Goal: Task Accomplishment & Management: Use online tool/utility

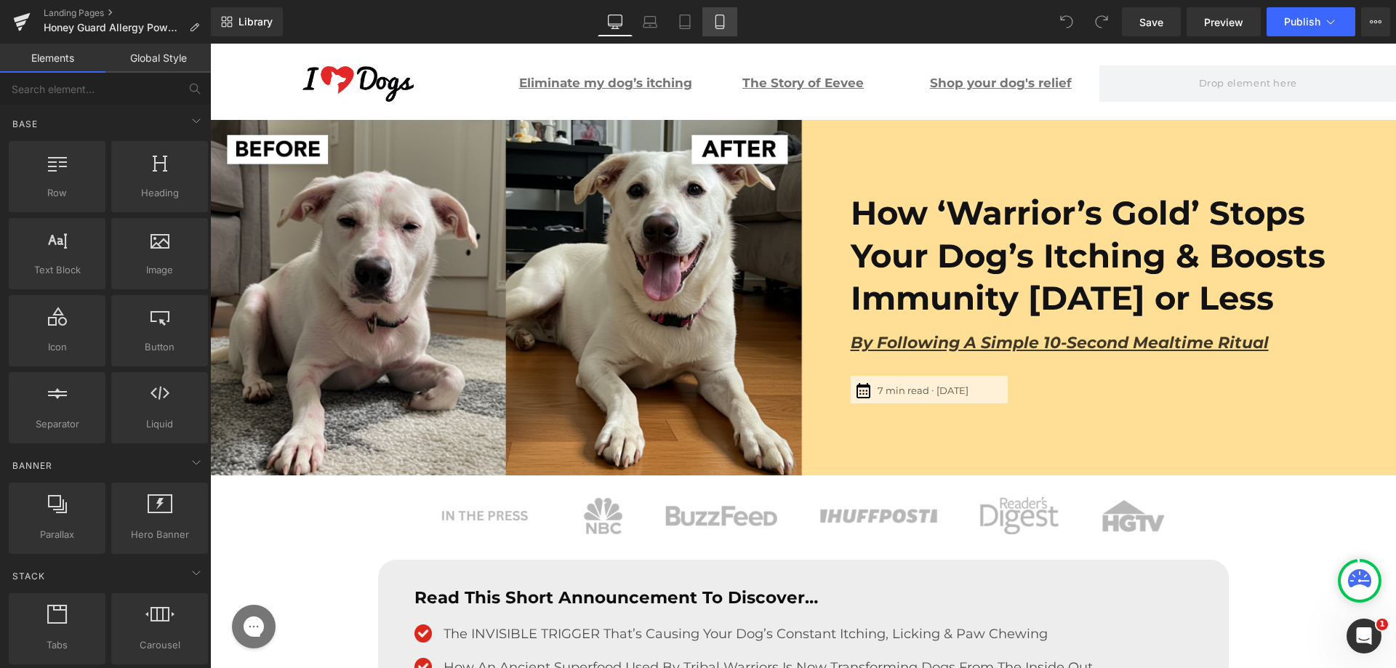
click at [723, 31] on link "Mobile" at bounding box center [719, 21] width 35 height 29
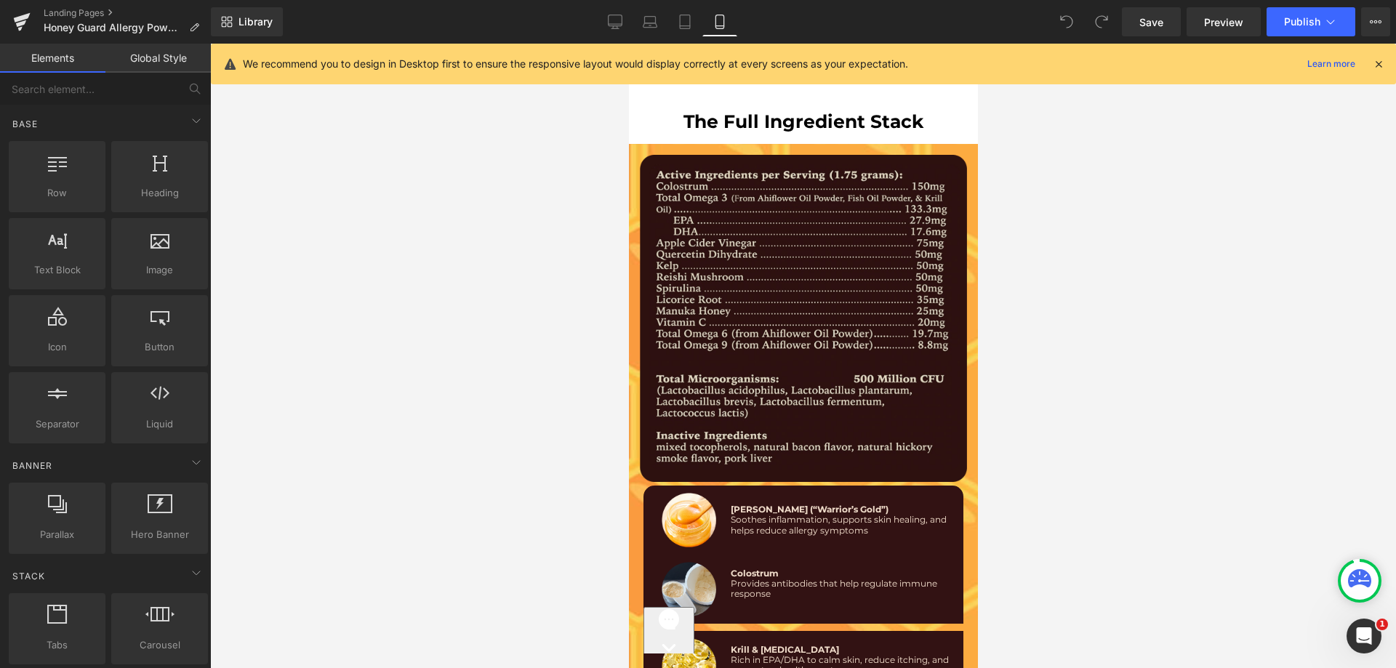
scroll to position [8727, 0]
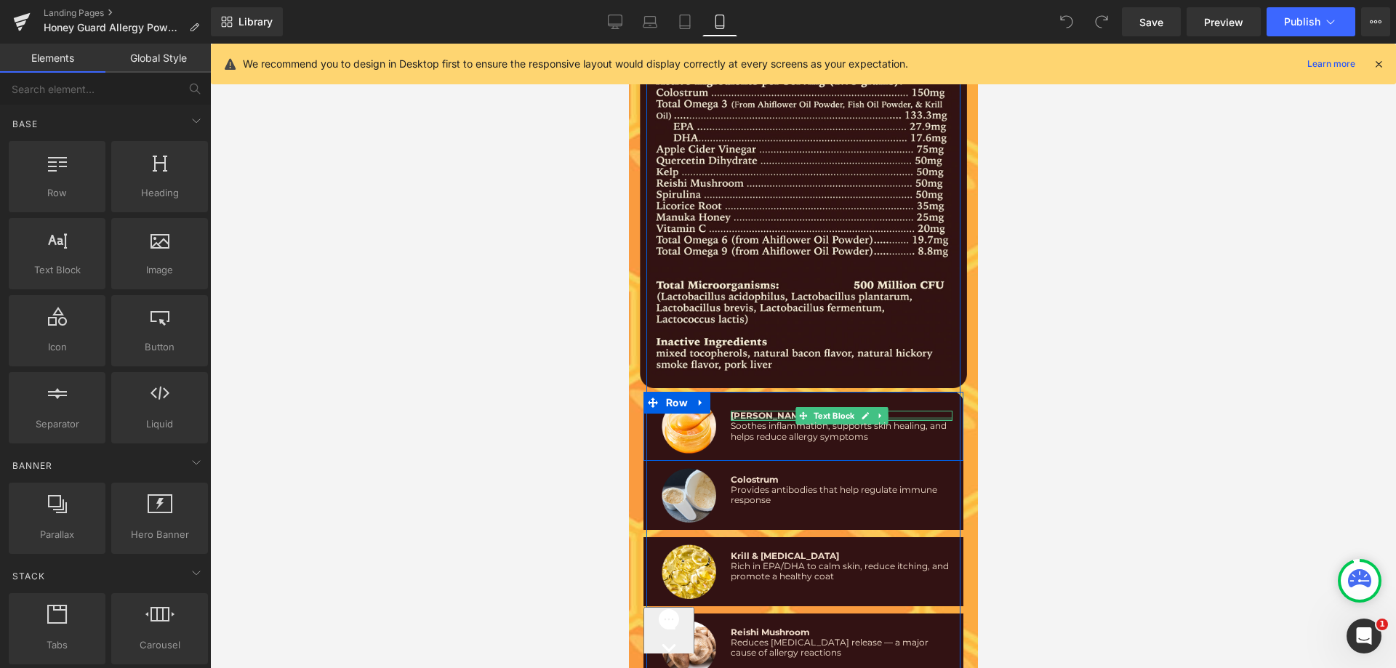
click at [780, 417] on div at bounding box center [841, 419] width 222 height 4
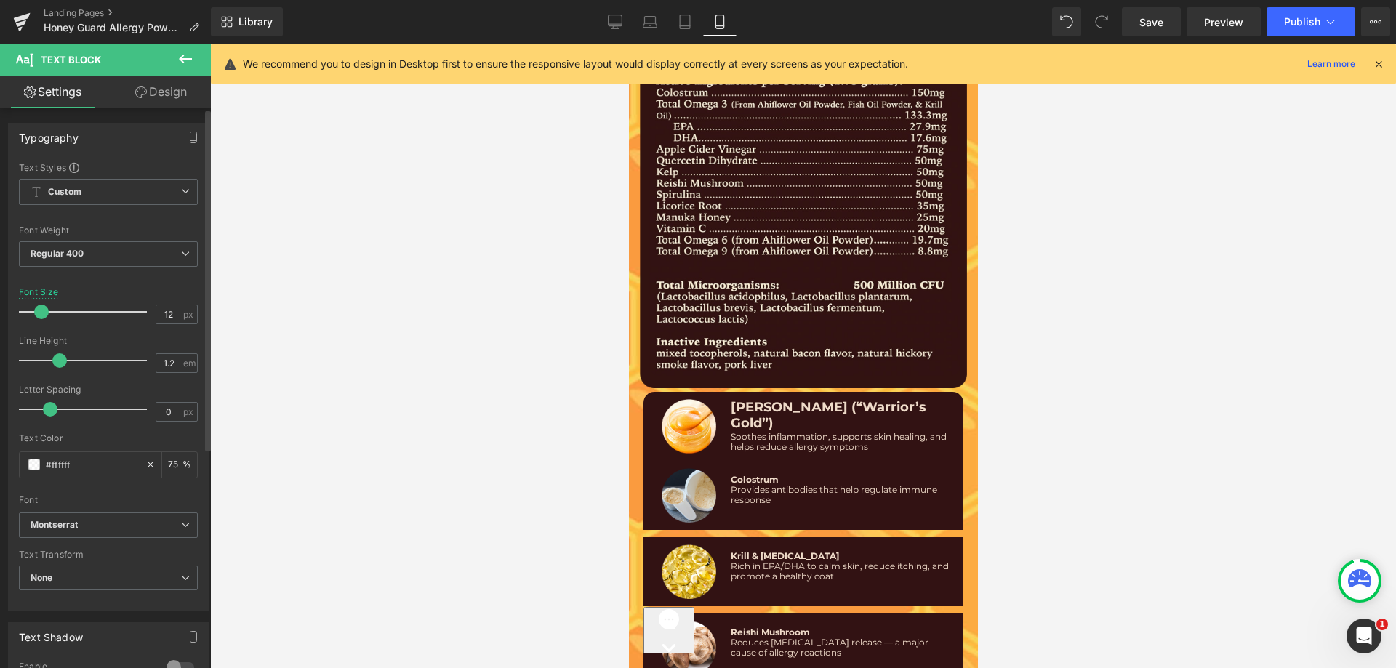
click at [41, 312] on div at bounding box center [86, 311] width 121 height 29
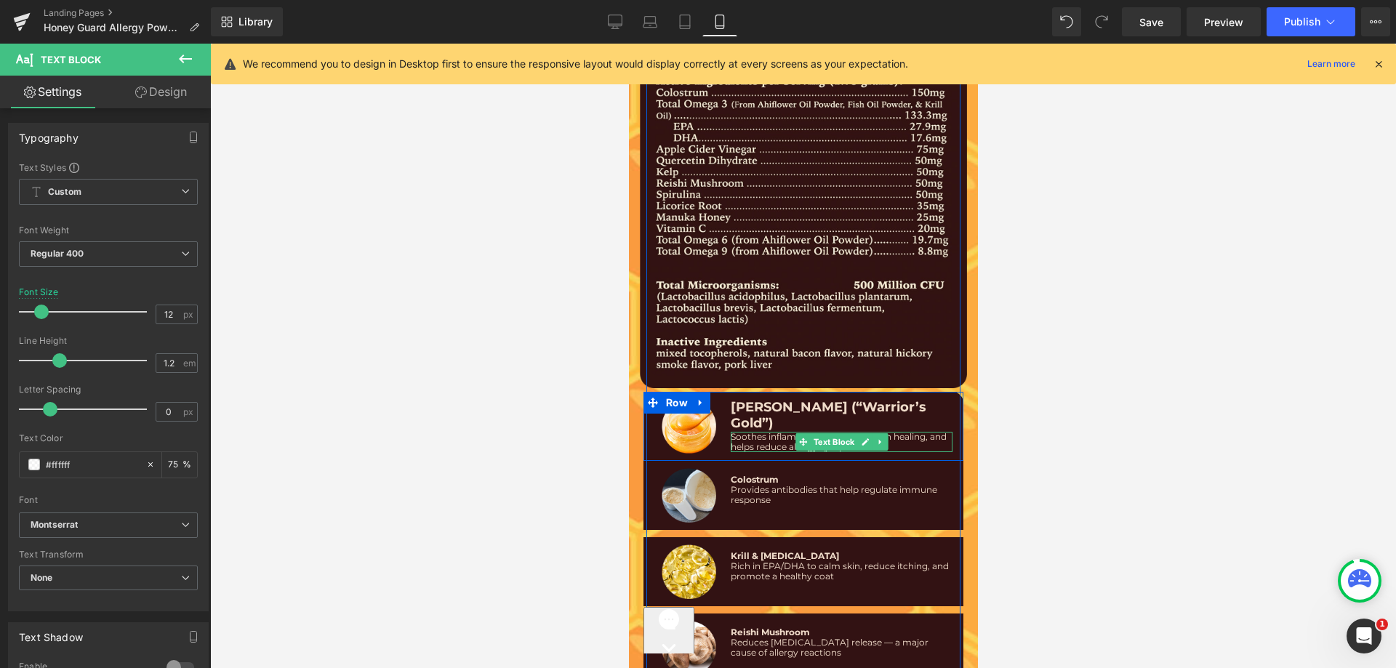
click at [784, 431] on span "Soothes inflammation, supports skin healing, and helps reduce allergy symptoms" at bounding box center [838, 441] width 216 height 21
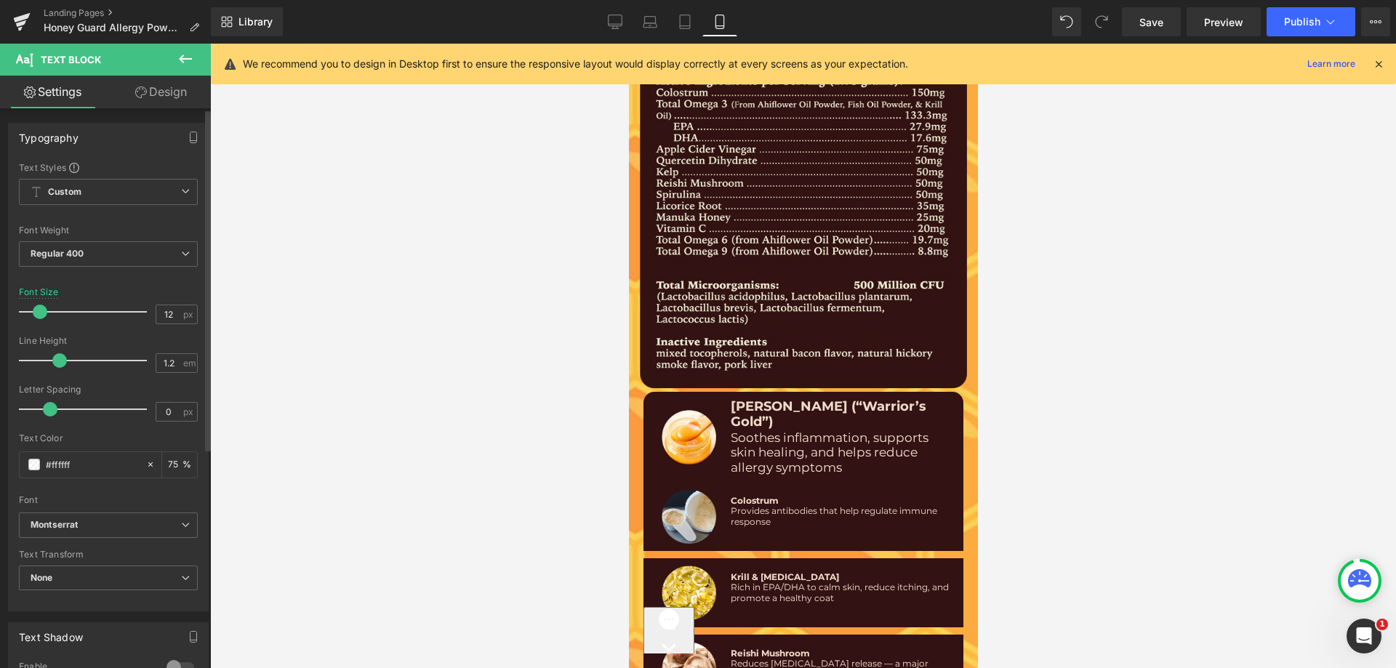
click at [40, 313] on div at bounding box center [86, 311] width 121 height 29
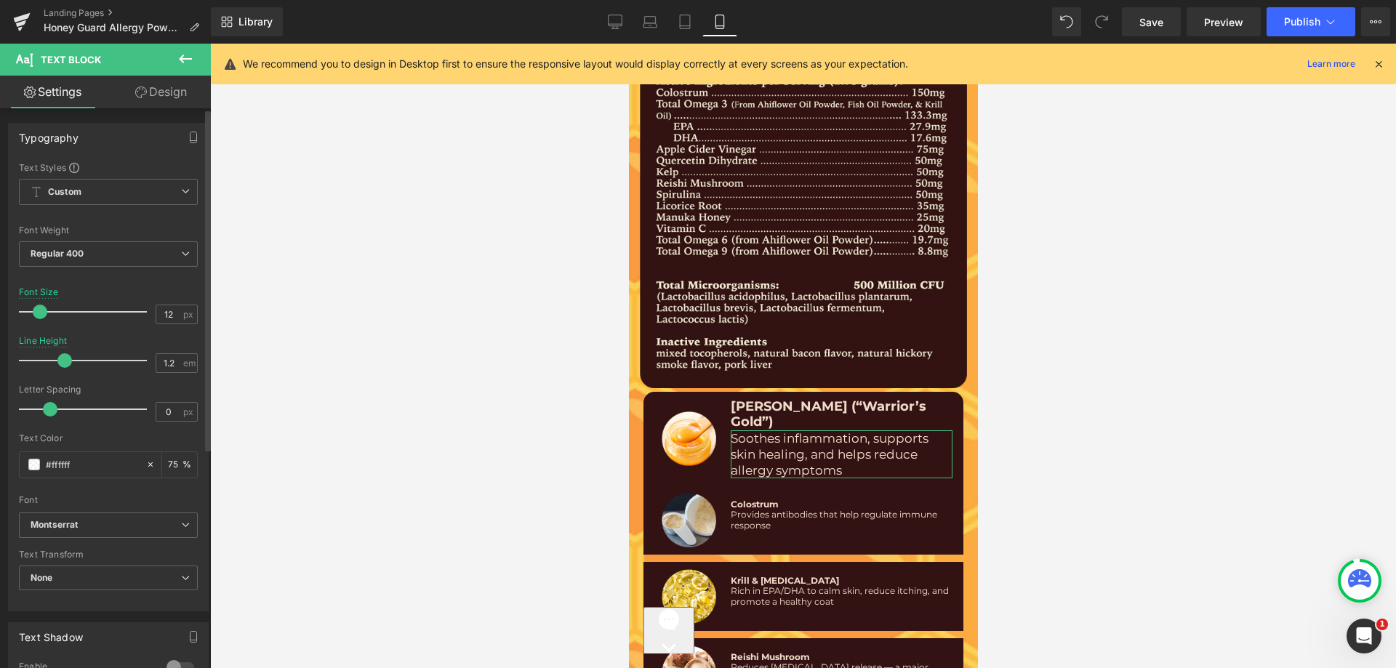
click at [65, 358] on span at bounding box center [64, 360] width 15 height 15
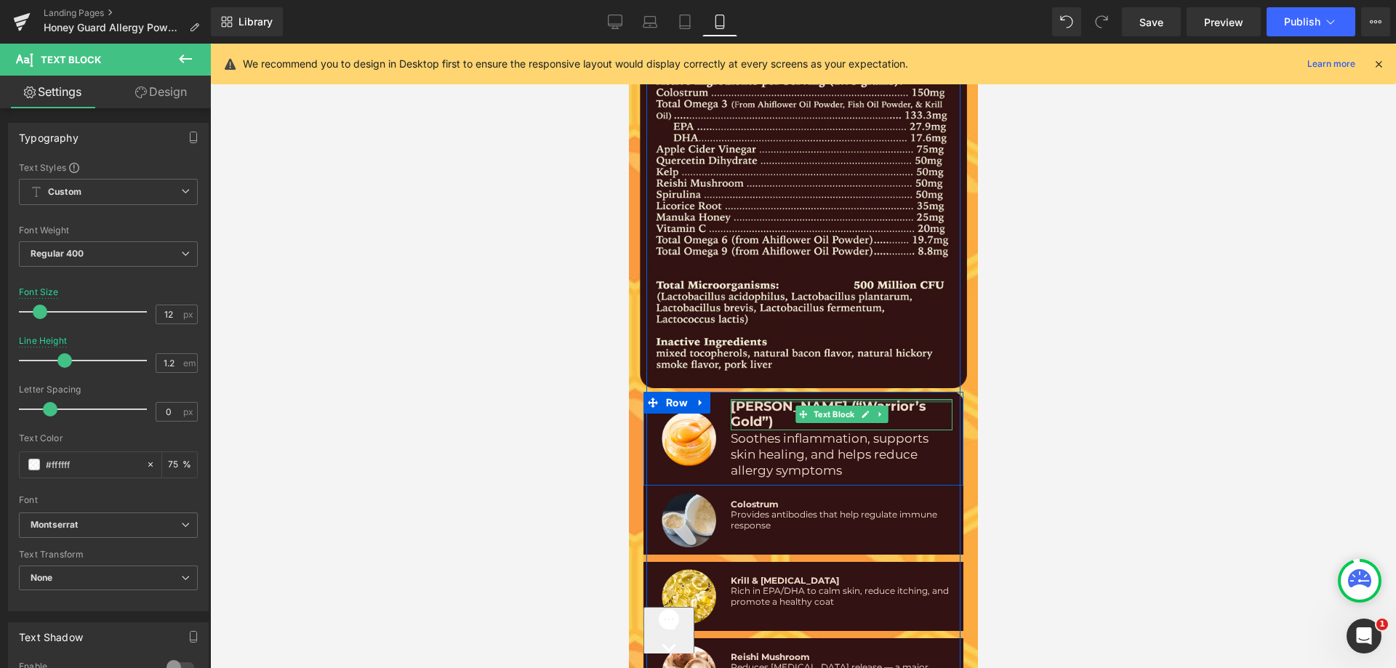
click at [750, 399] on span "[PERSON_NAME] (“Warrior’s Gold”)" at bounding box center [828, 415] width 196 height 32
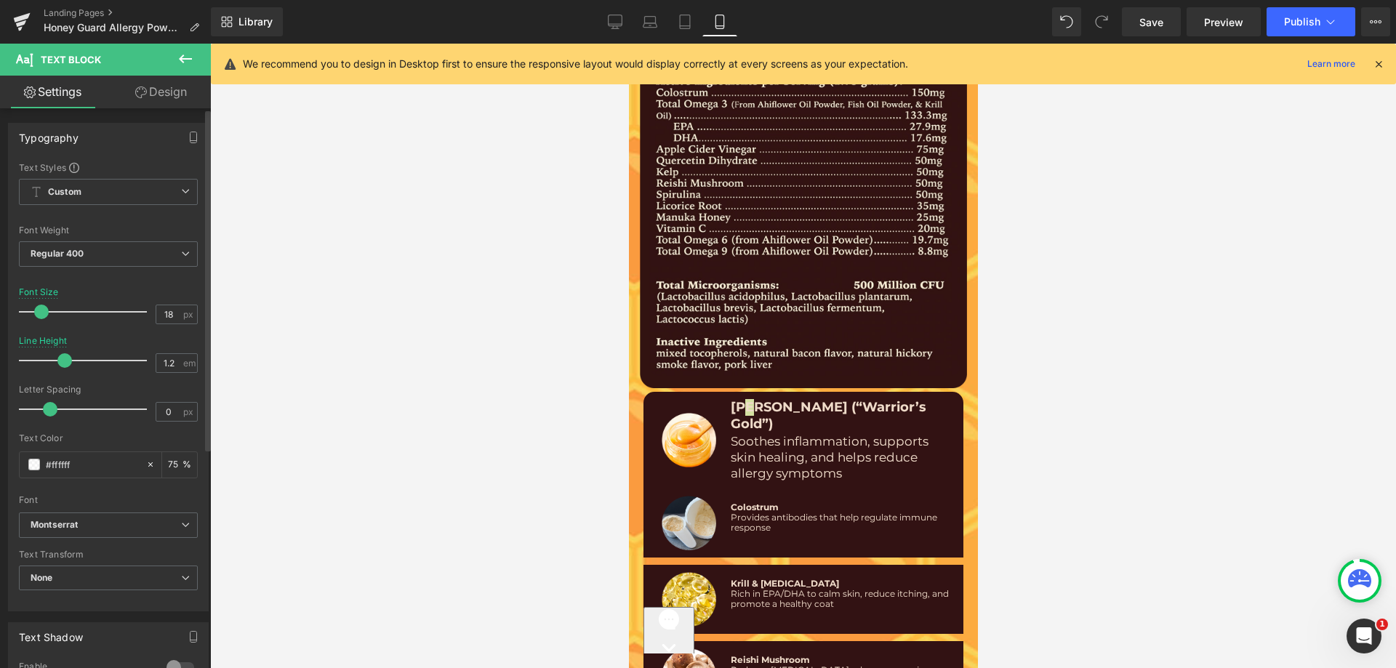
drag, startPoint x: 63, startPoint y: 359, endPoint x: 68, endPoint y: 365, distance: 7.7
click at [68, 365] on span at bounding box center [64, 360] width 15 height 15
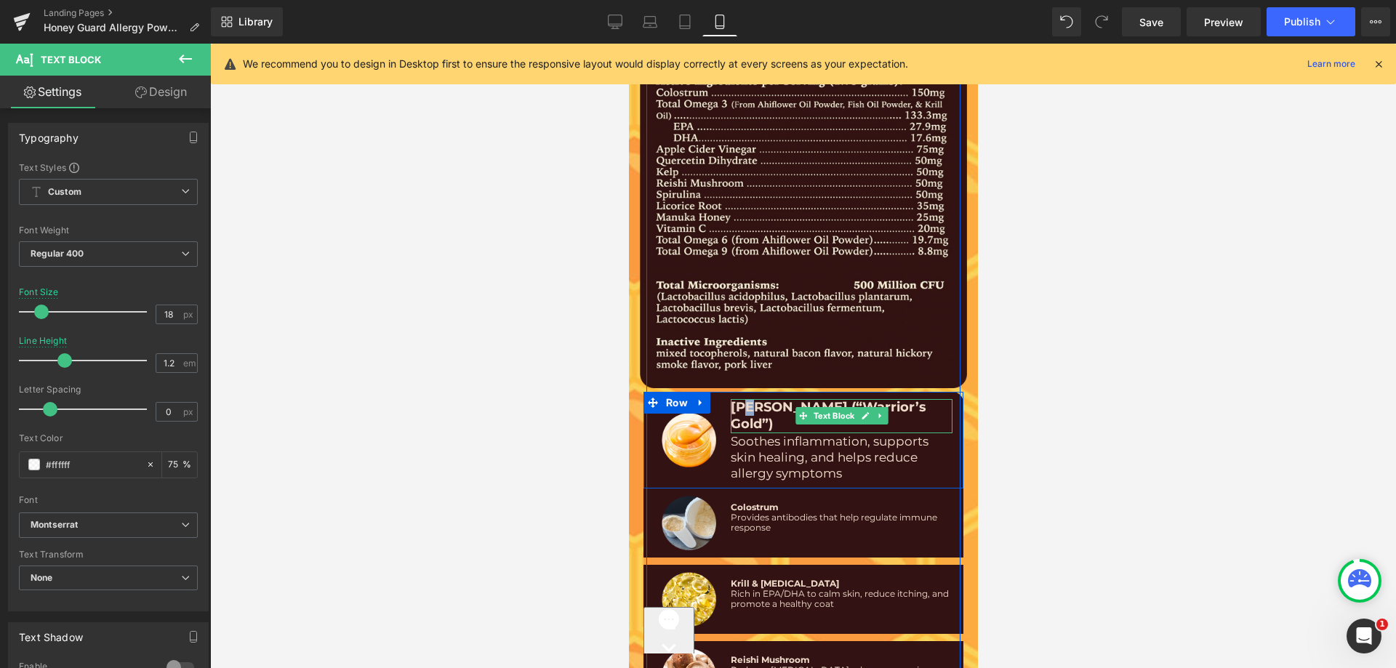
click at [881, 407] on link at bounding box center [879, 415] width 15 height 17
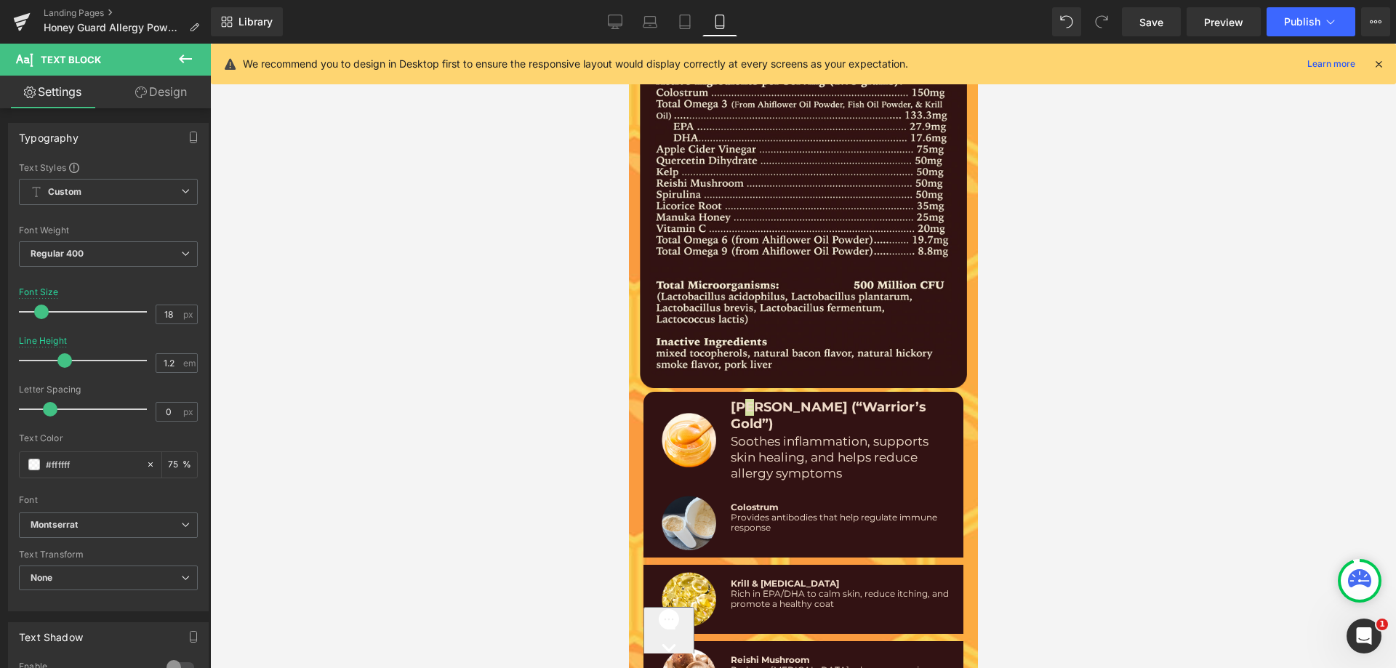
click at [319, 393] on div at bounding box center [803, 356] width 1186 height 625
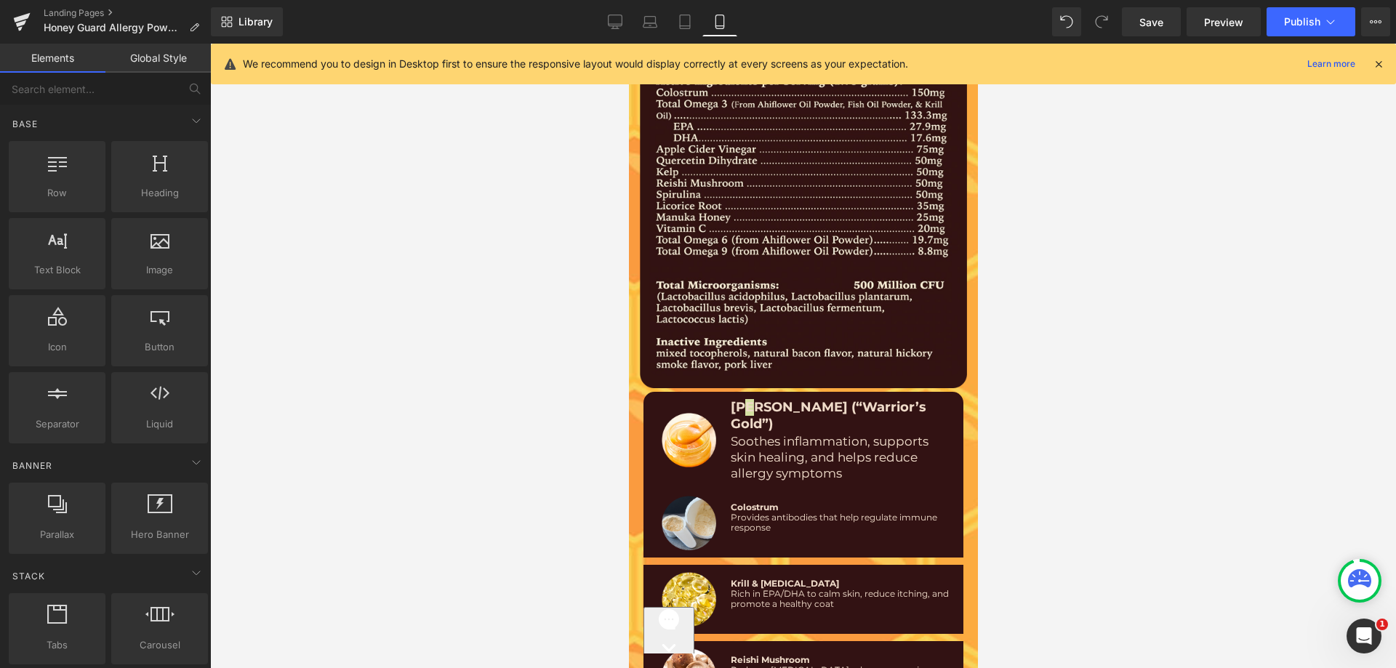
click at [333, 388] on div at bounding box center [803, 356] width 1186 height 625
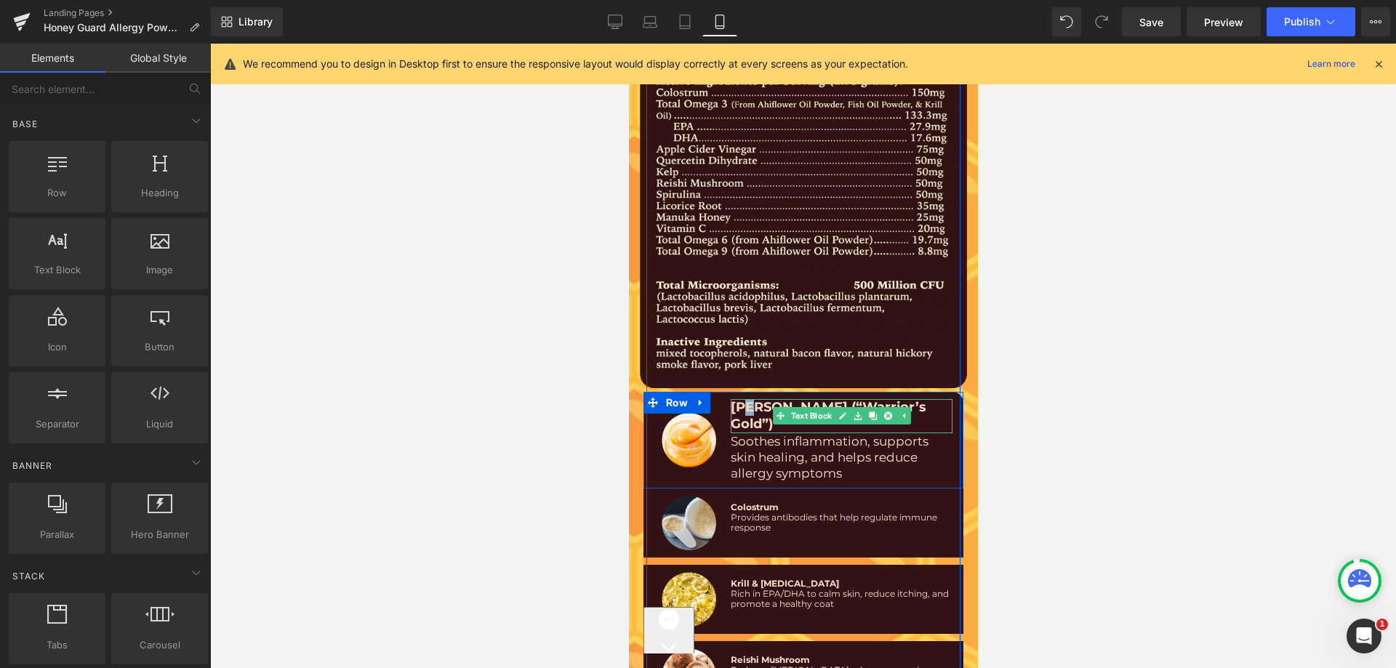
click at [759, 399] on span "[PERSON_NAME] (“Warrior’s Gold”)" at bounding box center [828, 415] width 196 height 33
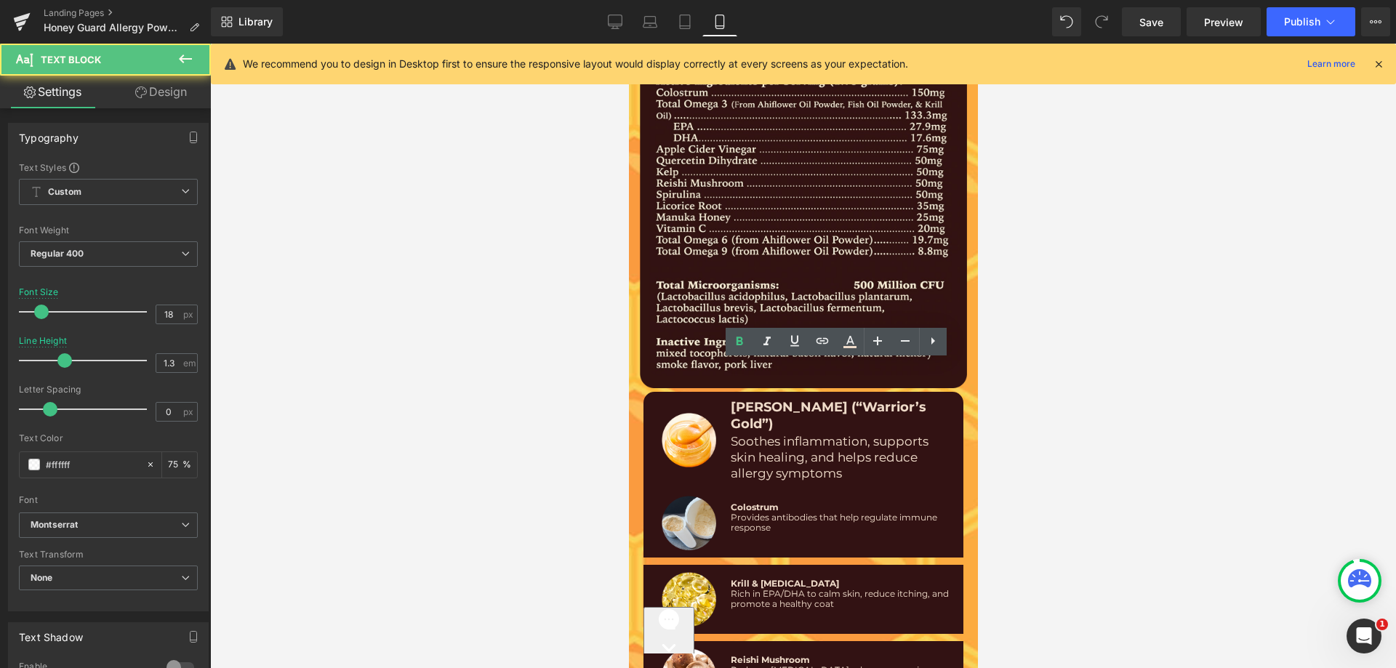
click at [513, 452] on div at bounding box center [803, 356] width 1186 height 625
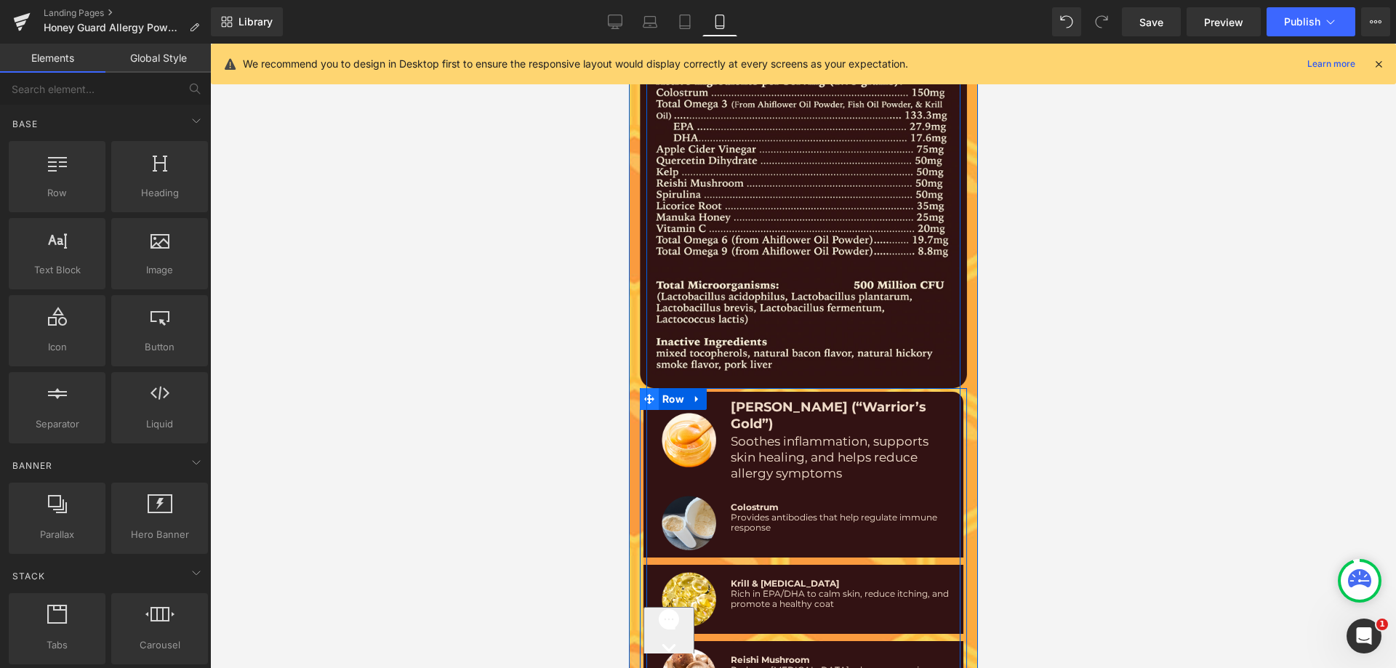
click at [644, 394] on icon at bounding box center [649, 399] width 10 height 10
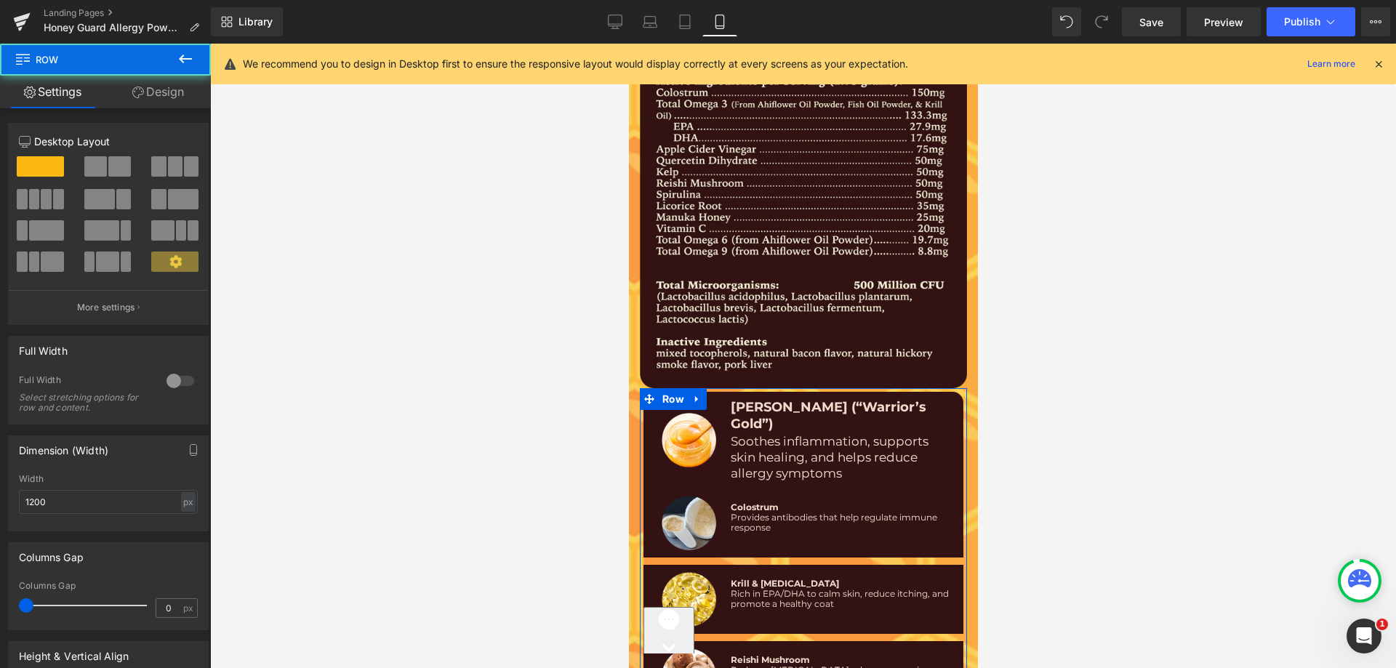
click at [165, 87] on link "Design" at bounding box center [157, 92] width 105 height 33
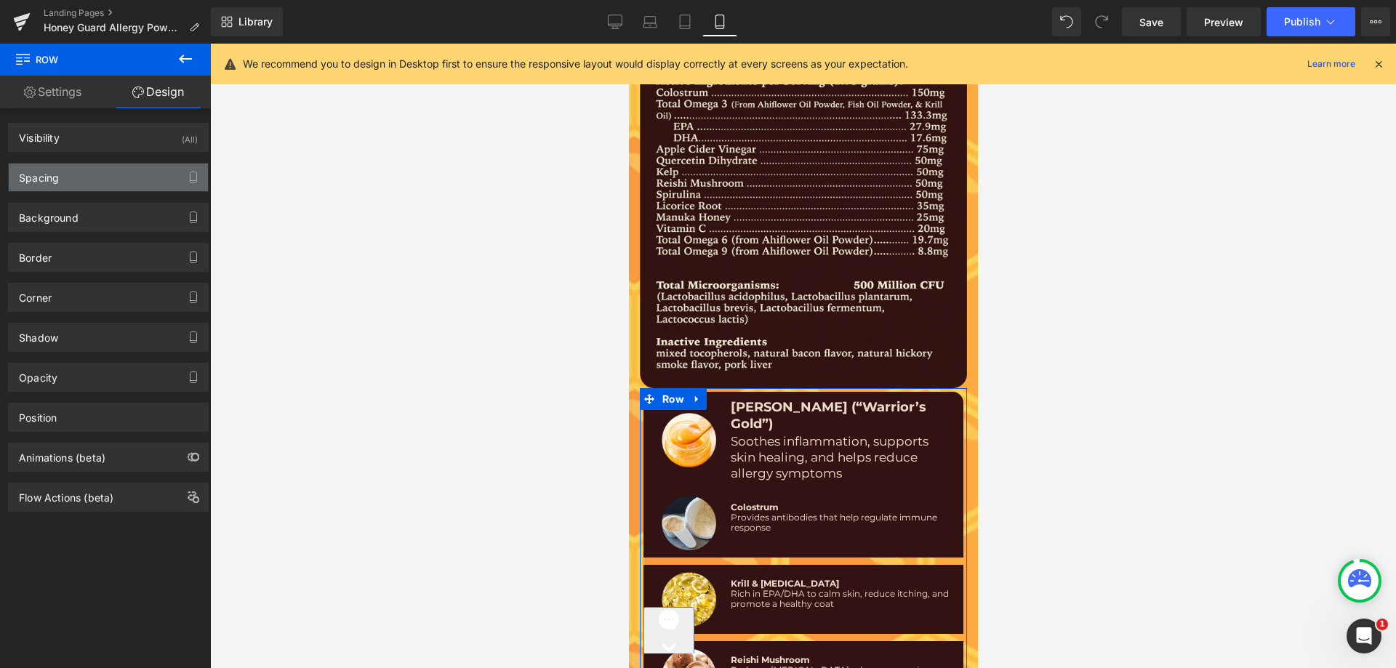
click at [73, 185] on div "Spacing" at bounding box center [108, 178] width 199 height 28
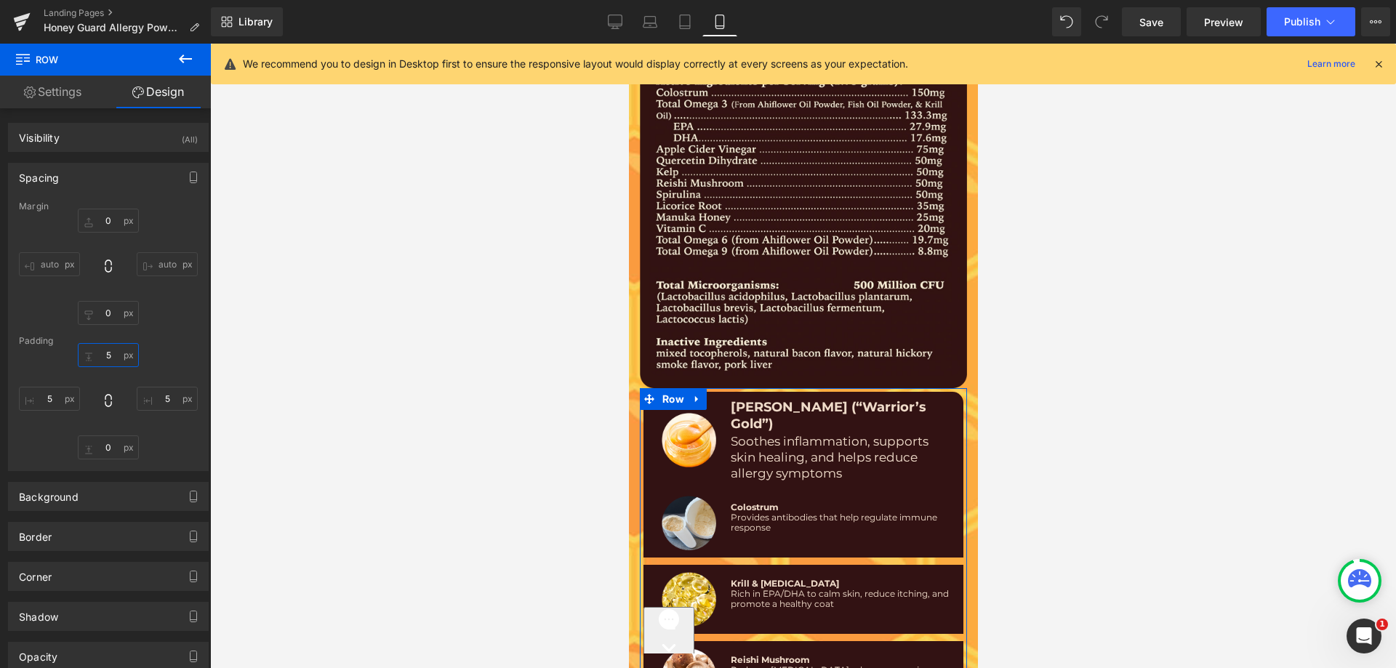
click at [99, 355] on input "text" at bounding box center [108, 355] width 61 height 24
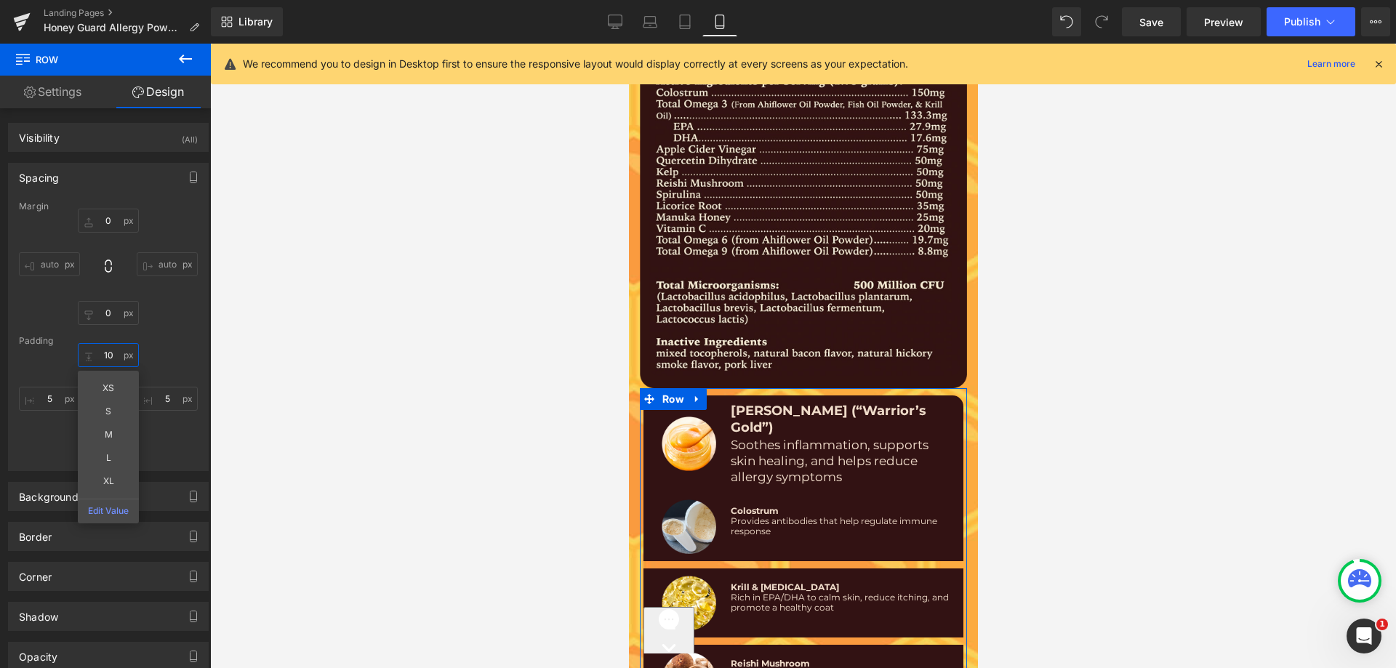
type input "1"
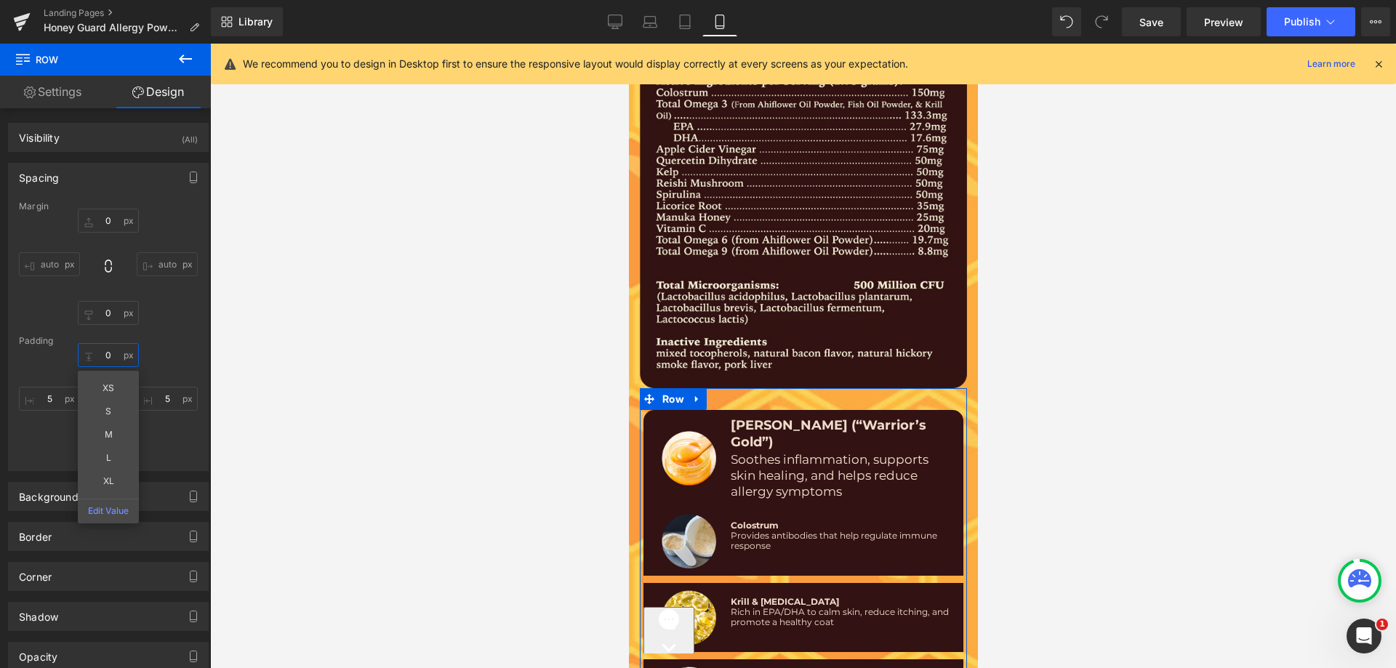
type input "5"
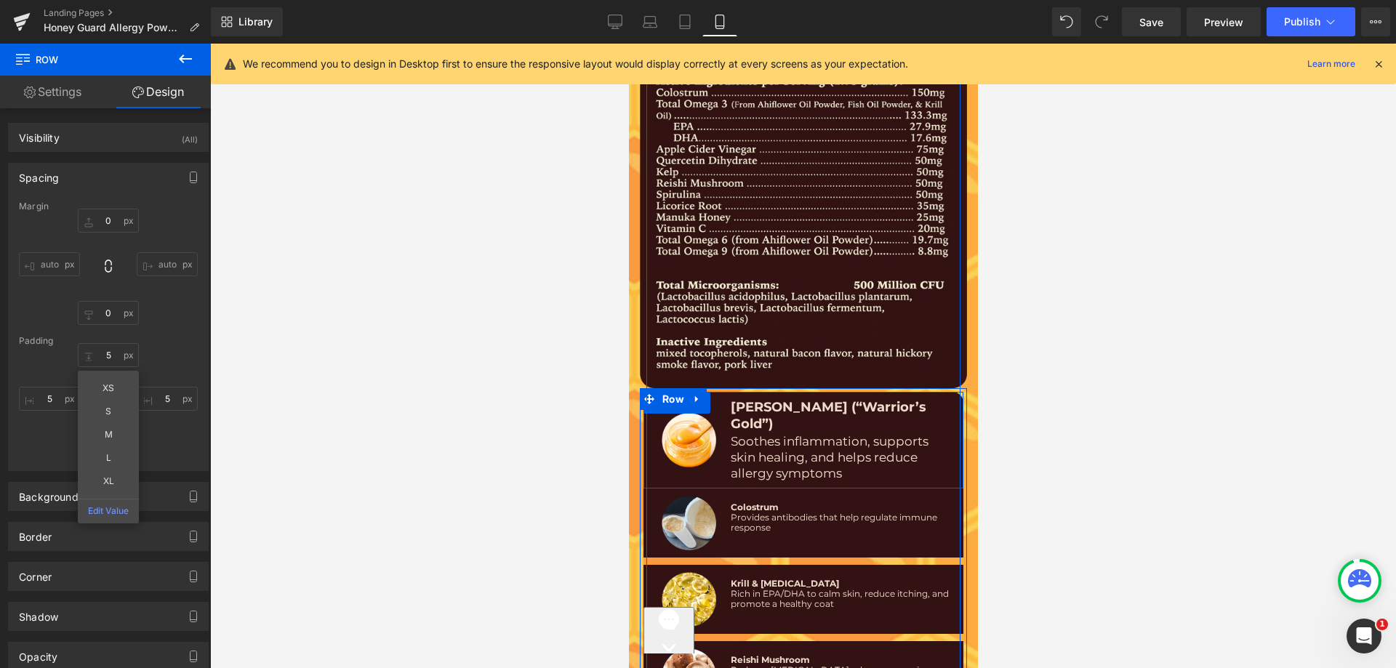
click at [714, 399] on div "Image" at bounding box center [688, 440] width 76 height 82
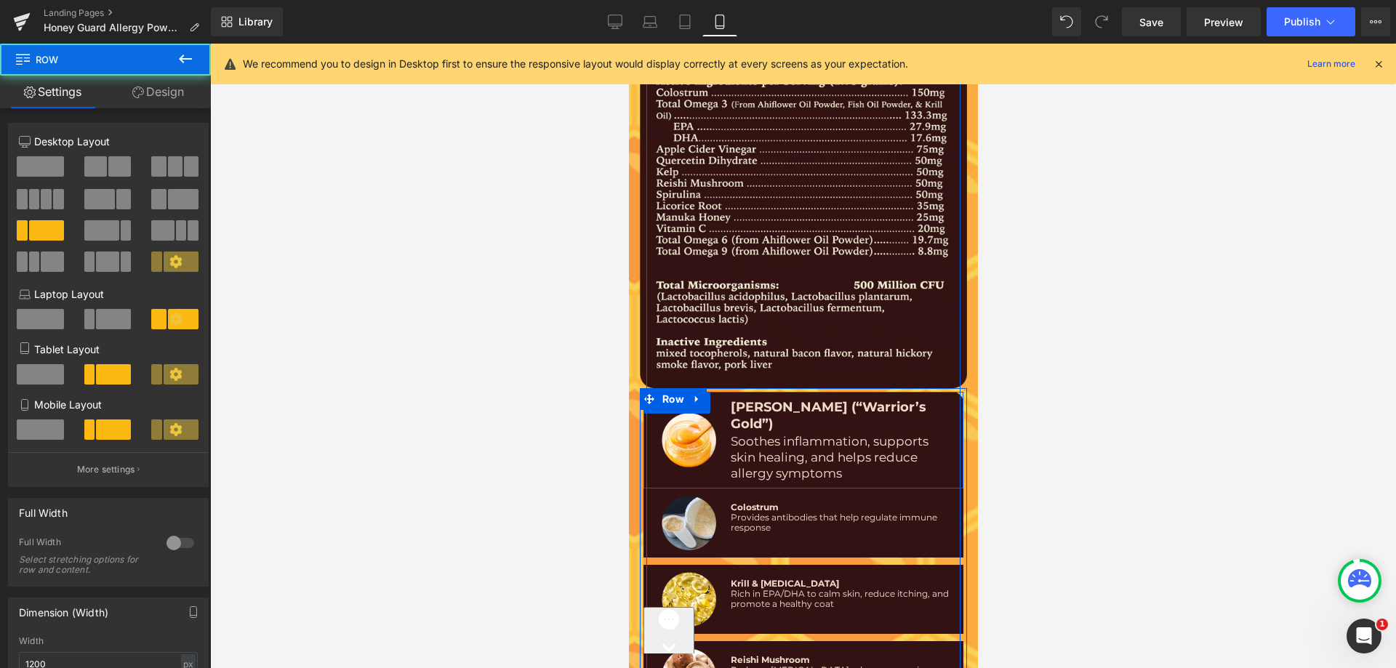
click at [663, 444] on div "Image Manuka Honey (“Warrior’s Gold”) Text Block Soothes inflammation, supports…" at bounding box center [803, 440] width 320 height 97
click at [718, 433] on div "Image" at bounding box center [688, 440] width 76 height 82
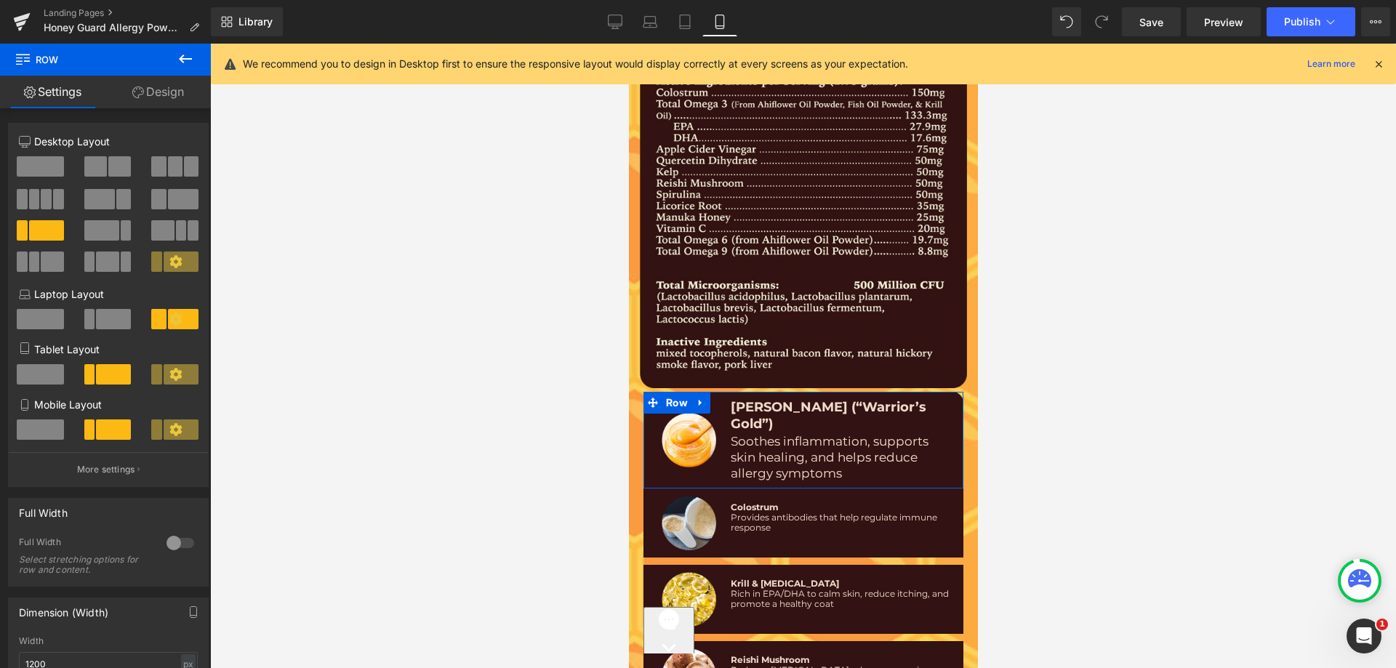
click at [161, 103] on link "Design" at bounding box center [157, 92] width 105 height 33
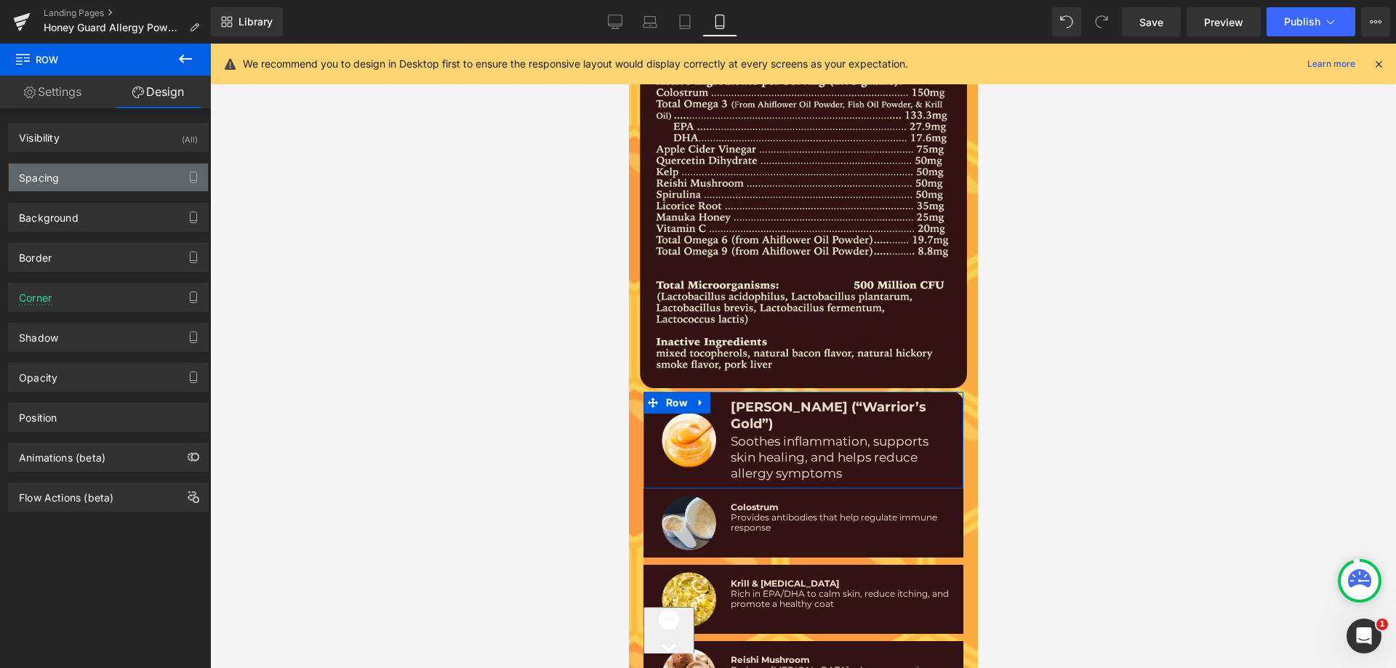
click at [97, 177] on div "Spacing" at bounding box center [108, 178] width 199 height 28
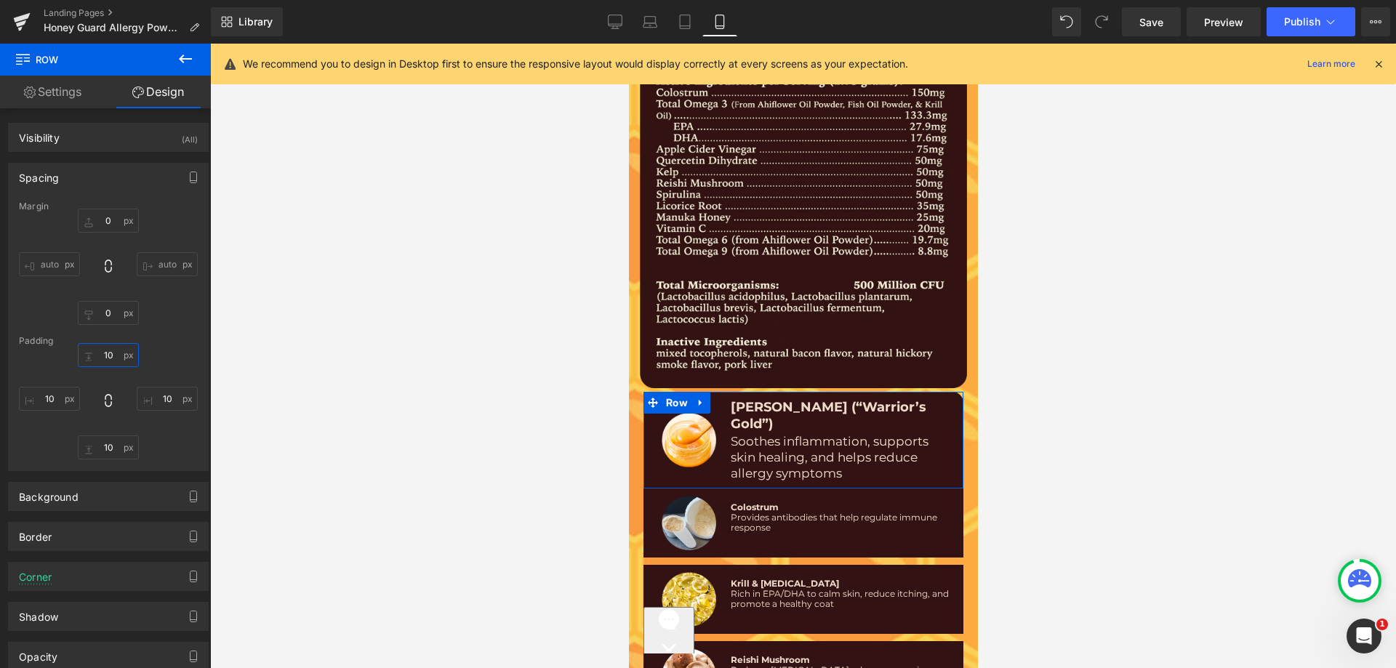
click at [109, 353] on input "text" at bounding box center [108, 355] width 61 height 24
type input "15"
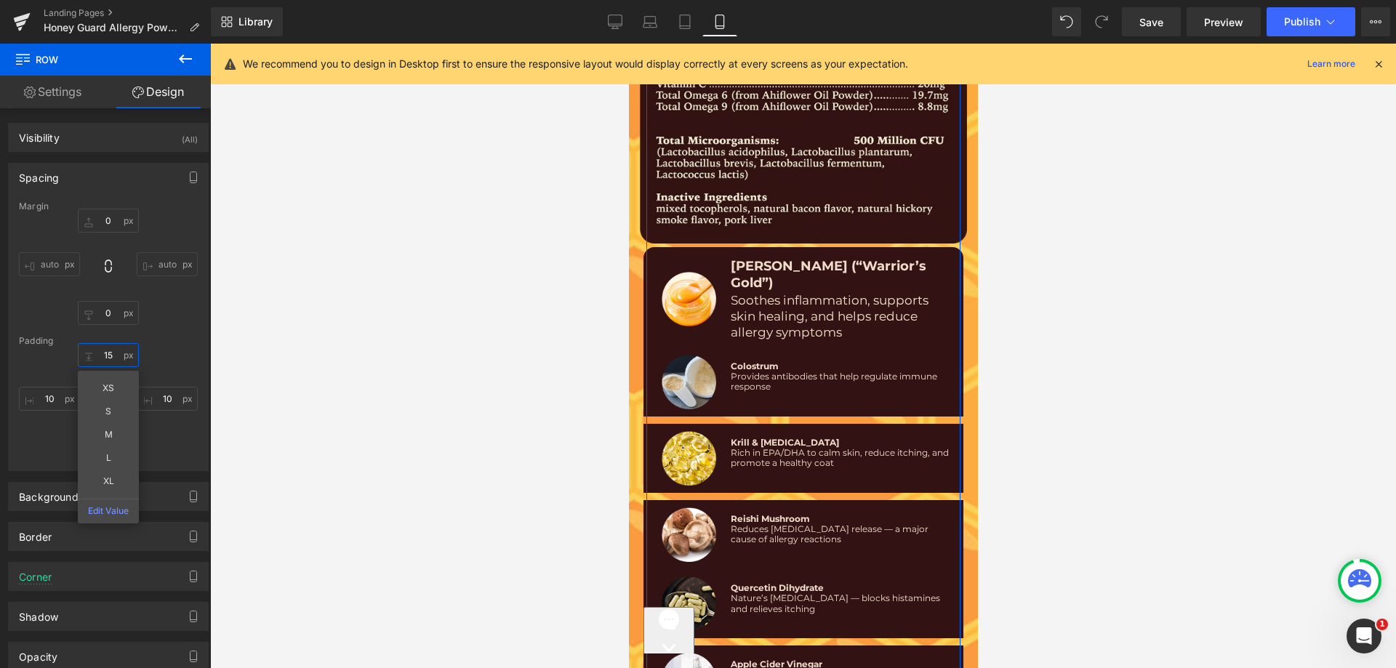
scroll to position [8872, 0]
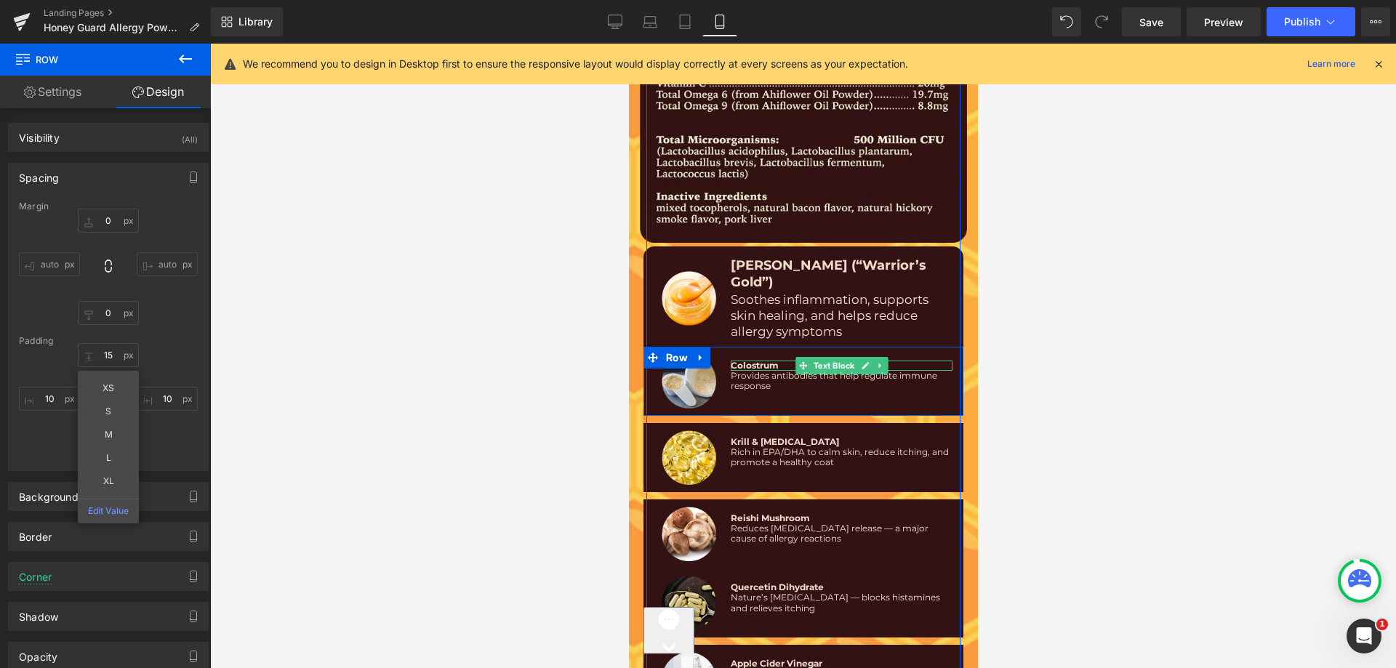
click at [740, 360] on span "Colostrum" at bounding box center [754, 365] width 48 height 11
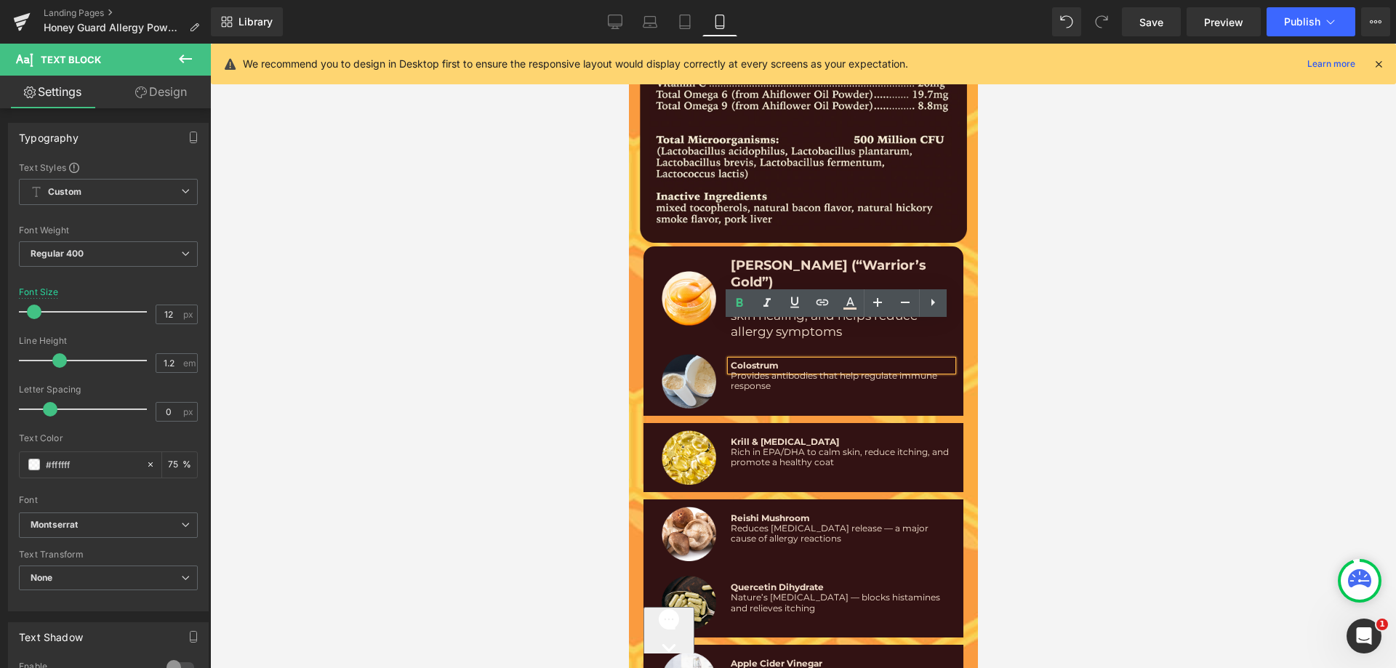
click at [750, 257] on span "[PERSON_NAME] (“Warrior’s Gold”)" at bounding box center [828, 273] width 196 height 33
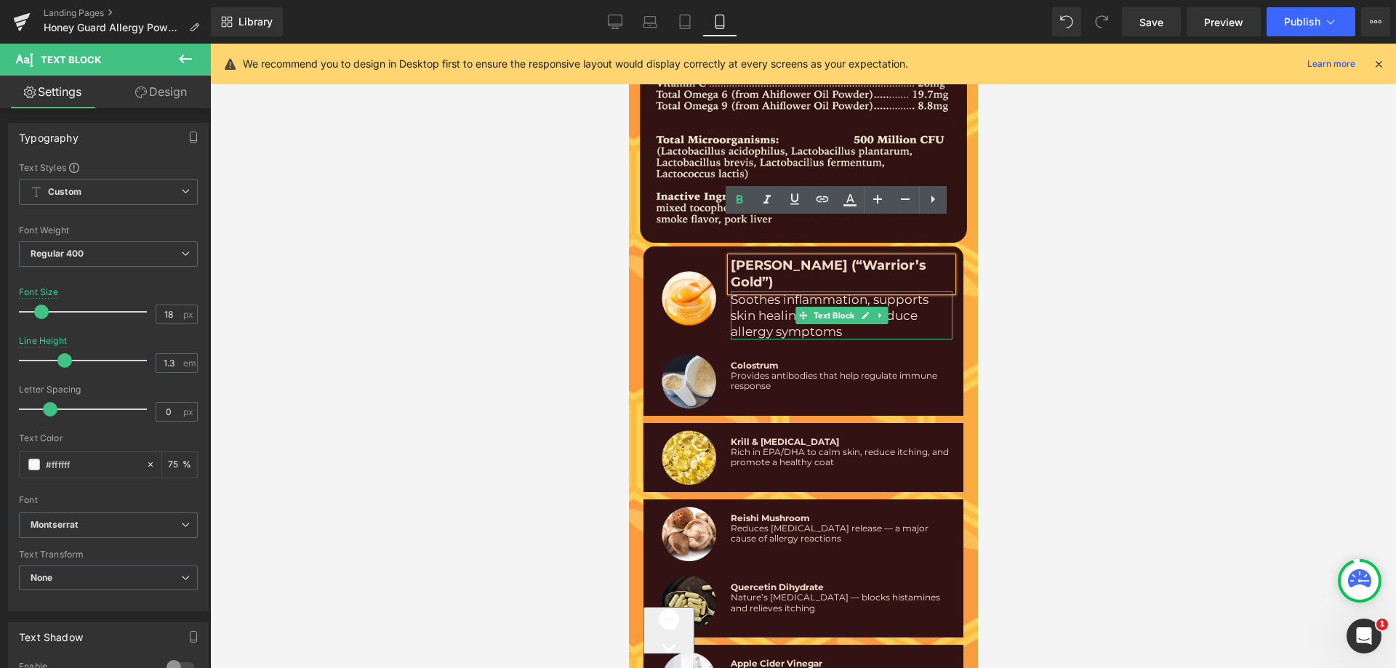
click at [753, 292] on span "Soothes inflammation, supports skin healing, and helps reduce allergy symptoms" at bounding box center [829, 315] width 198 height 47
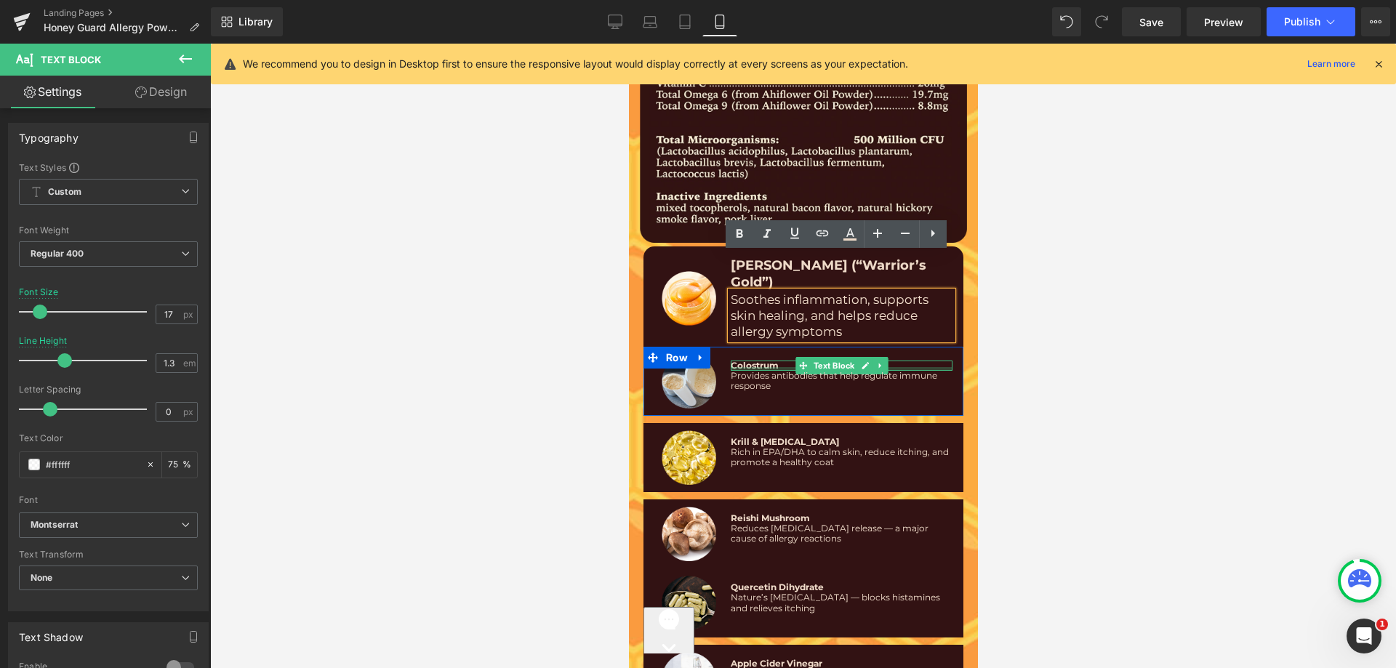
click at [755, 367] on div at bounding box center [841, 369] width 222 height 4
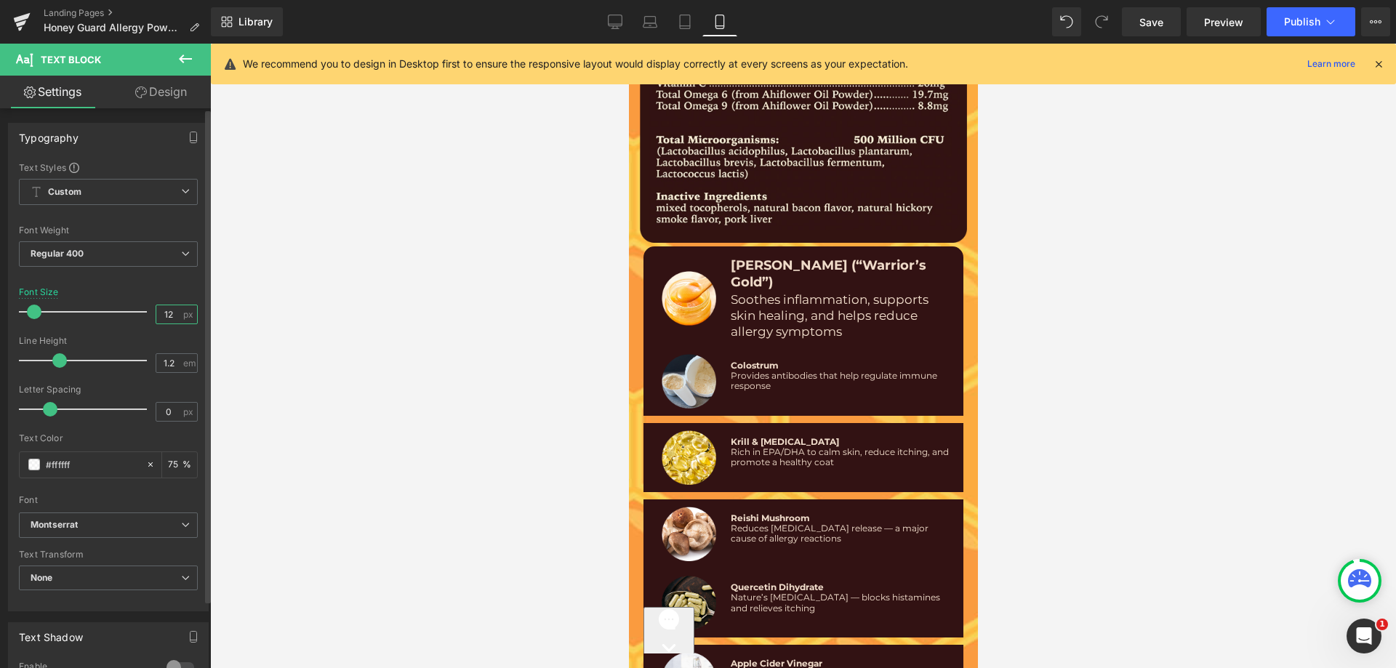
drag, startPoint x: 163, startPoint y: 313, endPoint x: 175, endPoint y: 313, distance: 11.7
click at [175, 313] on input "12" at bounding box center [168, 314] width 25 height 18
type input "18"
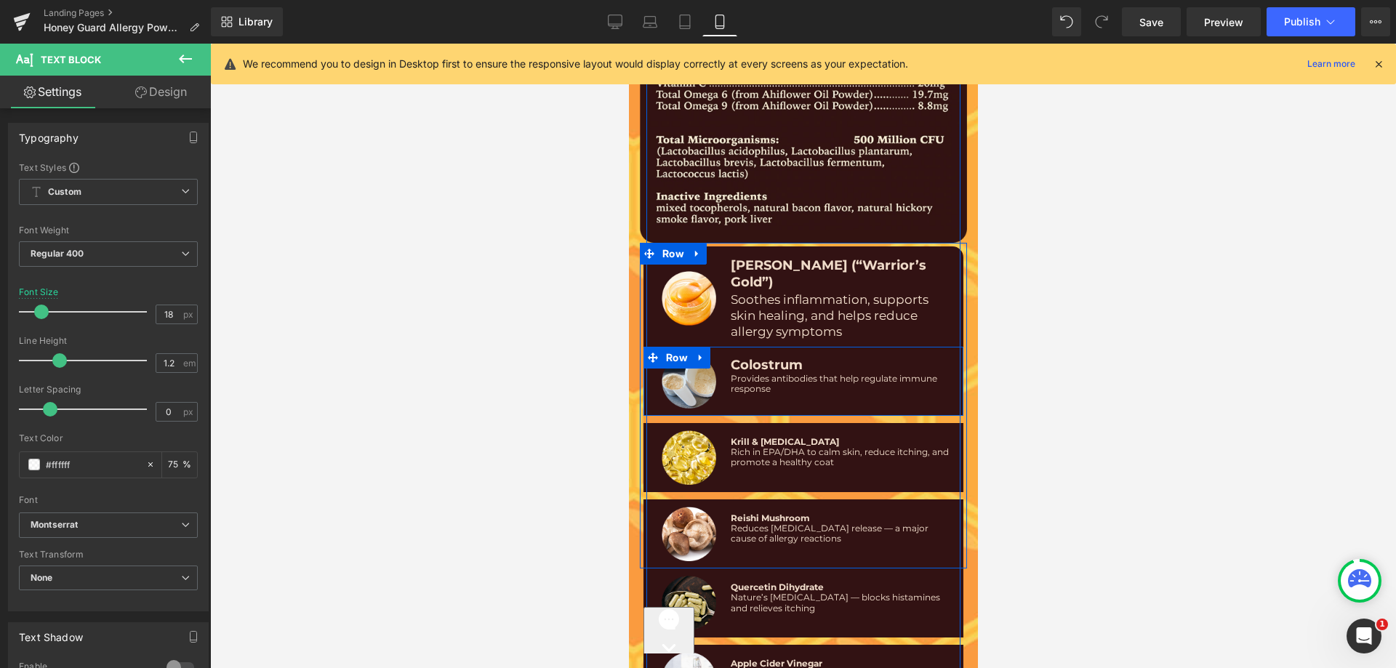
click at [750, 373] on span "Provides antibodies that help regulate immune response" at bounding box center [833, 383] width 207 height 21
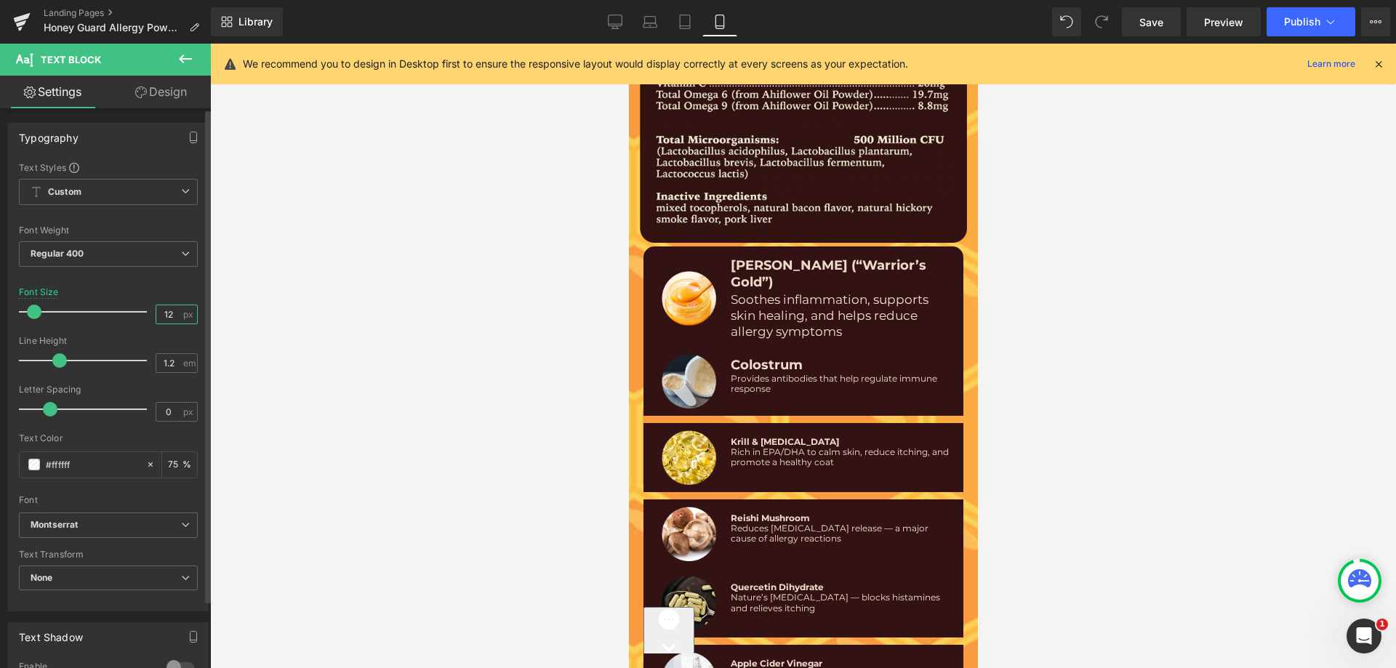
click at [169, 313] on input "12" at bounding box center [168, 314] width 25 height 18
type input "17"
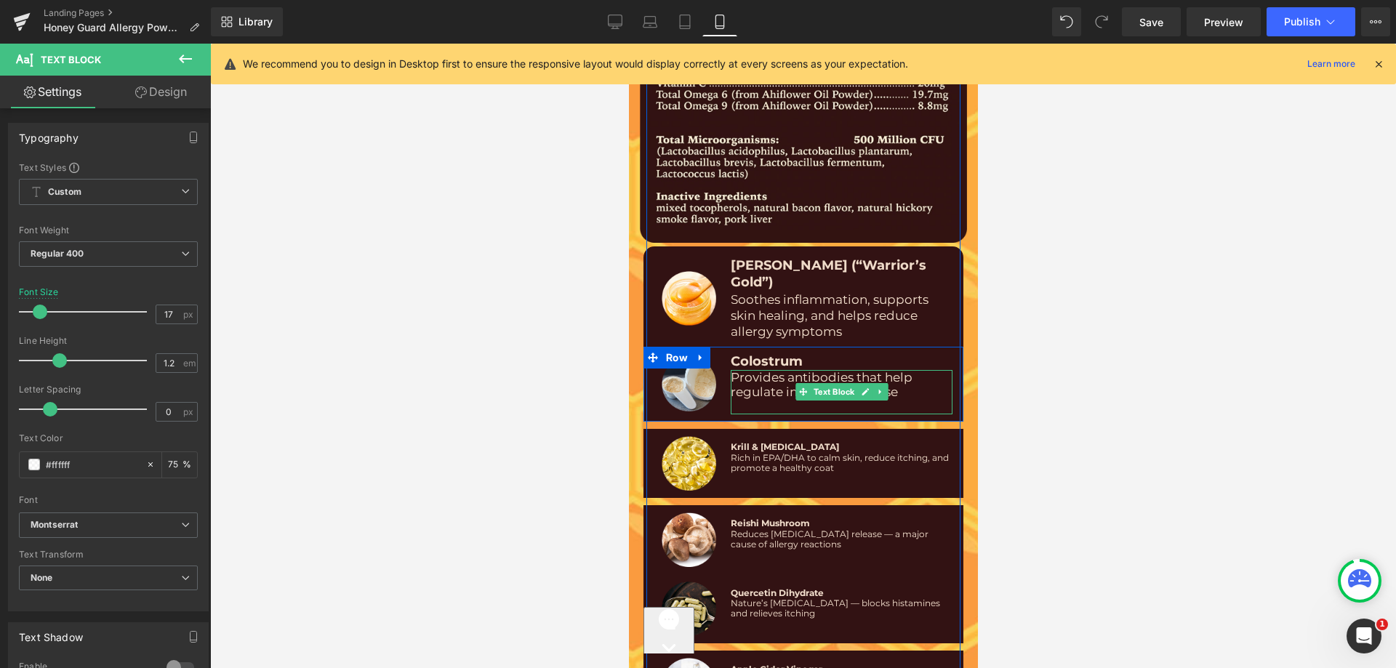
click at [742, 399] on p at bounding box center [841, 406] width 222 height 15
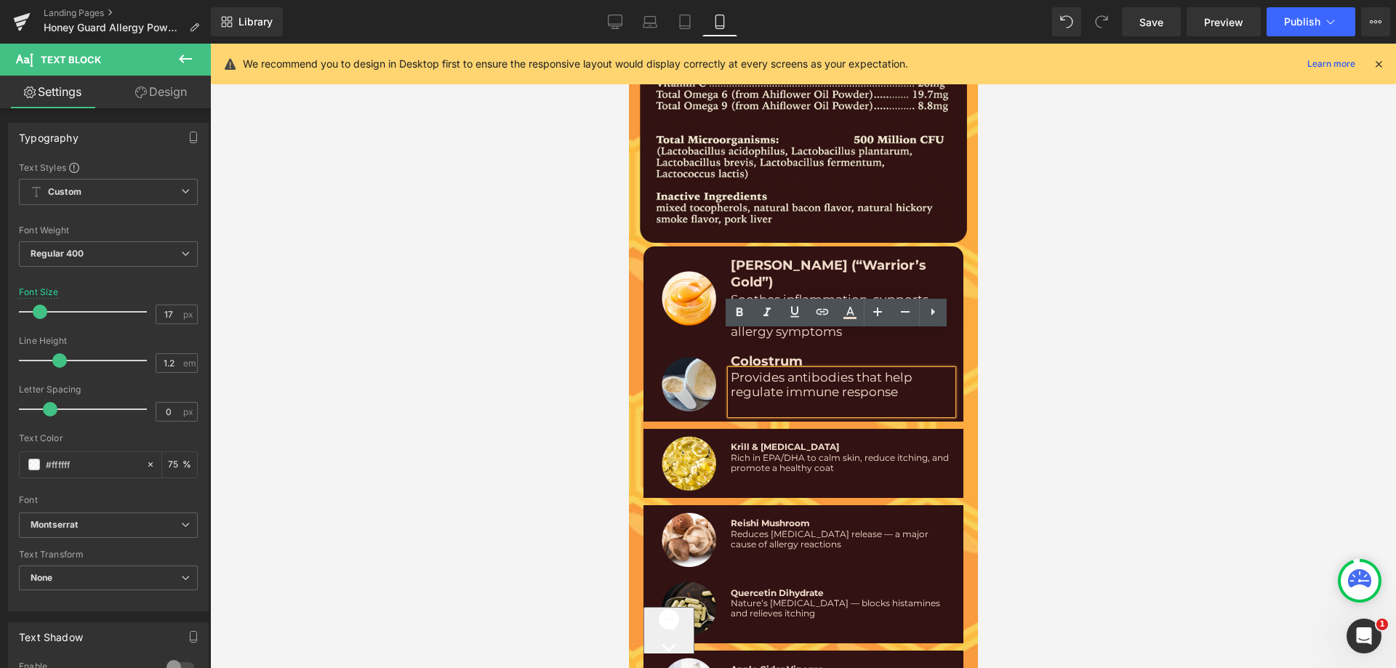
scroll to position [8876, 0]
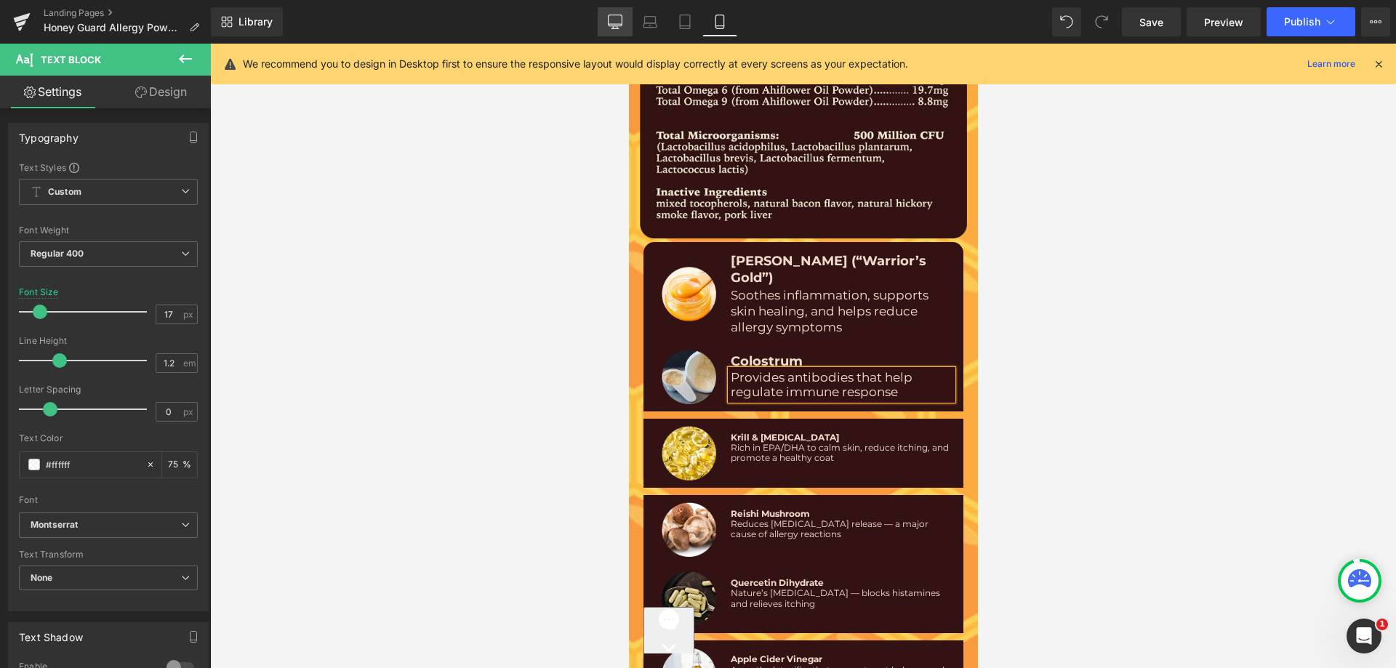
click at [616, 21] on icon at bounding box center [615, 22] width 15 height 15
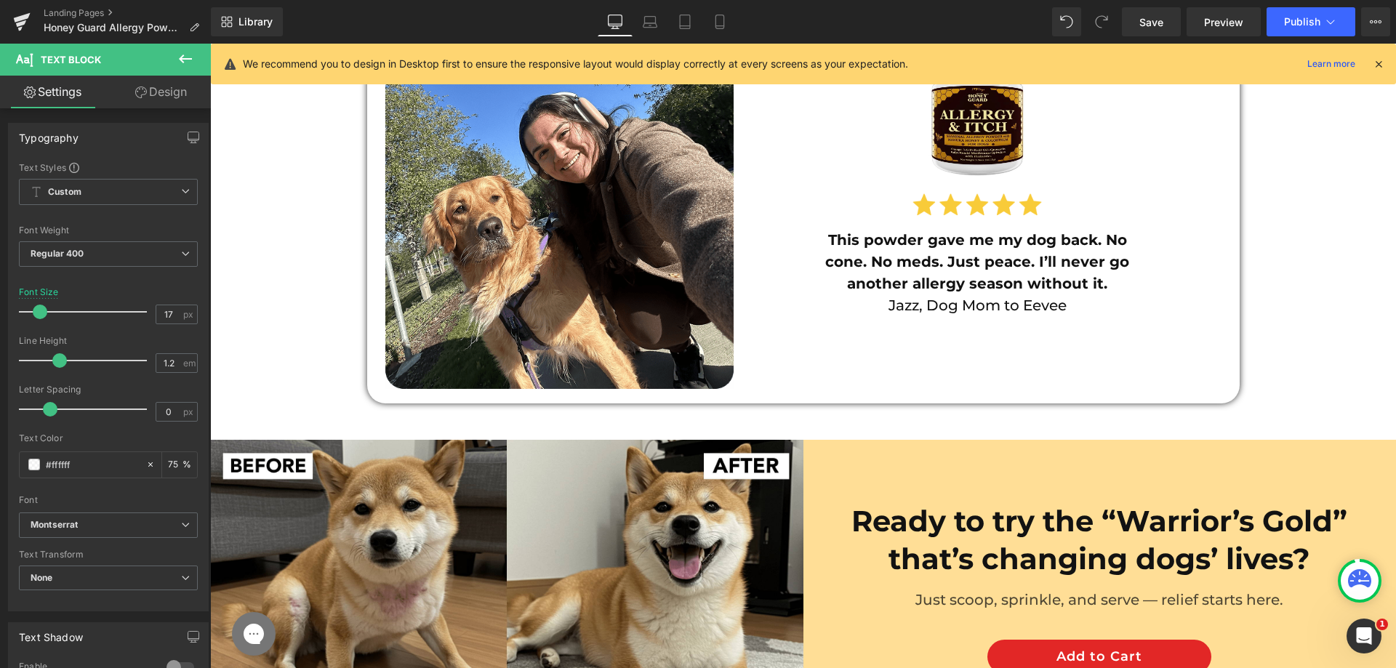
scroll to position [0, 0]
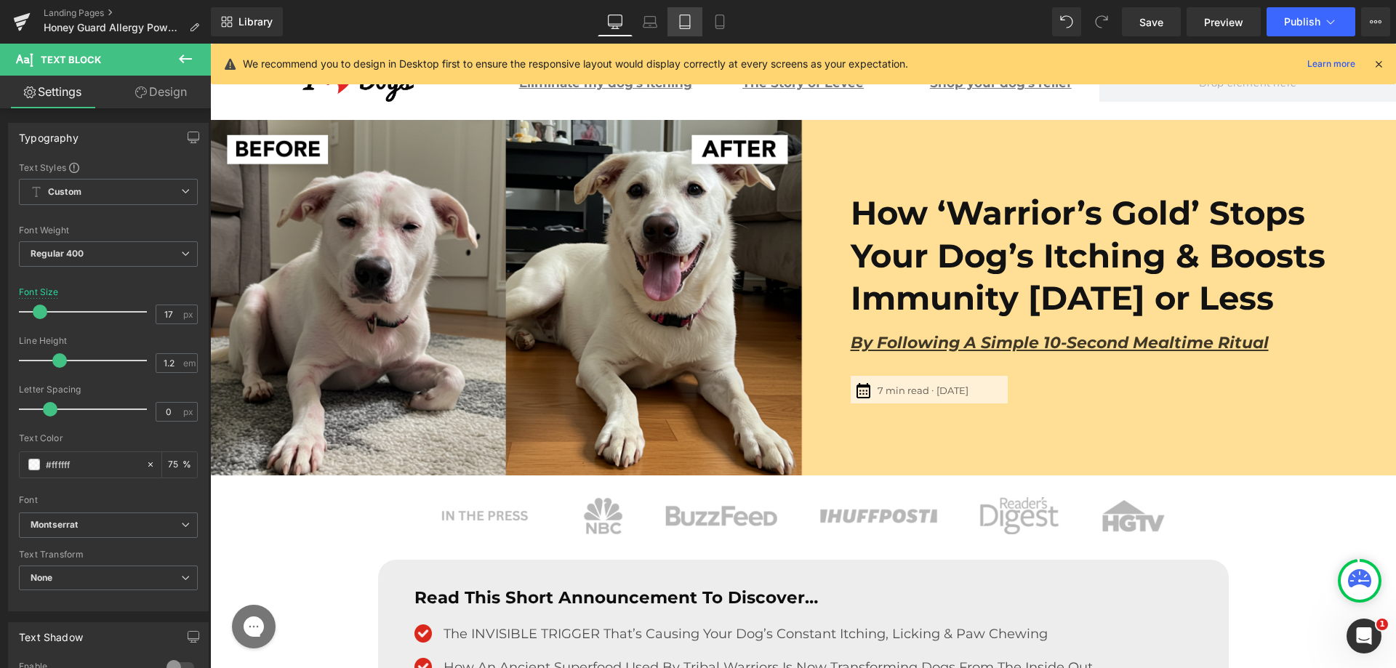
click at [686, 18] on icon at bounding box center [685, 22] width 15 height 15
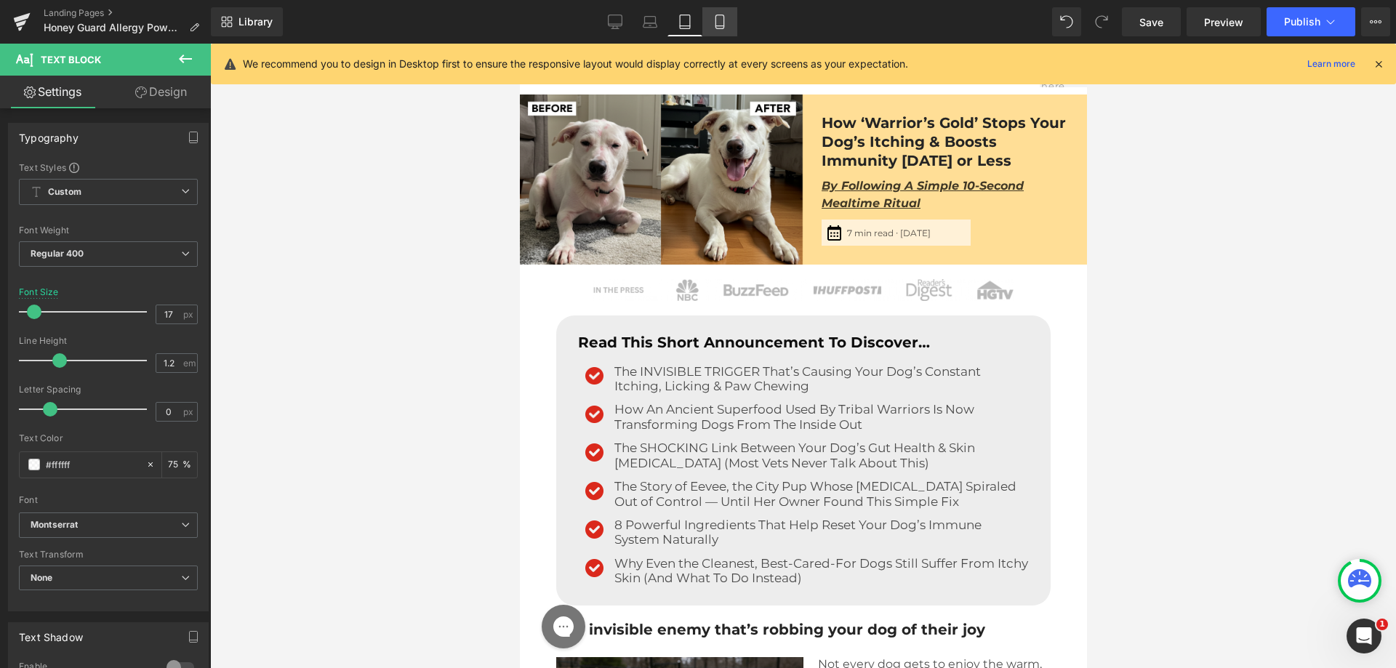
click at [718, 16] on icon at bounding box center [720, 22] width 15 height 15
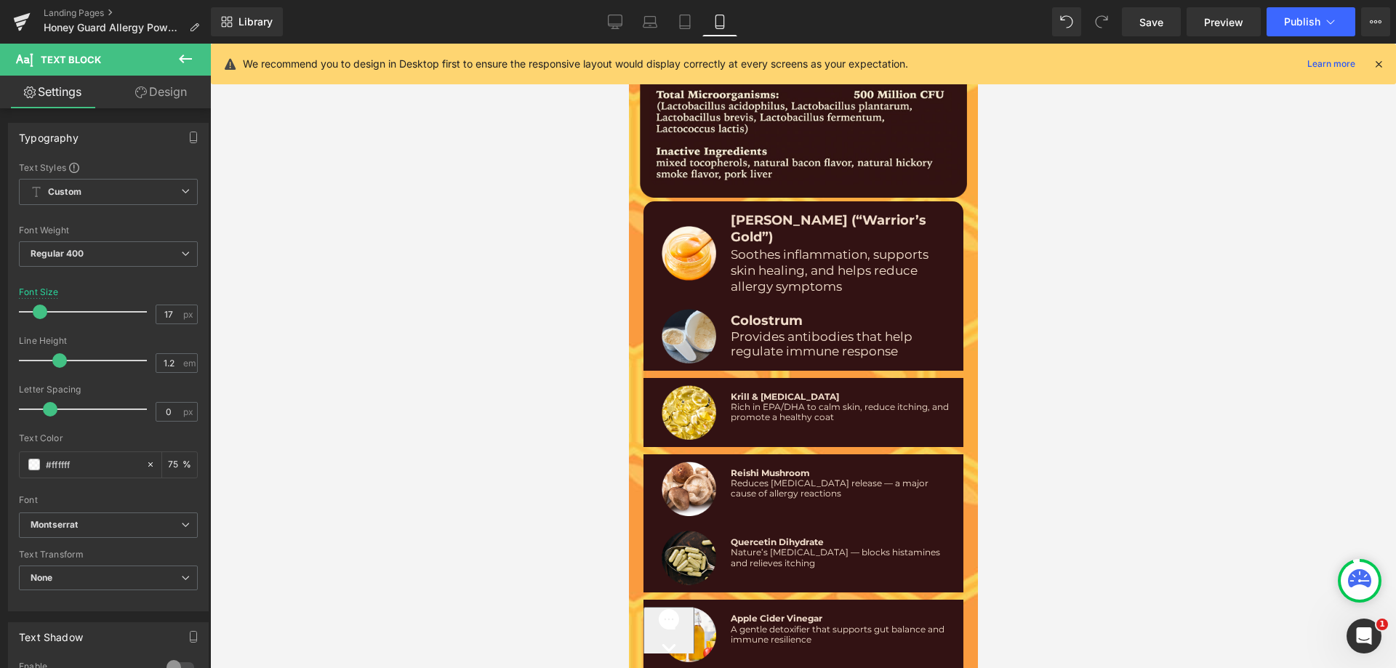
scroll to position [8938, 0]
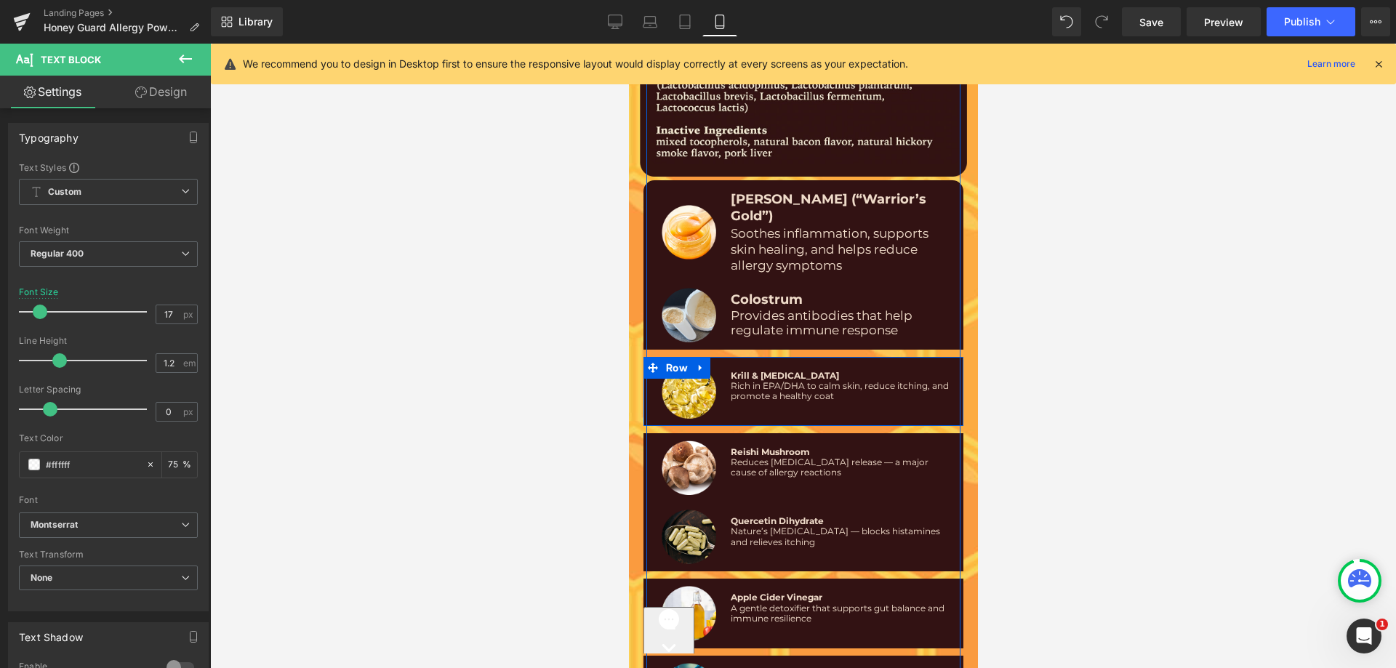
click at [746, 380] on span "Rich in EPA/DHA to calm skin, reduce itching, and promote a healthy coat" at bounding box center [839, 390] width 218 height 21
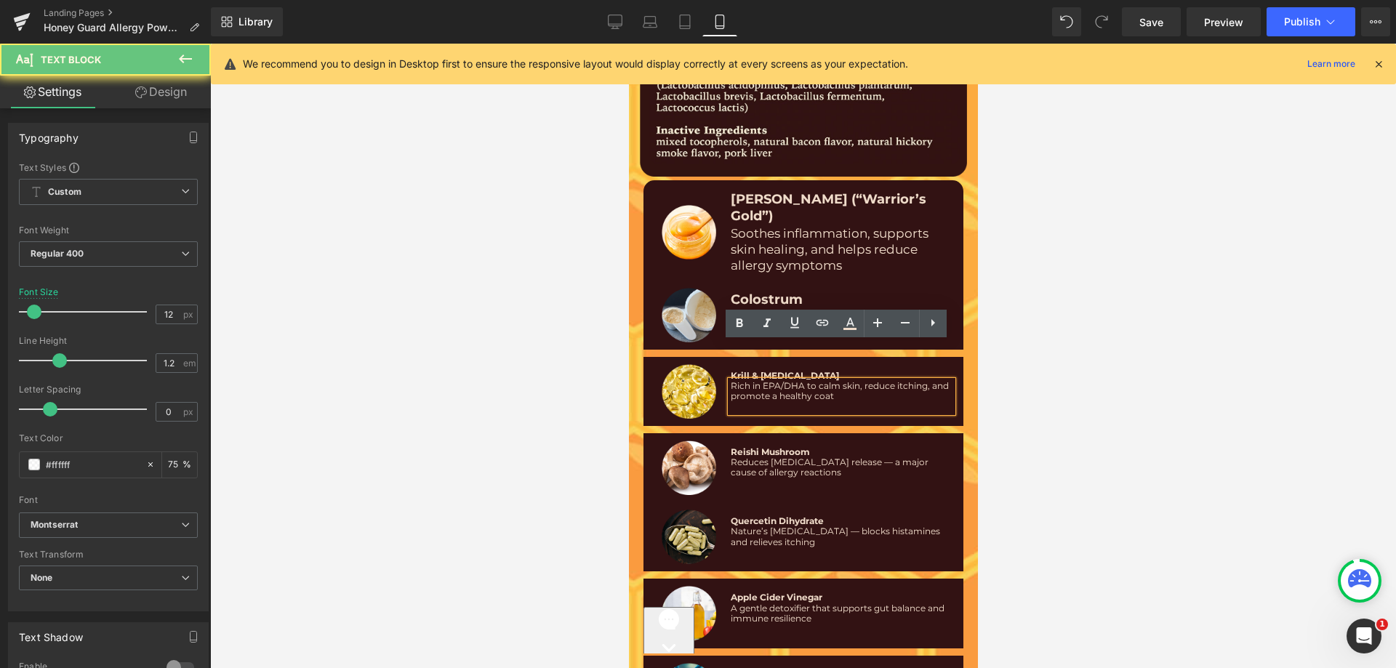
click at [739, 380] on span "Rich in EPA/DHA to calm skin, reduce itching, and promote a healthy coat" at bounding box center [839, 390] width 218 height 21
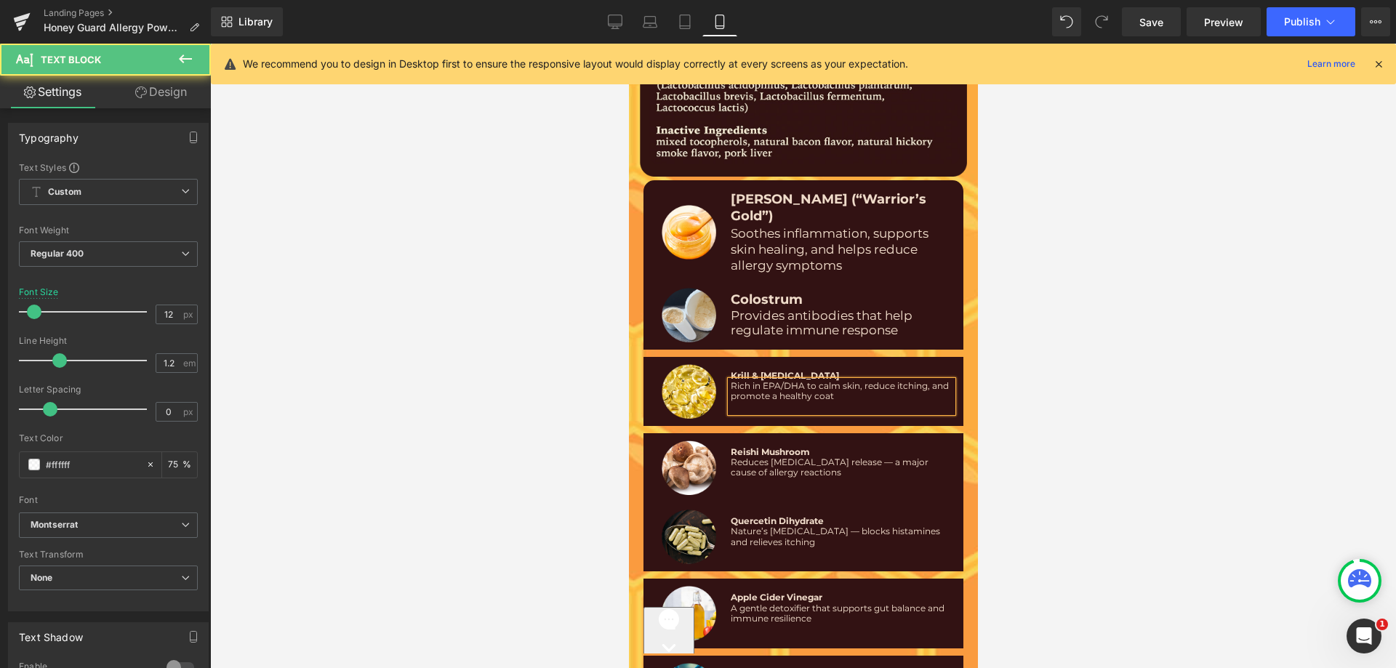
click at [749, 381] on div "Rich in EPA/DHA to calm skin, reduce itching, and promote a healthy coat" at bounding box center [841, 396] width 222 height 31
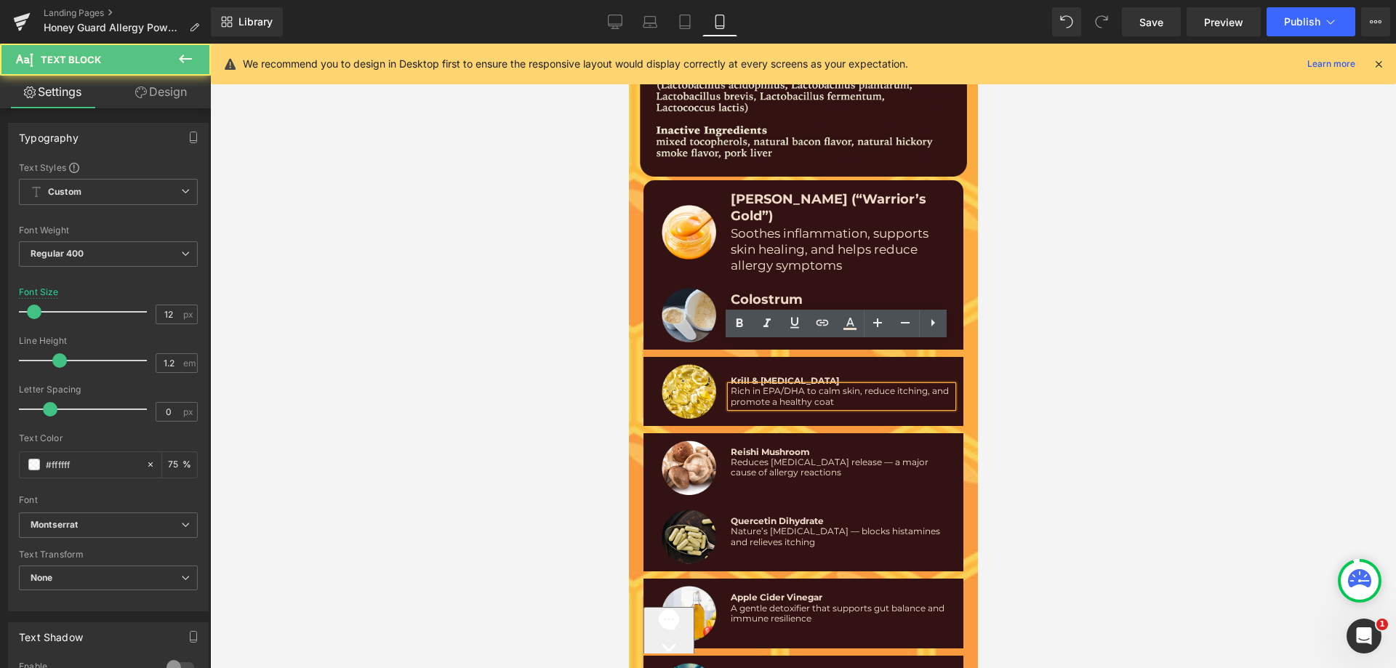
scroll to position [8943, 0]
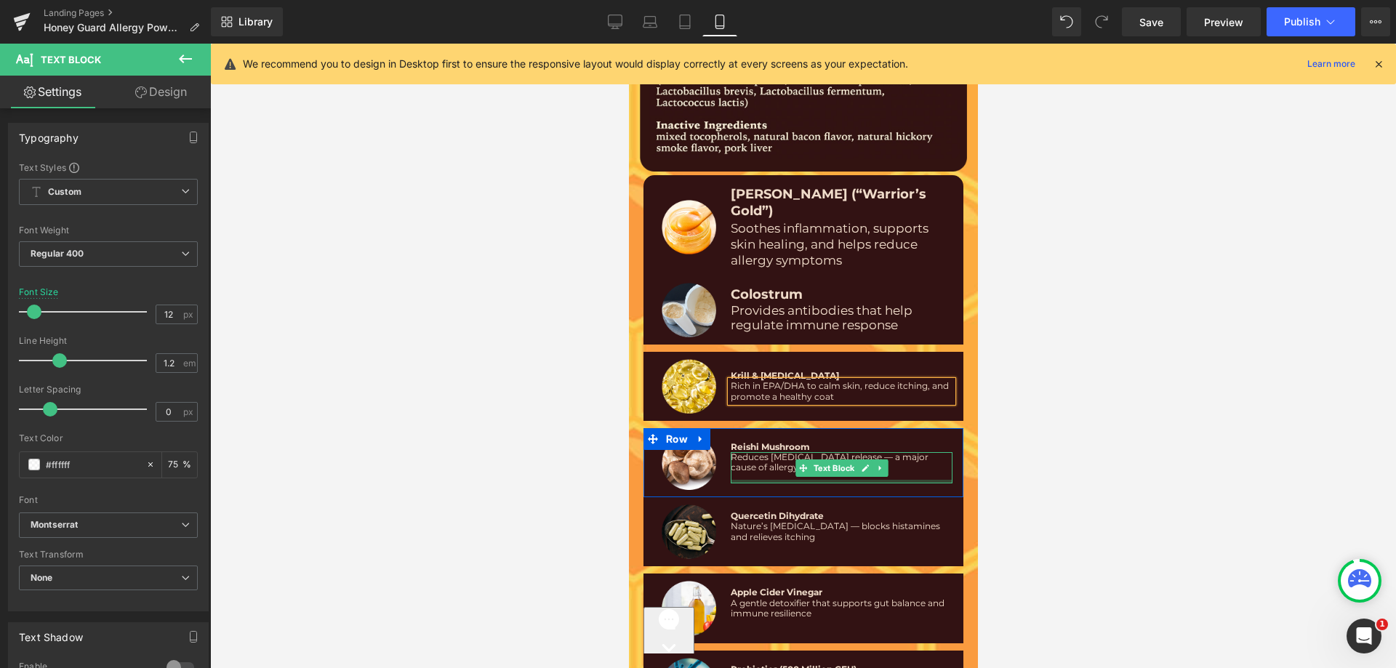
click at [740, 447] on div "Reishi Mushroom Text Block Reduces histamine release — a major cause of allergy…" at bounding box center [840, 463] width 229 height 55
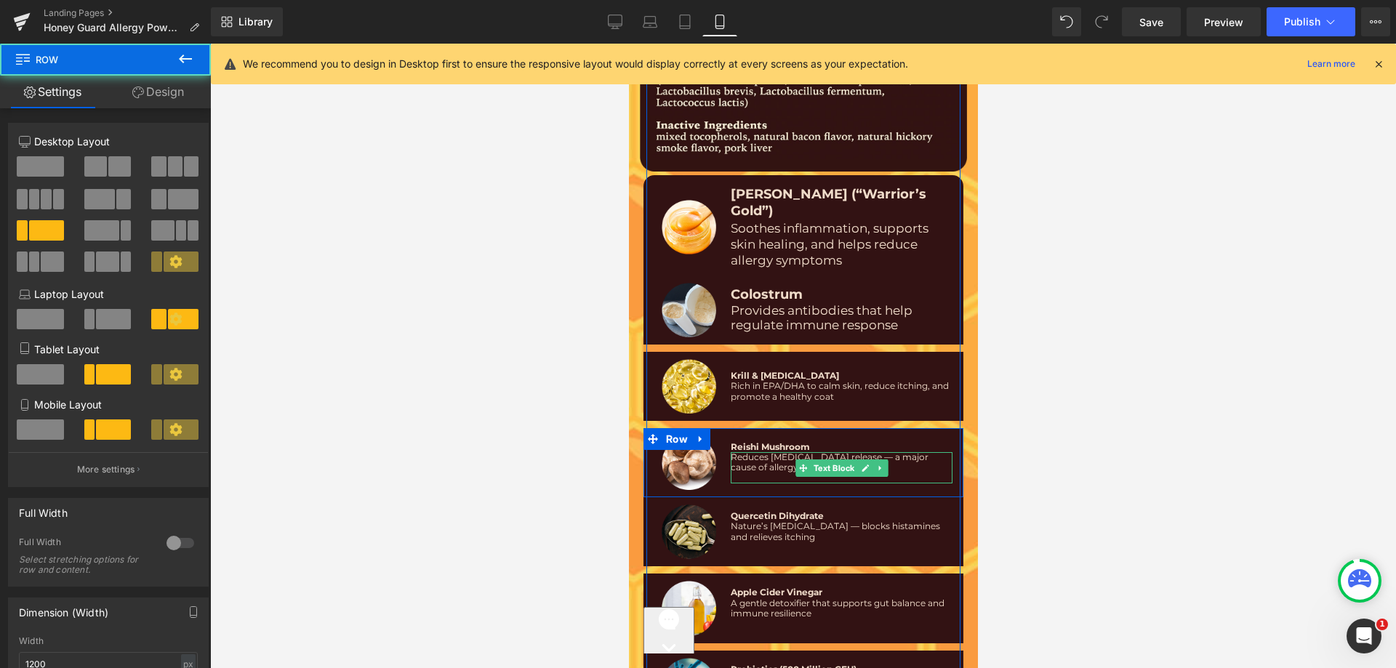
click at [740, 452] on p "Reduces [MEDICAL_DATA] release — a major cause of allergy reactions" at bounding box center [841, 462] width 222 height 21
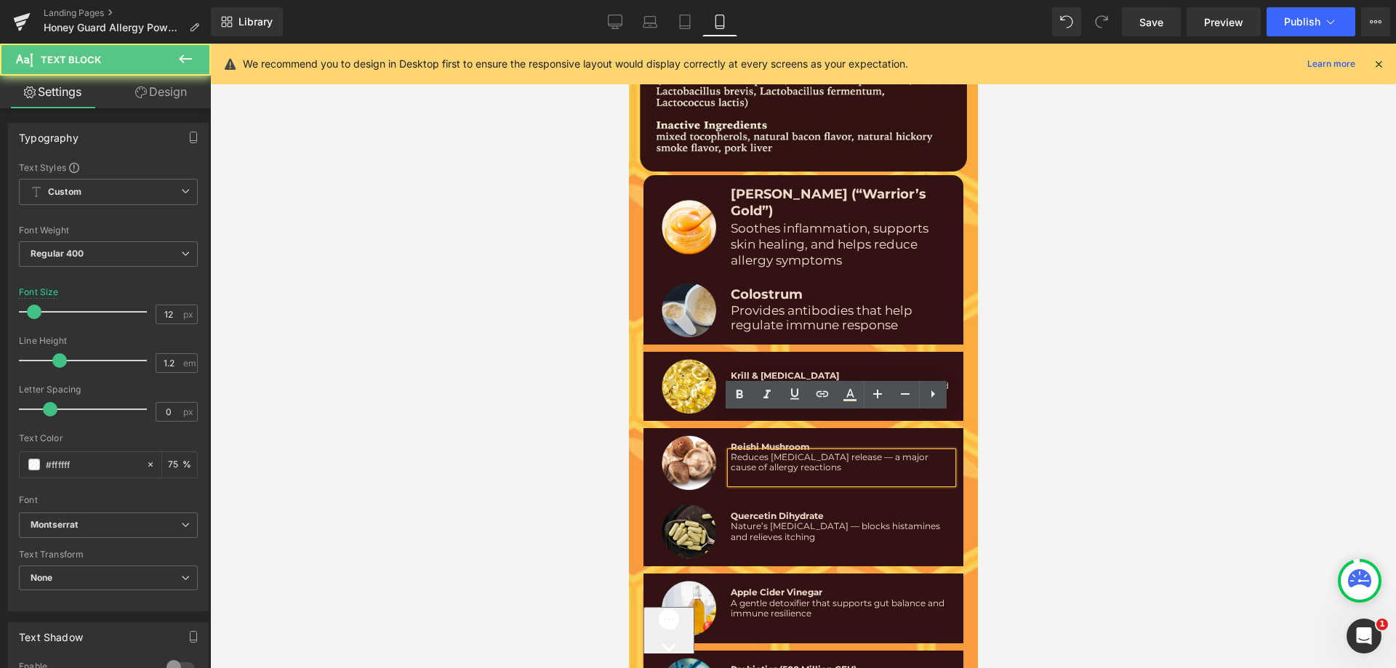
click at [737, 473] on p at bounding box center [841, 478] width 222 height 10
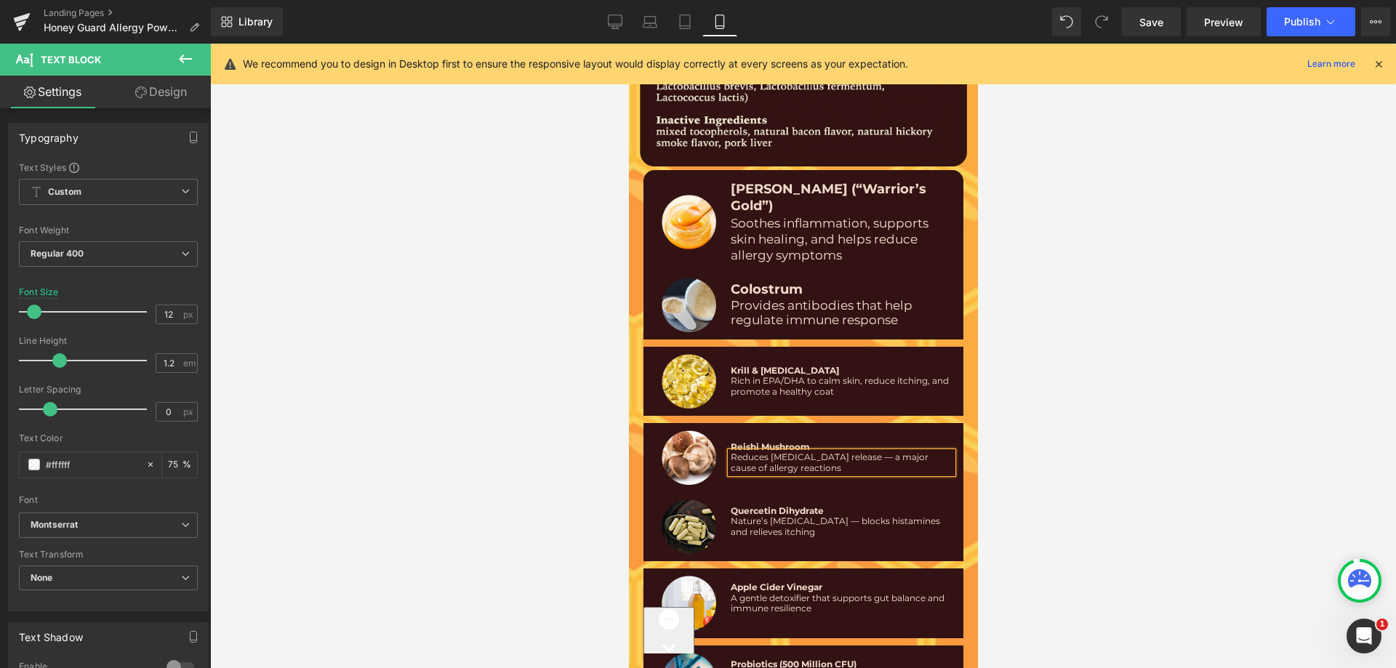
click at [750, 537] on p at bounding box center [841, 542] width 222 height 10
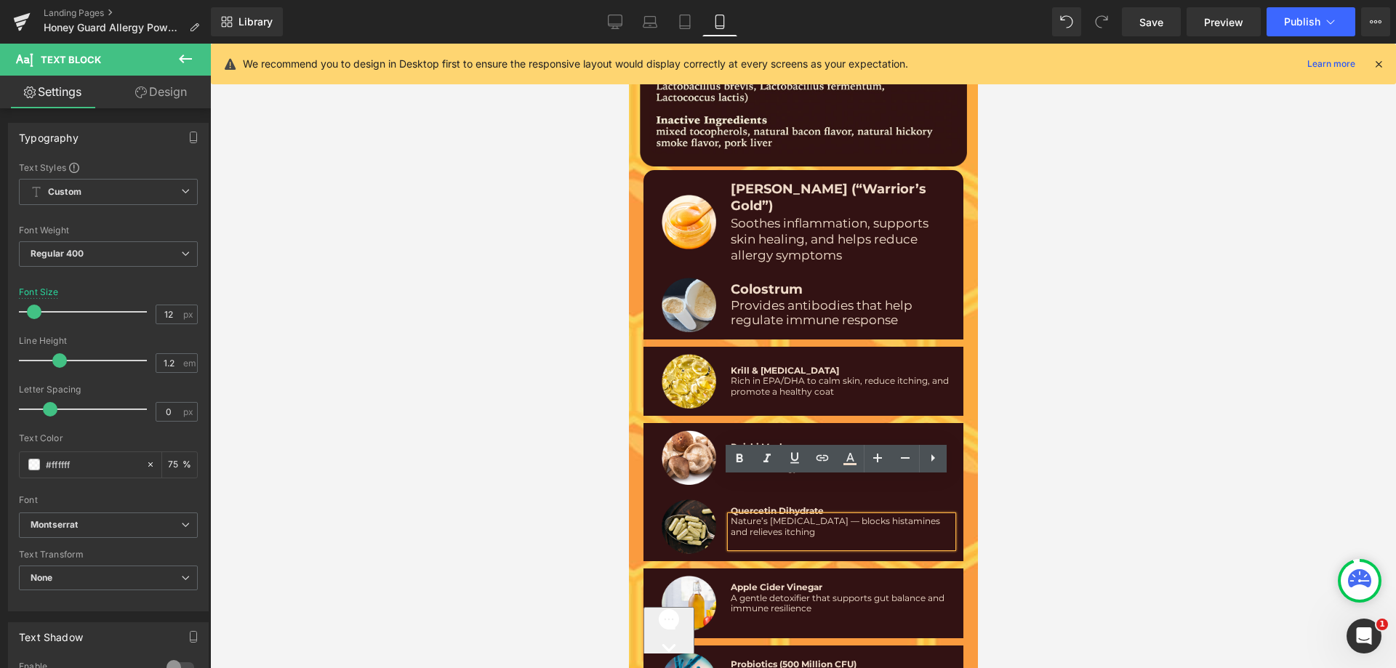
click at [746, 537] on p at bounding box center [841, 542] width 222 height 10
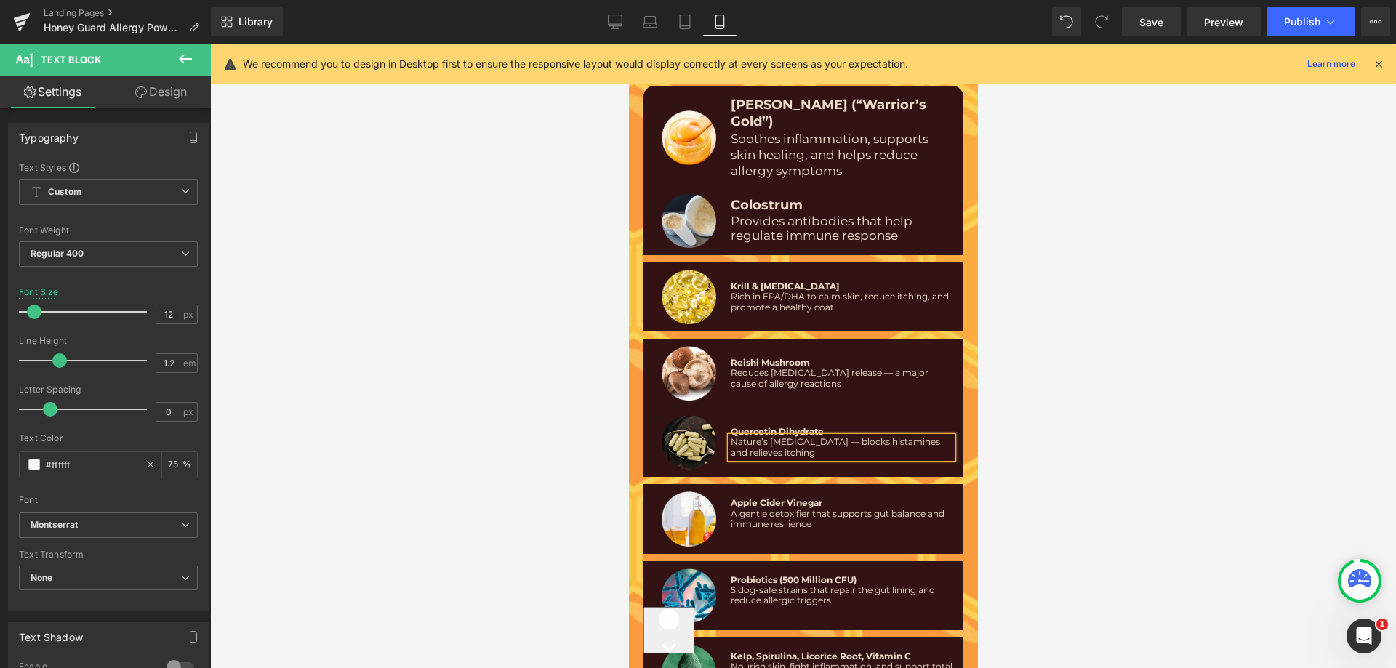
scroll to position [9100, 0]
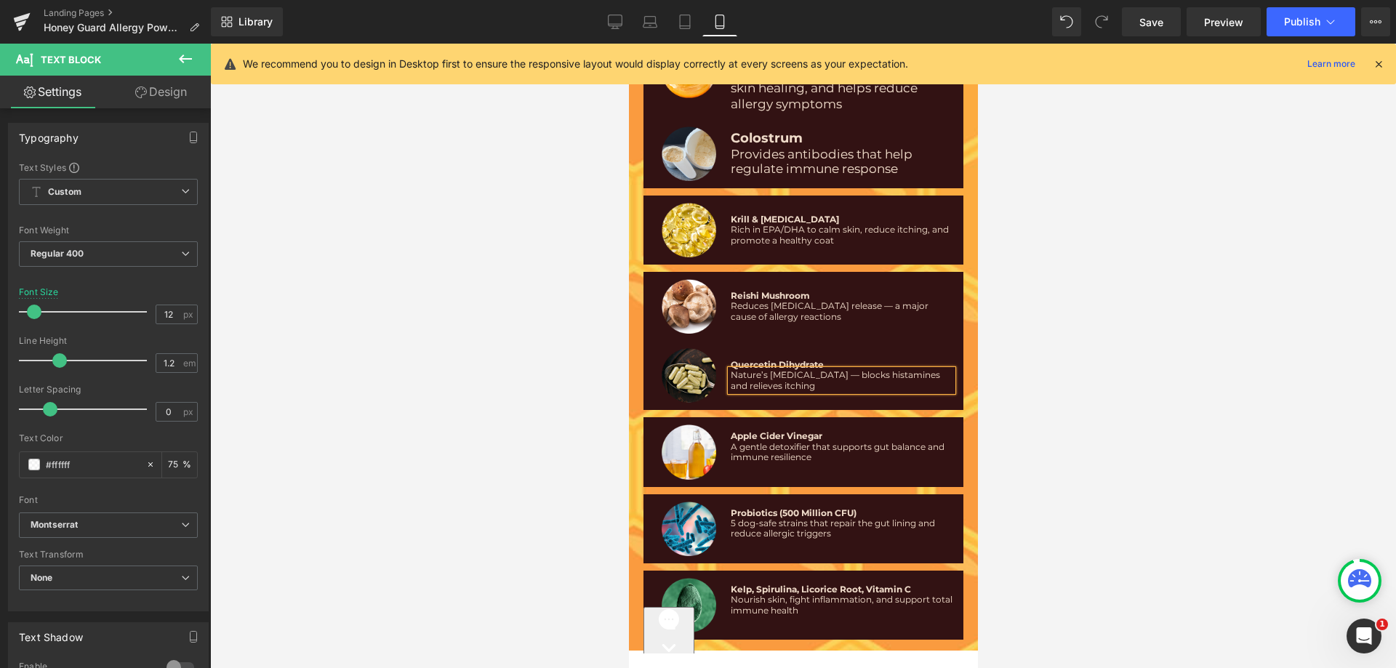
click at [743, 441] on span "A gentle detoxifier that supports gut balance and immune resilience" at bounding box center [837, 451] width 214 height 21
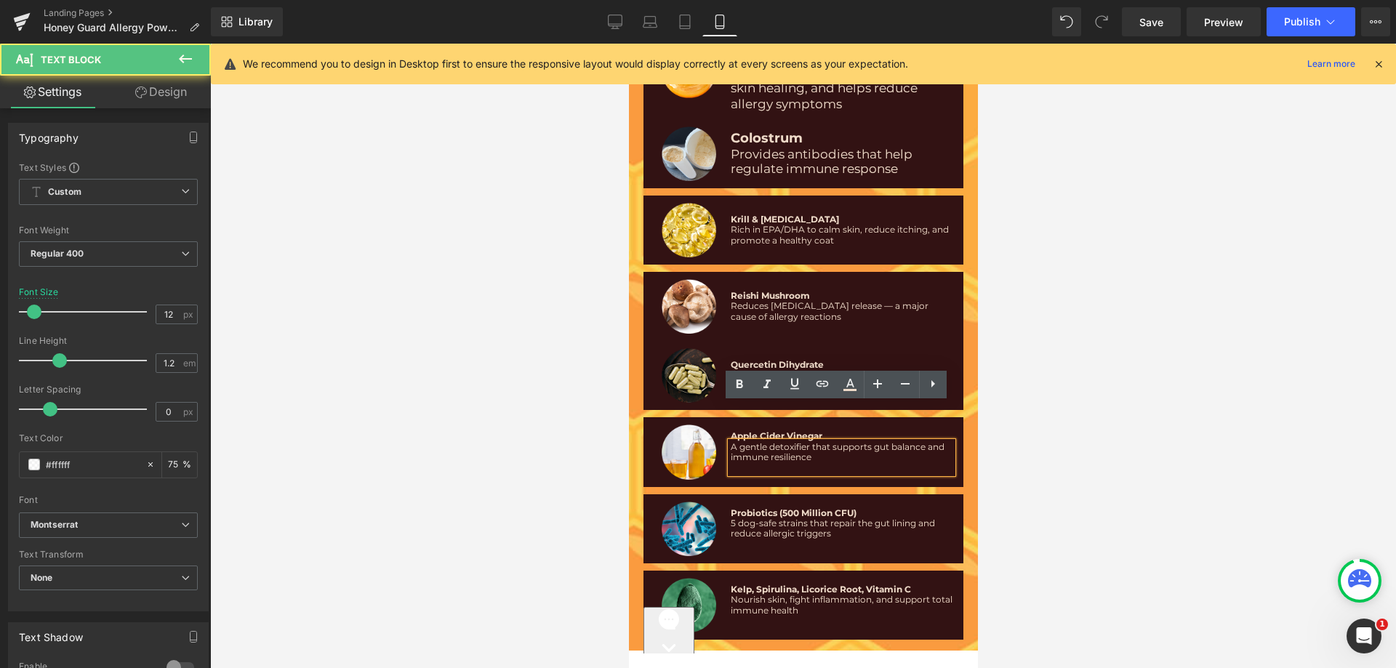
click at [737, 463] on p at bounding box center [841, 468] width 222 height 10
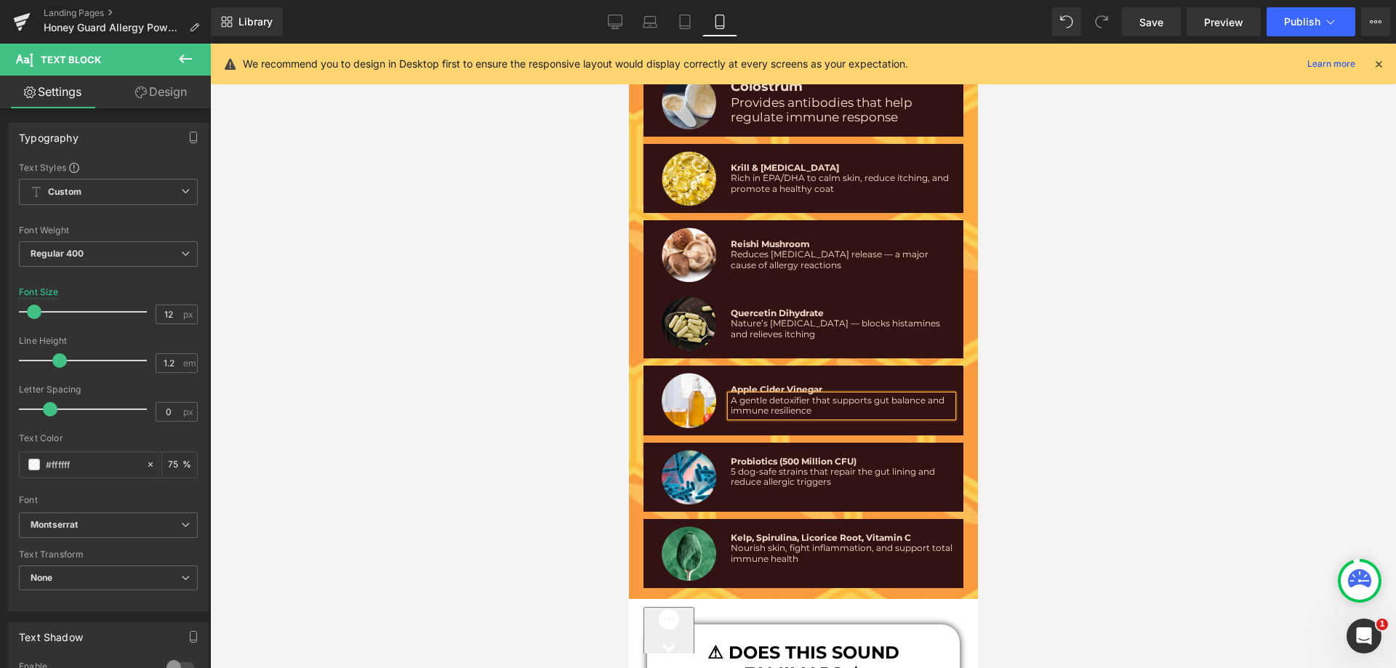
scroll to position [9178, 0]
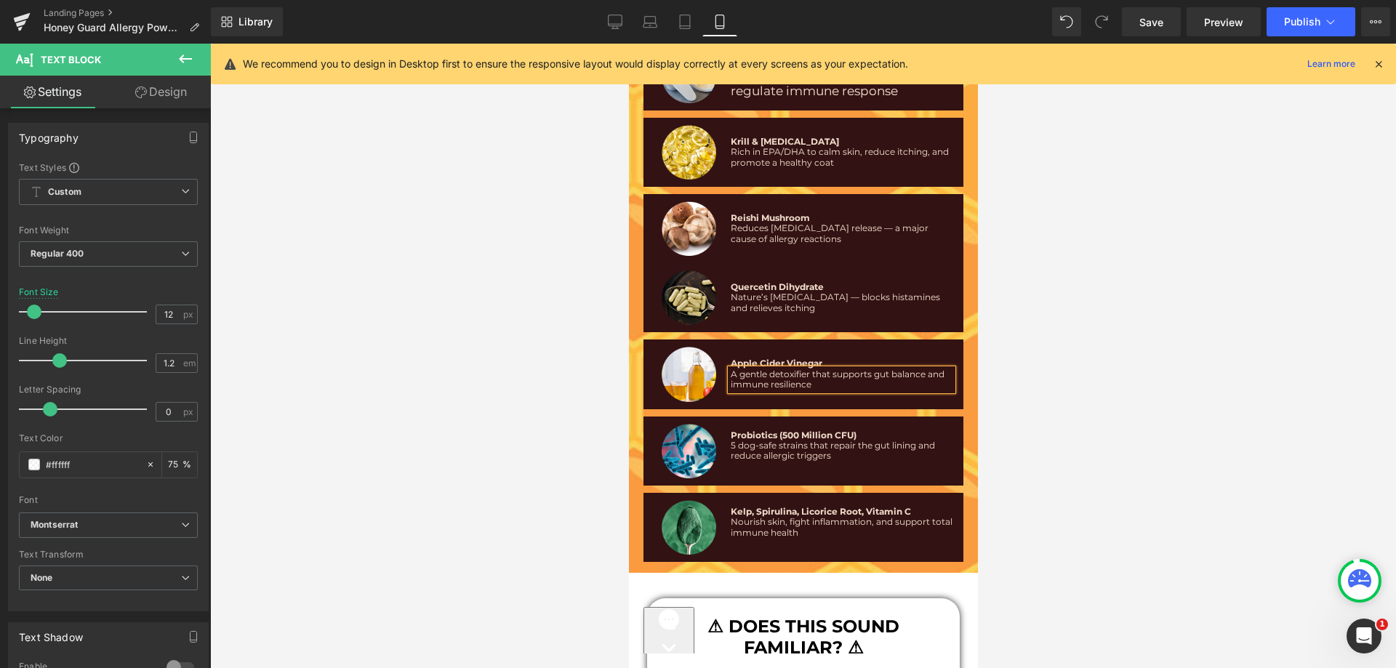
click at [742, 462] on p at bounding box center [841, 467] width 222 height 10
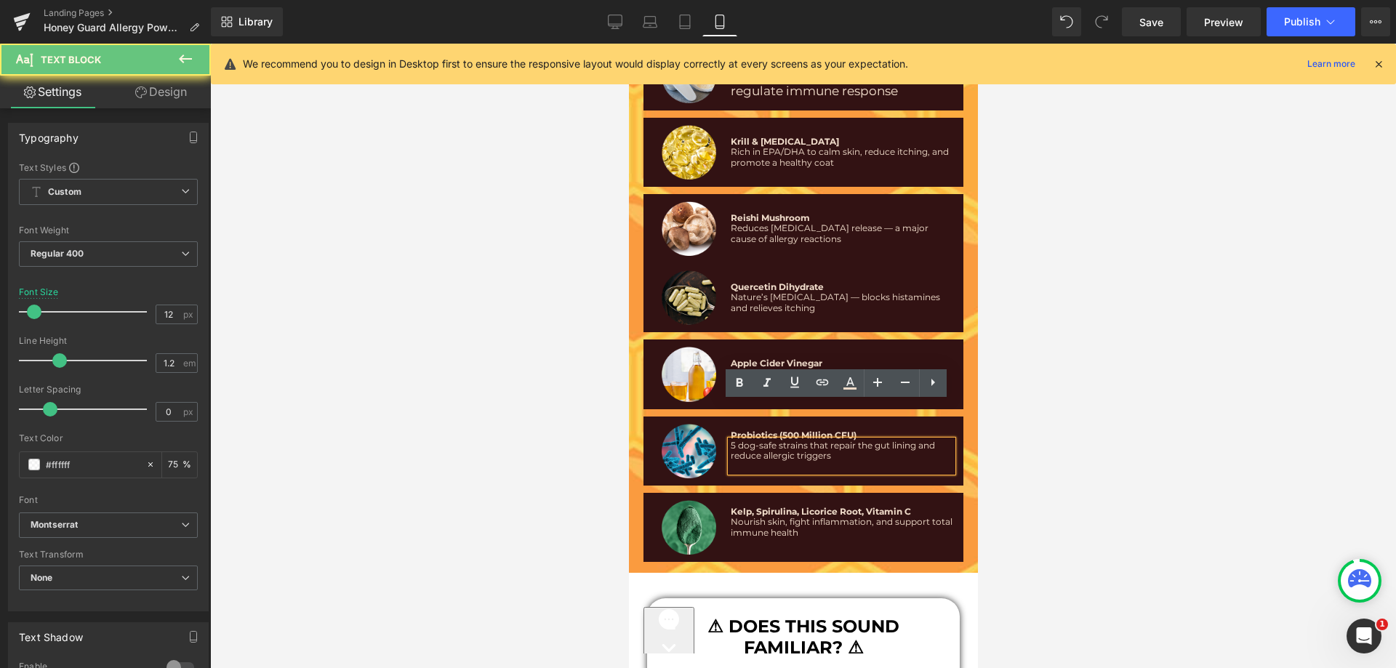
click at [740, 462] on p at bounding box center [841, 467] width 222 height 10
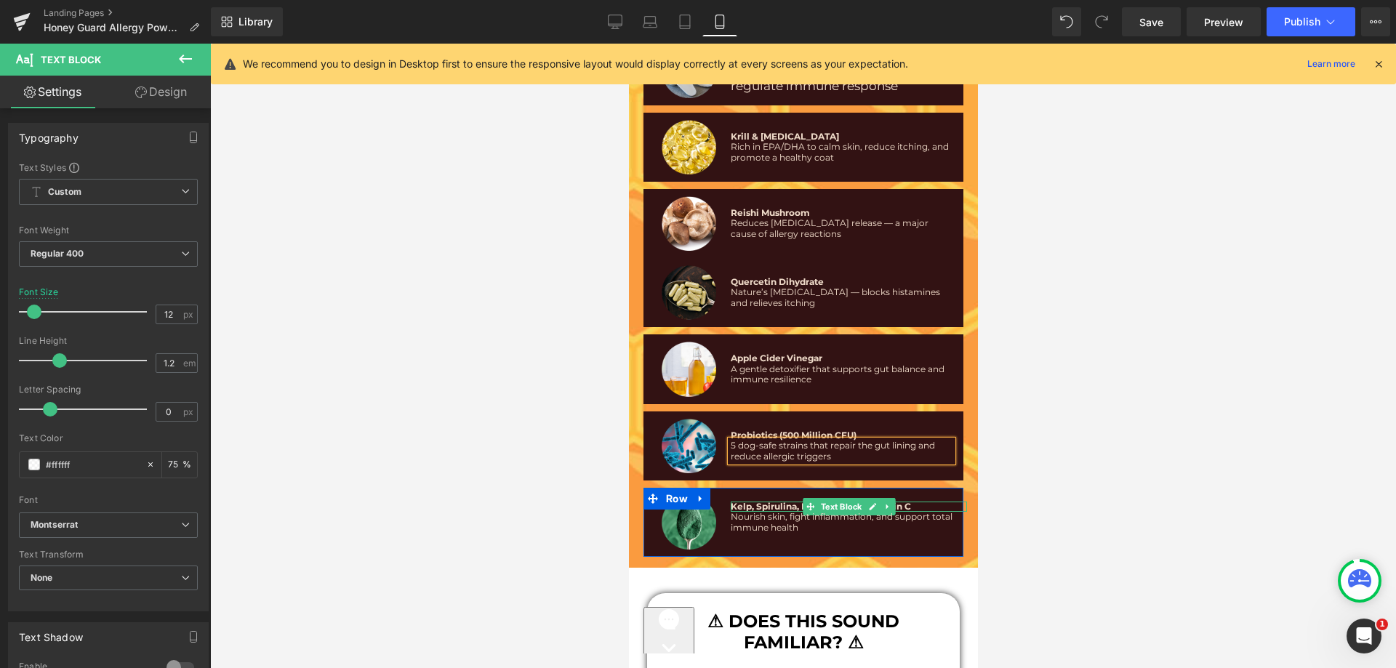
click at [761, 511] on span "Nourish skin, fight inflammation, and support total immune health" at bounding box center [841, 521] width 222 height 21
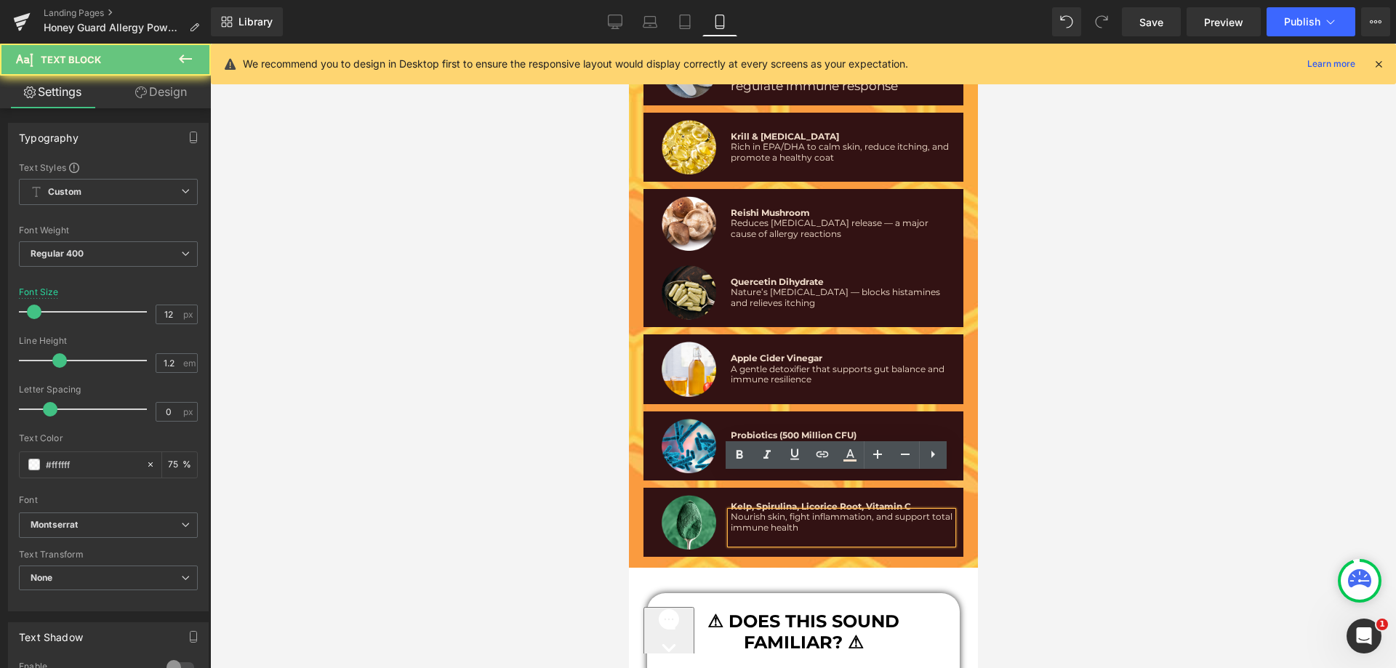
click at [744, 533] on p at bounding box center [841, 538] width 222 height 10
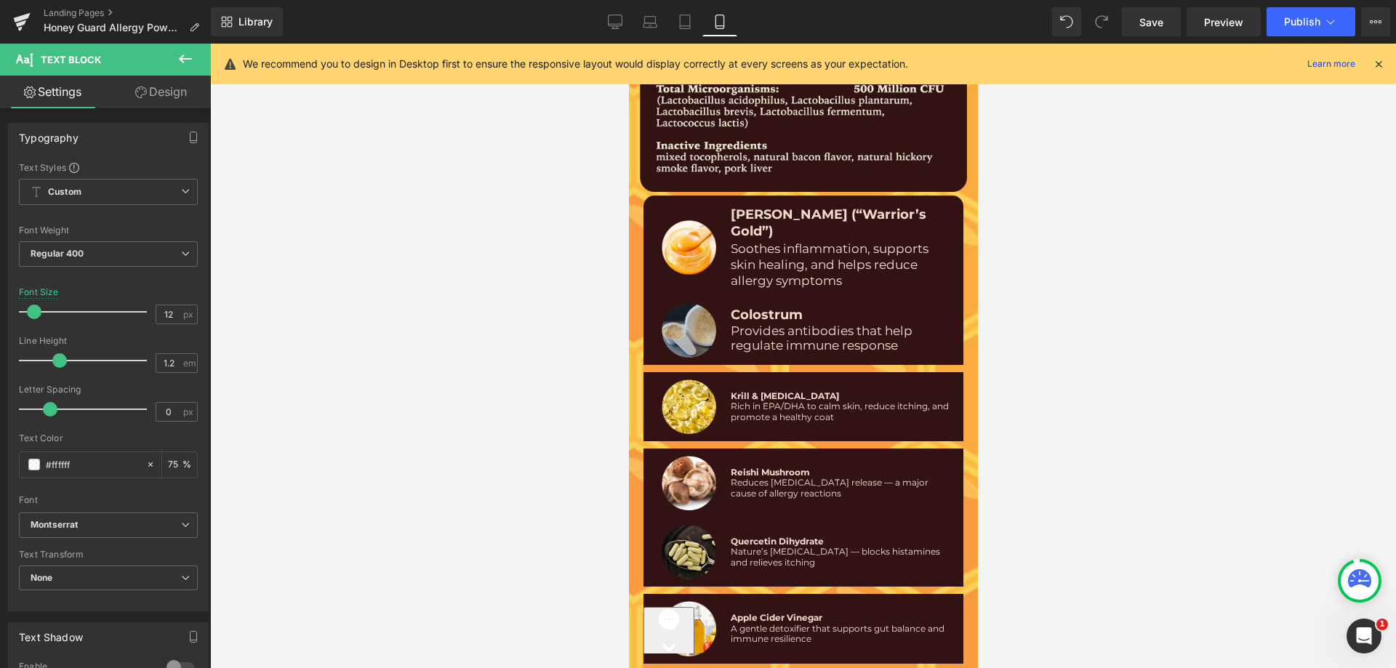
scroll to position [8897, 0]
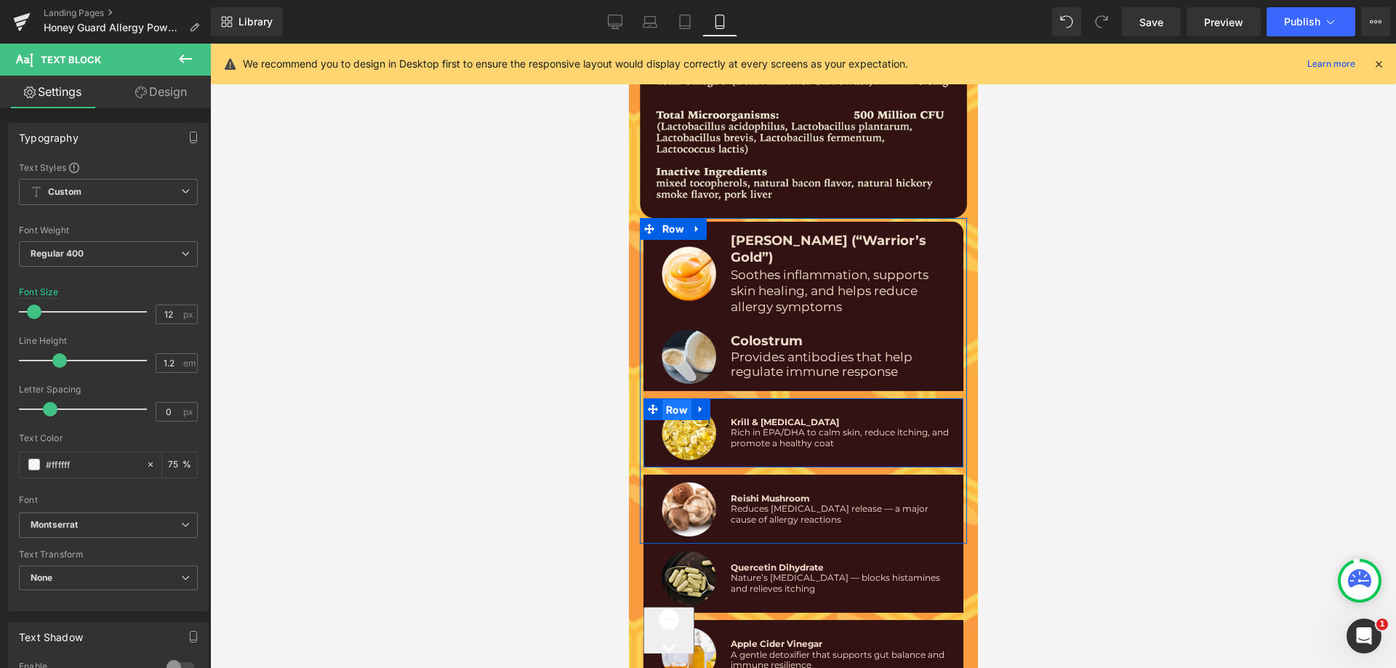
click at [673, 399] on span "Row" at bounding box center [676, 410] width 29 height 22
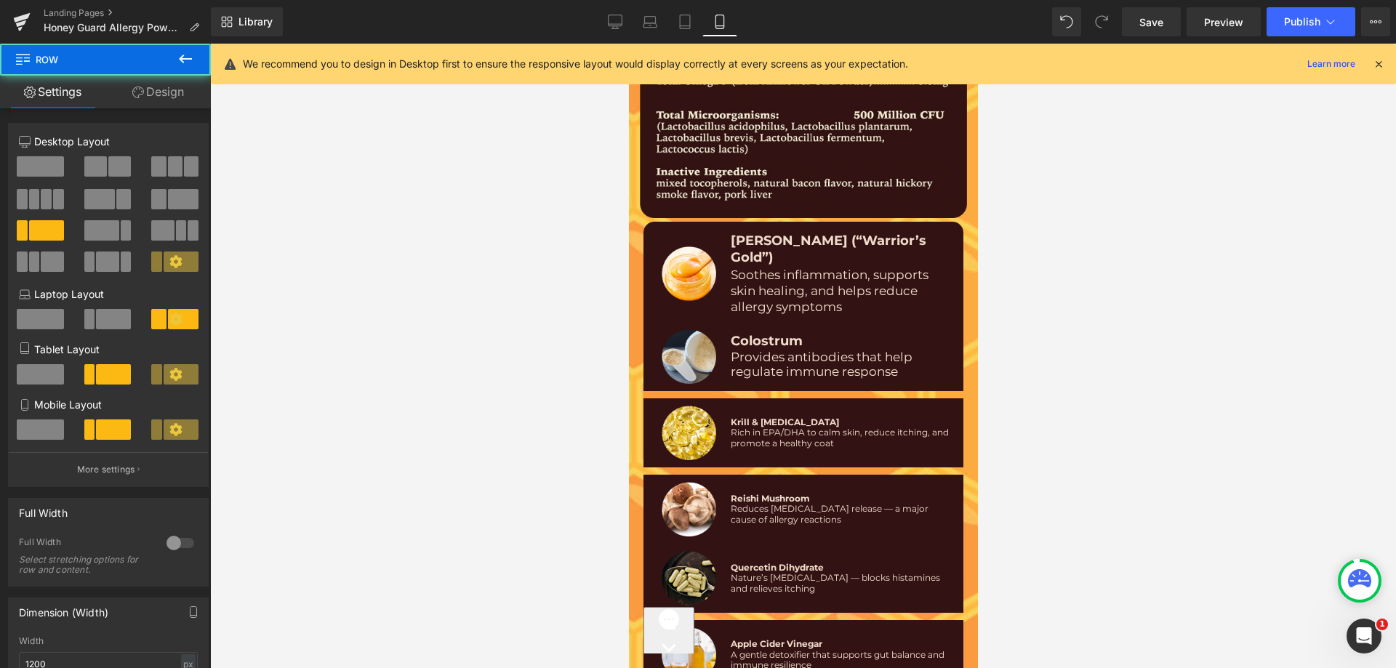
click at [159, 70] on span "Row" at bounding box center [87, 60] width 145 height 32
click at [152, 93] on link "Design" at bounding box center [157, 92] width 105 height 33
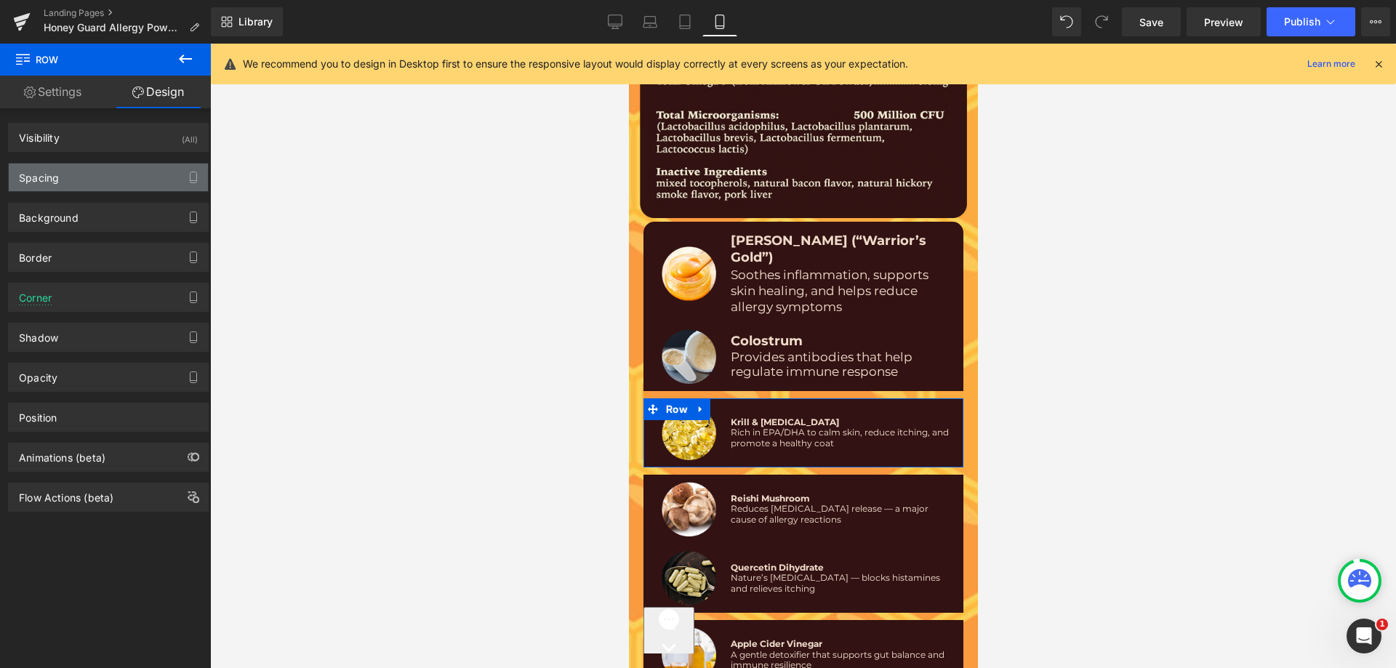
click at [100, 170] on div "Spacing" at bounding box center [108, 178] width 199 height 28
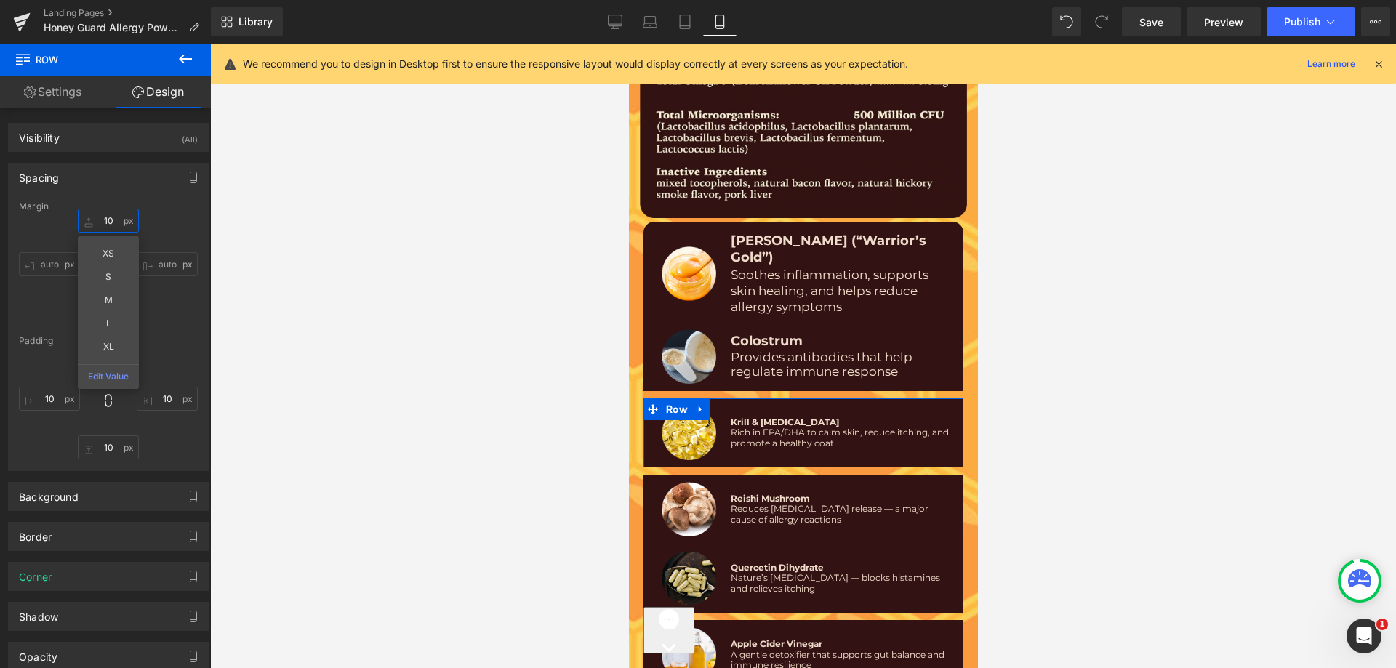
click at [108, 215] on input "text" at bounding box center [108, 221] width 61 height 24
type input "10"
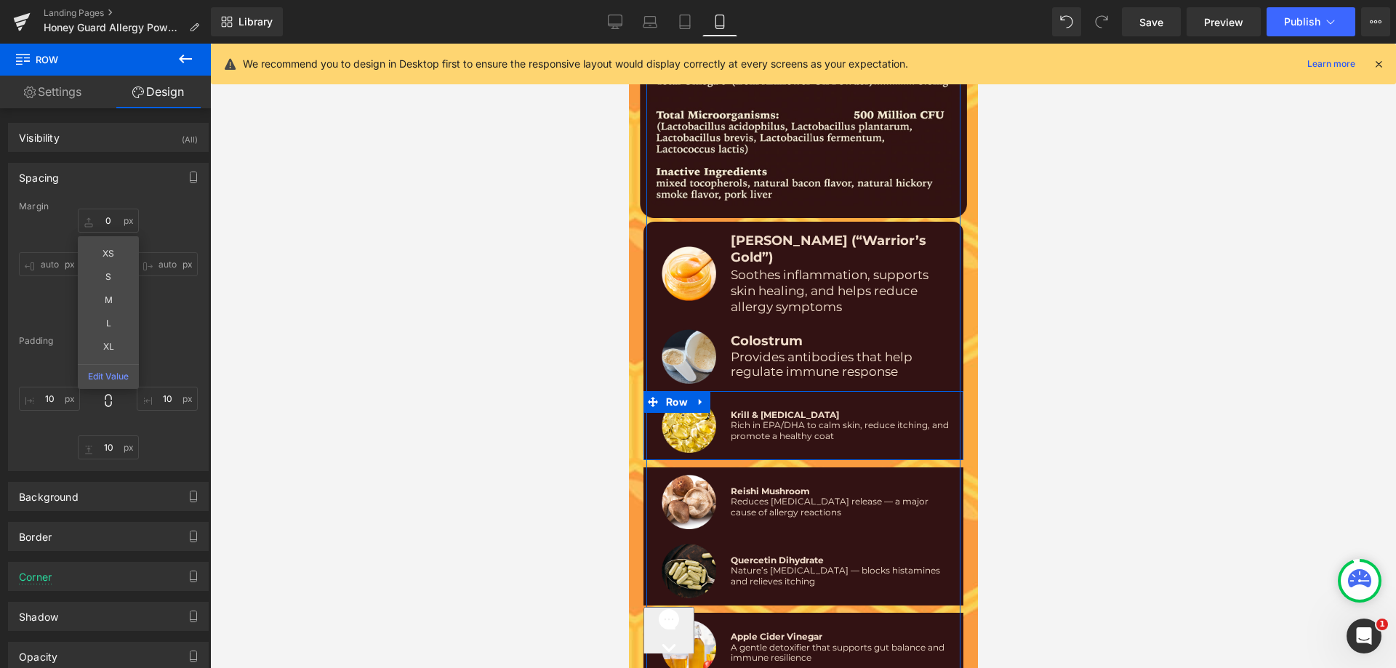
click at [740, 420] on span "Rich in EPA/DHA to calm skin, reduce itching, and promote a healthy coat" at bounding box center [839, 430] width 218 height 21
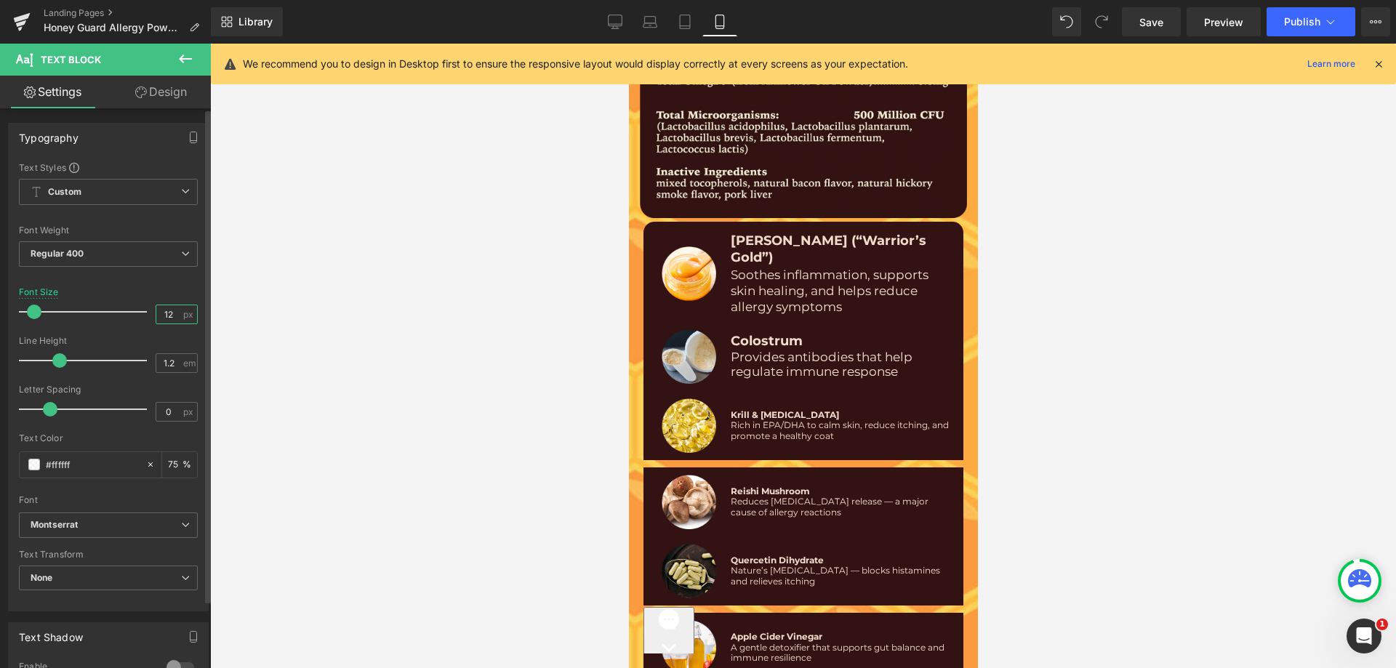
drag, startPoint x: 162, startPoint y: 308, endPoint x: 178, endPoint y: 312, distance: 16.4
click at [178, 312] on div "12 px" at bounding box center [177, 315] width 42 height 20
type input "17"
click at [161, 276] on div at bounding box center [108, 278] width 179 height 9
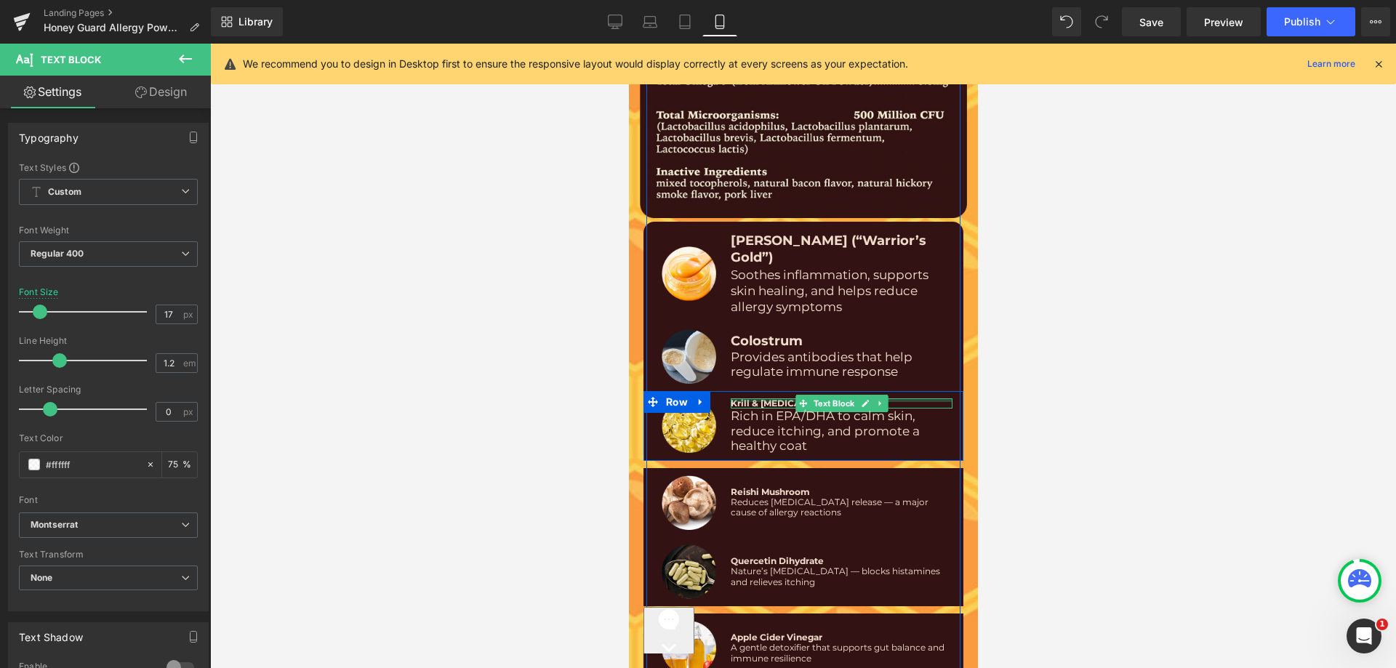
click at [761, 399] on div at bounding box center [841, 401] width 222 height 4
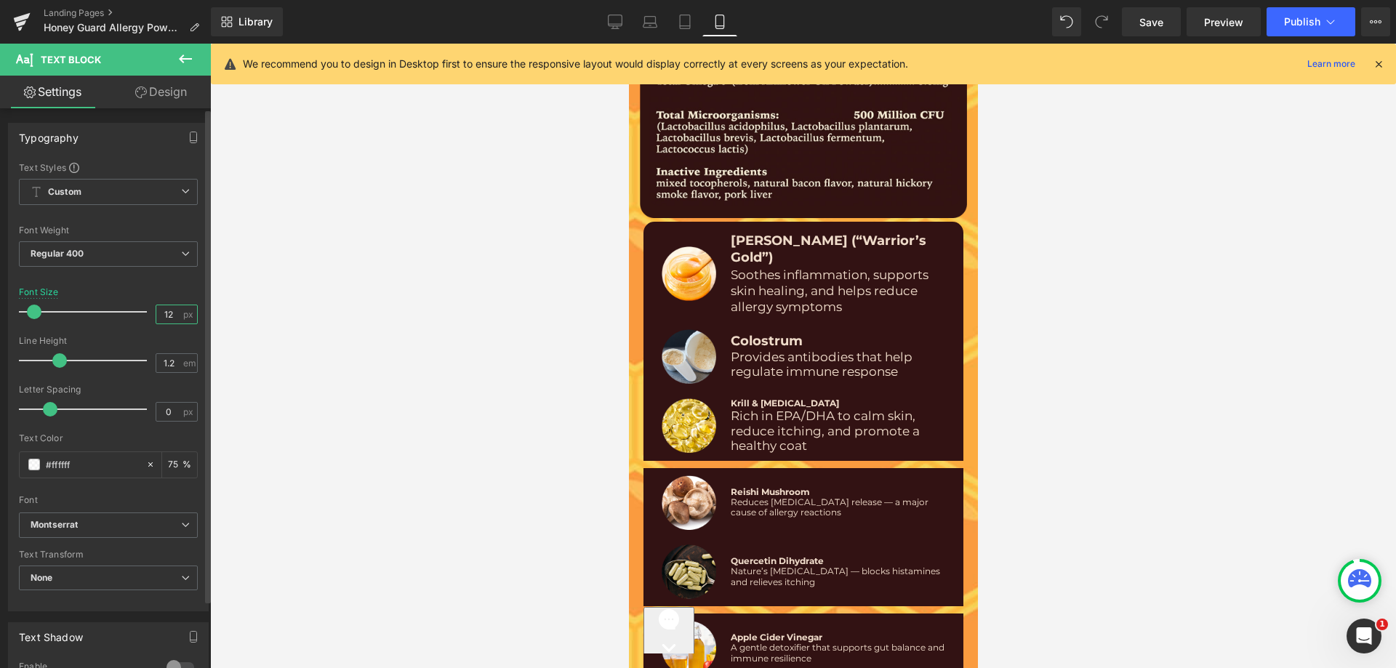
click at [161, 308] on input "12" at bounding box center [168, 314] width 25 height 18
type input "18"
click at [152, 290] on div "Font Size 18 px" at bounding box center [108, 311] width 179 height 49
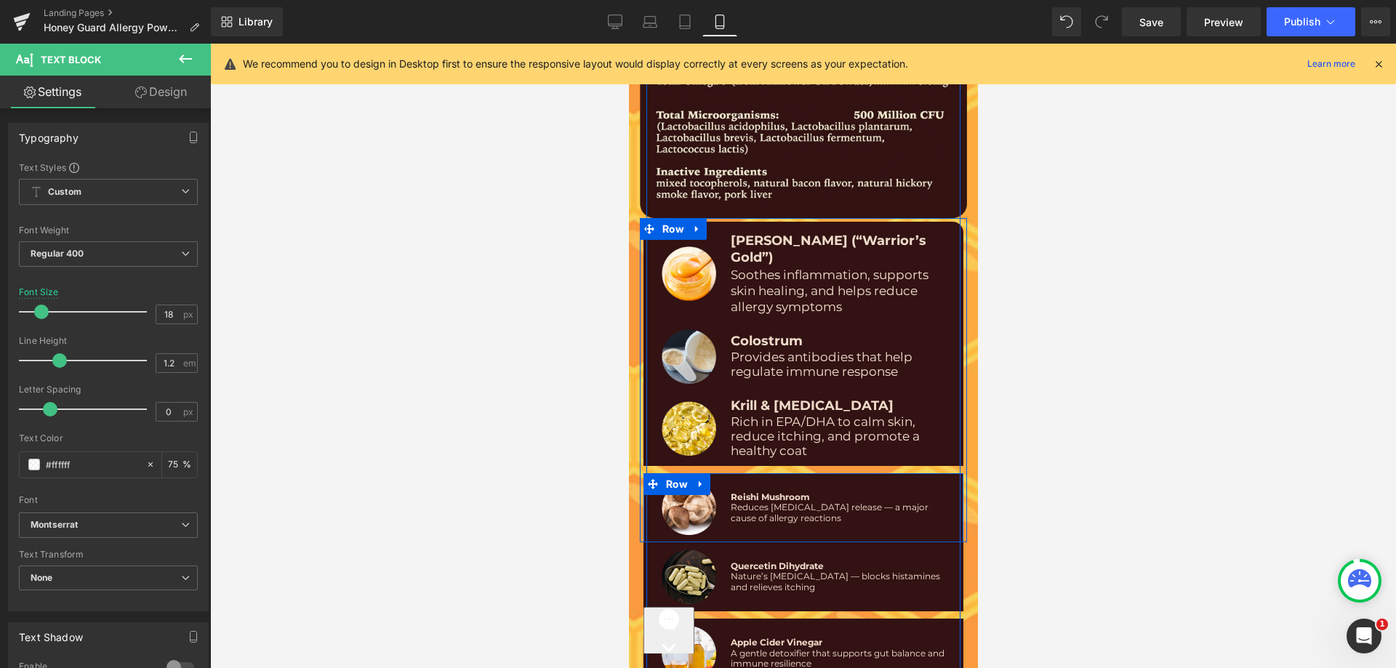
click at [744, 481] on div "Reishi Mushroom Text Block Reduces histamine release — a major cause of allergy…" at bounding box center [840, 508] width 229 height 55
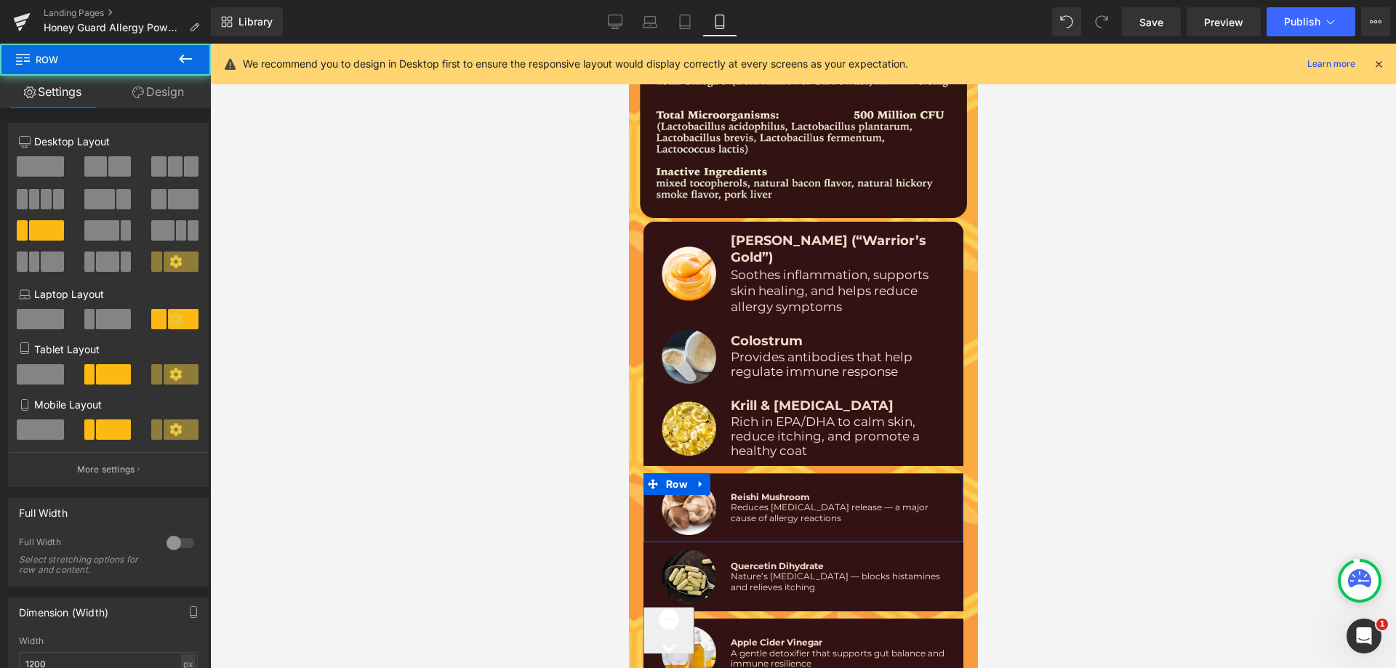
click at [167, 97] on link "Design" at bounding box center [157, 92] width 105 height 33
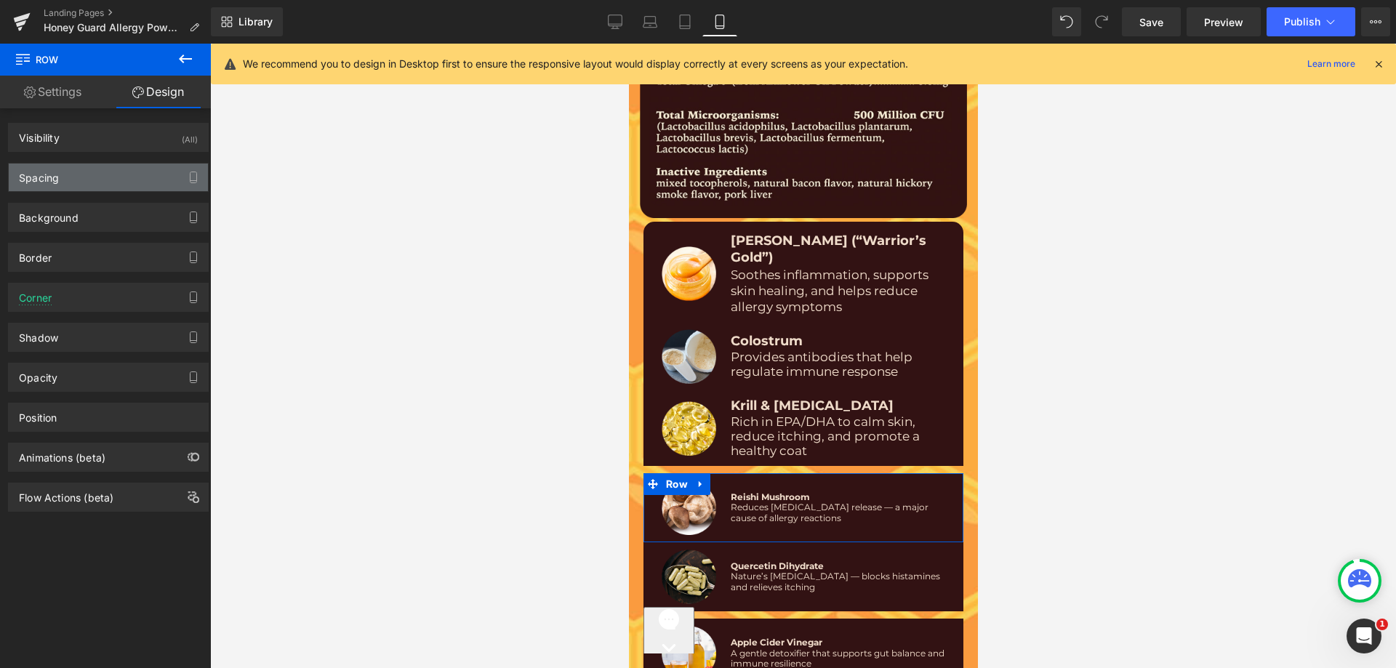
click at [96, 173] on div "Spacing" at bounding box center [108, 178] width 199 height 28
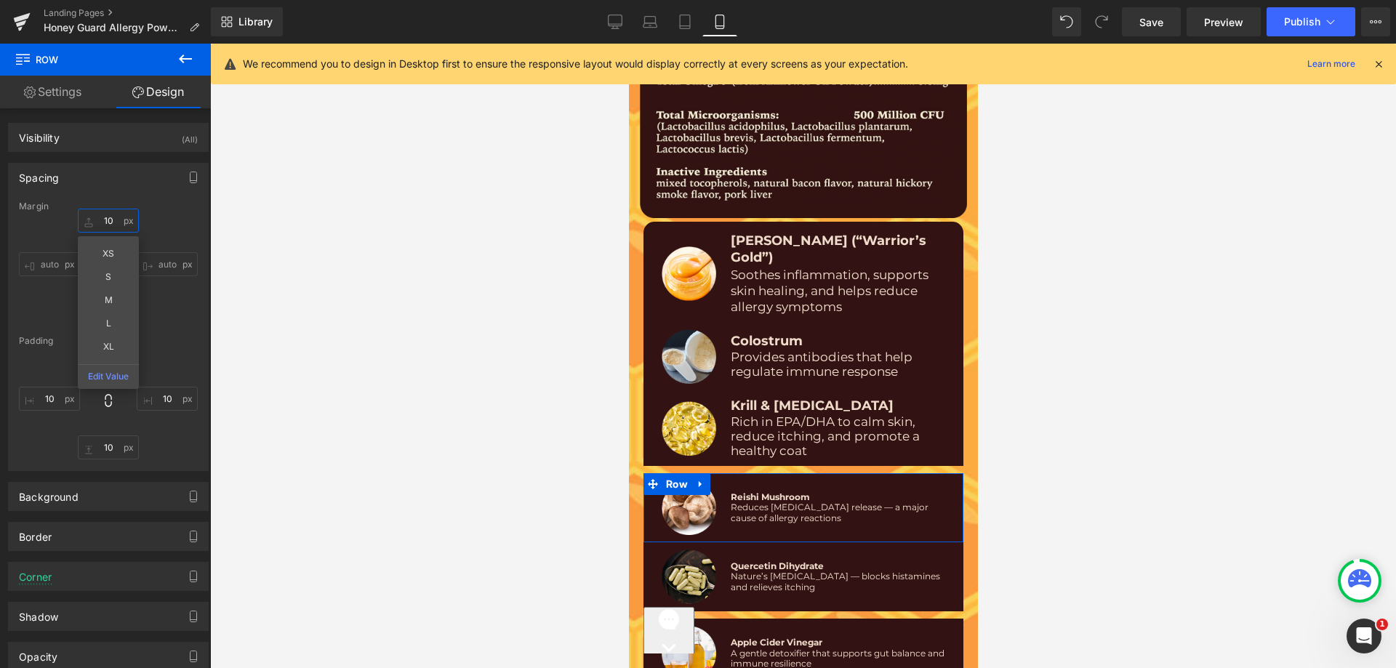
click at [117, 220] on input "10" at bounding box center [108, 221] width 61 height 24
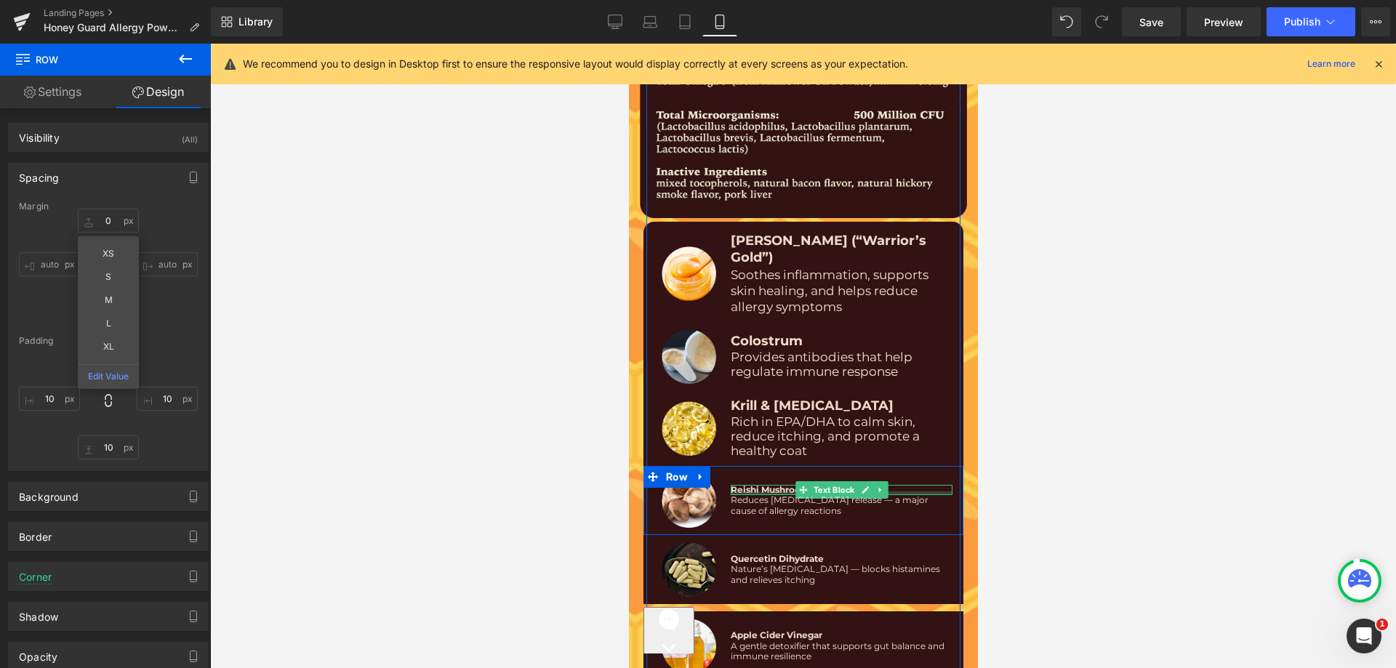
click at [734, 484] on span "Reishi Mushroom" at bounding box center [769, 489] width 79 height 11
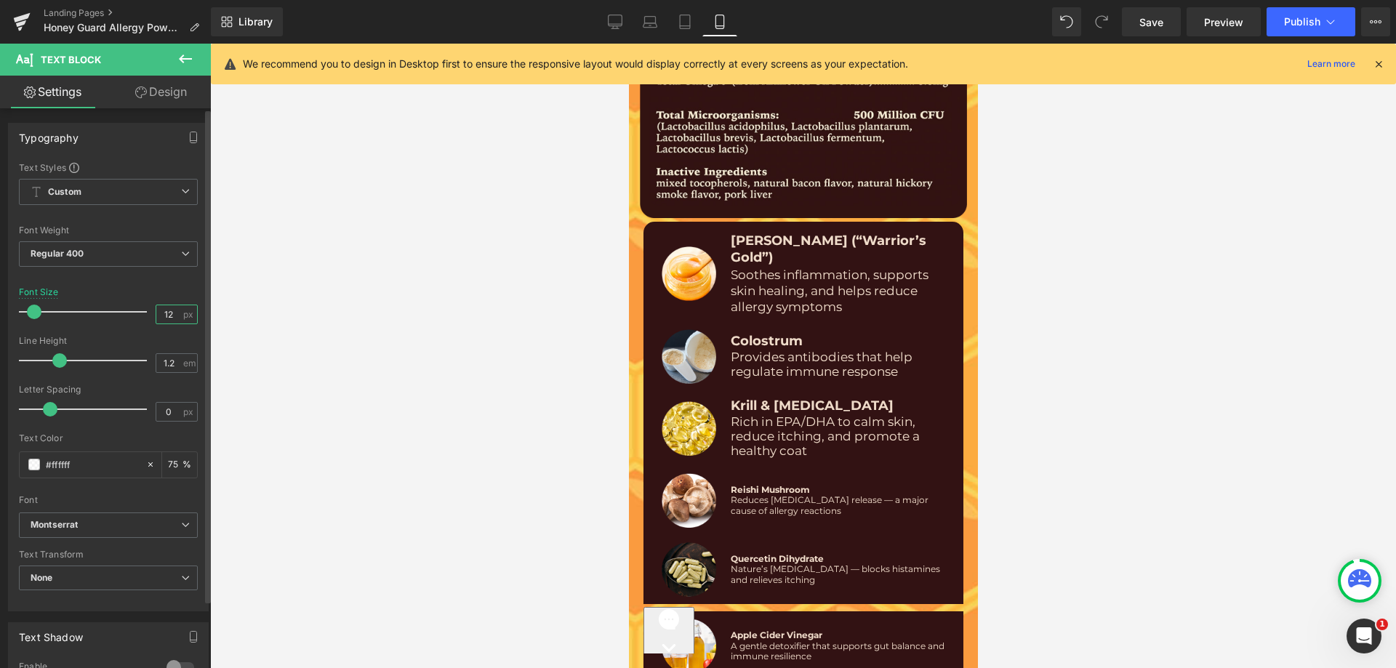
drag, startPoint x: 173, startPoint y: 313, endPoint x: 161, endPoint y: 315, distance: 12.6
click at [161, 315] on input "12" at bounding box center [168, 314] width 25 height 18
type input "18"
click at [121, 292] on div "Font Size 18 px" at bounding box center [108, 311] width 179 height 49
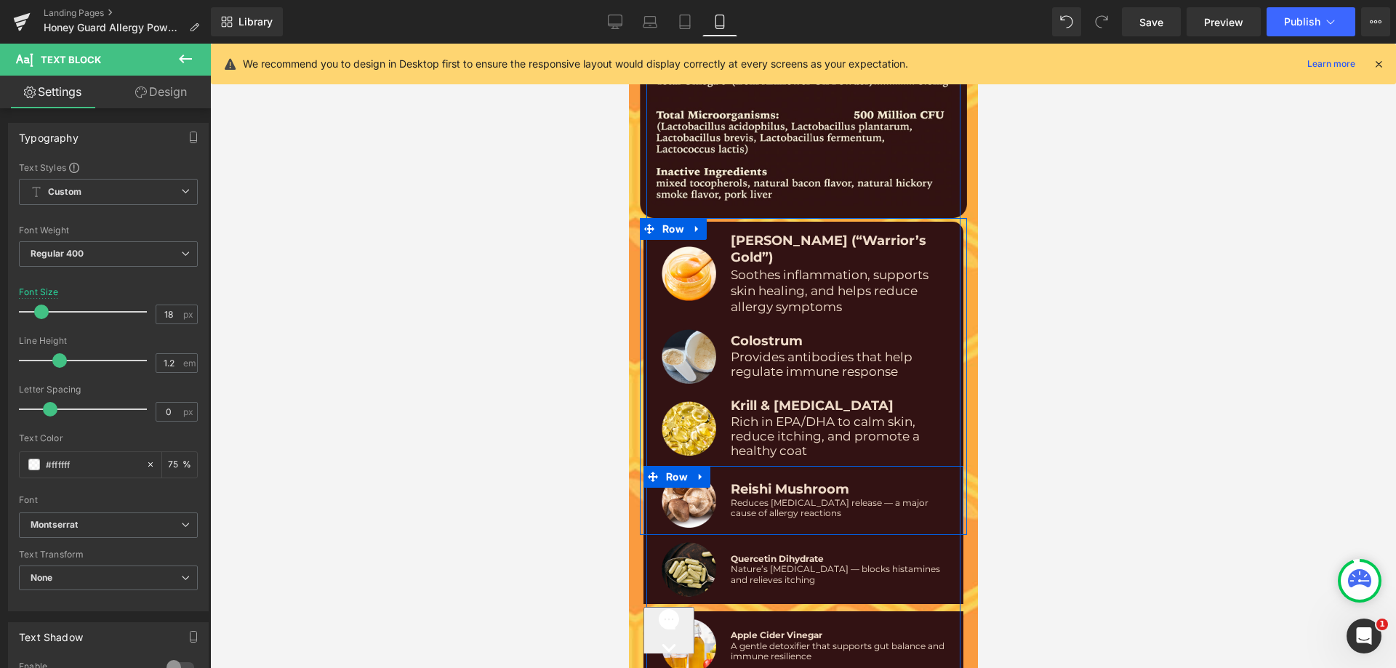
click at [763, 497] on span "Reduces [MEDICAL_DATA] release — a major cause of allergy reactions" at bounding box center [829, 507] width 198 height 21
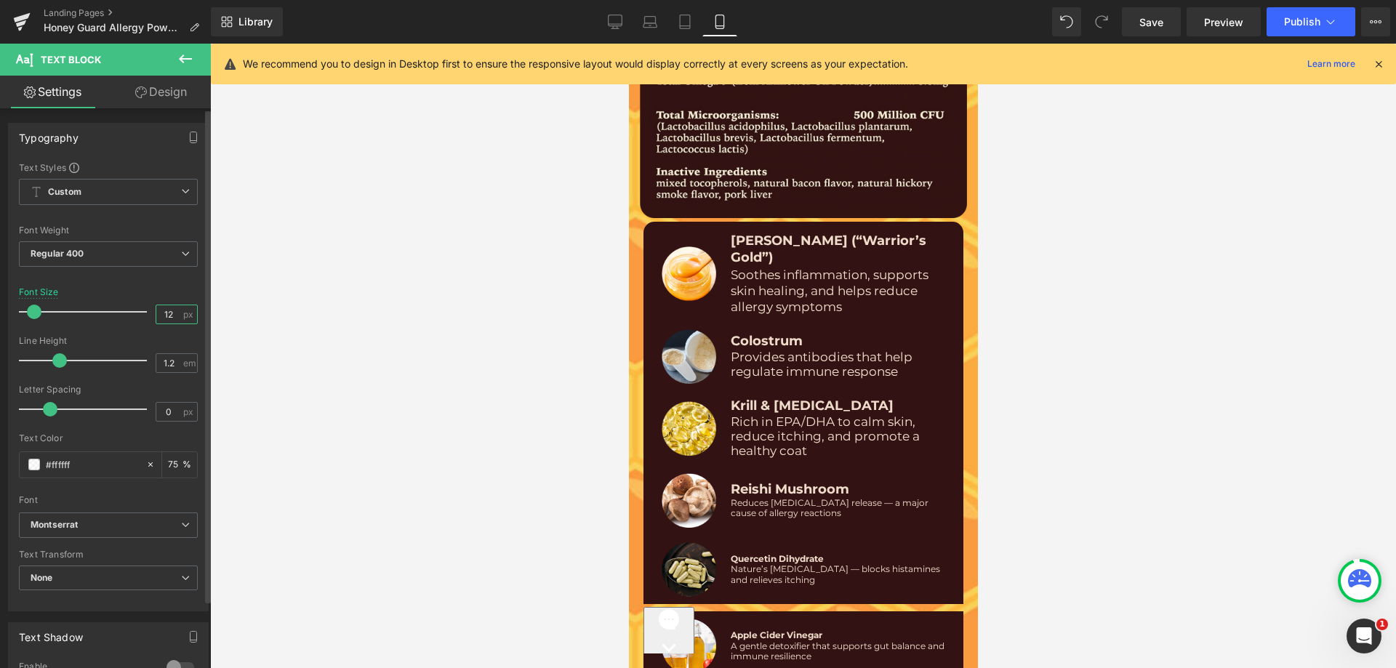
drag, startPoint x: 164, startPoint y: 321, endPoint x: 174, endPoint y: 321, distance: 10.2
click at [174, 321] on input "12" at bounding box center [168, 314] width 25 height 18
type input "17"
click at [114, 281] on div at bounding box center [108, 278] width 179 height 9
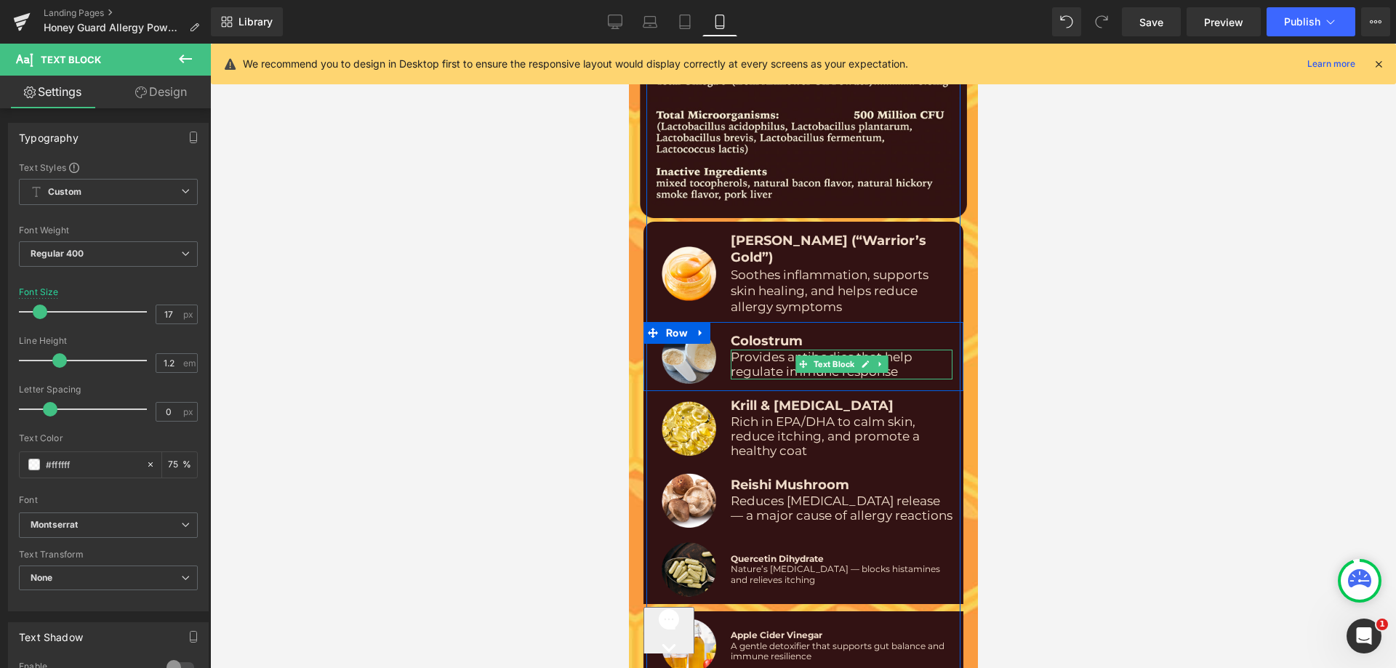
click at [747, 350] on span "Provides antibodies that help regulate immune response" at bounding box center [821, 364] width 182 height 29
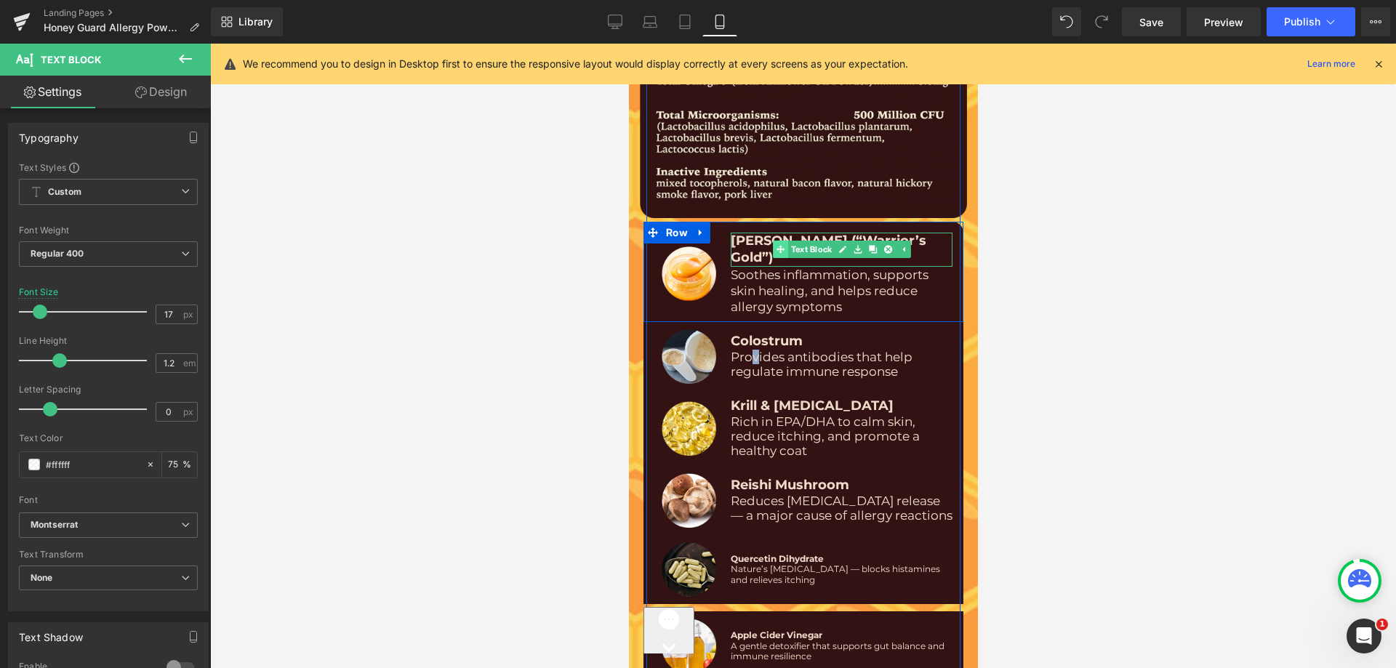
click at [773, 233] on div "Manuka Honey (“Warrior’s Gold”) Text Block" at bounding box center [841, 250] width 222 height 34
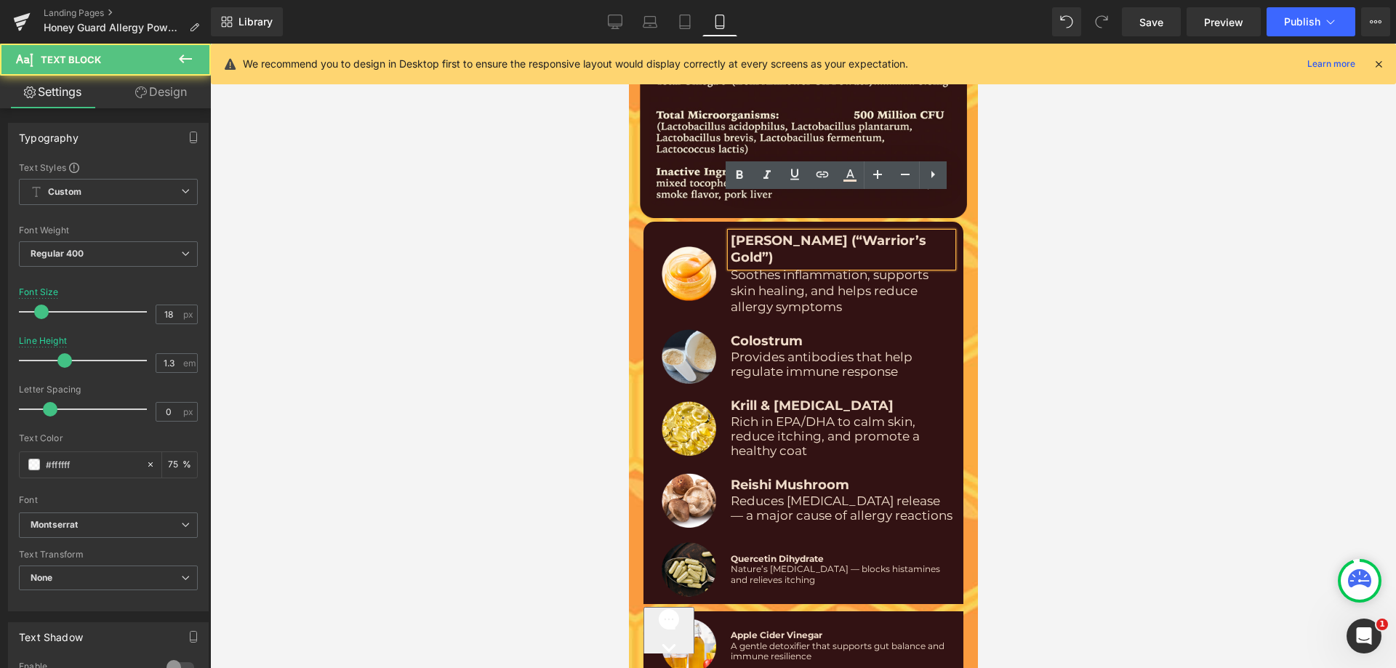
click at [748, 233] on span "[PERSON_NAME] (“Warrior’s Gold”)" at bounding box center [828, 249] width 196 height 33
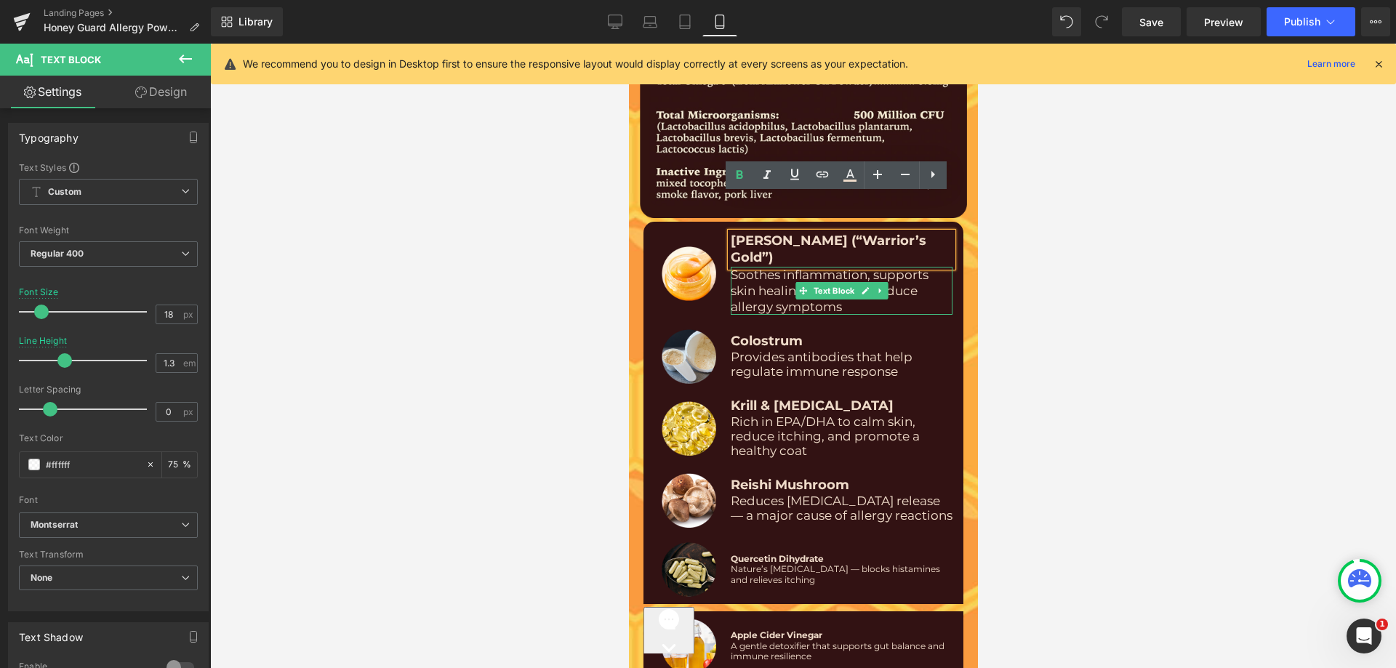
click at [749, 268] on span "Soothes inflammation, supports skin healing, and helps reduce allergy symptoms" at bounding box center [829, 291] width 198 height 47
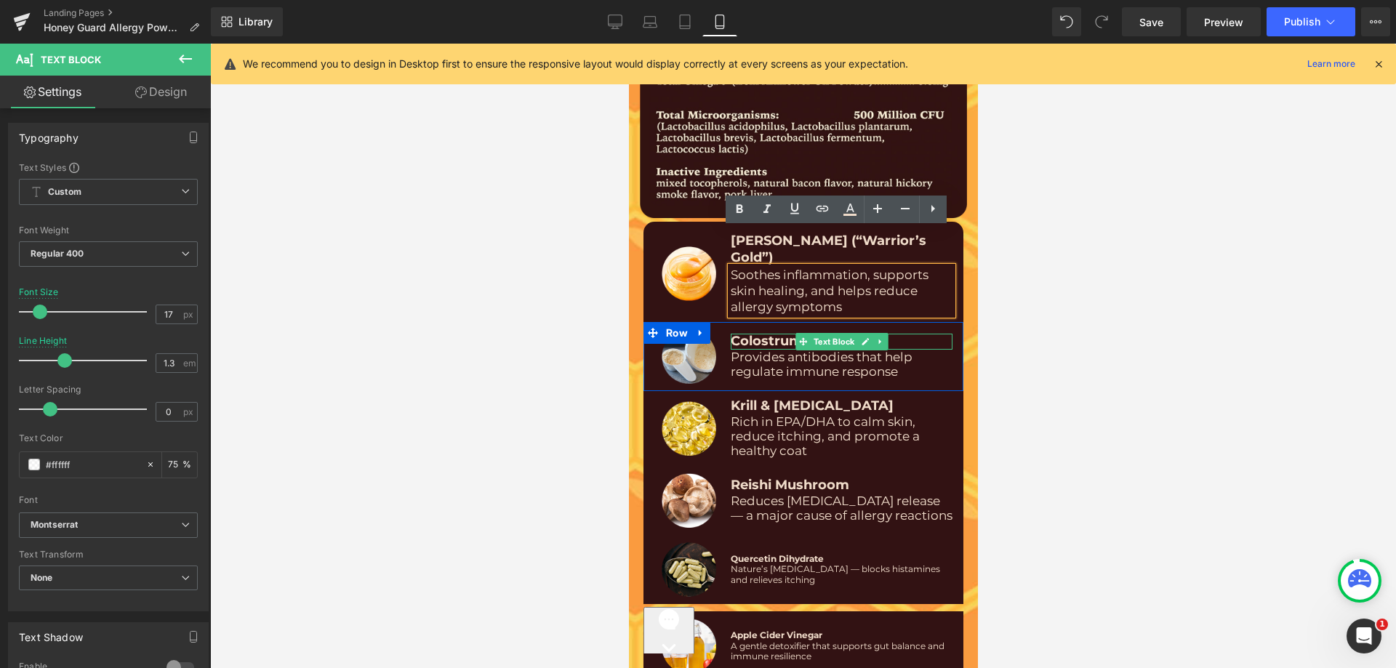
click at [754, 333] on span "Colostrum" at bounding box center [766, 341] width 72 height 16
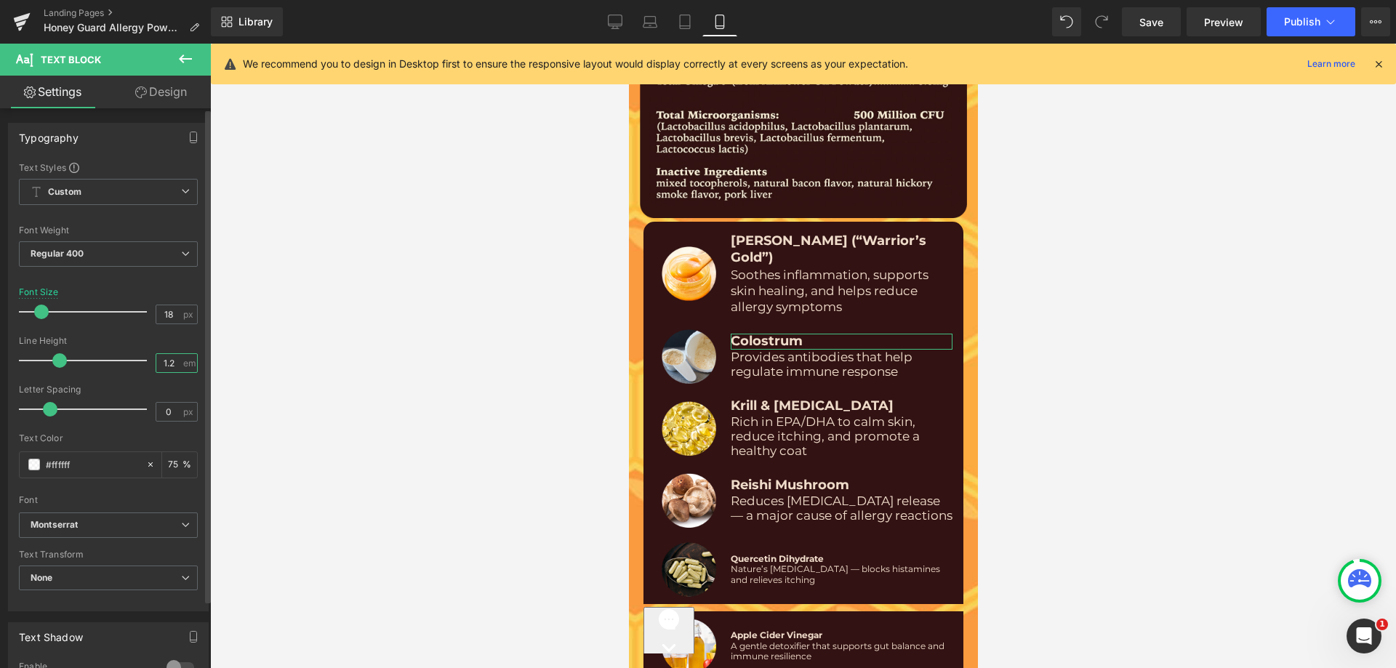
click at [175, 367] on input "1.2" at bounding box center [168, 363] width 25 height 18
type input "1.3"
click at [151, 343] on div "Line Height 1.3 em" at bounding box center [108, 360] width 179 height 49
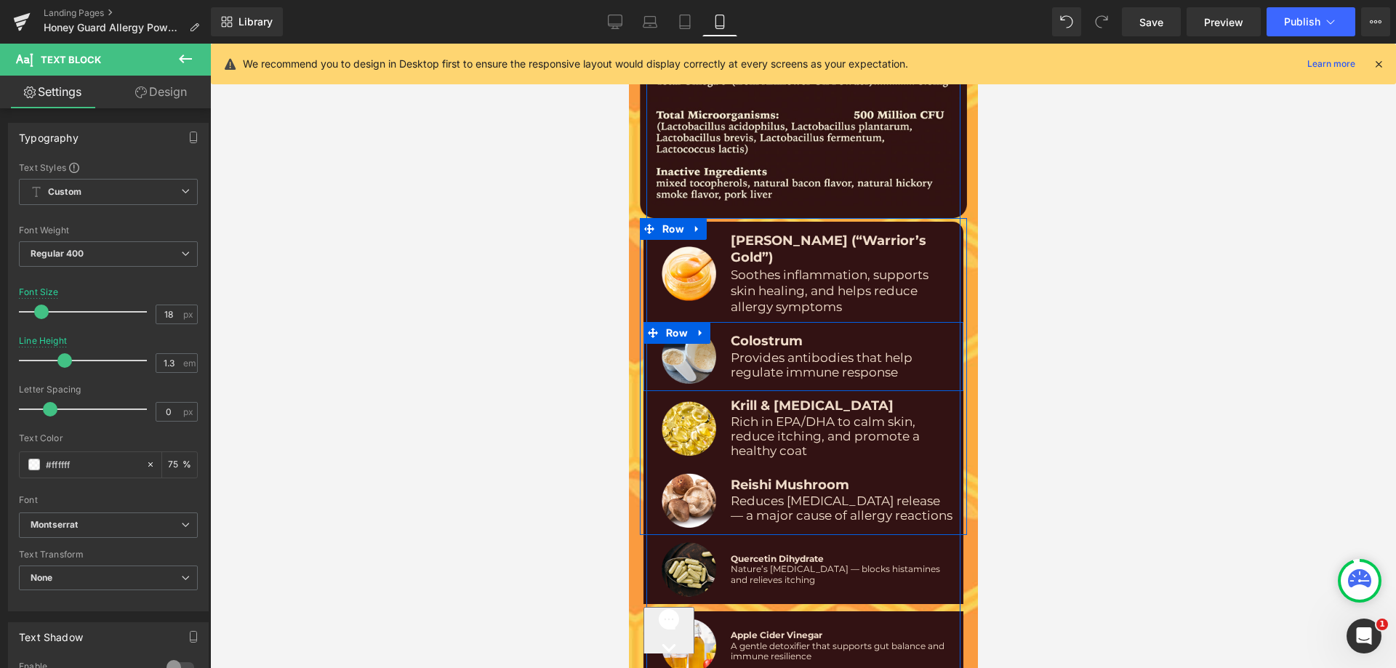
click at [779, 351] on span "Provides antibodies that help regulate immune response" at bounding box center [821, 365] width 182 height 29
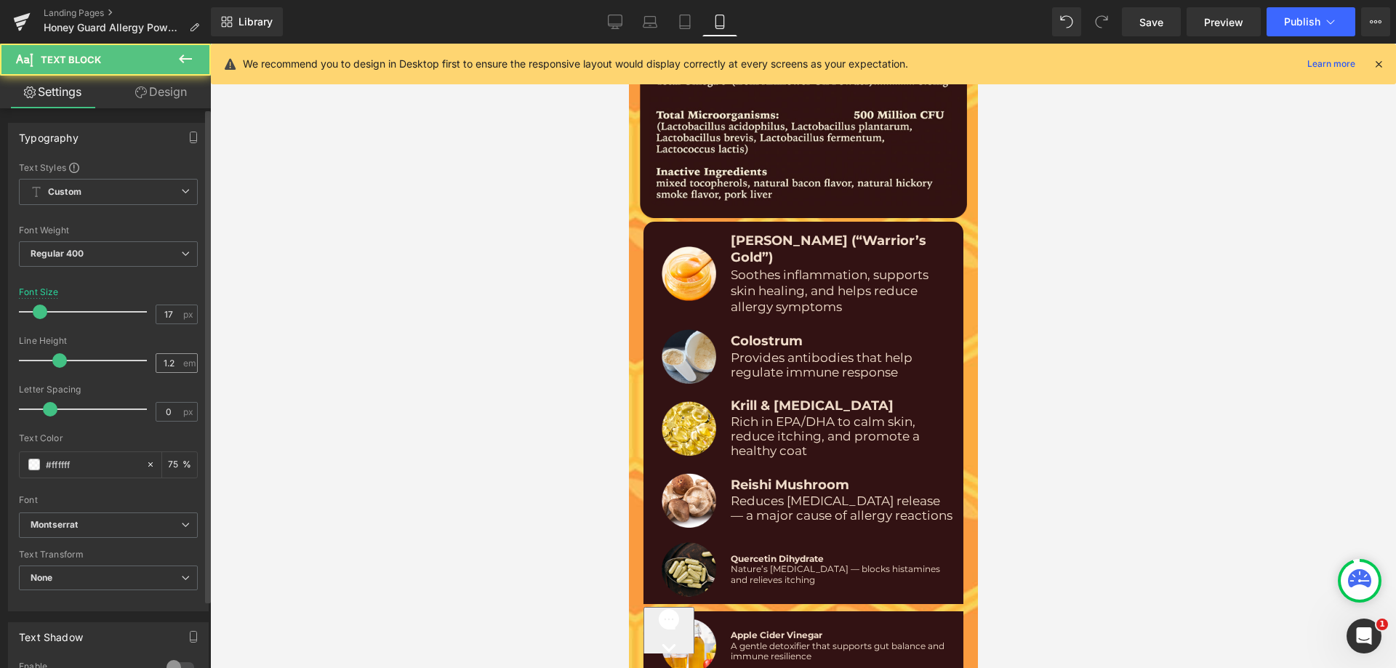
click at [183, 364] on span "em" at bounding box center [189, 363] width 12 height 9
click at [173, 360] on input "1.2" at bounding box center [168, 363] width 25 height 18
click at [175, 360] on input "1.2" at bounding box center [168, 363] width 25 height 18
click at [175, 358] on input "1.2" at bounding box center [168, 363] width 25 height 18
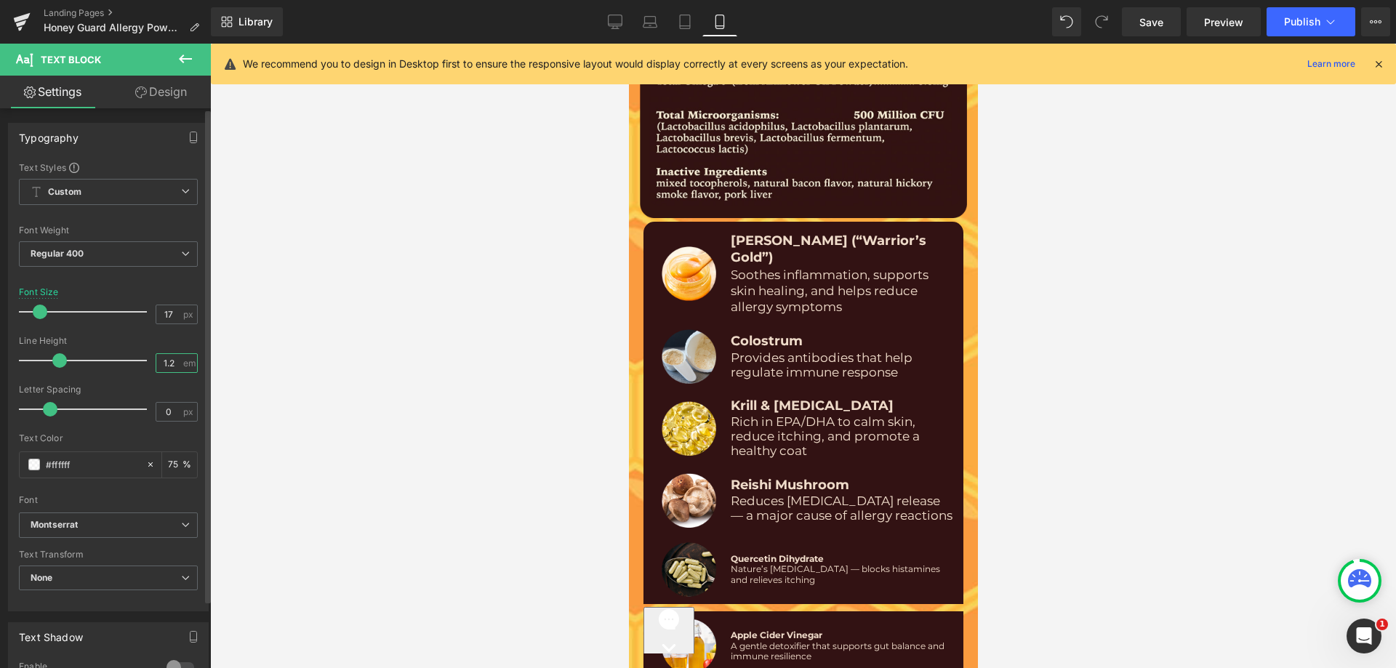
paste input "3"
type input "1.3"
click at [173, 344] on div "Line Height" at bounding box center [108, 341] width 179 height 10
click at [628, 44] on div at bounding box center [628, 44] width 0 height 0
click at [190, 355] on div "1.2 em" at bounding box center [177, 363] width 42 height 20
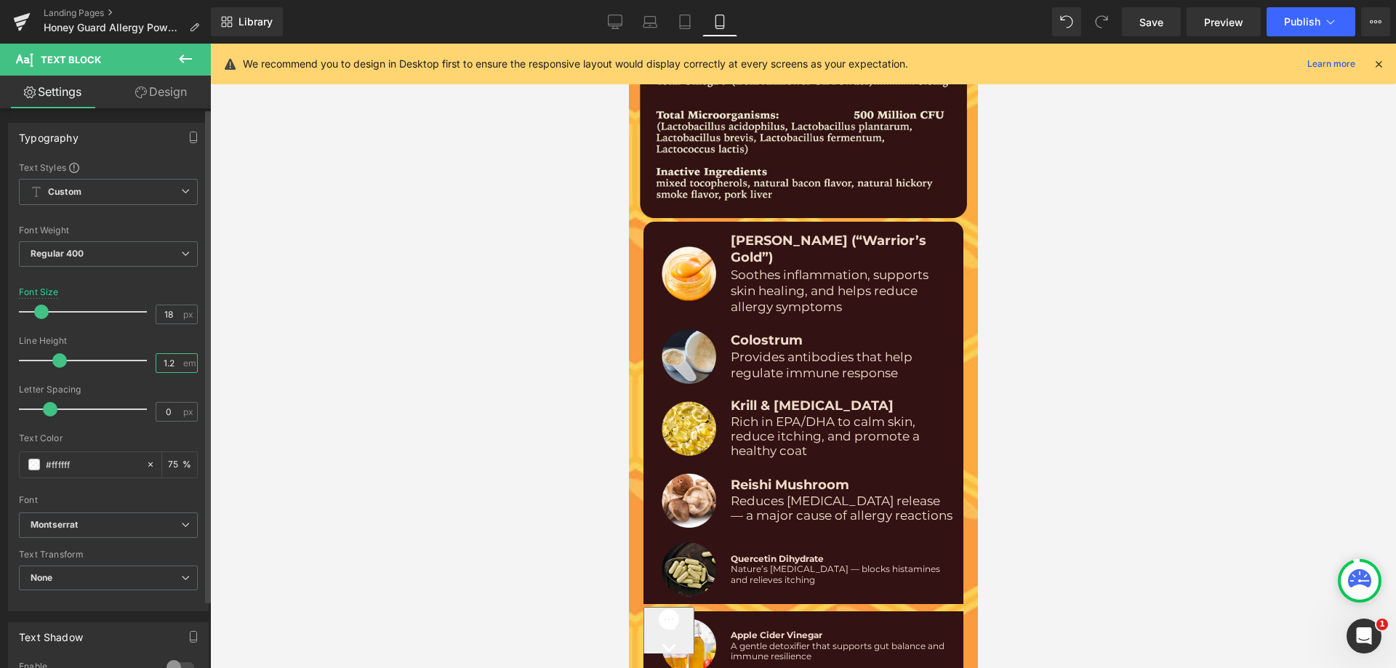
click at [173, 367] on input "1.2" at bounding box center [168, 363] width 25 height 18
paste input "3"
type input "1.3"
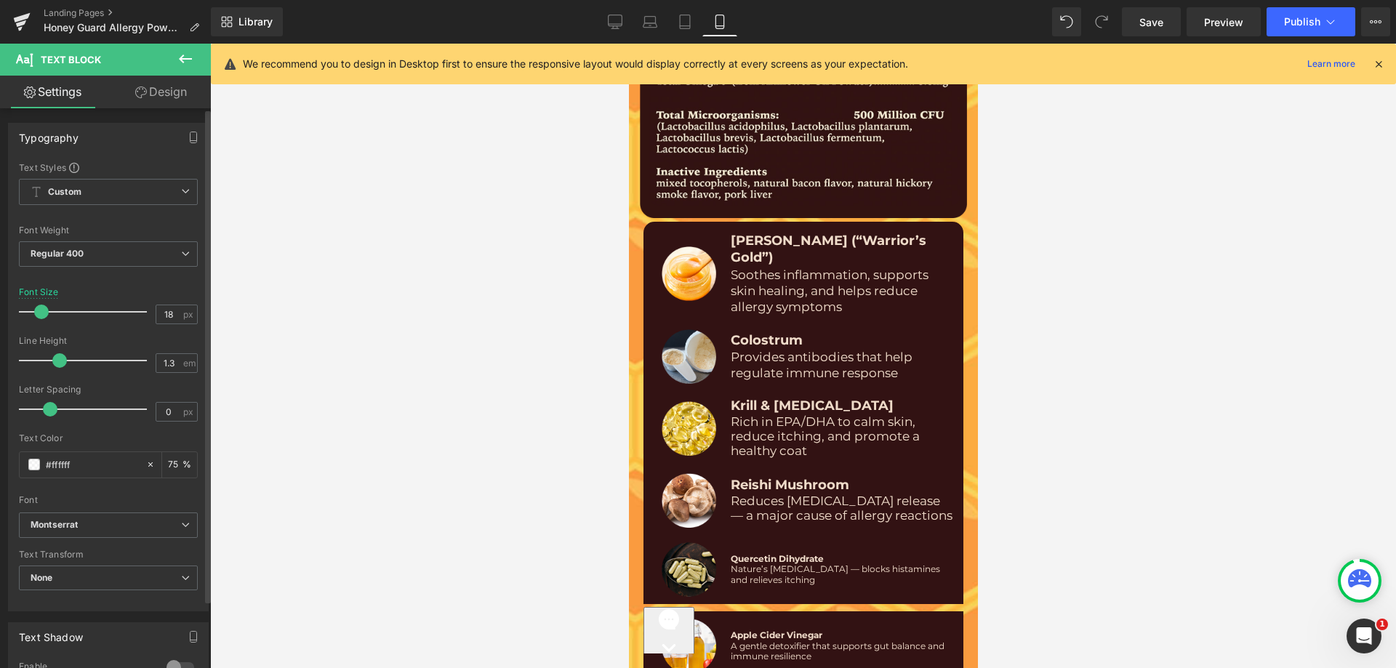
click at [164, 346] on div "Line Height 1.3 em" at bounding box center [108, 360] width 179 height 49
click at [777, 415] on span "Rich in EPA/DHA to calm skin, reduce itching, and promote a healthy coat" at bounding box center [824, 437] width 189 height 44
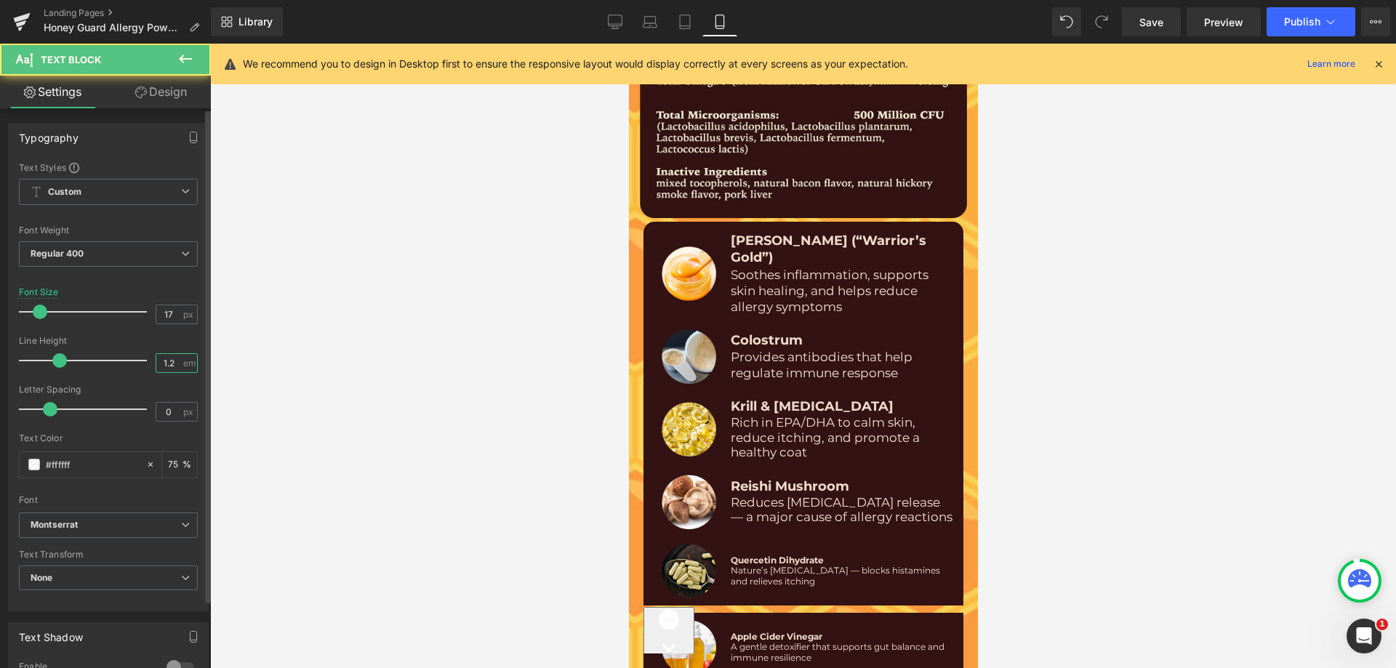
click at [163, 363] on input "1.2" at bounding box center [168, 363] width 25 height 18
paste input "3"
type input "1.3"
click at [144, 340] on div "Line Height" at bounding box center [108, 341] width 179 height 10
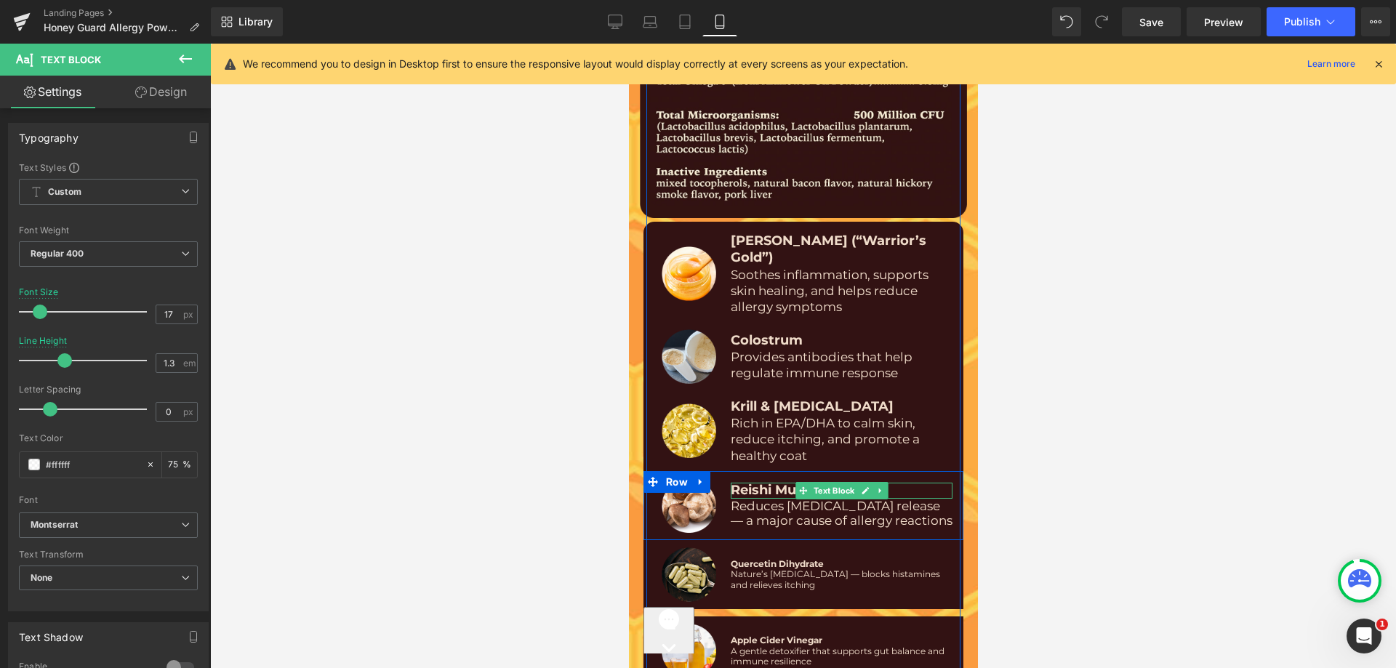
click at [774, 482] on span "Reishi Mushroom" at bounding box center [789, 490] width 119 height 16
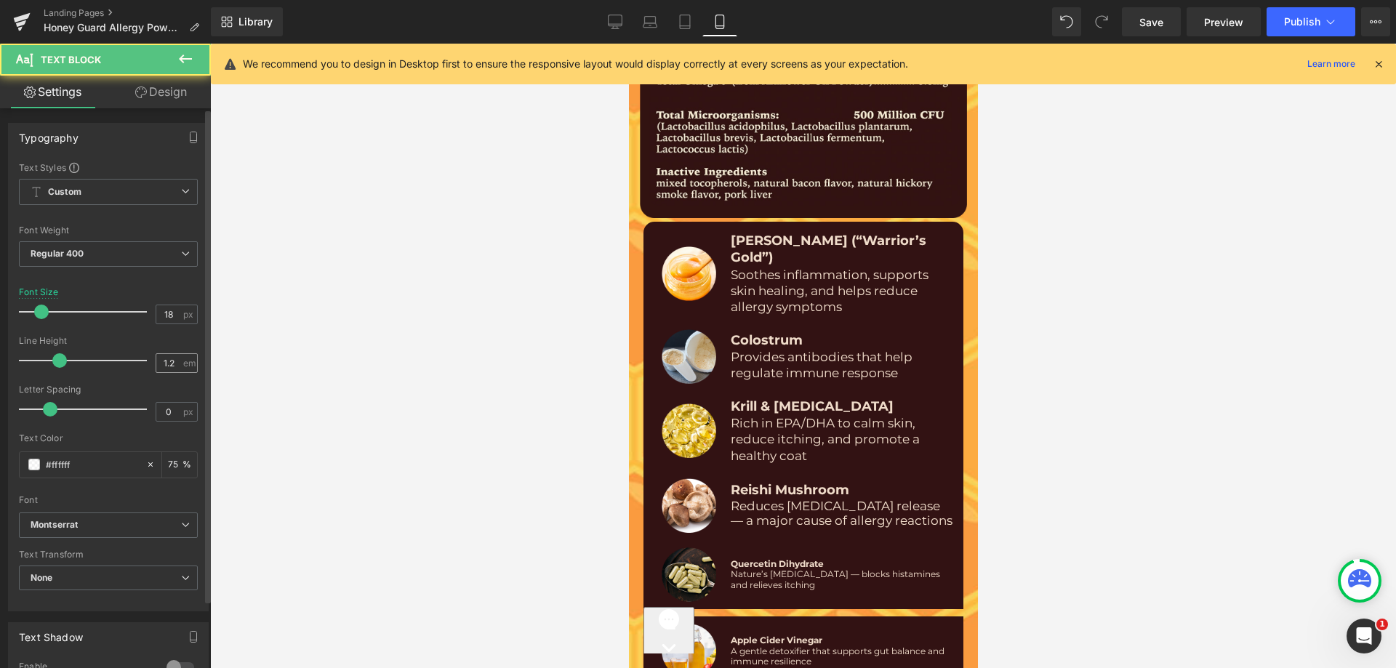
click at [186, 367] on span "em" at bounding box center [189, 363] width 12 height 9
click at [171, 367] on input "1.2" at bounding box center [168, 363] width 25 height 18
paste input "3"
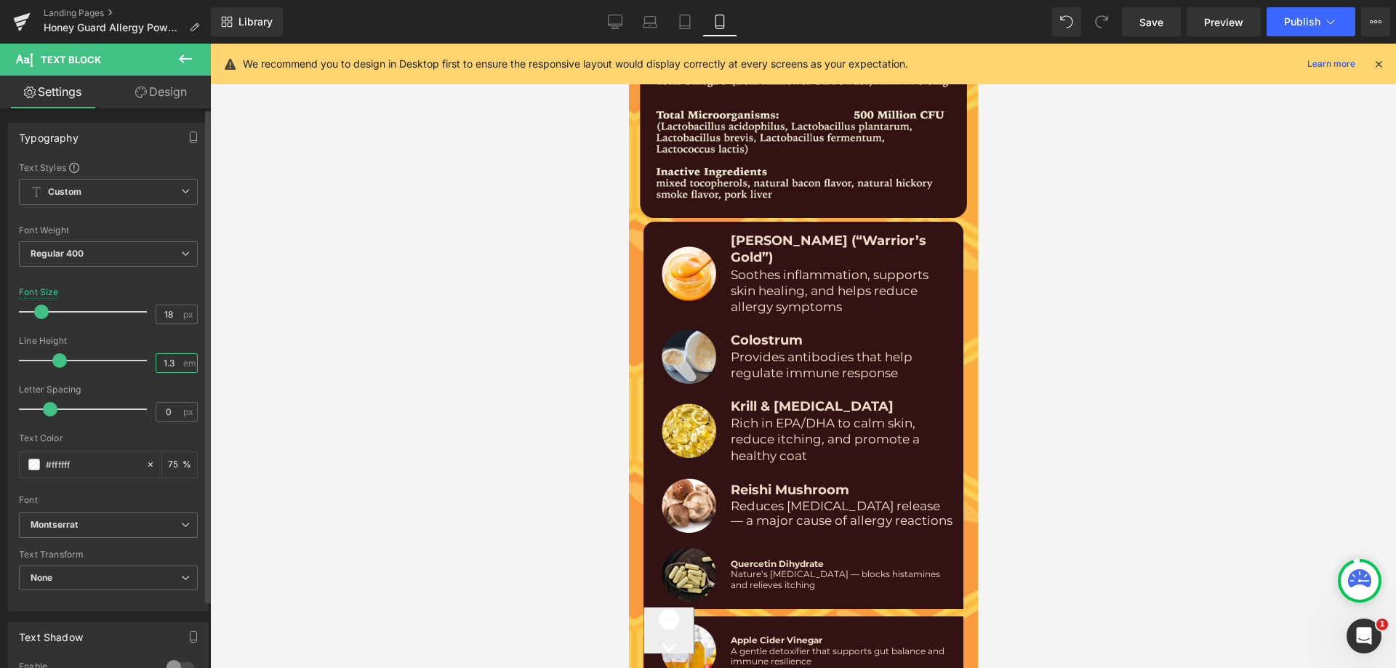
type input "1.3"
click at [151, 340] on div "Line Height" at bounding box center [108, 341] width 179 height 10
click at [742, 499] on span "Reduces [MEDICAL_DATA] release — a major cause of allergy reactions" at bounding box center [841, 513] width 222 height 29
click at [167, 360] on input "1.2" at bounding box center [168, 363] width 25 height 18
click at [167, 361] on input "1.2" at bounding box center [168, 363] width 25 height 18
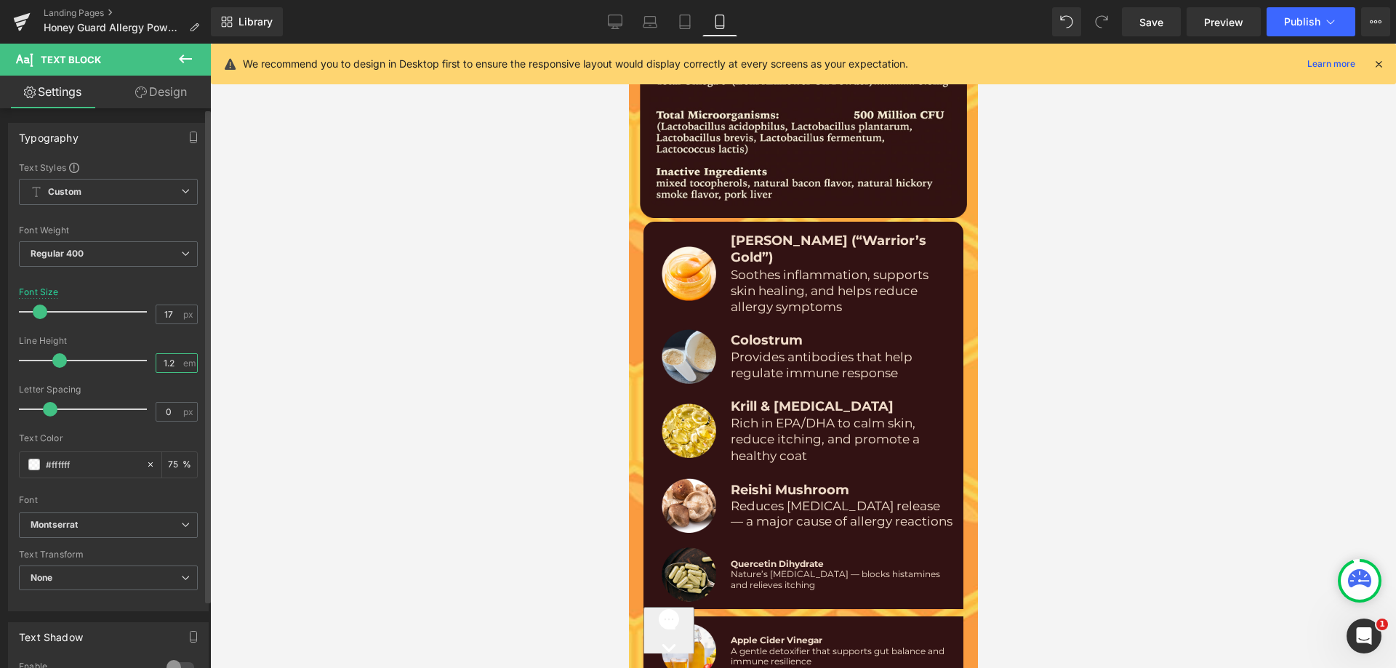
click at [167, 361] on input "1.2" at bounding box center [168, 363] width 25 height 18
type input "1.3"
click at [156, 345] on div "Line Height 1.3 em" at bounding box center [108, 360] width 179 height 49
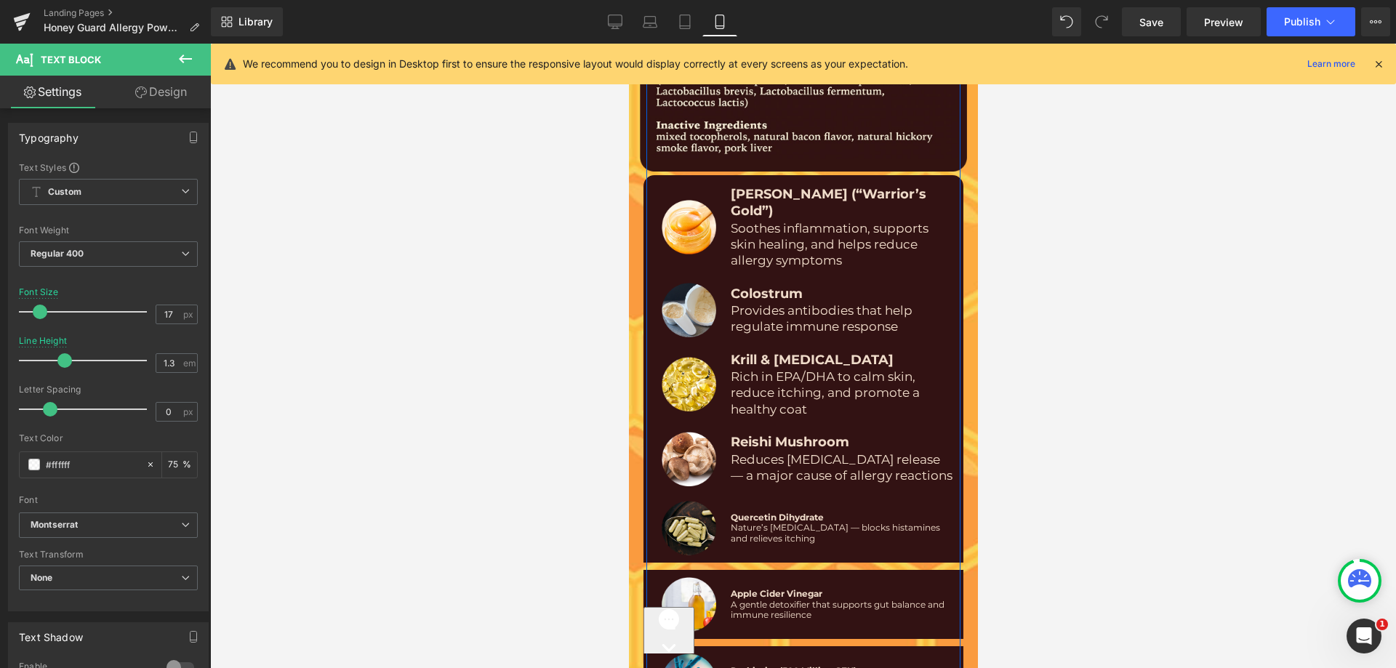
scroll to position [8970, 0]
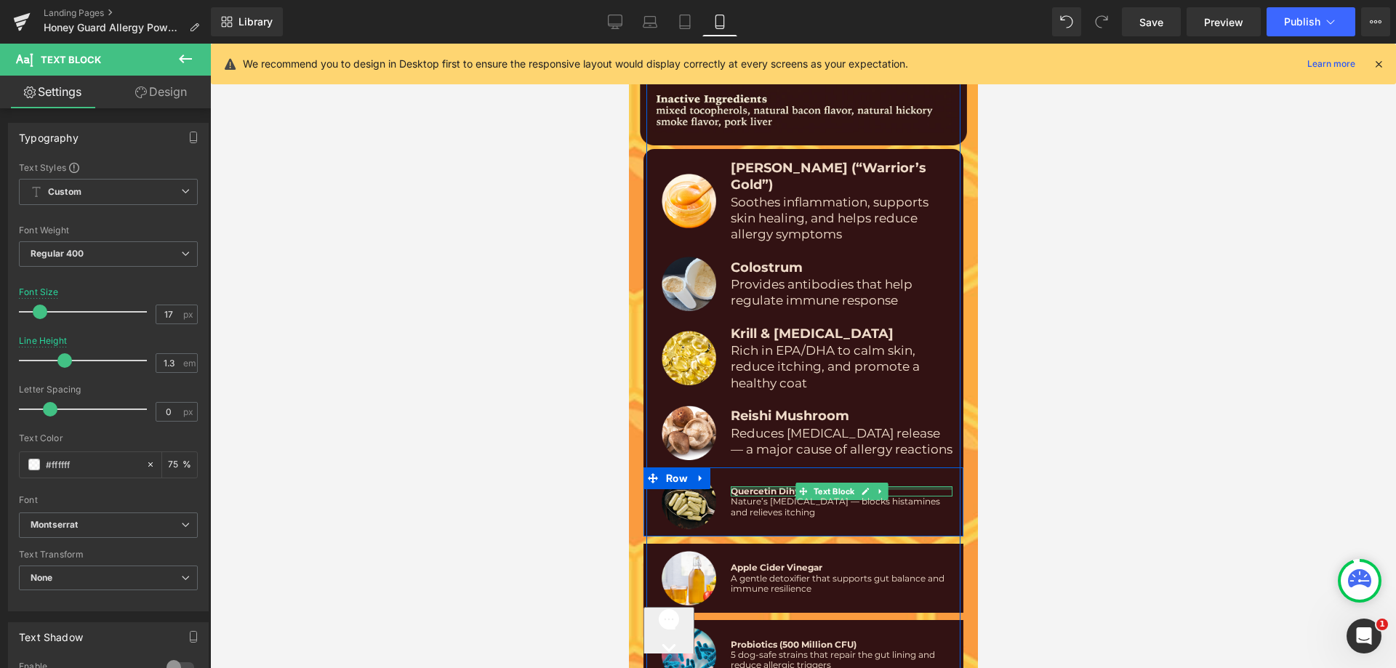
click at [760, 487] on div at bounding box center [841, 489] width 222 height 4
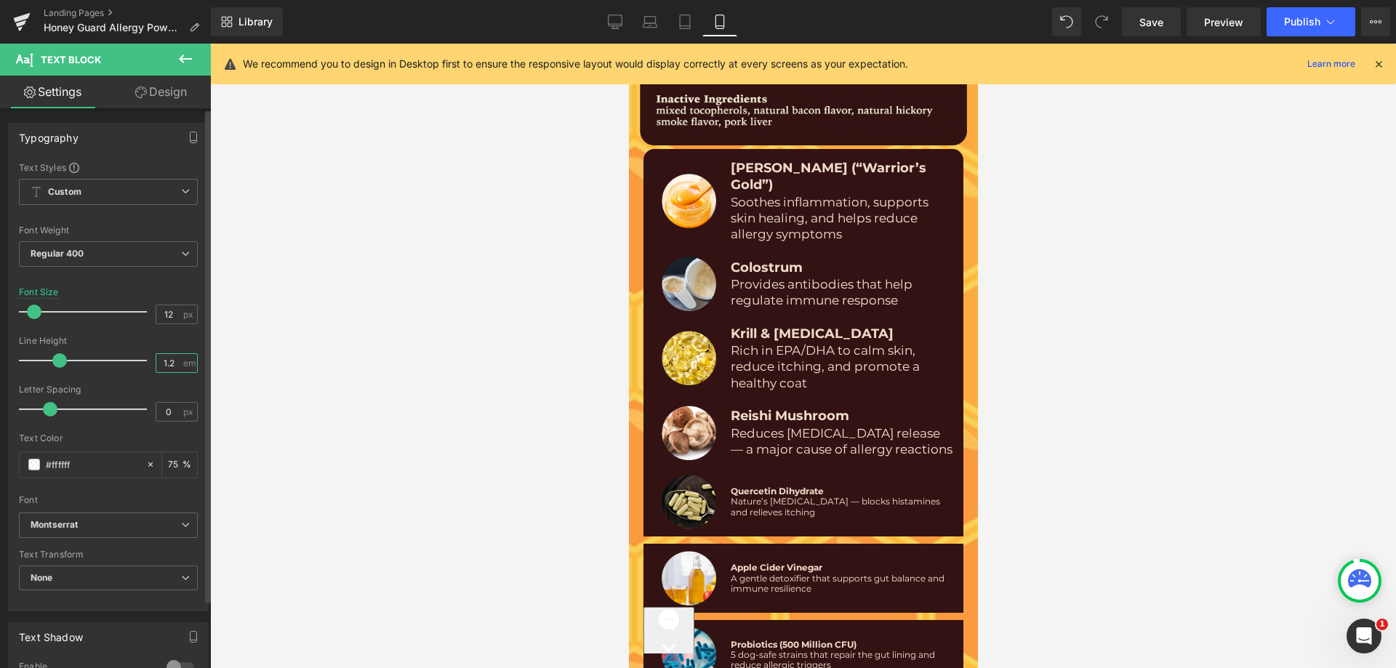
click at [159, 359] on input "1.2" at bounding box center [168, 363] width 25 height 18
paste input "3"
click at [169, 365] on input "13.2" at bounding box center [168, 363] width 25 height 18
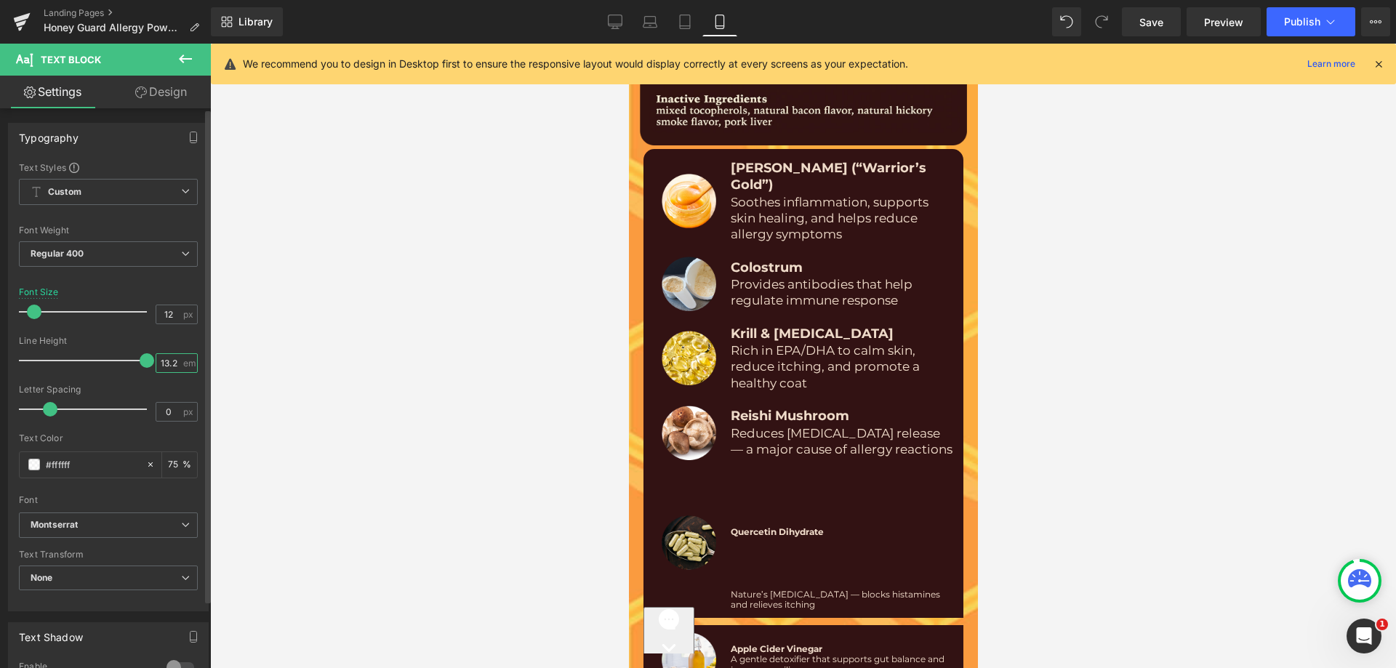
click at [169, 363] on input "13.2" at bounding box center [168, 363] width 25 height 18
paste input ".3"
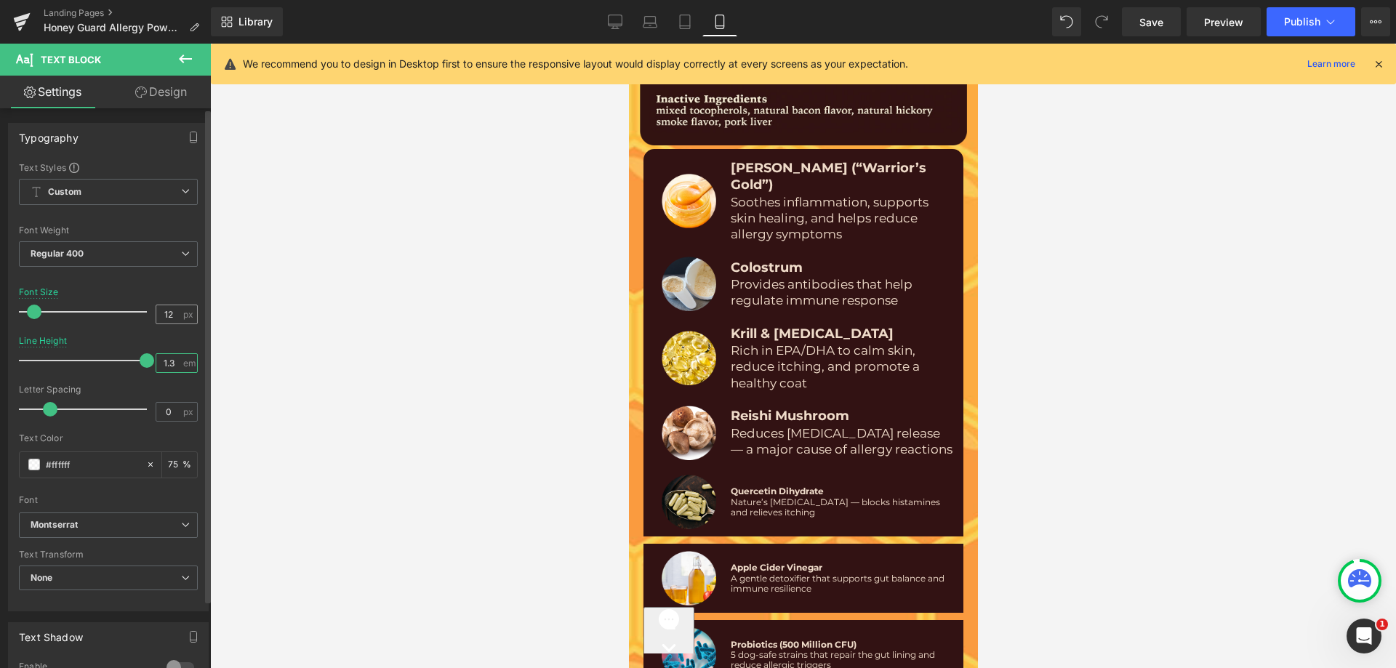
type input "1.3"
drag, startPoint x: 164, startPoint y: 312, endPoint x: 172, endPoint y: 312, distance: 8.0
click at [172, 312] on input "12" at bounding box center [168, 314] width 25 height 18
type input "18"
click at [109, 273] on div "Regular 400 Thin 100 Semi Thin 200 Light 300 Regular 400 Medium 500 Semi Bold 6…" at bounding box center [108, 262] width 179 height 42
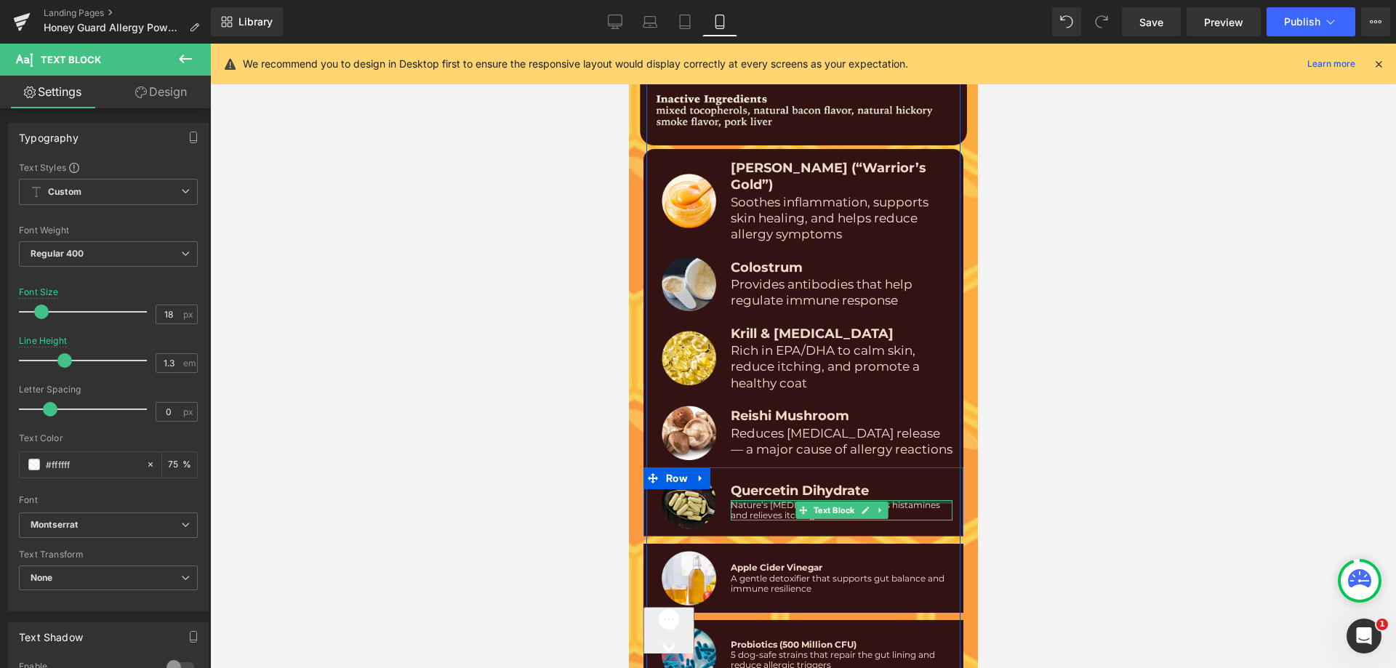
click at [734, 500] on div at bounding box center [841, 502] width 222 height 4
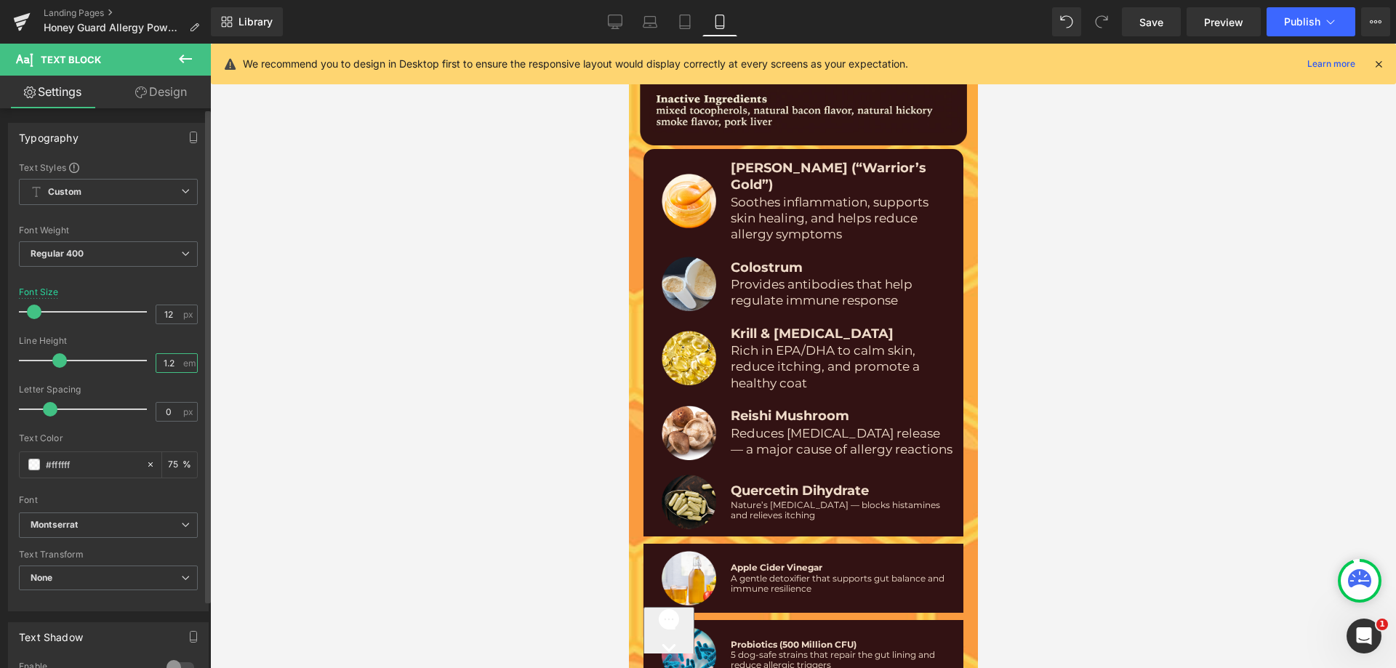
click at [167, 361] on input "1.2" at bounding box center [168, 363] width 25 height 18
paste input "3"
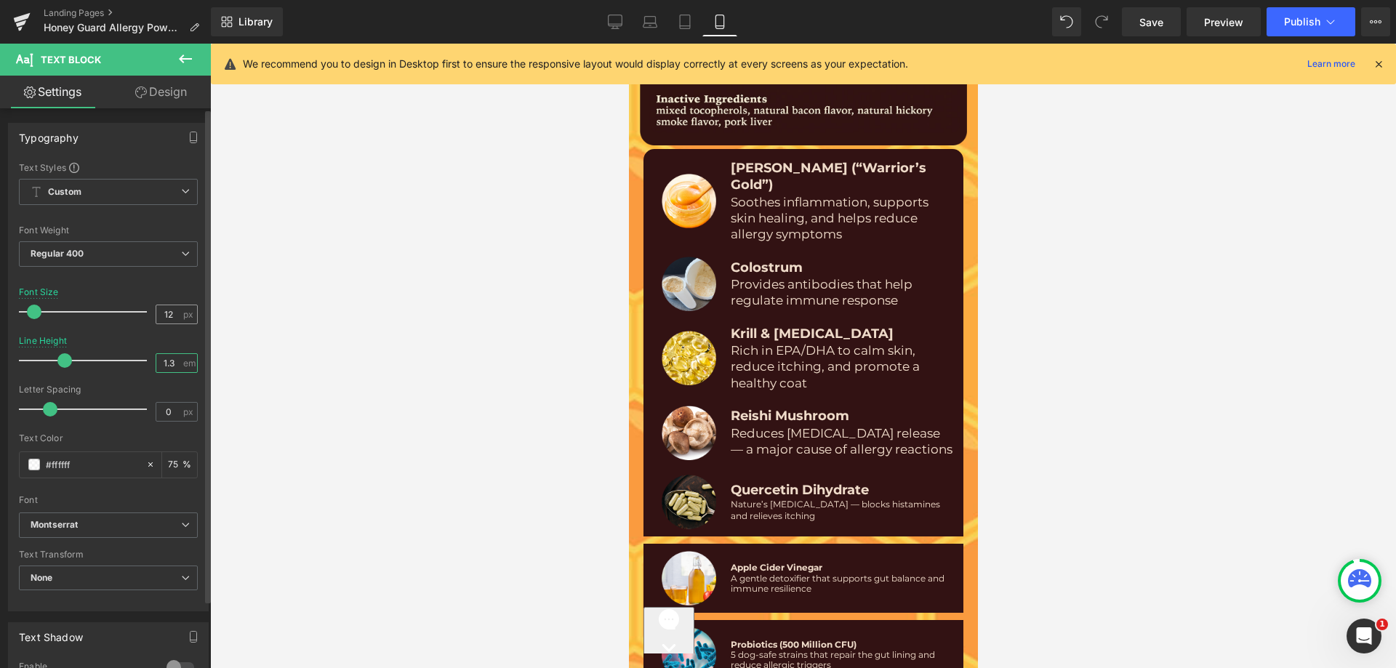
type input "1.3"
click at [162, 311] on input "12" at bounding box center [168, 314] width 25 height 18
type input "17"
click at [161, 293] on div "Font Size 17 px" at bounding box center [108, 311] width 179 height 49
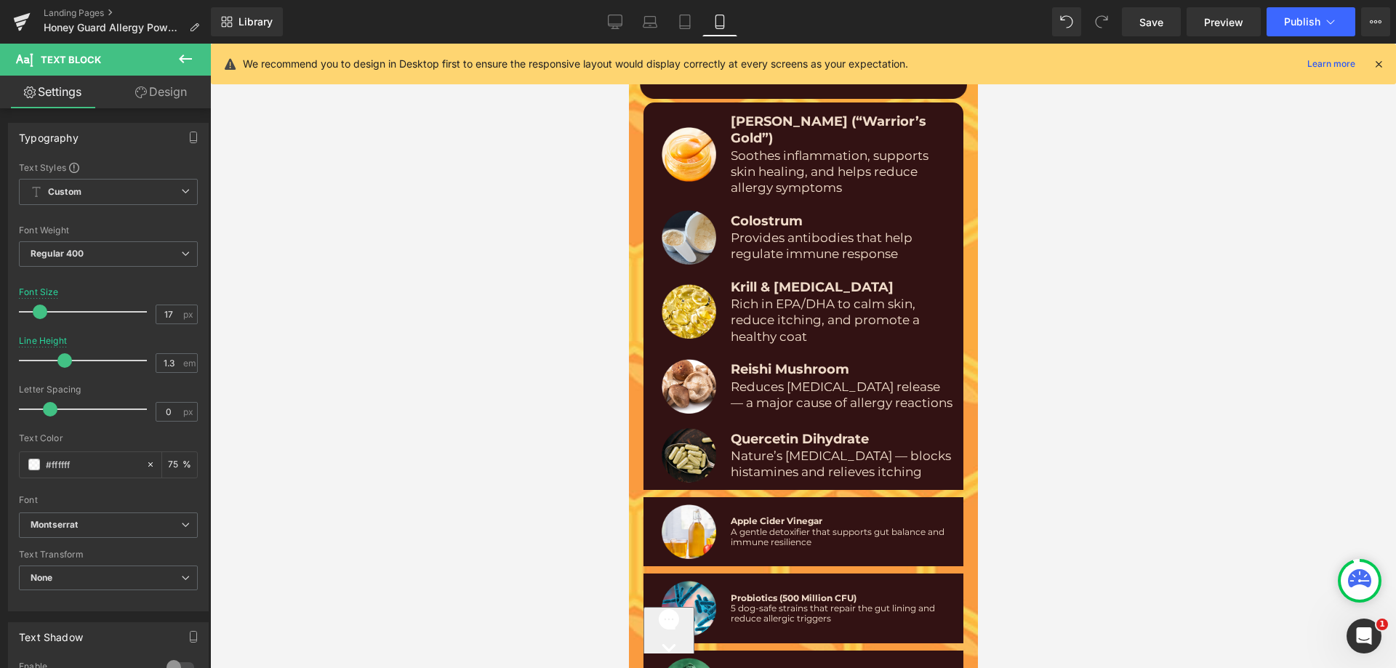
scroll to position [9042, 0]
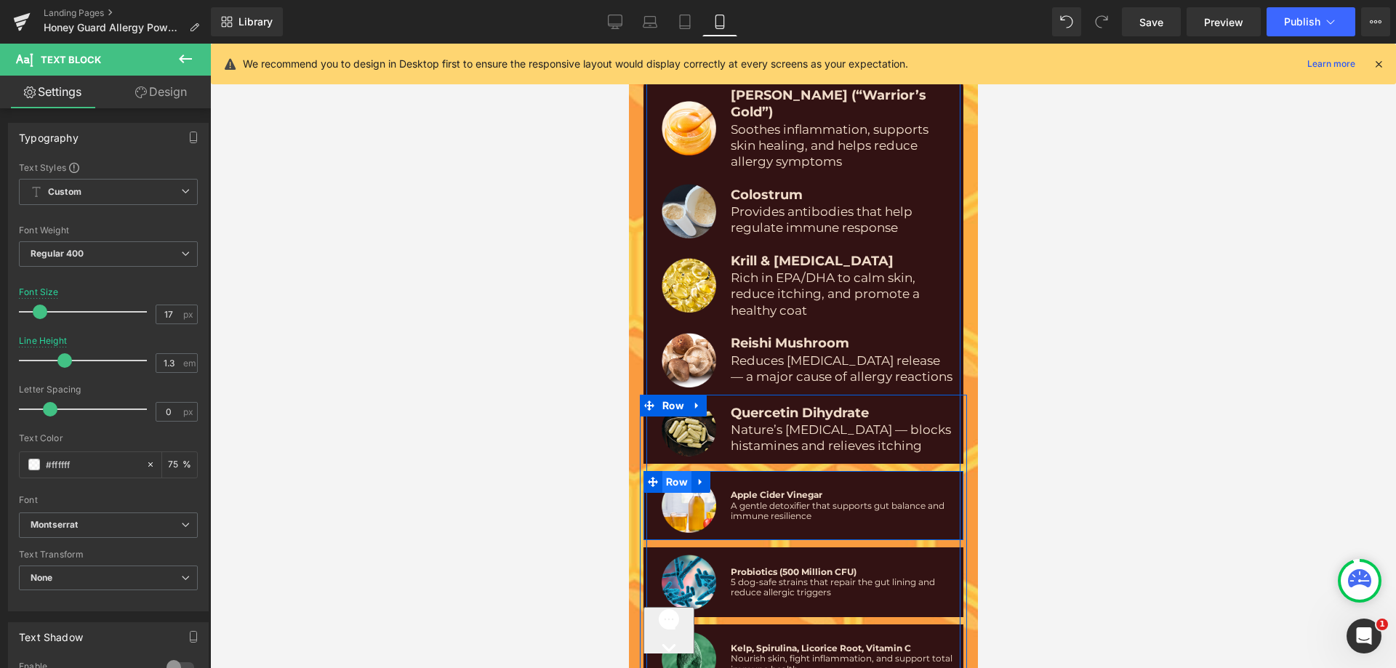
click at [673, 471] on span "Row" at bounding box center [676, 482] width 29 height 22
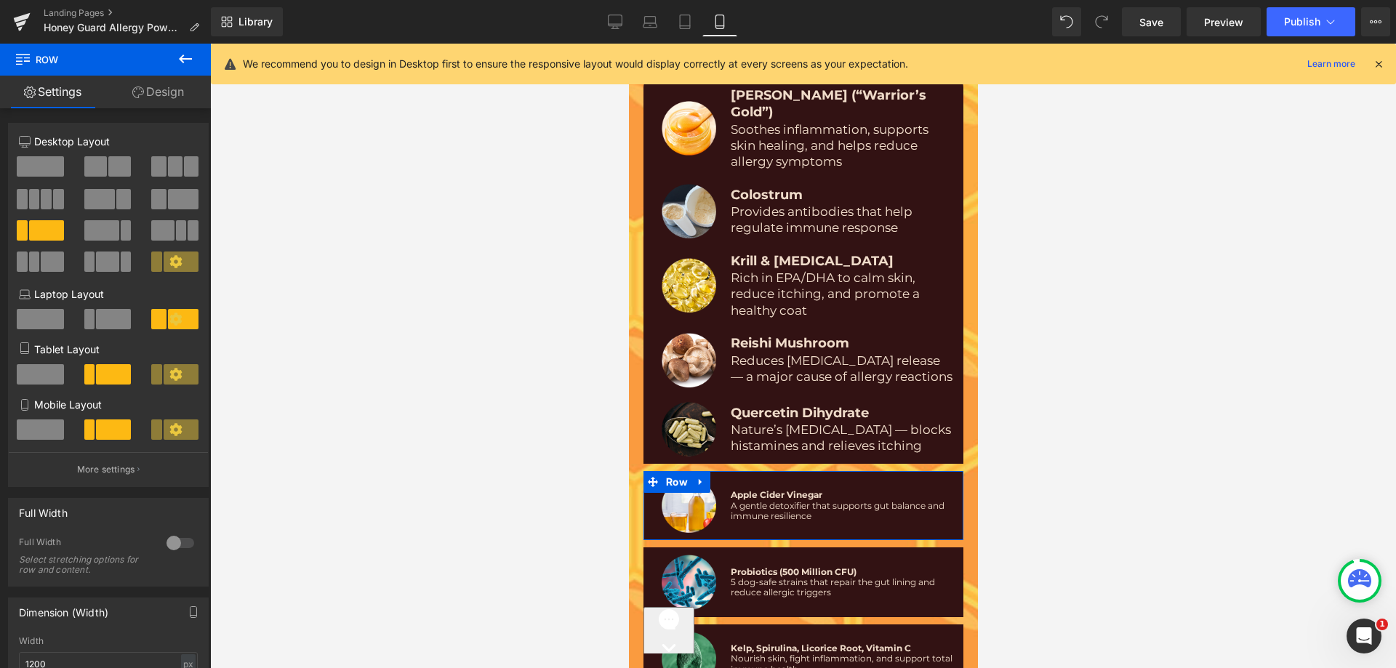
click at [132, 89] on icon at bounding box center [138, 93] width 12 height 12
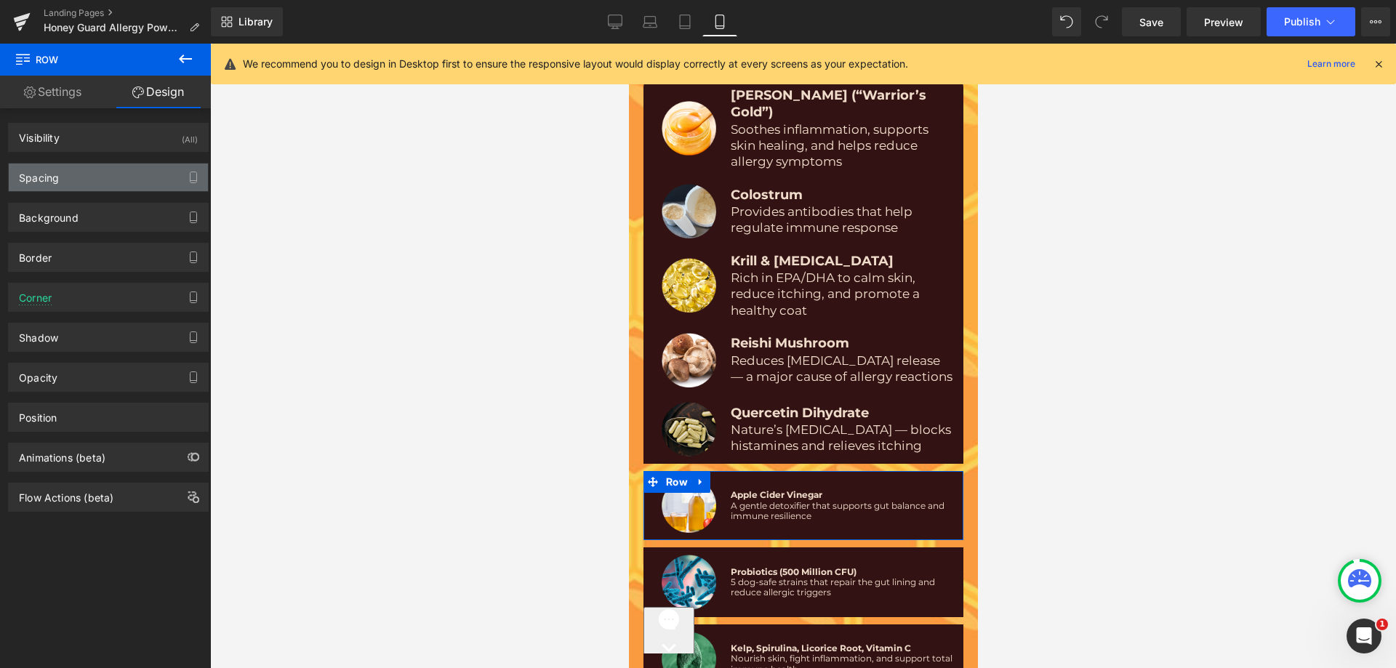
click at [100, 175] on div "Spacing" at bounding box center [108, 178] width 199 height 28
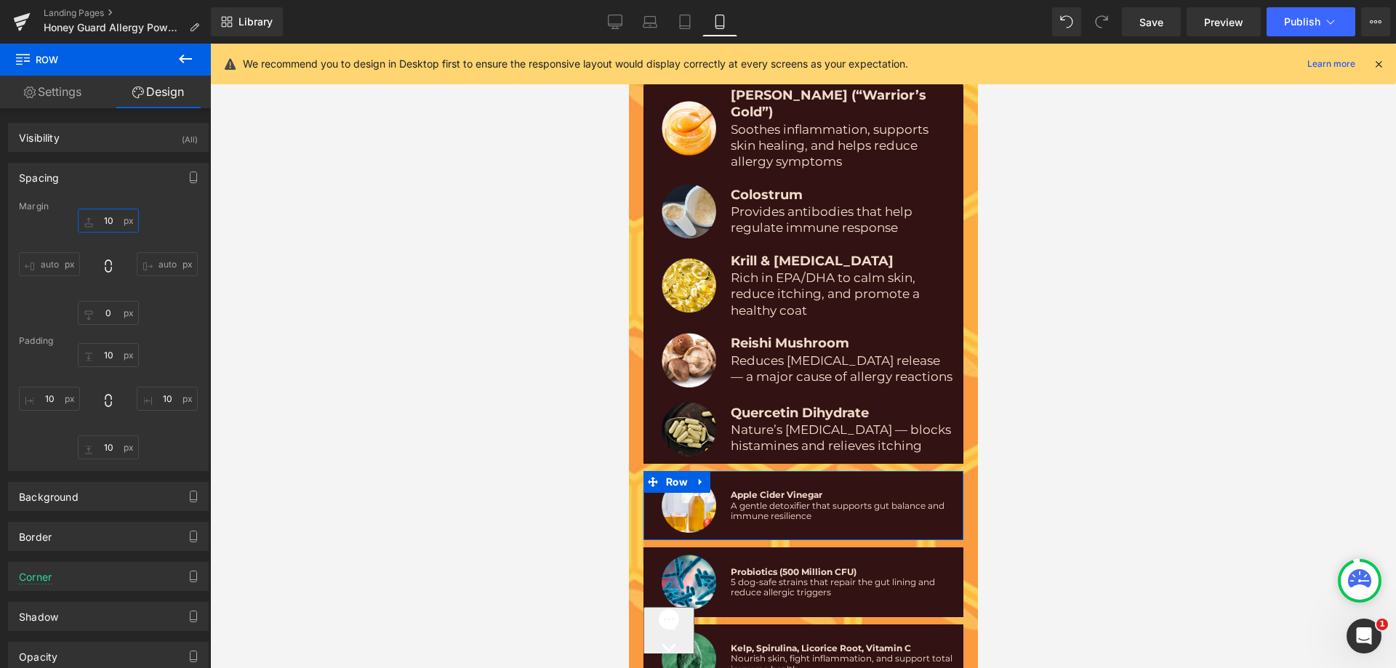
click at [110, 217] on input "text" at bounding box center [108, 221] width 61 height 24
type input "10"
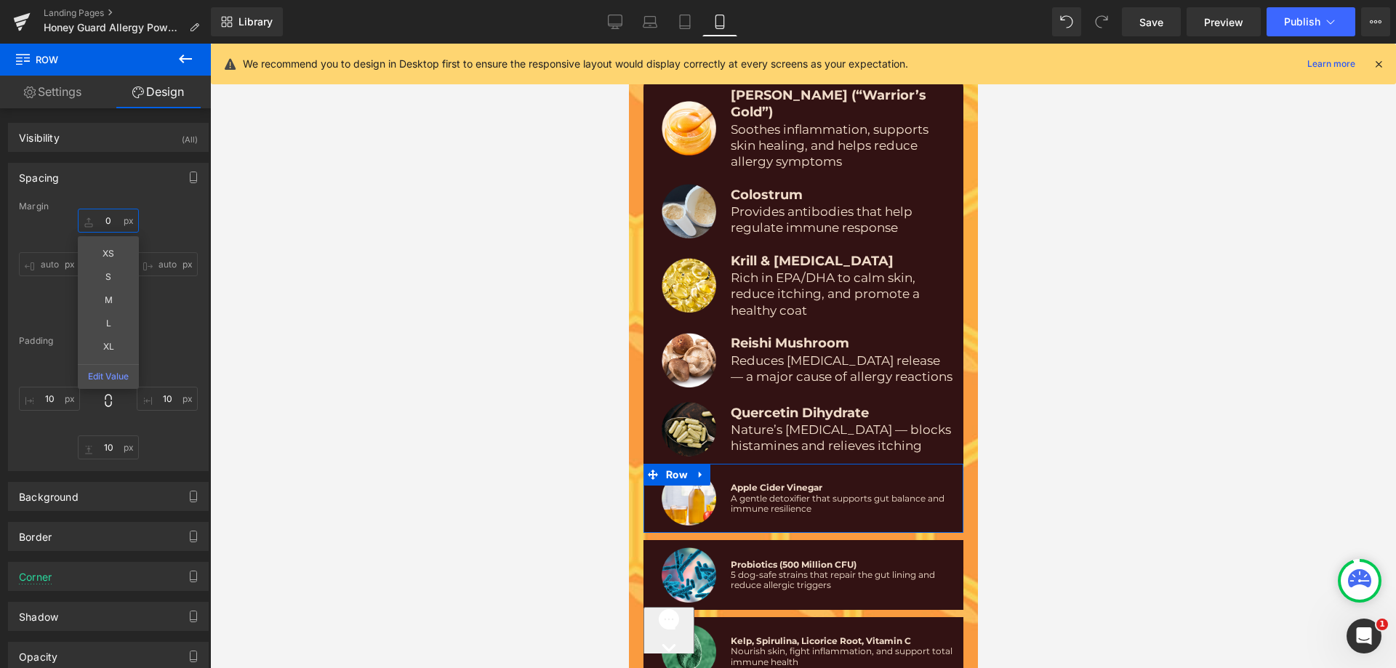
drag, startPoint x: 111, startPoint y: 219, endPoint x: 121, endPoint y: 207, distance: 15.6
click at [113, 219] on input "text" at bounding box center [108, 221] width 61 height 24
click at [124, 201] on div "Margin" at bounding box center [108, 206] width 179 height 10
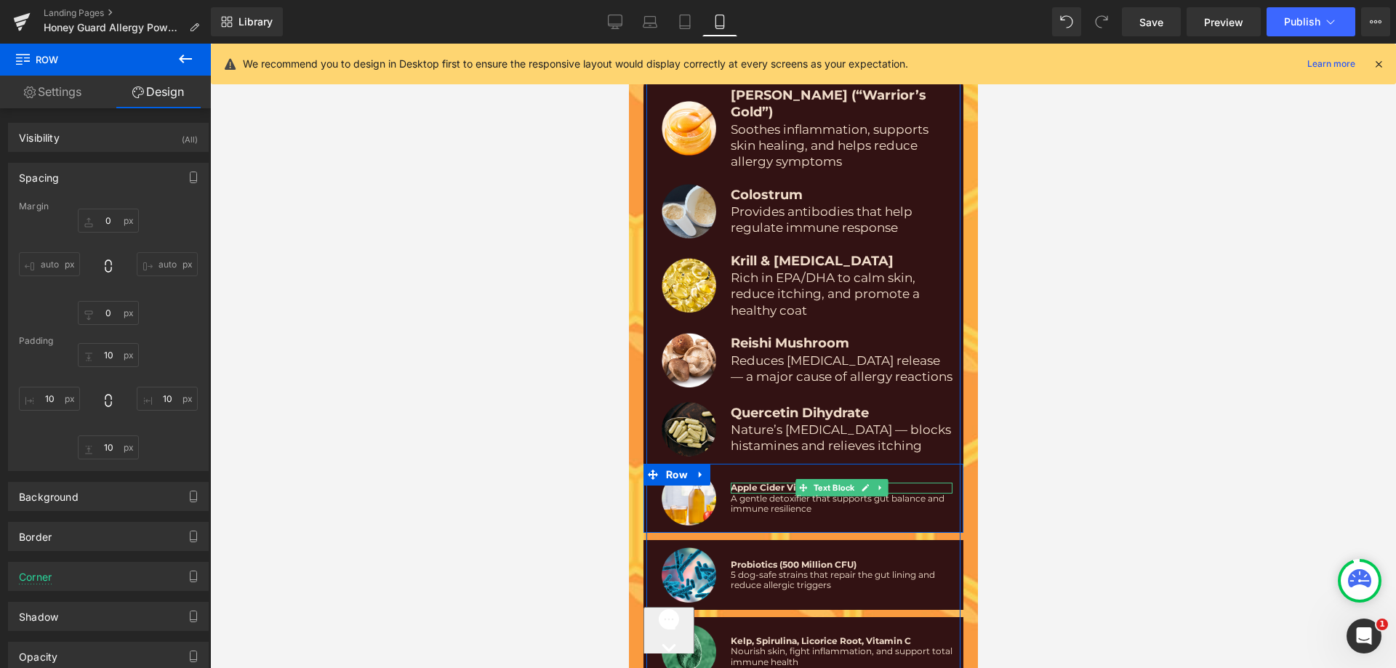
click at [756, 482] on span "Apple Cider Vinegar" at bounding box center [776, 487] width 92 height 11
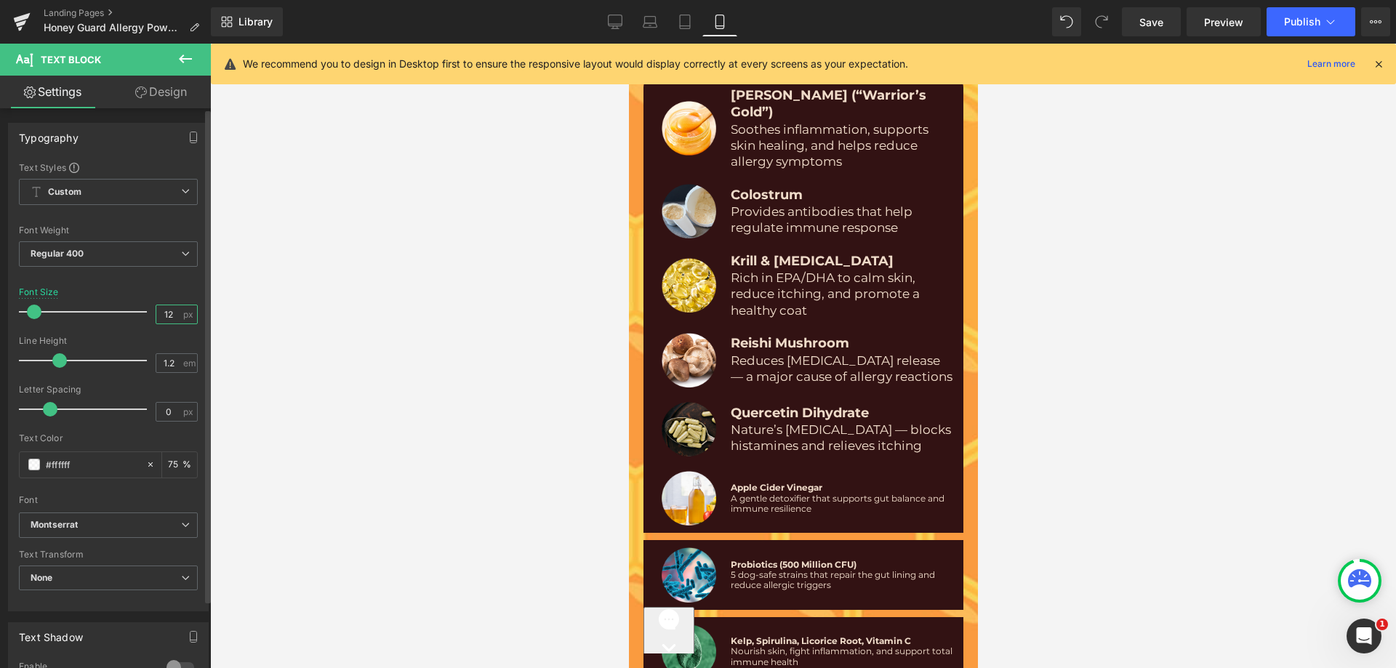
drag, startPoint x: 163, startPoint y: 312, endPoint x: 172, endPoint y: 312, distance: 8.7
click at [172, 312] on input "12" at bounding box center [168, 314] width 25 height 18
type input "18"
click at [130, 294] on div "Font Size 18 px" at bounding box center [108, 311] width 179 height 49
click at [175, 355] on input "1.2" at bounding box center [168, 363] width 25 height 18
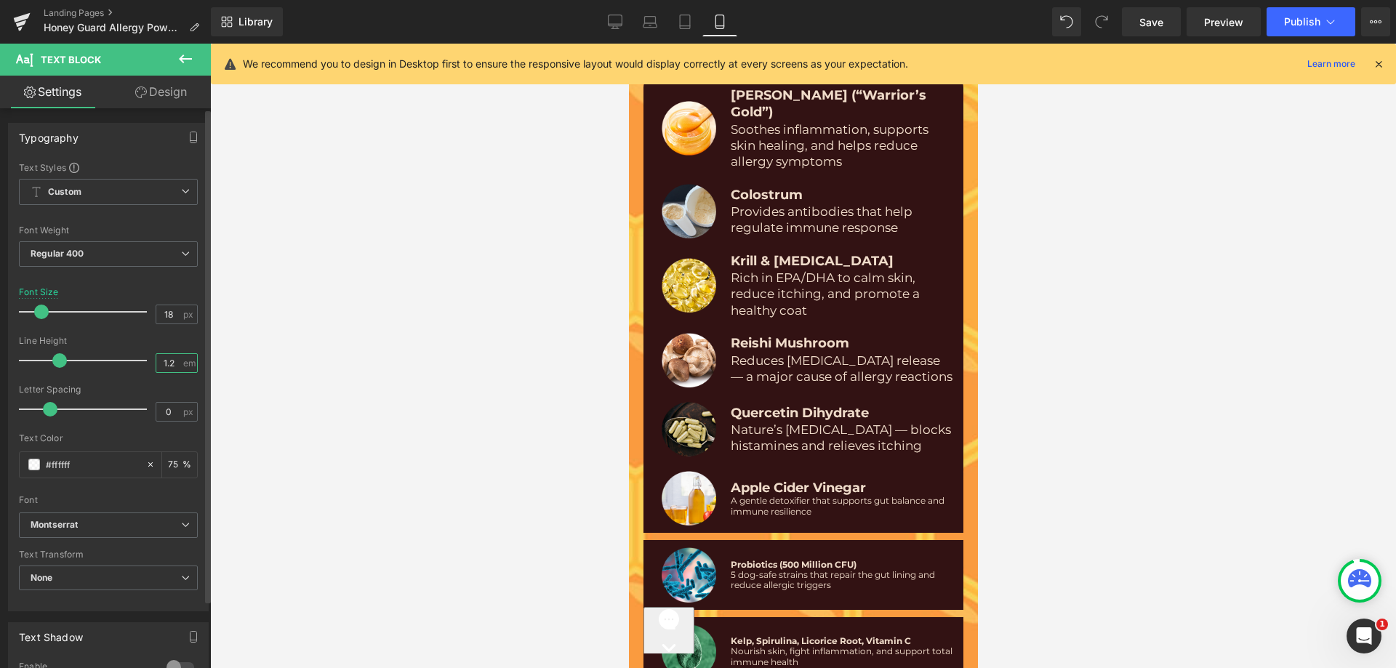
click at [175, 355] on input "1.2" at bounding box center [168, 363] width 25 height 18
paste input "3"
type input "1.3"
click at [168, 329] on div at bounding box center [108, 331] width 179 height 9
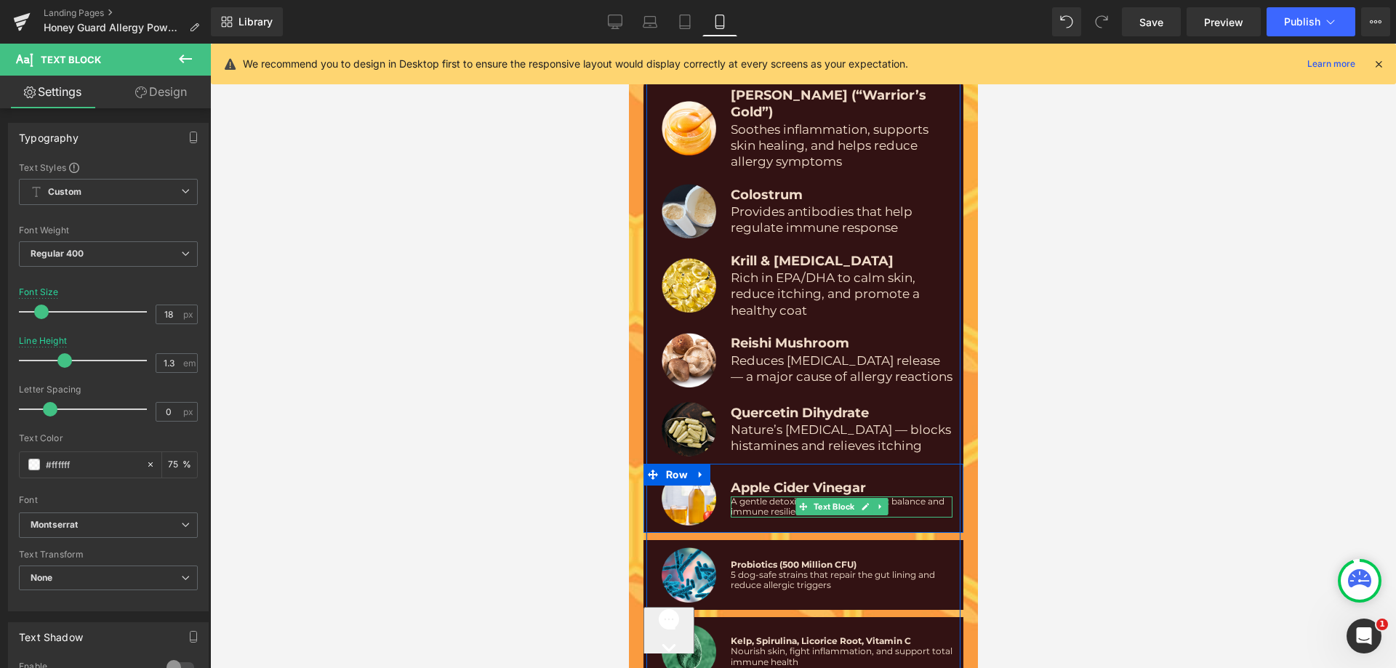
click at [740, 496] on span "A gentle detoxifier that supports gut balance and immune resilience" at bounding box center [837, 506] width 214 height 21
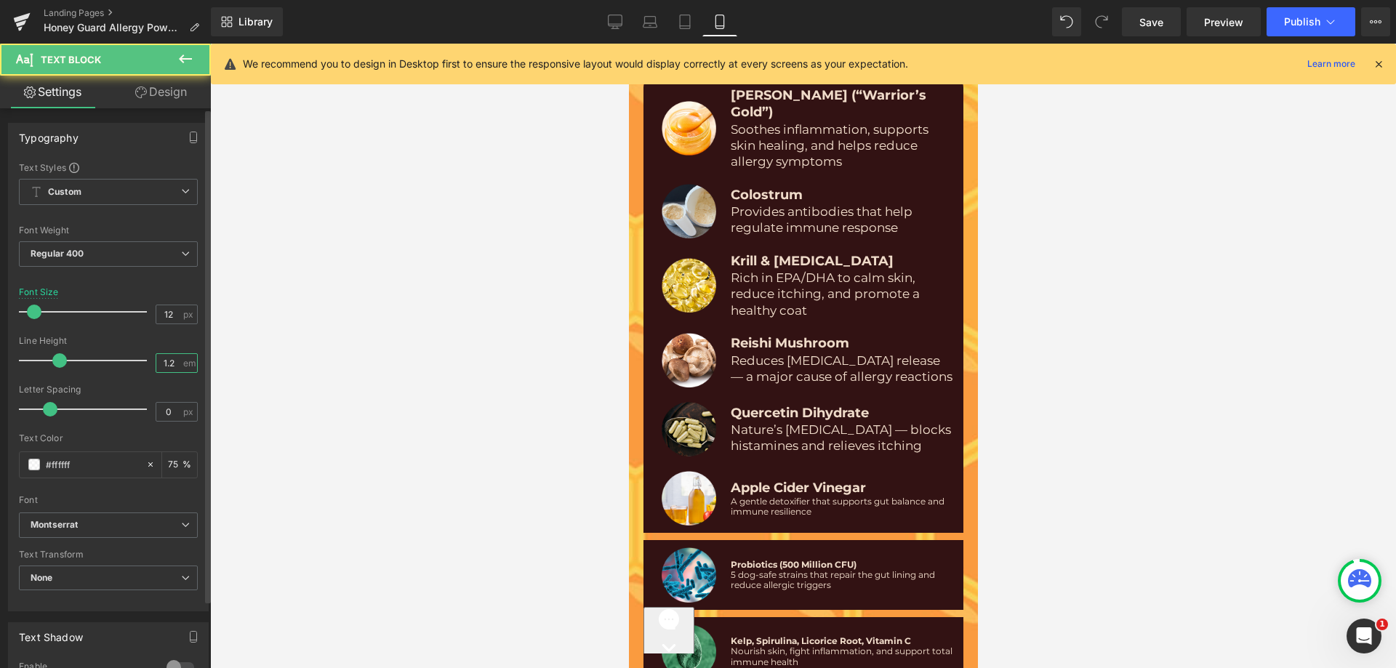
click at [161, 369] on input "1.2" at bounding box center [168, 363] width 25 height 18
paste input "3"
type input "1.3"
click at [151, 333] on div at bounding box center [108, 331] width 179 height 9
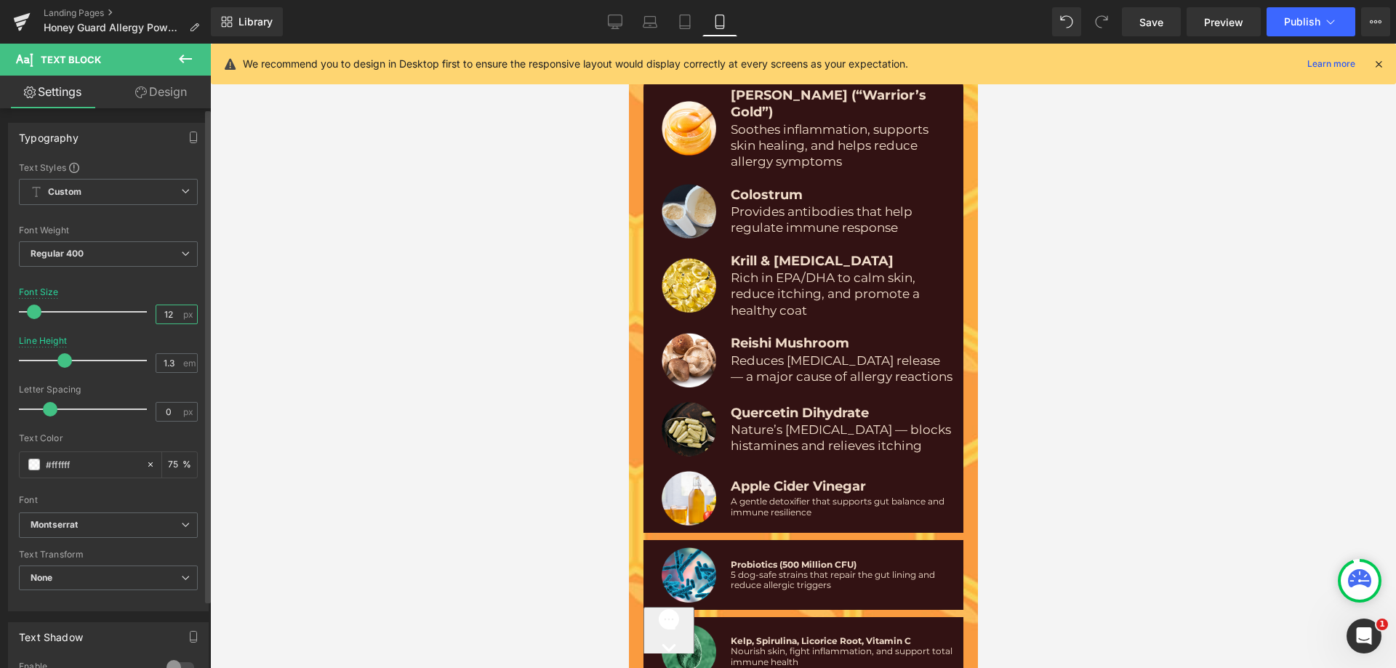
click at [170, 316] on input "12" at bounding box center [168, 314] width 25 height 18
type input "17"
click at [152, 294] on div "Font Size 17 px" at bounding box center [108, 311] width 179 height 49
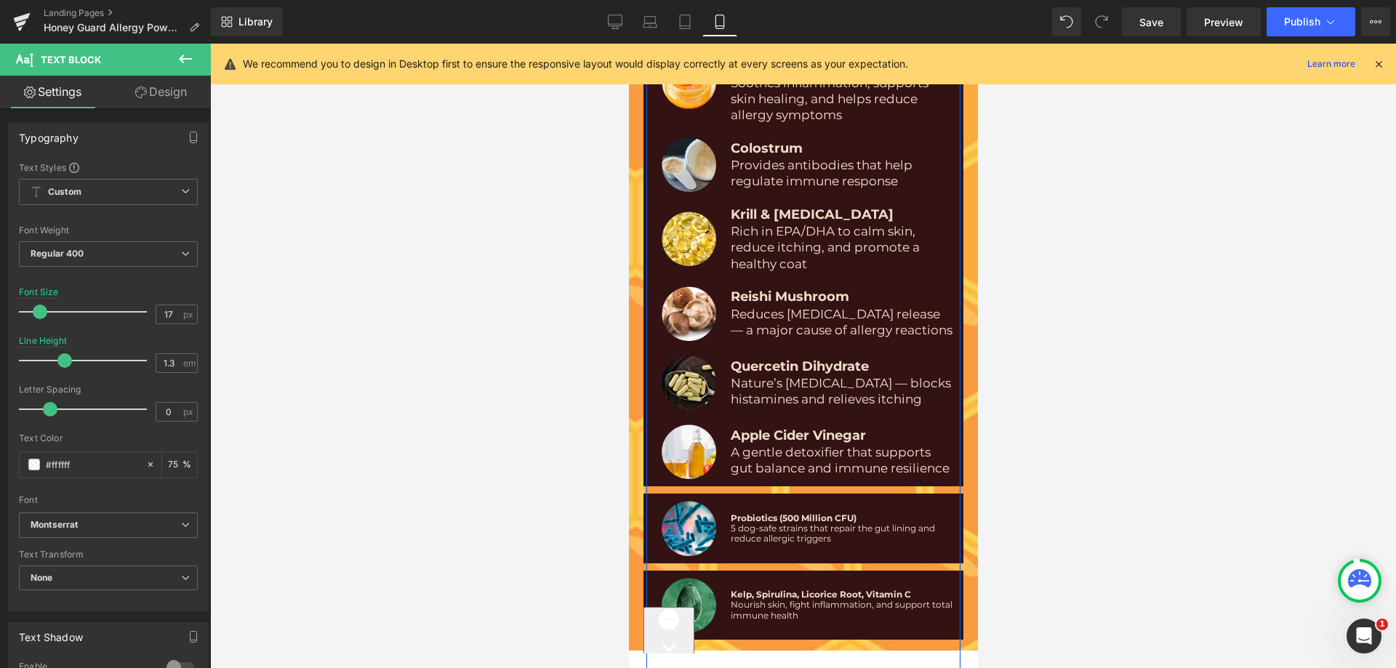
scroll to position [9115, 0]
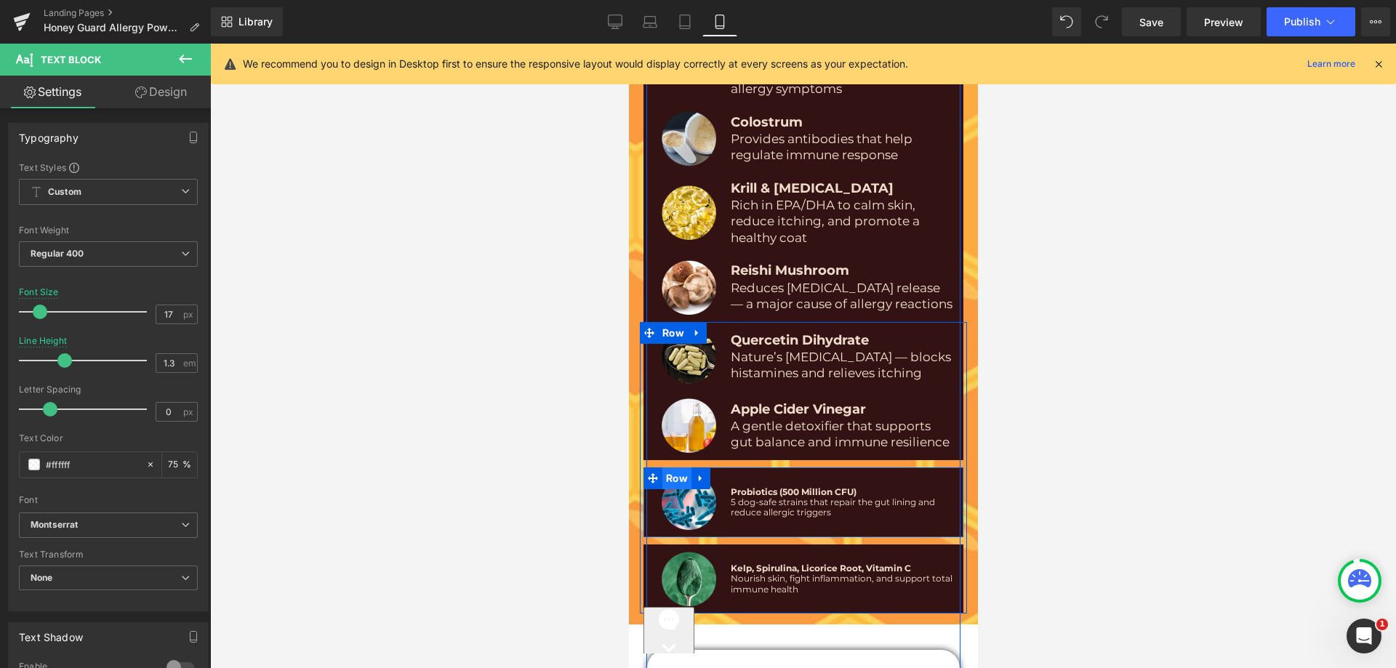
click at [673, 468] on span "Row" at bounding box center [676, 479] width 29 height 22
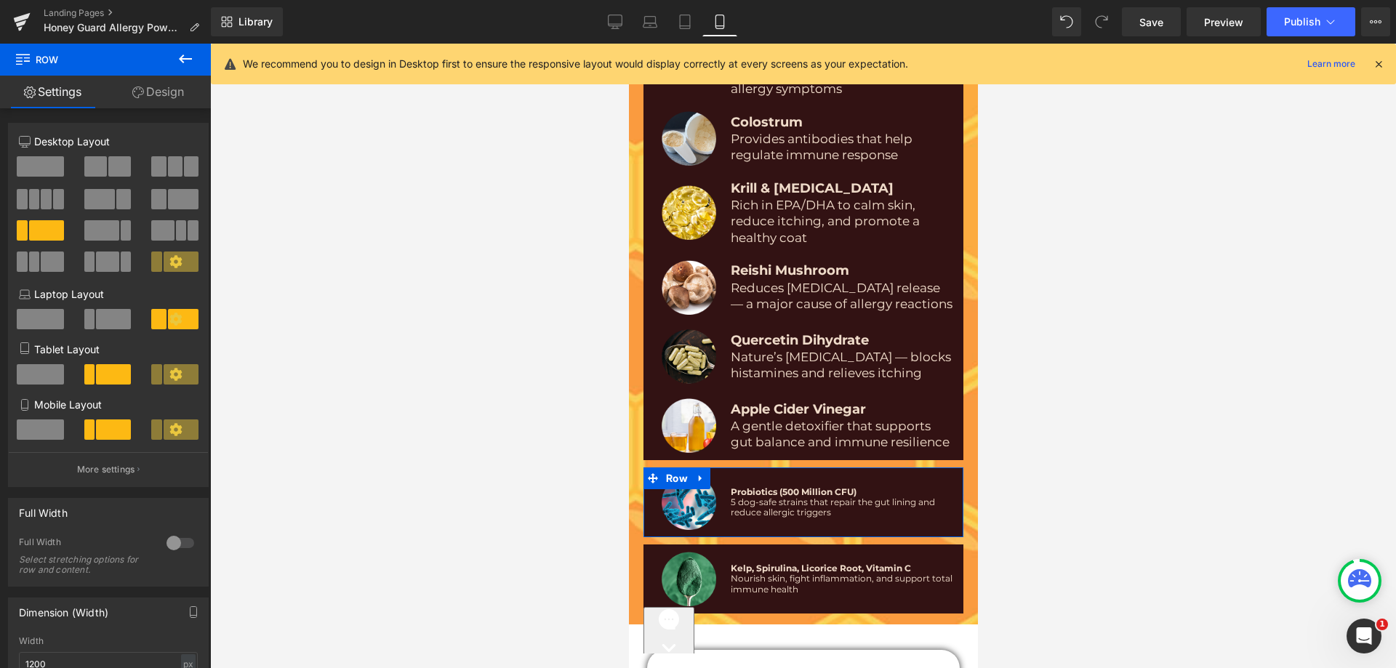
click at [167, 98] on link "Design" at bounding box center [157, 92] width 105 height 33
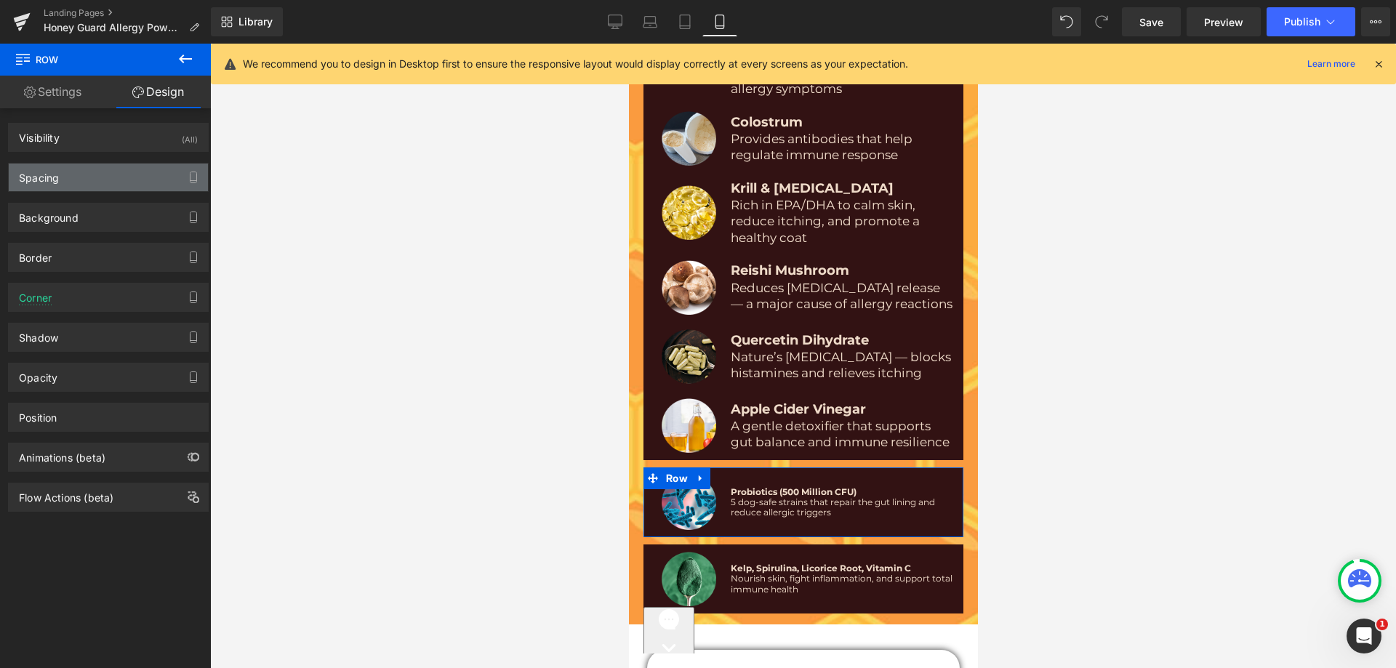
click at [67, 175] on div "Spacing" at bounding box center [108, 178] width 199 height 28
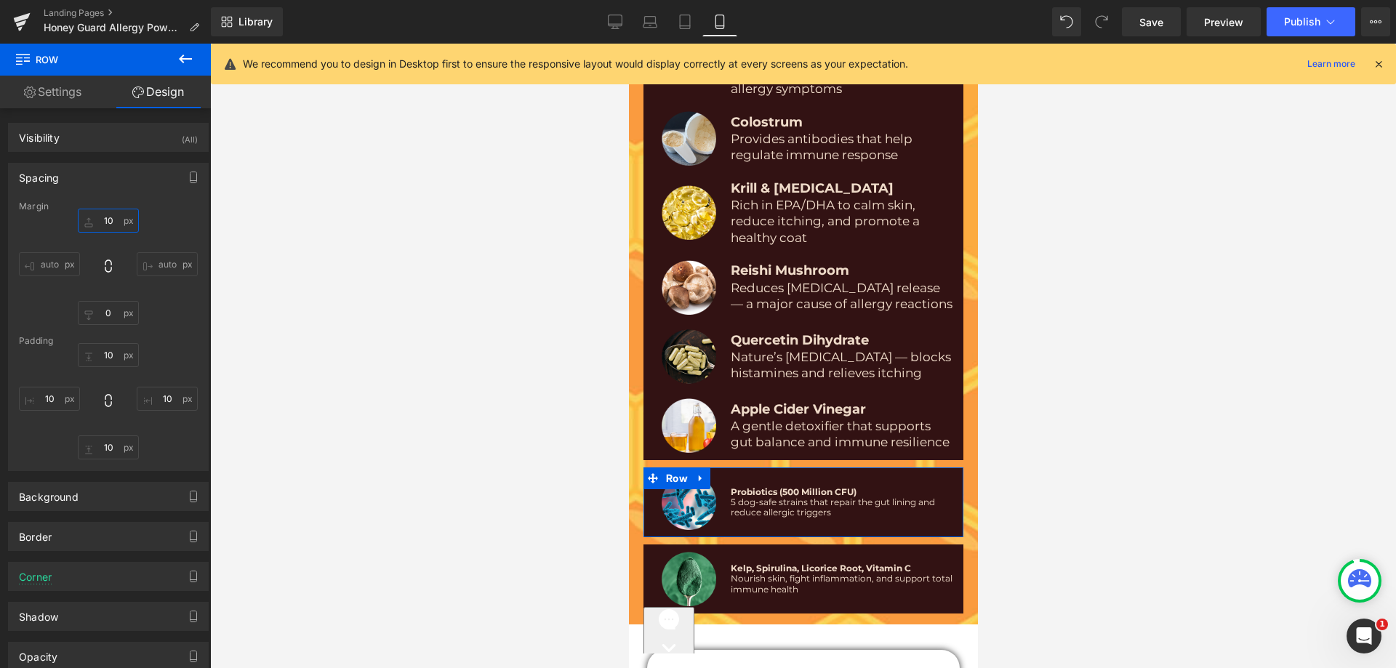
click at [109, 226] on input "text" at bounding box center [108, 221] width 61 height 24
type input "10"
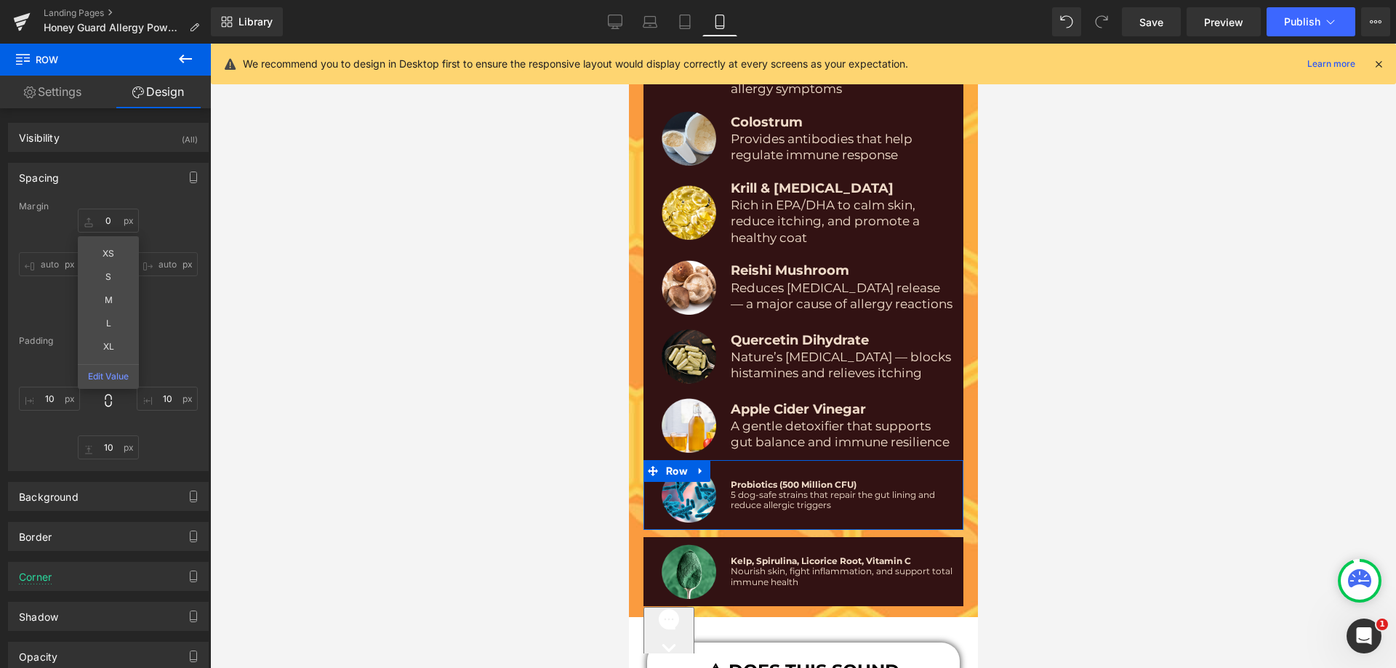
click at [154, 210] on div "Margin XS S M L XL Edit Value auto auto Padding" at bounding box center [108, 335] width 199 height 269
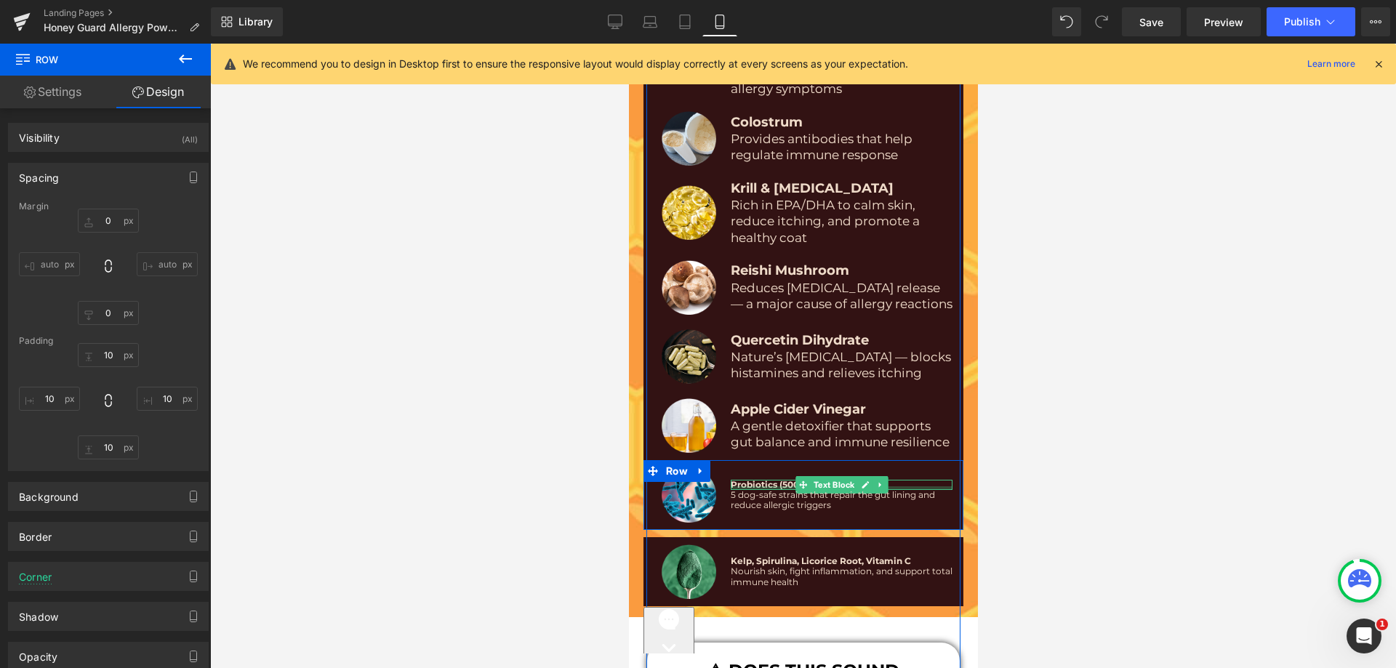
click at [757, 487] on div at bounding box center [841, 489] width 222 height 4
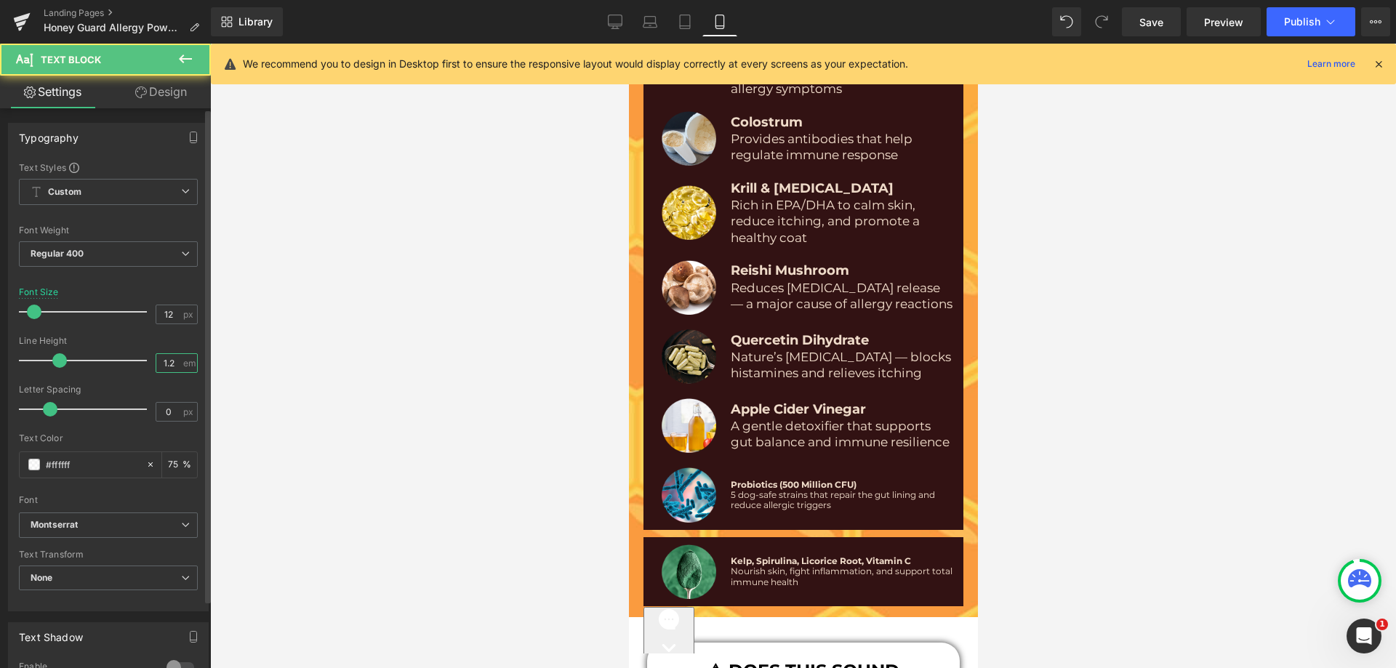
click at [160, 361] on input "1.2" at bounding box center [168, 363] width 25 height 18
paste input "3"
type input "1.3"
click at [174, 308] on input "12" at bounding box center [168, 314] width 25 height 18
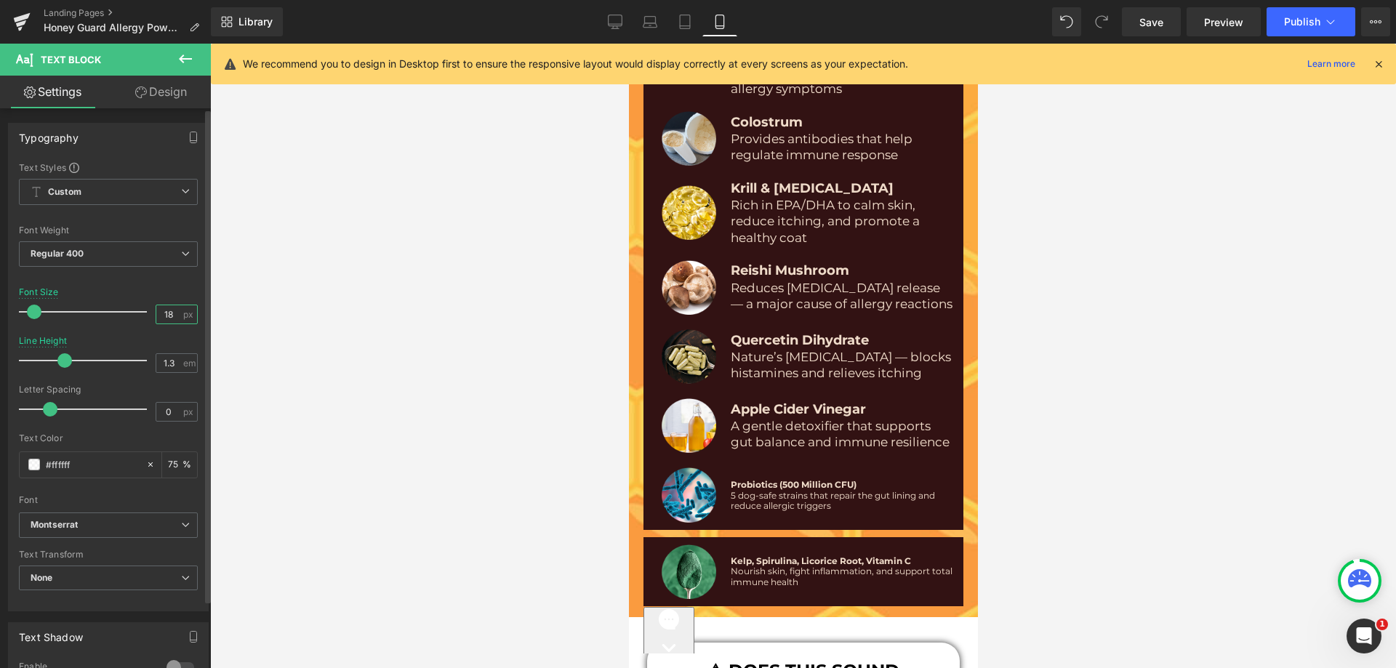
type input "18"
click at [163, 289] on div "Font Size 18 px" at bounding box center [108, 311] width 179 height 49
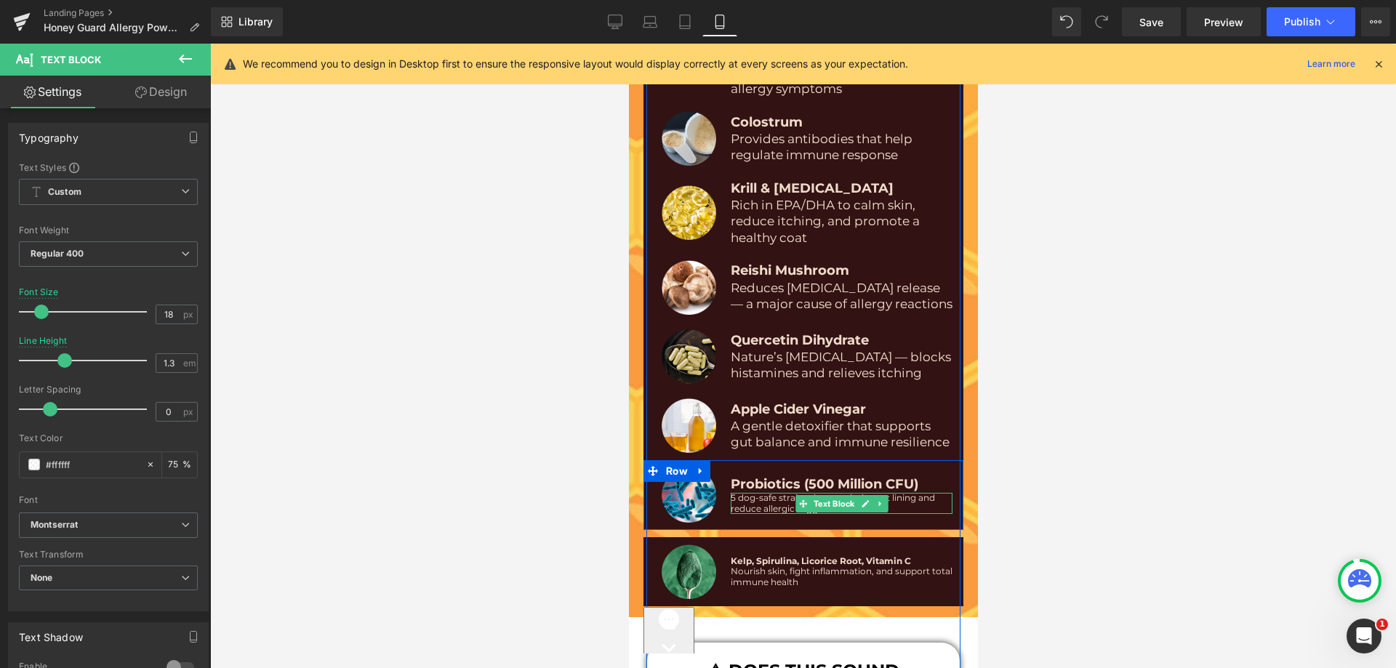
click at [736, 492] on span "5 dog-safe strains that repair the gut lining and reduce allergic triggers" at bounding box center [832, 502] width 204 height 21
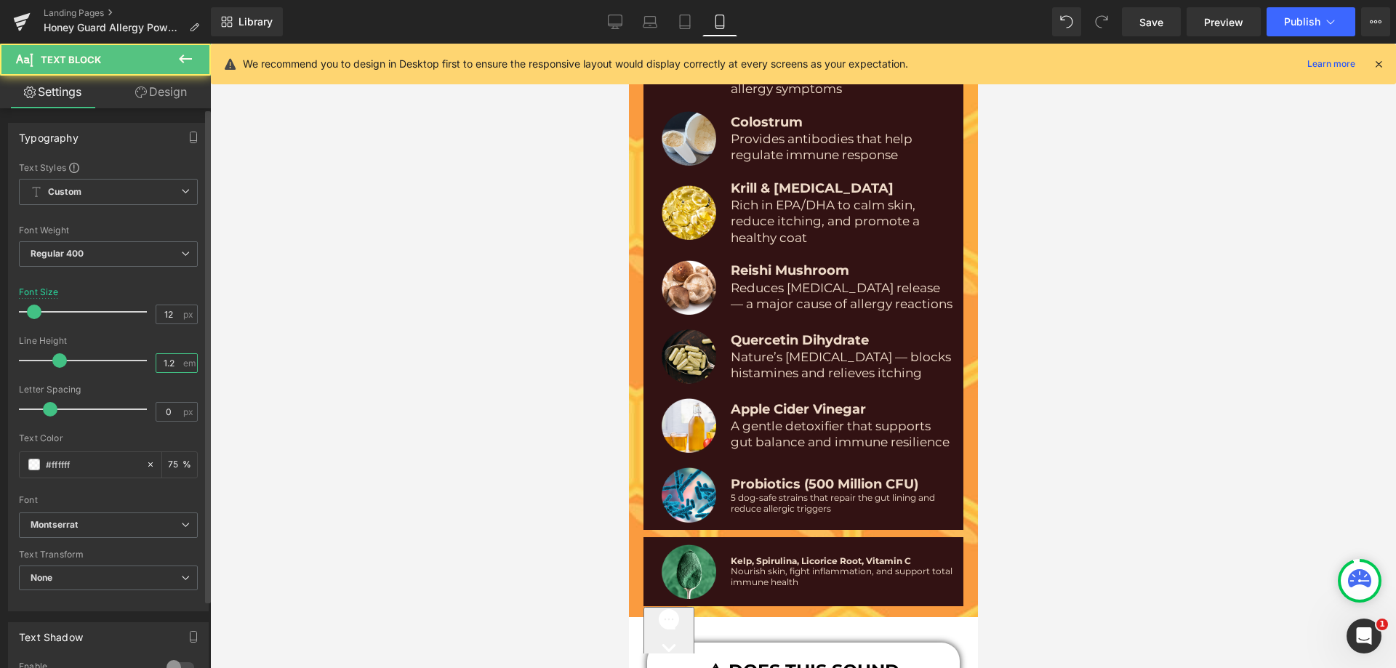
click at [160, 366] on input "1.2" at bounding box center [168, 363] width 25 height 18
paste input "3"
type input "1.3"
drag, startPoint x: 165, startPoint y: 315, endPoint x: 175, endPoint y: 315, distance: 9.5
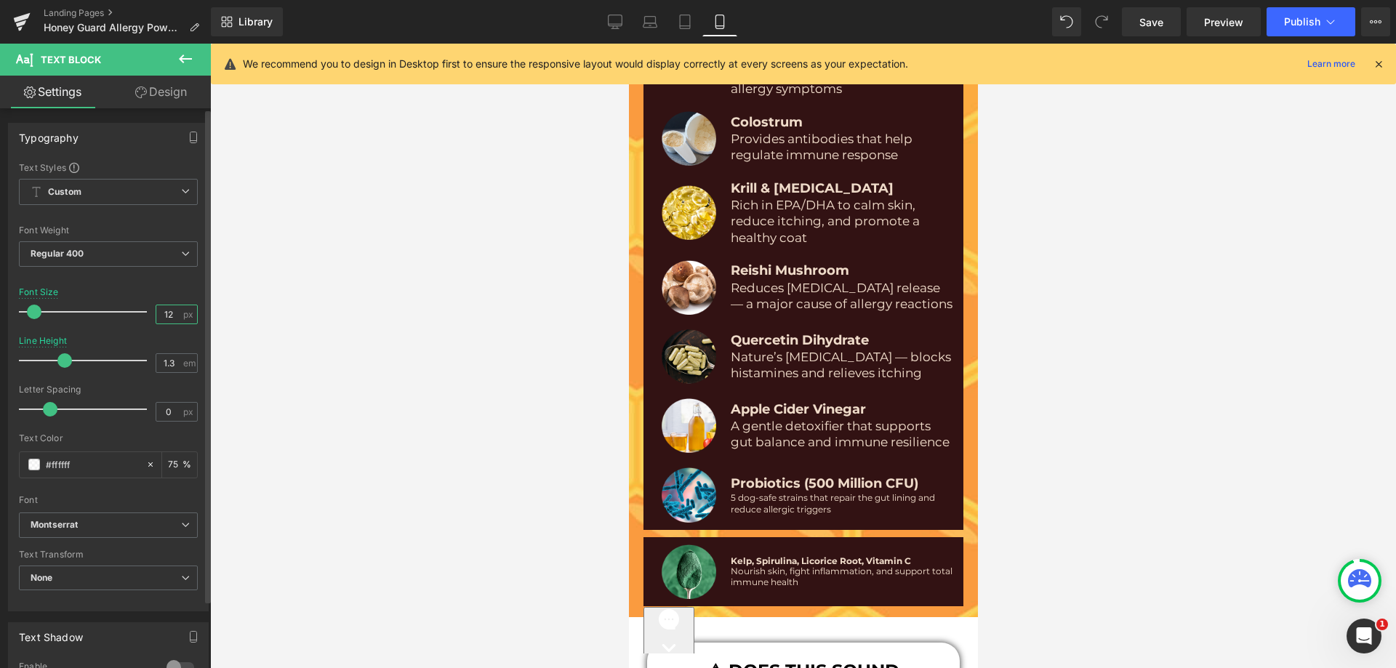
click at [175, 315] on input "12" at bounding box center [168, 314] width 25 height 18
click at [169, 313] on input "1217" at bounding box center [168, 314] width 25 height 18
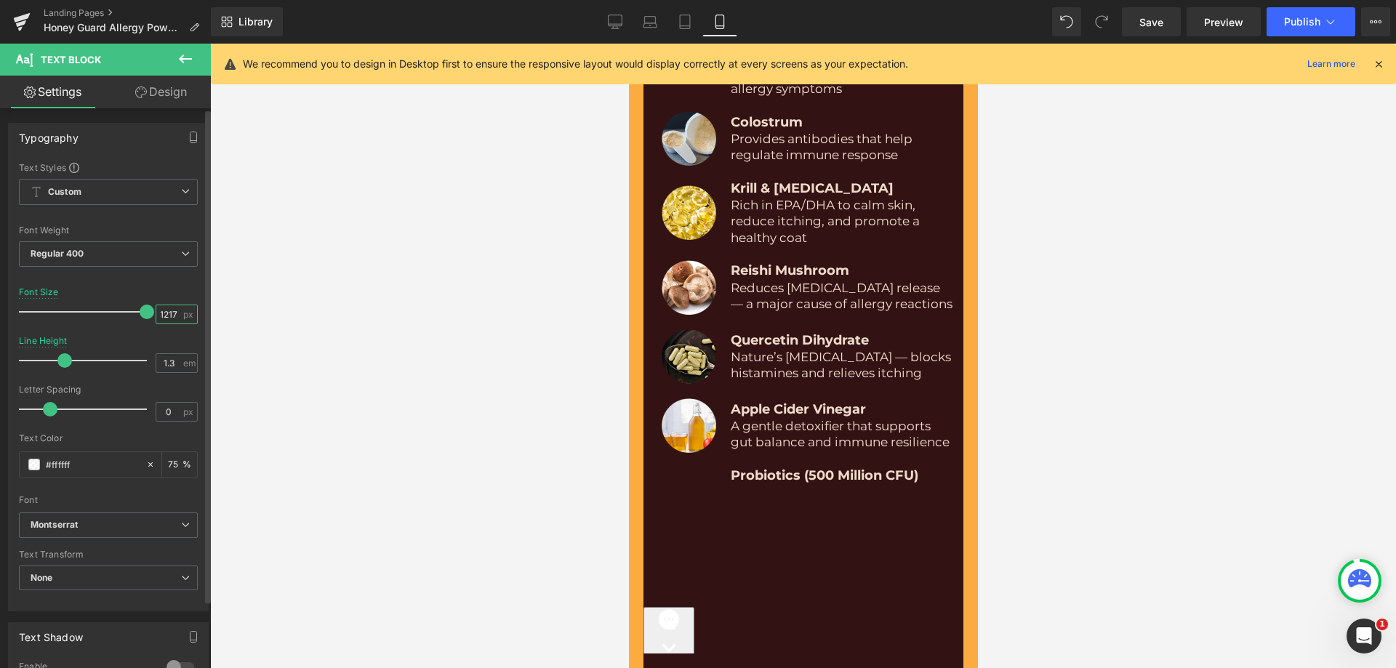
click at [169, 313] on input "1217" at bounding box center [168, 314] width 25 height 18
type input "17"
click at [172, 286] on div "Font Default Montserrat Inter Playfair Display Montserrat Default Montserrat In…" at bounding box center [108, 336] width 179 height 351
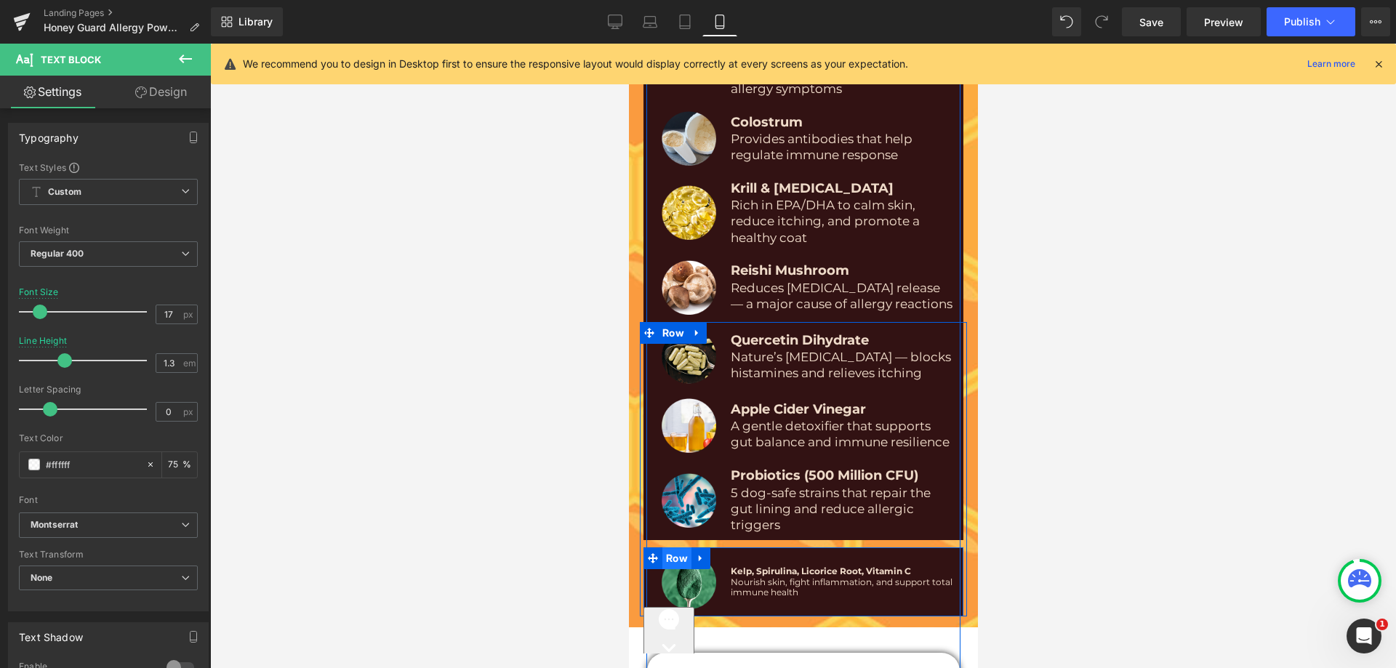
click at [676, 548] on span "Row" at bounding box center [676, 559] width 29 height 22
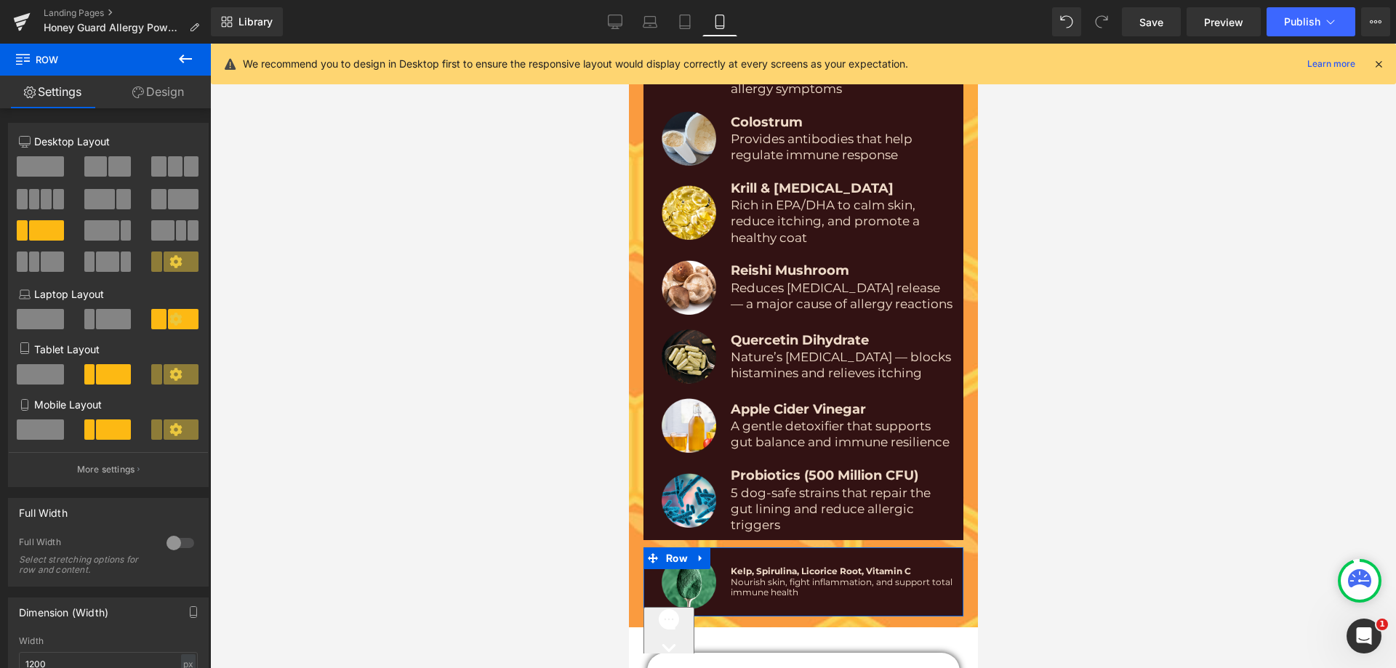
click at [169, 88] on link "Design" at bounding box center [157, 92] width 105 height 33
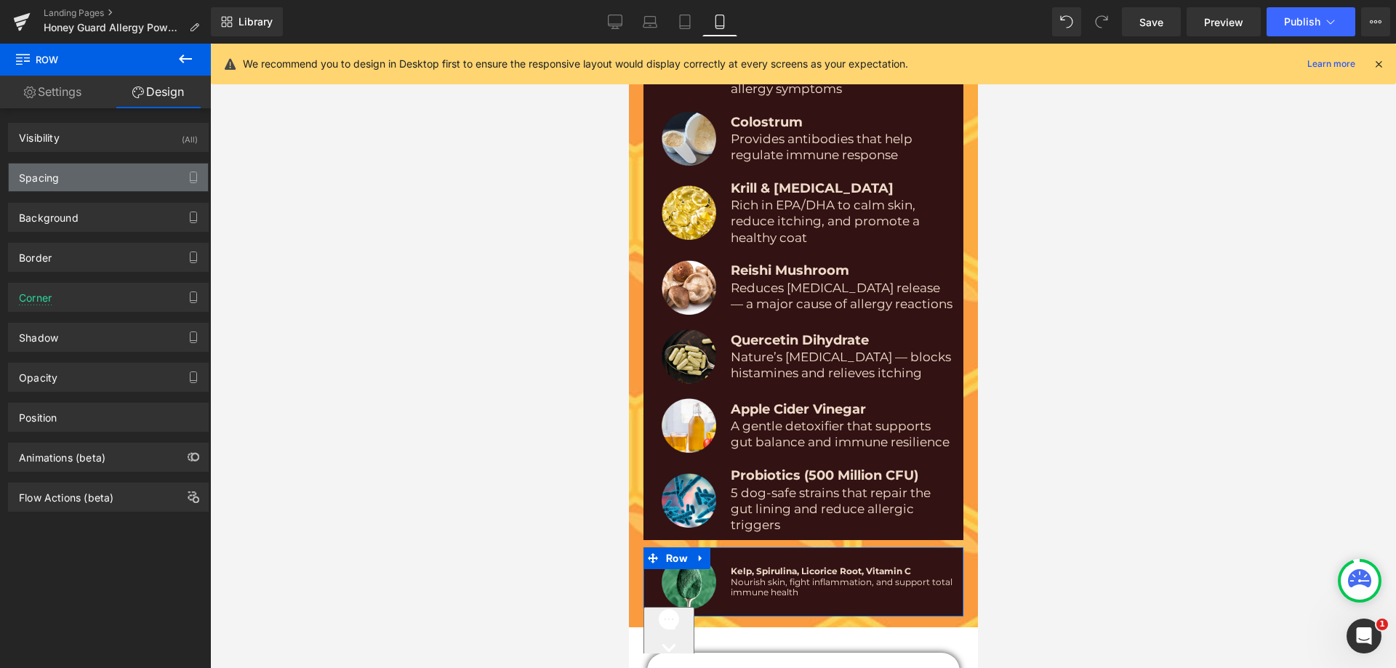
click at [131, 180] on div "Spacing" at bounding box center [108, 178] width 199 height 28
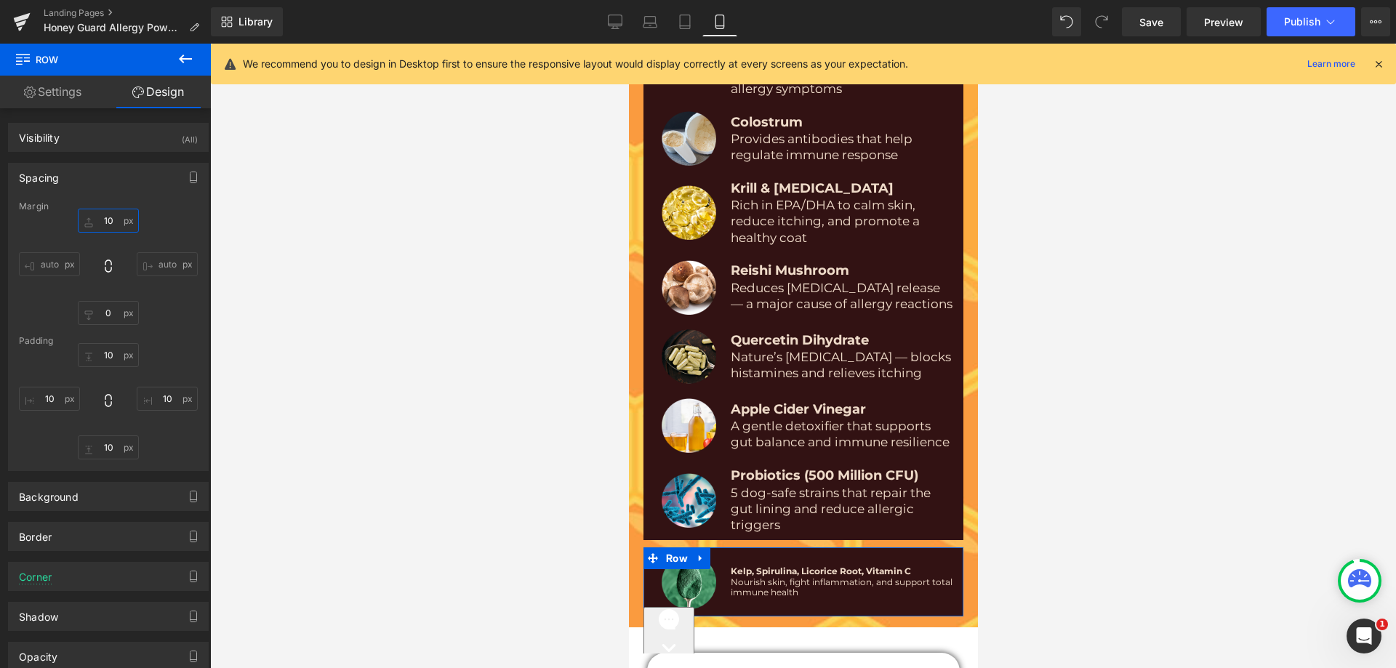
click at [106, 215] on input "10" at bounding box center [108, 221] width 61 height 24
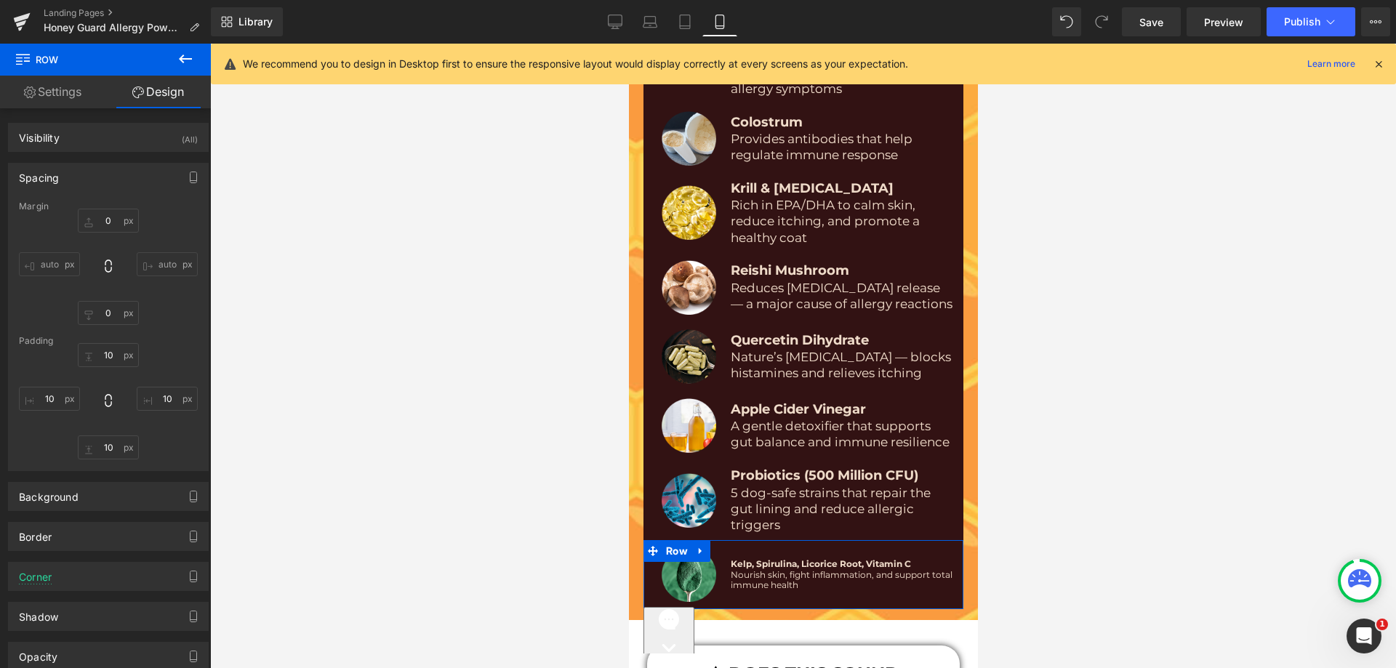
click at [81, 103] on link "Settings" at bounding box center [52, 92] width 105 height 33
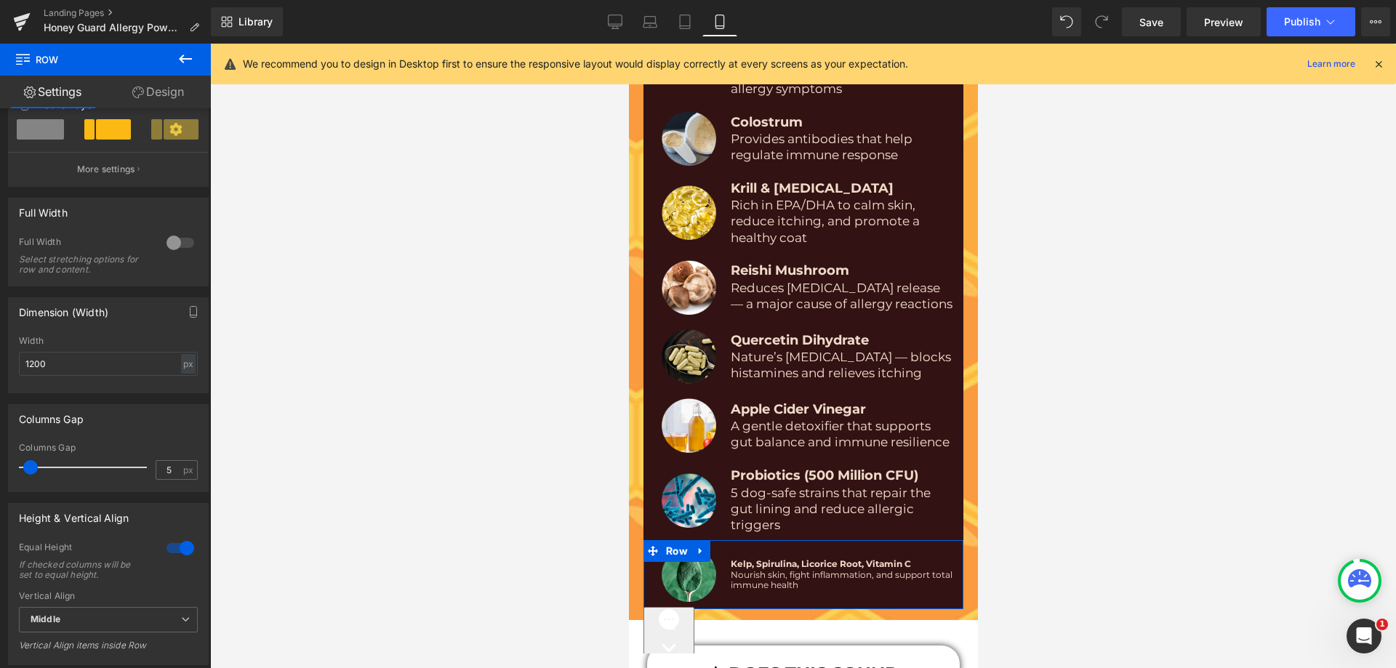
scroll to position [436, 0]
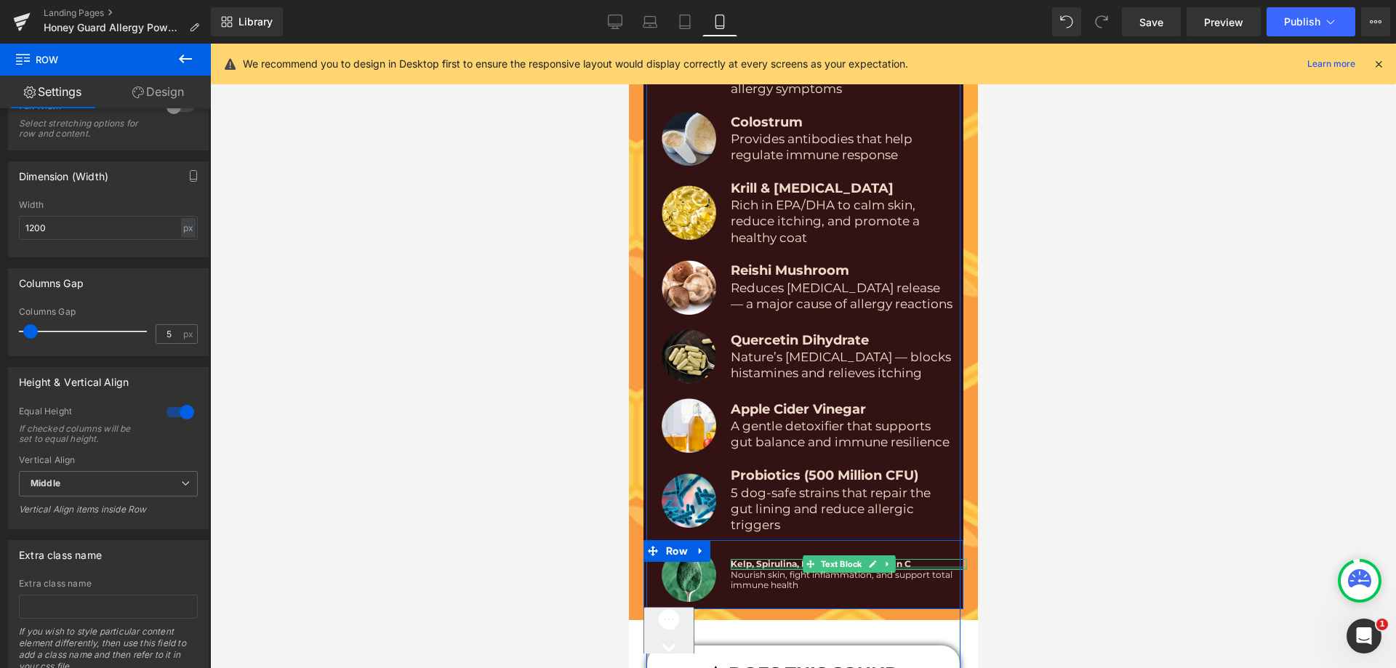
click at [748, 567] on div at bounding box center [848, 569] width 236 height 4
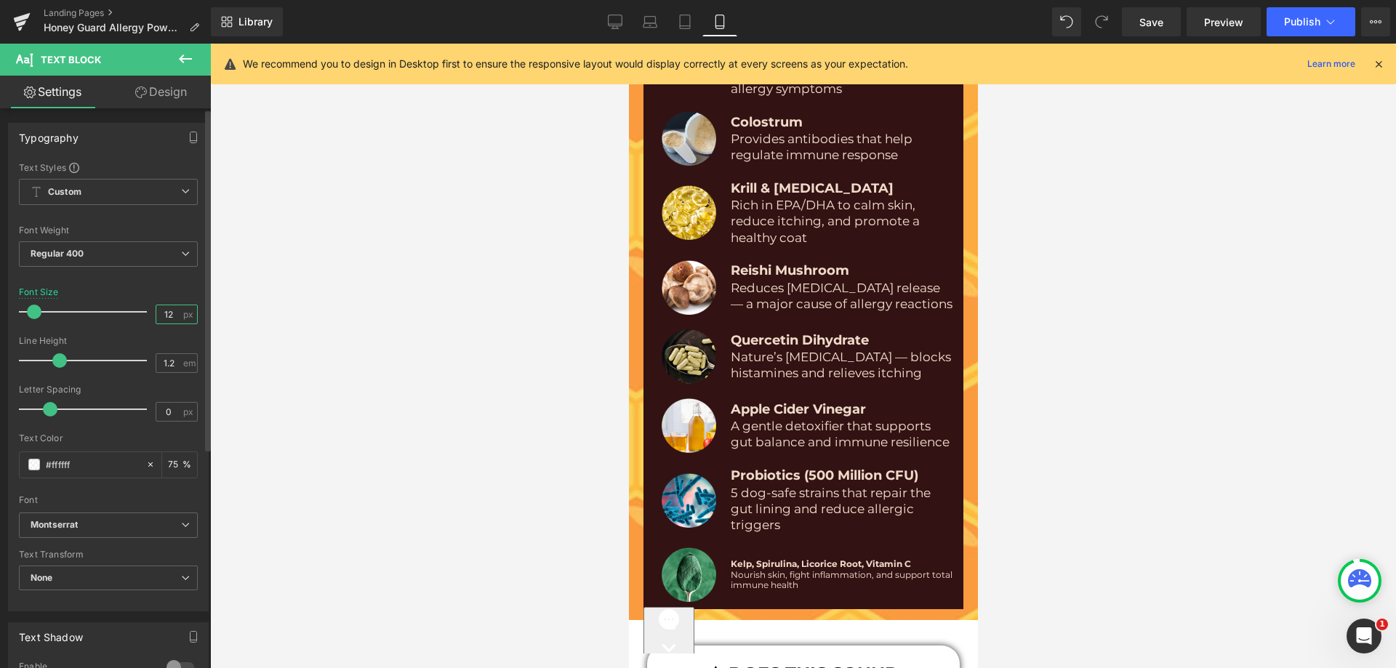
click at [159, 309] on input "12" at bounding box center [168, 314] width 25 height 18
click at [156, 309] on input "12" at bounding box center [168, 314] width 25 height 18
paste input "1.3"
click at [163, 315] on input "1.312" at bounding box center [168, 314] width 25 height 18
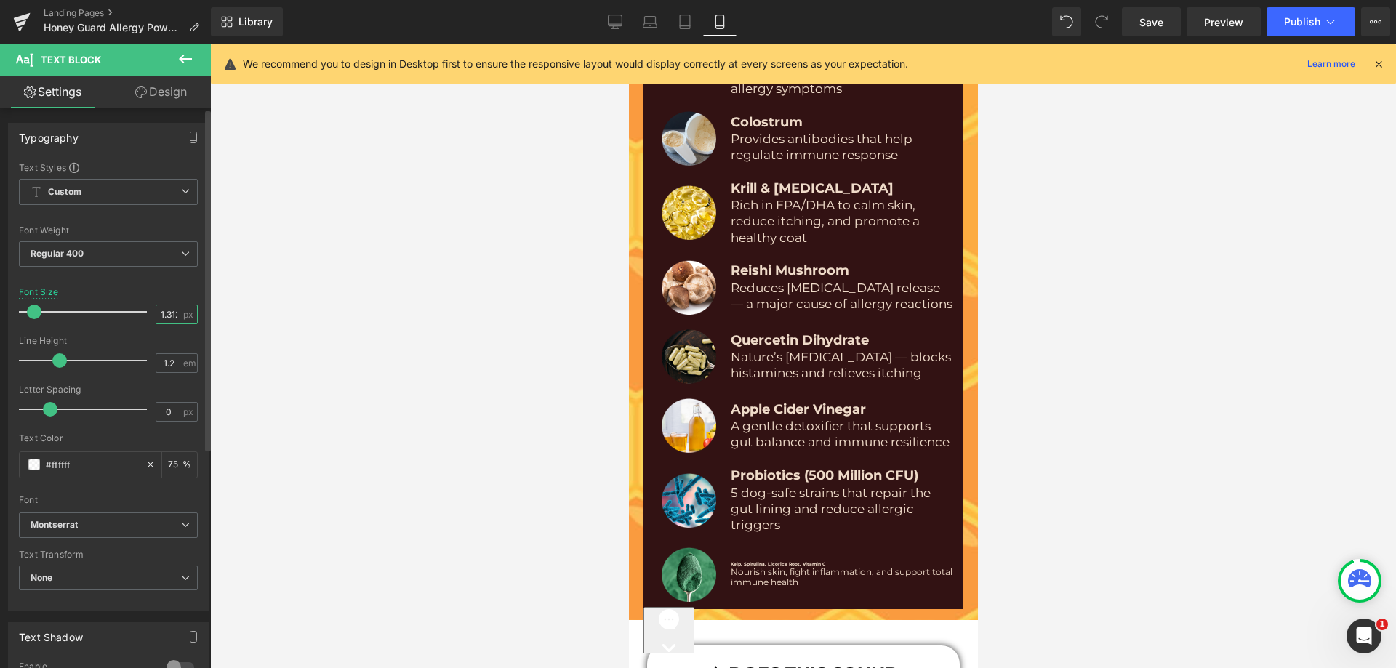
click at [163, 315] on input "1.312" at bounding box center [168, 314] width 25 height 18
paste input "1.3"
click at [169, 317] on input "1.3" at bounding box center [168, 314] width 25 height 18
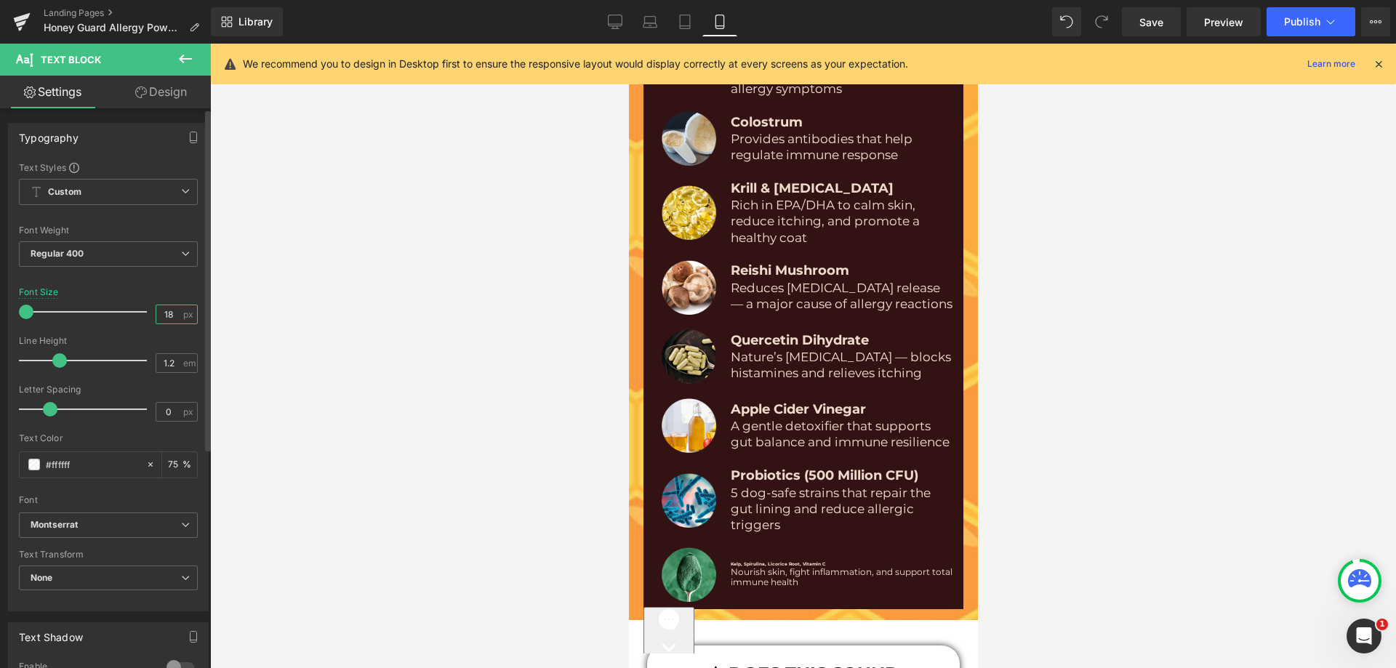
type input "18"
click at [161, 291] on div "Font Size 18 px" at bounding box center [108, 311] width 179 height 49
click at [169, 359] on input "1.2" at bounding box center [168, 363] width 25 height 18
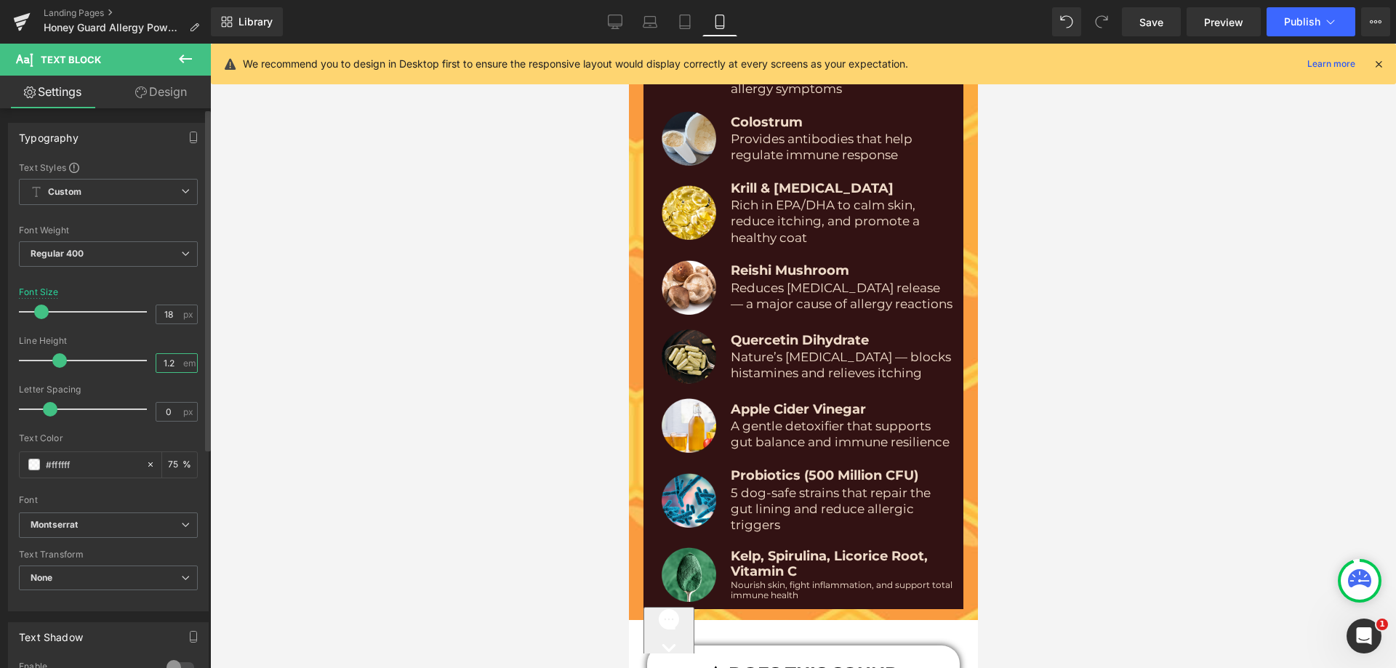
paste input "3"
type input "1.3"
click at [166, 340] on div "Line Height" at bounding box center [108, 341] width 179 height 10
click at [775, 581] on span "Nourish skin, fight inflammation, and support total immune health" at bounding box center [841, 591] width 222 height 21
click at [161, 312] on input "12" at bounding box center [168, 314] width 25 height 18
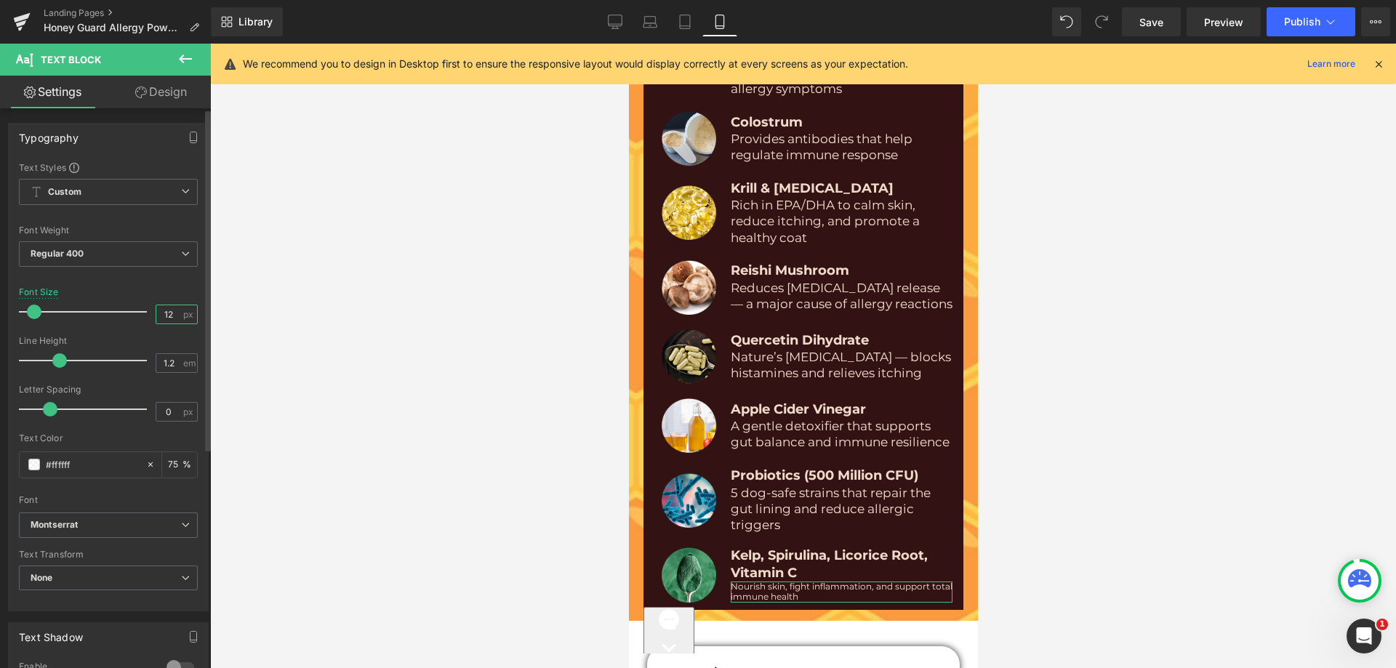
click at [161, 312] on input "12" at bounding box center [168, 314] width 25 height 18
click at [160, 366] on input "1.2" at bounding box center [168, 363] width 25 height 18
click at [160, 365] on input "1.2" at bounding box center [168, 363] width 25 height 18
paste input "3"
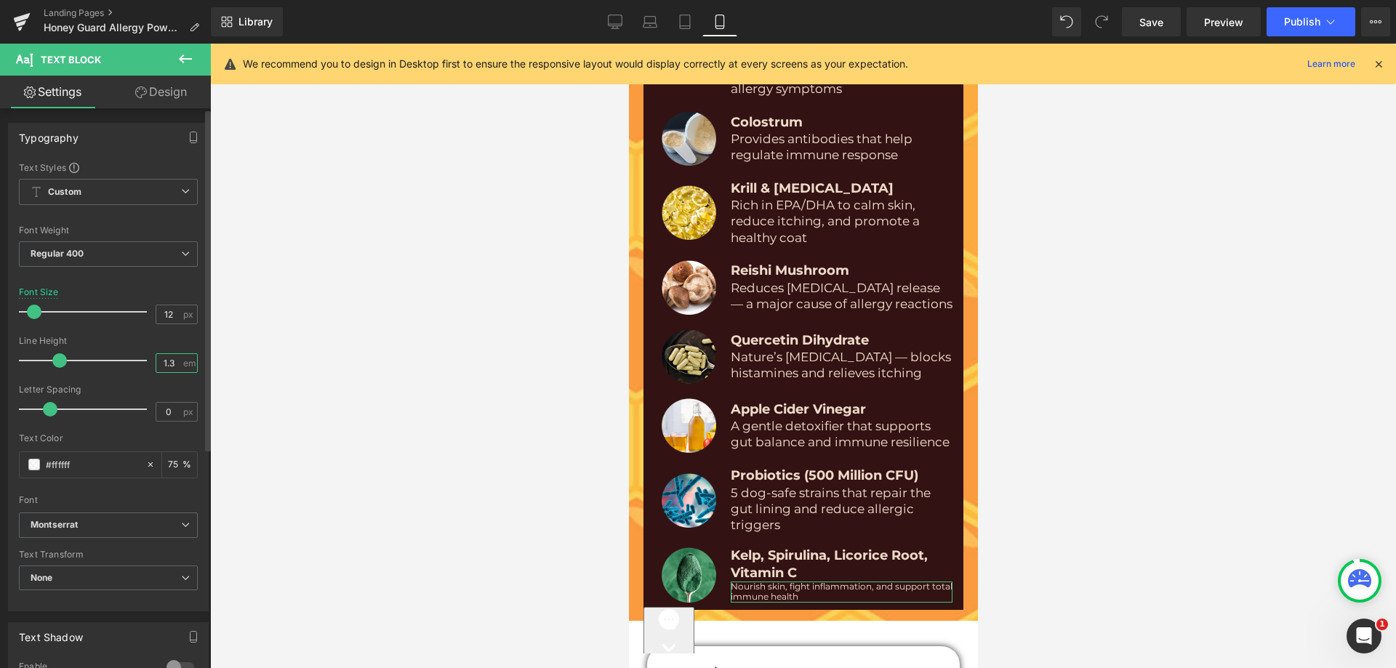
type input "1.3"
click at [166, 299] on div "Font Size 12 px" at bounding box center [108, 311] width 179 height 49
click at [165, 313] on input "12" at bounding box center [168, 314] width 25 height 18
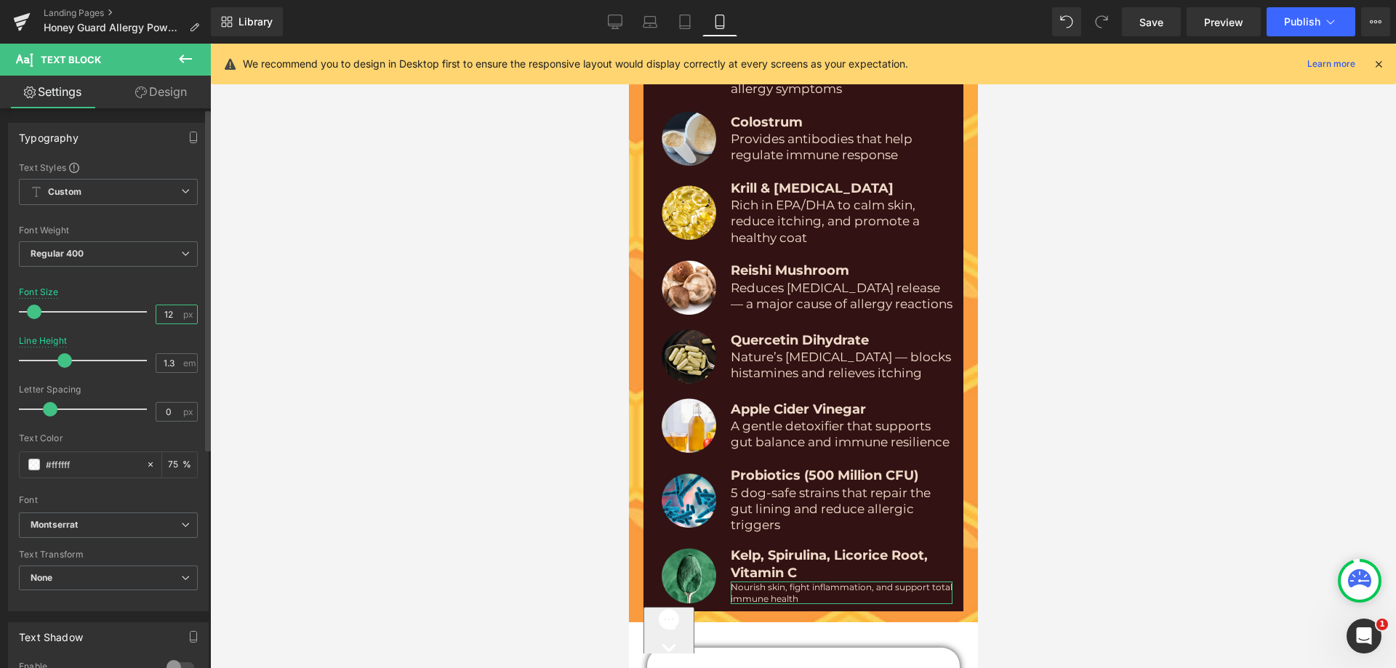
click at [165, 313] on input "12" at bounding box center [168, 314] width 25 height 18
type input "17"
click at [154, 284] on div "Font Default Montserrat Inter Playfair Display Montserrat Default Montserrat In…" at bounding box center [108, 336] width 179 height 351
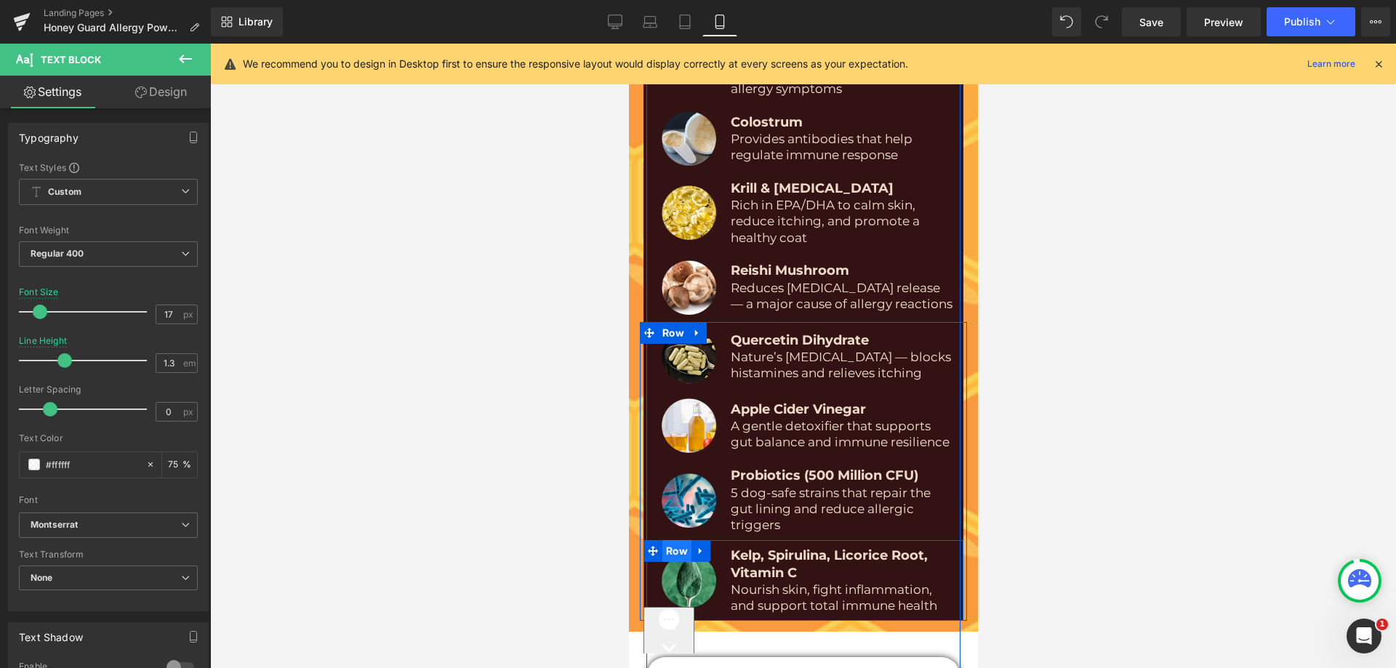
click at [662, 540] on span "Row" at bounding box center [676, 551] width 29 height 22
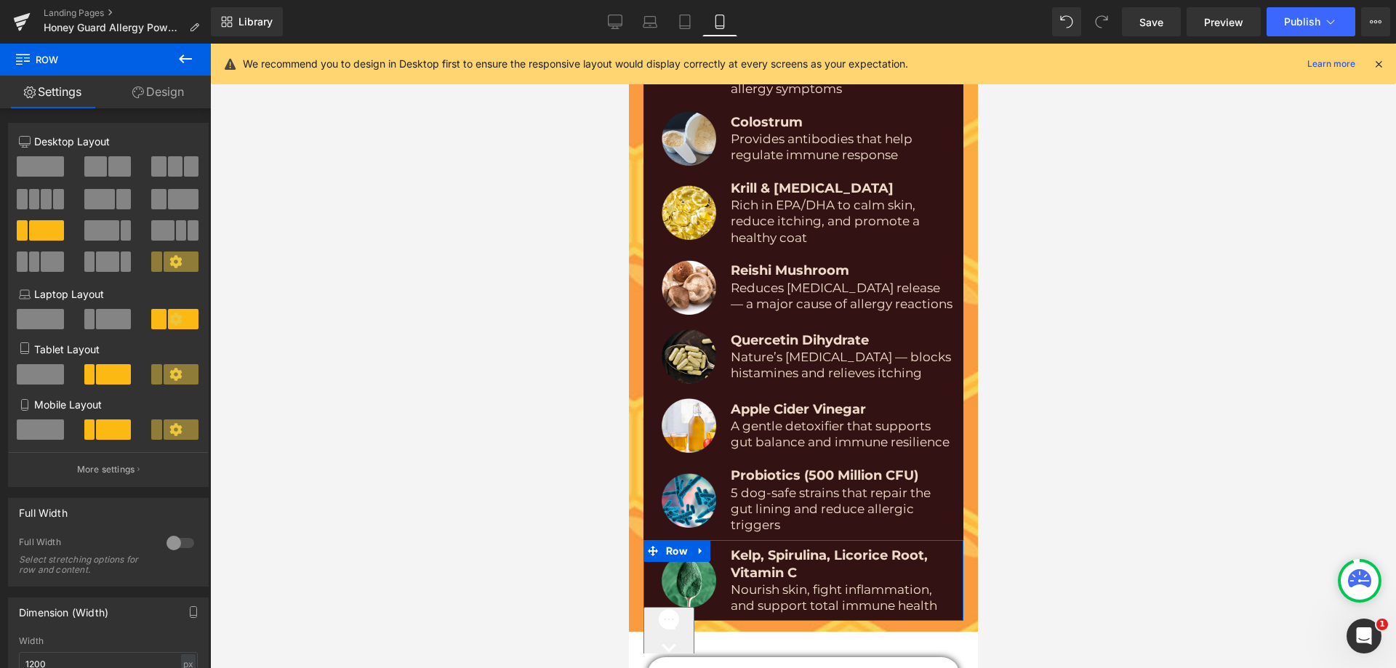
click at [160, 80] on link "Design" at bounding box center [157, 92] width 105 height 33
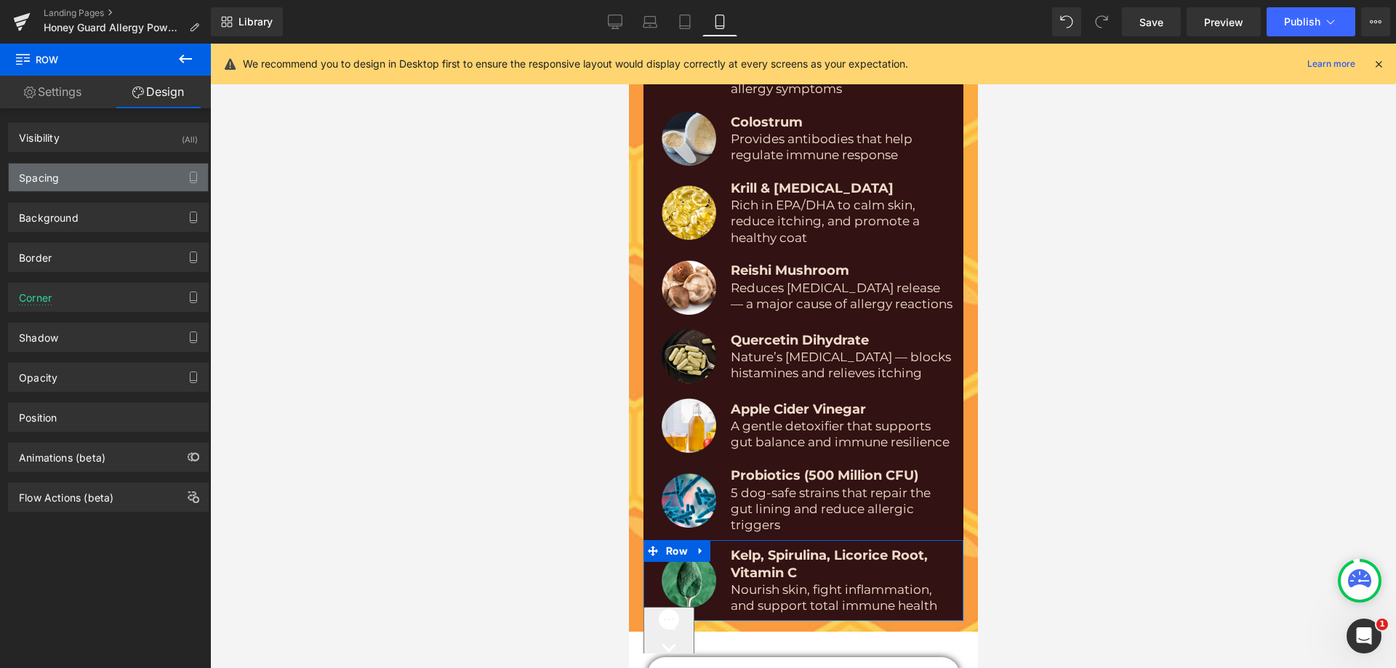
click at [89, 180] on div "Spacing" at bounding box center [108, 178] width 199 height 28
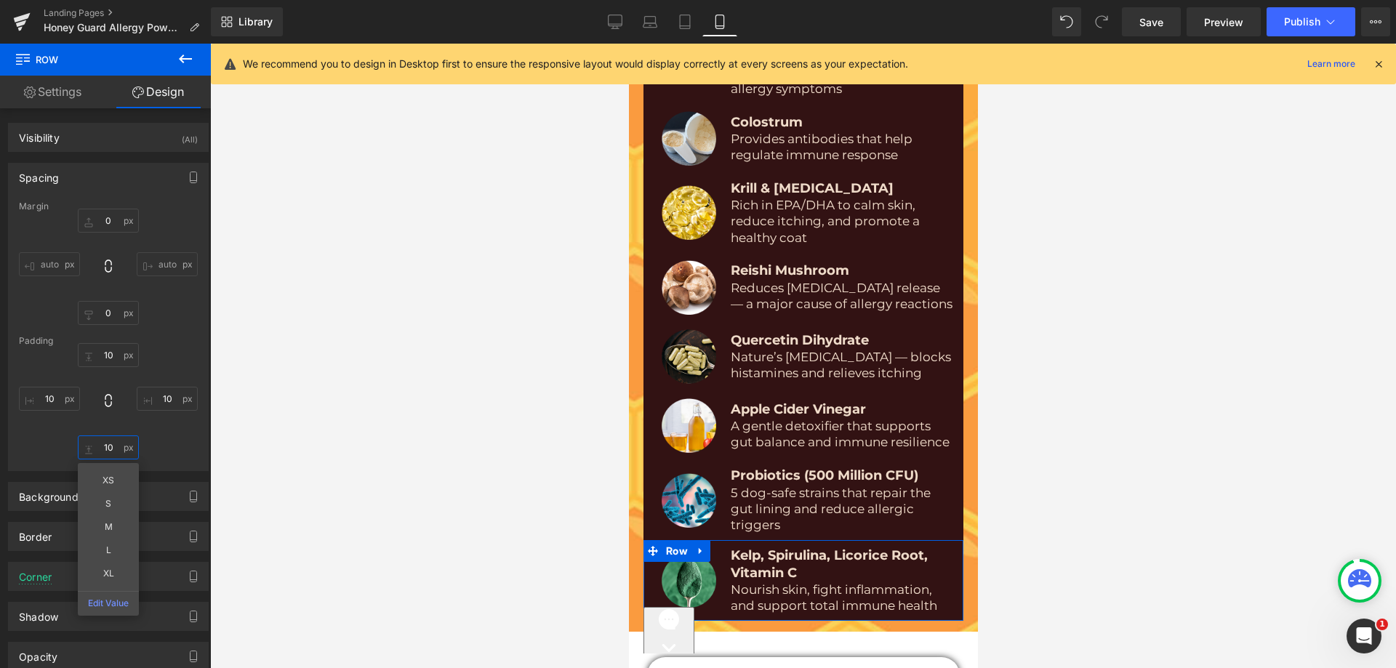
click at [111, 444] on input "text" at bounding box center [108, 448] width 61 height 24
type input "15"
click at [208, 441] on div "Spacing Margin auto auto Padding 15 XS S M L XL Edit Value" at bounding box center [108, 311] width 217 height 319
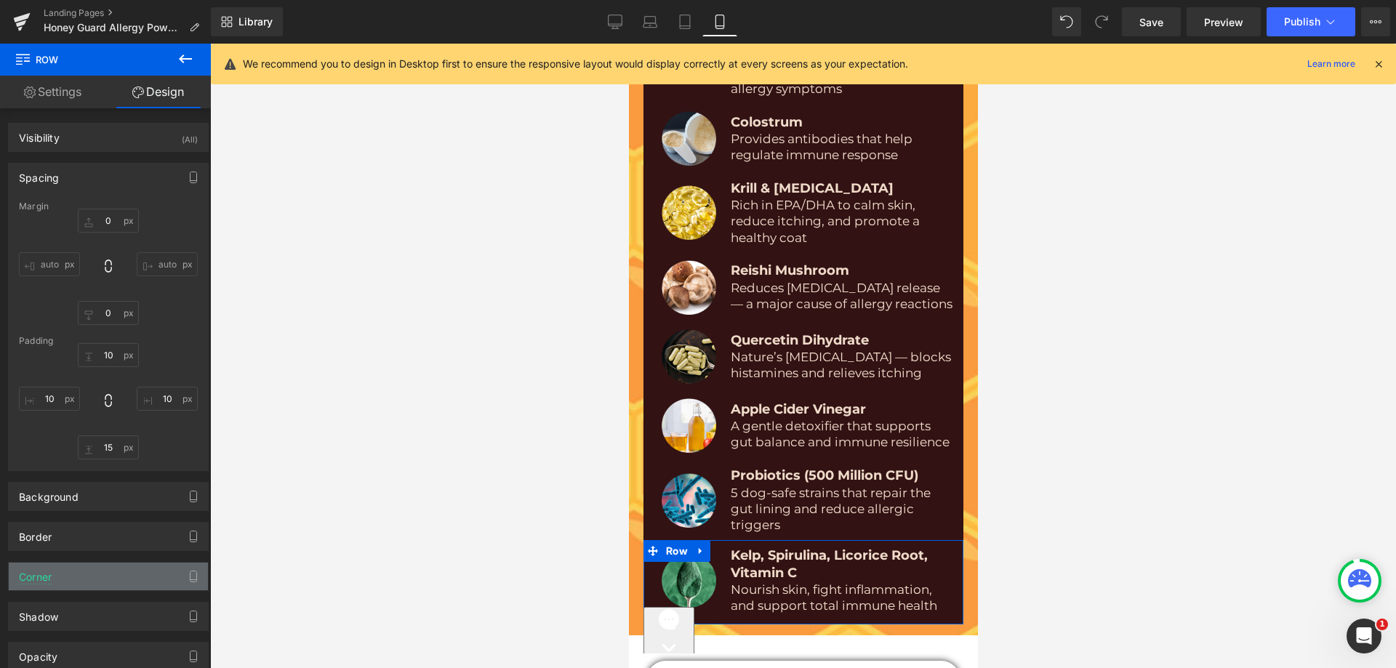
click at [62, 575] on div "Corner" at bounding box center [108, 577] width 199 height 28
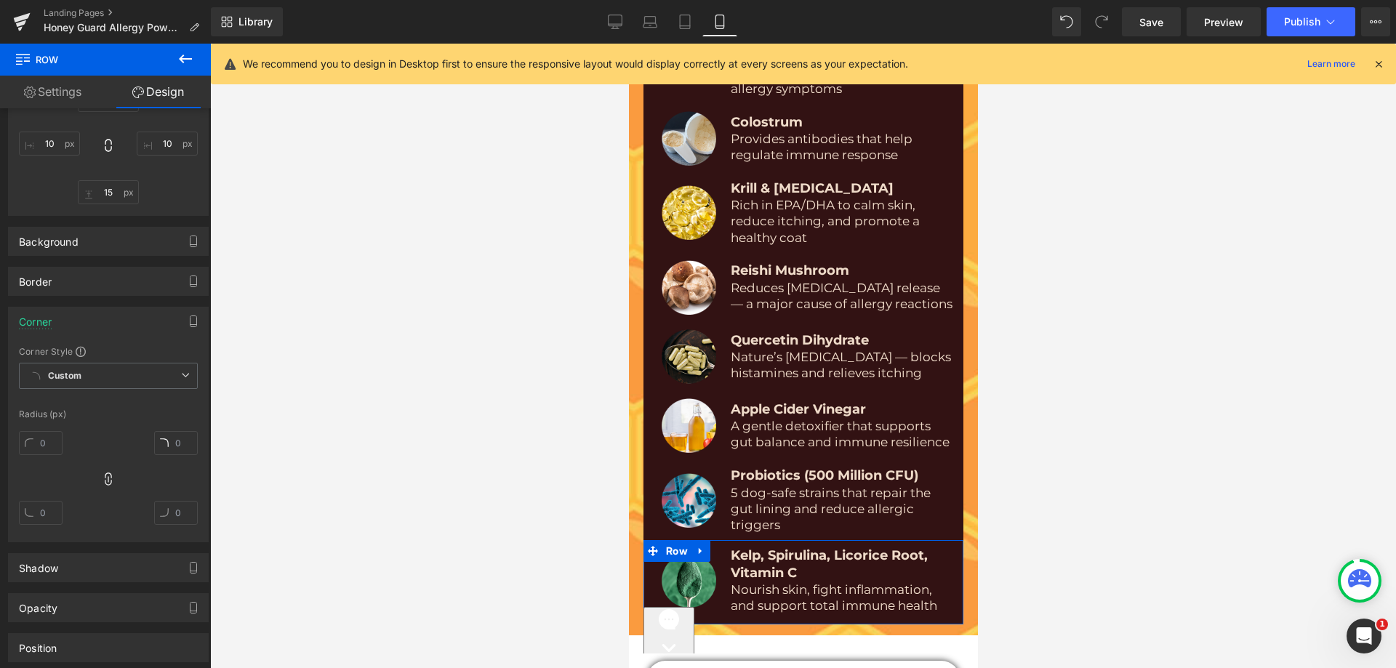
scroll to position [291, 0]
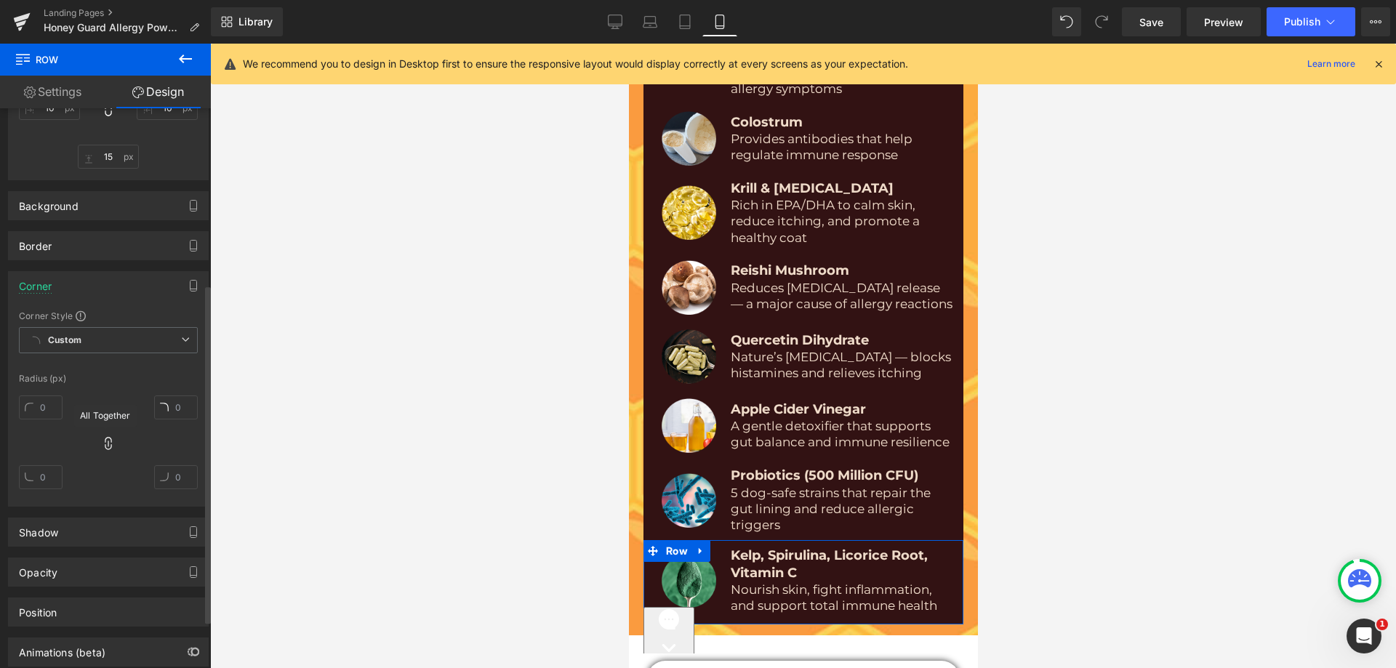
click at [112, 439] on icon at bounding box center [108, 443] width 15 height 15
click at [42, 476] on input "text" at bounding box center [41, 477] width 44 height 24
type input "15"
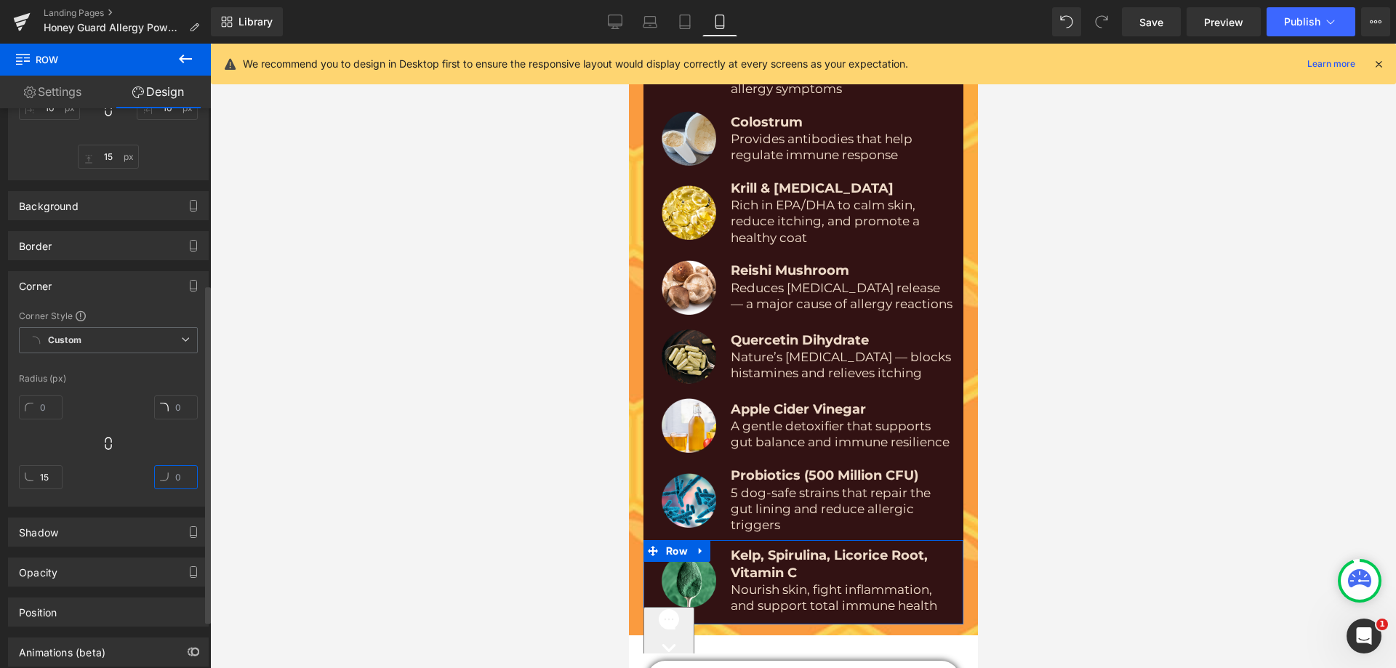
click at [168, 477] on input "text" at bounding box center [176, 477] width 44 height 24
click at [168, 477] on input "1" at bounding box center [176, 477] width 44 height 24
type input "15"
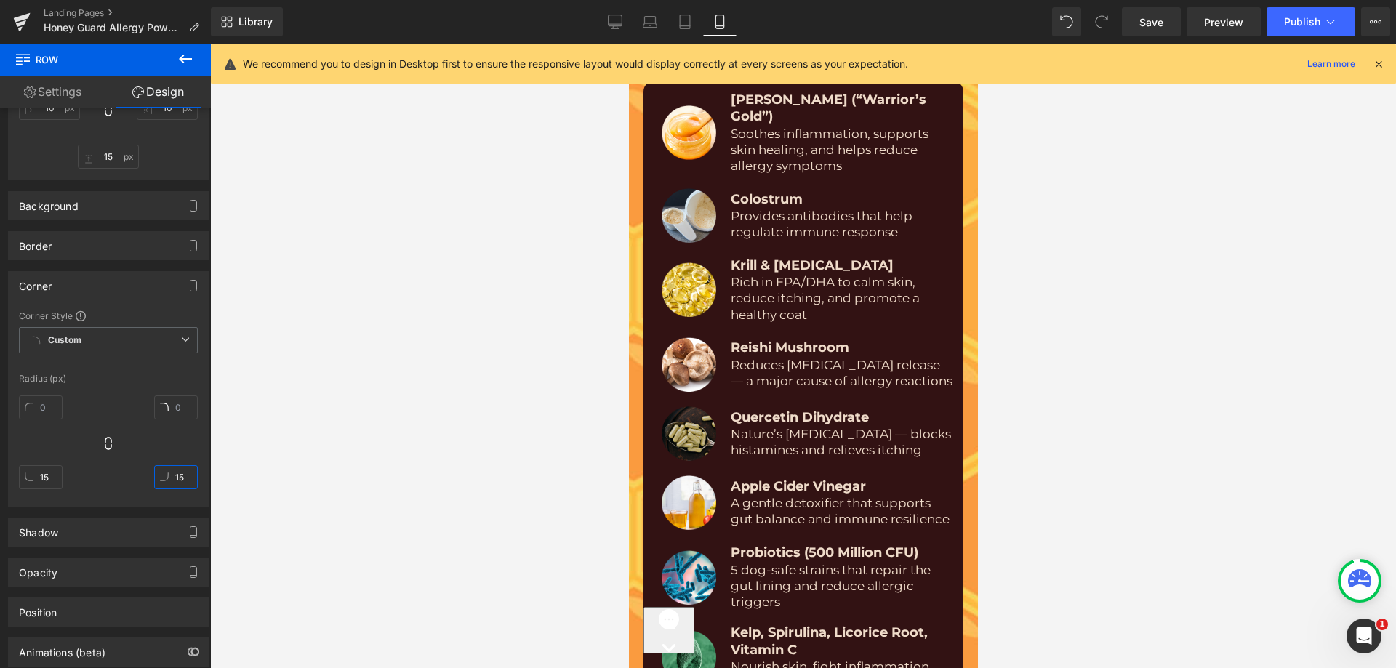
scroll to position [8897, 0]
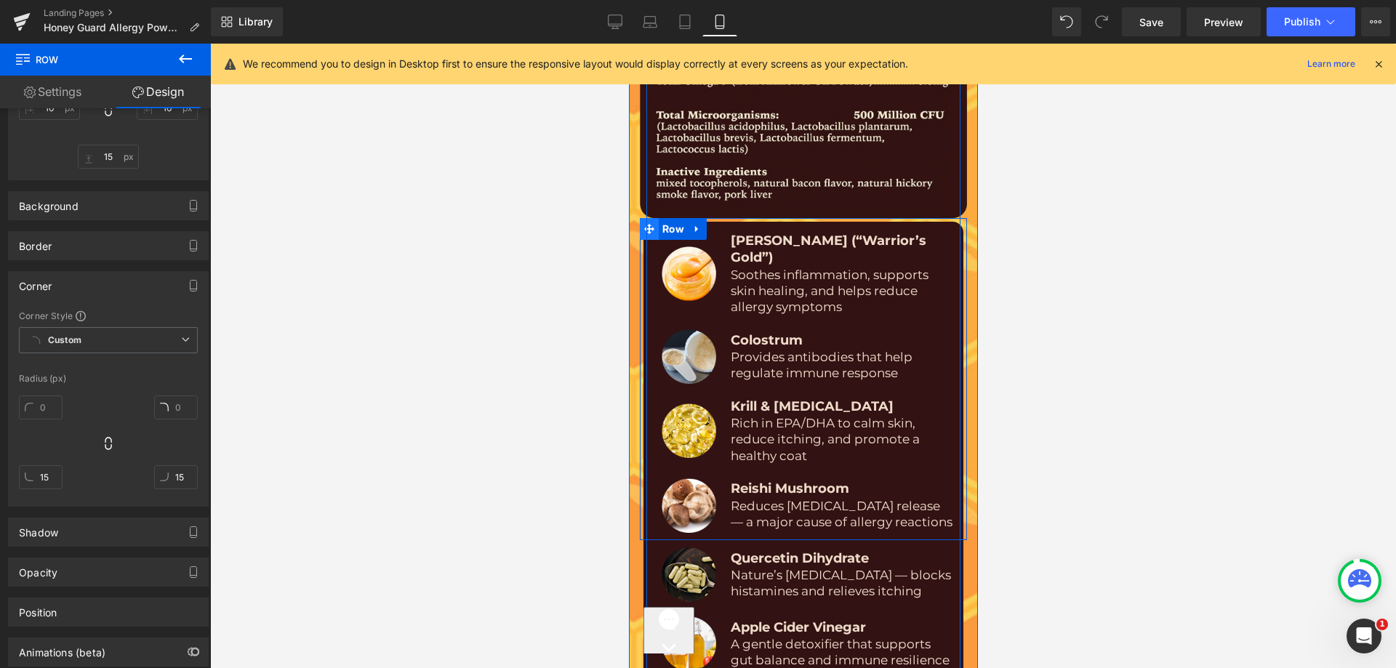
click at [644, 224] on icon at bounding box center [649, 229] width 10 height 10
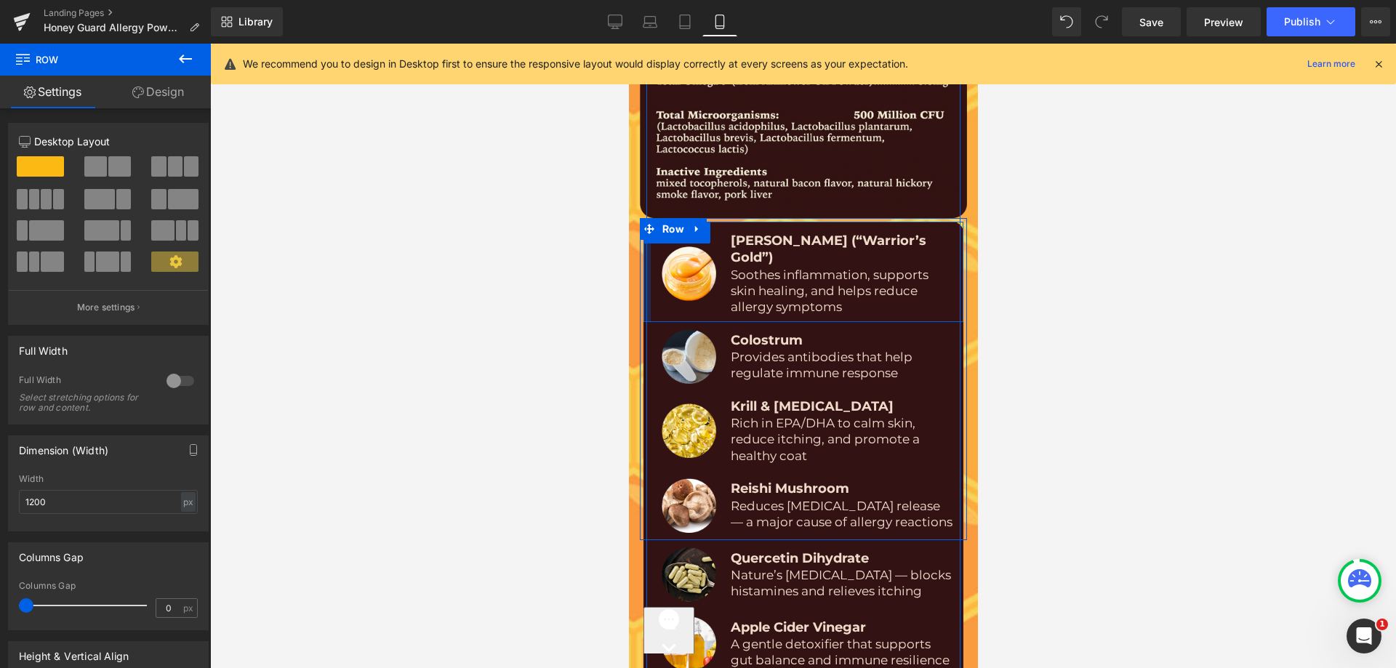
click at [643, 241] on div at bounding box center [646, 272] width 7 height 100
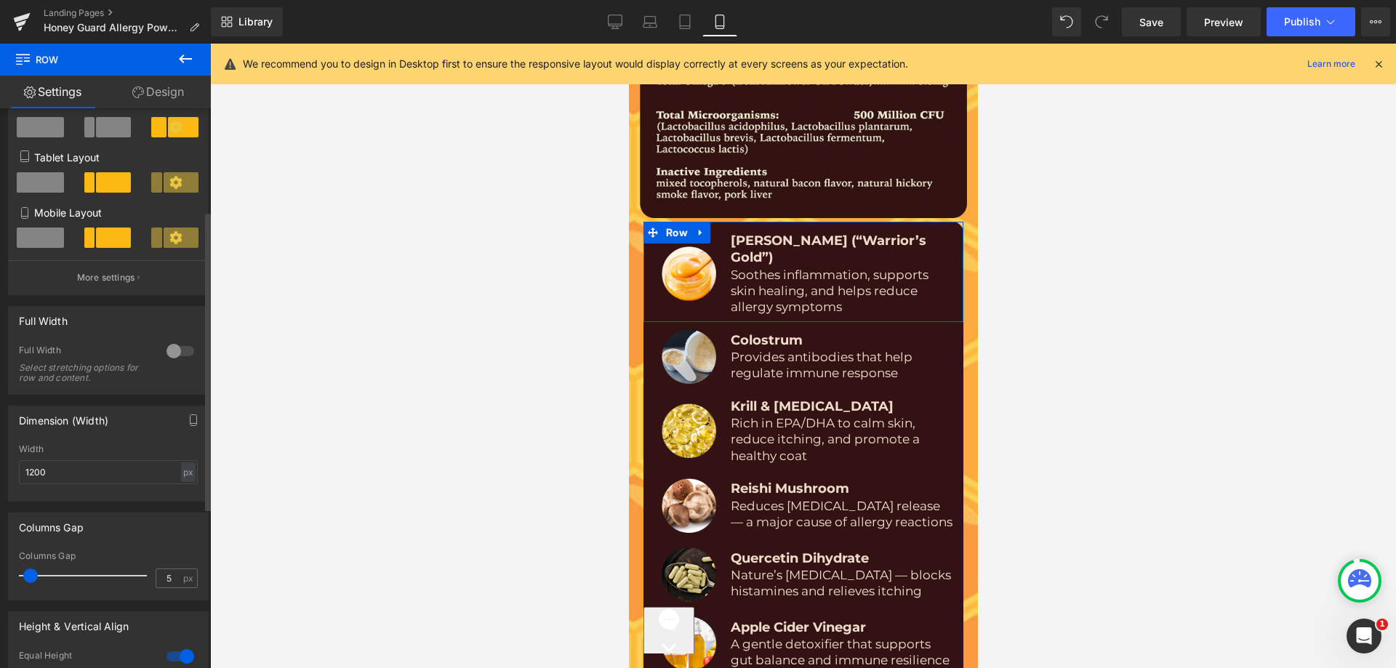
scroll to position [218, 0]
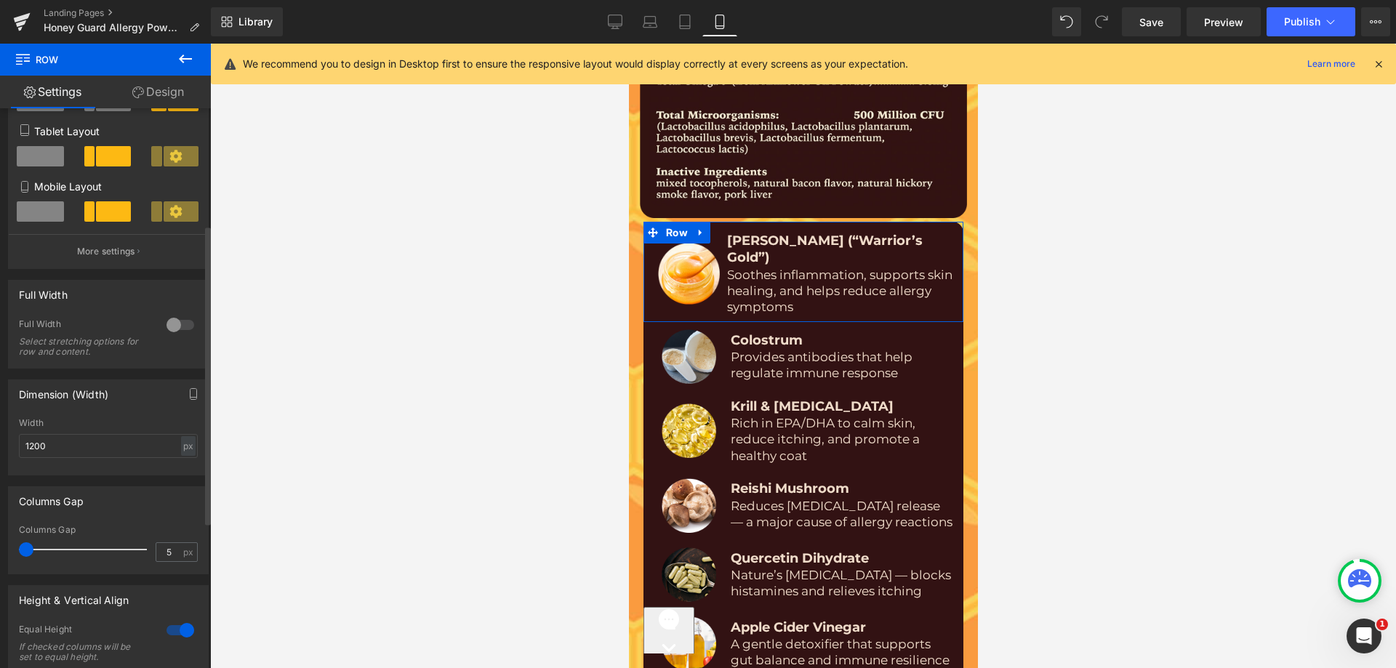
drag, startPoint x: 32, startPoint y: 549, endPoint x: 0, endPoint y: 545, distance: 32.3
click at [0, 545] on div "Columns Gap 5px Columns Gap 5 px" at bounding box center [108, 525] width 217 height 99
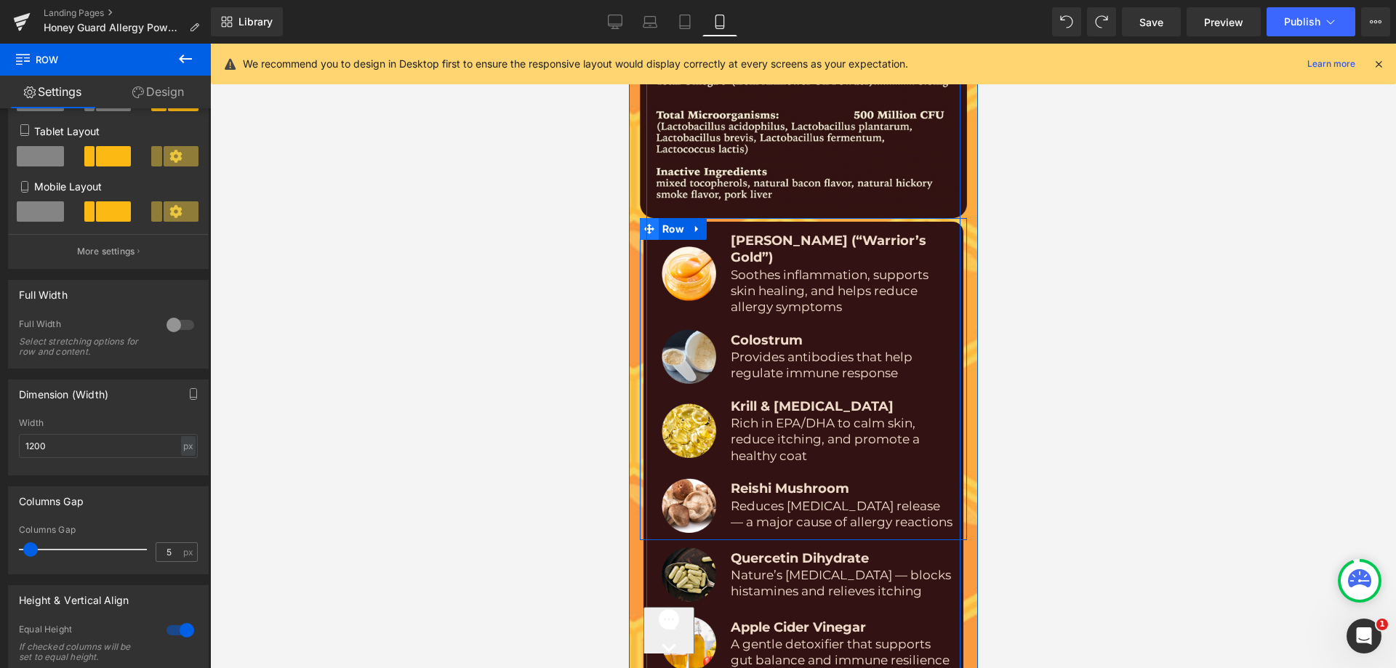
click at [644, 223] on icon at bounding box center [649, 228] width 10 height 11
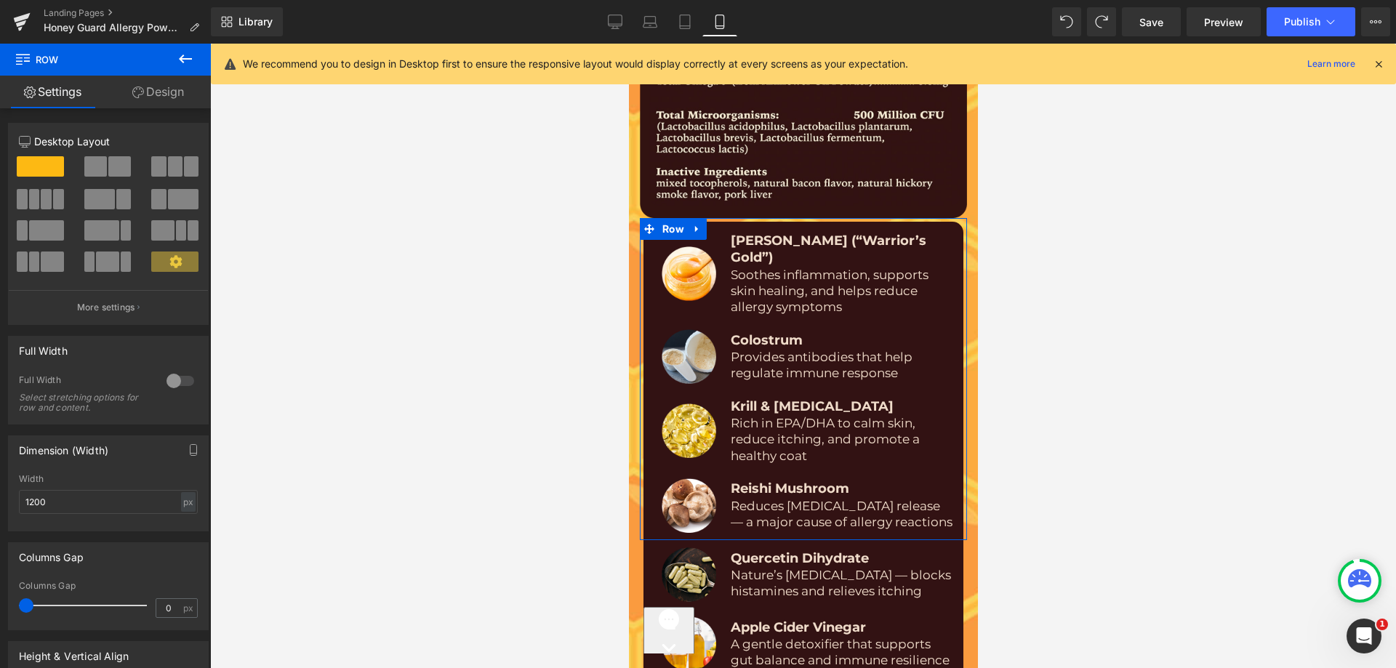
click at [143, 96] on link "Design" at bounding box center [157, 92] width 105 height 33
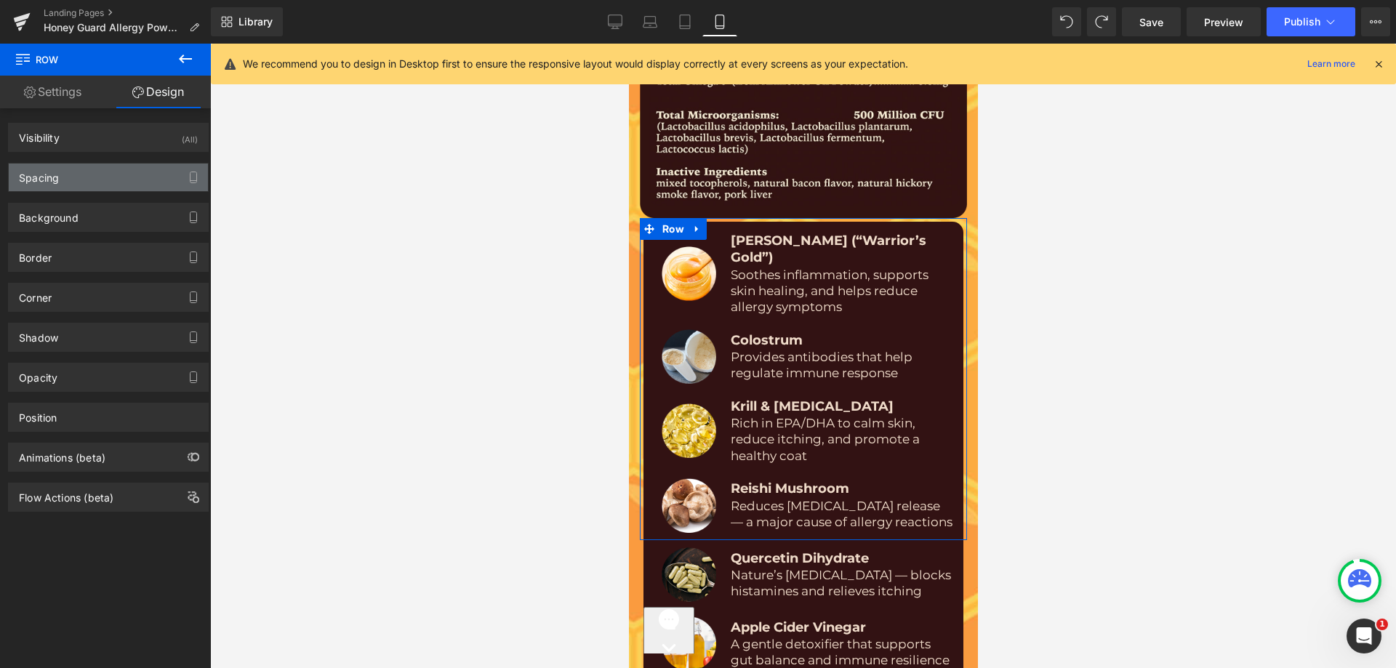
click at [62, 175] on div "Spacing" at bounding box center [108, 178] width 199 height 28
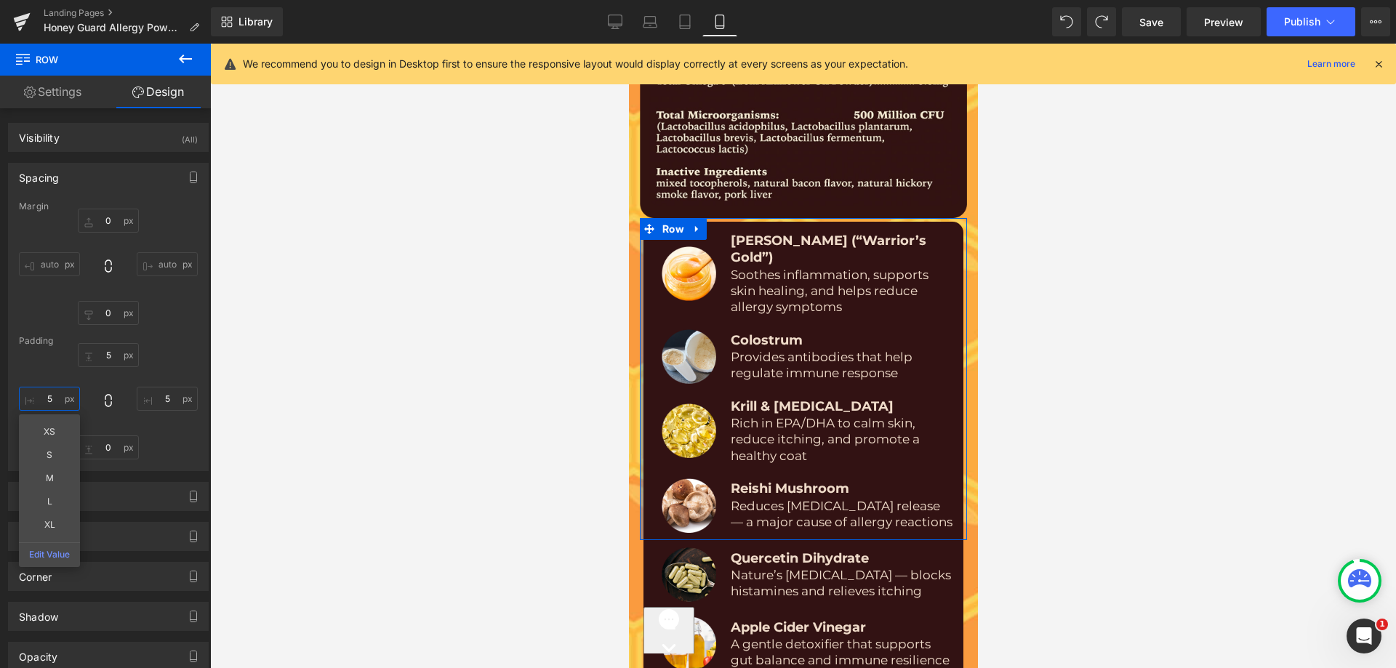
click at [41, 402] on input "text" at bounding box center [49, 399] width 61 height 24
type input "5"
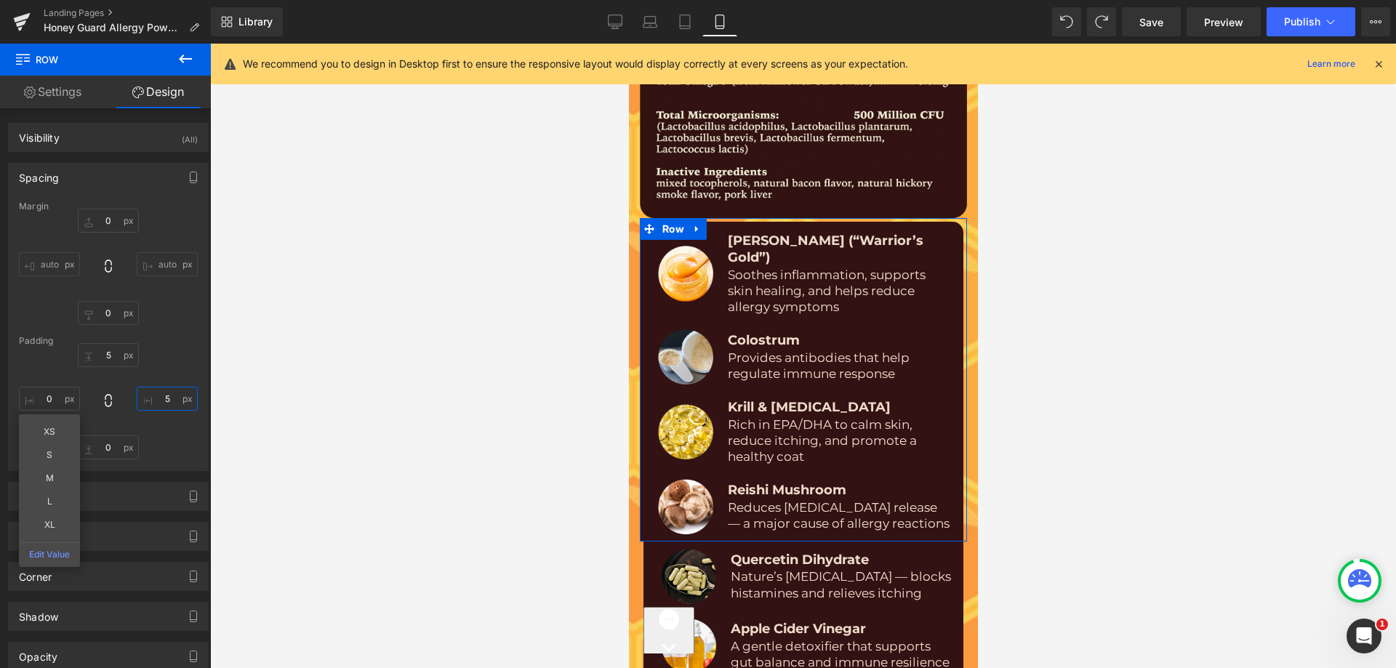
click at [148, 399] on input "text" at bounding box center [167, 399] width 61 height 24
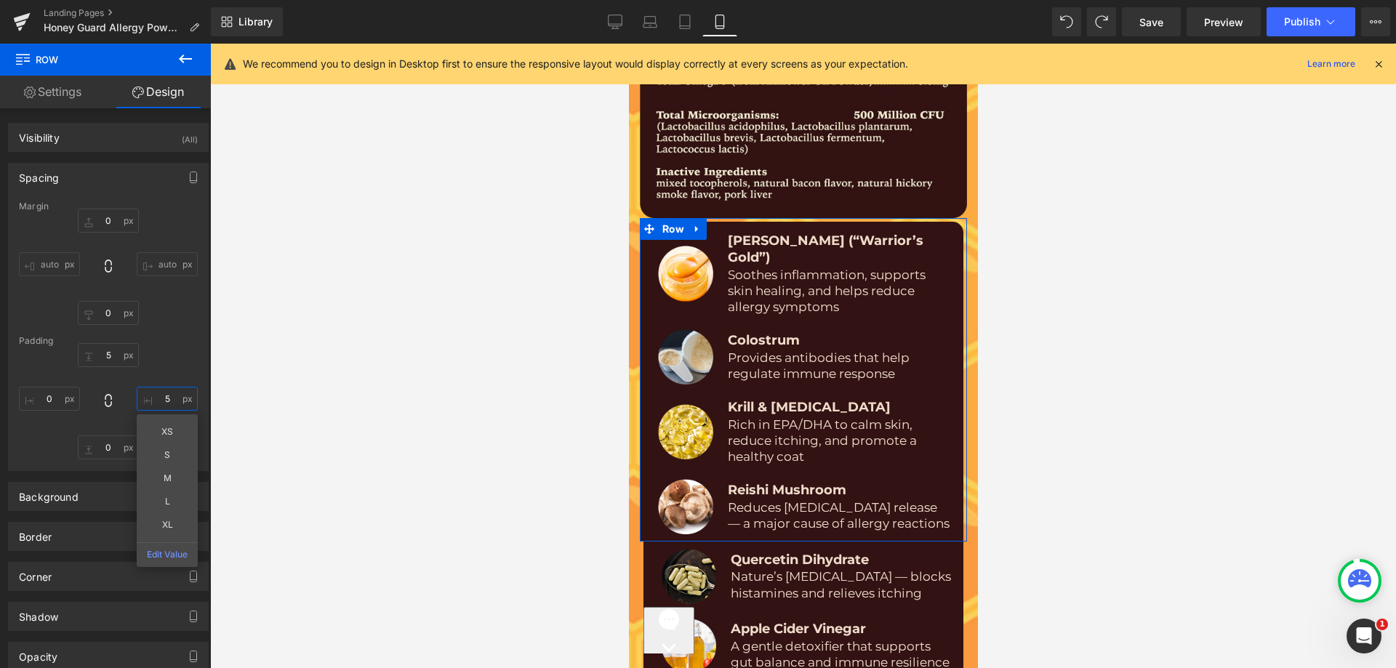
type input "5"
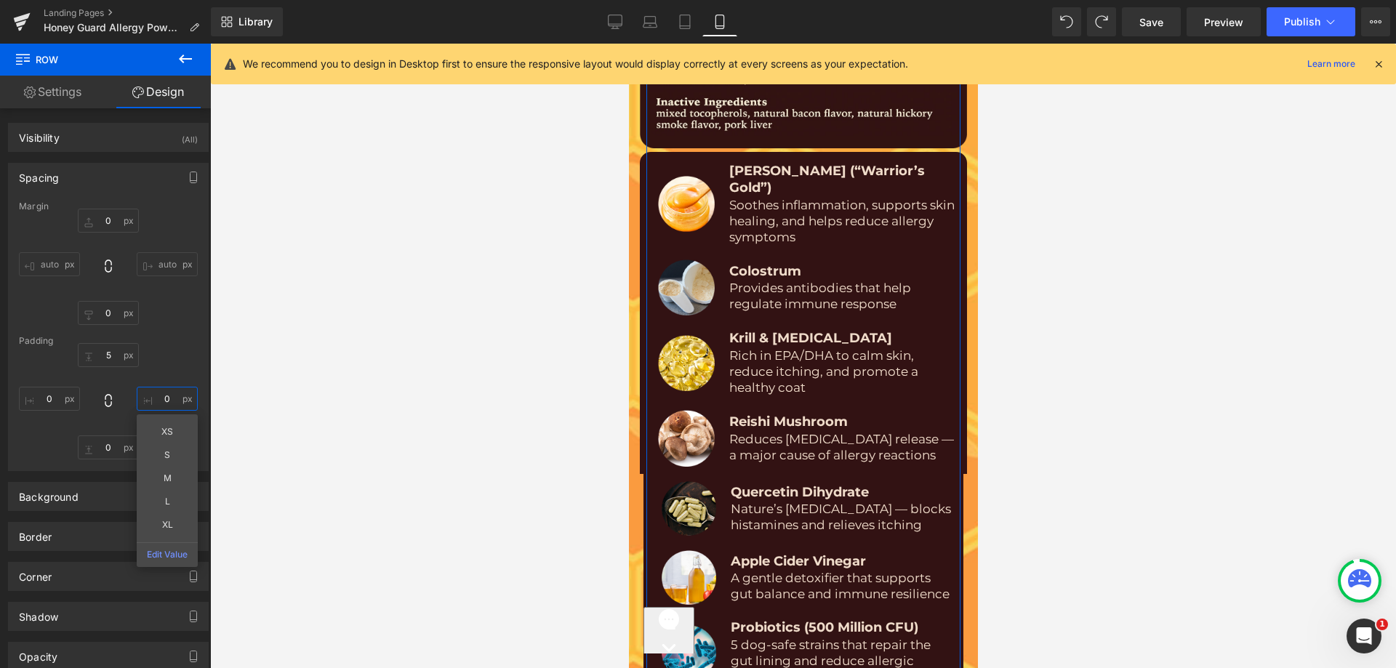
scroll to position [9042, 0]
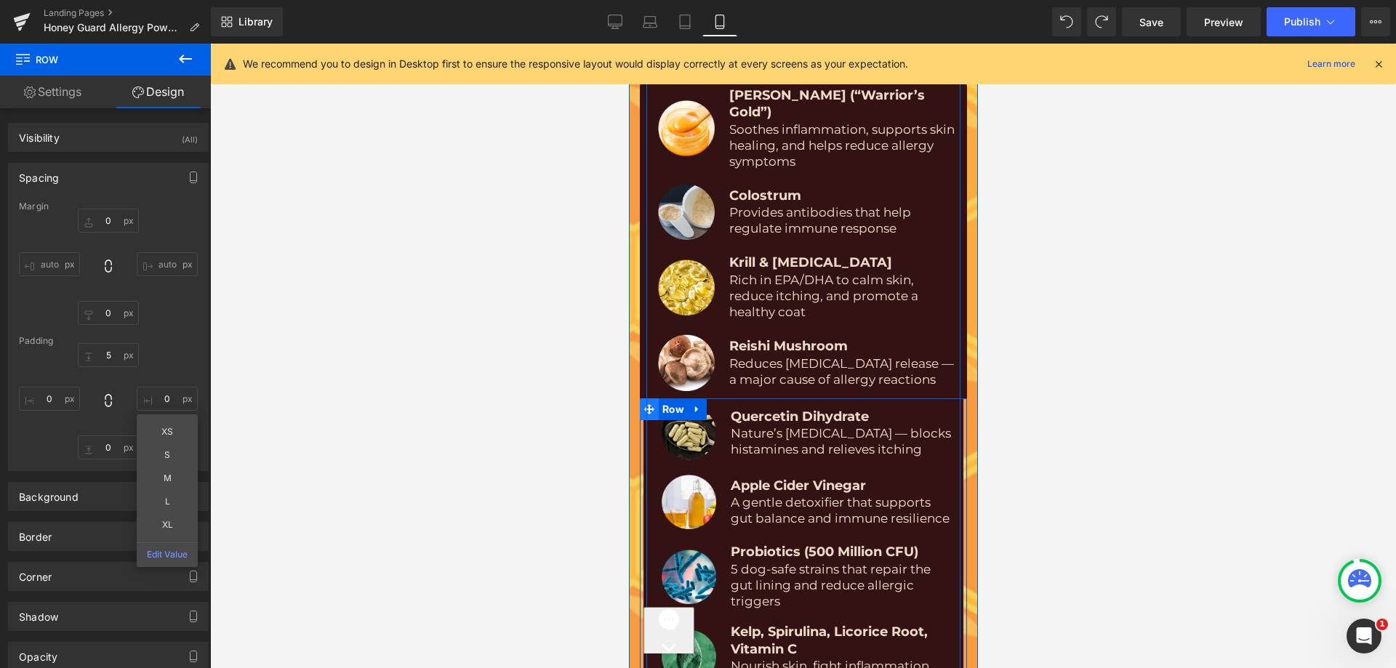
click at [644, 404] on icon at bounding box center [649, 409] width 10 height 10
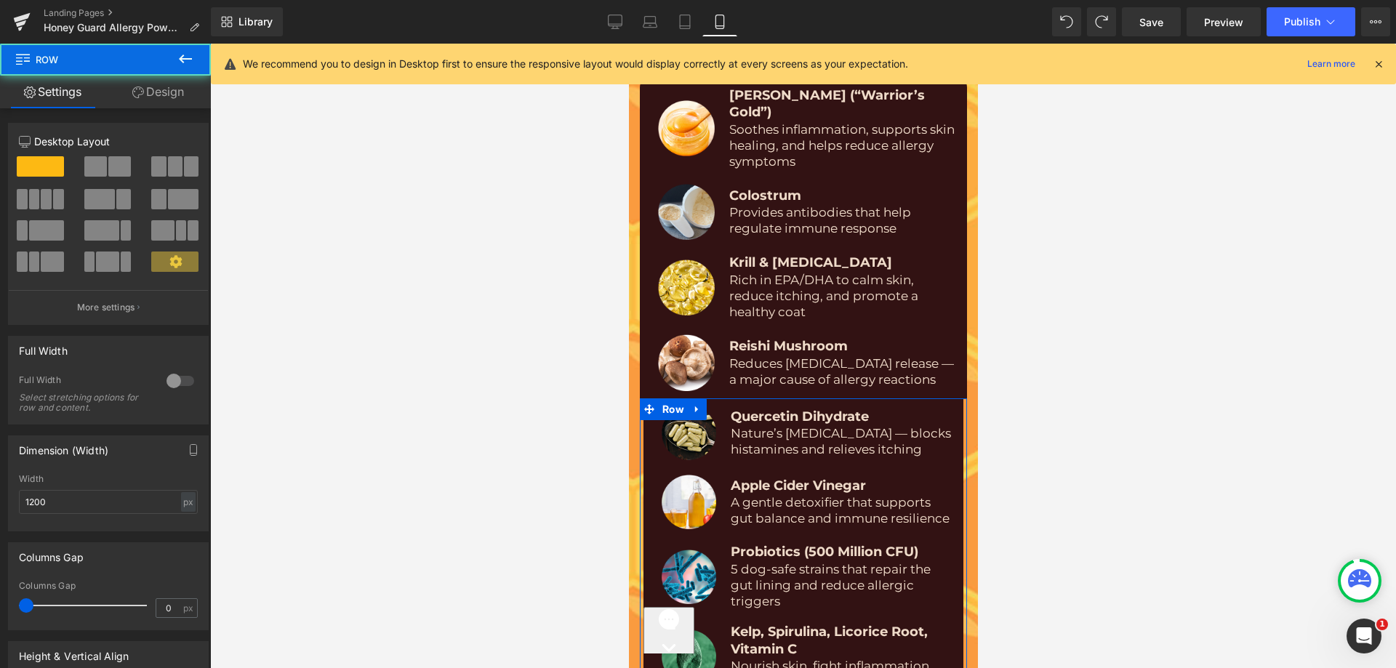
click at [173, 89] on link "Design" at bounding box center [157, 92] width 105 height 33
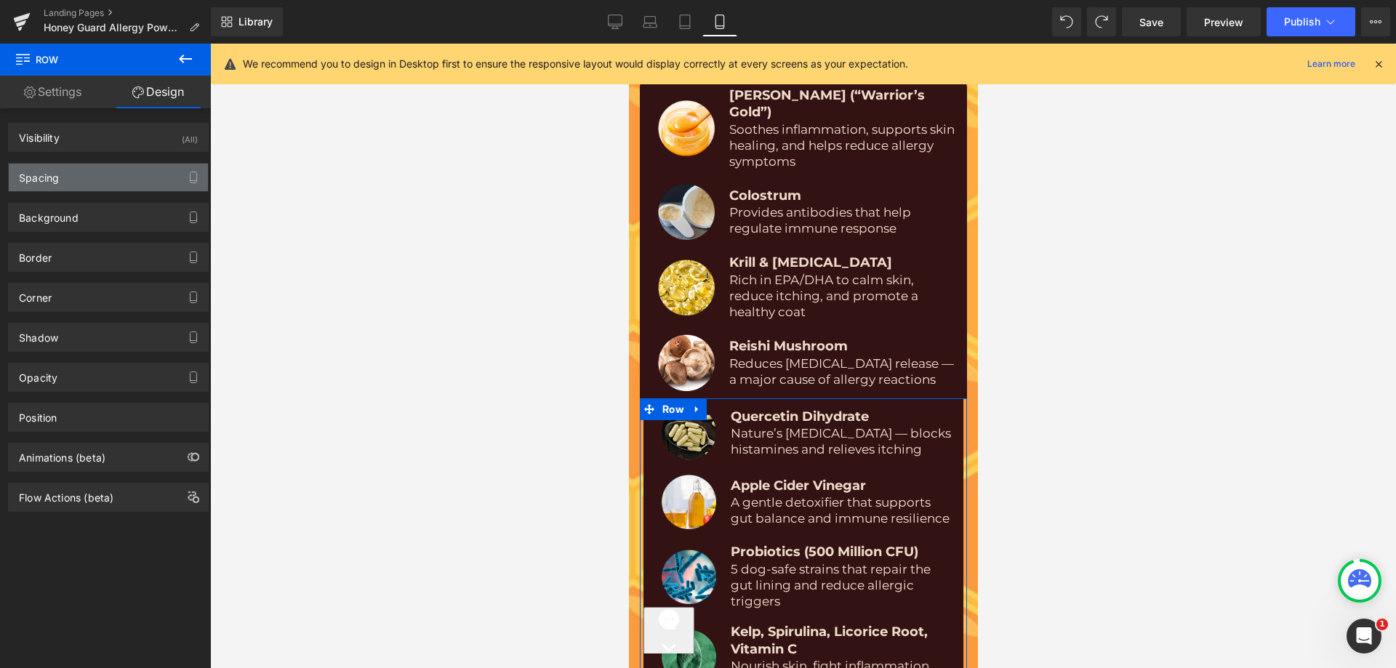
click at [85, 187] on div "Spacing" at bounding box center [108, 178] width 199 height 28
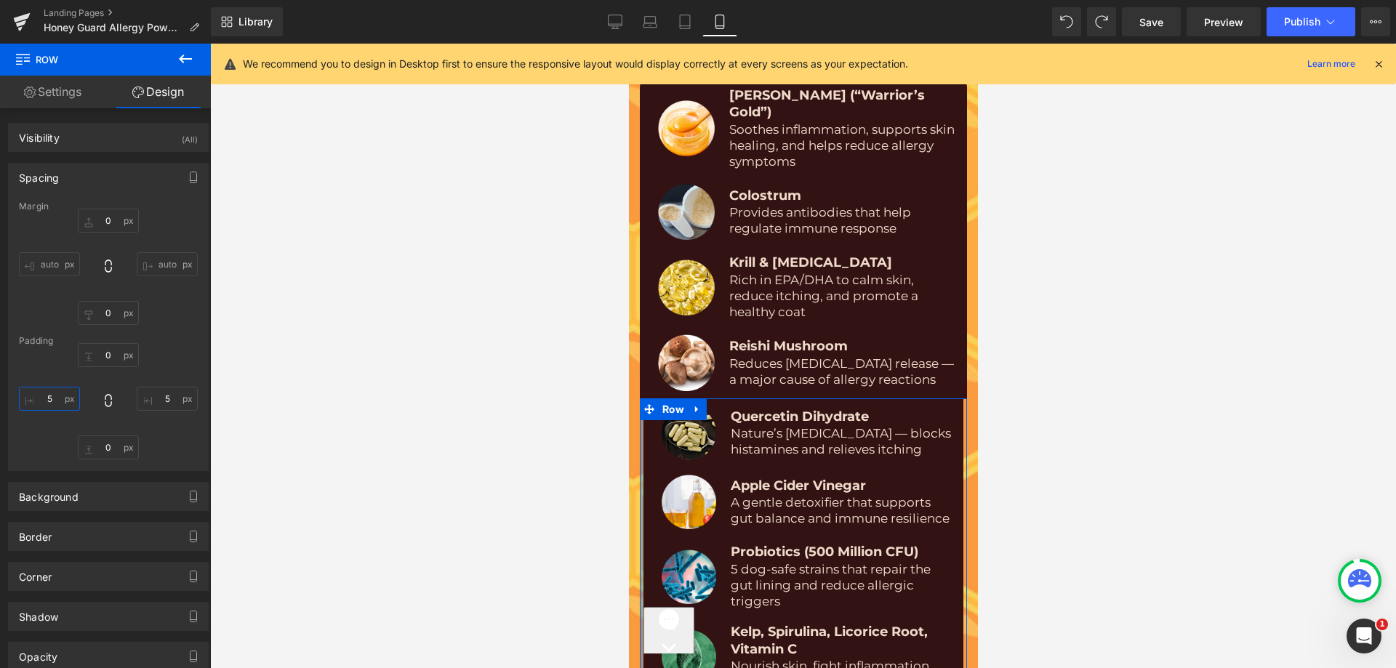
click at [41, 394] on input "text" at bounding box center [49, 399] width 61 height 24
type input "5"
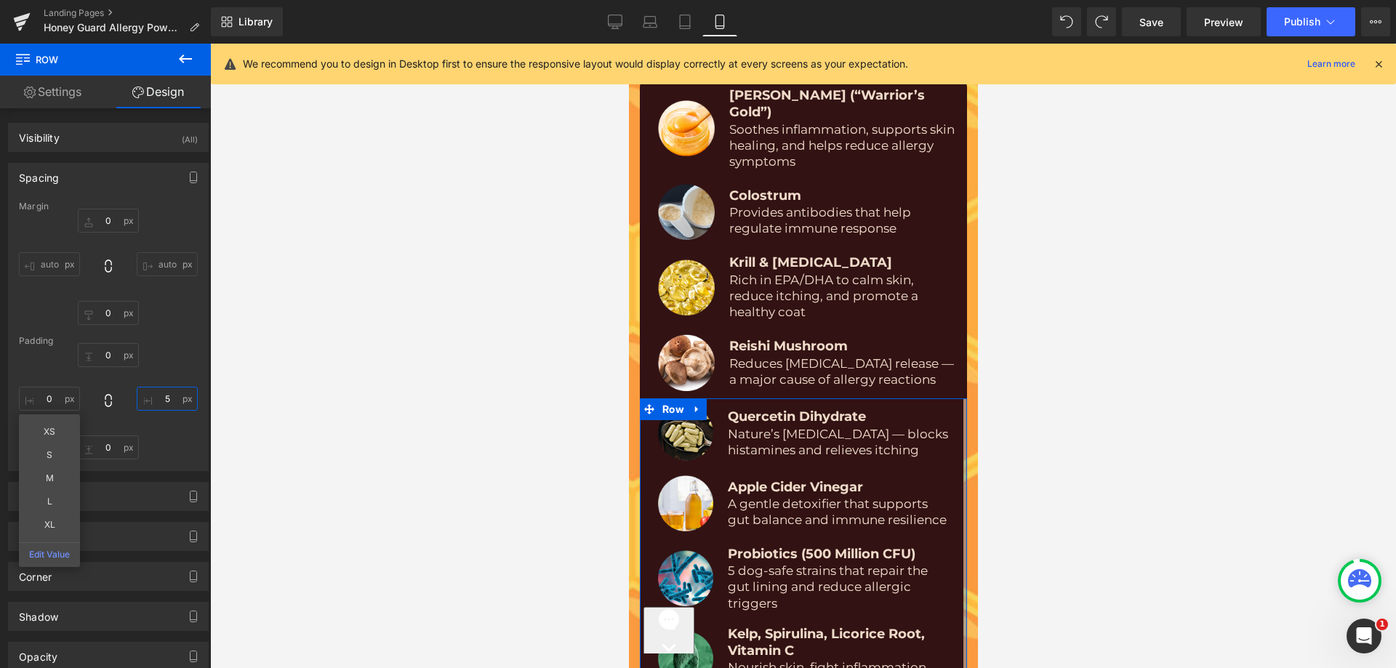
click at [160, 404] on input "text" at bounding box center [167, 399] width 61 height 24
type input "5"
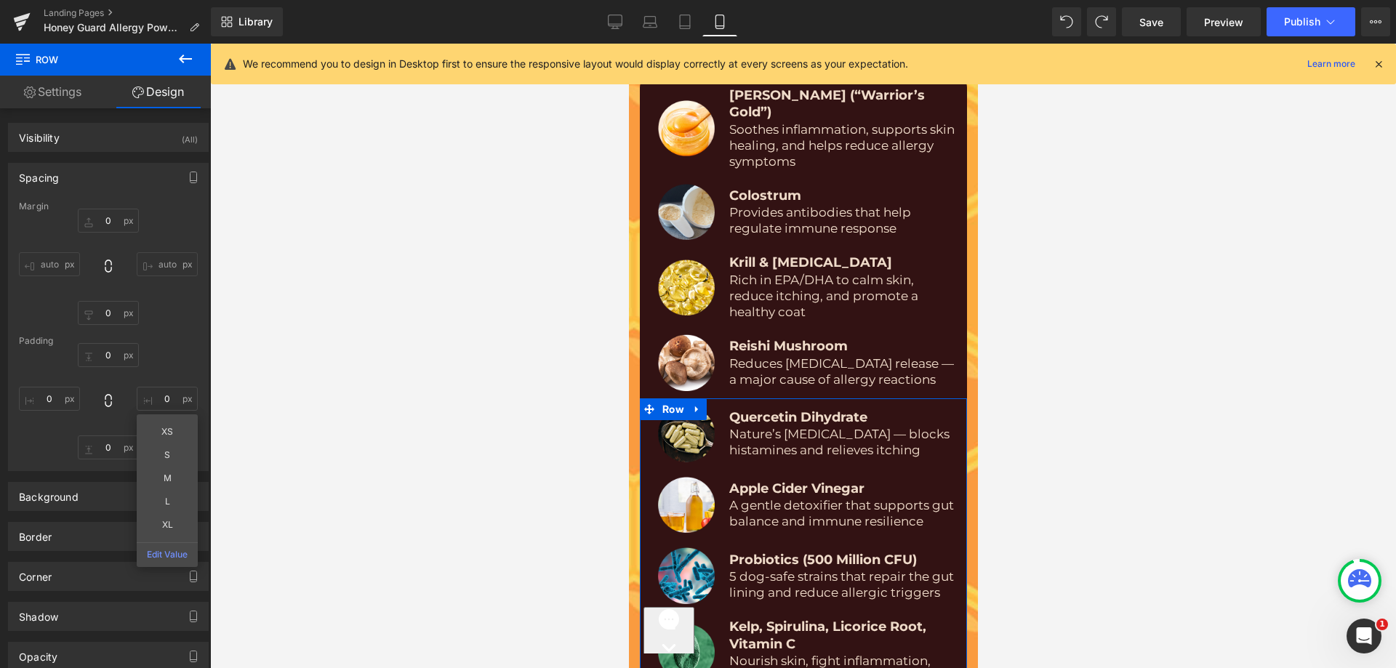
click at [171, 357] on div "XS S M L XL Edit Value" at bounding box center [108, 401] width 179 height 116
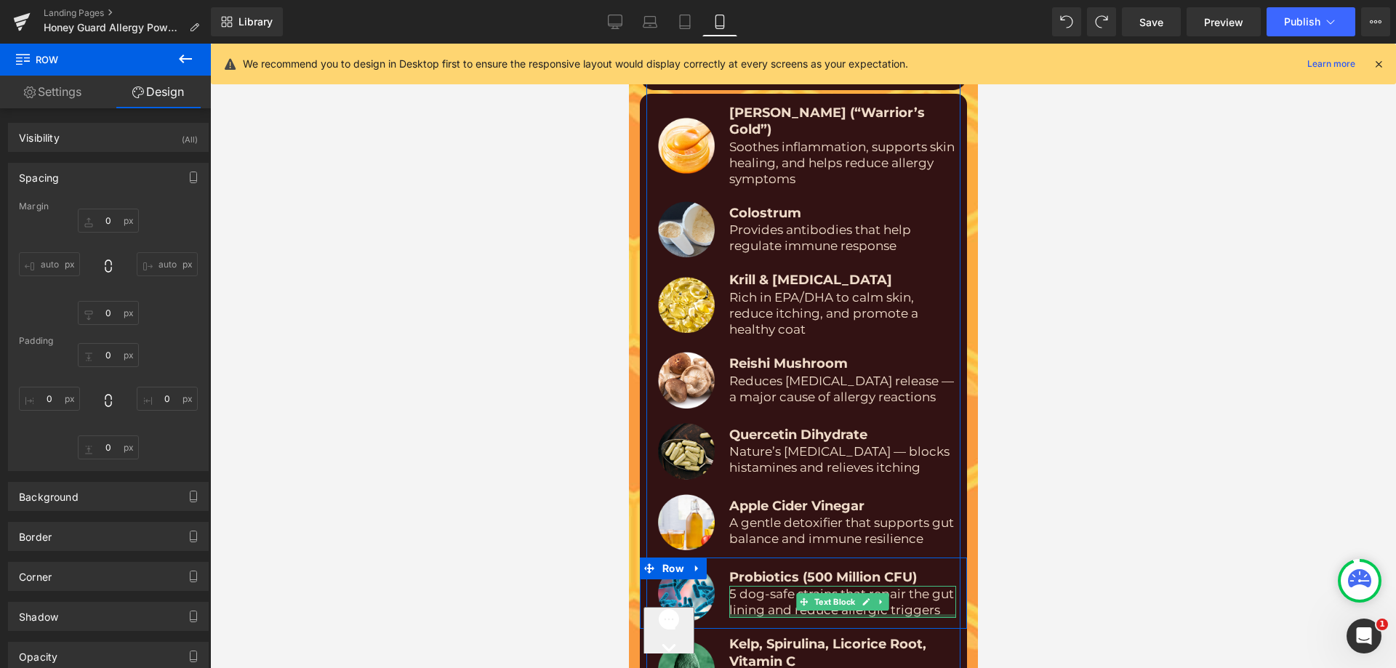
scroll to position [8824, 0]
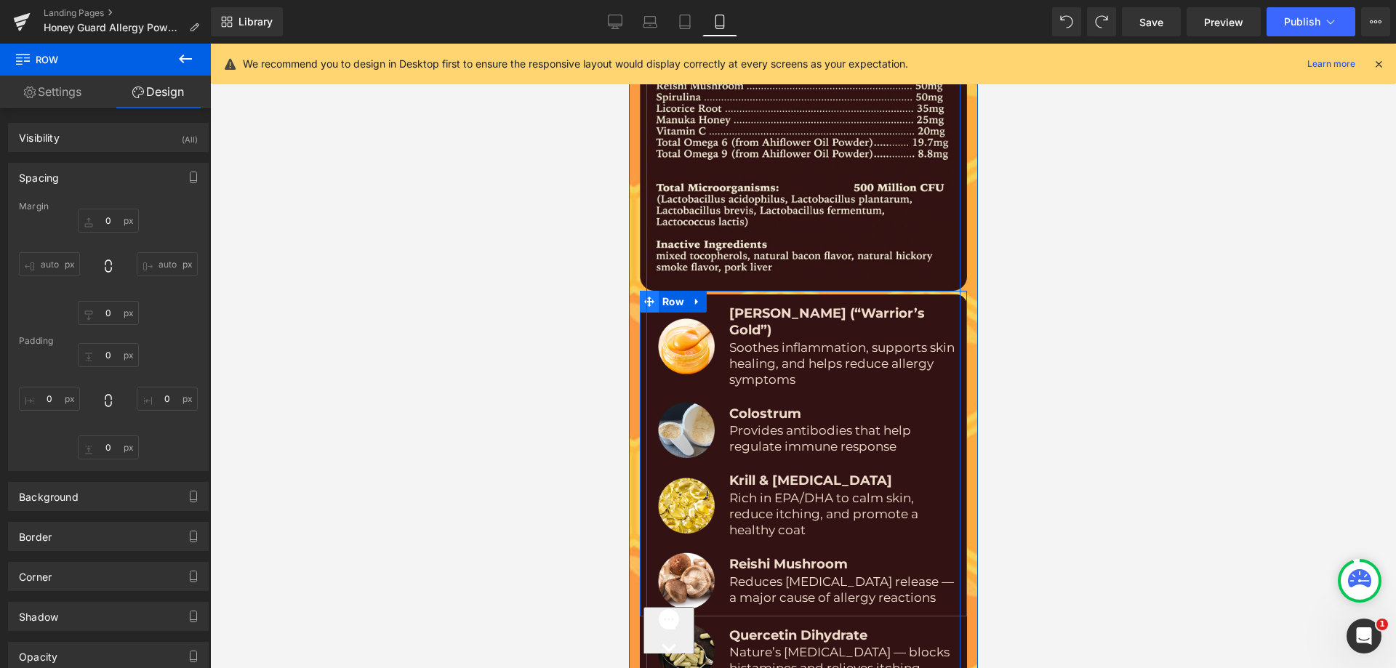
click at [644, 297] on icon at bounding box center [649, 302] width 10 height 10
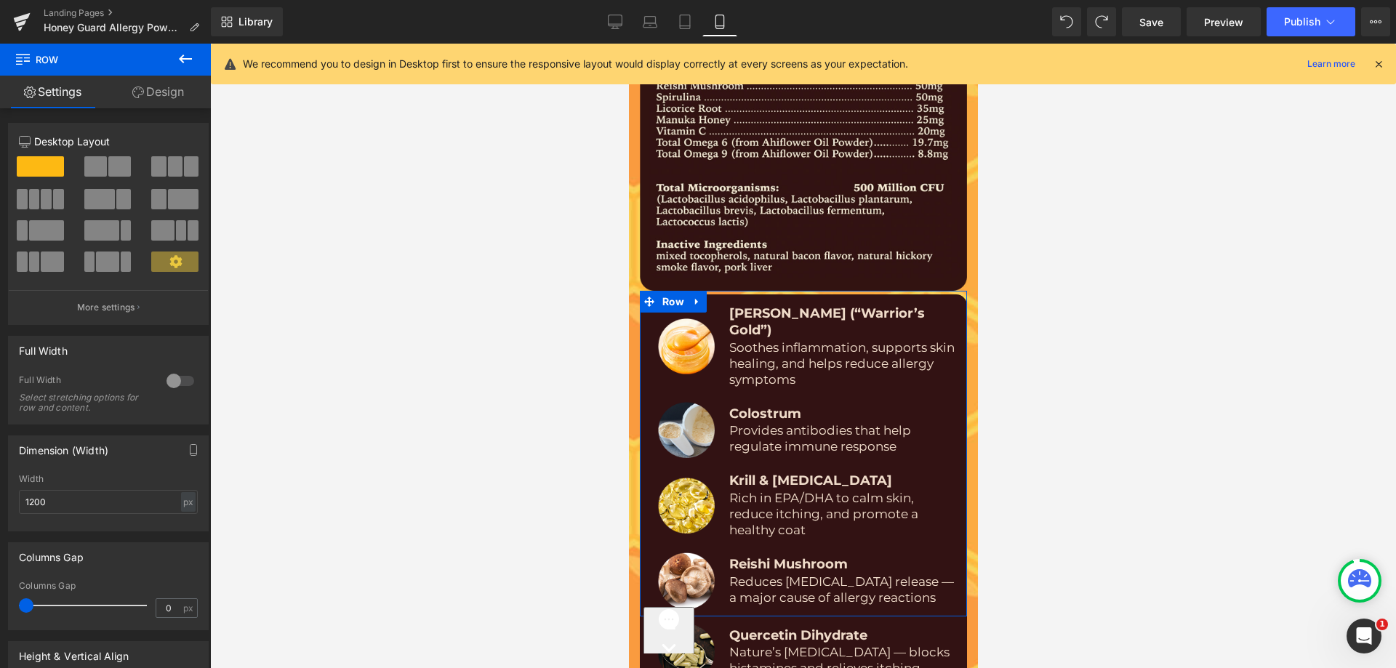
drag, startPoint x: 155, startPoint y: 95, endPoint x: 94, endPoint y: 328, distance: 241.3
click at [155, 93] on link "Design" at bounding box center [157, 92] width 105 height 33
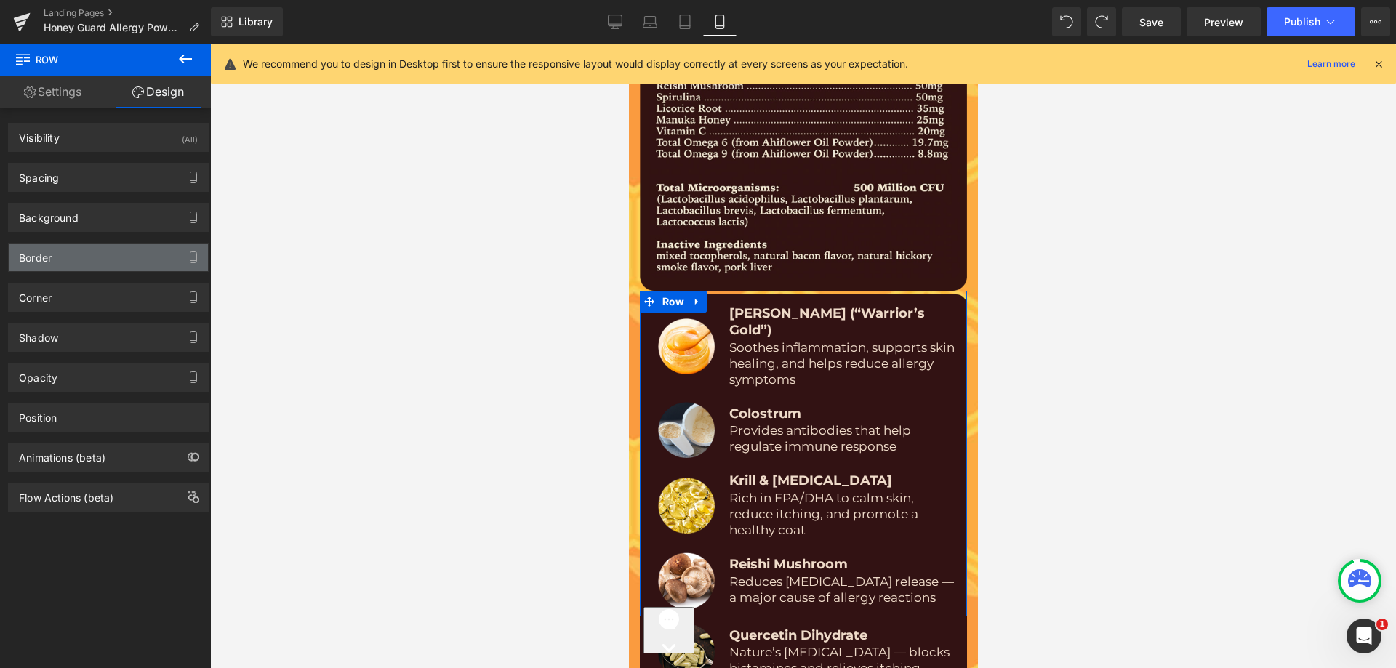
click at [84, 248] on div "Border" at bounding box center [108, 258] width 199 height 28
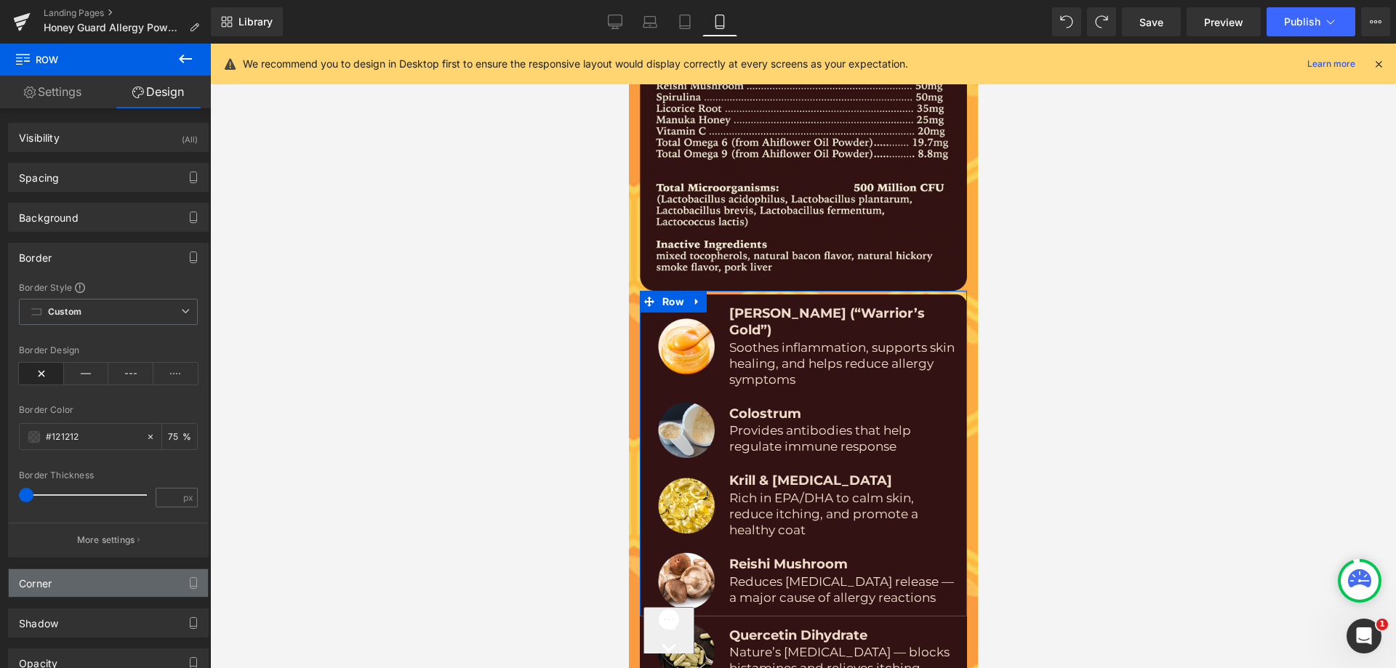
drag, startPoint x: 83, startPoint y: 262, endPoint x: 72, endPoint y: 288, distance: 28.4
click at [83, 260] on div "Border" at bounding box center [108, 258] width 199 height 28
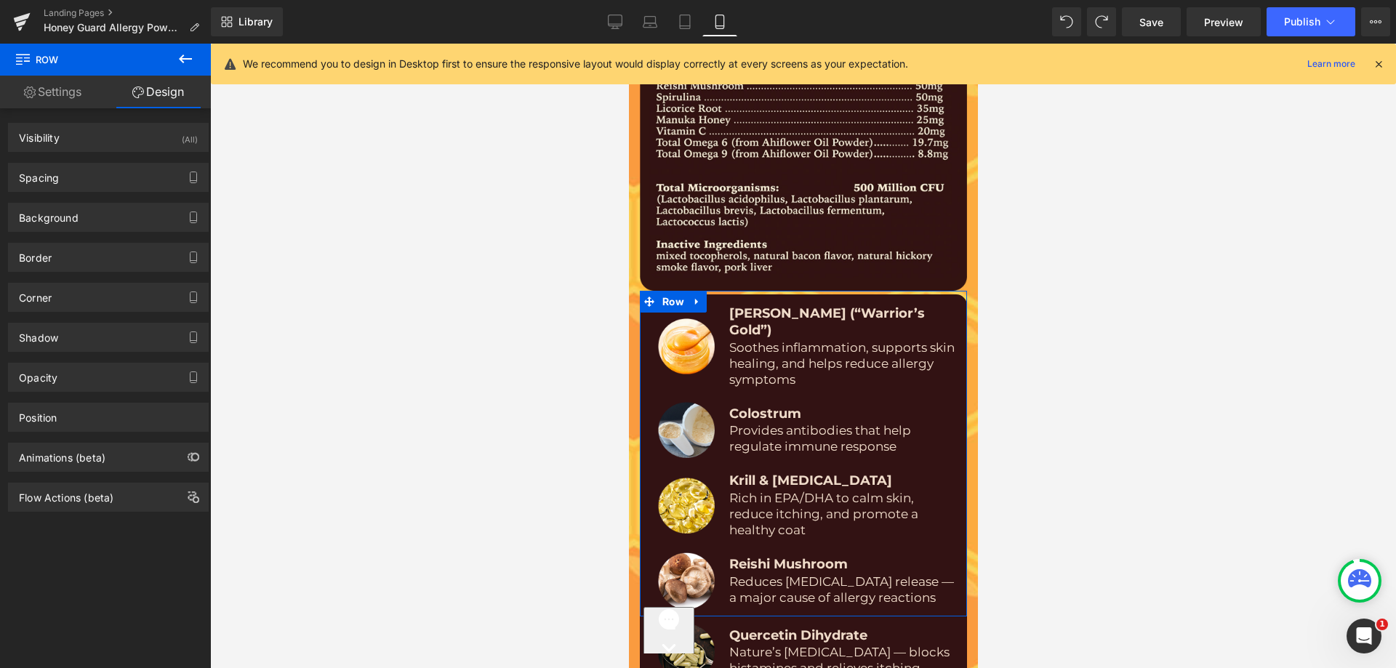
click at [70, 315] on div "Shadow Shadow Style Drop Shadow Outer Shadow Shadow Color % More settings" at bounding box center [108, 332] width 217 height 40
click at [73, 298] on div "Corner" at bounding box center [108, 298] width 199 height 28
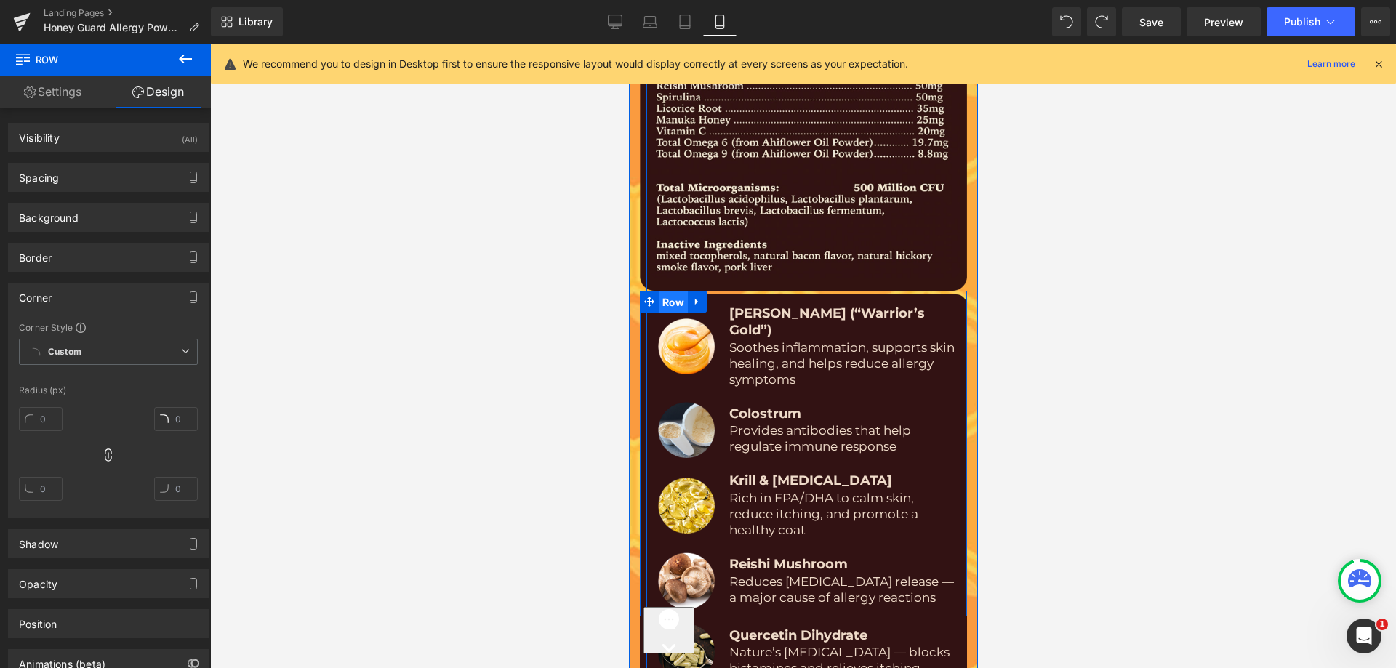
click at [669, 292] on span "Row" at bounding box center [672, 303] width 29 height 22
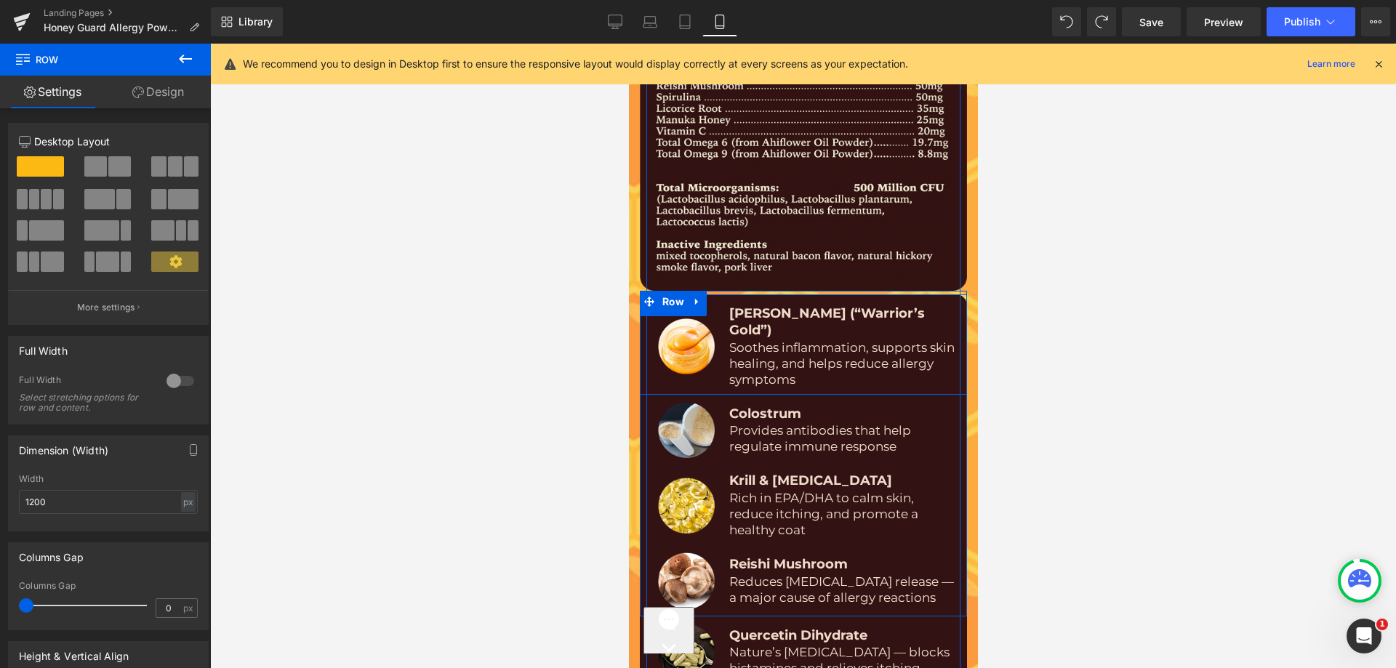
click at [711, 343] on div "Image" at bounding box center [686, 346] width 79 height 82
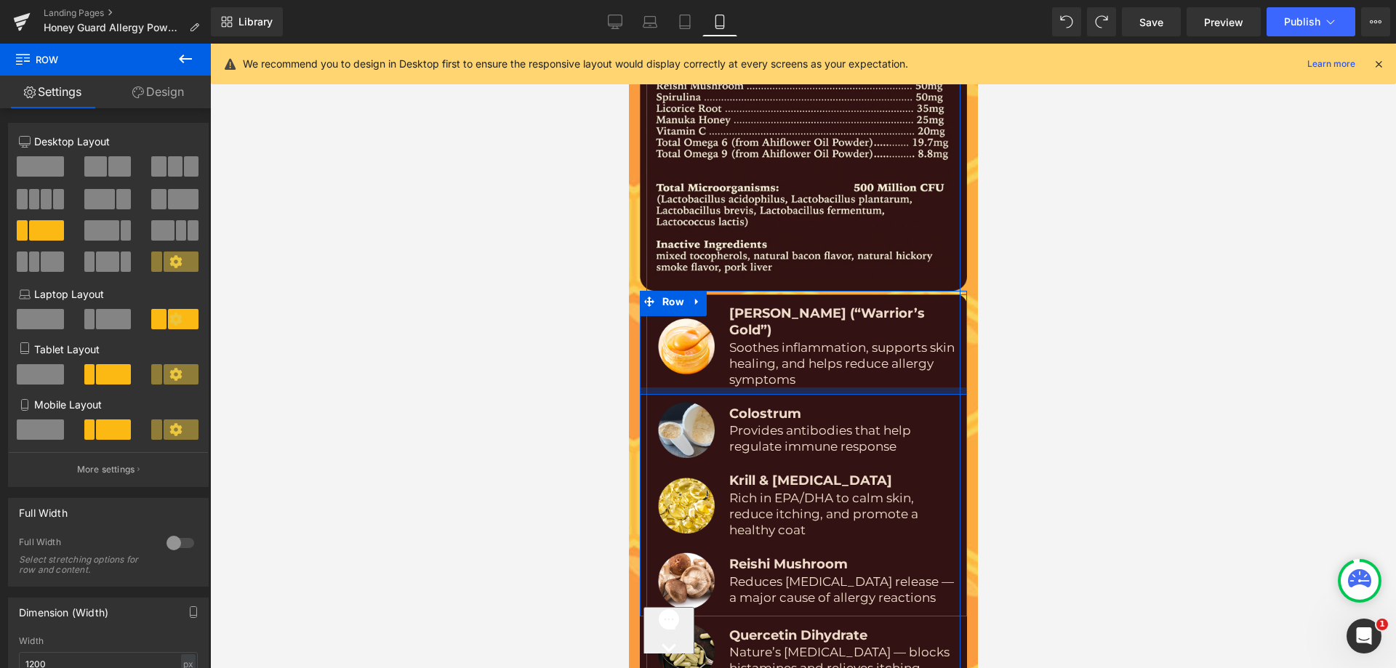
click at [691, 388] on div at bounding box center [802, 391] width 327 height 7
click at [640, 351] on div at bounding box center [642, 345] width 7 height 100
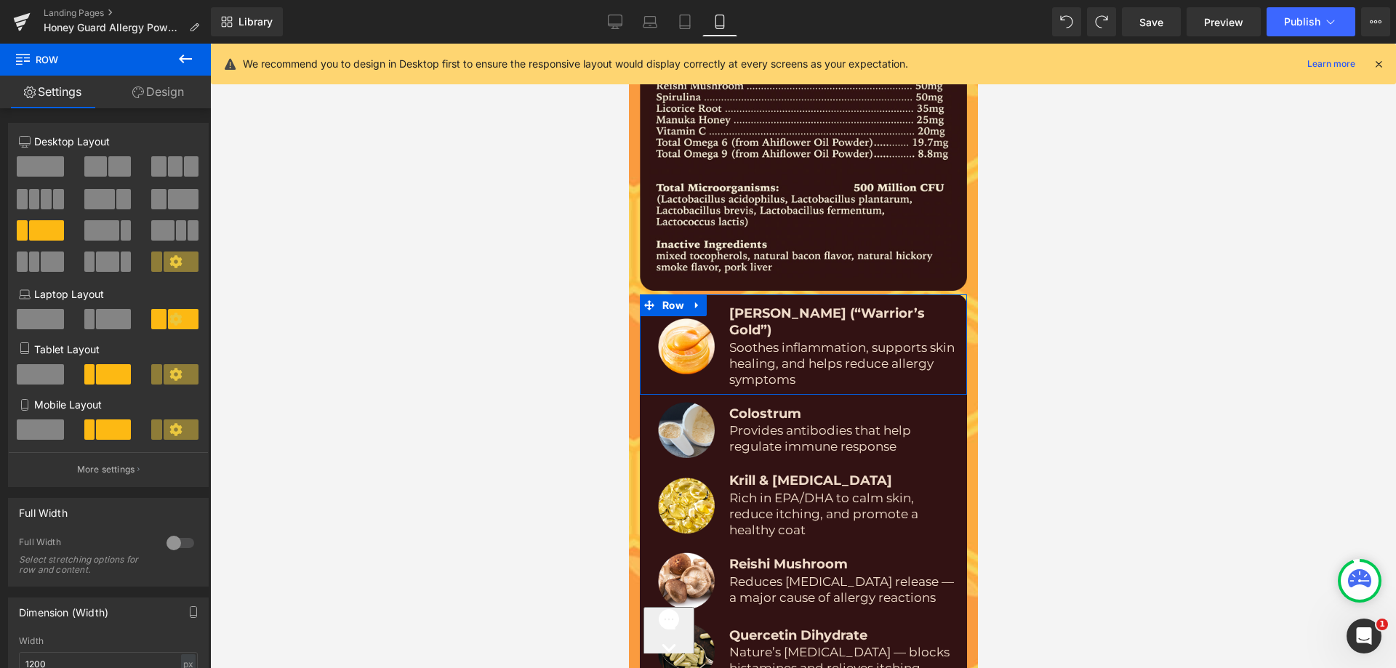
click at [140, 98] on link "Design" at bounding box center [157, 92] width 105 height 33
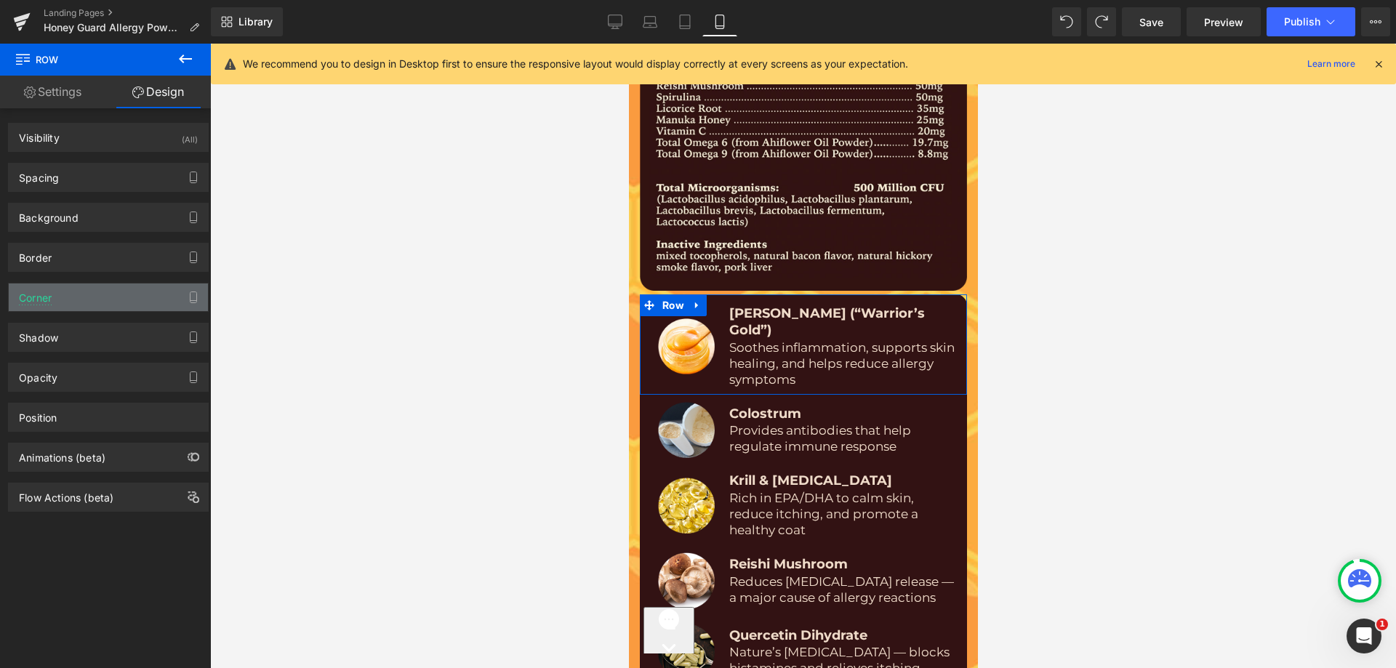
click at [66, 306] on div "Corner" at bounding box center [108, 298] width 199 height 28
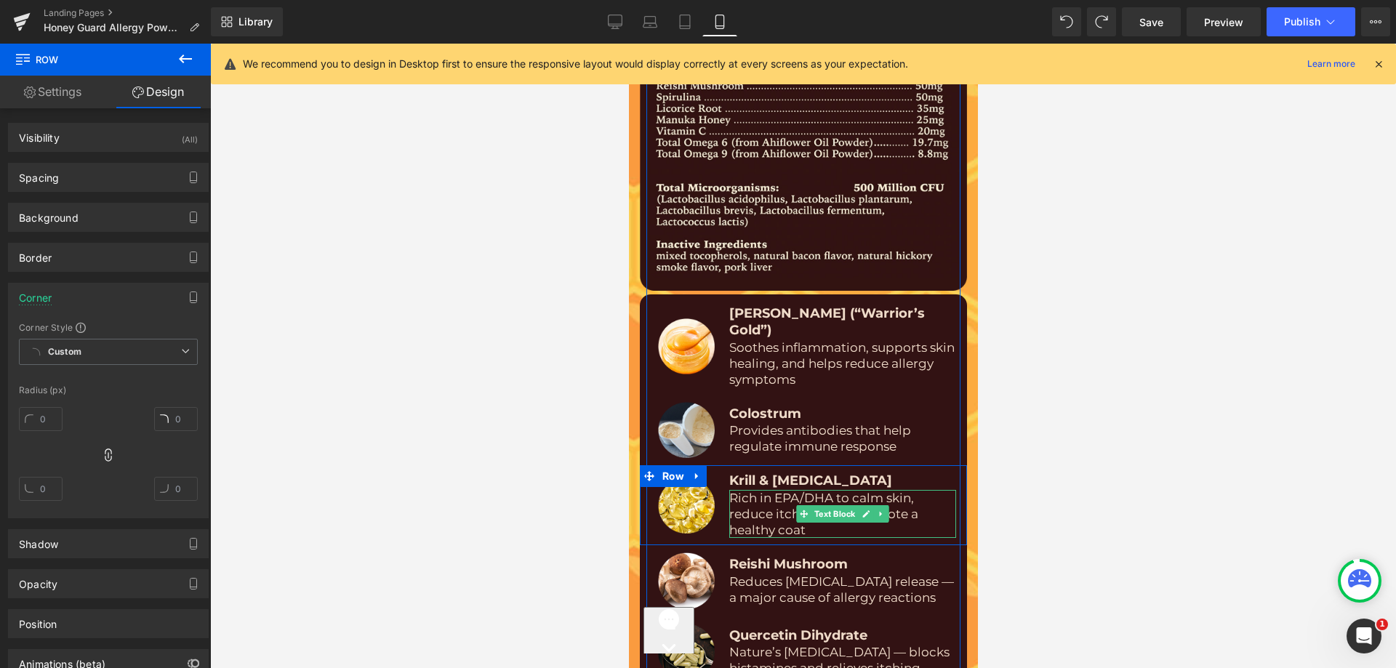
scroll to position [9042, 0]
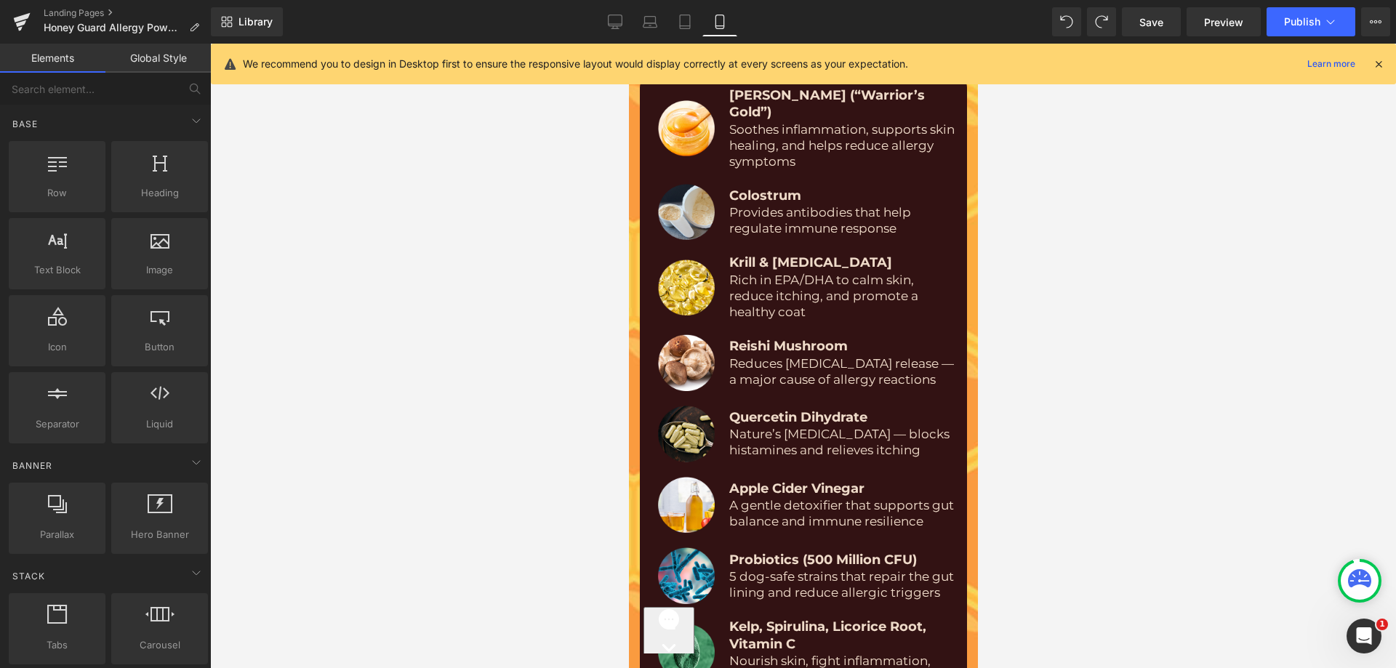
click at [408, 413] on div at bounding box center [803, 356] width 1186 height 625
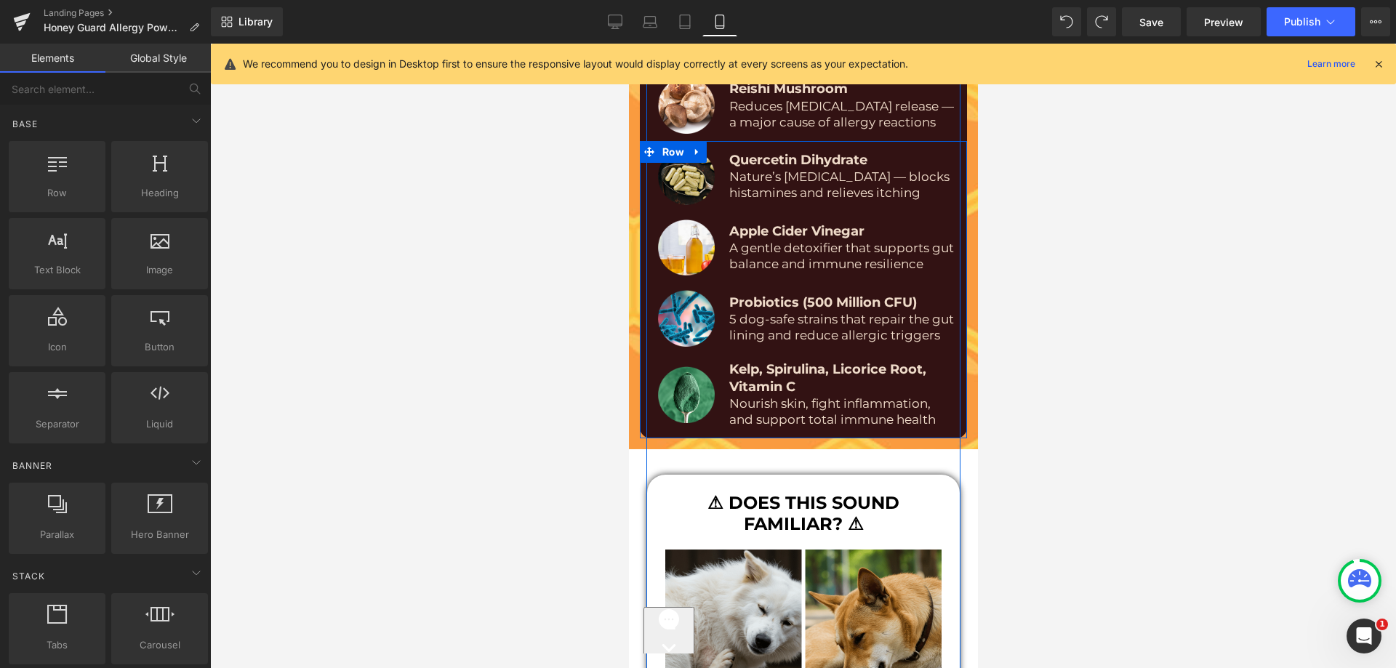
scroll to position [9333, 0]
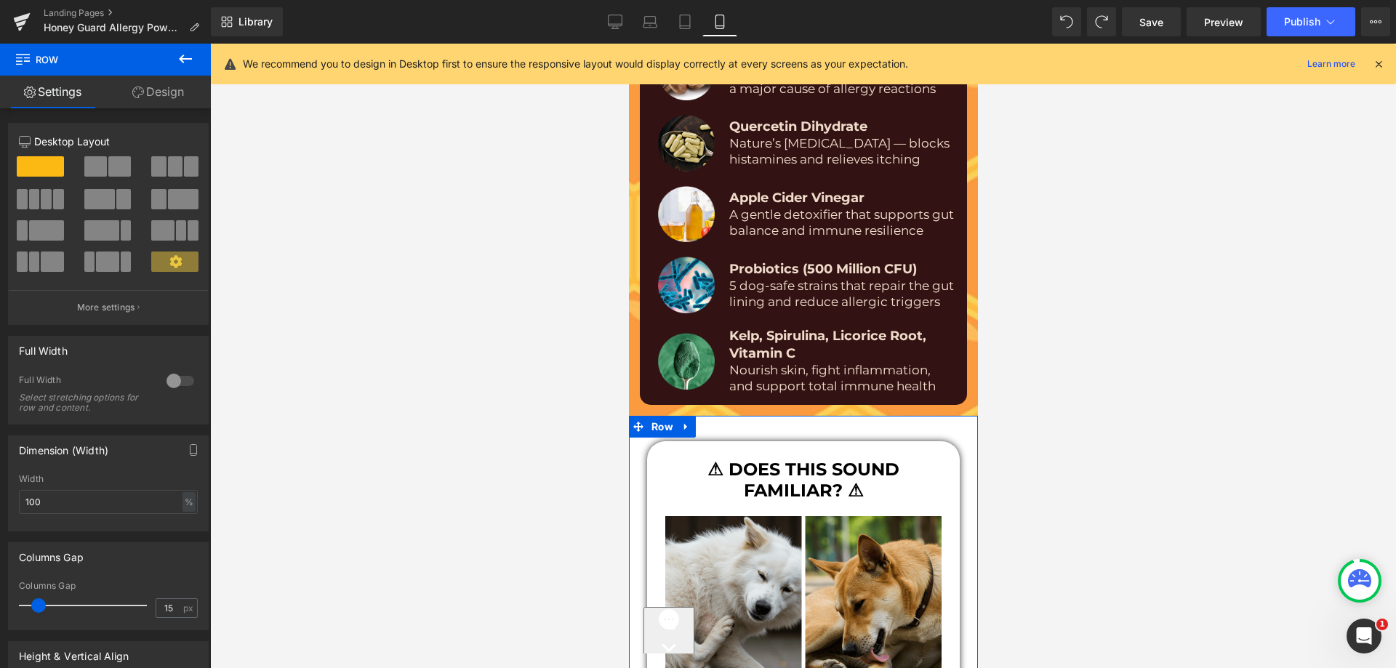
click at [137, 78] on link "Design" at bounding box center [157, 92] width 105 height 33
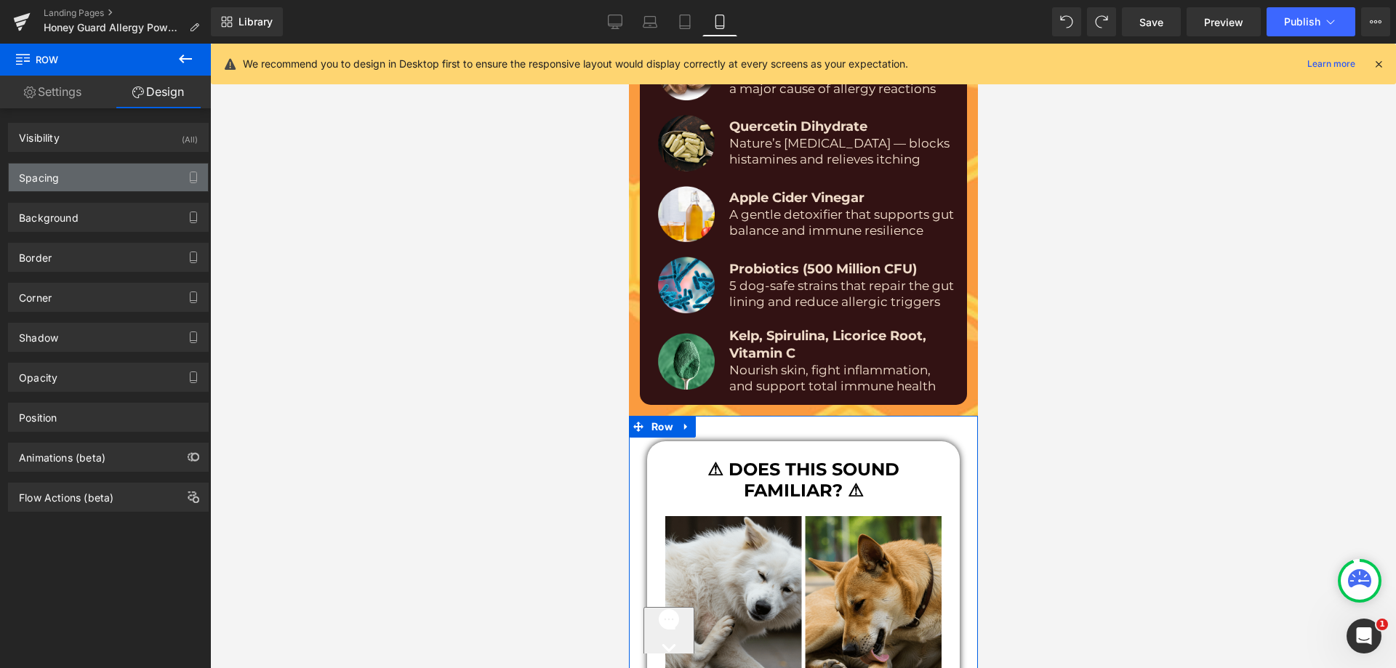
click at [83, 174] on div "Spacing" at bounding box center [108, 178] width 199 height 28
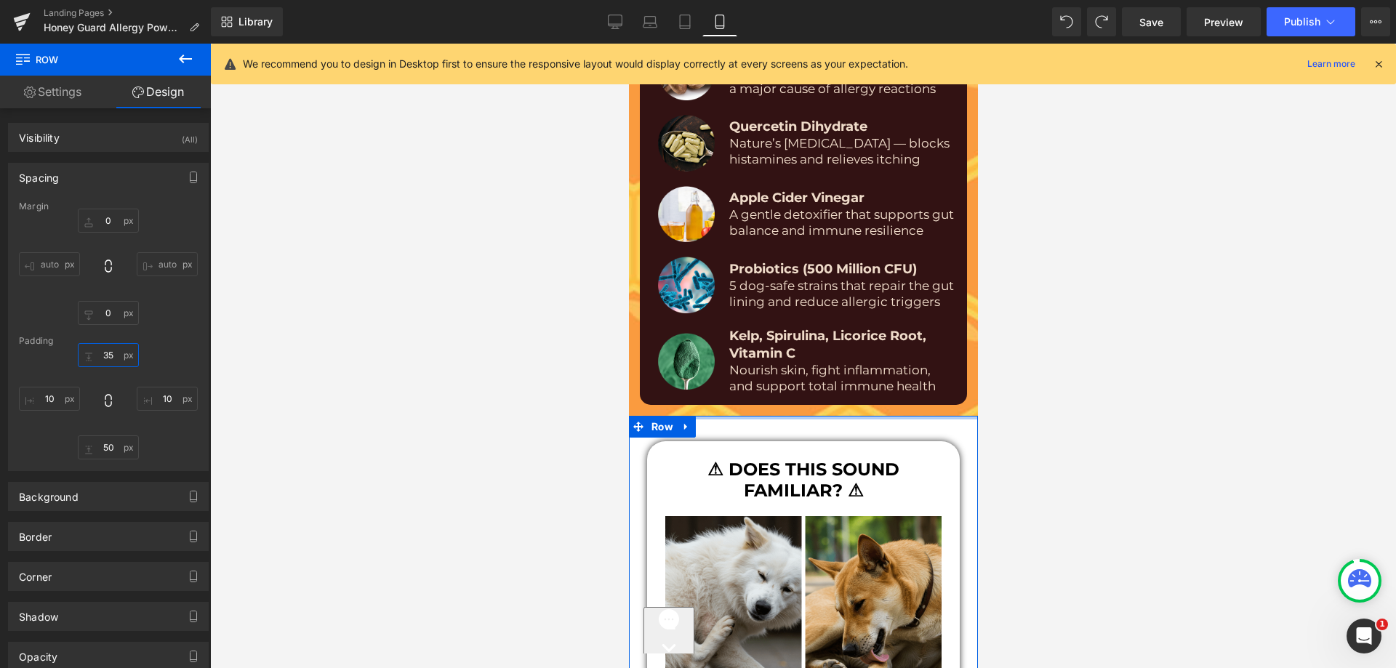
click at [109, 347] on input "text" at bounding box center [108, 355] width 61 height 24
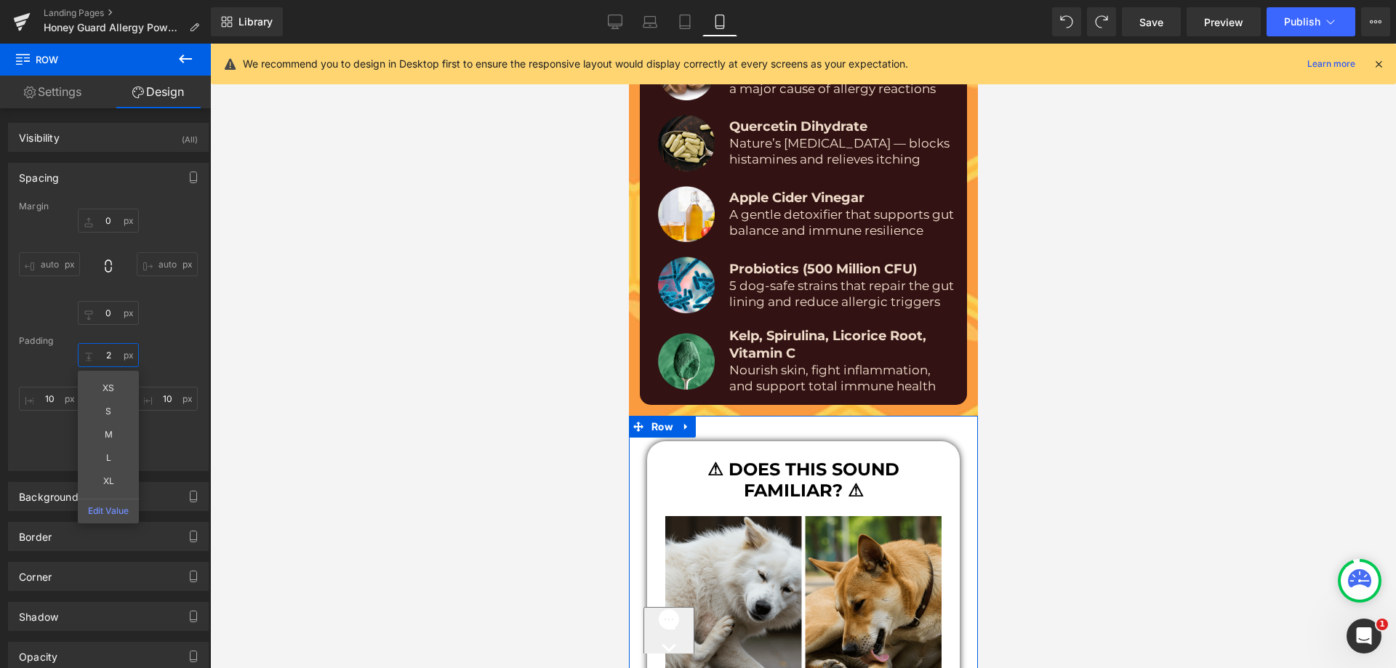
type input "25"
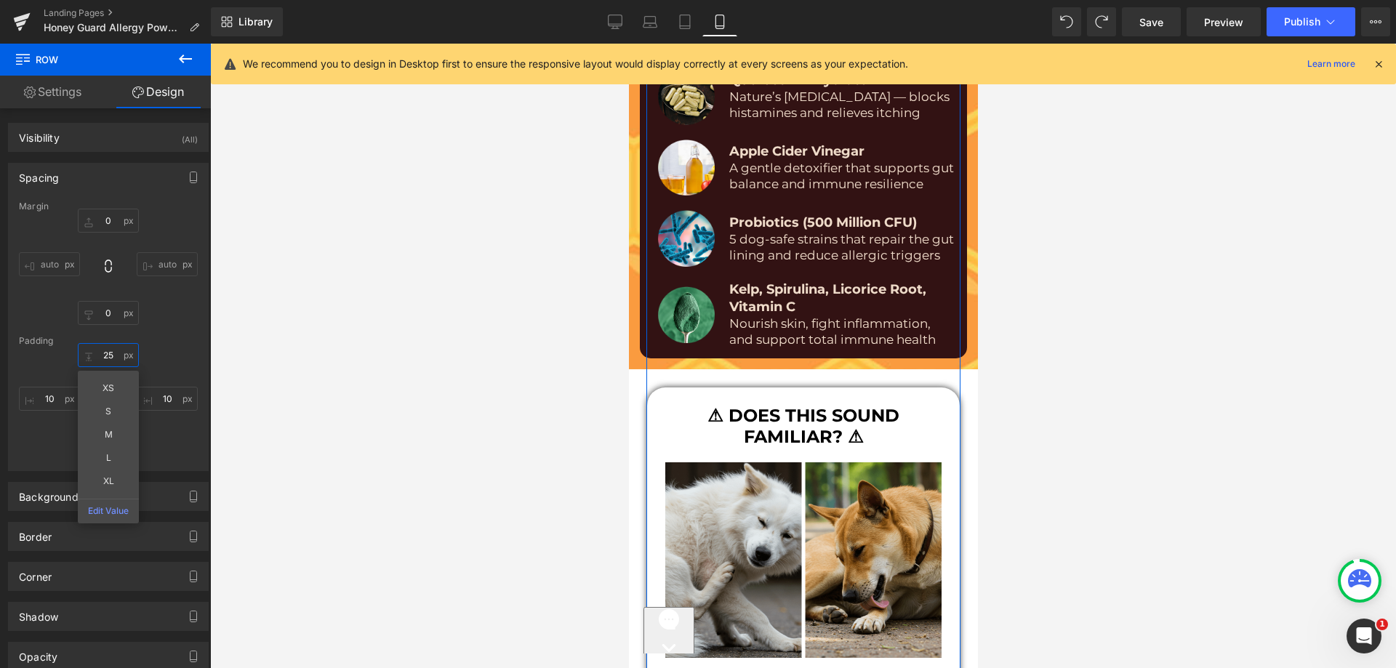
scroll to position [9406, 0]
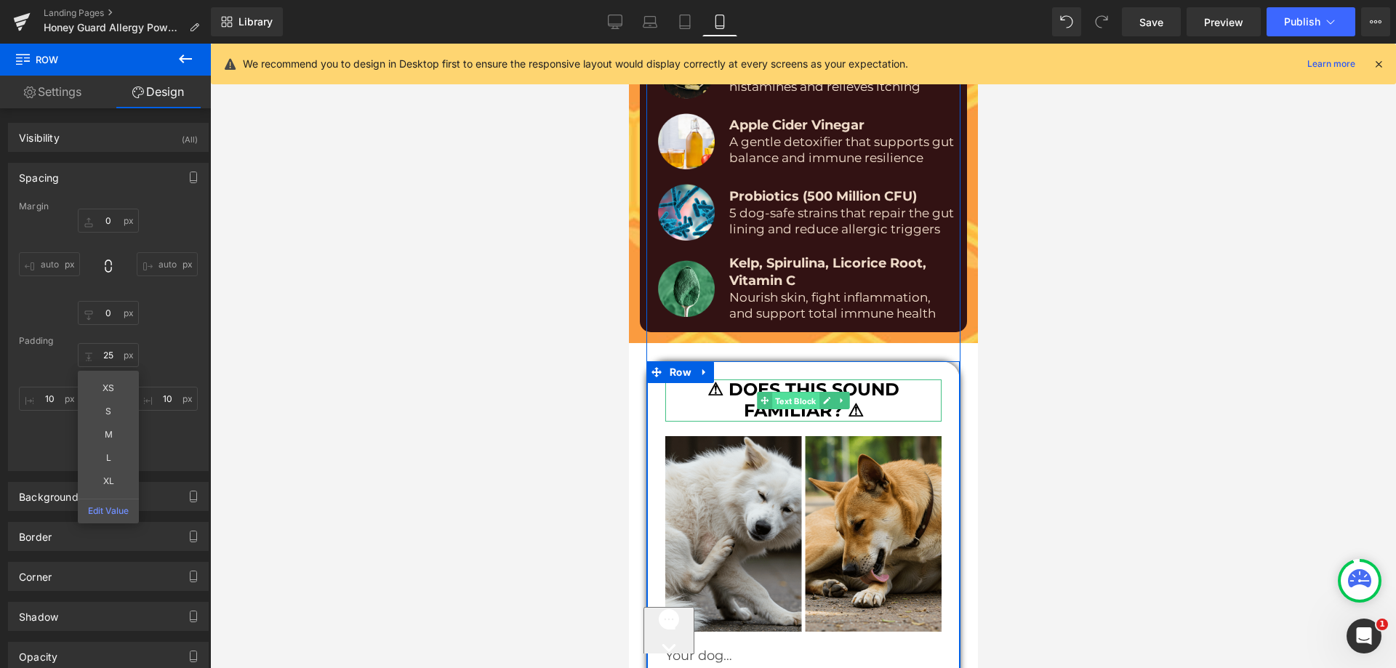
click at [775, 393] on span "Text Block" at bounding box center [795, 401] width 47 height 17
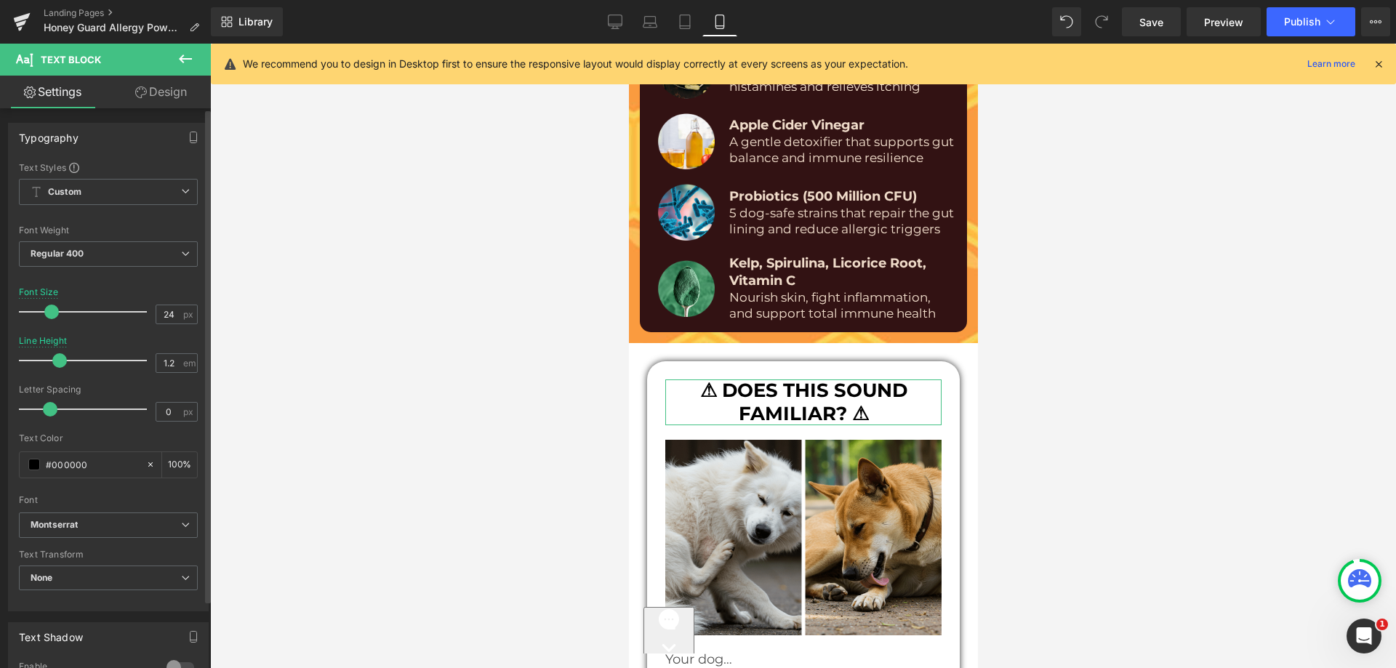
click at [56, 307] on span at bounding box center [51, 312] width 15 height 15
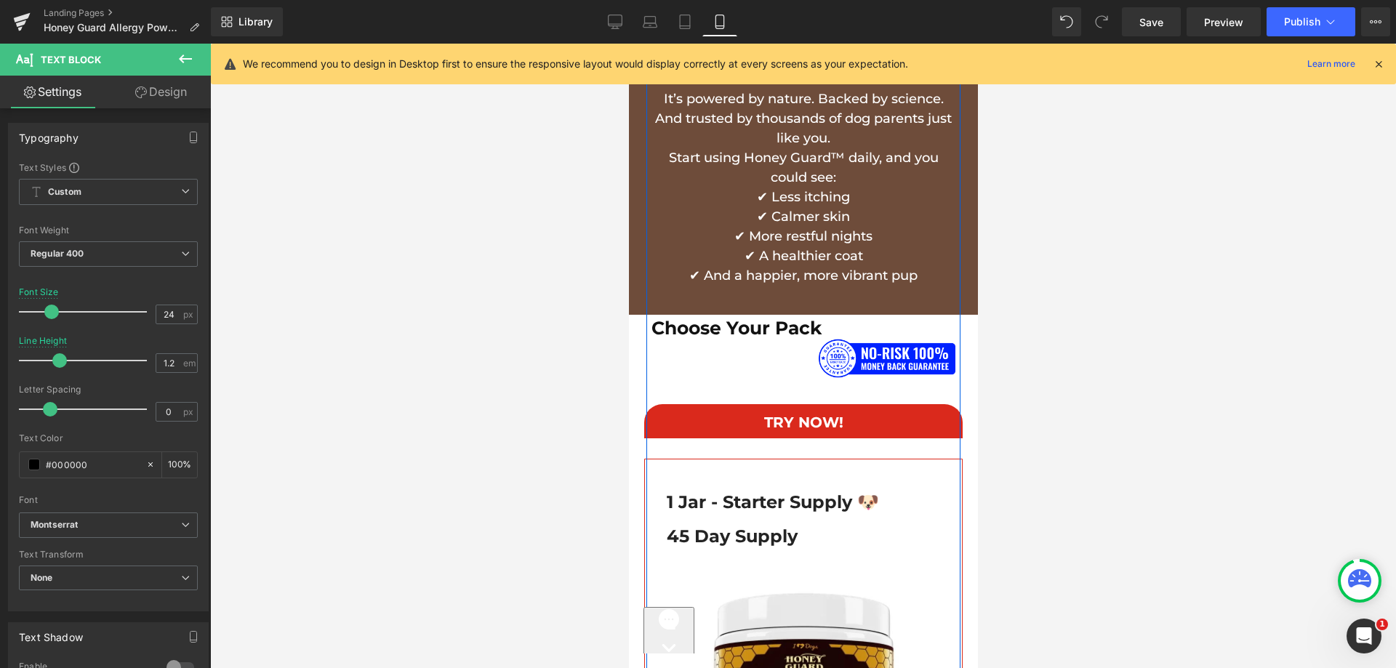
scroll to position [10424, 0]
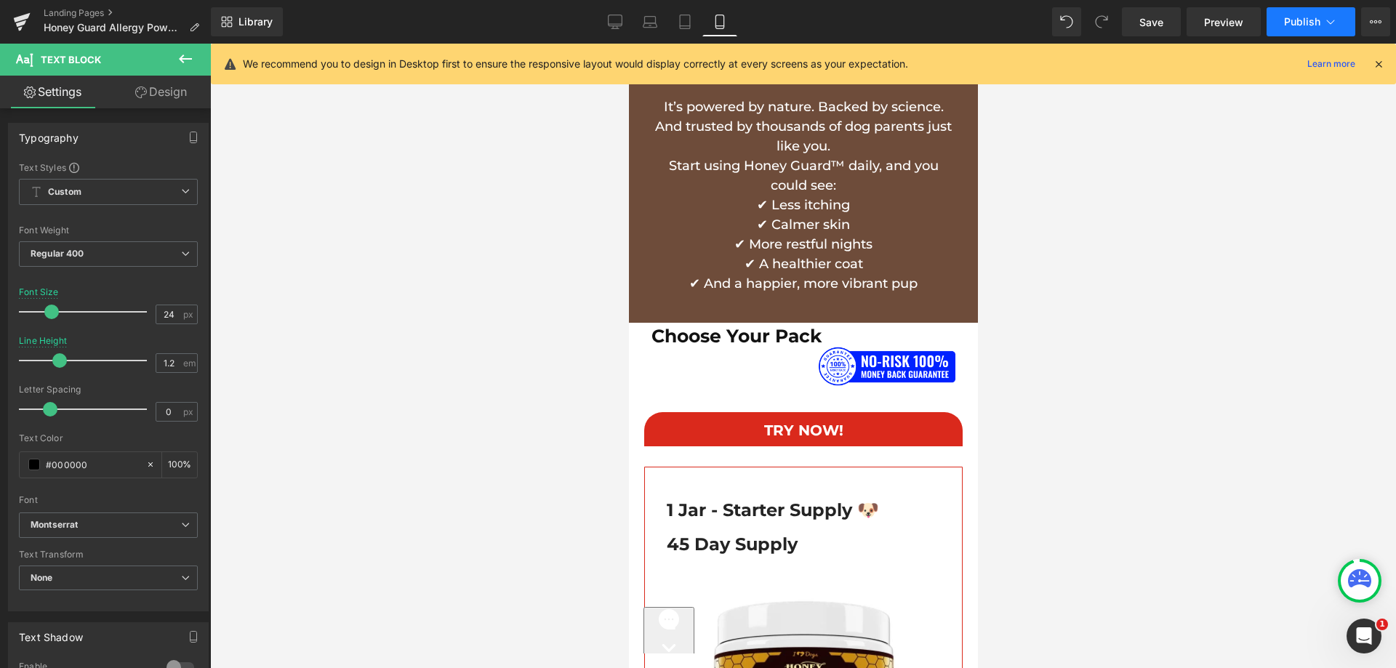
click at [1292, 26] on span "Publish" at bounding box center [1302, 22] width 36 height 12
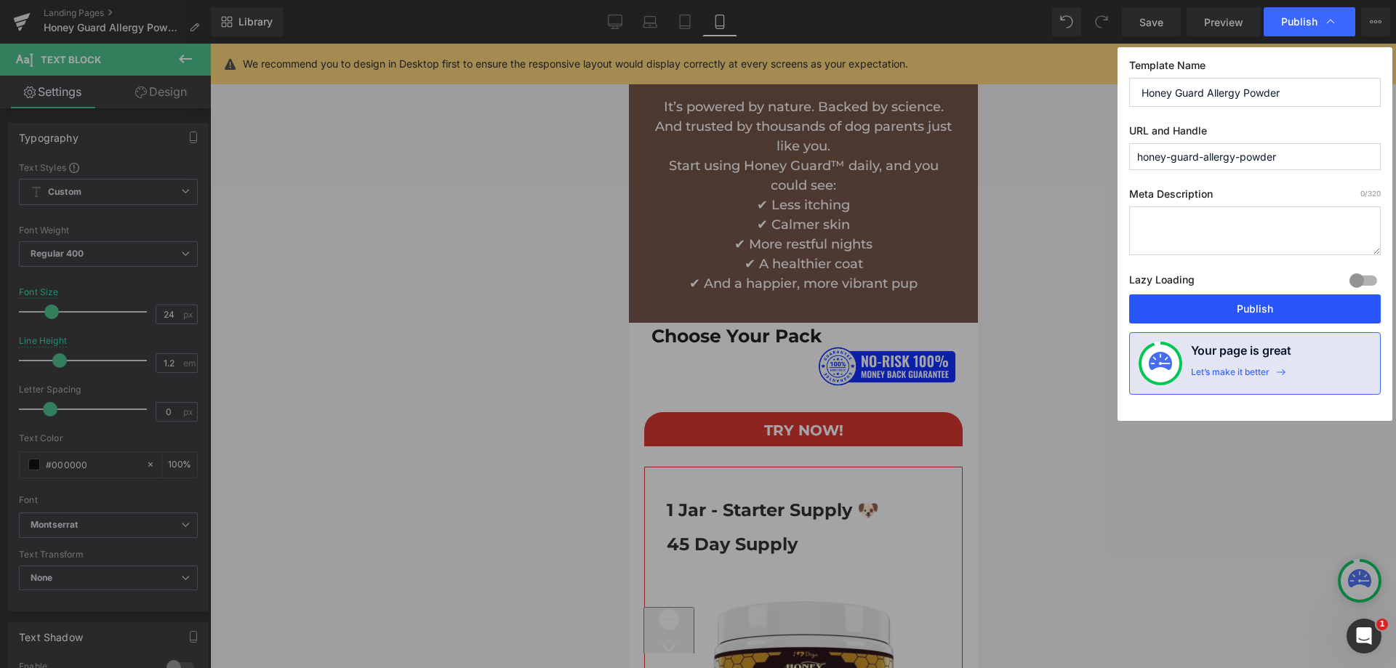
click at [1213, 297] on button "Publish" at bounding box center [1255, 309] width 252 height 29
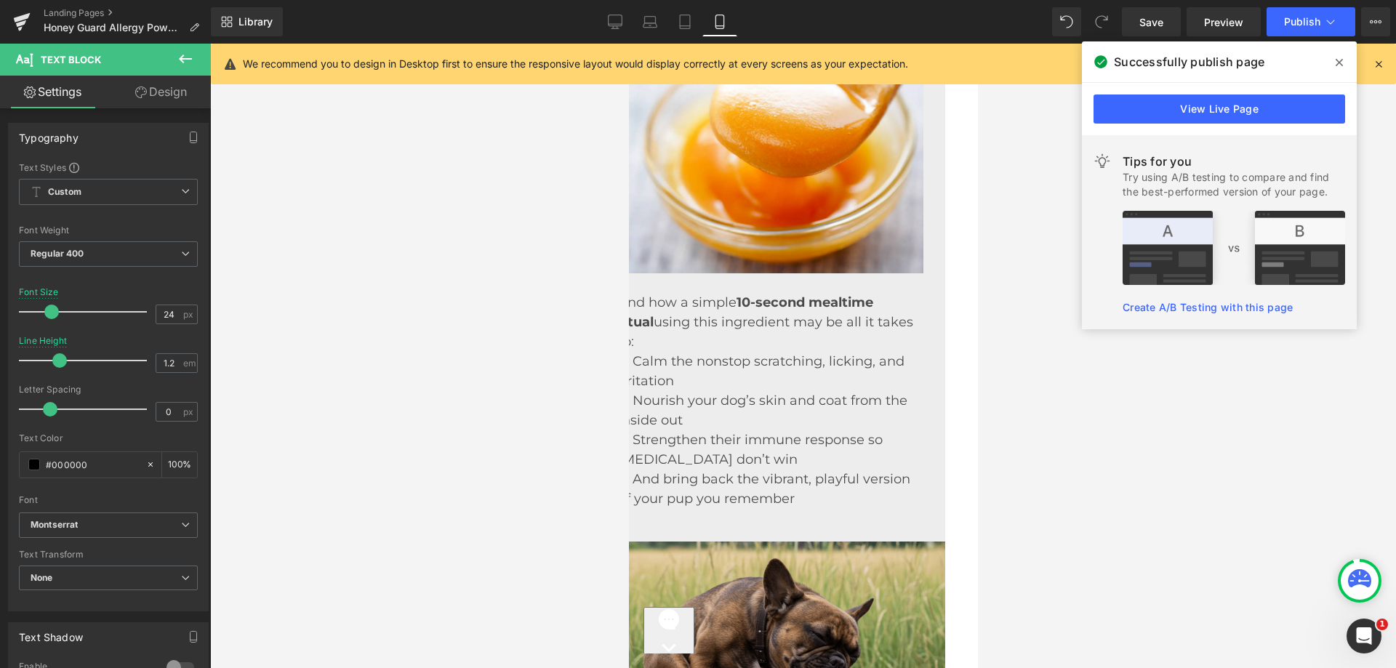
scroll to position [2225, 39]
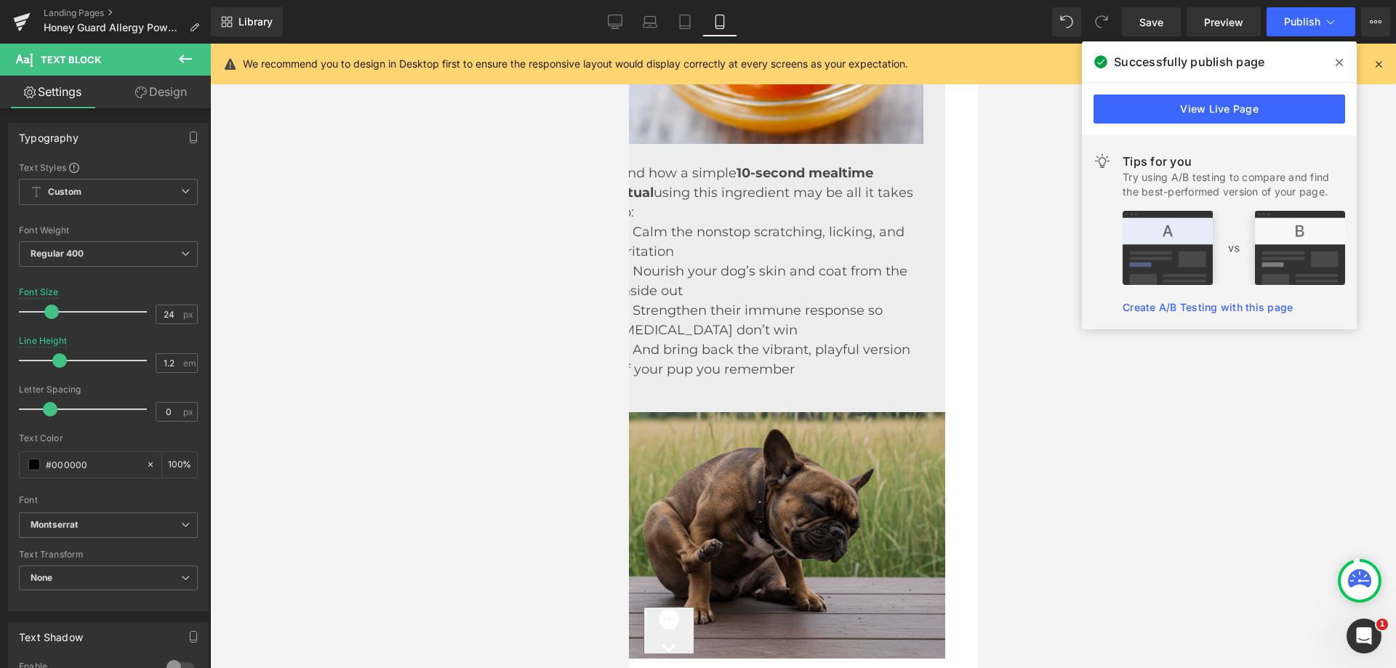
click at [881, 448] on img at bounding box center [770, 535] width 349 height 247
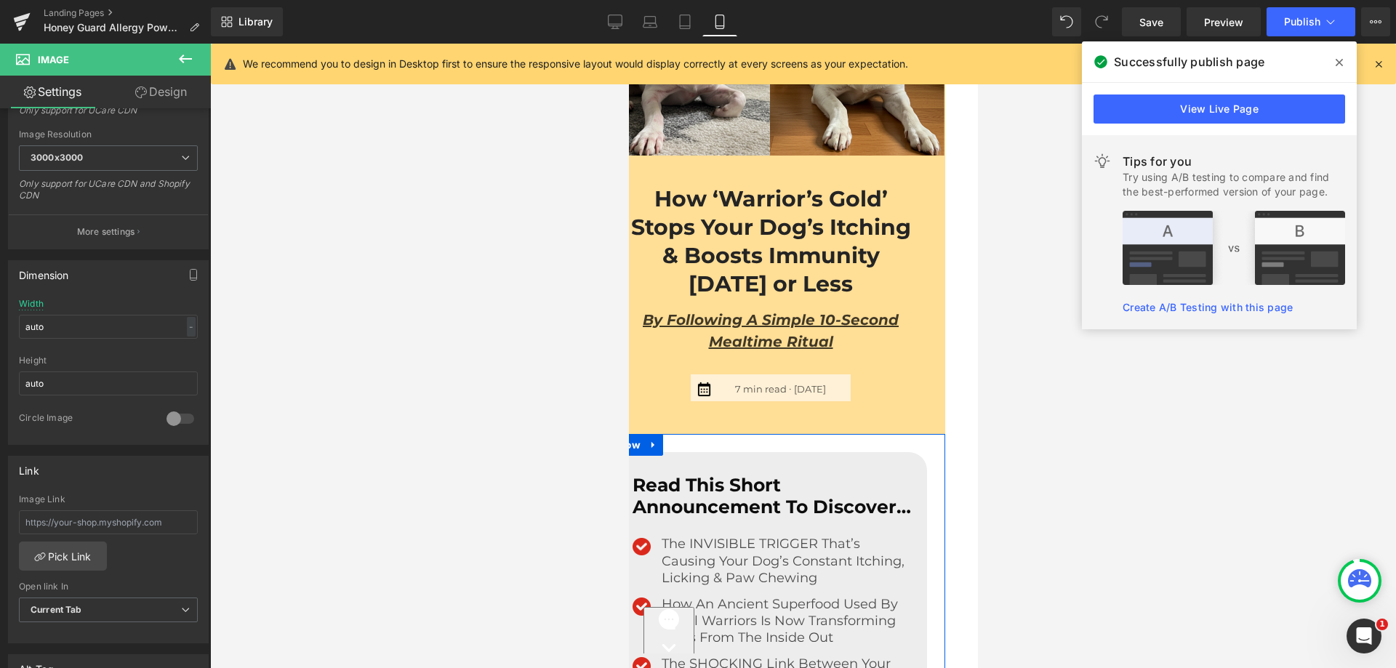
scroll to position [0, 39]
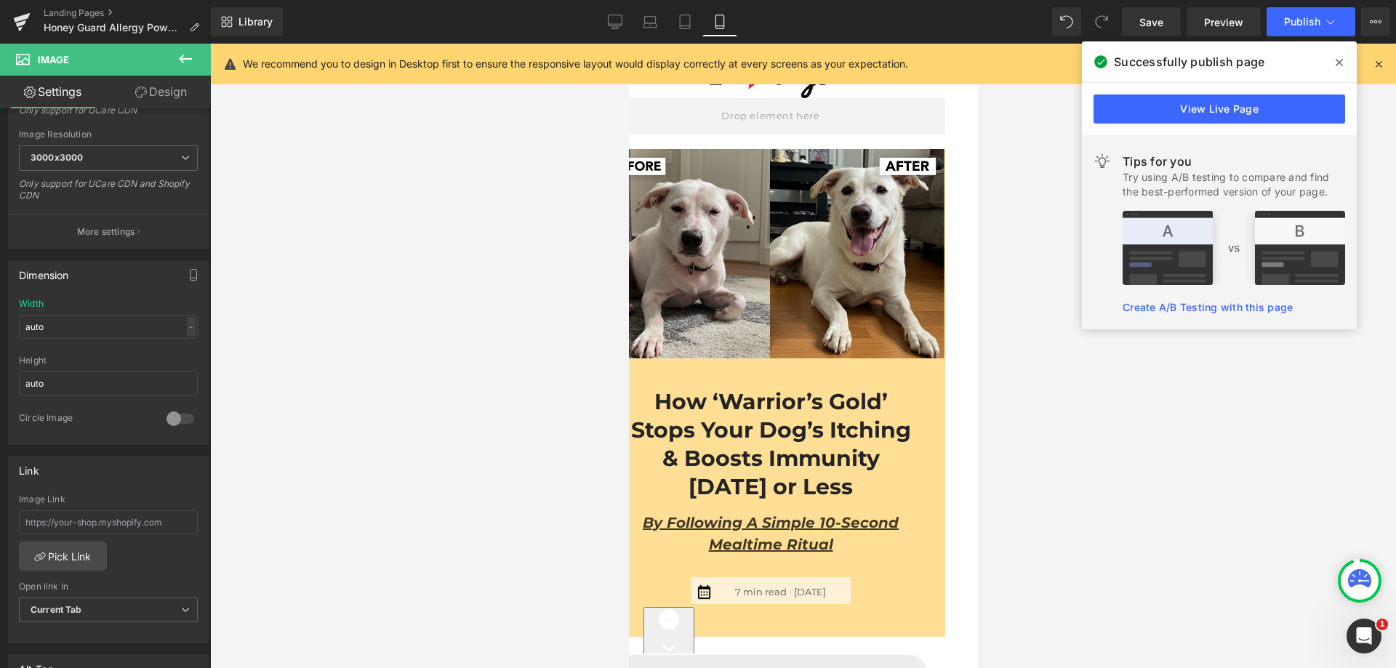
click at [1335, 63] on span at bounding box center [1339, 62] width 23 height 23
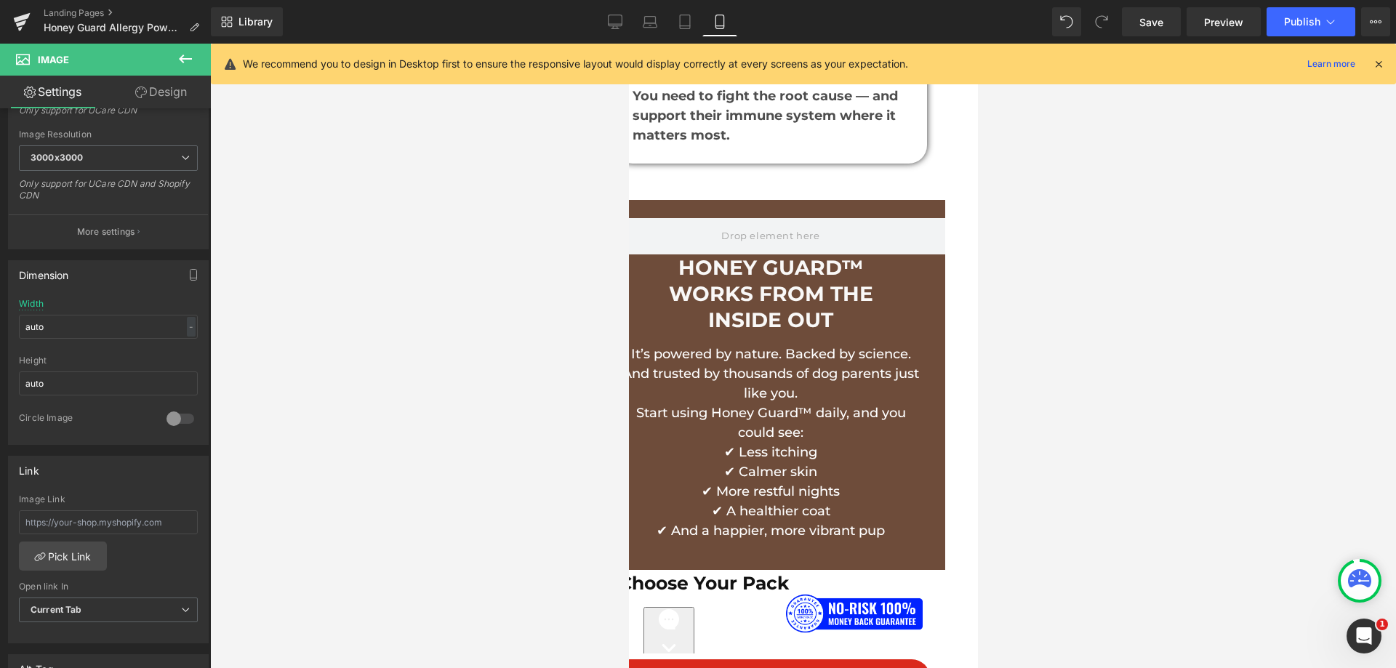
scroll to position [10417, 39]
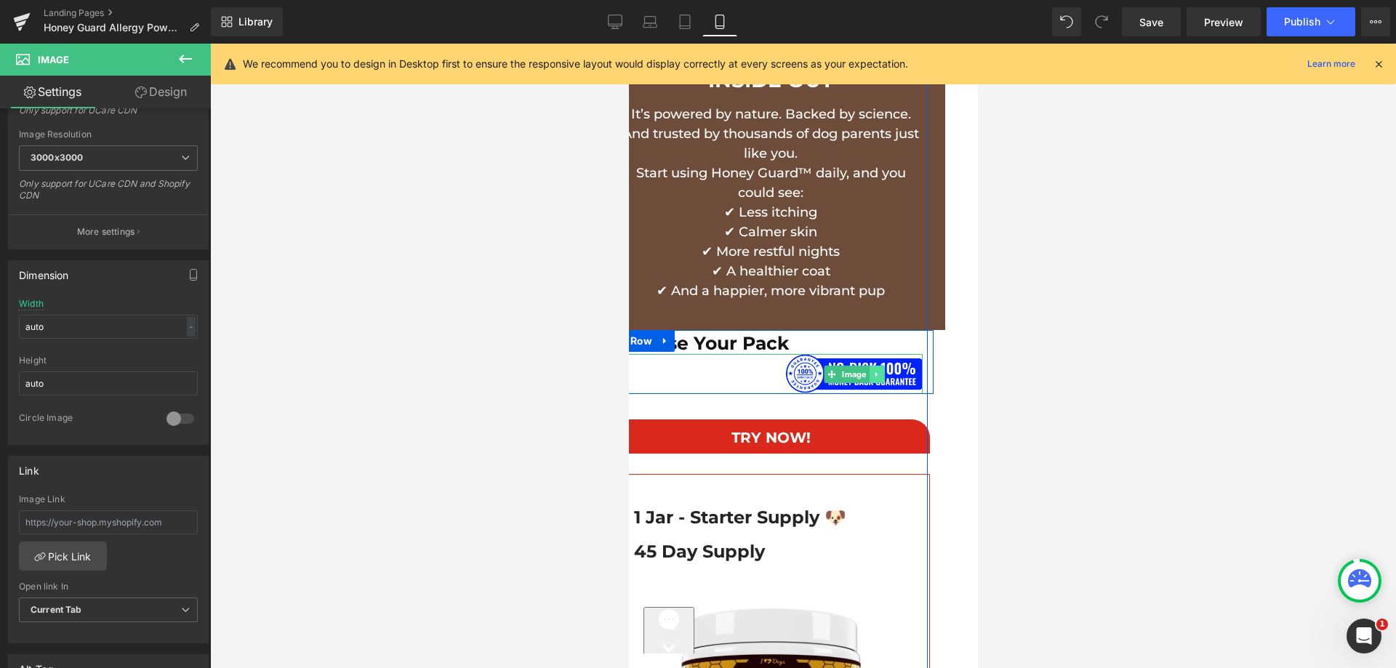
click at [869, 366] on link at bounding box center [876, 374] width 15 height 17
click at [865, 370] on icon at bounding box center [869, 374] width 8 height 9
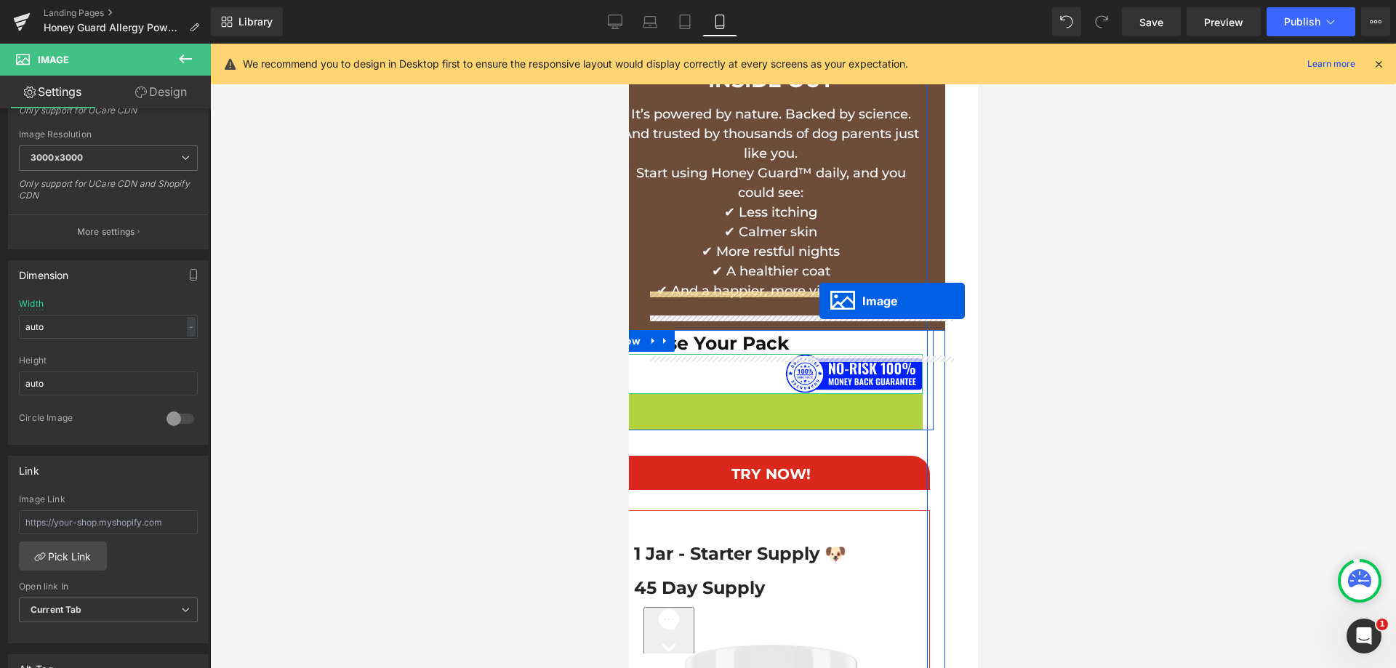
drag, startPoint x: 817, startPoint y: 375, endPoint x: 780, endPoint y: 301, distance: 82.9
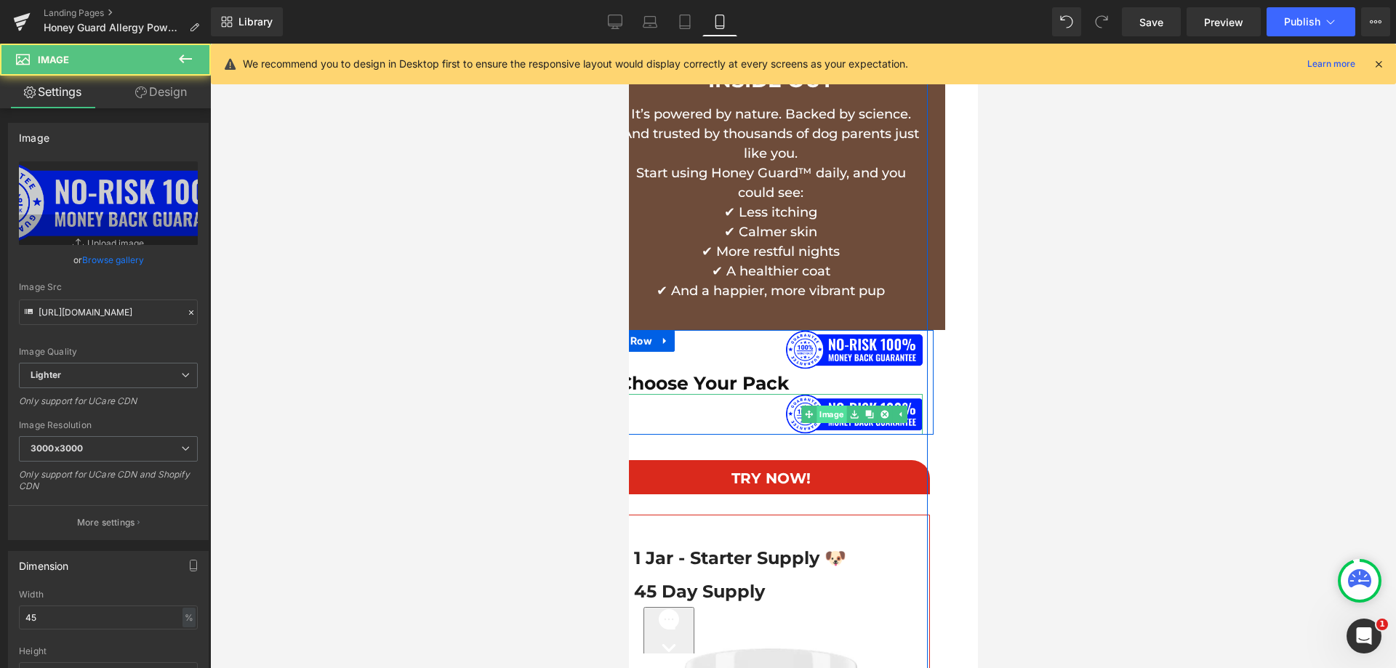
click at [817, 406] on link "Image" at bounding box center [823, 414] width 45 height 17
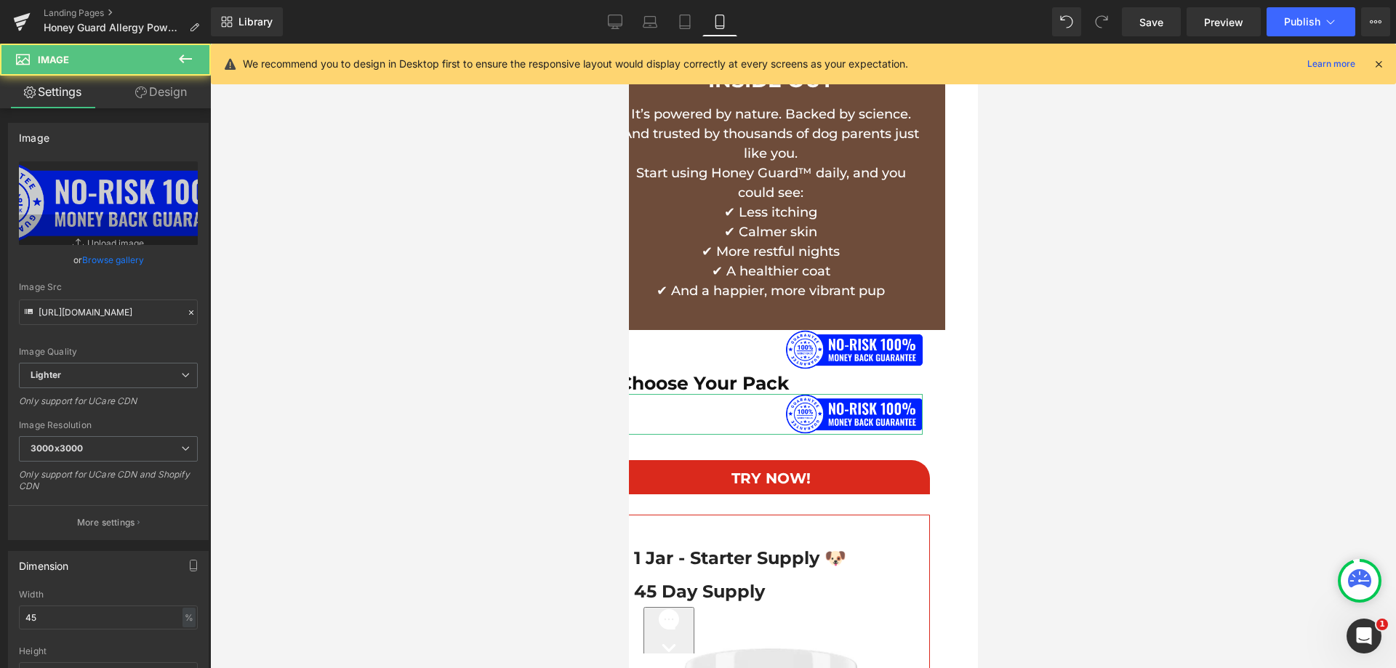
click at [184, 84] on link "Design" at bounding box center [160, 92] width 105 height 33
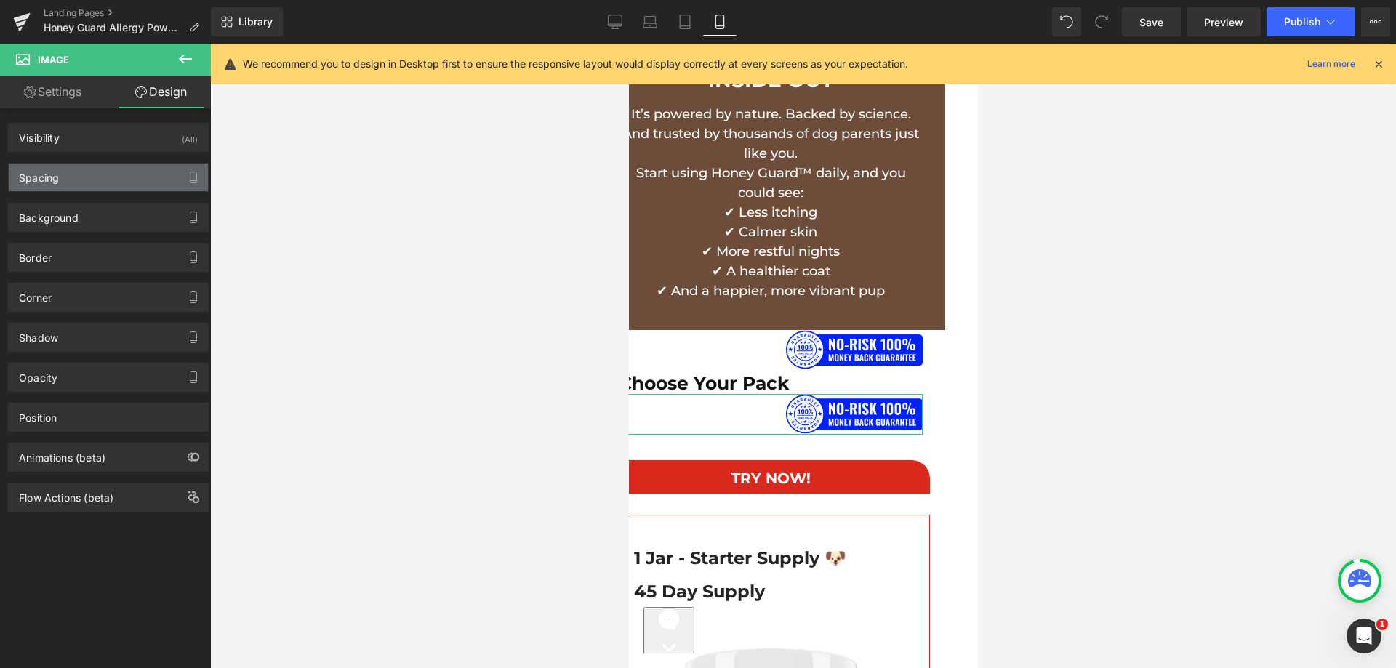
click at [102, 169] on div "Spacing" at bounding box center [108, 178] width 199 height 28
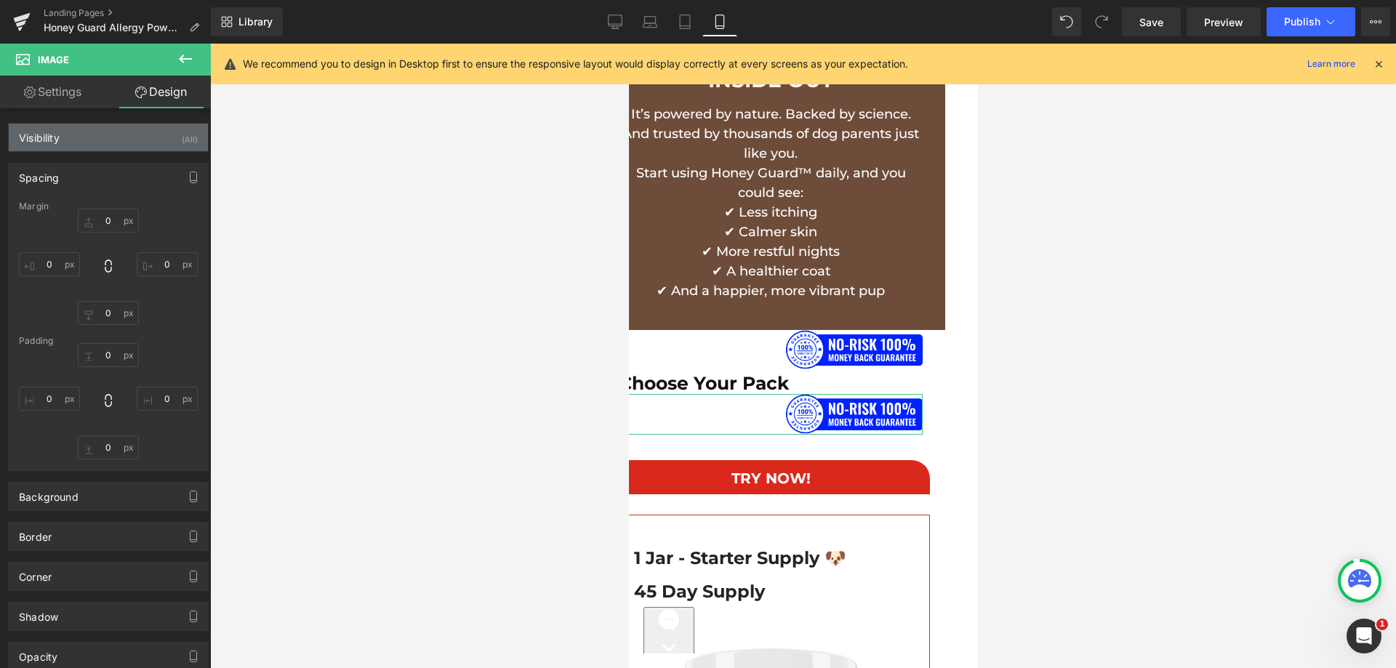
click at [129, 142] on div "Visibility (All)" at bounding box center [108, 138] width 199 height 28
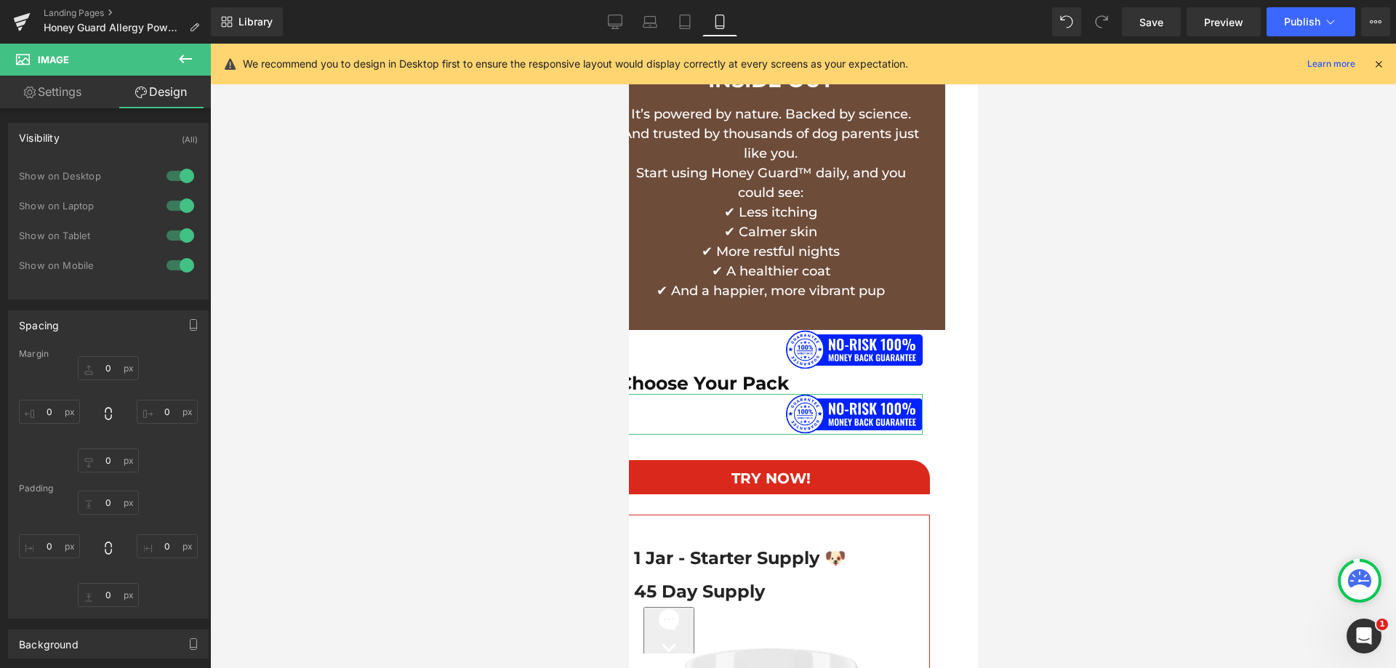
click at [173, 265] on div at bounding box center [180, 265] width 35 height 23
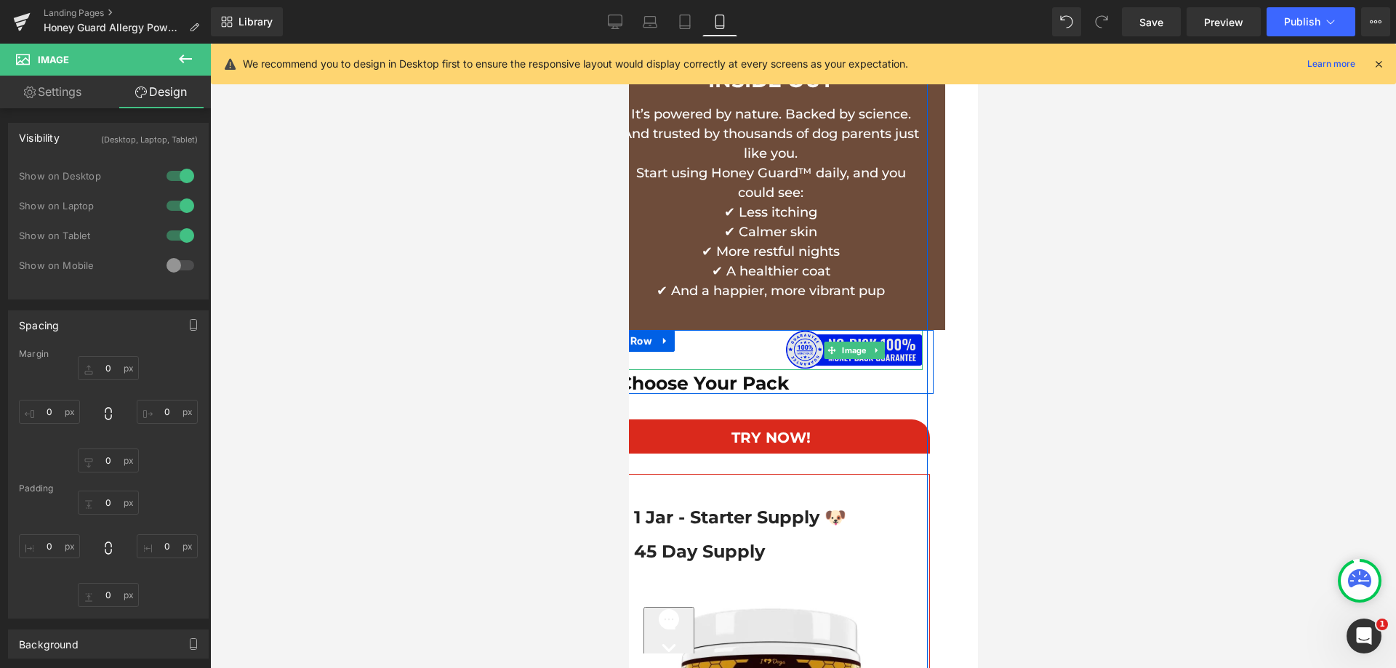
click at [806, 330] on img at bounding box center [853, 350] width 137 height 41
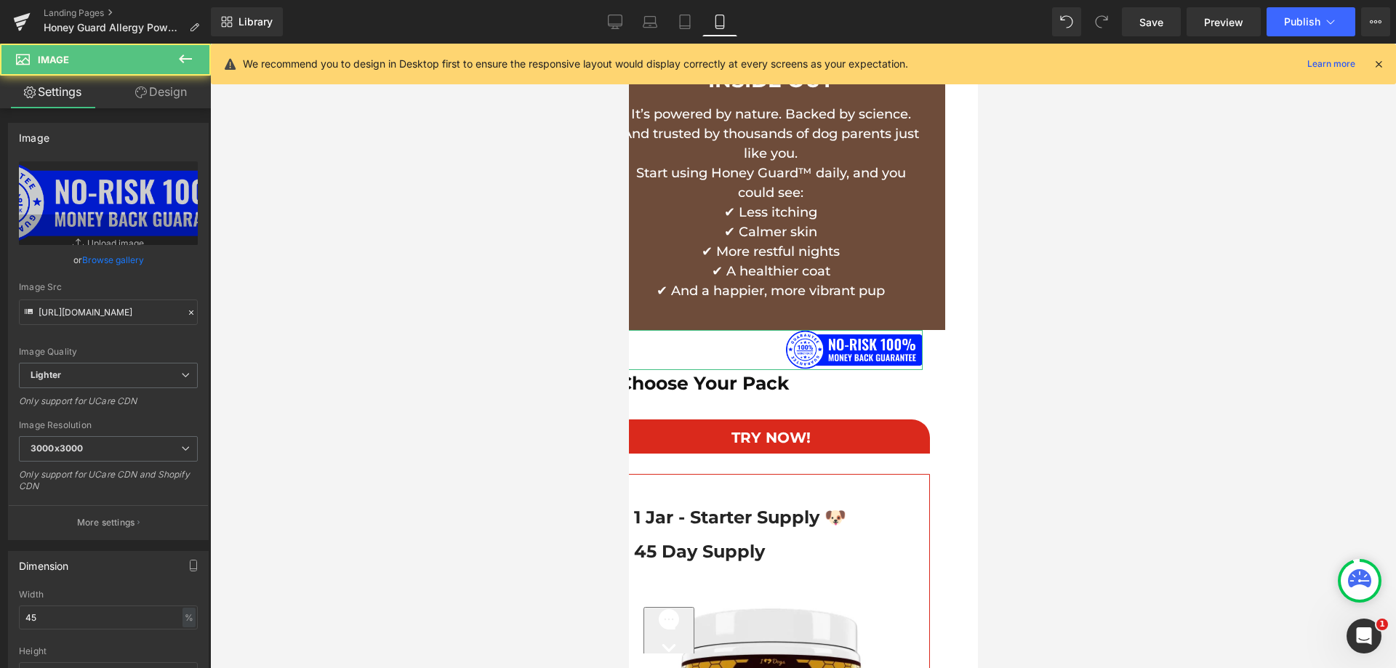
click at [180, 95] on link "Design" at bounding box center [160, 92] width 105 height 33
click at [0, 0] on div "Visibility" at bounding box center [0, 0] width 0 height 0
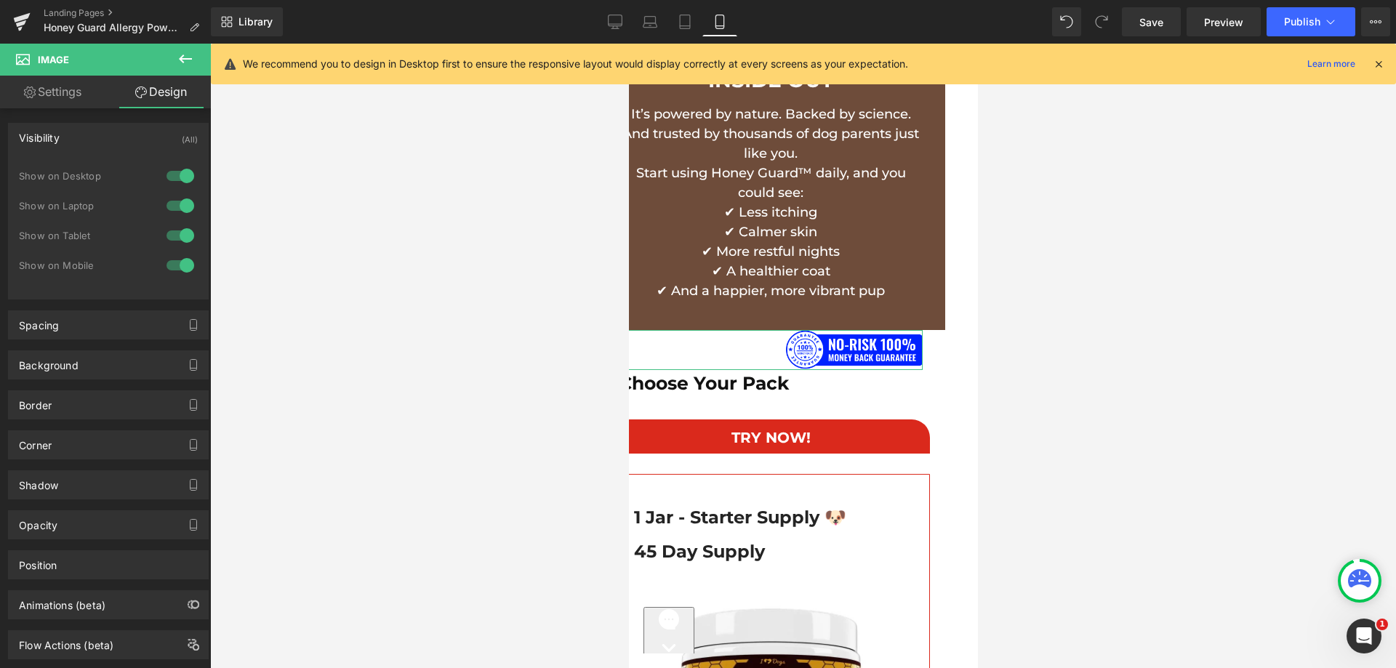
click at [136, 148] on div "Visibility (All)" at bounding box center [108, 138] width 199 height 28
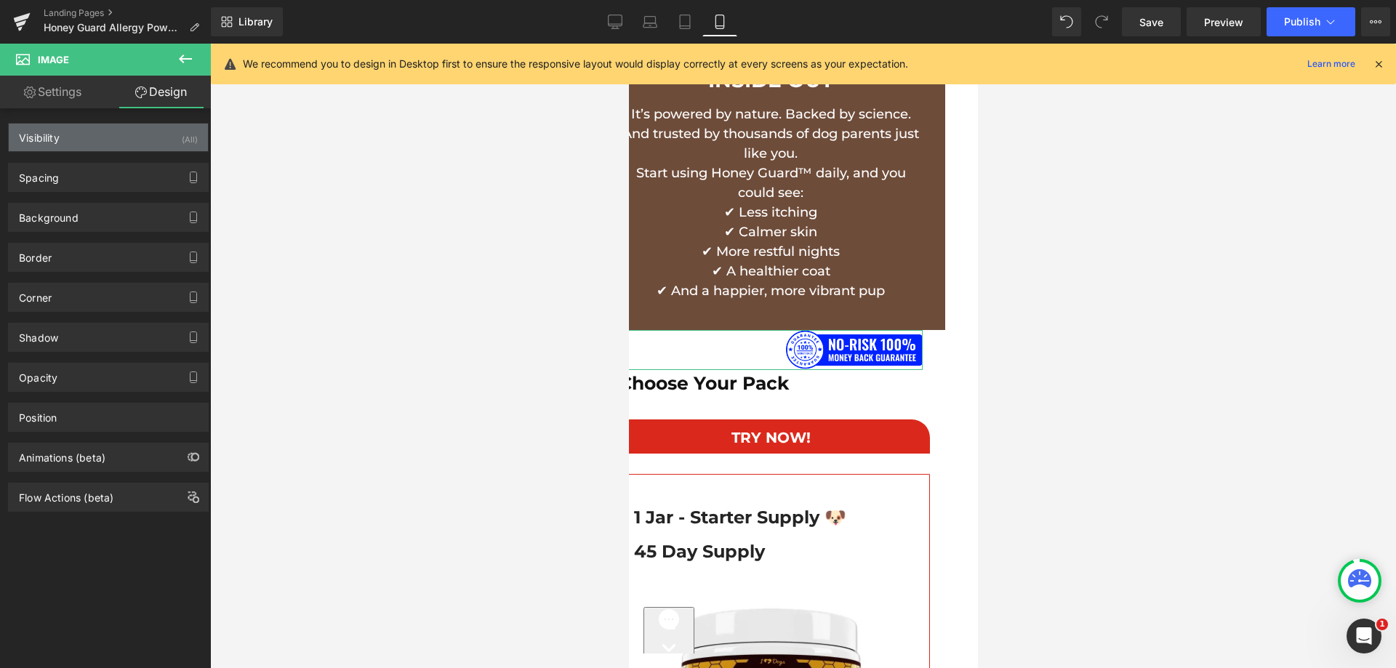
click at [140, 139] on div "Visibility (All)" at bounding box center [108, 138] width 199 height 28
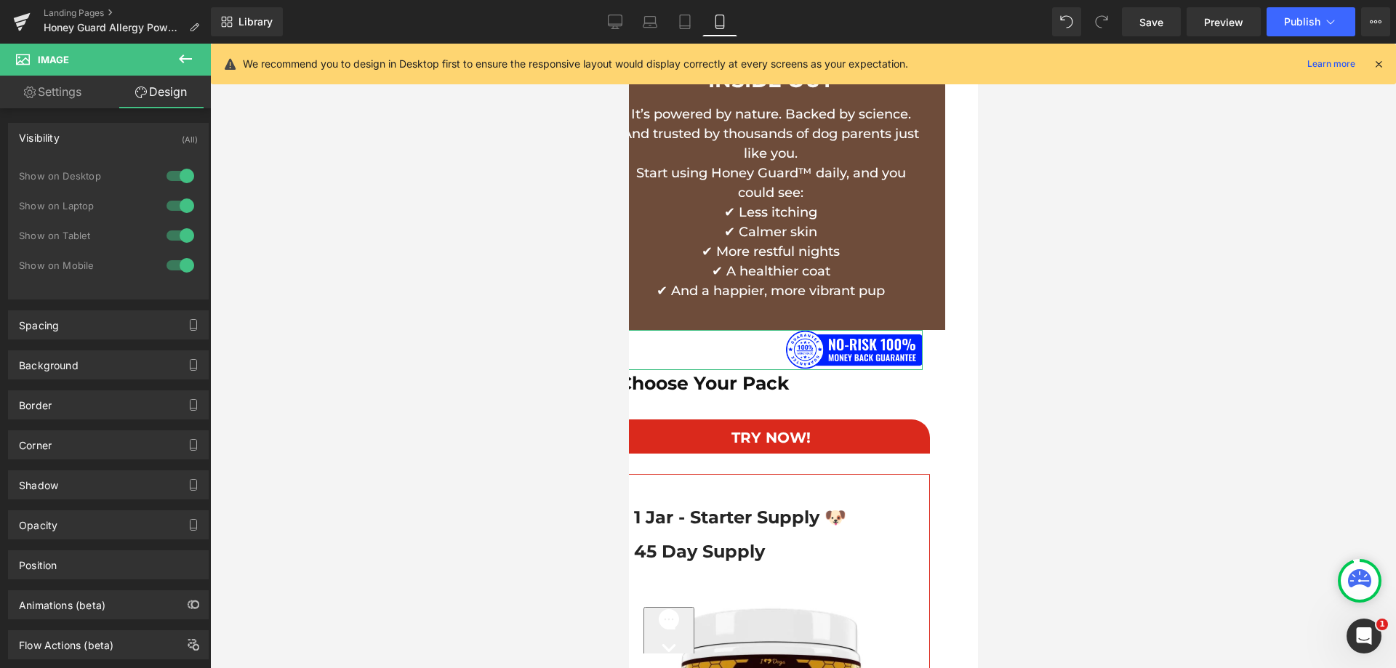
click at [181, 236] on div at bounding box center [180, 235] width 35 height 23
click at [184, 208] on div at bounding box center [180, 205] width 35 height 23
drag, startPoint x: 181, startPoint y: 175, endPoint x: 192, endPoint y: 200, distance: 27.7
click at [181, 175] on div at bounding box center [180, 175] width 35 height 23
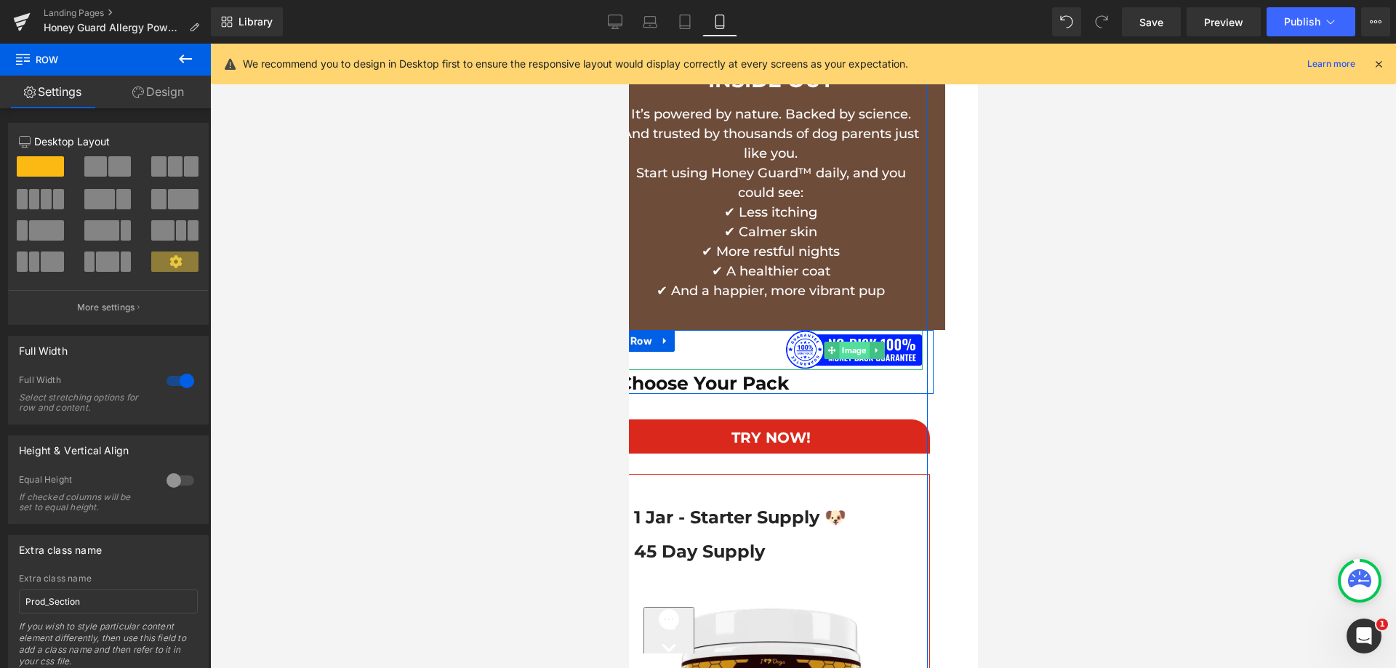
click at [841, 342] on span "Image" at bounding box center [853, 350] width 30 height 17
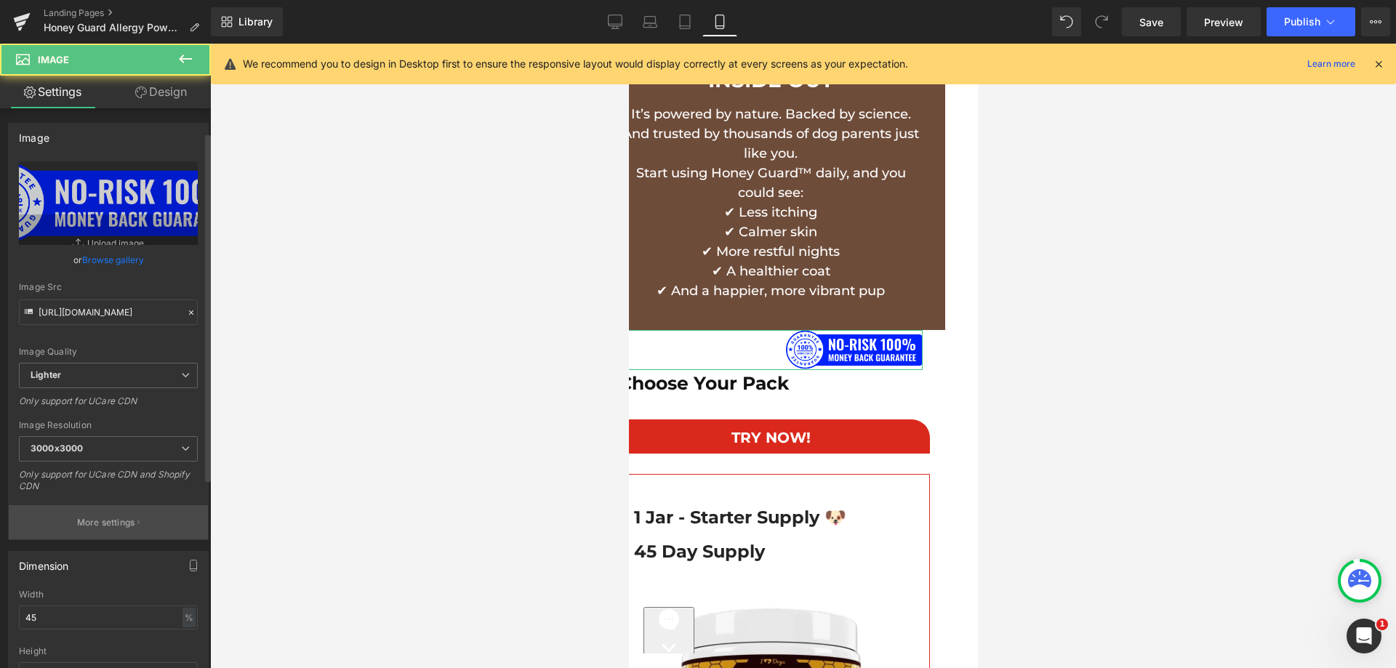
scroll to position [582, 0]
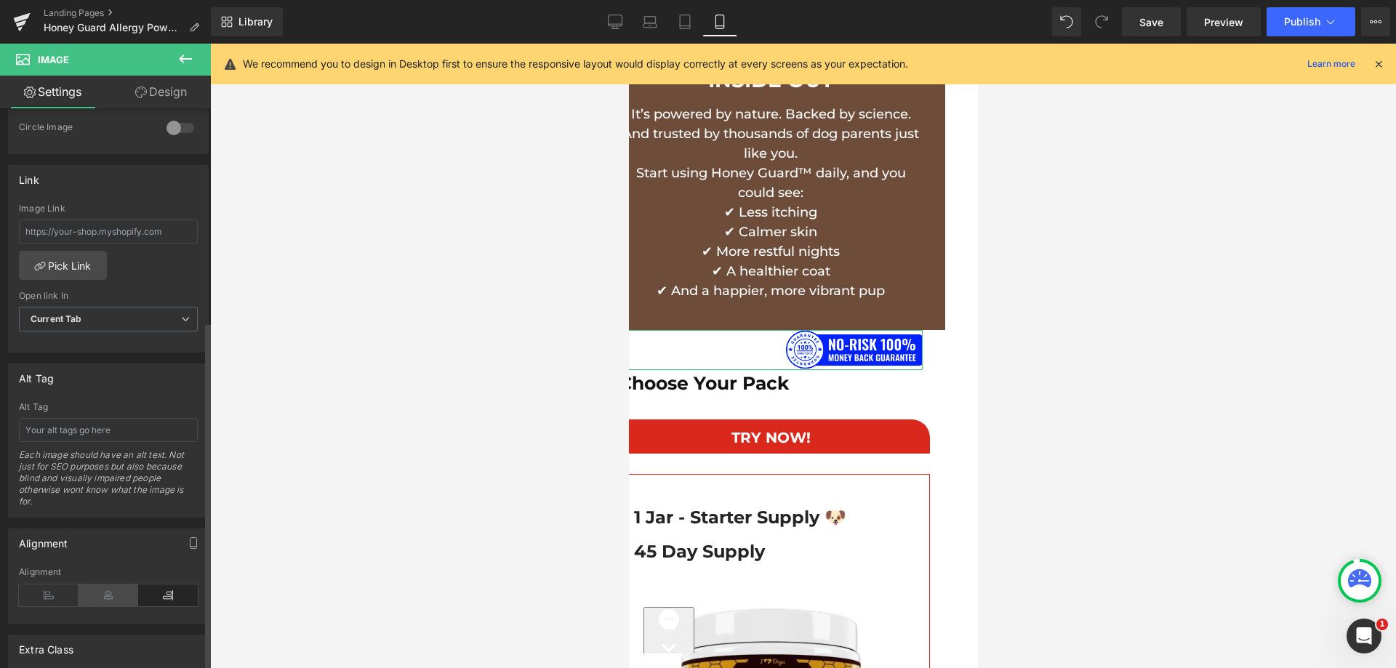
click at [100, 596] on icon at bounding box center [109, 596] width 60 height 22
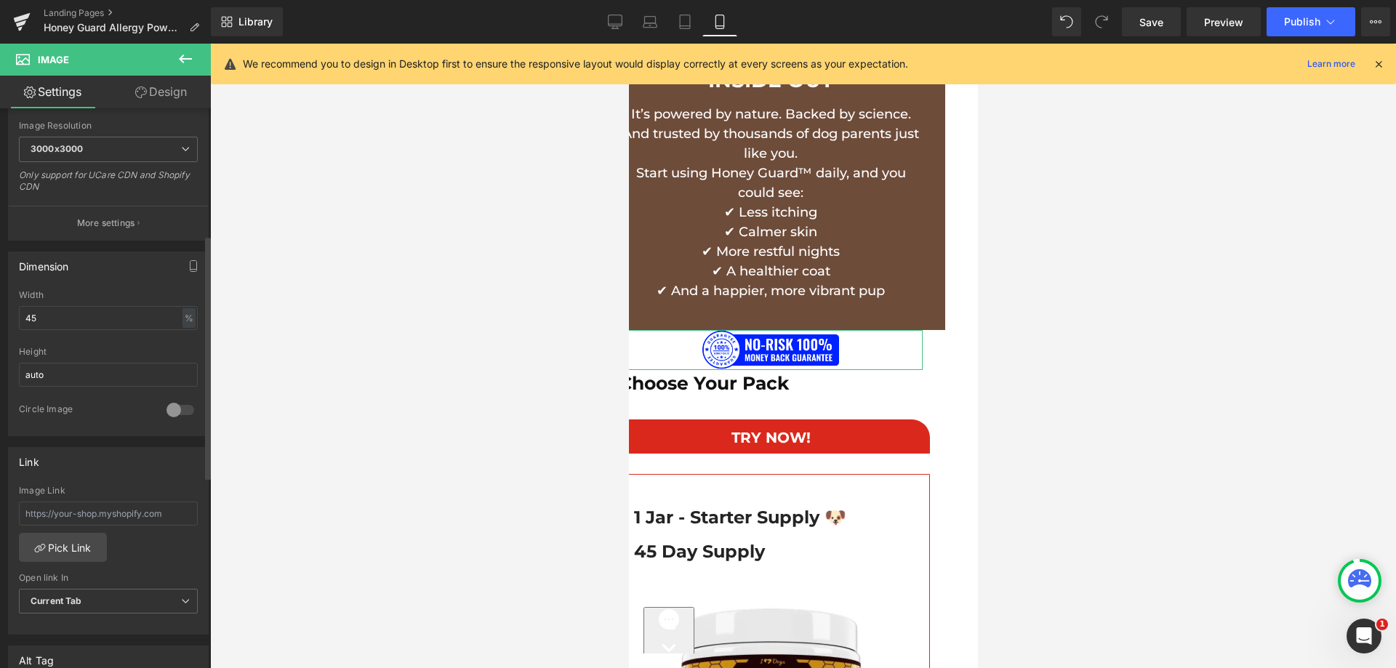
scroll to position [291, 0]
click at [28, 332] on input "45" at bounding box center [108, 327] width 179 height 24
type input "65"
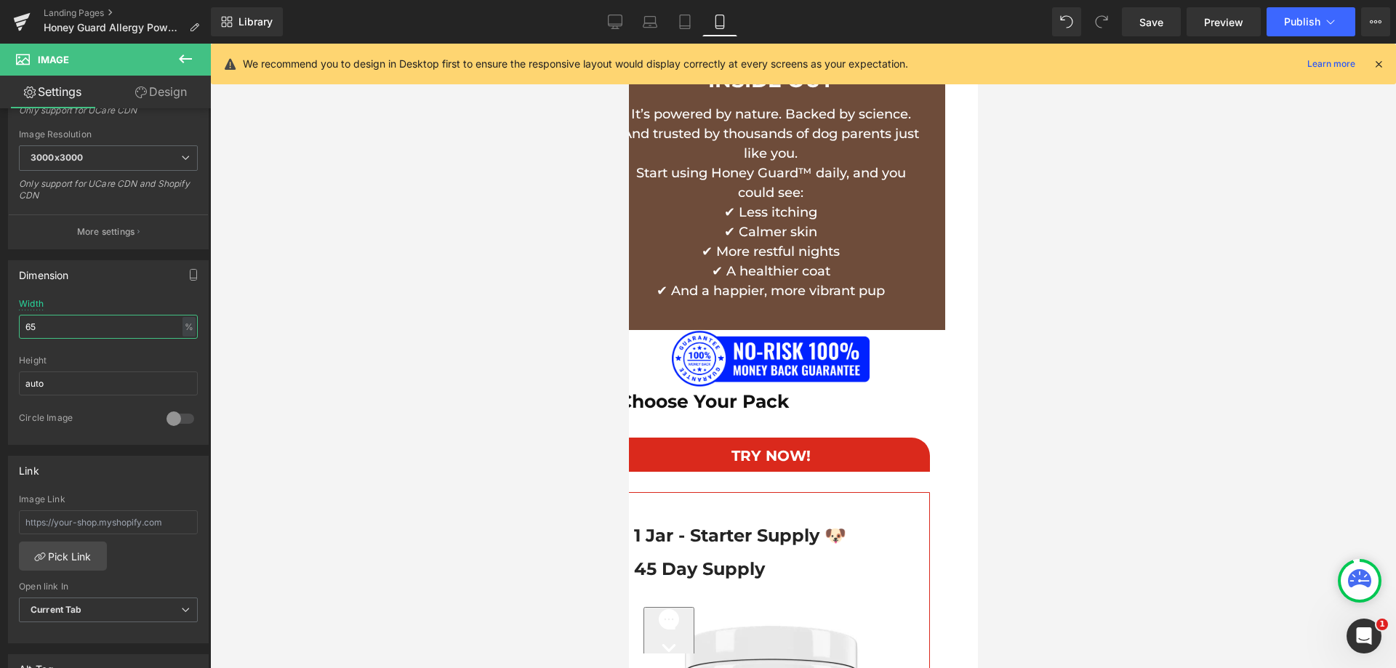
scroll to position [10417, 0]
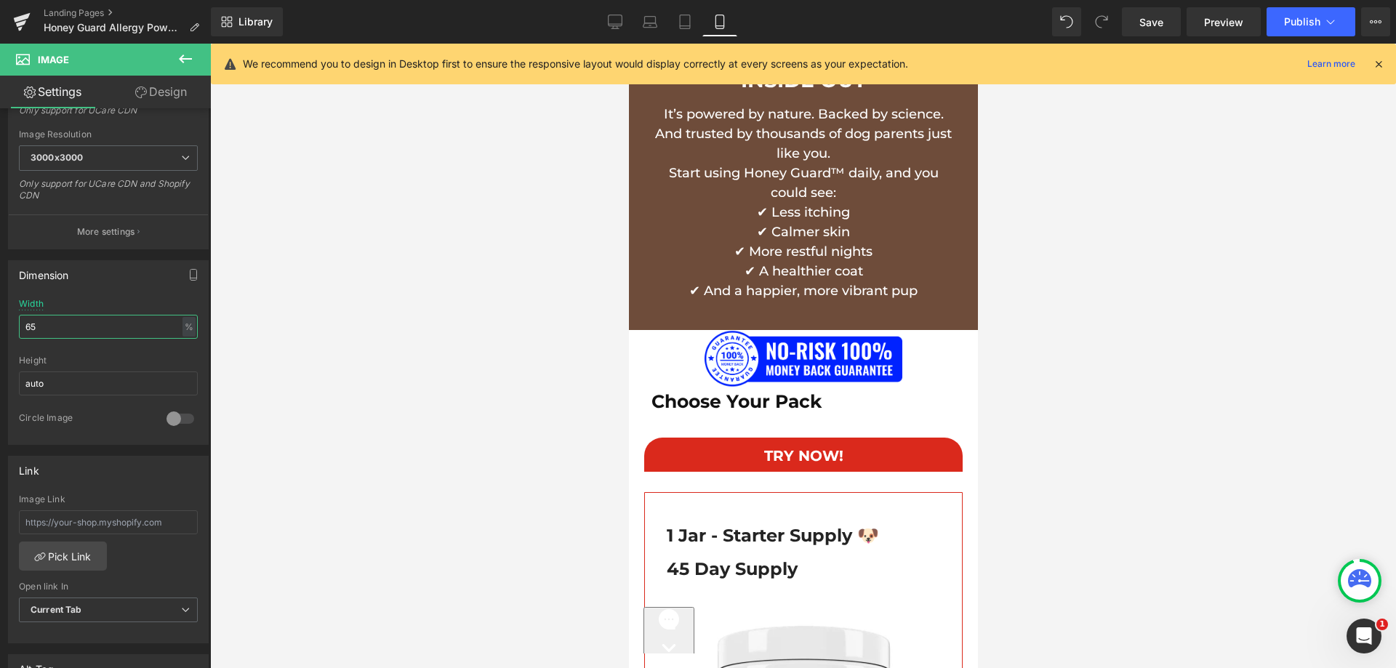
drag, startPoint x: 809, startPoint y: 663, endPoint x: 1244, endPoint y: 656, distance: 435.7
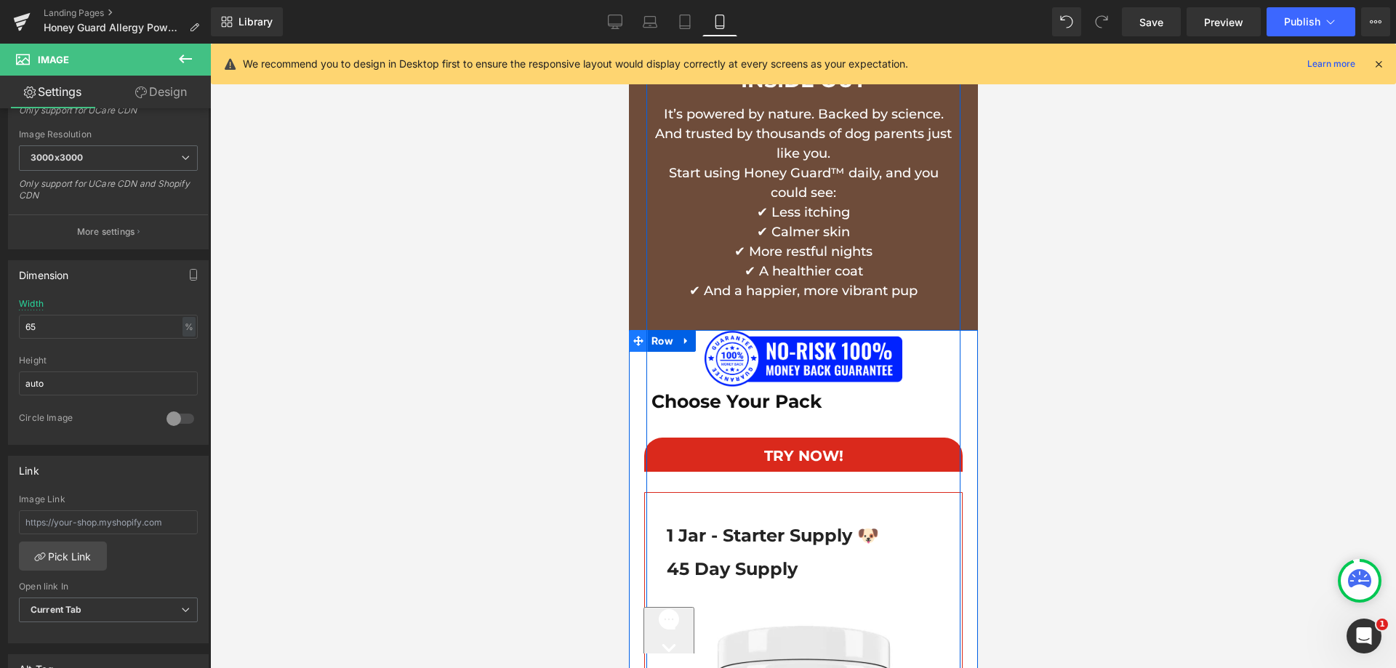
click at [633, 336] on icon at bounding box center [638, 341] width 10 height 10
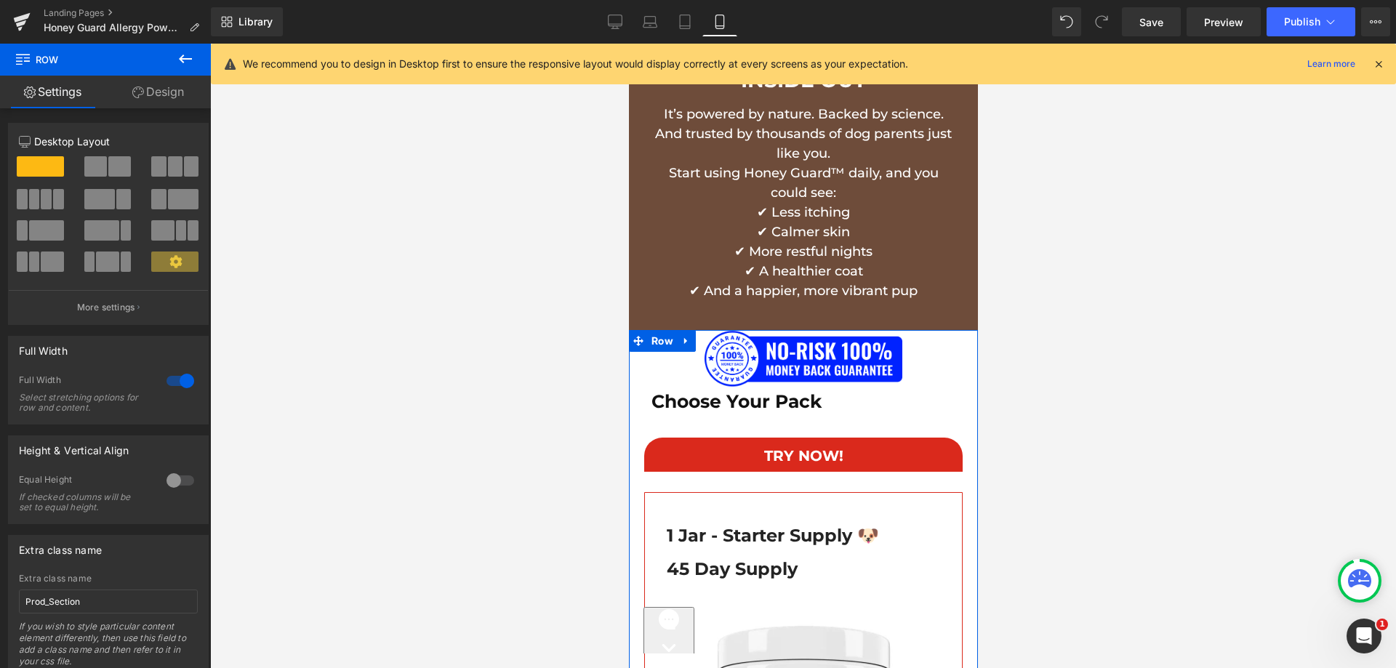
click at [173, 92] on link "Design" at bounding box center [157, 92] width 105 height 33
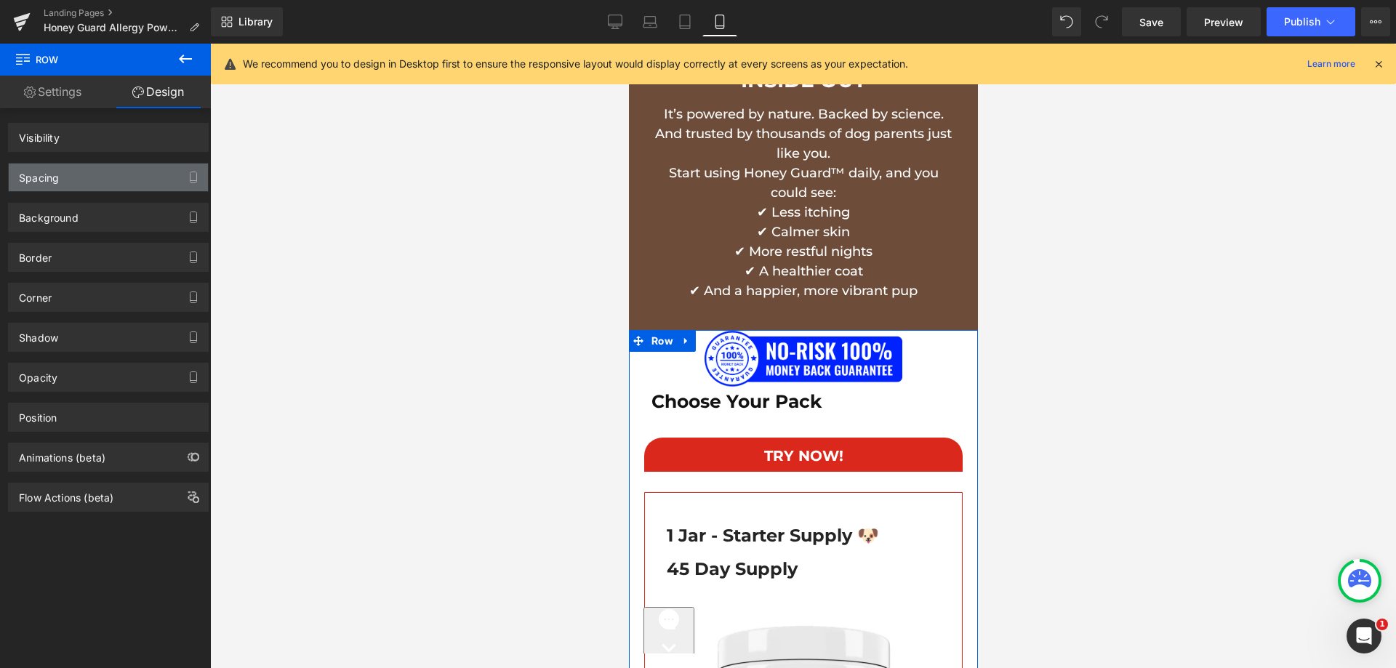
click at [90, 174] on div "Spacing" at bounding box center [108, 178] width 199 height 28
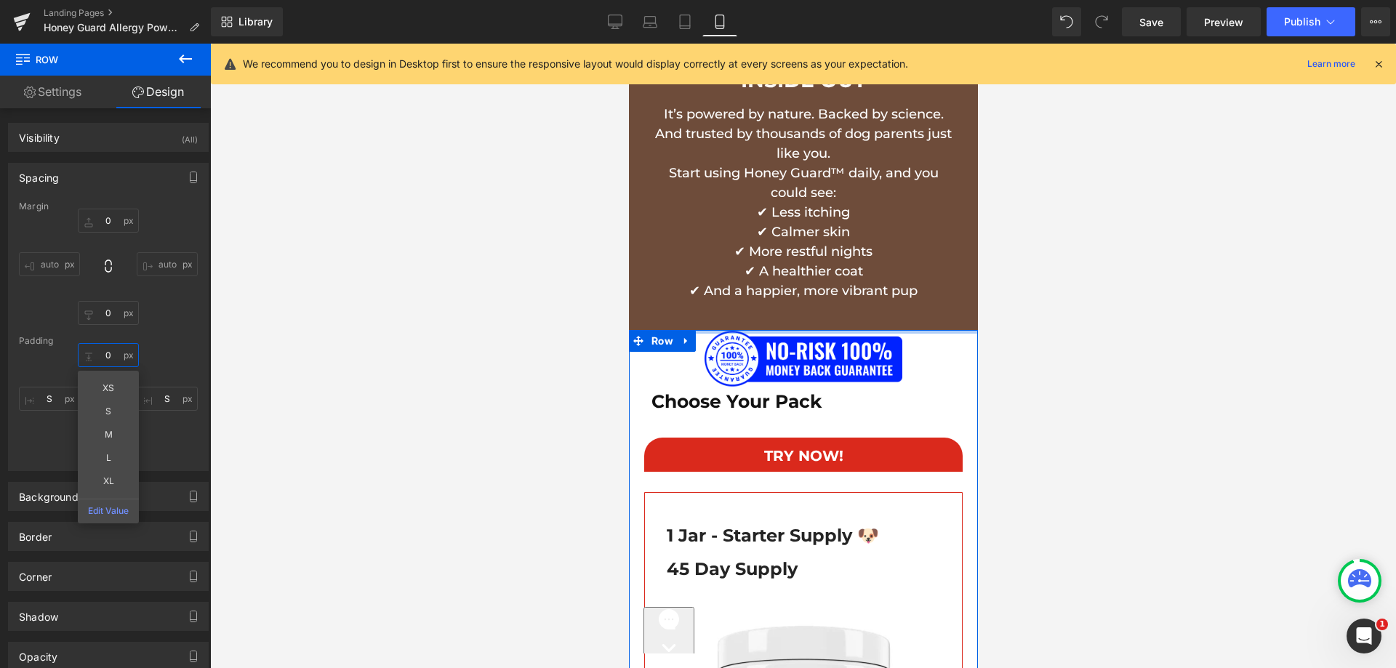
click at [97, 356] on input "text" at bounding box center [108, 355] width 61 height 24
type input "25"
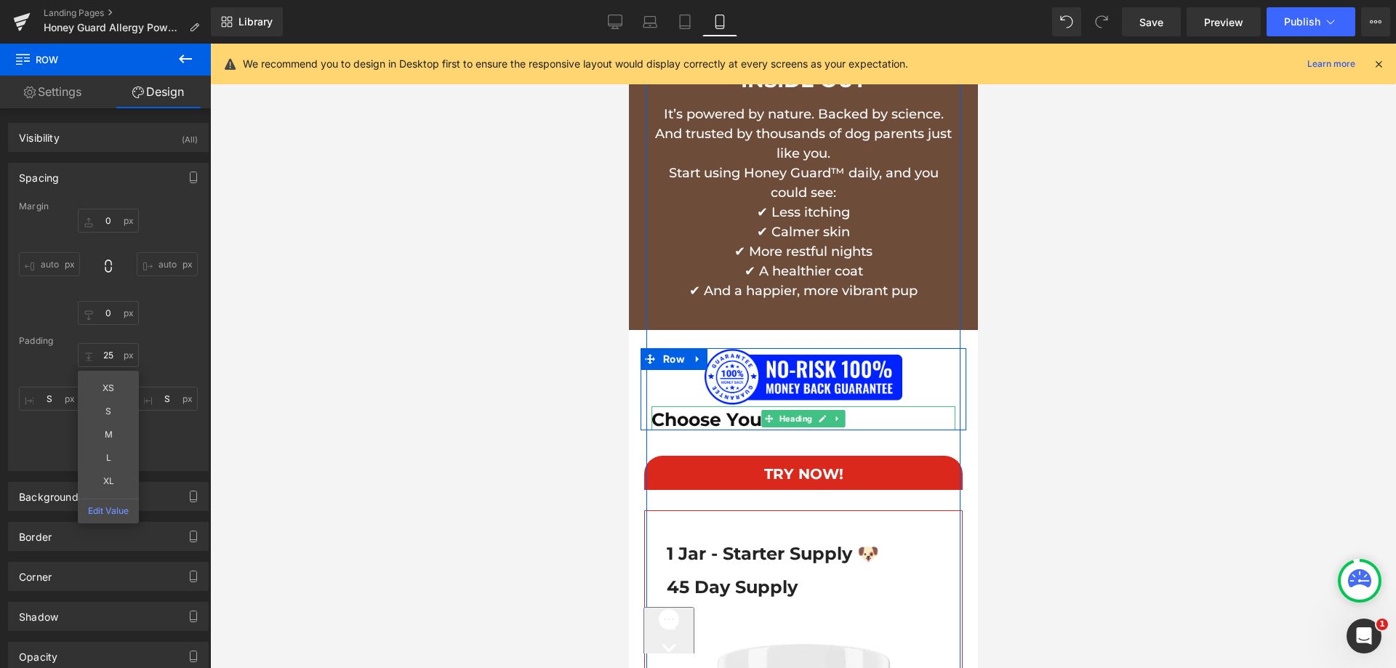
click at [680, 409] on h2 "Choose Your Pack" at bounding box center [803, 420] width 304 height 22
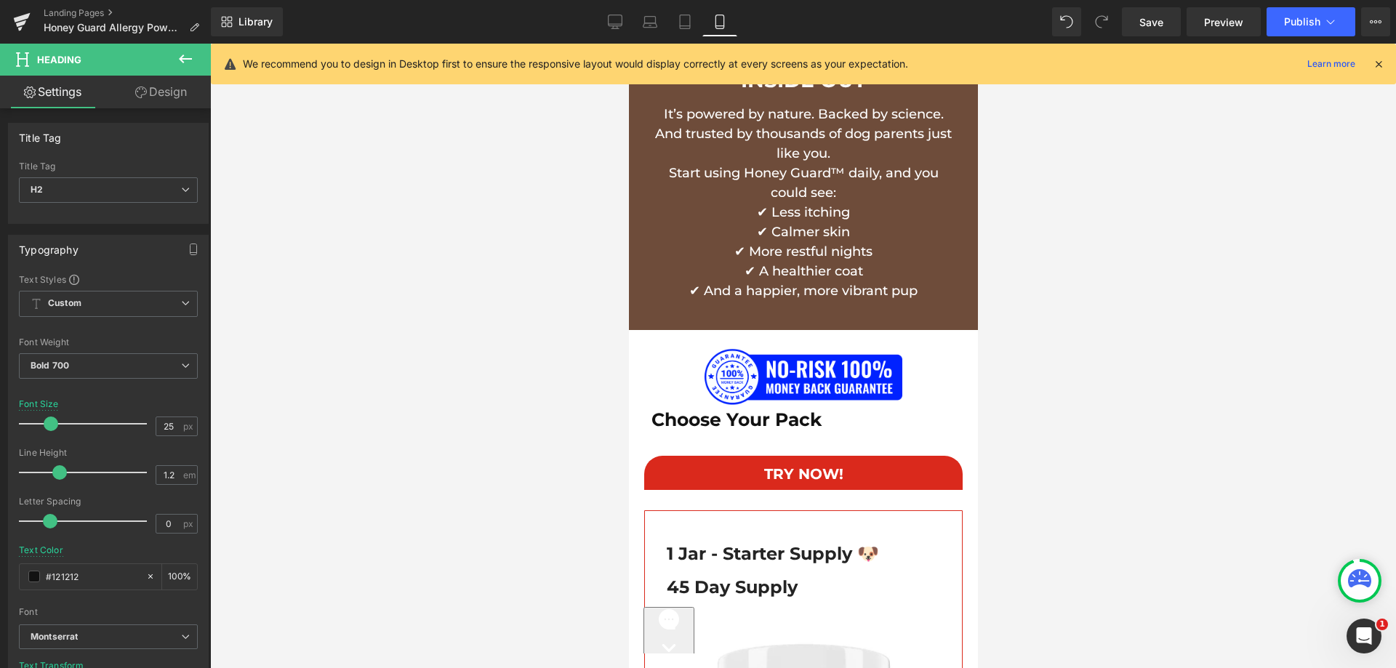
click at [135, 96] on icon at bounding box center [141, 93] width 12 height 12
click at [0, 0] on div "Spacing" at bounding box center [0, 0] width 0 height 0
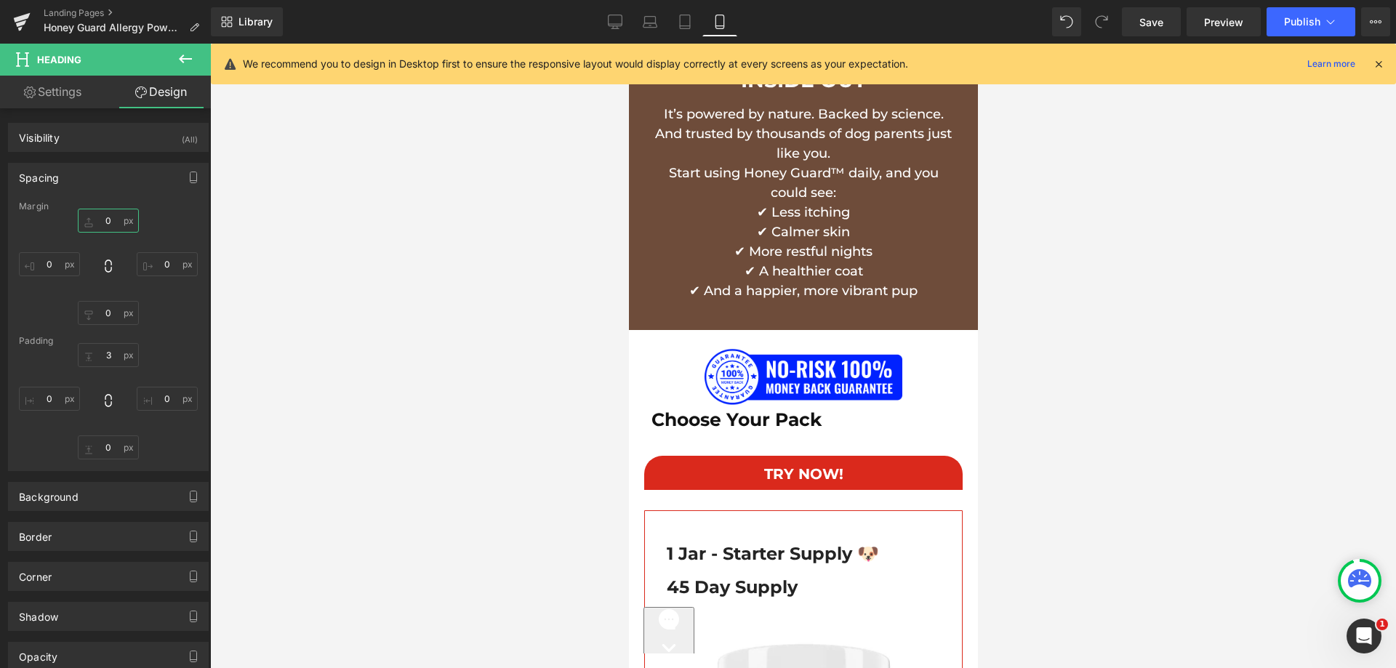
click at [104, 220] on input "text" at bounding box center [108, 221] width 61 height 24
type input "15"
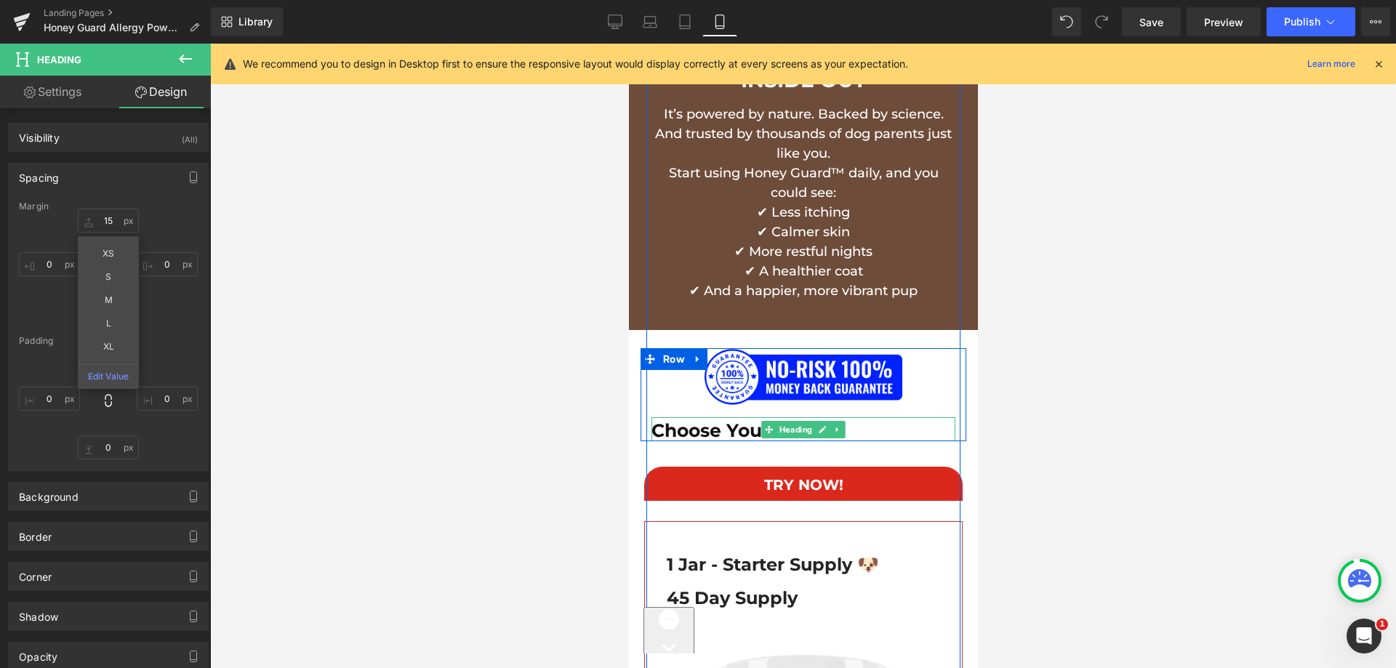
click at [716, 420] on h2 "Choose Your Pack" at bounding box center [803, 431] width 304 height 22
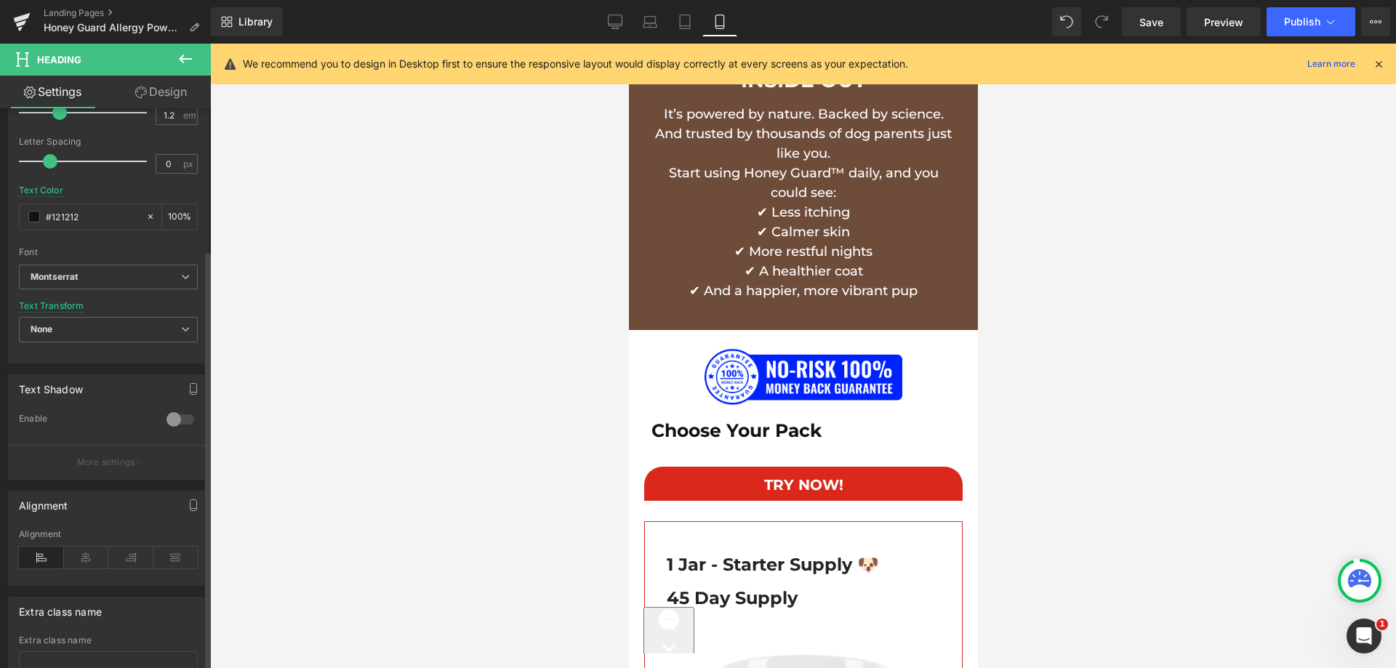
scroll to position [364, 0]
click at [82, 558] on icon at bounding box center [86, 554] width 45 height 22
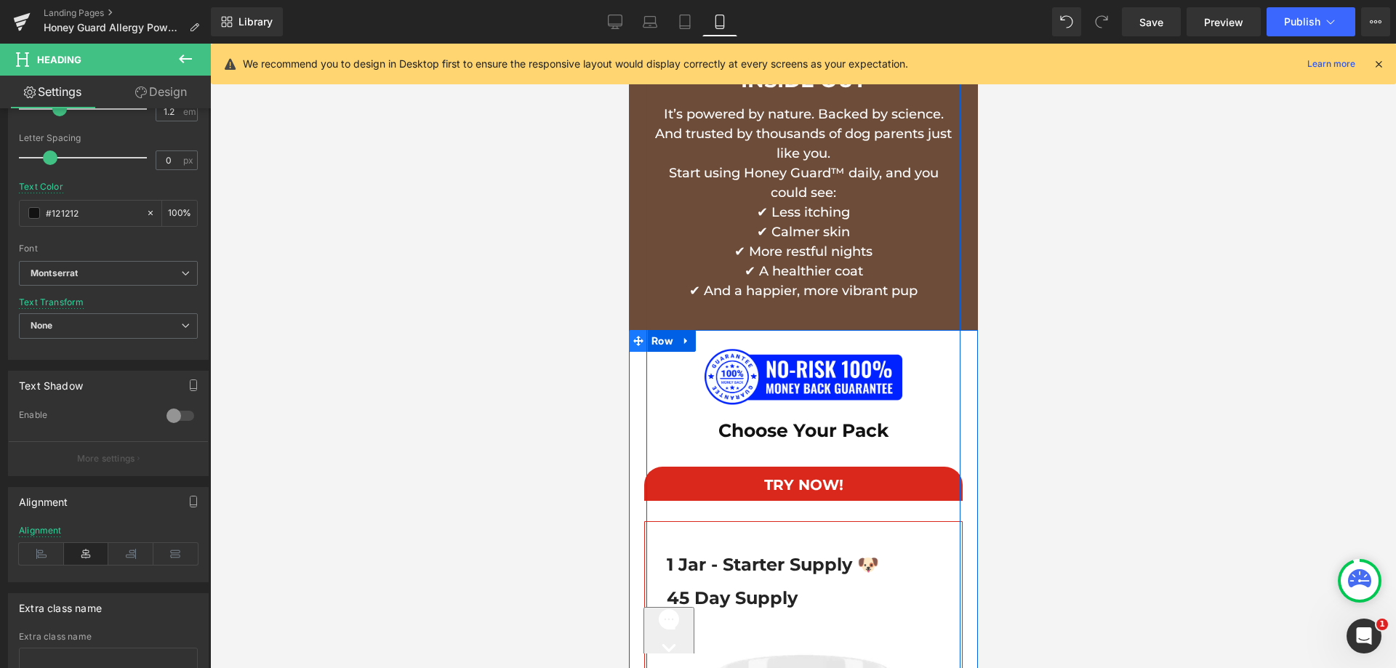
click at [633, 336] on icon at bounding box center [638, 341] width 10 height 10
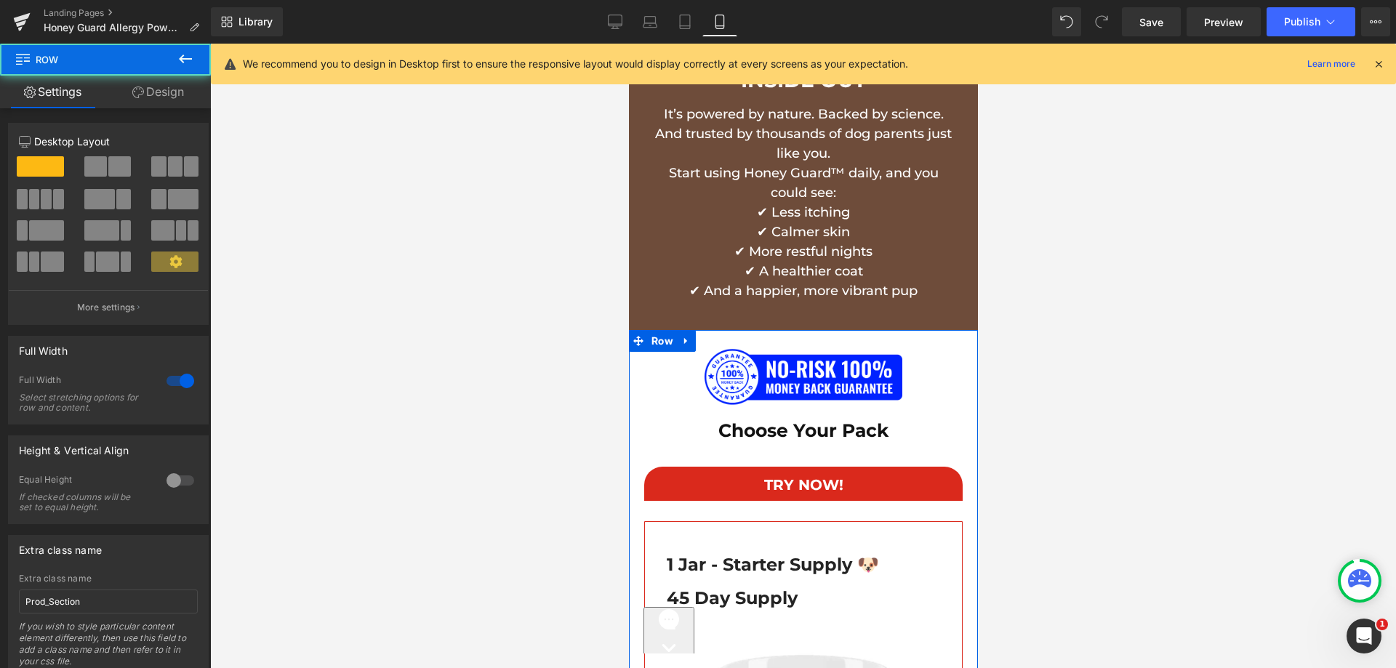
click at [189, 108] on link "Design" at bounding box center [157, 92] width 105 height 33
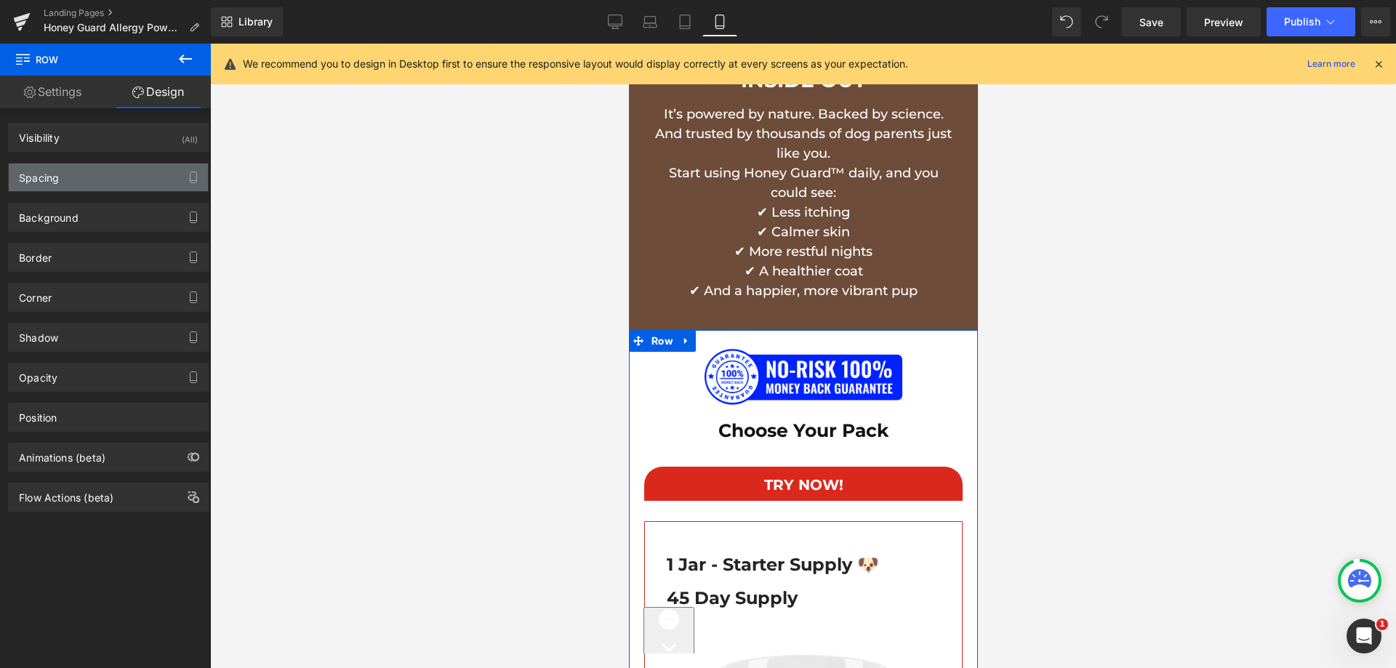
click at [106, 185] on div "Spacing" at bounding box center [108, 178] width 199 height 28
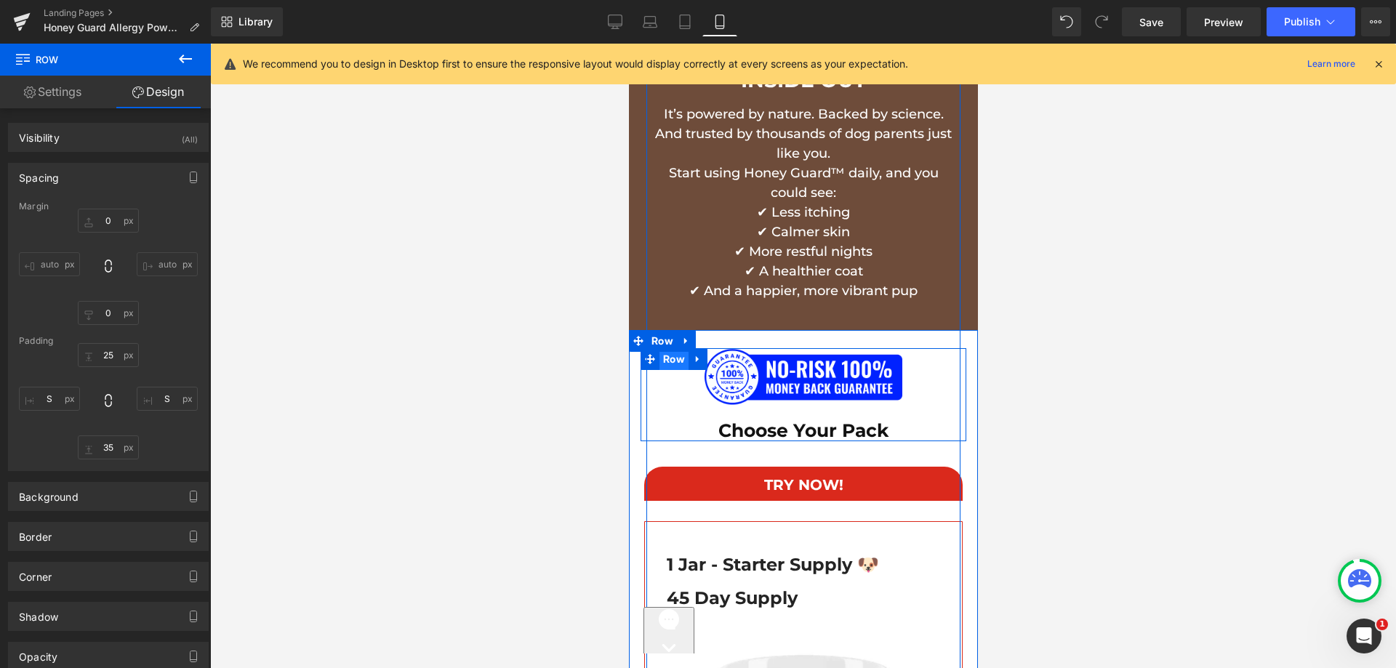
click at [659, 348] on span "Row" at bounding box center [673, 359] width 29 height 22
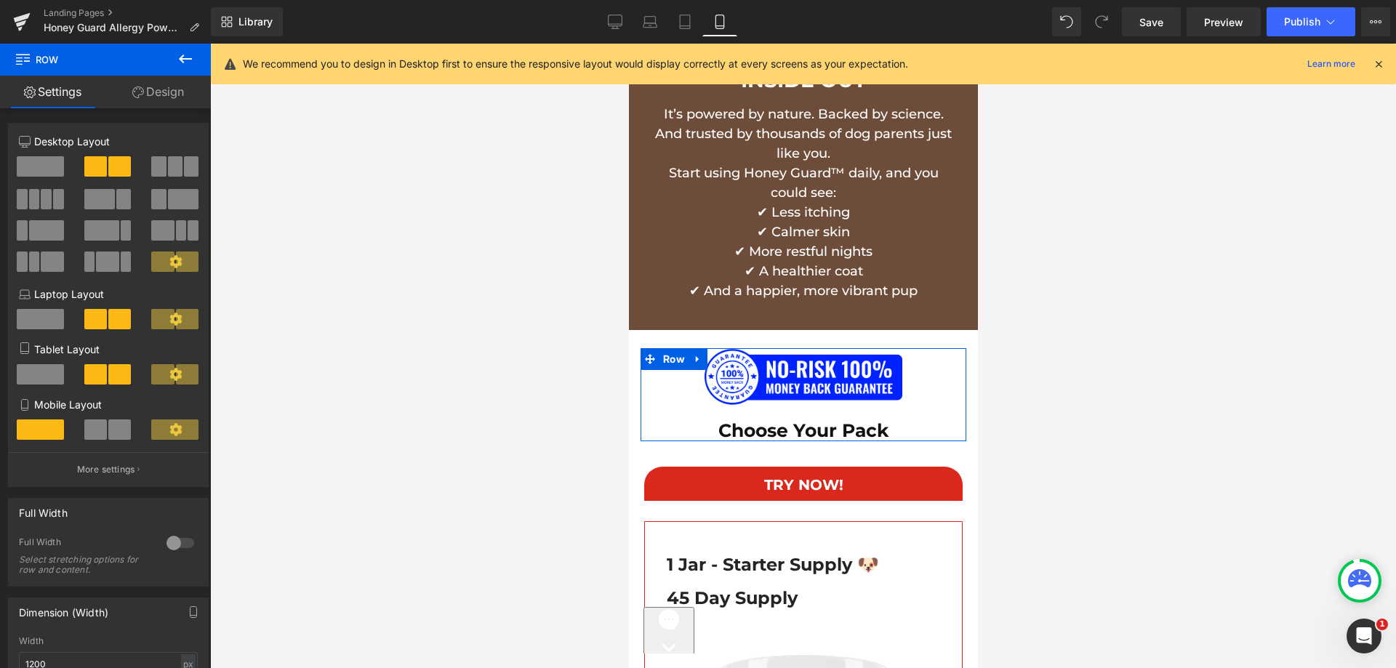
click at [163, 98] on link "Design" at bounding box center [157, 92] width 105 height 33
click at [0, 0] on div "Spacing" at bounding box center [0, 0] width 0 height 0
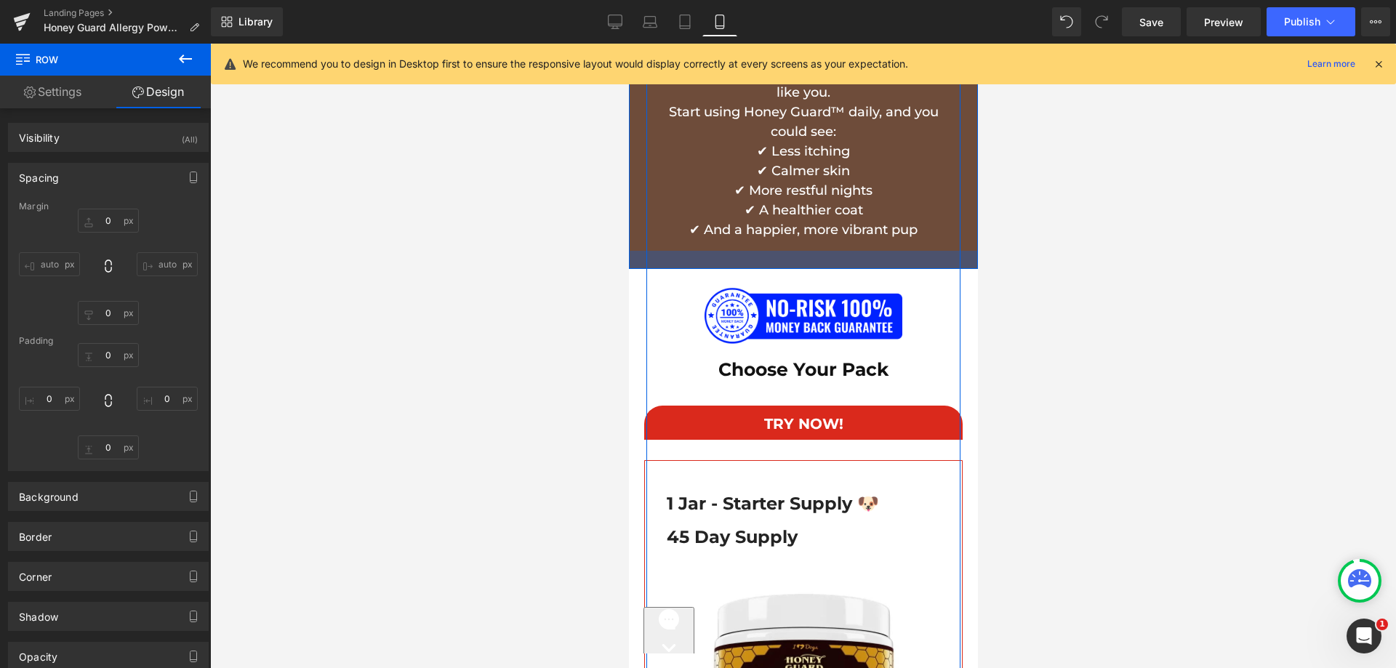
scroll to position [10562, 0]
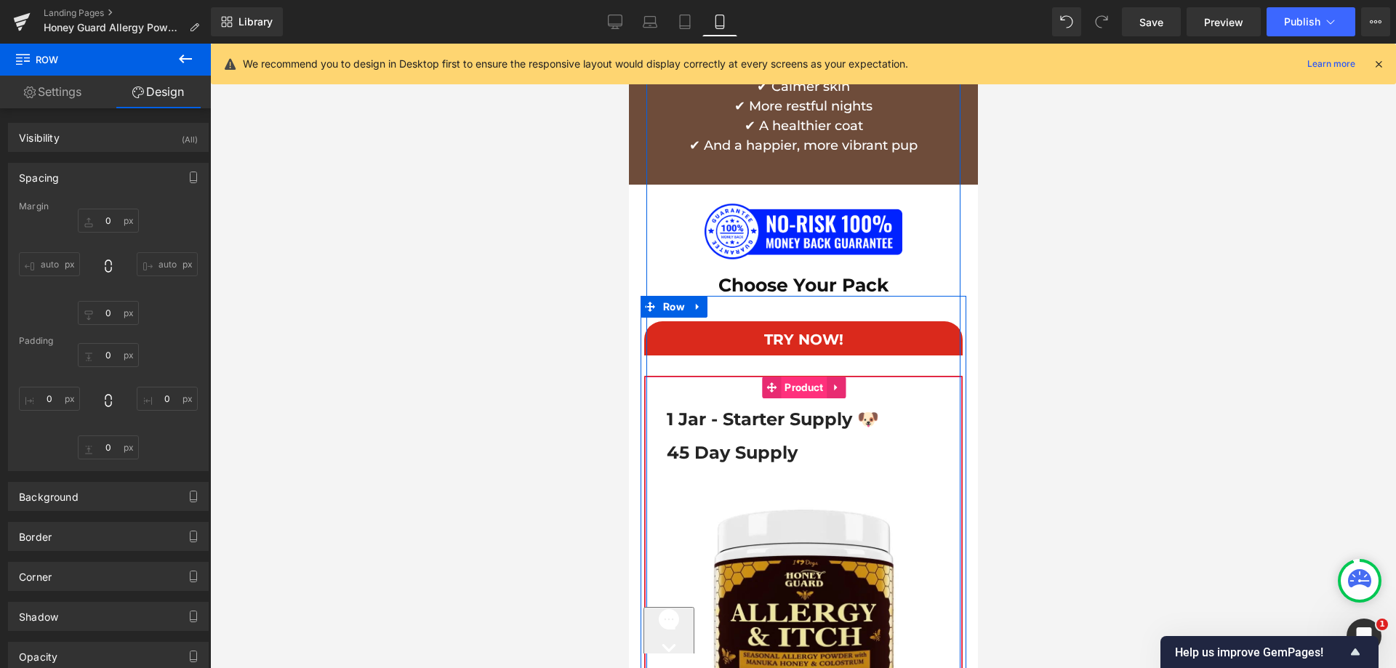
click at [781, 377] on span "Product" at bounding box center [803, 388] width 46 height 22
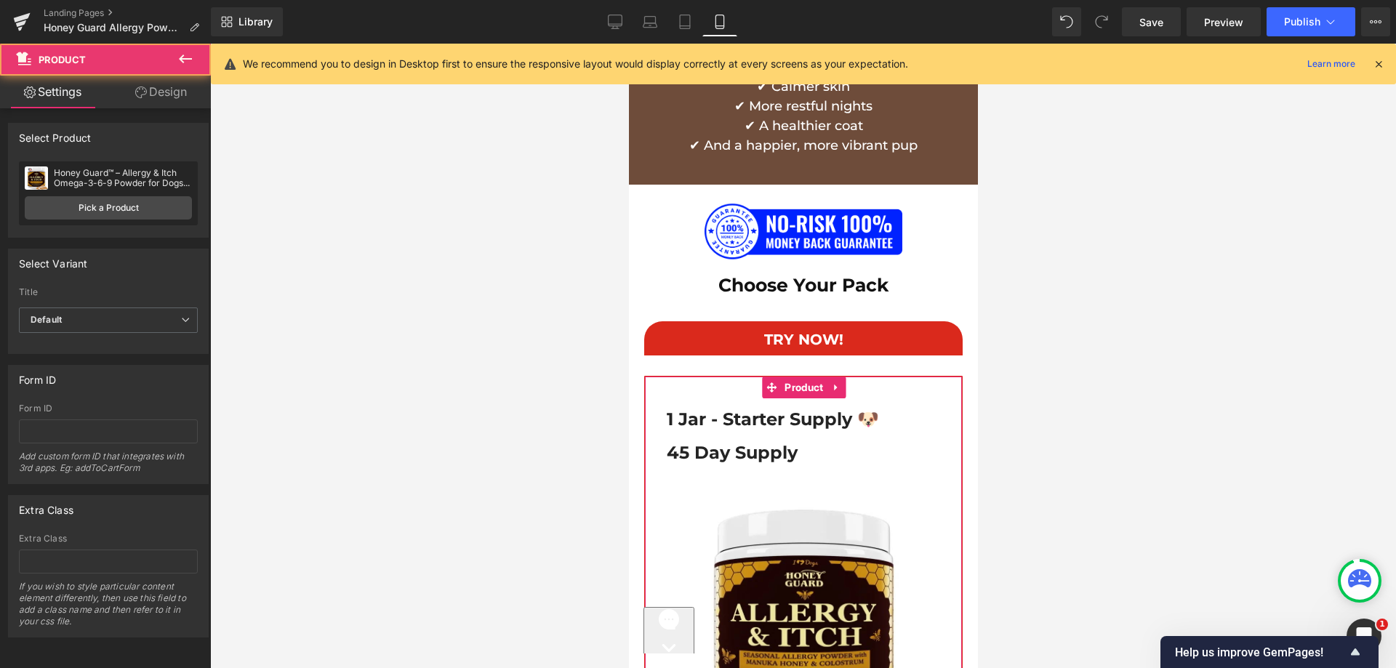
click at [164, 95] on link "Design" at bounding box center [160, 92] width 105 height 33
click at [0, 0] on div "Spacing" at bounding box center [0, 0] width 0 height 0
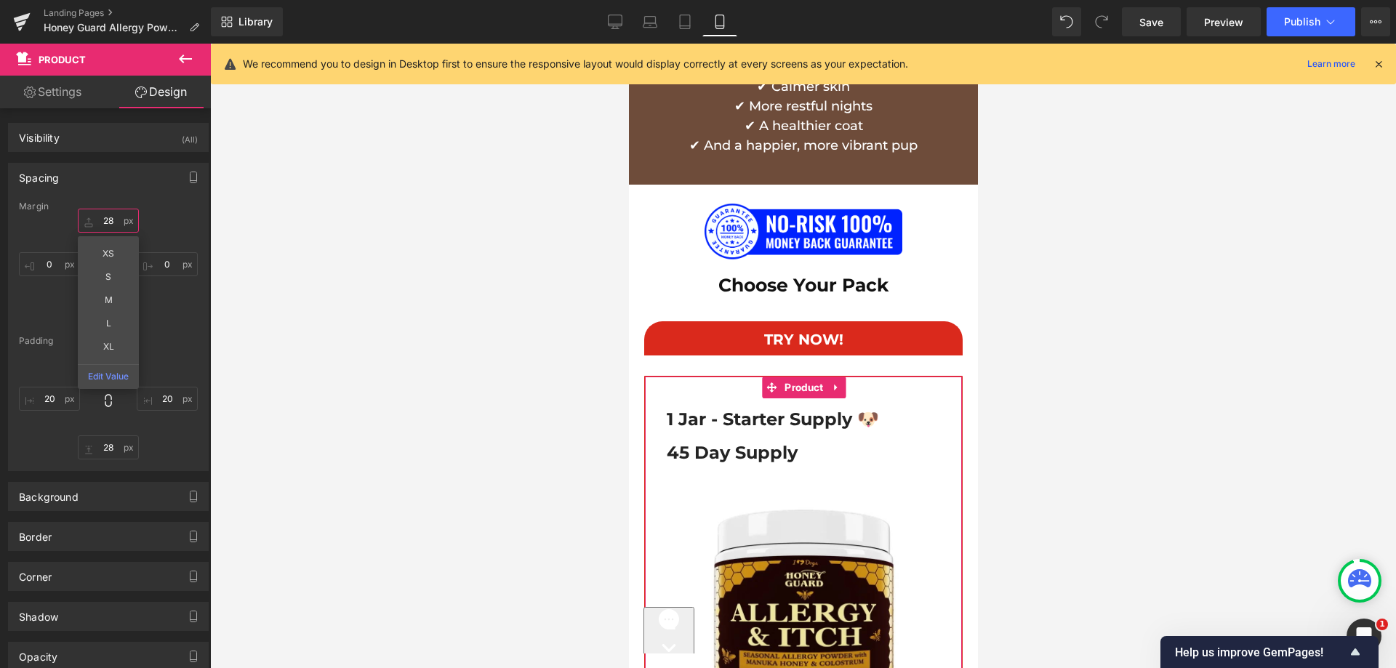
click at [116, 217] on input "text" at bounding box center [108, 221] width 61 height 24
type input "28"
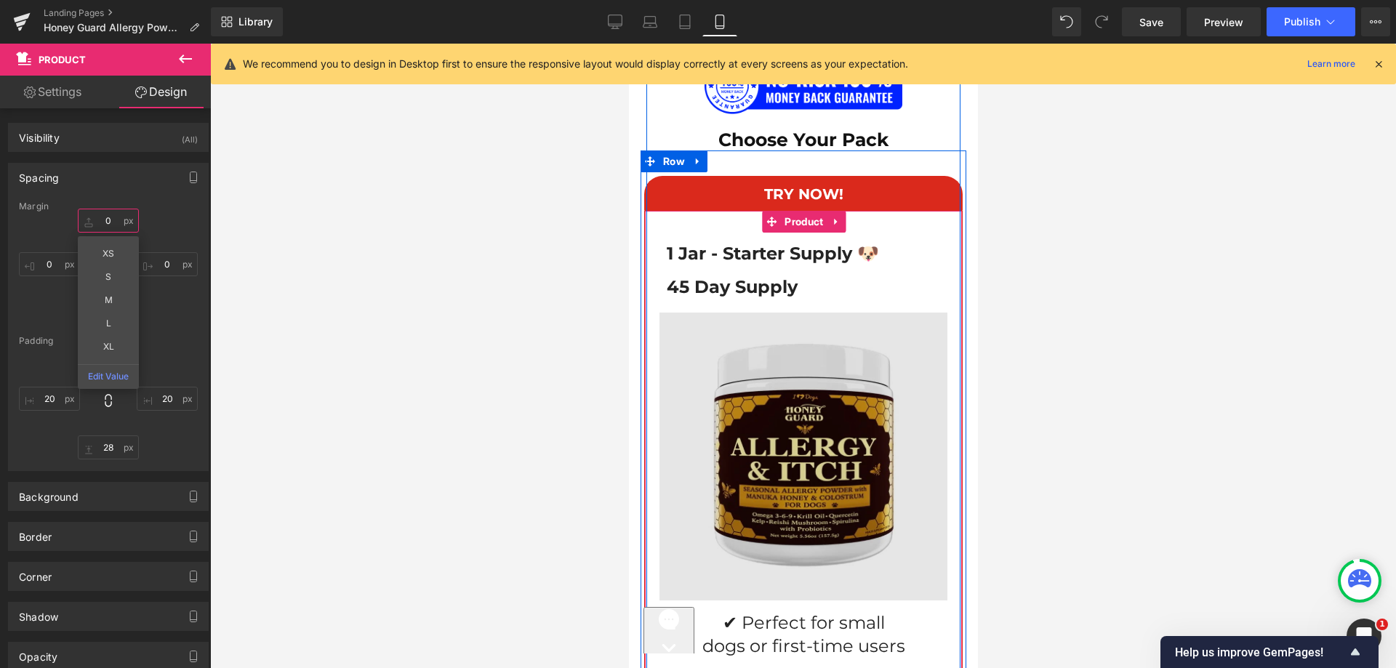
scroll to position [10635, 0]
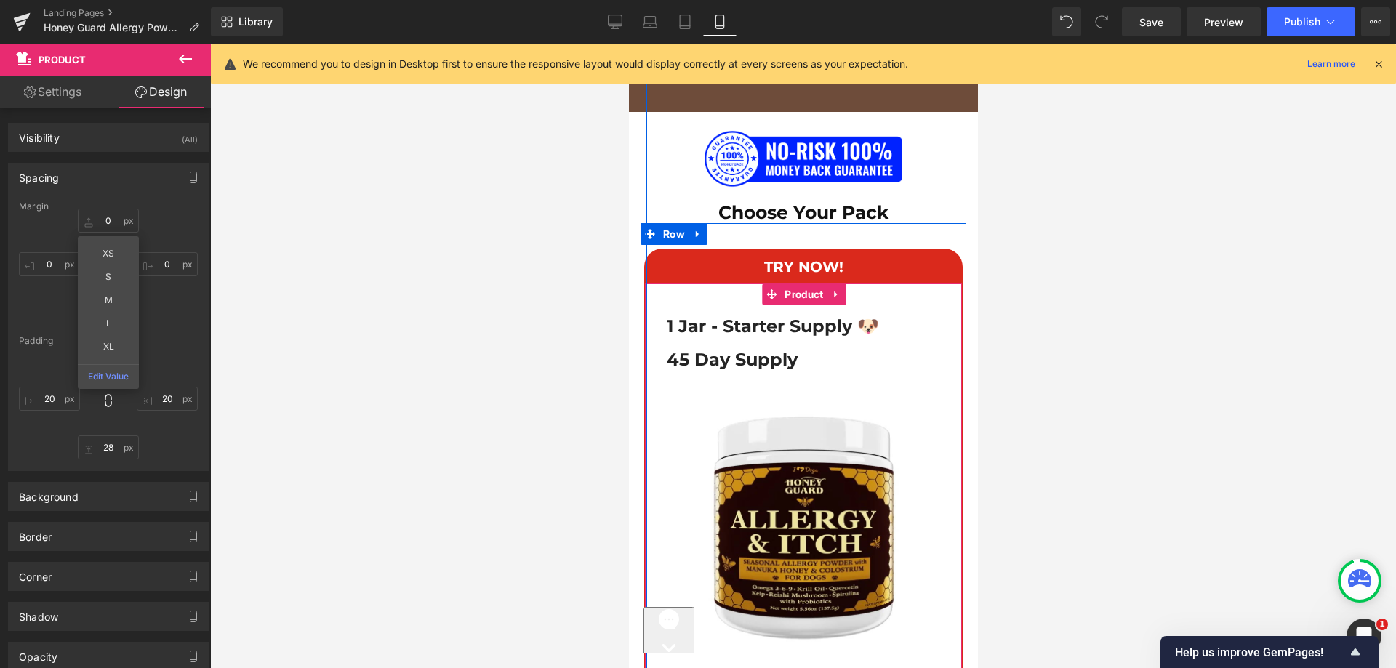
click at [724, 315] on h1 "1 Jar - Starter Supply 🐶" at bounding box center [802, 326] width 273 height 23
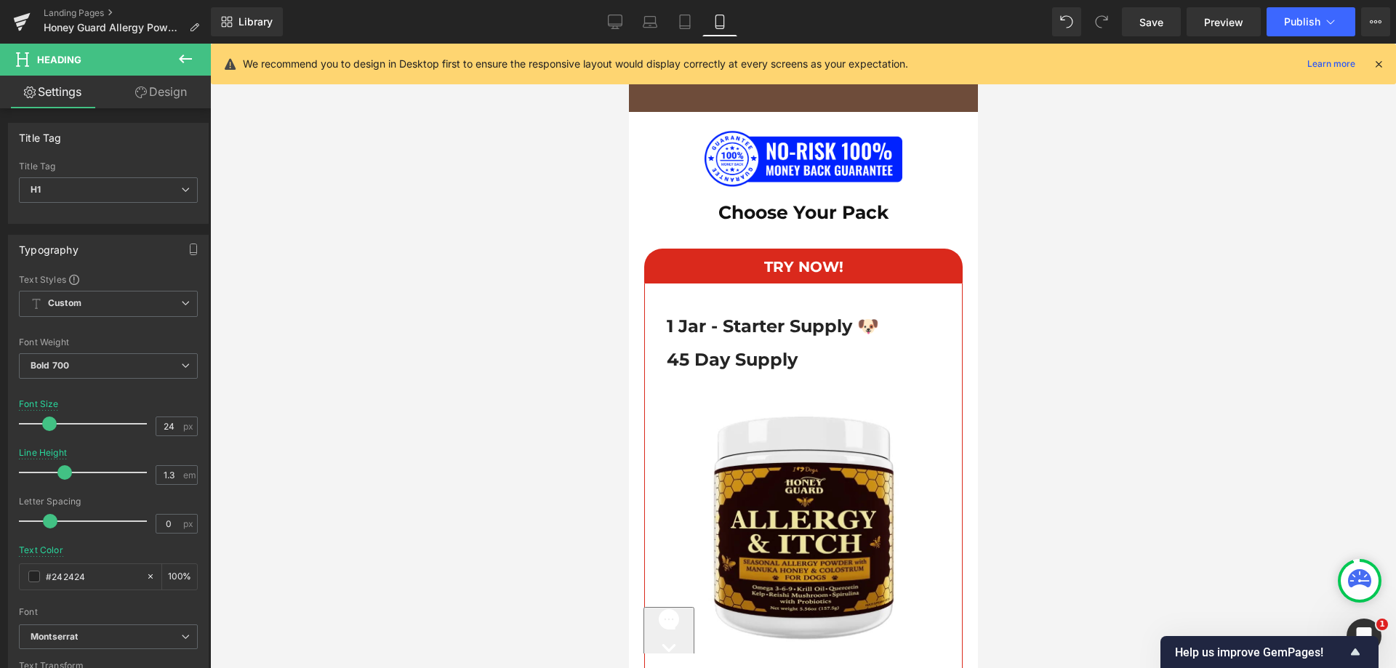
drag, startPoint x: 709, startPoint y: 663, endPoint x: 1249, endPoint y: 593, distance: 544.2
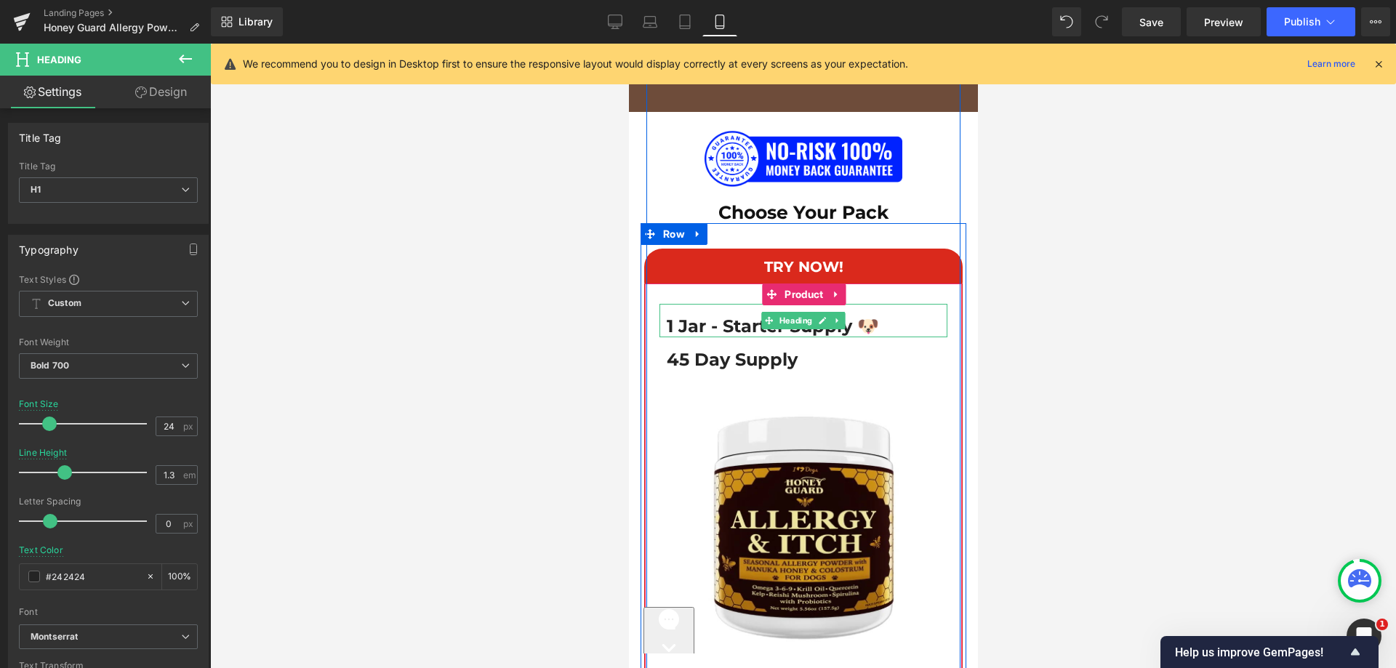
click at [721, 315] on h1 "1 Jar - Starter Supply 🐶" at bounding box center [802, 326] width 273 height 23
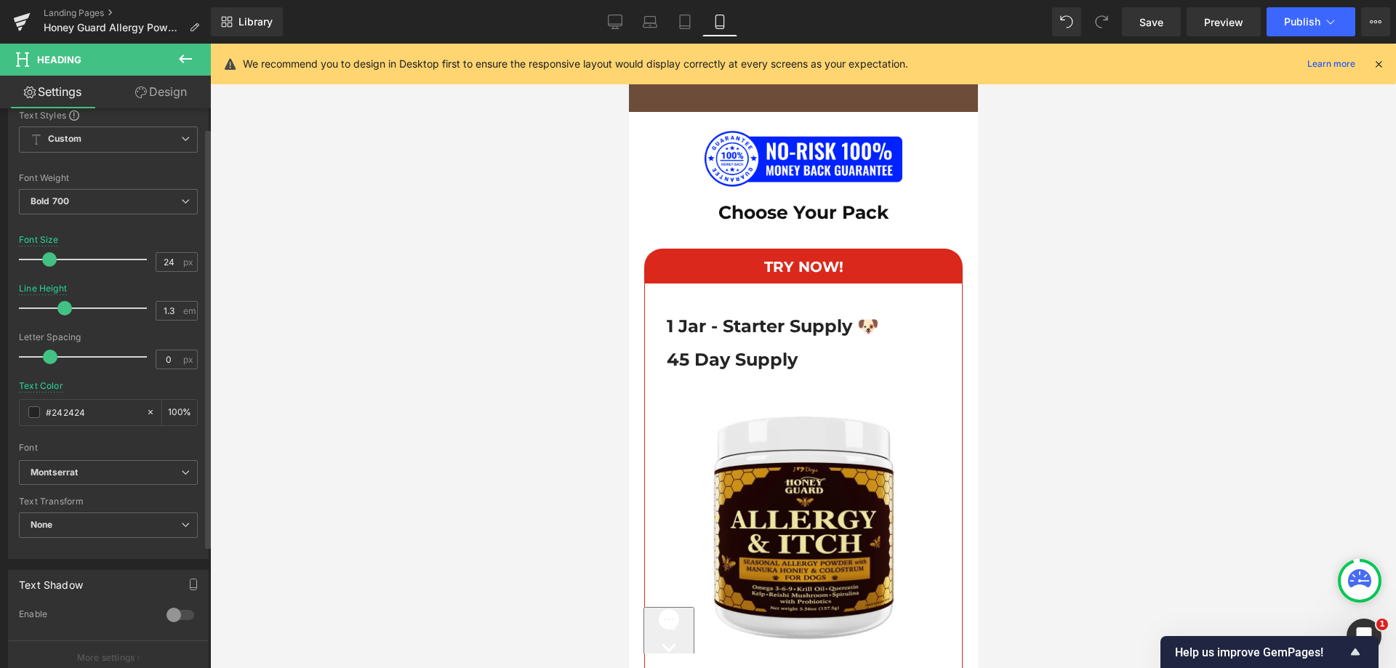
scroll to position [364, 0]
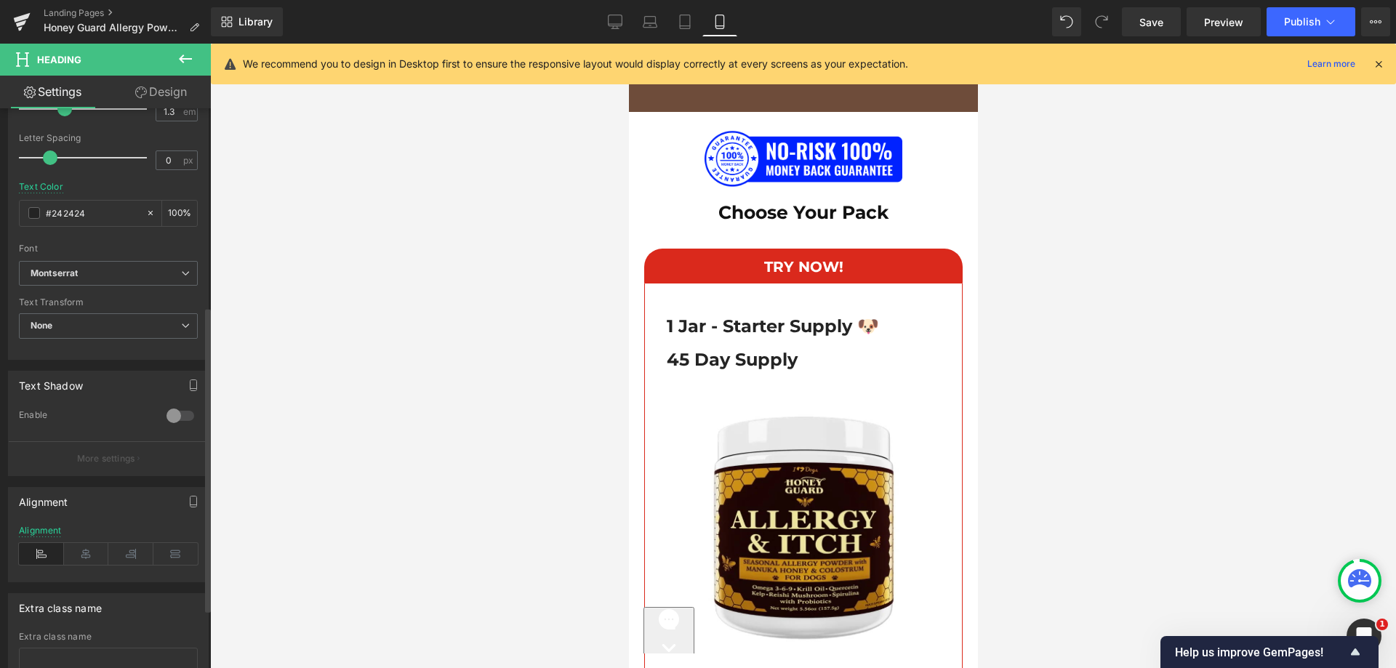
click at [85, 552] on icon at bounding box center [86, 554] width 45 height 22
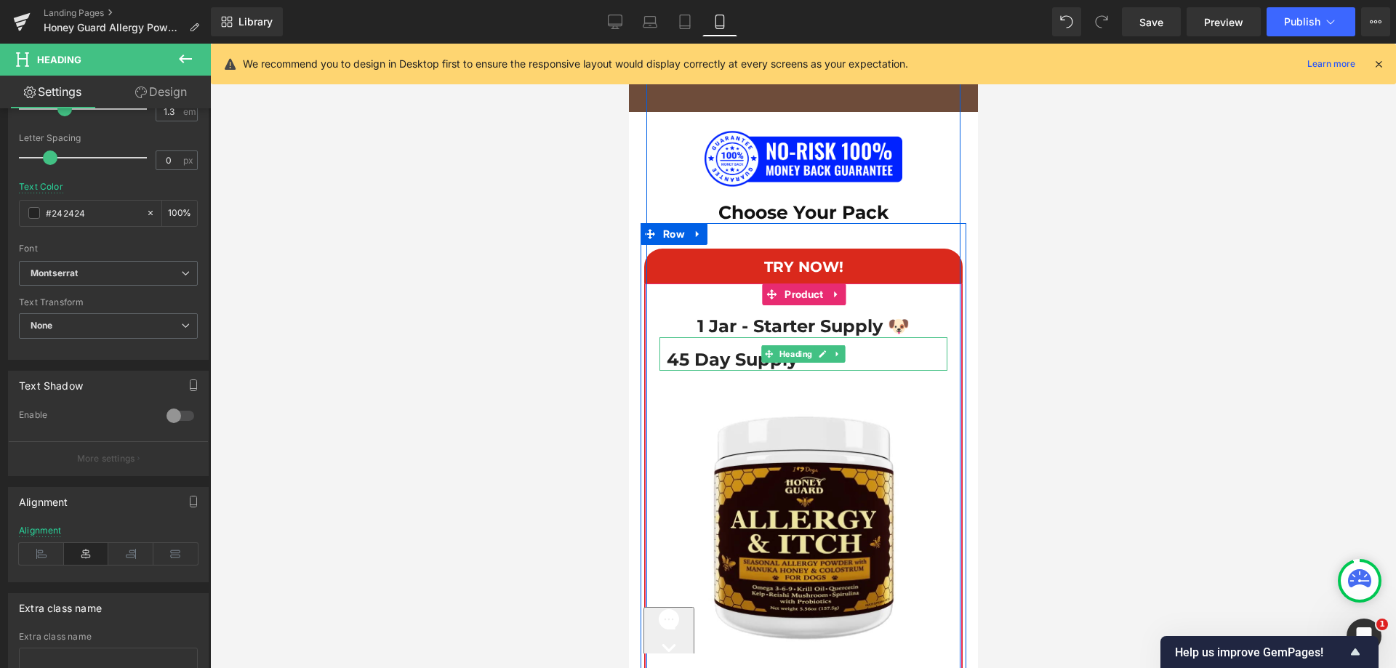
click at [713, 348] on h1 "45 Day Supply" at bounding box center [802, 359] width 273 height 23
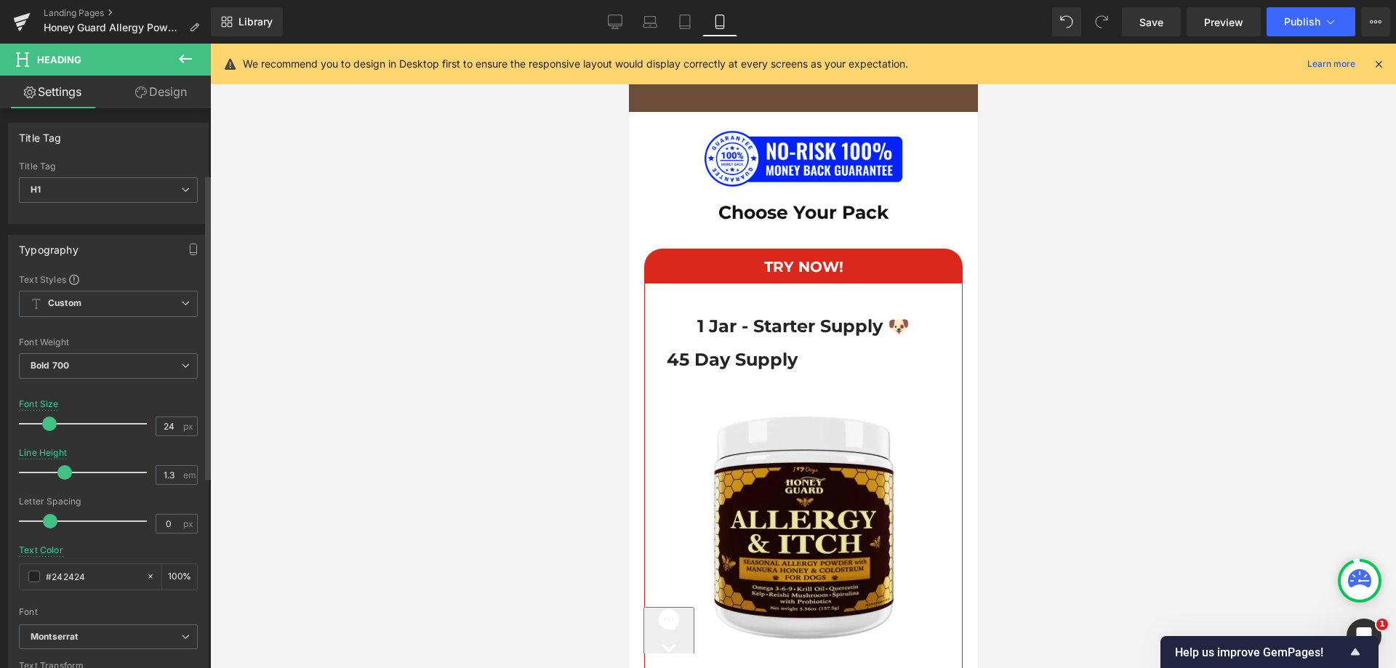
scroll to position [436, 0]
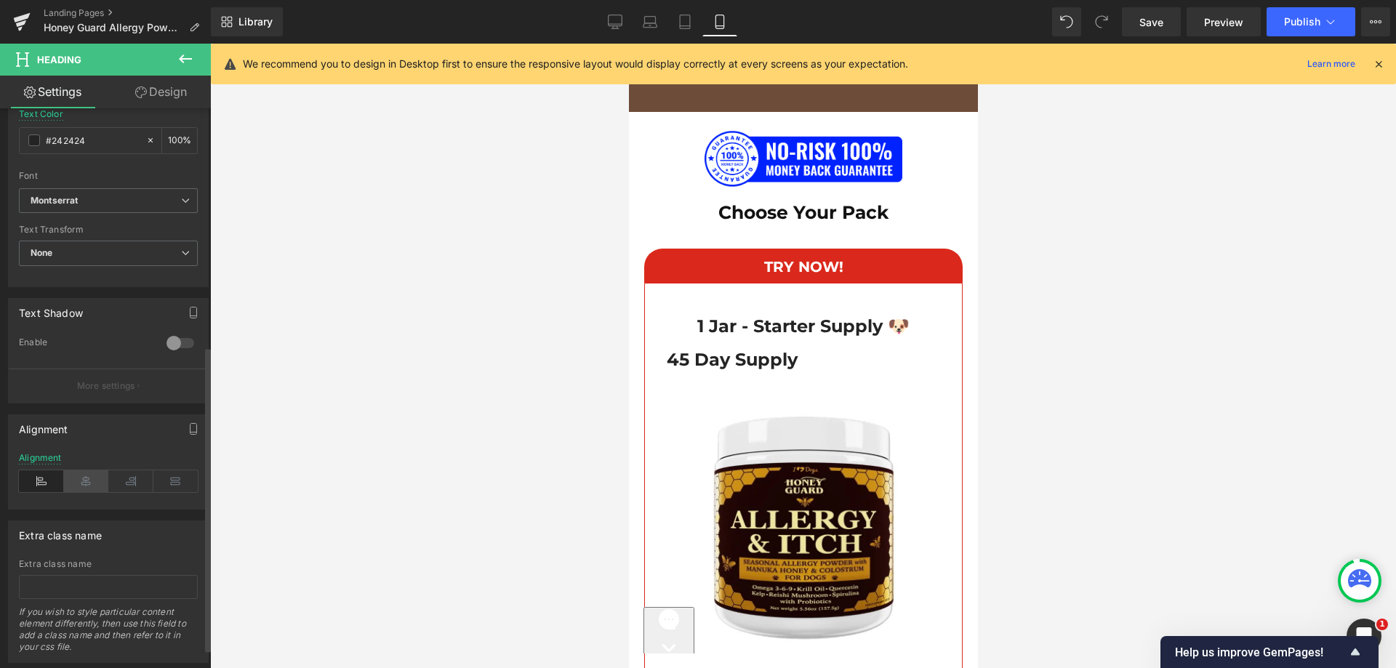
click at [77, 472] on icon at bounding box center [86, 482] width 45 height 22
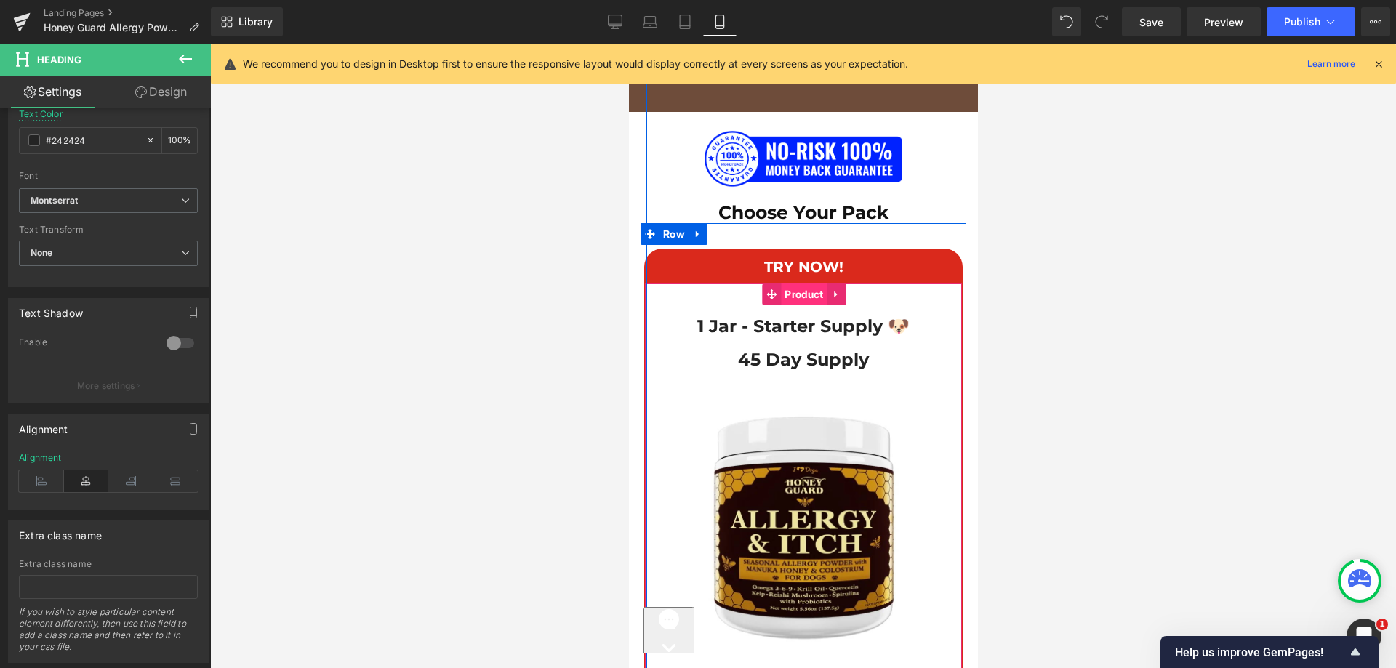
click at [780, 284] on span "Product" at bounding box center [803, 295] width 46 height 22
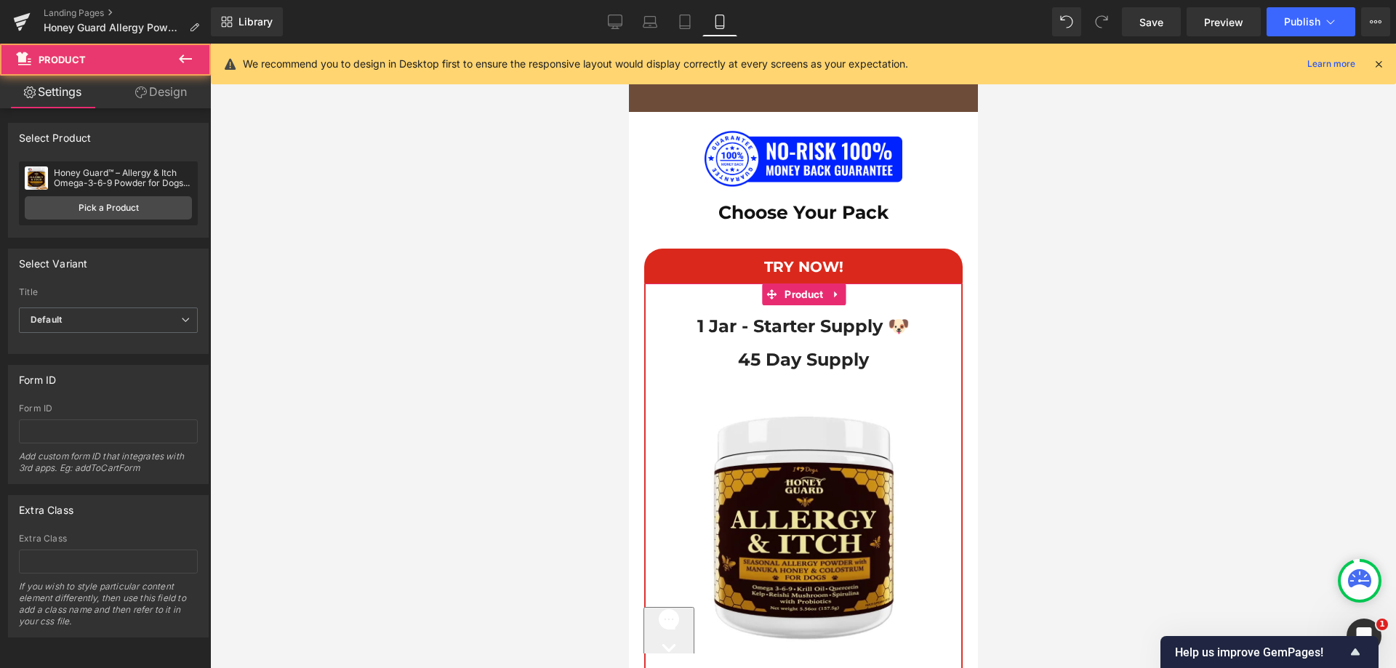
click at [132, 93] on link "Design" at bounding box center [160, 92] width 105 height 33
click at [0, 0] on div "Spacing [GEOGRAPHIC_DATA] [GEOGRAPHIC_DATA]" at bounding box center [0, 0] width 0 height 0
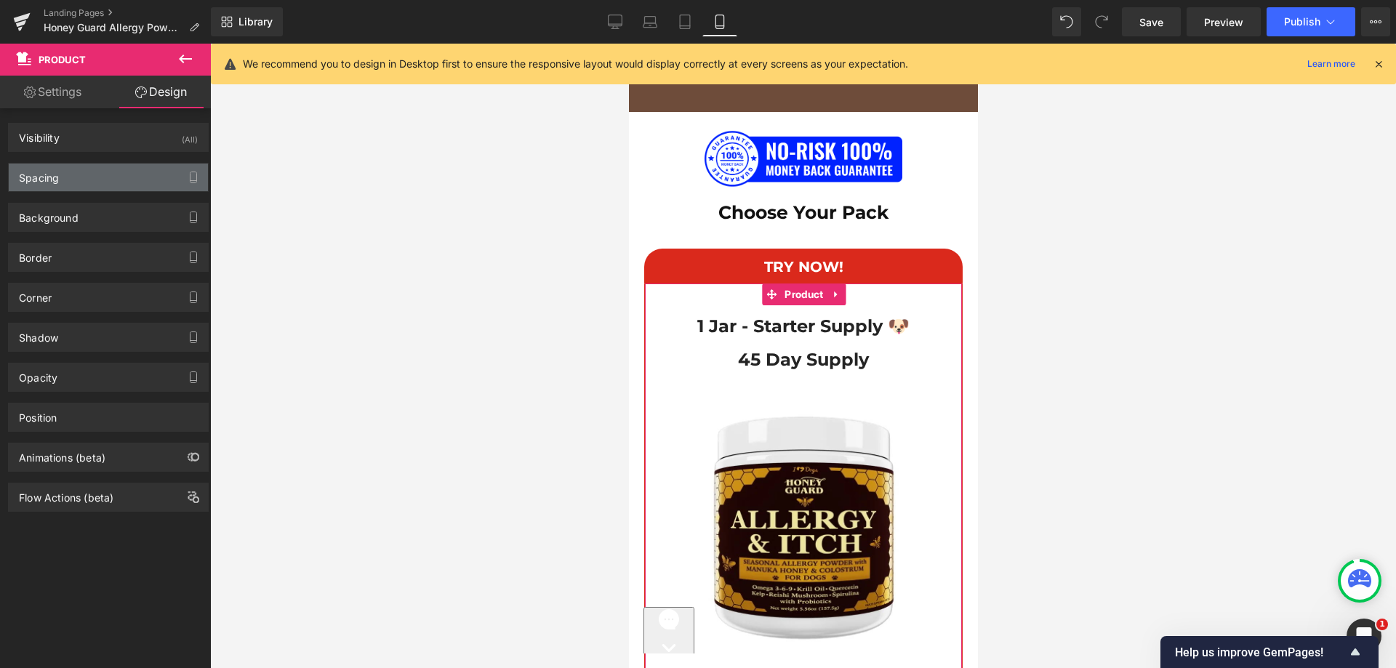
click at [89, 172] on div "Spacing" at bounding box center [108, 178] width 199 height 28
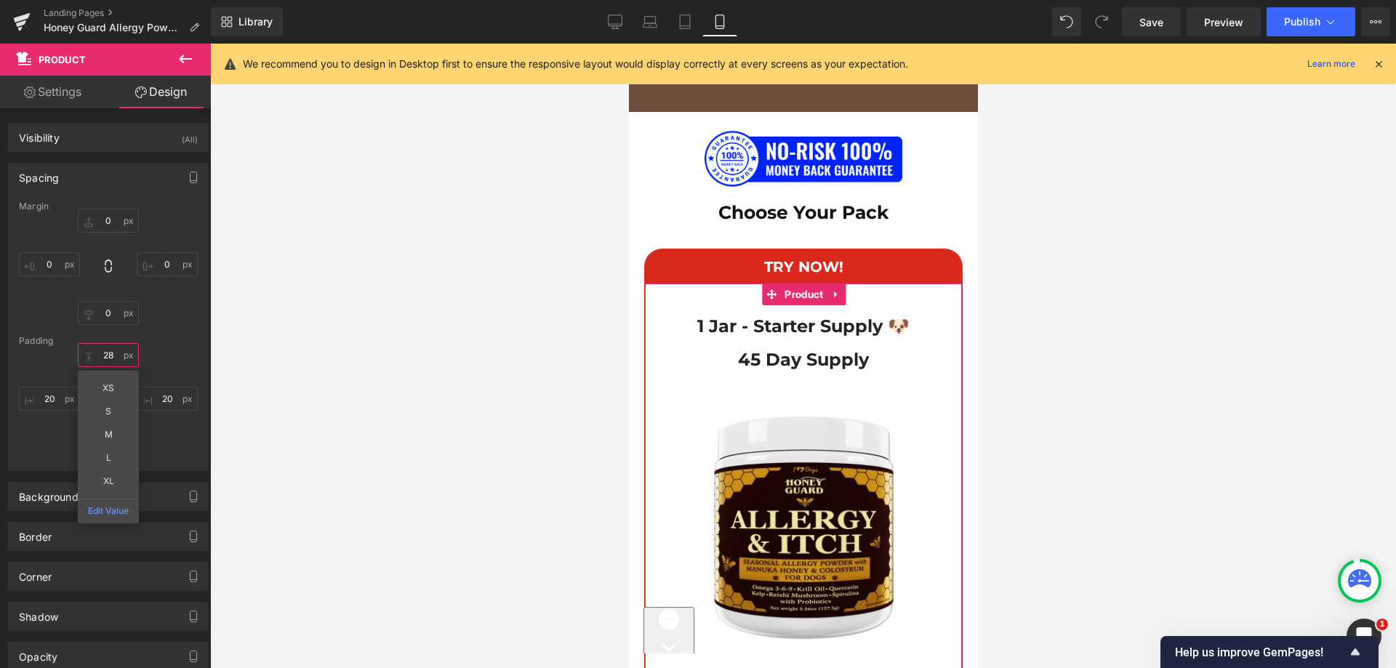
click at [106, 355] on input "text" at bounding box center [108, 355] width 61 height 24
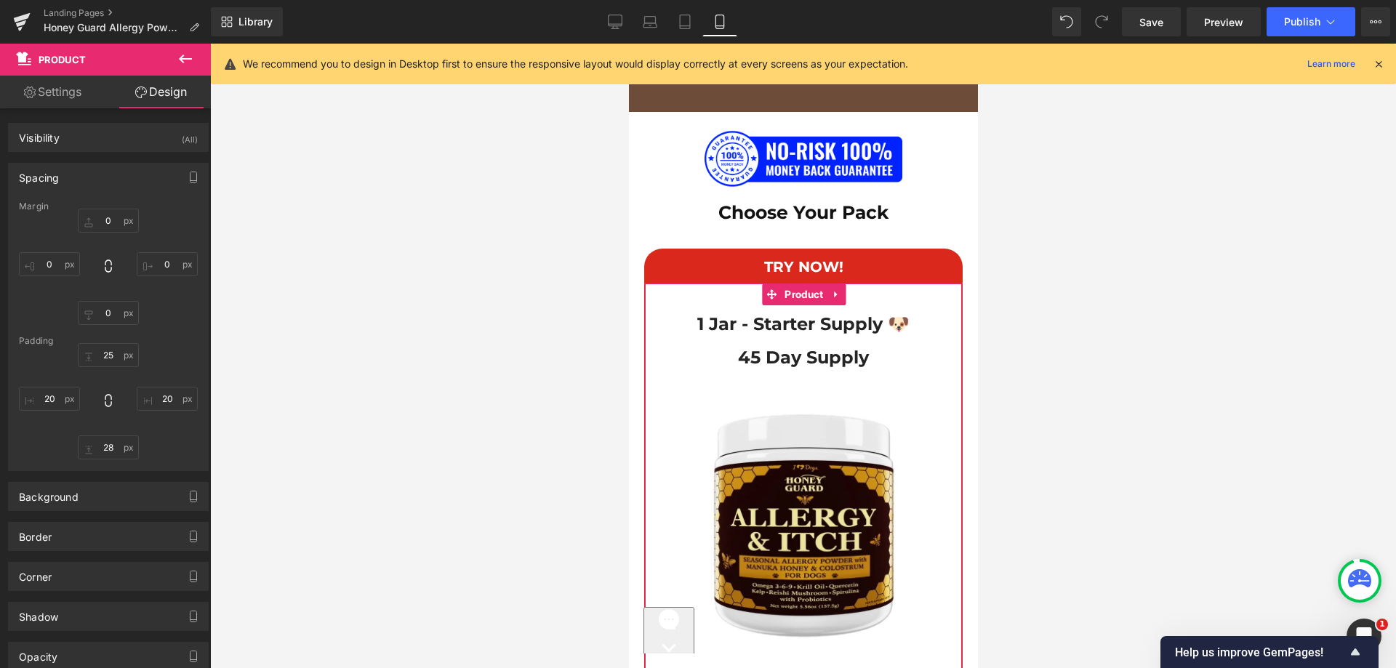
click at [100, 341] on div "Padding" at bounding box center [108, 341] width 179 height 10
click at [96, 367] on div "25" at bounding box center [108, 401] width 179 height 116
click at [97, 359] on input "1" at bounding box center [108, 355] width 61 height 24
type input "15"
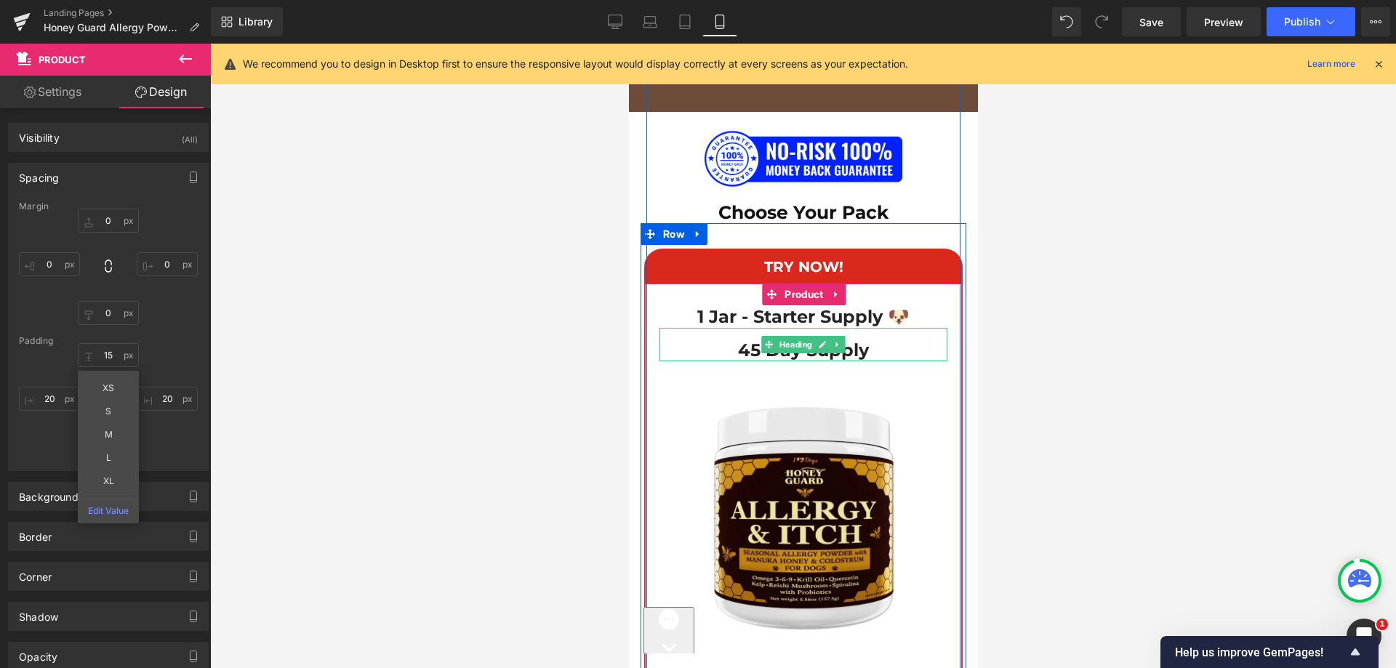
click at [737, 339] on h1 "45 Day Supply" at bounding box center [802, 350] width 273 height 23
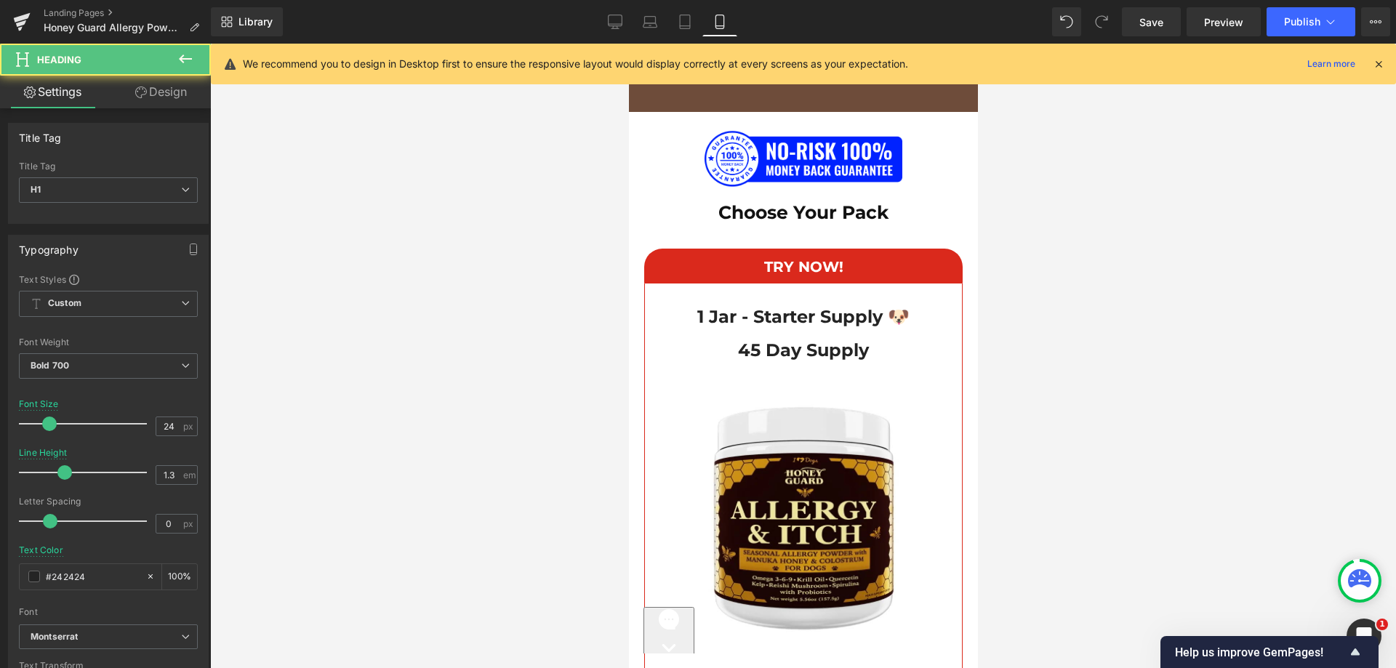
click at [127, 89] on link "Design" at bounding box center [160, 92] width 105 height 33
click at [0, 0] on div "Spacing" at bounding box center [0, 0] width 0 height 0
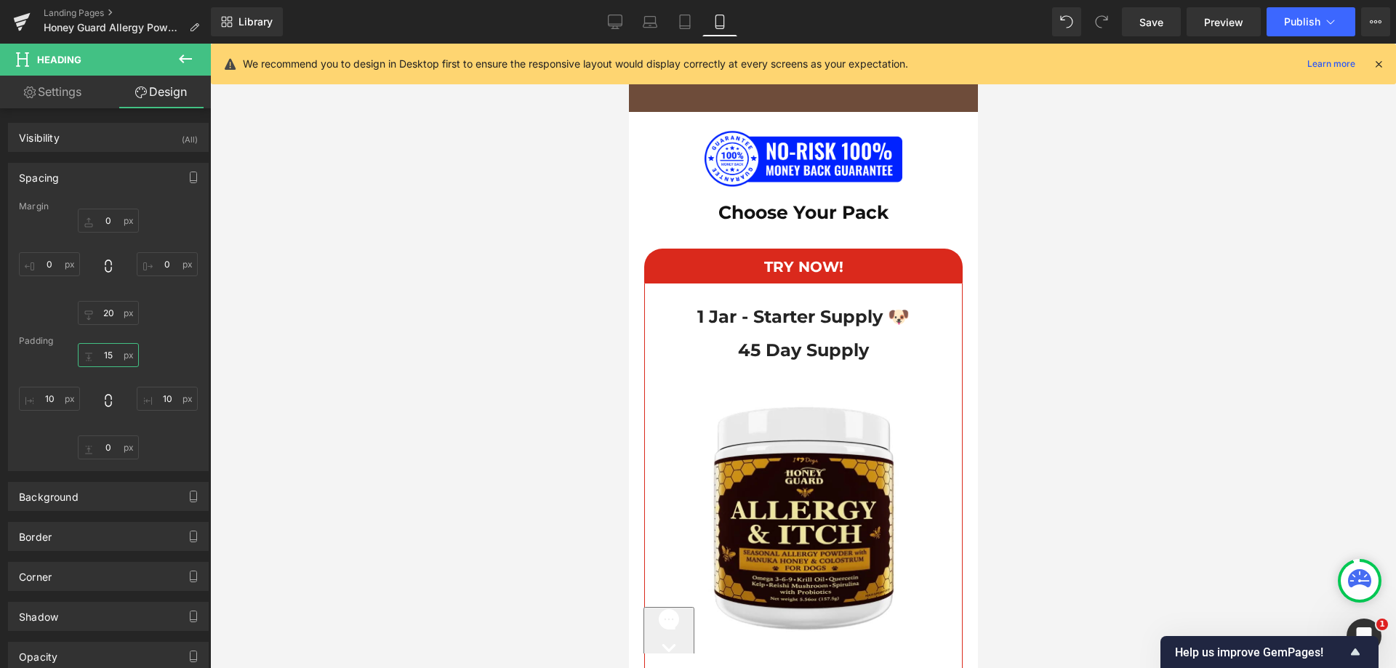
click at [108, 360] on input "text" at bounding box center [108, 355] width 61 height 24
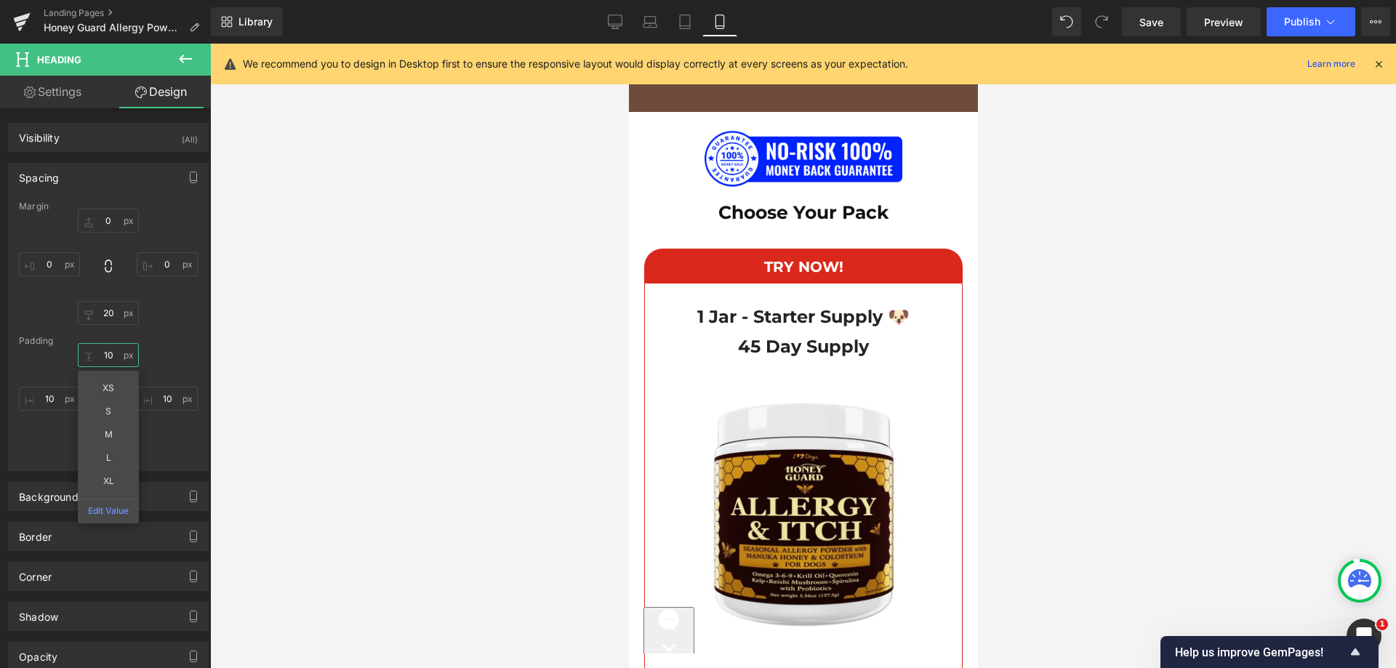
type input "1"
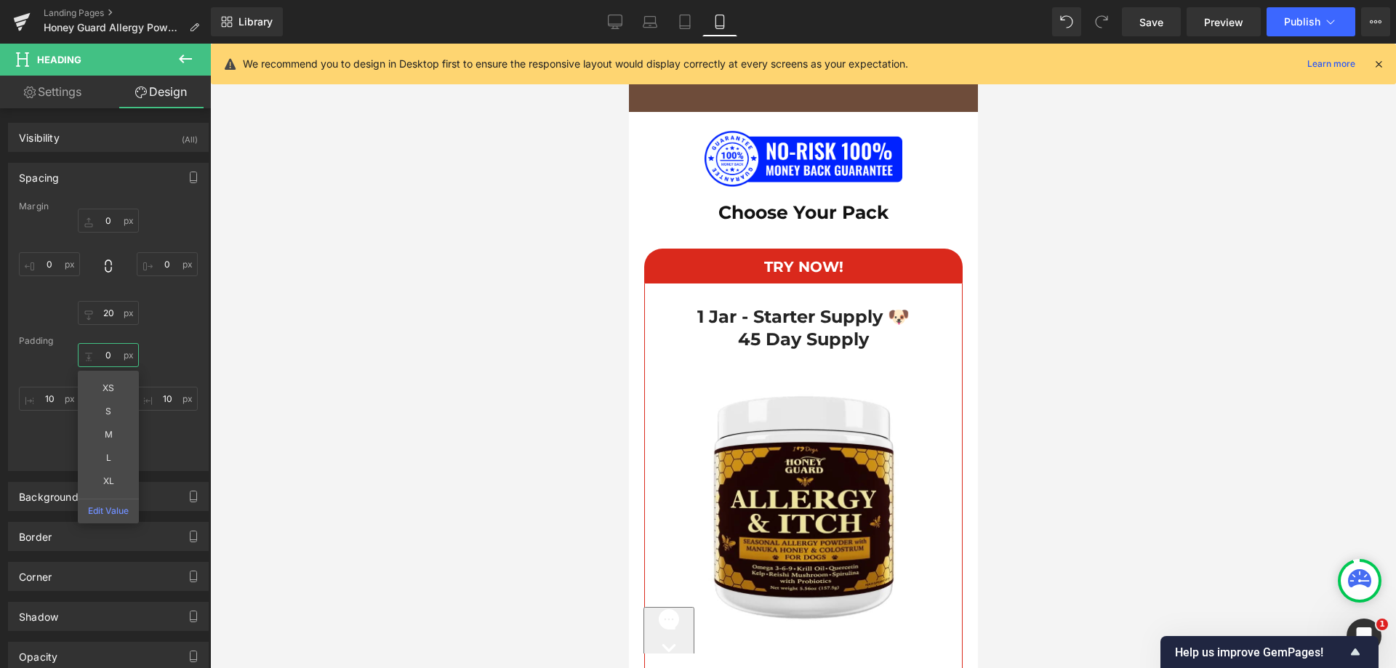
type input "5"
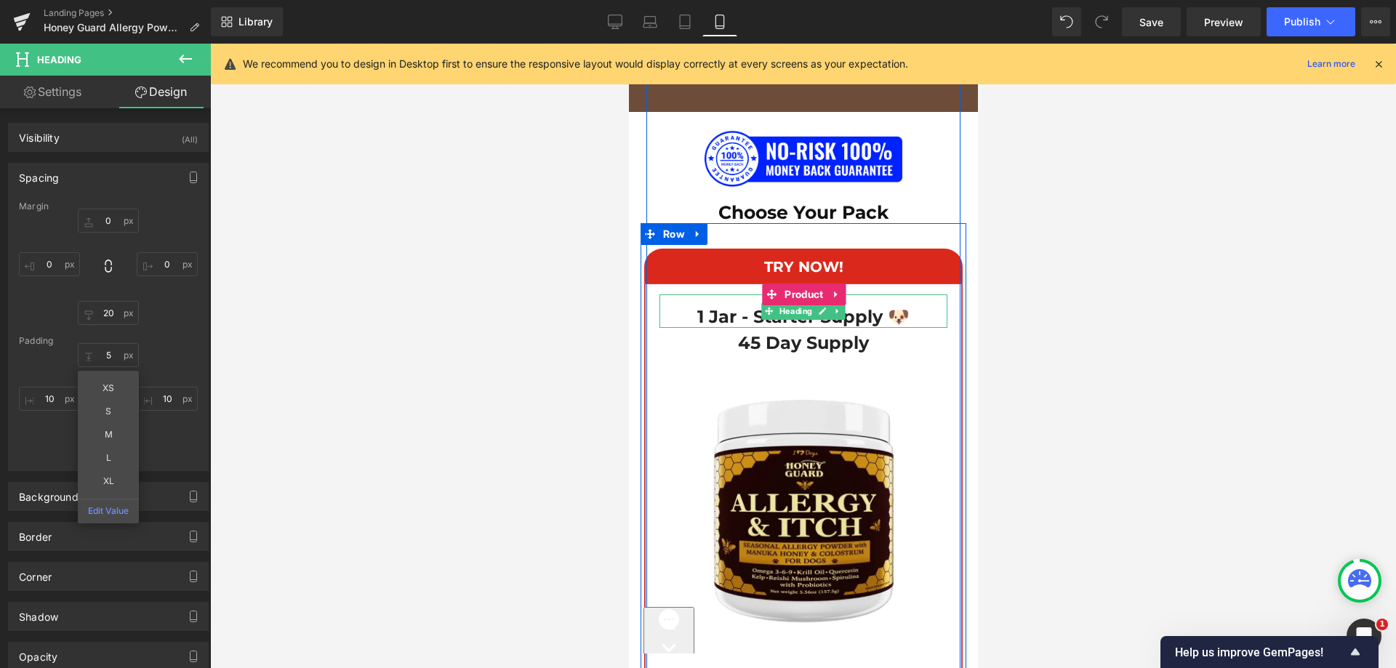
click at [721, 305] on h1 "1 Jar - Starter Supply 🐶" at bounding box center [802, 316] width 273 height 23
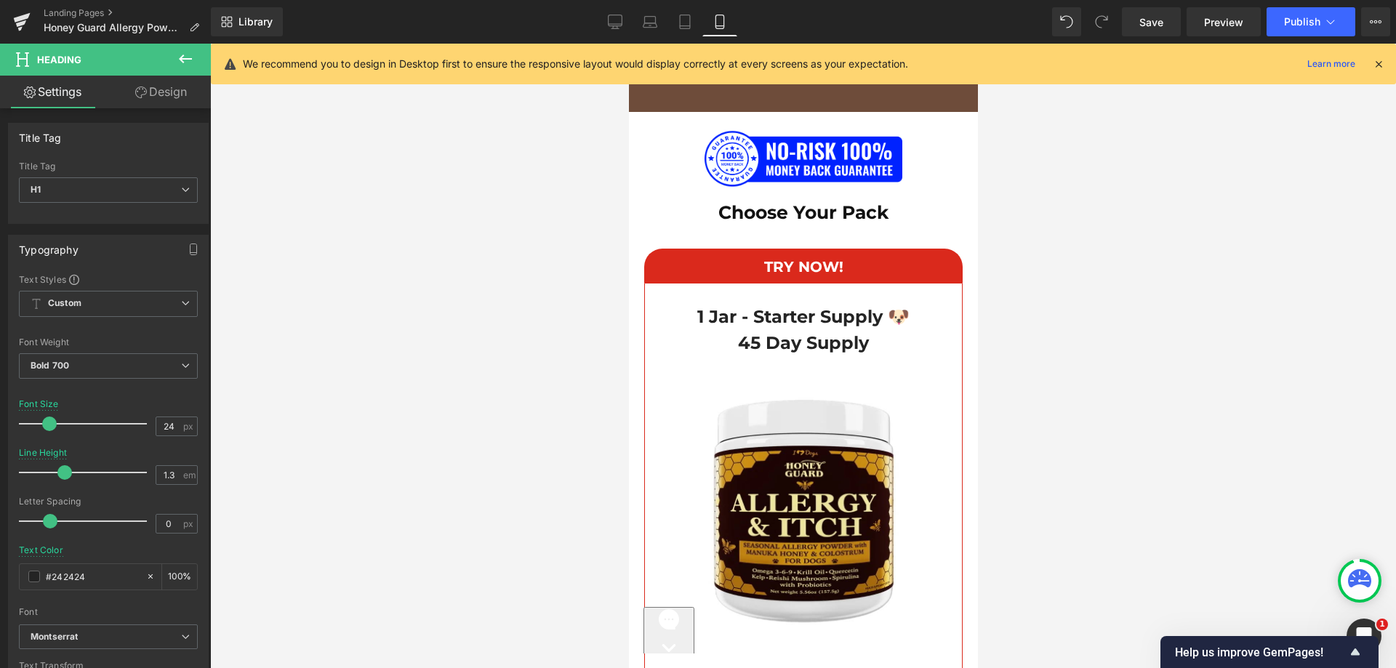
click at [161, 93] on link "Design" at bounding box center [160, 92] width 105 height 33
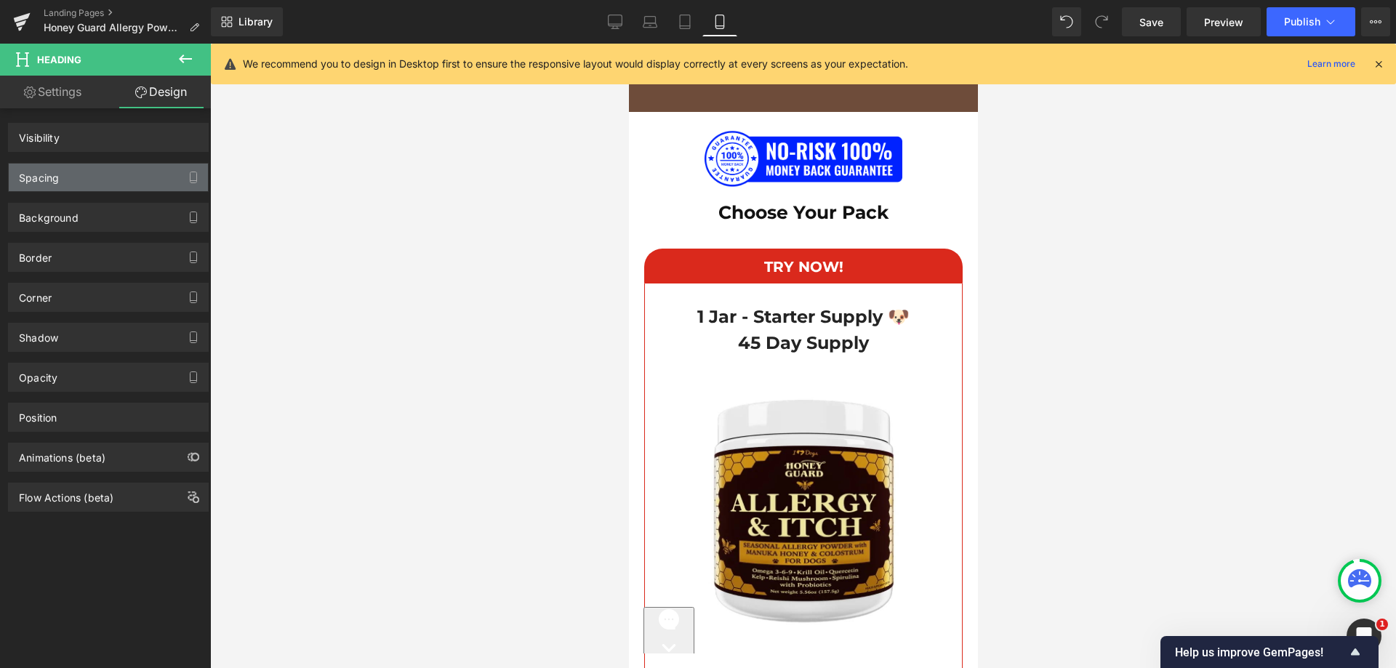
click at [86, 177] on div "Spacing" at bounding box center [108, 178] width 199 height 28
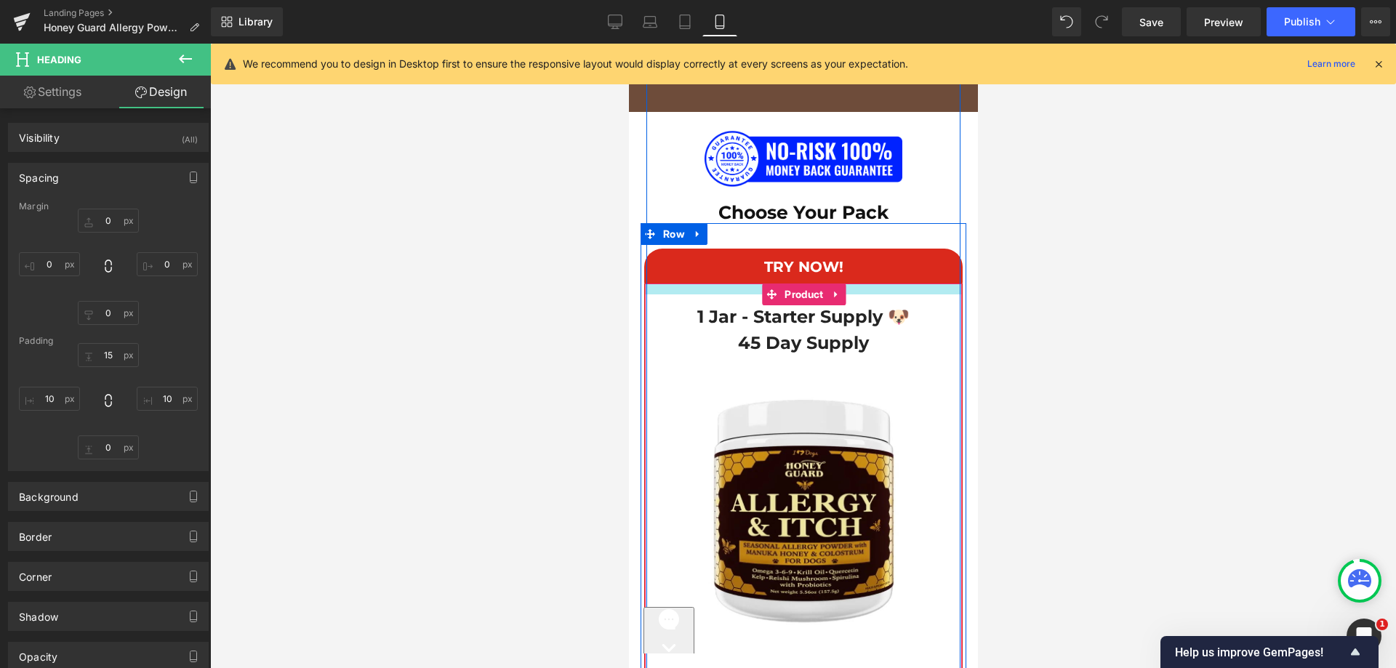
click at [702, 284] on div at bounding box center [802, 289] width 317 height 11
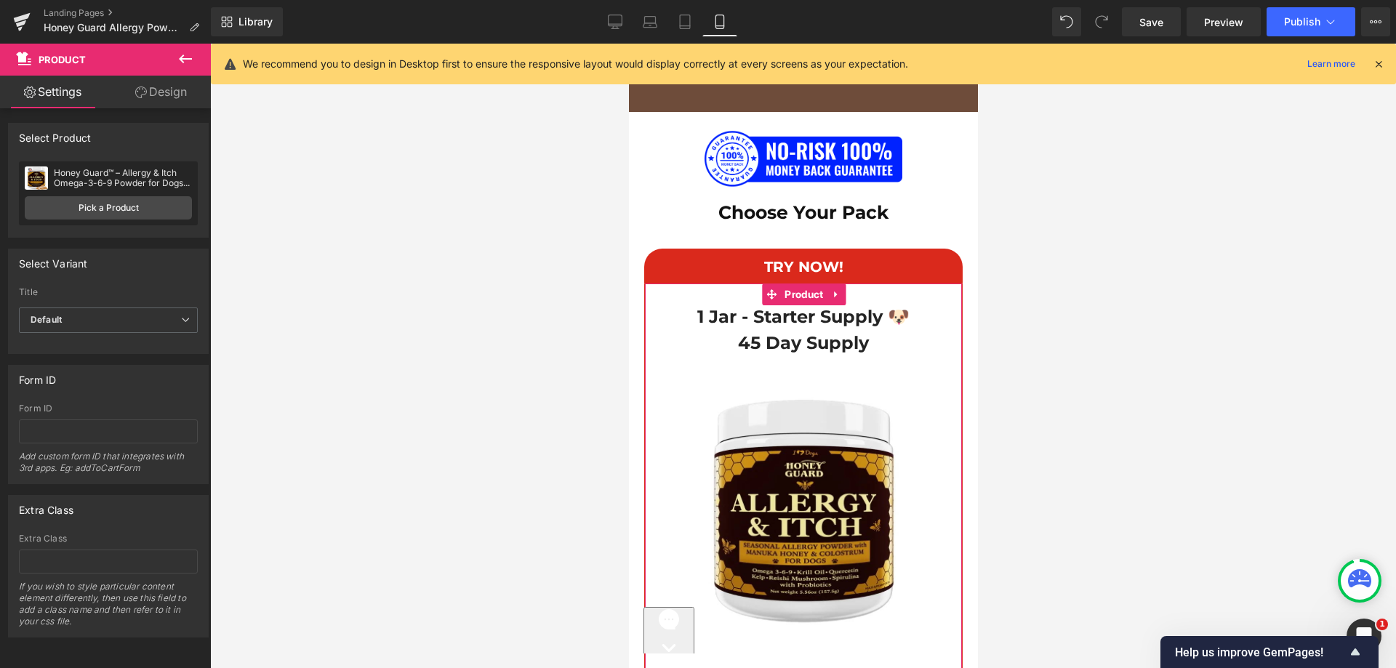
click at [129, 79] on link "Design" at bounding box center [160, 92] width 105 height 33
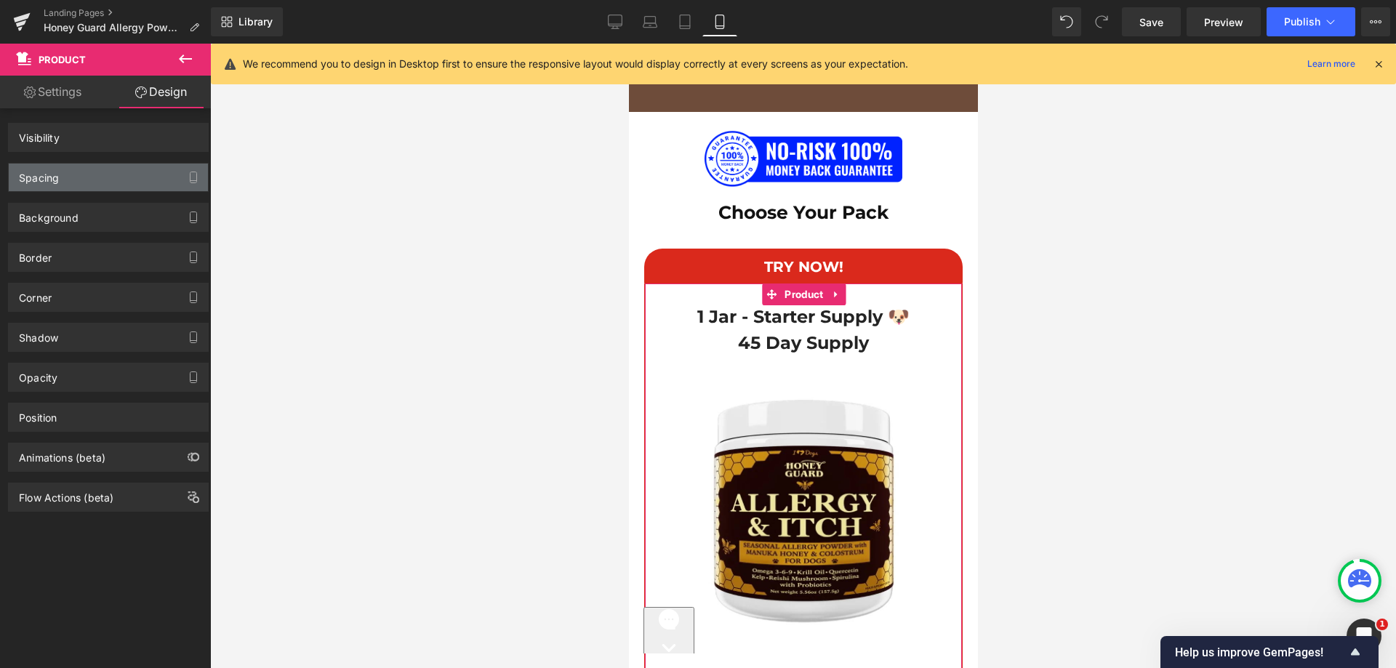
click at [83, 184] on div "Spacing" at bounding box center [108, 178] width 199 height 28
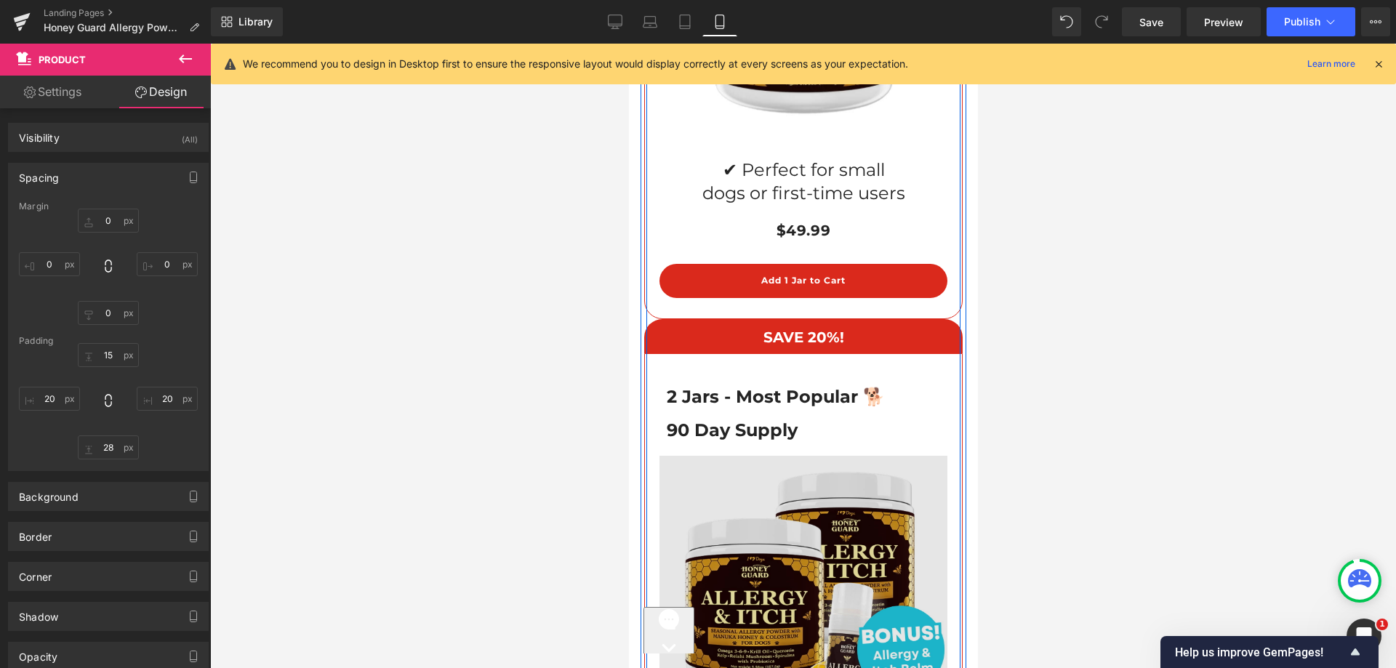
scroll to position [11217, 0]
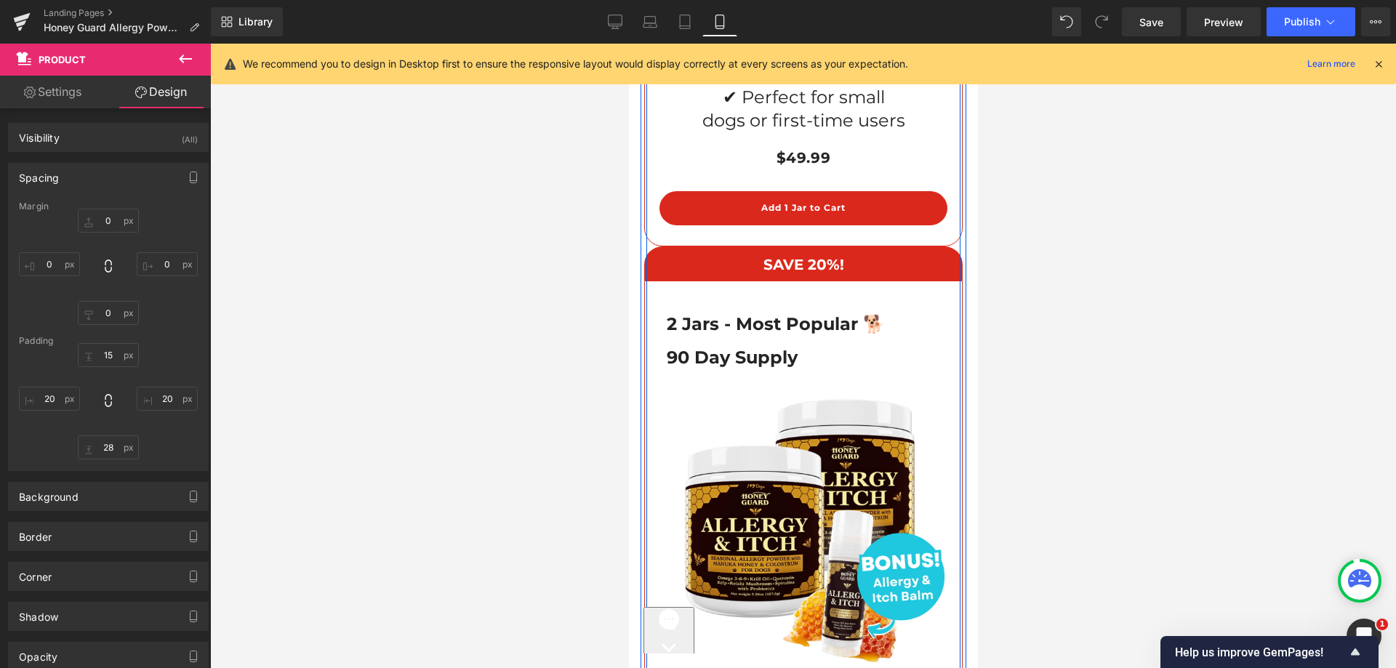
click at [708, 281] on div "2 Jars - Most Popular 🐕 Heading 90 Day Supply Heading Image ✔ Great for multi-d…" at bounding box center [803, 584] width 319 height 607
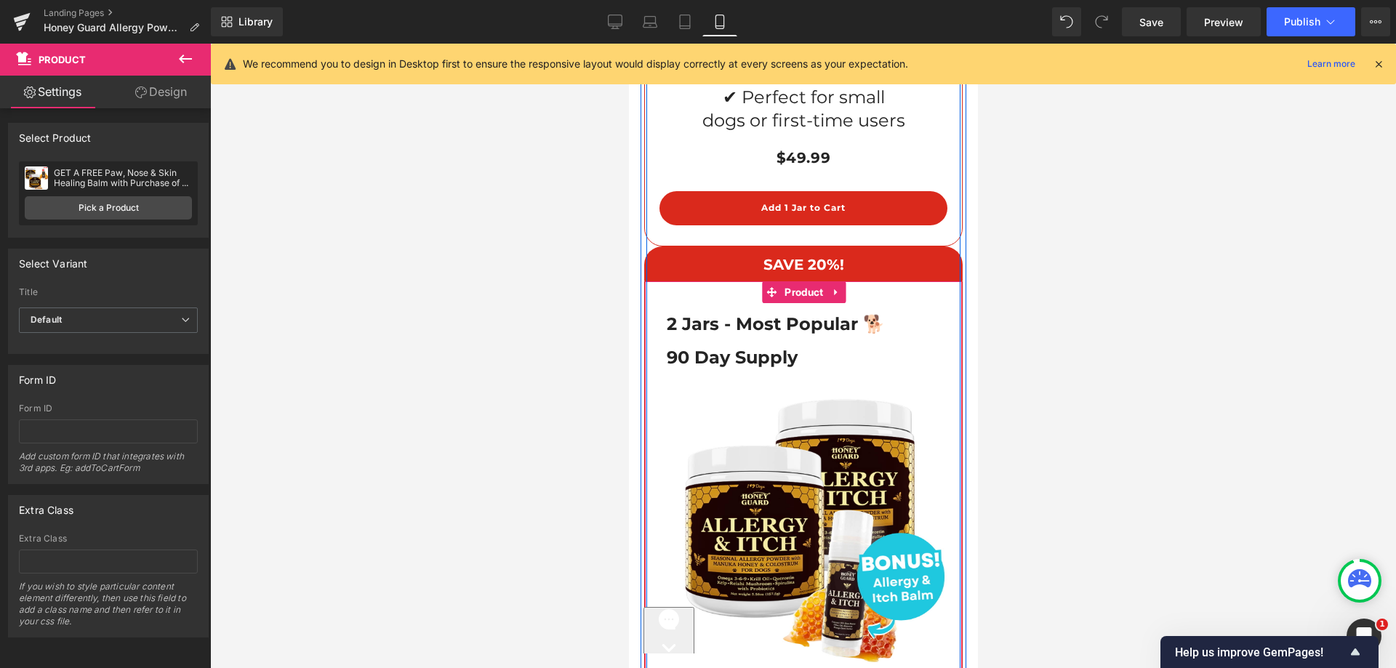
click at [712, 281] on div "2 Jars - Most Popular 🐕 Heading 90 Day Supply Heading Image ✔ Great for multi-d…" at bounding box center [803, 584] width 319 height 607
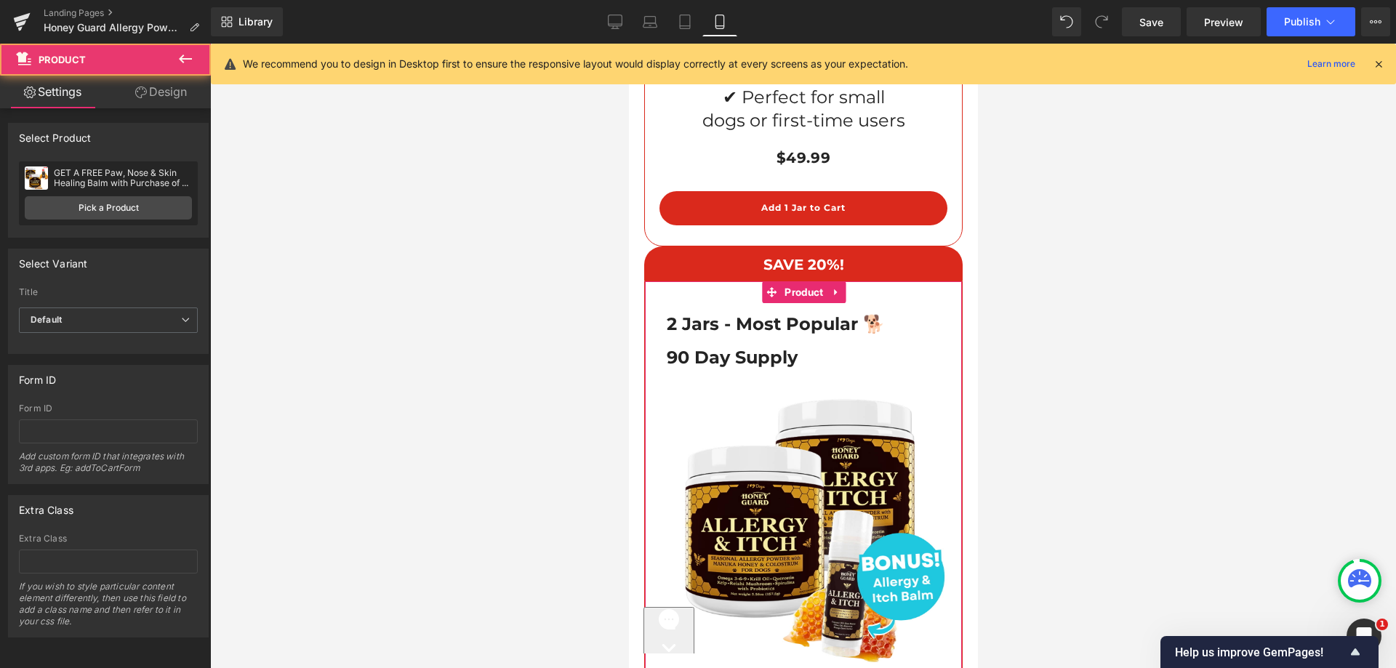
click at [151, 108] on div "Attention : If you want to show the product linked with the product page you ar…" at bounding box center [108, 372] width 217 height 529
click at [156, 100] on link "Design" at bounding box center [160, 92] width 105 height 33
click at [0, 0] on div "Spacing" at bounding box center [0, 0] width 0 height 0
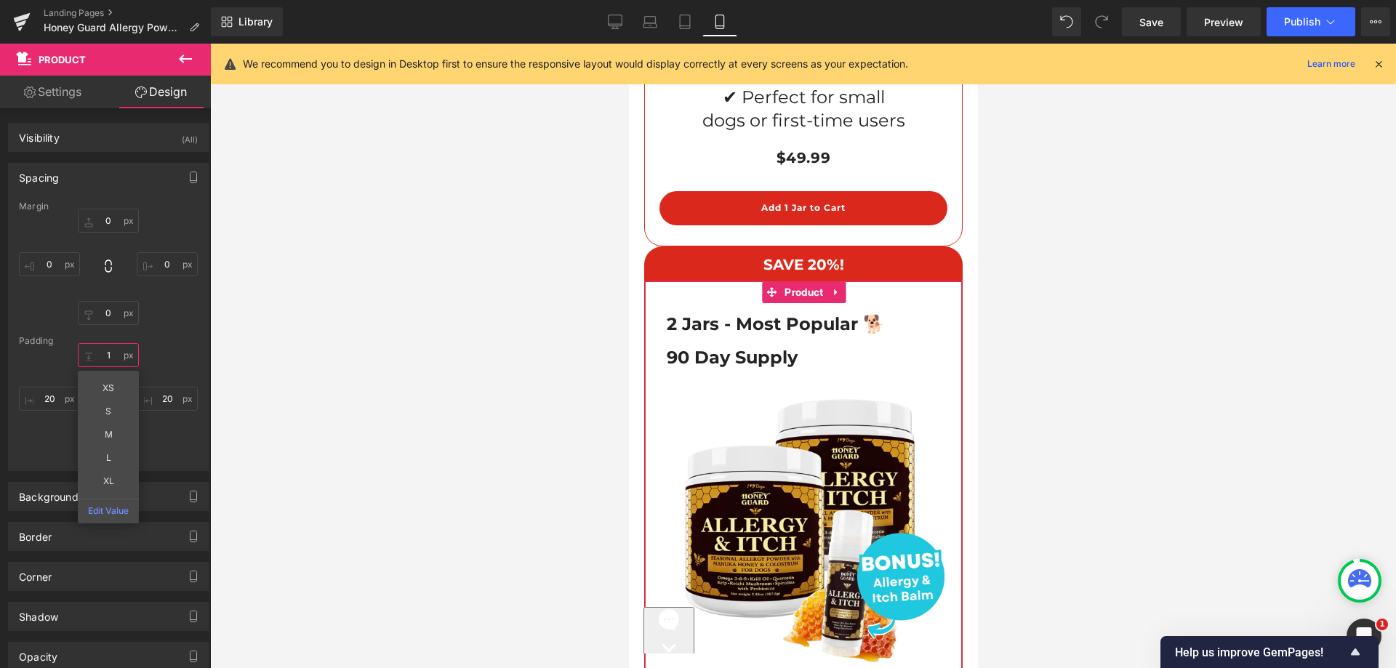
click at [103, 353] on input "1" at bounding box center [108, 355] width 61 height 24
type input "15"
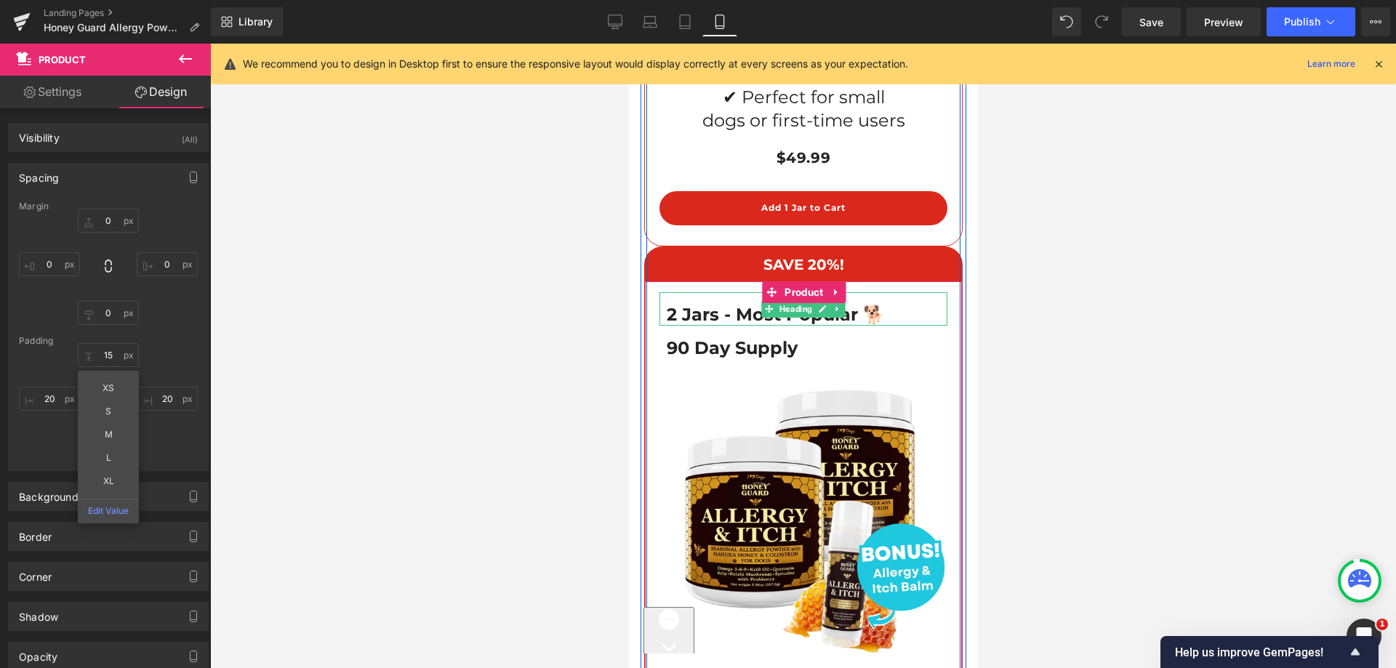
click at [729, 303] on h1 "2 Jars - Most Popular 🐕" at bounding box center [802, 314] width 273 height 23
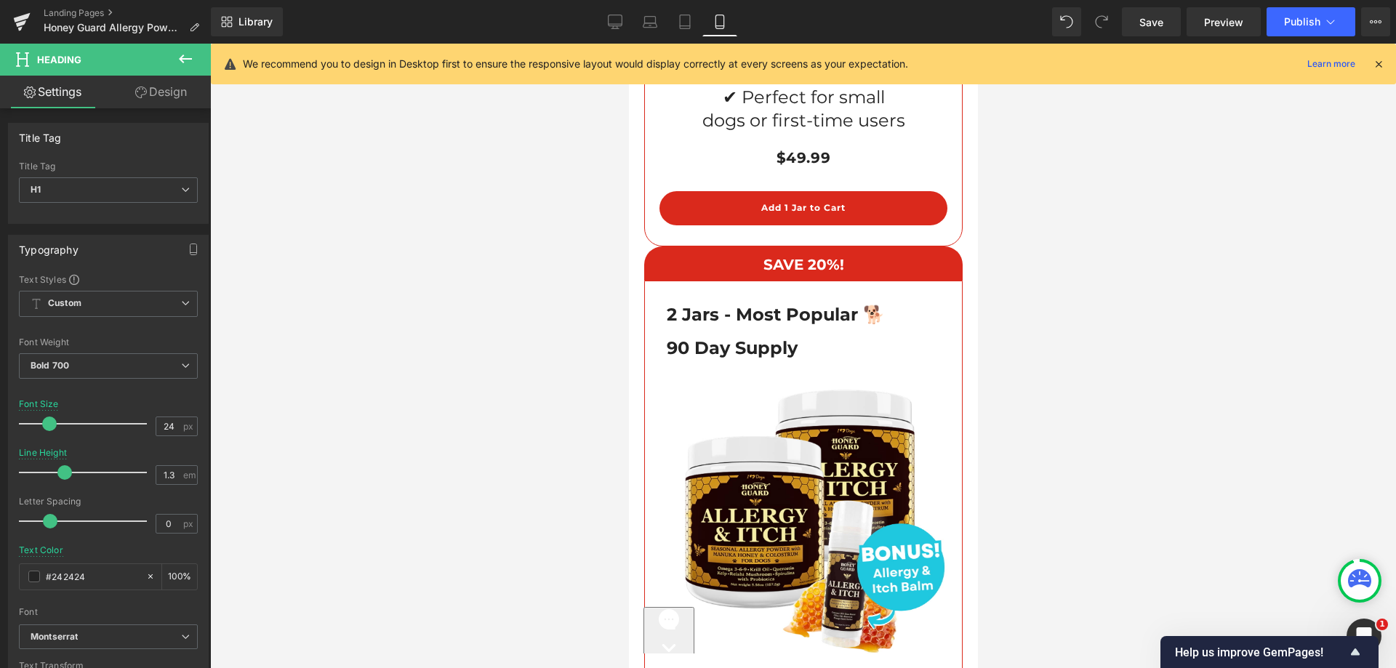
click at [162, 95] on link "Design" at bounding box center [160, 92] width 105 height 33
click at [0, 0] on div "Spacing" at bounding box center [0, 0] width 0 height 0
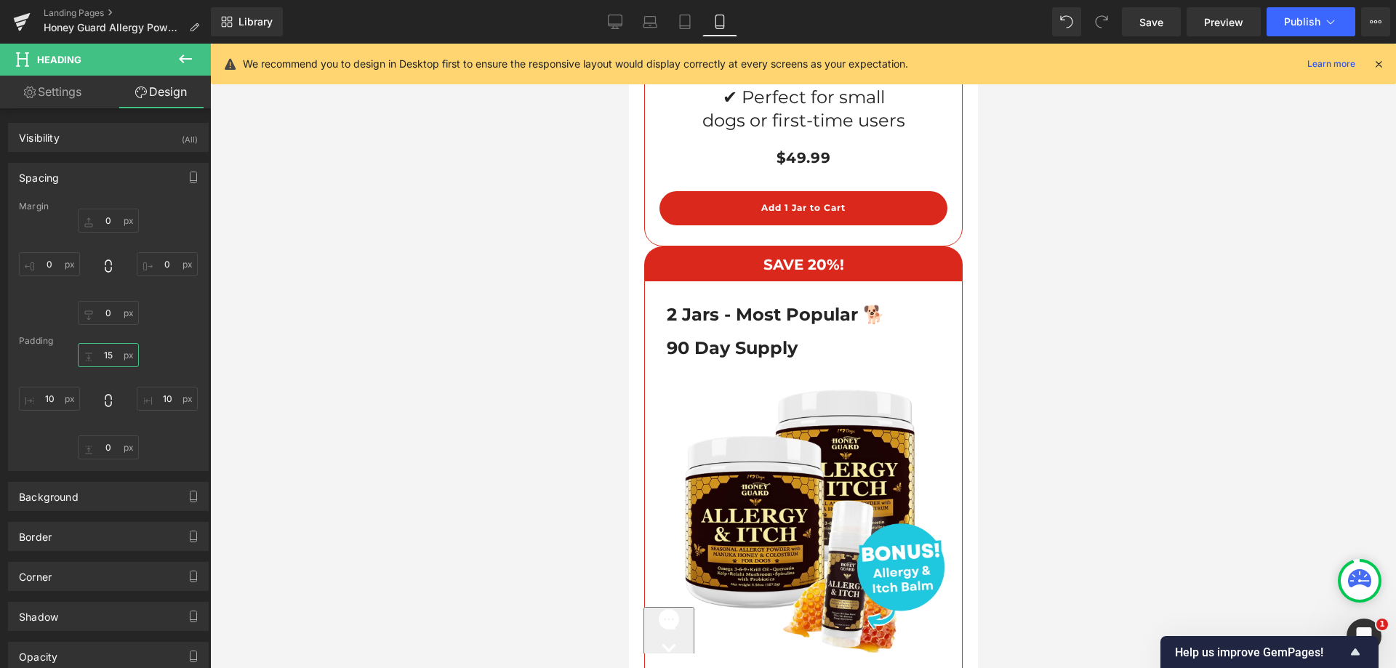
click at [92, 356] on input "text" at bounding box center [108, 355] width 61 height 24
click at [52, 94] on link "Settings" at bounding box center [52, 92] width 105 height 33
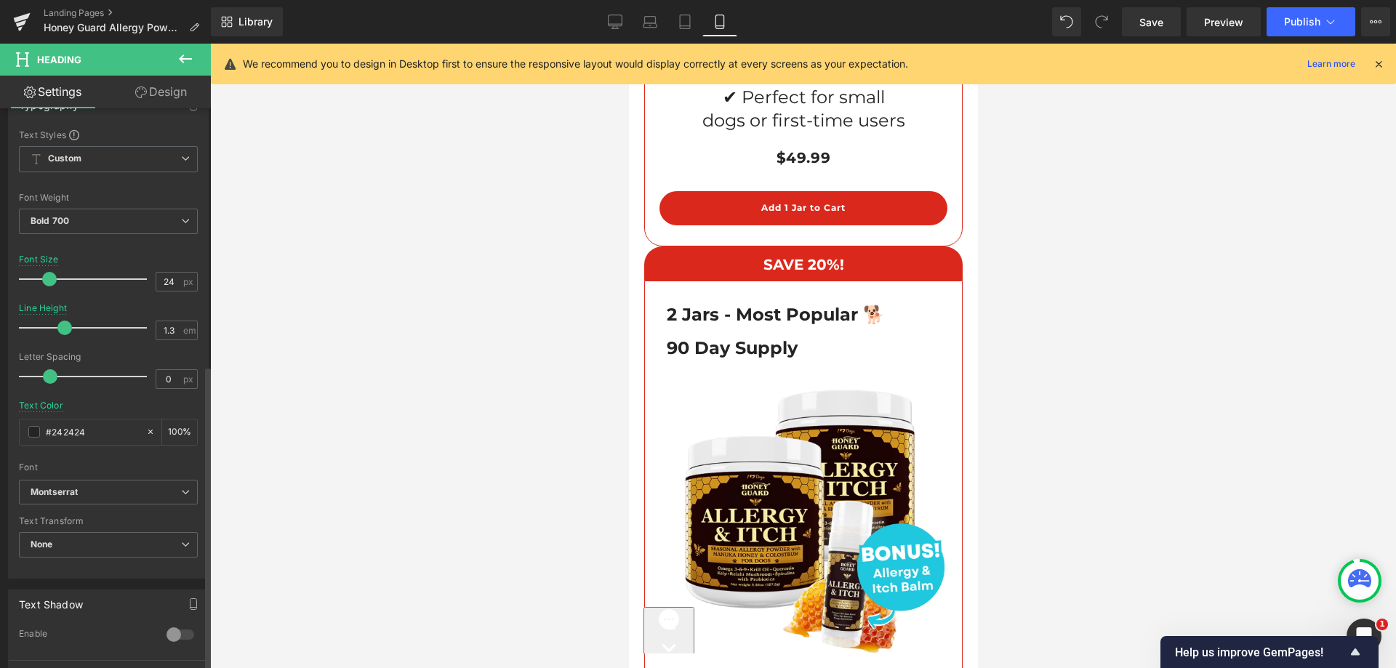
scroll to position [472, 0]
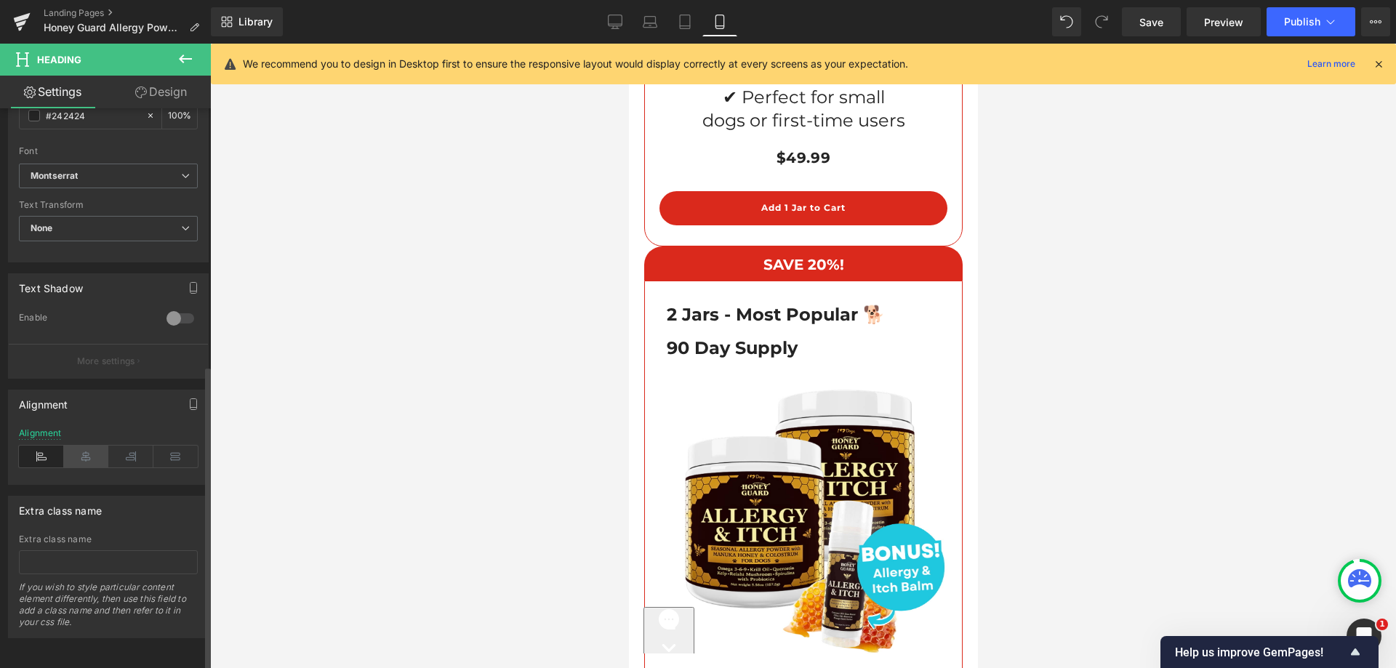
click at [80, 446] on icon at bounding box center [86, 457] width 45 height 22
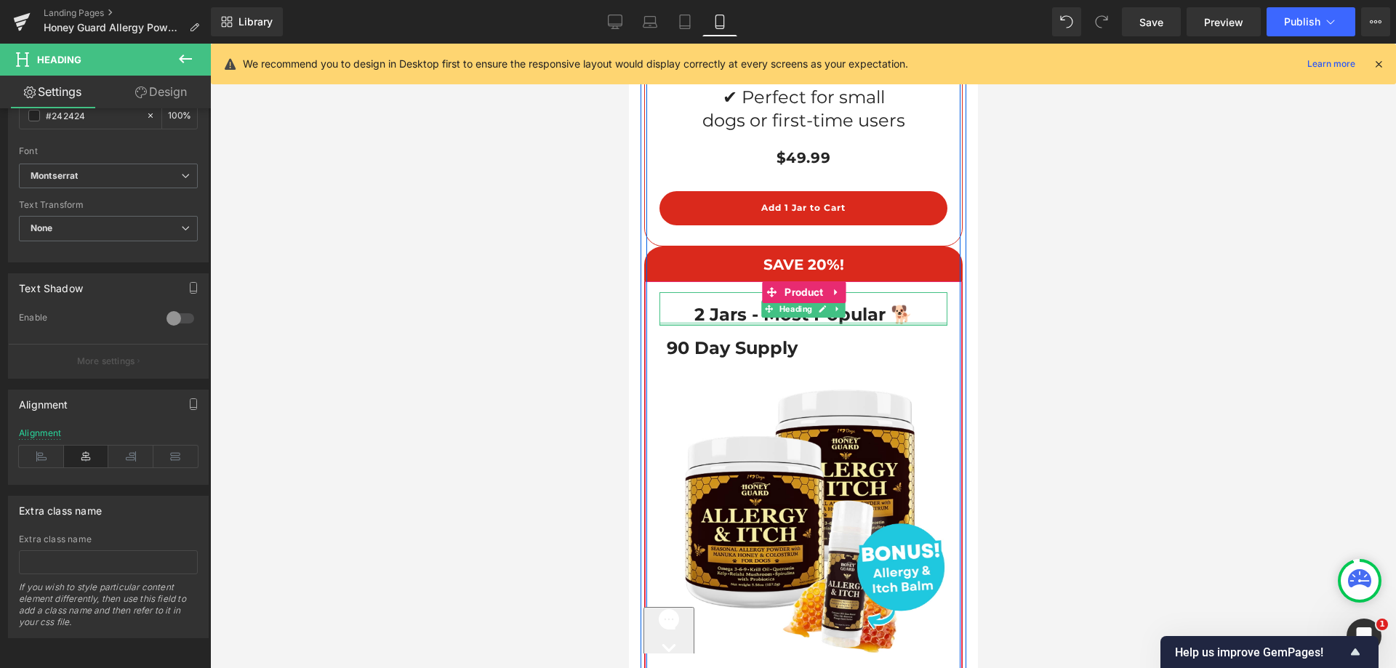
click at [747, 337] on h1 "90 Day Supply" at bounding box center [802, 348] width 273 height 23
click at [734, 337] on h1 "90 Day Supply" at bounding box center [802, 348] width 273 height 23
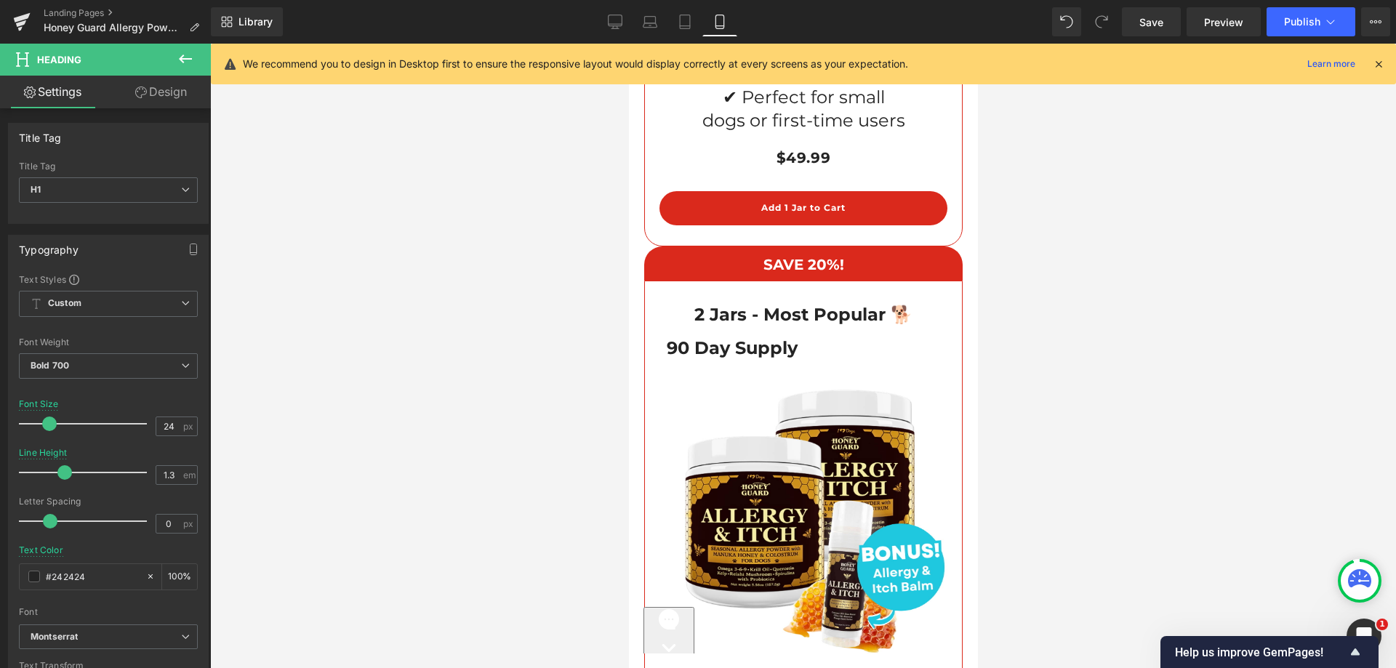
click at [149, 85] on link "Design" at bounding box center [160, 92] width 105 height 33
click at [0, 0] on div "Spacing" at bounding box center [0, 0] width 0 height 0
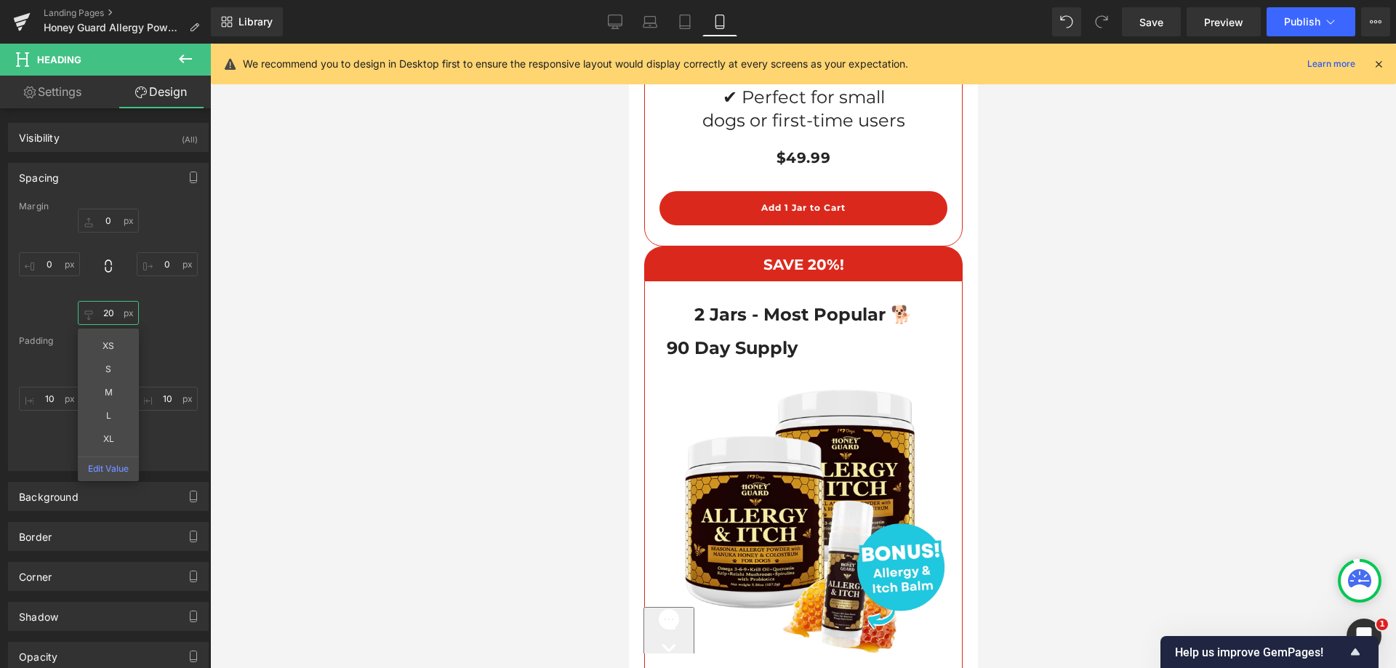
click at [103, 316] on input "text" at bounding box center [108, 313] width 61 height 24
click at [159, 351] on div at bounding box center [108, 401] width 179 height 116
click at [112, 351] on input "text" at bounding box center [108, 355] width 61 height 24
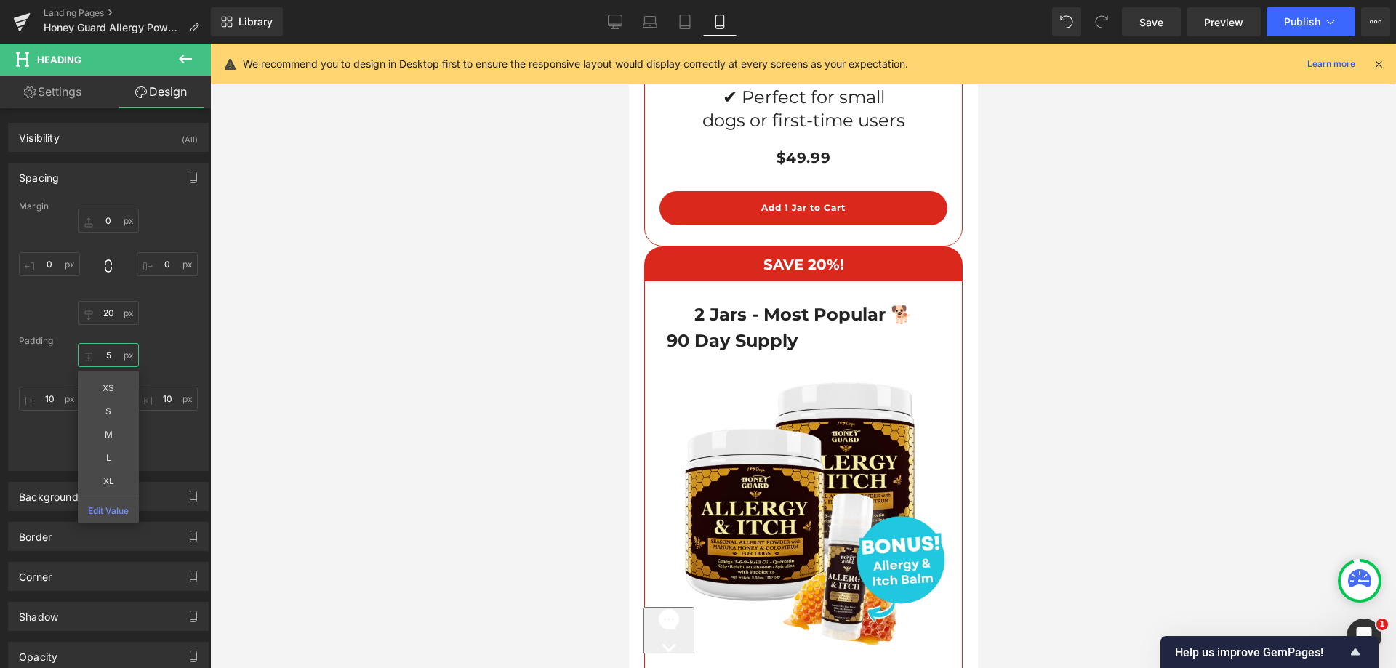
type input "5"
click at [56, 97] on link "Settings" at bounding box center [52, 92] width 105 height 33
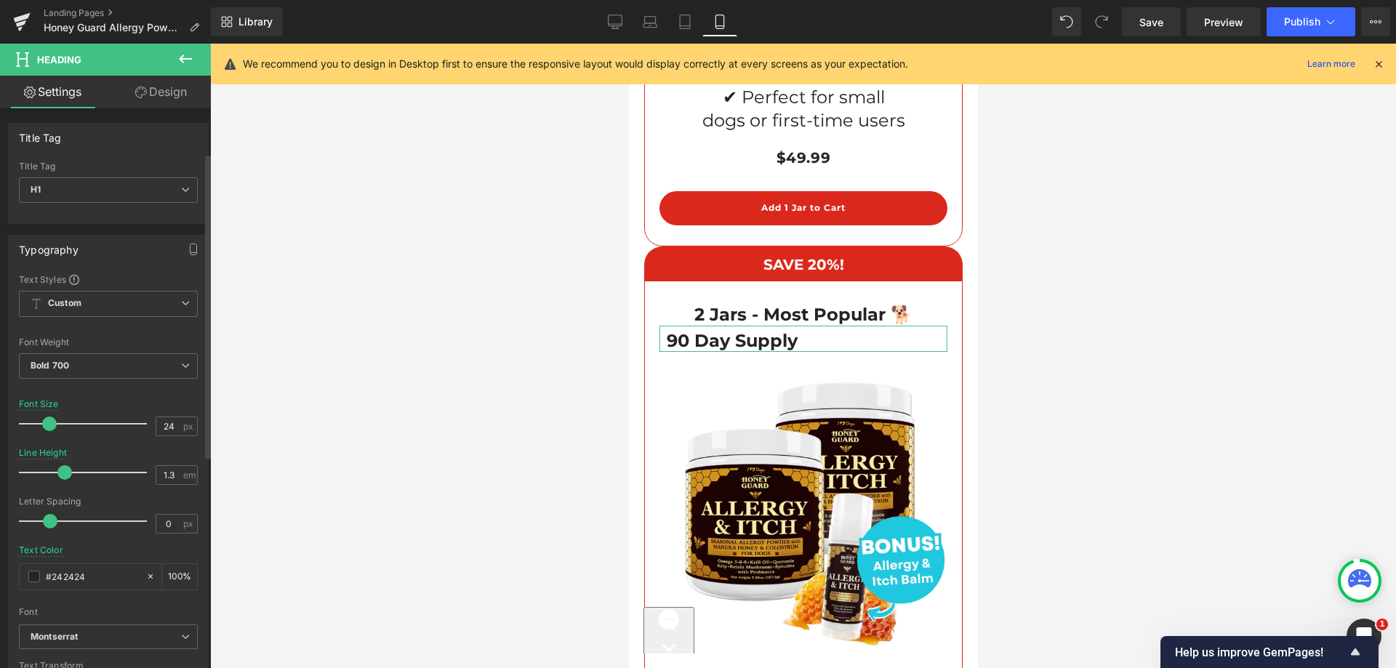
scroll to position [364, 0]
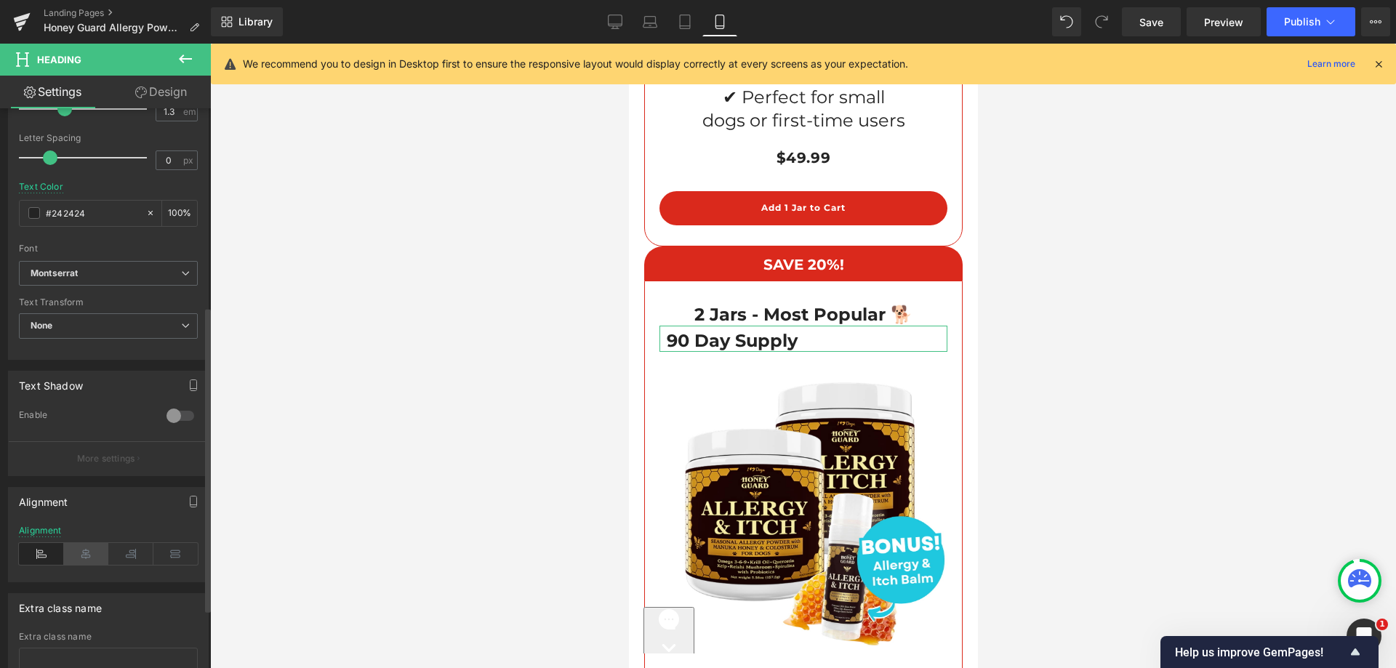
click at [76, 544] on icon at bounding box center [86, 554] width 45 height 22
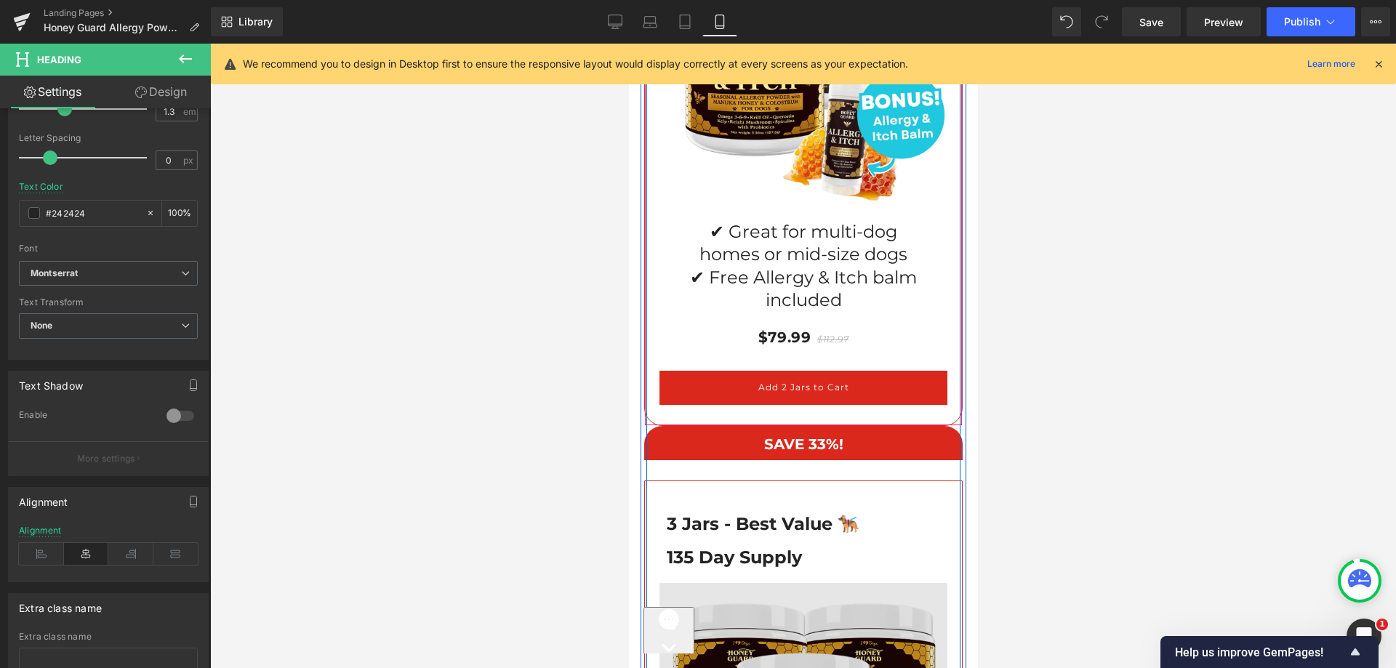
scroll to position [11798, 0]
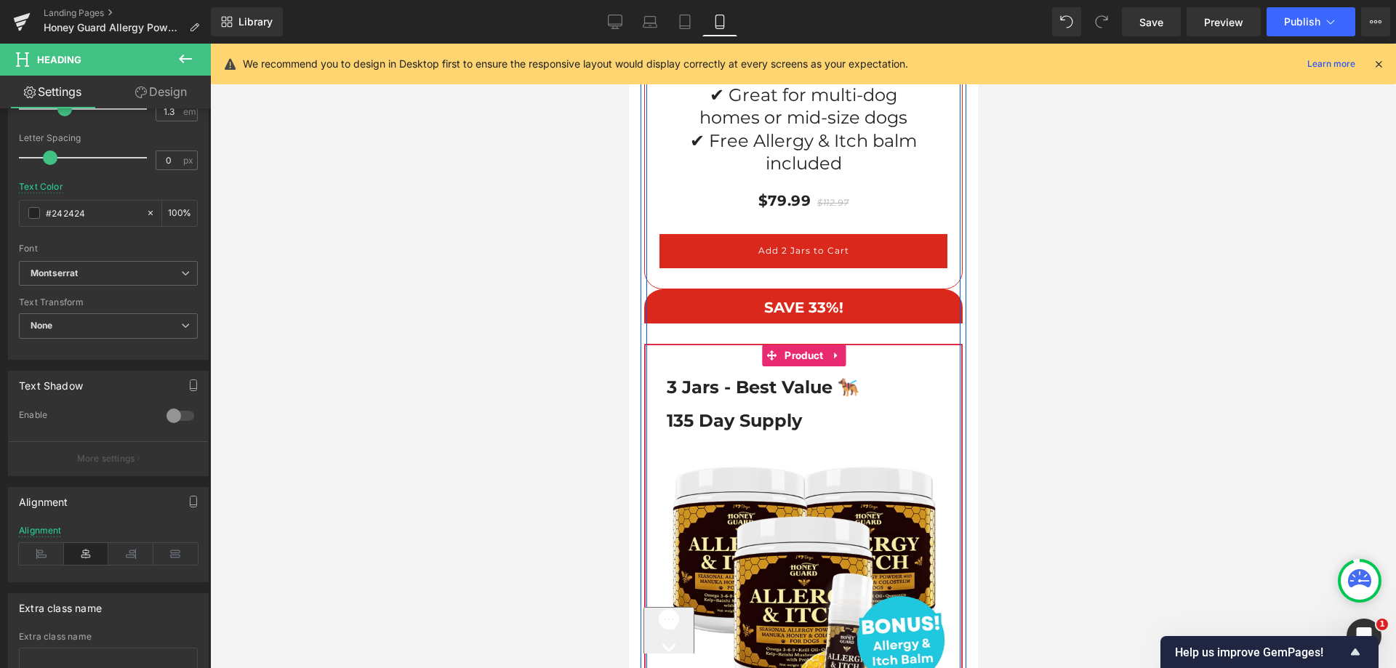
click at [780, 345] on span "Product" at bounding box center [803, 356] width 46 height 22
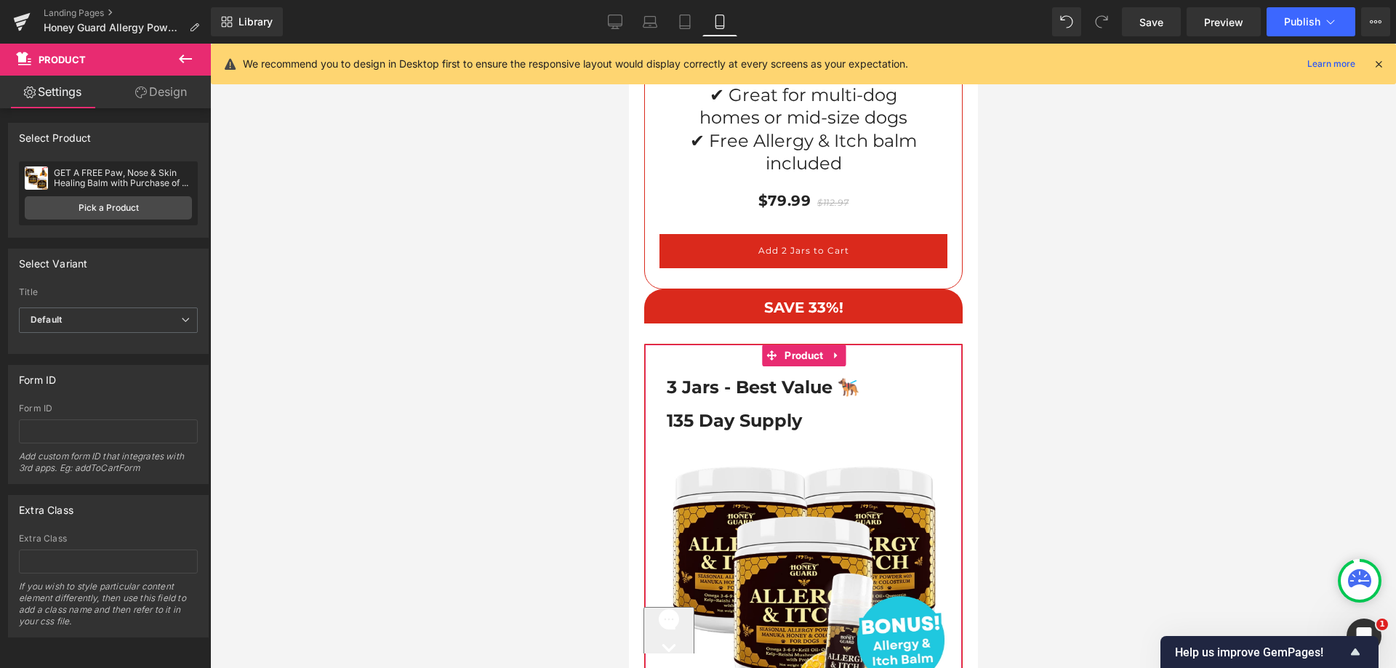
click at [169, 84] on link "Design" at bounding box center [160, 92] width 105 height 33
click at [0, 0] on div "Spacing" at bounding box center [0, 0] width 0 height 0
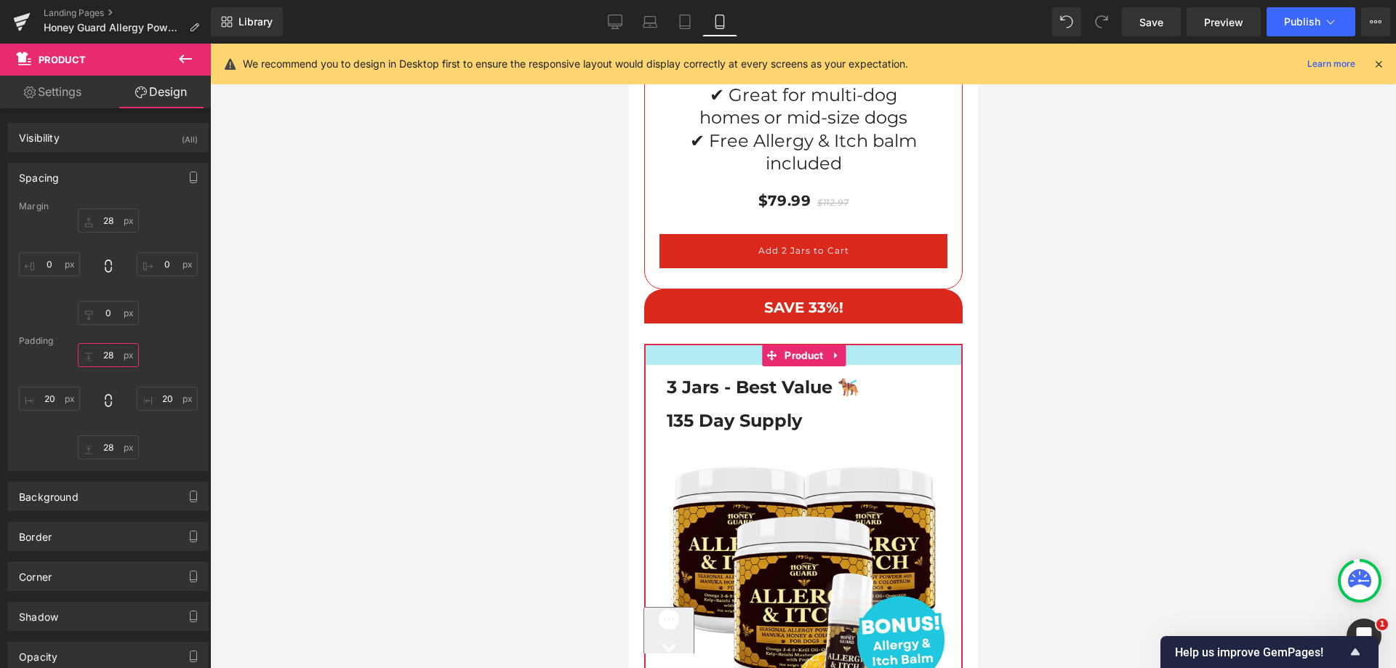
click at [111, 348] on input "text" at bounding box center [108, 355] width 61 height 24
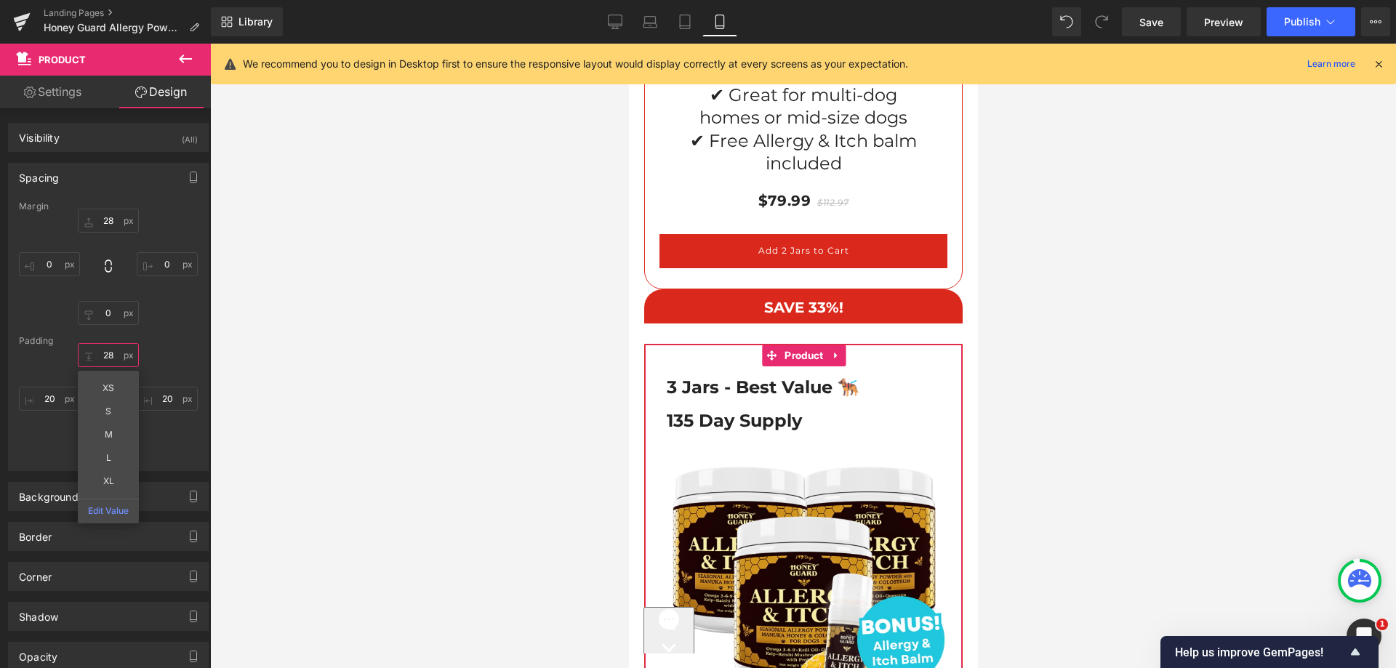
type input "28"
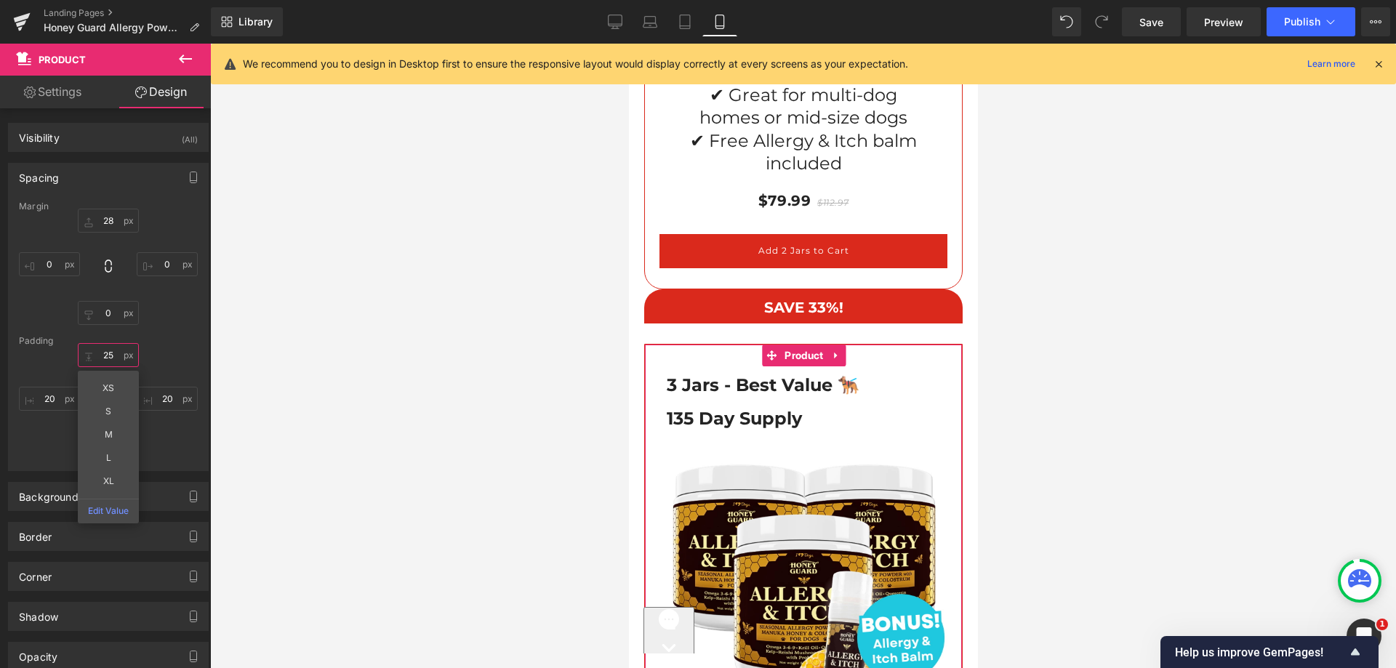
click at [109, 359] on input "25" at bounding box center [108, 355] width 61 height 24
click at [109, 359] on input "1" at bounding box center [108, 355] width 61 height 24
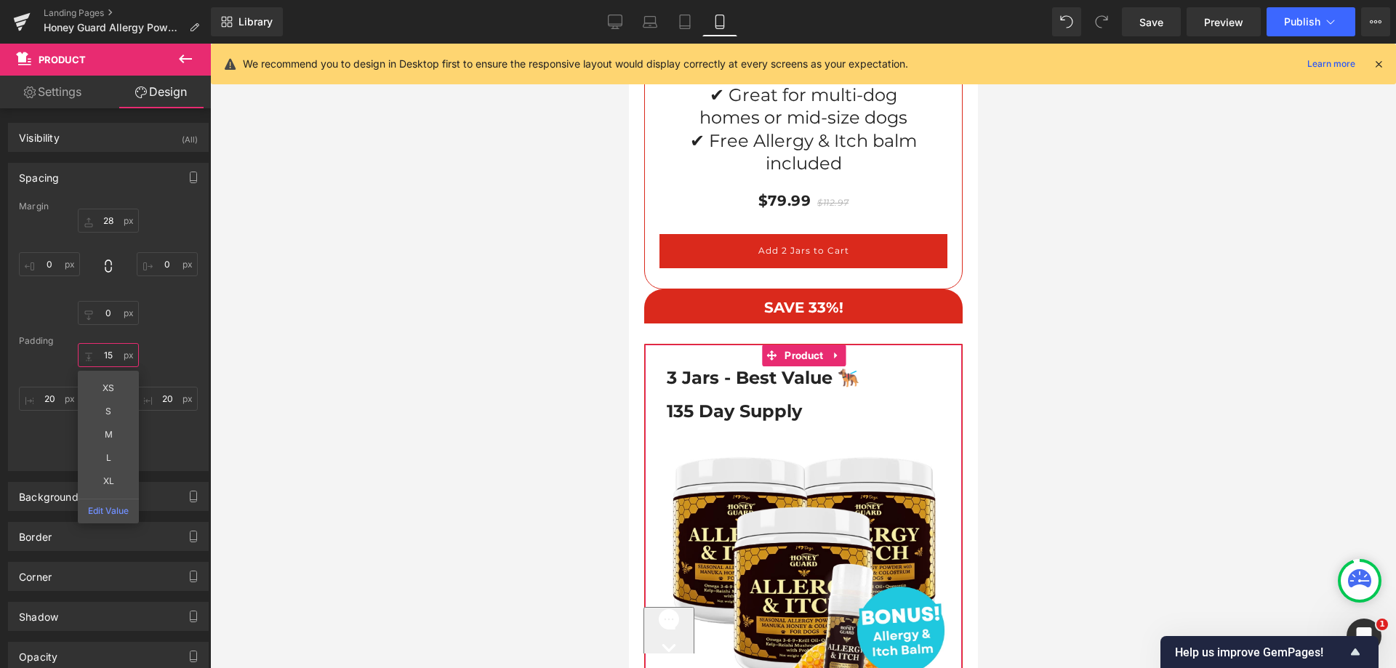
type input "15"
click at [96, 202] on div "Margin" at bounding box center [108, 206] width 179 height 10
click at [96, 215] on input "text" at bounding box center [108, 221] width 61 height 24
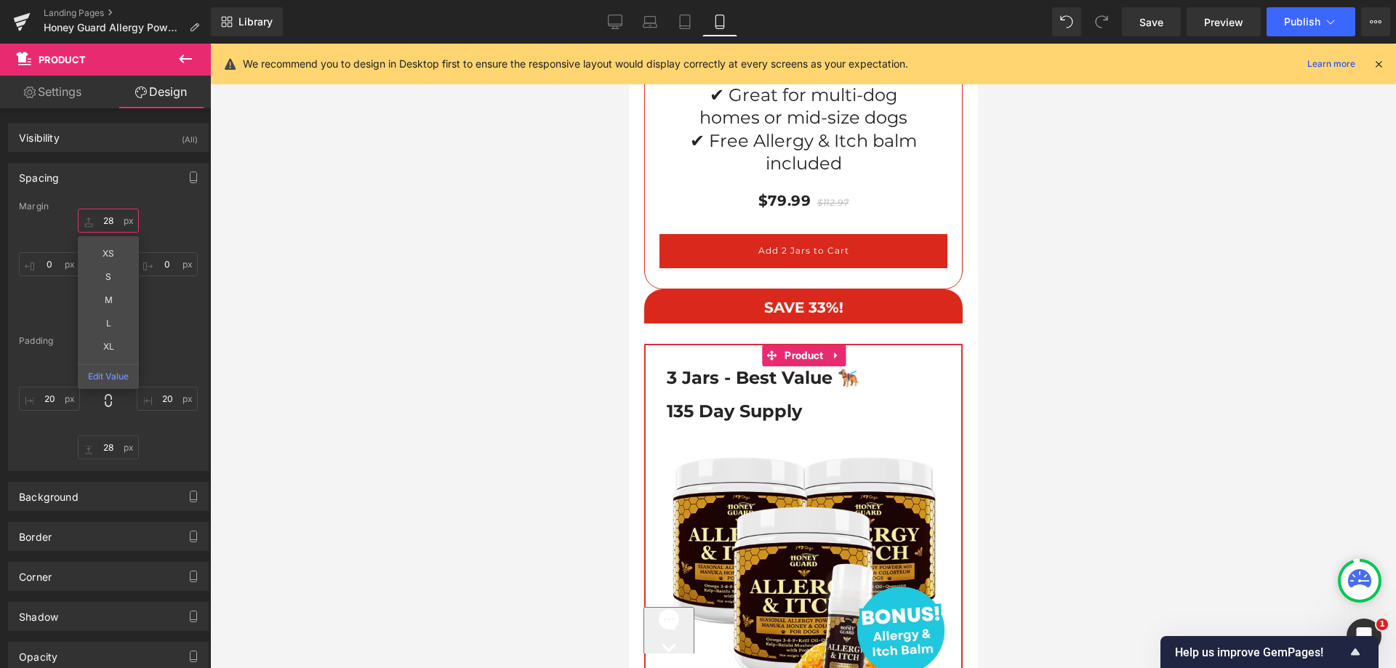
type input "28"
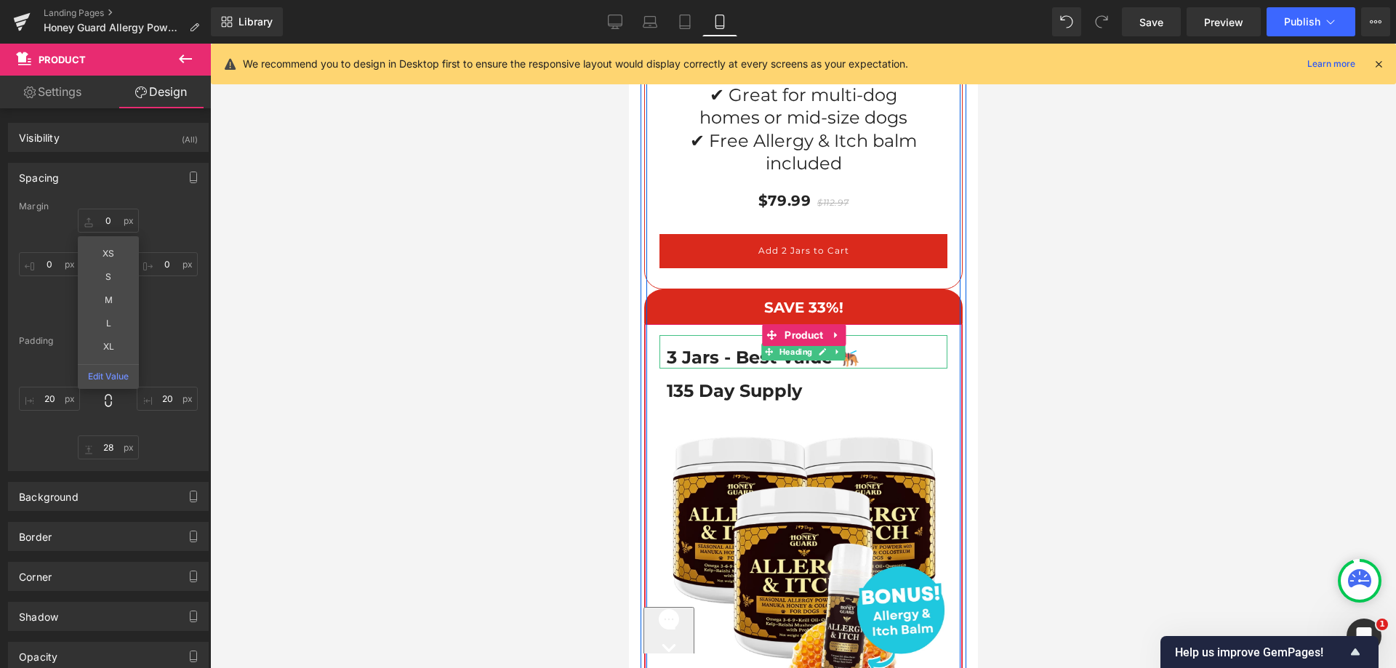
click at [746, 346] on h1 "3 Jars - Best Value 🐕‍🦺" at bounding box center [802, 357] width 273 height 23
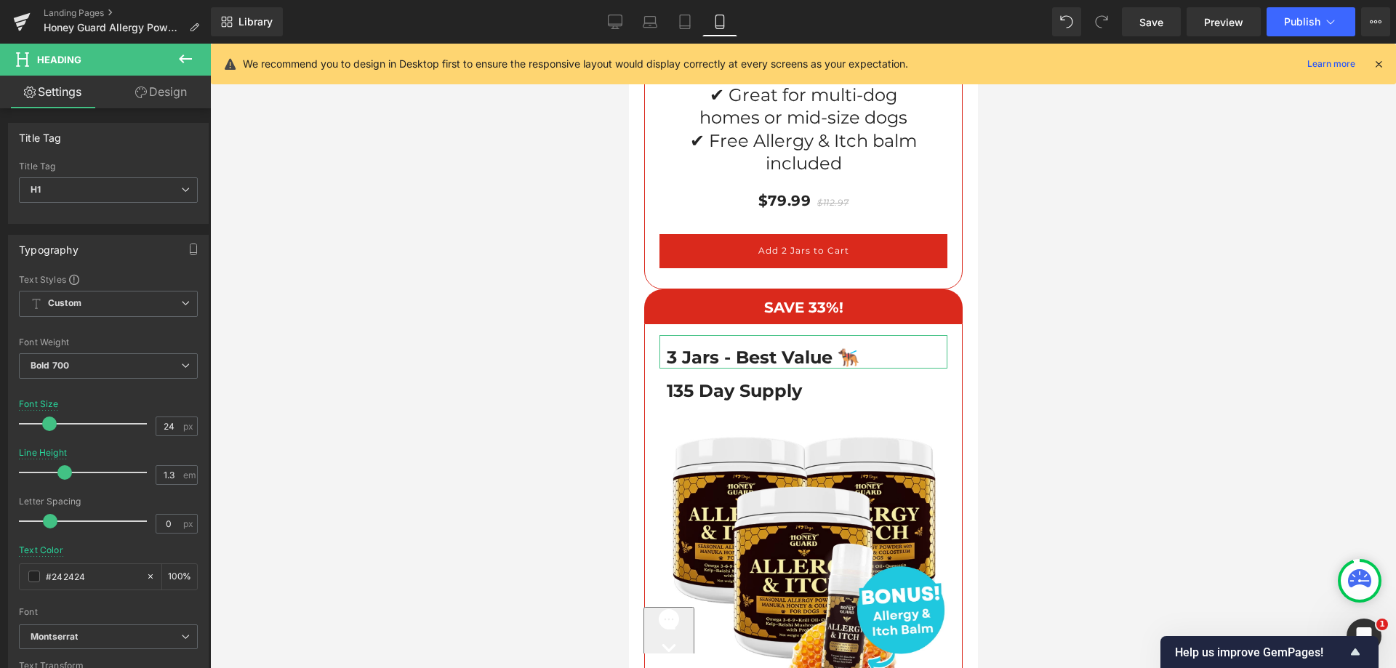
click at [138, 87] on icon at bounding box center [141, 93] width 12 height 12
click at [0, 0] on div "Spacing" at bounding box center [0, 0] width 0 height 0
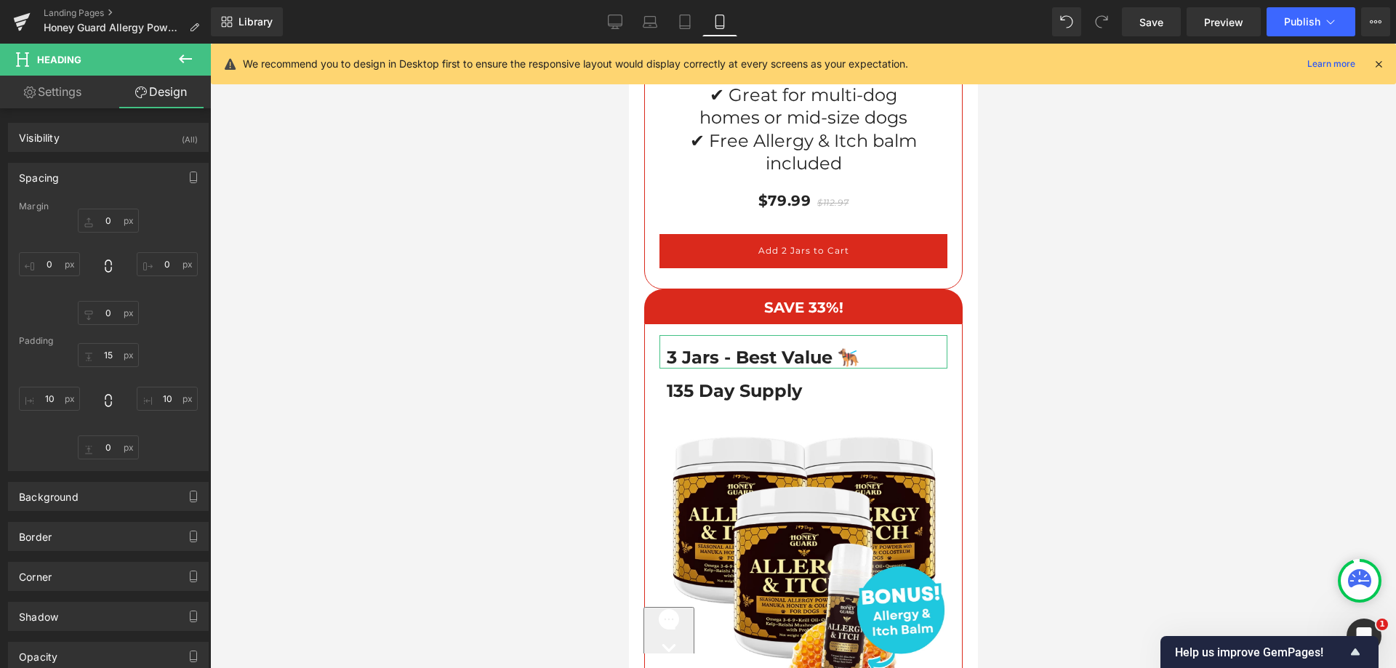
click at [60, 95] on link "Settings" at bounding box center [52, 92] width 105 height 33
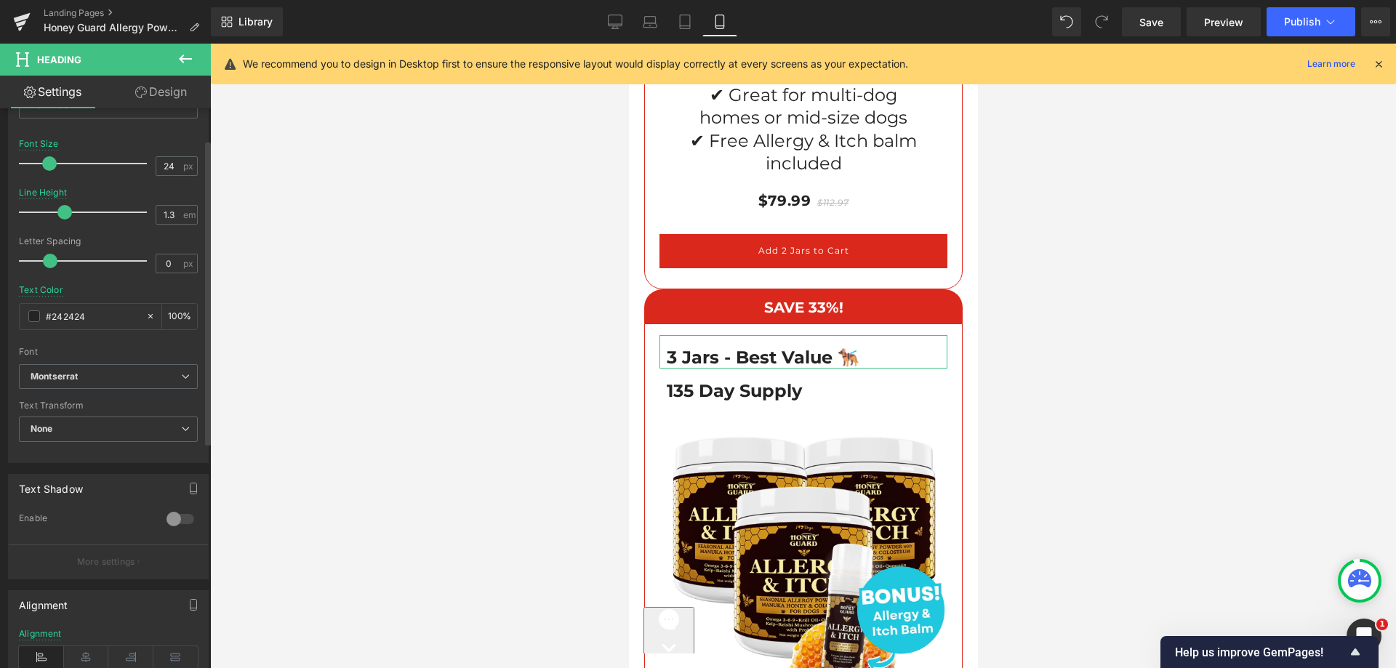
scroll to position [472, 0]
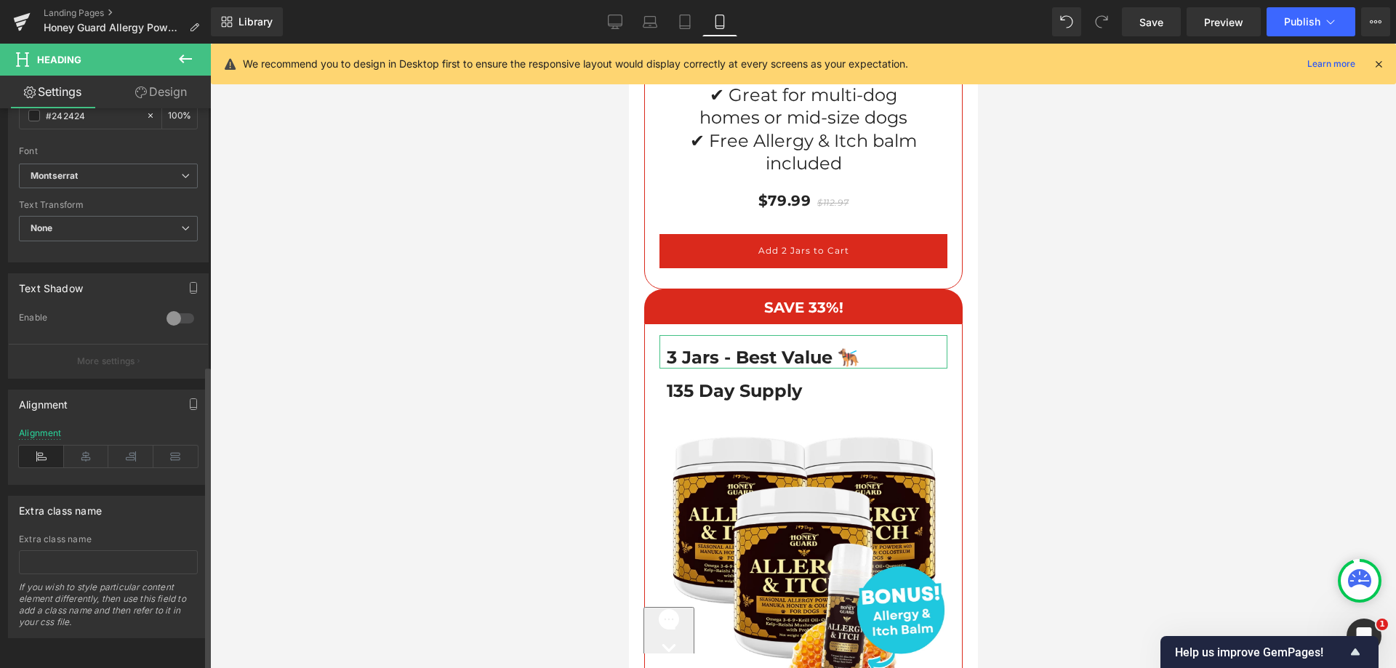
click at [83, 428] on div "Alignment" at bounding box center [108, 456] width 179 height 56
click at [79, 446] on icon at bounding box center [86, 457] width 45 height 22
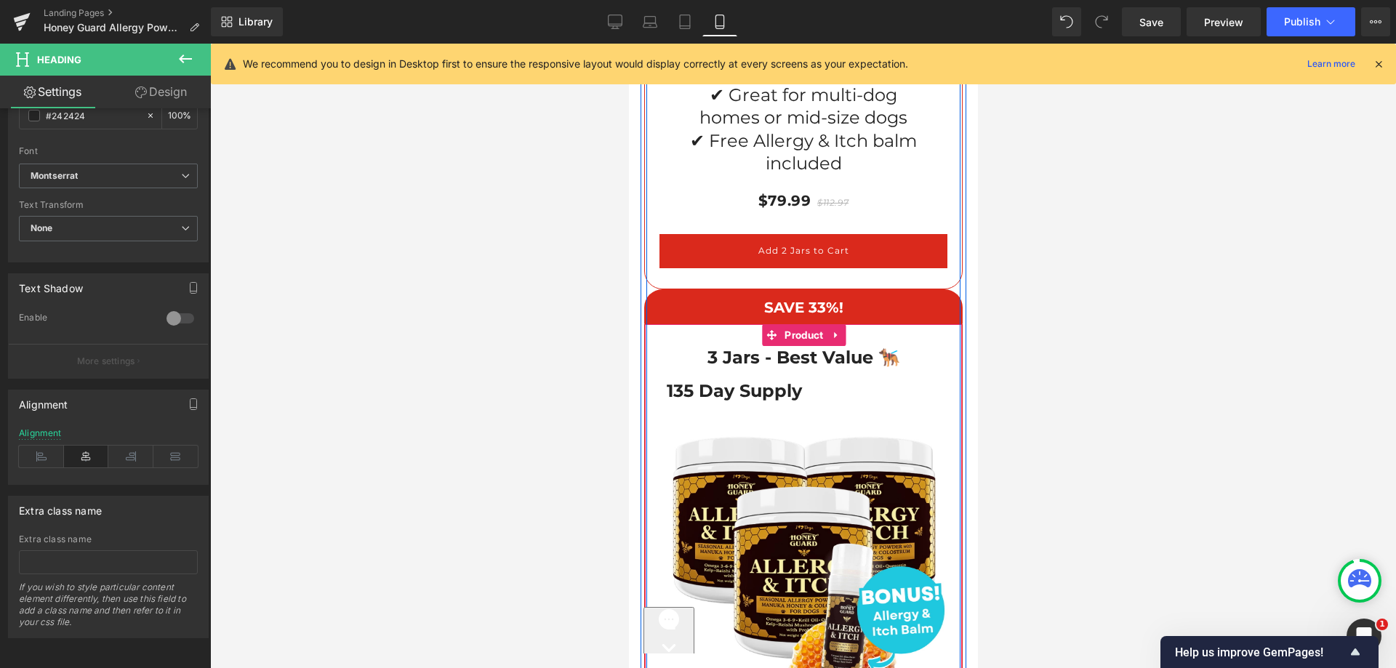
click at [748, 380] on h1 "135 Day Supply" at bounding box center [802, 391] width 273 height 23
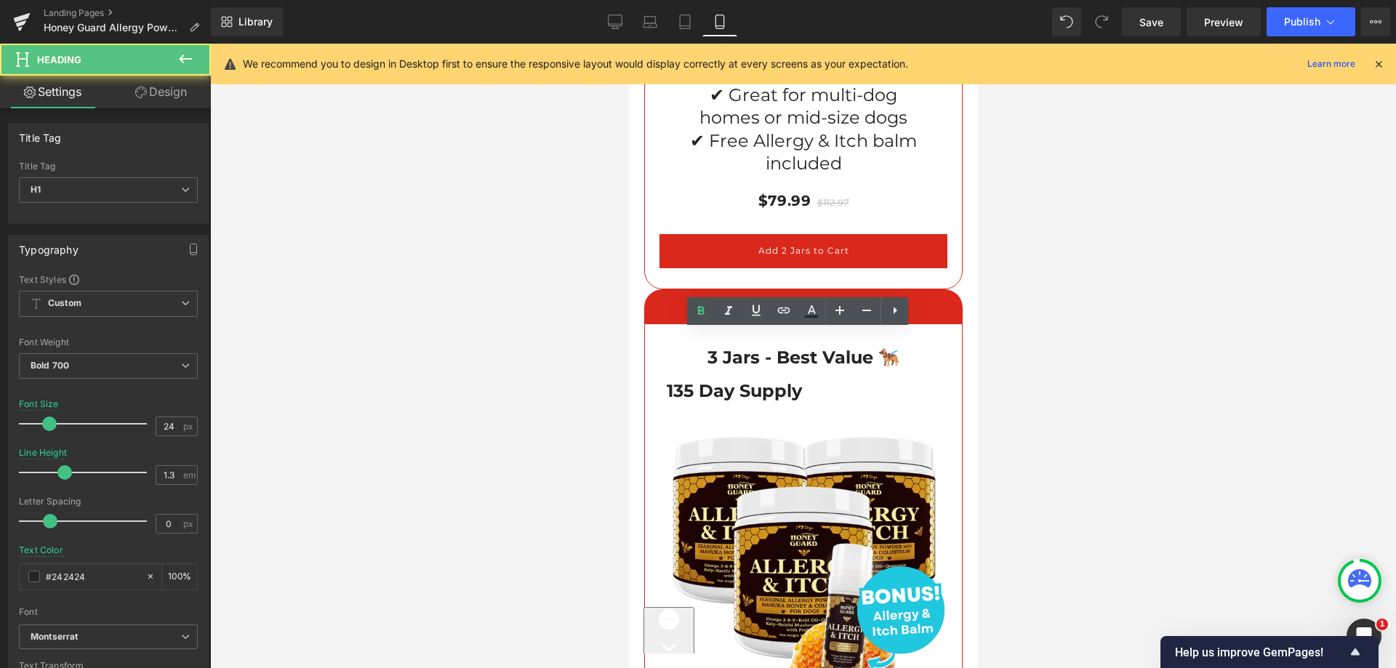
click at [159, 92] on link "Design" at bounding box center [160, 92] width 105 height 33
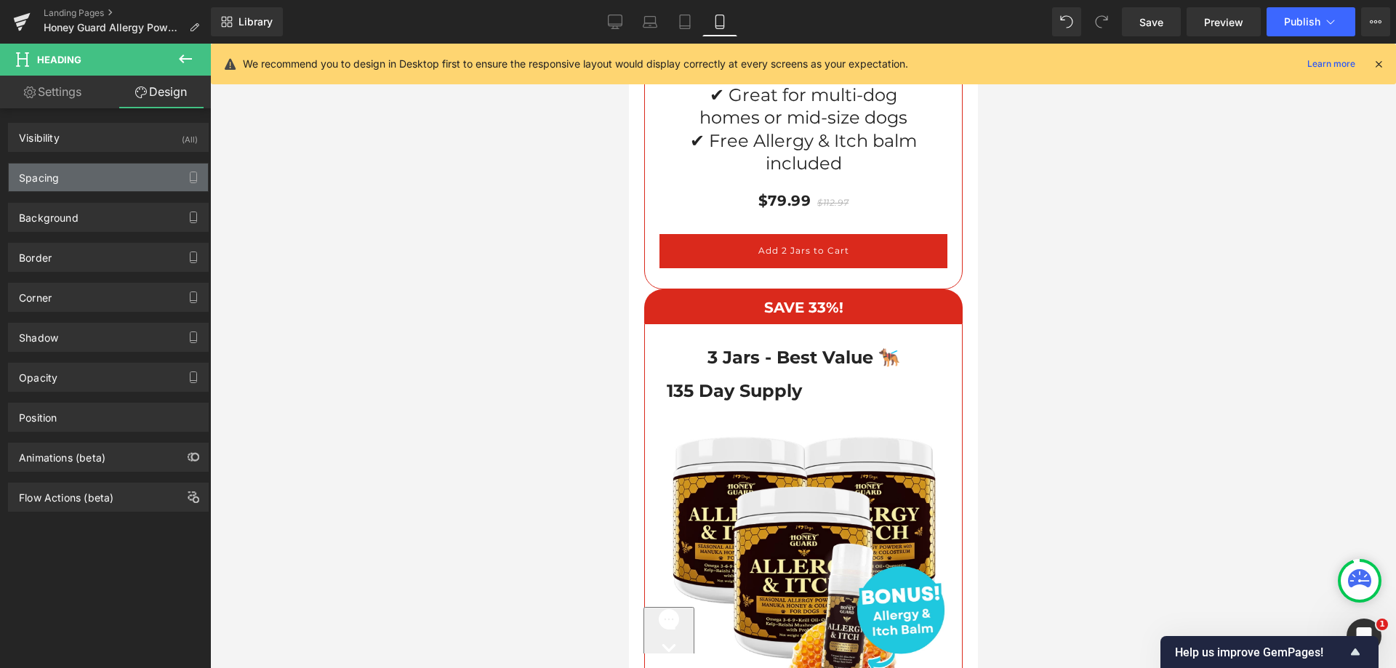
click at [74, 166] on div "Spacing" at bounding box center [108, 178] width 199 height 28
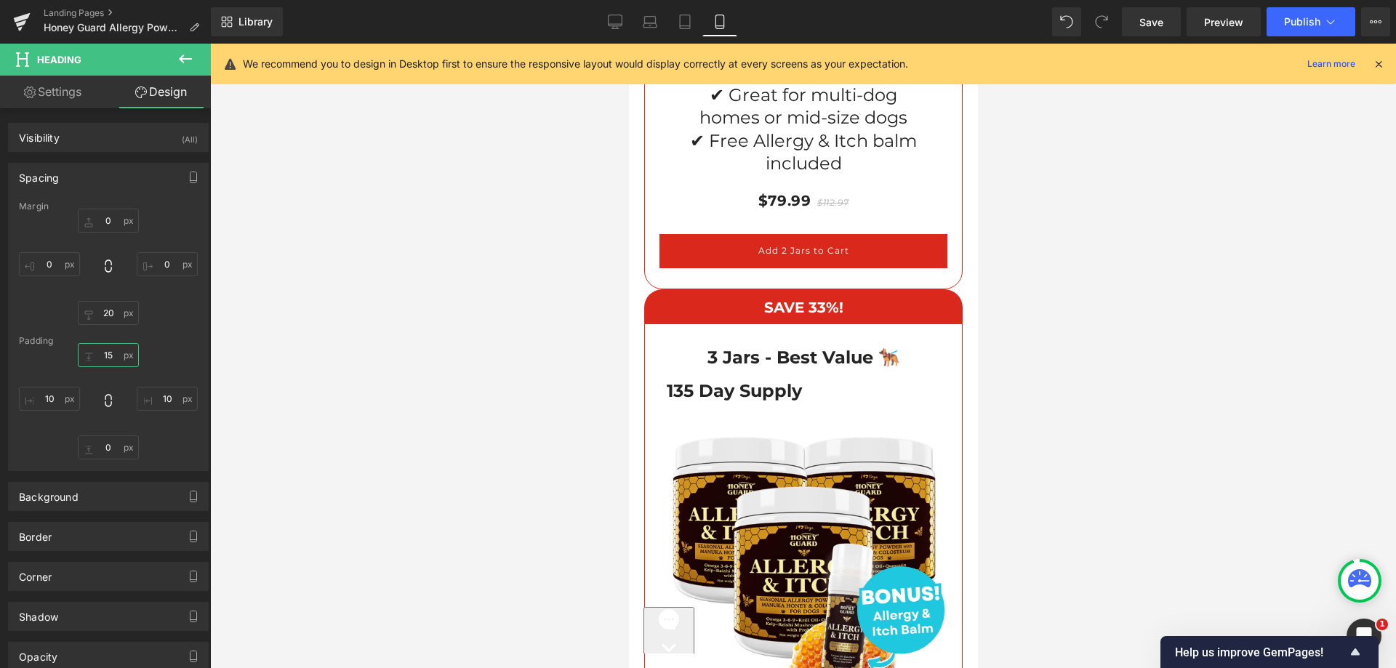
click at [106, 356] on input "text" at bounding box center [108, 355] width 61 height 24
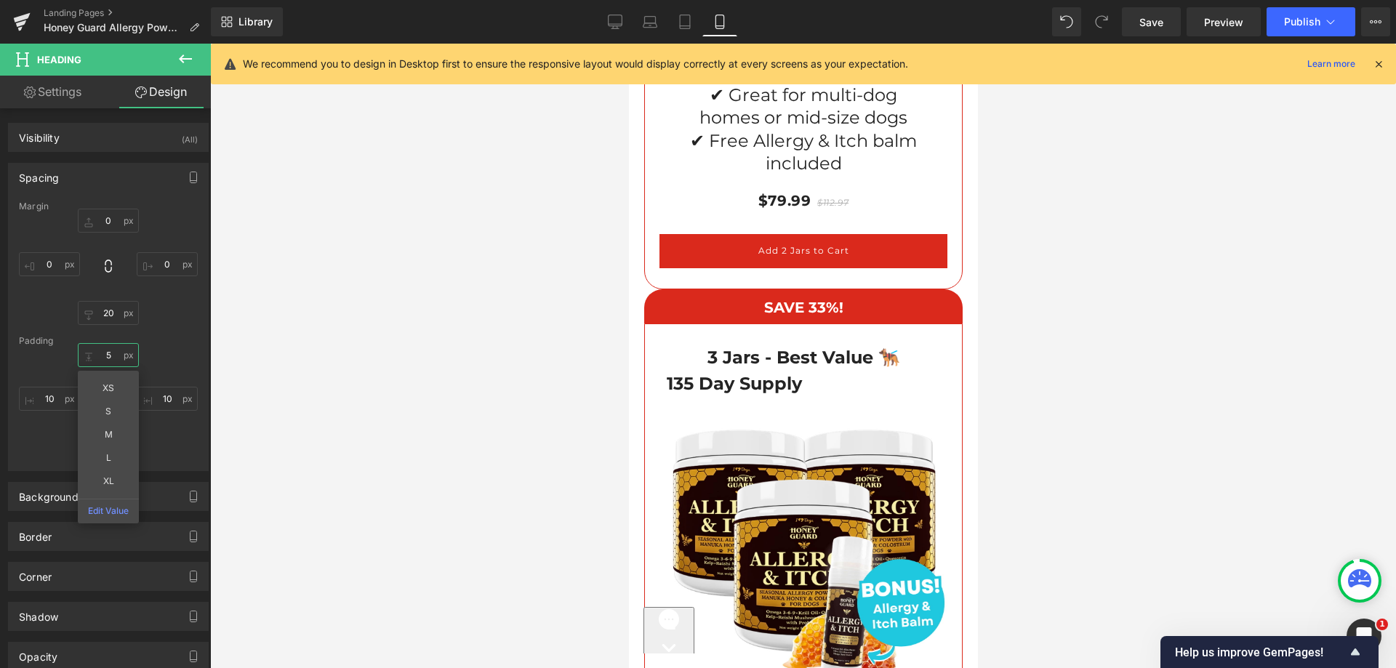
type input "5"
click at [72, 75] on span "Heading" at bounding box center [87, 60] width 145 height 32
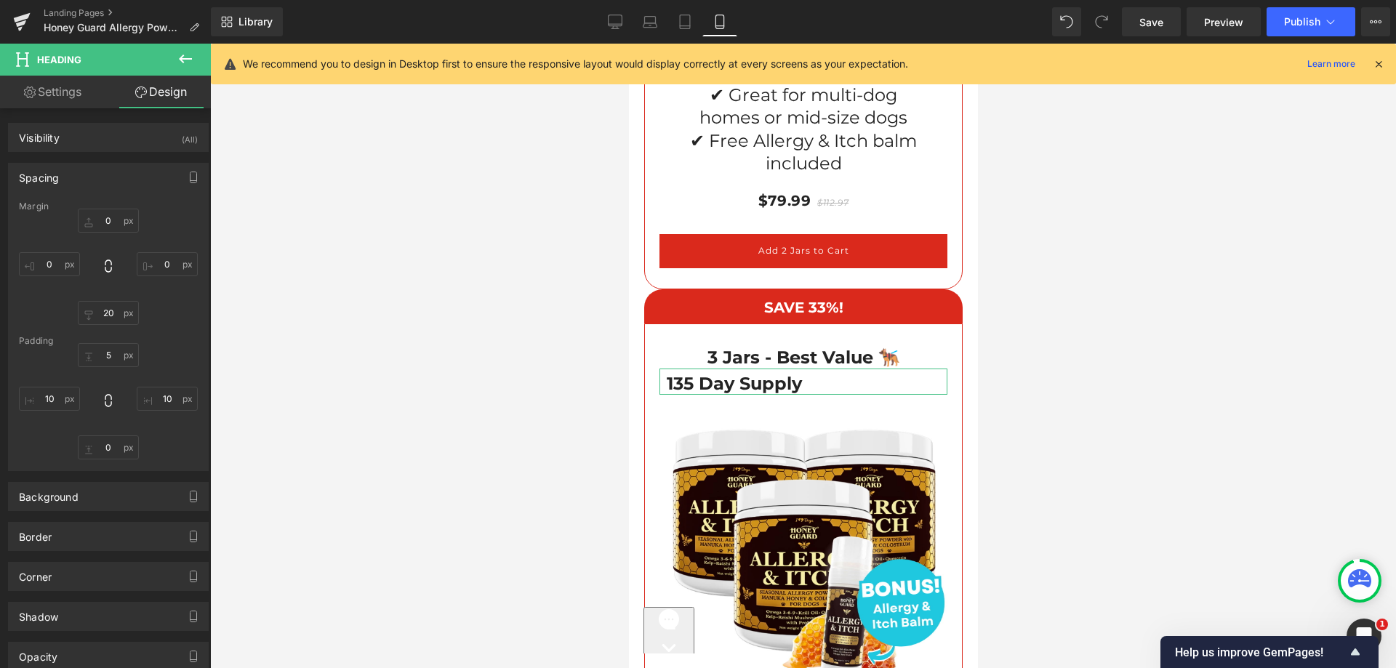
click at [70, 86] on link "Settings" at bounding box center [52, 92] width 105 height 33
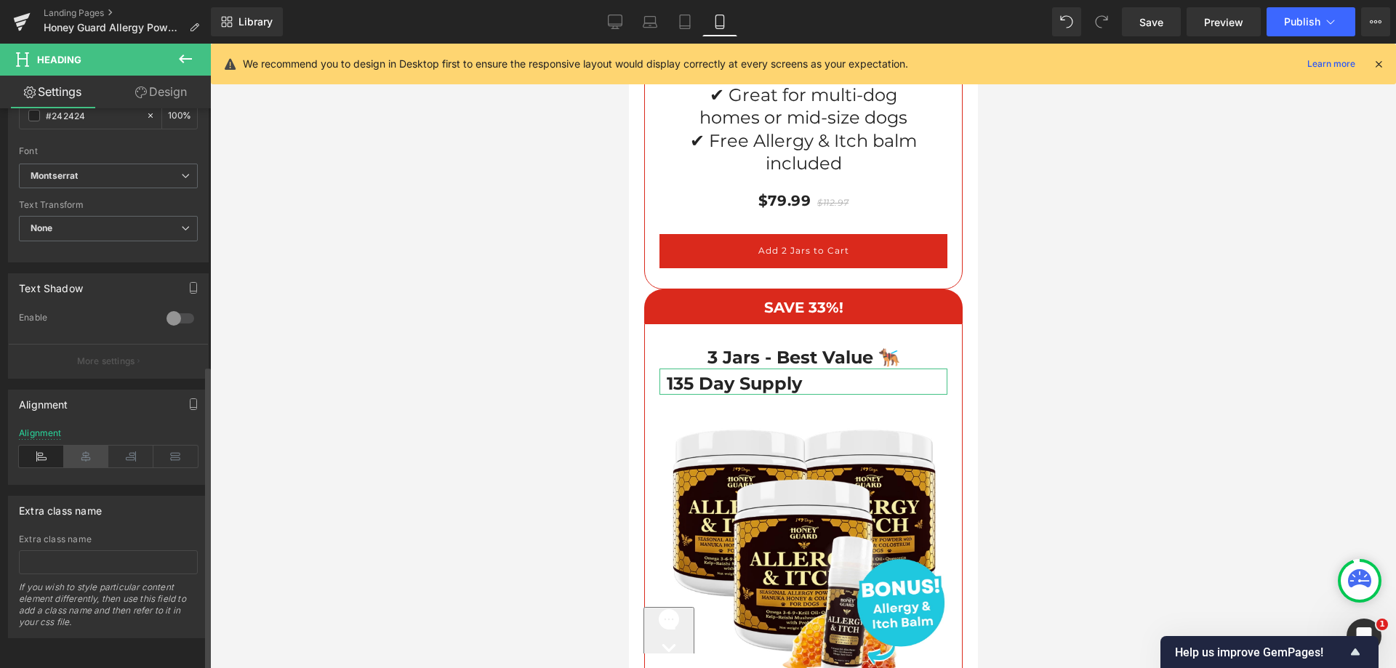
click at [78, 449] on icon at bounding box center [86, 457] width 45 height 22
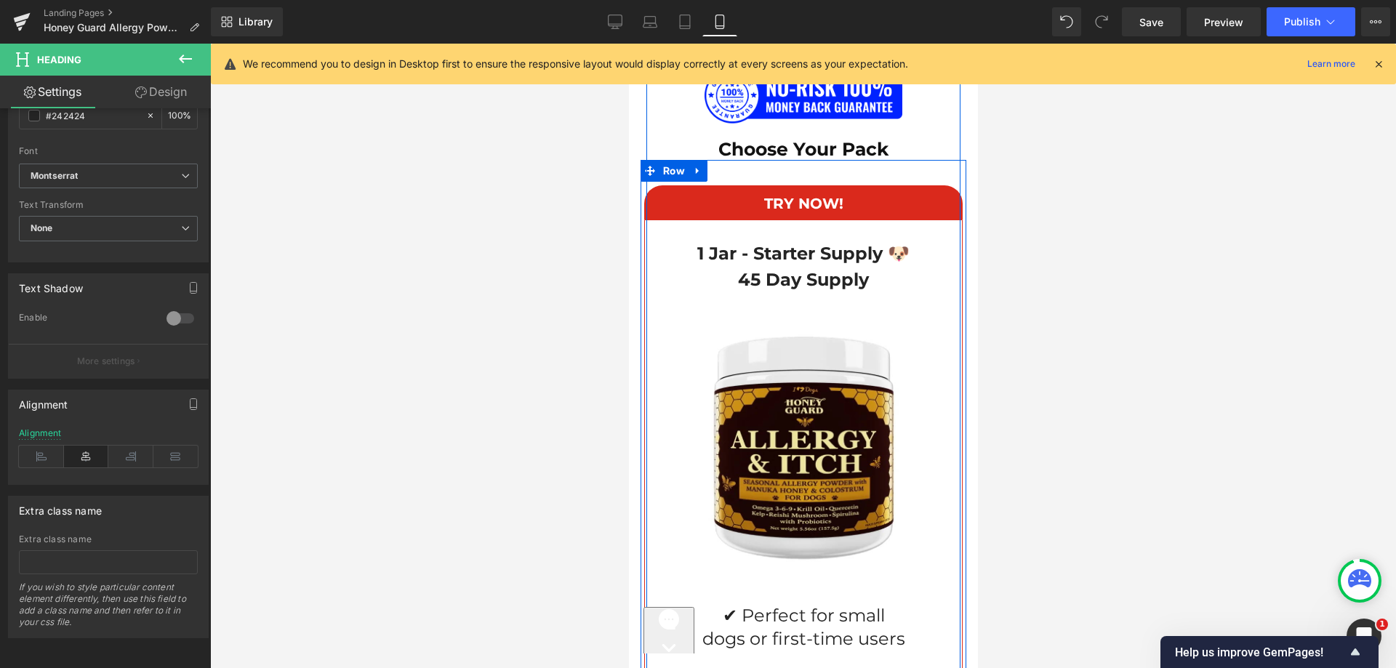
scroll to position [10635, 0]
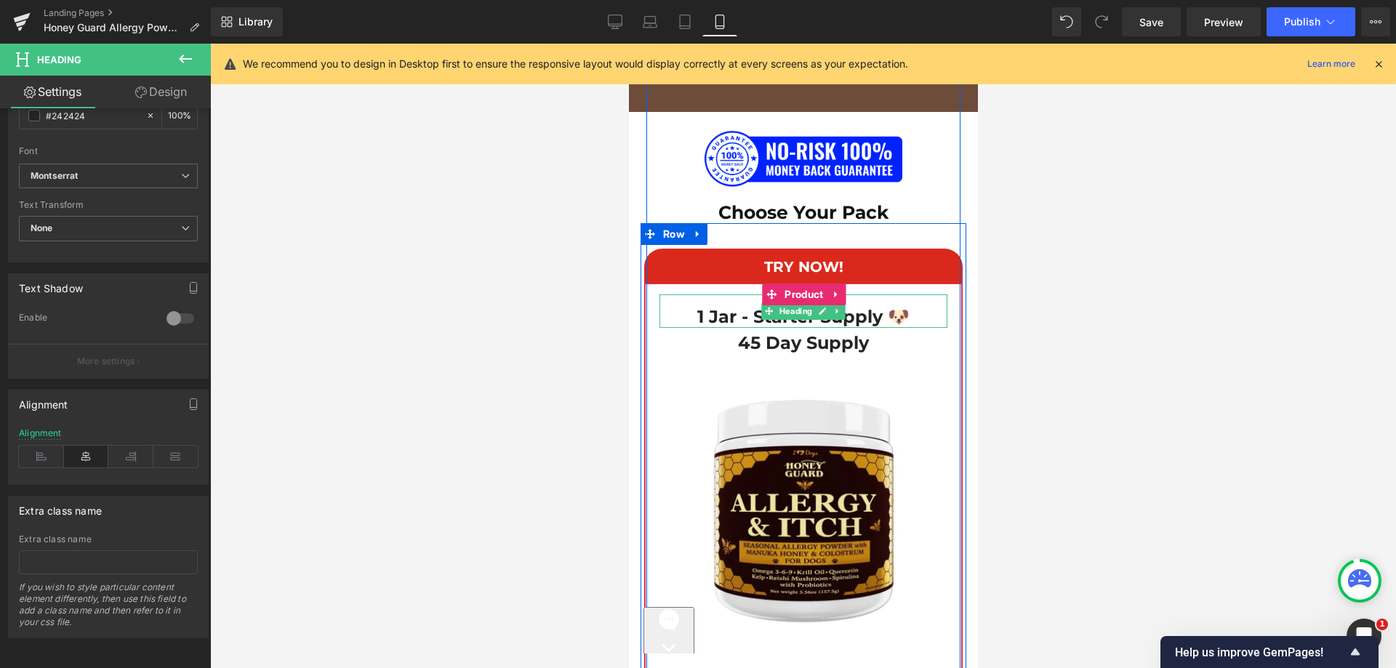
click at [761, 303] on span at bounding box center [768, 311] width 15 height 17
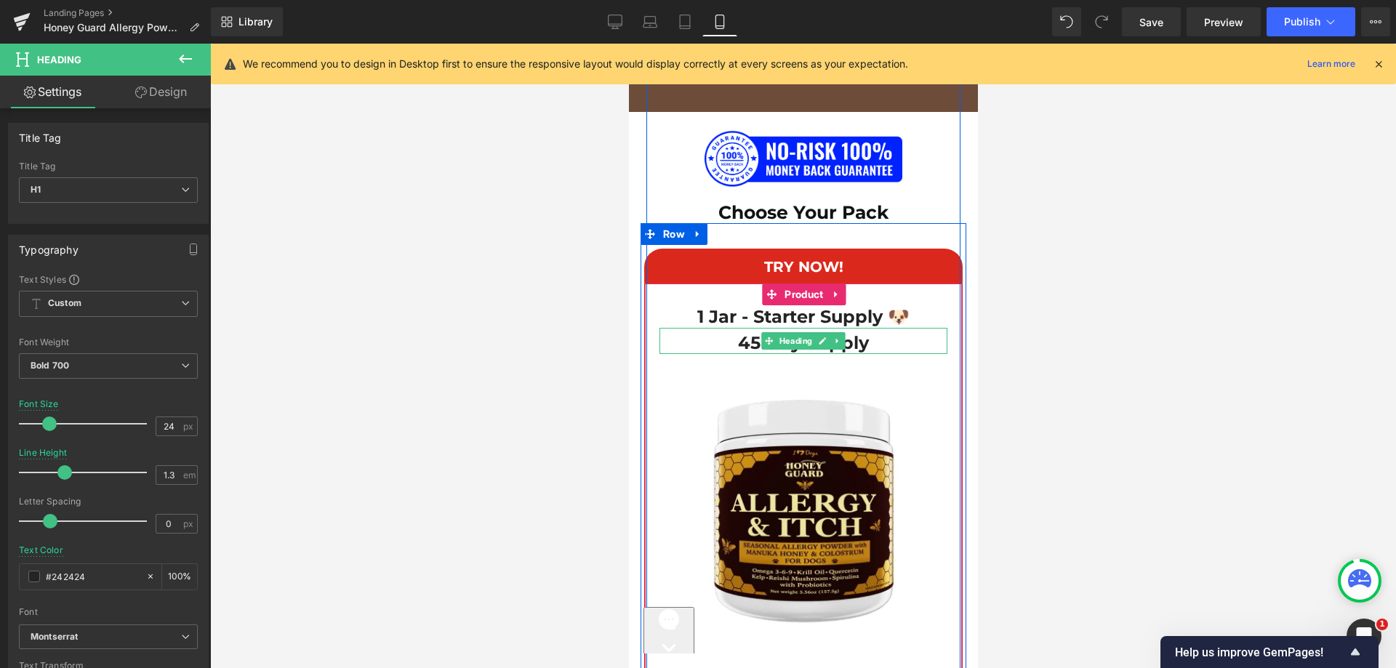
click at [708, 332] on h1 "45 Day Supply" at bounding box center [802, 343] width 273 height 23
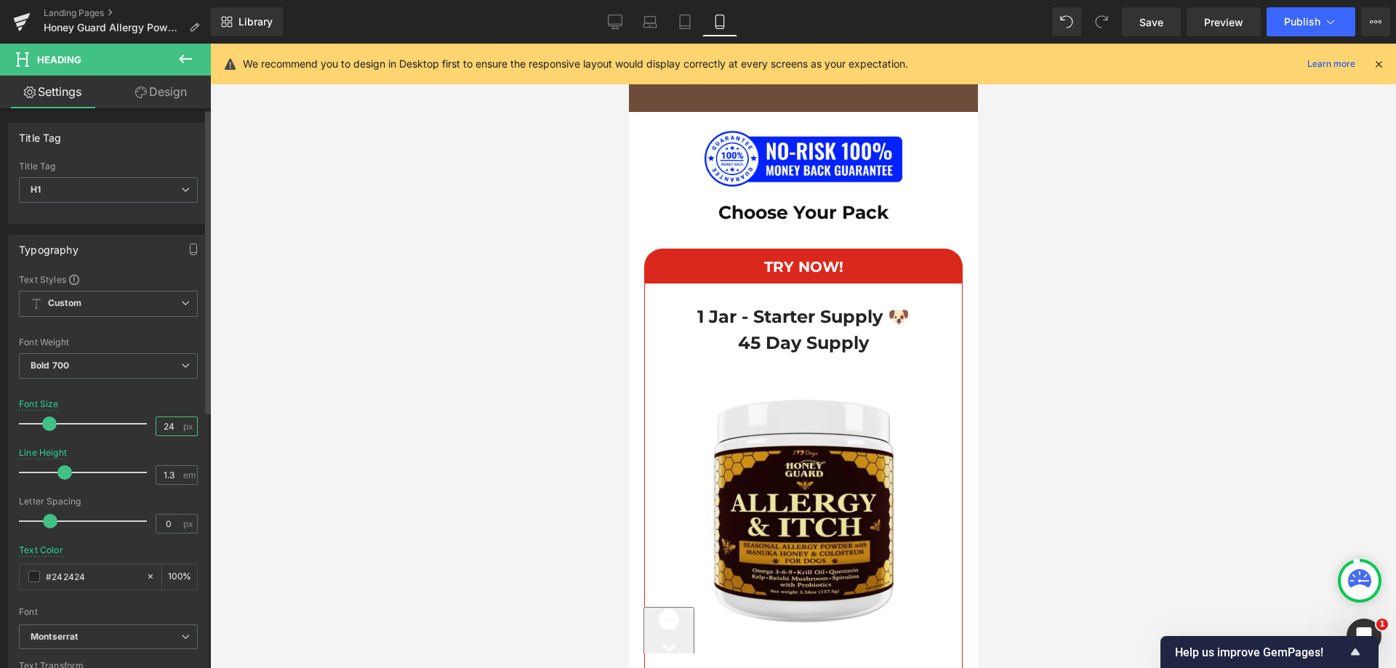
click at [159, 431] on input "24" at bounding box center [168, 426] width 25 height 18
type input "22"
click at [152, 393] on div at bounding box center [108, 390] width 179 height 9
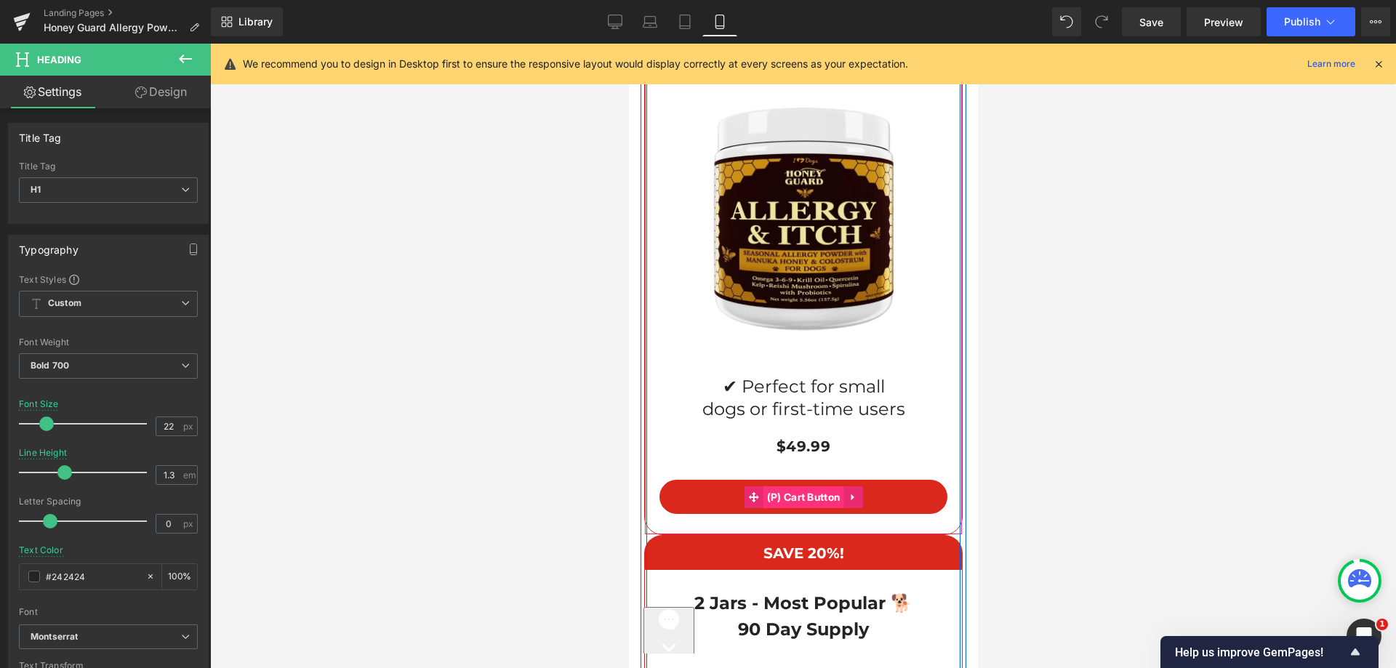
scroll to position [11144, 0]
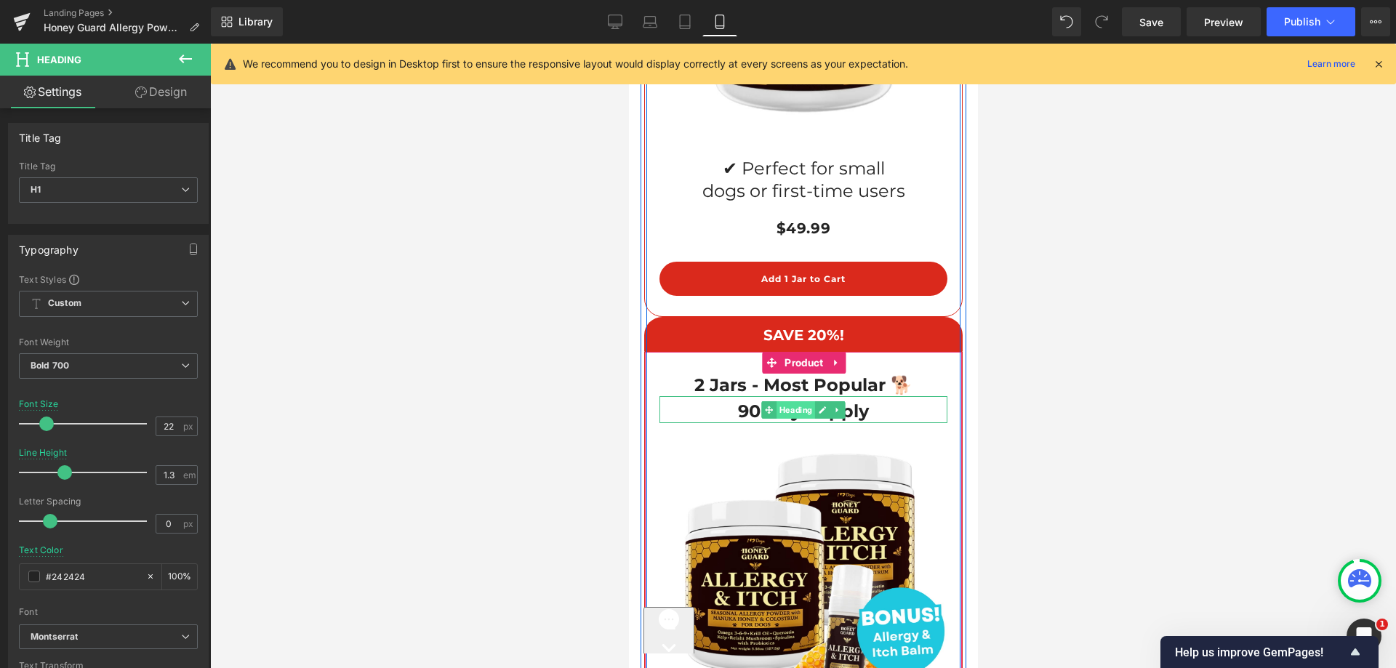
click at [776, 401] on span "Heading" at bounding box center [795, 409] width 39 height 17
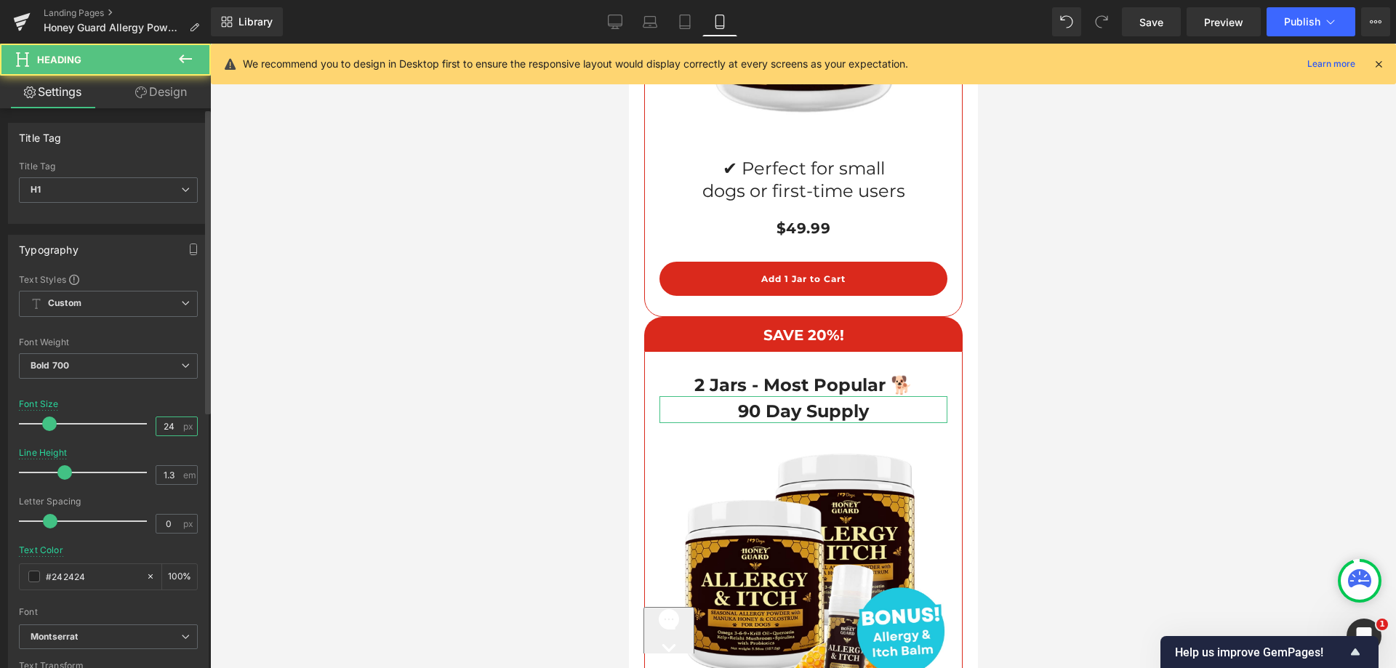
click at [172, 425] on input "24" at bounding box center [168, 426] width 25 height 18
click at [172, 425] on input "2" at bounding box center [168, 426] width 25 height 18
type input "22"
click at [168, 396] on div "Font Default Montserrat Inter Playfair Display Montserrat Default Montserrat In…" at bounding box center [108, 448] width 179 height 351
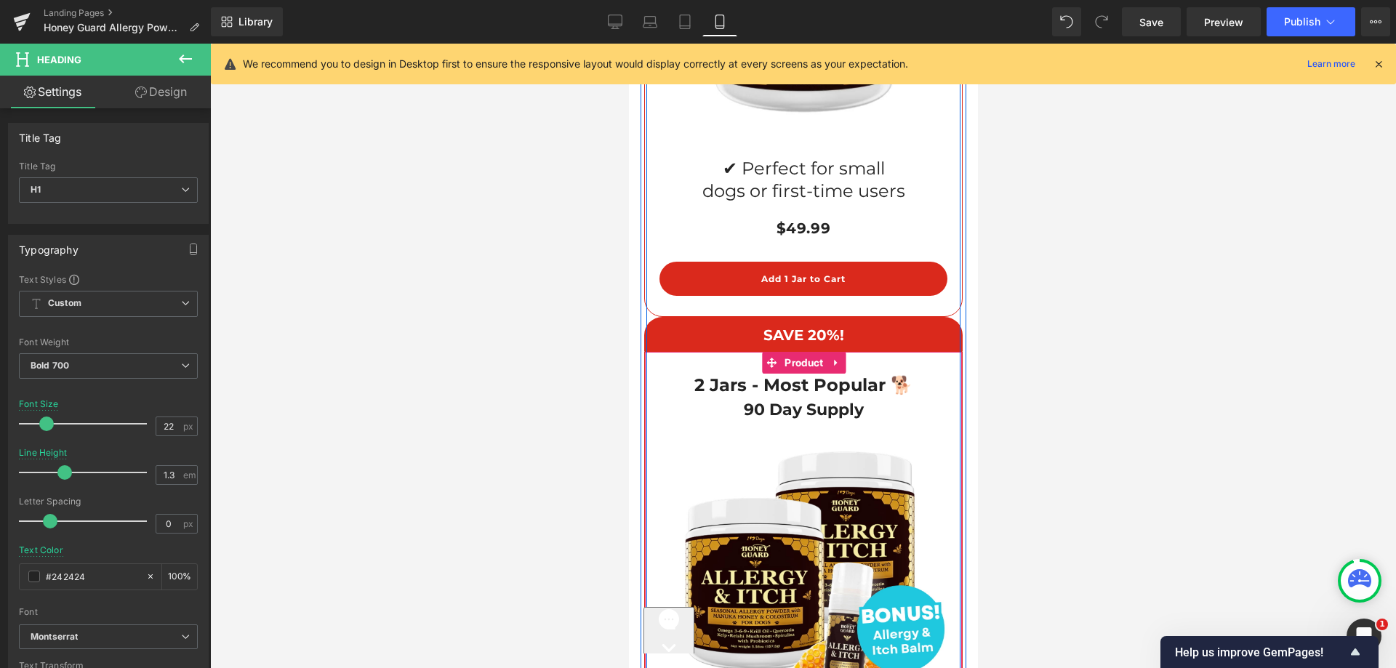
click at [740, 363] on div "2 Jars - Most Popular 🐕" at bounding box center [803, 379] width 288 height 33
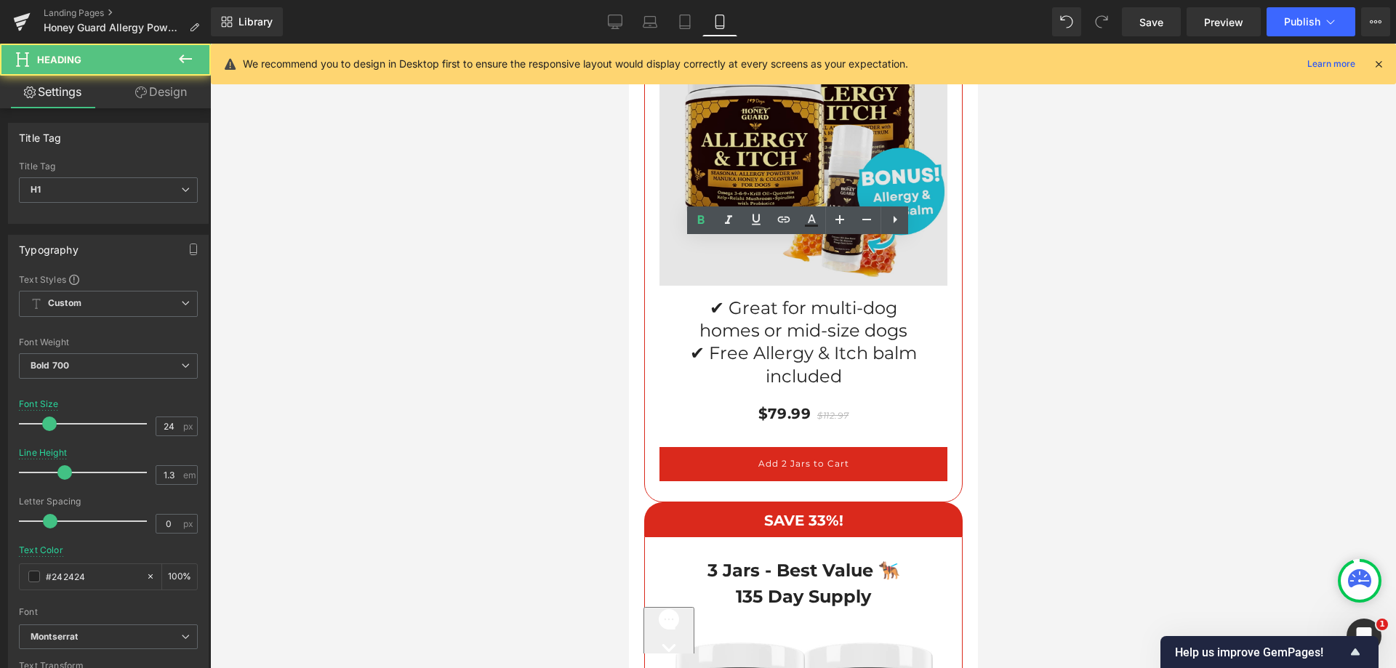
scroll to position [11653, 0]
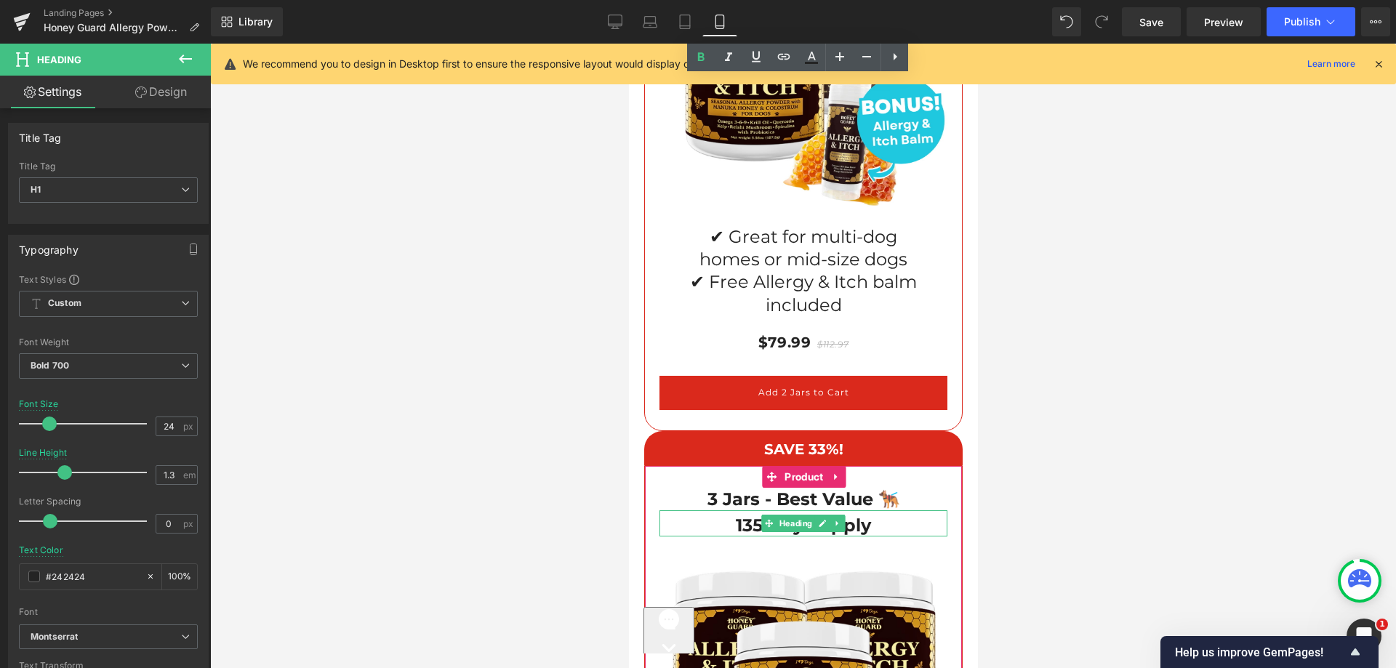
click at [779, 515] on span "Heading" at bounding box center [795, 523] width 39 height 17
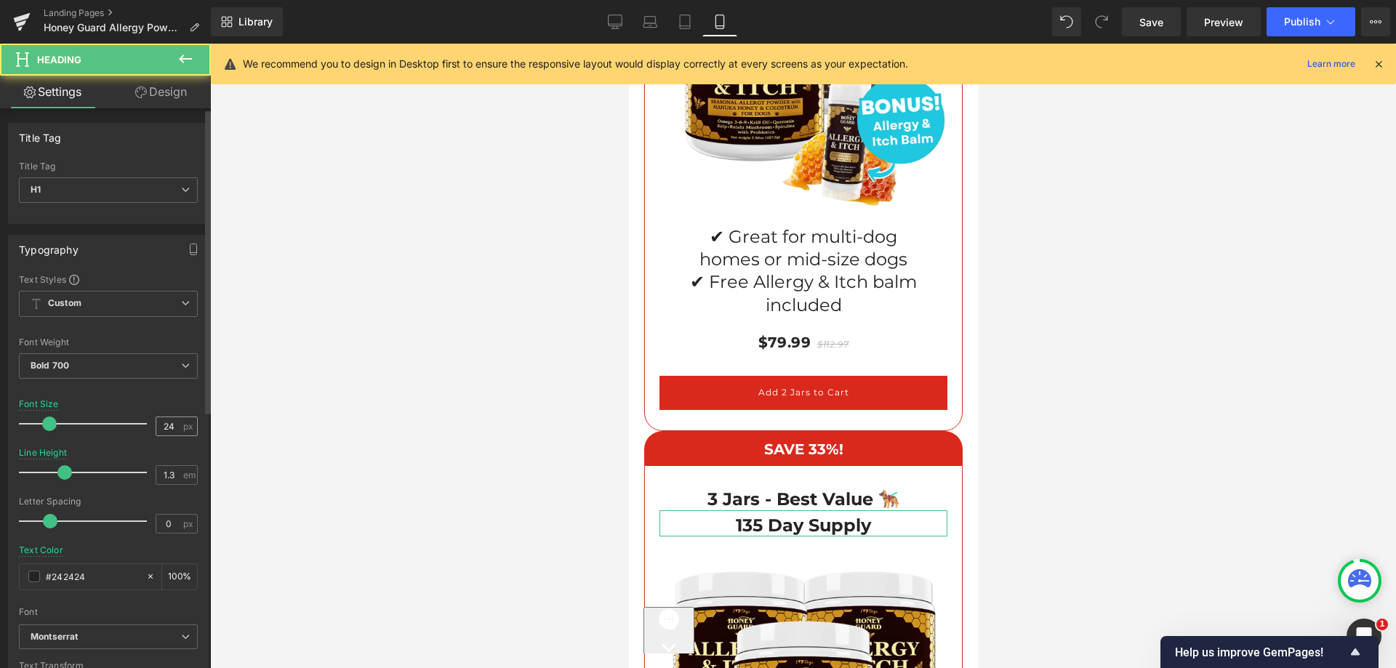
click at [156, 431] on input "24" at bounding box center [168, 426] width 25 height 18
type input "22"
click at [152, 404] on div "Font Size 22 px" at bounding box center [108, 423] width 179 height 49
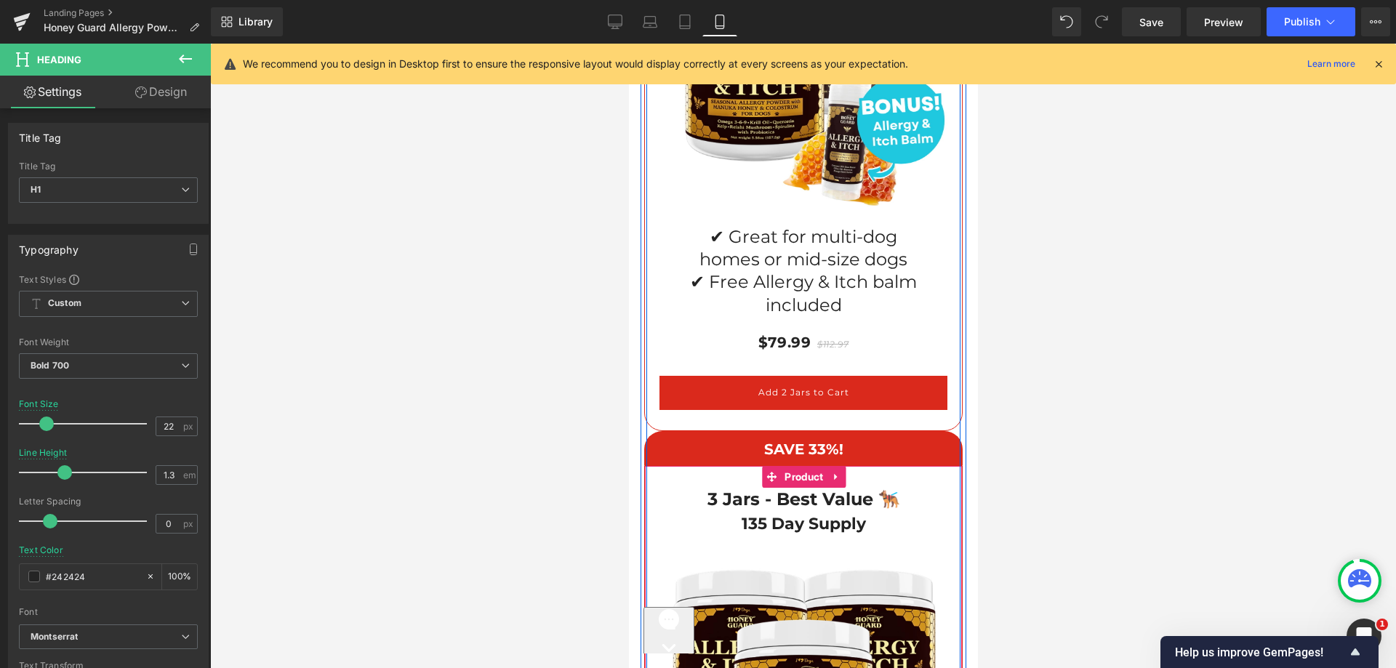
click at [748, 488] on h1 "3 Jars - Best Value 🐕‍🦺" at bounding box center [802, 499] width 273 height 23
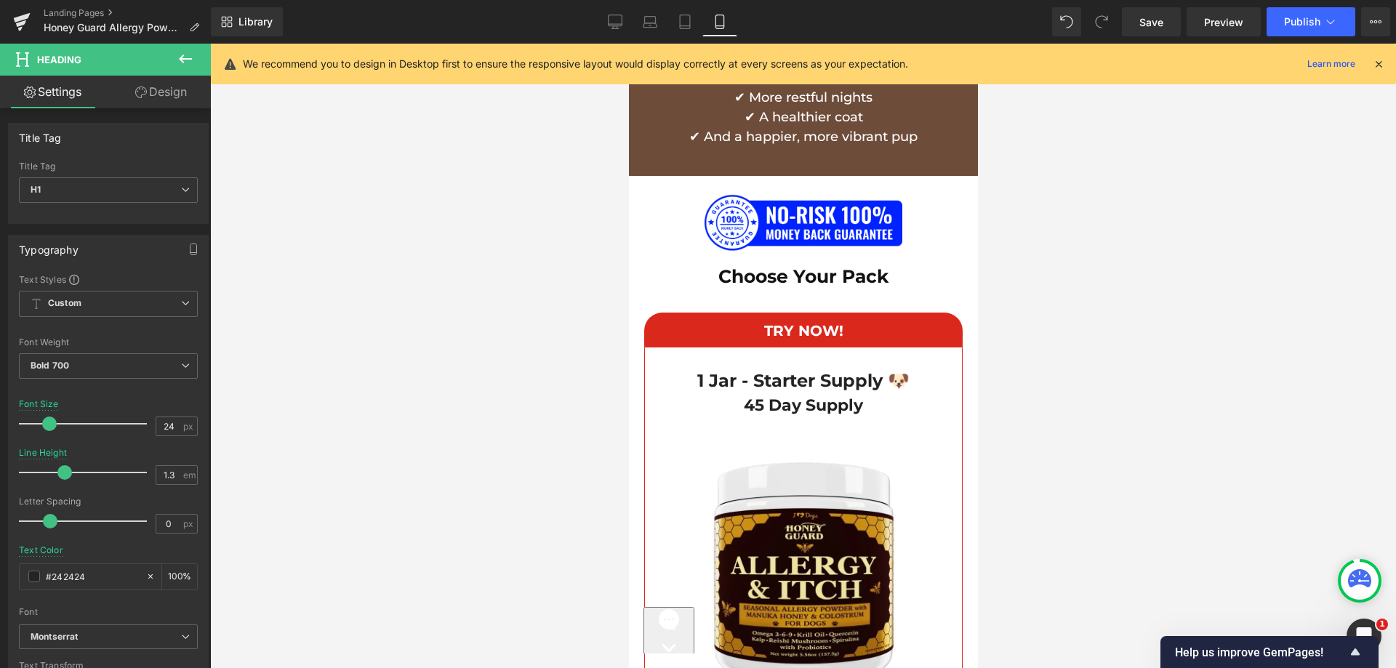
scroll to position [10708, 0]
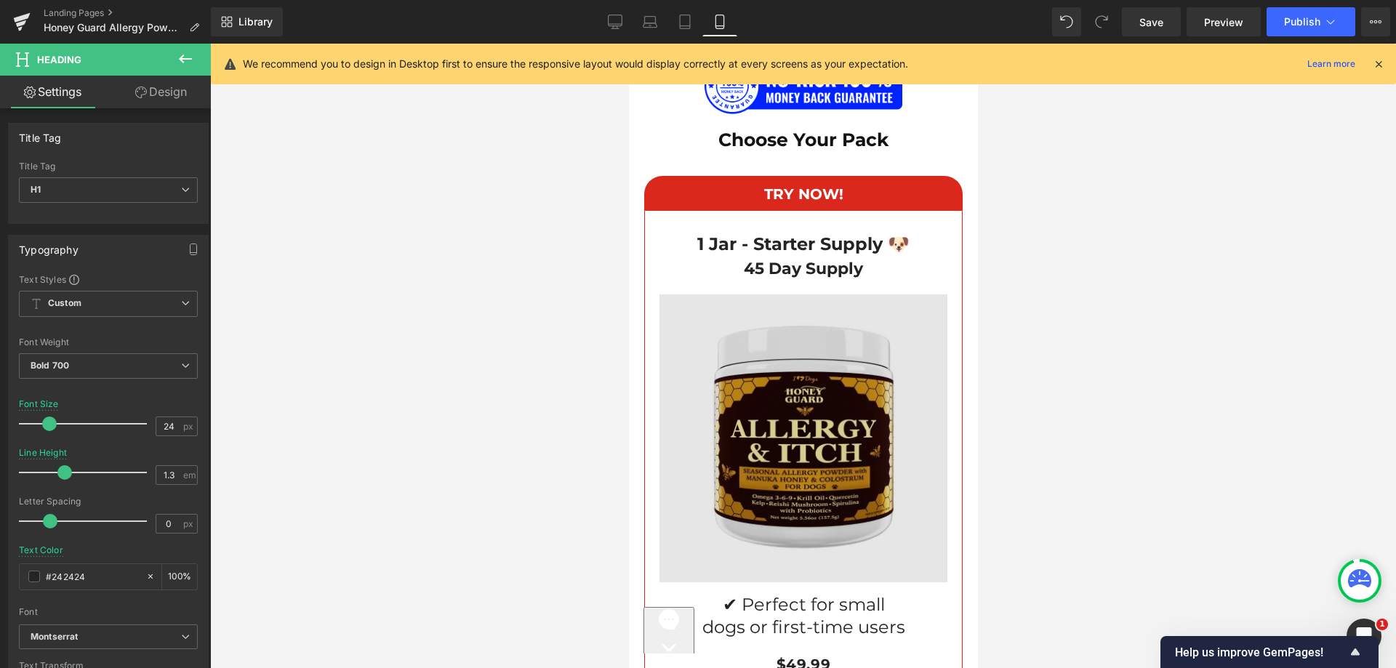
click at [798, 342] on img at bounding box center [803, 439] width 288 height 288
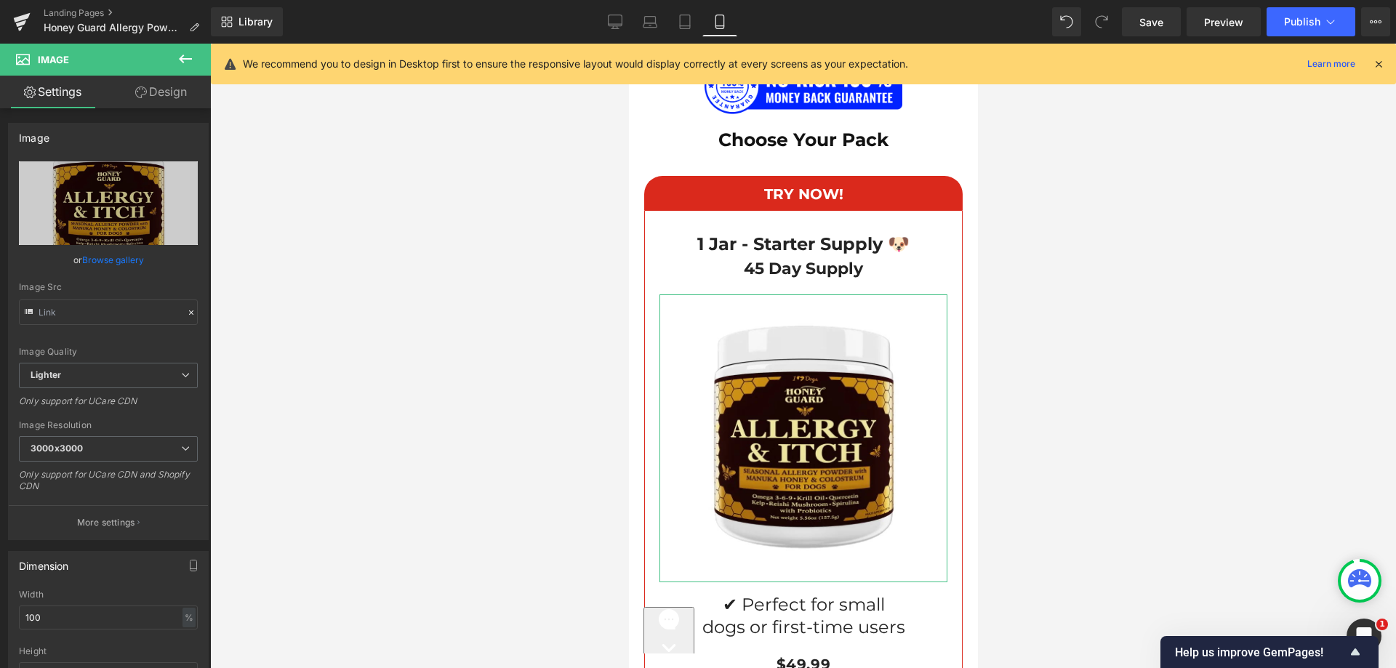
drag, startPoint x: 173, startPoint y: 105, endPoint x: 86, endPoint y: 186, distance: 119.4
click at [173, 104] on link "Design" at bounding box center [160, 92] width 105 height 33
click at [0, 0] on div "Spacing" at bounding box center [0, 0] width 0 height 0
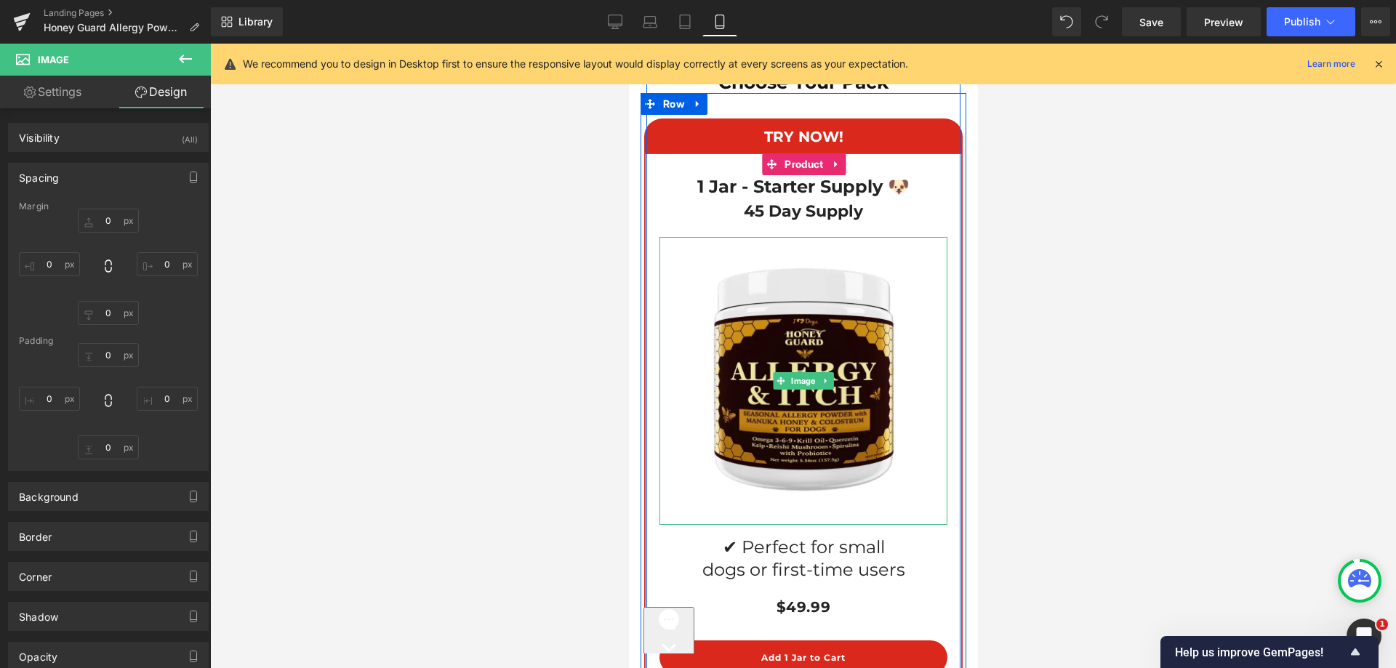
scroll to position [10853, 0]
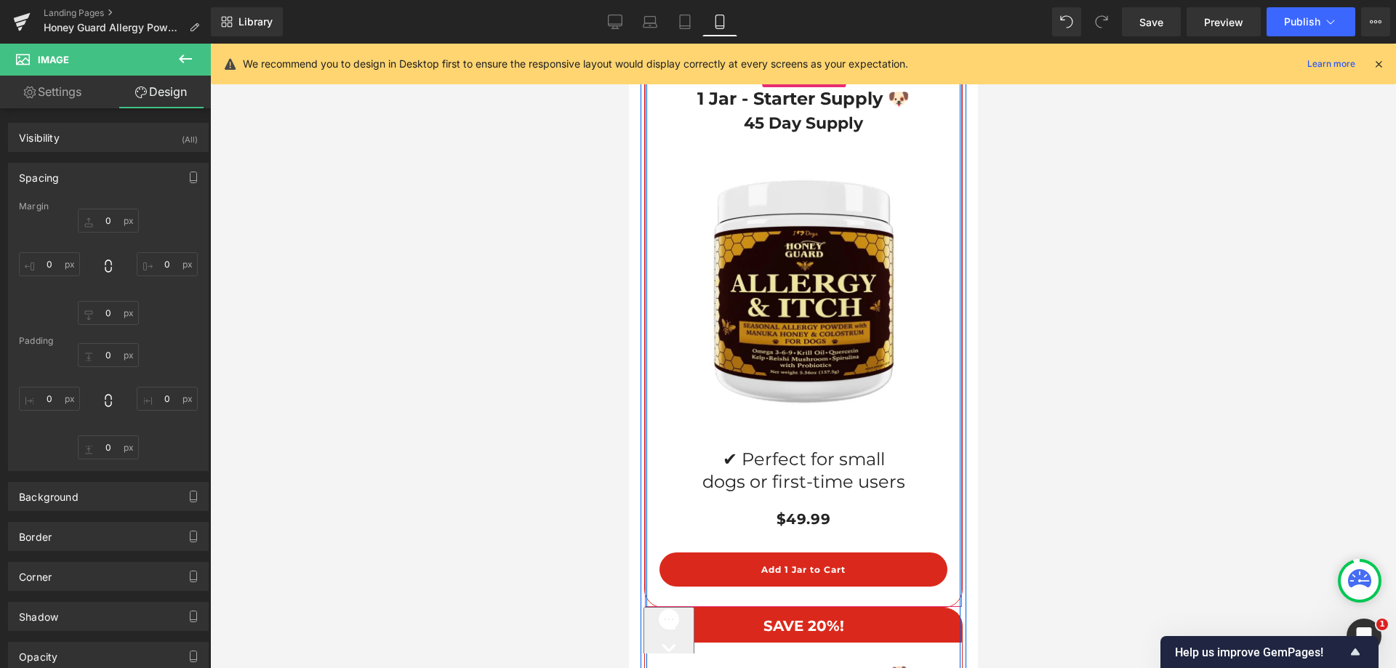
click at [750, 449] on span "✔ Perfect for small dogs or first-time users" at bounding box center [803, 471] width 203 height 44
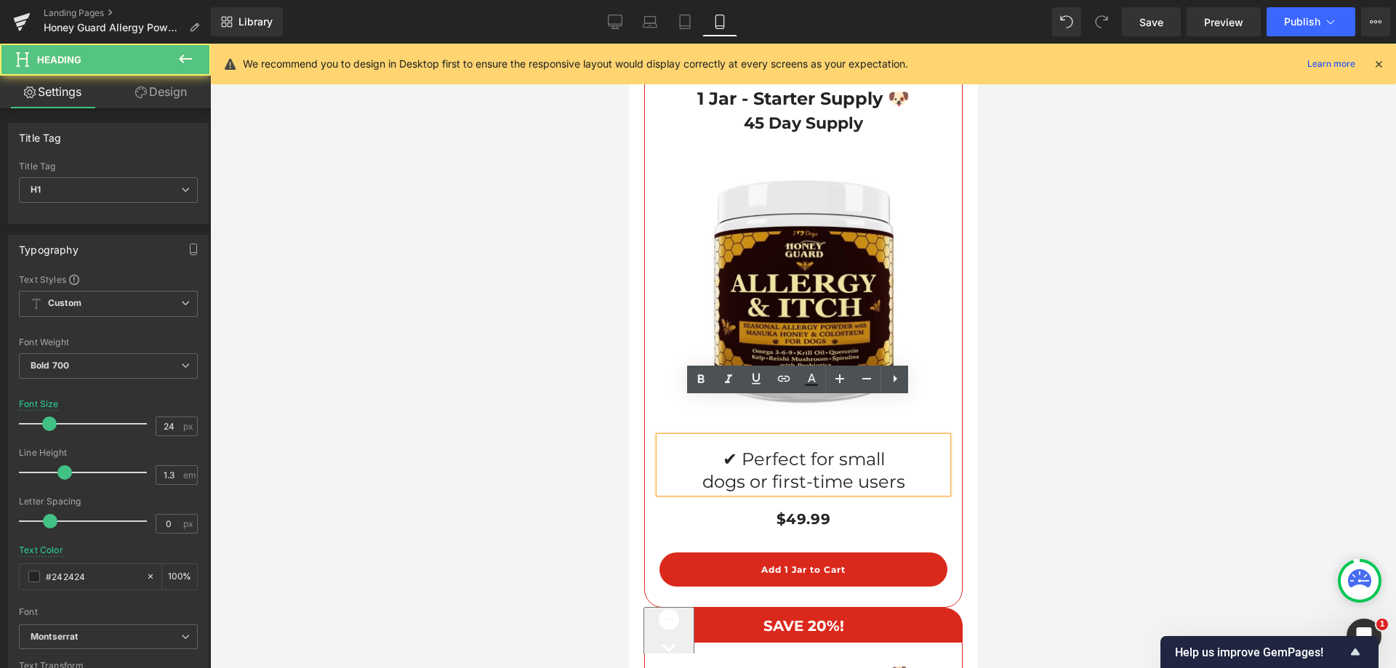
click at [741, 449] on span "✔ Perfect for small dogs or first-time users" at bounding box center [803, 471] width 203 height 44
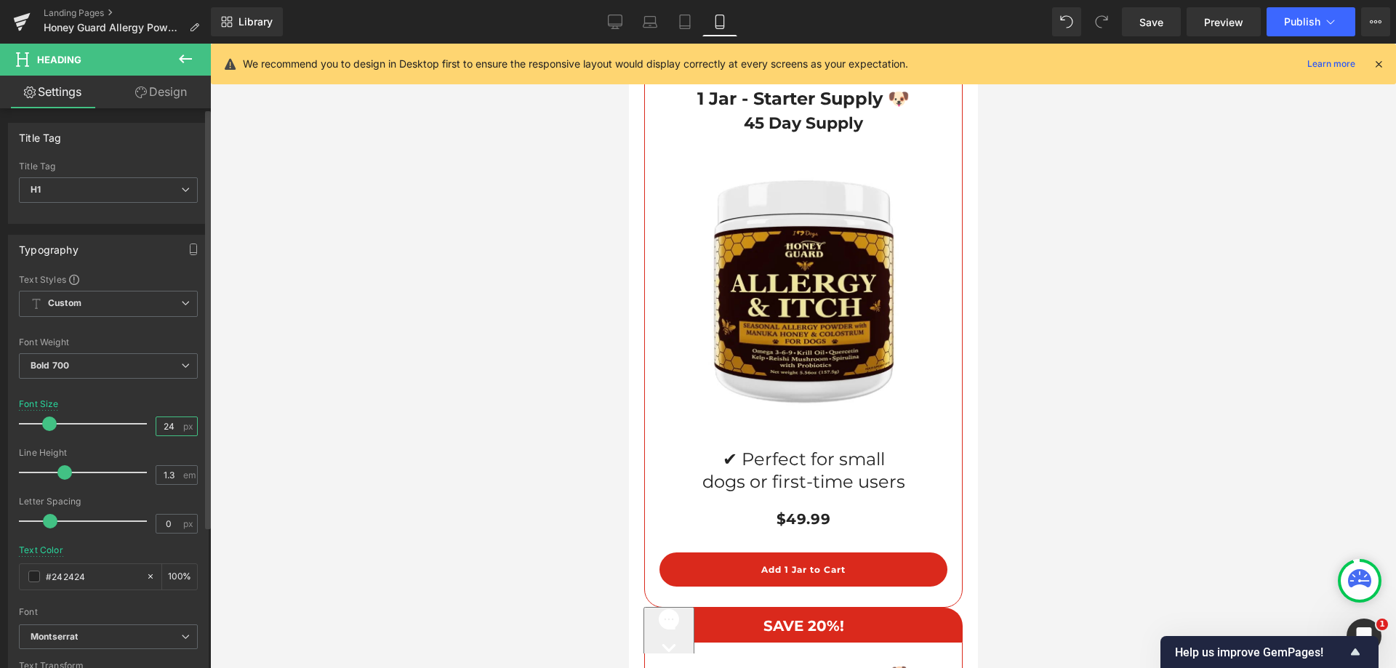
drag, startPoint x: 164, startPoint y: 431, endPoint x: 177, endPoint y: 431, distance: 12.4
click at [177, 431] on div "24 px" at bounding box center [177, 427] width 42 height 20
type input "22"
click at [143, 399] on div "Font Size 22 px" at bounding box center [108, 423] width 179 height 49
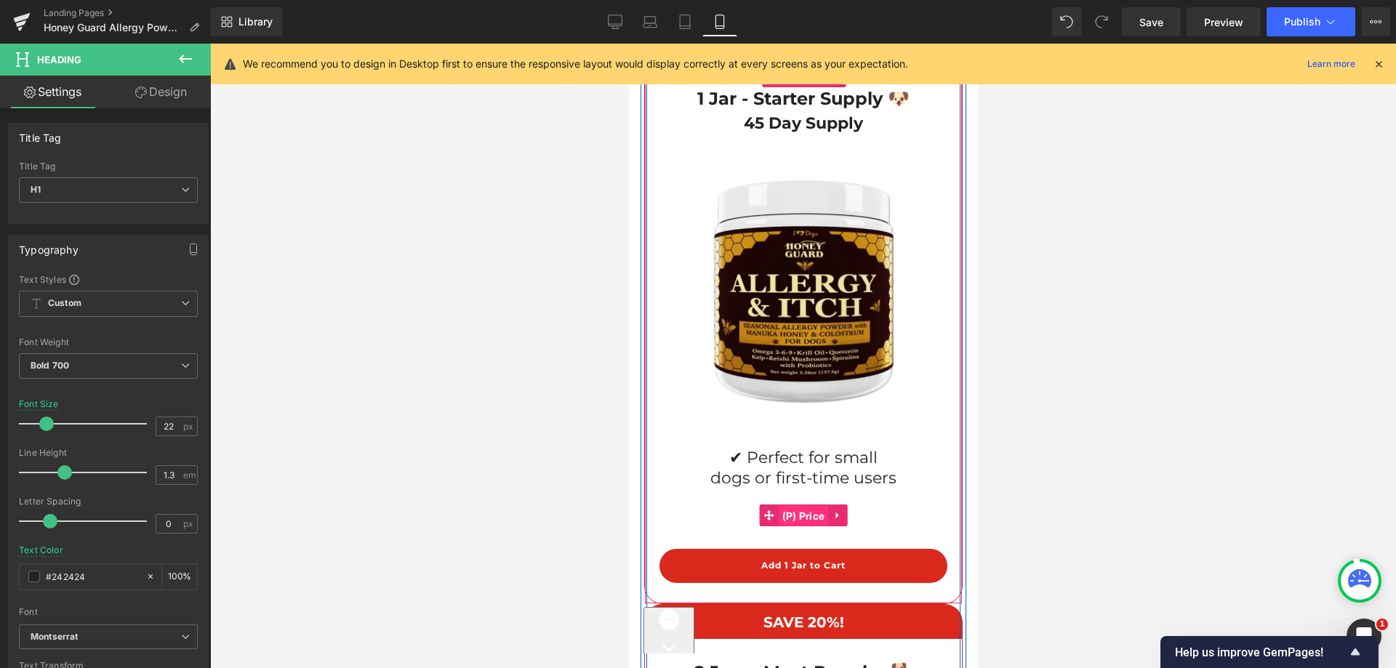
click at [795, 505] on span "(P) Price" at bounding box center [803, 516] width 50 height 22
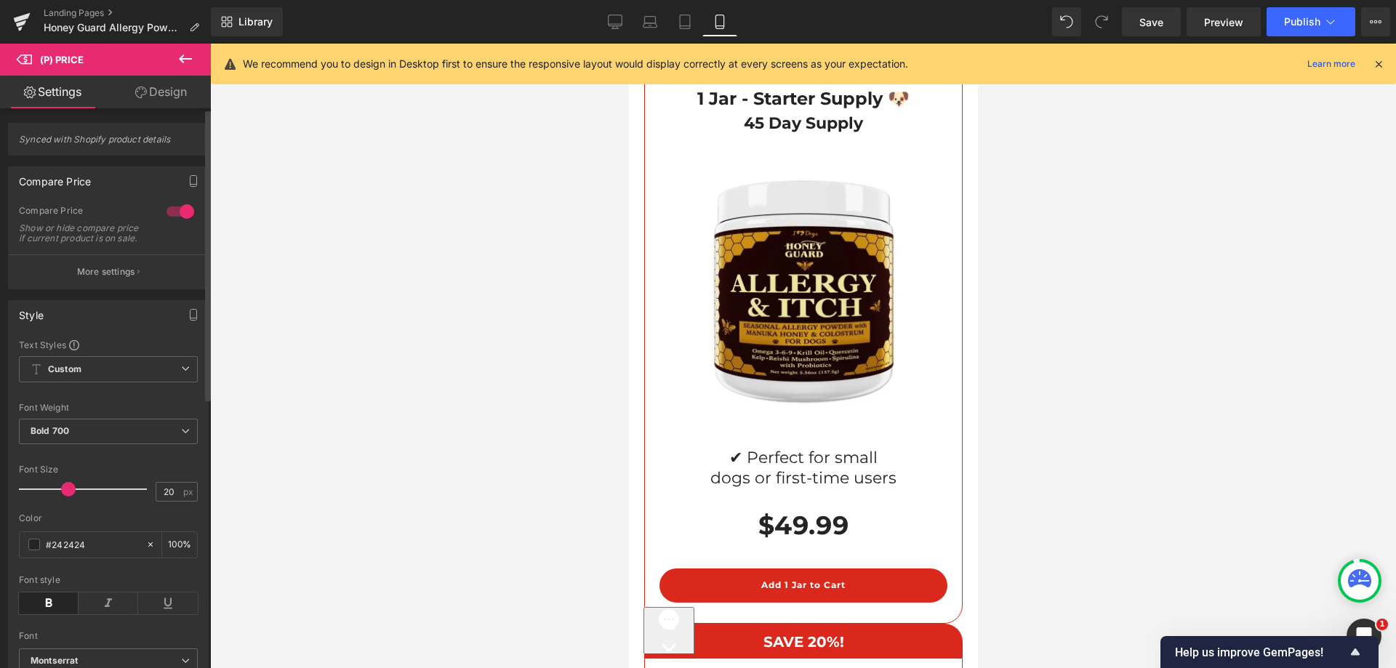
click at [66, 499] on div at bounding box center [86, 489] width 121 height 29
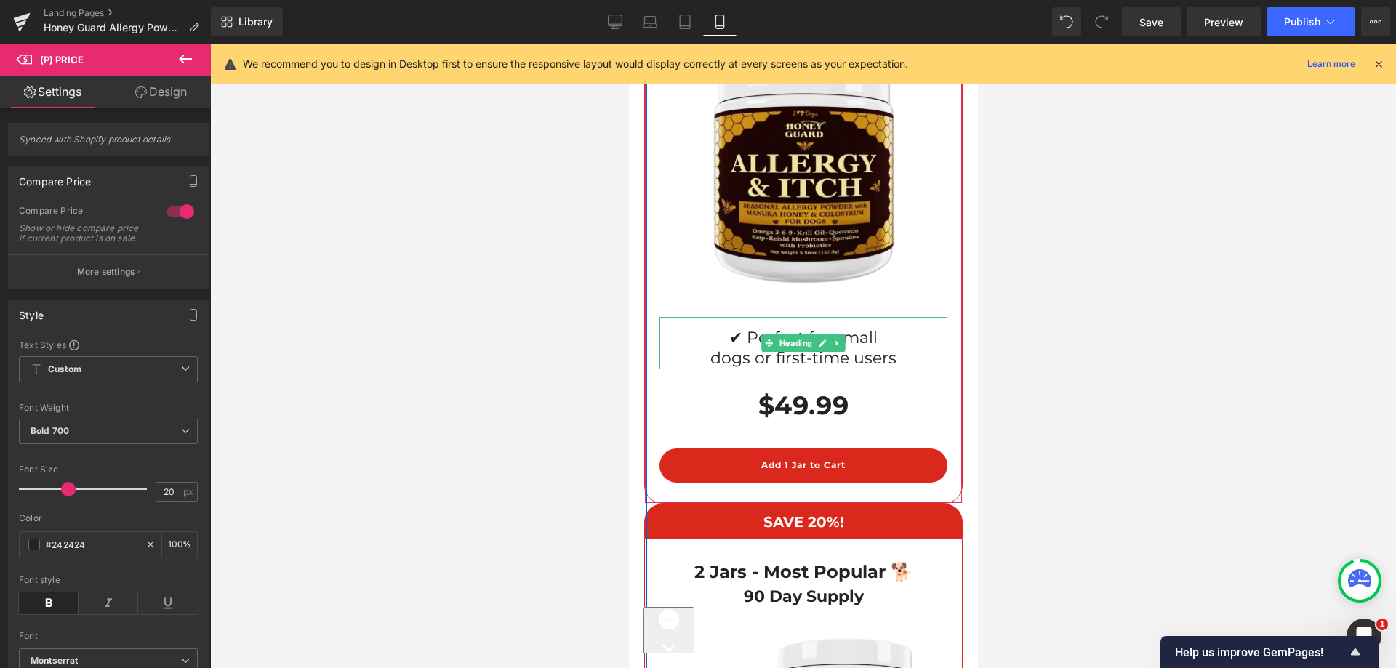
scroll to position [10999, 0]
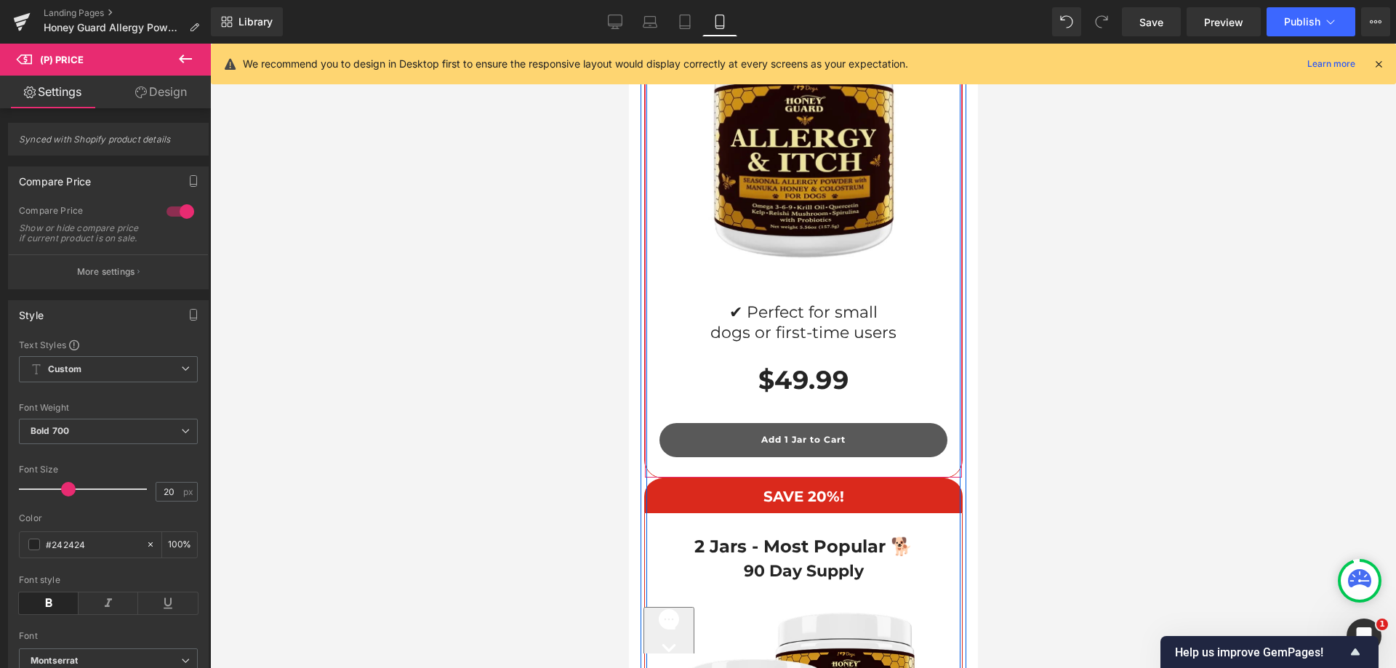
click at [694, 423] on button "Add 1 Jar to Cart" at bounding box center [803, 440] width 288 height 34
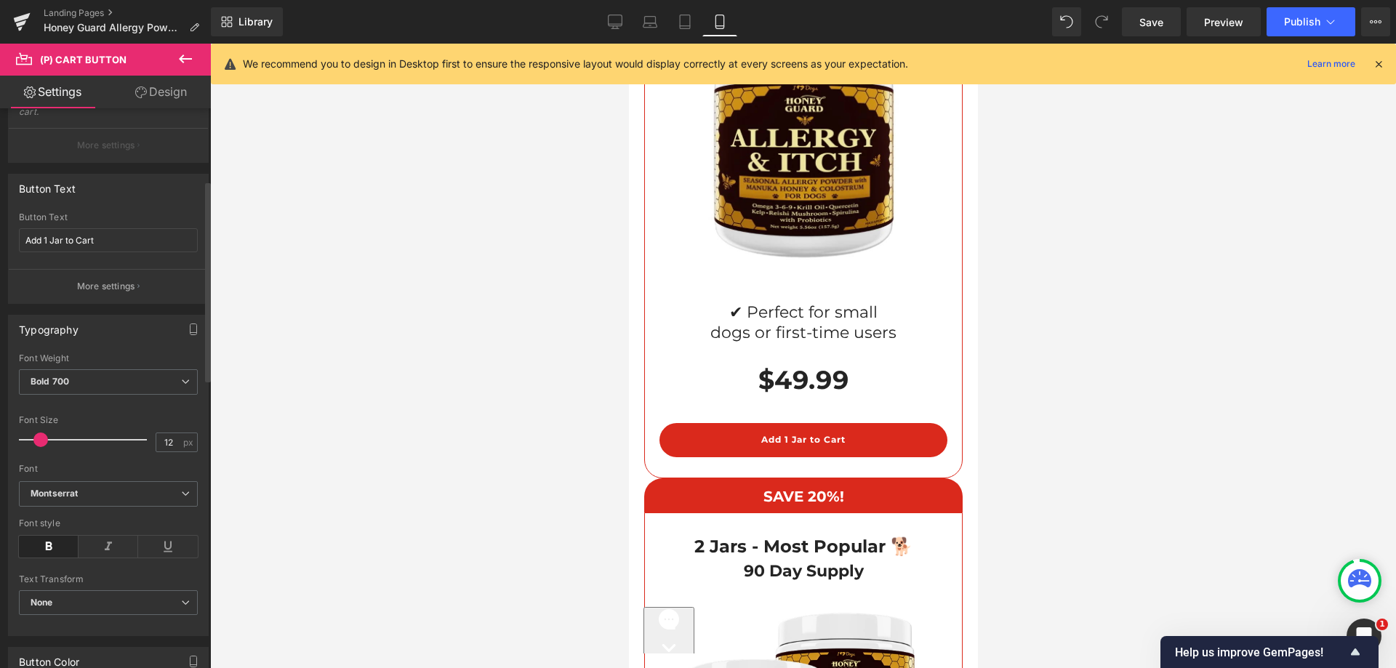
scroll to position [218, 0]
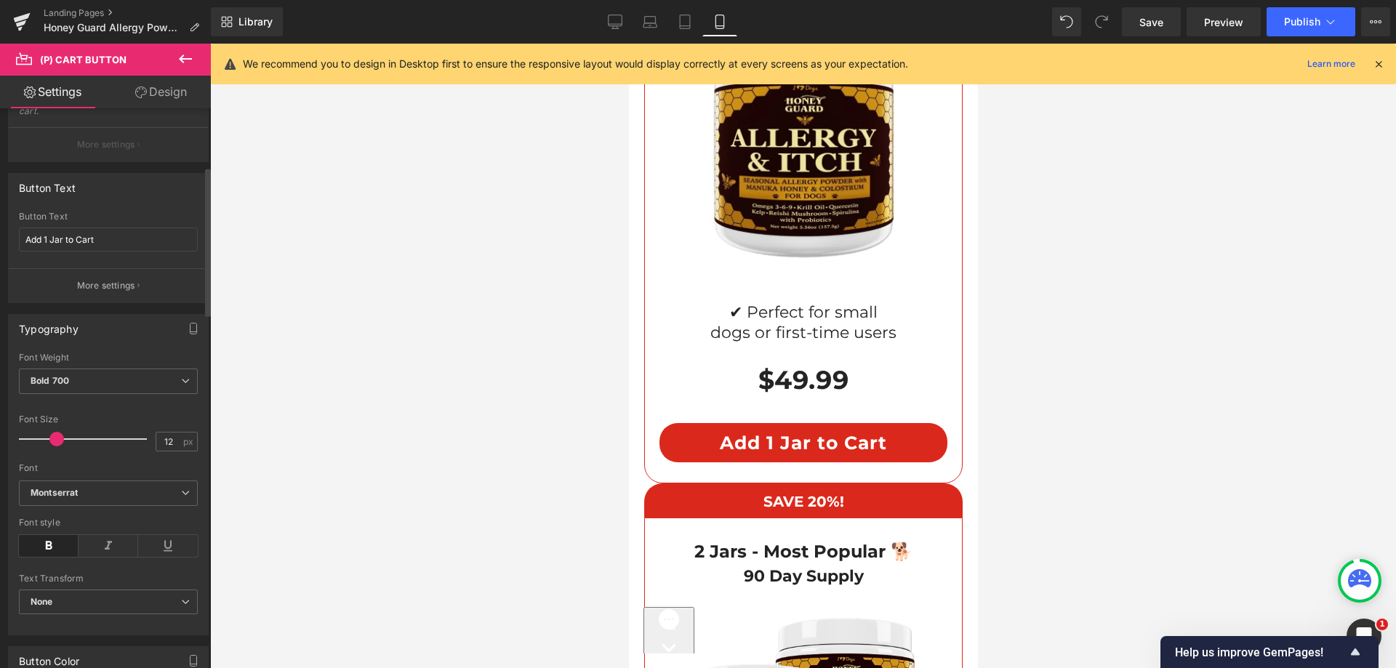
click at [55, 448] on div at bounding box center [86, 439] width 121 height 29
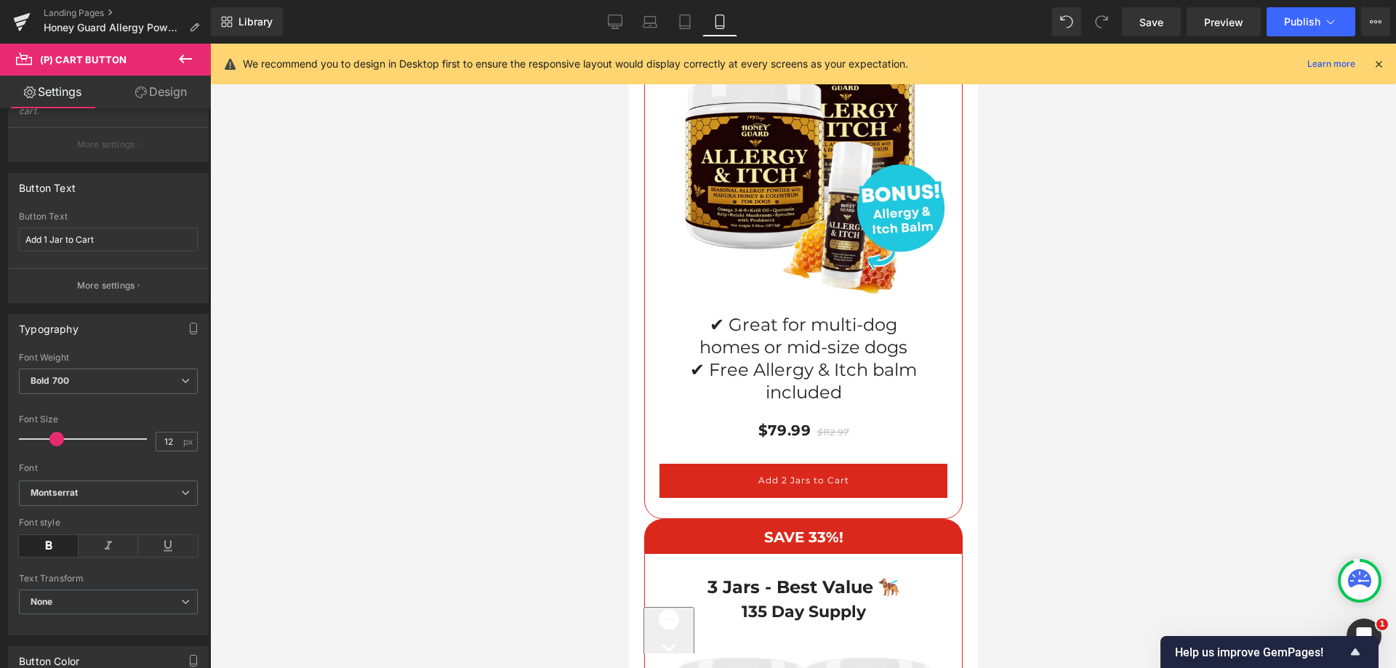
scroll to position [11726, 0]
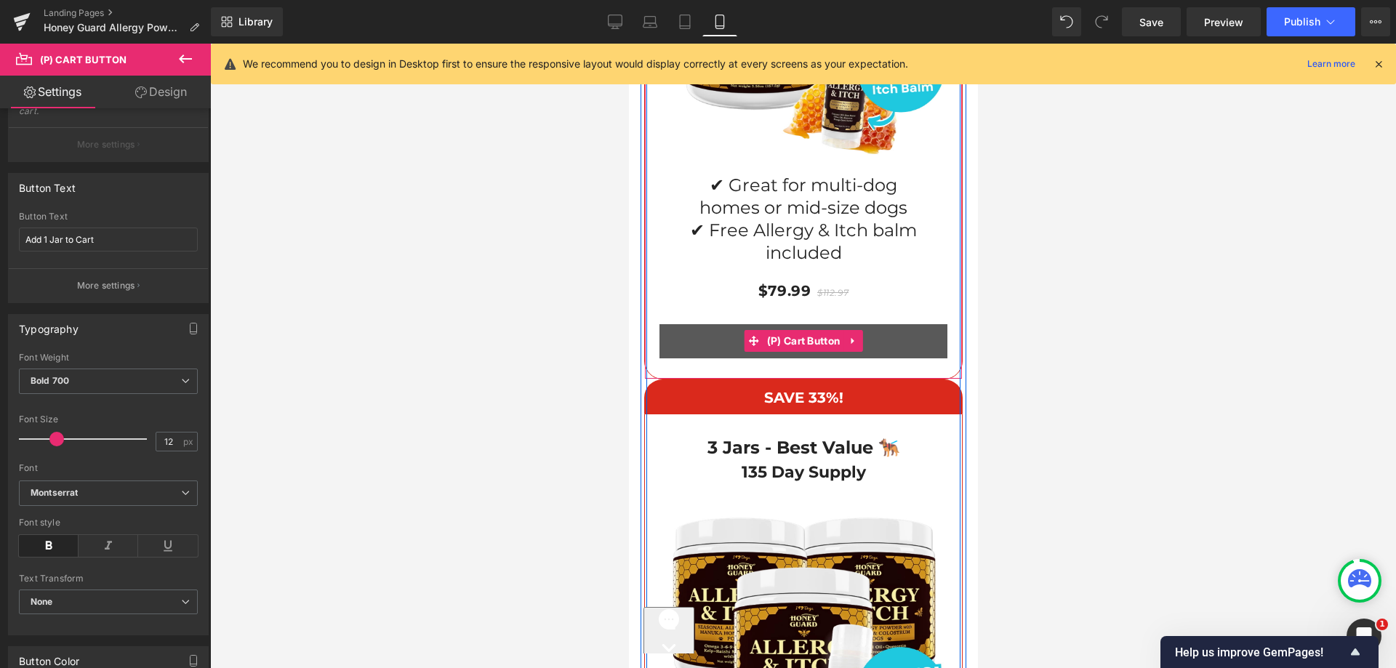
click at [708, 324] on button "Add 2 Jars to Cart" at bounding box center [803, 341] width 288 height 34
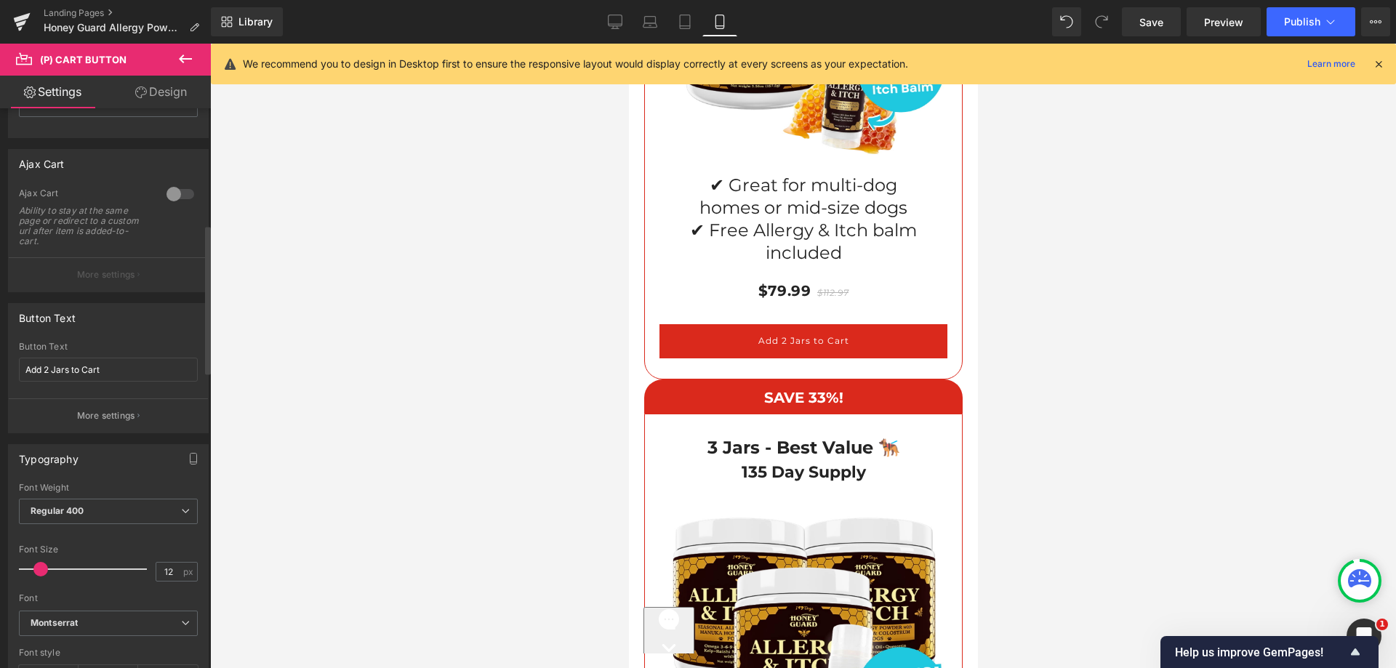
scroll to position [436, 0]
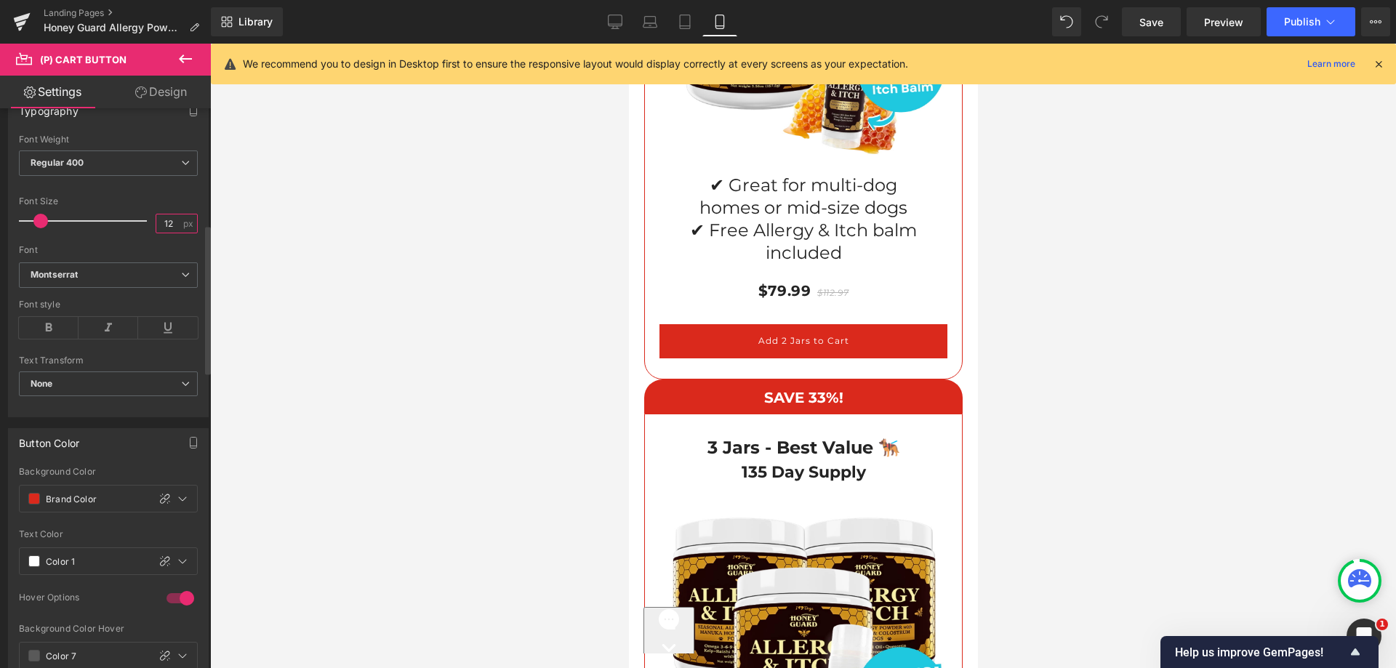
click at [168, 222] on input "12" at bounding box center [168, 224] width 25 height 18
click at [167, 222] on input "12" at bounding box center [168, 224] width 25 height 18
click at [167, 232] on input "1225" at bounding box center [168, 224] width 25 height 18
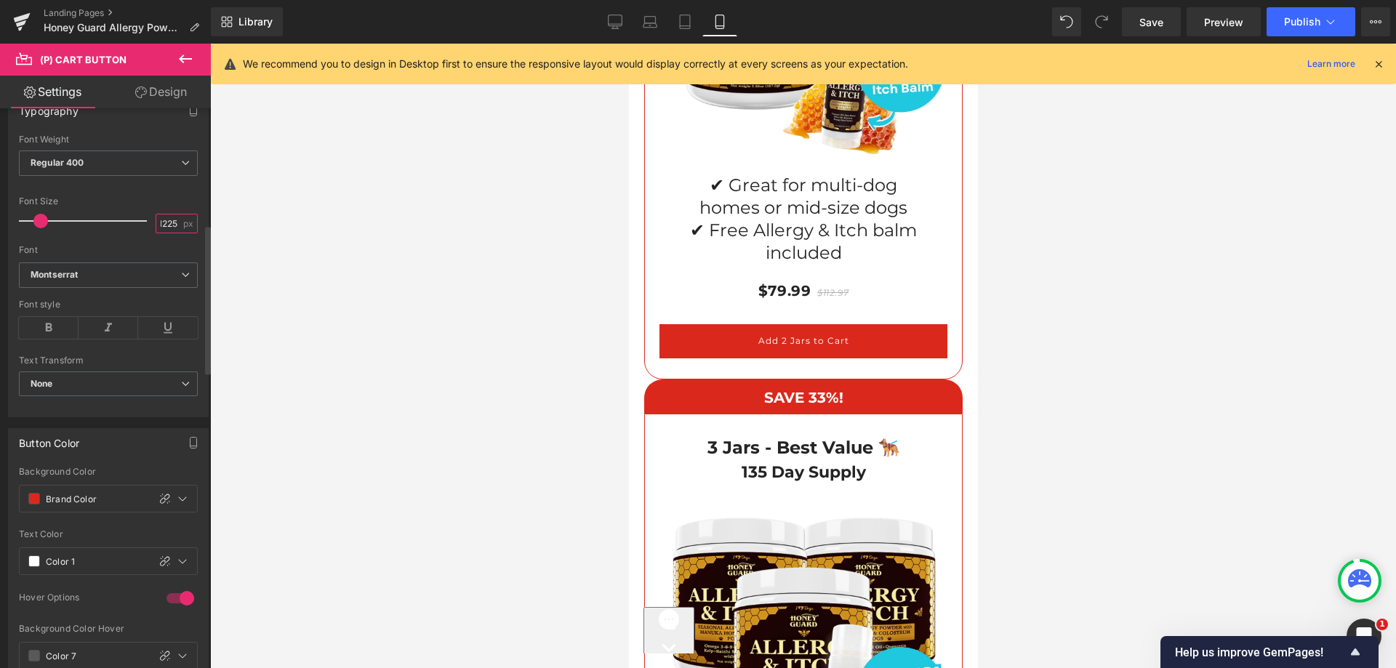
click at [167, 228] on input "1225" at bounding box center [168, 224] width 25 height 18
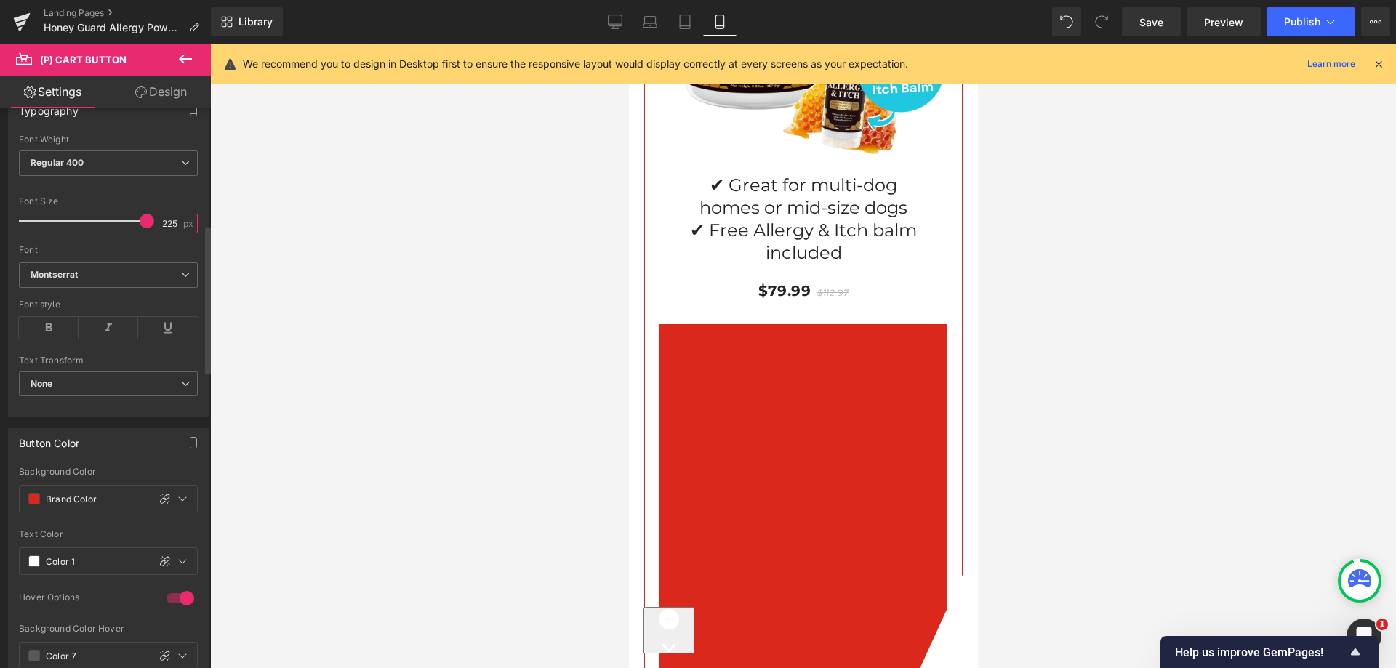
click at [167, 228] on input "1225" at bounding box center [168, 224] width 25 height 18
type input "25"
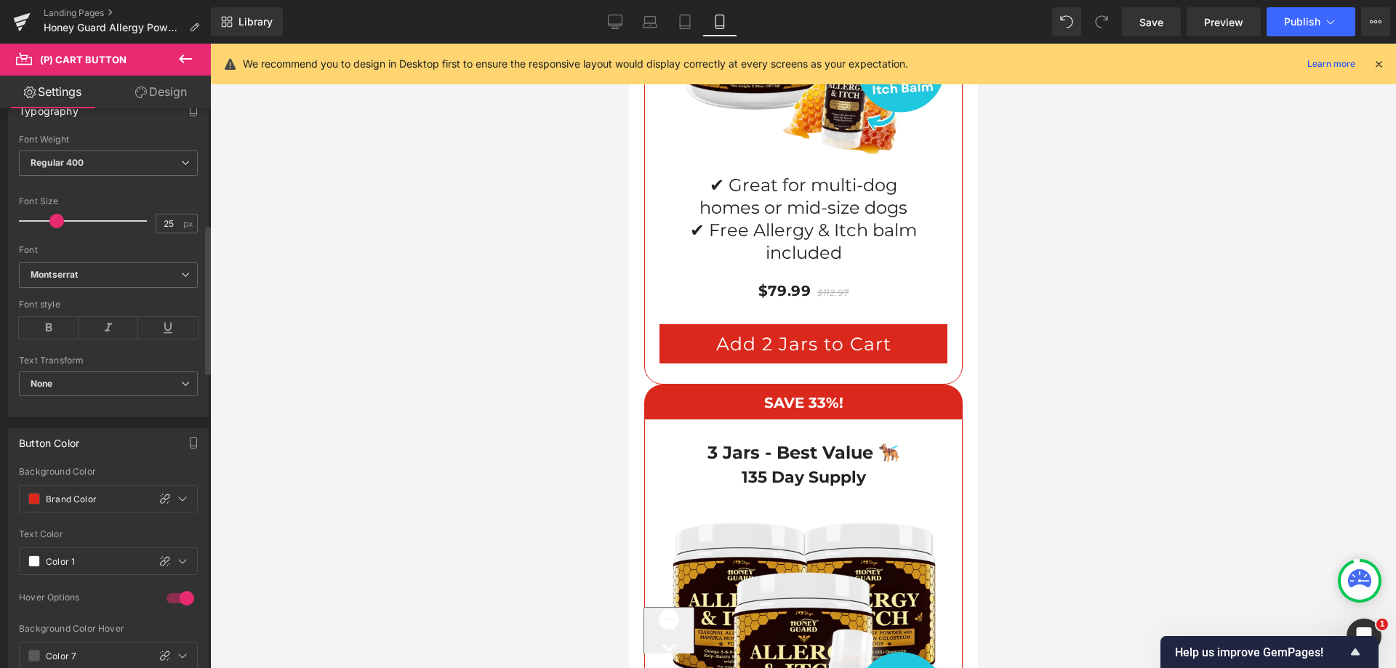
click at [154, 201] on div "Font Size" at bounding box center [108, 201] width 179 height 10
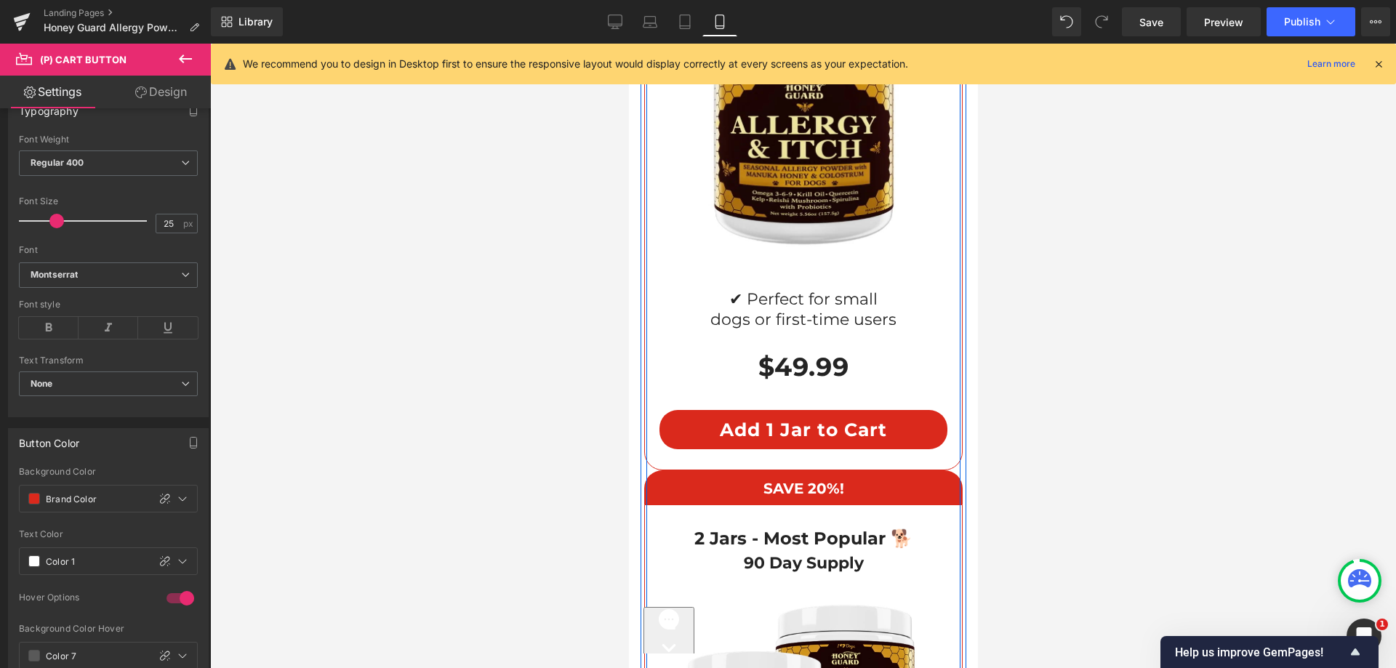
scroll to position [10999, 0]
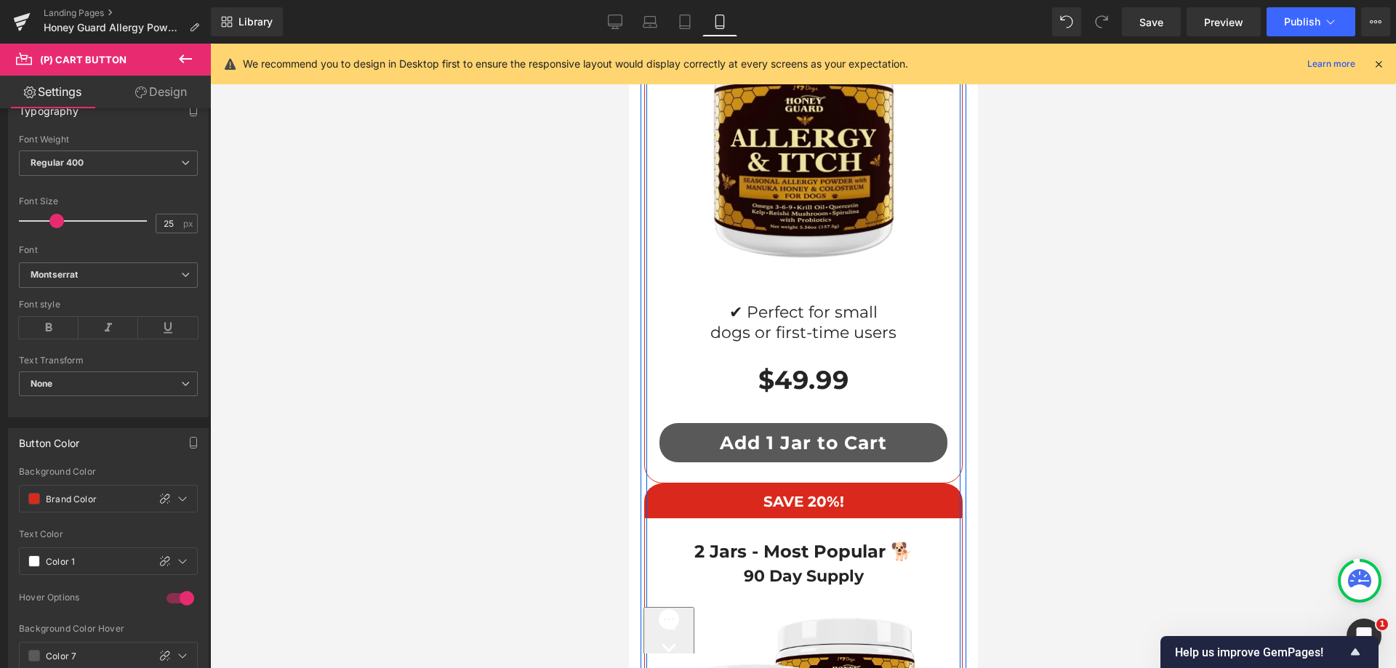
click at [699, 423] on button "Add 1 Jar to Cart" at bounding box center [803, 442] width 288 height 39
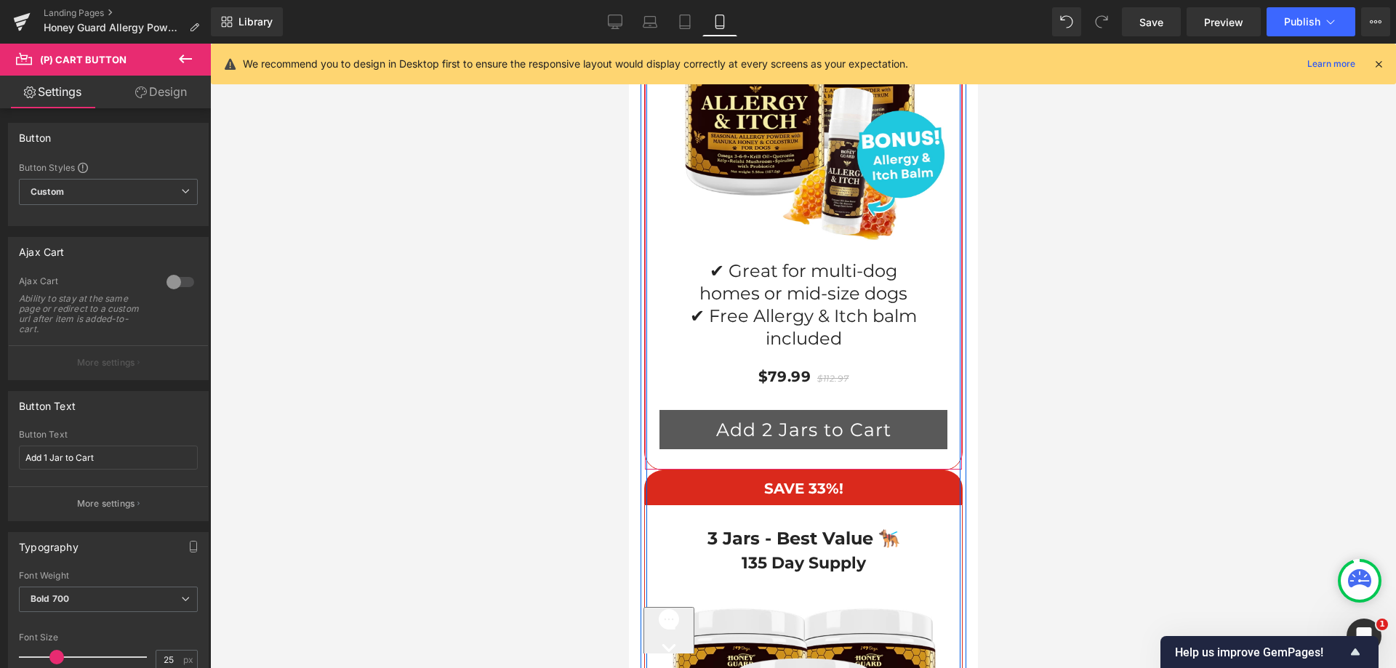
scroll to position [11653, 0]
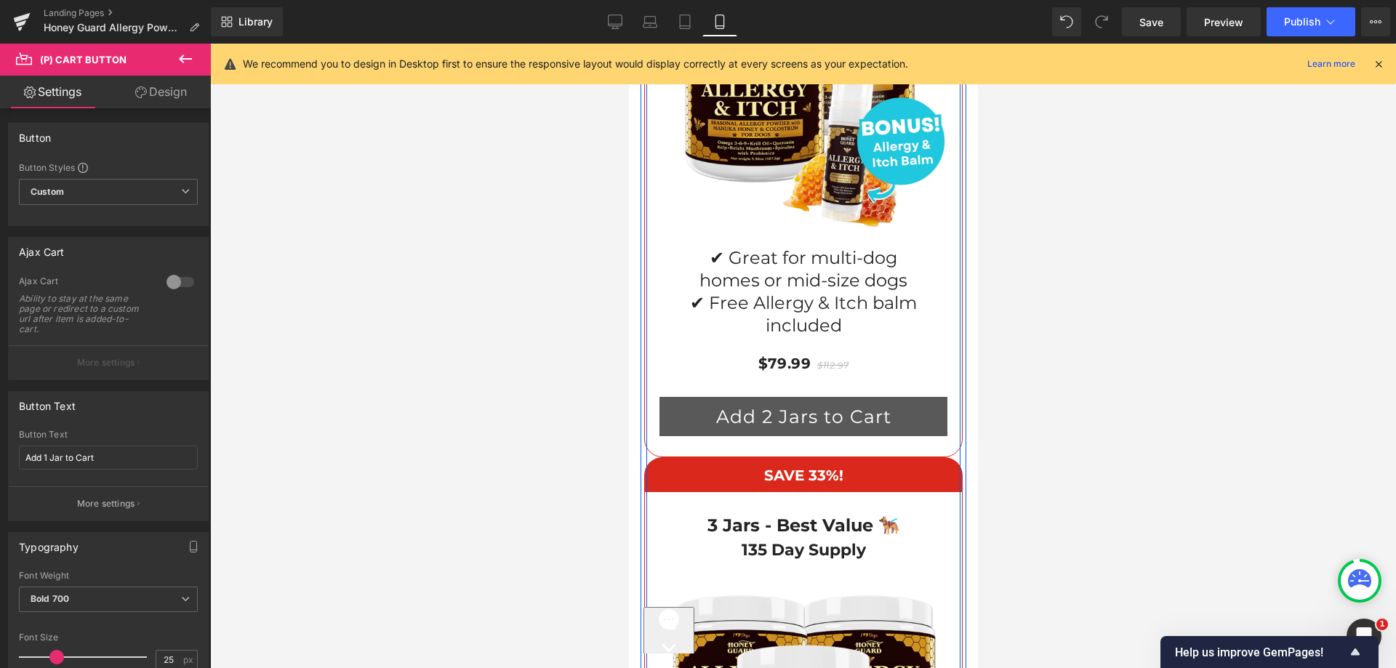
click at [699, 397] on button "Add 2 Jars to Cart" at bounding box center [803, 416] width 288 height 39
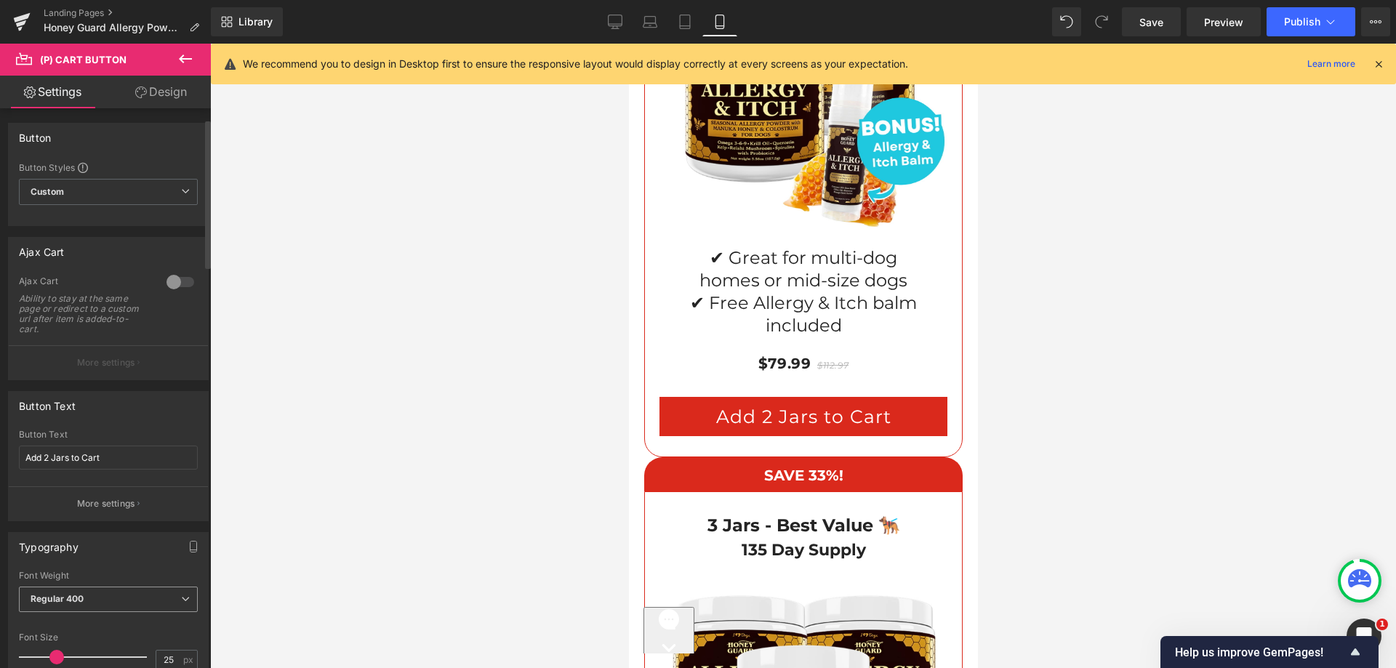
scroll to position [145, 0]
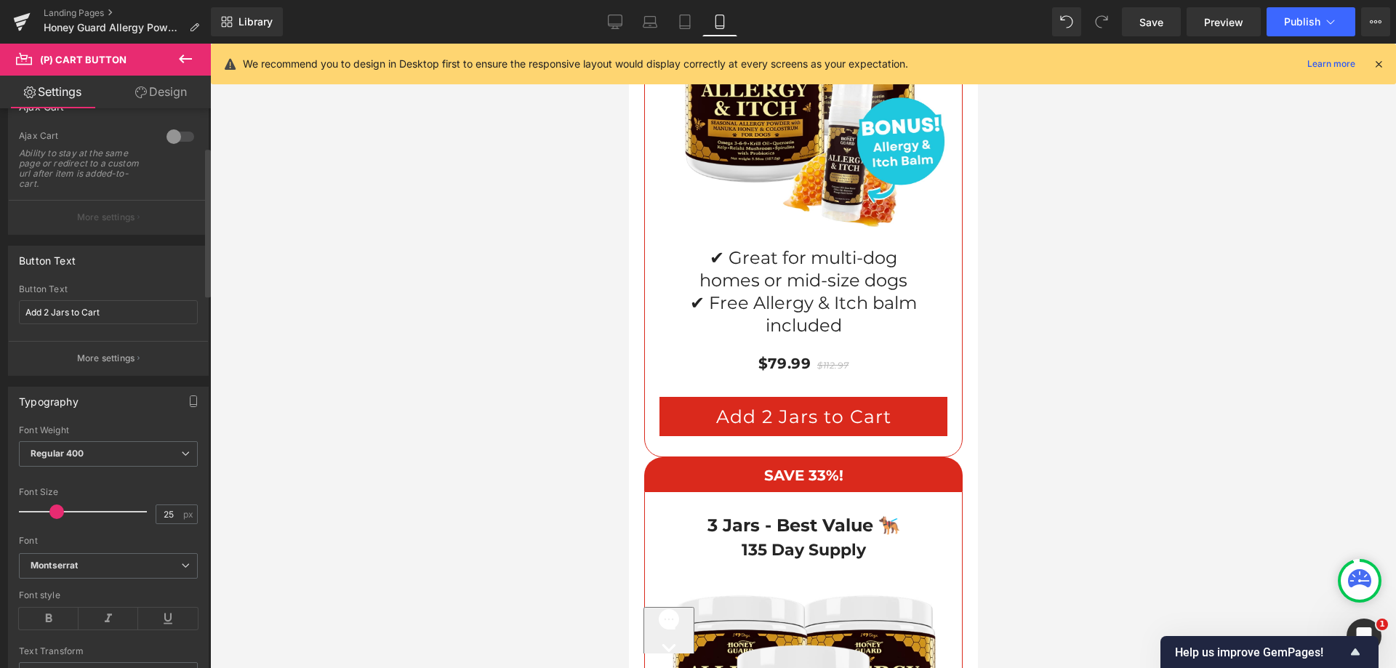
click at [85, 441] on div "Font Weight Regular 400 Thin 100 Semi Thin 200 Light 300 Regular 400 Medium 500…" at bounding box center [108, 454] width 179 height 58
click at [80, 450] on b "Regular 400" at bounding box center [58, 453] width 54 height 11
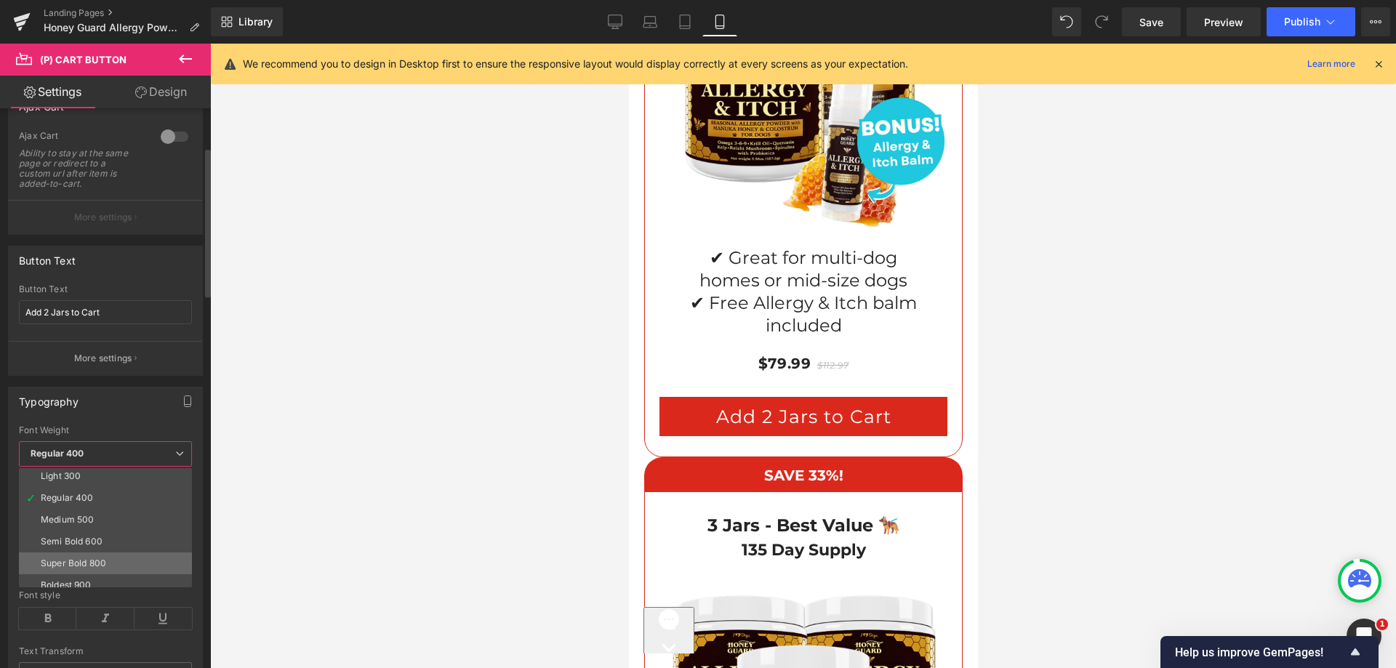
scroll to position [73, 0]
click at [76, 577] on div "Bold 700" at bounding box center [60, 581] width 38 height 10
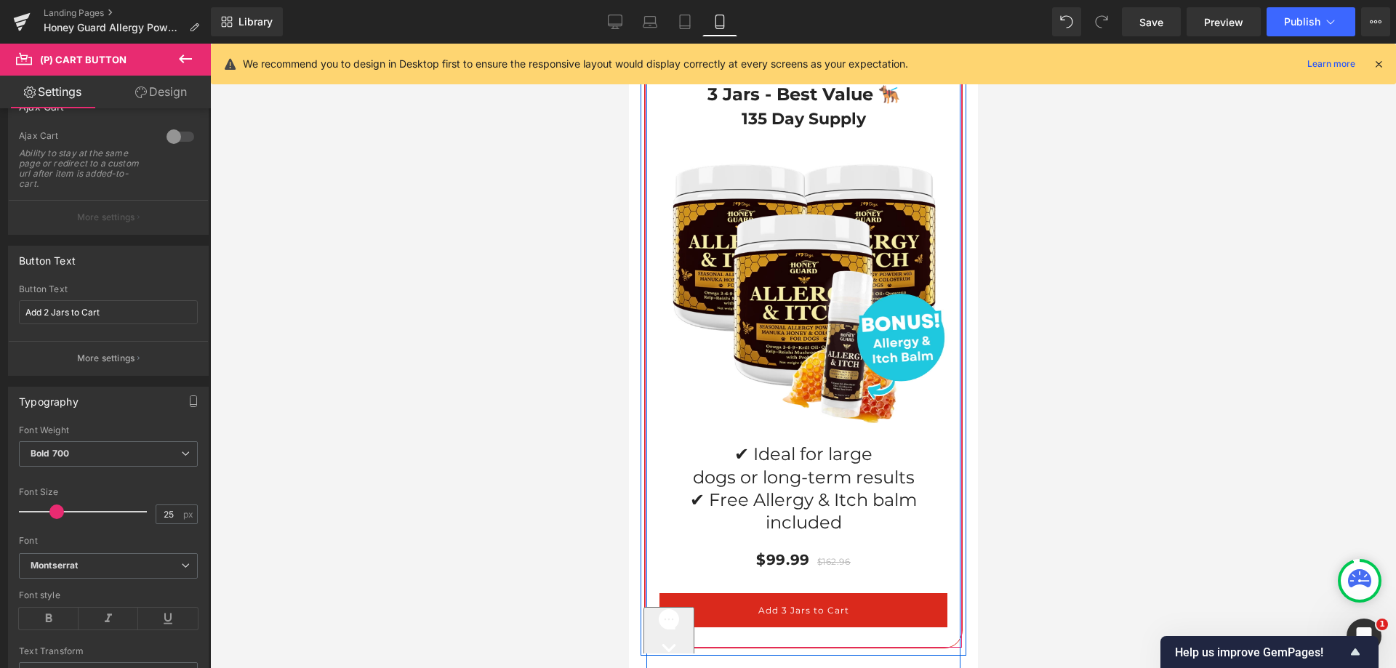
scroll to position [12089, 0]
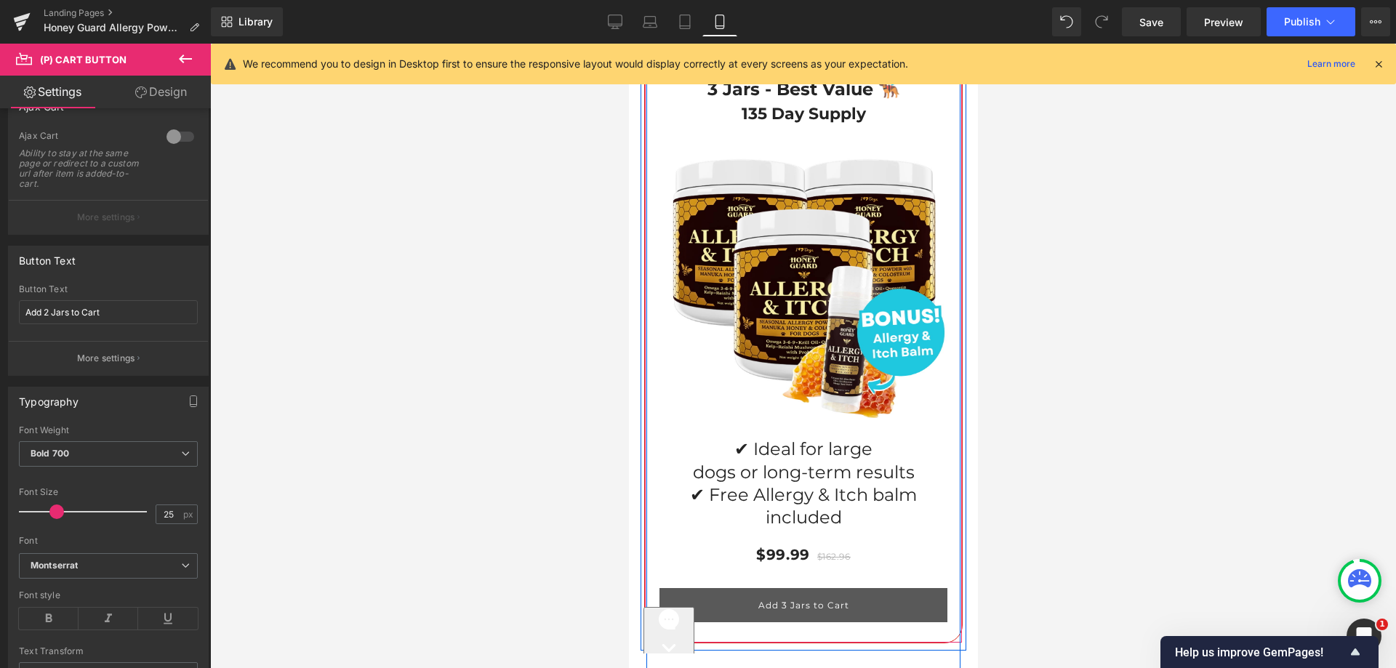
click at [724, 588] on button "Add 3 Jars to Cart" at bounding box center [803, 605] width 288 height 34
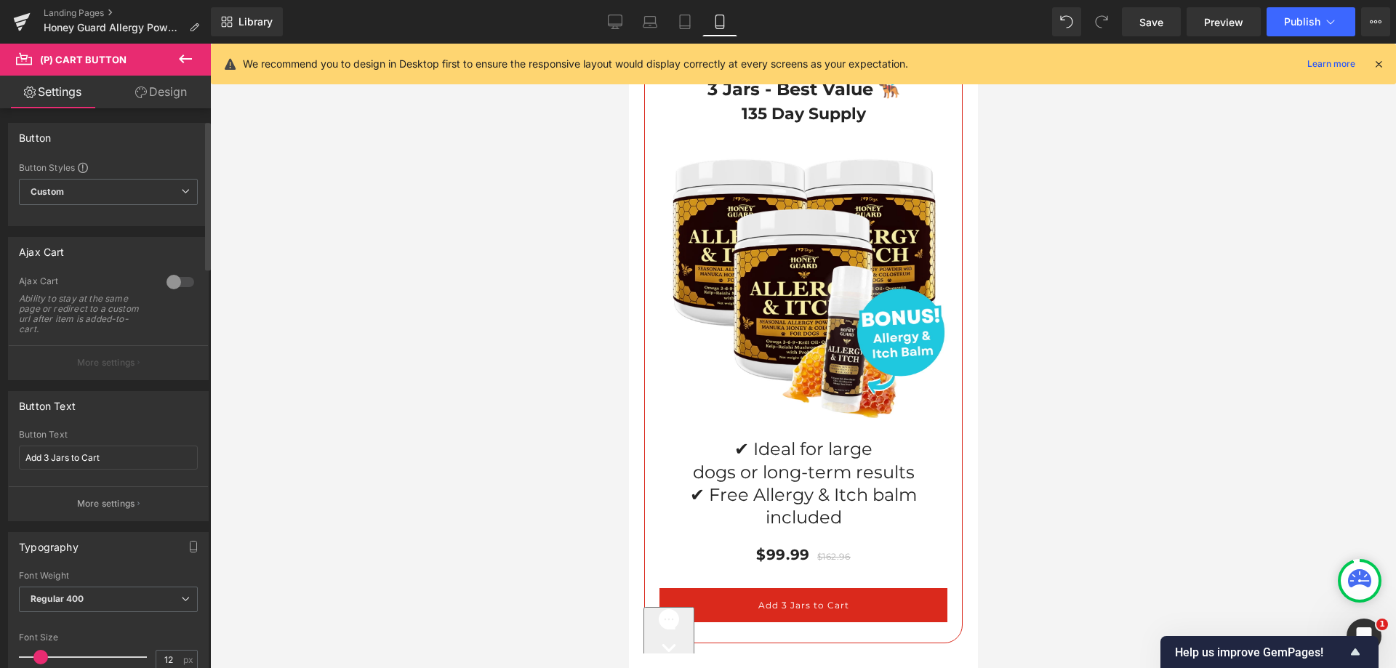
scroll to position [145, 0]
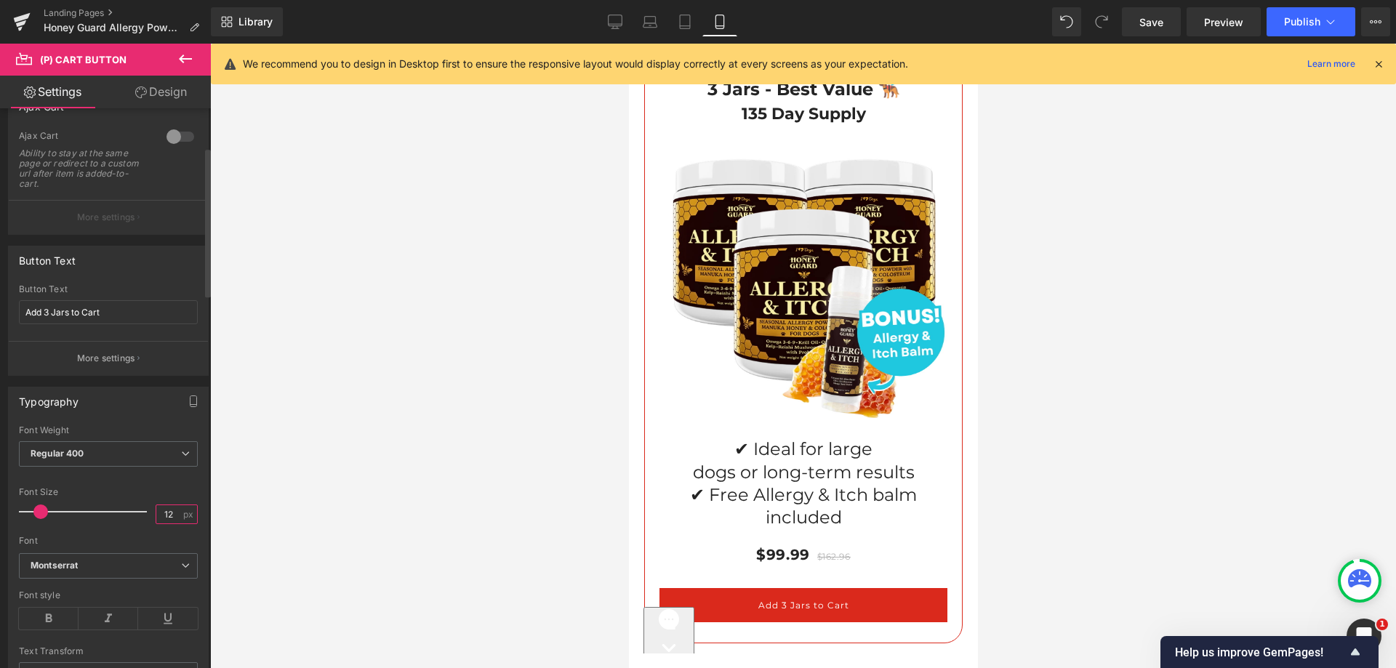
click at [156, 514] on input "12" at bounding box center [168, 514] width 25 height 18
type input "25"
click at [116, 443] on span "Regular 400" at bounding box center [108, 453] width 179 height 25
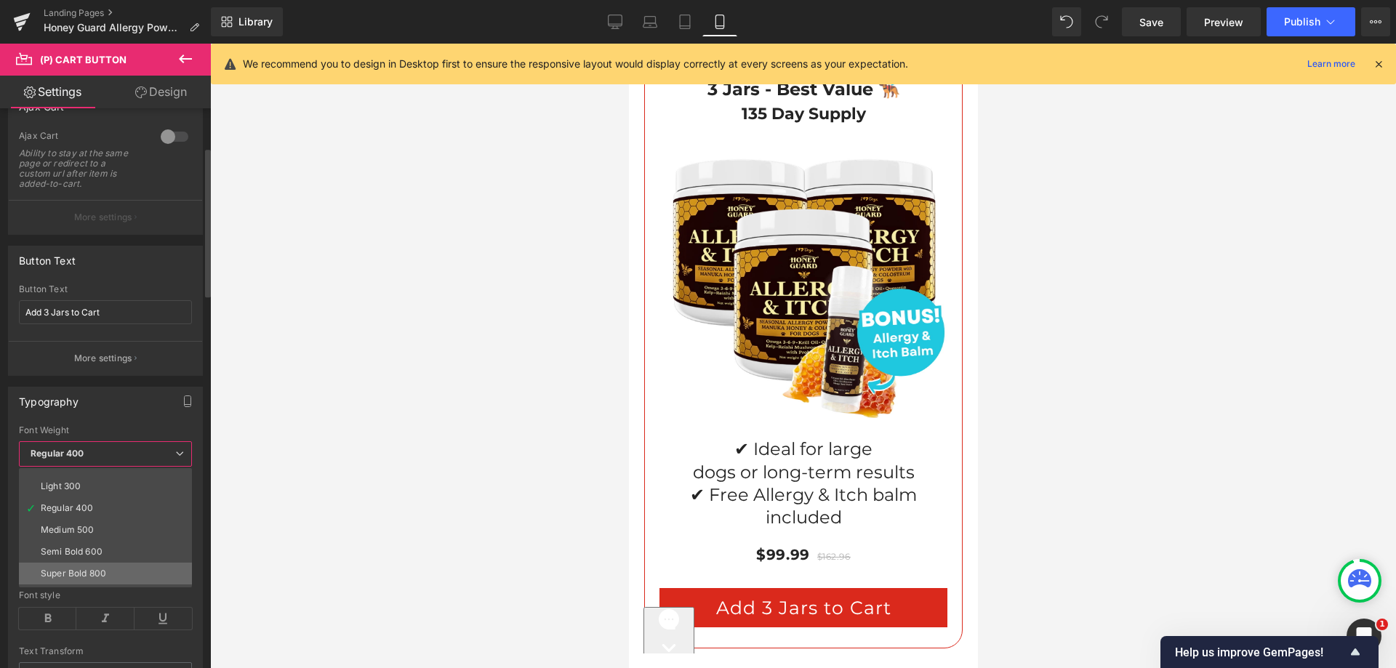
scroll to position [73, 0]
drag, startPoint x: 88, startPoint y: 572, endPoint x: 103, endPoint y: 562, distance: 18.0
click at [89, 572] on li "Bold 700" at bounding box center [109, 581] width 180 height 22
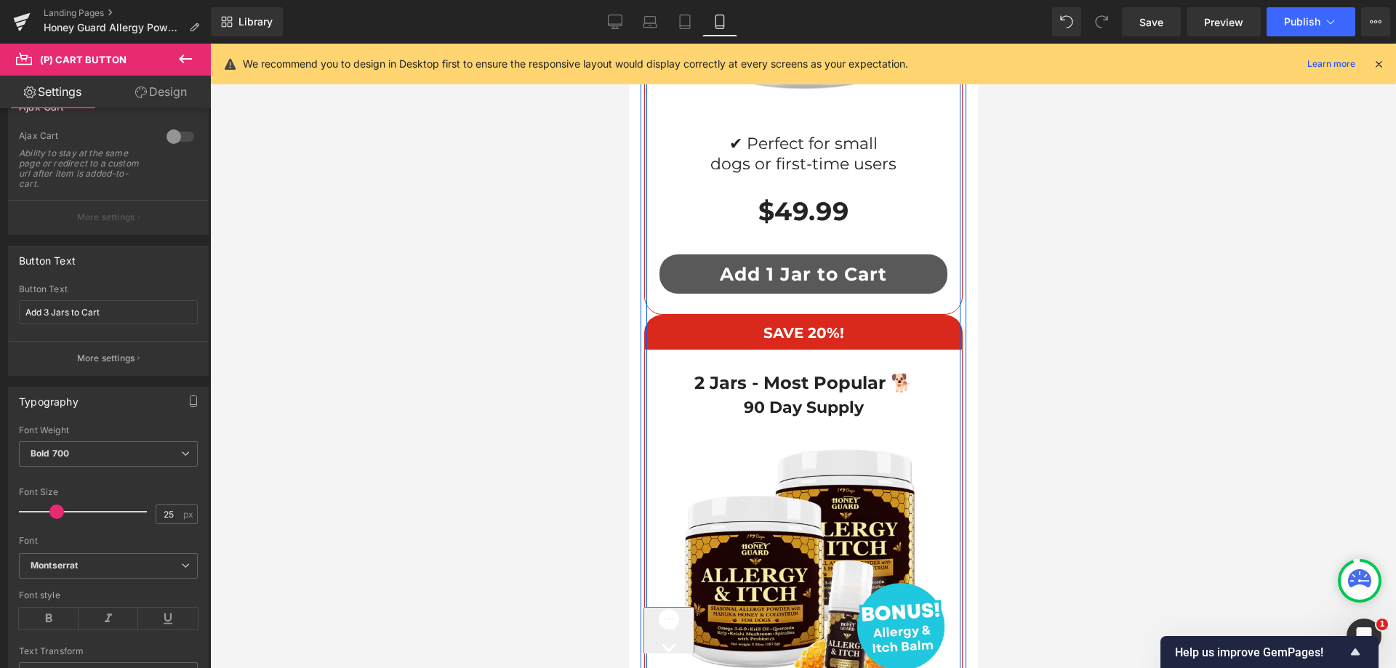
scroll to position [11071, 0]
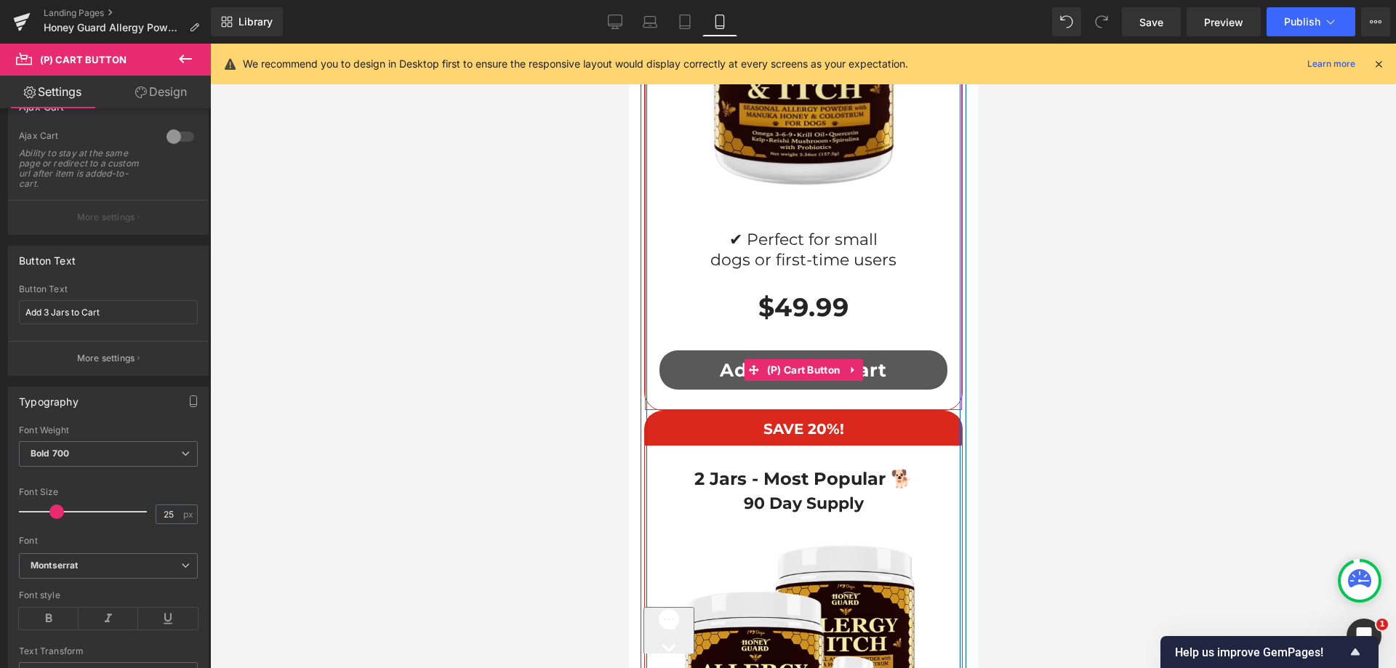
click at [690, 351] on button "Add 1 Jar to Cart" at bounding box center [803, 370] width 288 height 39
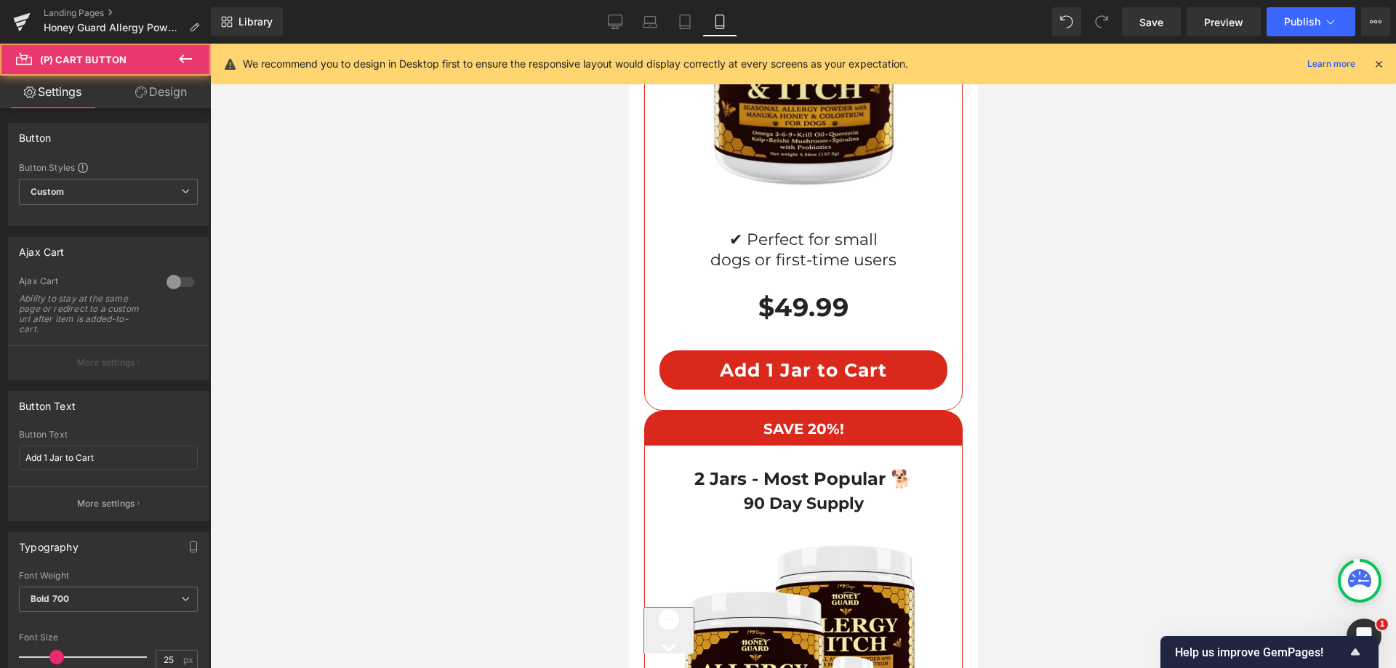
click at [146, 97] on link "Design" at bounding box center [160, 92] width 105 height 33
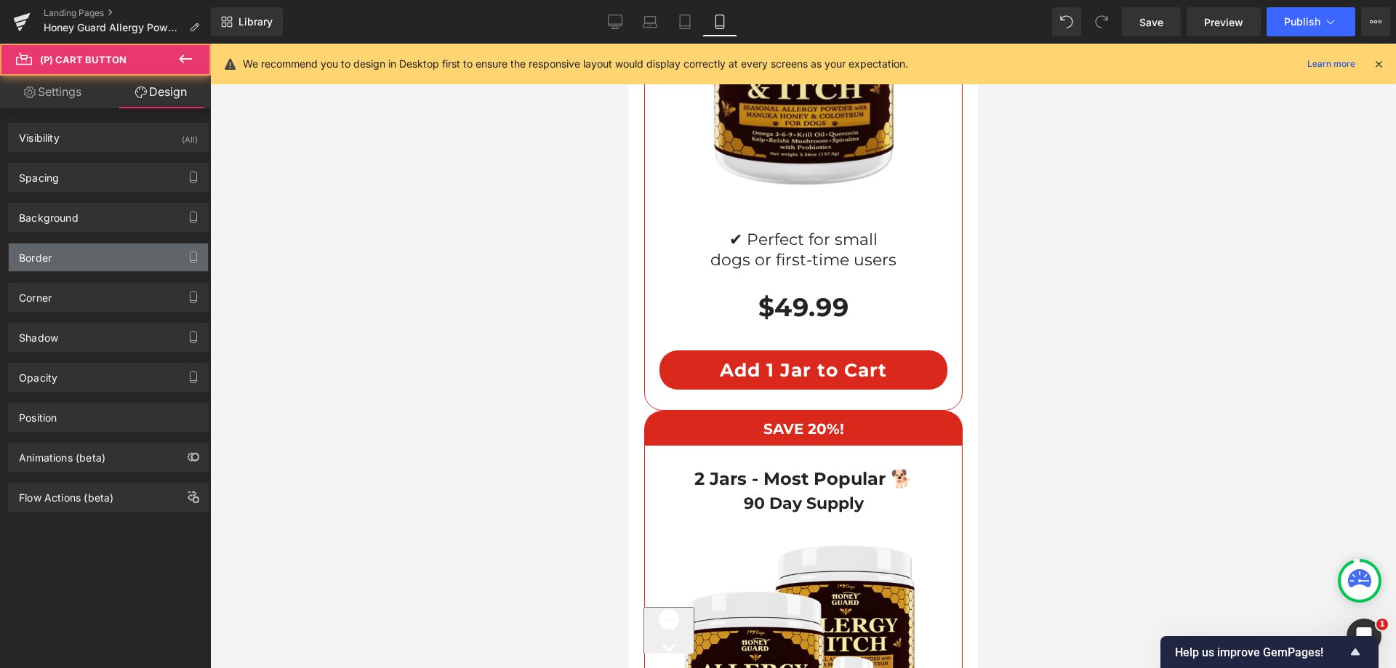
click at [65, 255] on div "Border" at bounding box center [108, 258] width 199 height 28
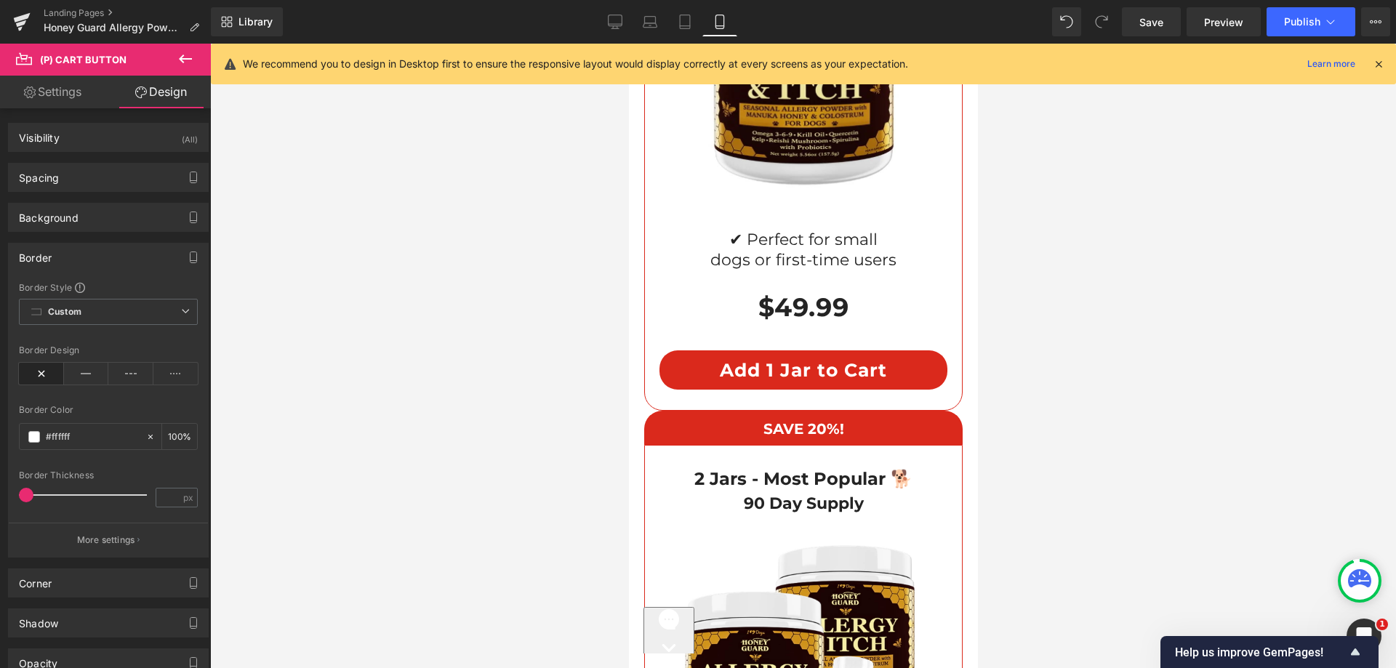
click at [83, 260] on div "Border" at bounding box center [108, 258] width 199 height 28
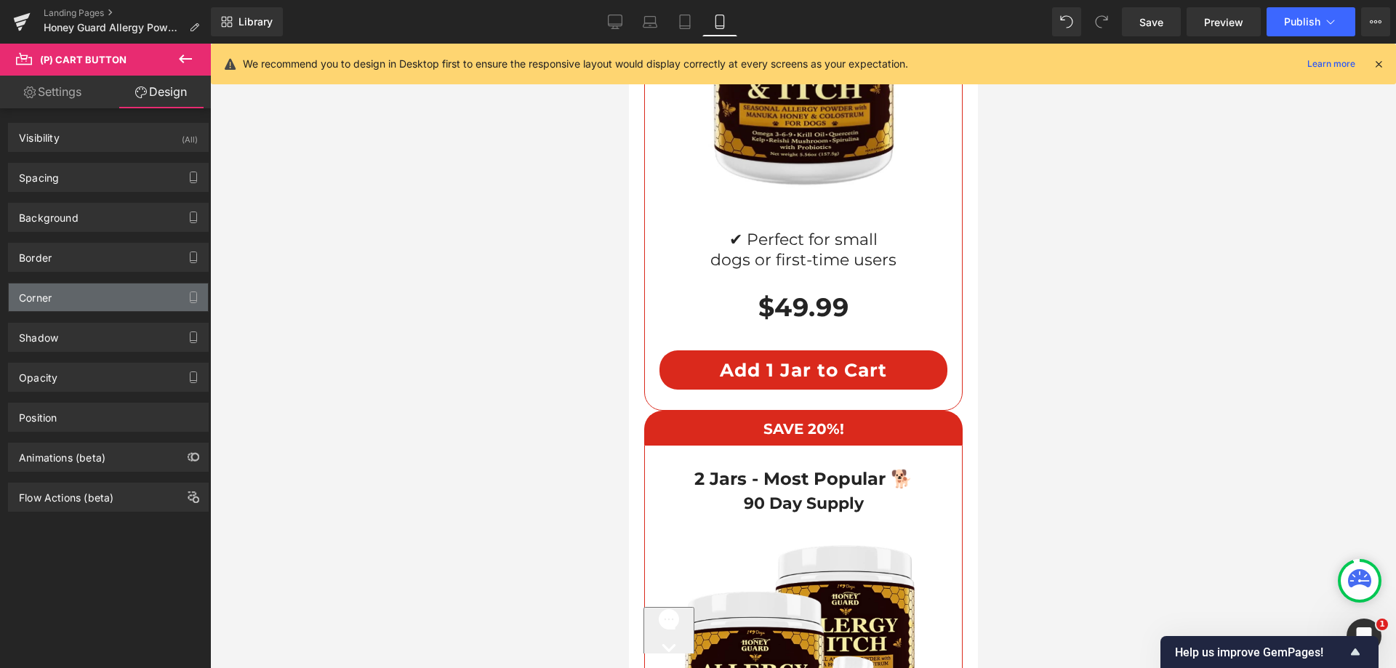
click at [81, 305] on div "Corner" at bounding box center [108, 298] width 199 height 28
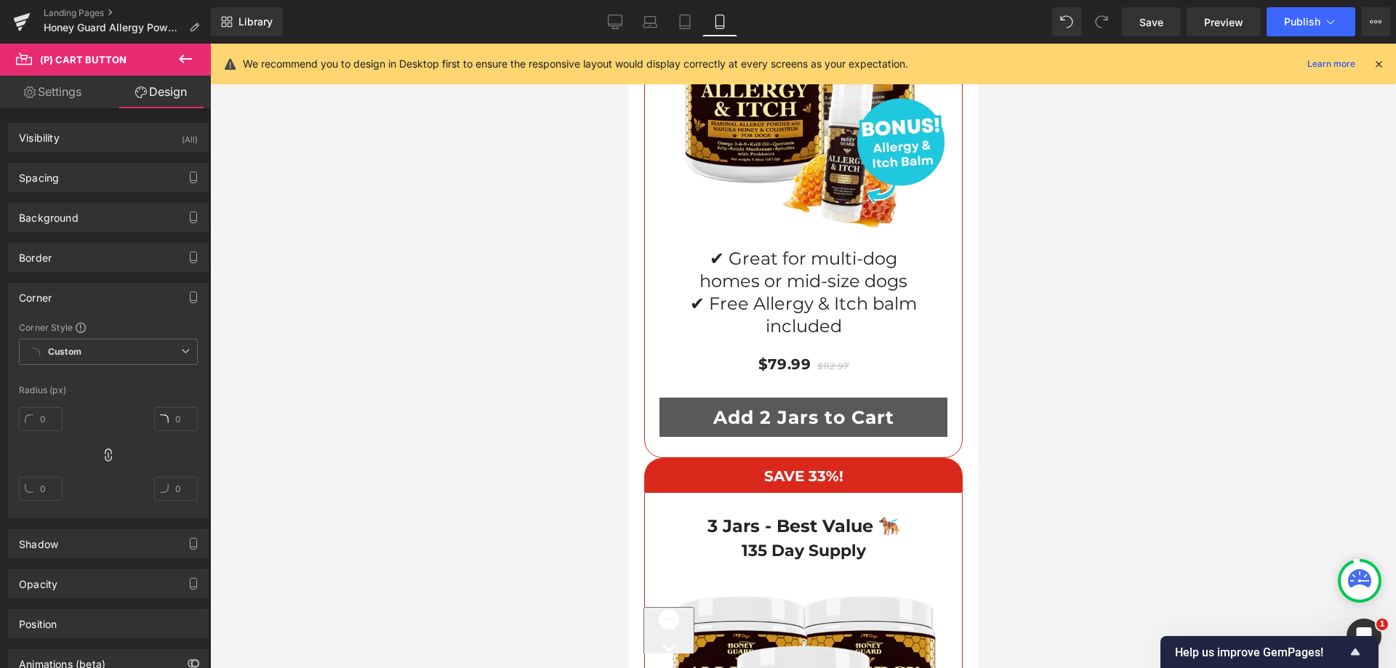
scroll to position [11653, 0]
click at [660, 397] on button "Add 2 Jars to Cart" at bounding box center [803, 416] width 288 height 39
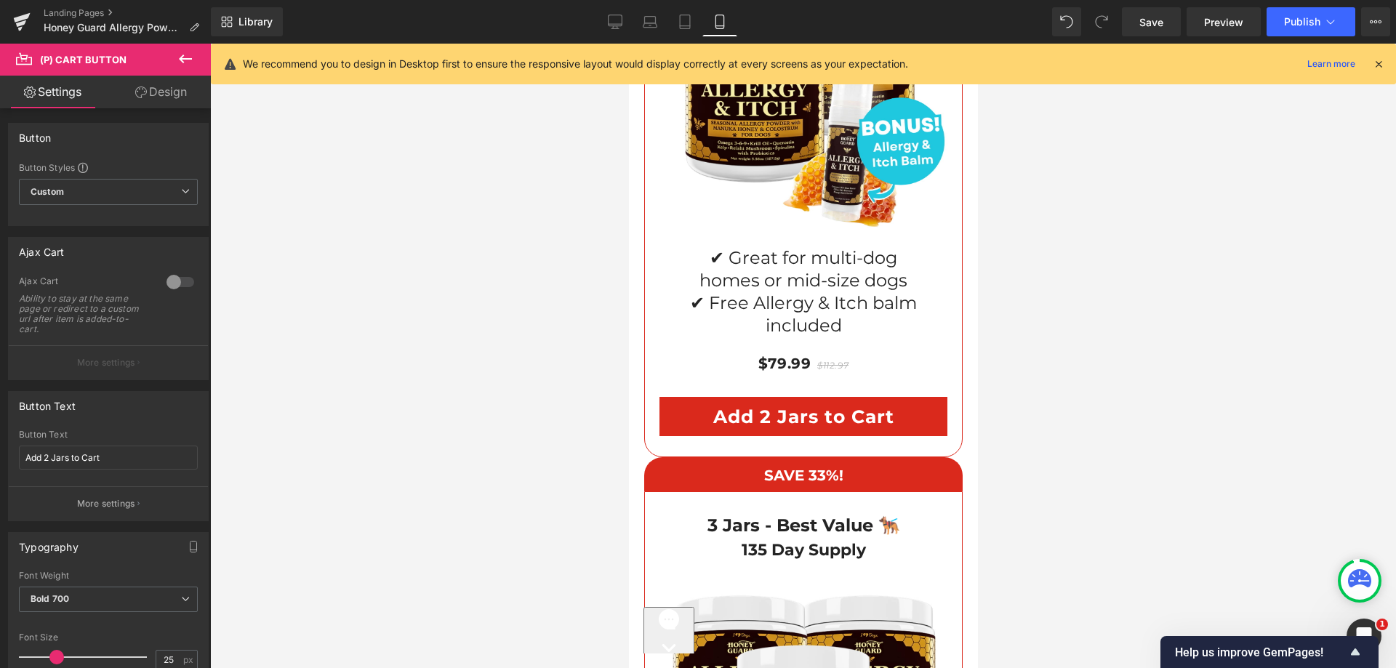
click at [148, 101] on link "Design" at bounding box center [160, 92] width 105 height 33
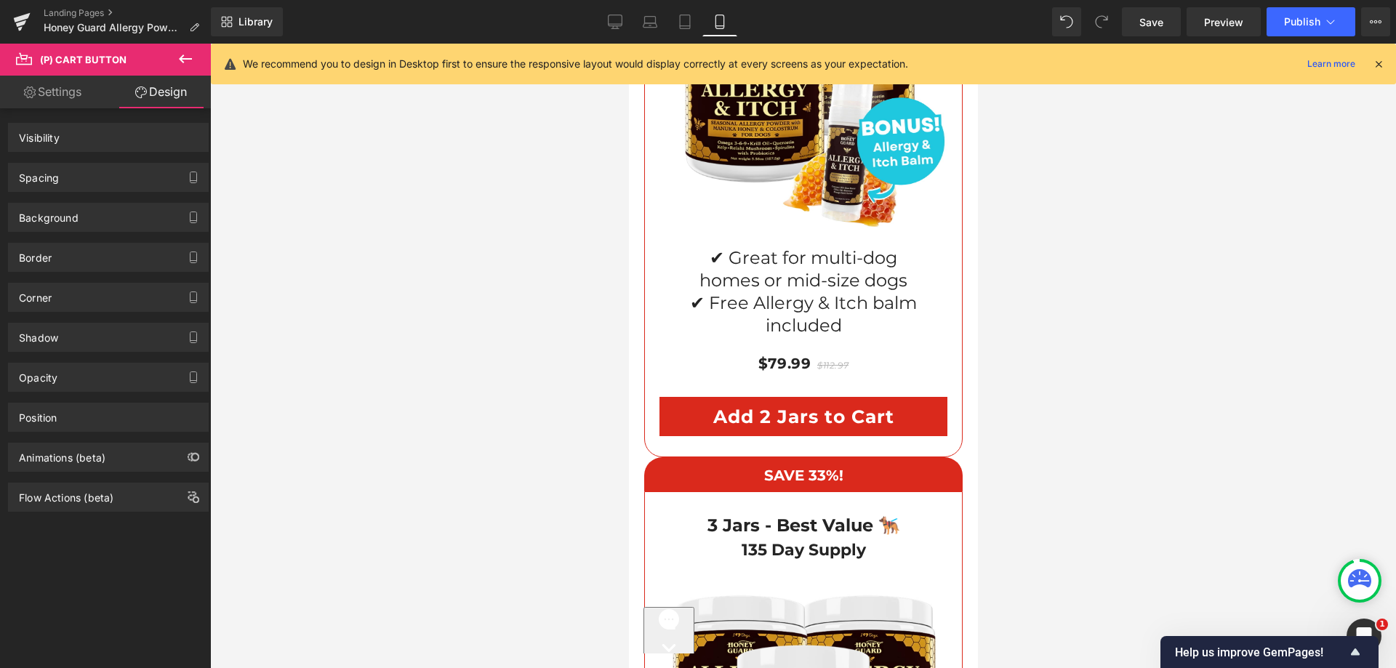
click at [63, 170] on div "Spacing" at bounding box center [108, 178] width 199 height 28
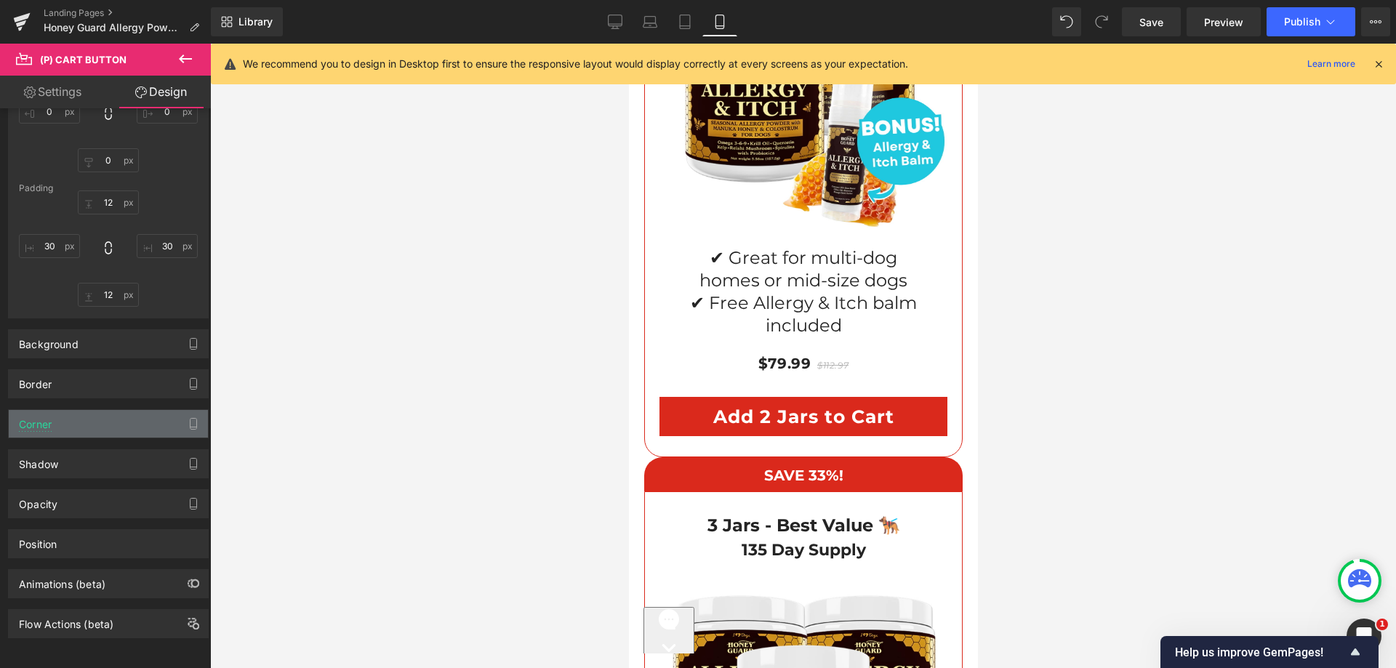
scroll to position [164, 0]
click at [61, 410] on div "Corner" at bounding box center [108, 424] width 199 height 28
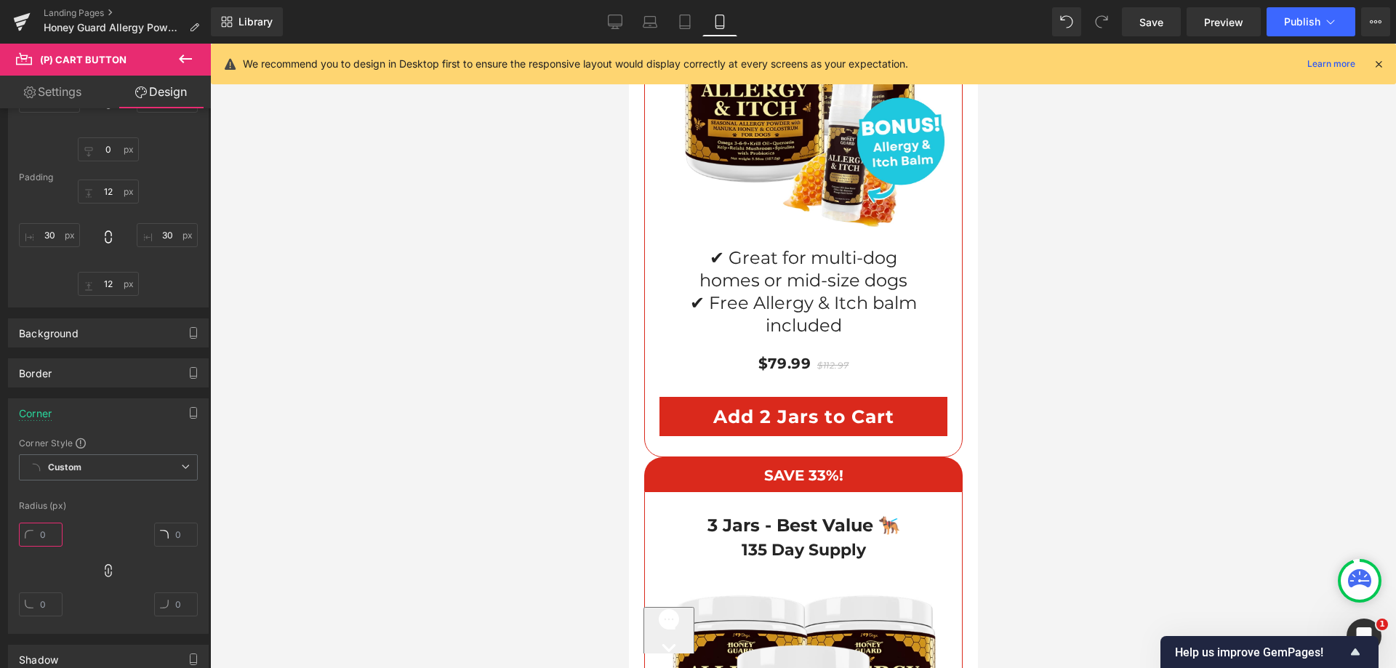
click at [44, 535] on input "text" at bounding box center [41, 535] width 44 height 24
type input "25"
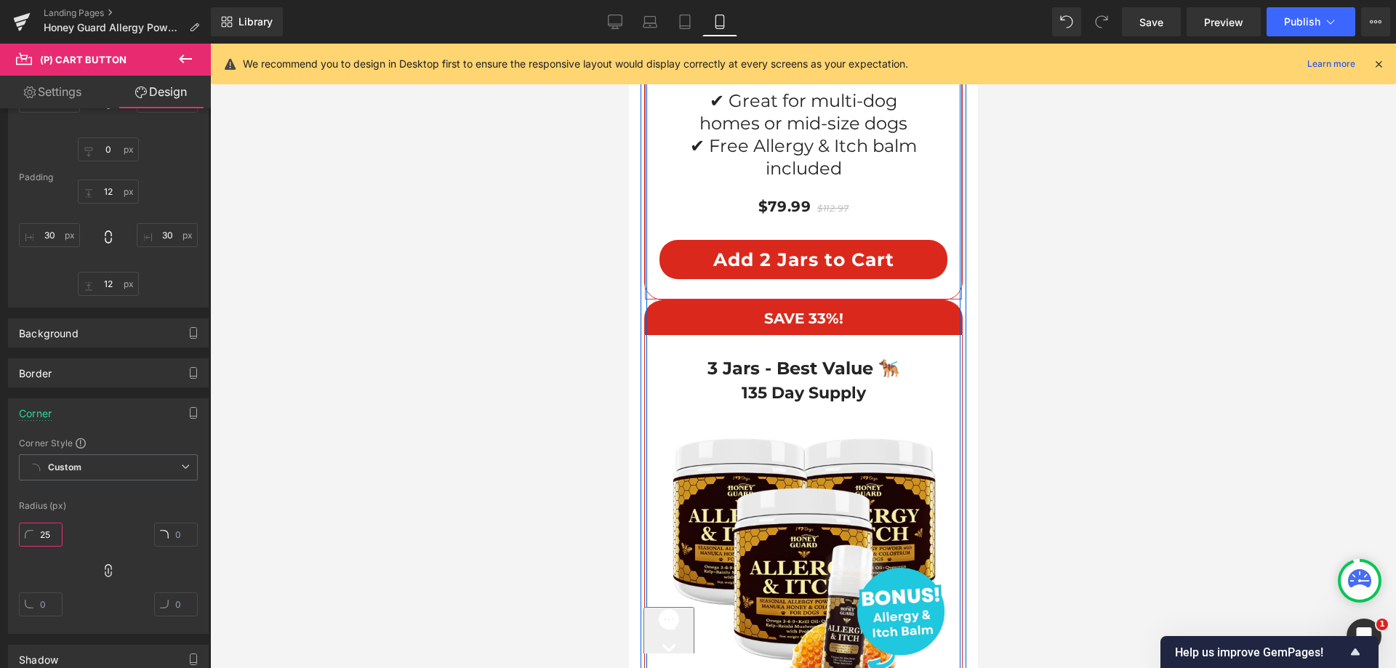
scroll to position [12162, 0]
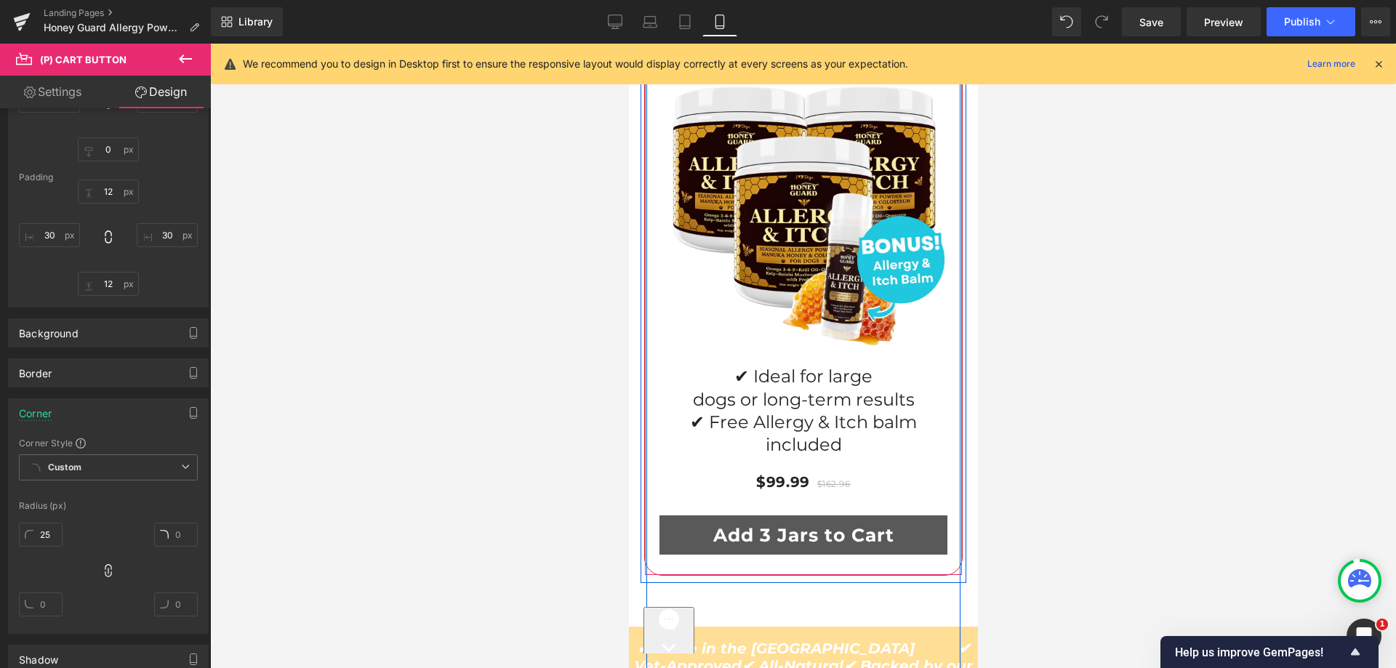
click at [678, 516] on button "Add 3 Jars to Cart" at bounding box center [803, 535] width 288 height 39
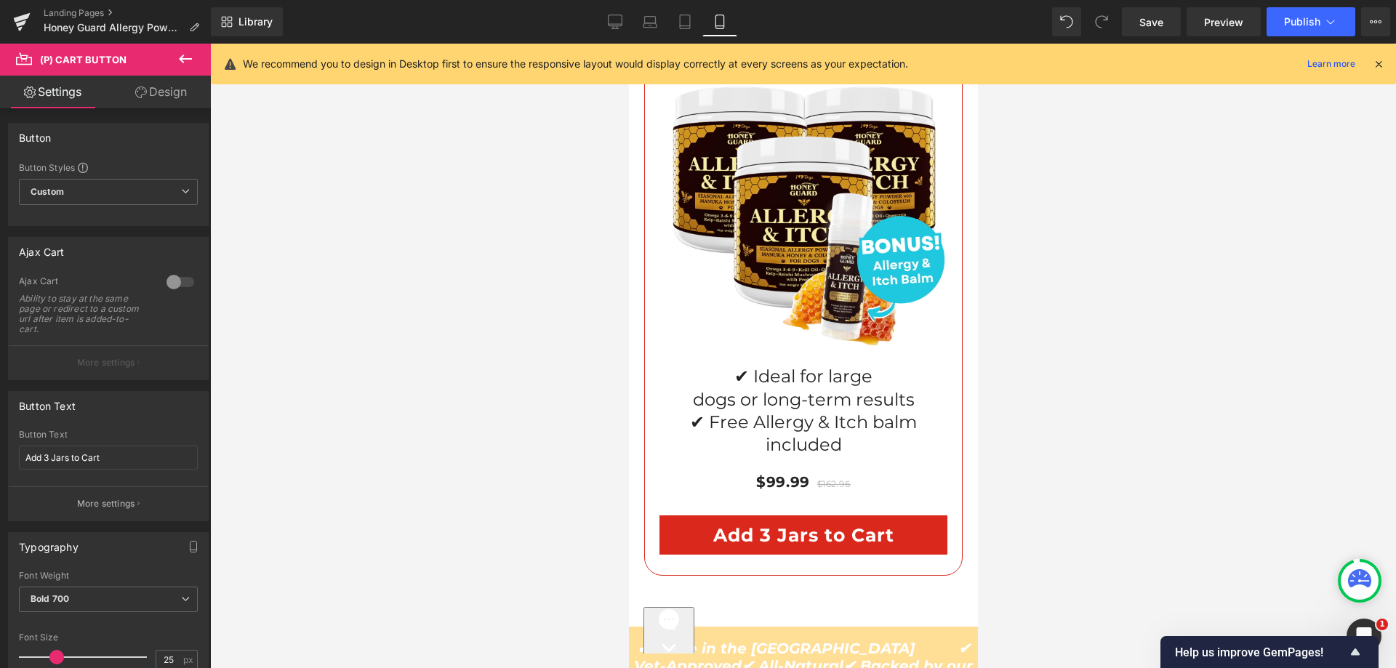
drag, startPoint x: 137, startPoint y: 98, endPoint x: 65, endPoint y: 179, distance: 107.7
click at [137, 96] on link "Design" at bounding box center [160, 92] width 105 height 33
click at [0, 0] on div "Spacing" at bounding box center [0, 0] width 0 height 0
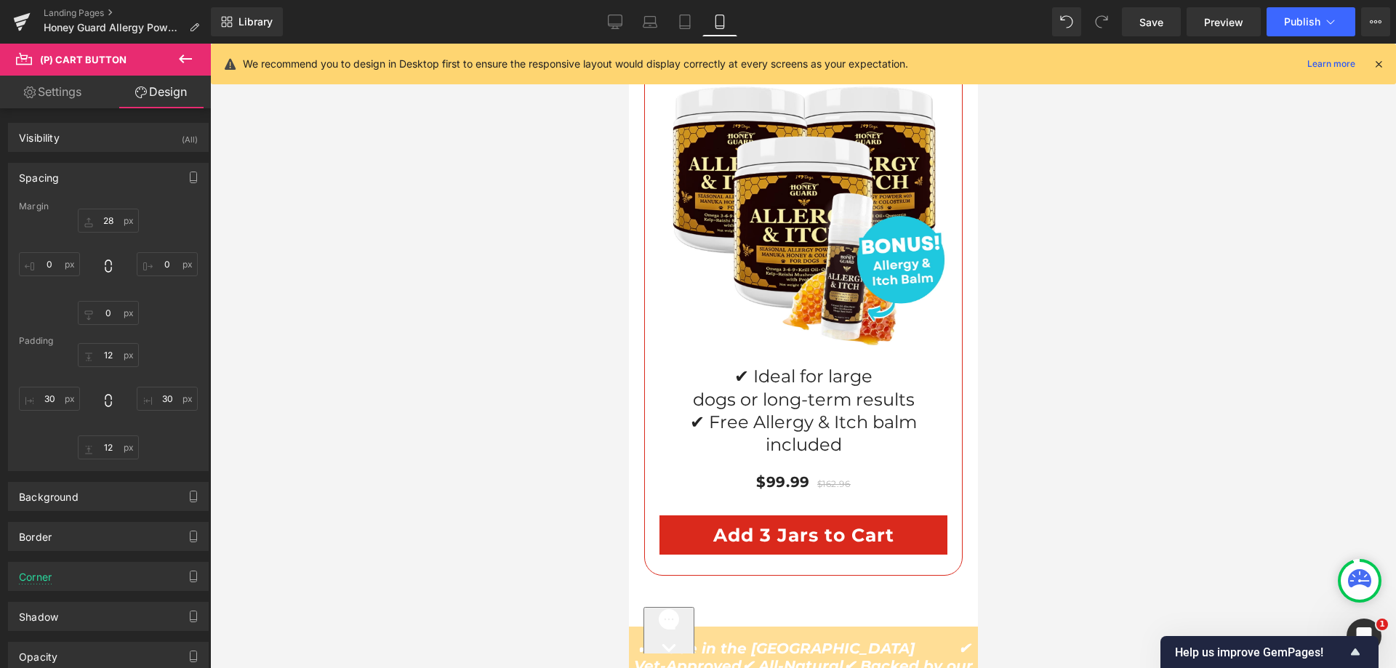
click at [65, 179] on div "Spacing" at bounding box center [108, 178] width 199 height 28
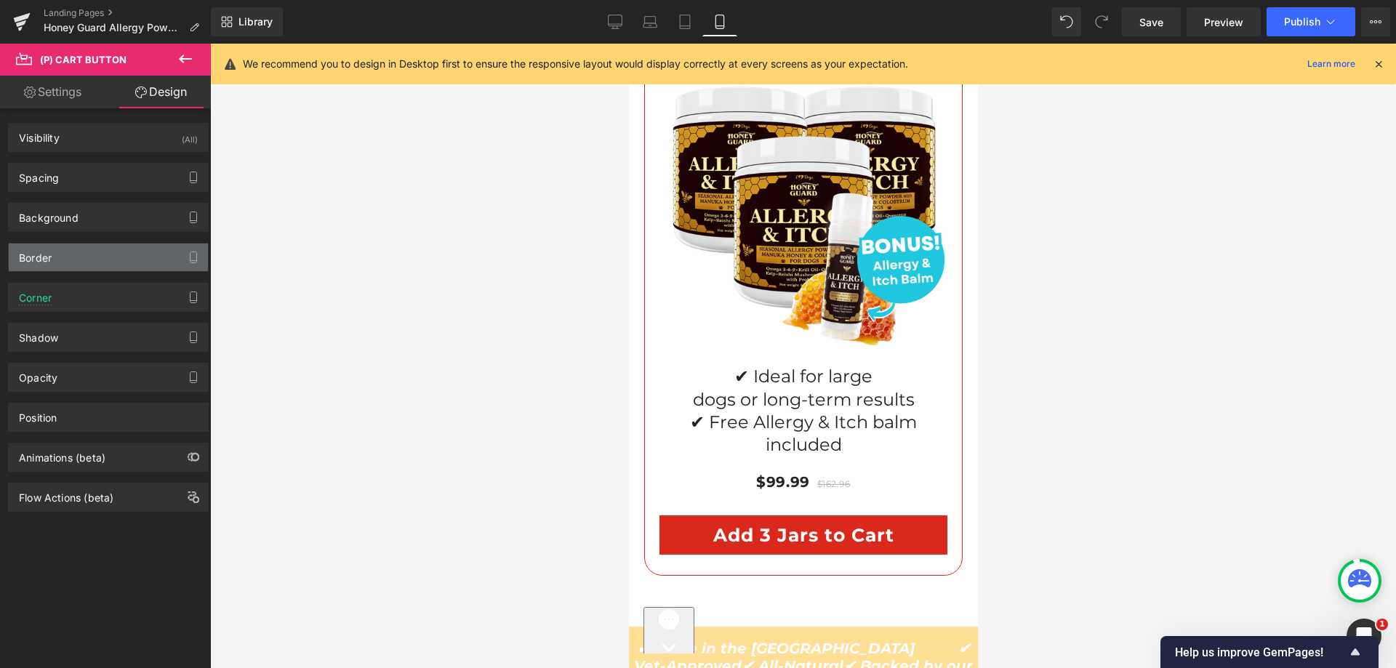
click at [60, 257] on div "Border" at bounding box center [108, 258] width 199 height 28
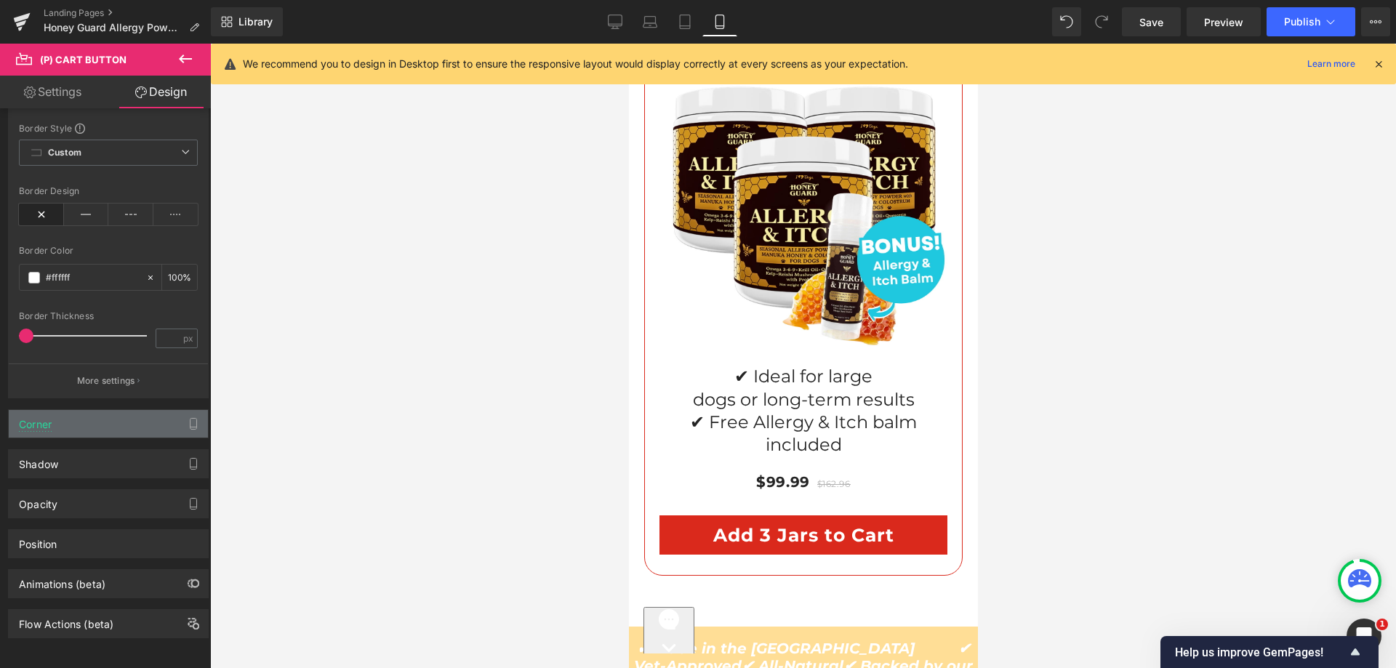
scroll to position [97, 0]
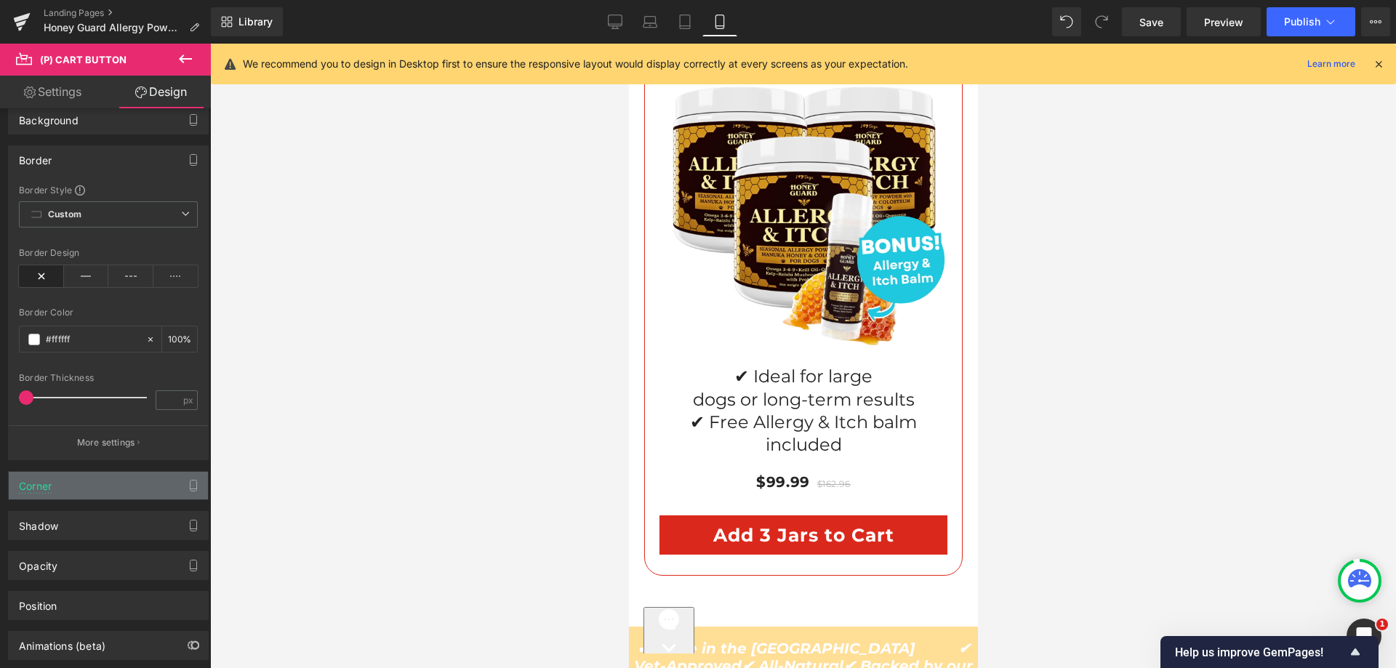
click at [87, 487] on div "Corner" at bounding box center [108, 486] width 199 height 28
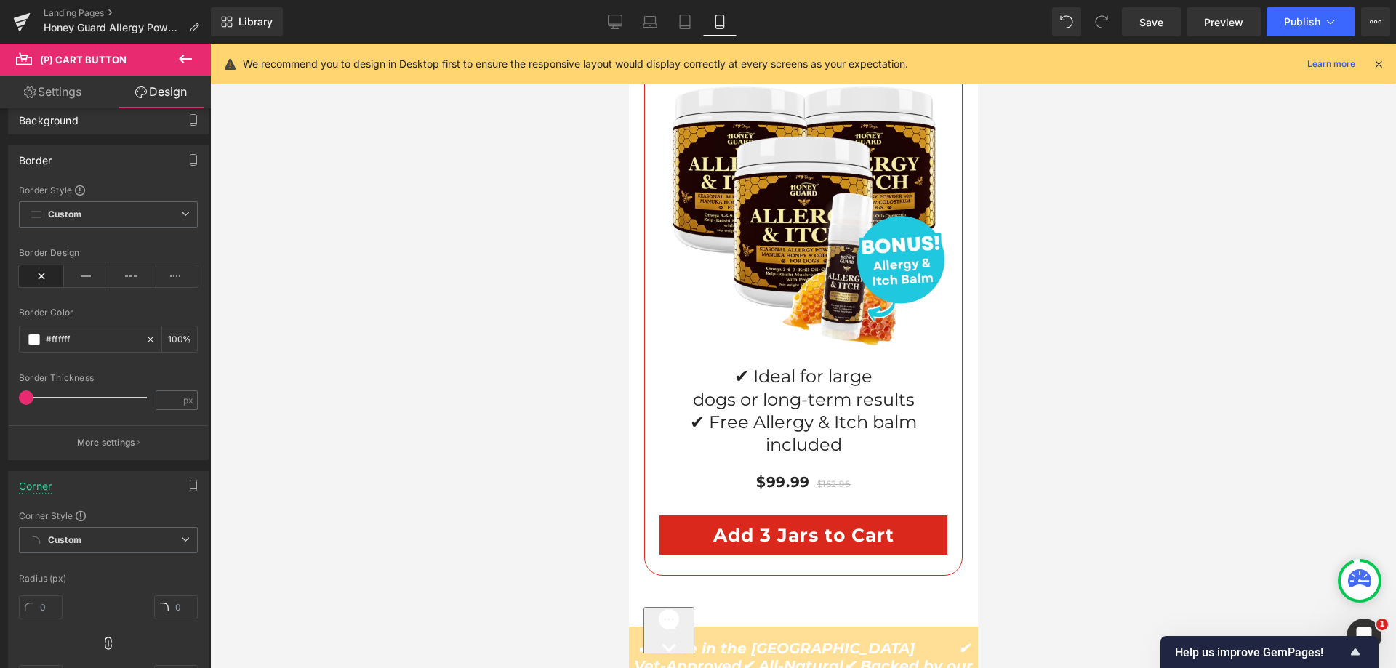
scroll to position [170, 0]
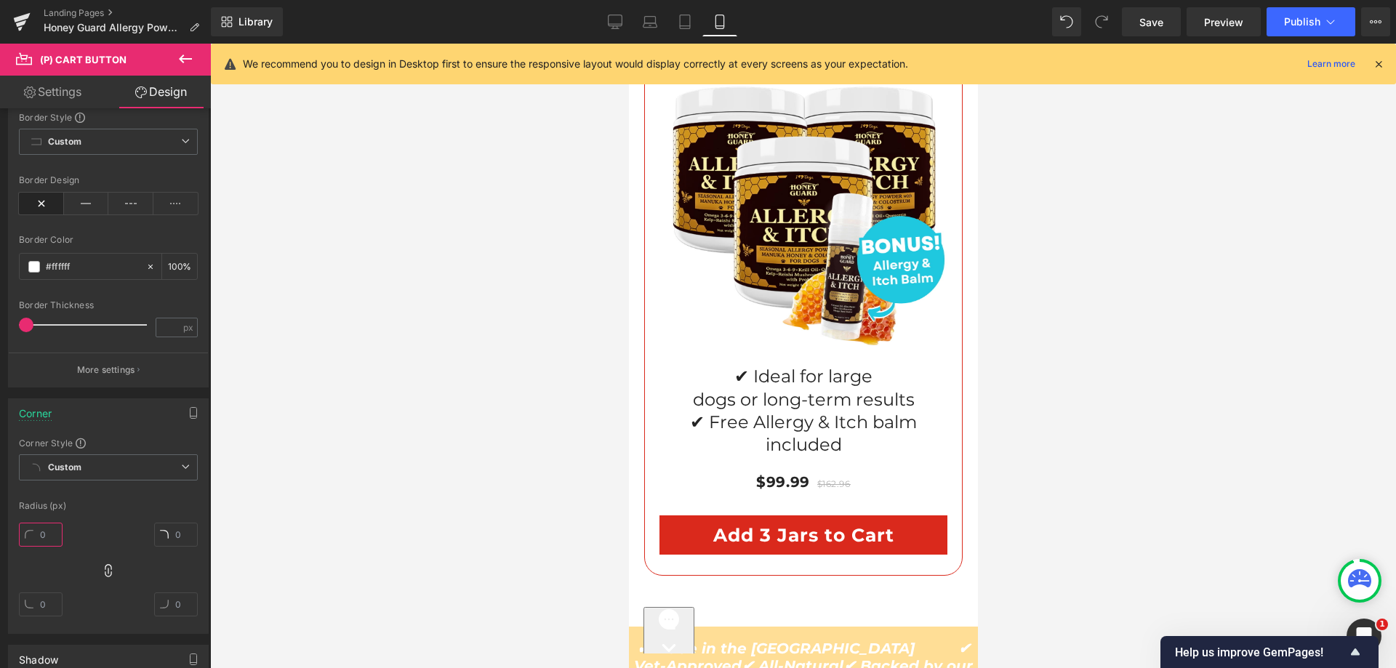
click at [49, 535] on input "text" at bounding box center [41, 535] width 44 height 24
type input "25"
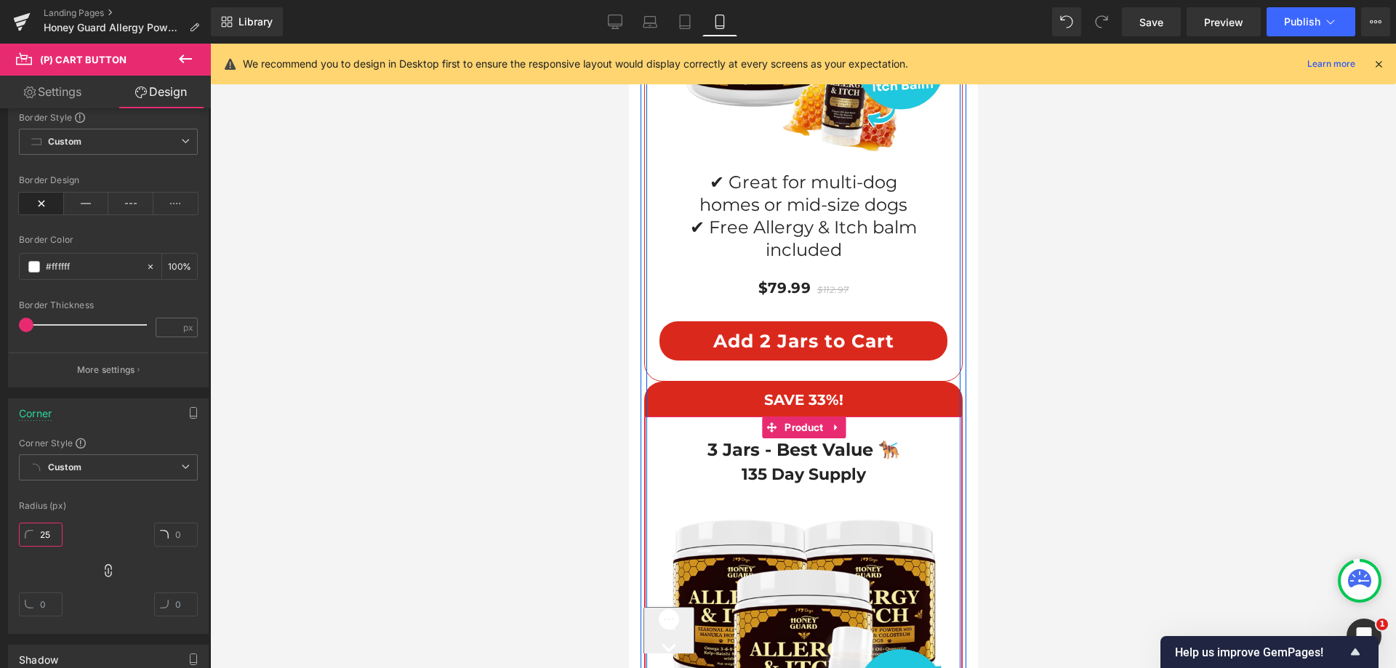
scroll to position [11726, 0]
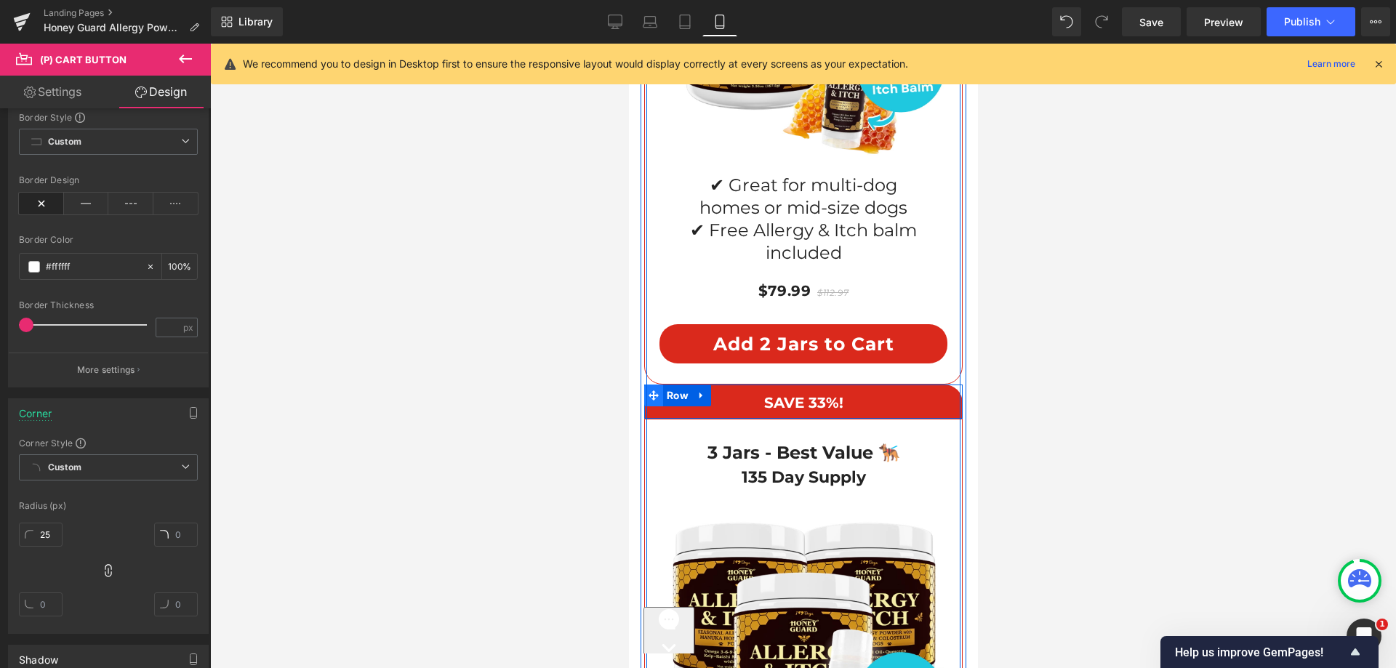
click at [649, 390] on icon at bounding box center [653, 395] width 10 height 11
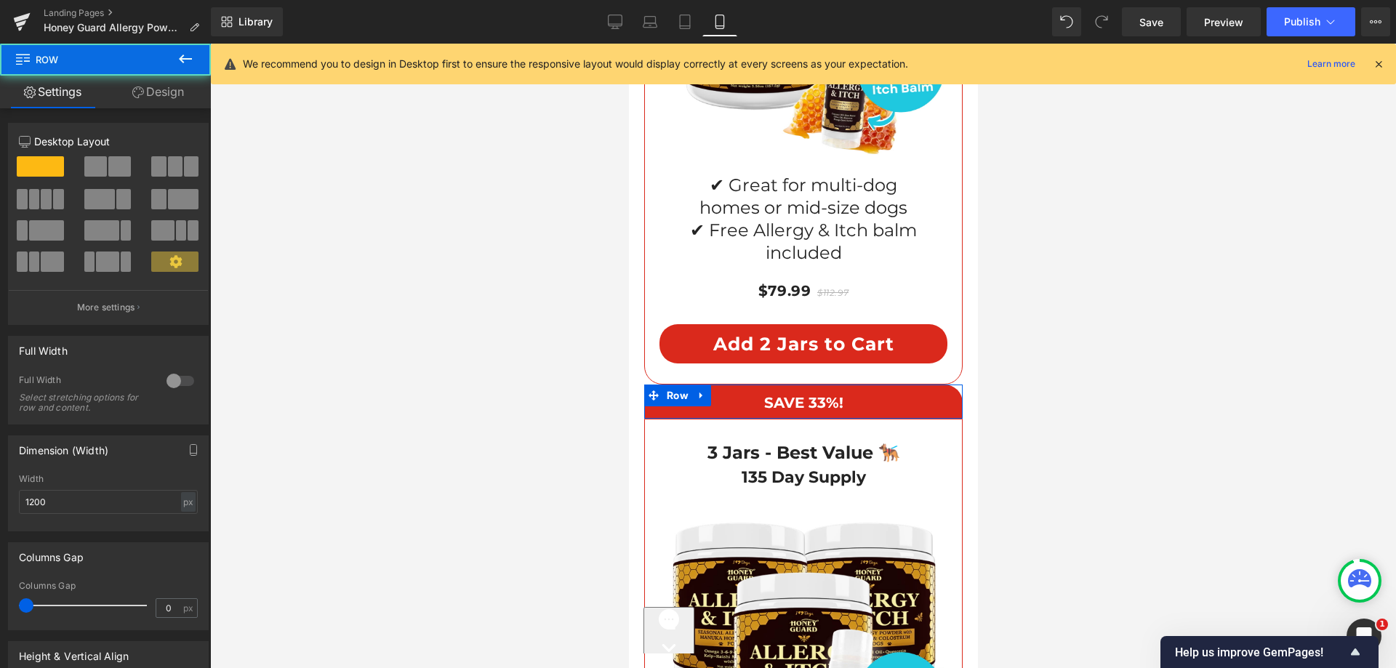
click at [153, 91] on link "Design" at bounding box center [157, 92] width 105 height 33
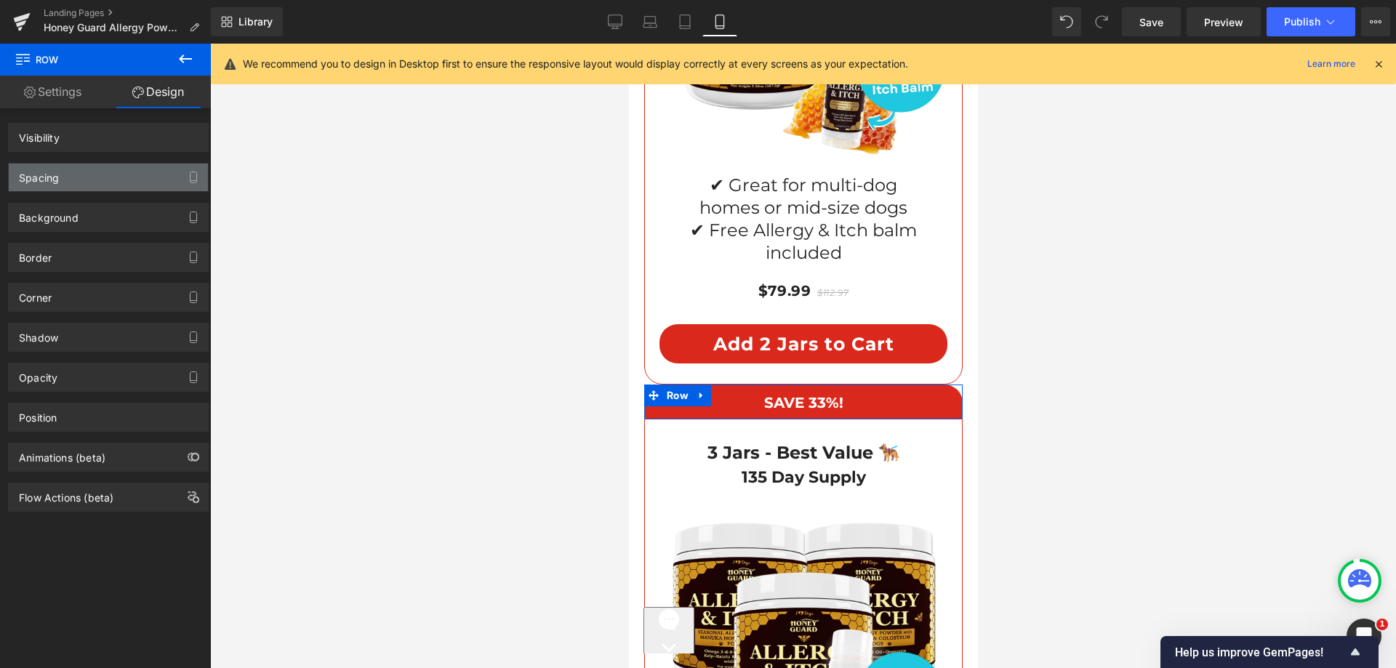
click at [72, 183] on div "Spacing" at bounding box center [108, 178] width 199 height 28
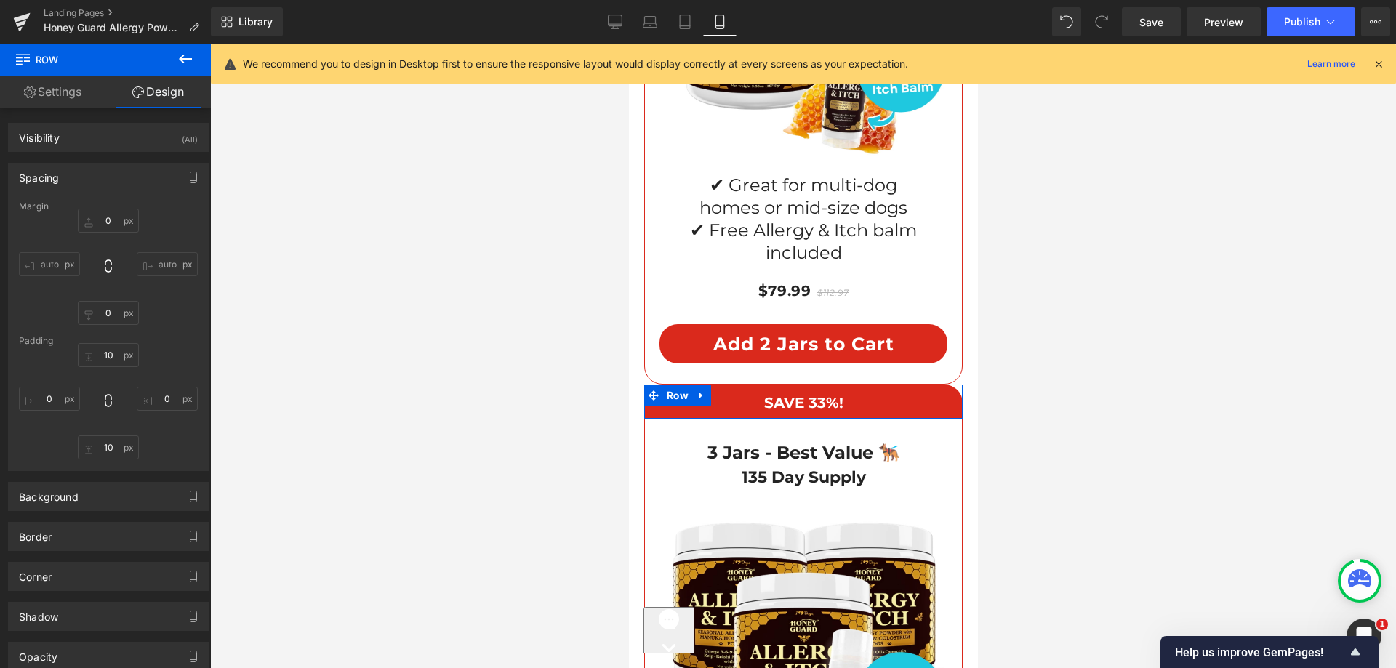
click at [108, 207] on div "Margin" at bounding box center [108, 206] width 179 height 10
click at [106, 217] on input "text" at bounding box center [108, 221] width 61 height 24
type input "25"
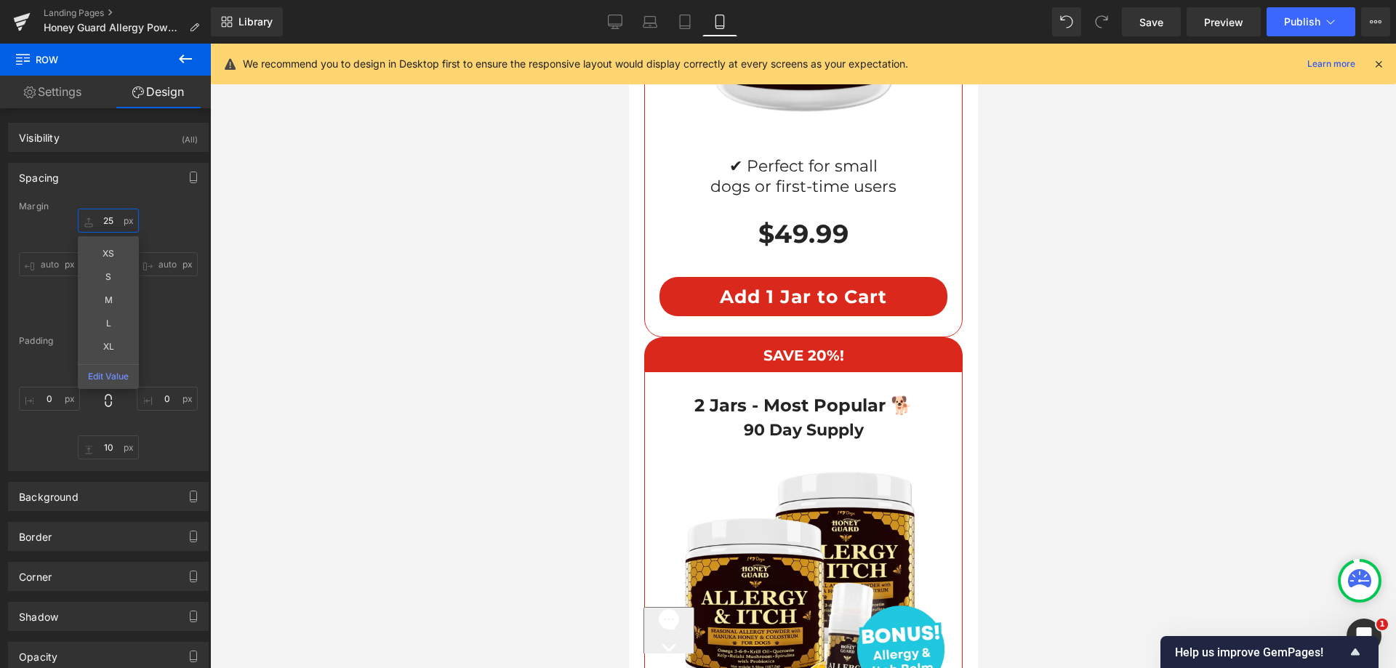
scroll to position [11144, 0]
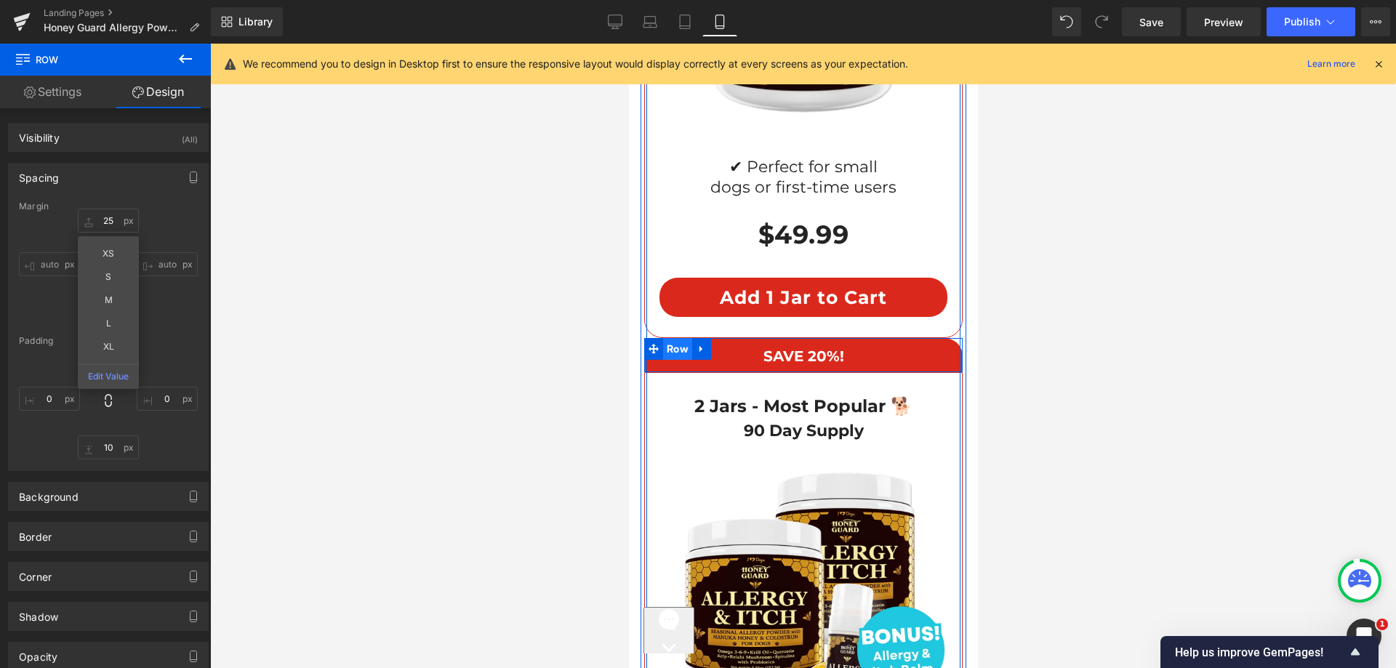
click at [673, 338] on span "Row" at bounding box center [677, 349] width 29 height 22
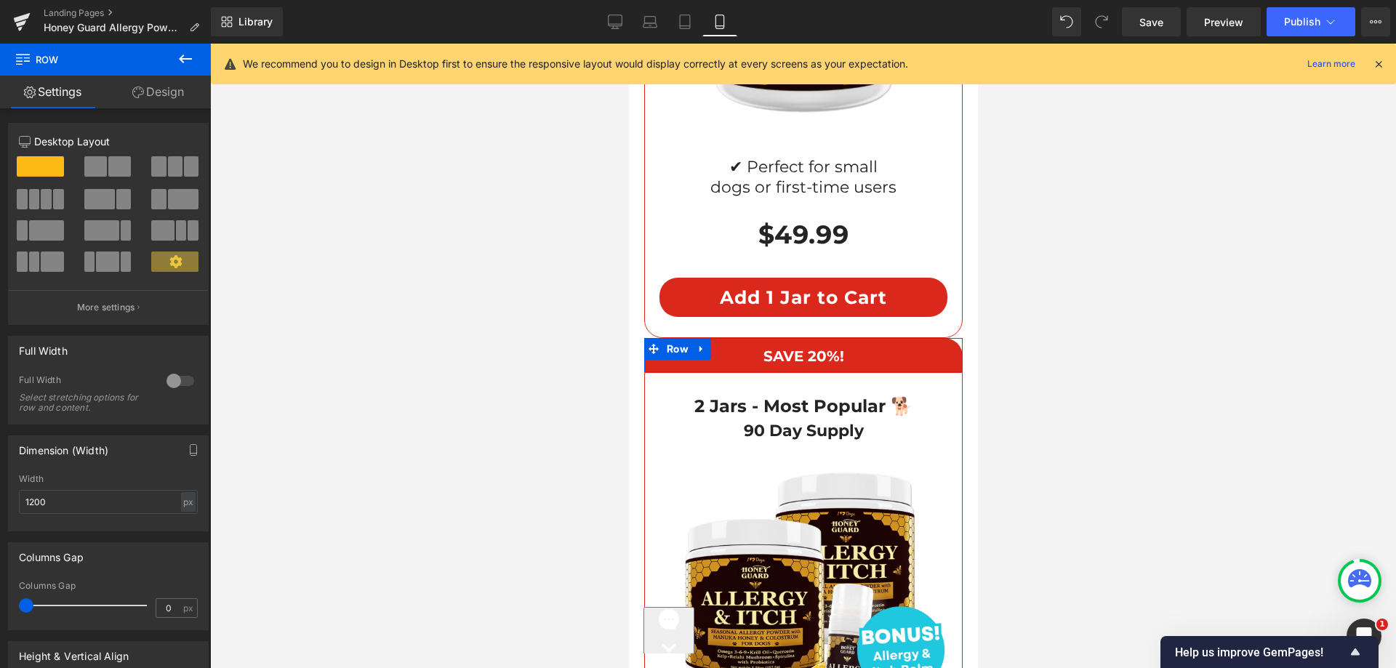
click at [153, 96] on link "Design" at bounding box center [157, 92] width 105 height 33
click at [0, 0] on div "Spacing" at bounding box center [0, 0] width 0 height 0
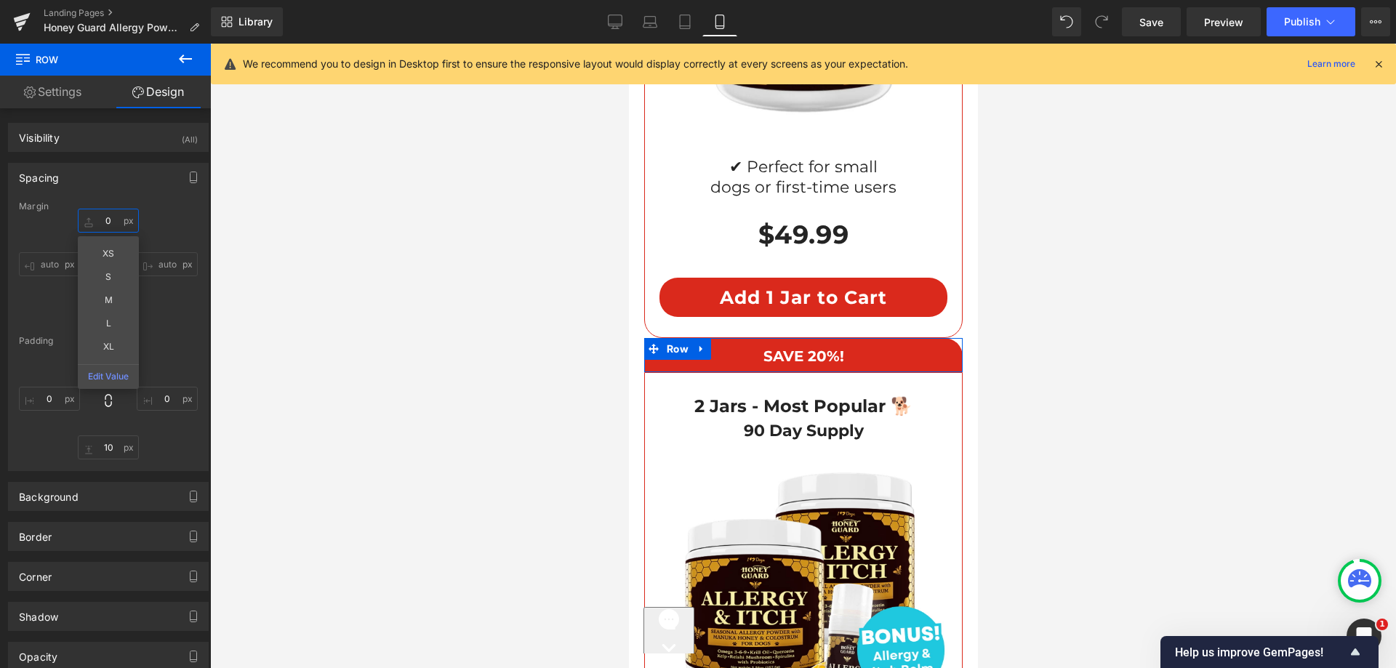
click at [101, 228] on input "0" at bounding box center [108, 221] width 61 height 24
type input "25"
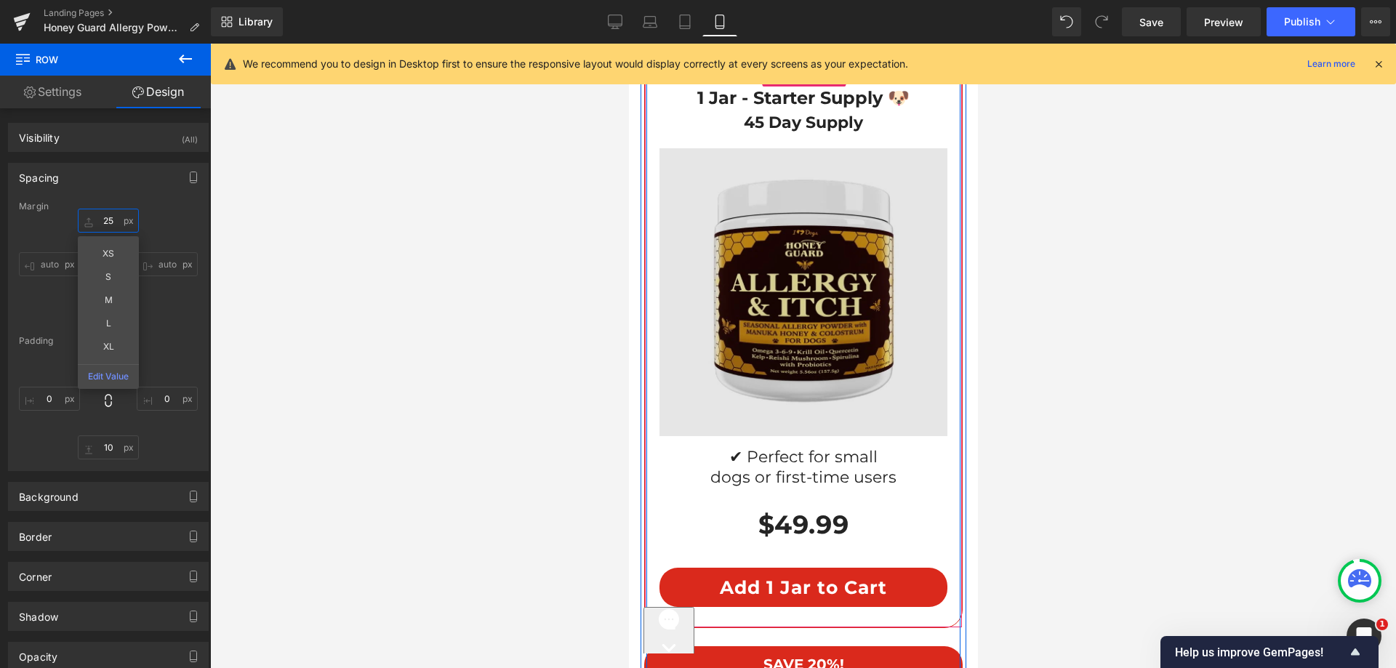
scroll to position [10853, 0]
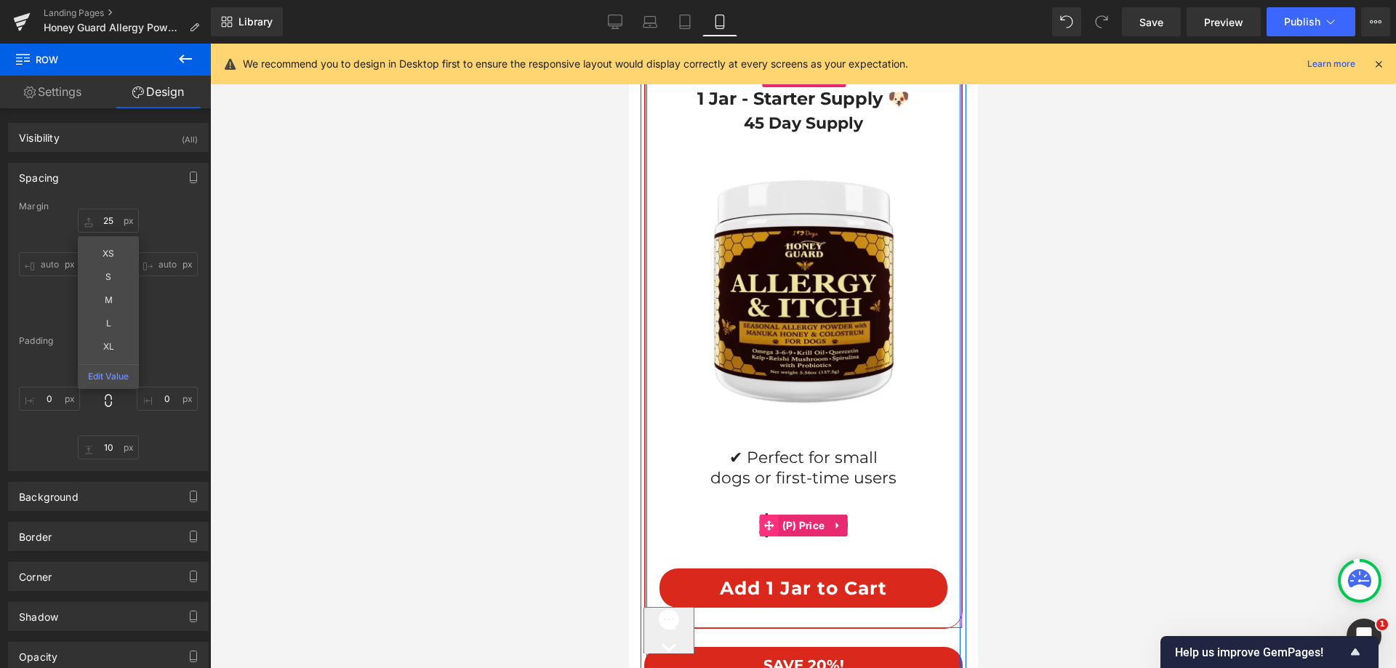
click at [759, 515] on span at bounding box center [768, 526] width 19 height 22
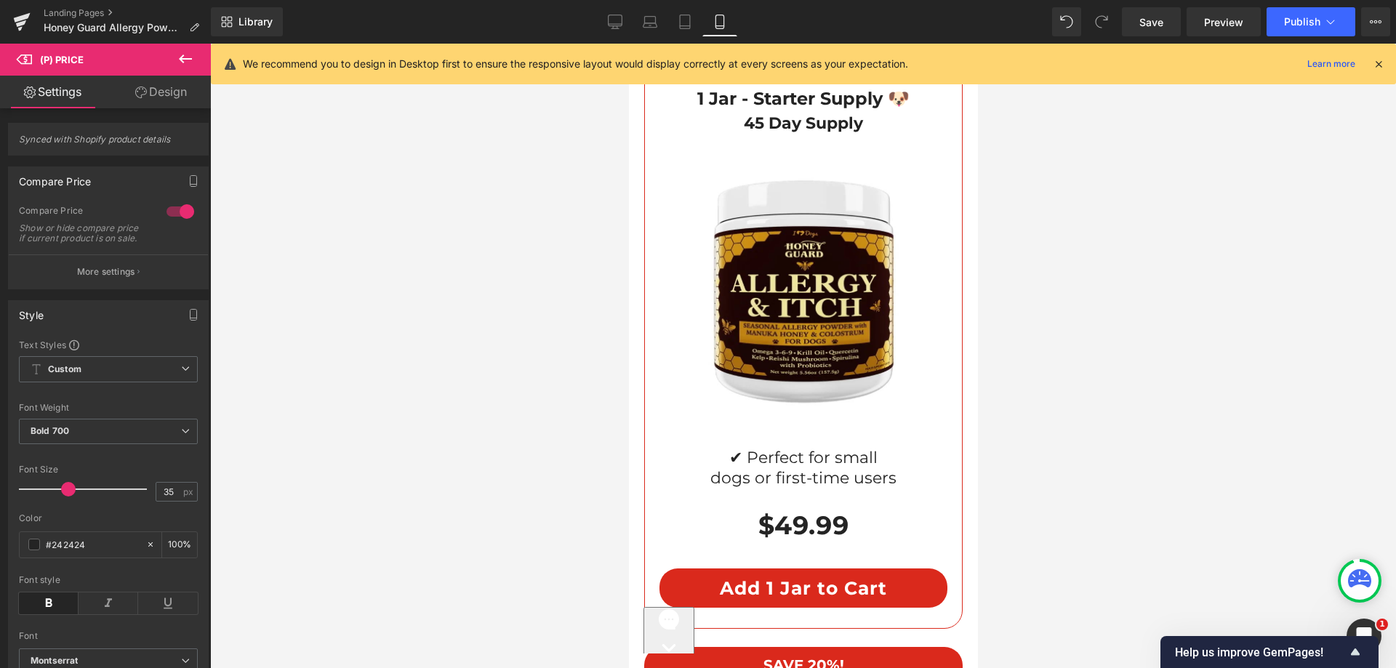
click at [158, 92] on link "Design" at bounding box center [160, 92] width 105 height 33
click at [0, 0] on div "Spacing" at bounding box center [0, 0] width 0 height 0
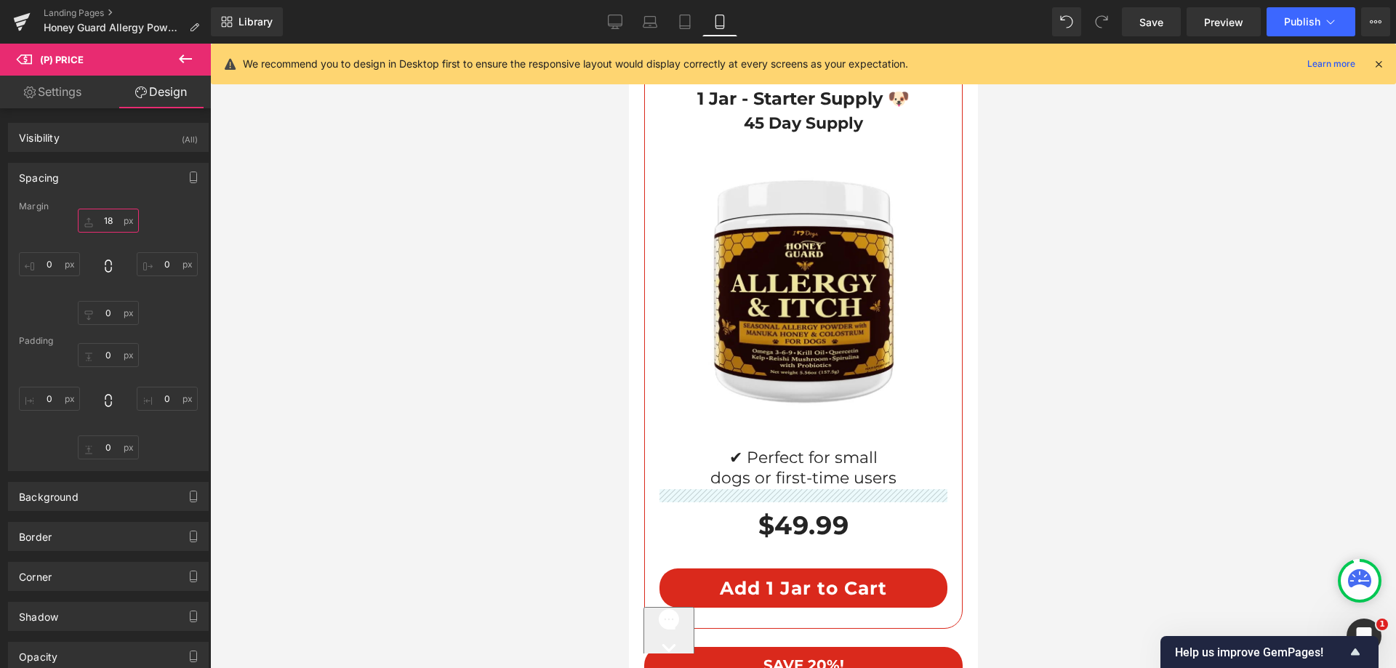
click at [95, 215] on input "text" at bounding box center [108, 221] width 61 height 24
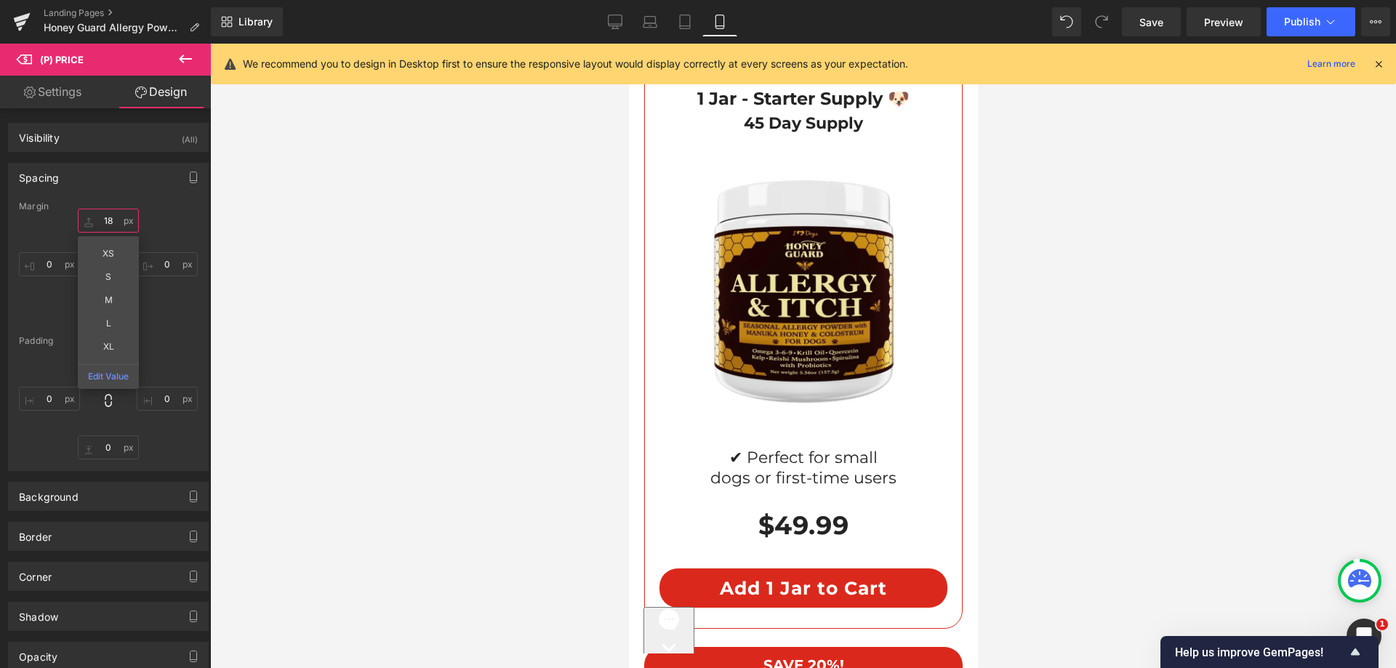
type input "18"
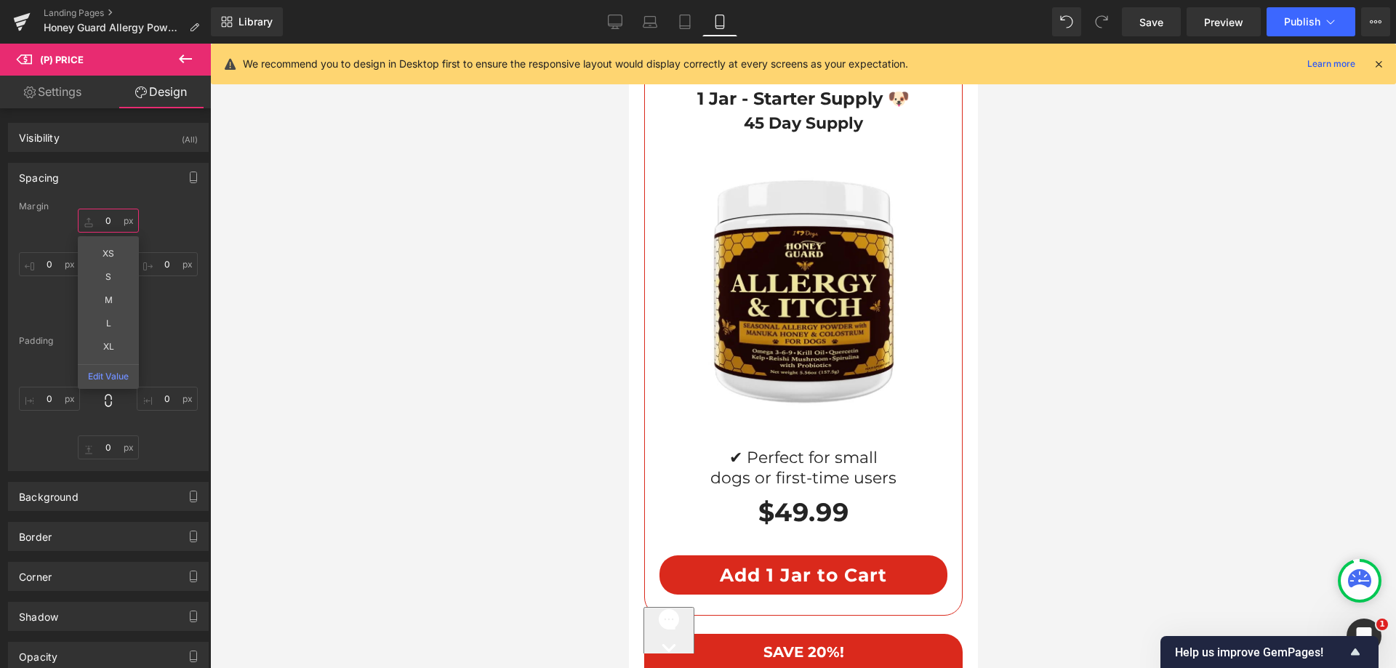
click at [93, 217] on input "text" at bounding box center [108, 221] width 61 height 24
type input "2"
type input "10"
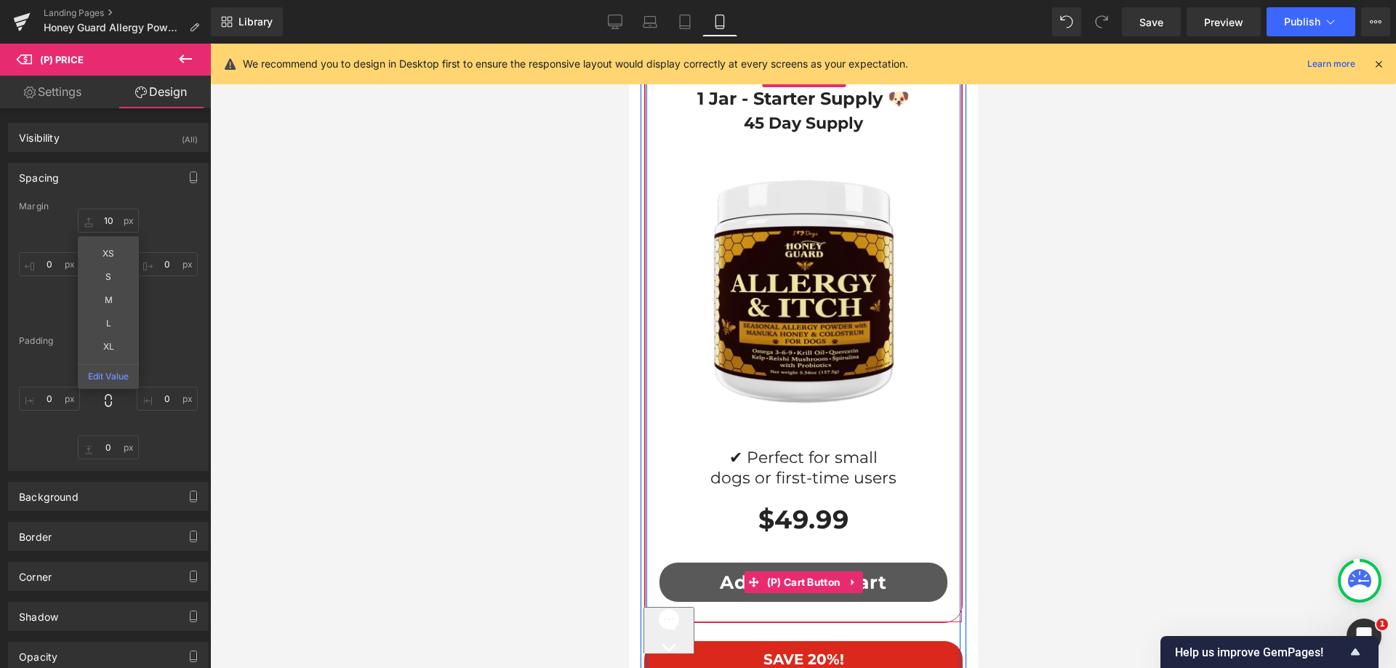
click at [779, 563] on button "Add 1 Jar to Cart" at bounding box center [803, 582] width 288 height 39
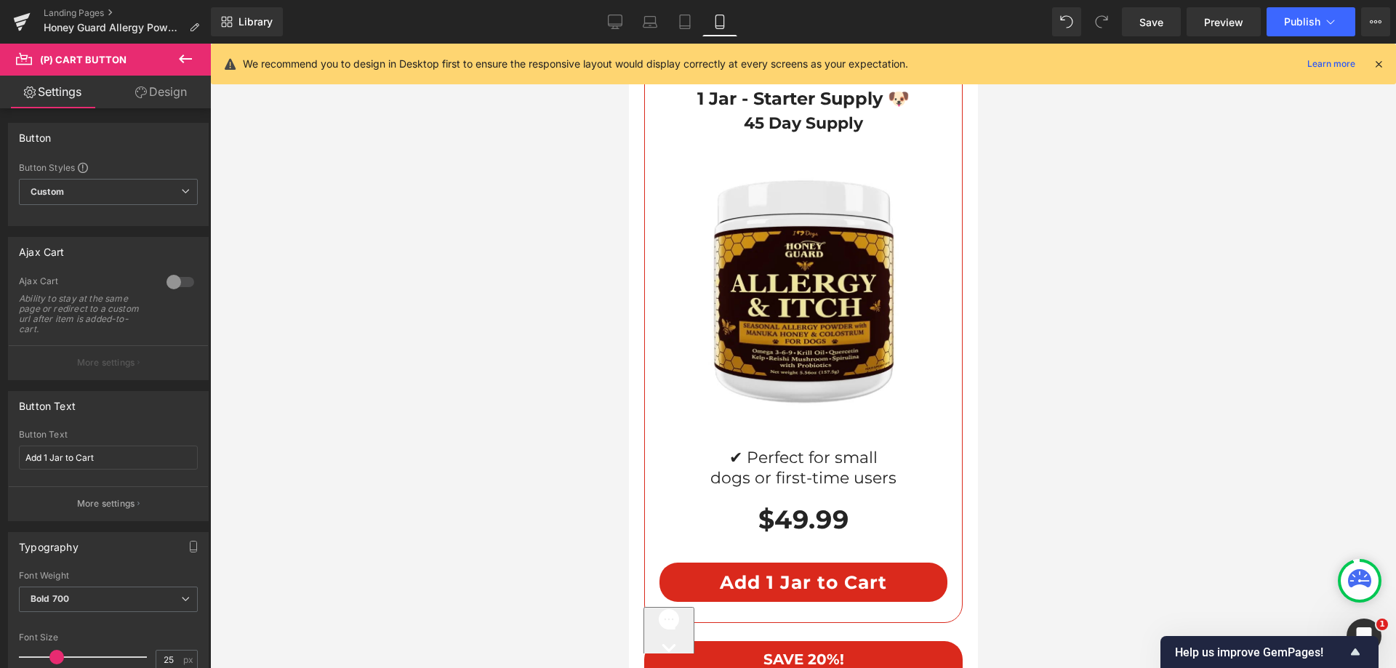
click at [155, 95] on link "Design" at bounding box center [160, 92] width 105 height 33
click at [0, 0] on div "Spacing" at bounding box center [0, 0] width 0 height 0
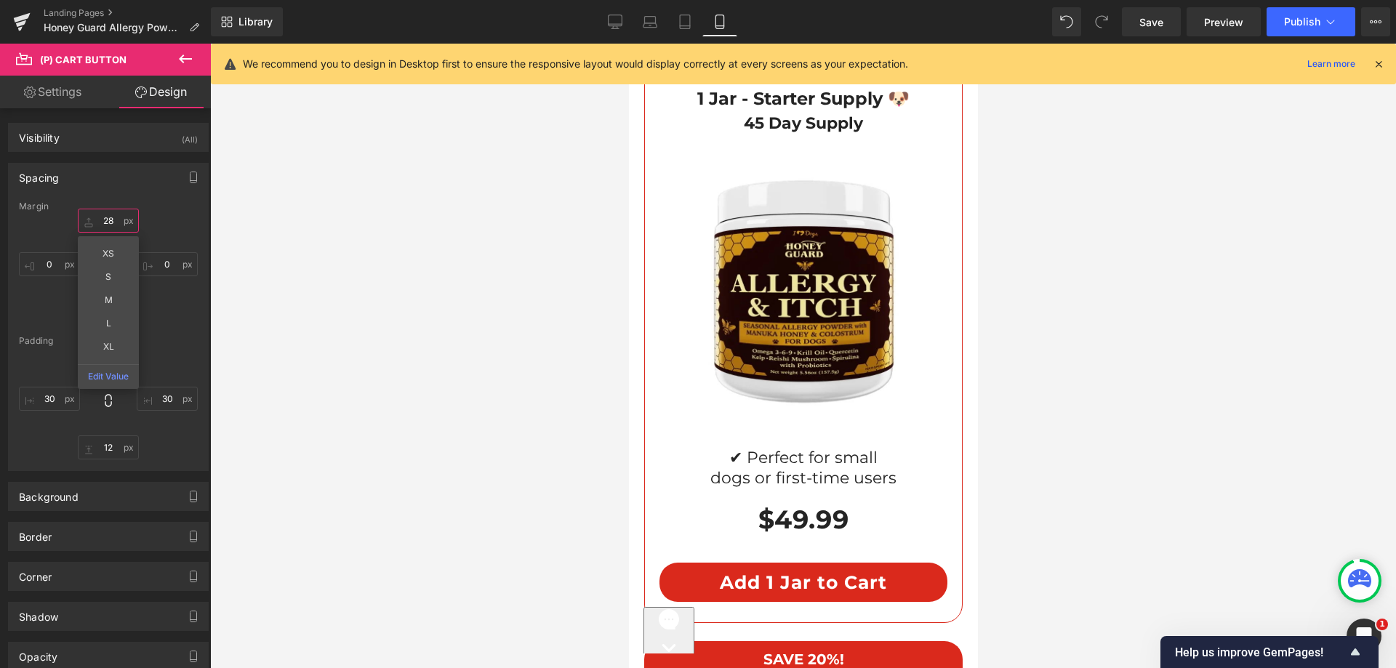
click at [103, 225] on input "text" at bounding box center [108, 221] width 61 height 24
type input "15"
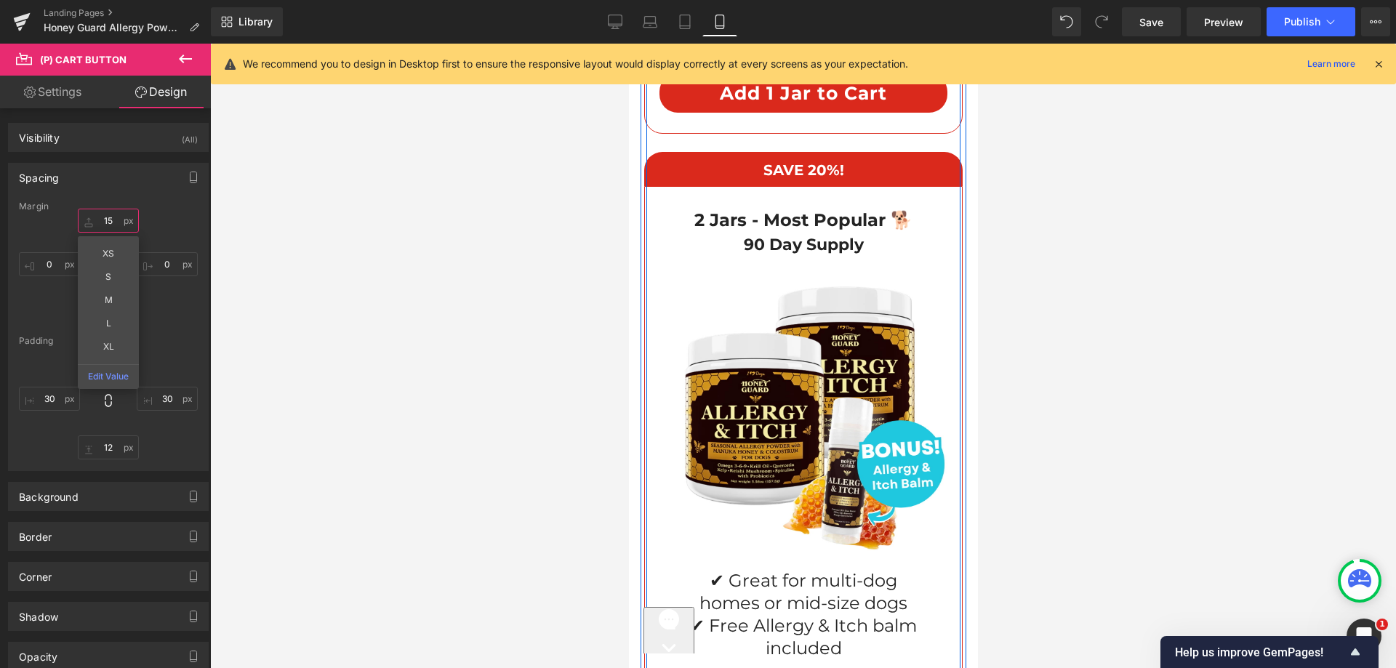
scroll to position [11508, 0]
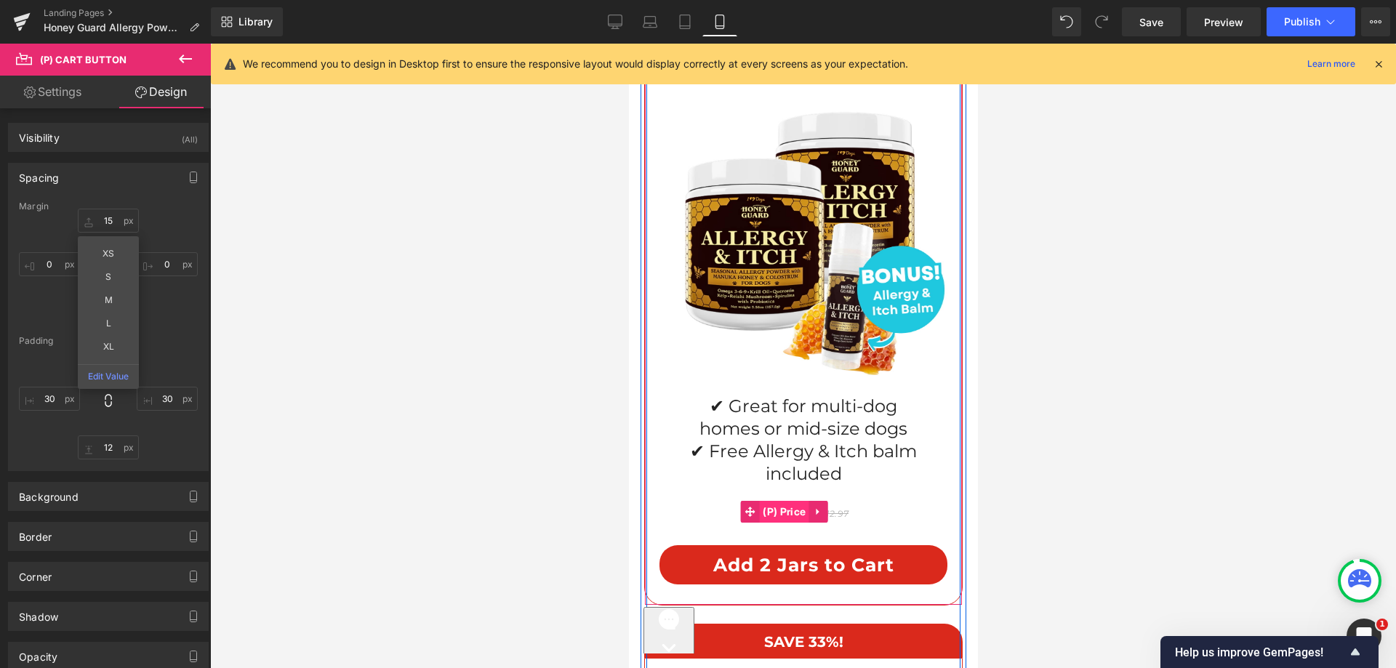
click at [781, 501] on span "(P) Price" at bounding box center [783, 512] width 50 height 22
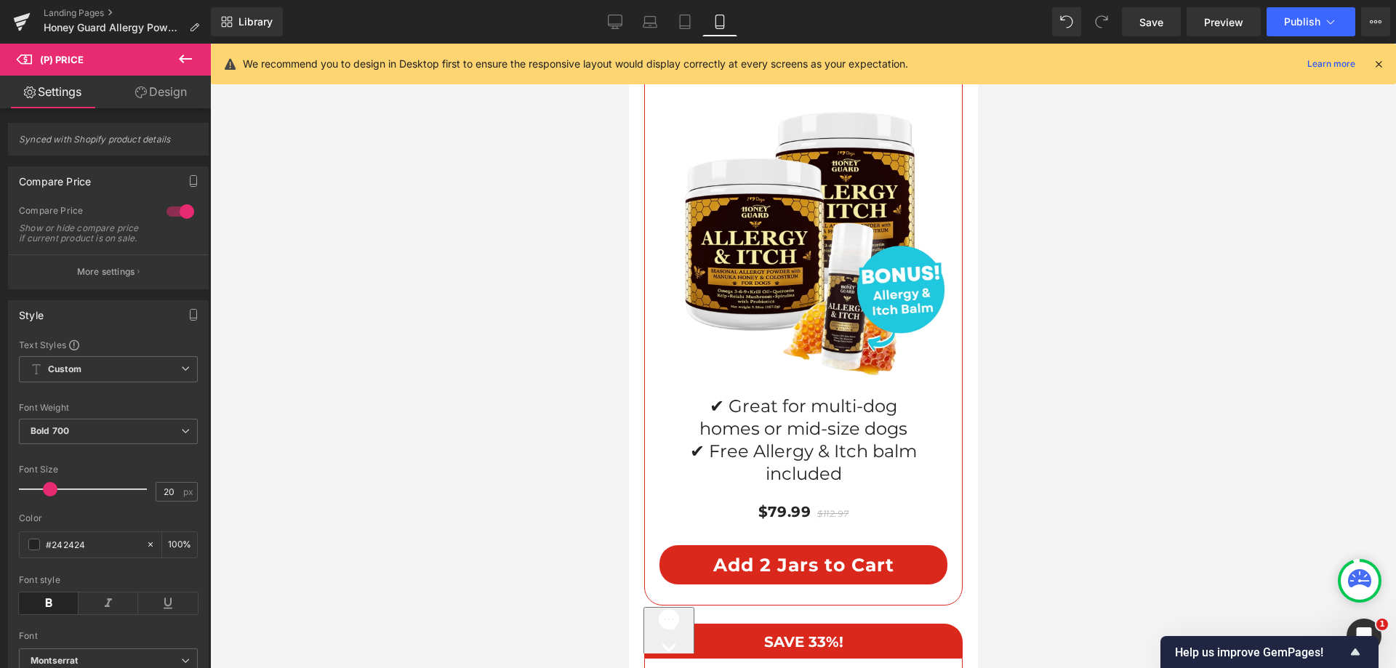
click at [161, 102] on link "Design" at bounding box center [160, 92] width 105 height 33
click at [0, 0] on div "Spacing" at bounding box center [0, 0] width 0 height 0
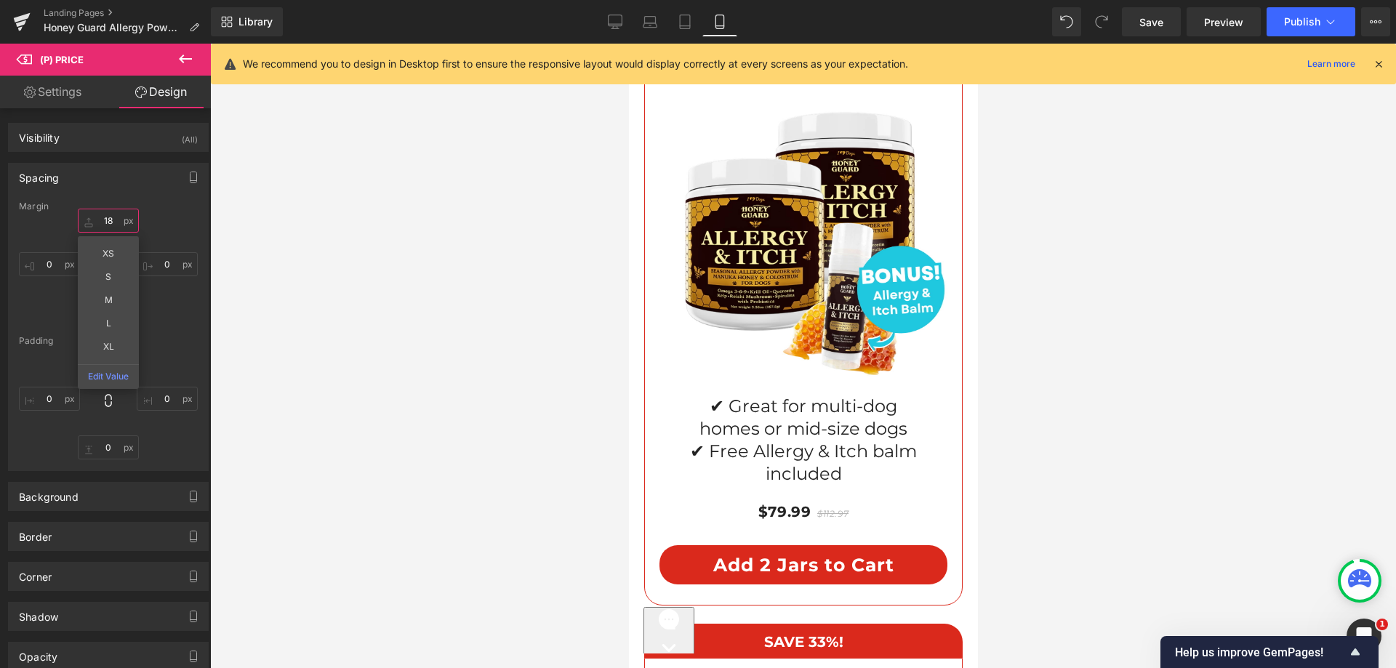
click at [100, 223] on input "text" at bounding box center [108, 221] width 61 height 24
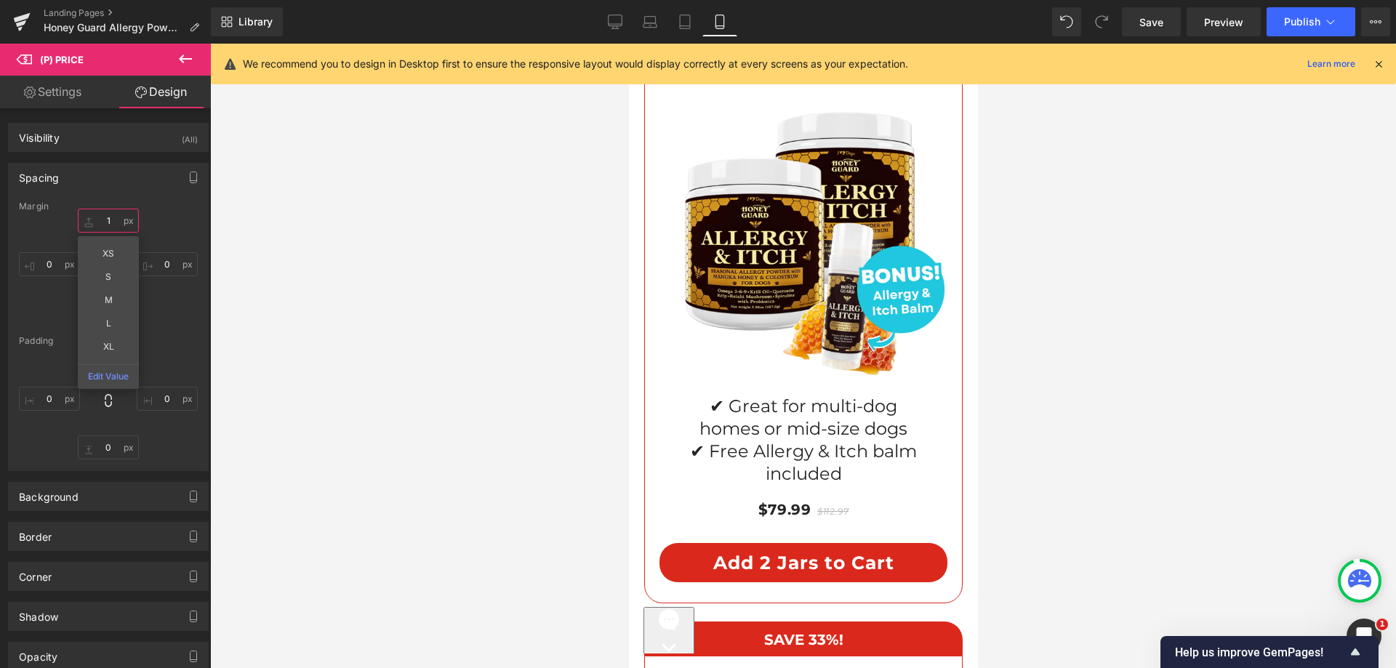
type input "1\"
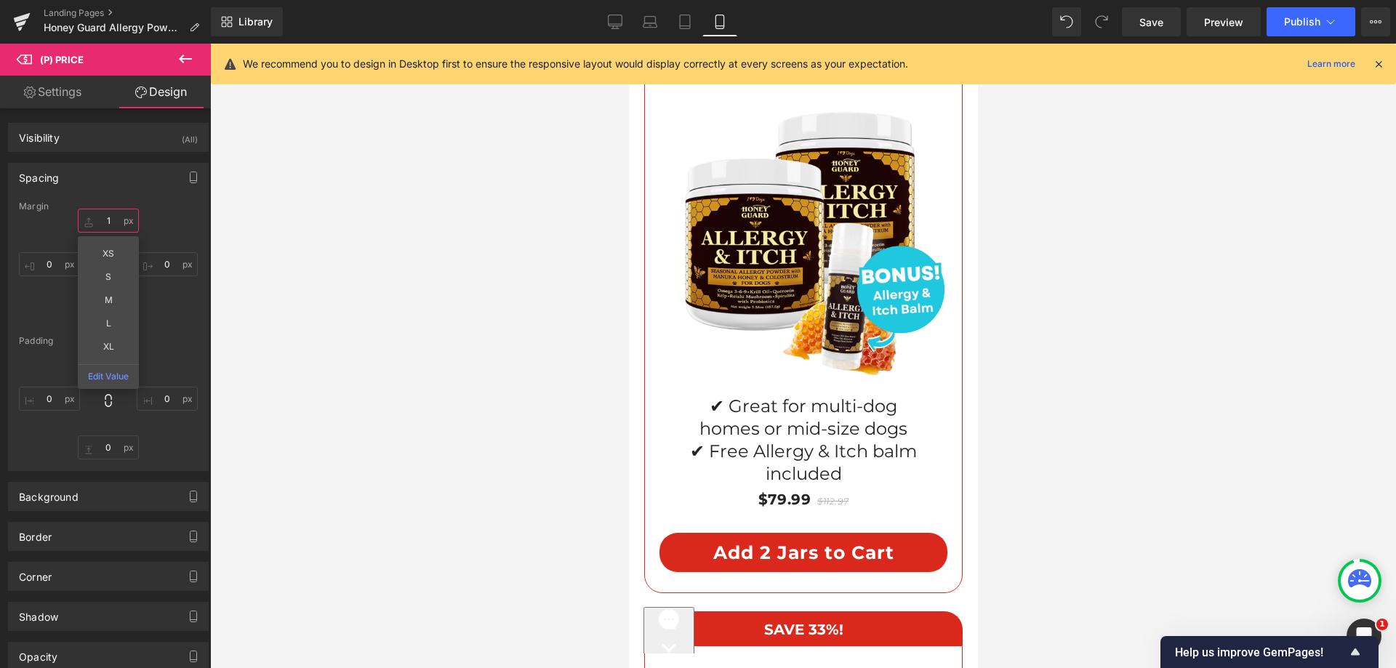
type input "10"
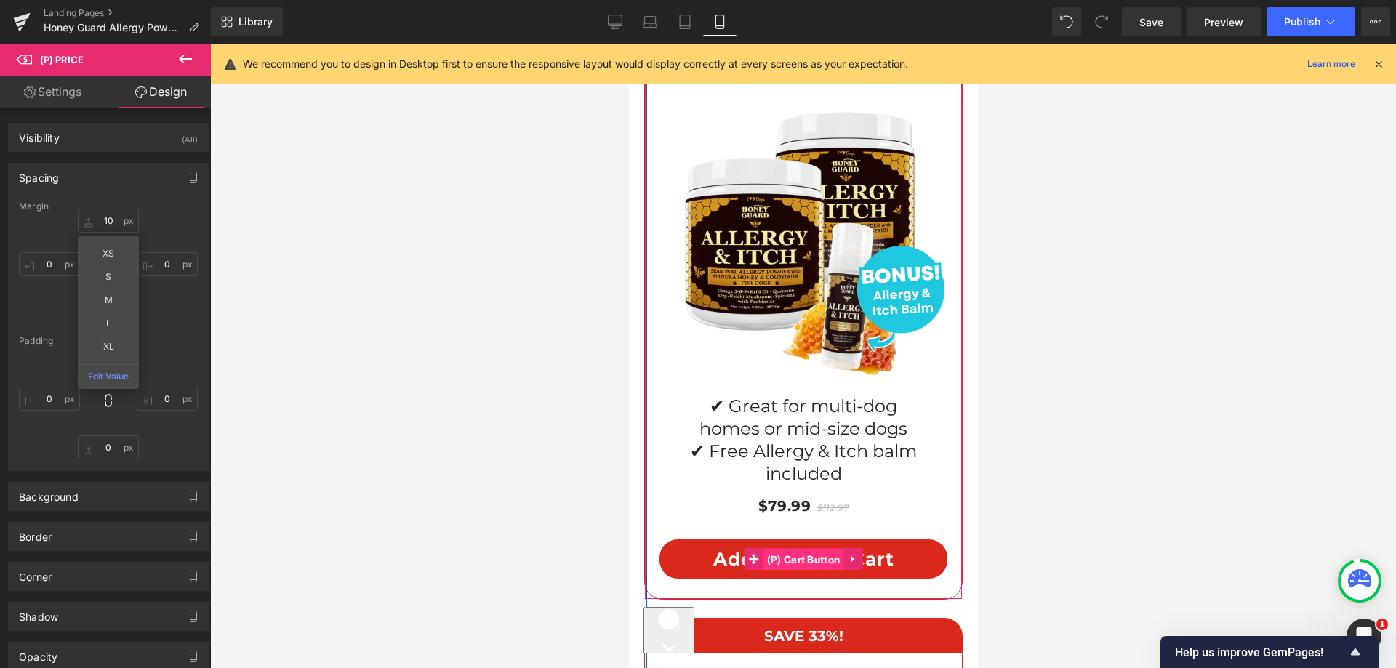
click at [767, 549] on span "(P) Cart Button" at bounding box center [803, 560] width 81 height 22
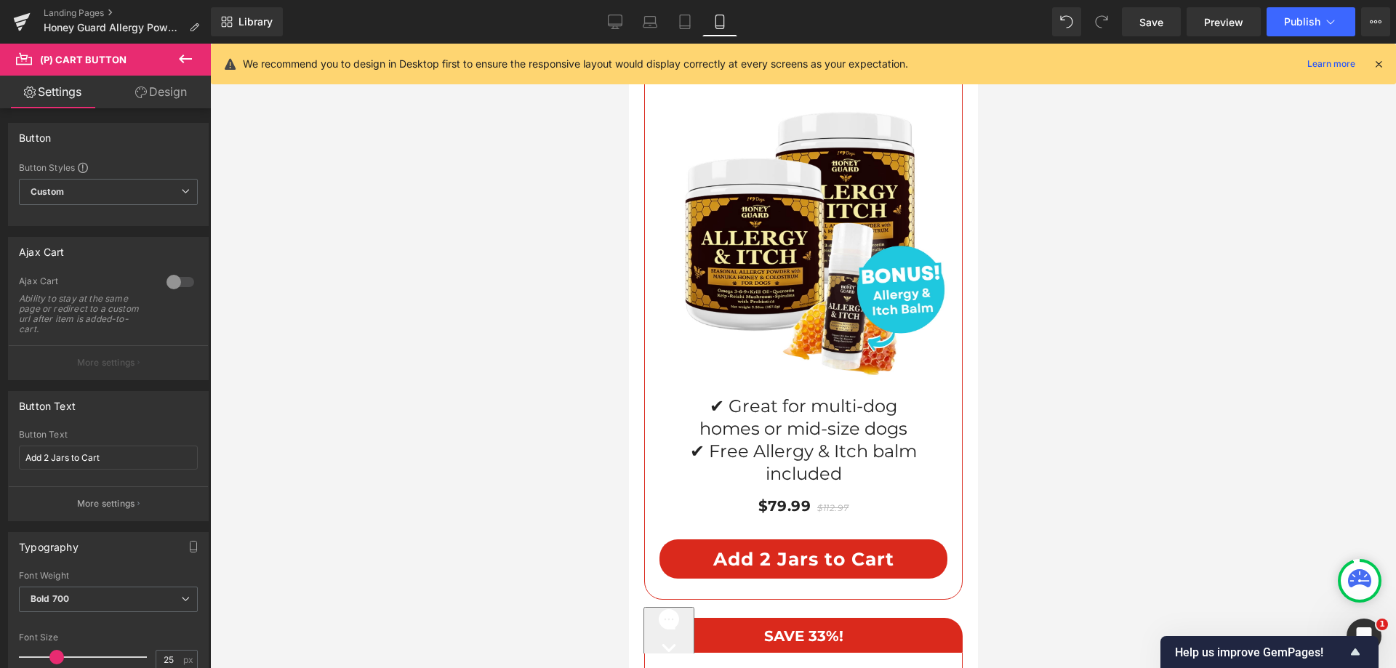
click at [148, 73] on span "(P) Cart Button" at bounding box center [87, 60] width 145 height 32
click at [145, 84] on link "Design" at bounding box center [160, 92] width 105 height 33
click at [0, 0] on div "Spacing" at bounding box center [0, 0] width 0 height 0
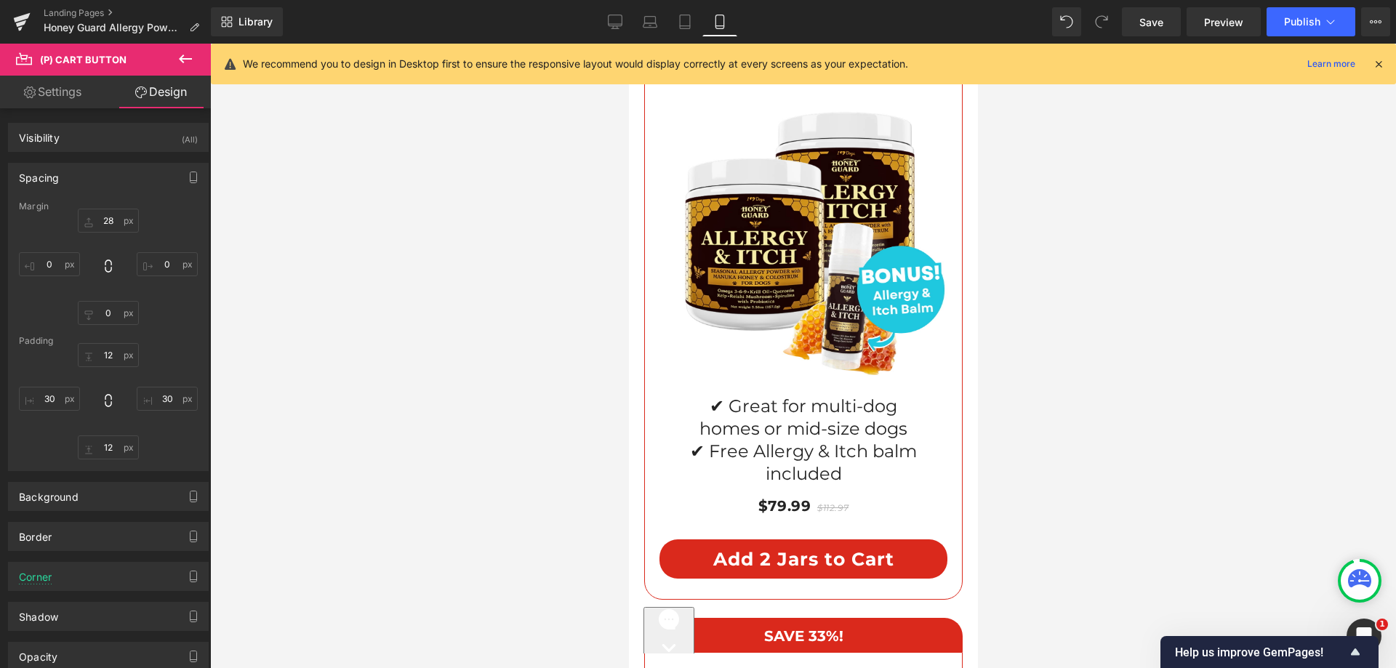
click at [108, 233] on div at bounding box center [108, 267] width 179 height 116
click at [108, 227] on input "28" at bounding box center [108, 221] width 61 height 24
type input "15"
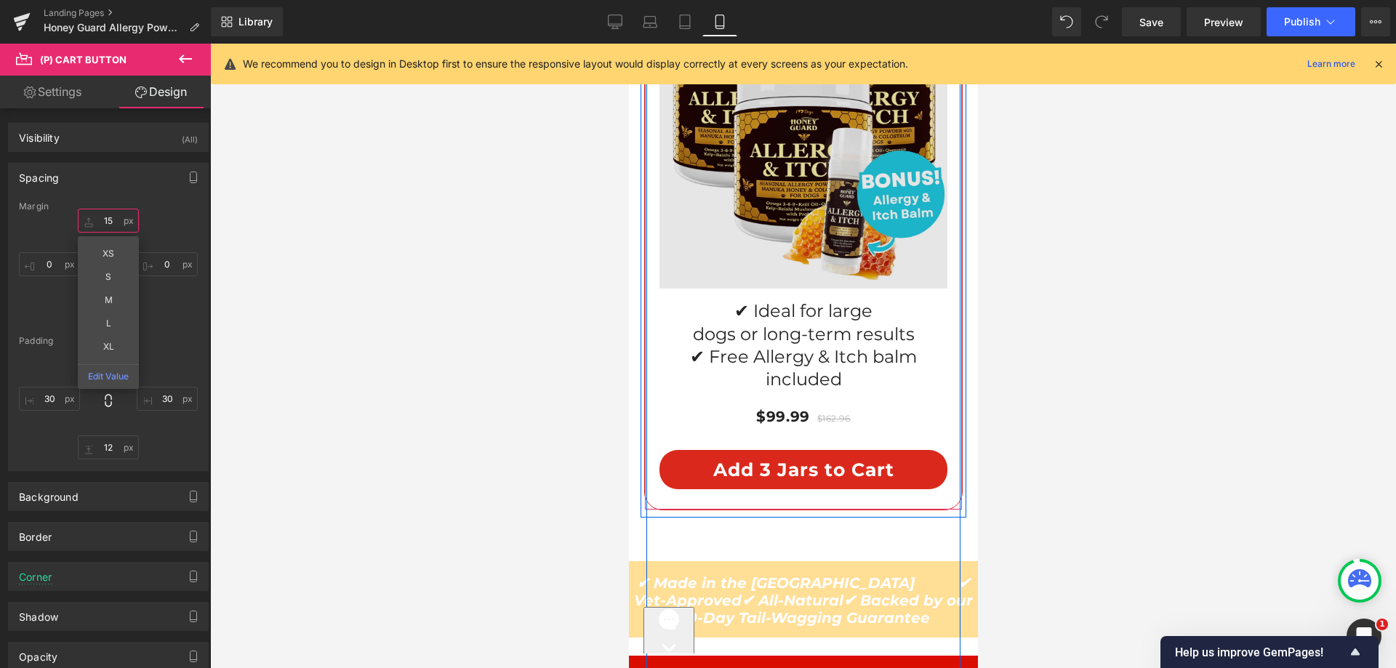
scroll to position [12235, 0]
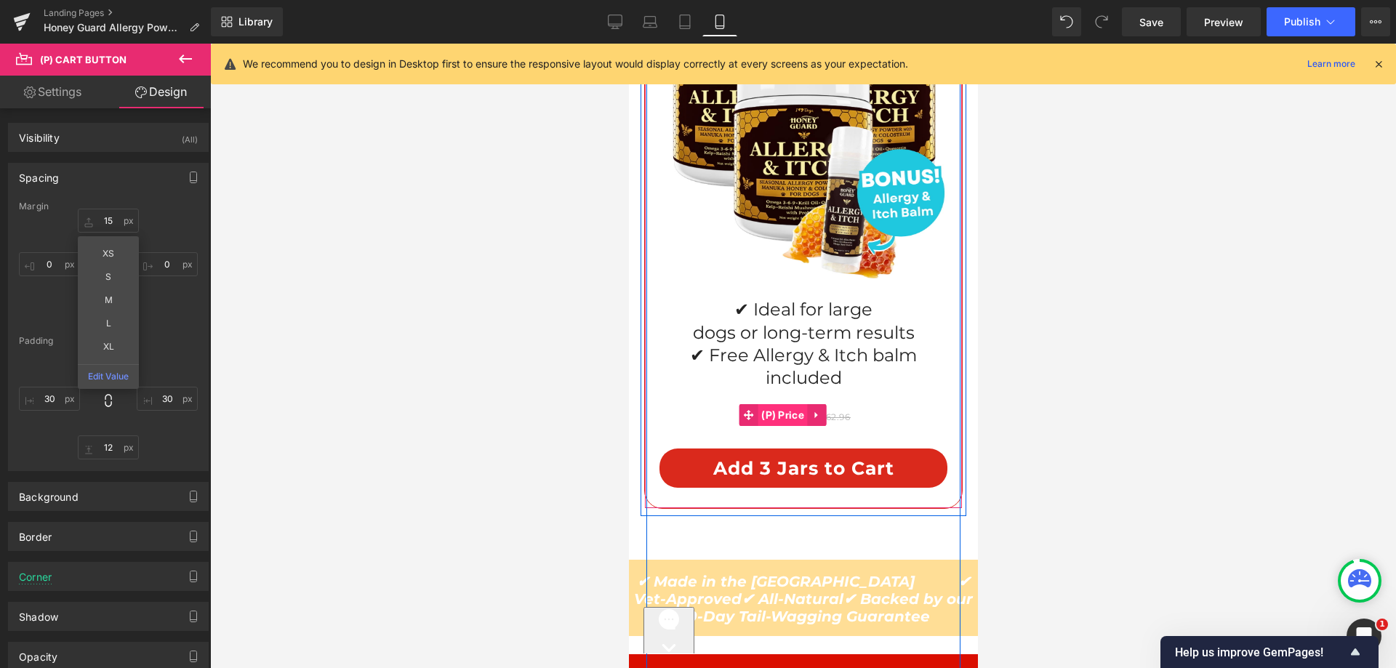
click at [758, 404] on span "(P) Price" at bounding box center [782, 415] width 50 height 22
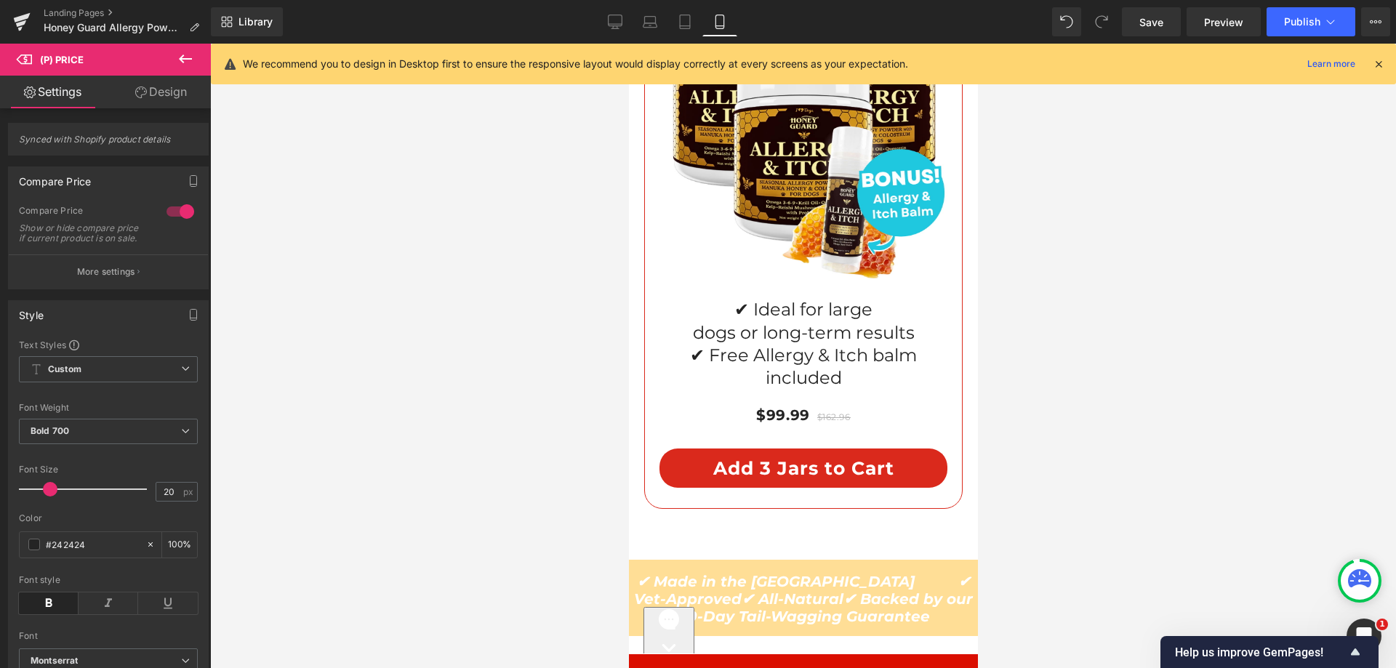
click at [135, 94] on icon at bounding box center [141, 93] width 12 height 12
click at [0, 0] on div "Spacing" at bounding box center [0, 0] width 0 height 0
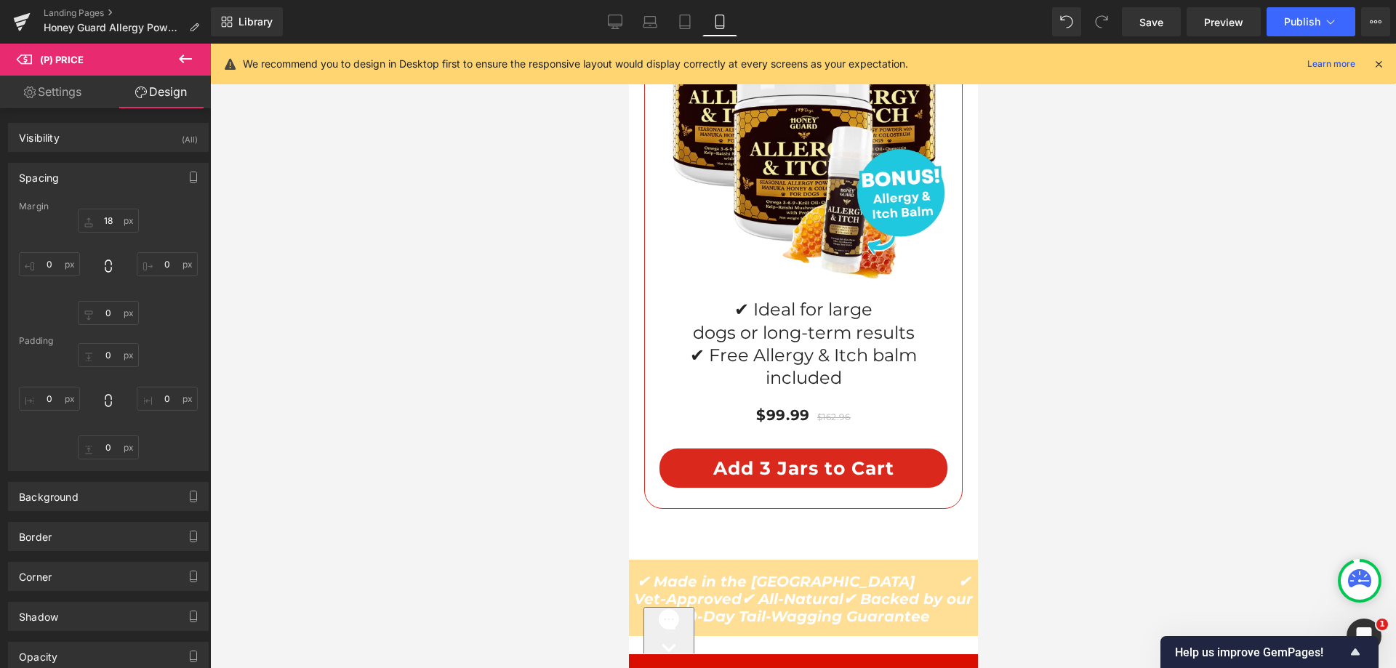
click at [89, 188] on div "Spacing" at bounding box center [108, 178] width 199 height 28
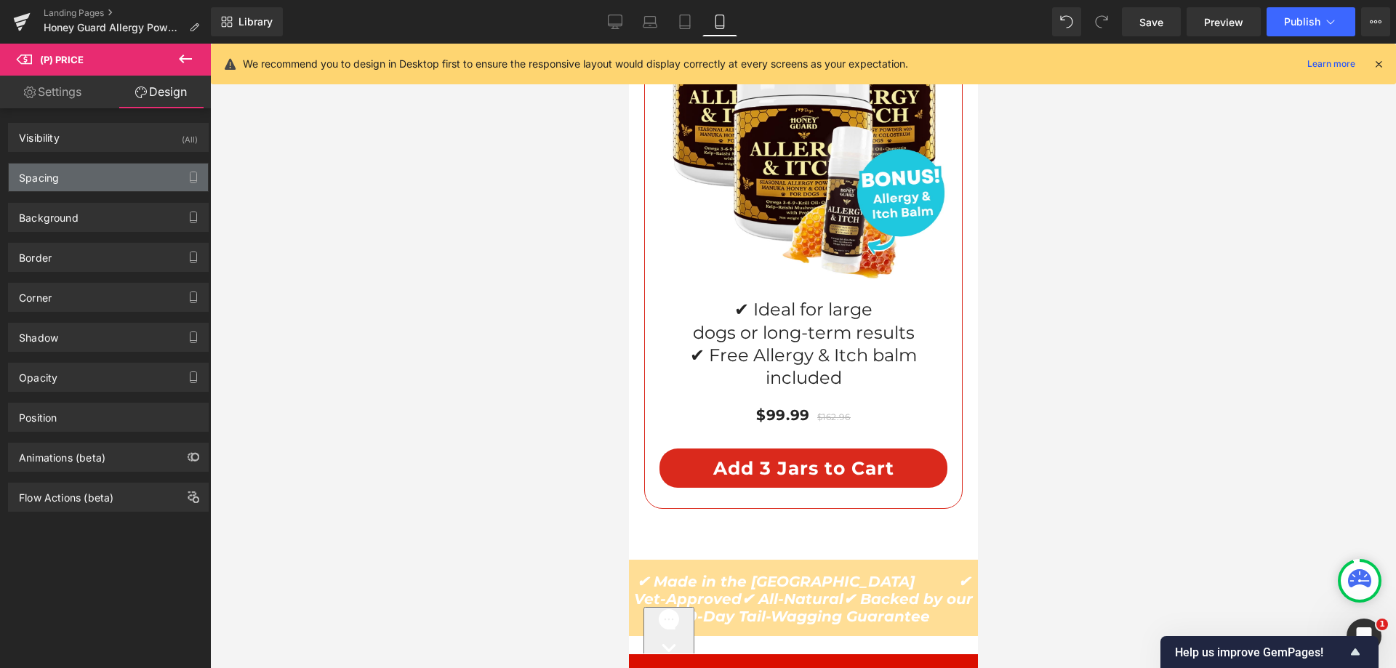
click at [97, 181] on div "Spacing" at bounding box center [108, 178] width 199 height 28
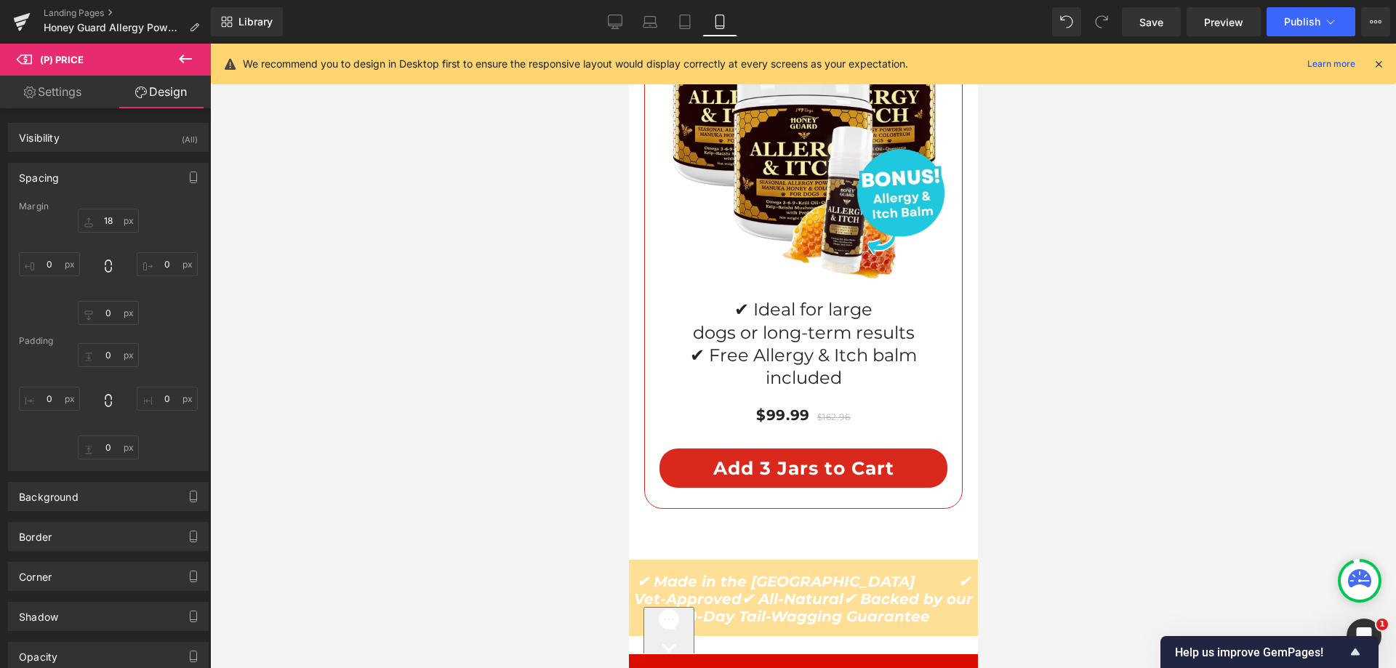
click at [95, 207] on div "Margin" at bounding box center [108, 206] width 179 height 10
click at [101, 215] on input "text" at bounding box center [108, 221] width 61 height 24
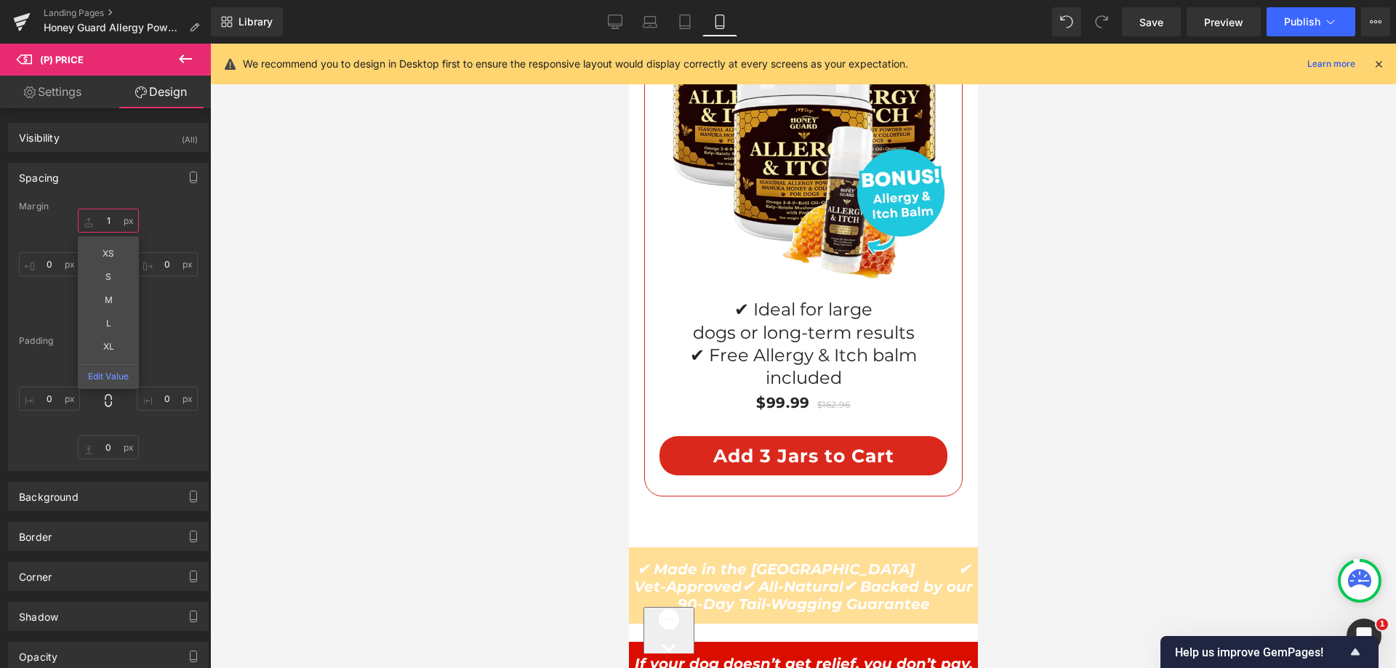
type input "10"
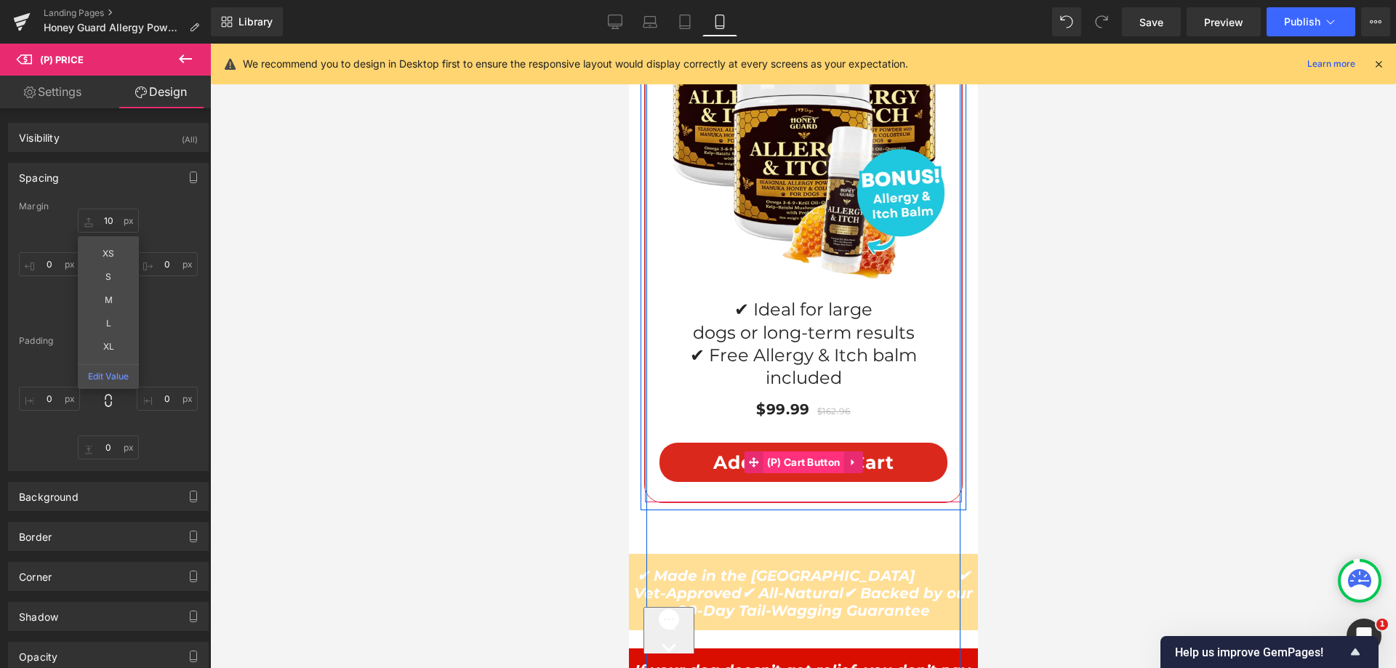
click at [763, 452] on span "(P) Cart Button" at bounding box center [803, 463] width 81 height 22
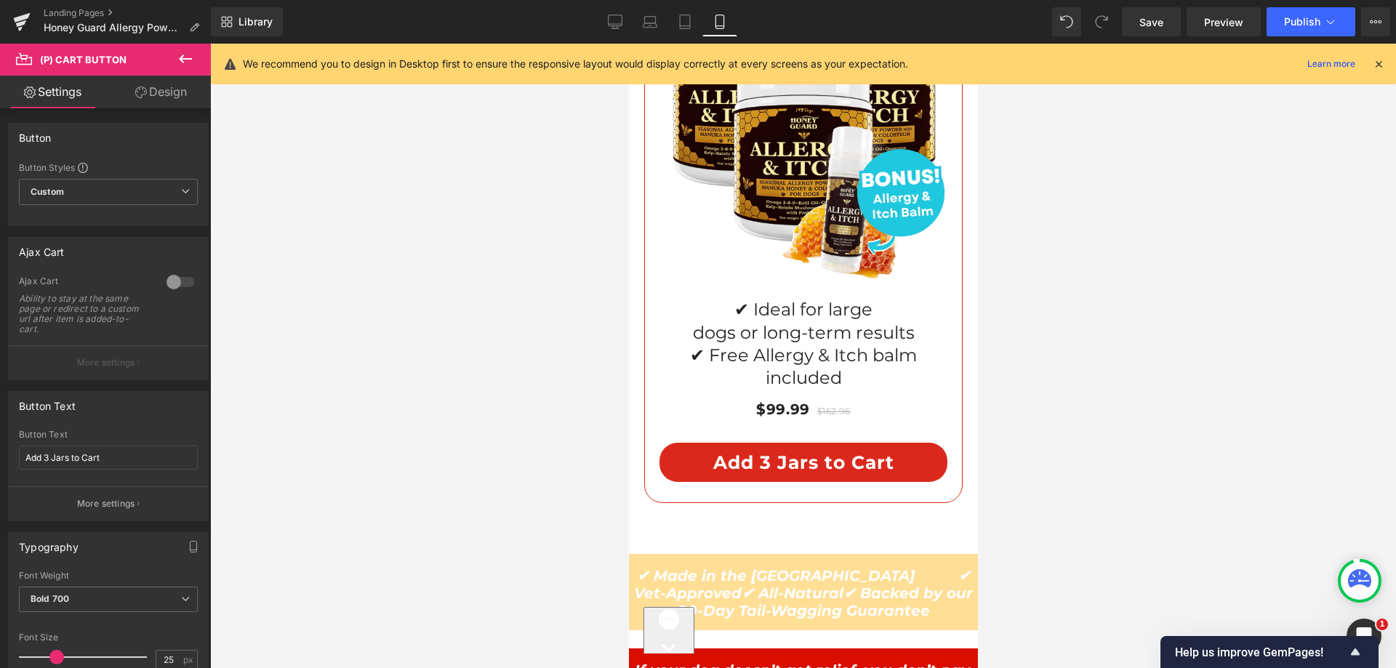
click at [155, 95] on link "Design" at bounding box center [160, 92] width 105 height 33
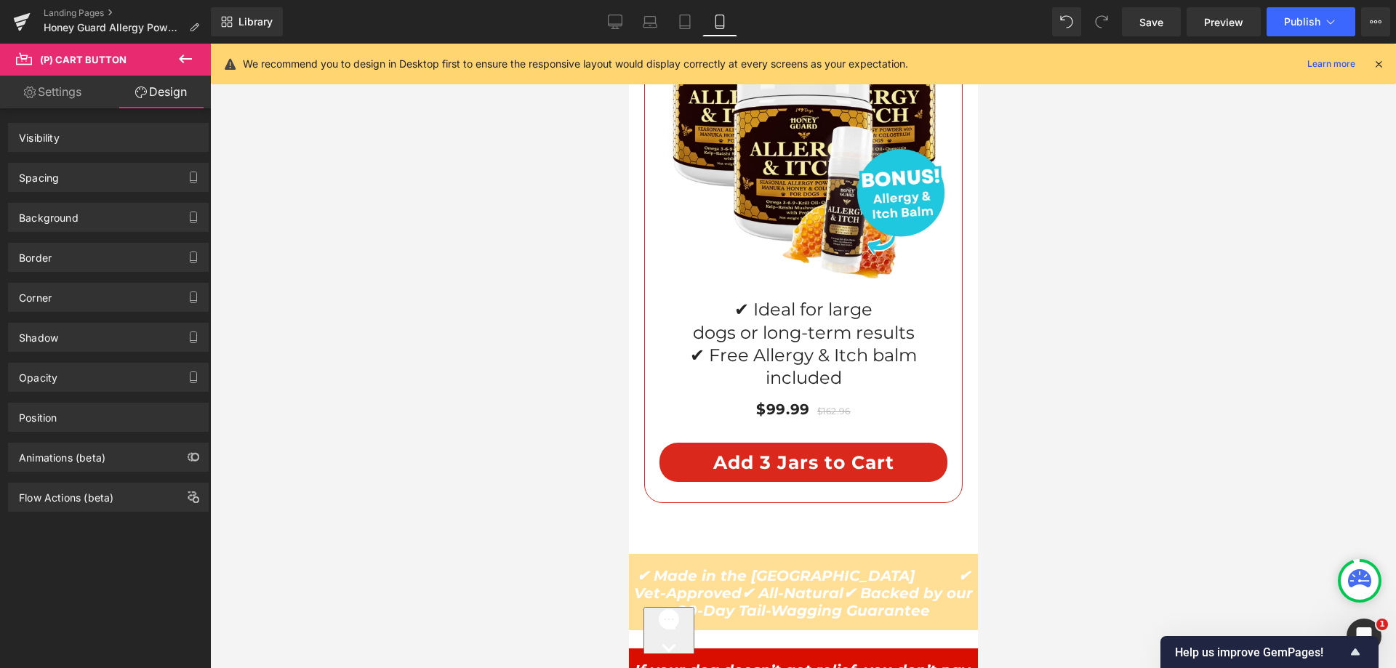
click at [89, 176] on div "Spacing" at bounding box center [108, 178] width 199 height 28
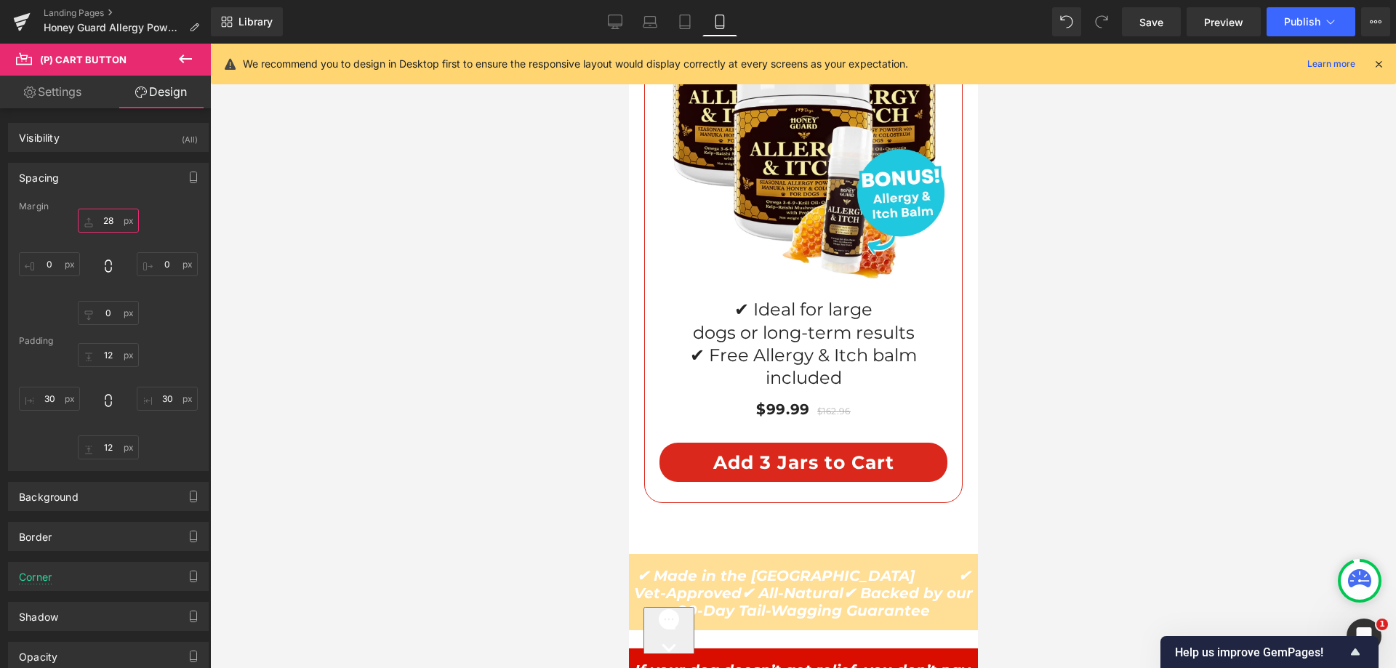
click at [105, 217] on input "28" at bounding box center [108, 221] width 61 height 24
type input "15"
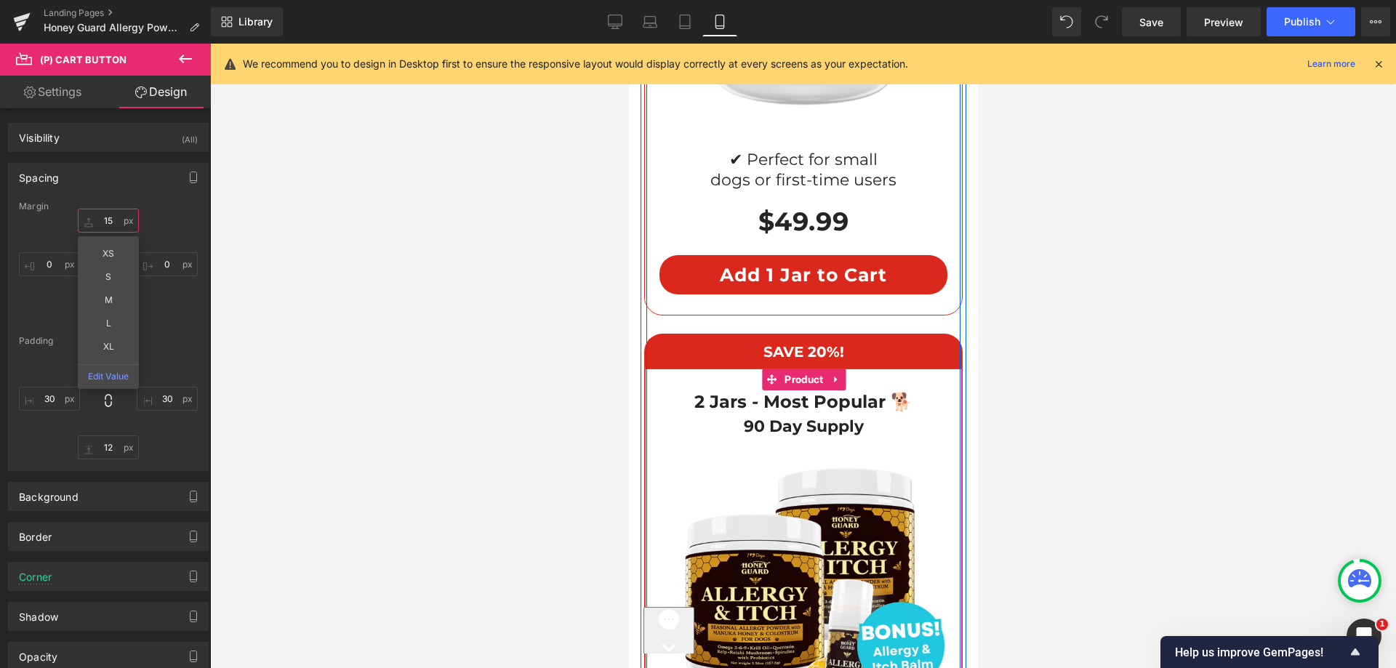
scroll to position [11071, 0]
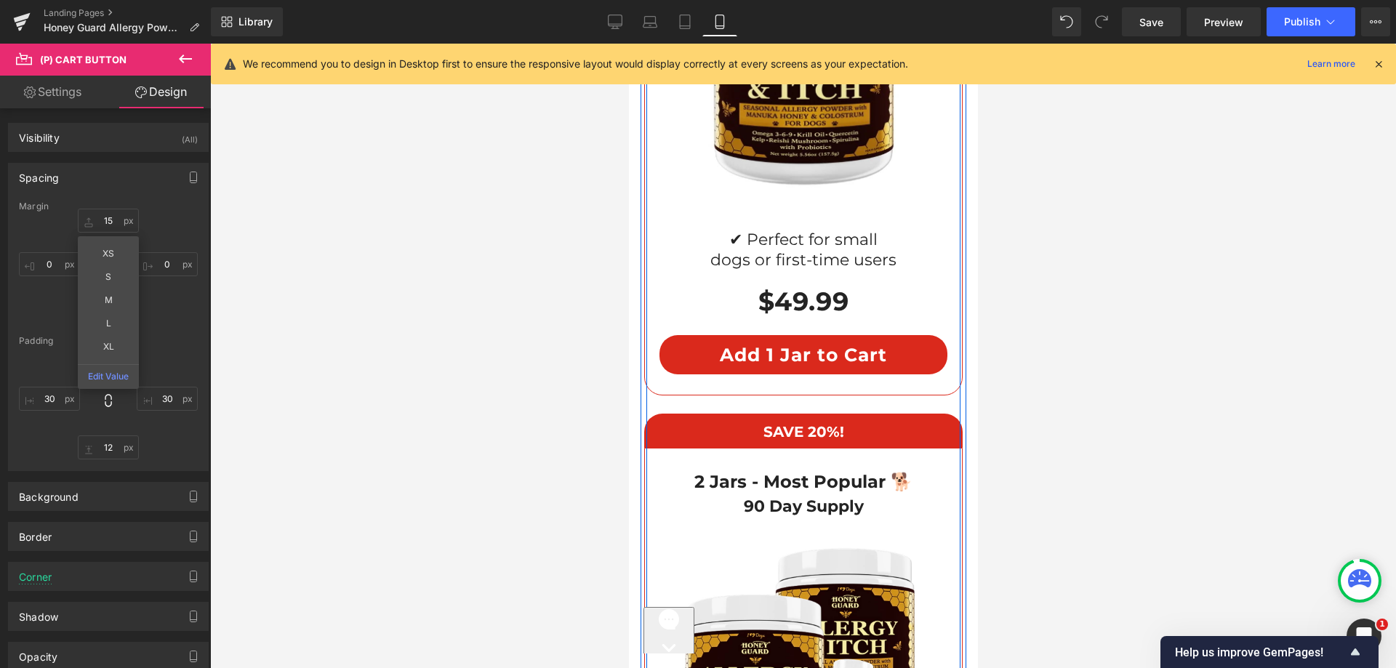
click at [793, 279] on div "$49.99 $0 (P) Price" at bounding box center [803, 302] width 288 height 46
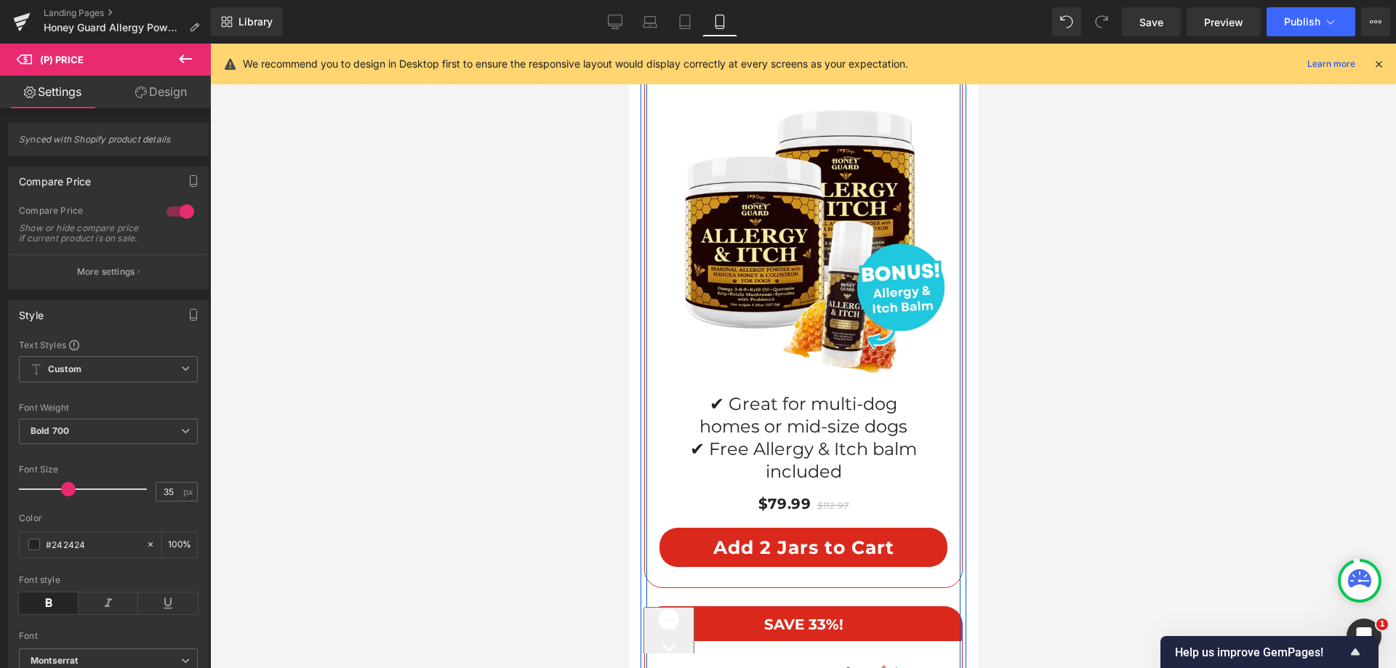
scroll to position [11580, 0]
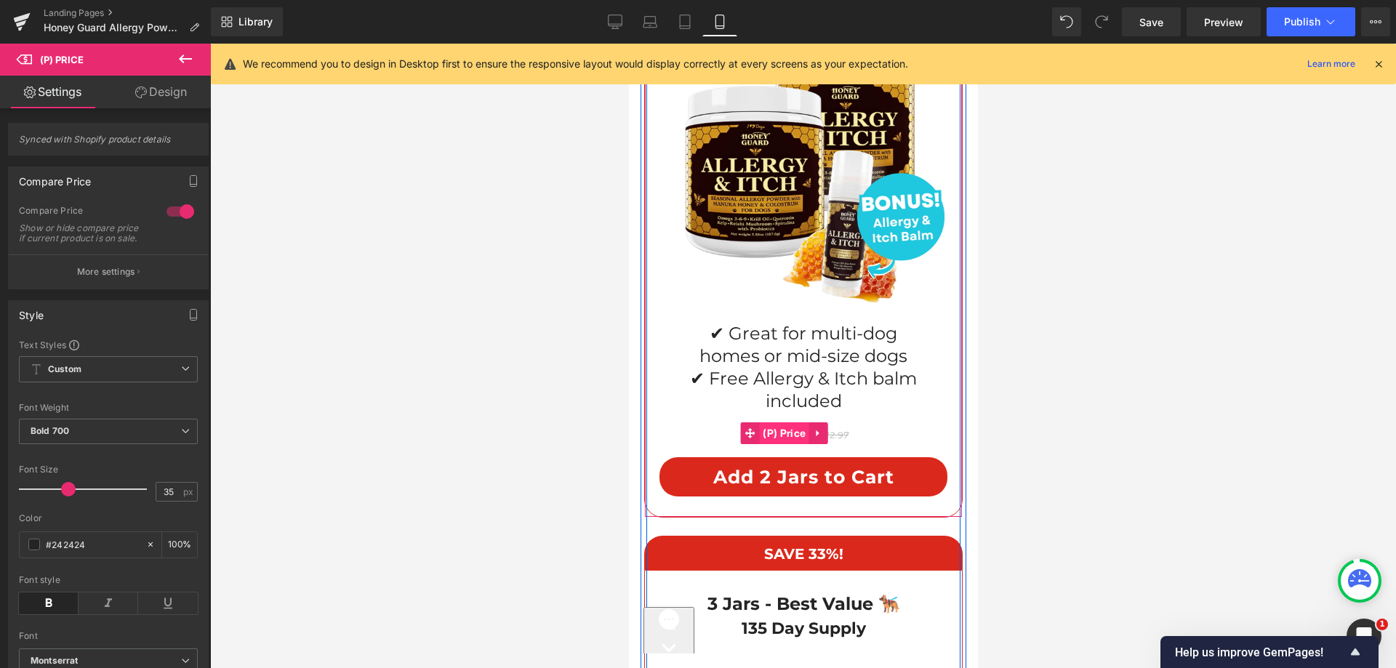
click at [764, 423] on span "(P) Price" at bounding box center [783, 434] width 50 height 22
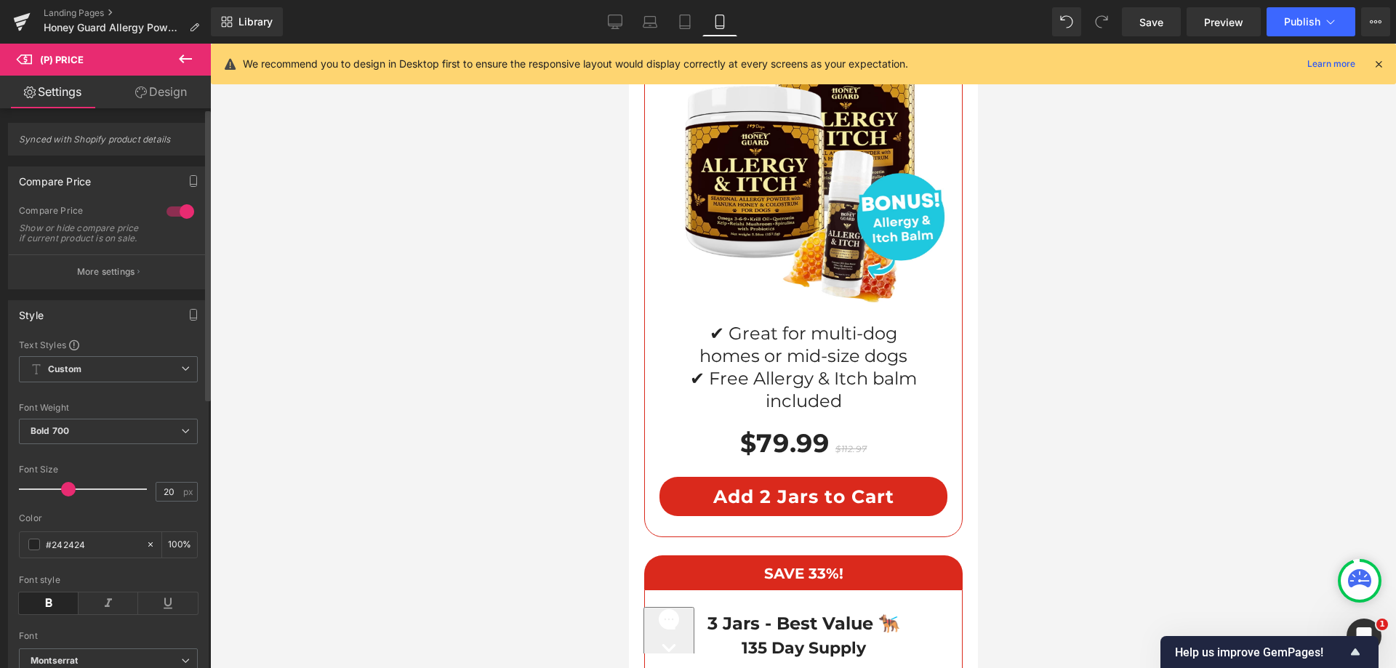
drag, startPoint x: 54, startPoint y: 500, endPoint x: 71, endPoint y: 508, distance: 18.2
click at [71, 504] on div at bounding box center [86, 489] width 121 height 29
click at [87, 279] on p "More settings" at bounding box center [106, 271] width 58 height 13
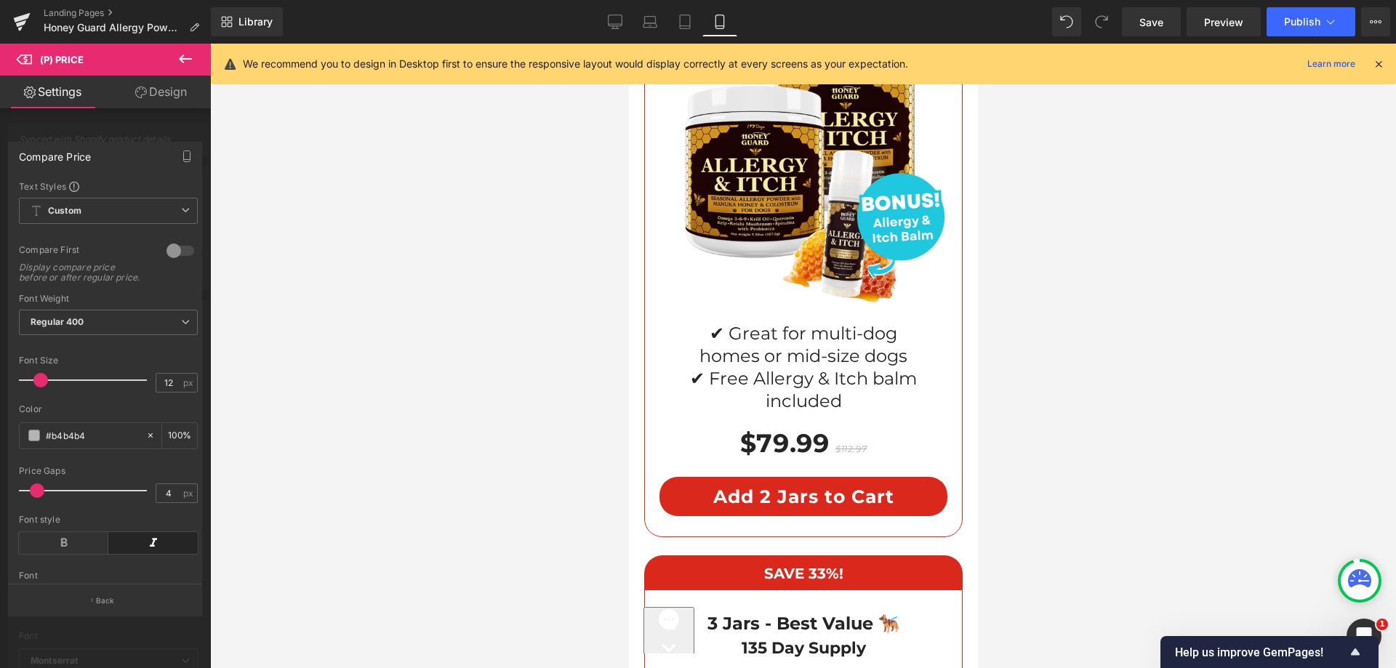
click at [47, 385] on div at bounding box center [86, 380] width 121 height 29
click at [48, 388] on span at bounding box center [53, 380] width 15 height 15
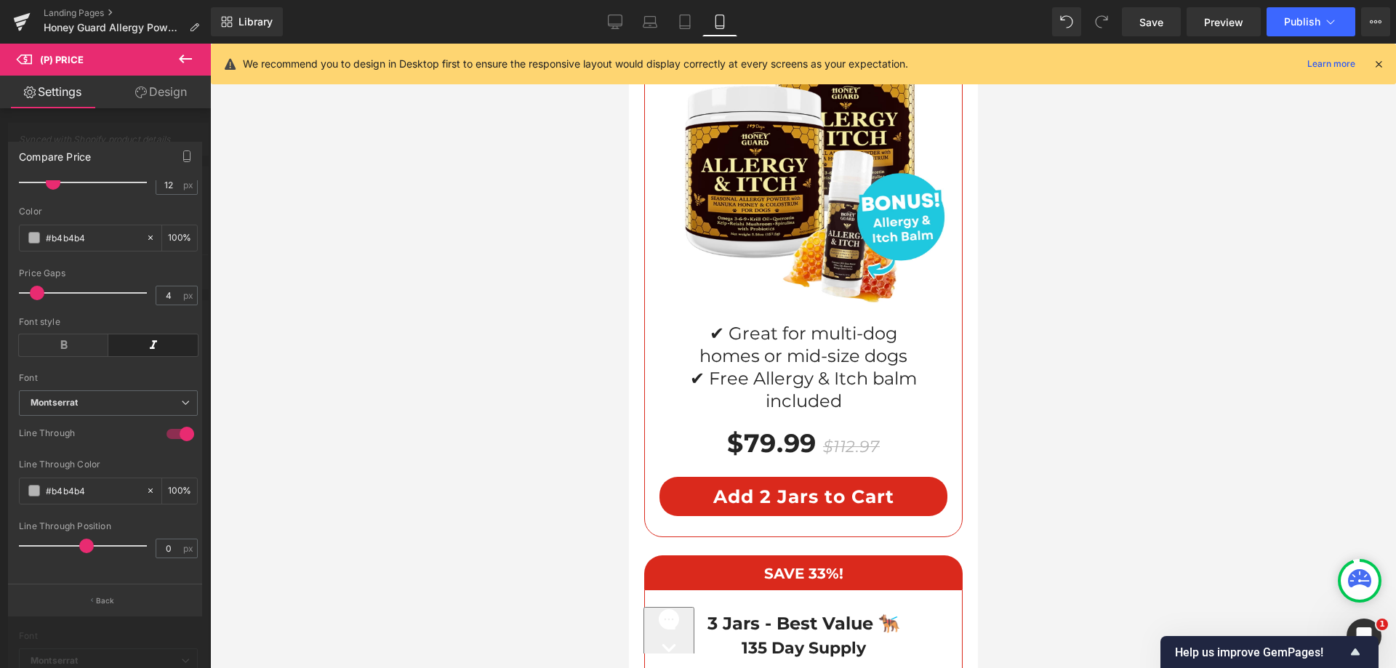
scroll to position [219, 0]
click at [93, 604] on icon "button" at bounding box center [92, 600] width 2 height 7
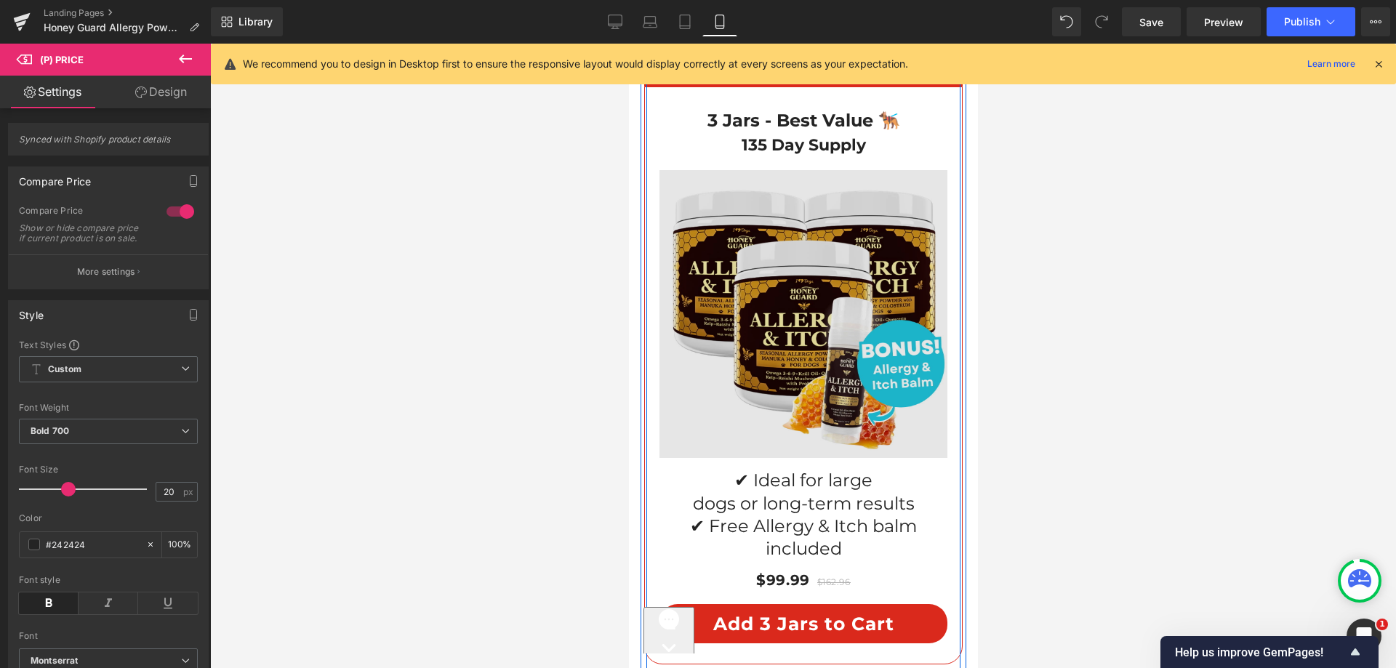
scroll to position [12235, 0]
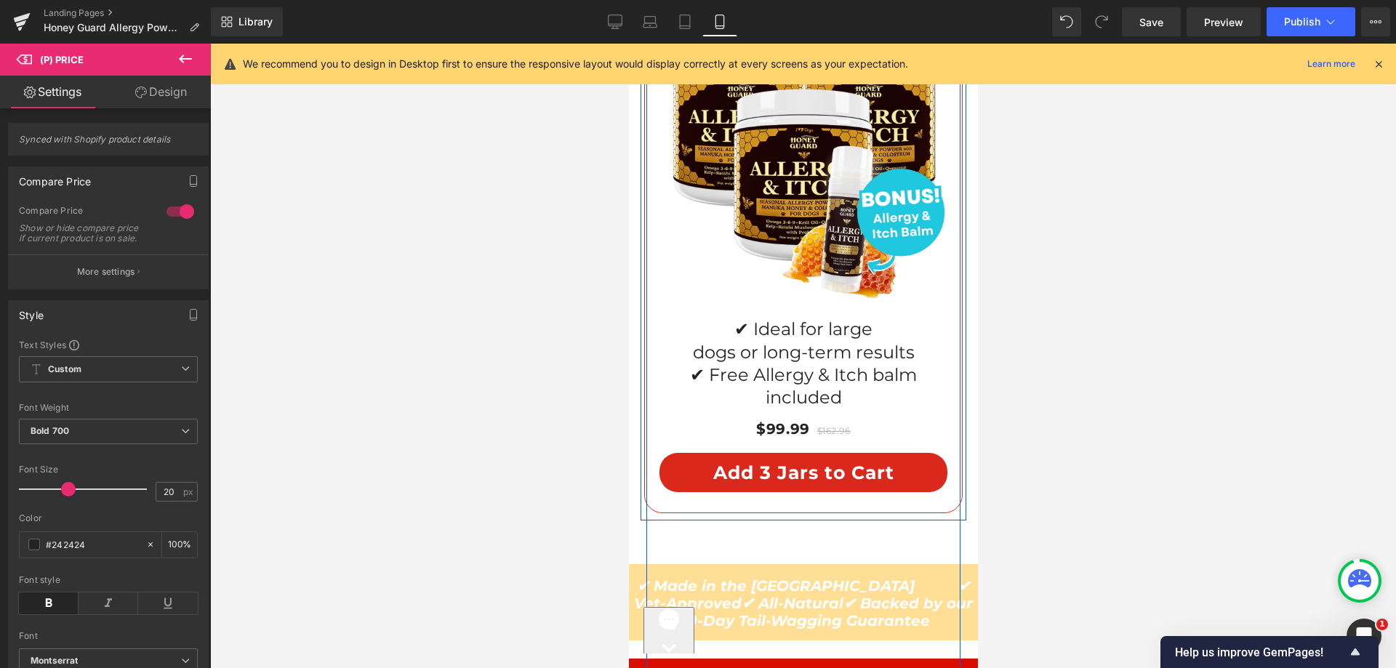
click at [794, 416] on div "$99.99 $162.96 (P) Price" at bounding box center [803, 429] width 288 height 26
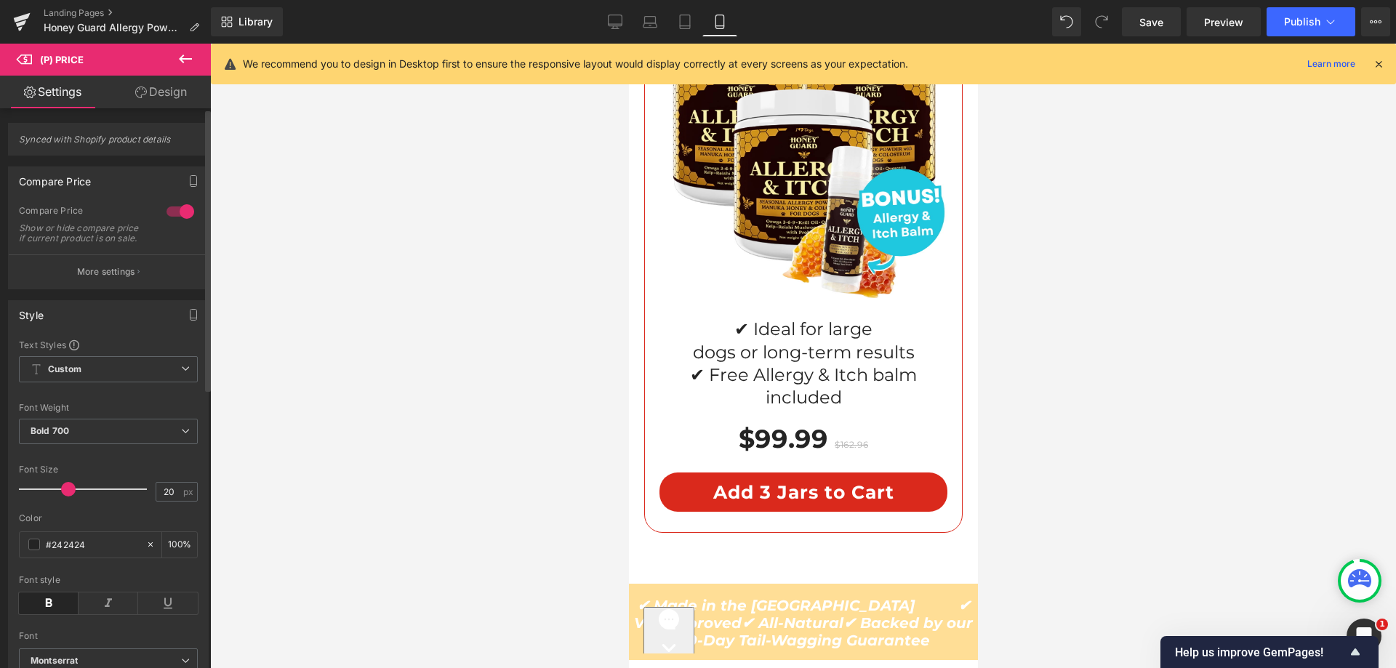
drag, startPoint x: 55, startPoint y: 498, endPoint x: 71, endPoint y: 500, distance: 16.9
click at [71, 497] on span at bounding box center [68, 489] width 15 height 15
click at [151, 100] on link "Design" at bounding box center [160, 92] width 105 height 33
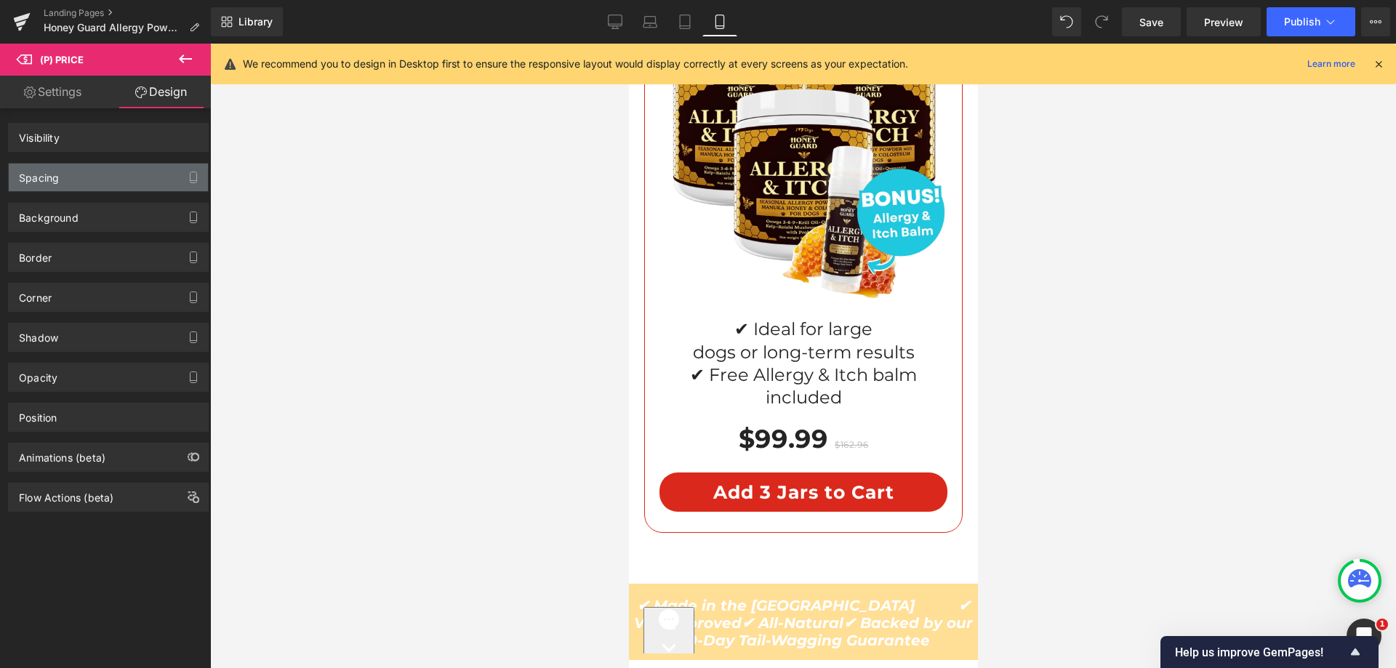
click at [93, 187] on div "Spacing" at bounding box center [108, 178] width 199 height 28
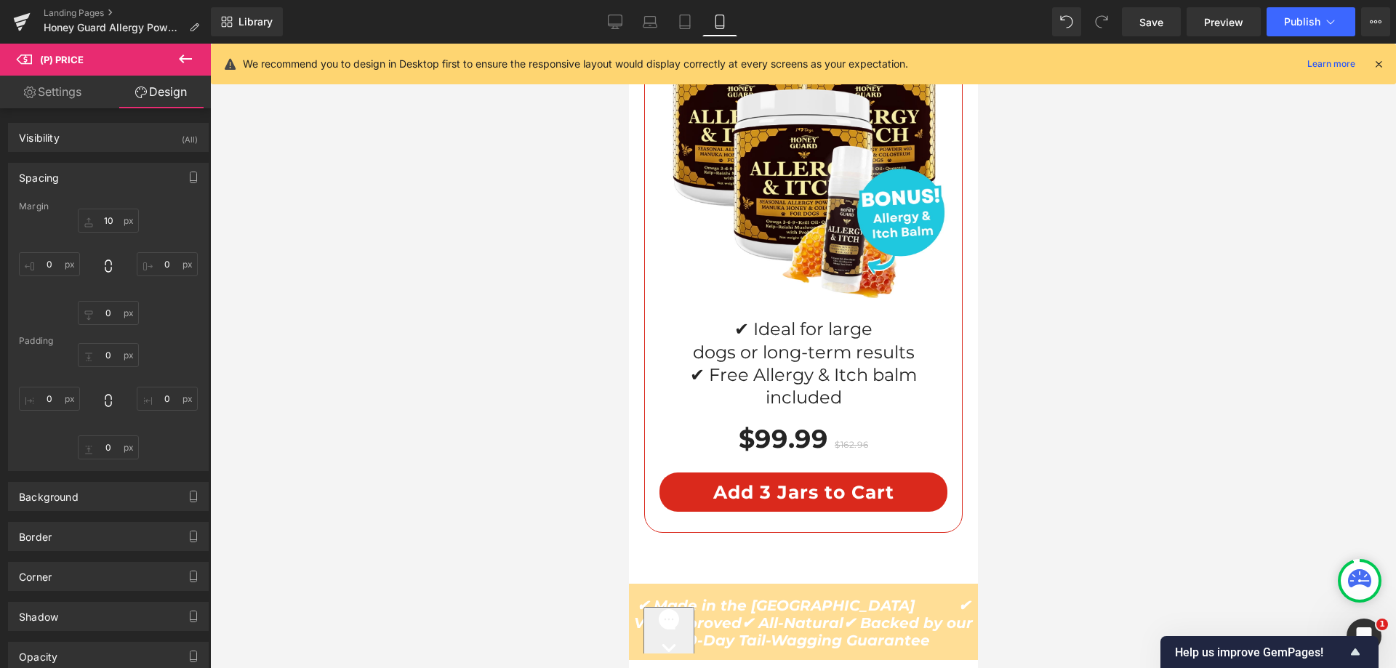
click at [50, 187] on div "Spacing" at bounding box center [108, 178] width 199 height 28
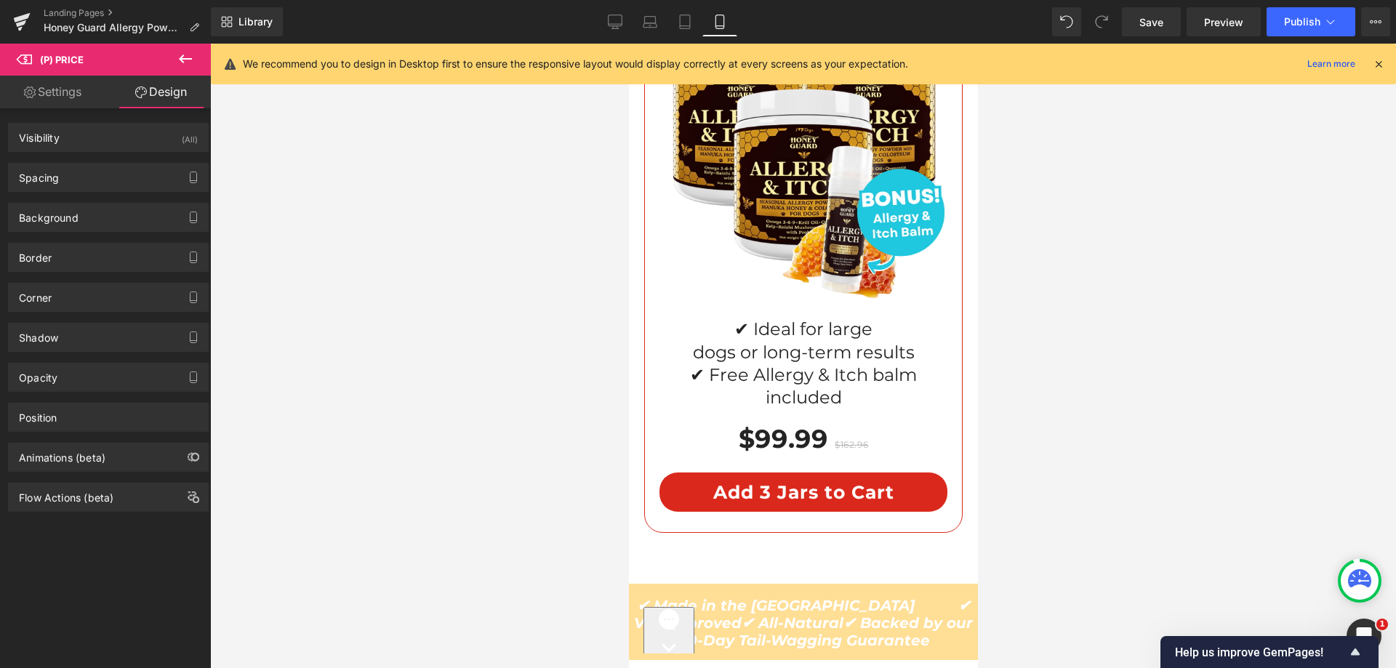
click at [65, 108] on div "Visibility (All) 0|0|0|0 1 Show on Desktop 1 Show on Laptop 1 Show on Tablet 1 …" at bounding box center [108, 310] width 217 height 404
click at [64, 94] on link "Settings" at bounding box center [52, 92] width 105 height 33
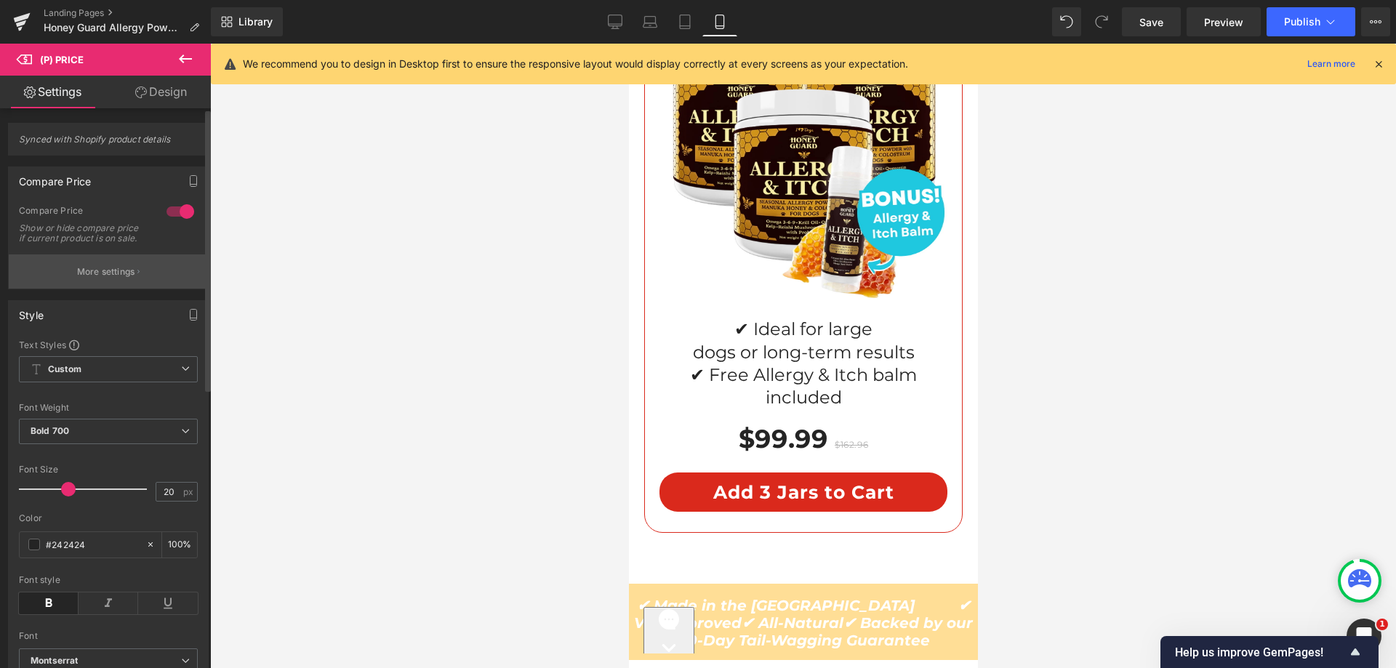
click at [120, 289] on button "More settings" at bounding box center [108, 272] width 199 height 34
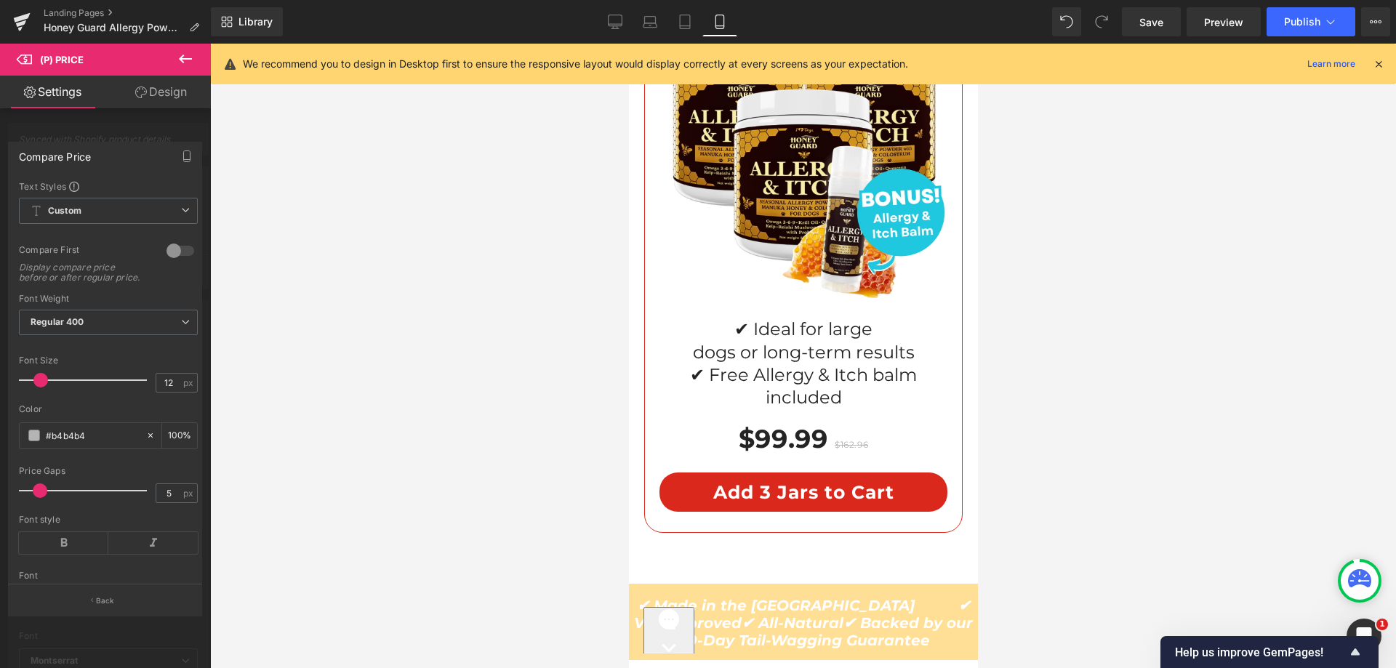
click at [162, 404] on div at bounding box center [108, 399] width 179 height 9
click at [161, 389] on input "12" at bounding box center [168, 383] width 25 height 18
click at [159, 389] on input "12" at bounding box center [168, 383] width 25 height 18
click at [168, 392] on input "12" at bounding box center [168, 383] width 25 height 18
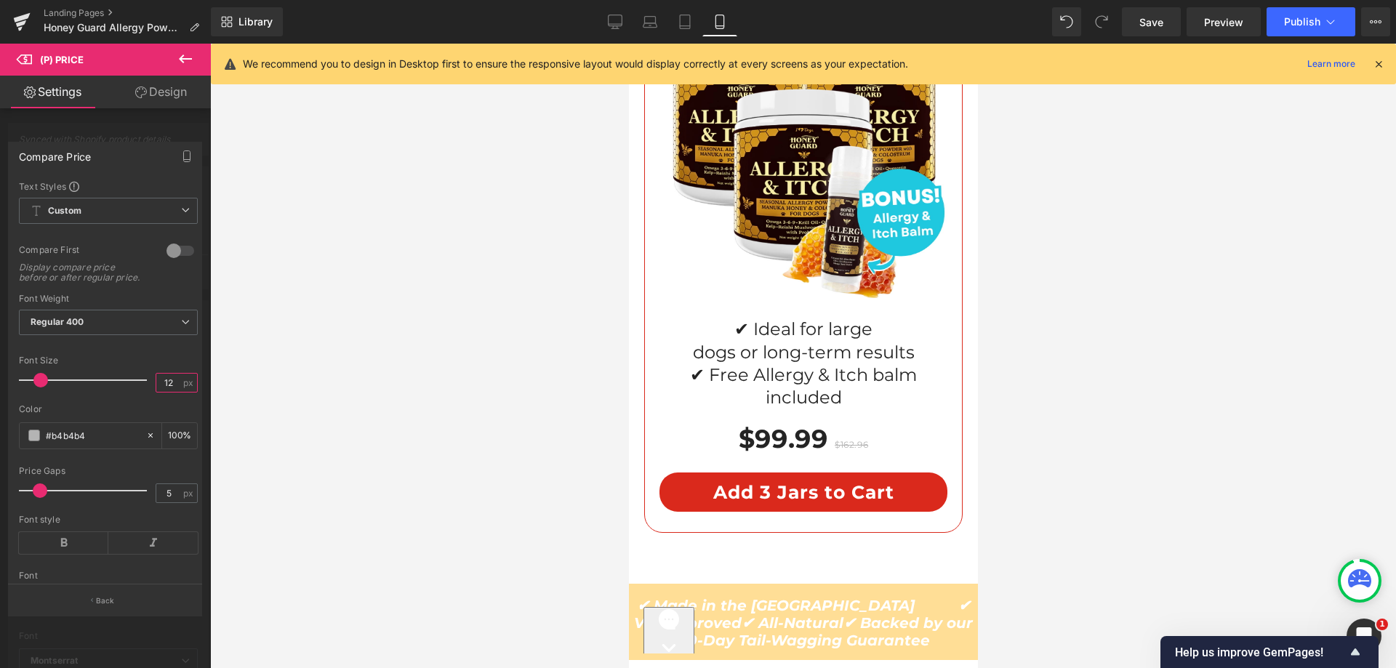
click at [168, 392] on input "12" at bounding box center [168, 383] width 25 height 18
type input "22"
click at [137, 364] on div "Font Default Montserrat Inter Playfair Display Montserrat Default Montserrat In…" at bounding box center [108, 384] width 179 height 408
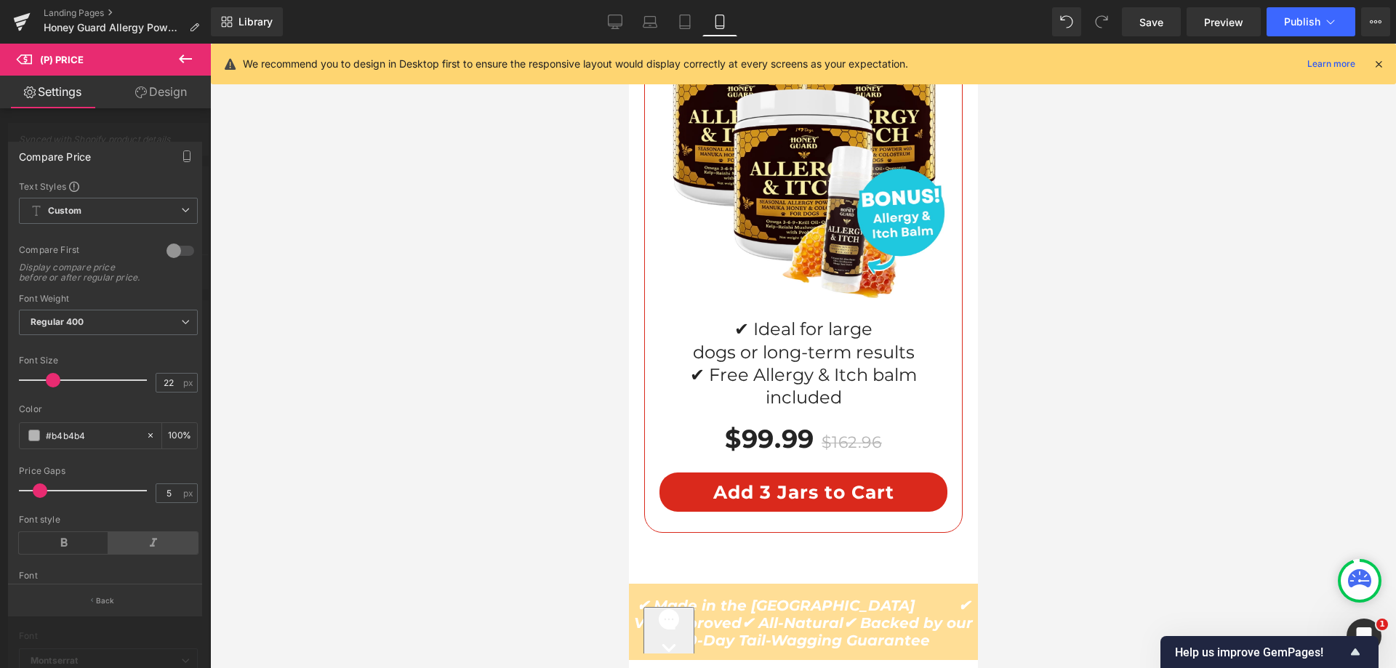
click at [133, 549] on icon at bounding box center [152, 543] width 89 height 22
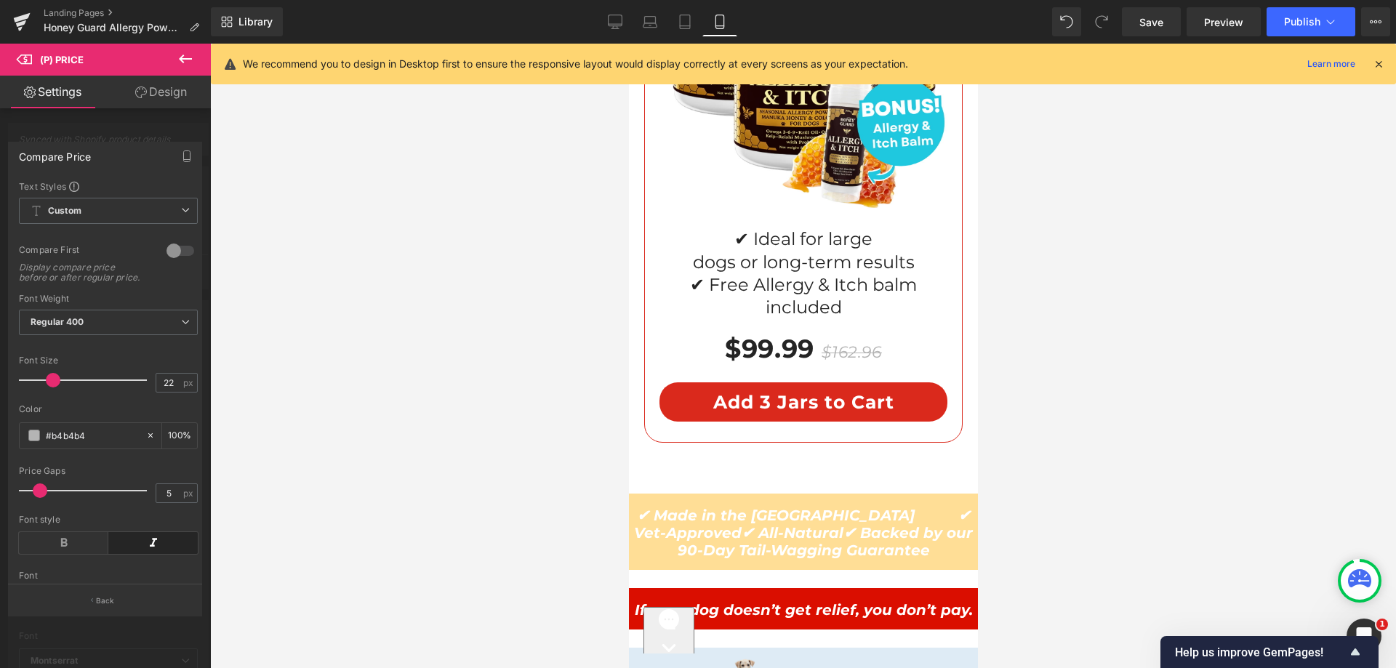
scroll to position [12453, 0]
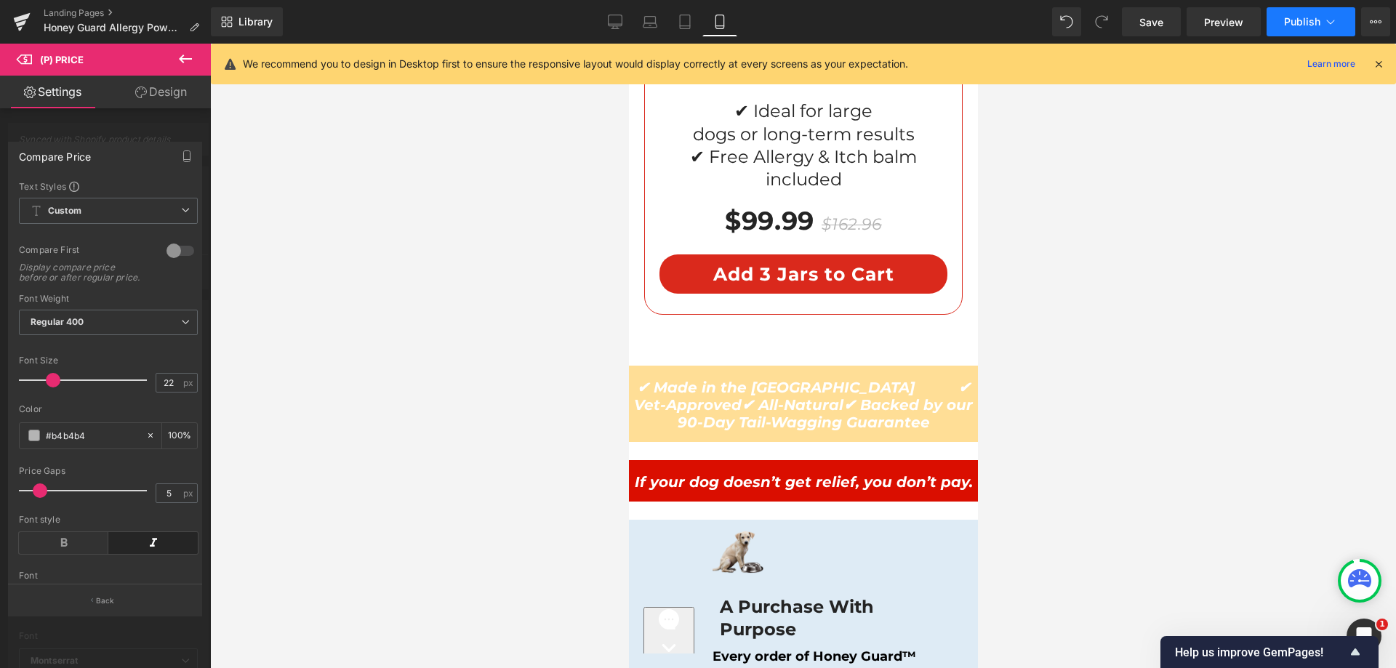
click at [1281, 14] on button "Publish" at bounding box center [1311, 21] width 89 height 29
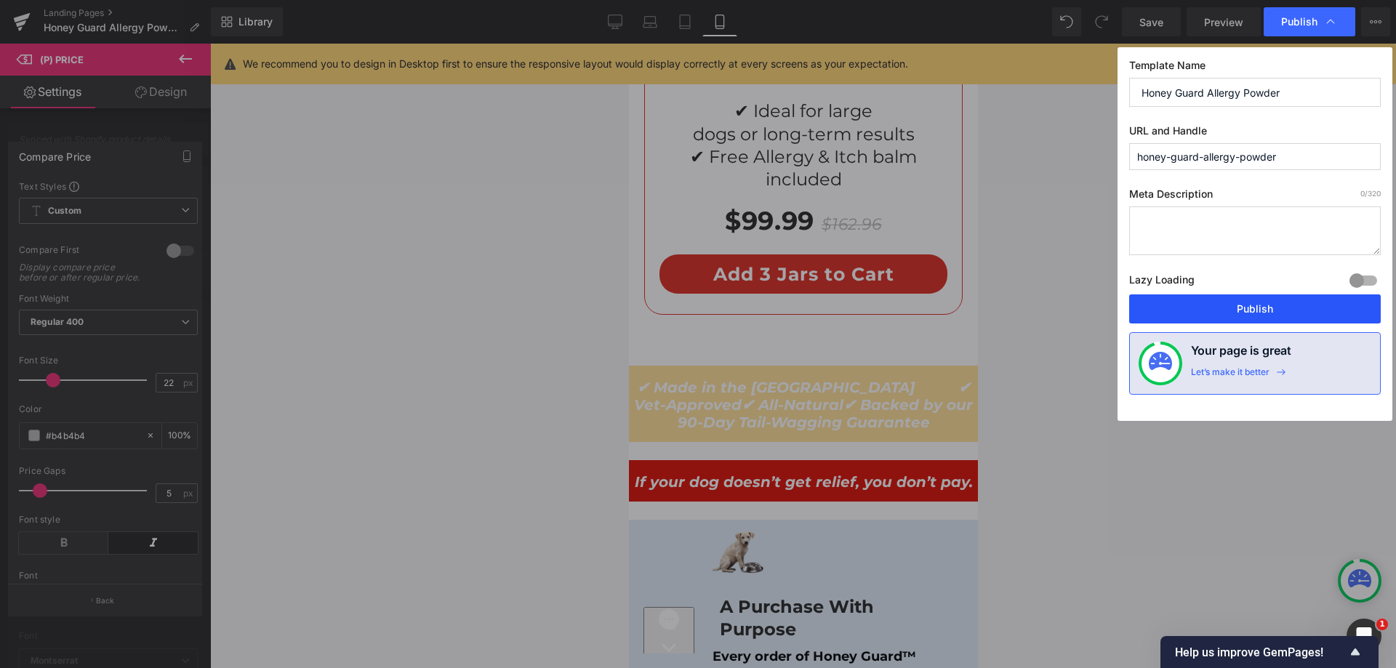
click at [1190, 302] on button "Publish" at bounding box center [1255, 309] width 252 height 29
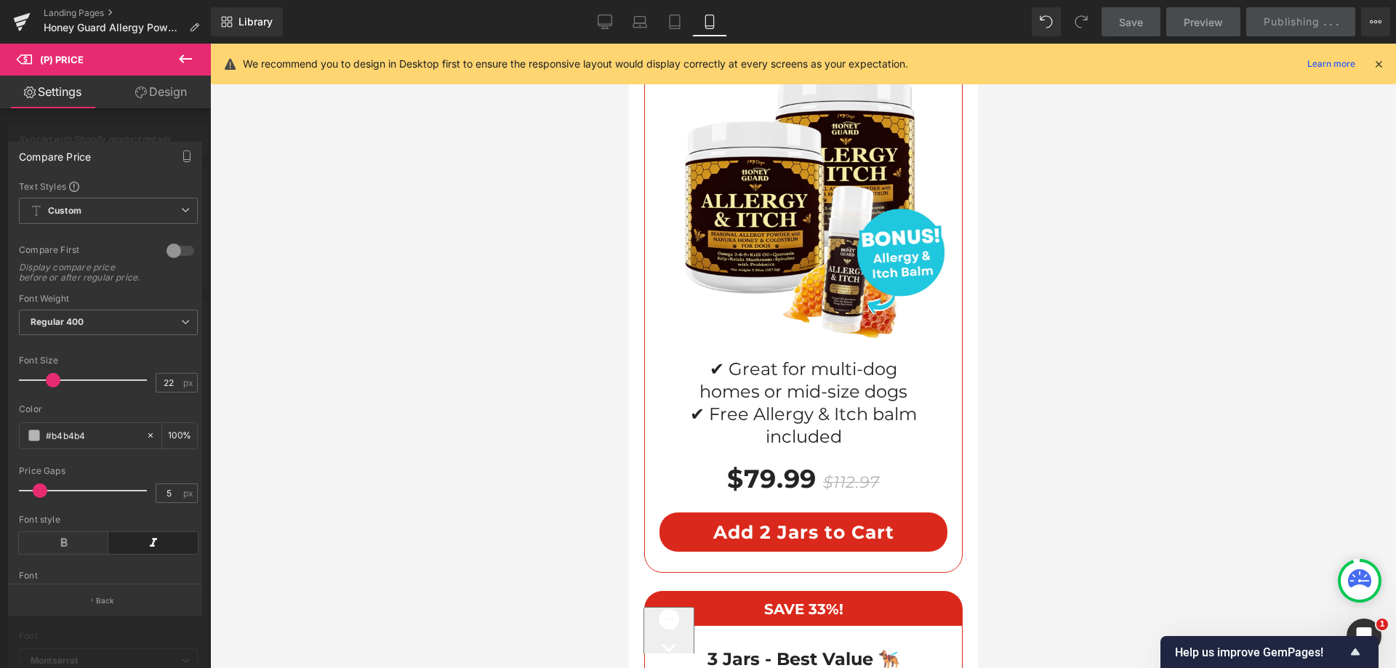
scroll to position [11545, 0]
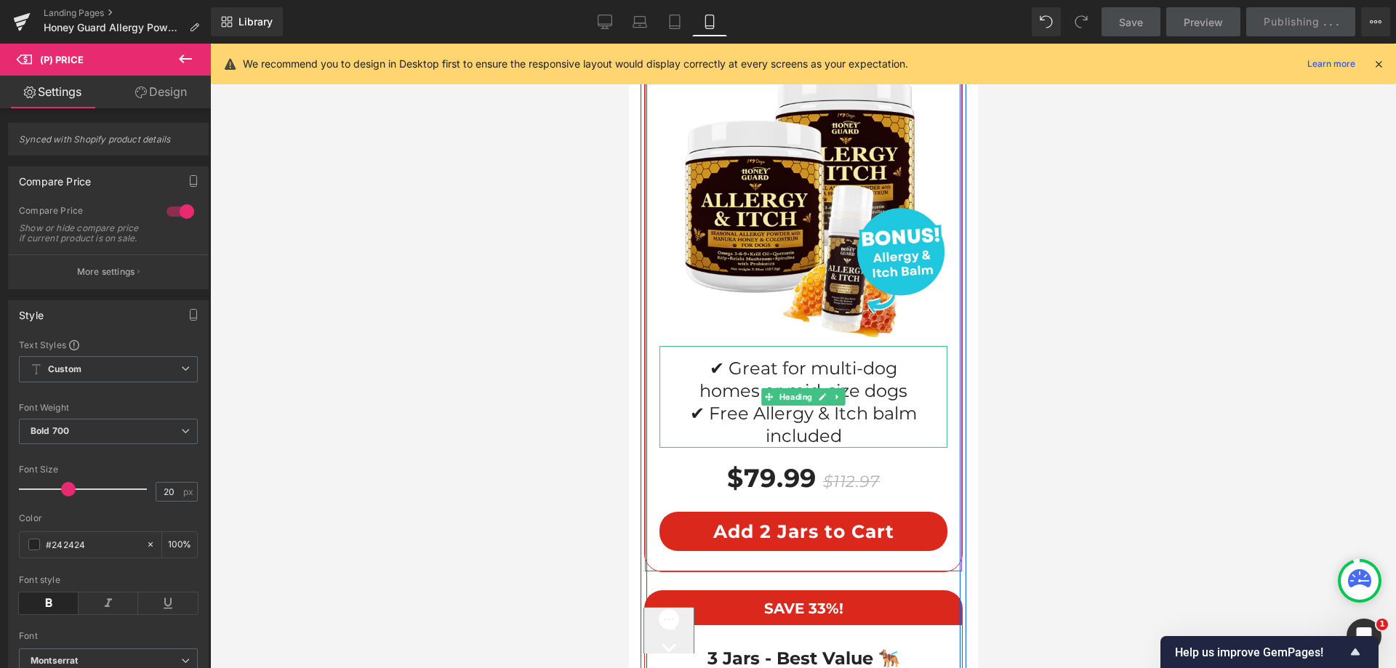
click at [759, 358] on span "✔ Great for multi-dog homes or mid-size dogs ✔ Free Allergy & Itch balm included" at bounding box center [802, 402] width 227 height 89
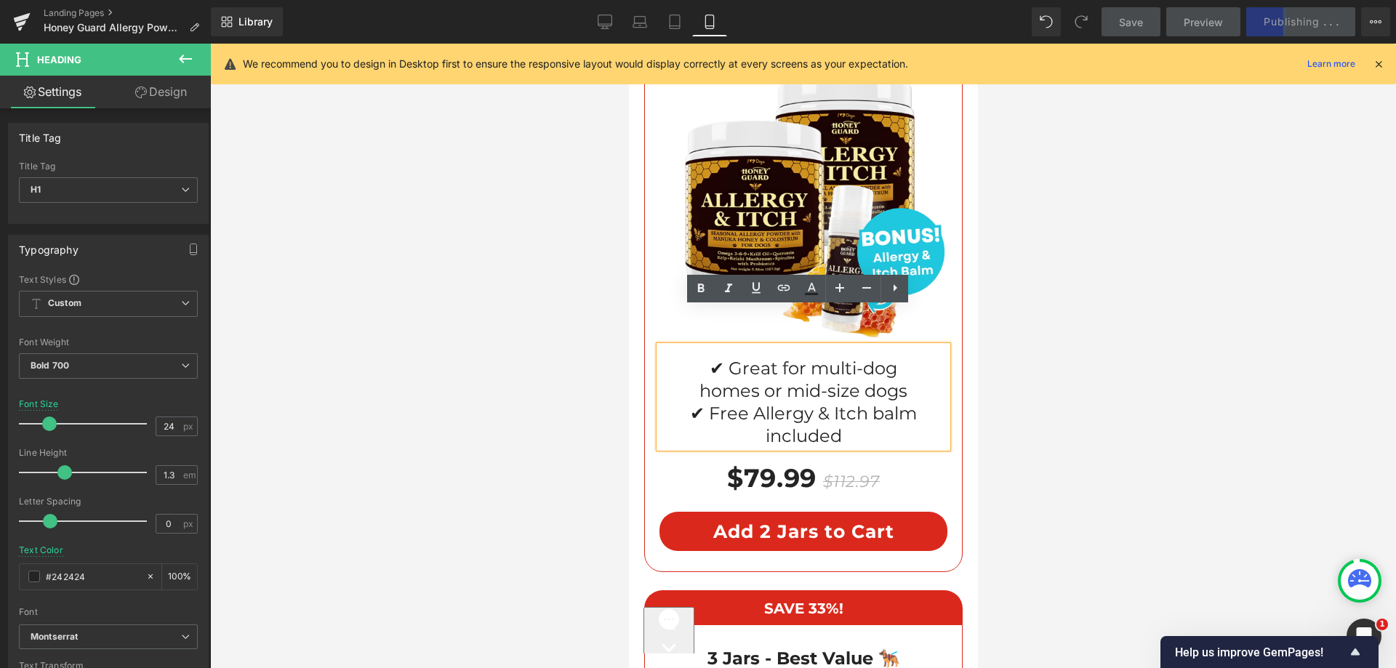
click at [796, 358] on span "✔ Great for multi-dog homes or mid-size dogs ✔ Free Allergy & Itch balm included" at bounding box center [802, 402] width 227 height 89
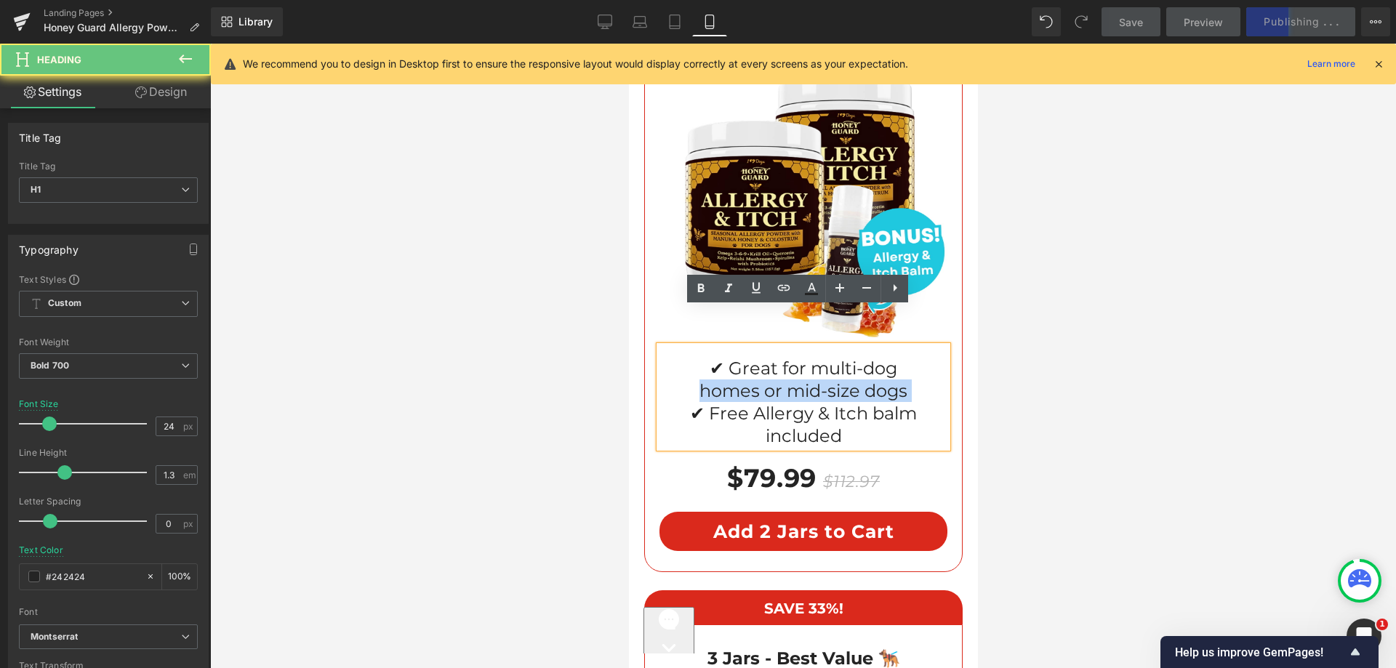
click at [796, 358] on span "✔ Great for multi-dog homes or mid-size dogs ✔ Free Allergy & Itch balm included" at bounding box center [802, 402] width 227 height 89
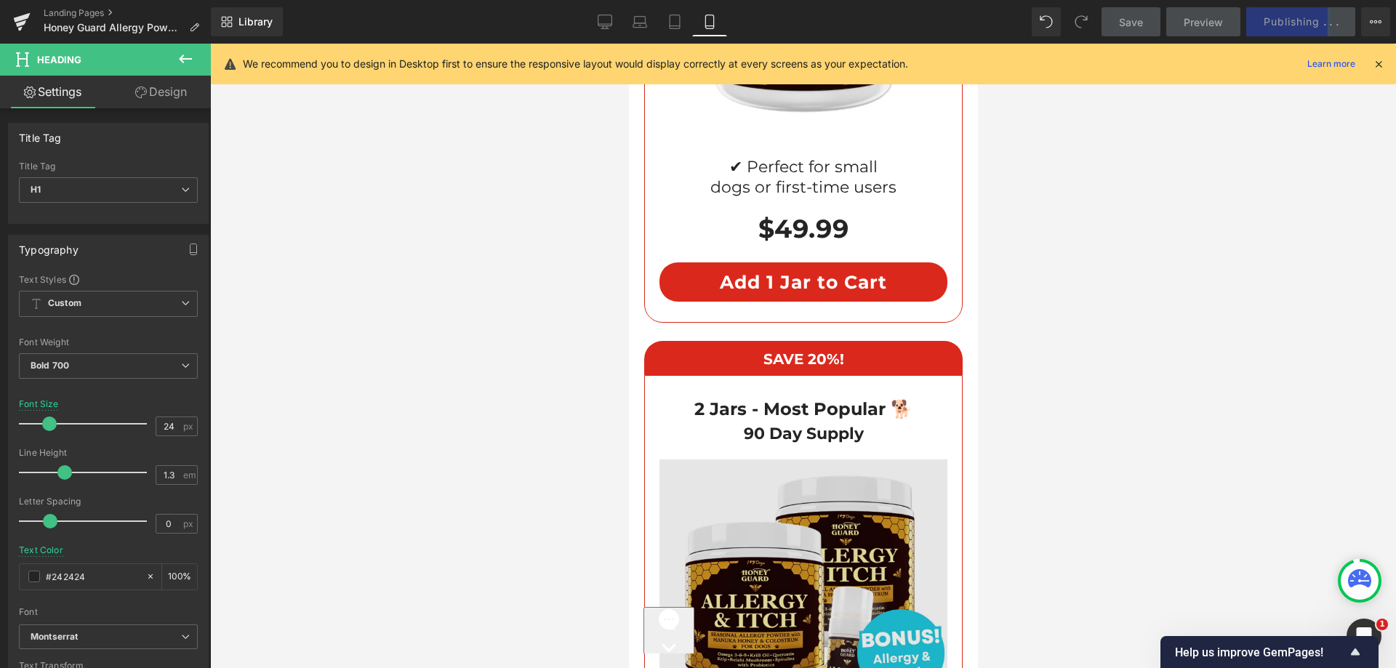
scroll to position [10964, 0]
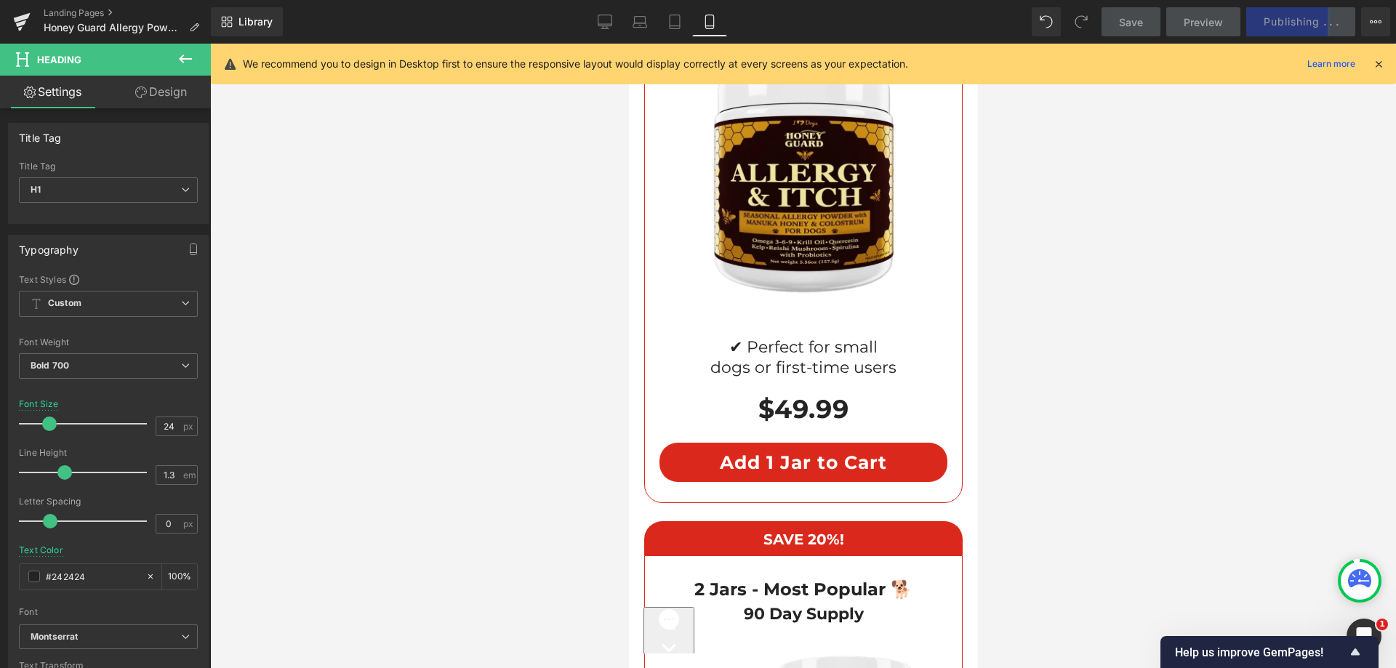
click at [764, 348] on icon at bounding box center [768, 352] width 8 height 8
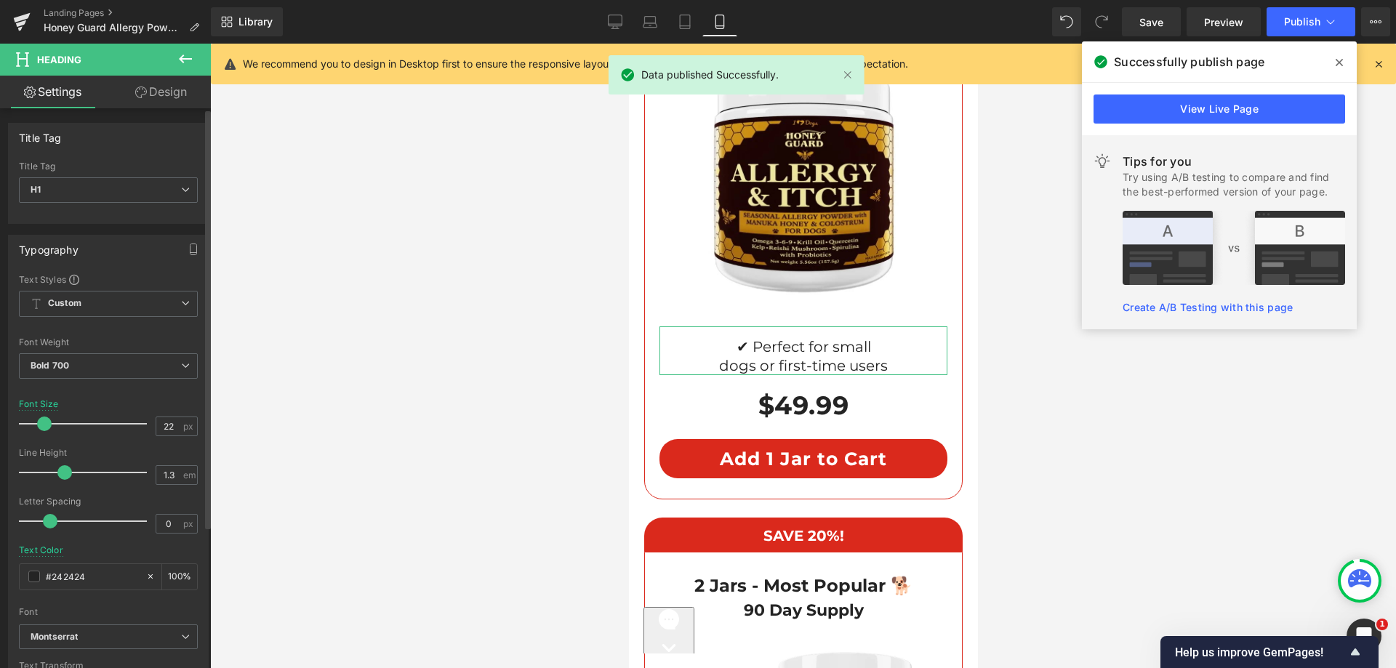
click at [44, 423] on span at bounding box center [44, 424] width 15 height 15
click at [183, 425] on span "px" at bounding box center [189, 426] width 12 height 9
drag, startPoint x: 178, startPoint y: 425, endPoint x: 159, endPoint y: 425, distance: 18.9
click at [172, 425] on div "22 px" at bounding box center [177, 427] width 42 height 20
click at [159, 425] on input "22" at bounding box center [168, 426] width 25 height 18
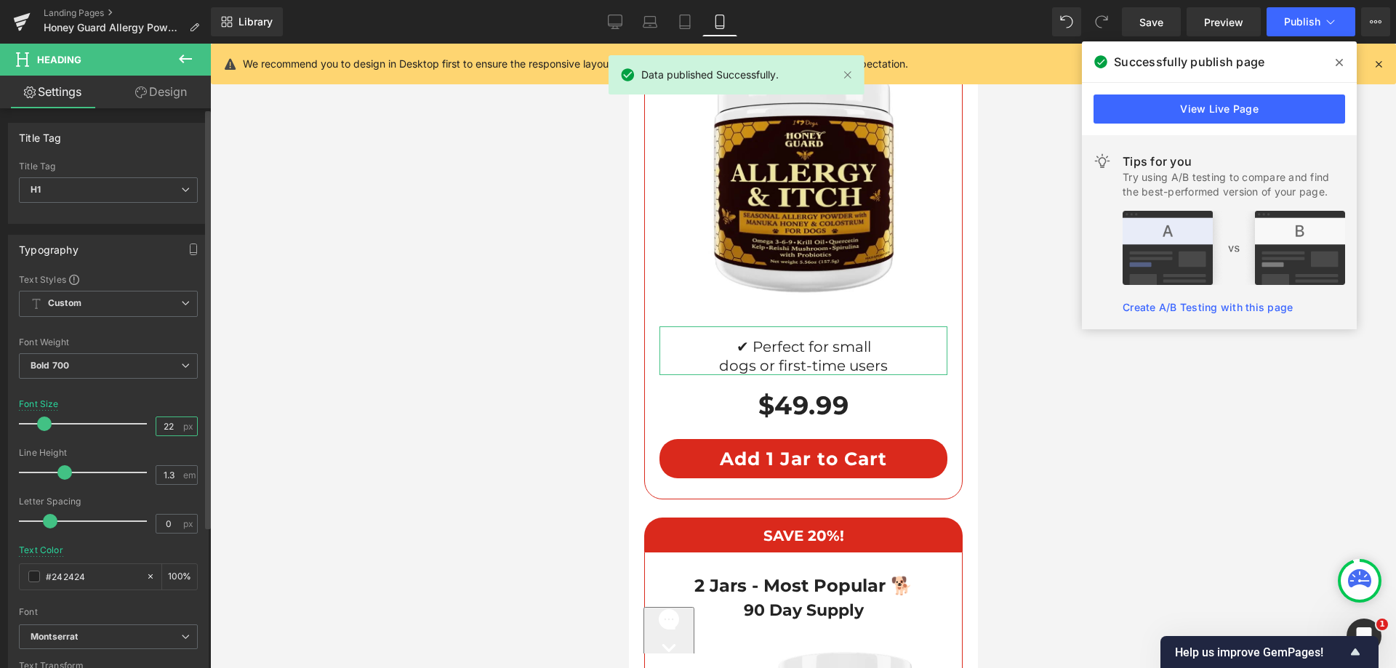
click at [159, 425] on input "22" at bounding box center [168, 426] width 25 height 18
type input "20"
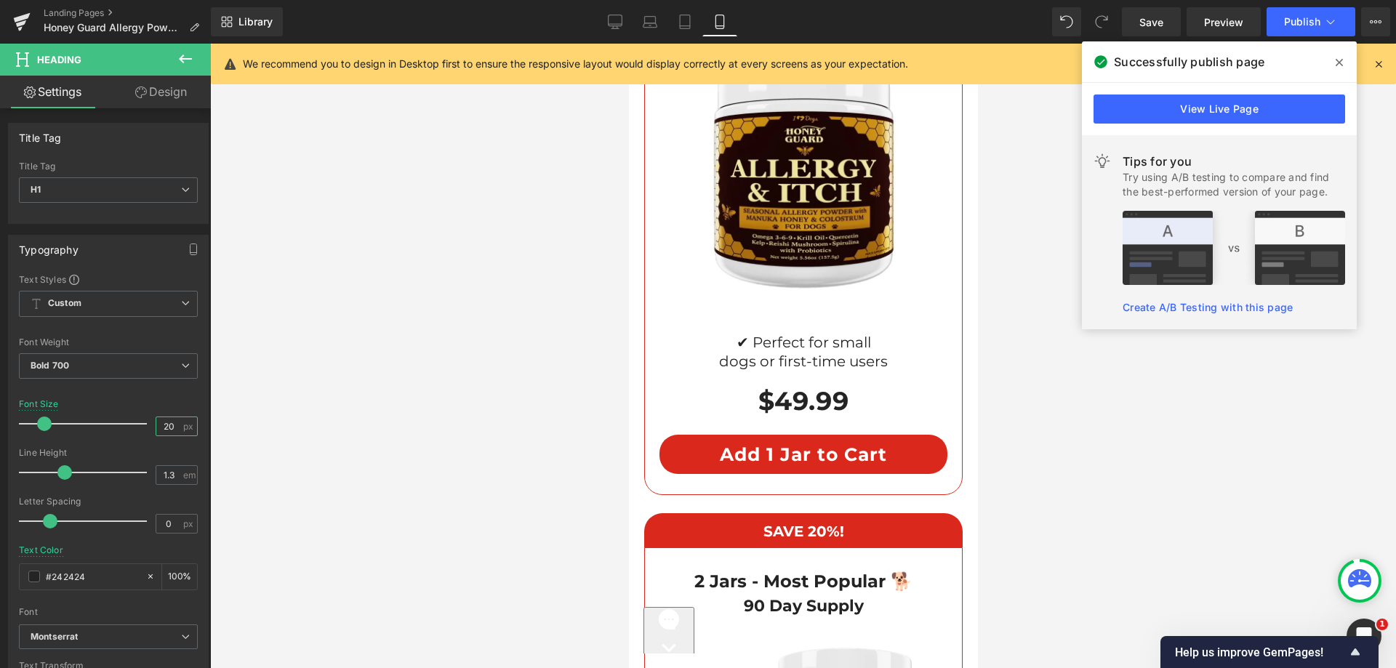
scroll to position [11400, 0]
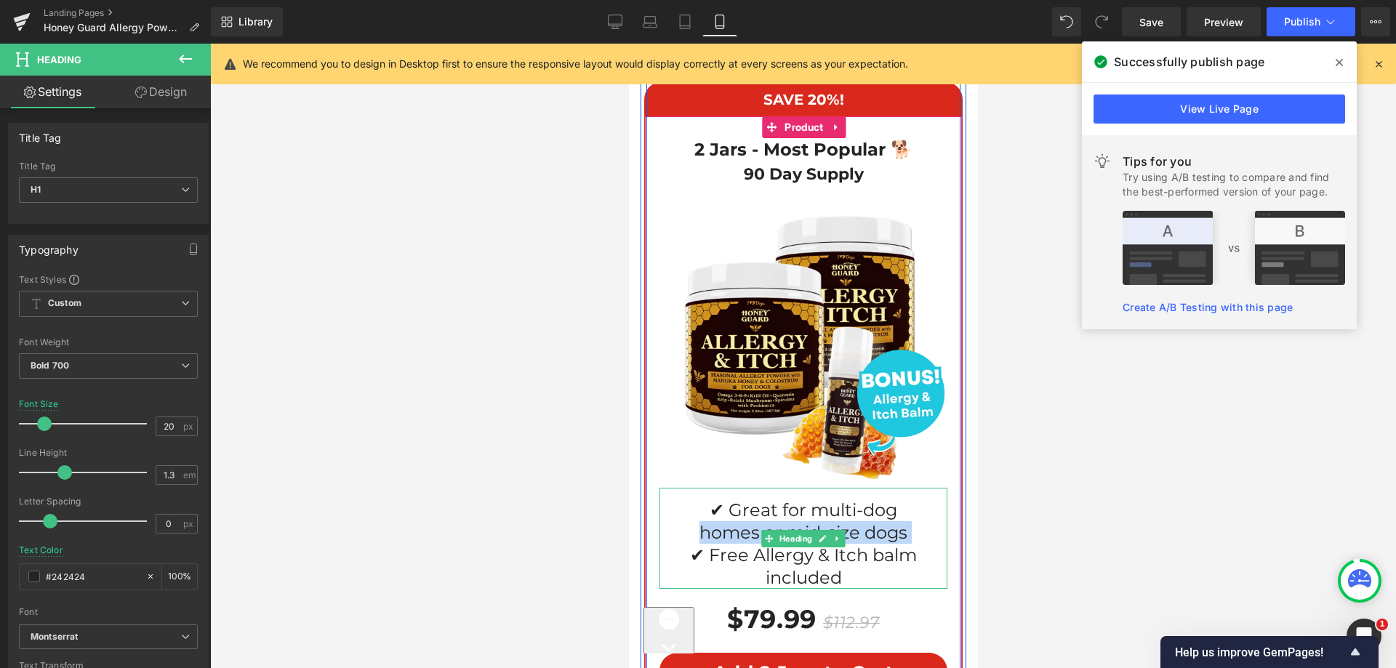
click at [770, 500] on span "✔ Great for multi-dog homes or mid-size dogs ✔ Free Allergy & Itch balm included" at bounding box center [802, 544] width 227 height 89
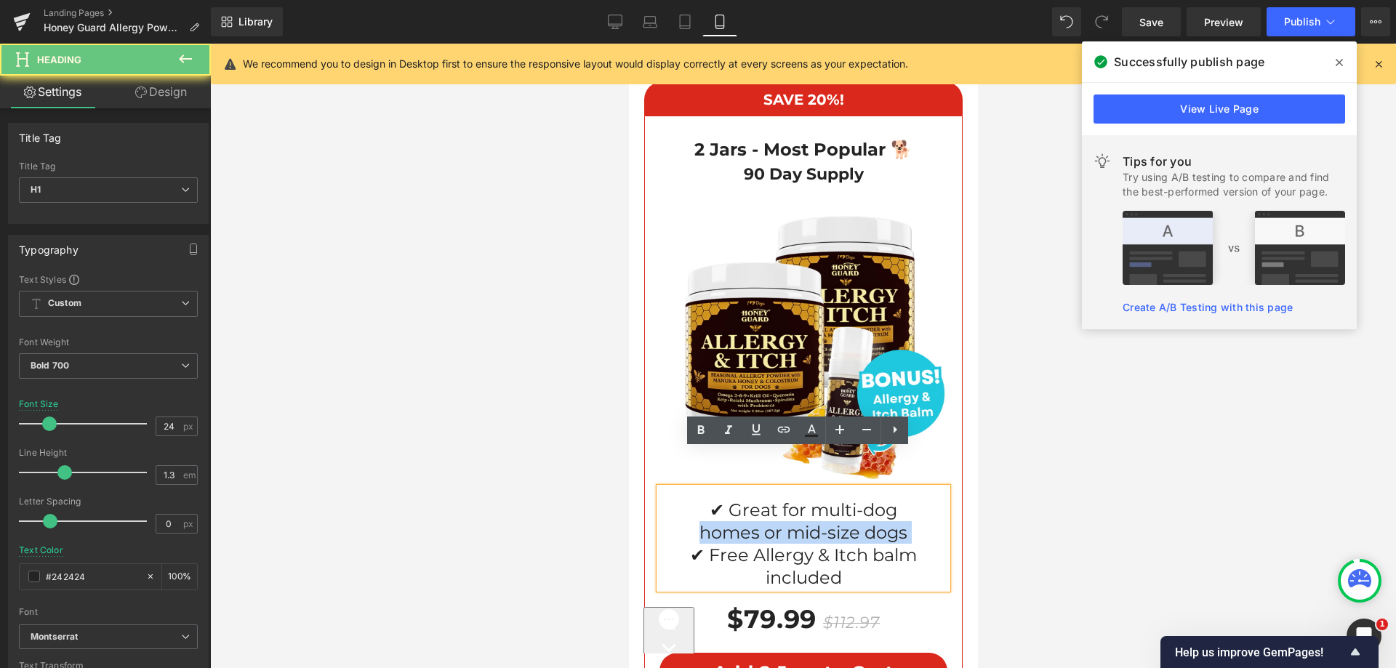
click at [758, 500] on span "✔ Great for multi-dog homes or mid-size dogs ✔ Free Allergy & Itch balm included" at bounding box center [802, 544] width 227 height 89
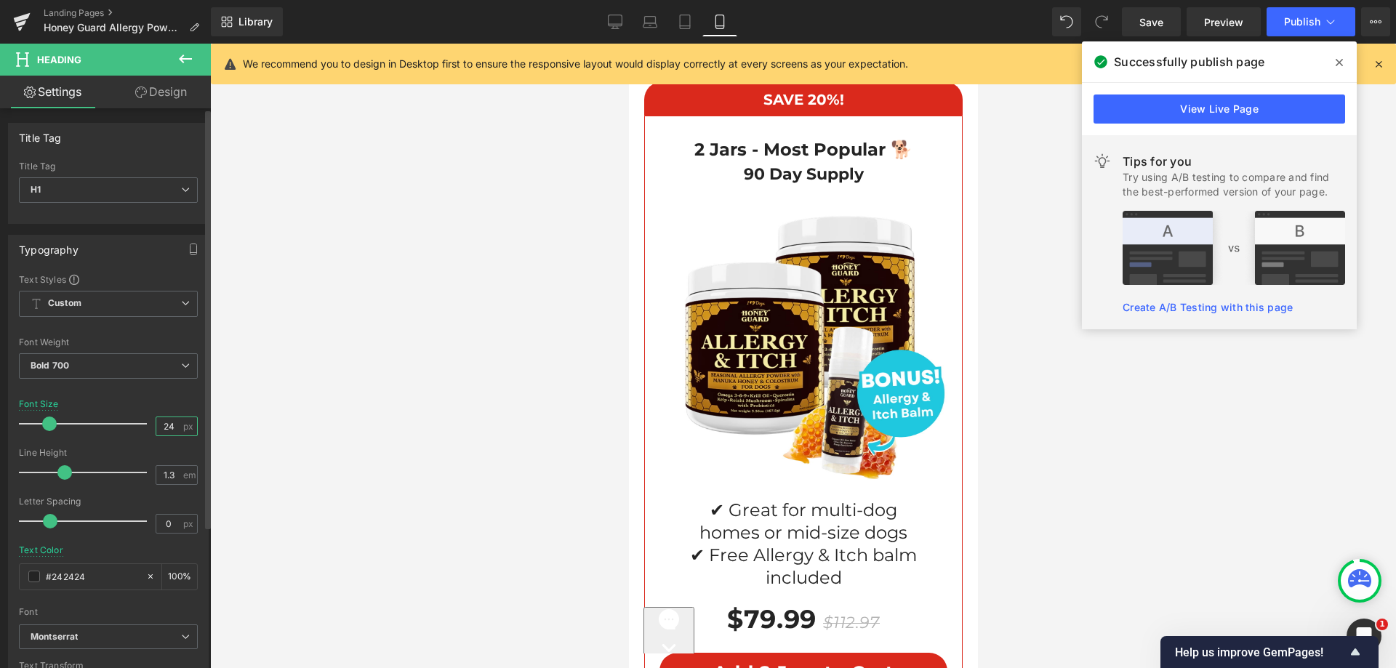
click at [156, 419] on input "24" at bounding box center [168, 426] width 25 height 18
type input "20"
click at [140, 394] on div at bounding box center [108, 390] width 179 height 9
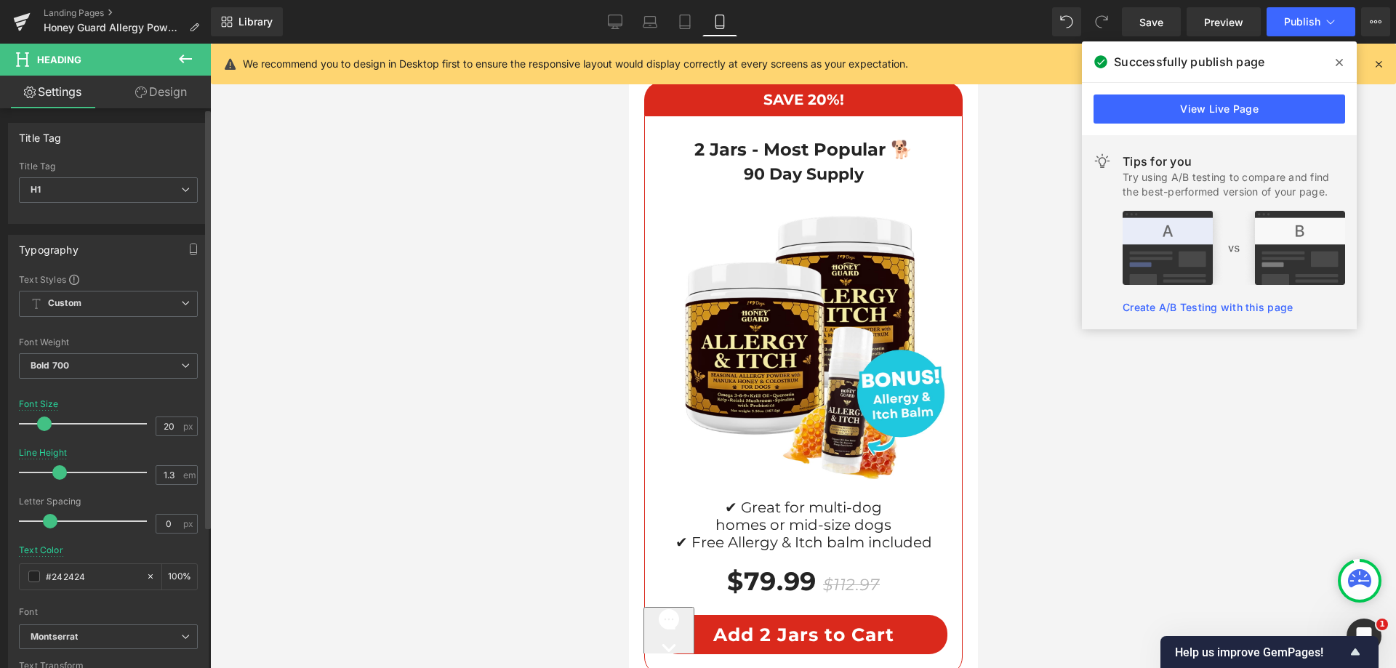
click at [62, 469] on span at bounding box center [59, 472] width 15 height 15
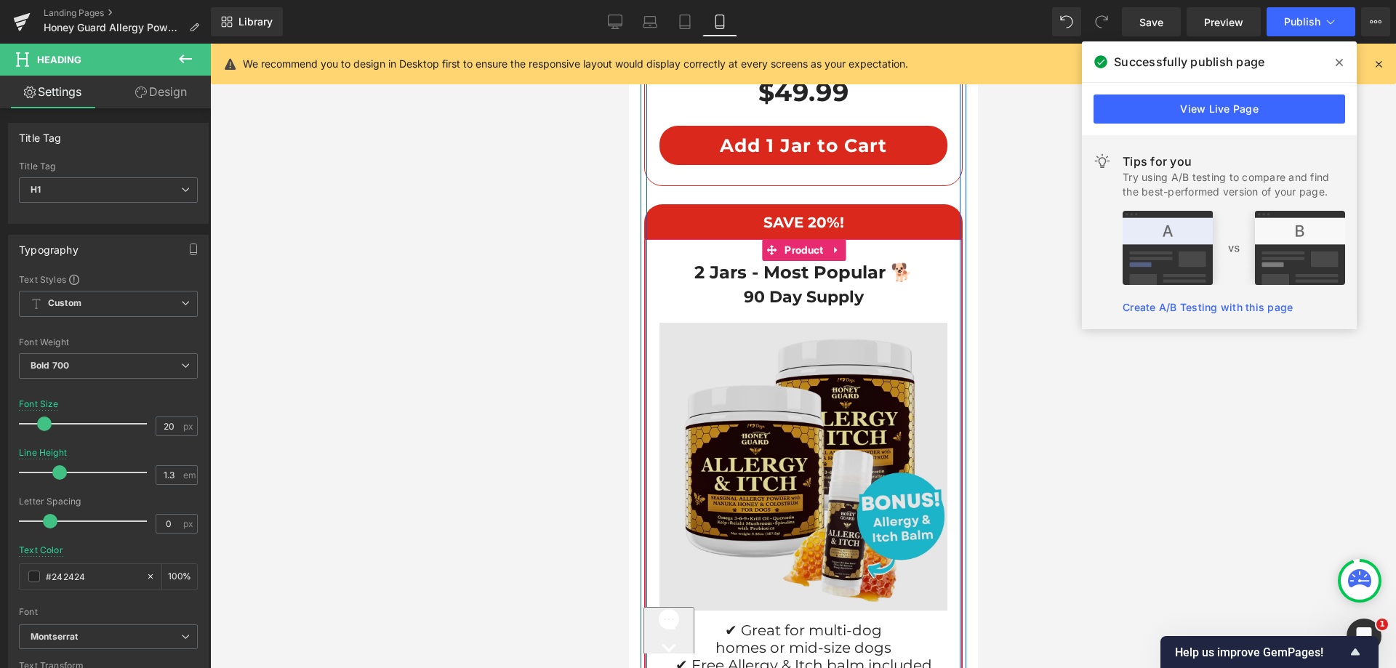
scroll to position [11109, 0]
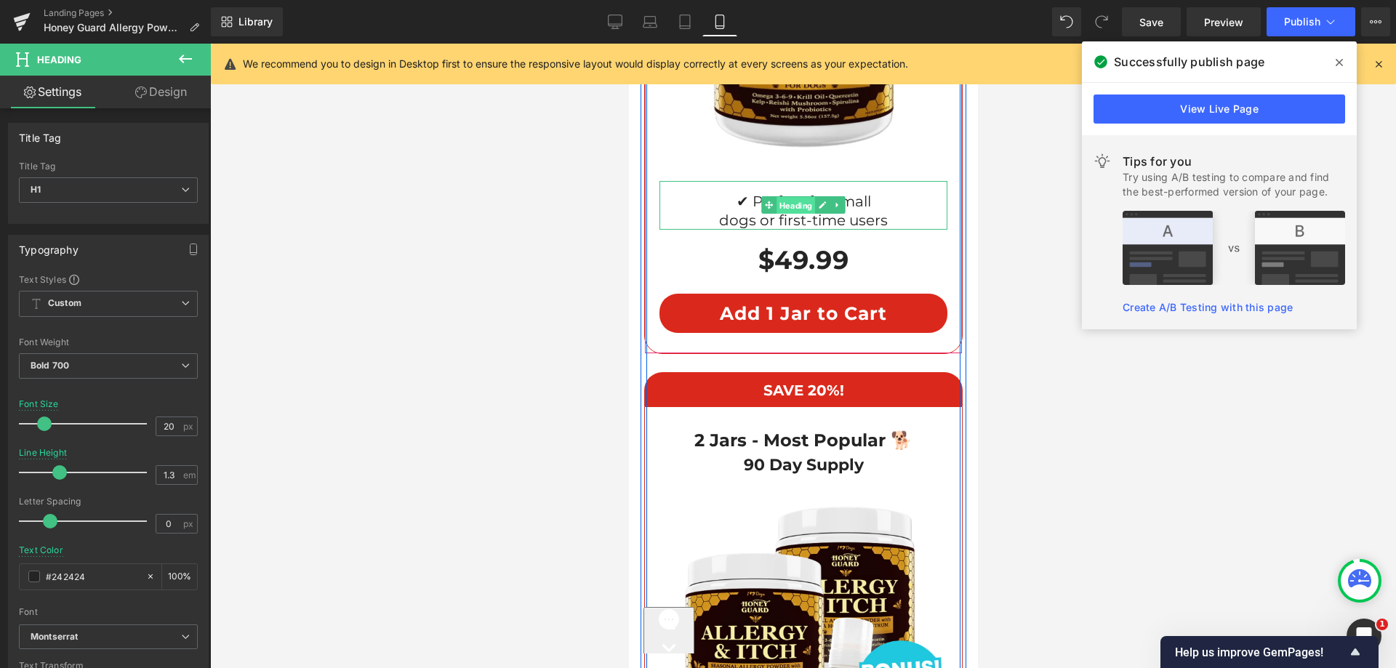
click at [782, 197] on span "Heading" at bounding box center [795, 205] width 39 height 17
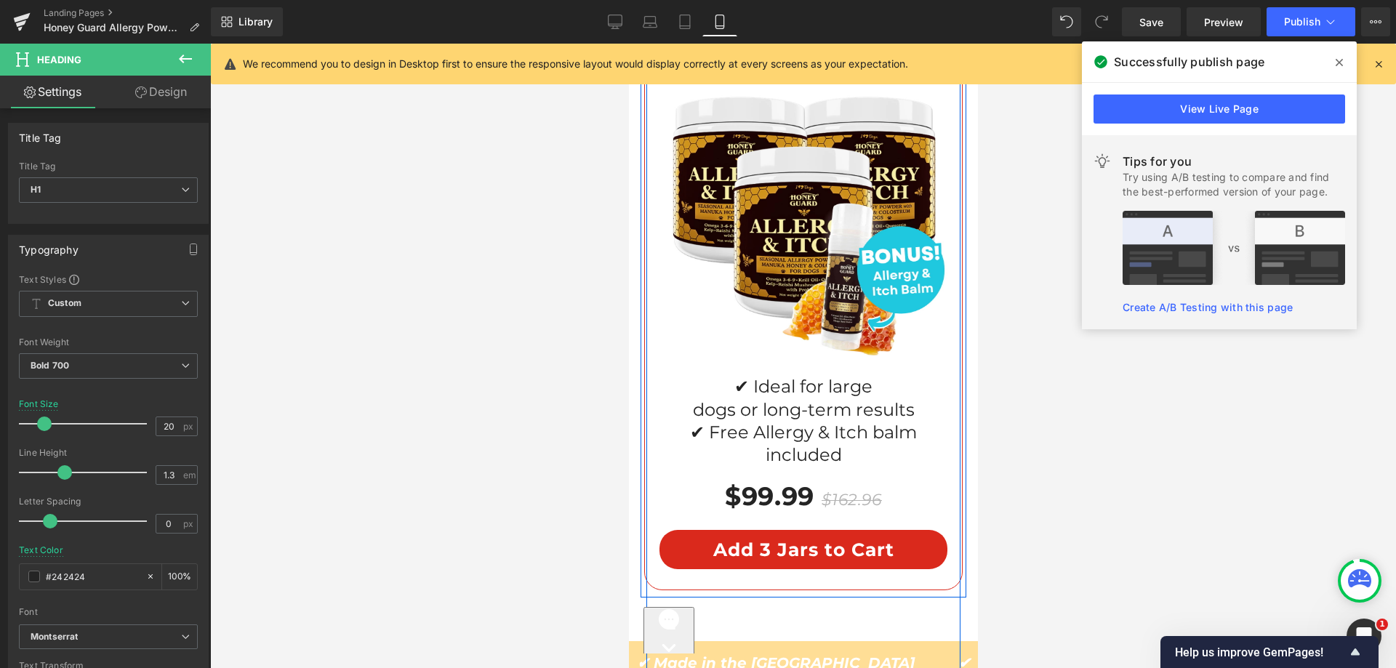
scroll to position [12273, 0]
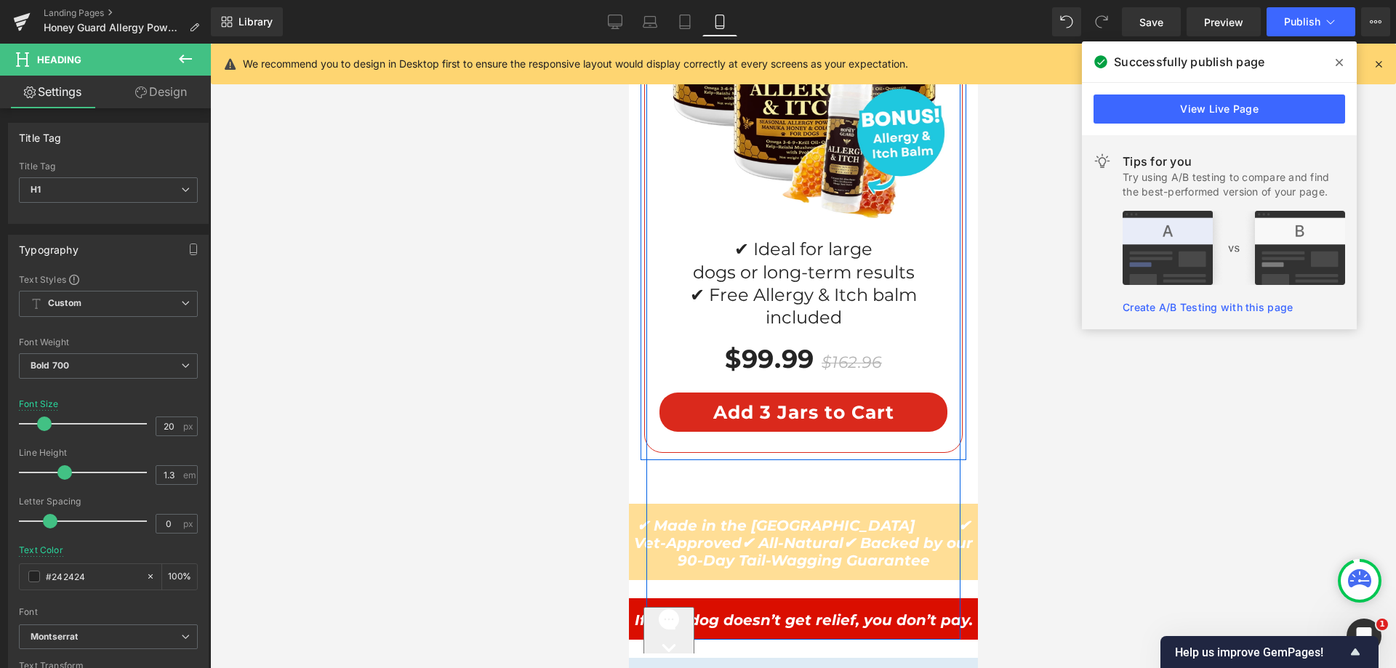
click at [792, 284] on span "✔ Free Allergy & Itch balm included" at bounding box center [802, 306] width 227 height 44
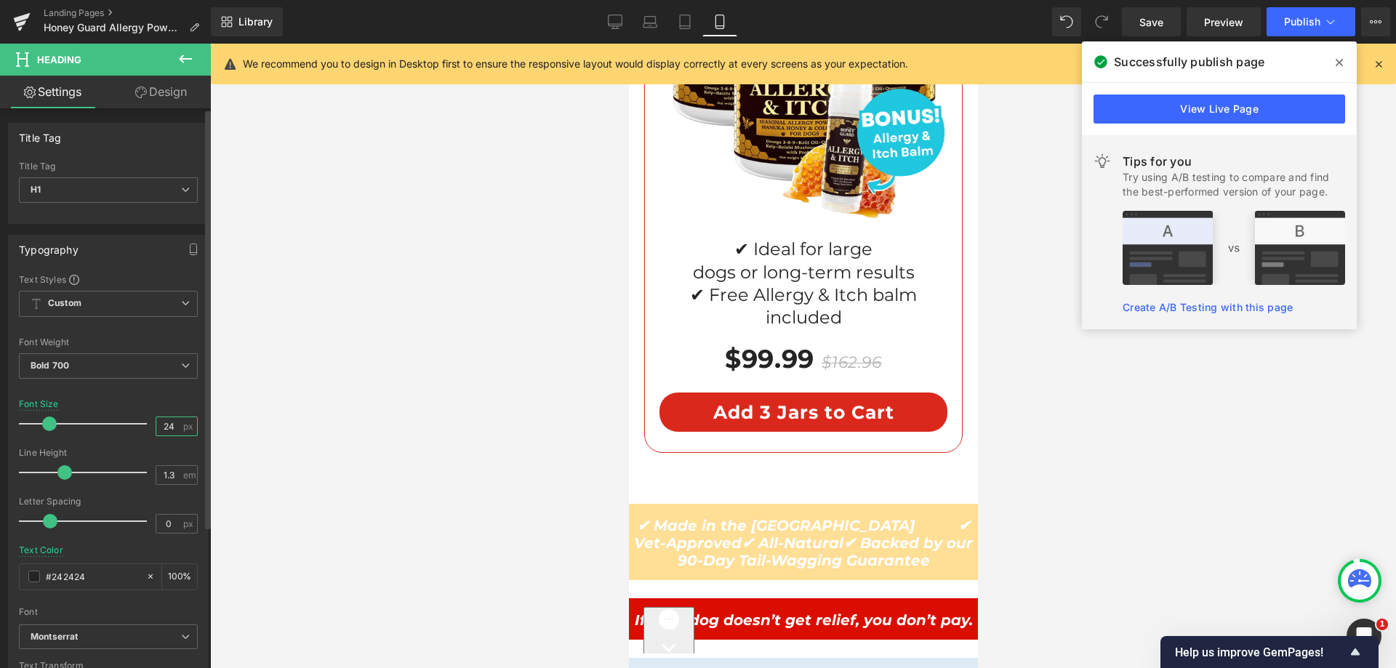
click at [160, 429] on input "24" at bounding box center [168, 426] width 25 height 18
paste input "0"
type input "20"
click at [159, 412] on div "Font Size 20 px" at bounding box center [108, 423] width 179 height 49
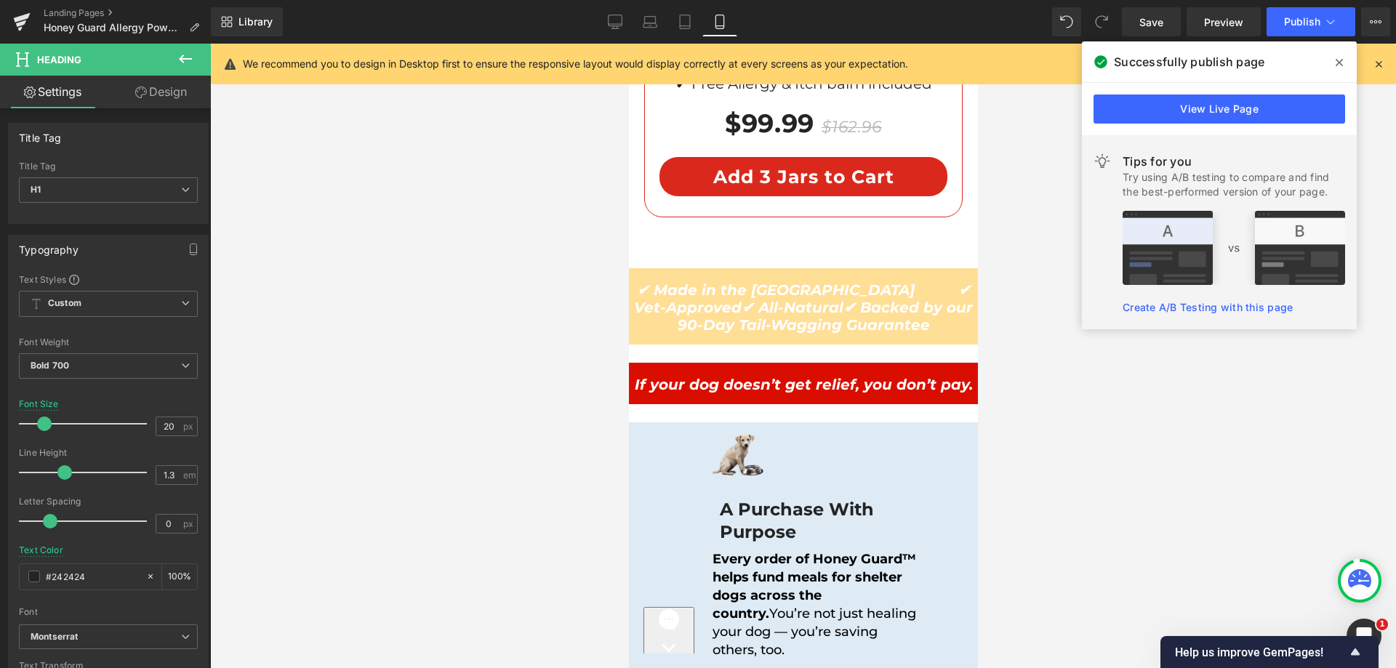
scroll to position [12418, 0]
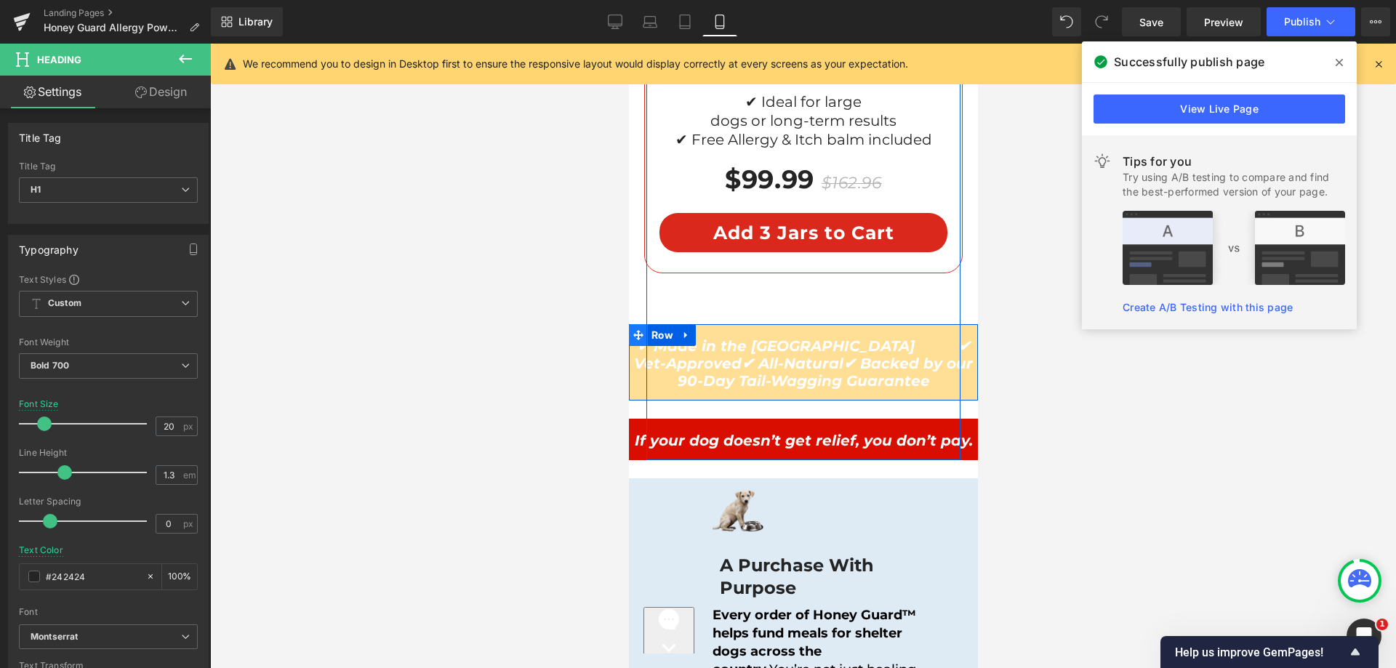
click at [636, 330] on icon at bounding box center [638, 335] width 10 height 11
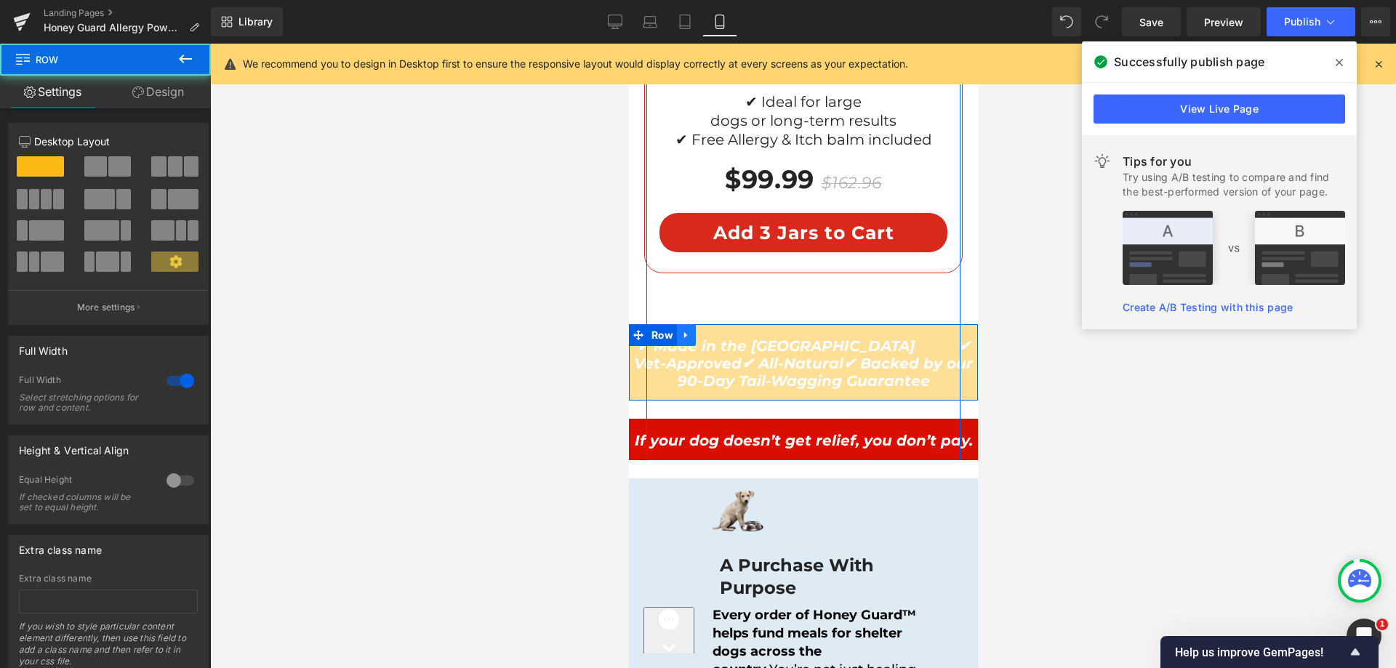
click at [681, 330] on icon at bounding box center [686, 335] width 10 height 11
click at [700, 330] on icon at bounding box center [705, 335] width 10 height 10
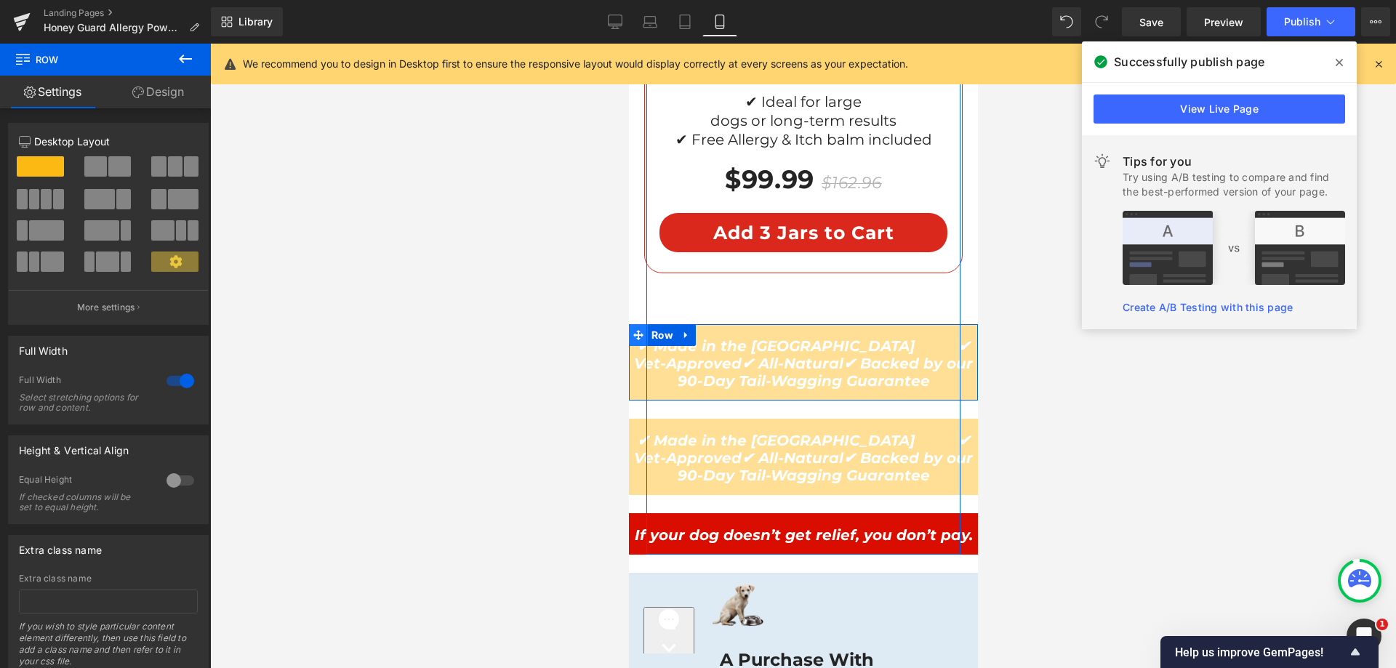
click at [641, 324] on span at bounding box center [637, 335] width 19 height 22
click at [185, 97] on link "Design" at bounding box center [157, 92] width 105 height 33
click at [0, 0] on div "Visibility" at bounding box center [0, 0] width 0 height 0
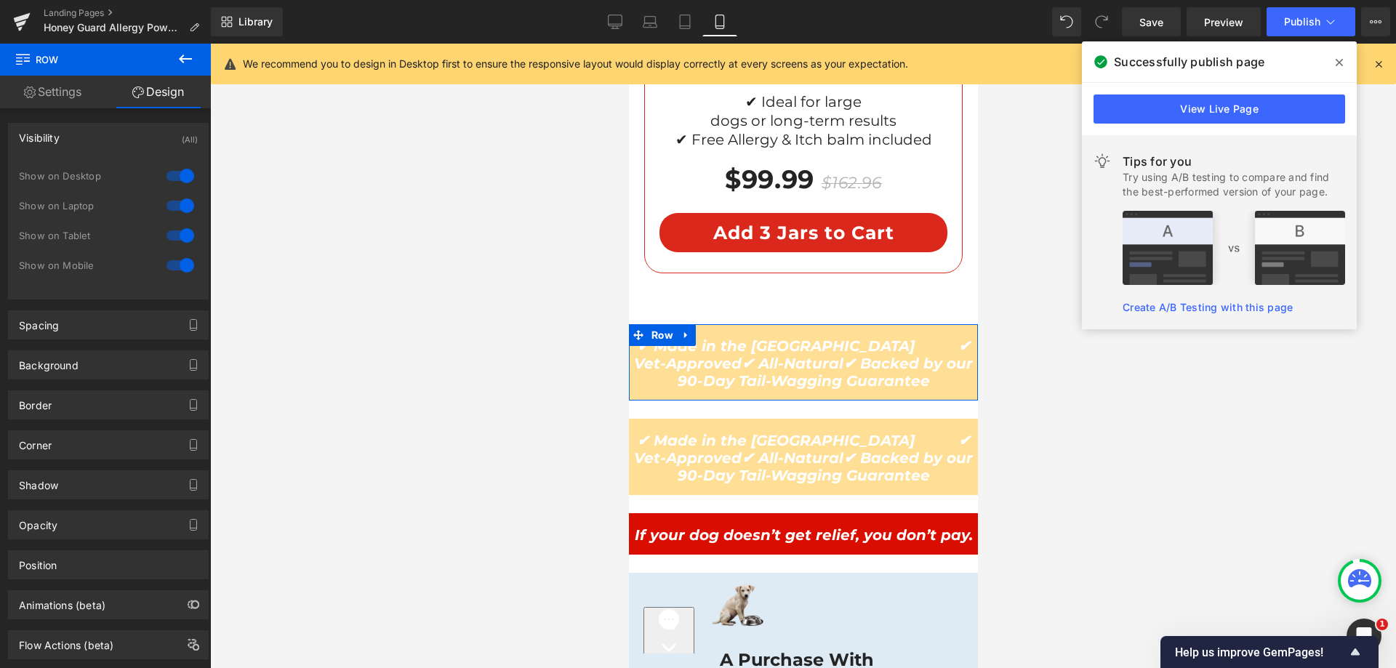
click at [176, 260] on div at bounding box center [180, 265] width 35 height 23
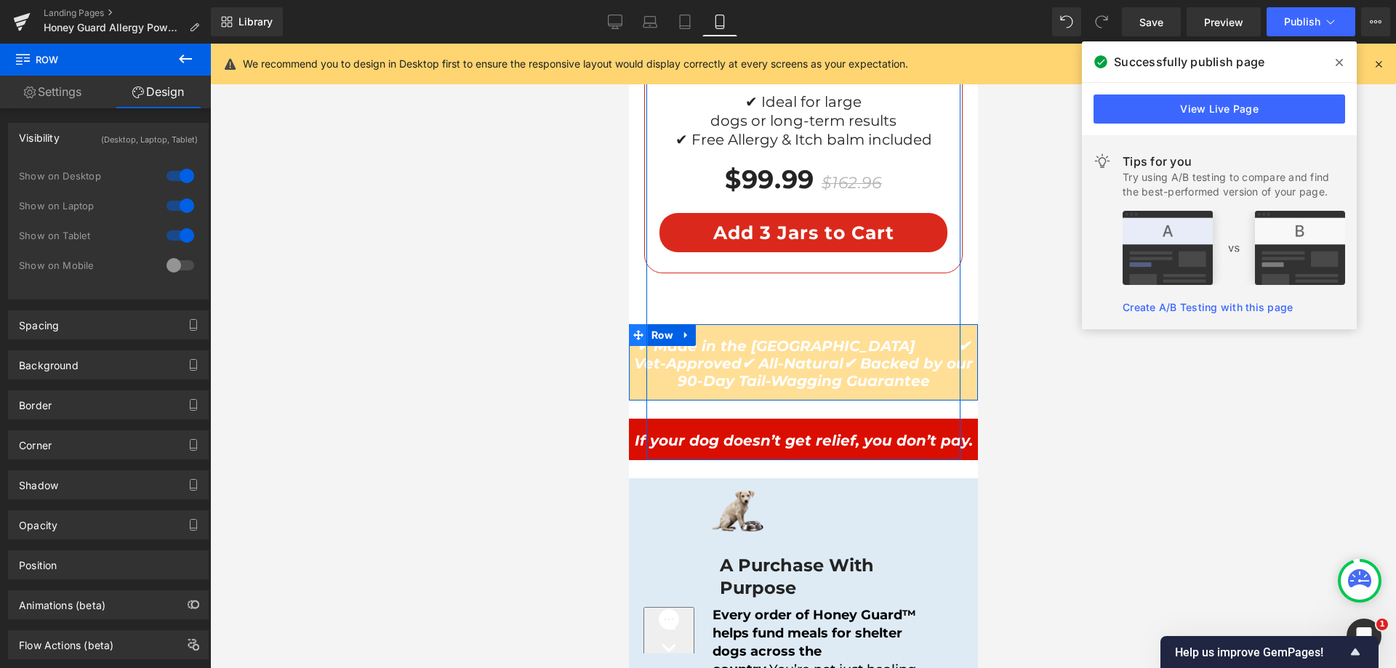
click at [633, 330] on icon at bounding box center [638, 335] width 10 height 10
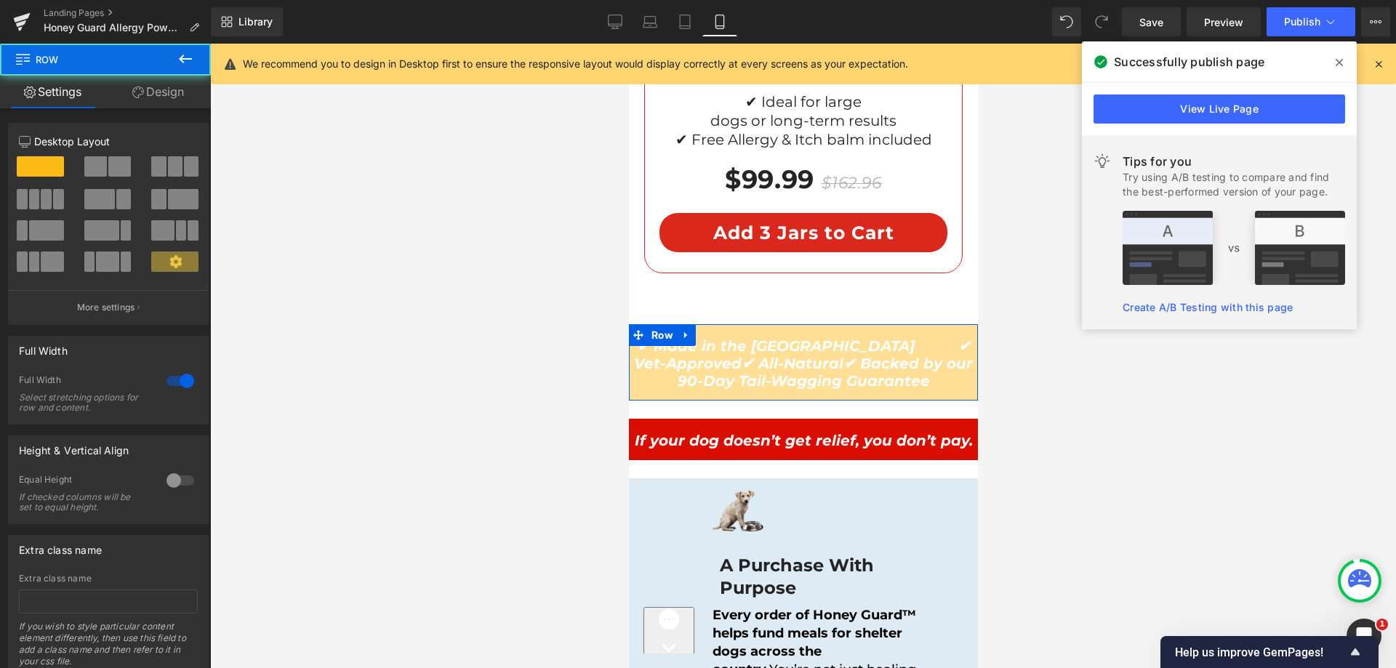
click at [168, 99] on link "Design" at bounding box center [157, 92] width 105 height 33
click at [0, 0] on div "Visibility" at bounding box center [0, 0] width 0 height 0
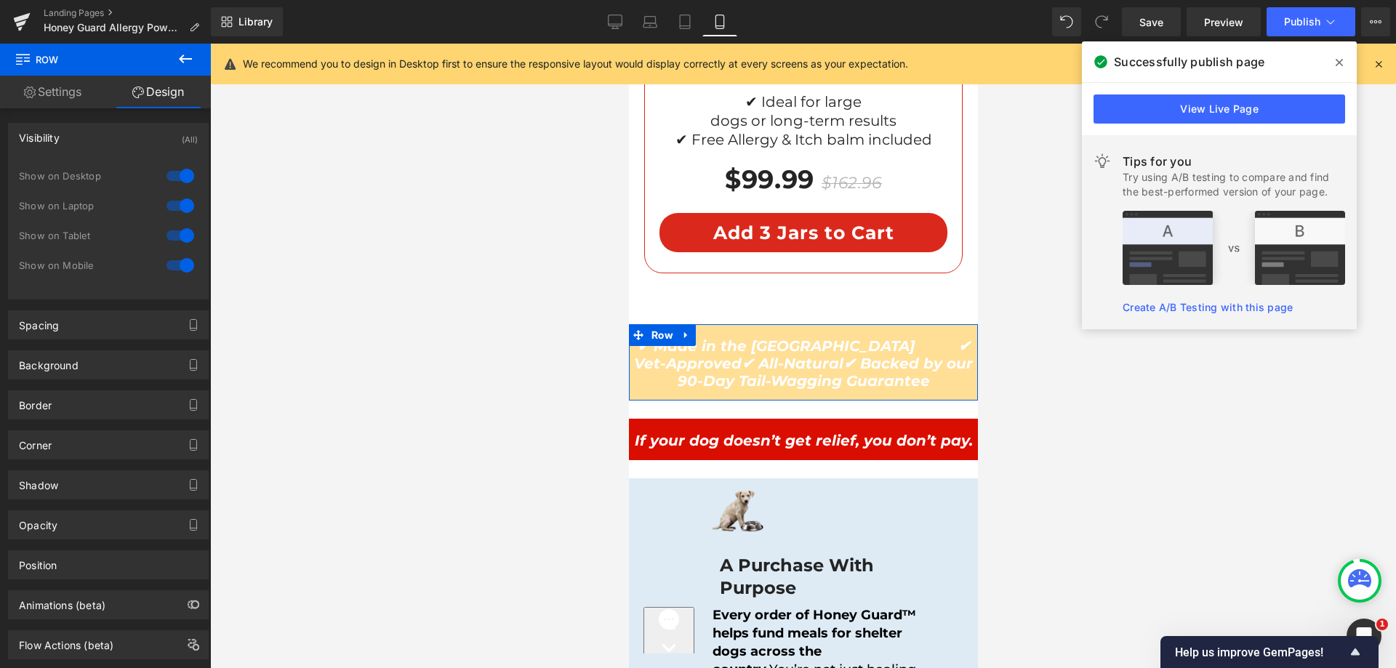
click at [173, 236] on div at bounding box center [180, 235] width 35 height 23
click at [178, 207] on div at bounding box center [180, 205] width 35 height 23
click at [173, 187] on div at bounding box center [180, 175] width 35 height 23
click at [175, 181] on div at bounding box center [180, 175] width 35 height 23
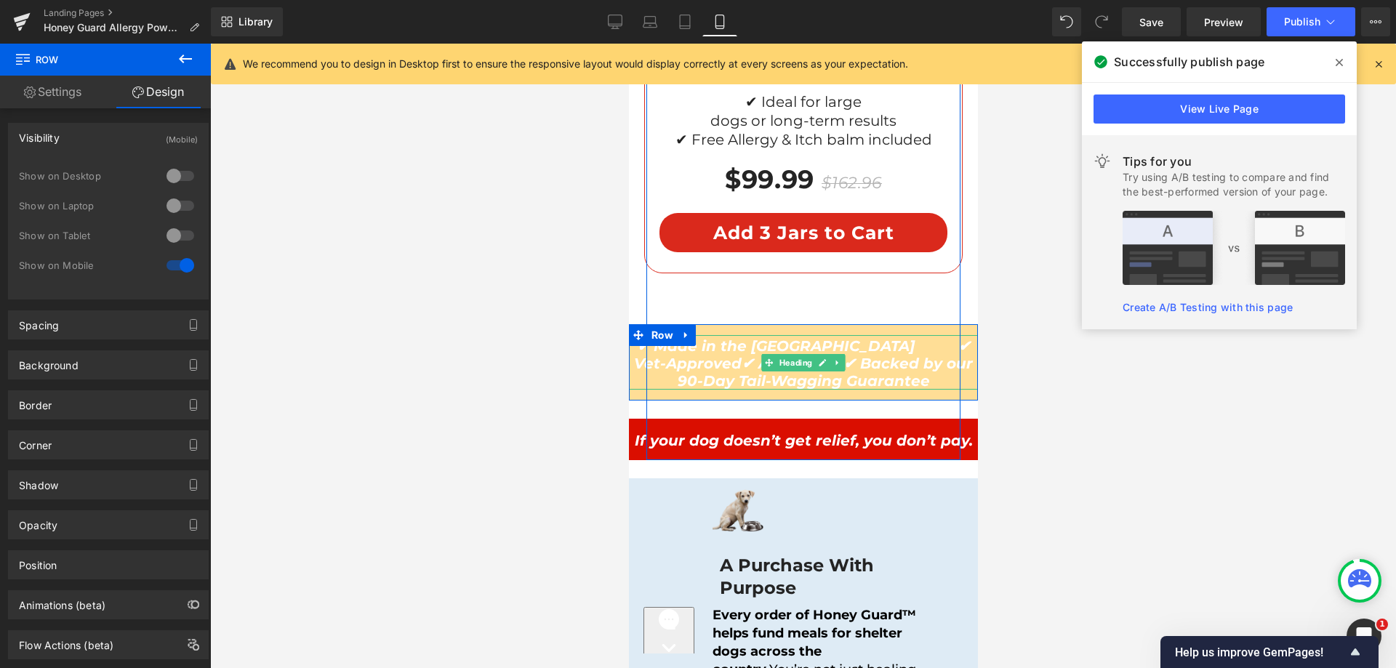
click at [707, 337] on icon "✔ Made in the [GEOGRAPHIC_DATA] ✔ Vet-Approved" at bounding box center [801, 354] width 337 height 35
click at [774, 337] on icon "✔ Made in the [GEOGRAPHIC_DATA] ✔ Vet-Approved" at bounding box center [801, 354] width 337 height 35
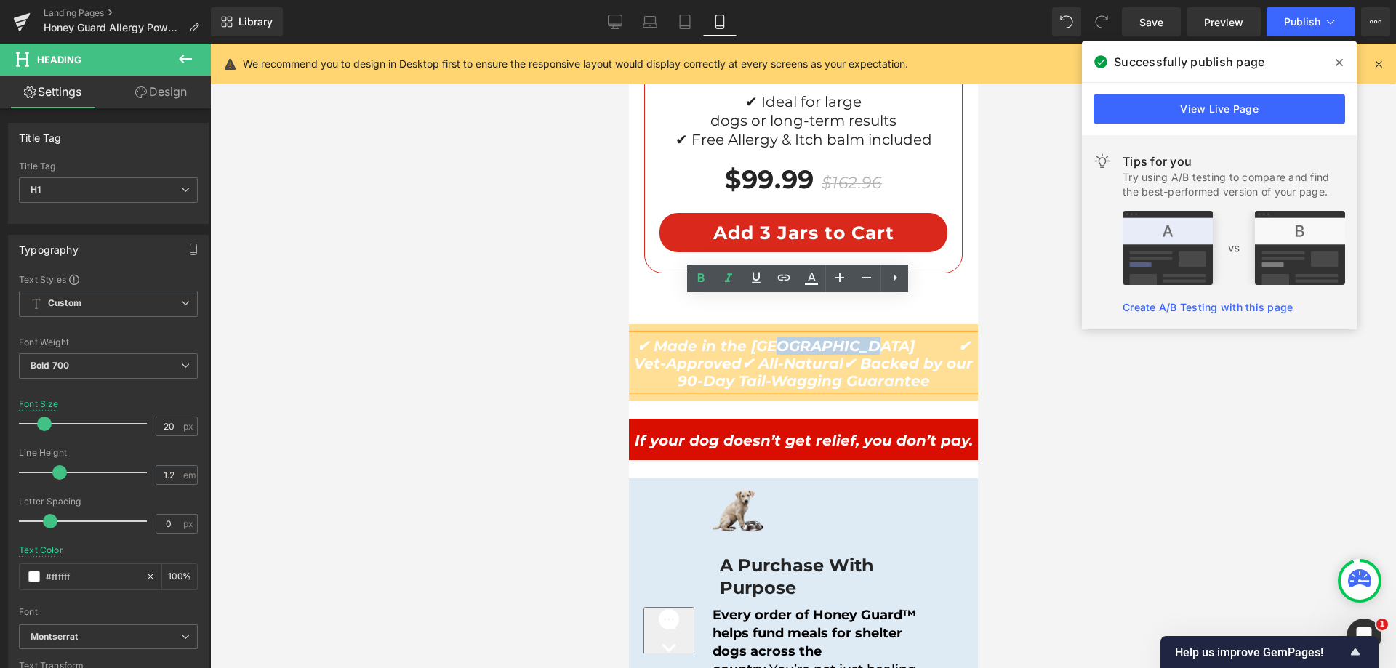
drag, startPoint x: 769, startPoint y: 303, endPoint x: 777, endPoint y: 345, distance: 42.9
click at [814, 337] on icon "✔ Made in the [GEOGRAPHIC_DATA] ✔ Vet-Approved" at bounding box center [801, 354] width 337 height 35
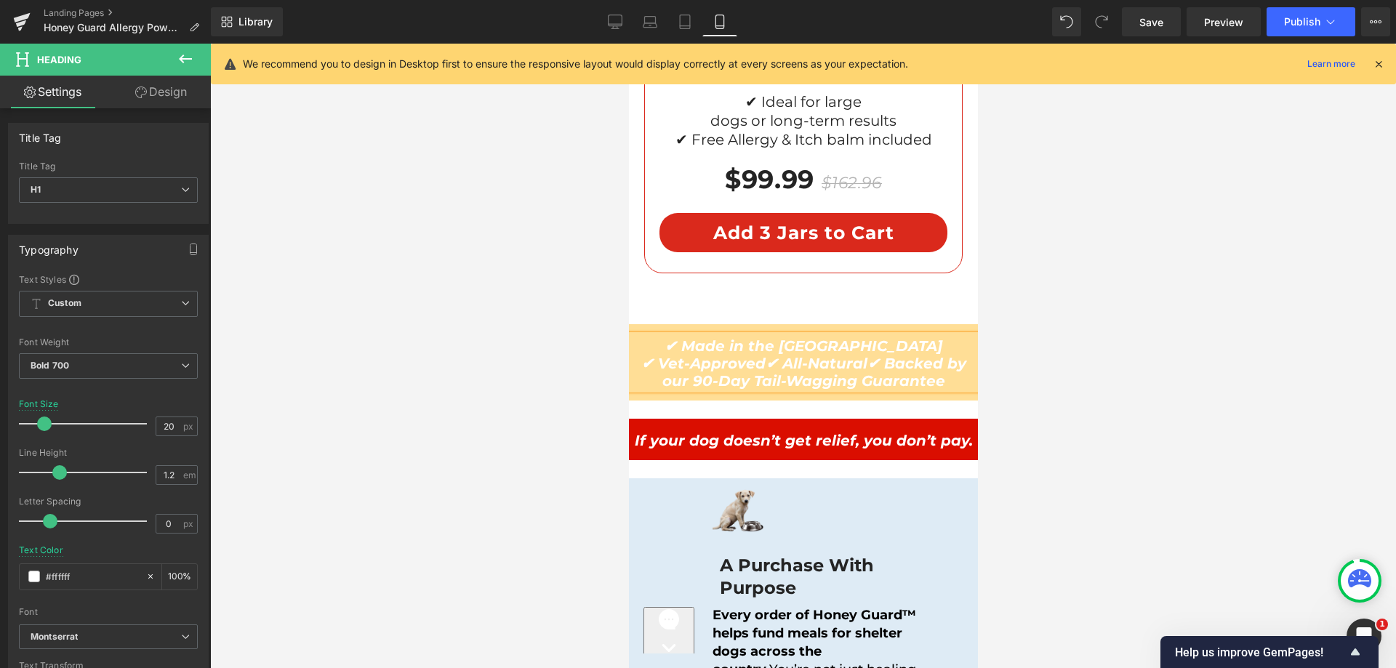
scroll to position [12436, 0]
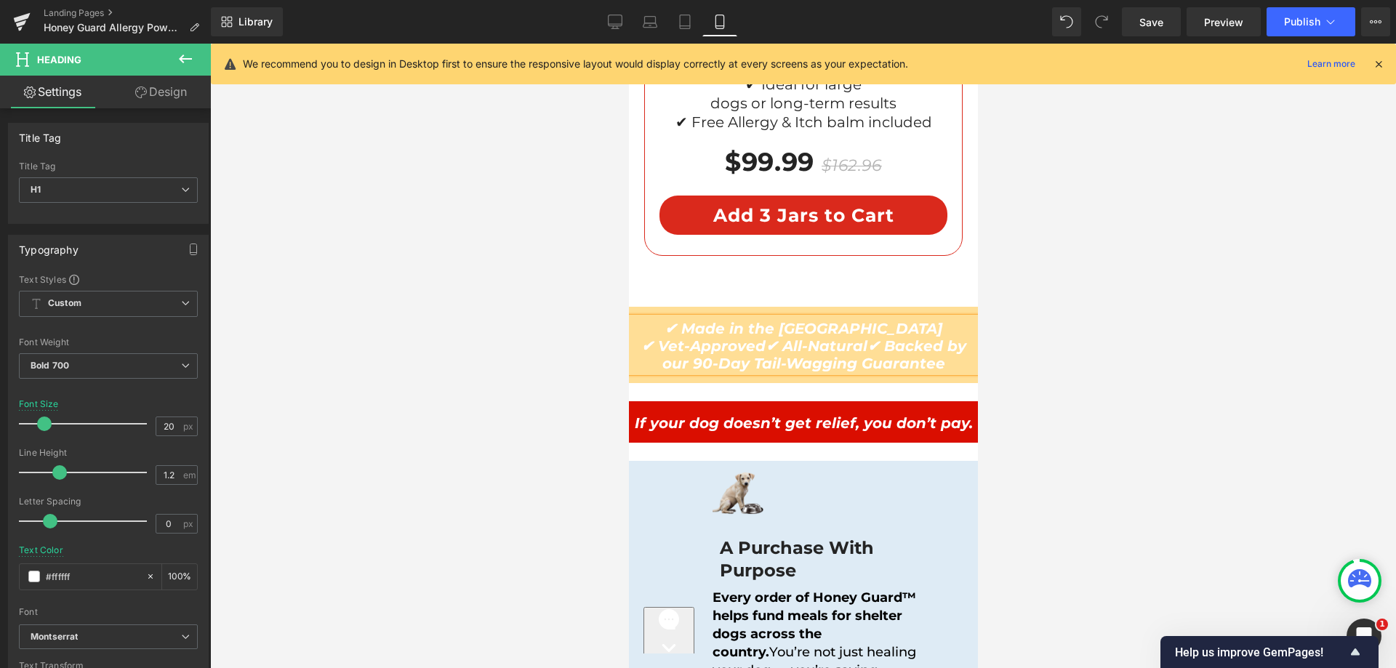
drag, startPoint x: 763, startPoint y: 305, endPoint x: 805, endPoint y: 308, distance: 42.3
click at [805, 320] on h1 "✔ Made in the USA ✔ Vet-Approved ✔ All-Natural ✔ Backed by our 90-Day Tail-Wagg…" at bounding box center [802, 346] width 349 height 52
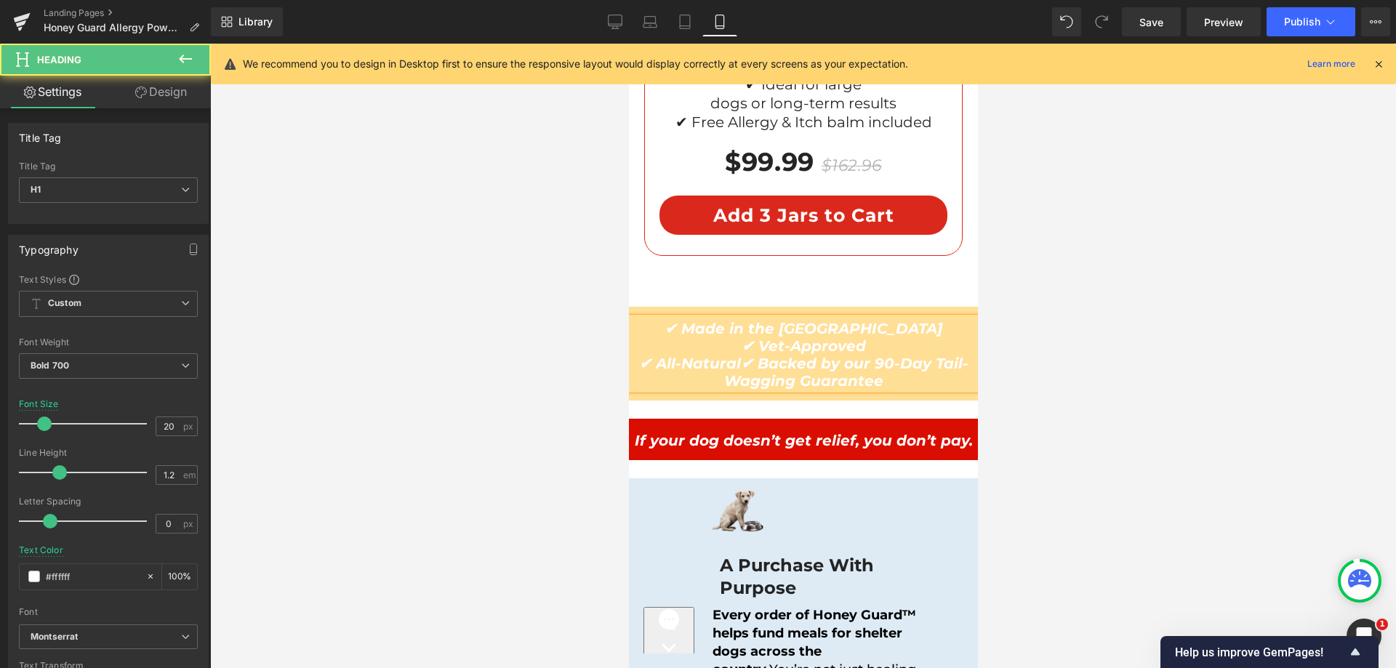
drag, startPoint x: 734, startPoint y: 328, endPoint x: 779, endPoint y: 329, distance: 44.4
click at [779, 329] on h1 "✔ Made in the USA ✔ Vet-Approved ✔ All-Natural ✔ Backed by our 90-Day Tail-Wagg…" at bounding box center [802, 355] width 349 height 70
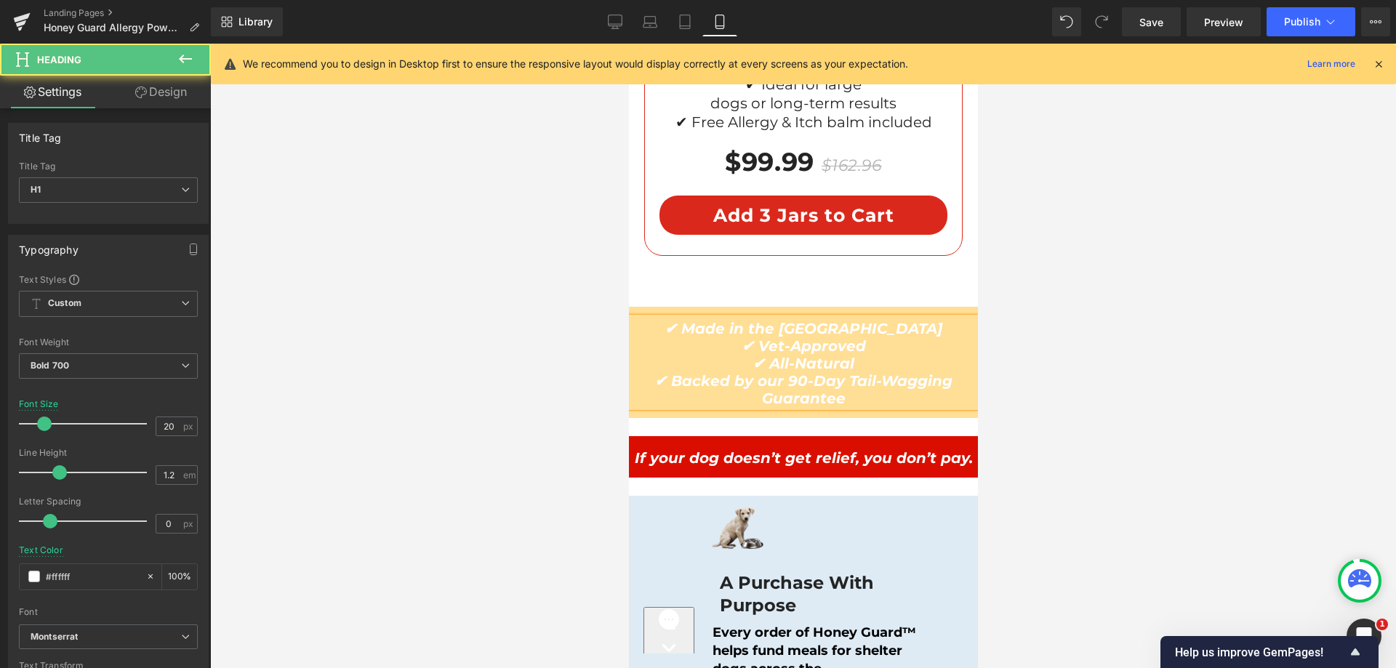
click at [782, 320] on icon "✔ Made in the USA ✔ Vet-Approved" at bounding box center [803, 337] width 278 height 35
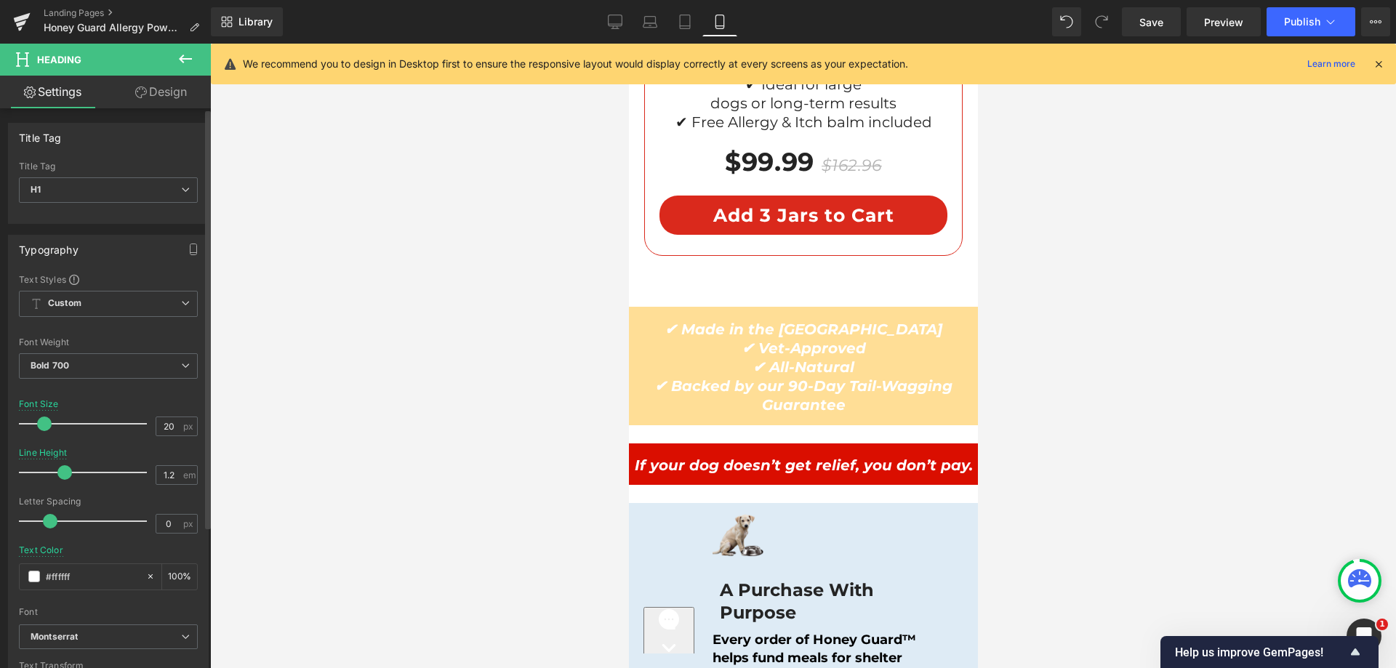
drag, startPoint x: 63, startPoint y: 473, endPoint x: 70, endPoint y: 476, distance: 7.5
click at [70, 476] on div at bounding box center [86, 472] width 121 height 29
click at [168, 92] on link "Design" at bounding box center [160, 92] width 105 height 33
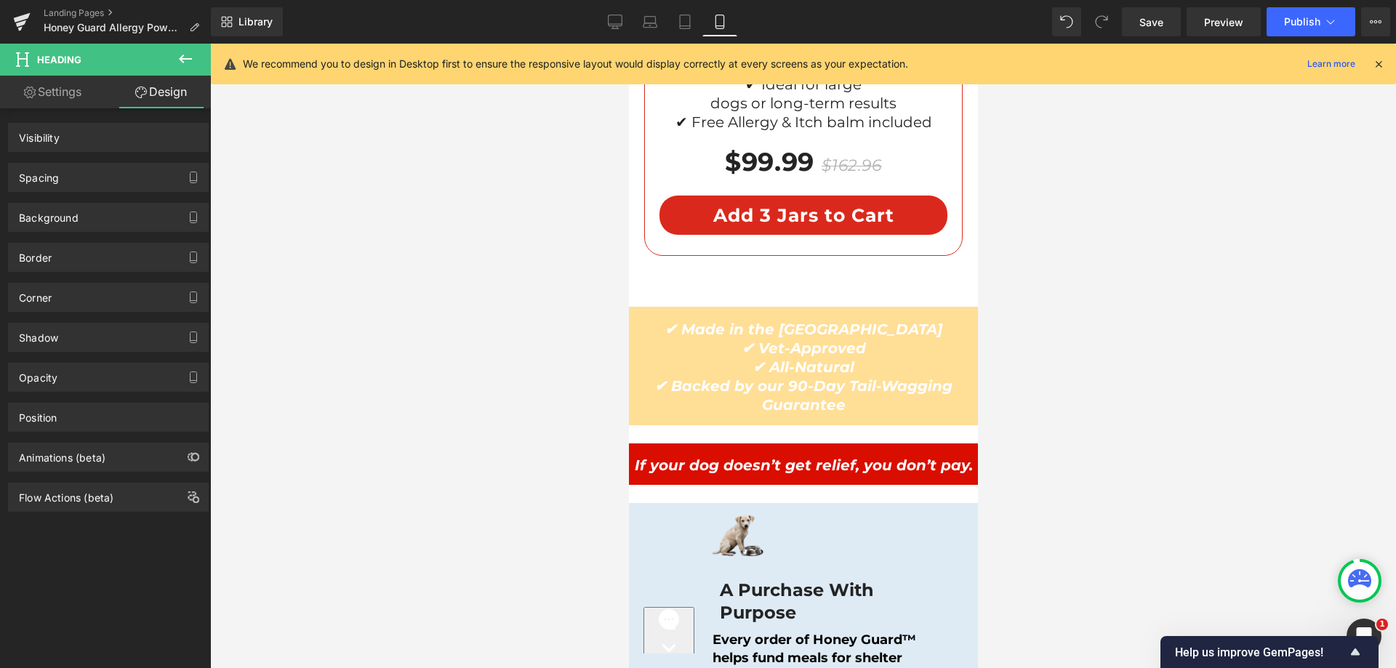
click at [80, 174] on div "Spacing" at bounding box center [108, 178] width 199 height 28
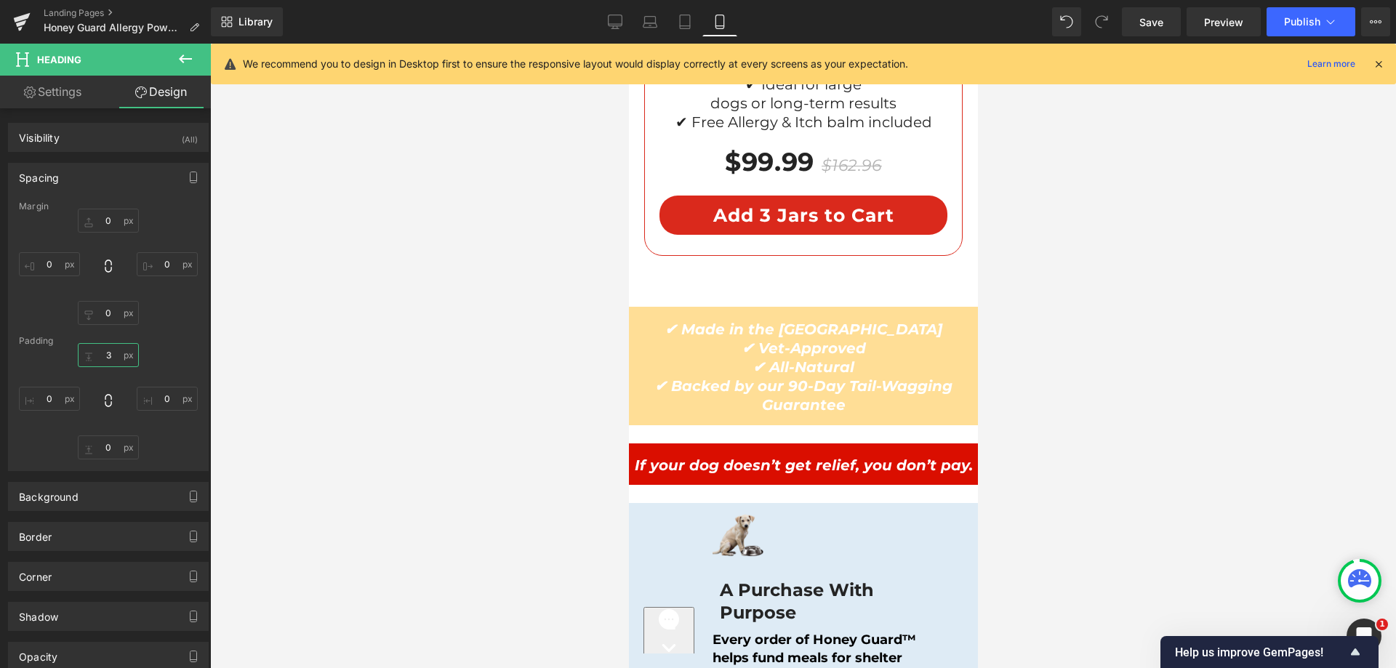
click at [116, 360] on input "text" at bounding box center [108, 355] width 61 height 24
type input "3"
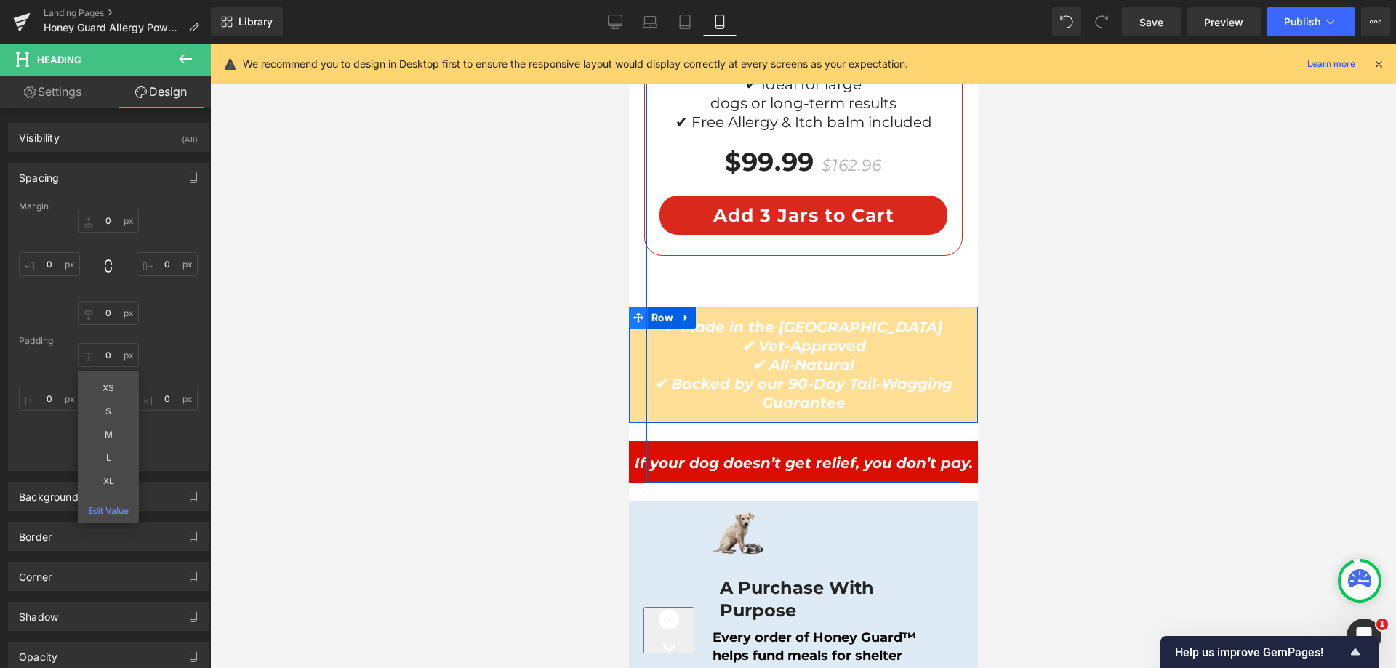
click at [640, 307] on span at bounding box center [637, 318] width 19 height 22
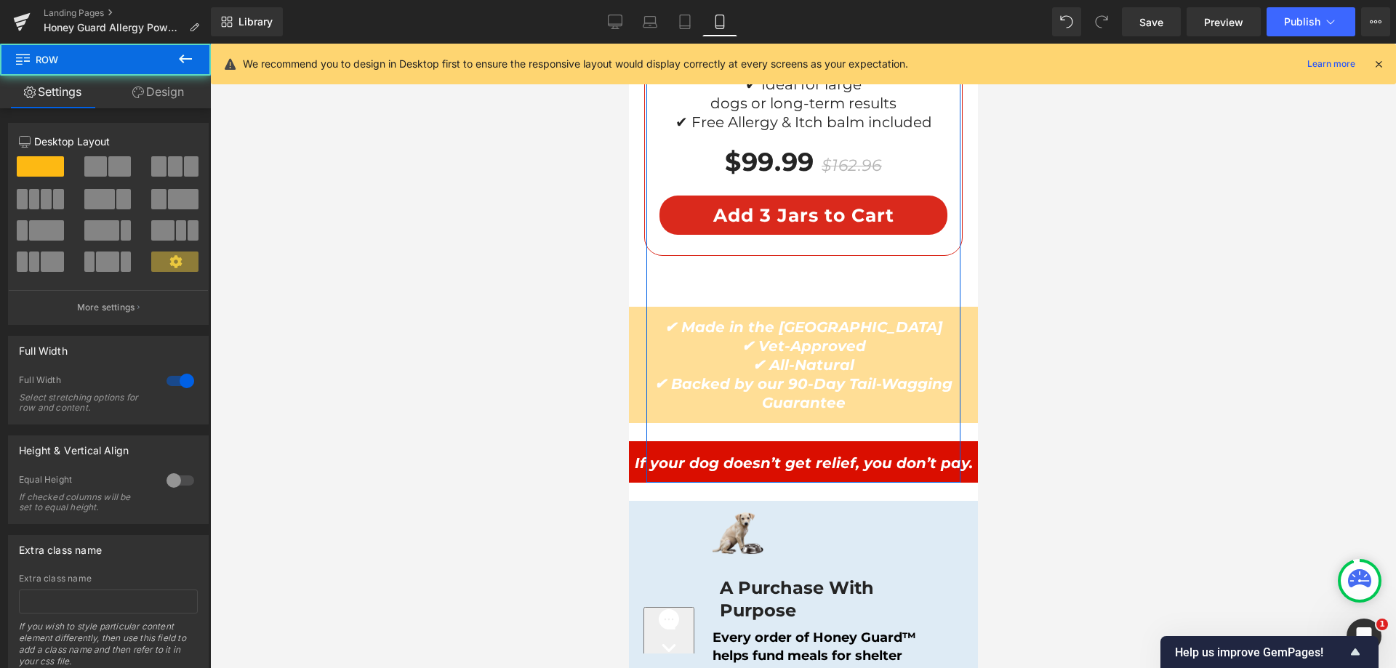
click at [655, 307] on div "✔ Made in the USA ✔ Vet-Approved ✔ All-Natural ✔ Backed by our 90-Day Tail-Wagg…" at bounding box center [802, 365] width 349 height 116
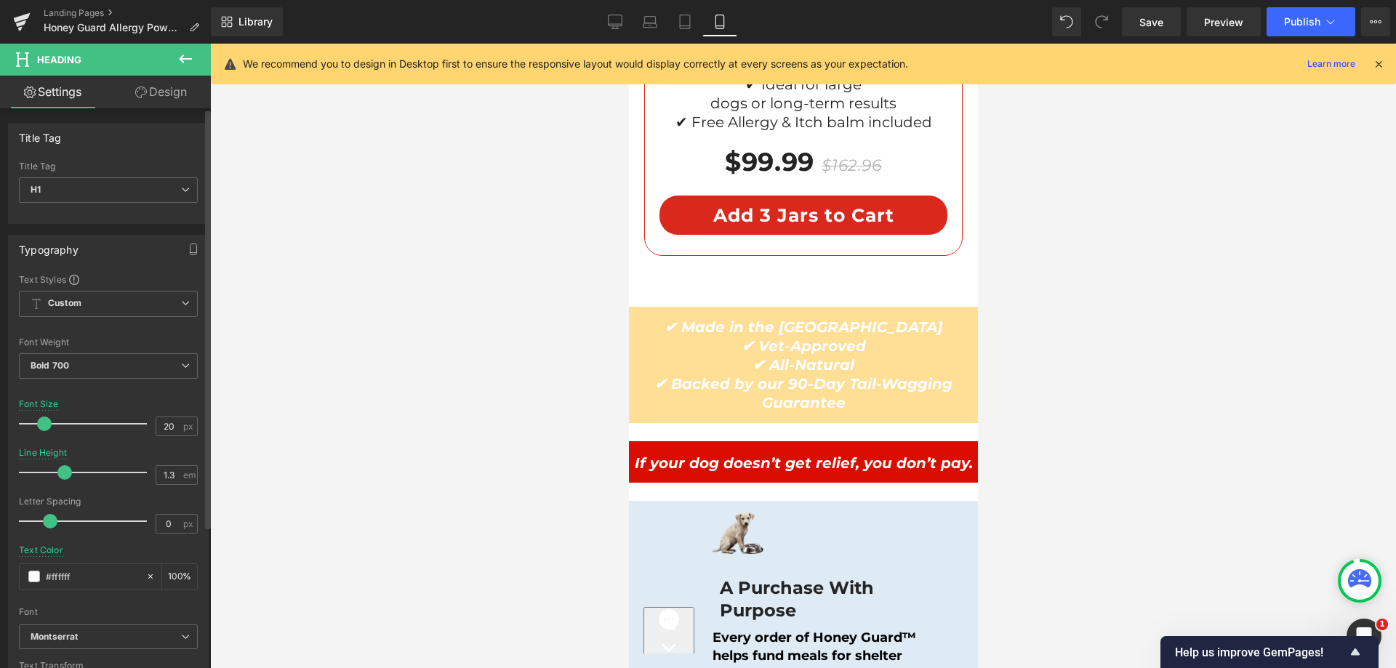
click at [169, 111] on div "Title Tag H1 H2 H3 H4 H5 H6 Title Tag H1 H1 H2 H3 H4 H5 H6 Typography Text Styl…" at bounding box center [108, 603] width 217 height 991
click at [170, 91] on link "Design" at bounding box center [160, 92] width 105 height 33
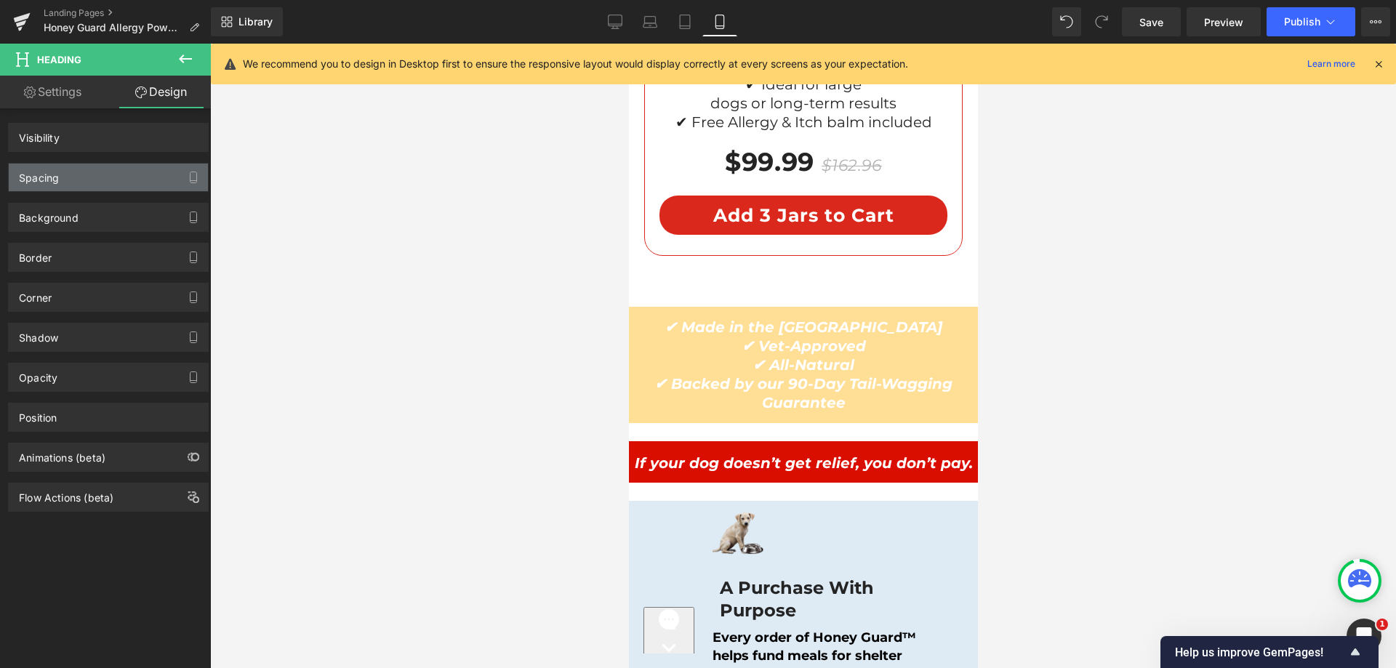
click at [88, 175] on div "Spacing" at bounding box center [108, 178] width 199 height 28
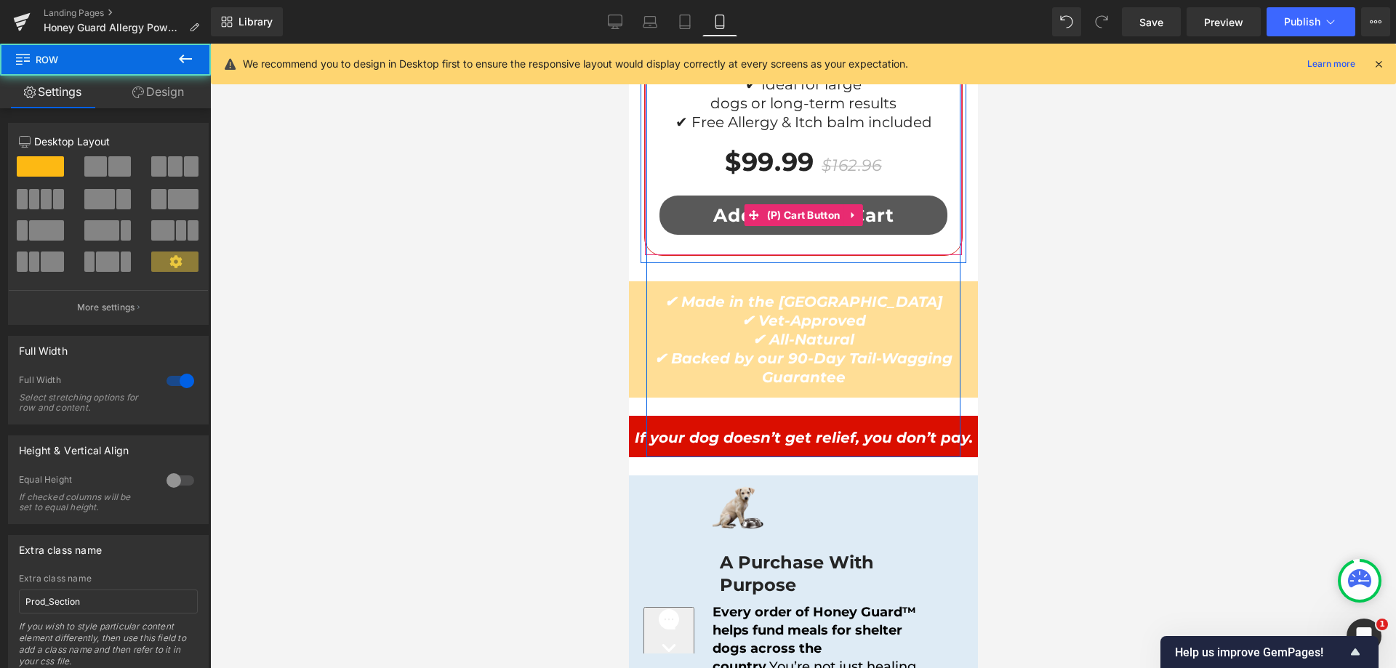
drag, startPoint x: 731, startPoint y: 239, endPoint x: 730, endPoint y: 188, distance: 50.9
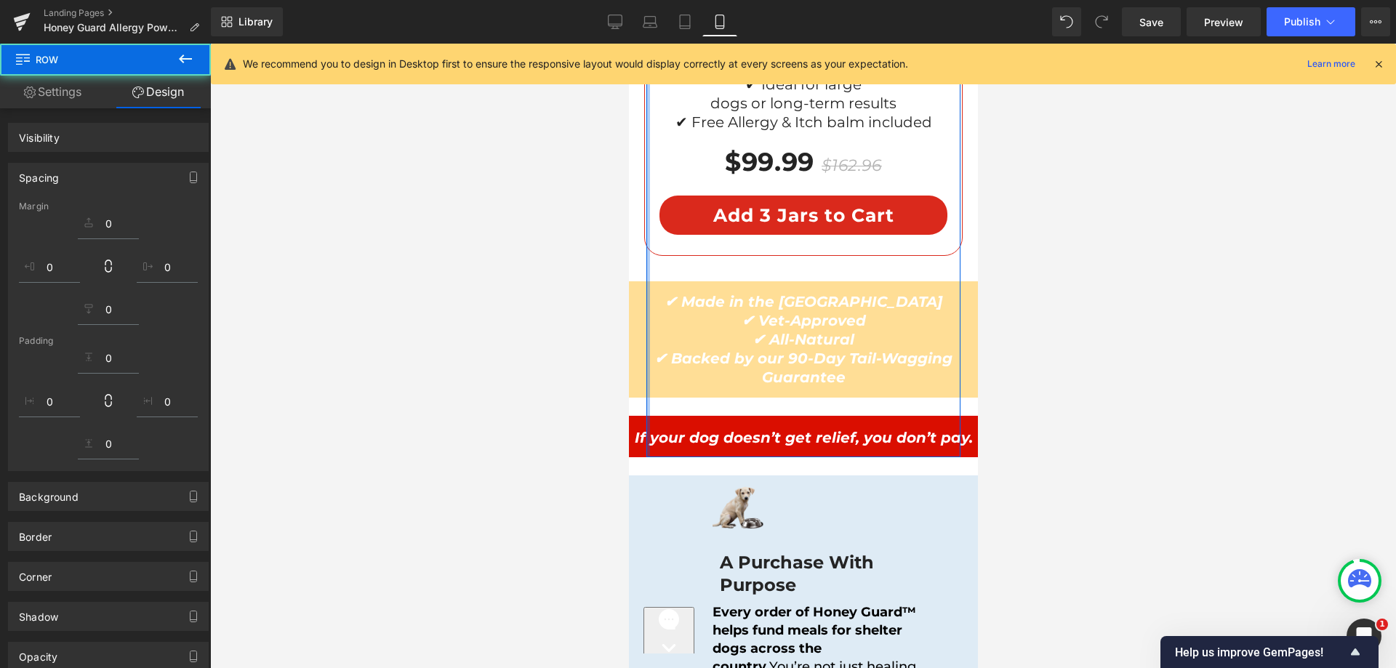
click at [749, 293] on icon "✔ Made in the USA ✔ Vet-Approved" at bounding box center [803, 311] width 278 height 36
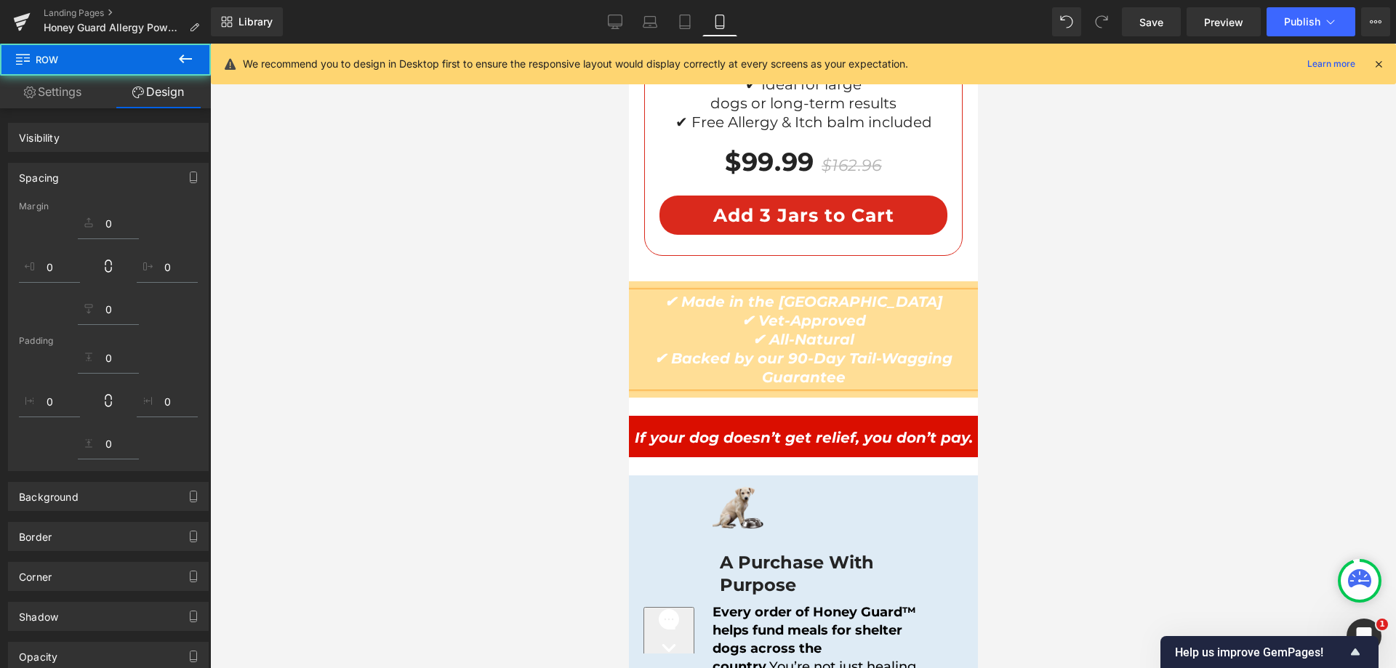
click at [758, 292] on h1 "✔ Made in the USA ✔ Vet-Approved ✔ All-Natural ✔ Backed by our 90-Day Tail-Wagg…" at bounding box center [802, 339] width 349 height 95
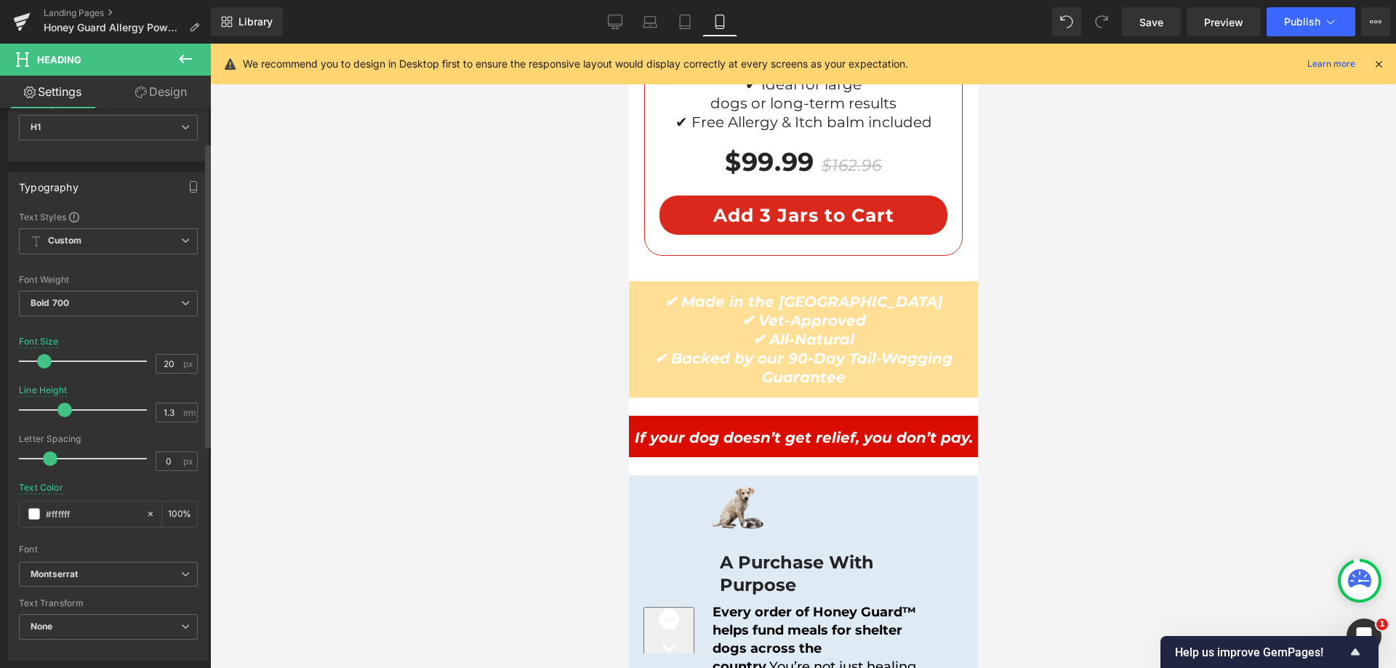
scroll to position [145, 0]
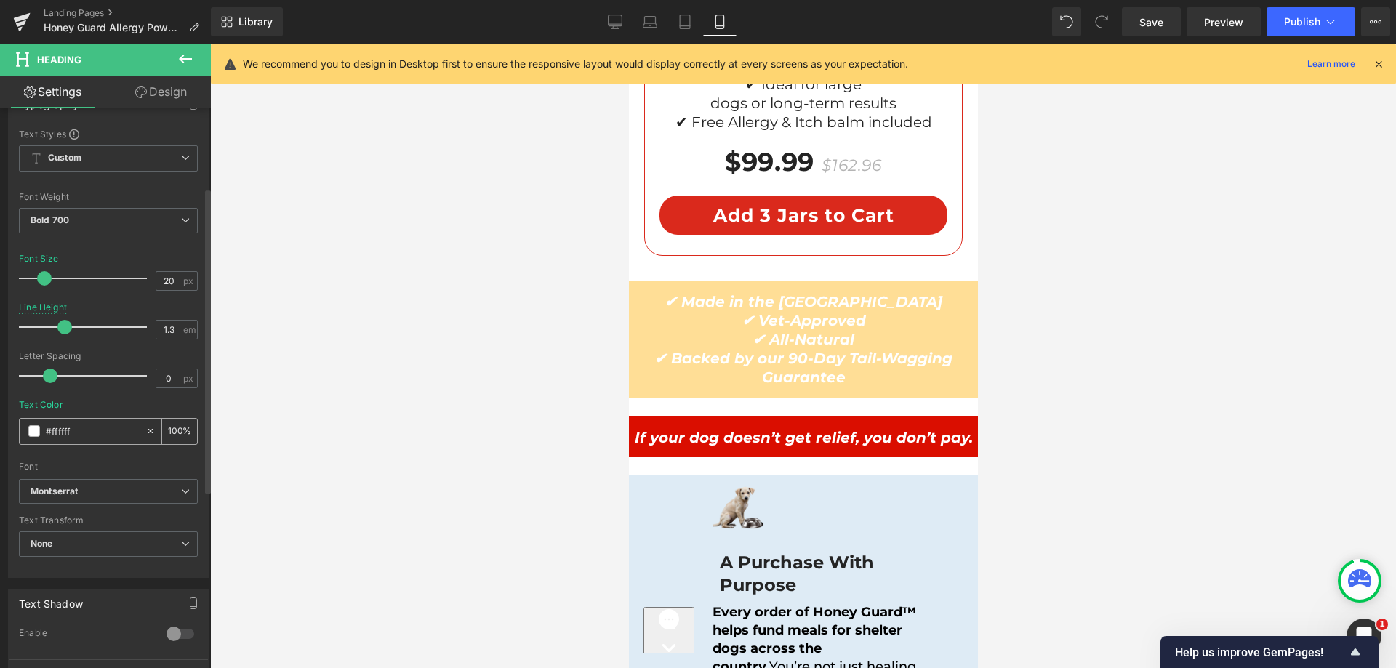
click at [33, 433] on span at bounding box center [34, 431] width 12 height 12
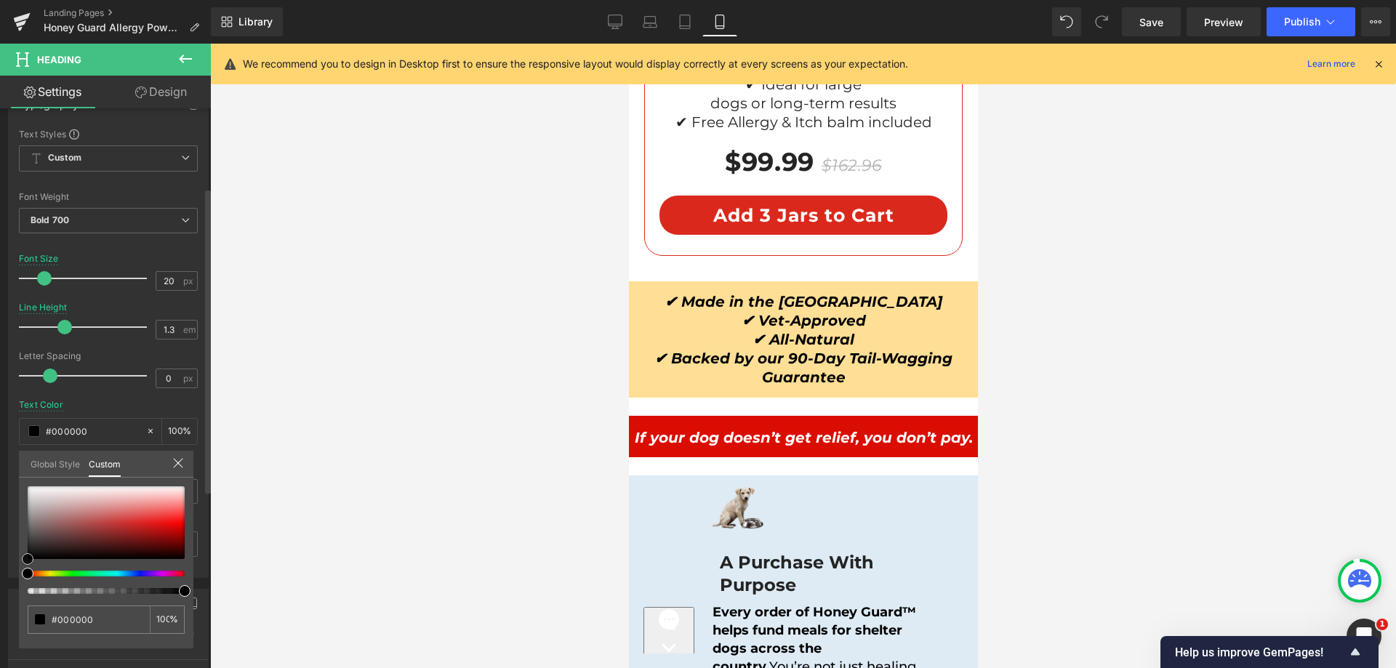
drag, startPoint x: 66, startPoint y: 501, endPoint x: 6, endPoint y: 569, distance: 91.2
click at [6, 569] on div "Typography Text Styles Custom Heading 1 Heading 2 Heading 3 Heading 4 Heading 5…" at bounding box center [108, 329] width 217 height 500
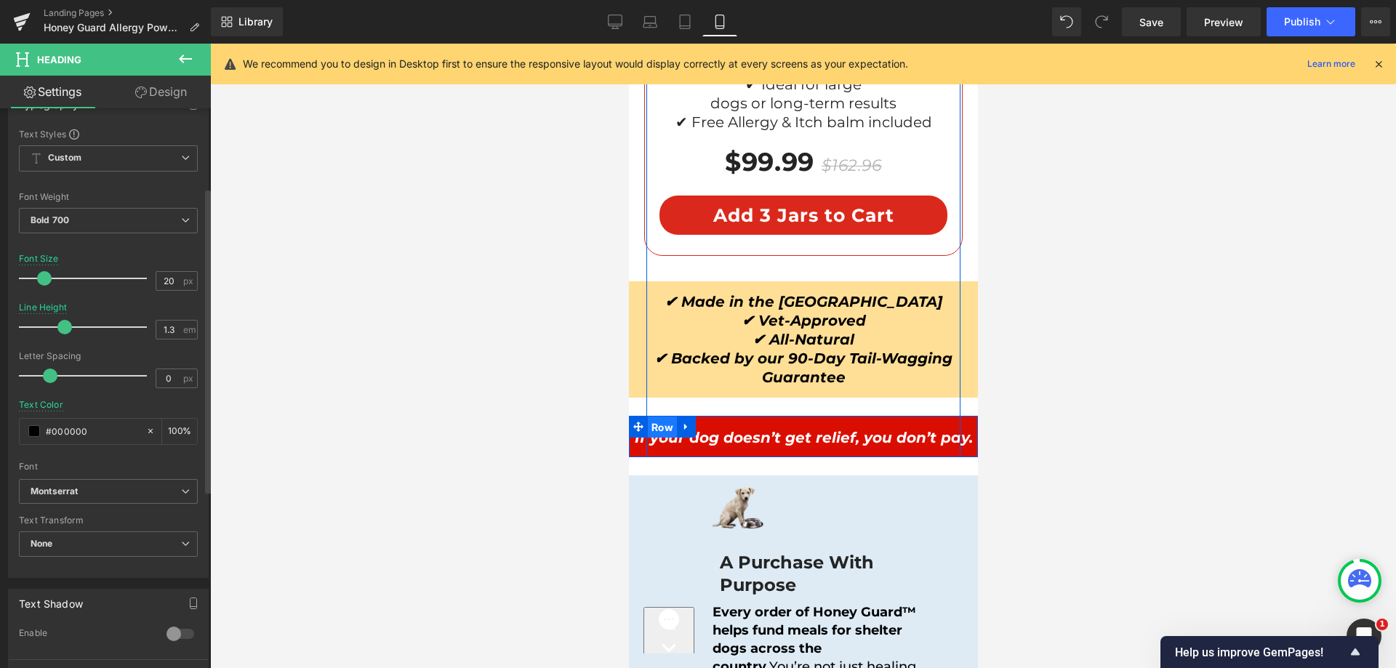
click at [647, 417] on span "Row" at bounding box center [661, 428] width 29 height 22
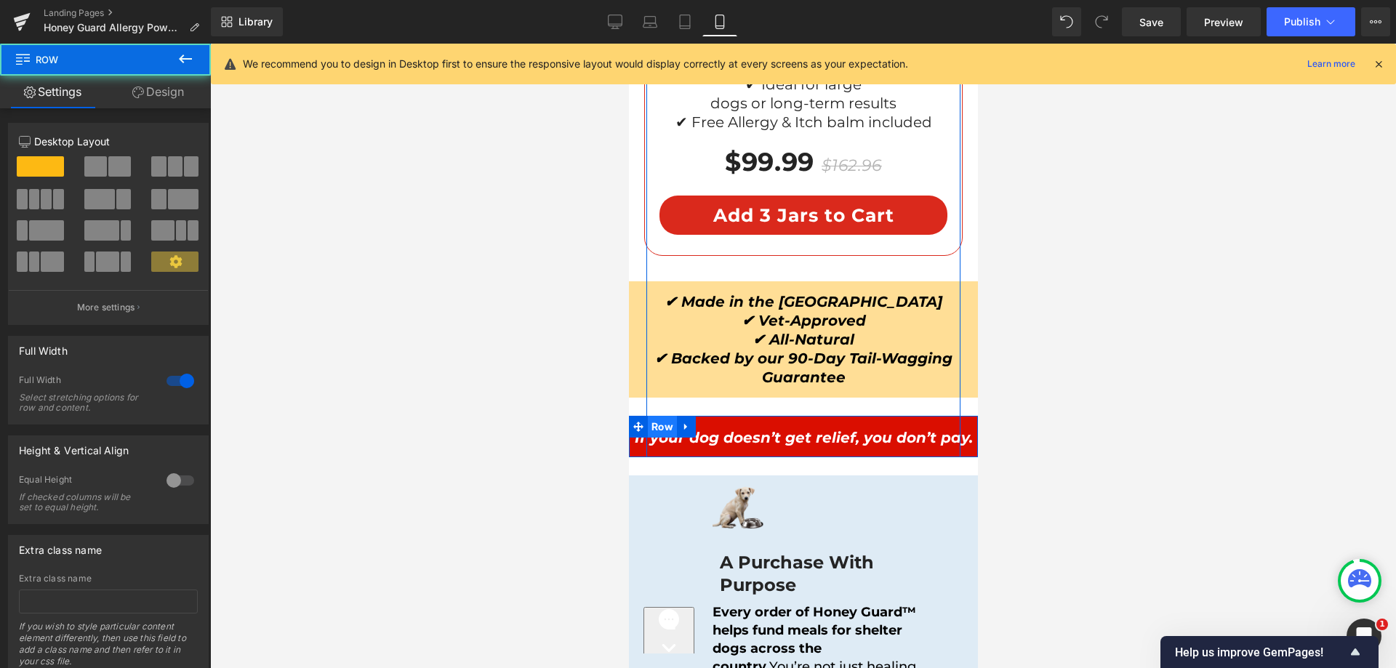
click at [651, 416] on span "Row" at bounding box center [661, 427] width 29 height 22
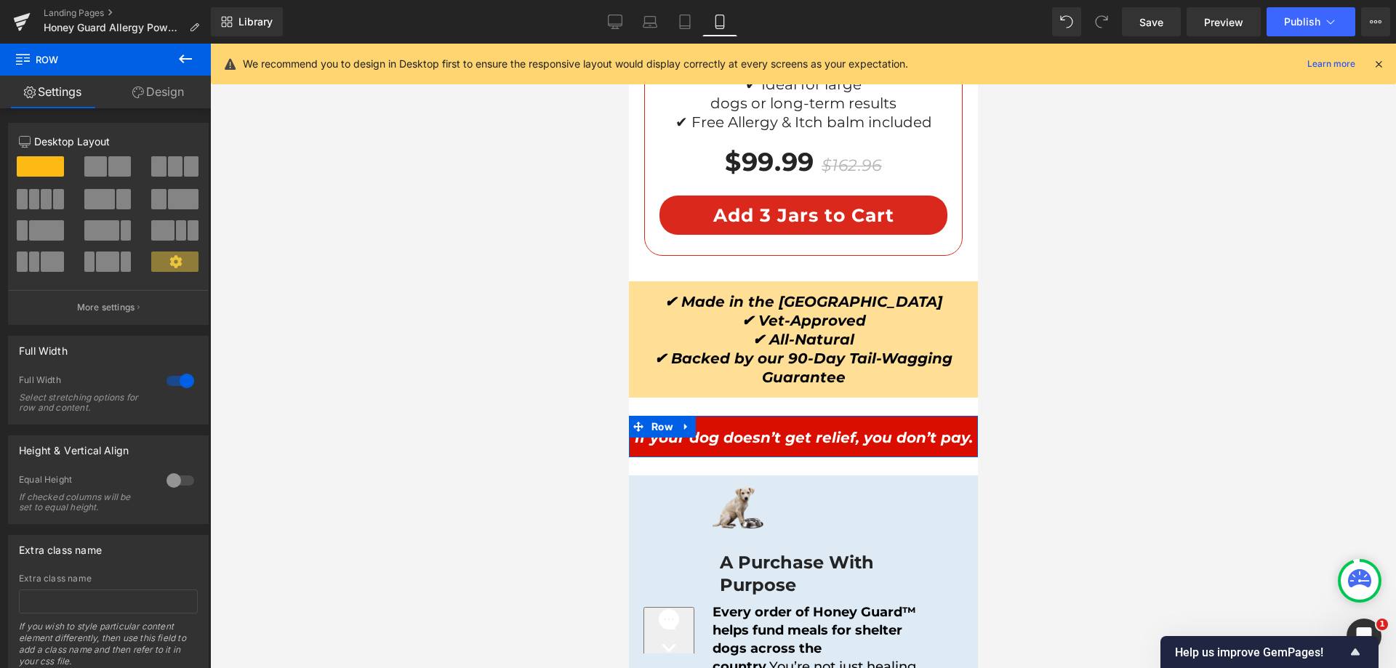
click at [173, 105] on link "Design" at bounding box center [157, 92] width 105 height 33
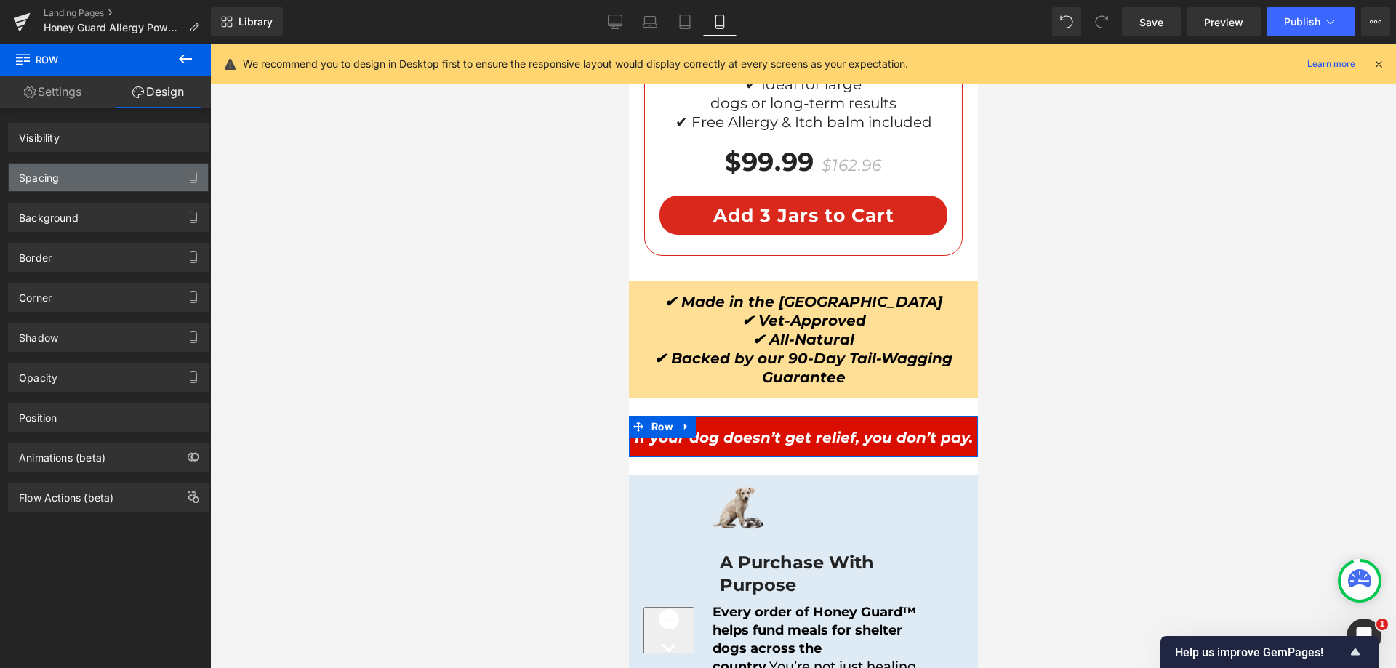
click at [65, 189] on div "Spacing" at bounding box center [108, 178] width 199 height 28
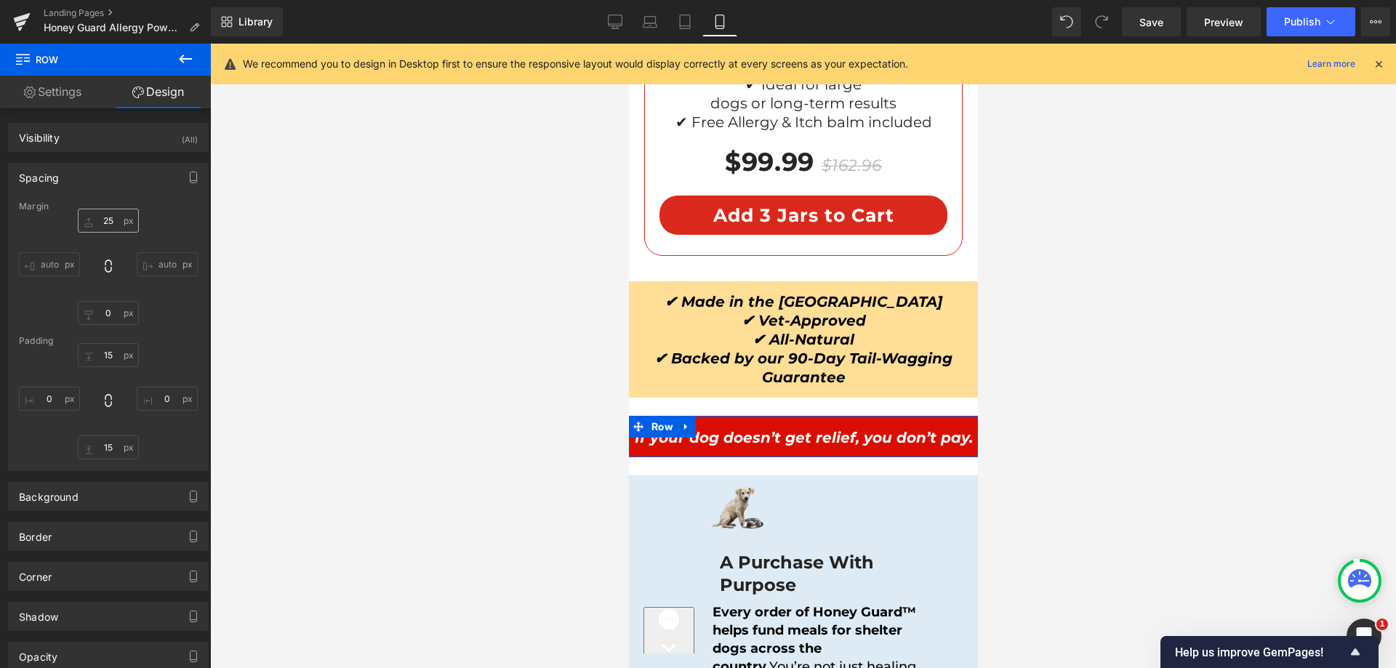
click at [111, 213] on div "Margin auto auto Padding" at bounding box center [108, 335] width 199 height 269
click at [111, 219] on input "text" at bounding box center [108, 221] width 61 height 24
type input "25"
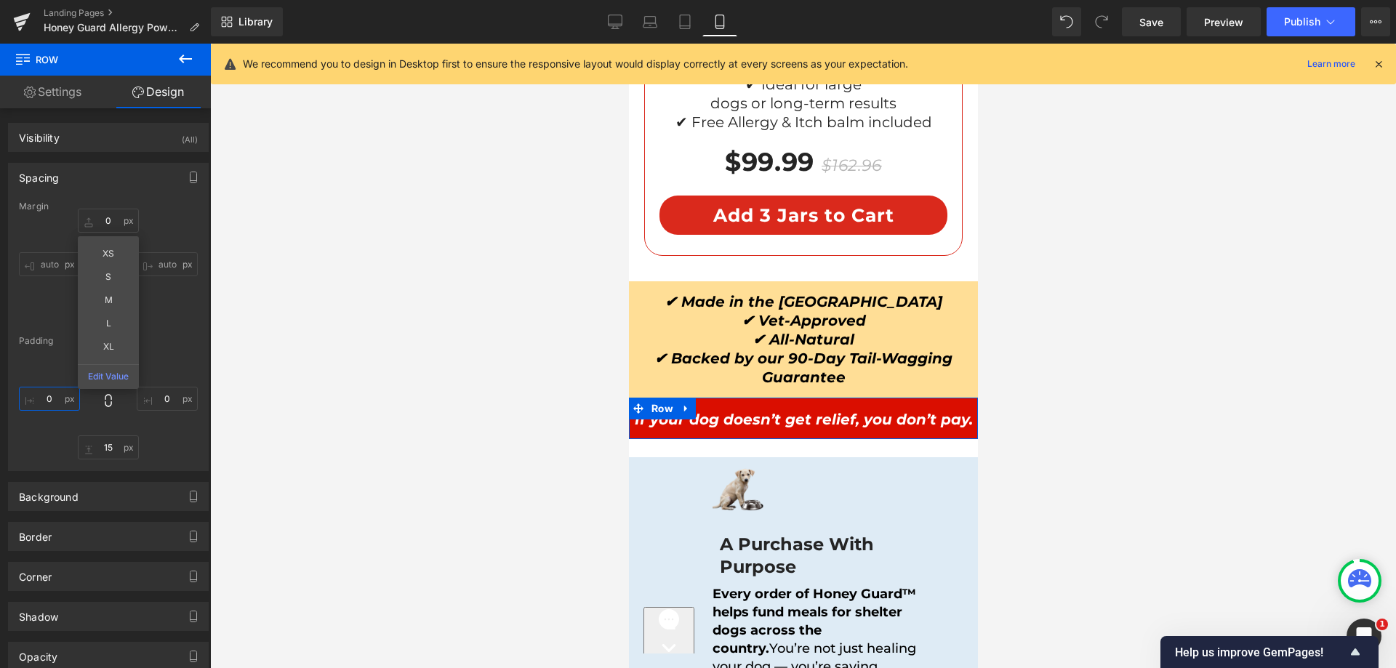
click at [39, 396] on input "text" at bounding box center [49, 399] width 61 height 24
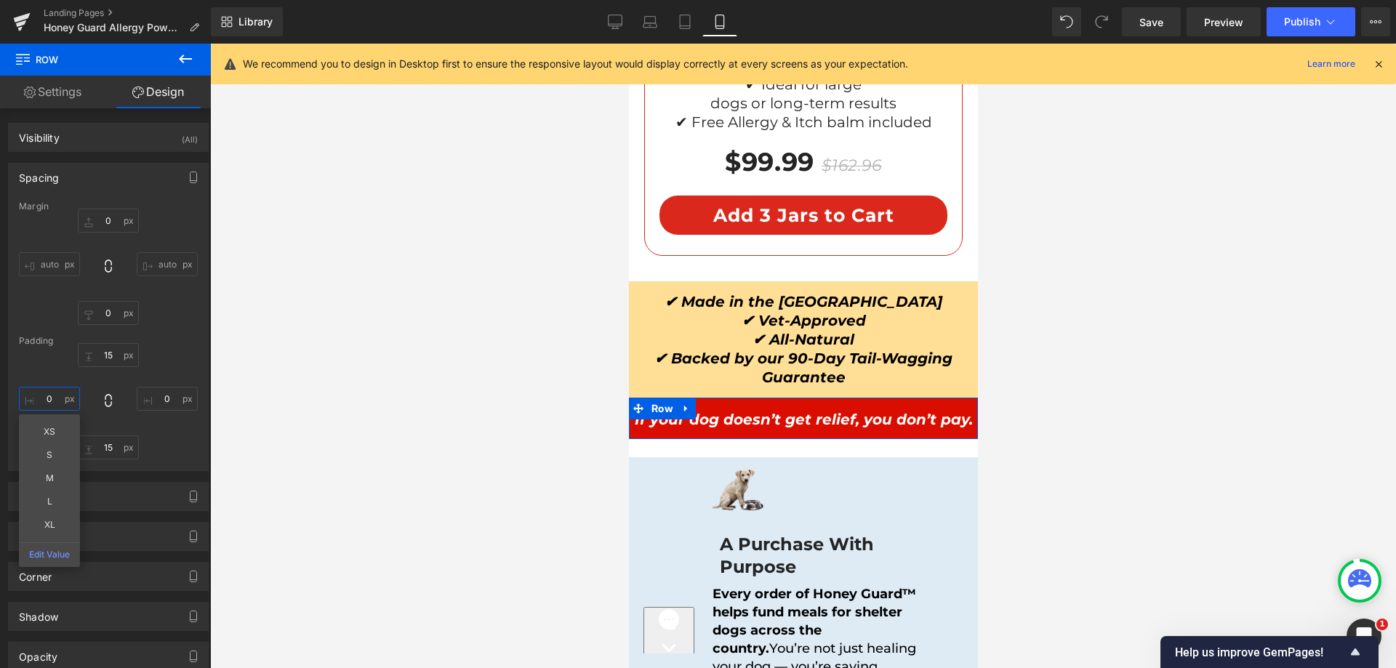
click at [39, 399] on input "text" at bounding box center [49, 399] width 61 height 24
type input "10"
click at [148, 389] on input "text" at bounding box center [167, 399] width 61 height 24
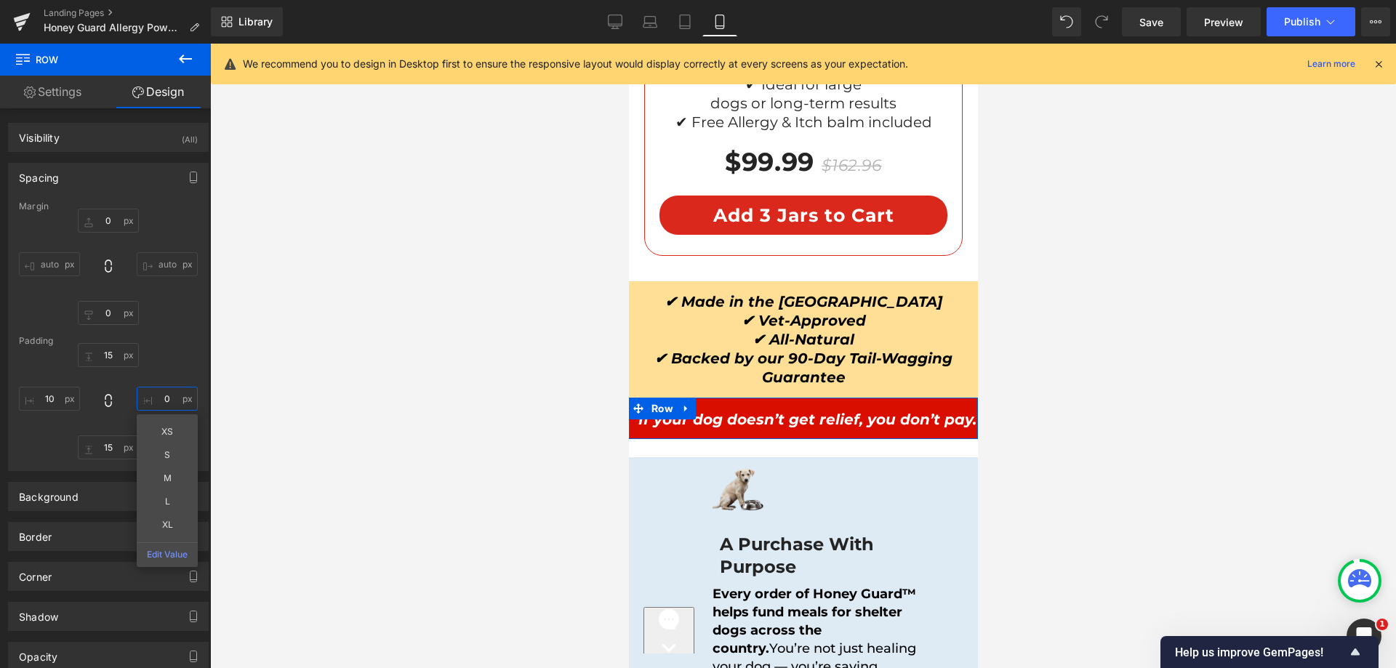
click at [149, 395] on input "text" at bounding box center [167, 399] width 61 height 24
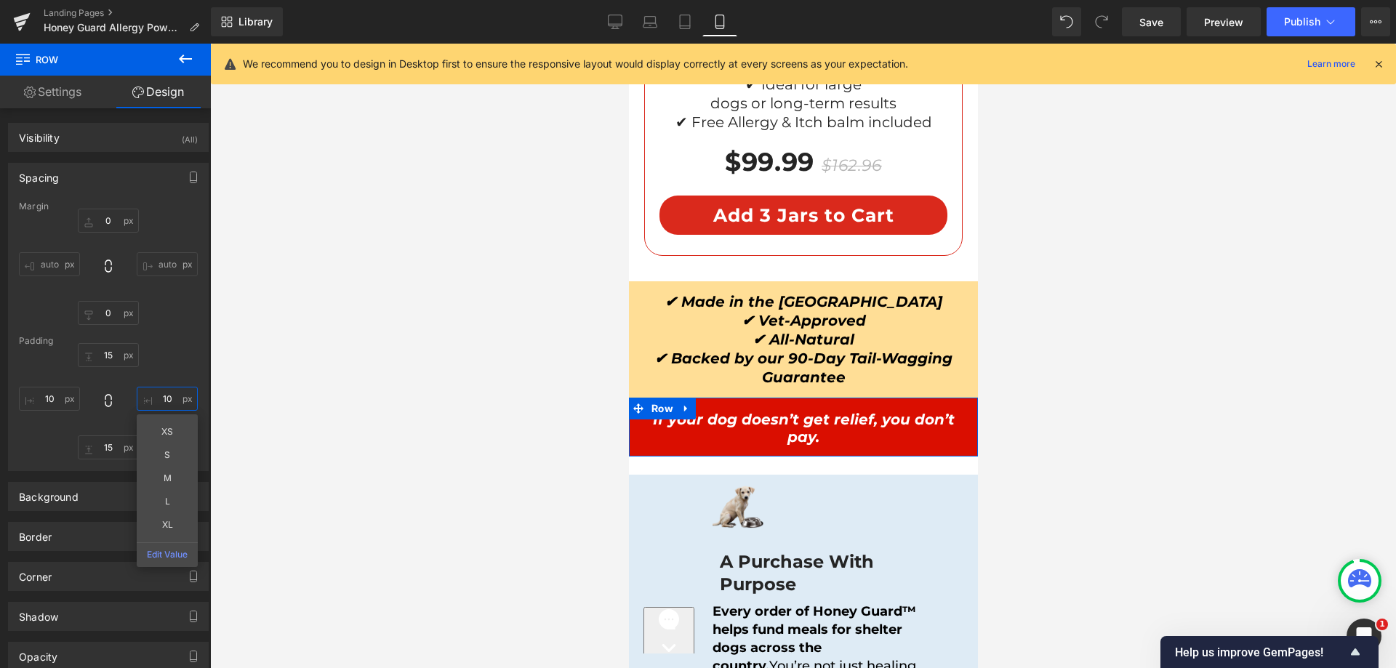
click at [156, 391] on input "10" at bounding box center [167, 399] width 61 height 24
type input "15"
click at [27, 404] on input "10" at bounding box center [49, 399] width 61 height 24
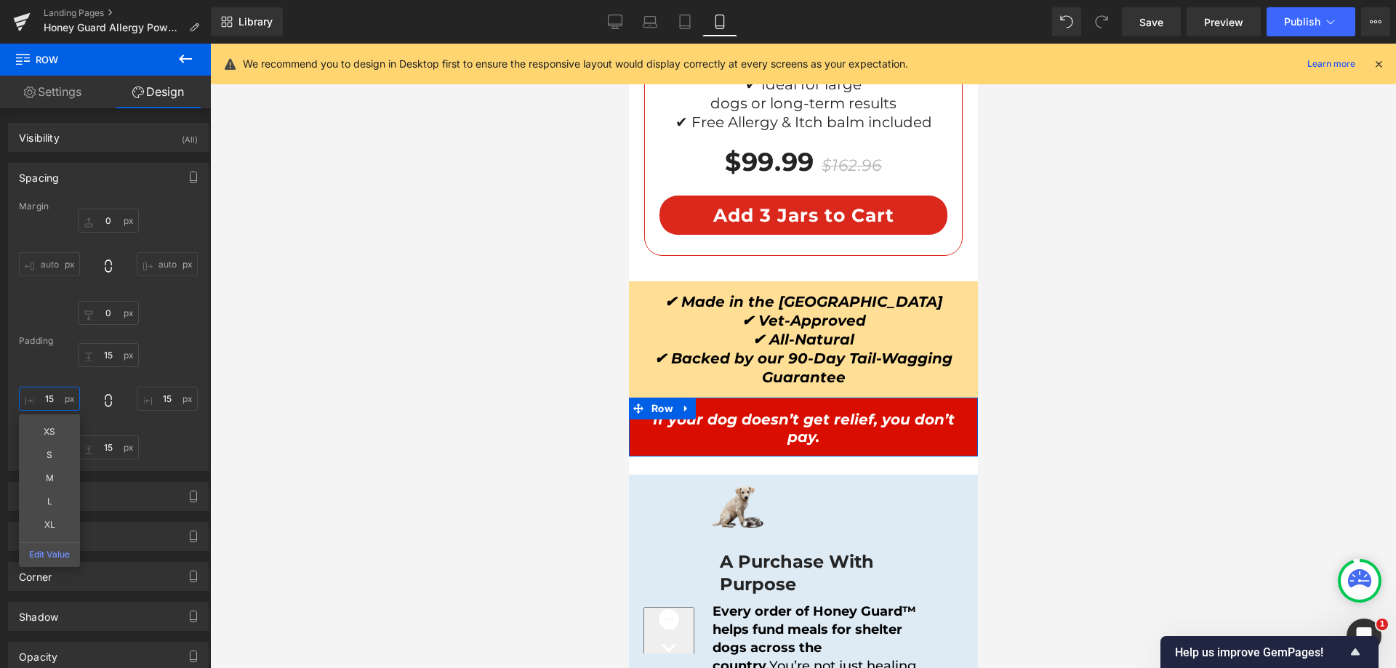
type input "15"
click at [168, 364] on div "15 15 XS S M L XL Edit Value" at bounding box center [108, 401] width 179 height 116
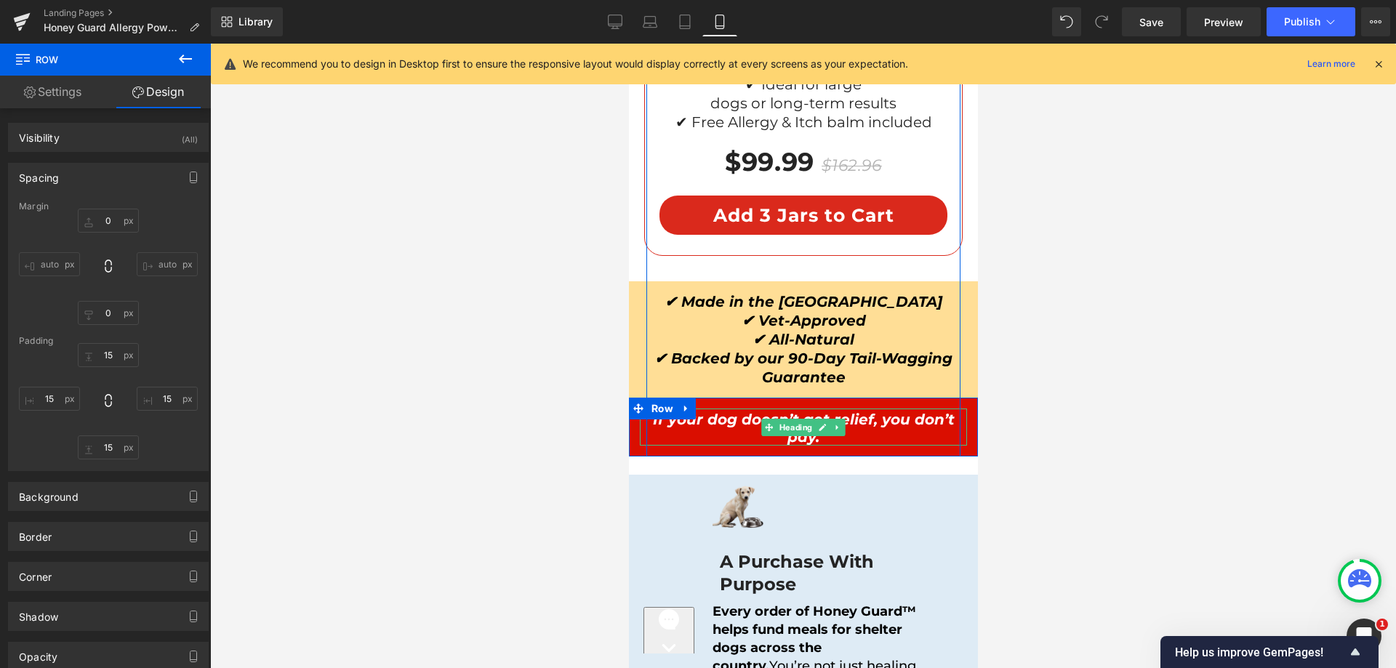
click at [745, 411] on icon "If your dog doesn’t get relief, you don’t pay." at bounding box center [803, 428] width 302 height 35
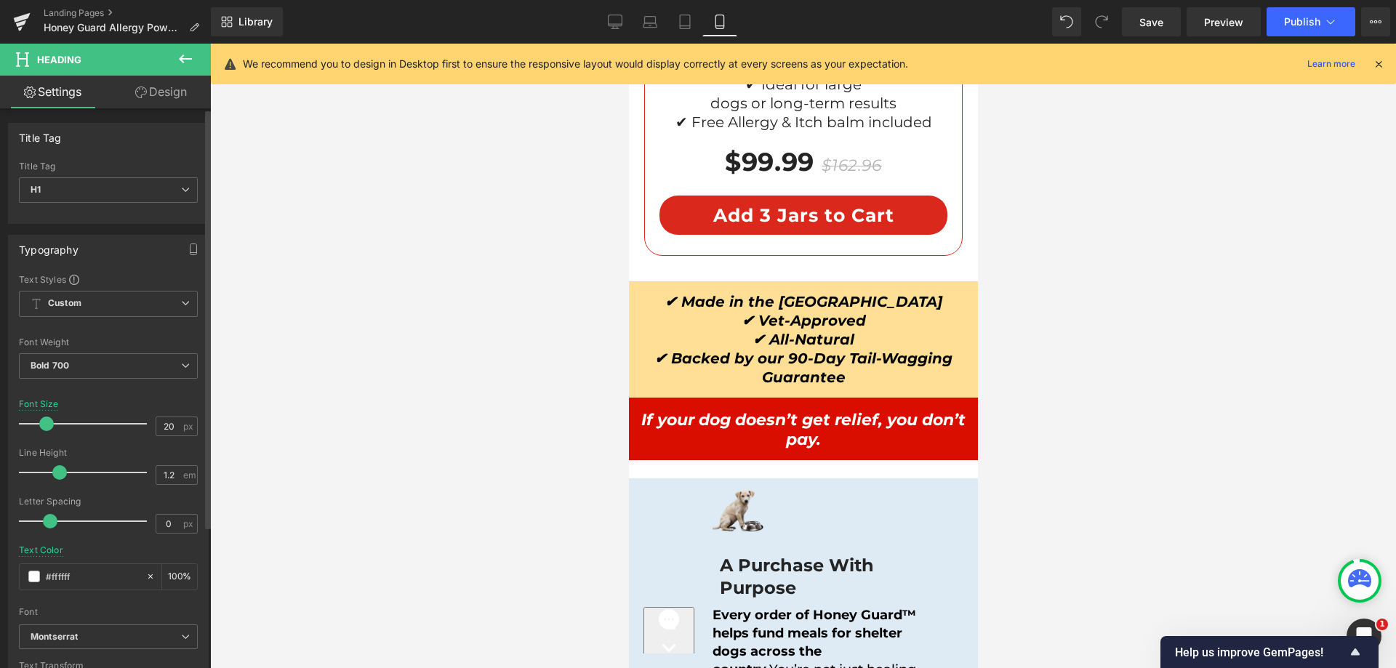
click at [48, 424] on span at bounding box center [46, 424] width 15 height 15
click at [168, 94] on link "Design" at bounding box center [160, 92] width 105 height 33
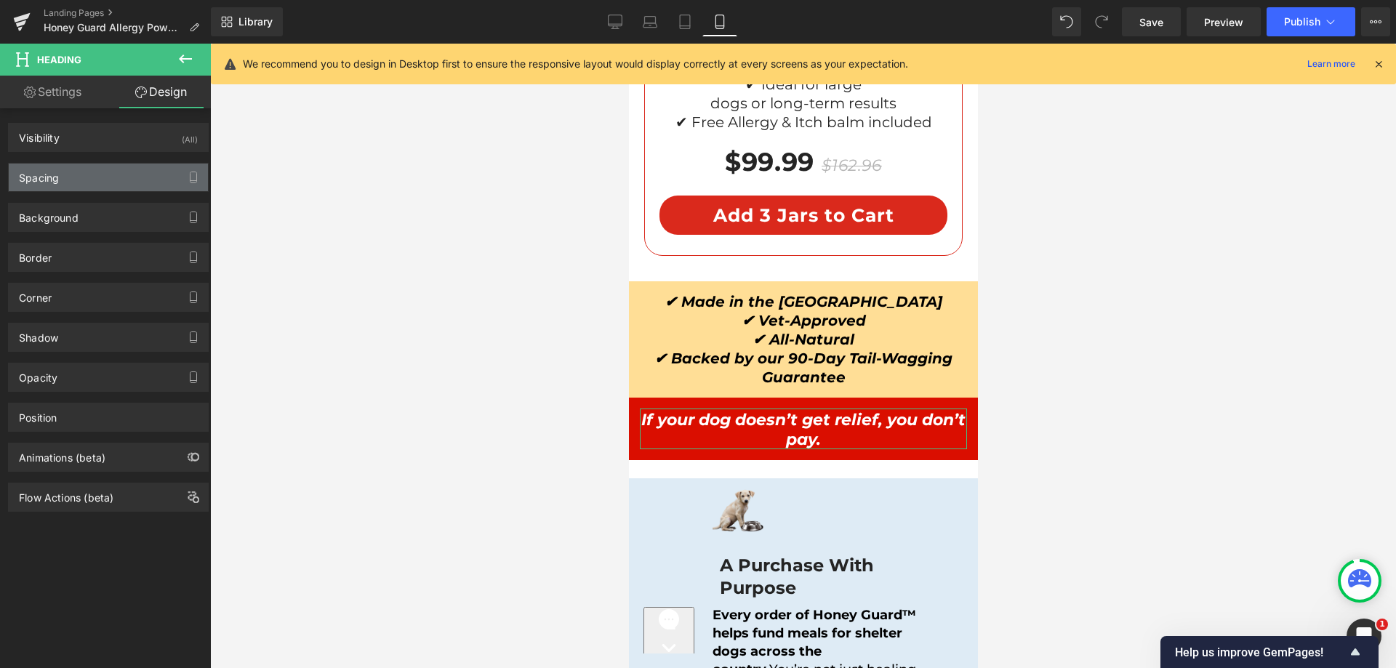
click at [137, 179] on div "Spacing" at bounding box center [108, 178] width 199 height 28
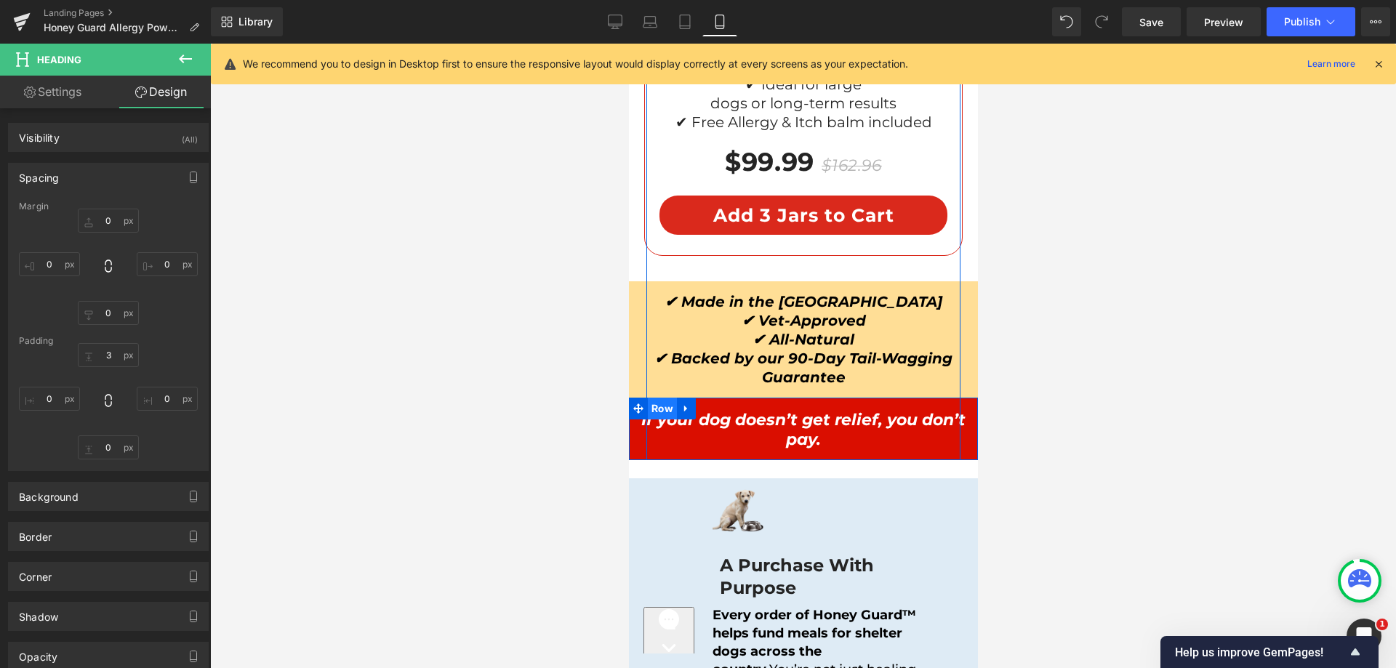
drag, startPoint x: 658, startPoint y: 366, endPoint x: 1154, endPoint y: 415, distance: 498.4
click at [658, 398] on span "Row" at bounding box center [661, 409] width 29 height 22
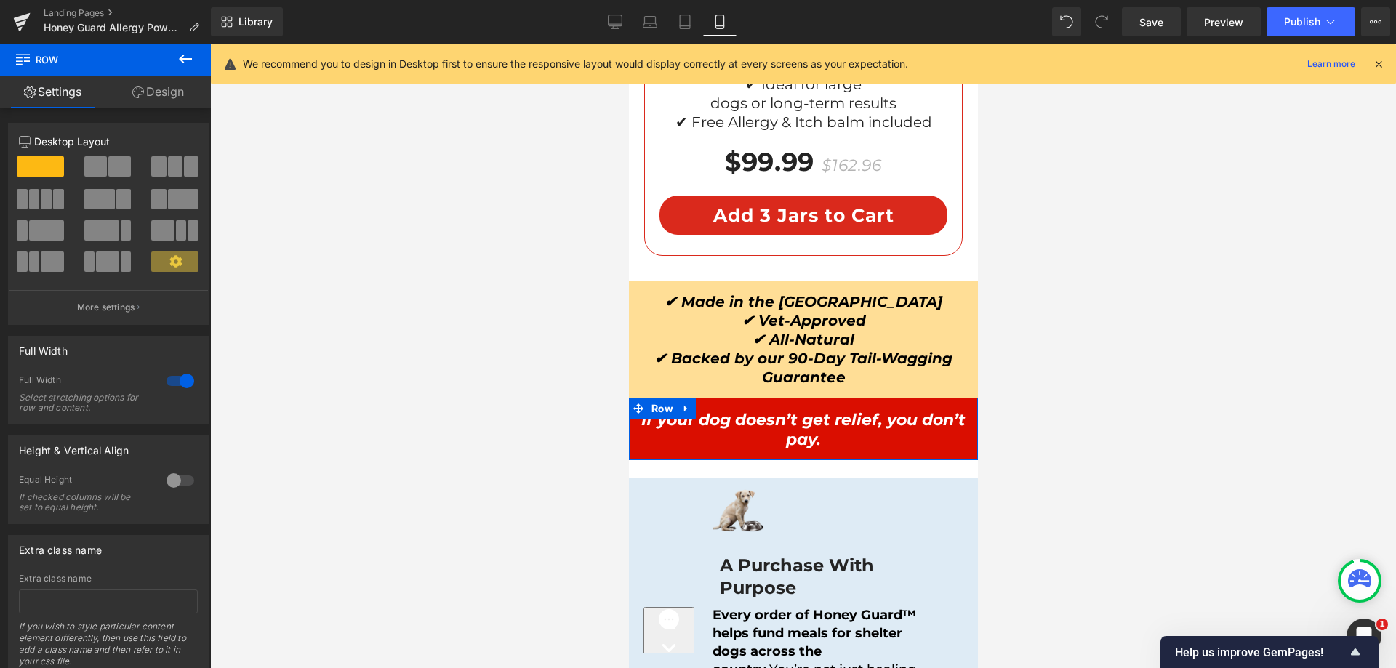
click at [167, 98] on link "Design" at bounding box center [157, 92] width 105 height 33
click at [0, 0] on div "Spacing" at bounding box center [0, 0] width 0 height 0
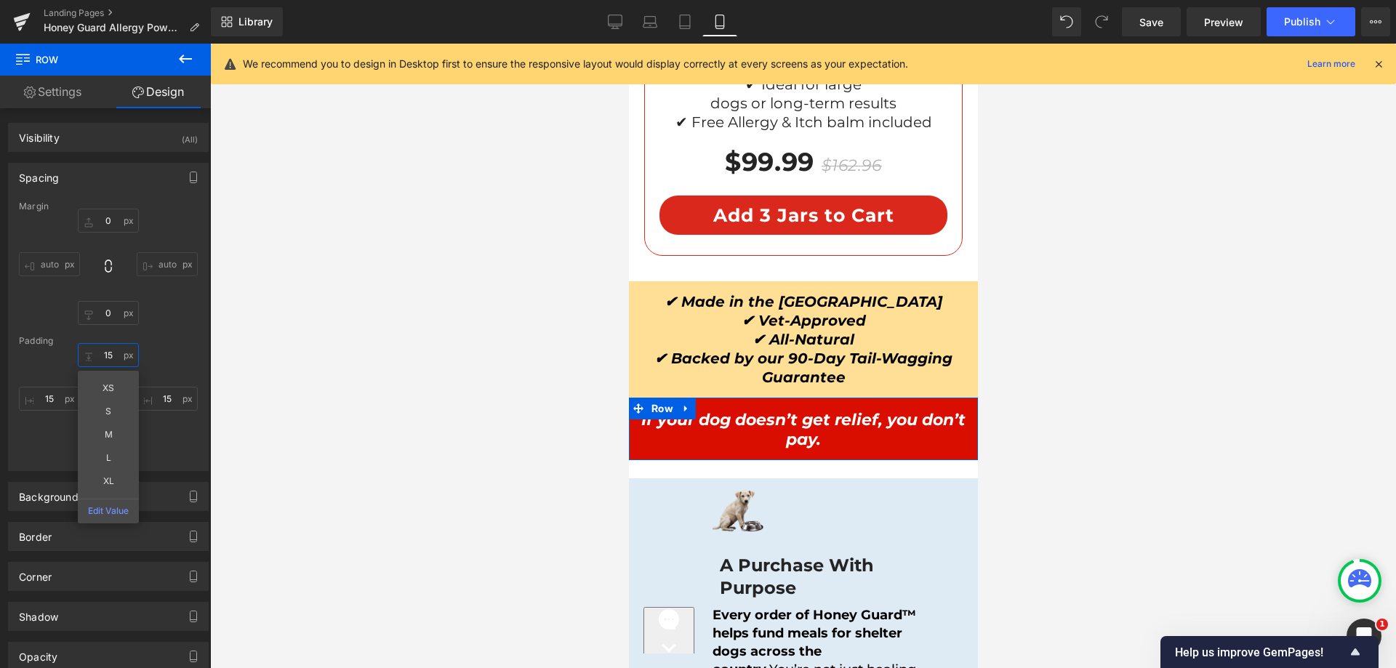
click at [103, 359] on input "text" at bounding box center [108, 355] width 61 height 24
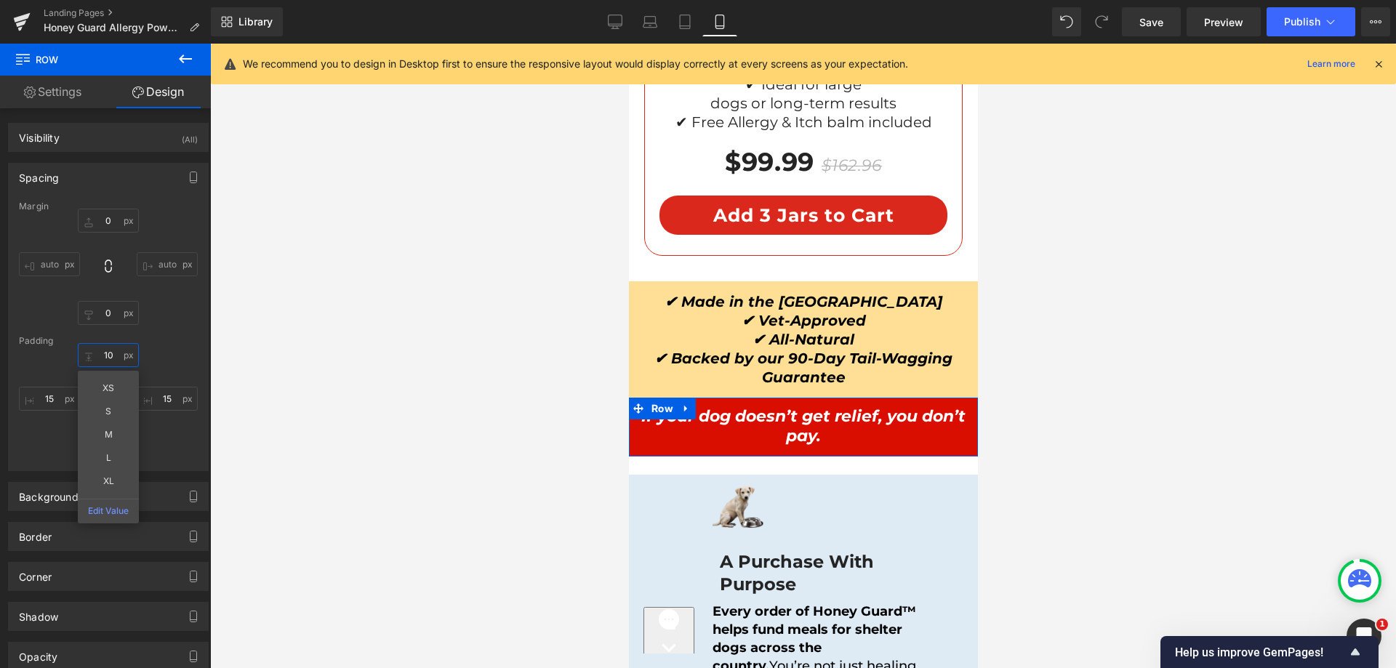
type input "10"
click at [177, 370] on div "10 XS S M L XL Edit Value" at bounding box center [108, 401] width 179 height 116
click at [95, 442] on input "text" at bounding box center [108, 448] width 61 height 24
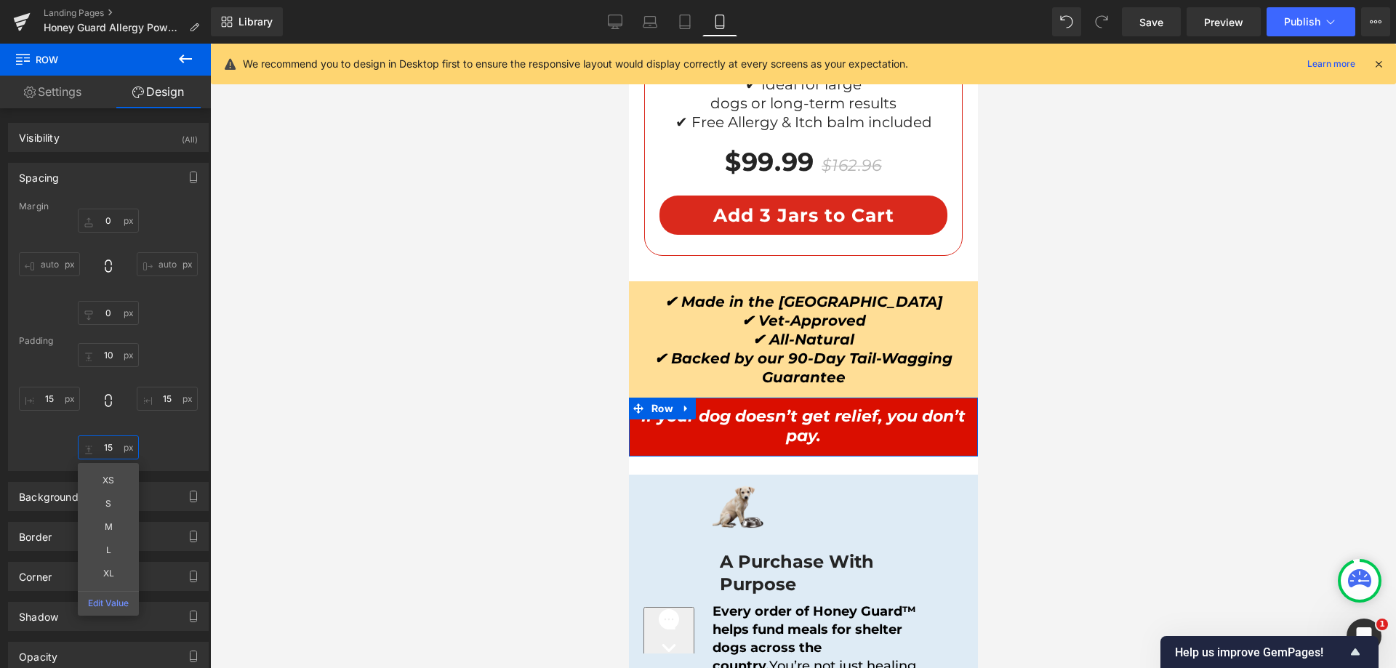
paste input "0"
type input "10"
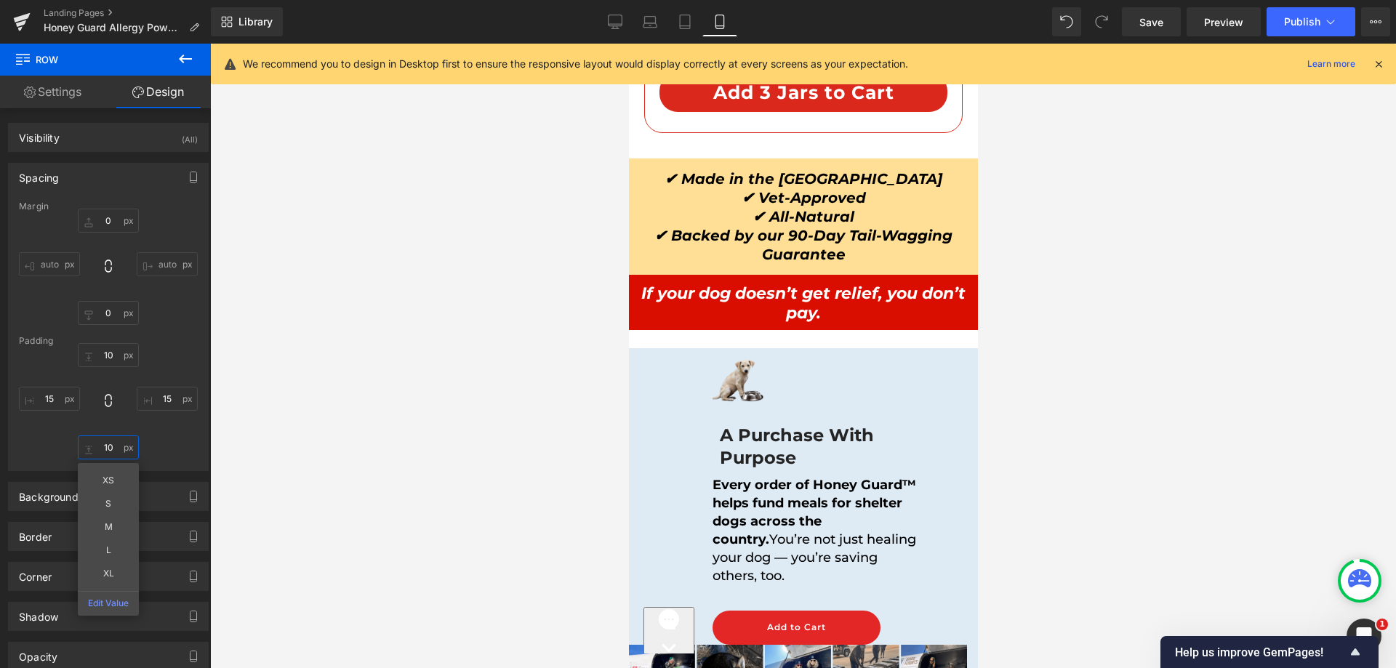
scroll to position [12508, 0]
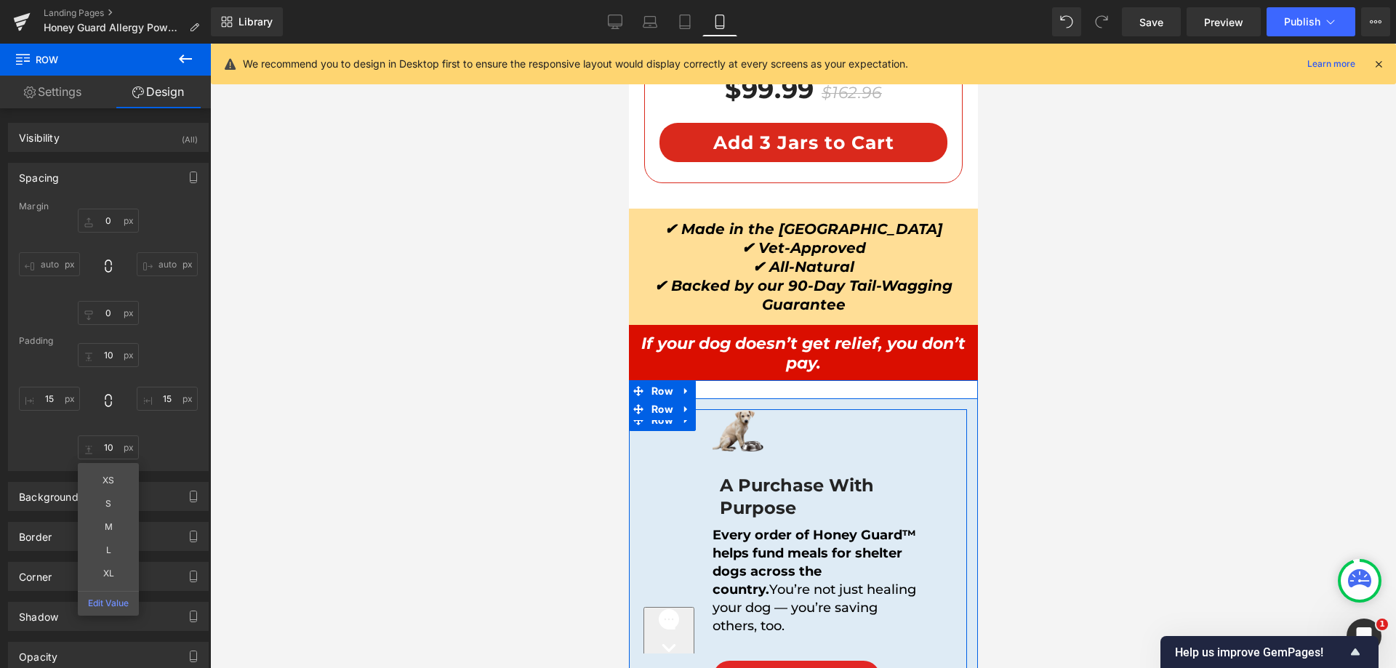
click at [678, 419] on div "Image A Purchase With Purpose Heading Every order of Honey Guard™ helps fund me…" at bounding box center [797, 552] width 338 height 286
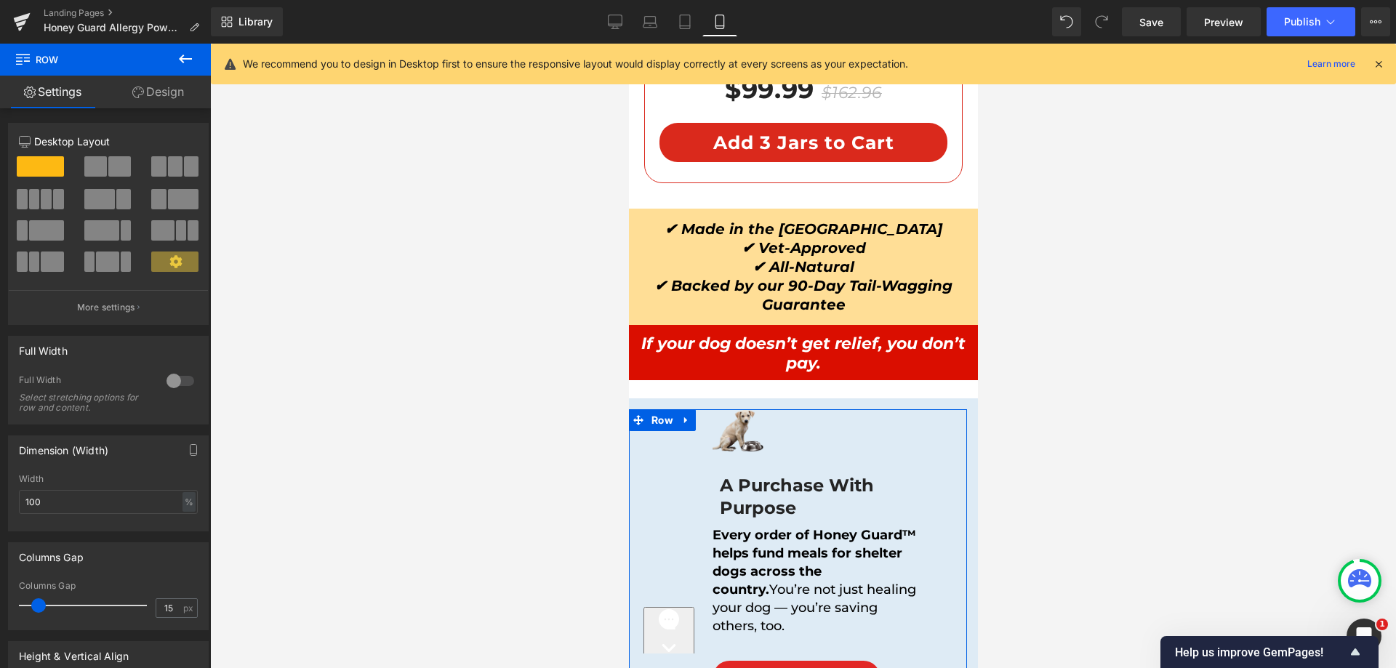
click at [159, 95] on link "Design" at bounding box center [157, 92] width 105 height 33
click at [0, 0] on div "Spacing" at bounding box center [0, 0] width 0 height 0
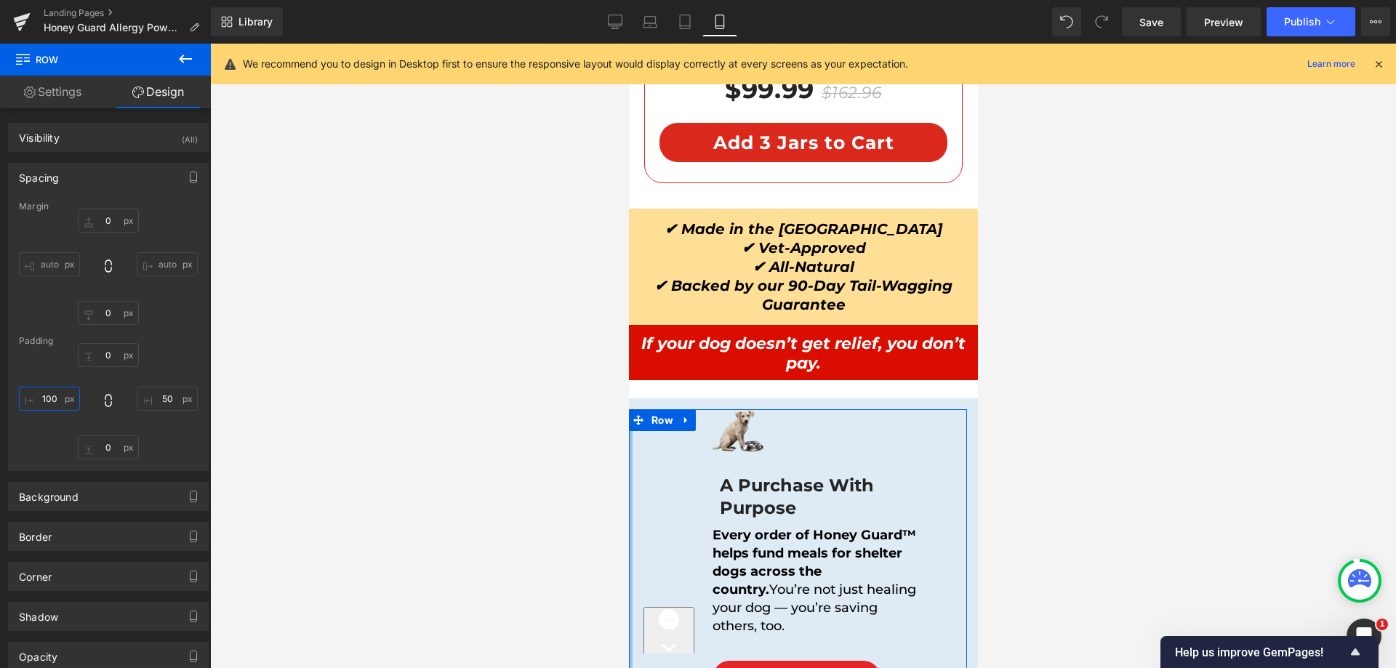
click at [56, 401] on input "text" at bounding box center [49, 399] width 61 height 24
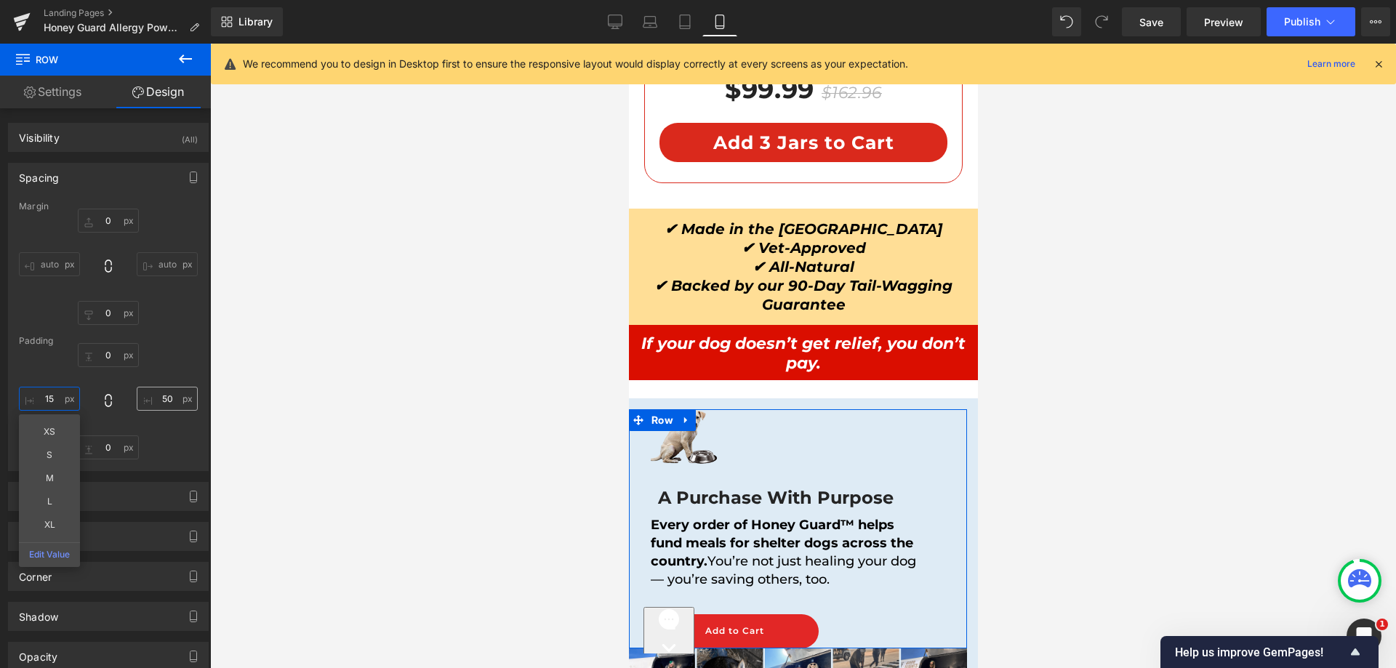
type input "15"
click at [161, 407] on input "text" at bounding box center [167, 399] width 61 height 24
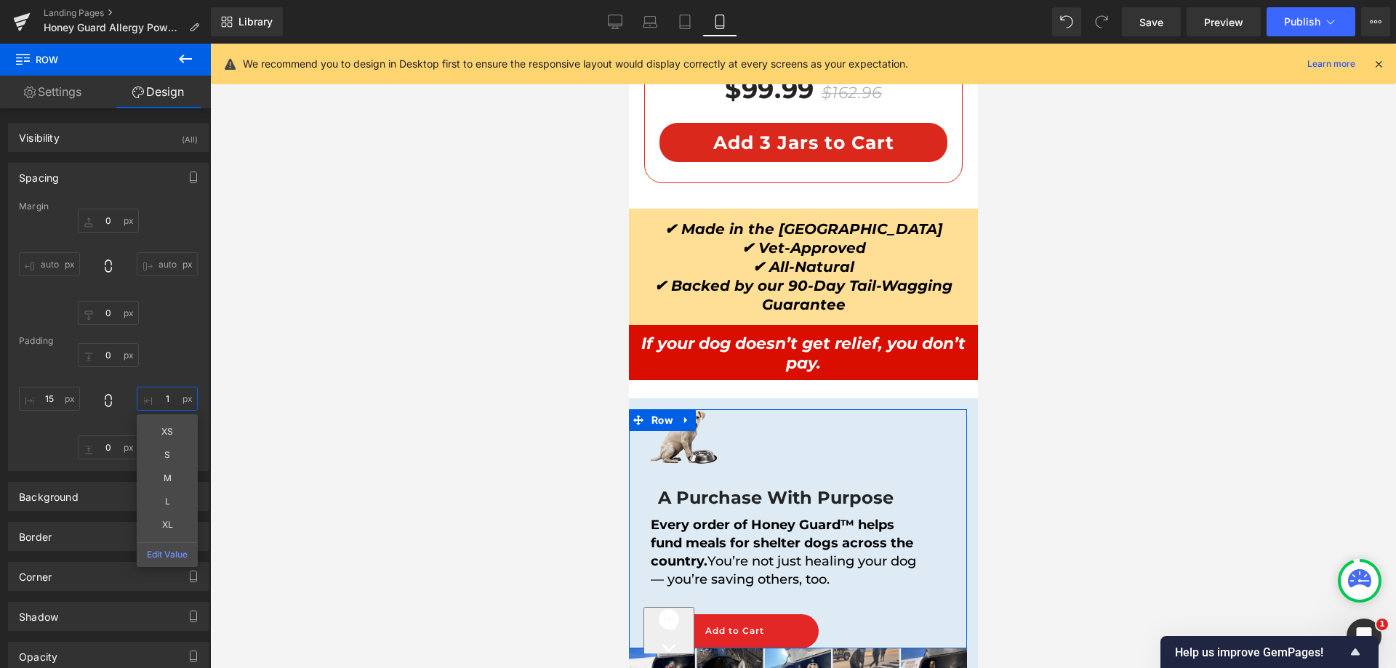
type input "15"
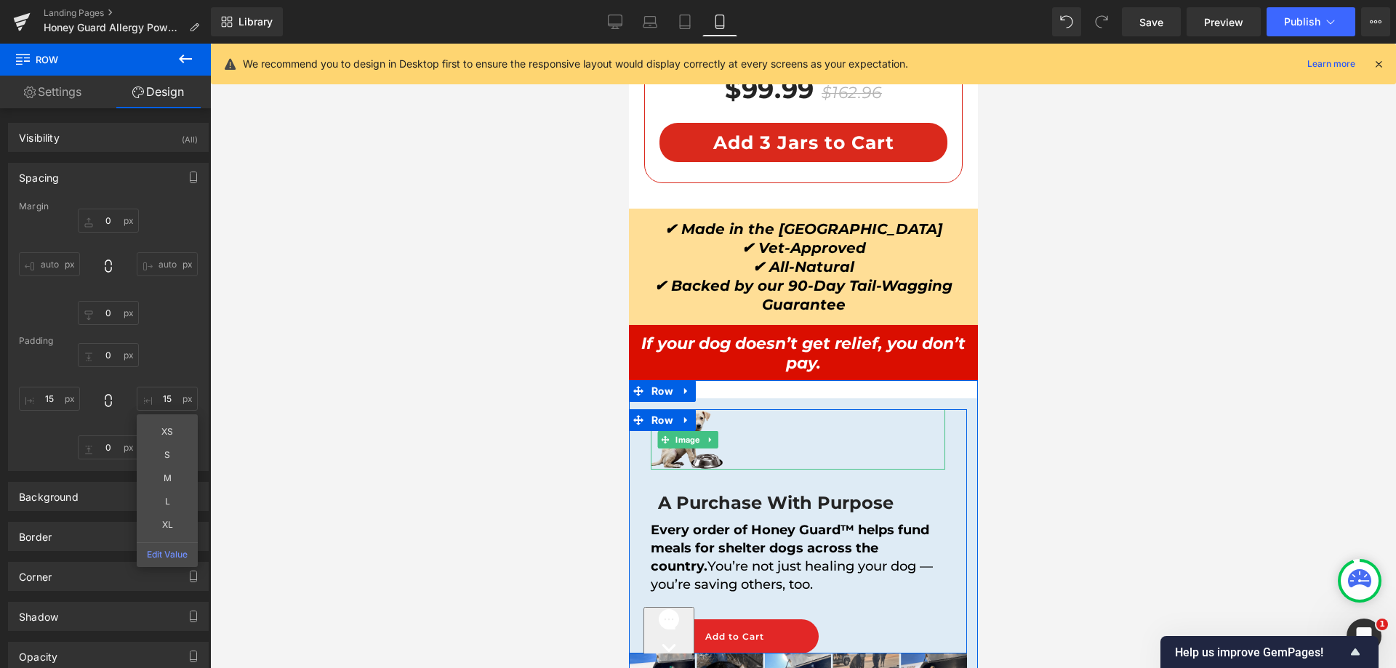
click at [777, 411] on div at bounding box center [797, 439] width 295 height 60
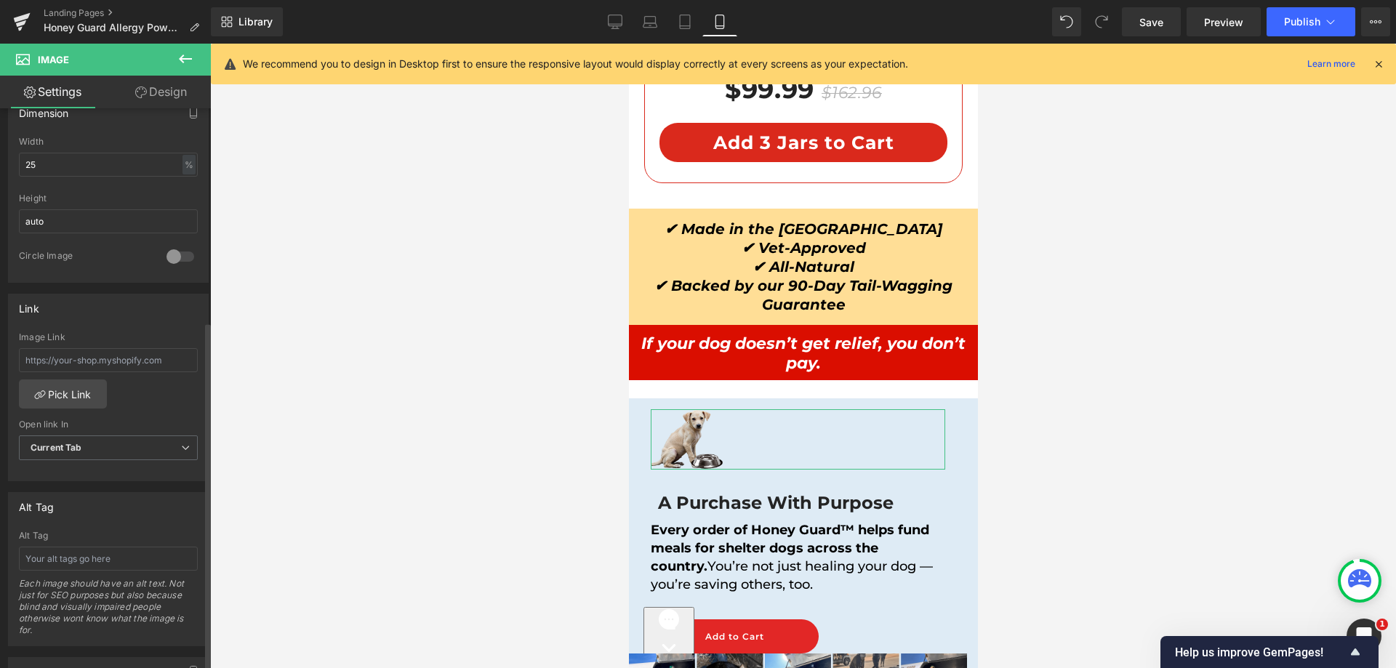
scroll to position [732, 0]
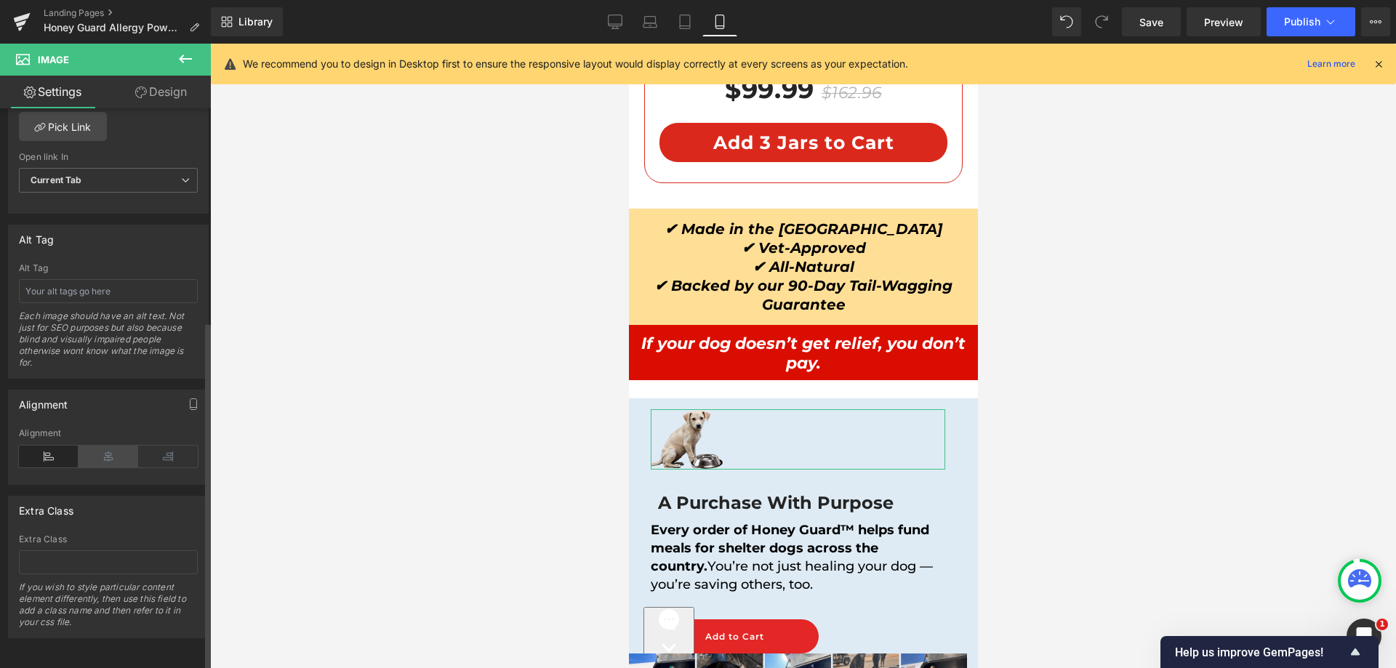
click at [100, 446] on icon at bounding box center [109, 457] width 60 height 22
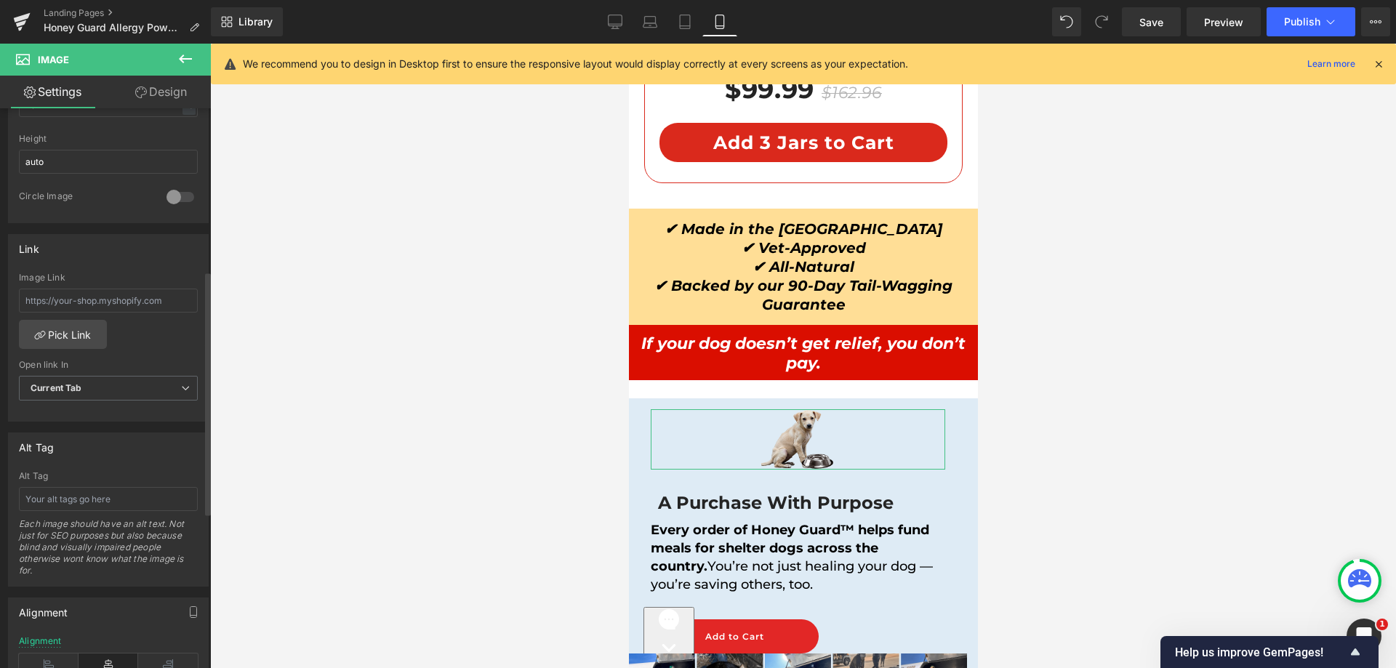
scroll to position [368, 0]
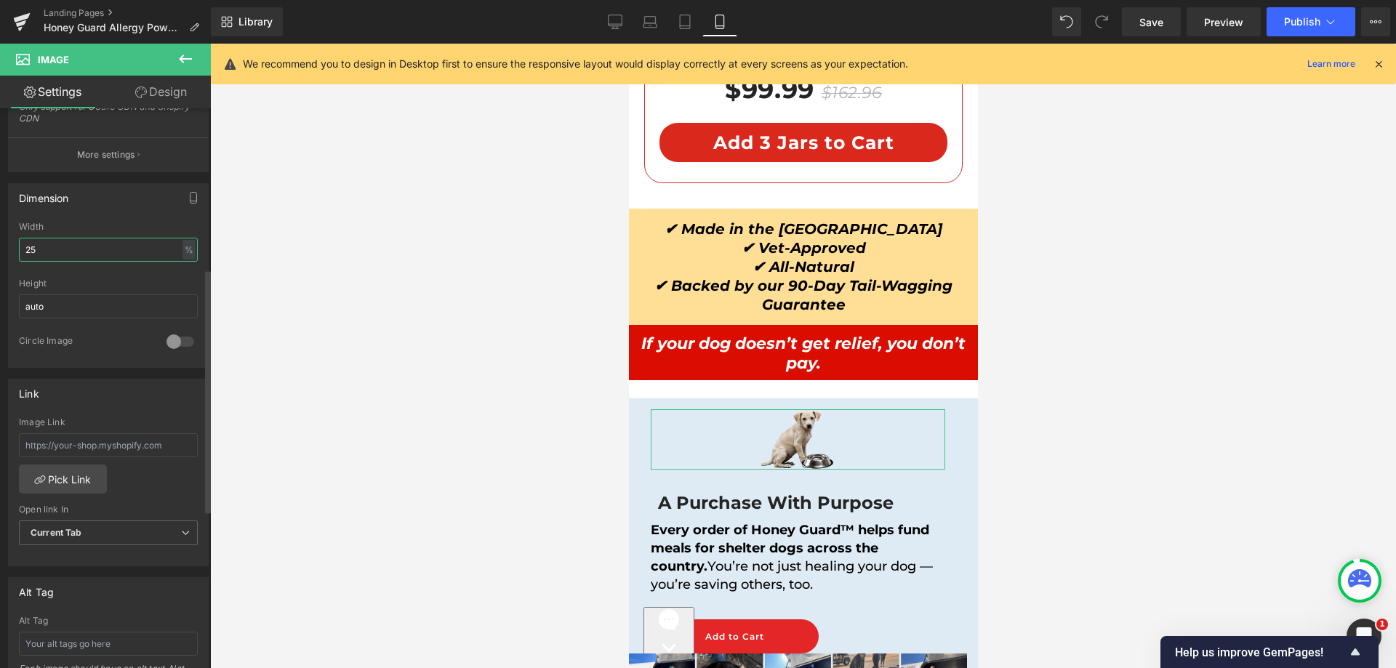
click at [31, 243] on input "25" at bounding box center [108, 250] width 179 height 24
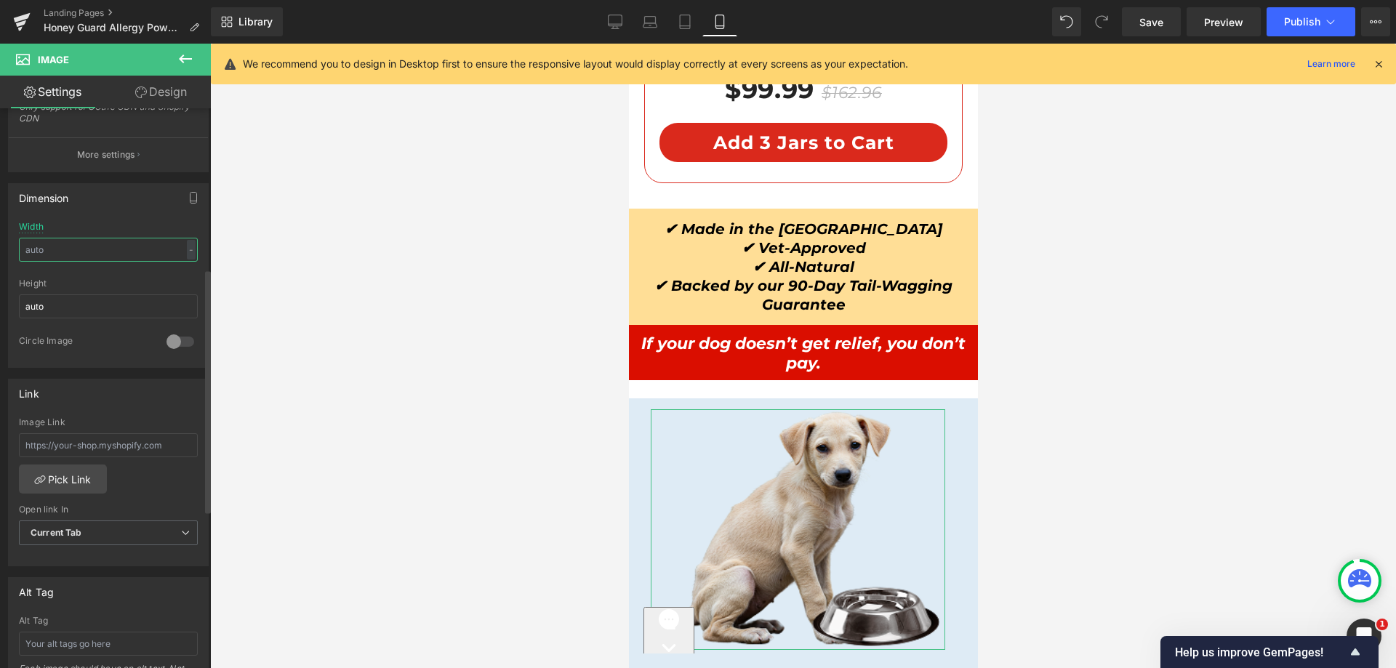
click at [35, 251] on input "text" at bounding box center [108, 250] width 179 height 24
type input "65"
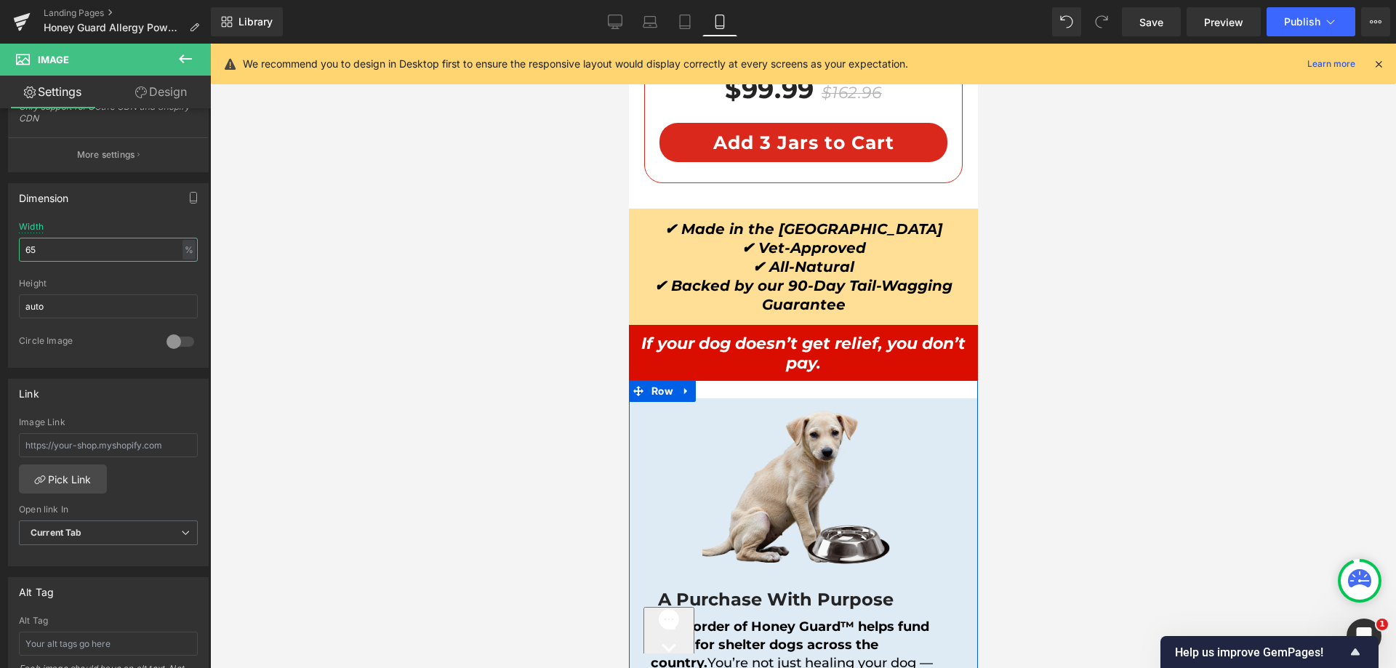
scroll to position [12581, 0]
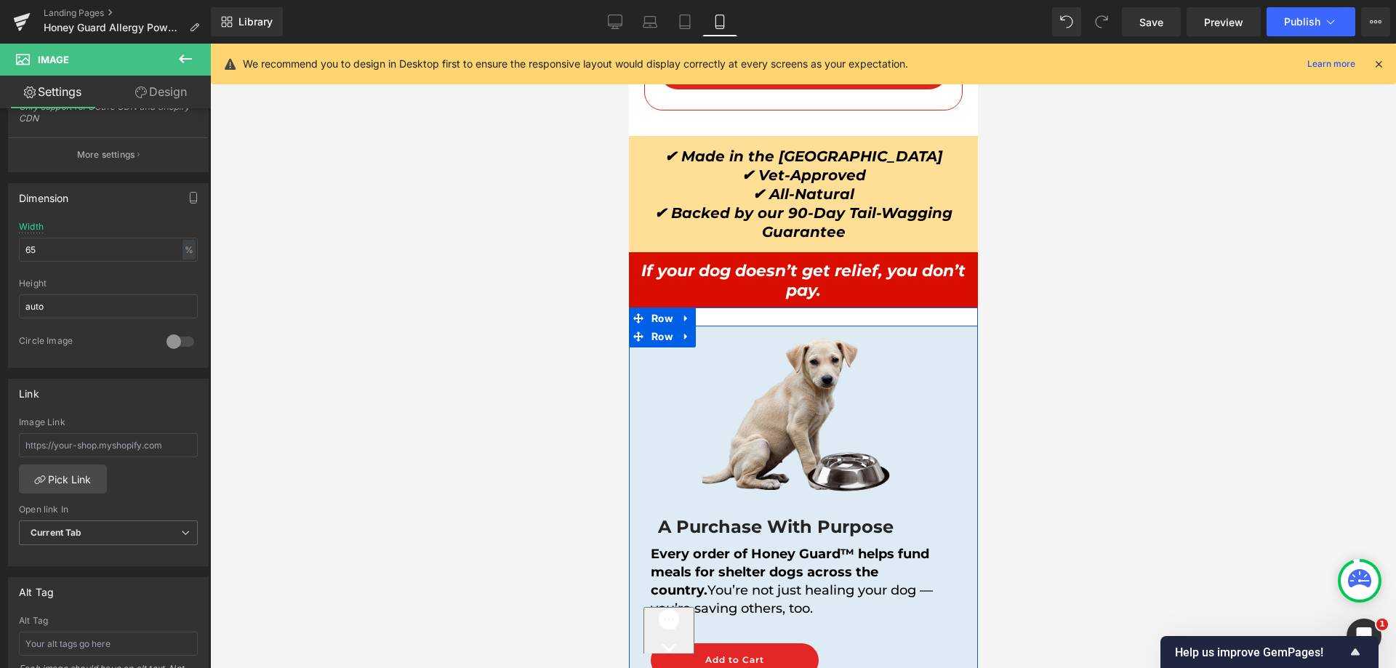
click at [756, 326] on div "Image A Purchase With Purpose Heading Every order of Honey Guard™ helps fund me…" at bounding box center [802, 580] width 349 height 508
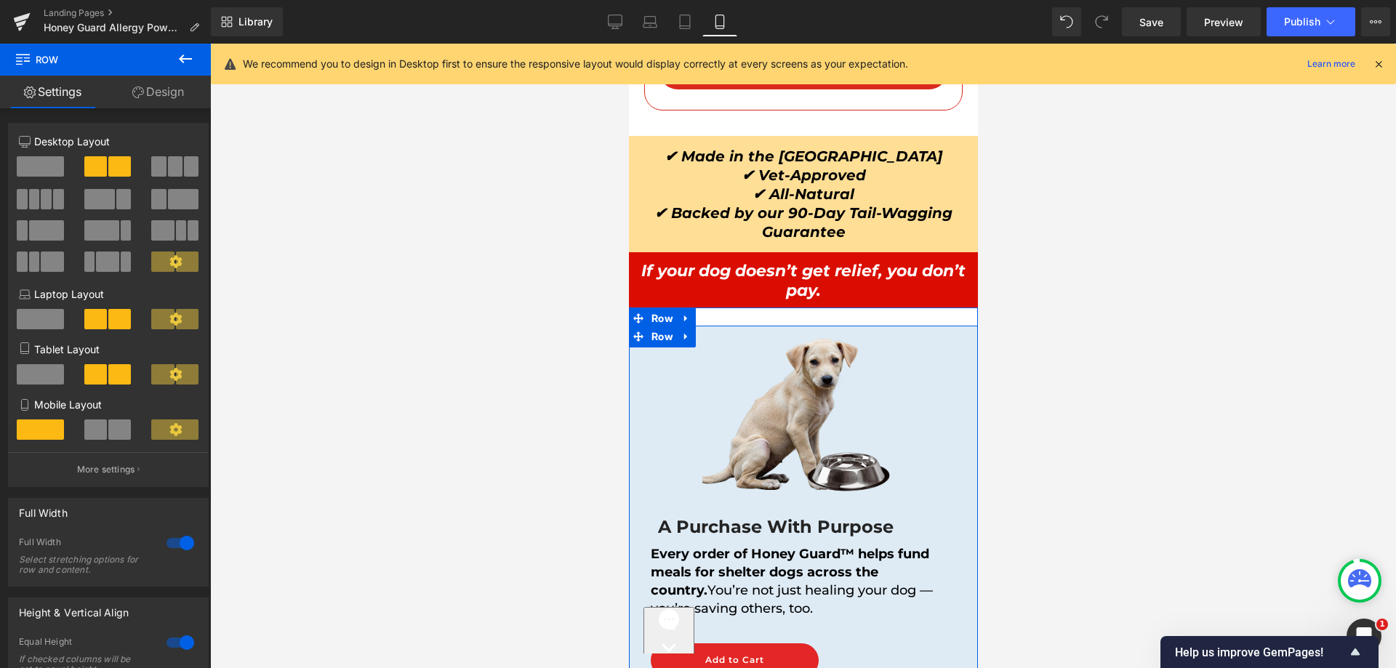
click at [961, 326] on div "Image A Purchase With Purpose Heading Every order of Honey Guard™ helps fund me…" at bounding box center [802, 580] width 349 height 508
click at [175, 97] on link "Design" at bounding box center [157, 92] width 105 height 33
click at [0, 0] on div "Spacing" at bounding box center [0, 0] width 0 height 0
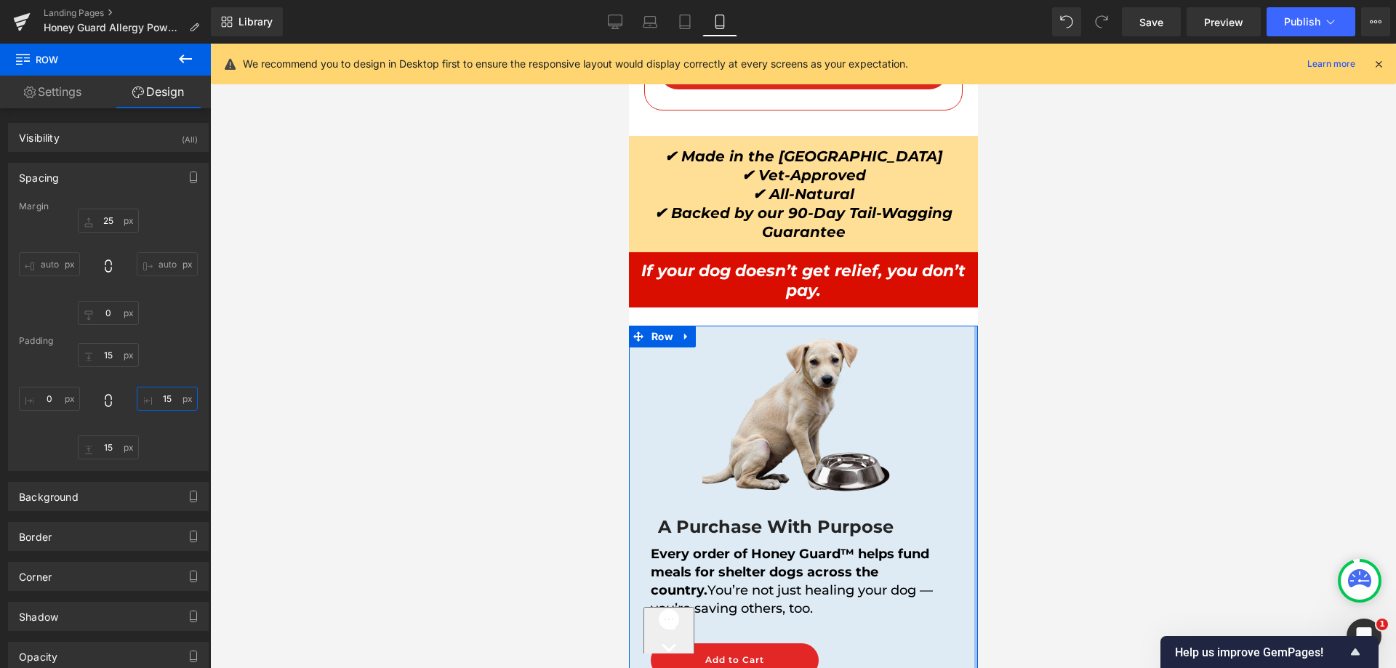
click at [170, 396] on input "text" at bounding box center [167, 399] width 61 height 24
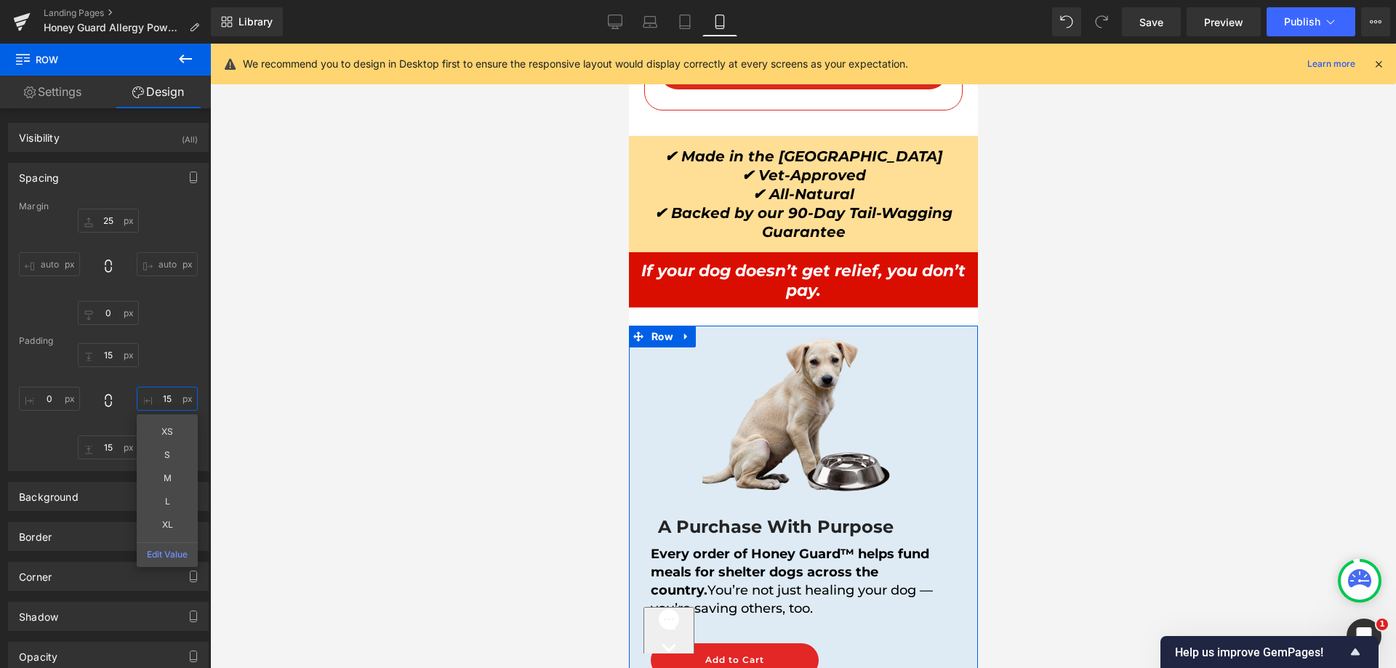
type input "15"
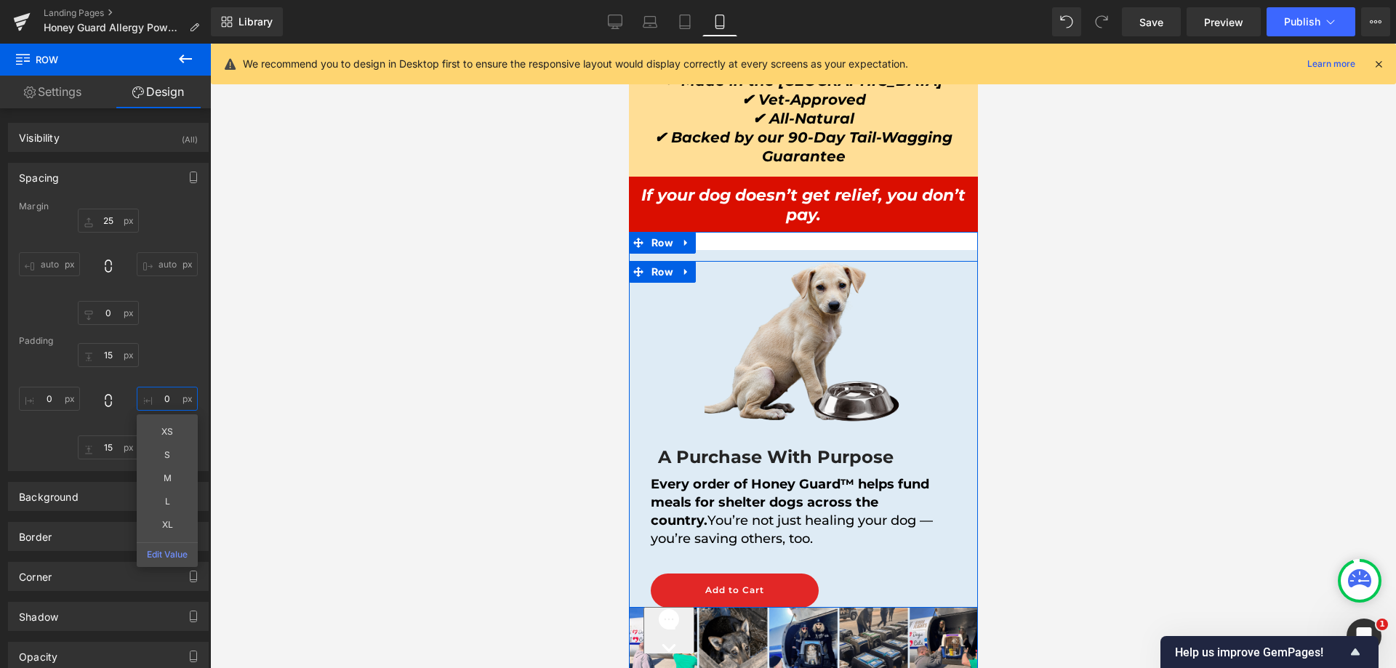
scroll to position [12726, 0]
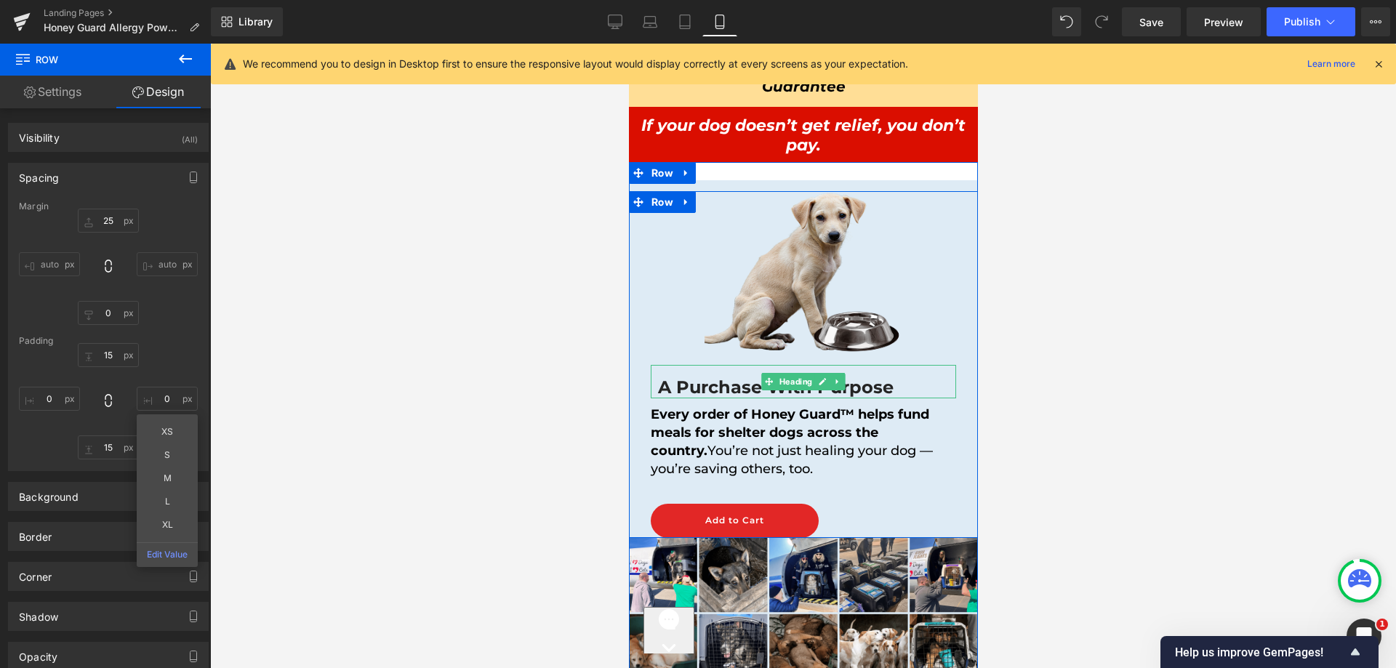
click at [665, 376] on h1 "A Purchase With Purpose" at bounding box center [802, 387] width 291 height 23
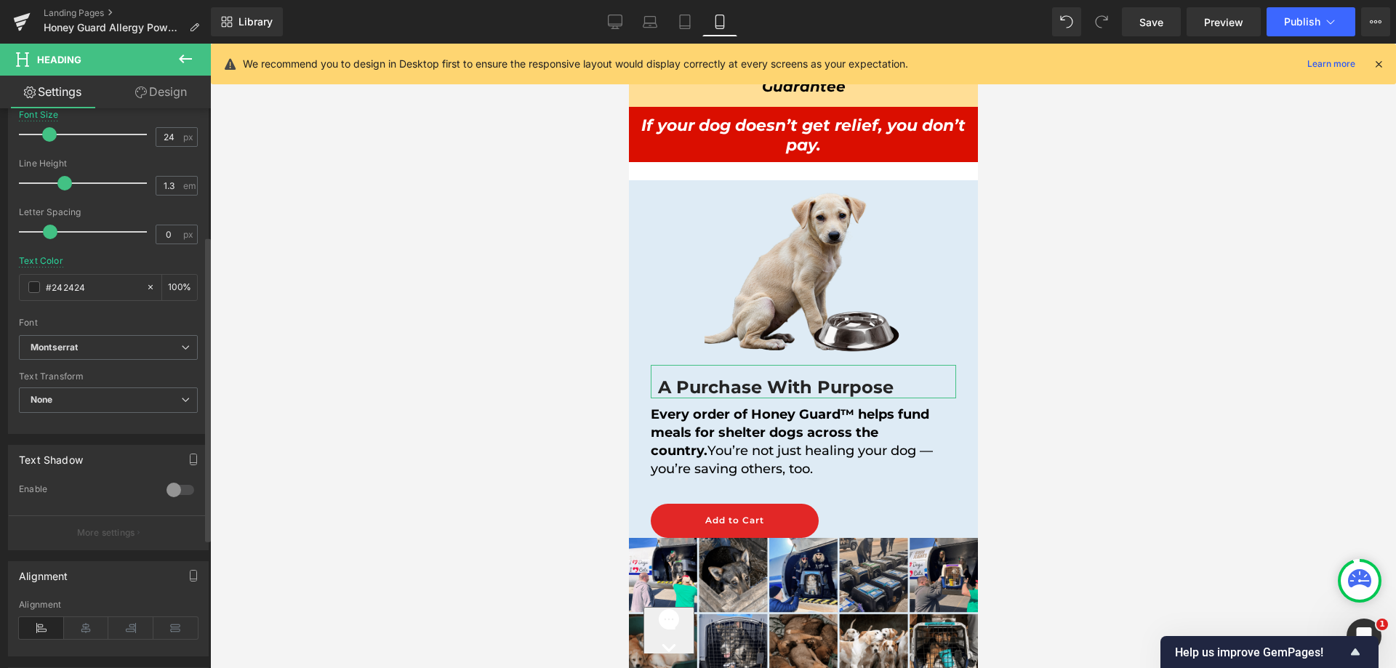
scroll to position [472, 0]
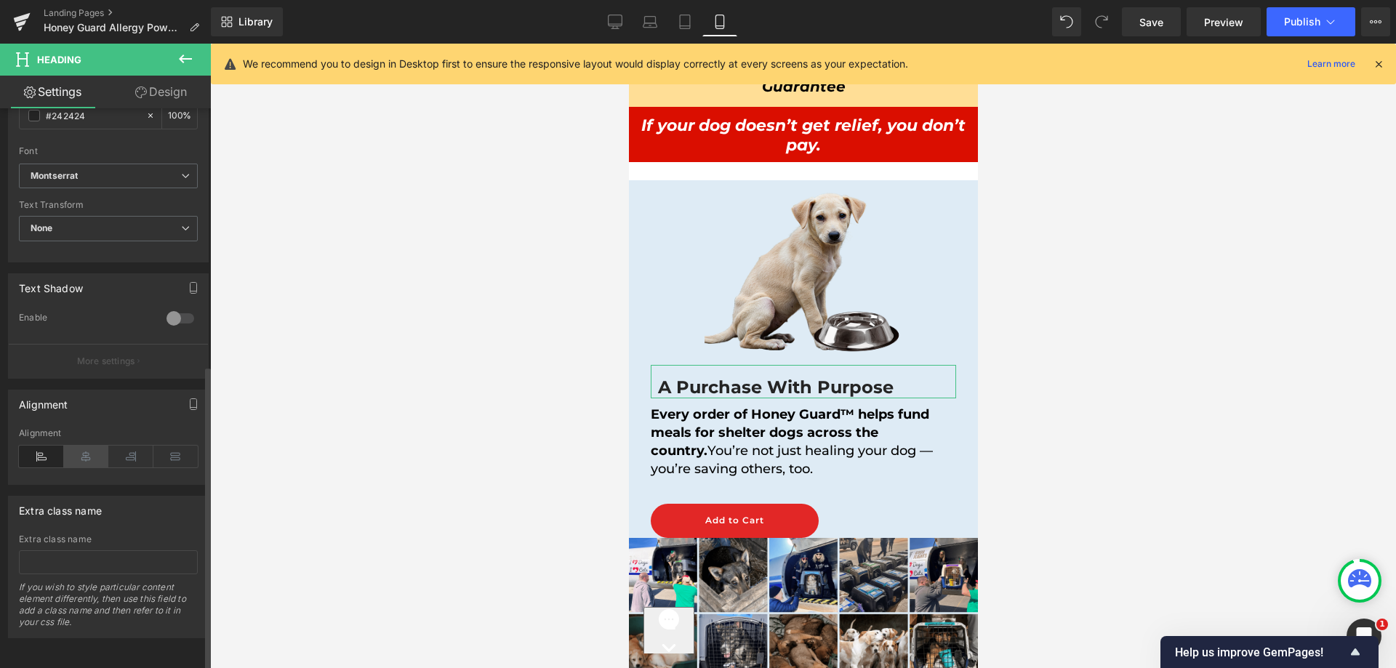
click at [86, 446] on icon at bounding box center [86, 457] width 45 height 22
click at [156, 100] on link "Design" at bounding box center [160, 92] width 105 height 33
click at [0, 0] on div "Background" at bounding box center [0, 0] width 0 height 0
click at [0, 0] on div "Spacing" at bounding box center [0, 0] width 0 height 0
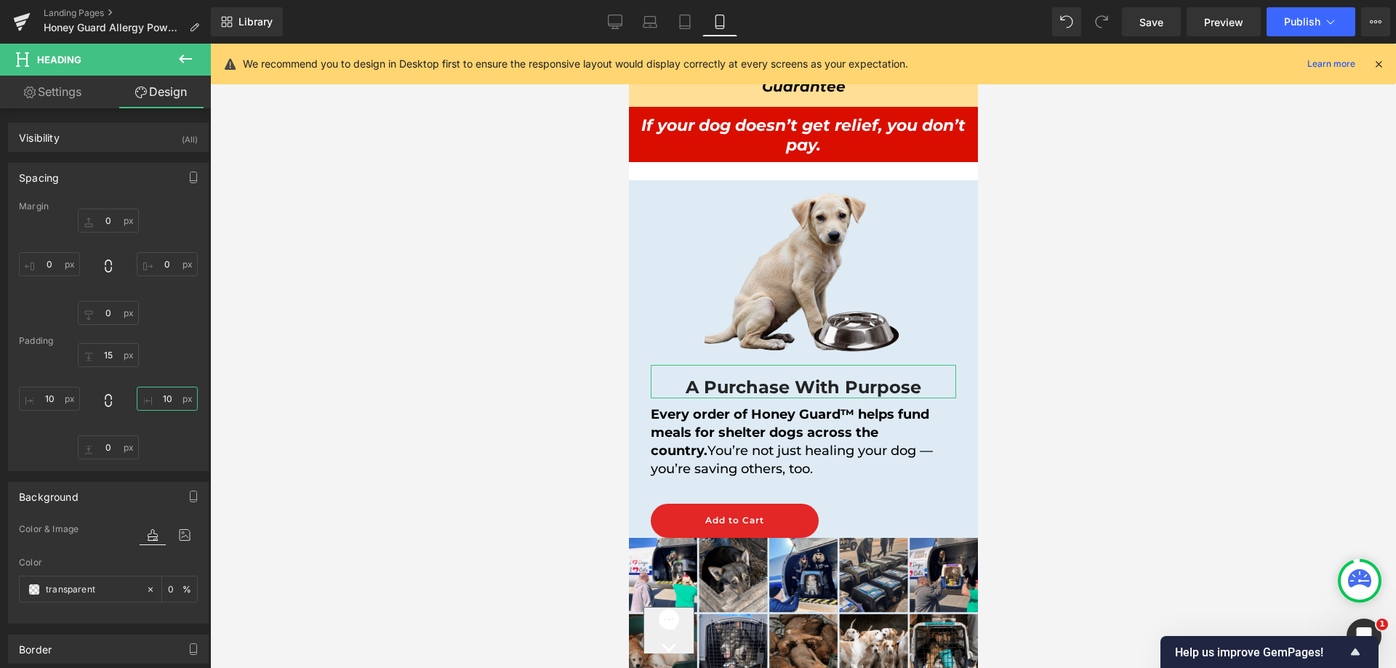
click at [159, 393] on input "text" at bounding box center [167, 399] width 61 height 24
click at [106, 348] on input "text" at bounding box center [108, 355] width 61 height 24
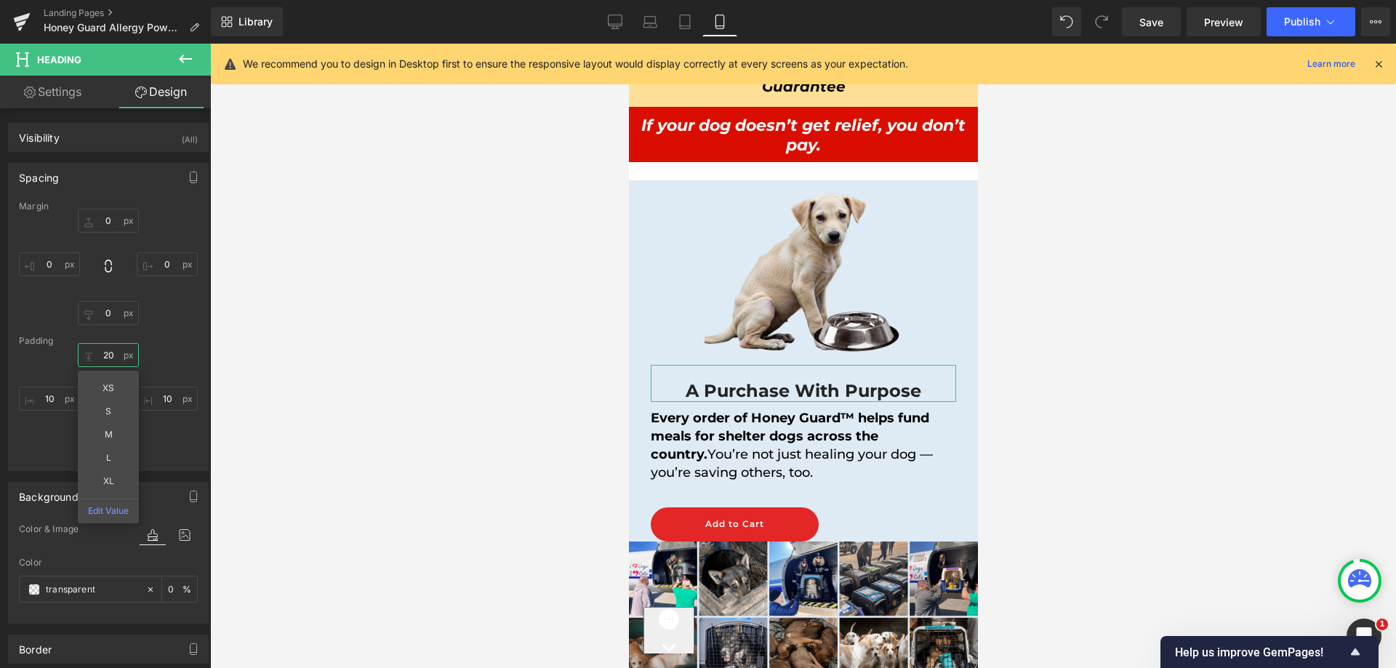
type input "20"
click at [52, 95] on link "Settings" at bounding box center [52, 92] width 105 height 33
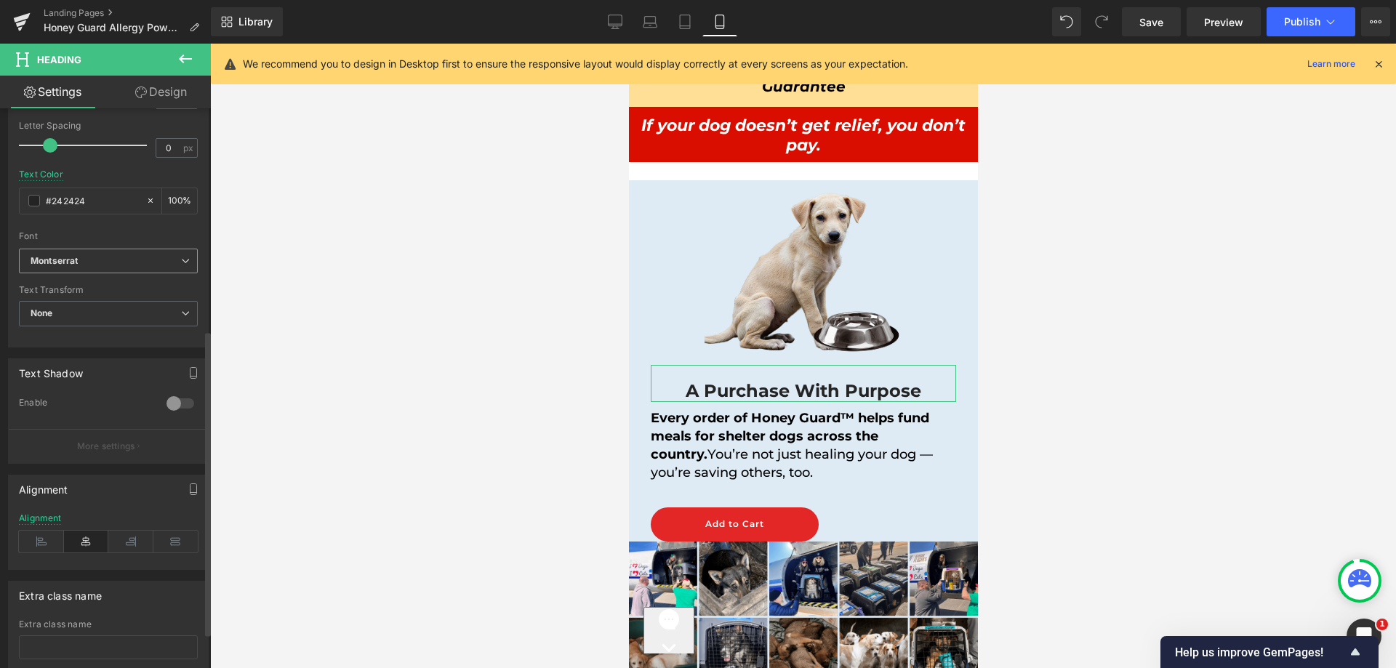
scroll to position [254, 0]
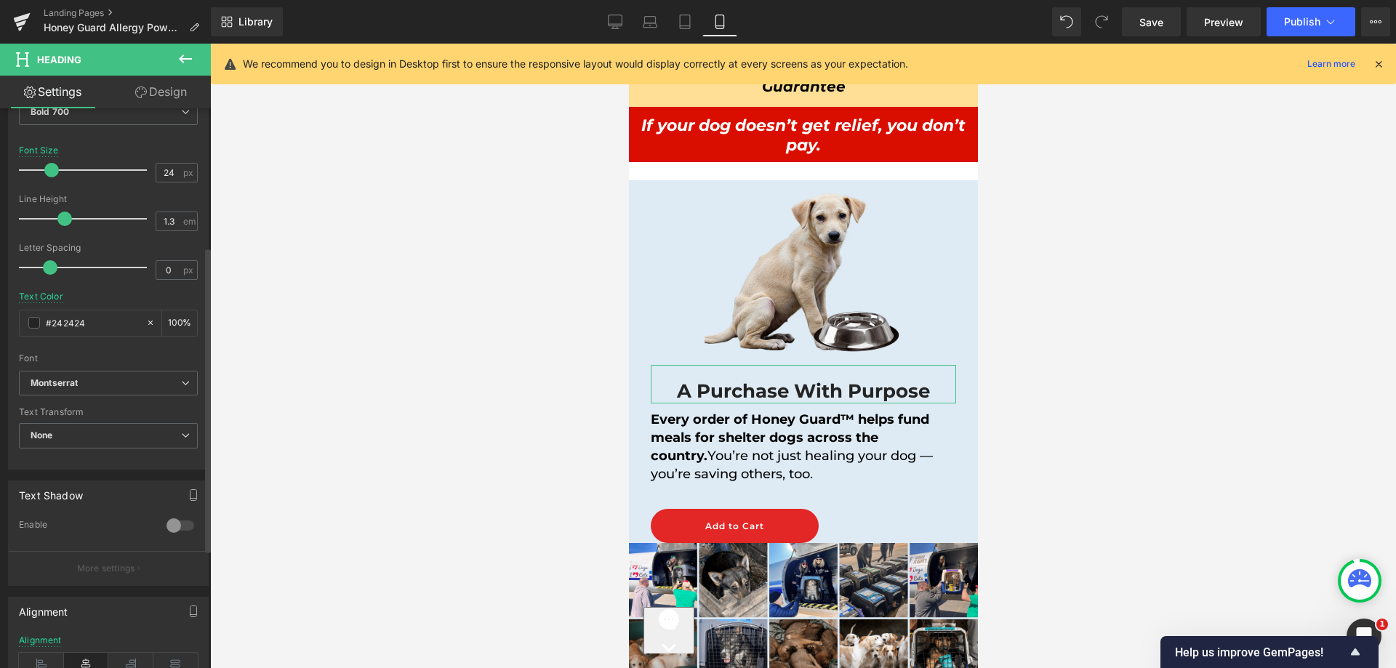
click at [46, 167] on span at bounding box center [51, 170] width 15 height 15
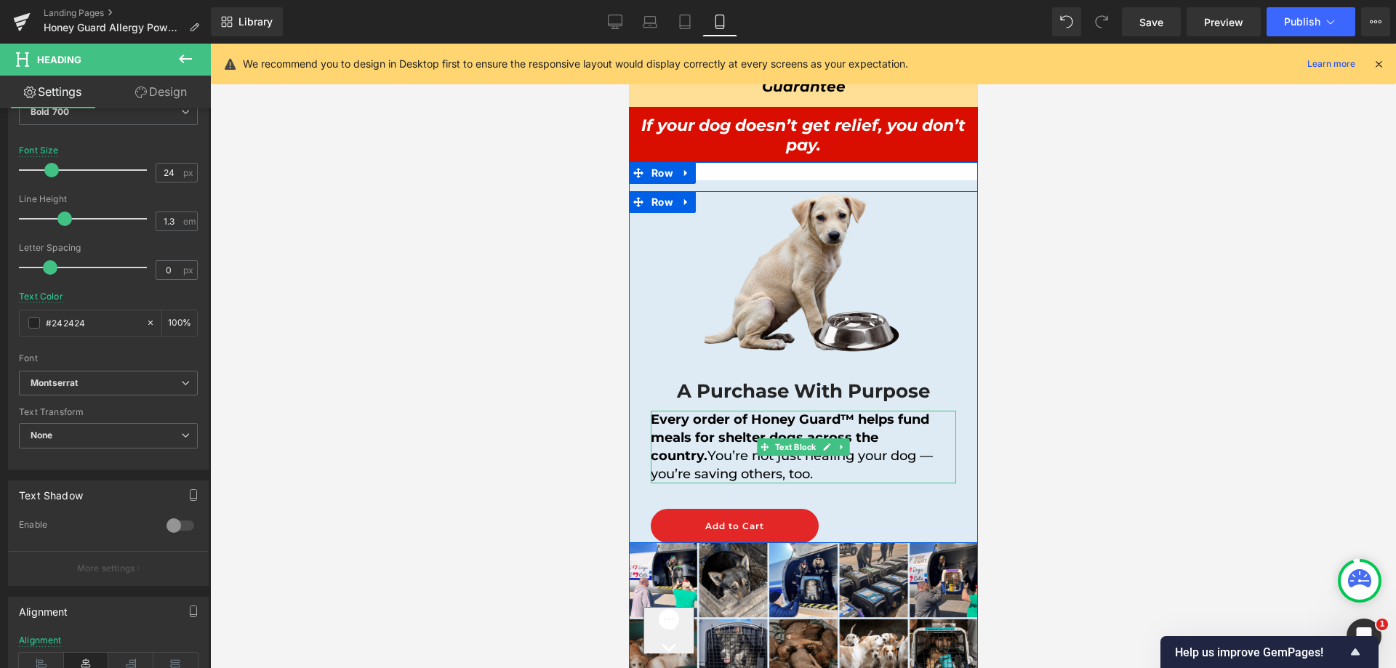
click at [799, 412] on strong "Every order of Honey Guard™ helps fund meals for shelter dogs across the countr…" at bounding box center [791, 438] width 282 height 52
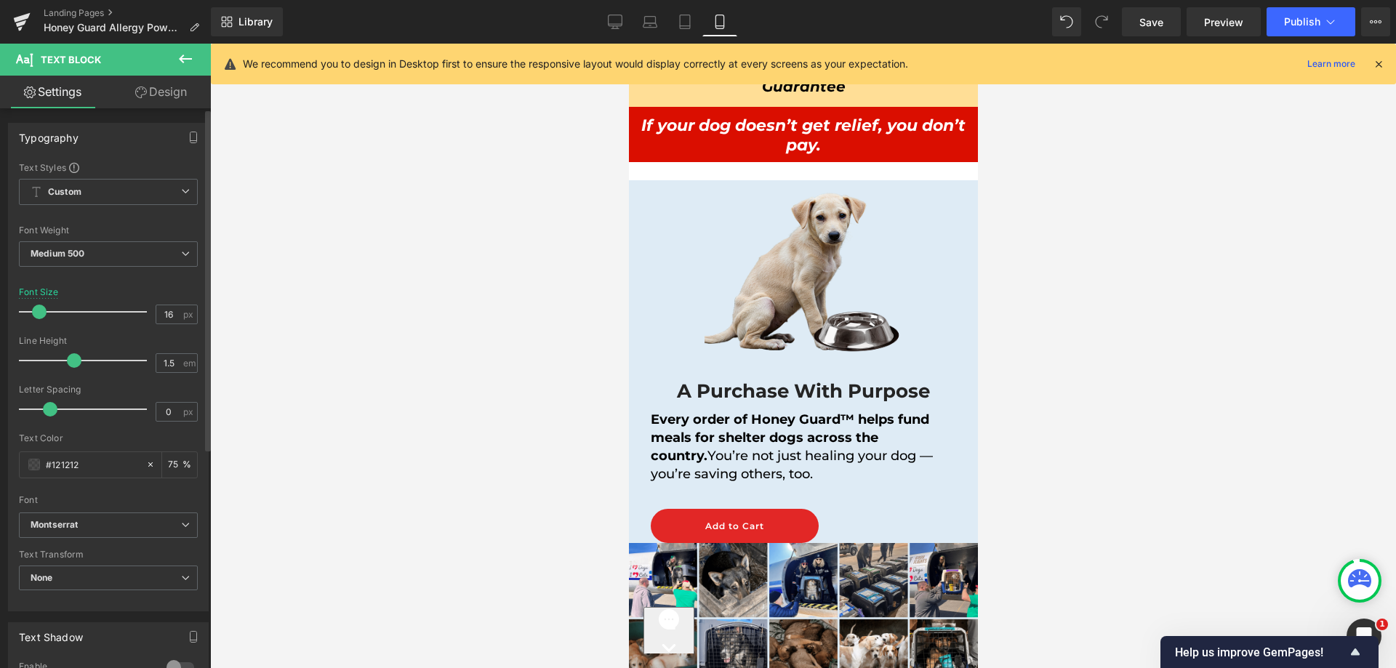
click at [57, 308] on div at bounding box center [86, 311] width 121 height 29
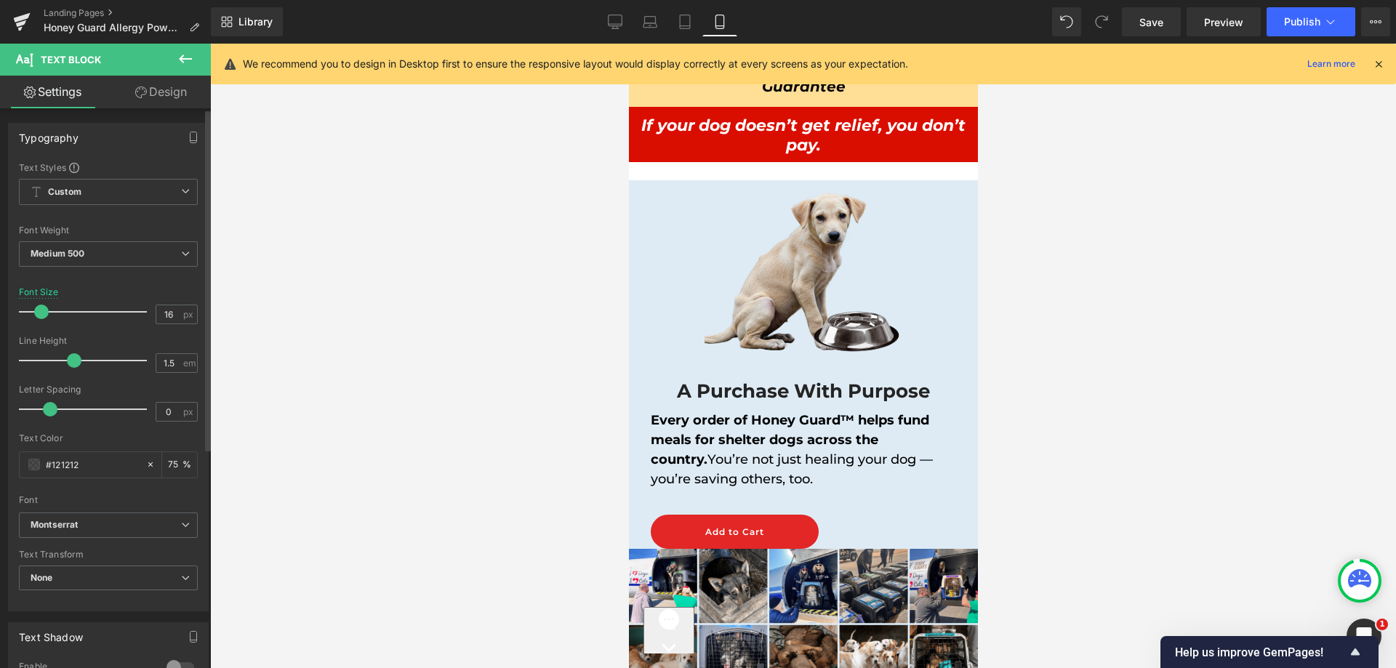
drag, startPoint x: 57, startPoint y: 308, endPoint x: 41, endPoint y: 311, distance: 17.0
click at [41, 311] on span at bounding box center [41, 312] width 15 height 15
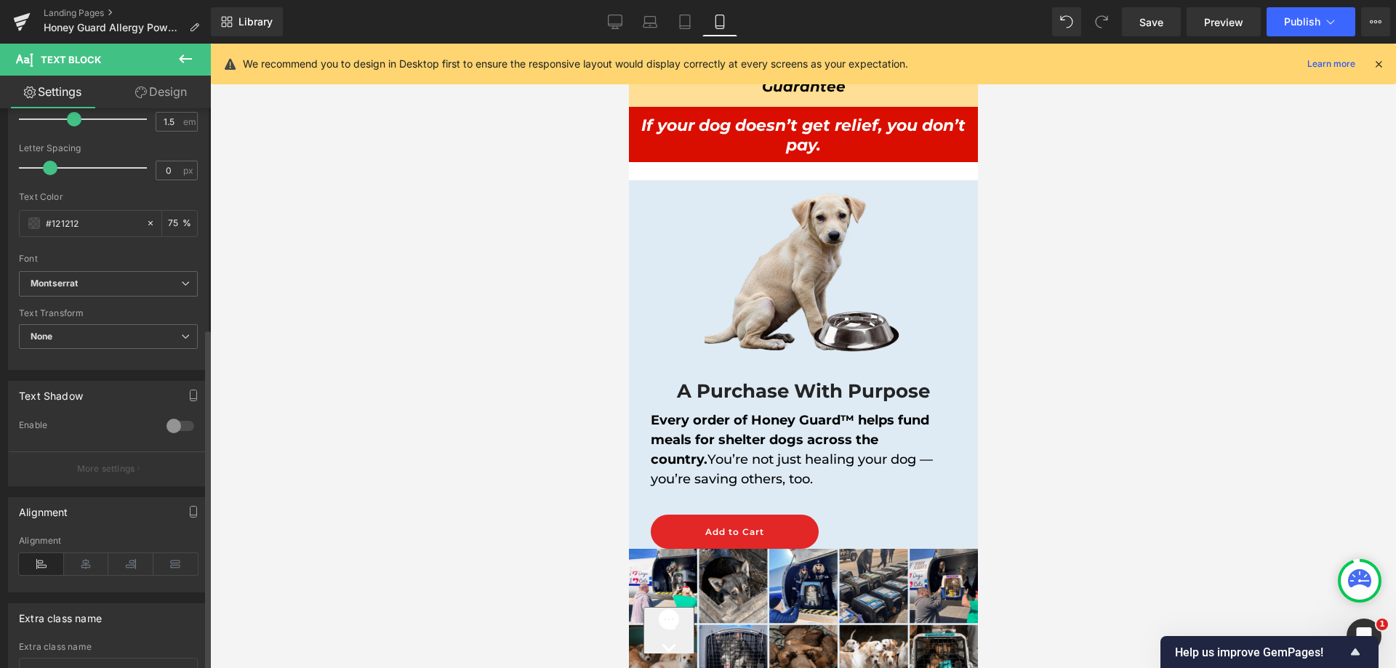
scroll to position [360, 0]
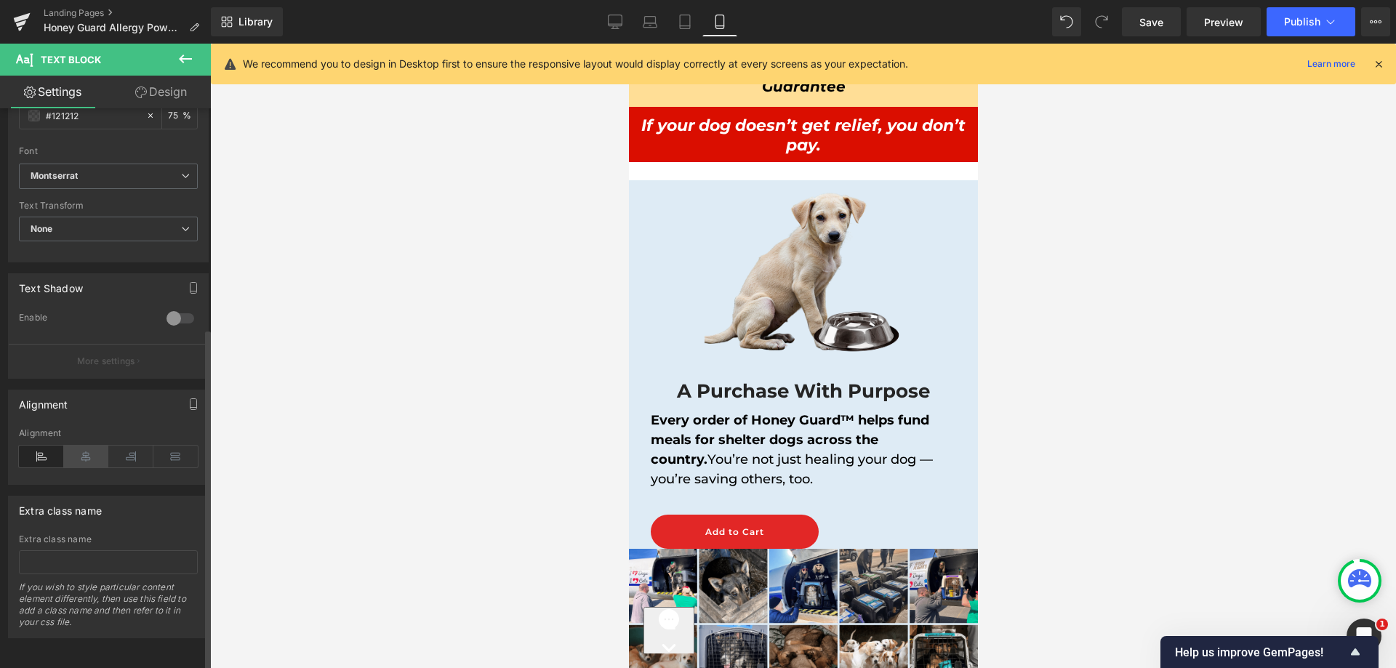
click at [76, 446] on icon at bounding box center [86, 457] width 45 height 22
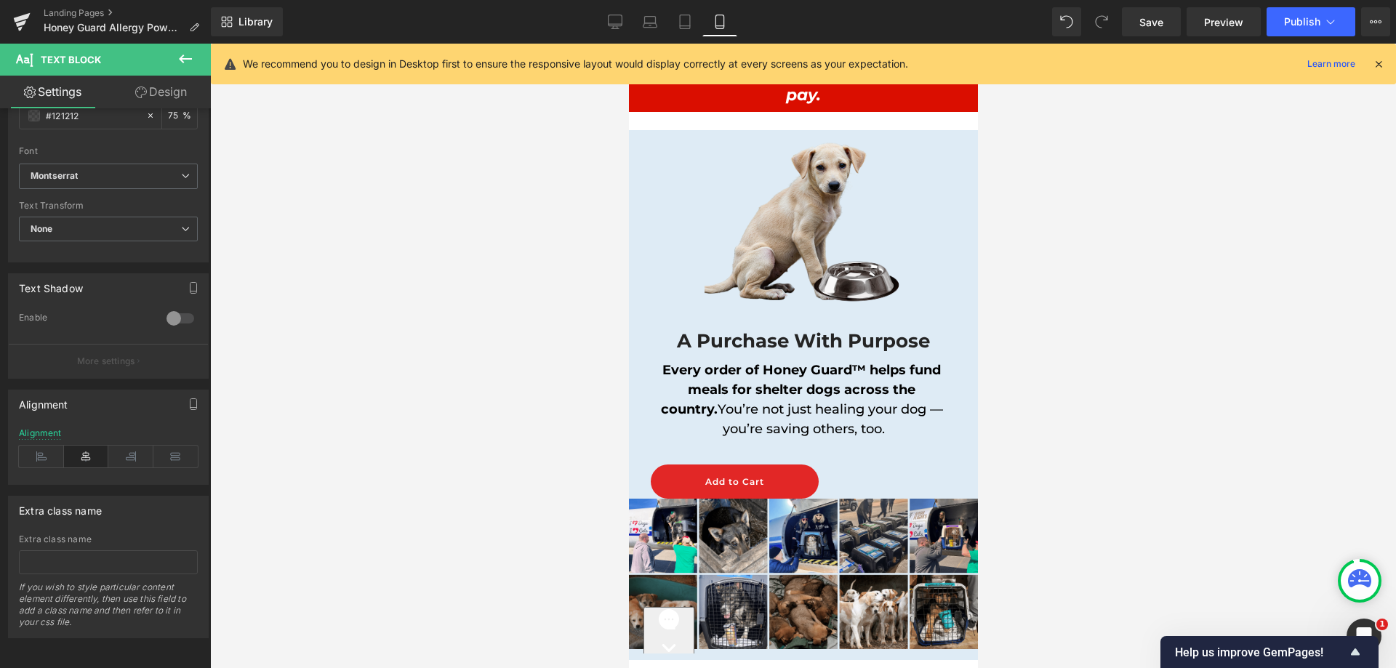
scroll to position [12799, 0]
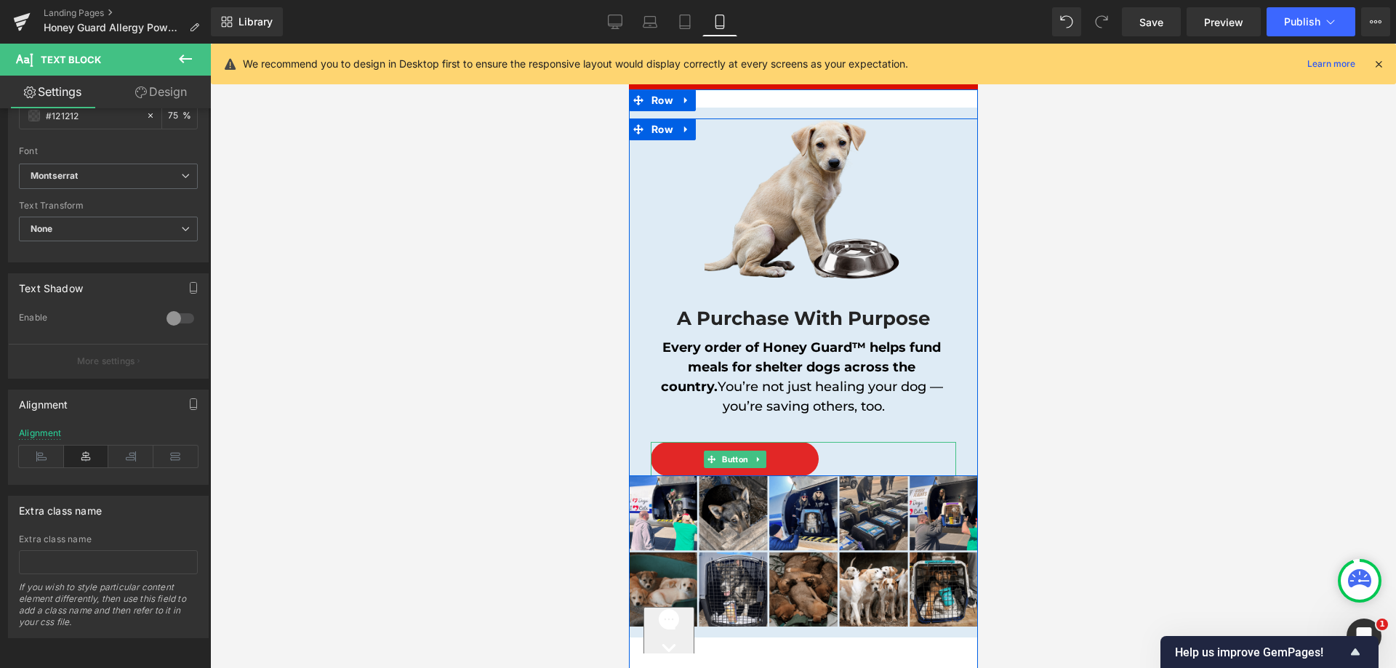
click at [827, 442] on div "Add to Cart" at bounding box center [802, 459] width 305 height 34
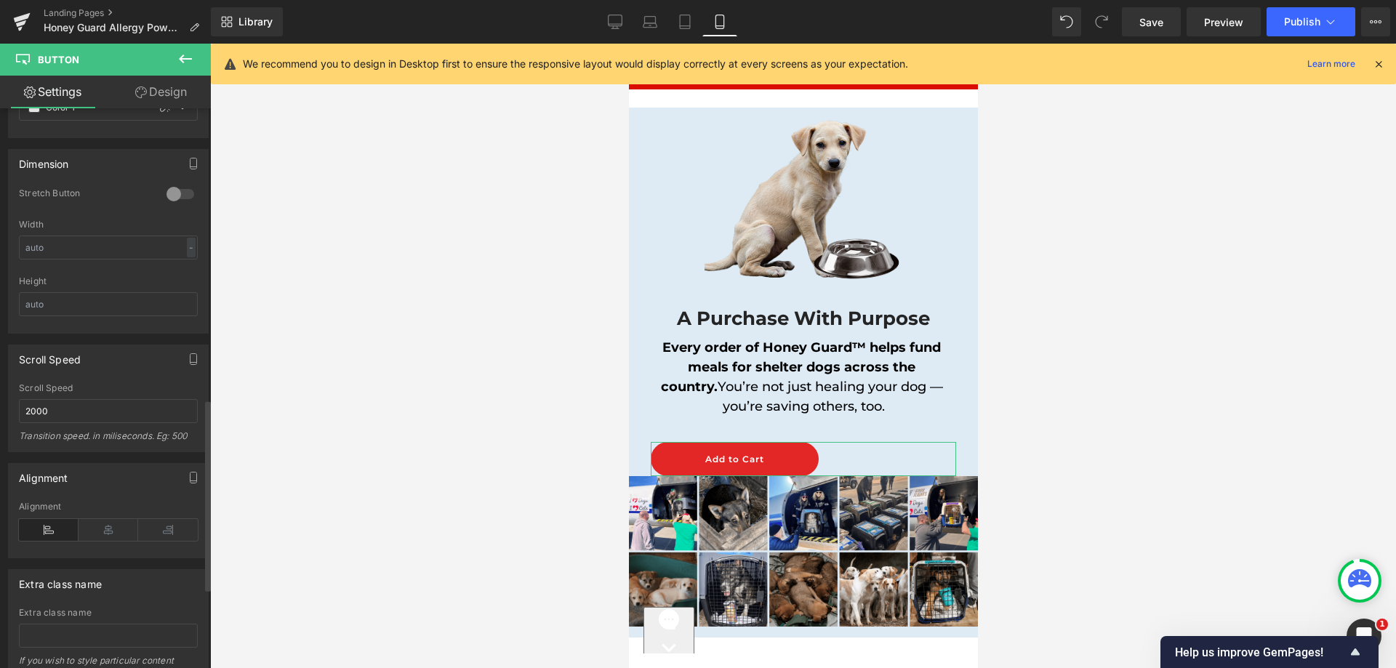
scroll to position [1018, 0]
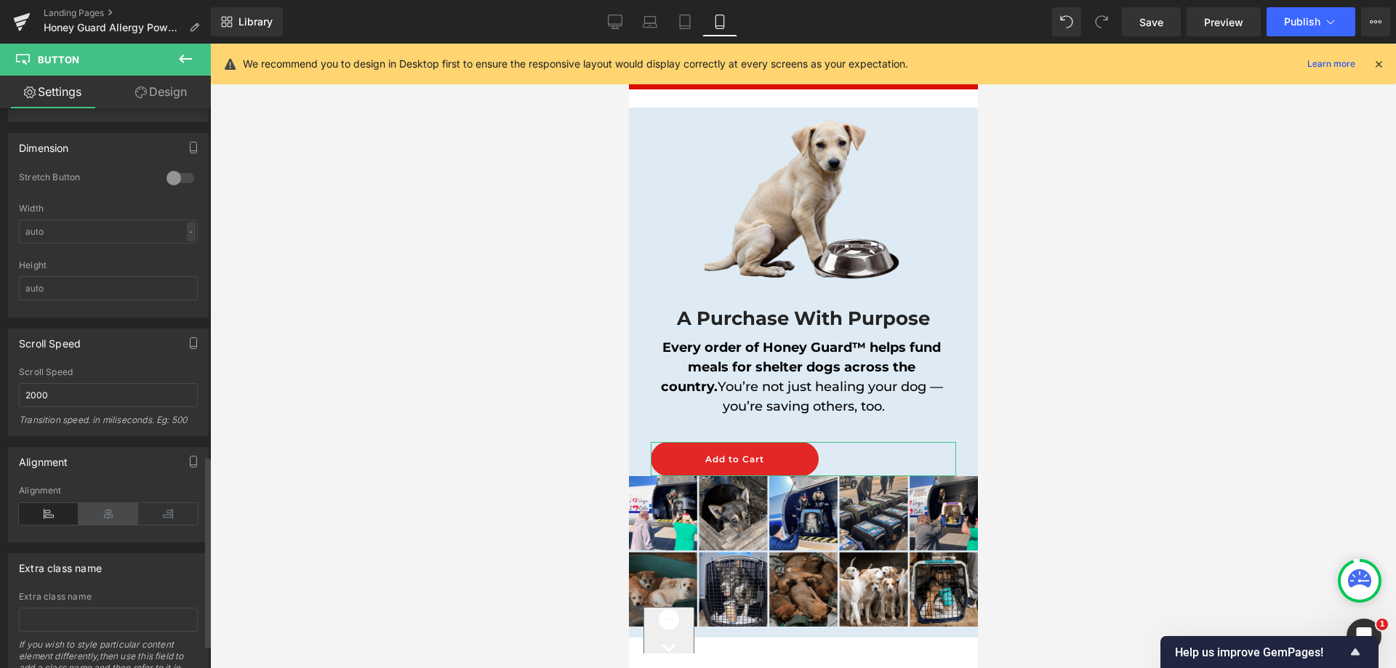
click at [99, 523] on icon at bounding box center [109, 514] width 60 height 22
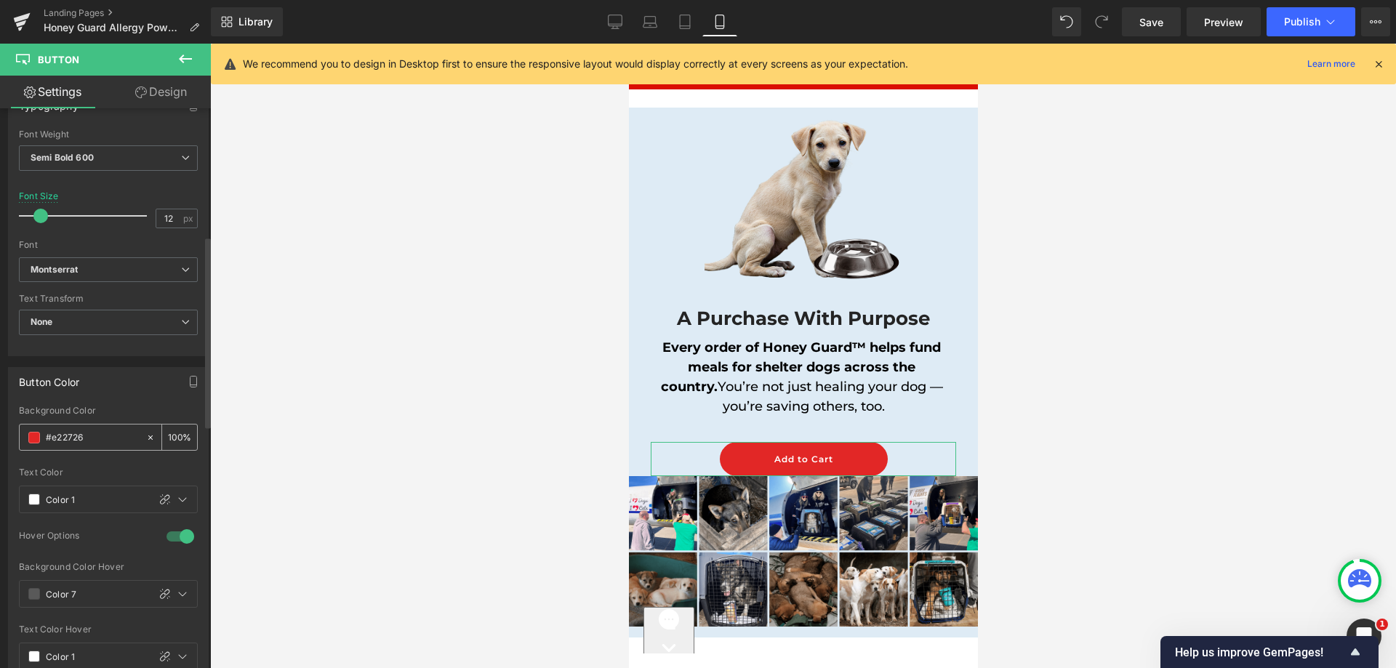
scroll to position [364, 0]
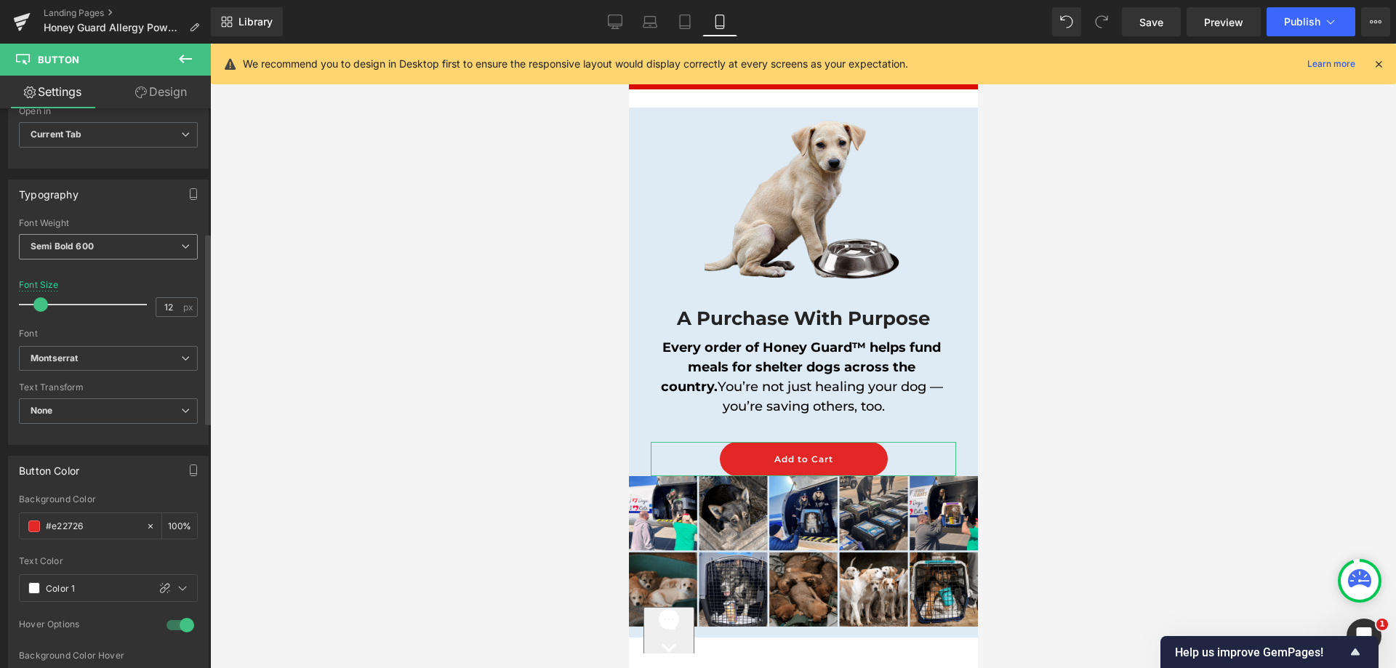
click at [77, 241] on b "Semi Bold 600" at bounding box center [62, 246] width 63 height 11
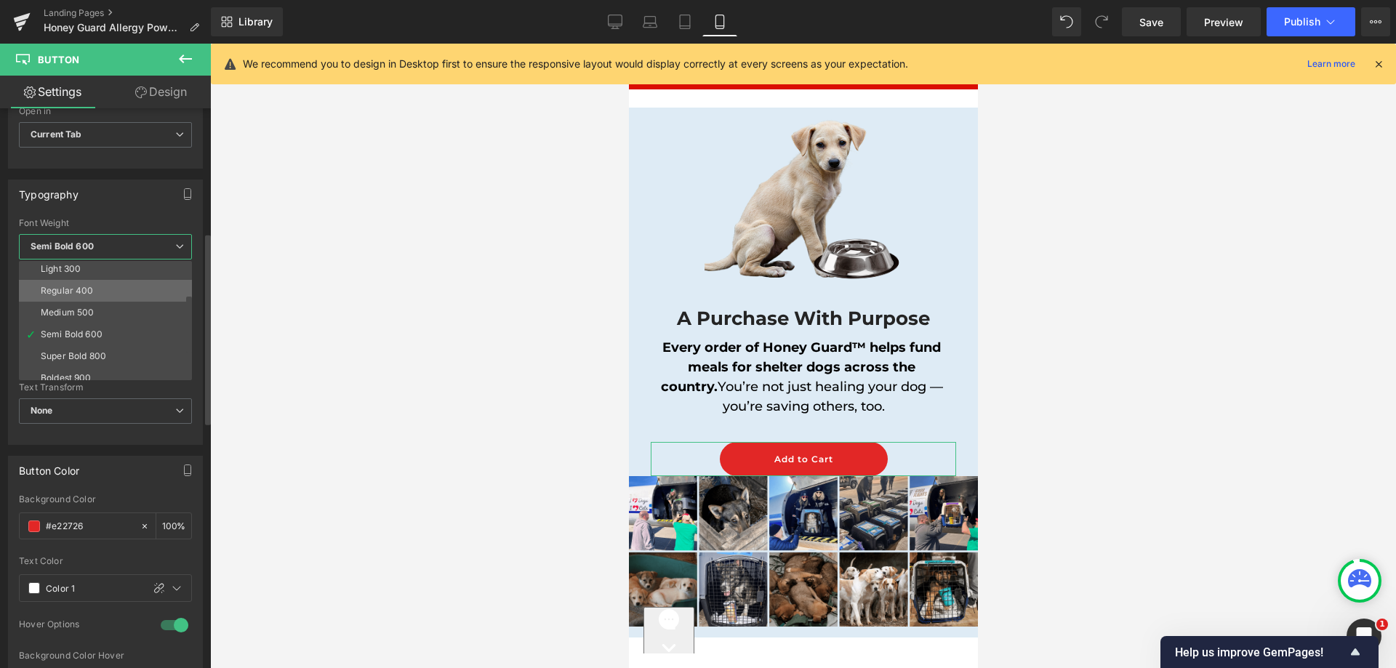
scroll to position [73, 0]
drag, startPoint x: 66, startPoint y: 374, endPoint x: 116, endPoint y: 341, distance: 59.3
click at [67, 374] on div "Bold 700" at bounding box center [60, 374] width 38 height 10
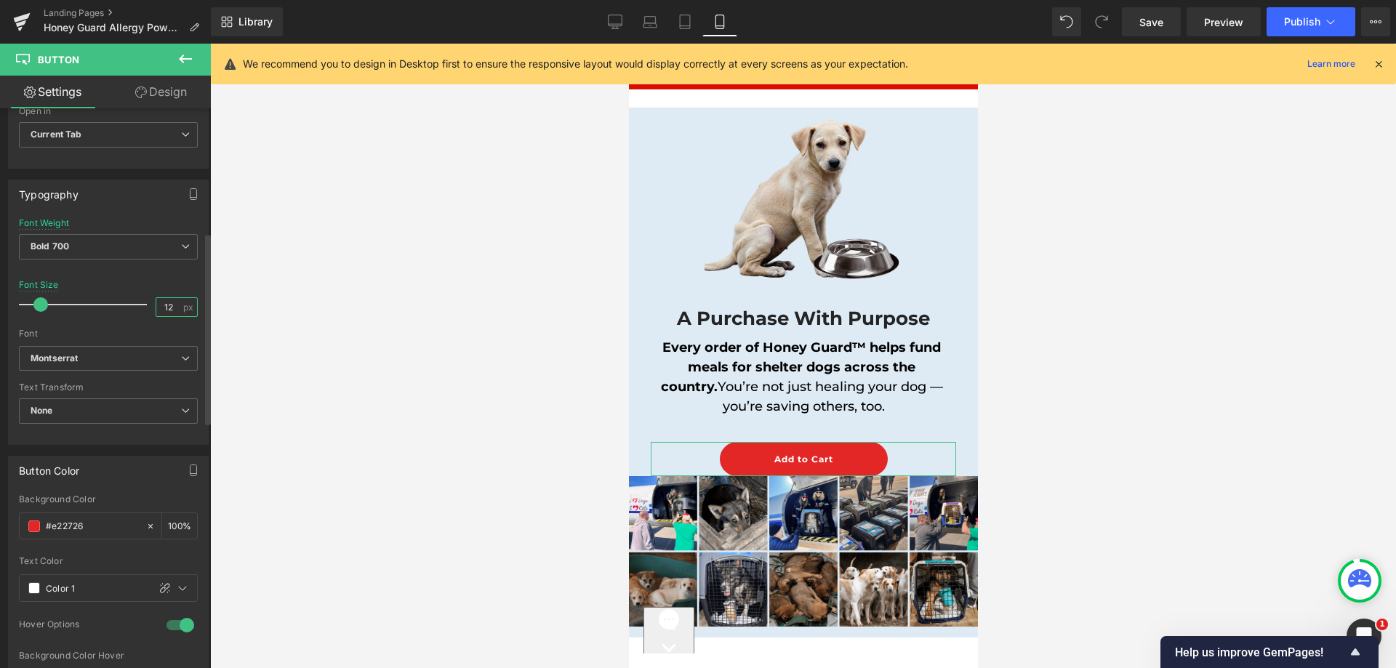
drag, startPoint x: 156, startPoint y: 310, endPoint x: 172, endPoint y: 309, distance: 15.3
click at [172, 309] on input "12" at bounding box center [168, 307] width 25 height 18
click at [177, 300] on div "18 px" at bounding box center [177, 307] width 42 height 20
click at [167, 303] on input "18" at bounding box center [168, 307] width 25 height 18
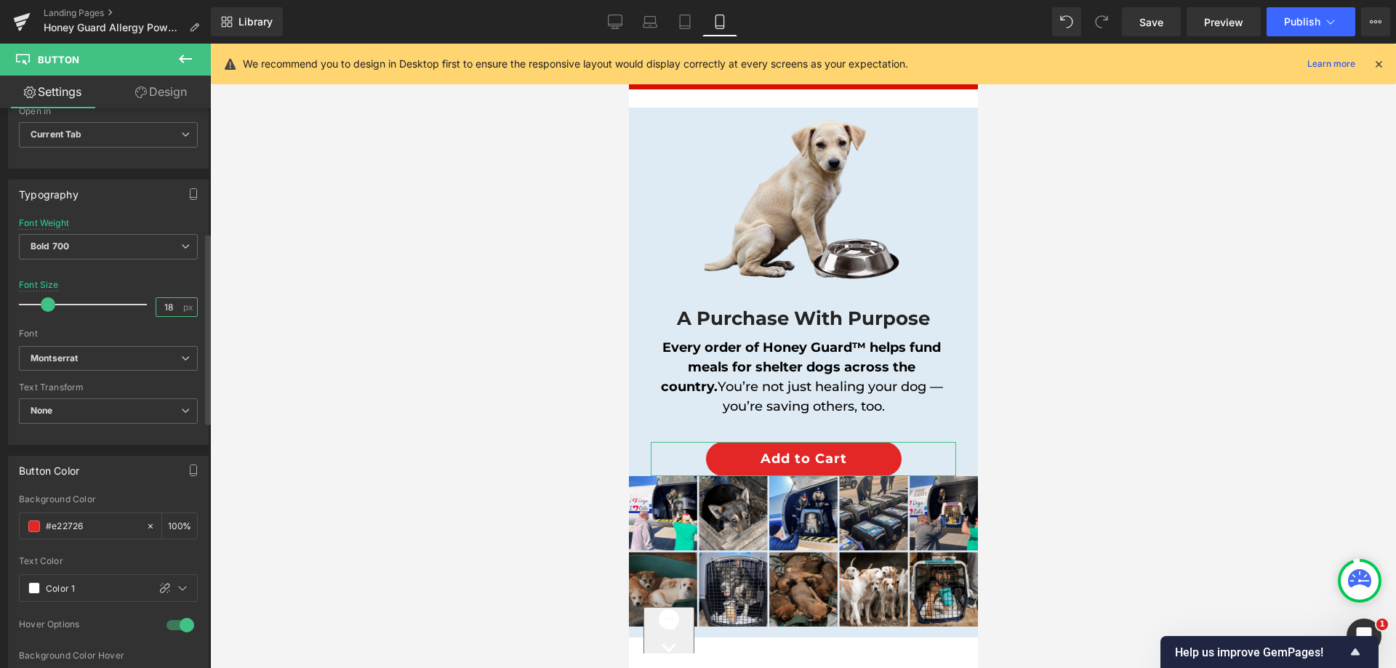
click at [167, 303] on input "18" at bounding box center [168, 307] width 25 height 18
type input "22"
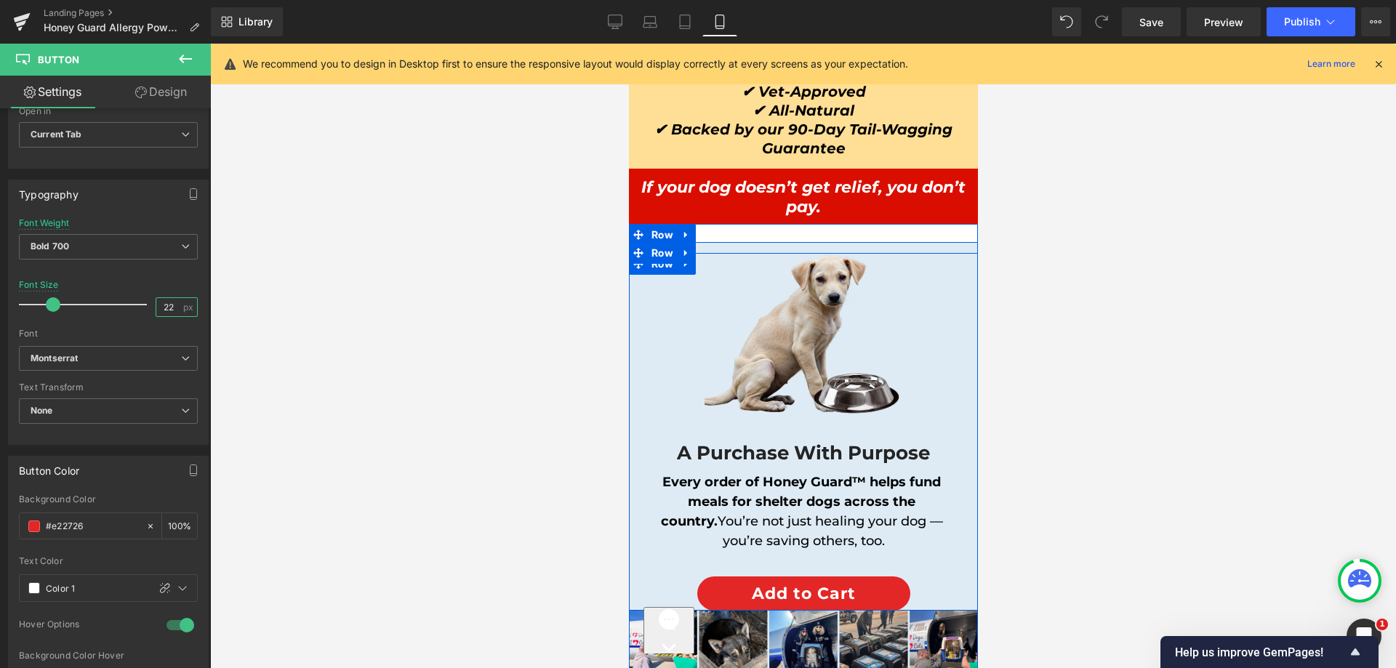
scroll to position [12654, 0]
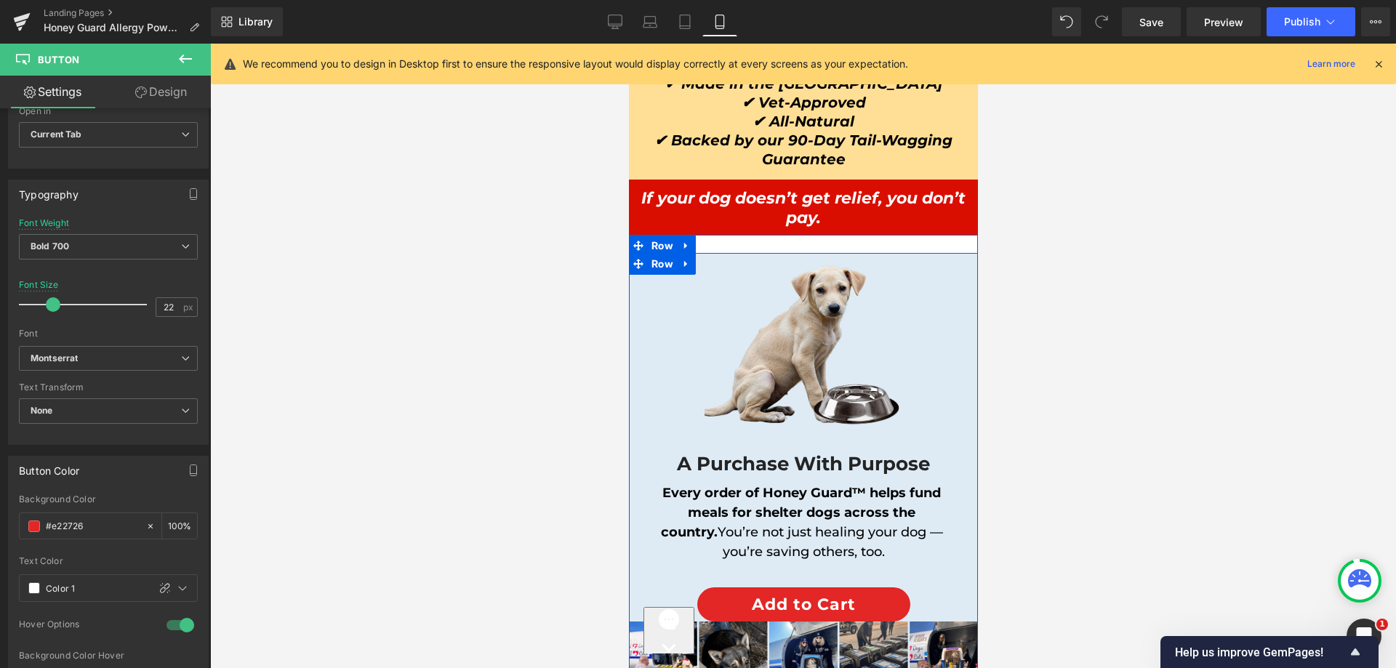
click at [820, 253] on div "Image A Purchase With Purpose Heading Every order of Honey Guard™ helps fund me…" at bounding box center [802, 518] width 349 height 530
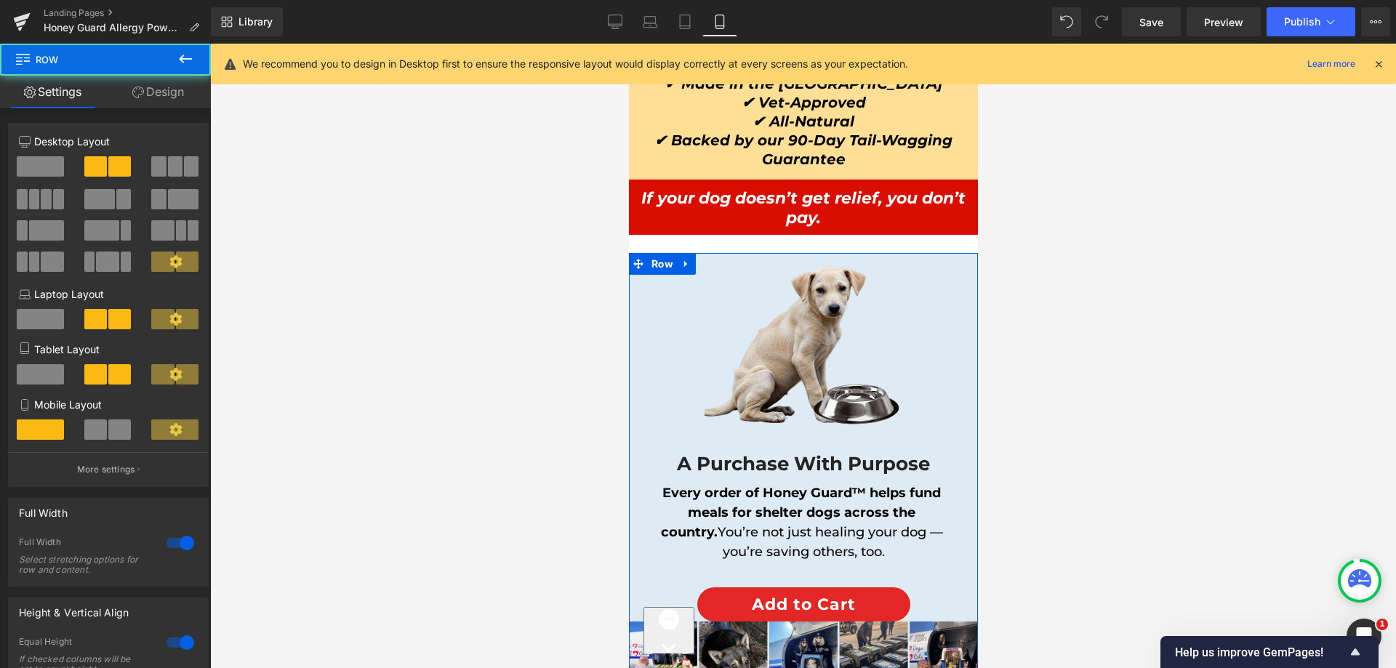
click at [160, 100] on link "Design" at bounding box center [157, 92] width 105 height 33
click at [0, 0] on div "Spacing" at bounding box center [0, 0] width 0 height 0
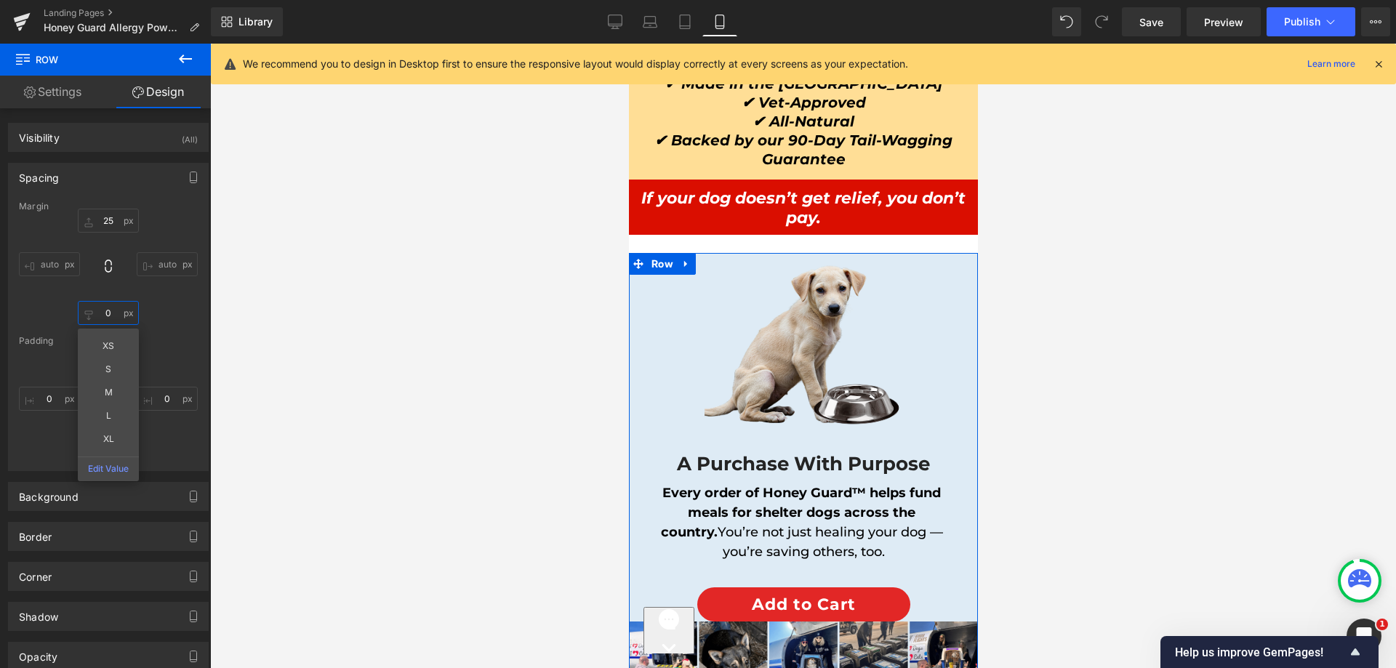
click at [99, 313] on input "text" at bounding box center [108, 313] width 61 height 24
click at [177, 333] on div "Margin auto 25 XS S M L XL Edit Value auto Padding" at bounding box center [108, 335] width 199 height 269
click at [118, 316] on input "25" at bounding box center [108, 313] width 61 height 24
type input "35"
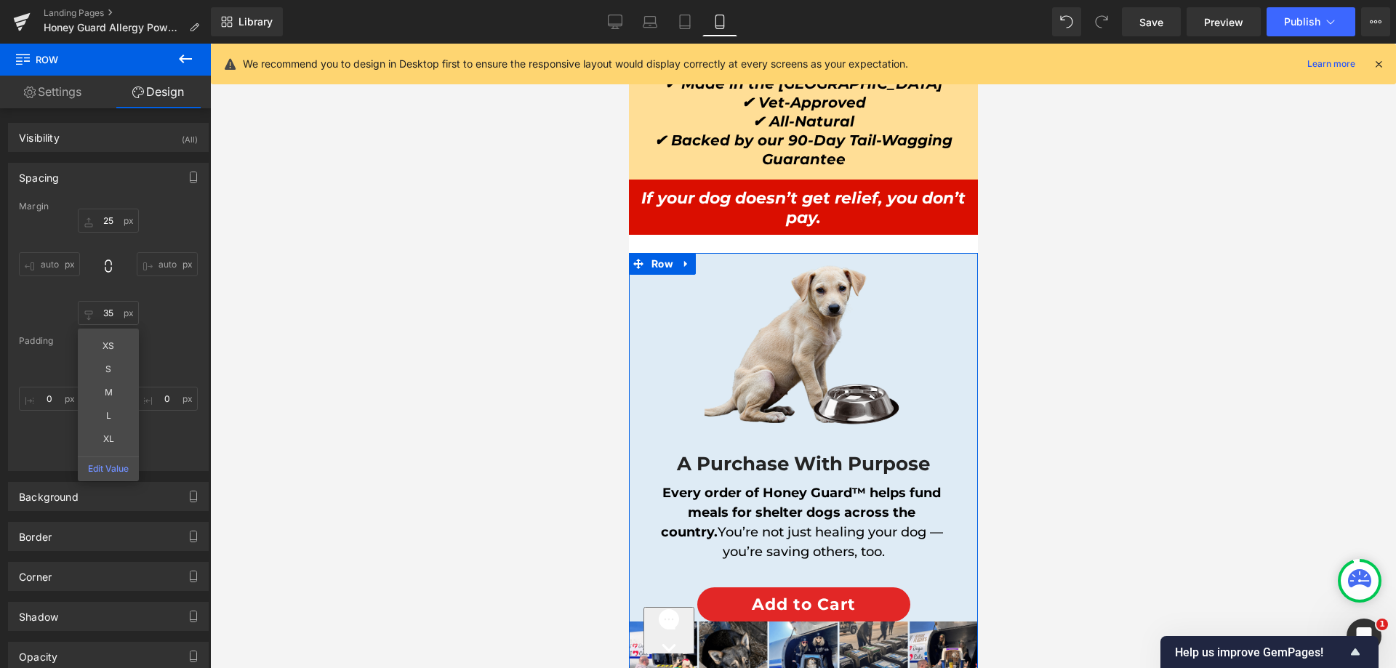
click at [151, 291] on div "auto 35 XS S M L XL Edit Value auto" at bounding box center [108, 267] width 179 height 116
click at [105, 319] on input "35" at bounding box center [108, 313] width 61 height 24
click at [143, 313] on div "auto XS S M L XL Edit Value auto" at bounding box center [108, 267] width 179 height 116
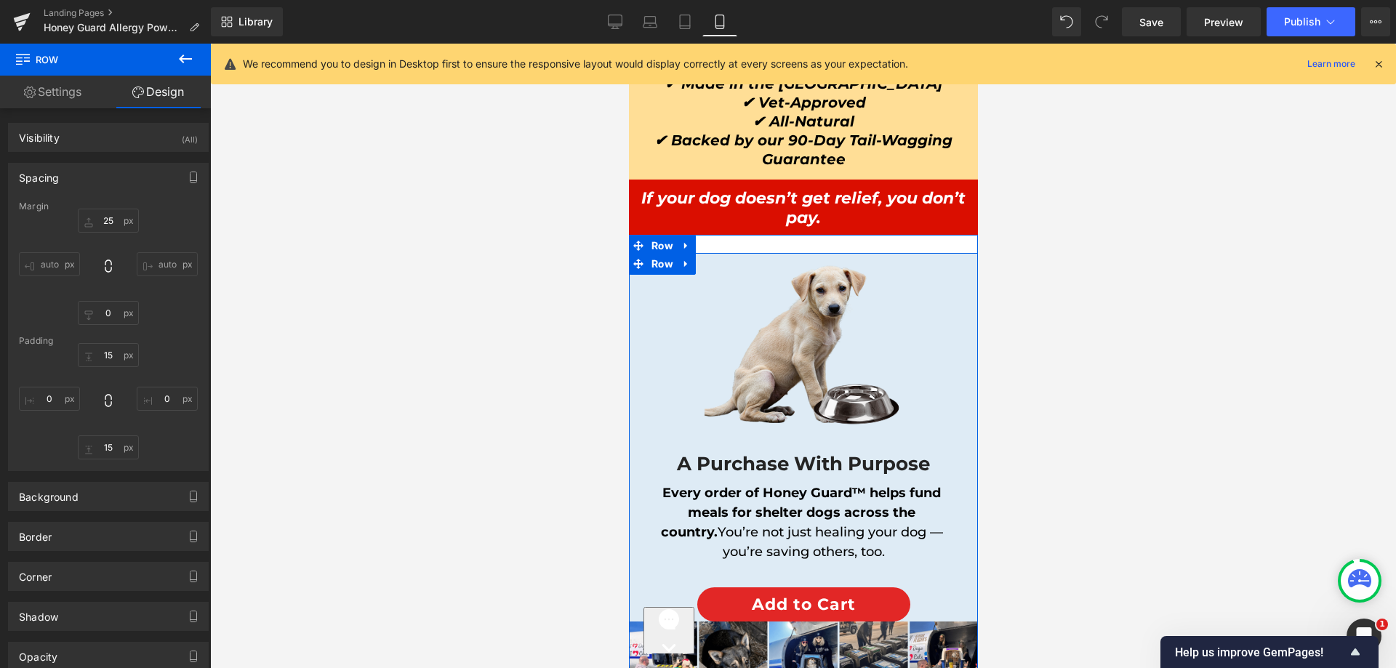
click at [766, 253] on div "Image A Purchase With Purpose Heading Every order of Honey Guard™ helps fund me…" at bounding box center [802, 518] width 349 height 530
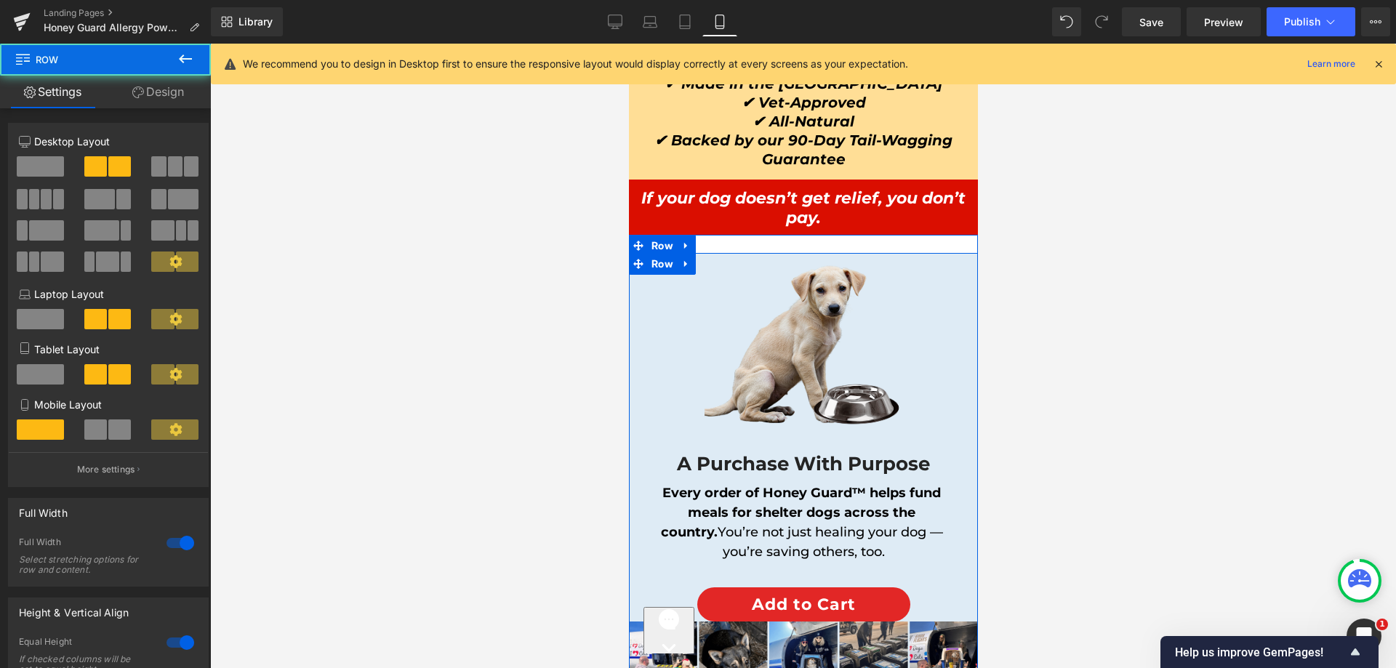
click at [766, 253] on div "Image A Purchase With Purpose Heading Every order of Honey Guard™ helps fund me…" at bounding box center [802, 518] width 349 height 530
click at [662, 254] on span "Row" at bounding box center [661, 265] width 29 height 22
click at [167, 83] on link "Design" at bounding box center [157, 92] width 105 height 33
click at [0, 0] on div "Spacing" at bounding box center [0, 0] width 0 height 0
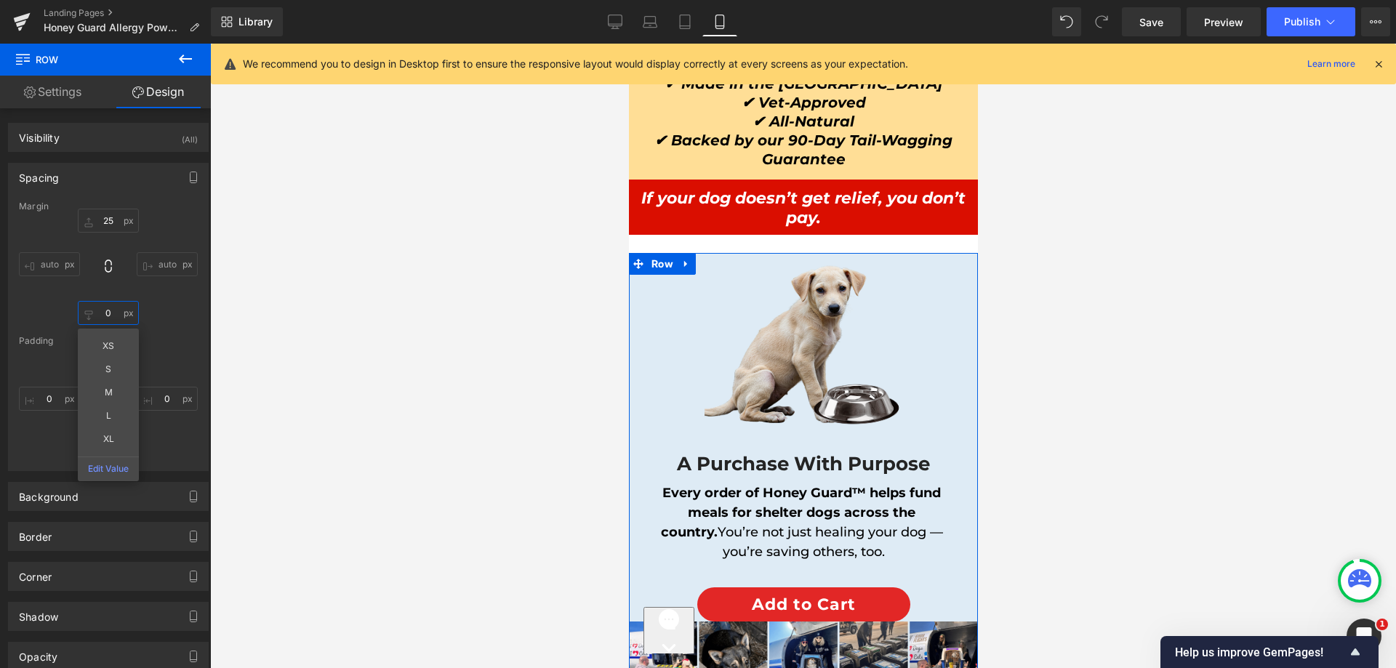
click at [101, 318] on input "text" at bounding box center [108, 313] width 61 height 24
type input "35"
click at [99, 318] on input "35" at bounding box center [108, 313] width 61 height 24
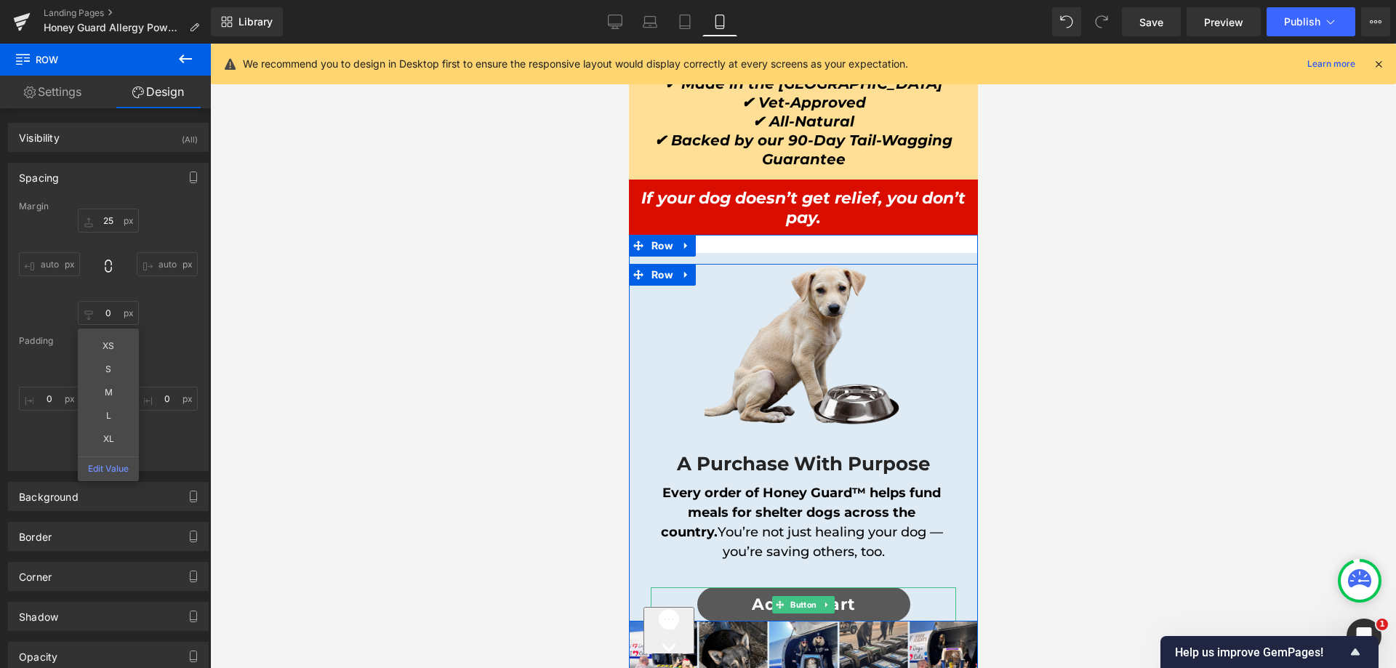
click at [721, 588] on link "Add to Cart" at bounding box center [803, 605] width 213 height 34
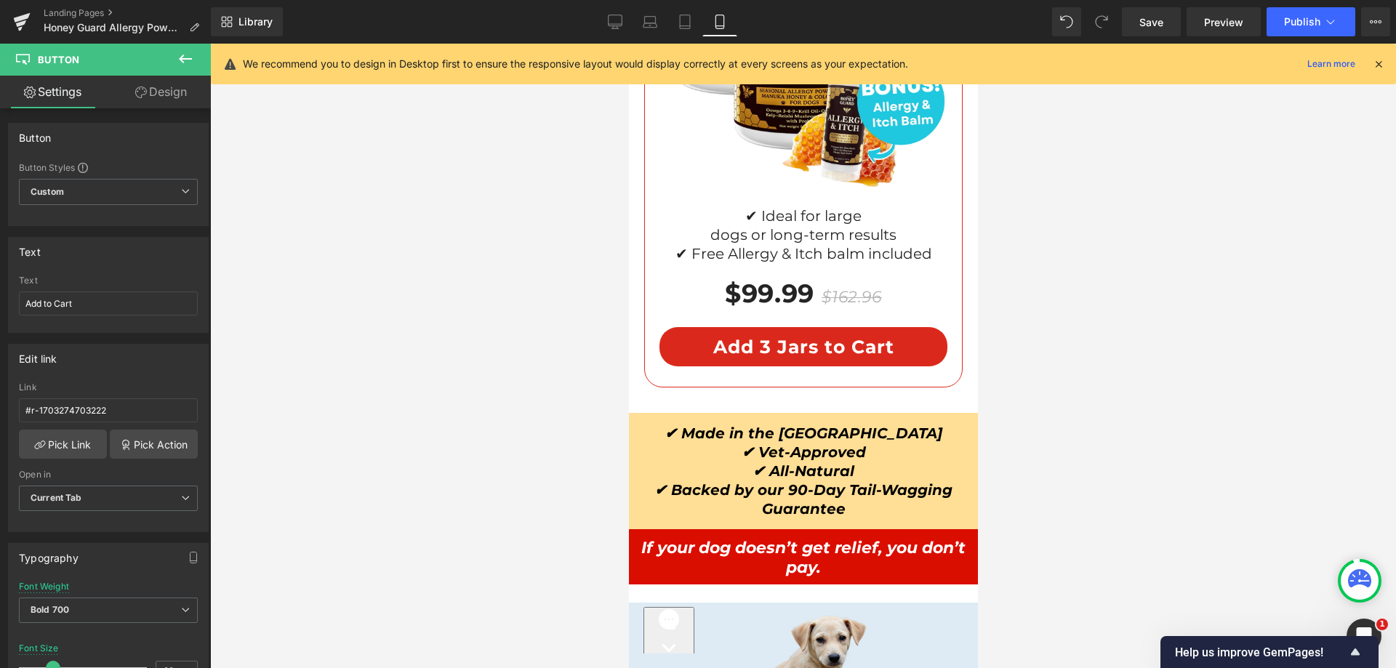
click at [143, 92] on icon at bounding box center [141, 93] width 12 height 12
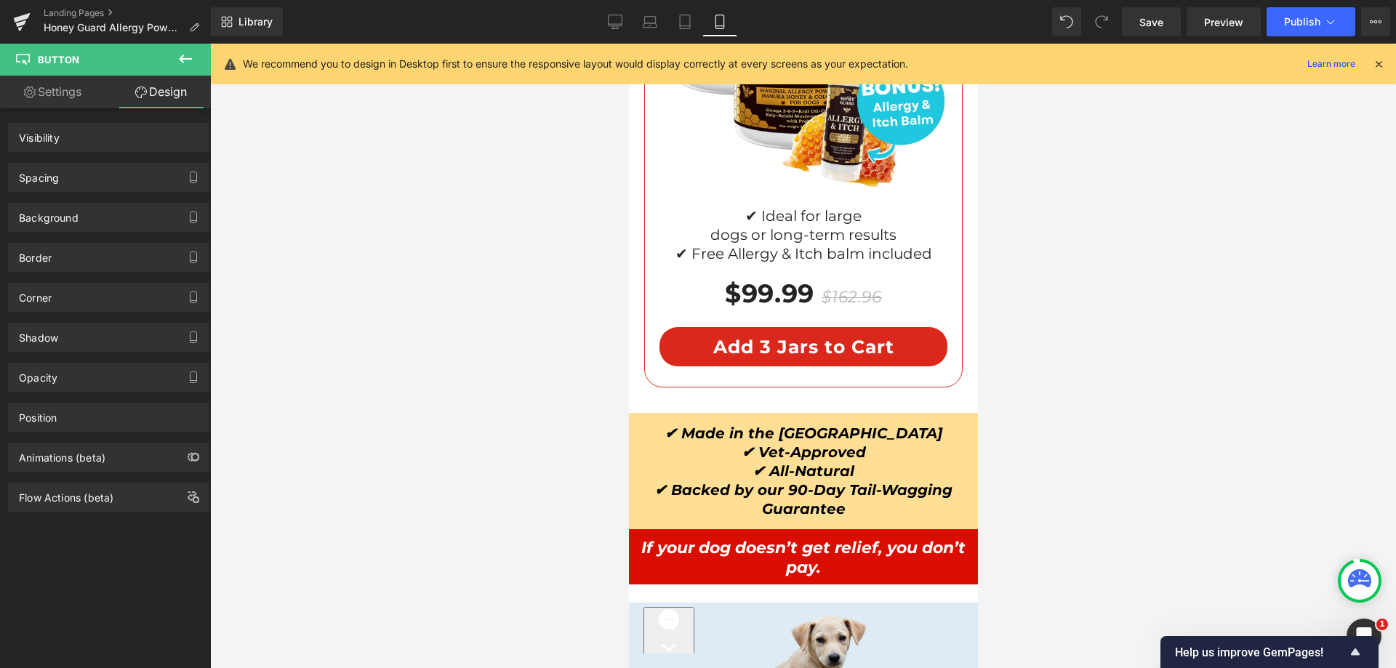
scroll to position [12155, 0]
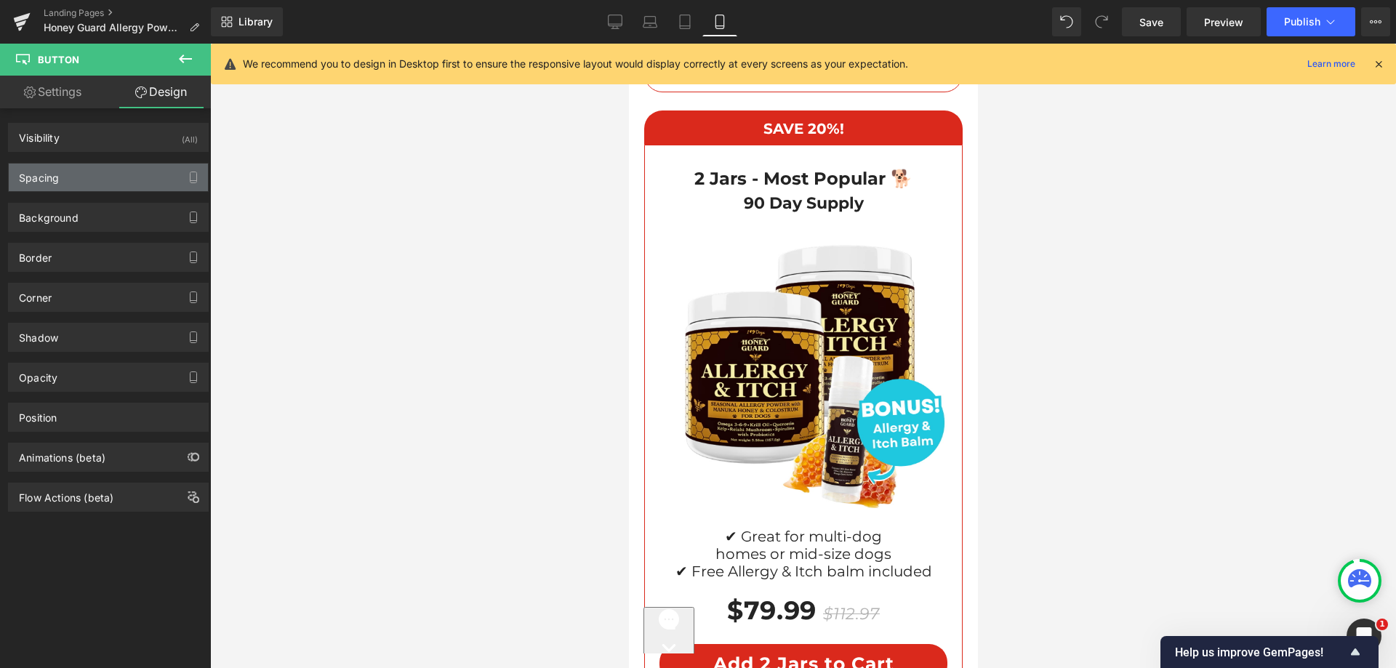
click at [49, 179] on div "Spacing" at bounding box center [39, 174] width 40 height 20
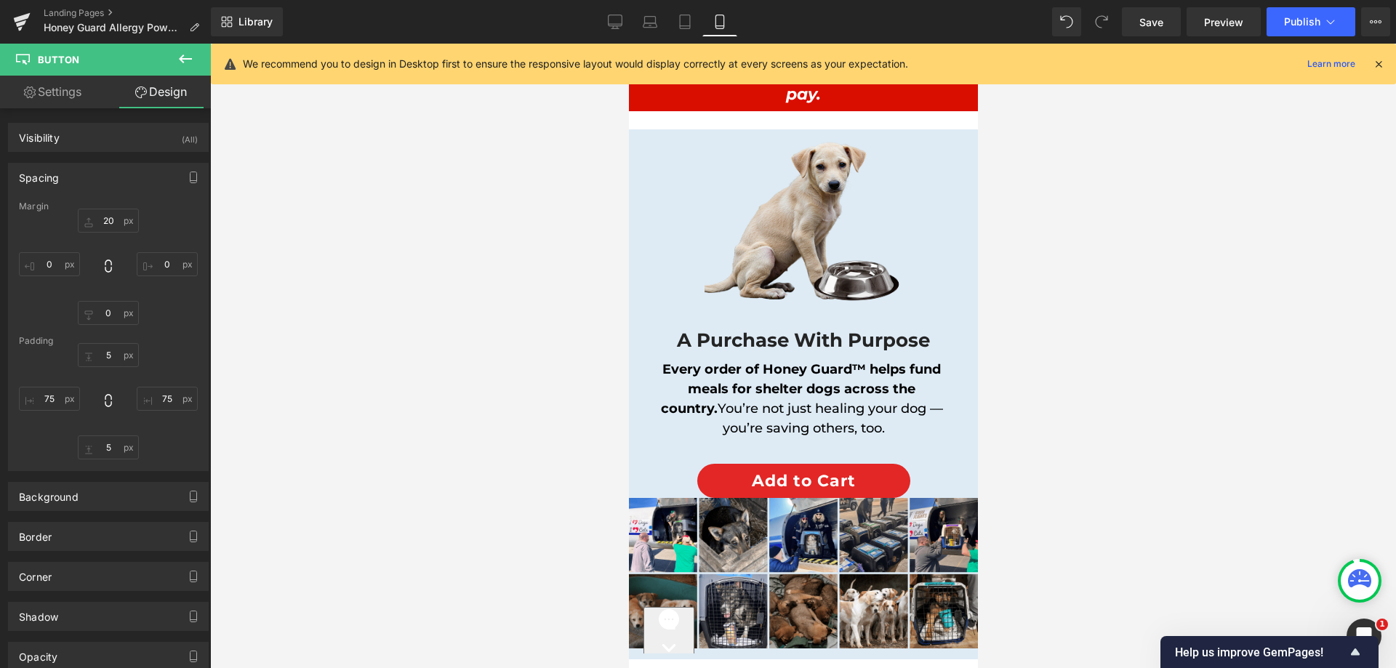
scroll to position [12753, 0]
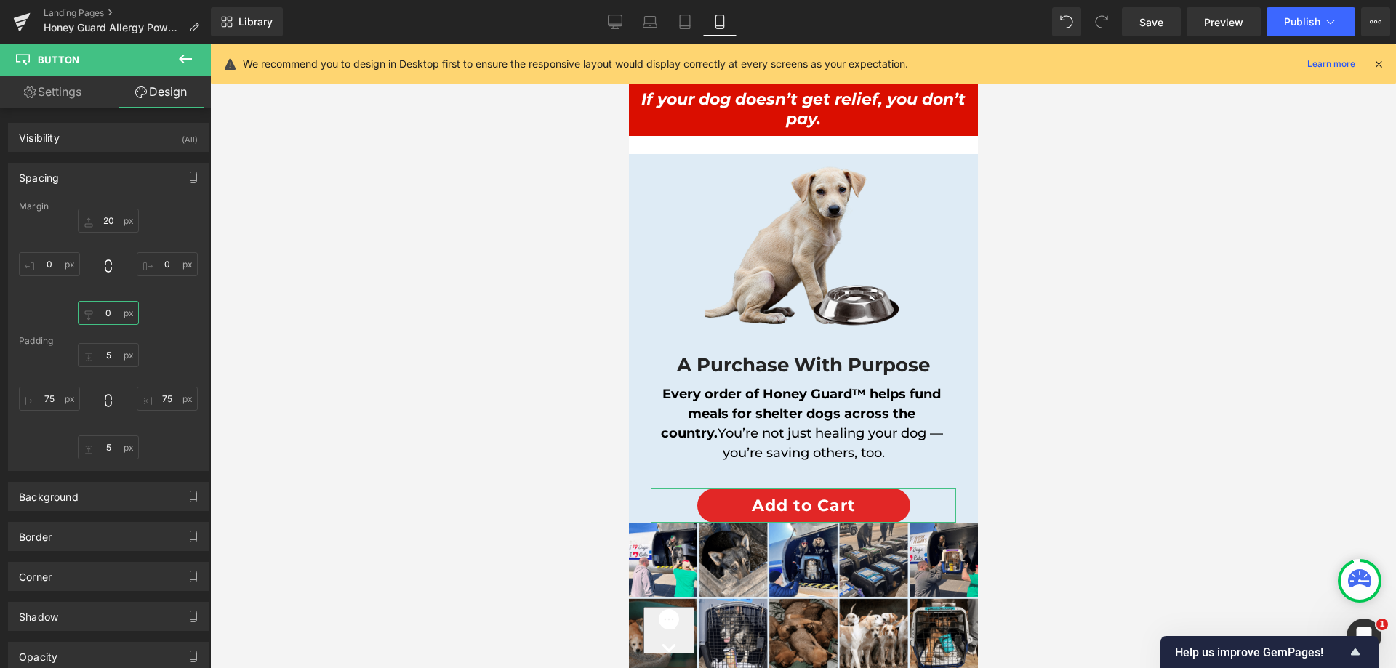
click at [92, 317] on input "text" at bounding box center [108, 313] width 61 height 24
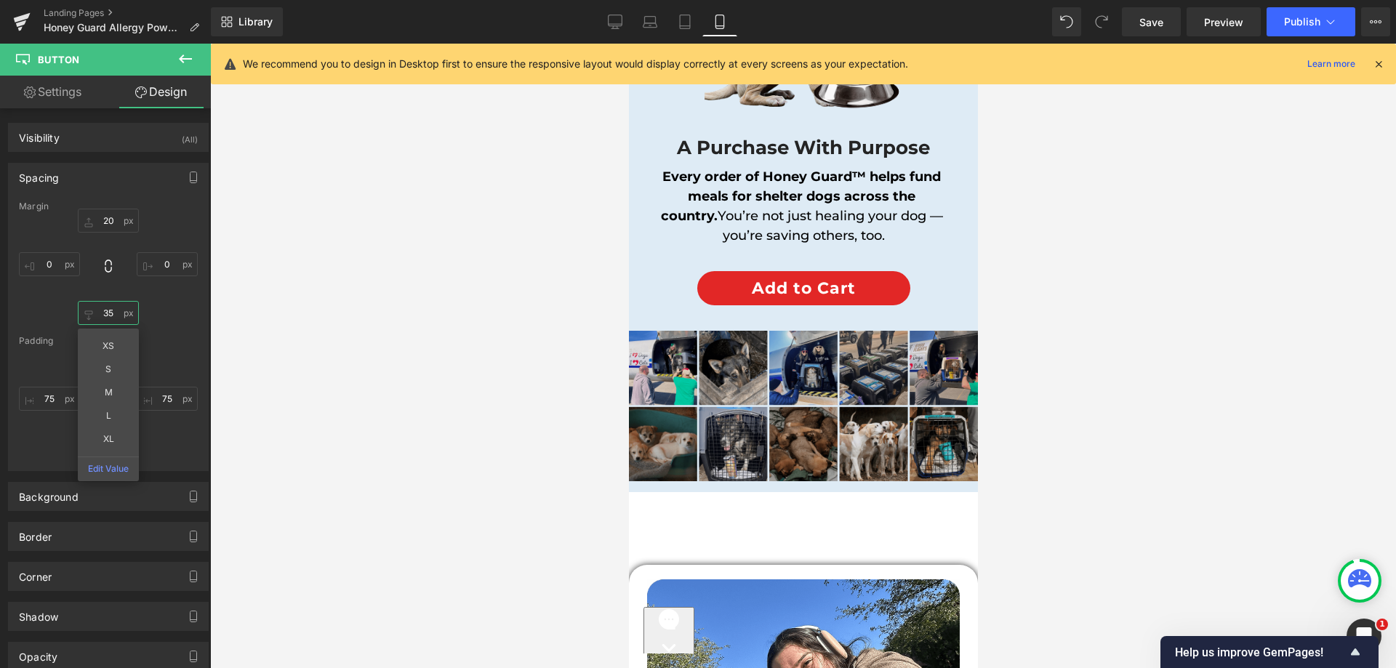
scroll to position [13043, 0]
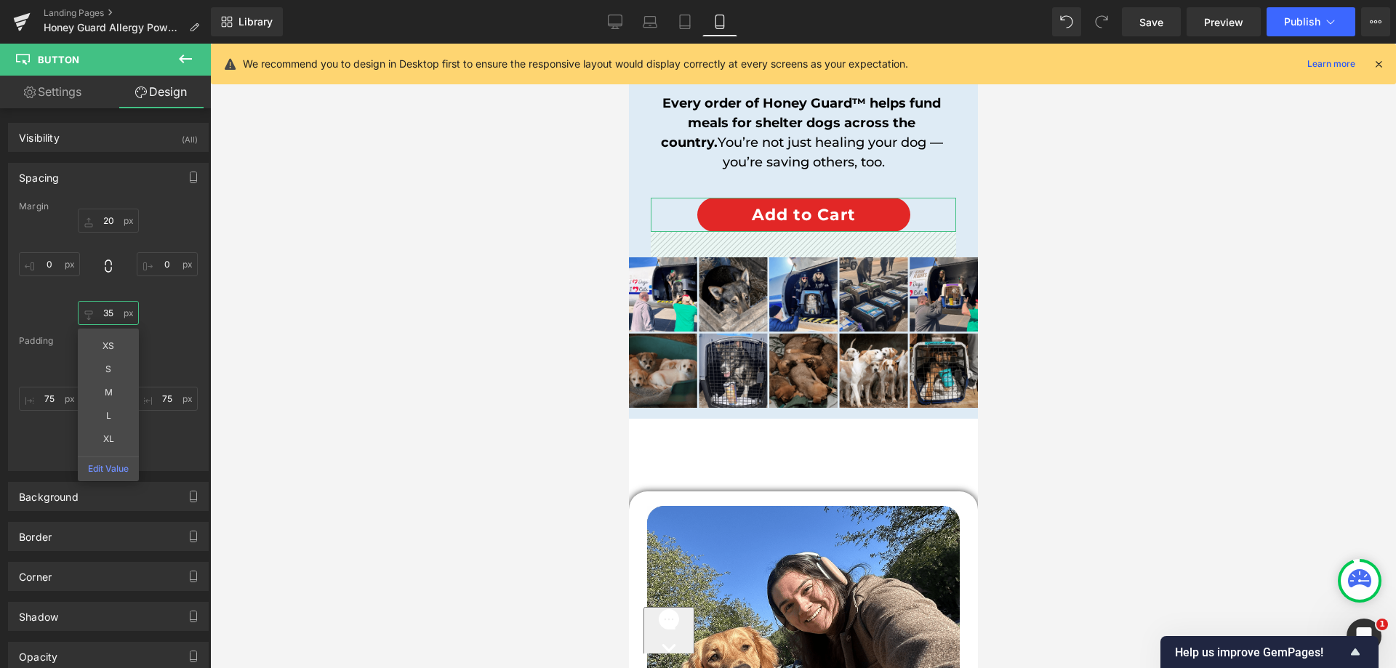
click at [108, 311] on input "35" at bounding box center [108, 313] width 61 height 24
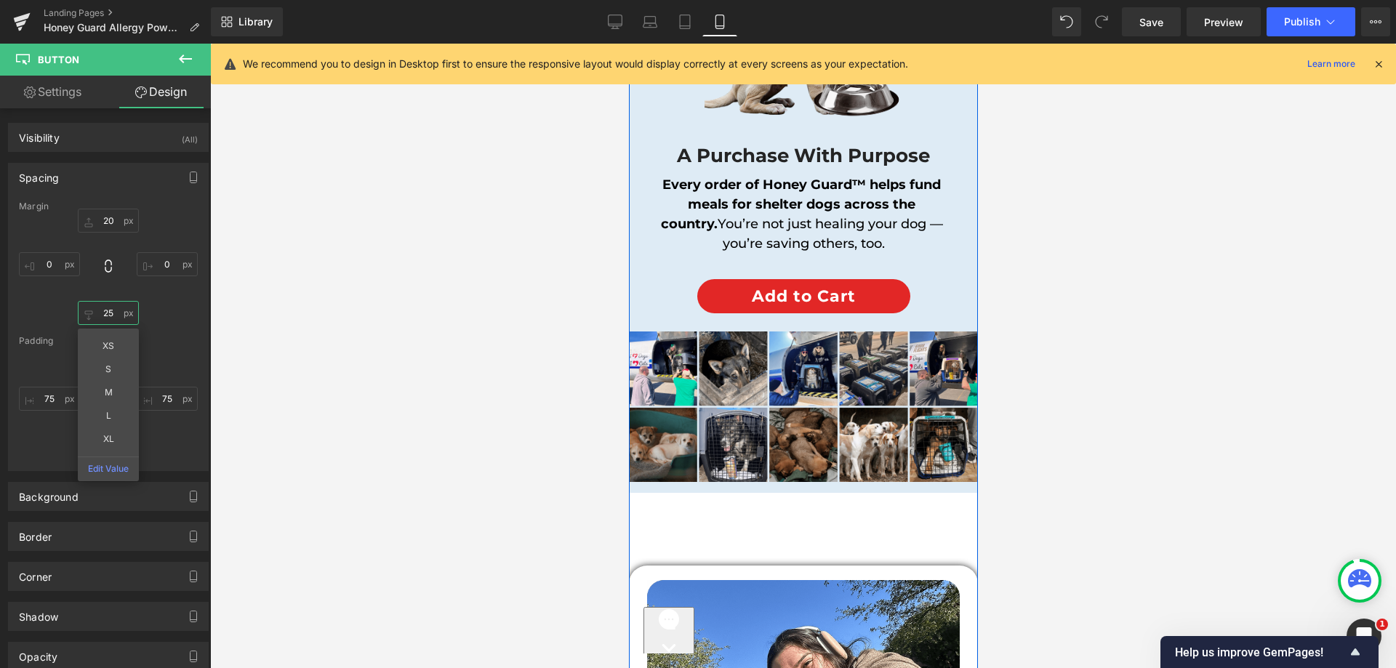
scroll to position [12971, 0]
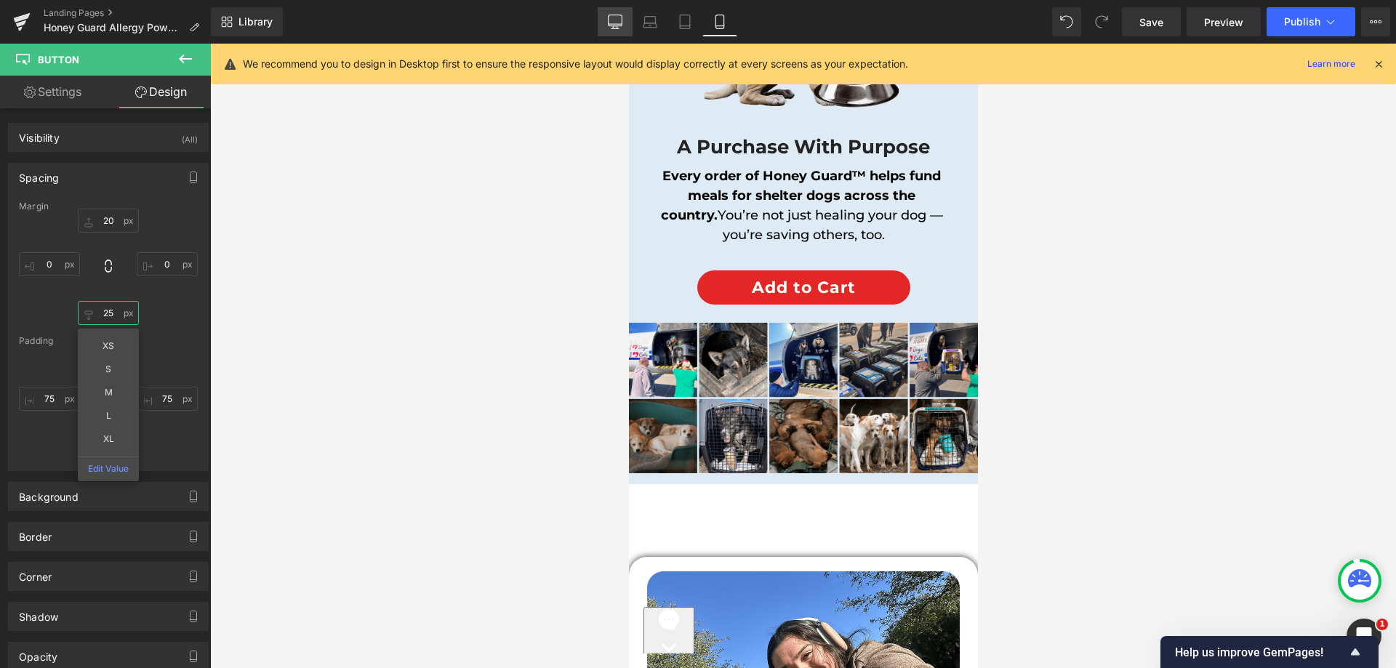
type input "25"
click at [607, 10] on link "Desktop" at bounding box center [615, 21] width 35 height 29
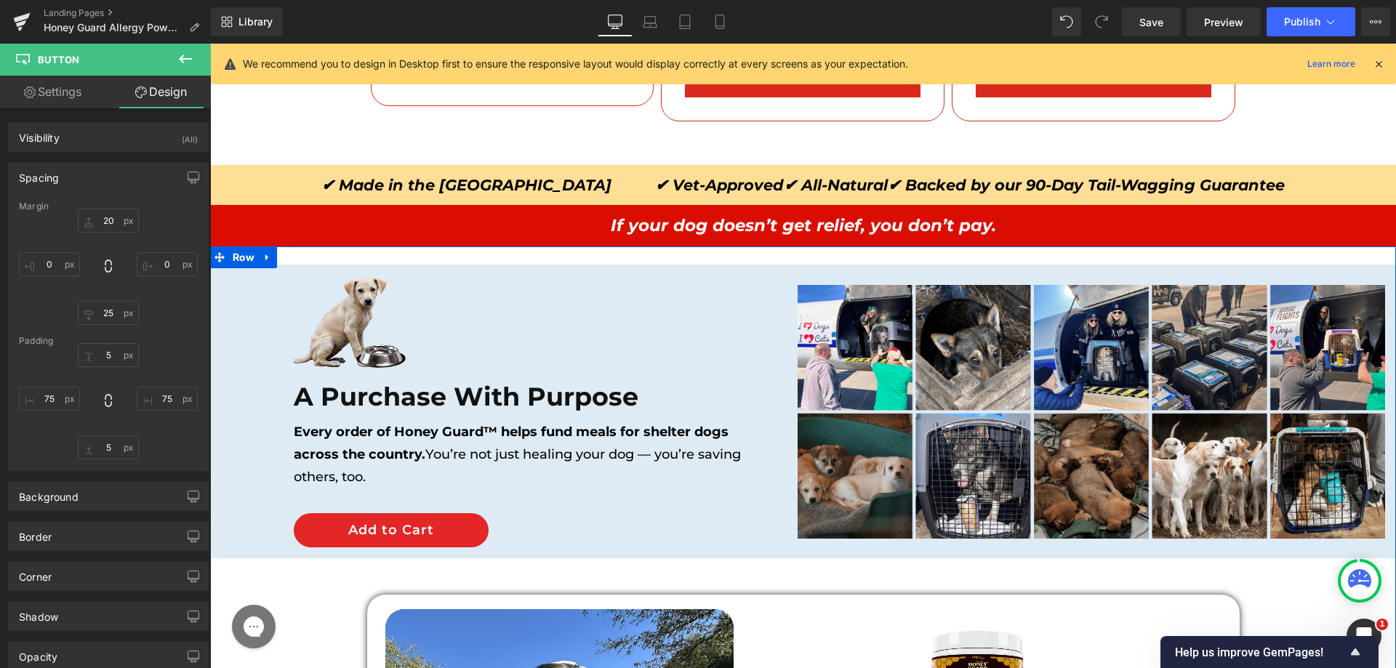
scroll to position [8288, 0]
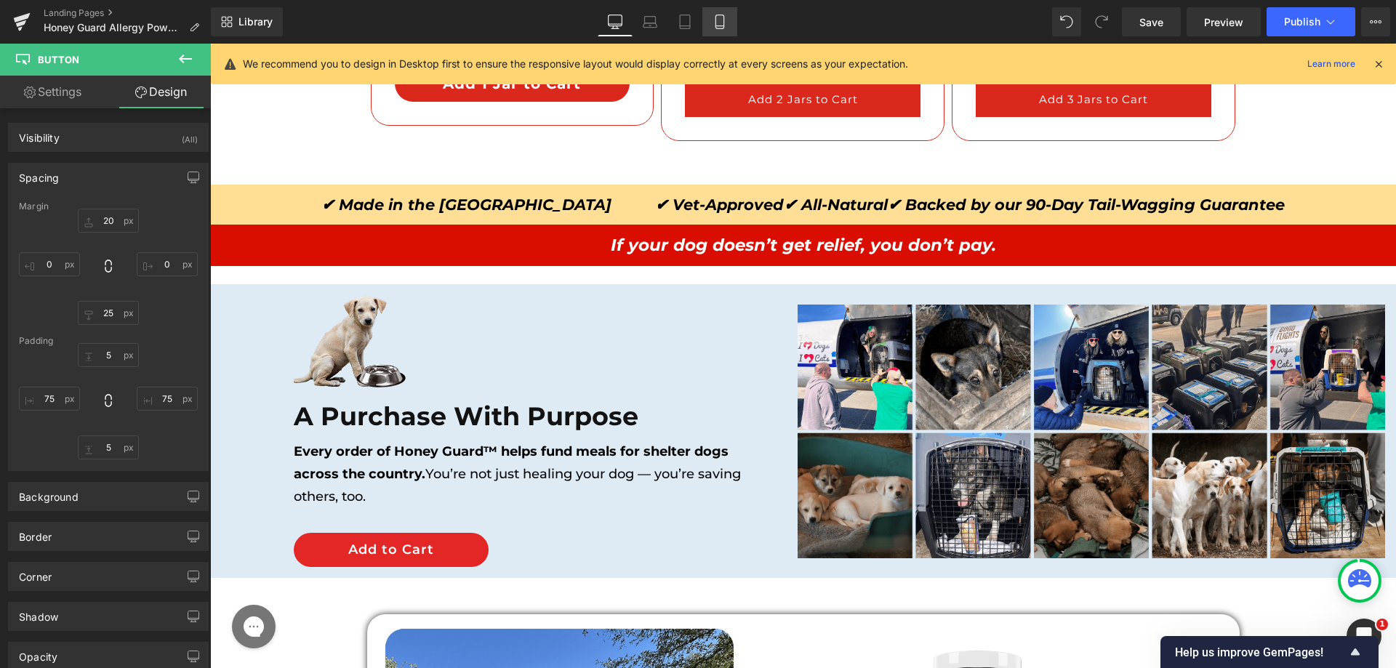
click at [721, 16] on icon at bounding box center [720, 22] width 15 height 15
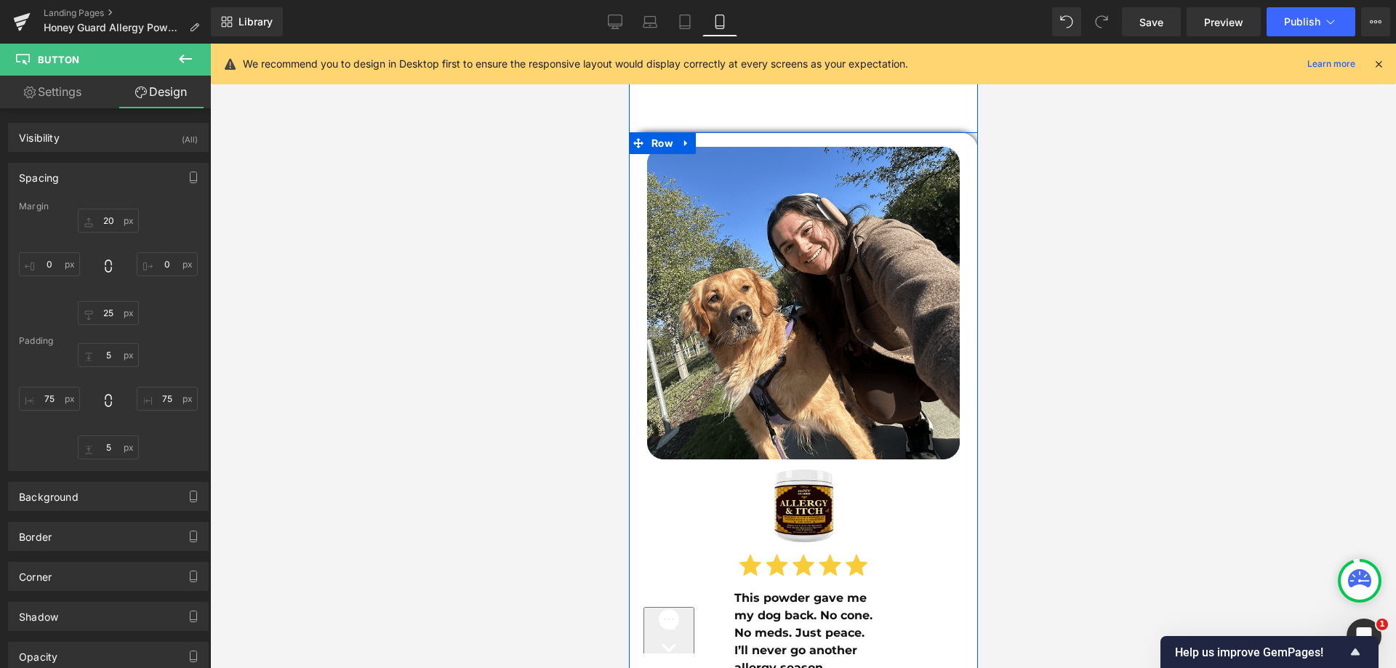
scroll to position [13250, 0]
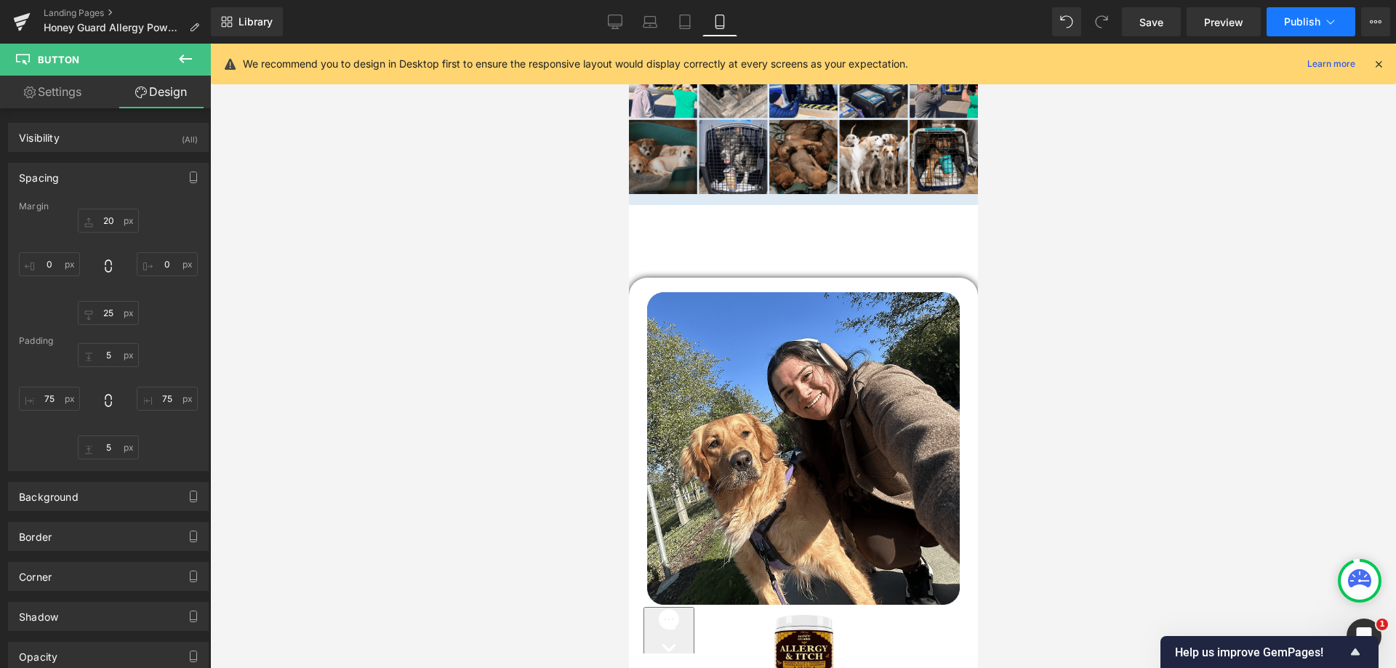
click at [1326, 11] on button "Publish" at bounding box center [1311, 21] width 89 height 29
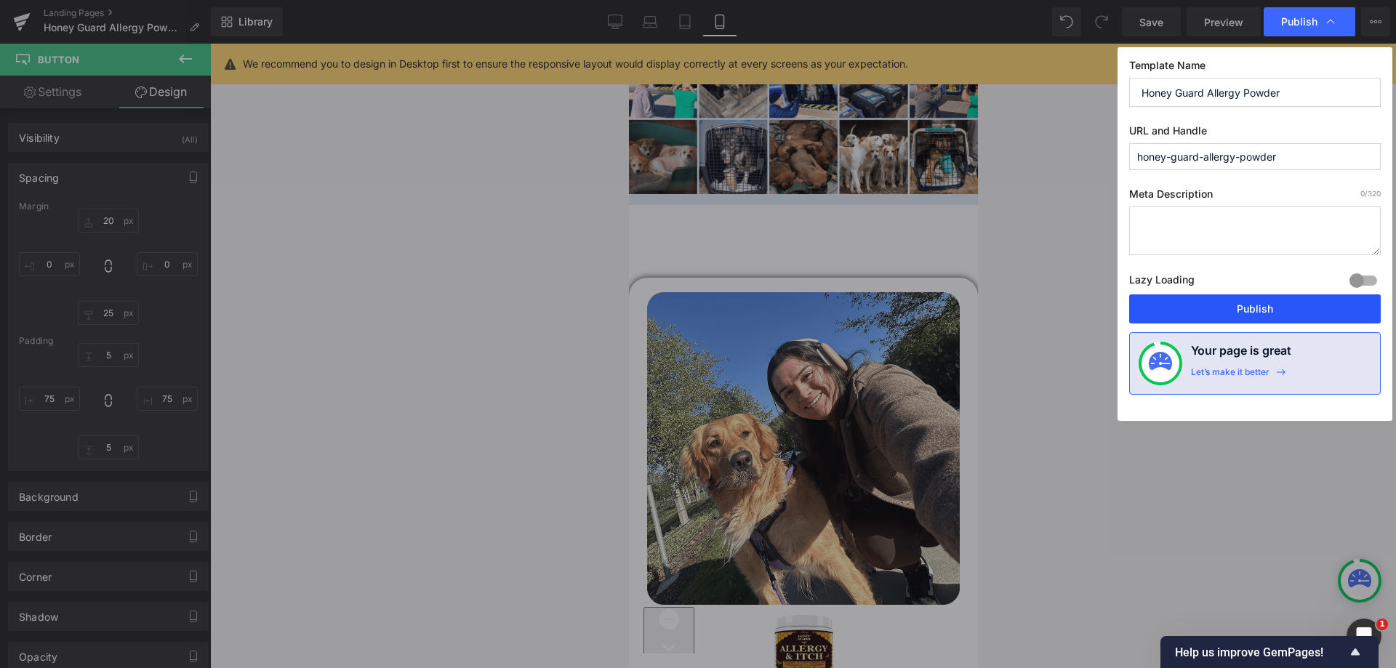
click at [1189, 303] on button "Publish" at bounding box center [1255, 309] width 252 height 29
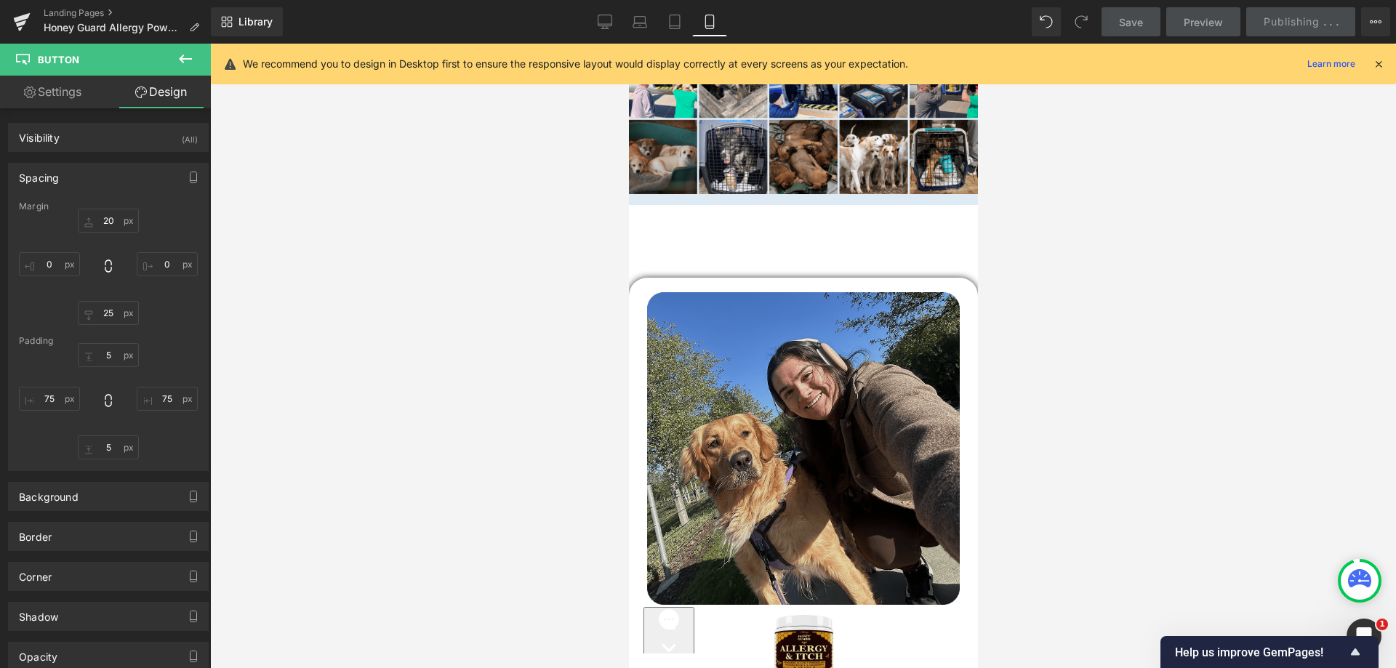
click at [719, 205] on div "Image Image Image This powder gave me my dog back. No cone. No meds. Just peace…" at bounding box center [802, 622] width 349 height 835
click at [753, 405] on img at bounding box center [803, 448] width 313 height 313
click at [705, 314] on img at bounding box center [803, 448] width 313 height 313
click at [822, 292] on img at bounding box center [803, 448] width 313 height 313
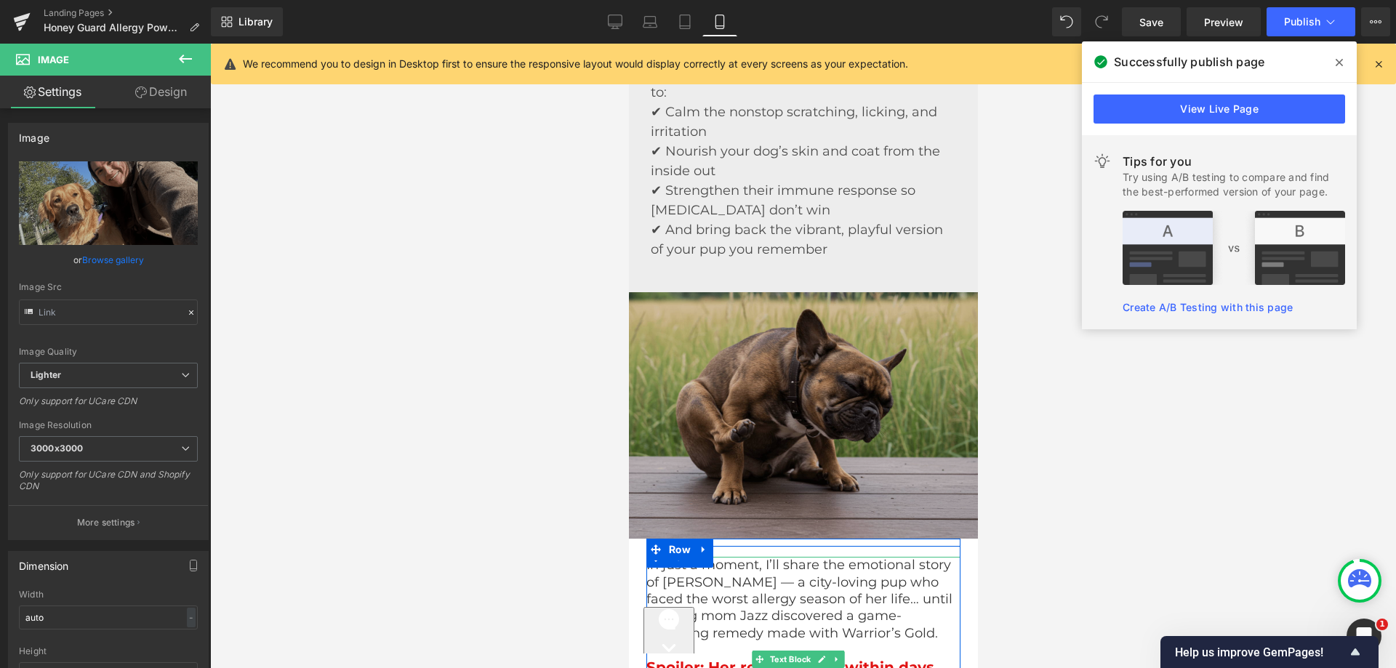
scroll to position [2339, 0]
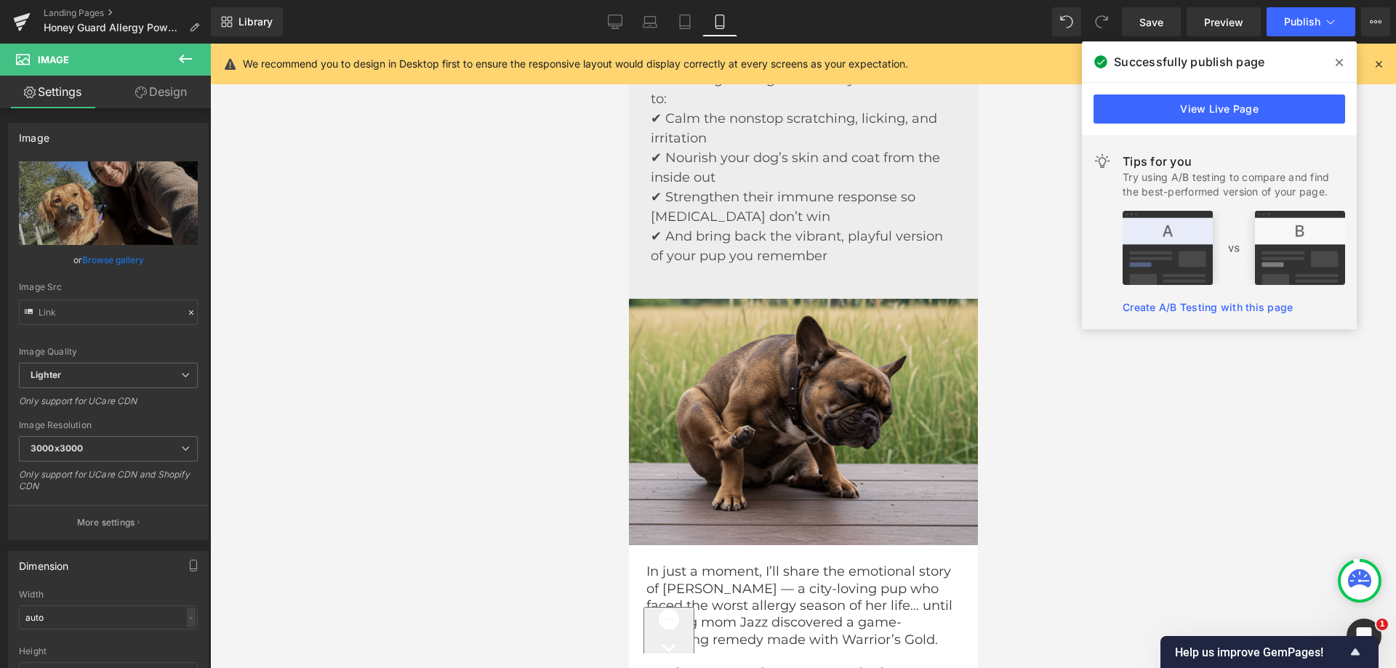
click at [765, 310] on img at bounding box center [802, 422] width 349 height 247
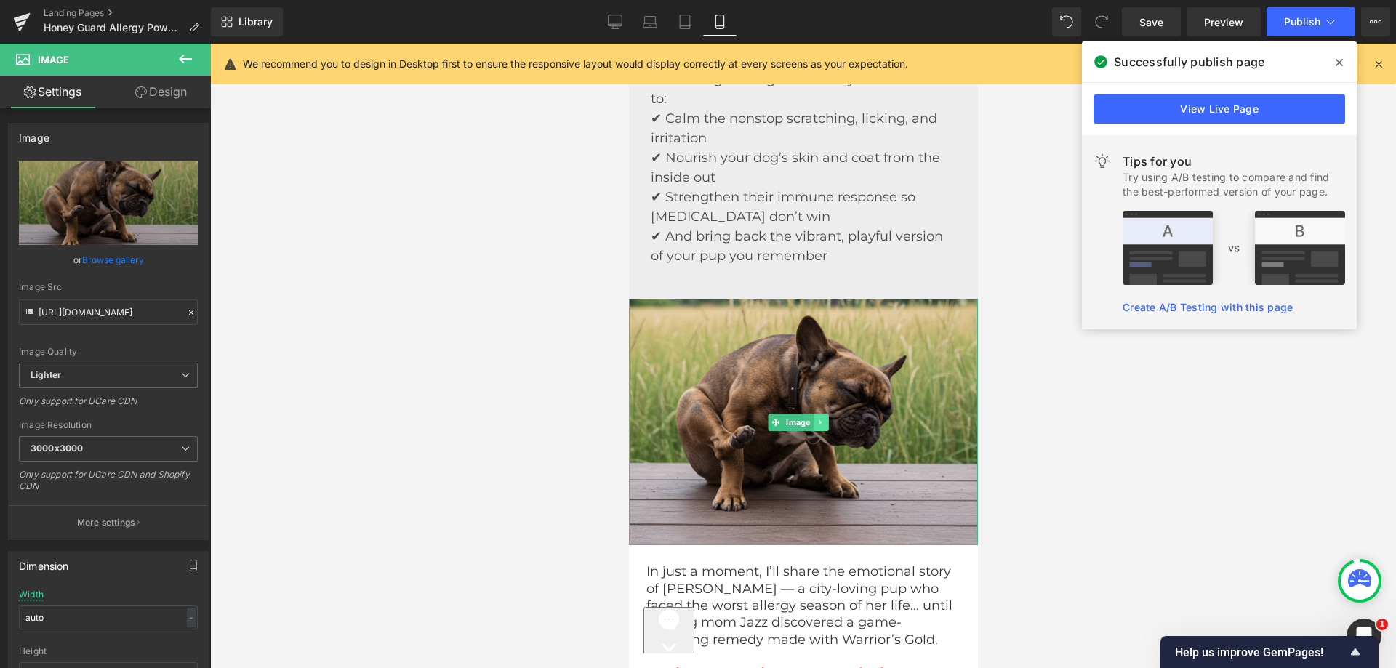
click at [820, 420] on icon at bounding box center [819, 422] width 2 height 5
click at [816, 418] on icon at bounding box center [813, 422] width 8 height 8
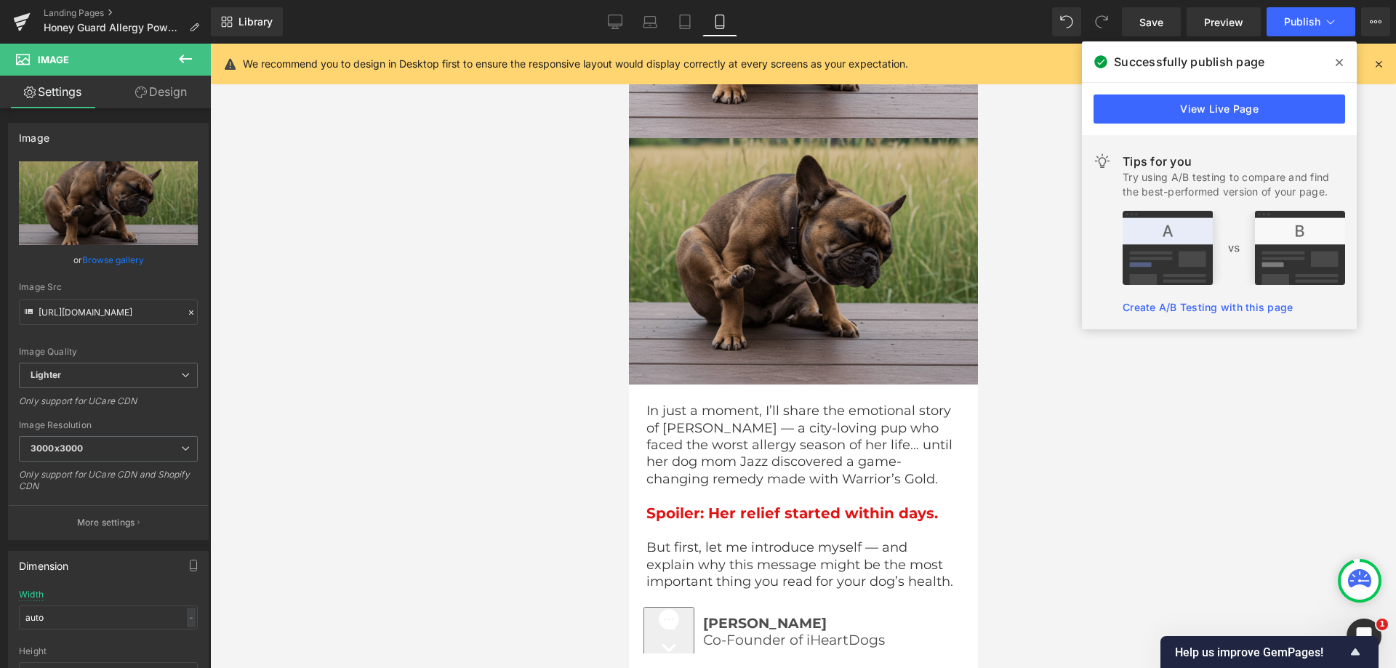
scroll to position [2765, 0]
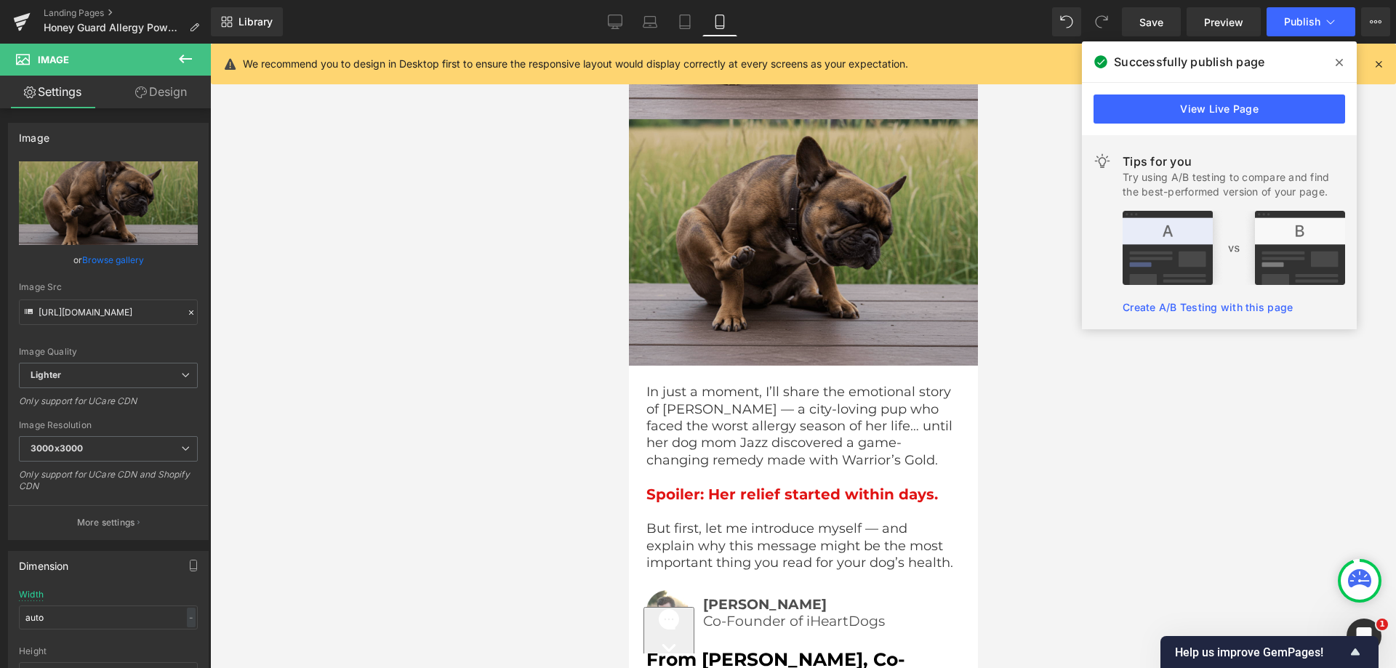
click at [710, 188] on img at bounding box center [802, 242] width 349 height 247
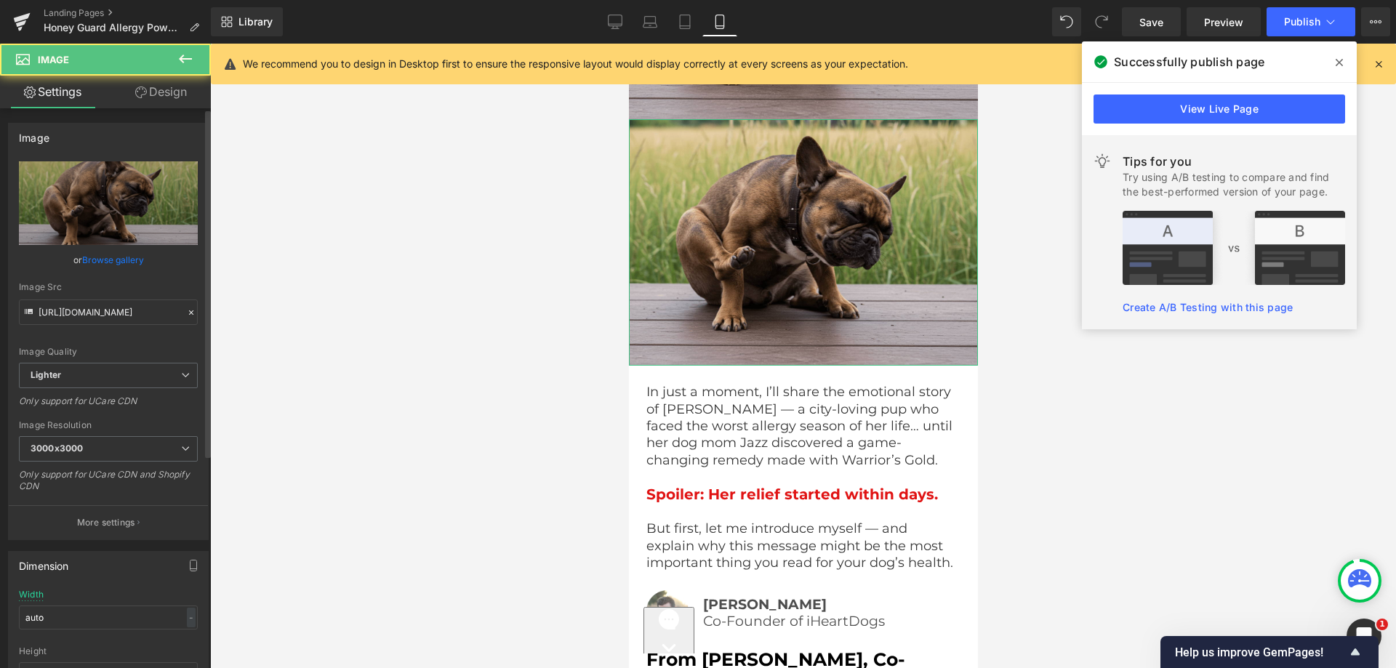
click at [150, 94] on link "Design" at bounding box center [160, 92] width 105 height 33
click at [0, 0] on div "Spacing" at bounding box center [0, 0] width 0 height 0
click at [0, 0] on div "Visibility" at bounding box center [0, 0] width 0 height 0
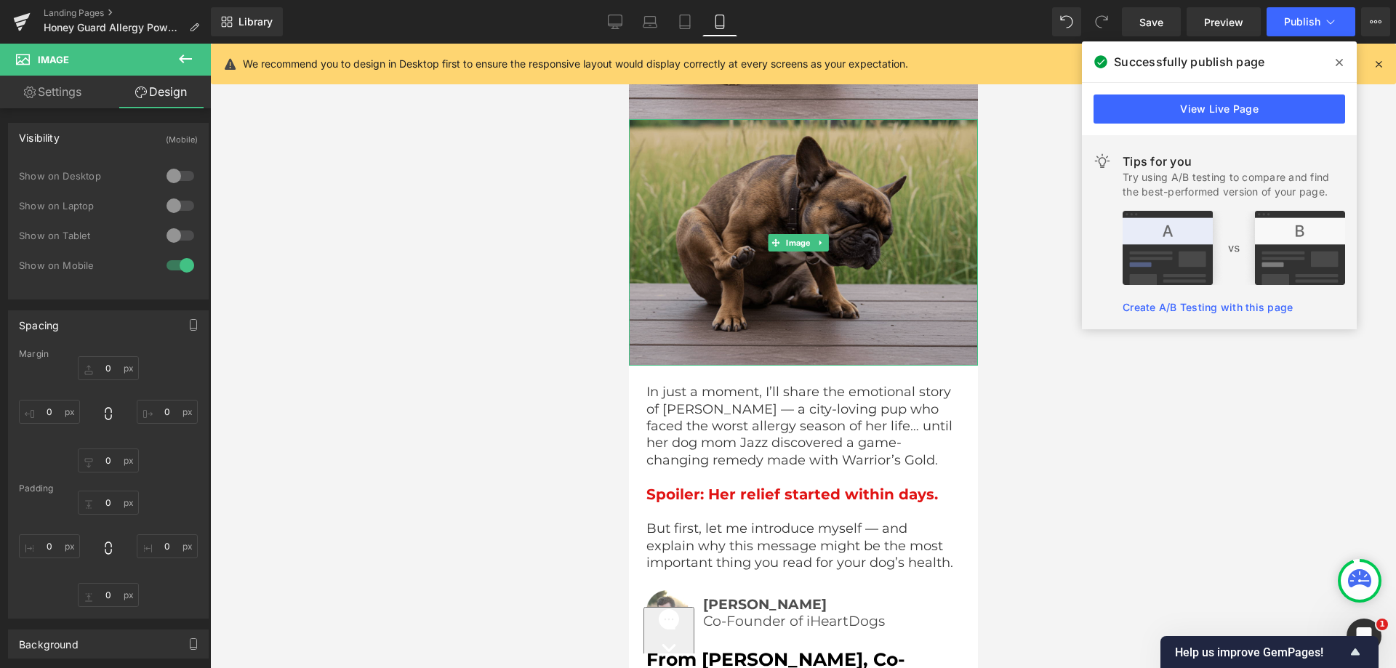
click at [719, 129] on img at bounding box center [802, 242] width 349 height 247
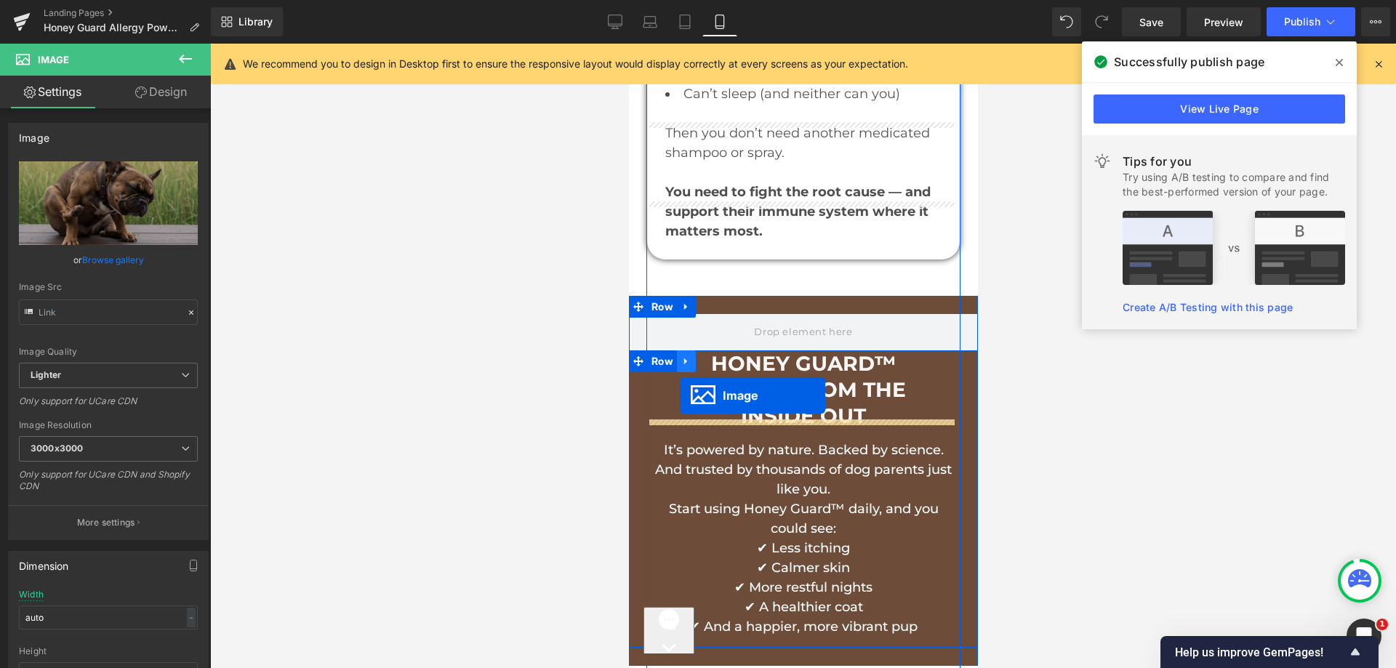
scroll to position [10110, 0]
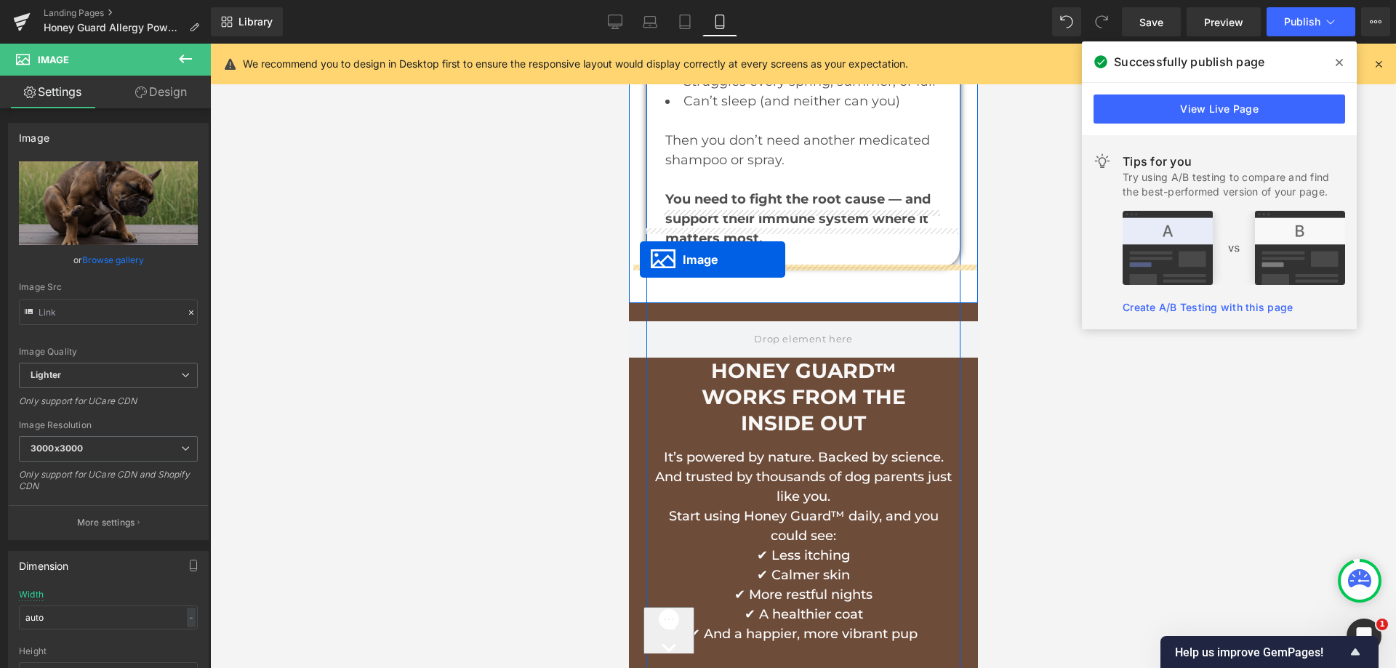
drag, startPoint x: 772, startPoint y: 217, endPoint x: 639, endPoint y: 260, distance: 139.6
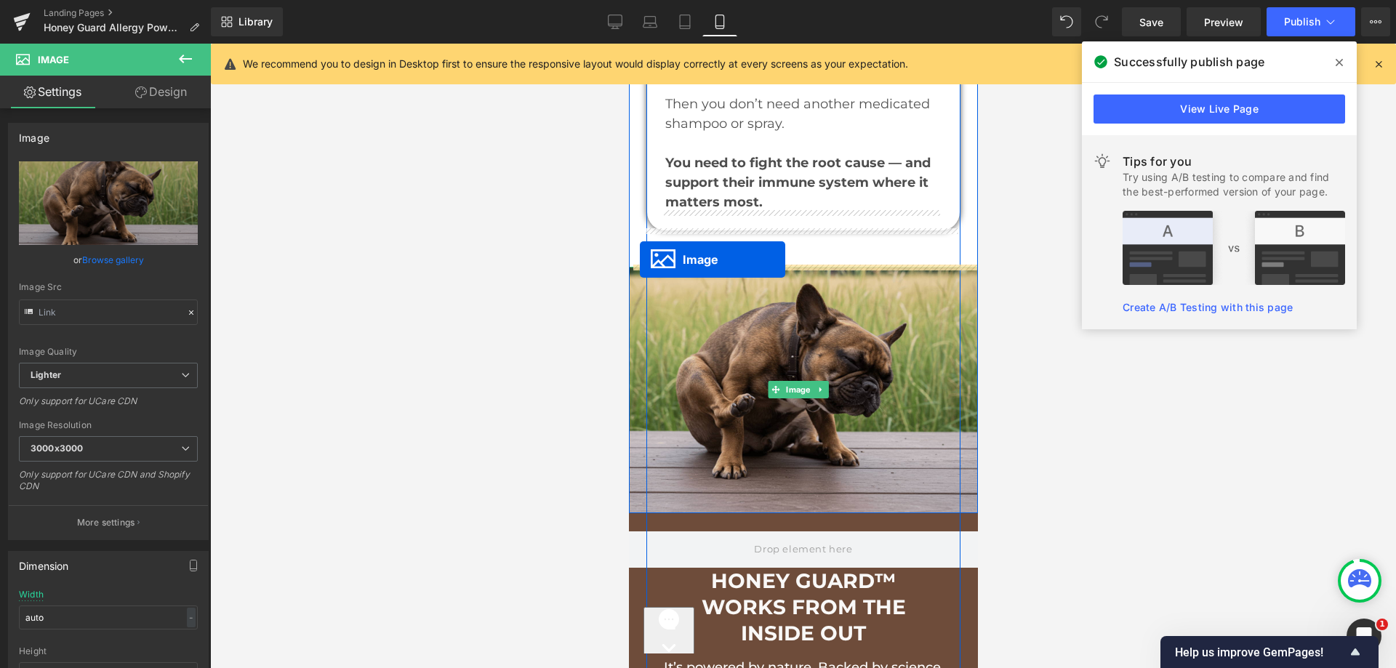
scroll to position [10073, 0]
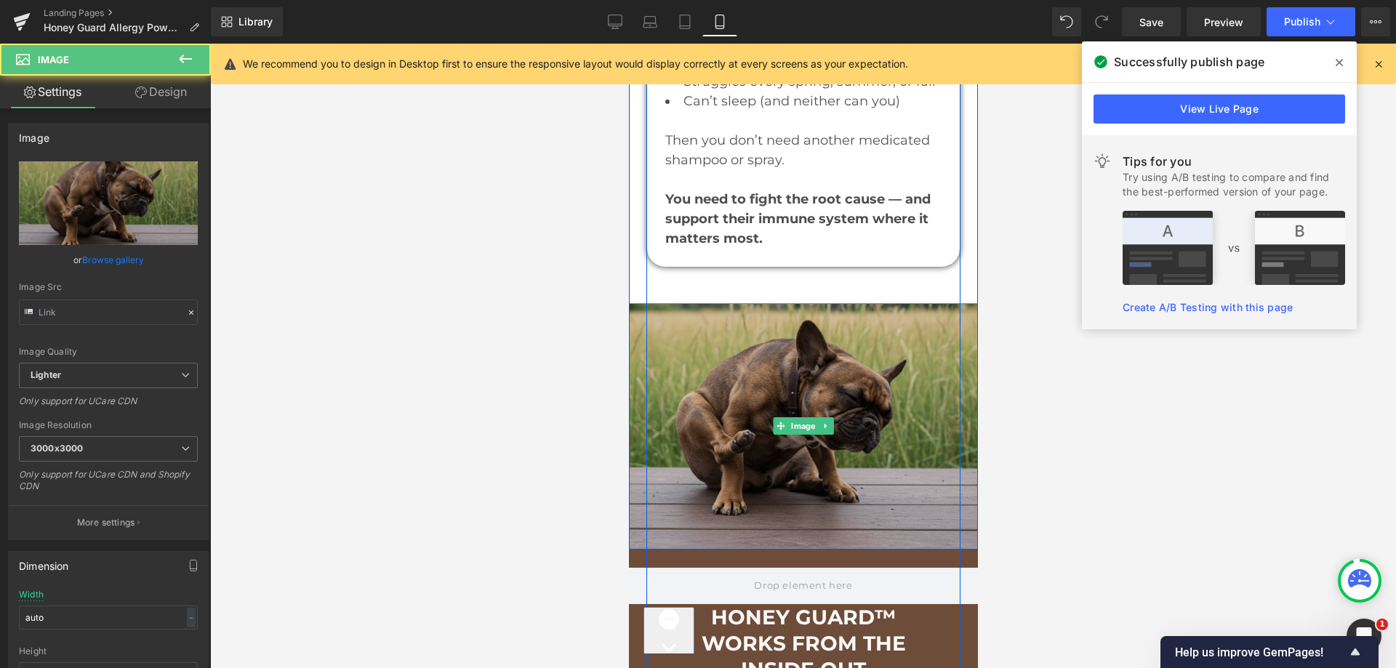
click at [742, 382] on img at bounding box center [802, 426] width 349 height 247
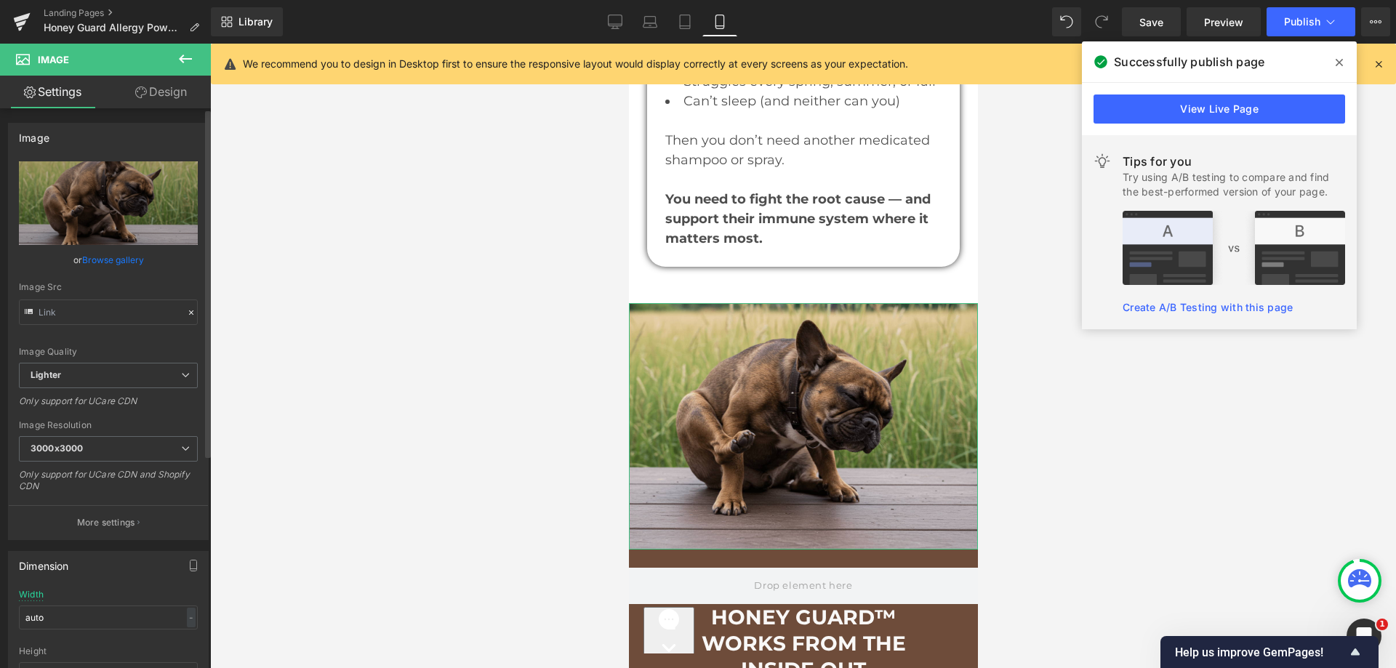
click at [139, 256] on link "Browse gallery" at bounding box center [113, 259] width 62 height 25
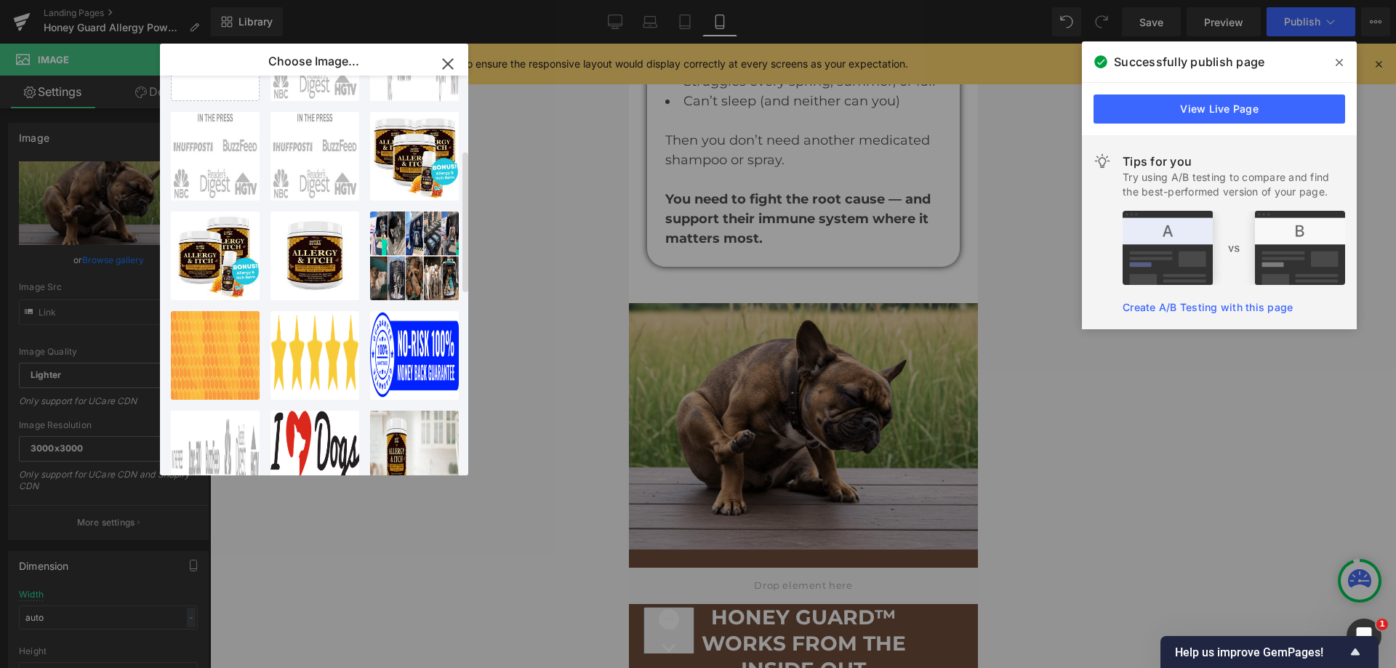
scroll to position [0, 0]
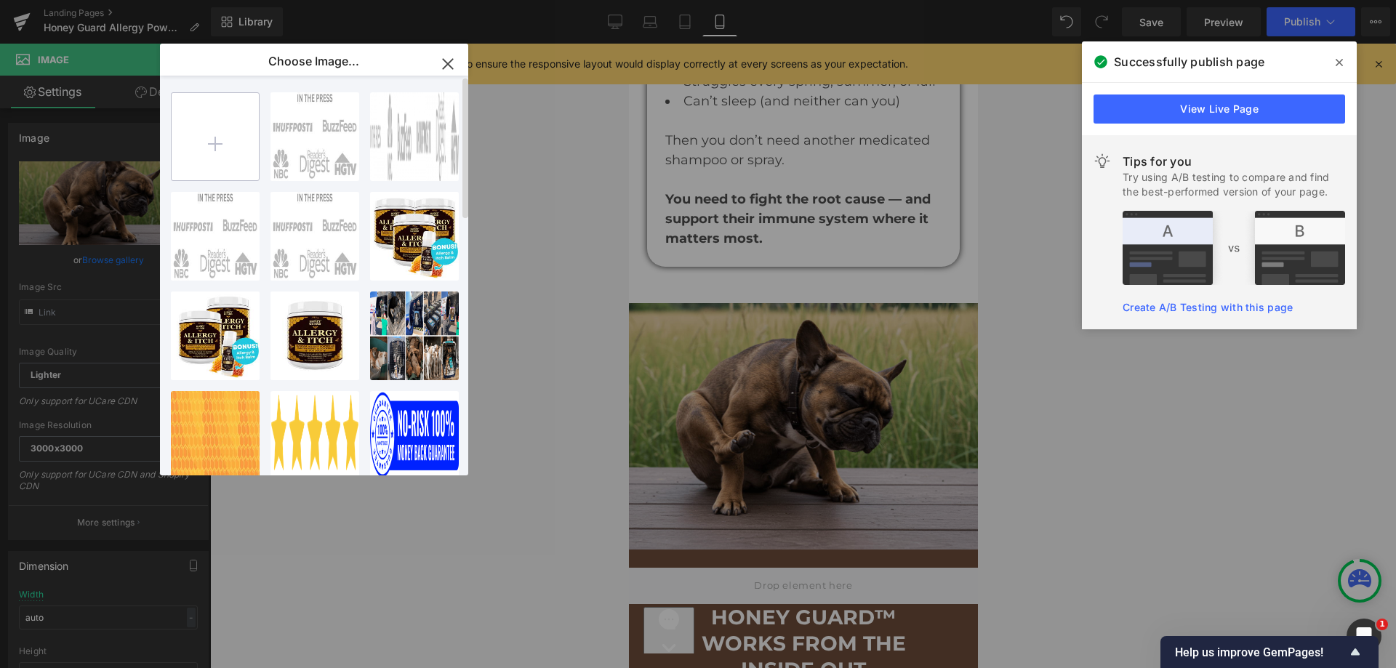
click at [221, 118] on input "file" at bounding box center [215, 136] width 87 height 87
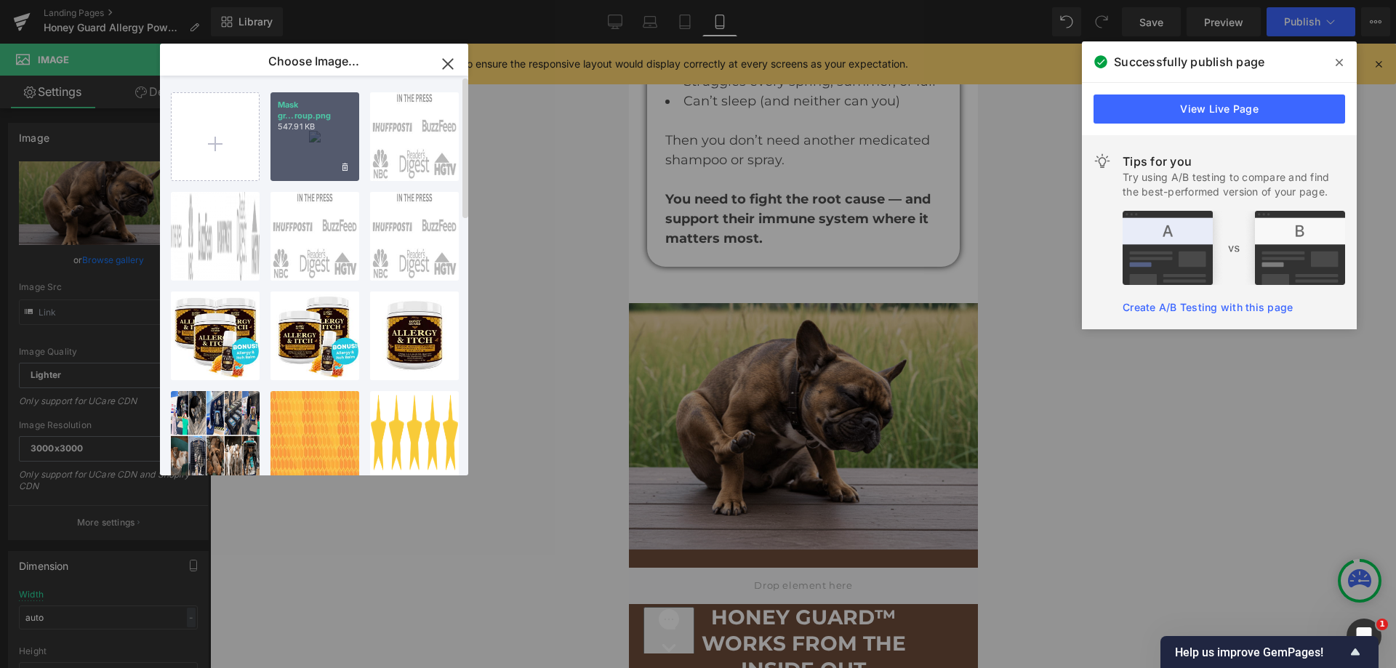
click at [301, 134] on div "Mask gr...roup.png 547.91 KB" at bounding box center [315, 136] width 89 height 89
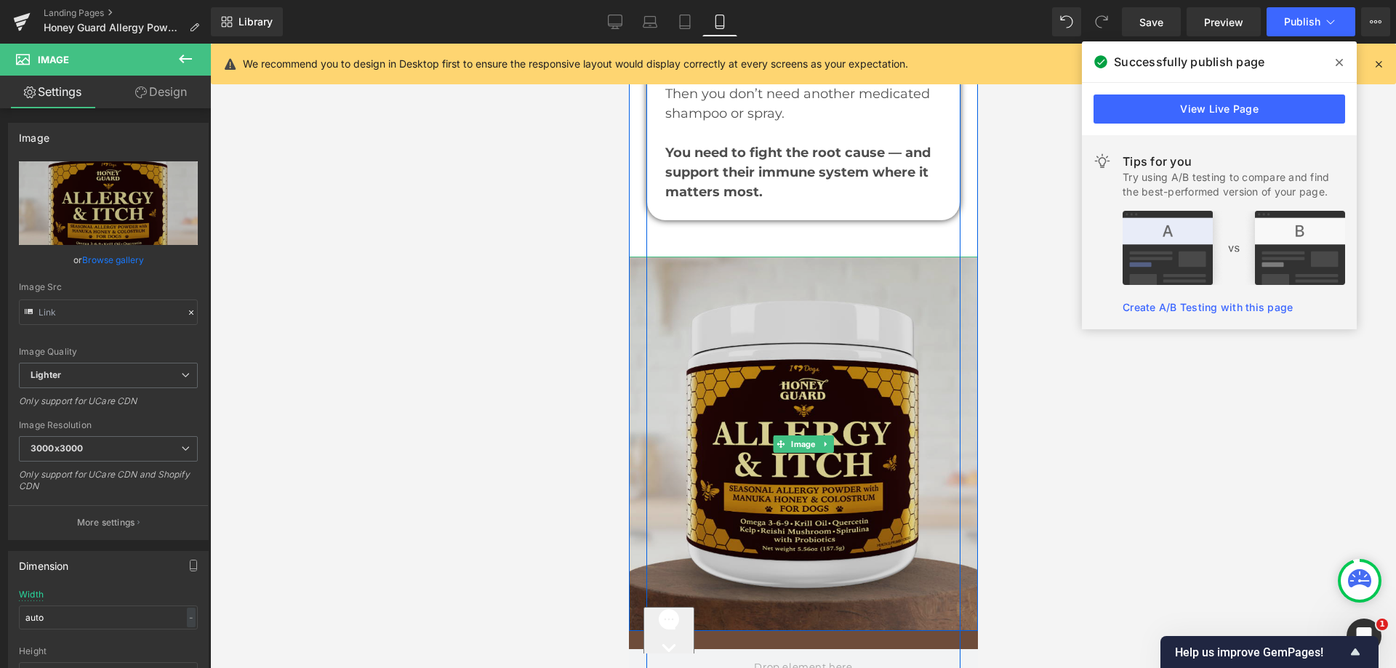
scroll to position [10146, 0]
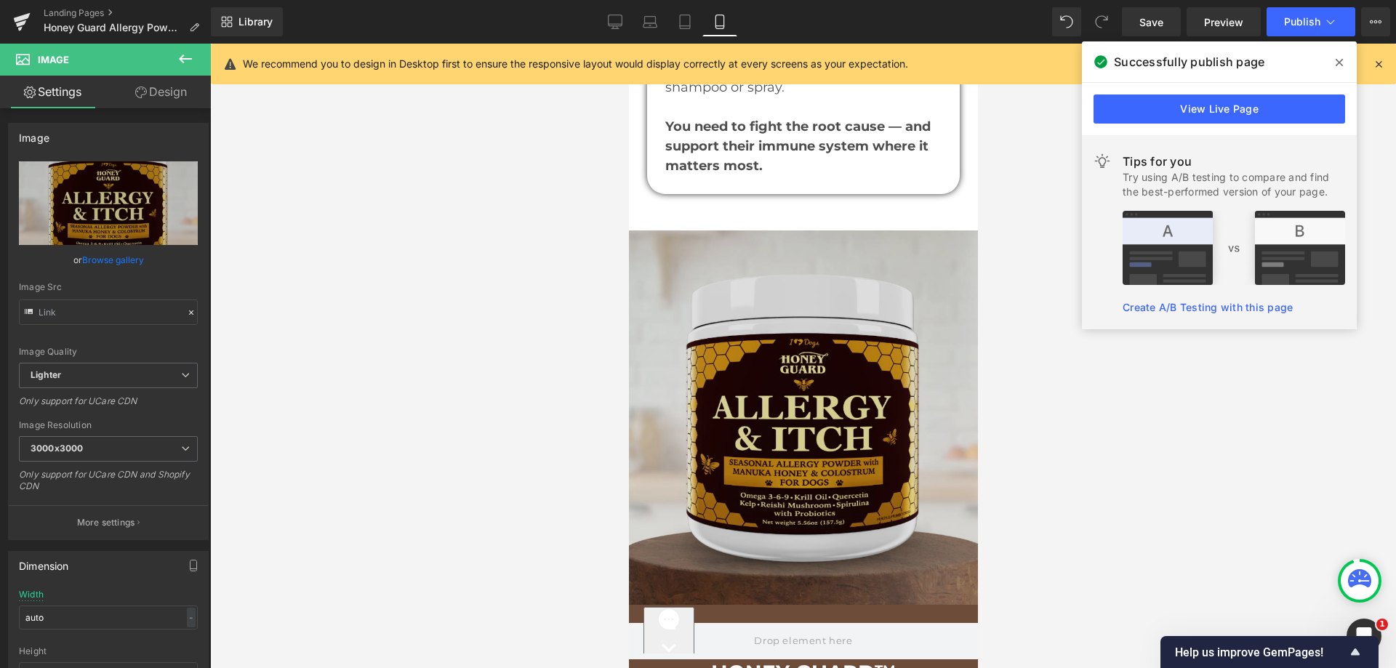
click at [730, 282] on img at bounding box center [802, 418] width 349 height 375
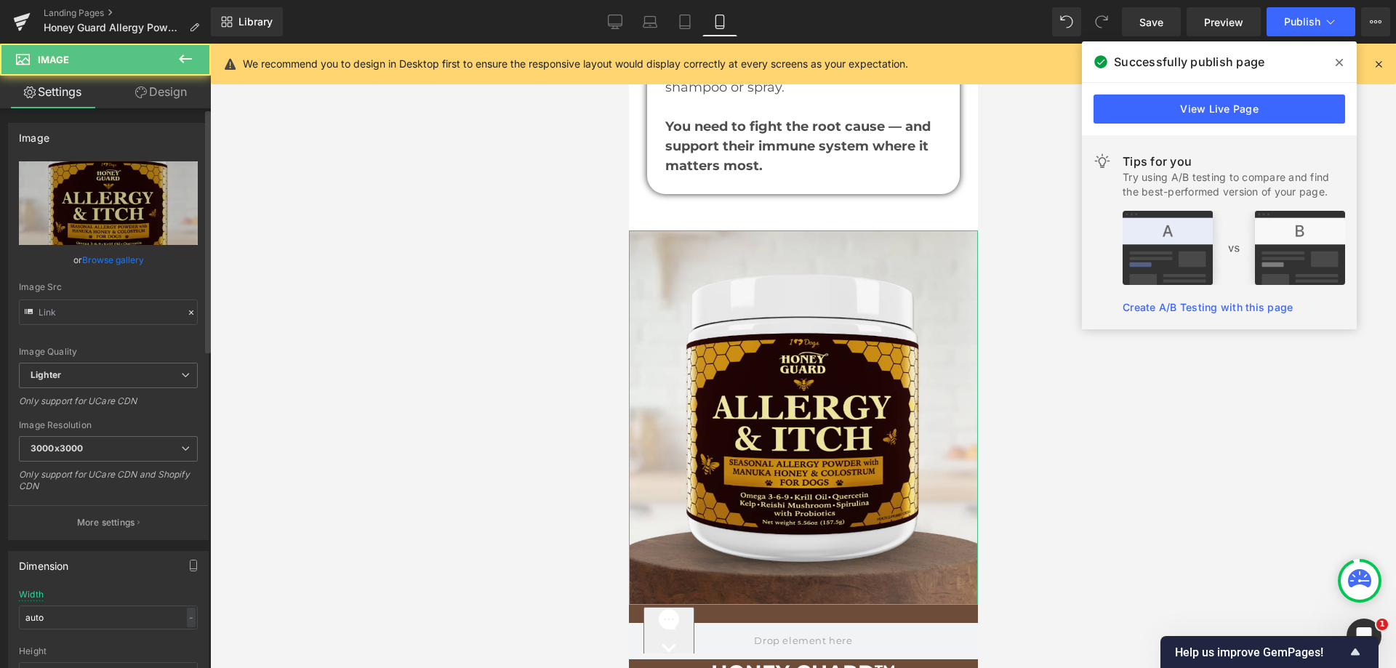
click at [97, 252] on link "Browse gallery" at bounding box center [113, 259] width 62 height 25
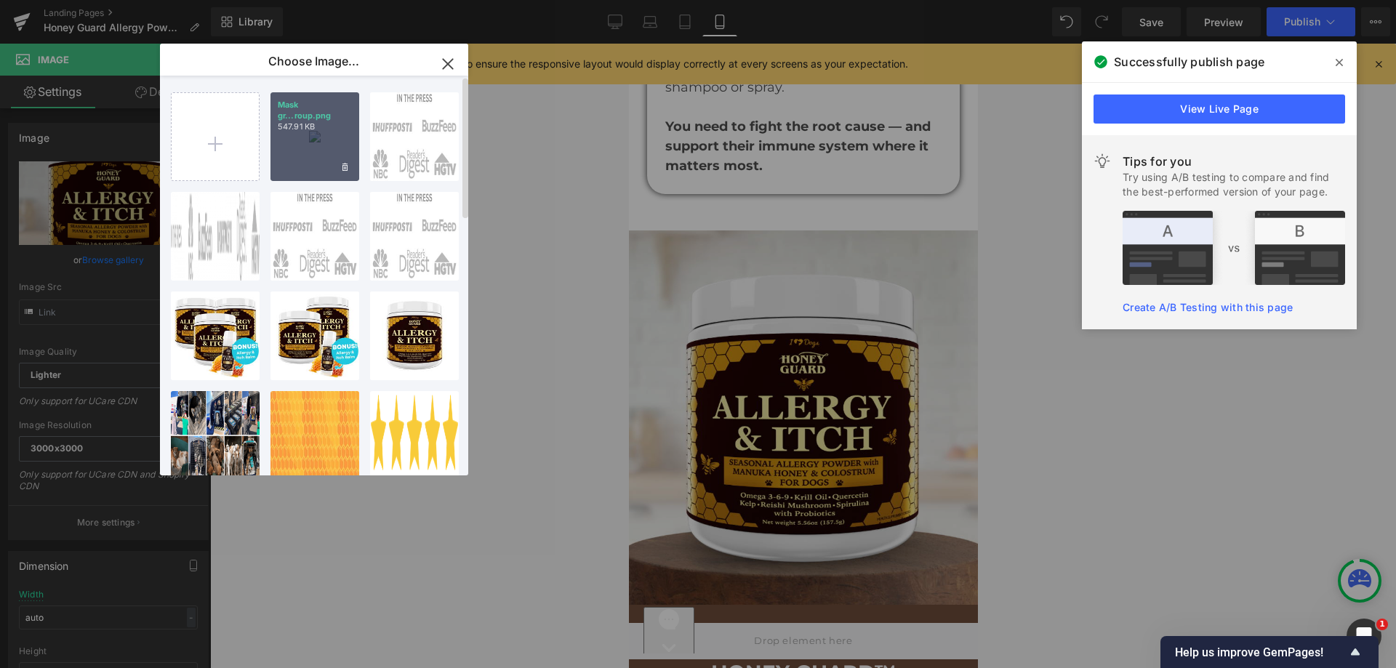
click at [329, 139] on div "Mask gr...roup.png 547.91 KB" at bounding box center [315, 136] width 89 height 89
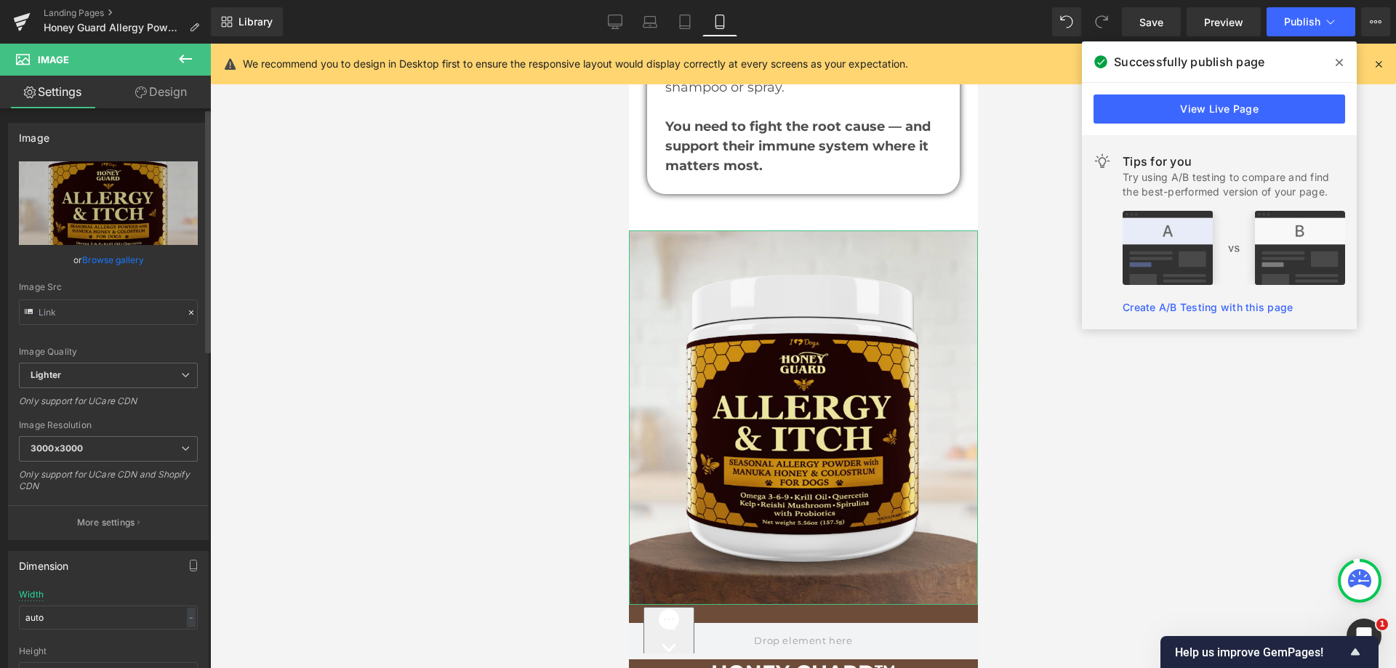
click at [87, 260] on link "Browse gallery" at bounding box center [113, 259] width 62 height 25
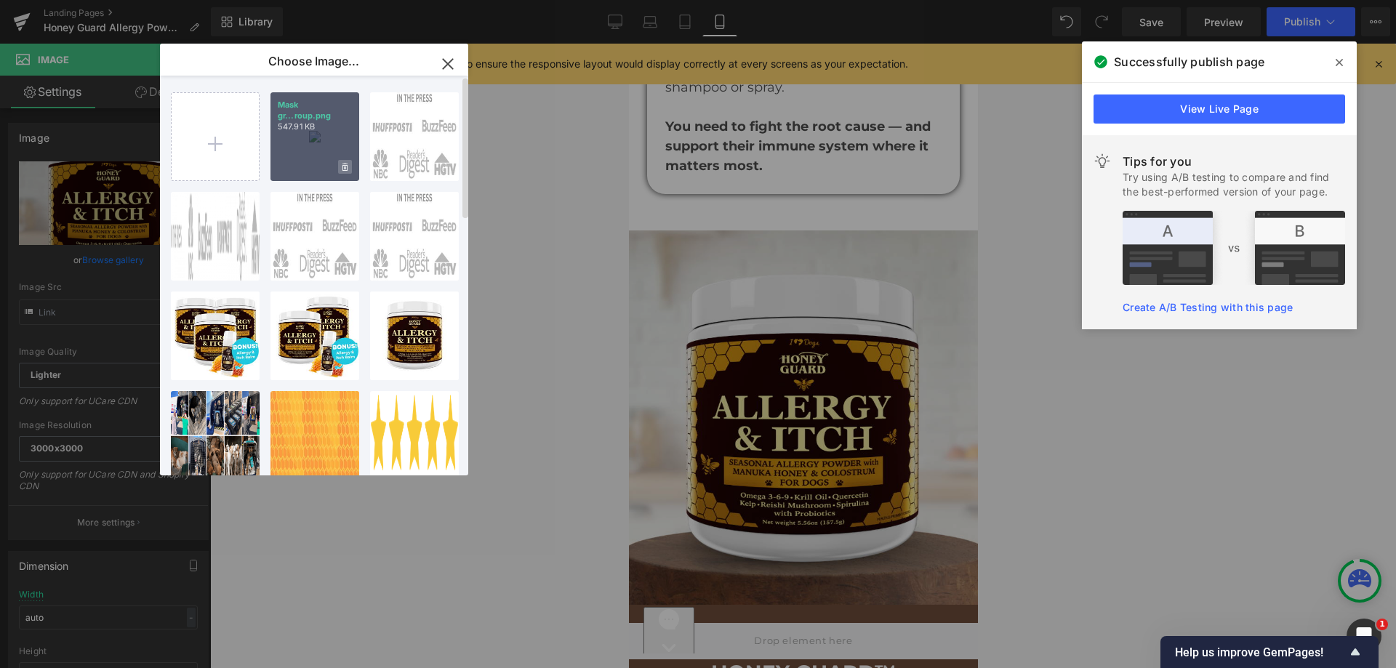
drag, startPoint x: 313, startPoint y: 142, endPoint x: 344, endPoint y: 171, distance: 42.7
click at [344, 171] on div "Mask gr...roup.png 547.91 KB" at bounding box center [315, 136] width 89 height 89
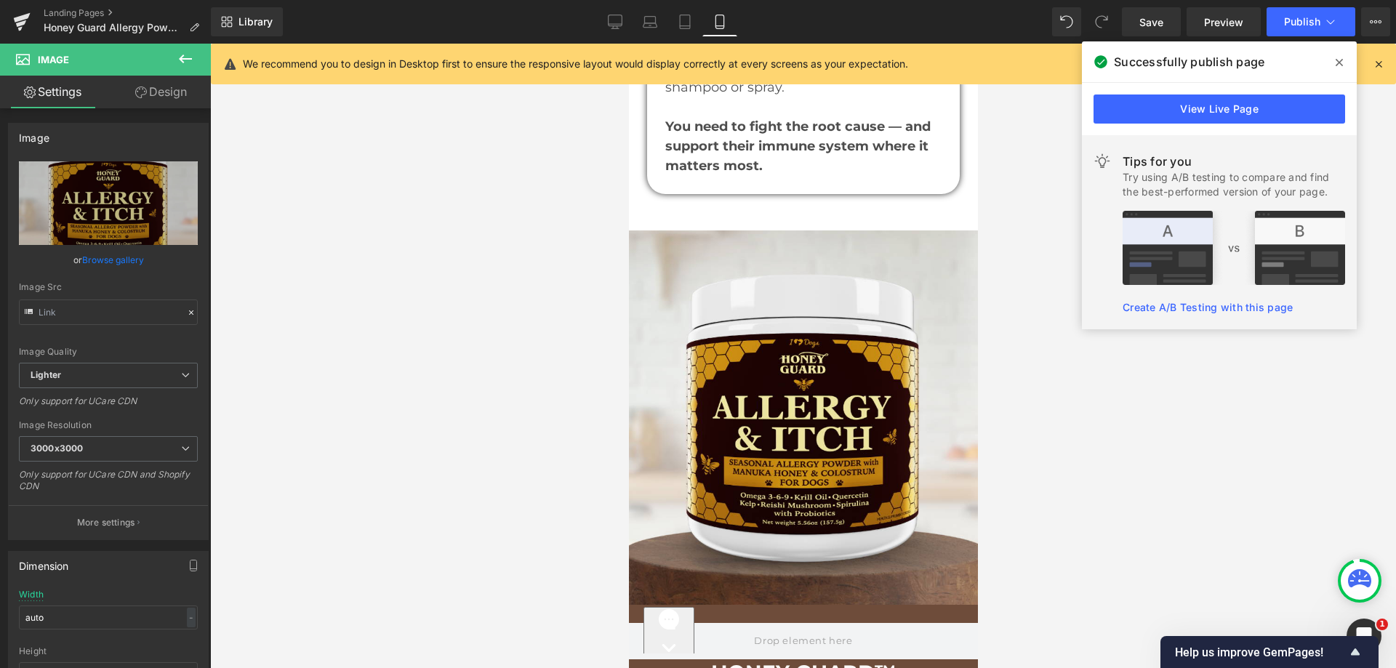
click at [344, 171] on div at bounding box center [803, 356] width 1186 height 625
click at [130, 266] on link "Browse gallery" at bounding box center [113, 259] width 62 height 25
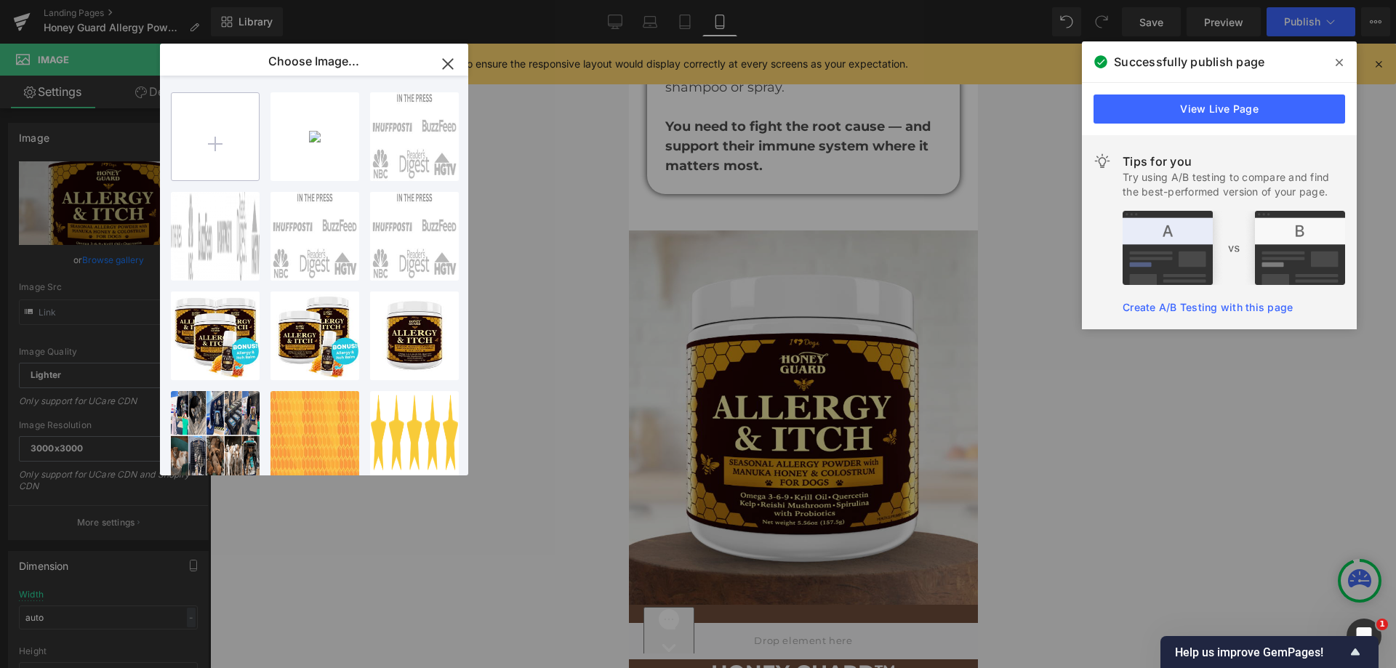
click at [207, 145] on input "file" at bounding box center [215, 136] width 87 height 87
type input "C:\fakepath\1751432722-New Project (3) (1).webp"
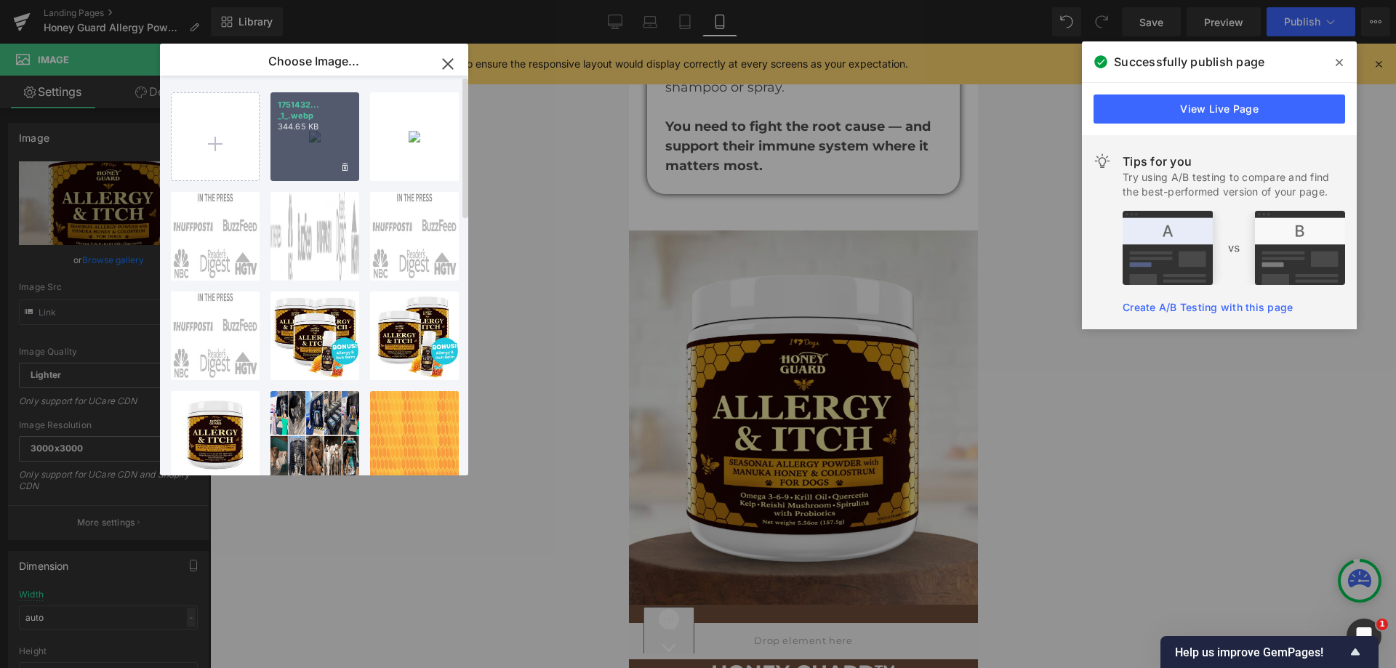
click at [289, 138] on div "1751432... _1_.webp 344.65 KB" at bounding box center [315, 136] width 89 height 89
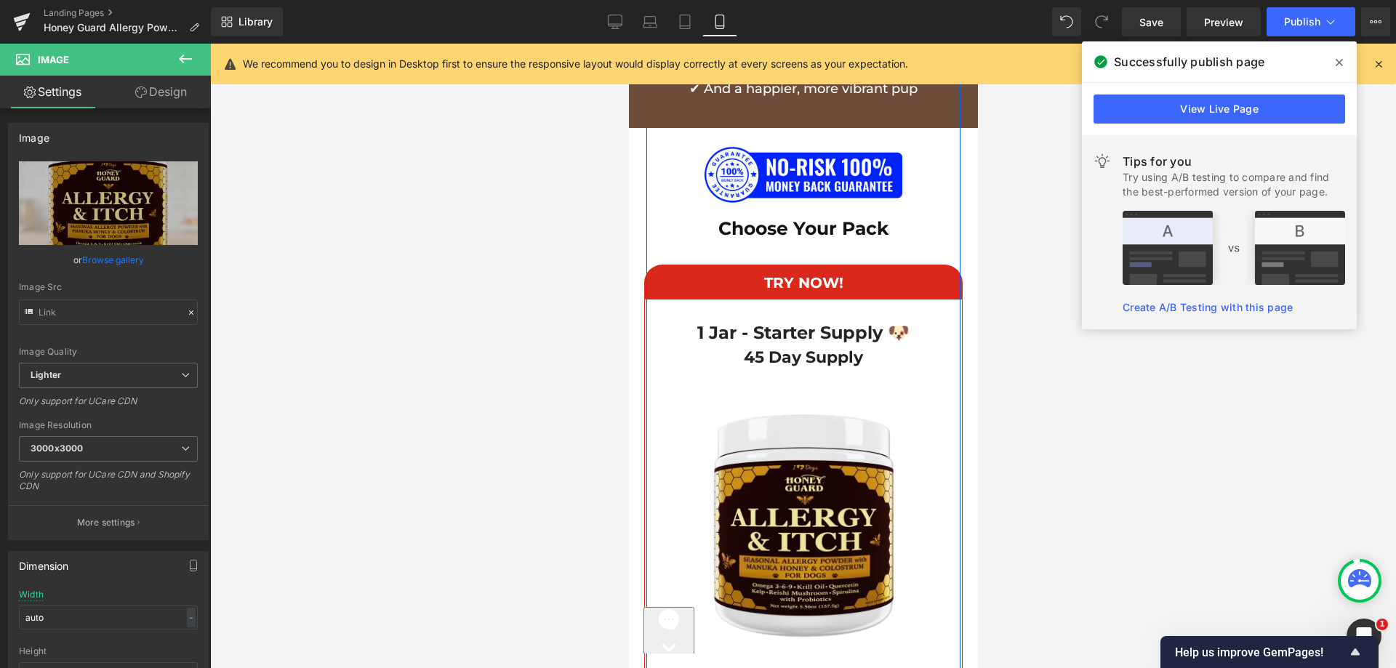
scroll to position [11019, 0]
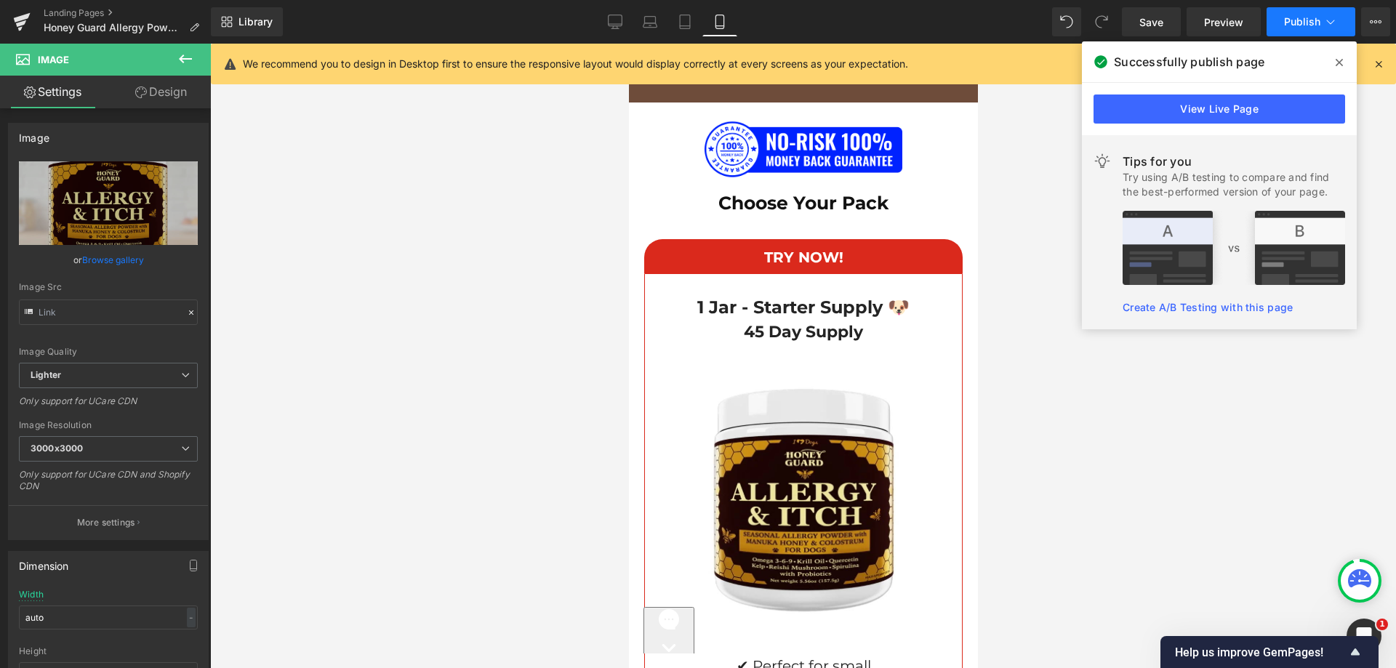
click at [1318, 20] on span "Publish" at bounding box center [1302, 22] width 36 height 12
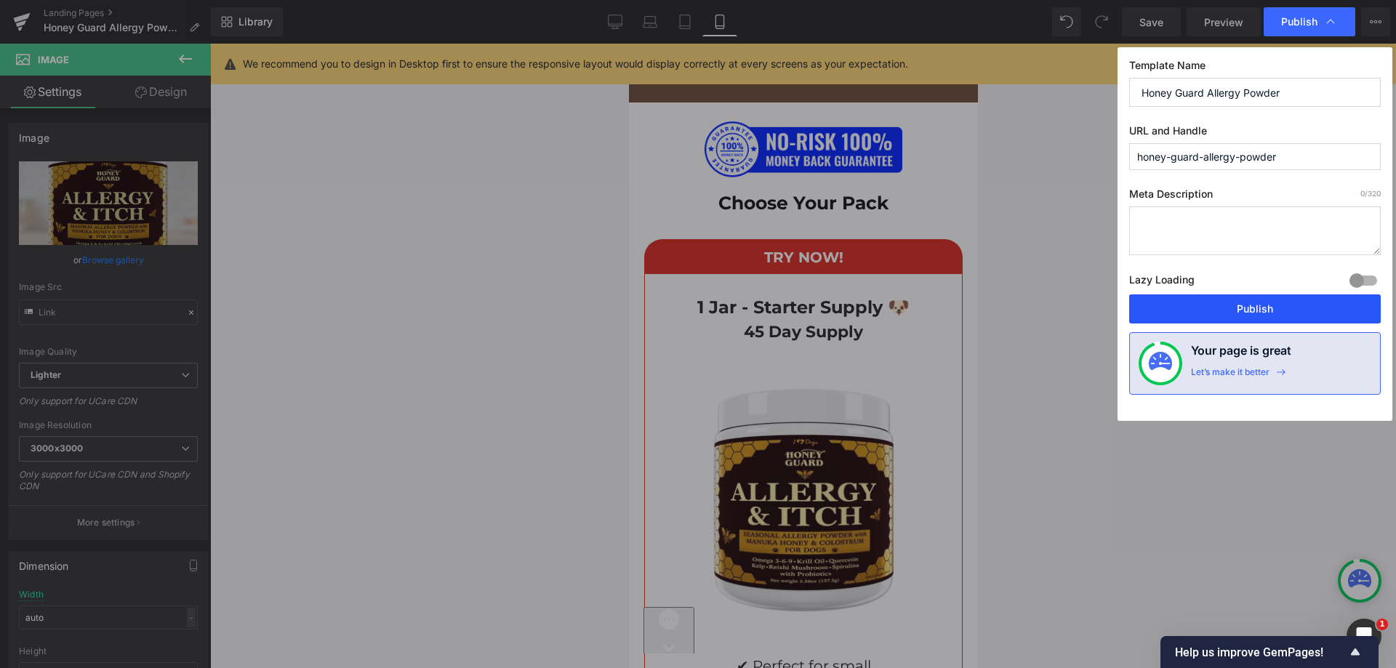
click at [1197, 313] on button "Publish" at bounding box center [1255, 309] width 252 height 29
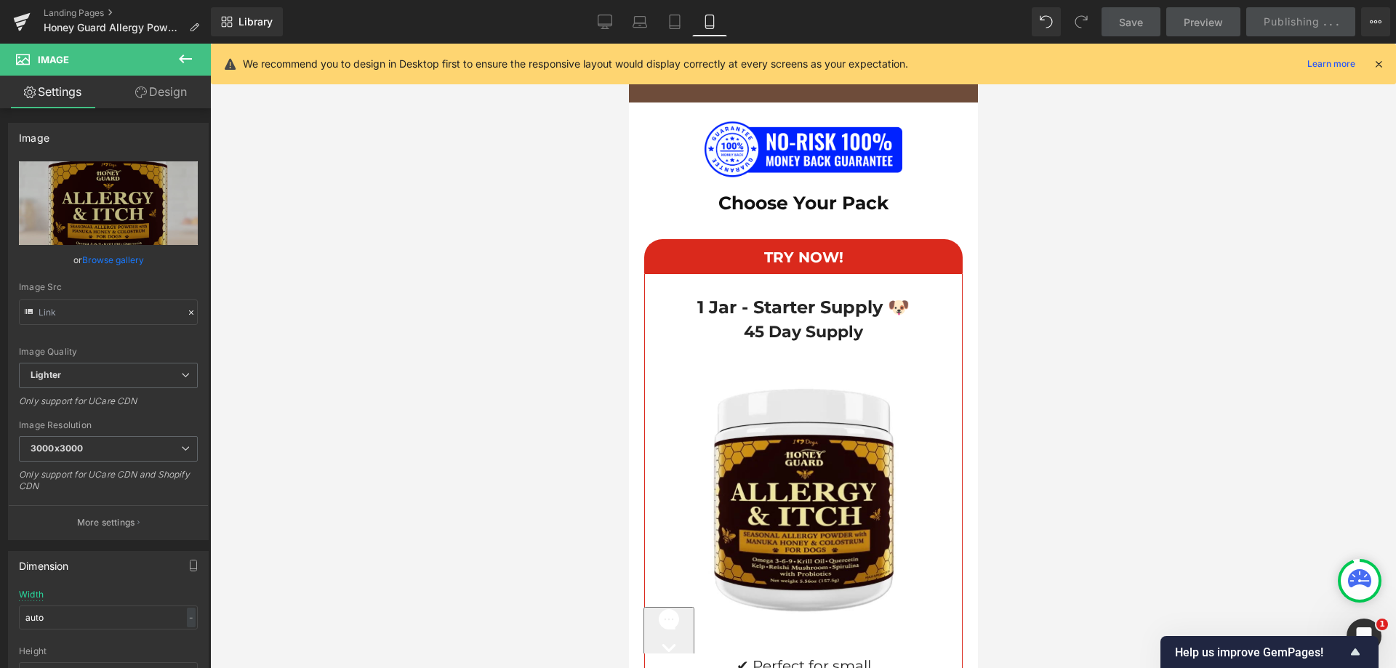
click at [1387, 59] on div "We recommend you to design in Desktop first to ensure the responsive layout wou…" at bounding box center [803, 64] width 1185 height 41
click at [1380, 63] on icon at bounding box center [1378, 63] width 13 height 13
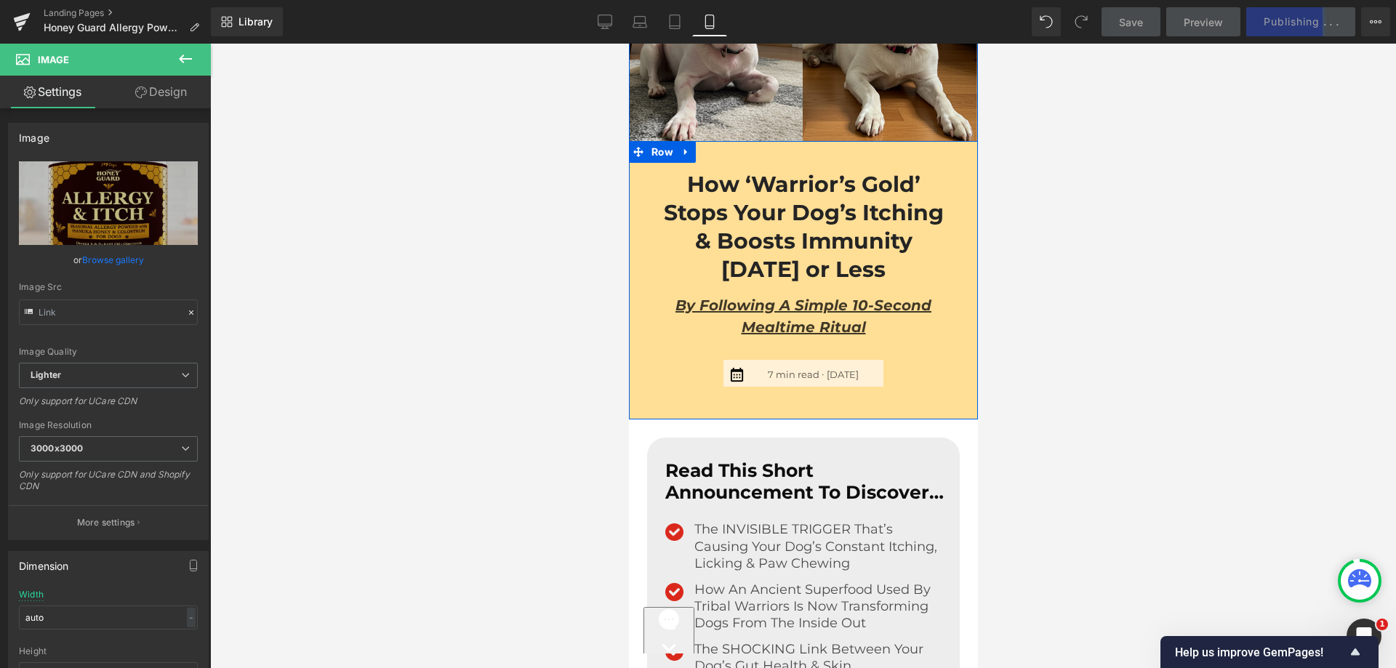
scroll to position [218, 0]
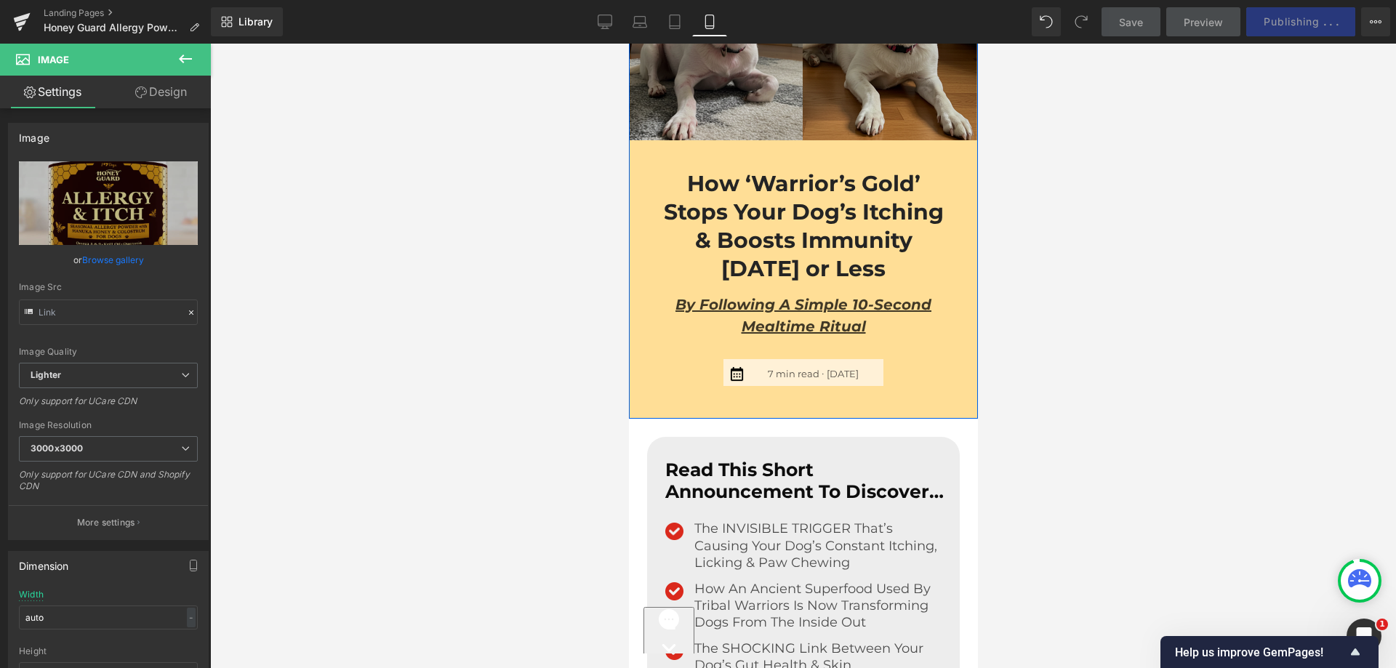
click at [822, 88] on img at bounding box center [802, 35] width 349 height 209
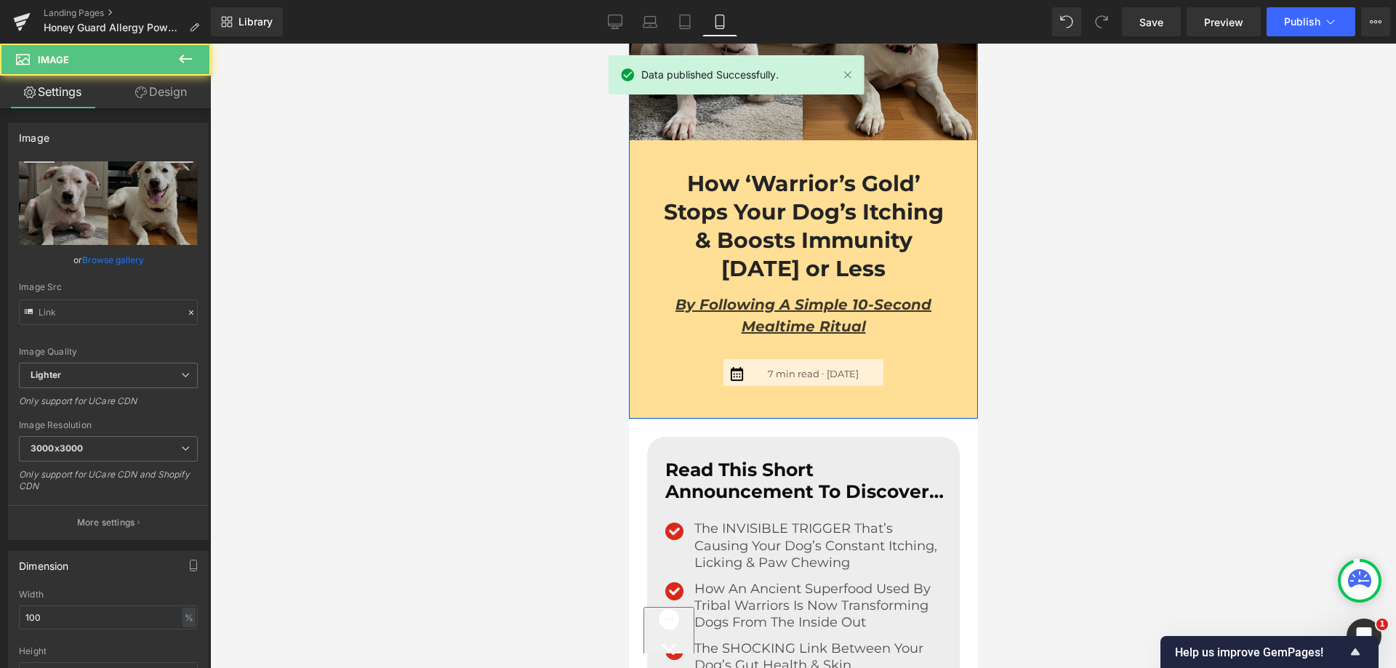
scroll to position [73, 0]
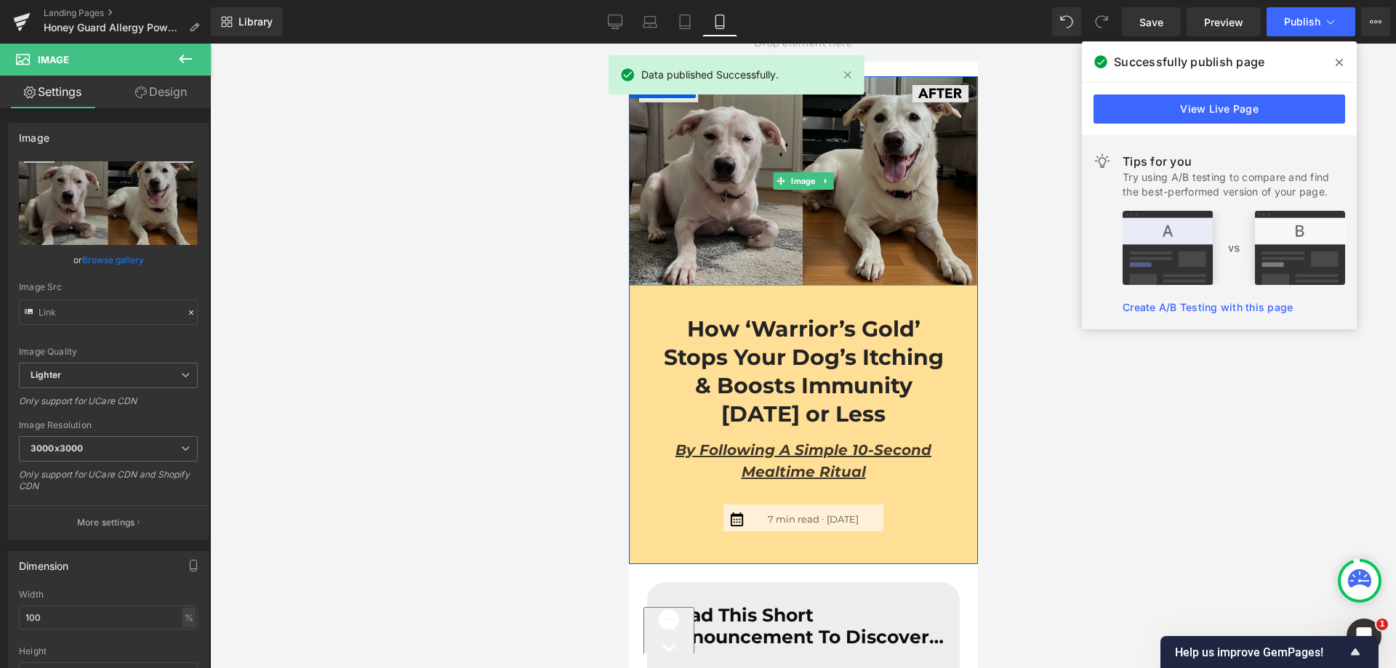
click at [806, 183] on div "Image" at bounding box center [802, 180] width 349 height 209
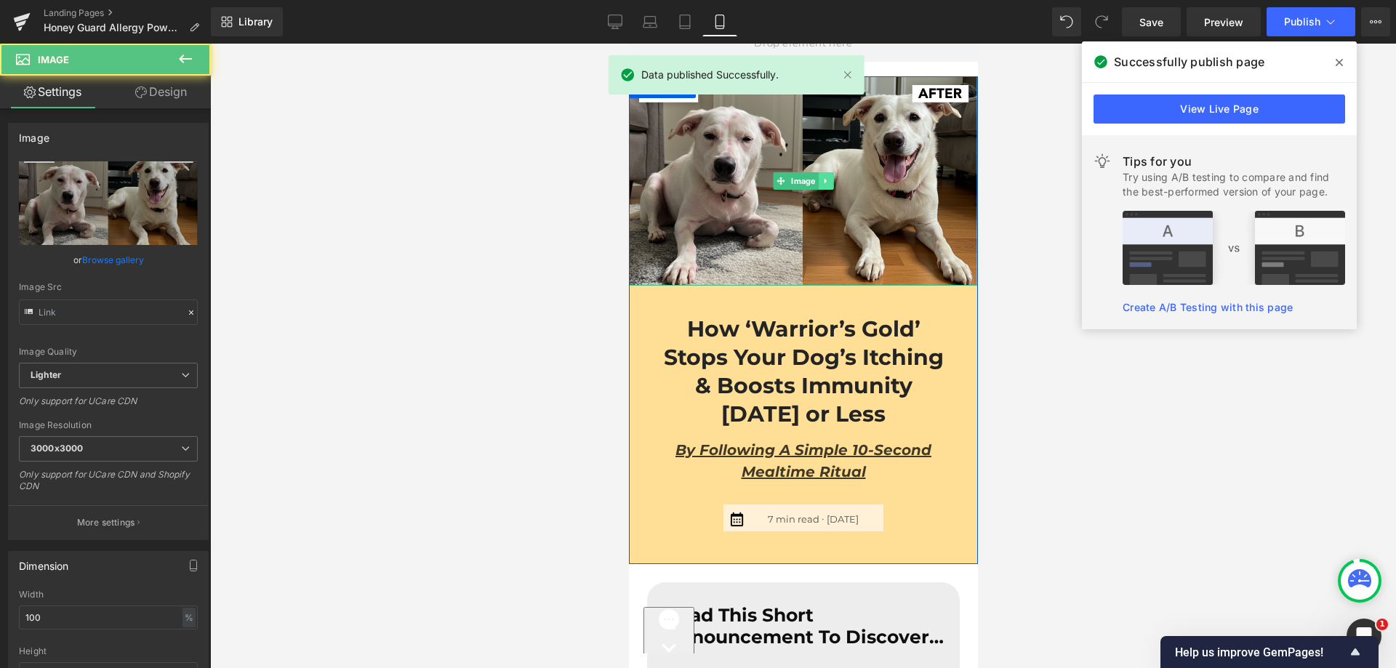
click at [818, 180] on link at bounding box center [825, 180] width 15 height 17
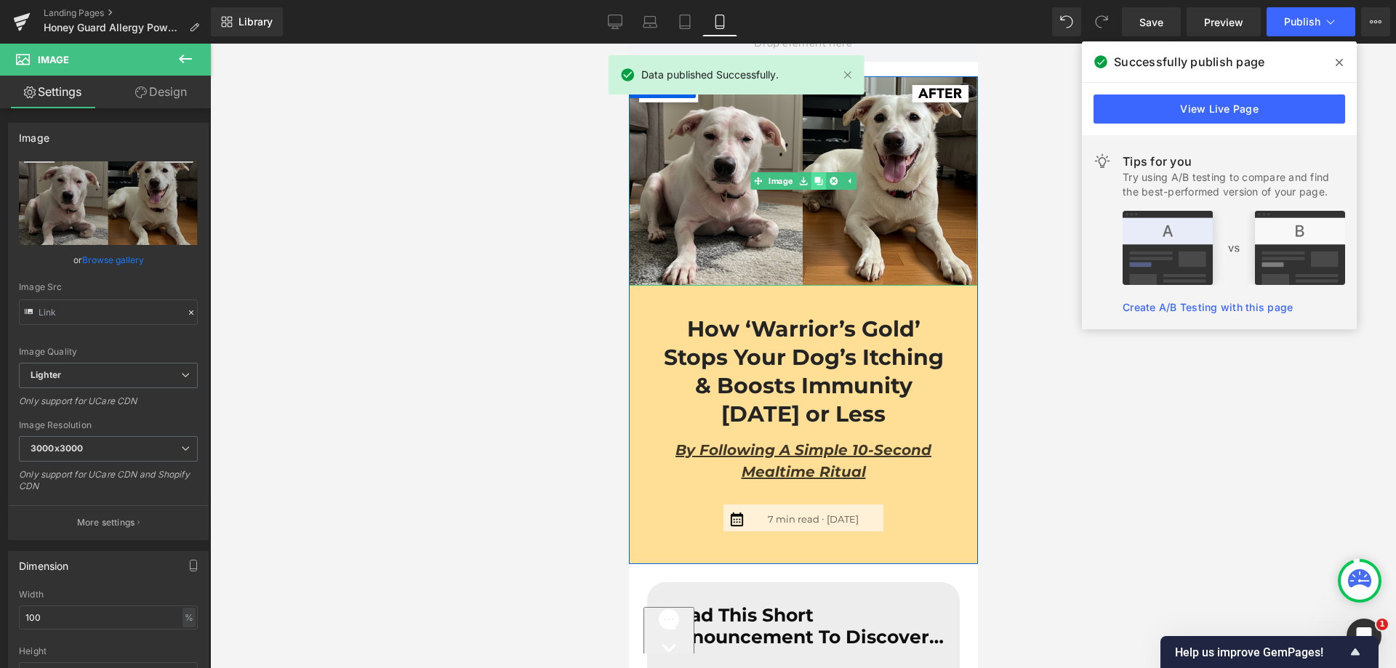
click at [814, 185] on link at bounding box center [817, 180] width 15 height 17
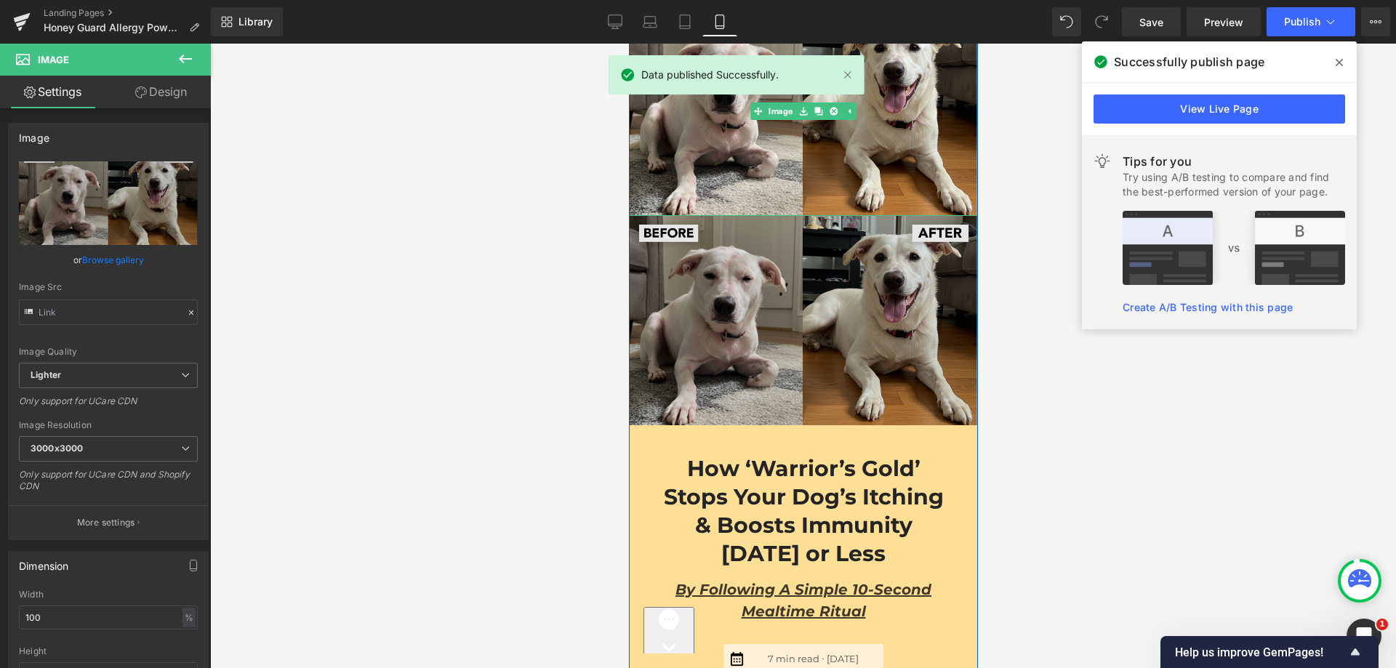
scroll to position [218, 0]
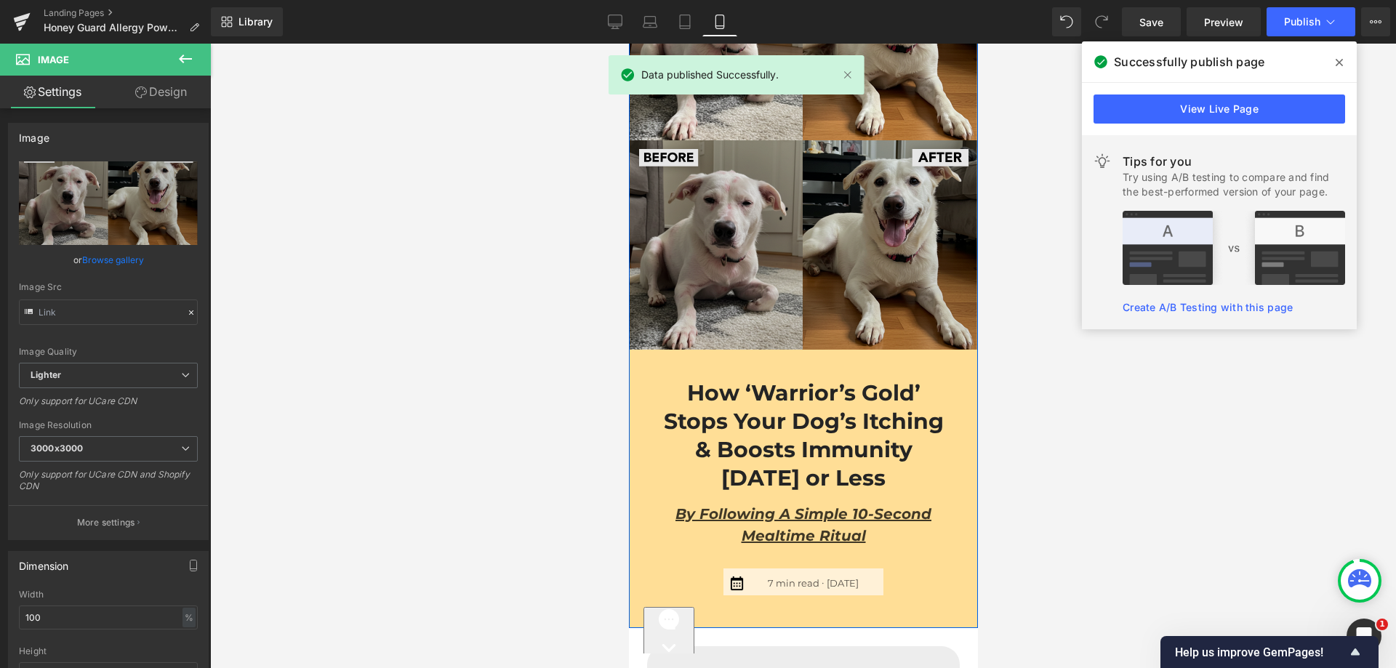
click at [696, 178] on img at bounding box center [802, 244] width 349 height 209
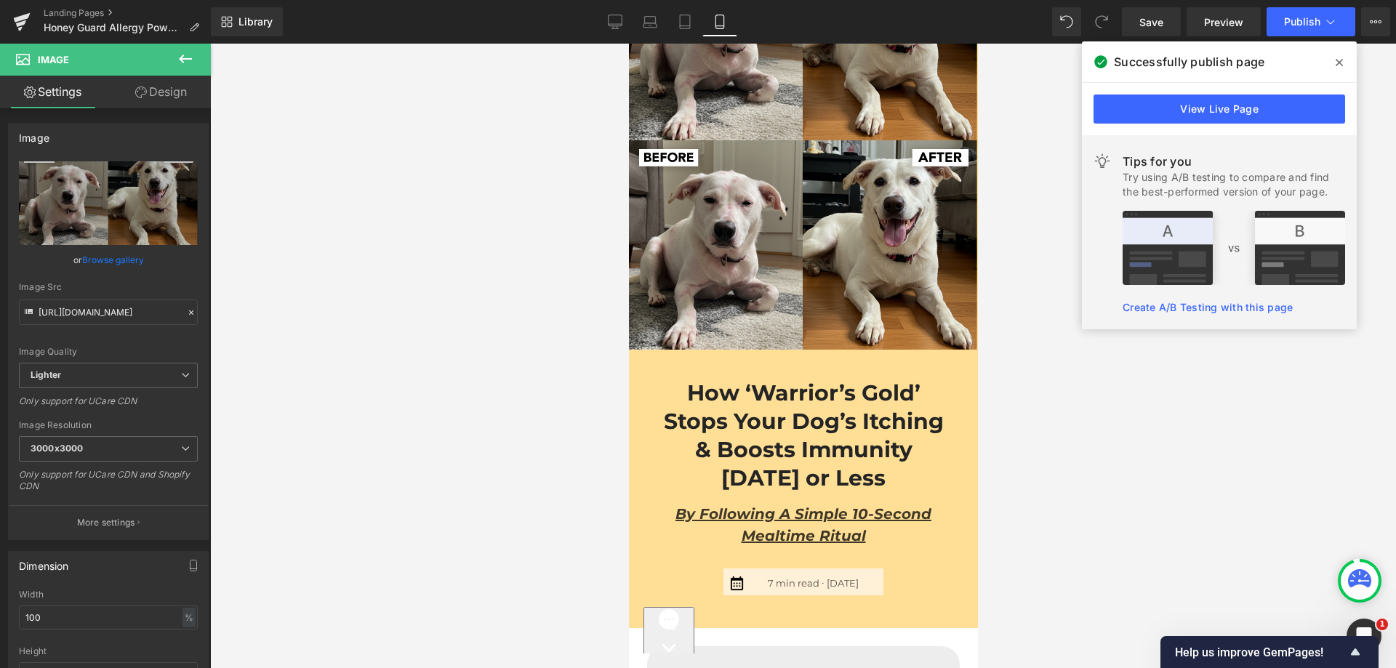
click at [555, 153] on div at bounding box center [803, 356] width 1186 height 625
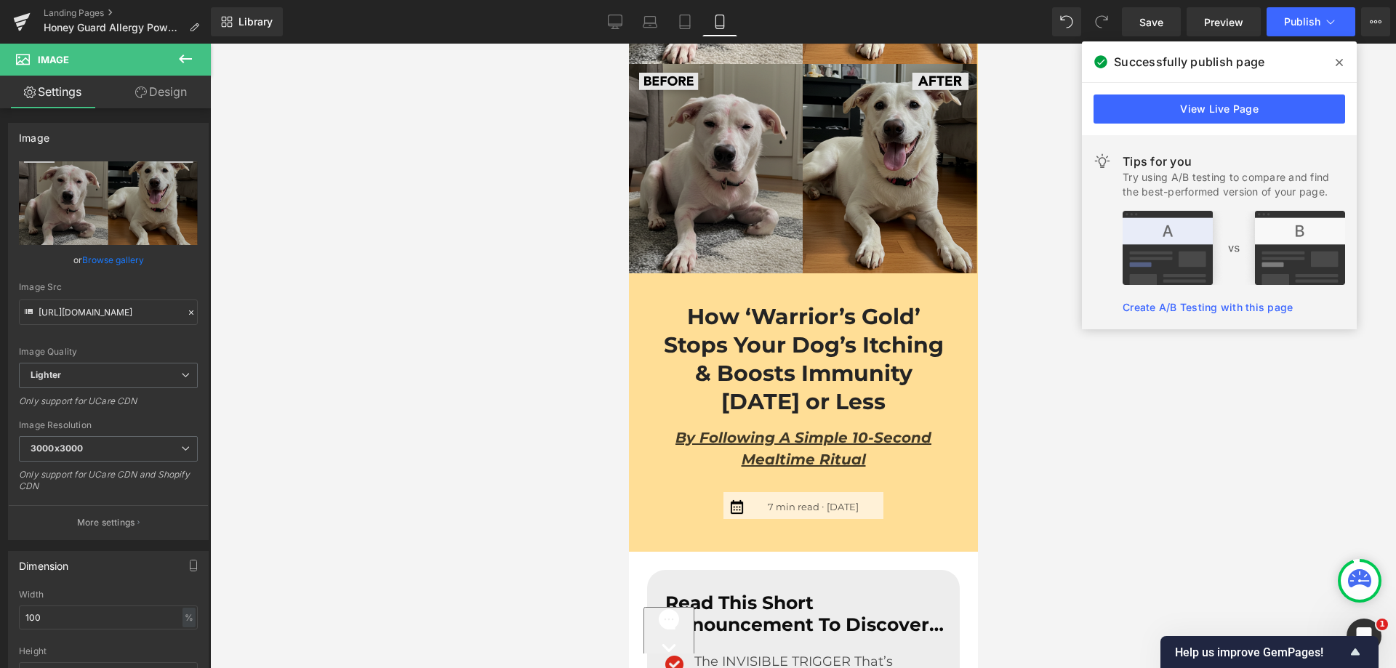
scroll to position [291, 0]
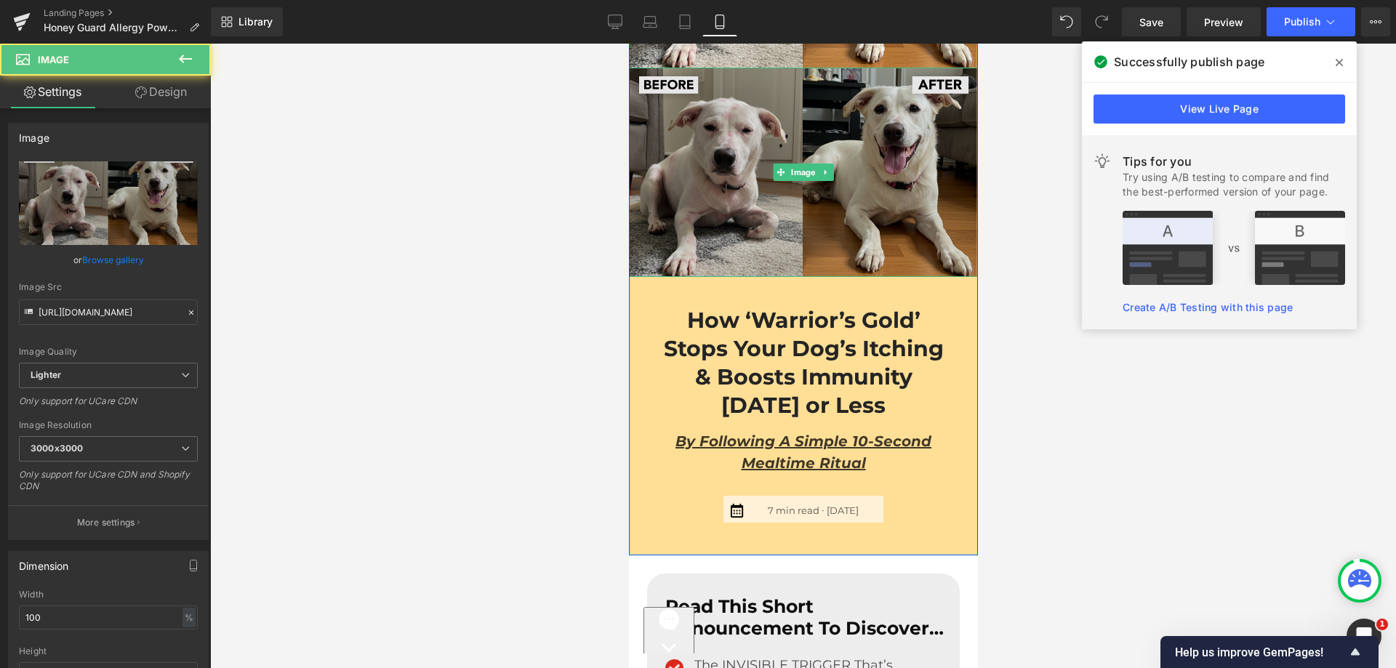
click at [788, 173] on div "Image" at bounding box center [802, 172] width 349 height 209
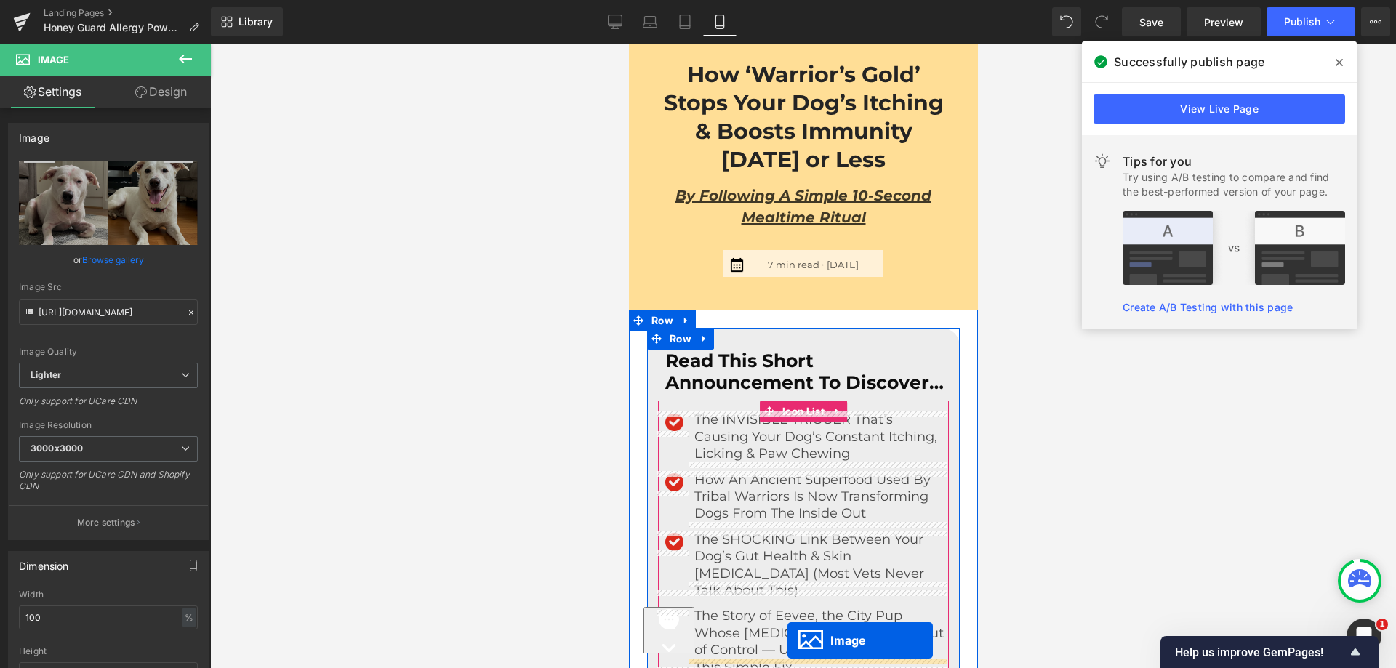
scroll to position [465, 0]
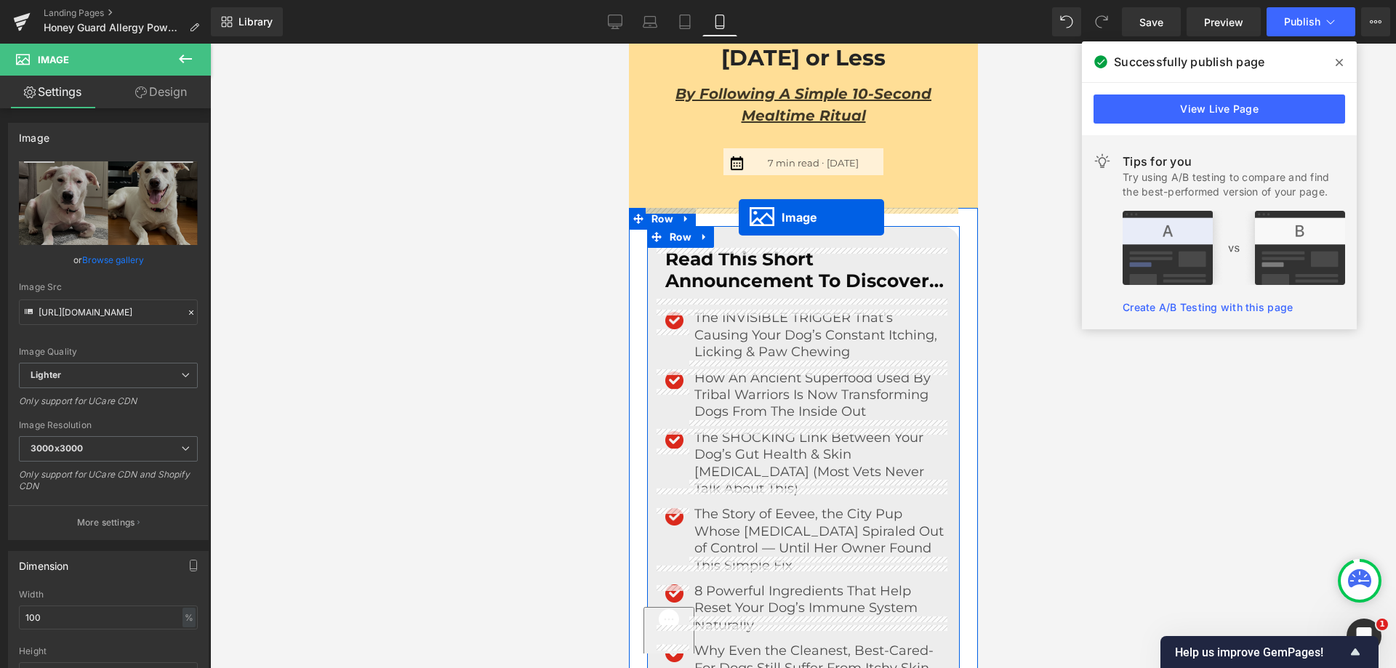
drag, startPoint x: 777, startPoint y: 168, endPoint x: 738, endPoint y: 217, distance: 62.7
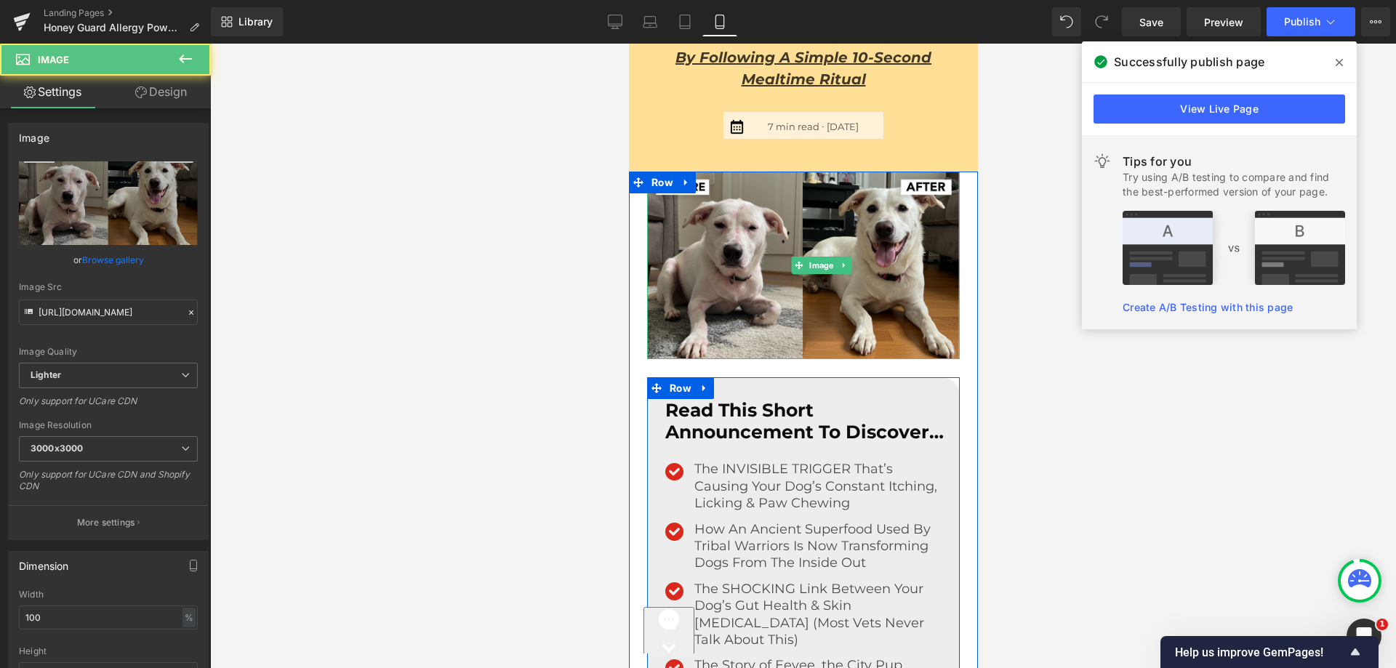
scroll to position [429, 0]
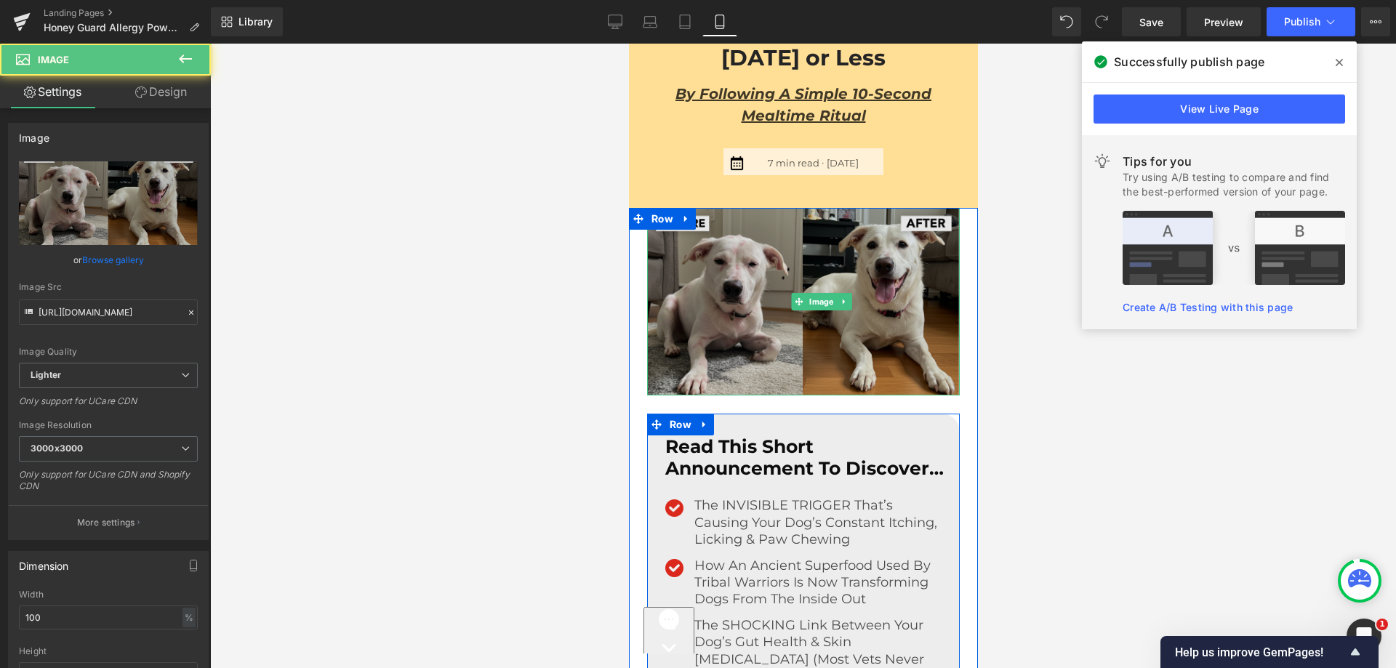
click at [772, 340] on img at bounding box center [803, 302] width 313 height 188
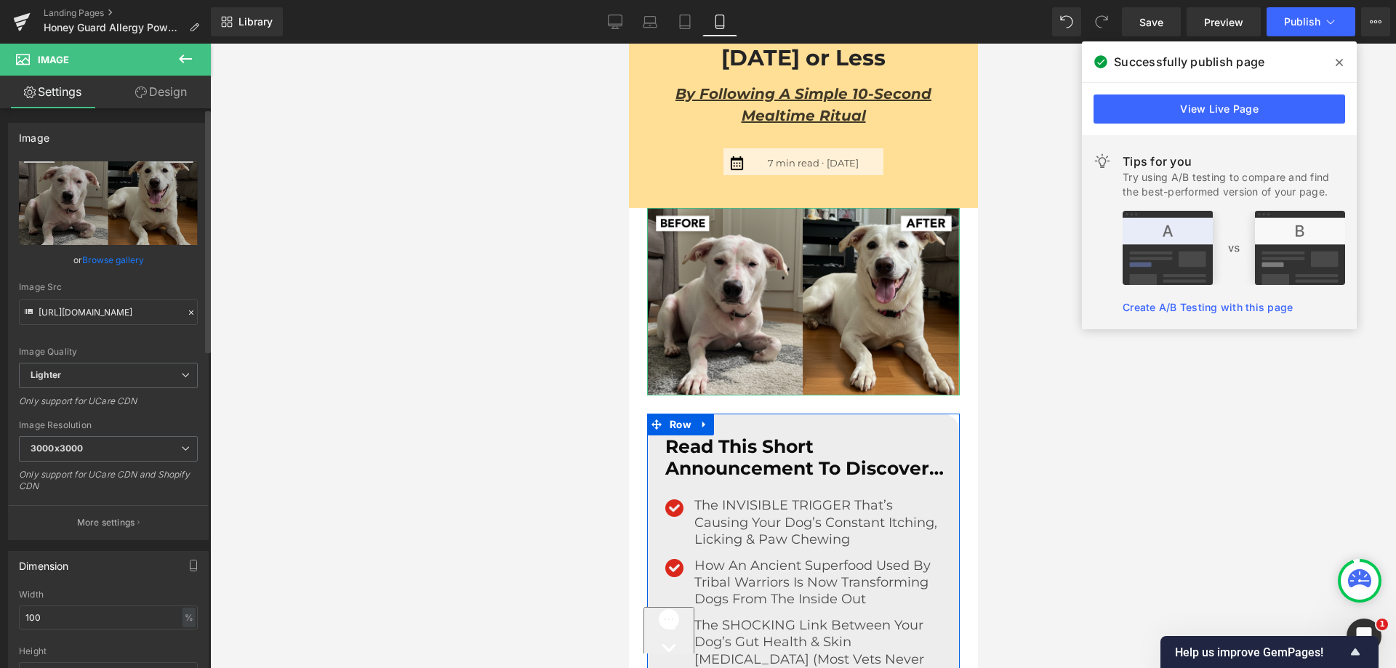
click at [124, 255] on link "Browse gallery" at bounding box center [113, 259] width 62 height 25
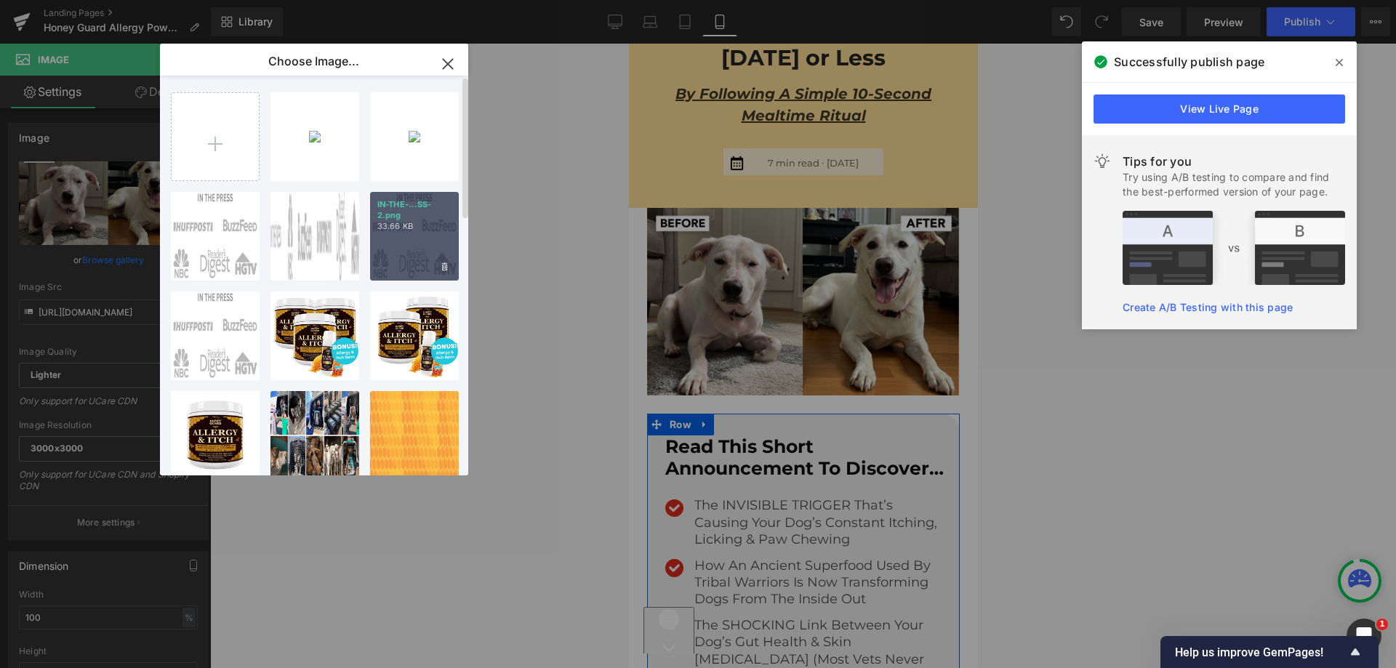
click at [408, 249] on div "IN-THE-...SS-2.png 33.66 KB" at bounding box center [414, 236] width 89 height 89
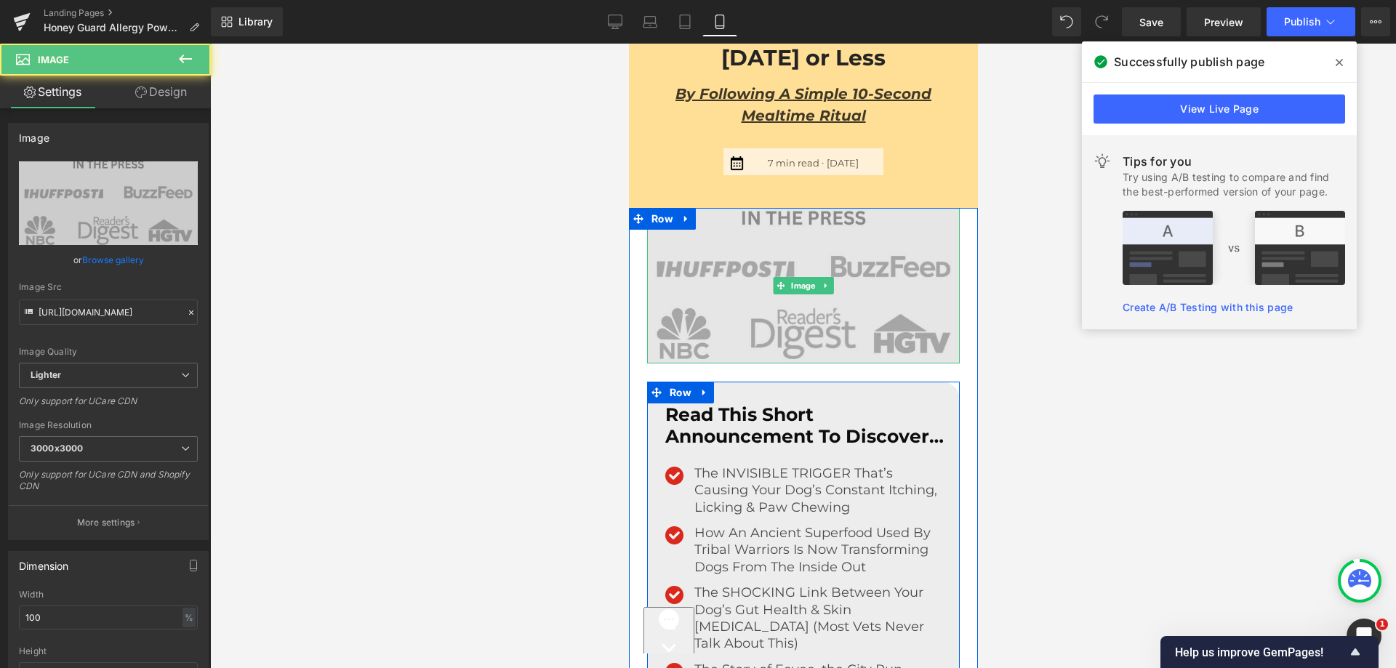
click at [815, 249] on img at bounding box center [803, 285] width 313 height 155
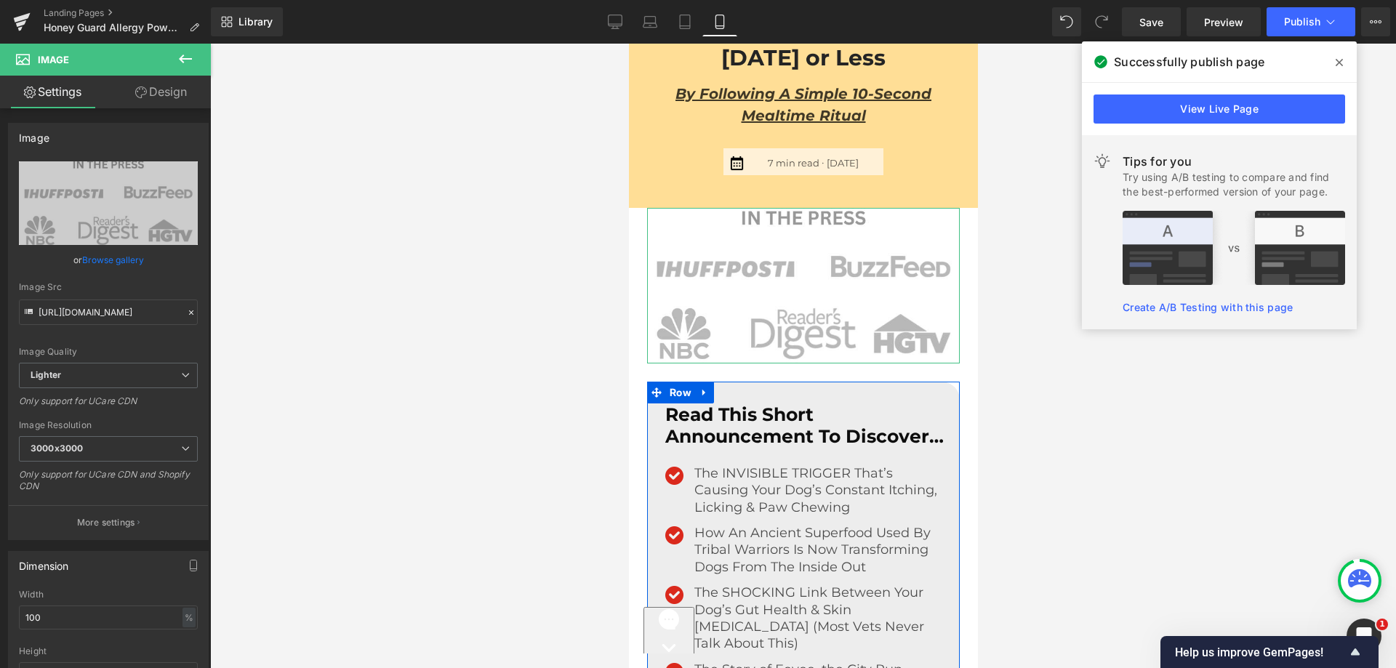
click at [185, 97] on link "Design" at bounding box center [160, 92] width 105 height 33
click at [0, 0] on div "Spacing" at bounding box center [0, 0] width 0 height 0
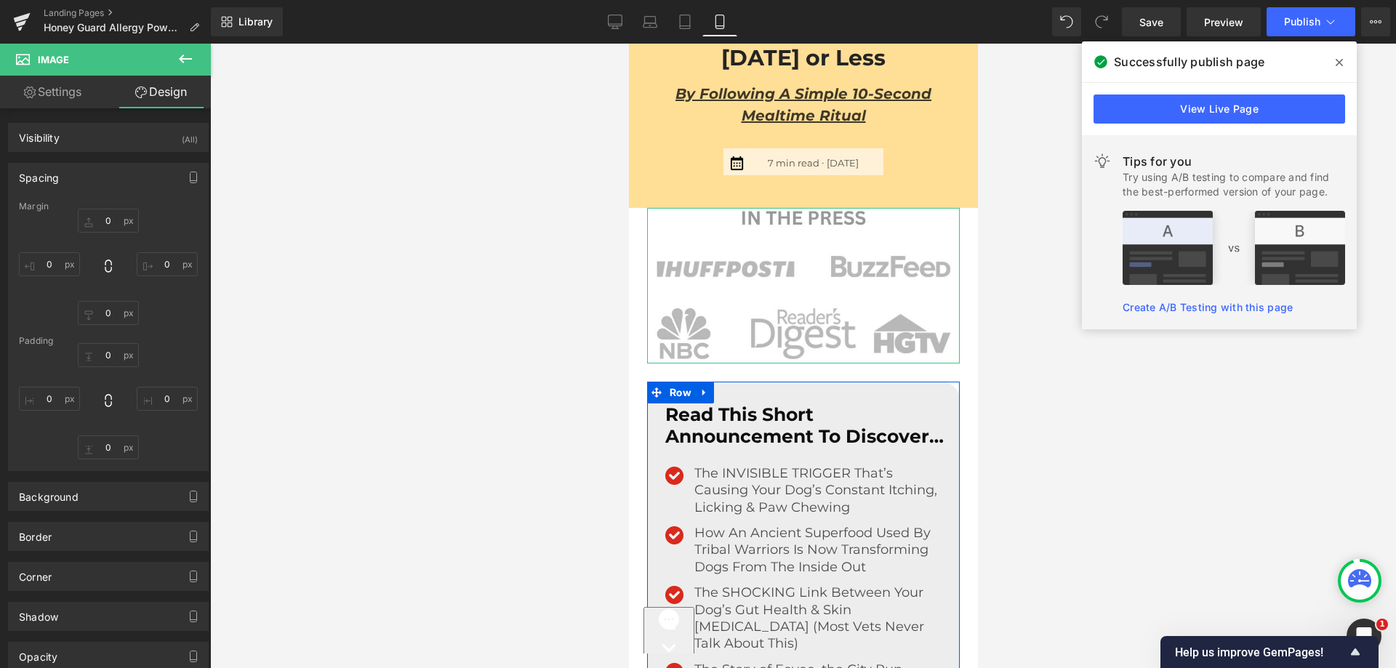
drag, startPoint x: 95, startPoint y: 175, endPoint x: 102, endPoint y: 167, distance: 10.9
click at [97, 175] on div "Spacing" at bounding box center [108, 178] width 199 height 28
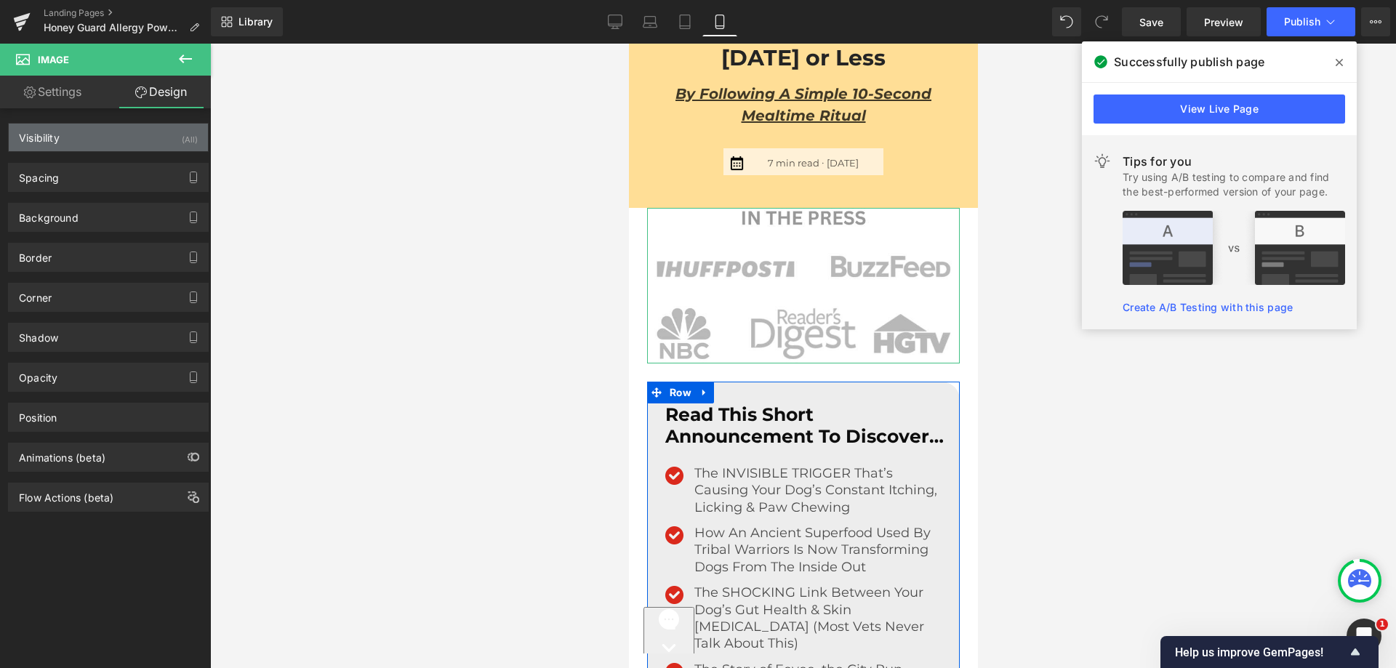
click at [112, 132] on div "Visibility (All)" at bounding box center [108, 138] width 199 height 28
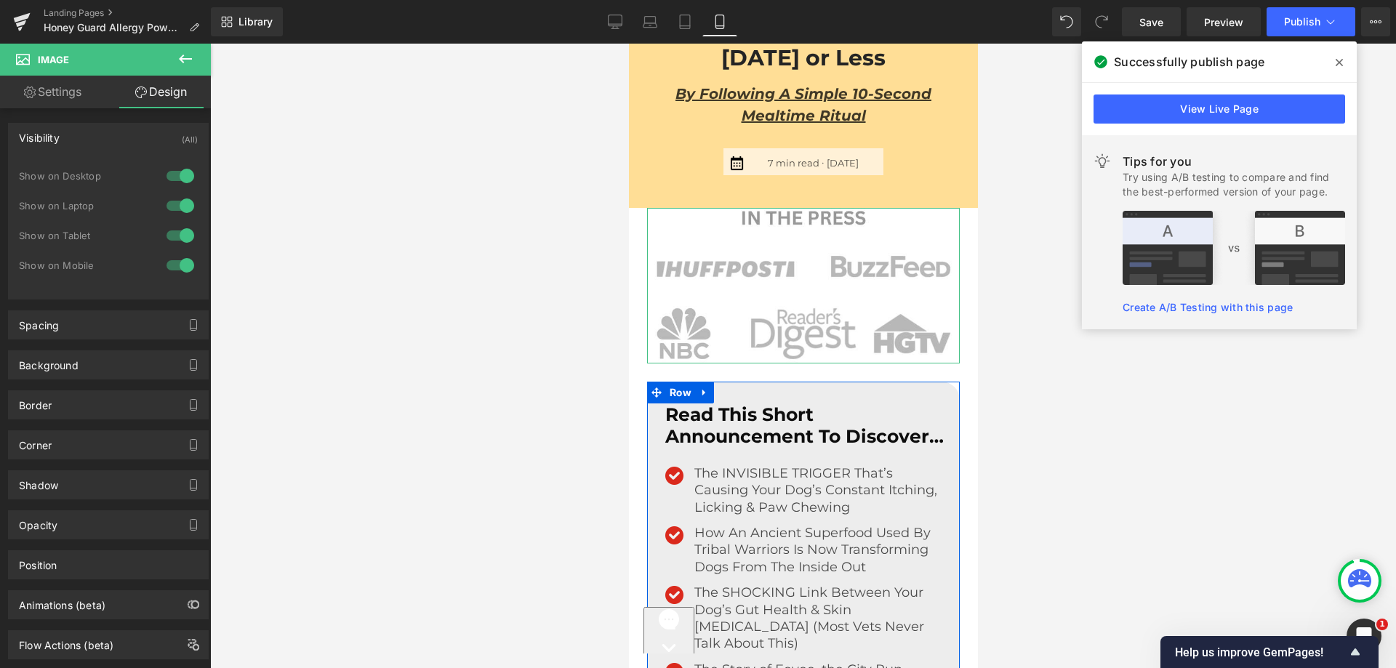
click at [171, 175] on div at bounding box center [180, 175] width 35 height 23
click at [180, 203] on div at bounding box center [180, 205] width 35 height 23
click at [175, 236] on div at bounding box center [180, 235] width 35 height 23
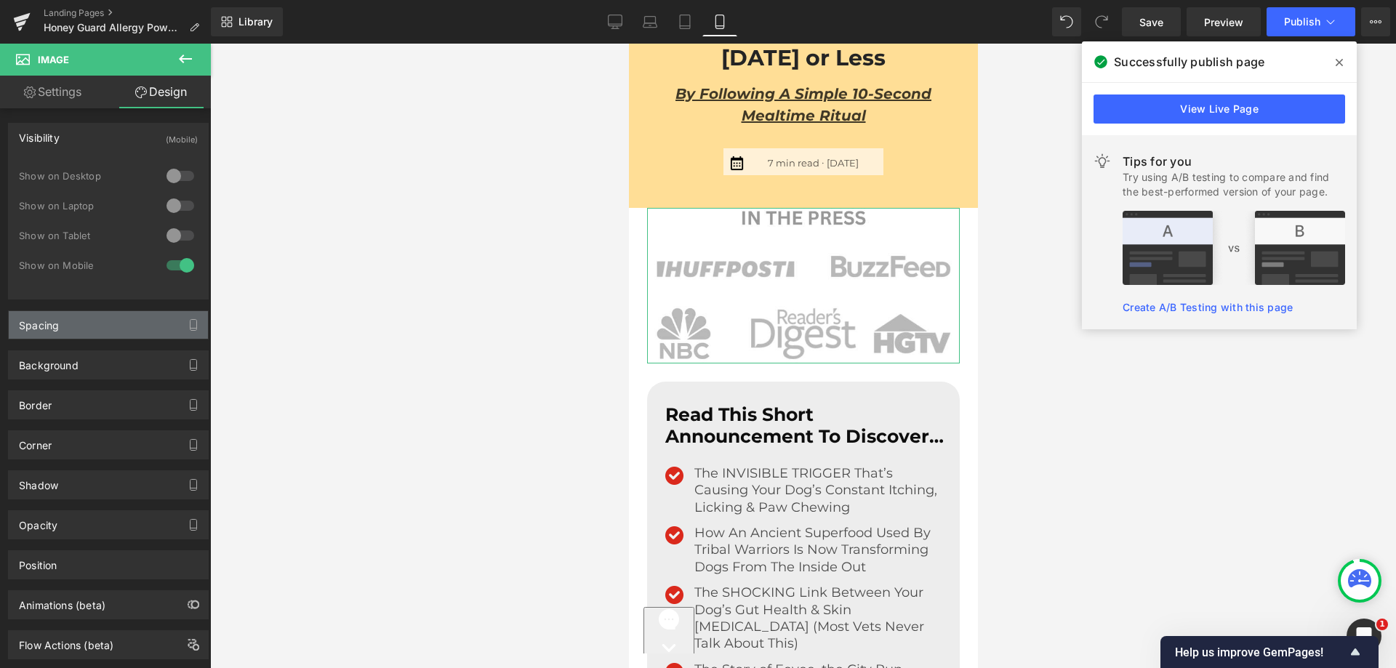
click at [102, 336] on div "Spacing" at bounding box center [108, 325] width 199 height 28
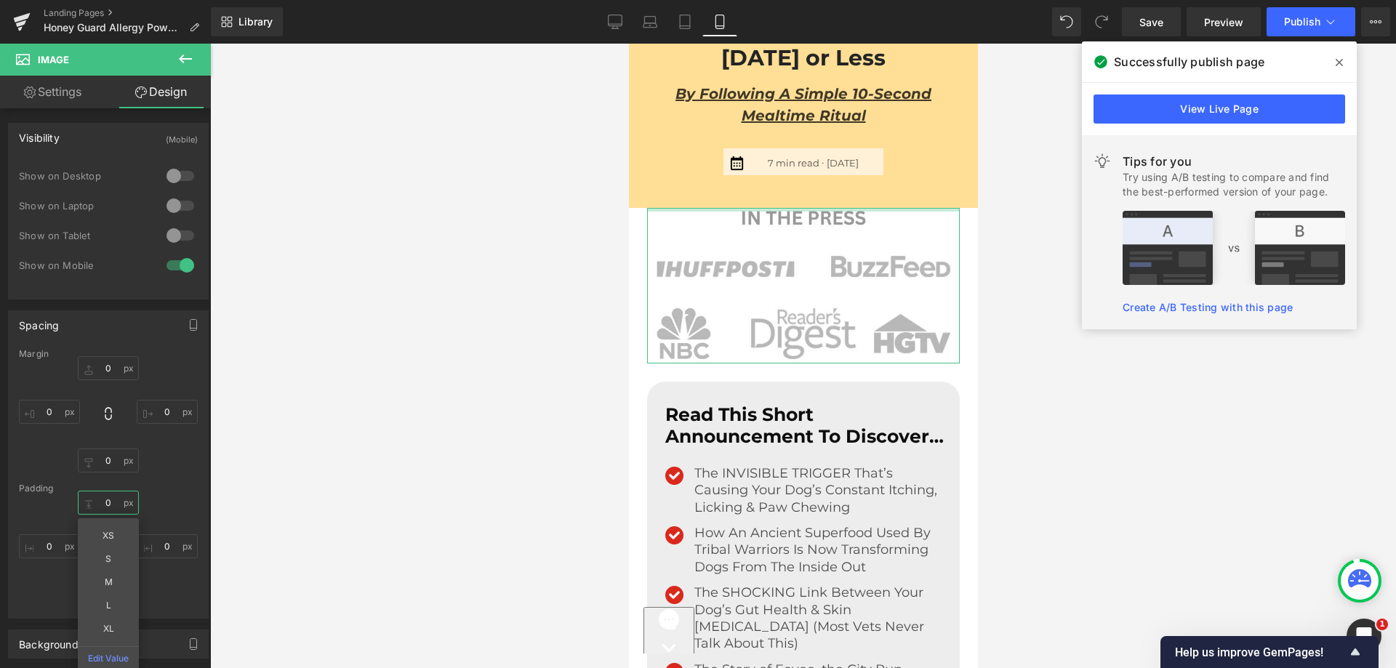
click at [113, 497] on input "text" at bounding box center [108, 503] width 61 height 24
type input "35"
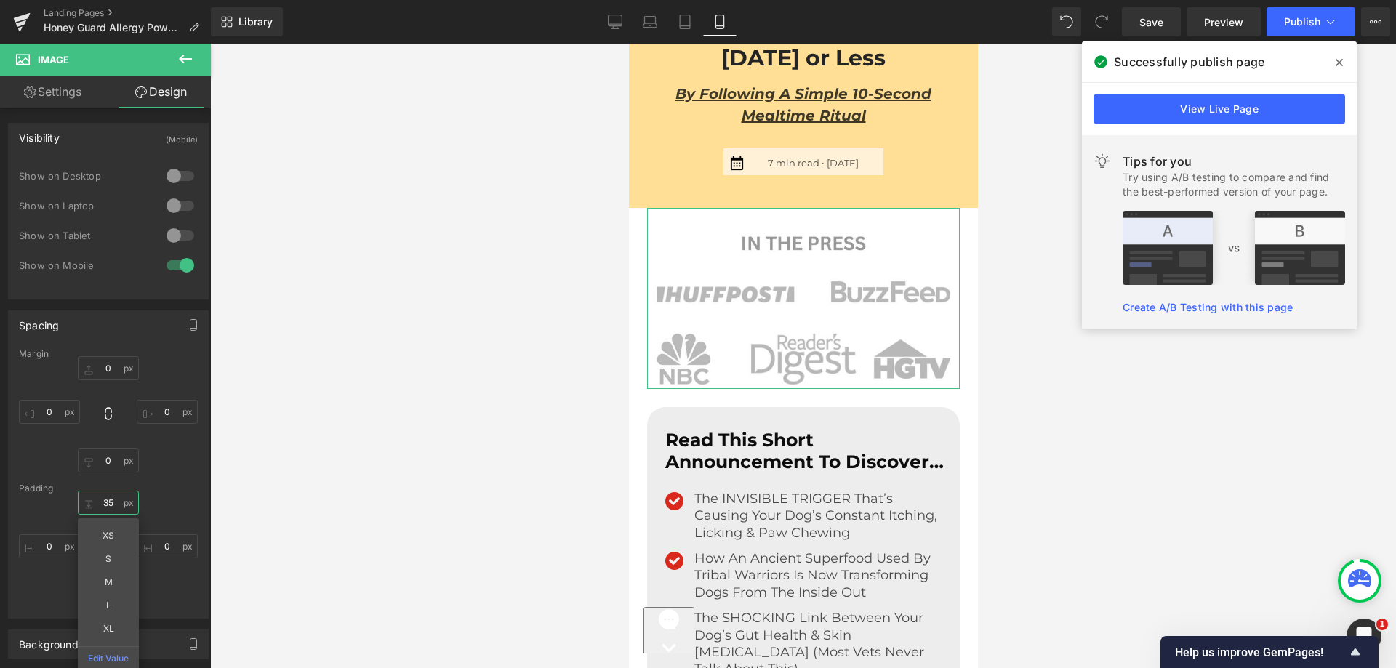
click at [101, 495] on input "35" at bounding box center [108, 503] width 61 height 24
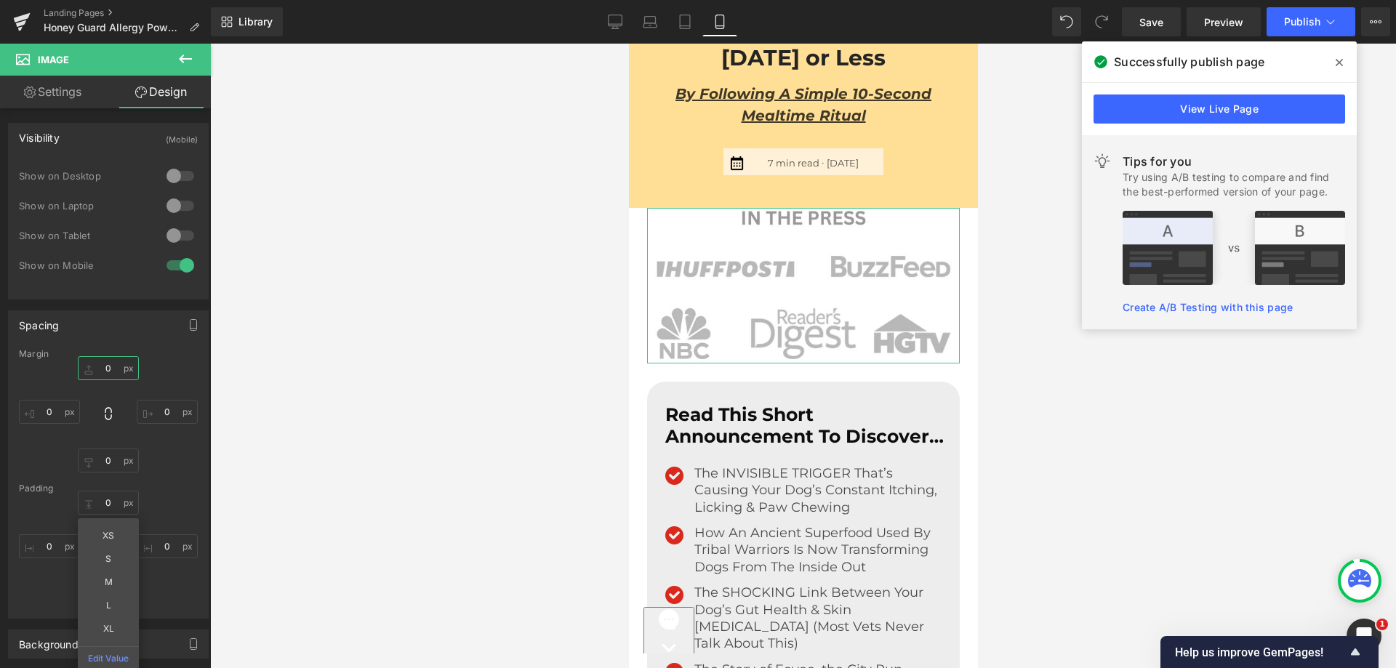
click at [119, 374] on input "0" at bounding box center [108, 368] width 61 height 24
paste input "35"
type input "35"
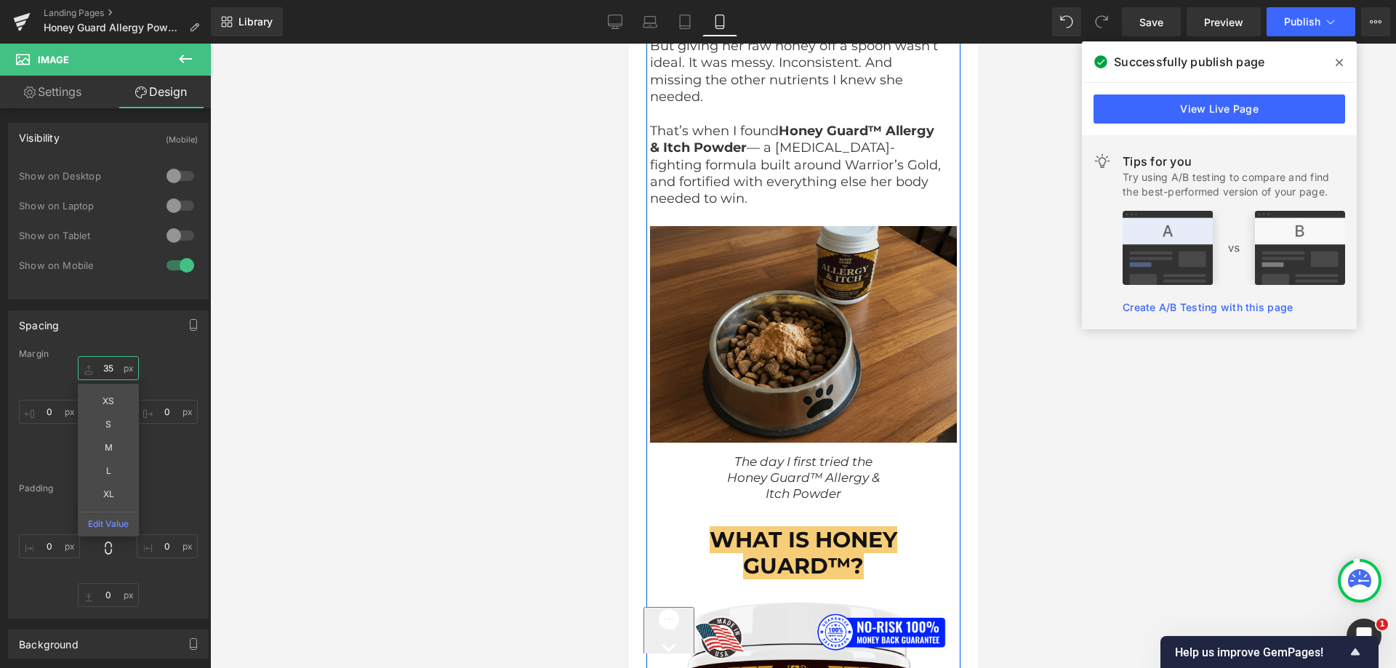
scroll to position [7919, 0]
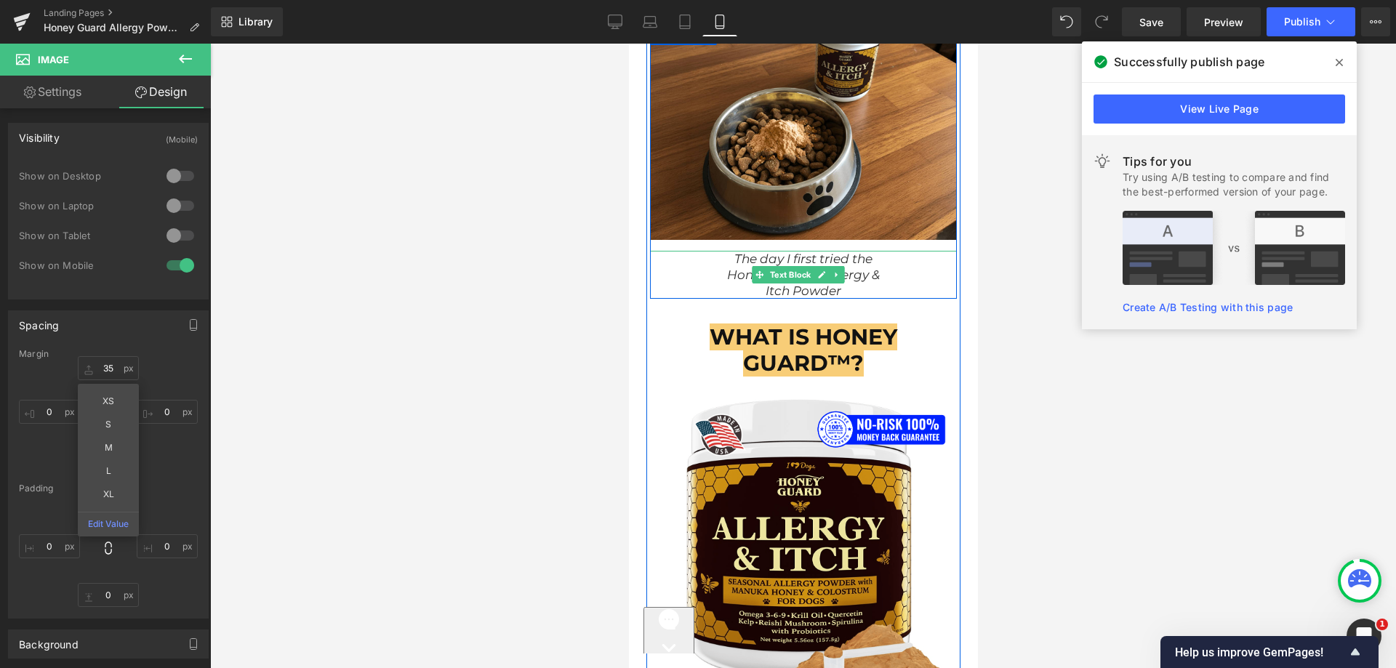
click at [796, 266] on span "Text Block" at bounding box center [789, 274] width 47 height 17
click at [726, 268] on icon "Honey Guard™ Allergy &" at bounding box center [802, 275] width 153 height 15
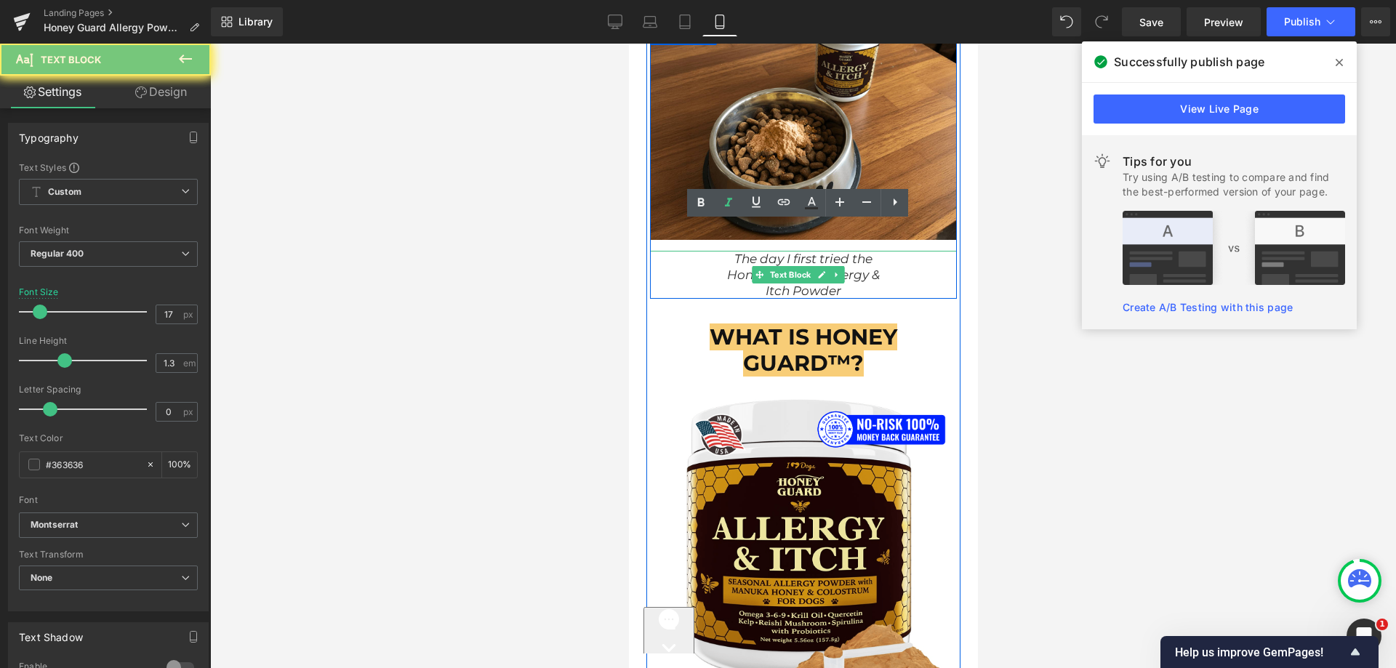
click at [692, 267] on div "Honey Guard™ Allergy &" at bounding box center [802, 275] width 307 height 16
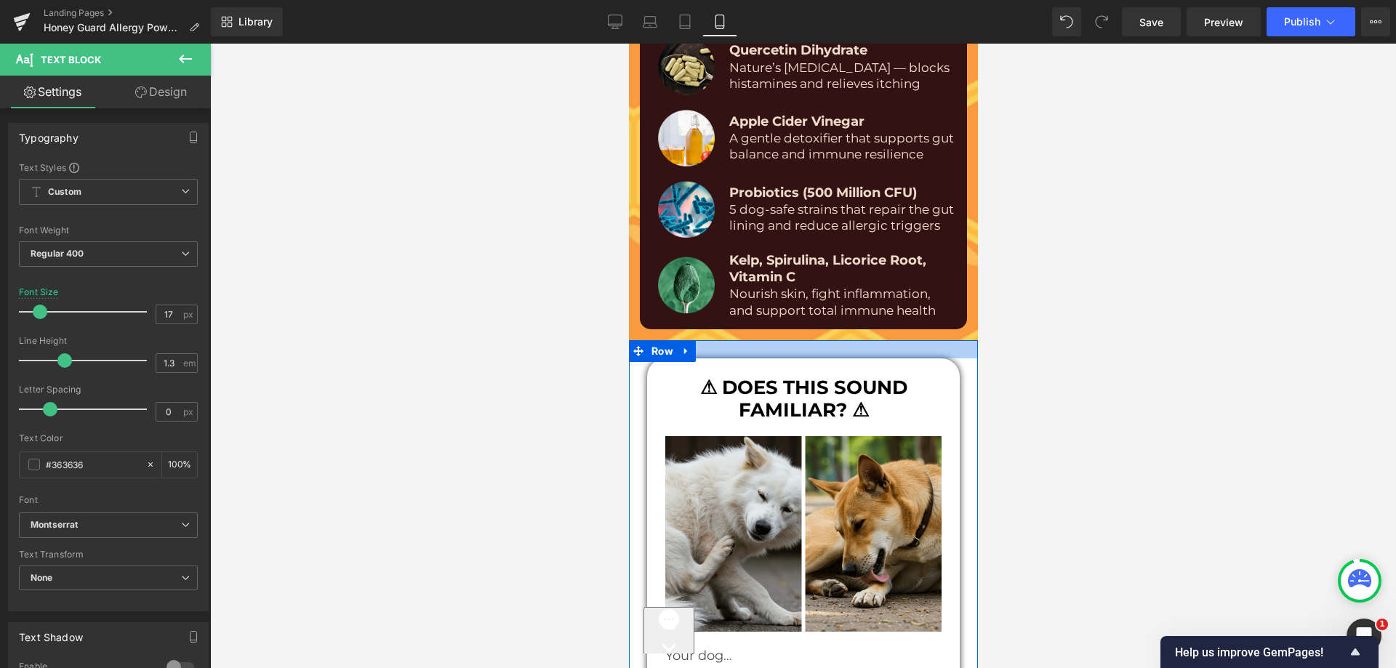
scroll to position [9738, 0]
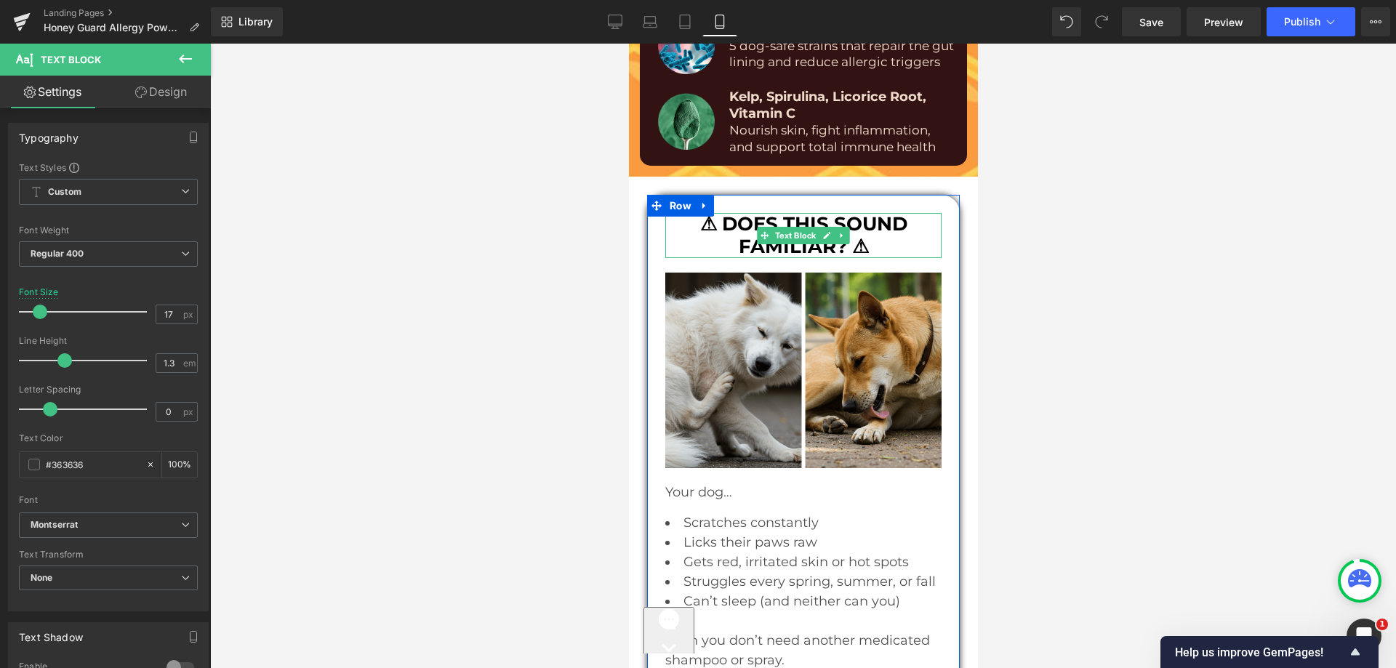
drag, startPoint x: 750, startPoint y: 212, endPoint x: 910, endPoint y: 207, distance: 160.8
click at [750, 212] on b "⚠ DOES THIS SOUND FAMILIAR? ⚠" at bounding box center [803, 235] width 207 height 46
click at [910, 213] on p "⚠ DOES THIS SOUND FAMILIAR? ⚠" at bounding box center [803, 235] width 276 height 45
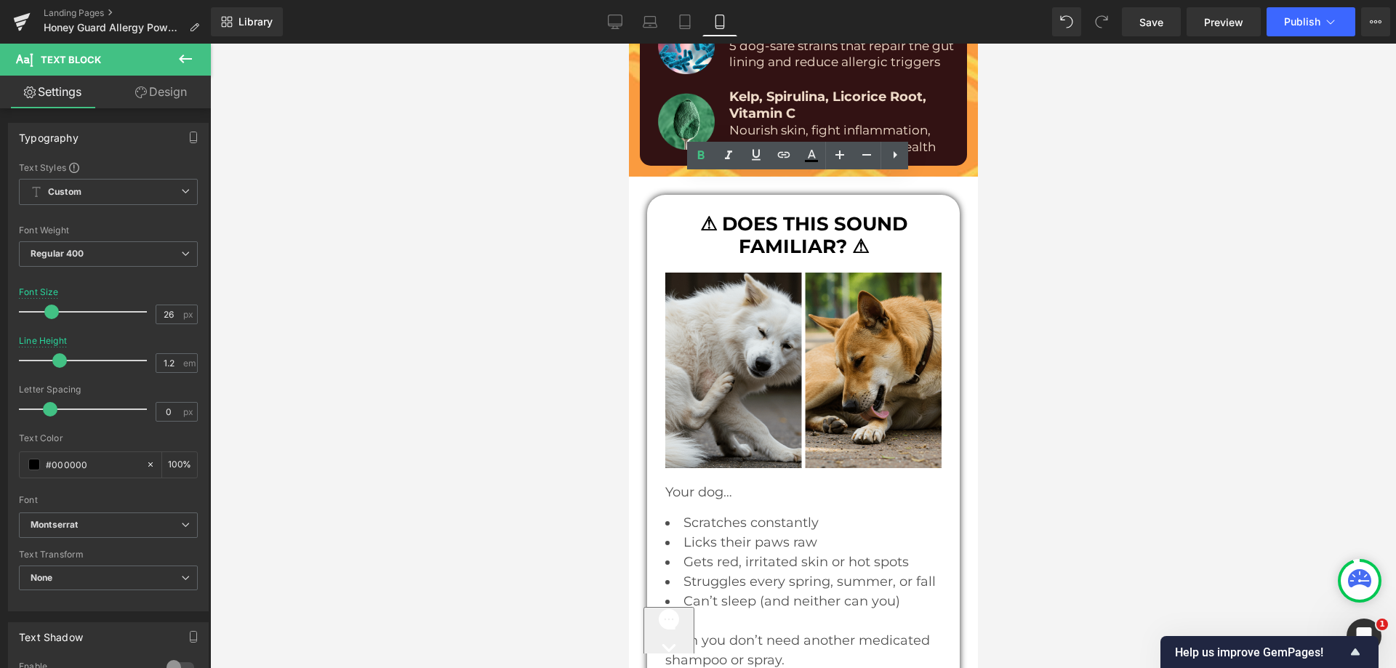
click at [512, 185] on div at bounding box center [803, 356] width 1186 height 625
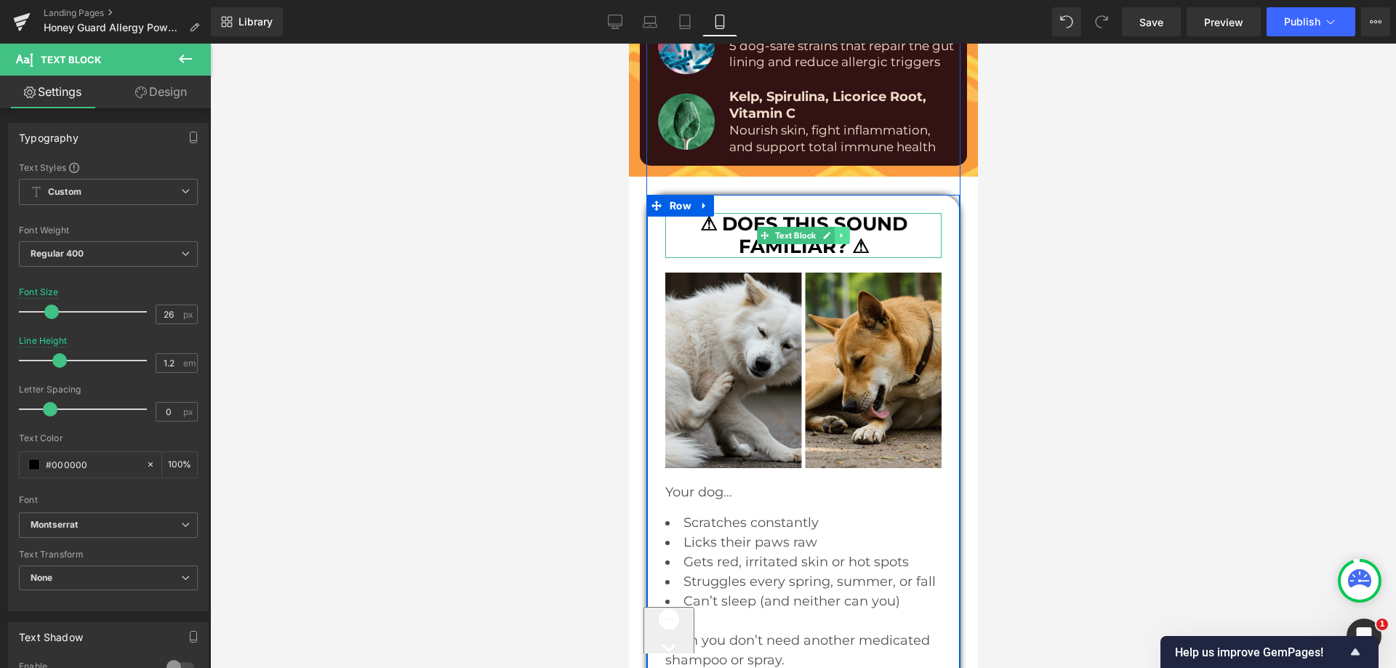
click at [840, 233] on icon at bounding box center [841, 235] width 2 height 5
click at [830, 231] on icon at bounding box center [834, 235] width 8 height 8
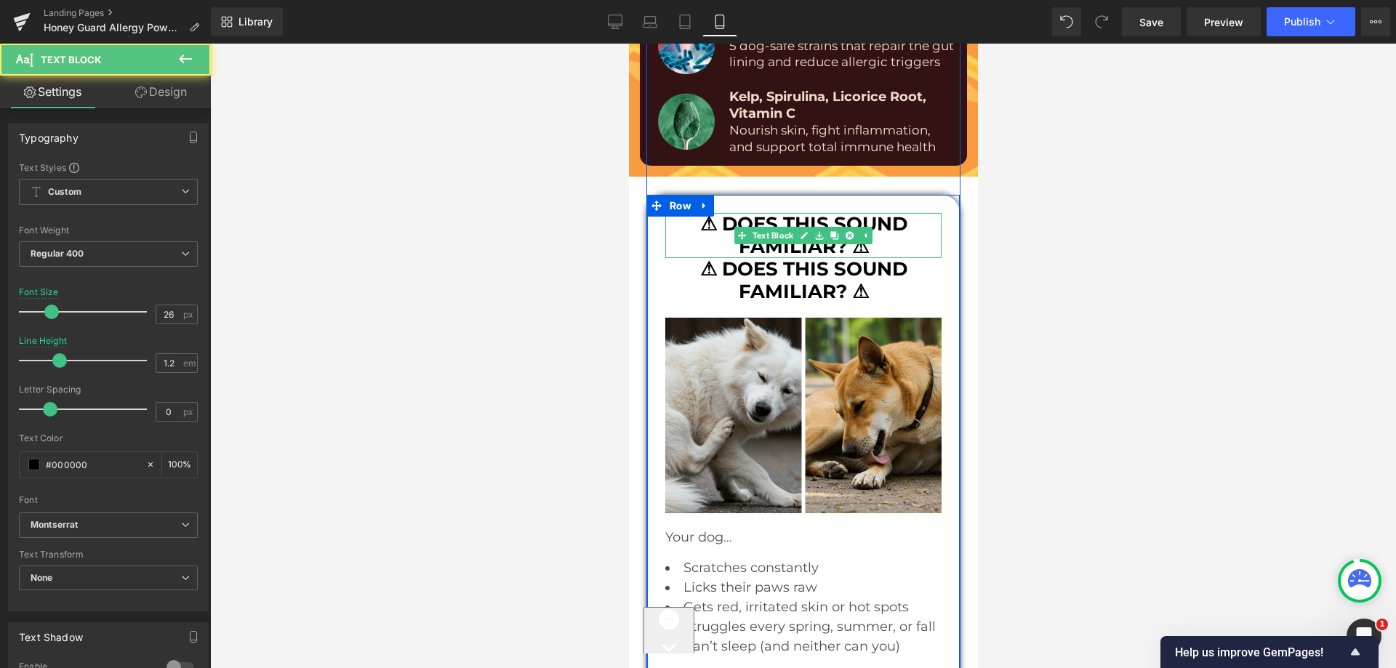
click at [691, 213] on p "⚠ DOES THIS SOUND FAMILIAR? ⚠" at bounding box center [803, 235] width 276 height 45
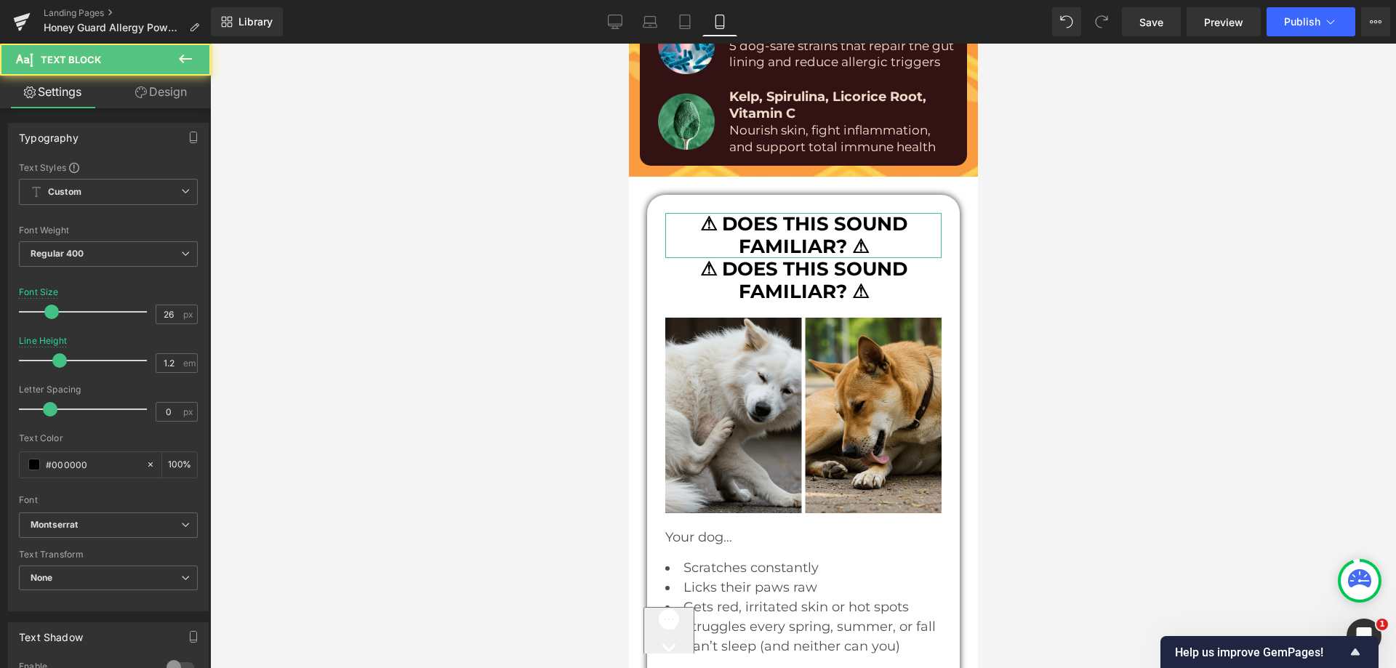
click at [139, 79] on link "Design" at bounding box center [160, 92] width 105 height 33
click at [0, 0] on div "Spacing" at bounding box center [0, 0] width 0 height 0
click at [0, 0] on div "Visibility" at bounding box center [0, 0] width 0 height 0
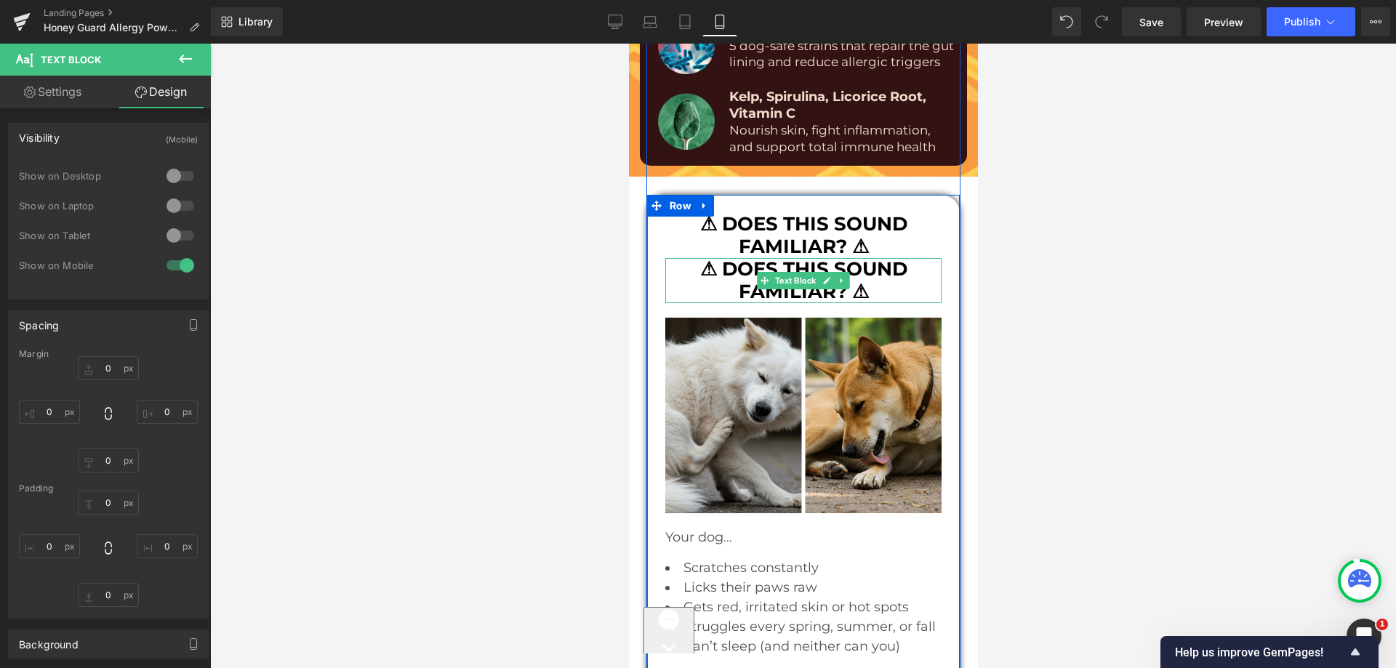
click at [725, 257] on b "⚠ DOES THIS SOUND FAMILIAR? ⚠" at bounding box center [803, 280] width 207 height 46
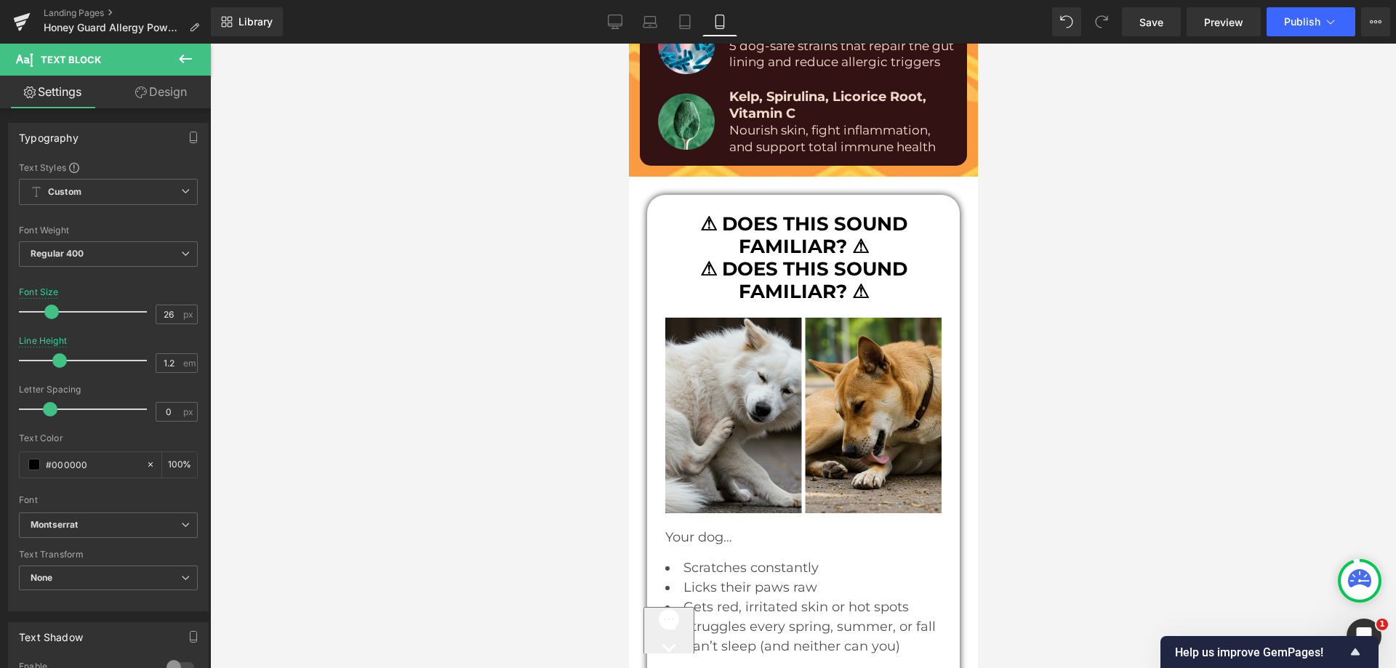
click at [147, 87] on link "Design" at bounding box center [160, 92] width 105 height 33
click at [0, 0] on div "Spacing" at bounding box center [0, 0] width 0 height 0
click at [0, 0] on div "Visibility" at bounding box center [0, 0] width 0 height 0
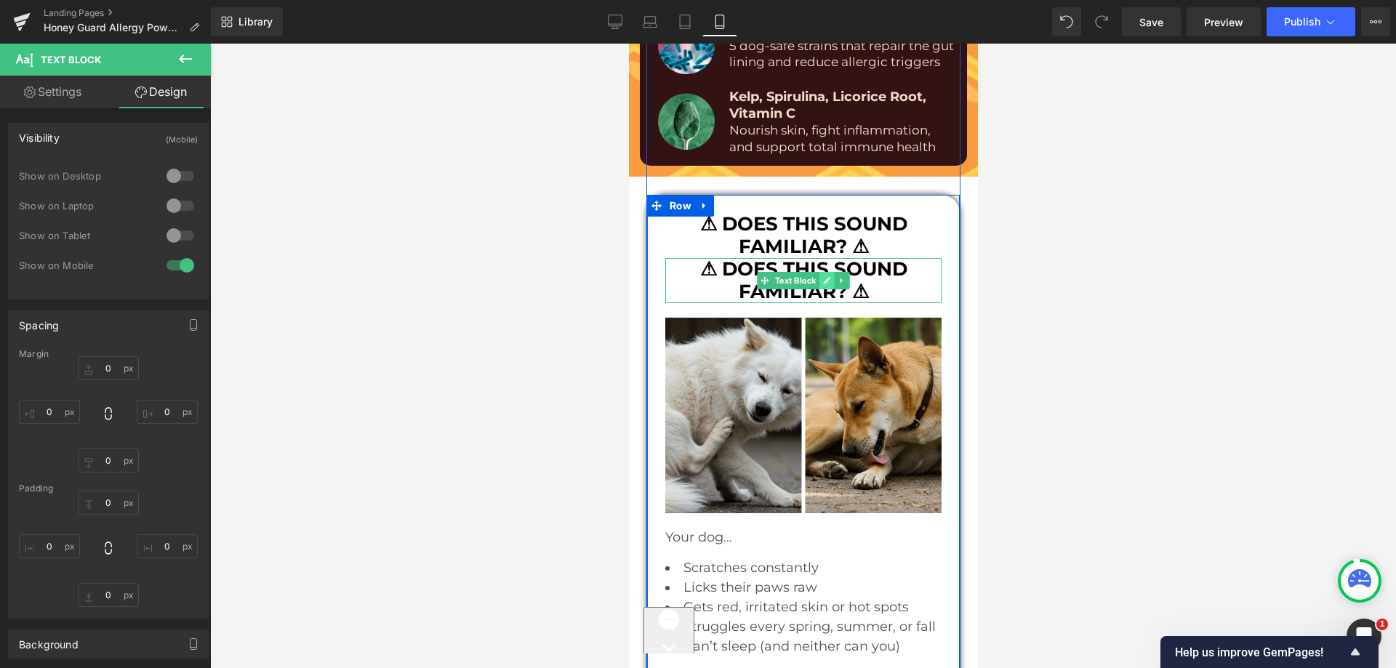
click at [820, 272] on link at bounding box center [826, 280] width 15 height 17
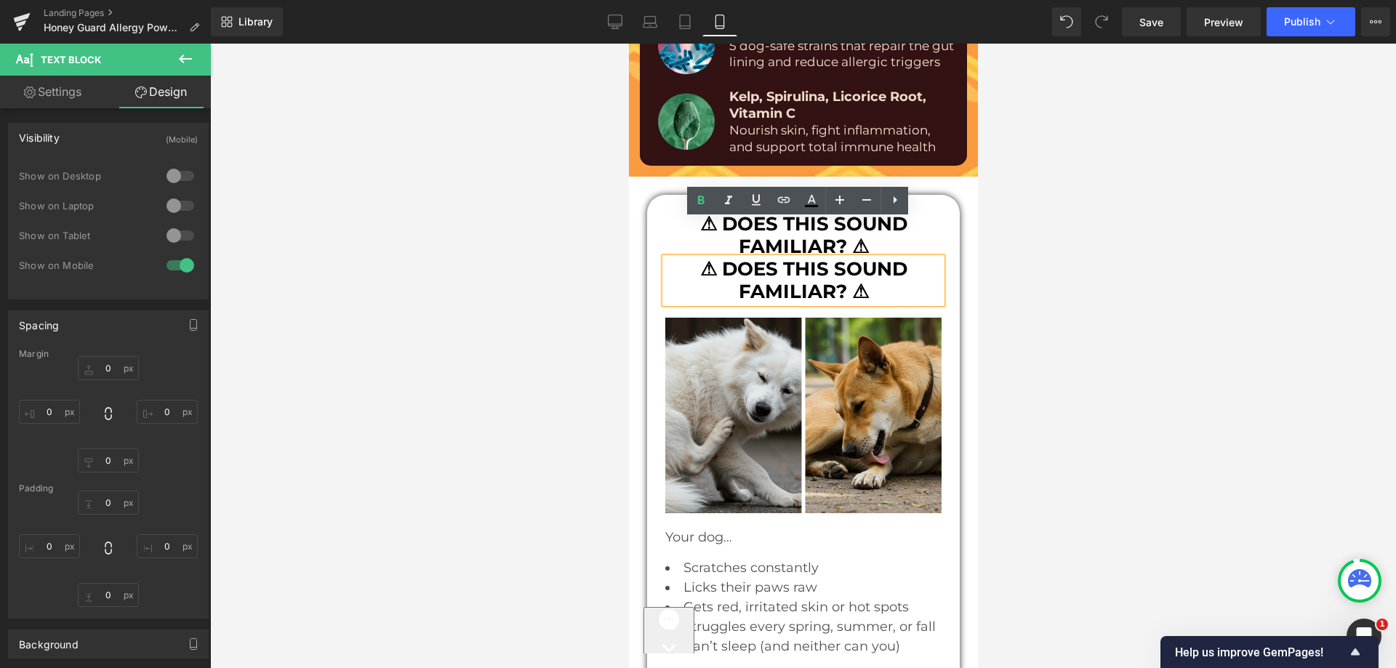
click at [489, 255] on div at bounding box center [803, 356] width 1186 height 625
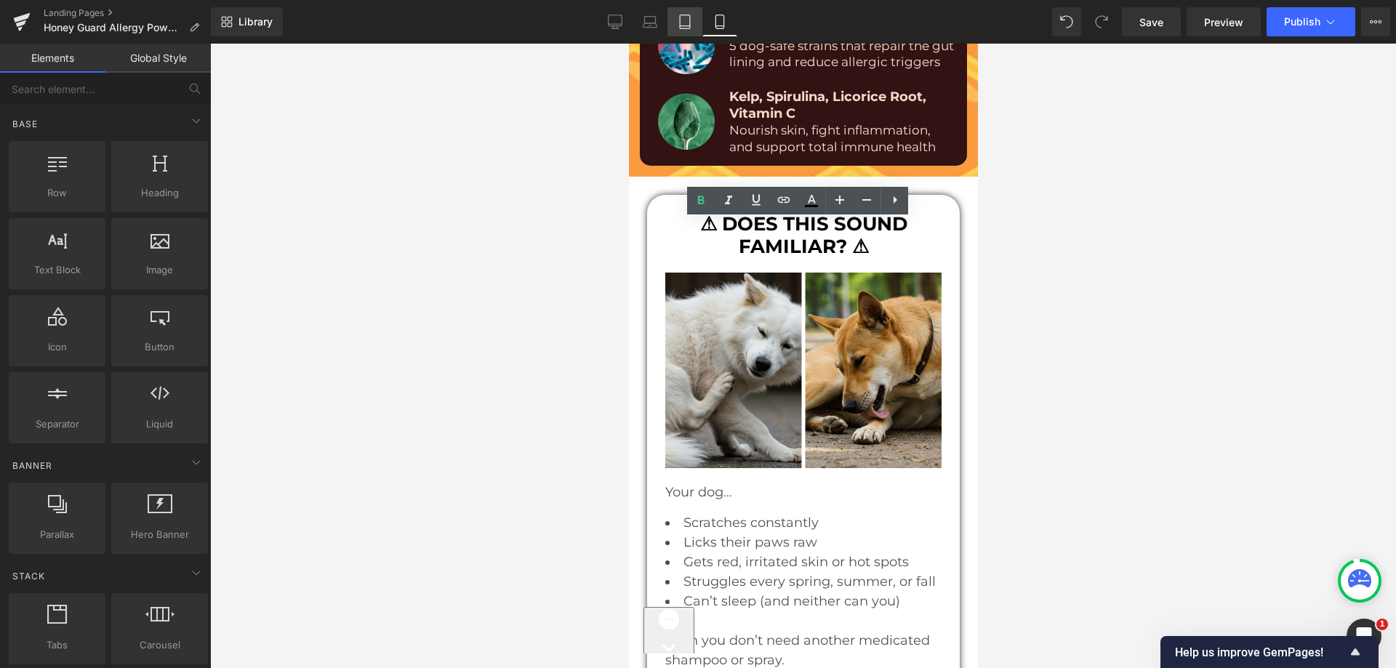
click at [692, 16] on icon at bounding box center [685, 22] width 15 height 15
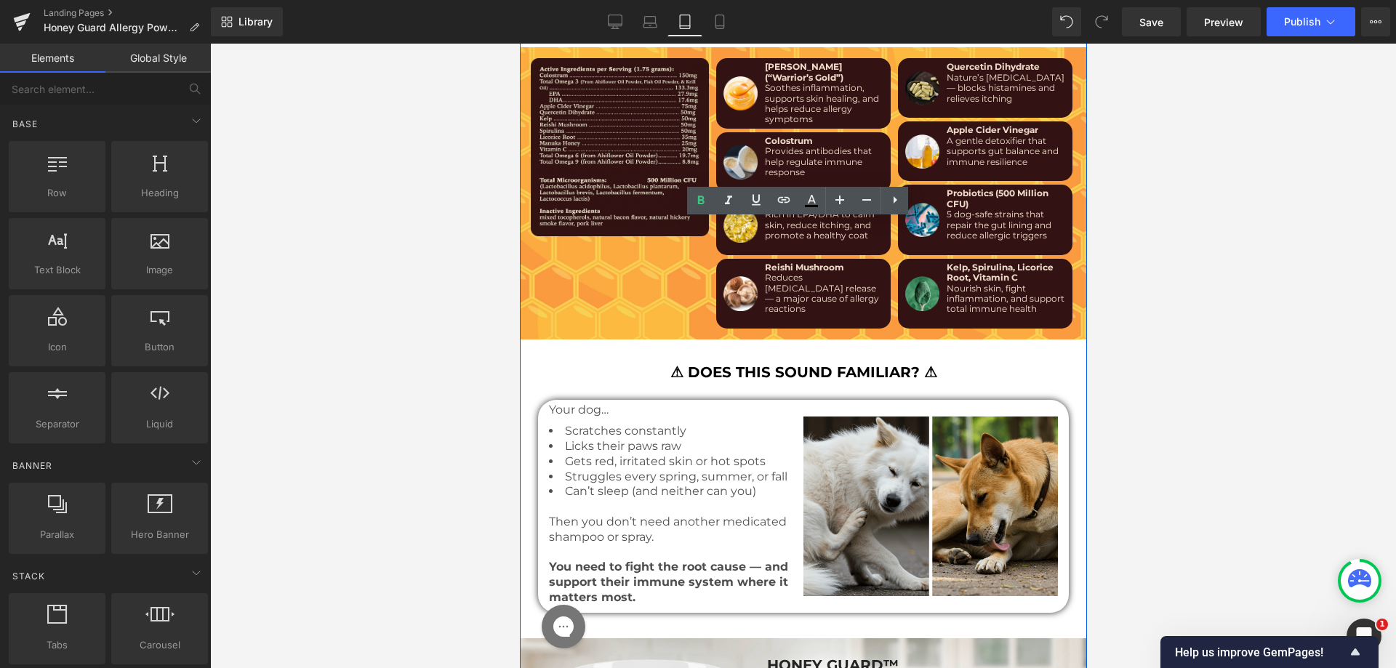
scroll to position [5499, 0]
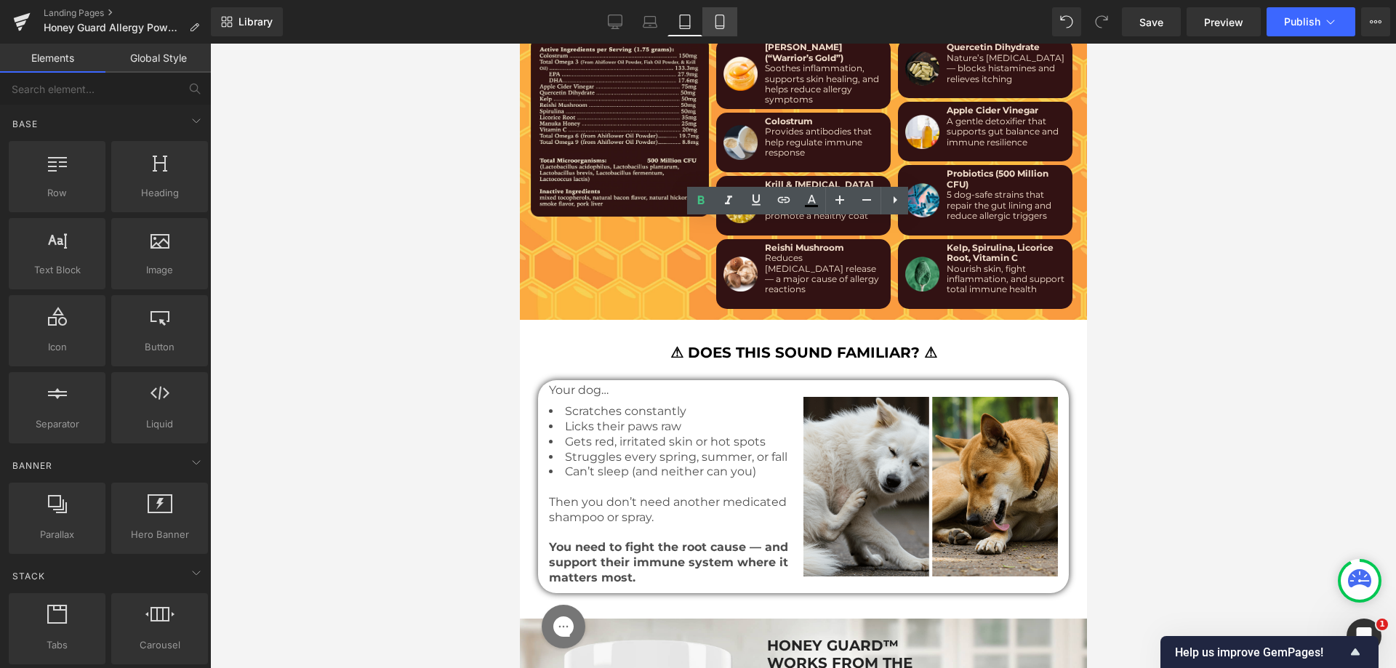
drag, startPoint x: 717, startPoint y: 21, endPoint x: 284, endPoint y: 337, distance: 536.6
click at [717, 21] on icon at bounding box center [720, 22] width 15 height 15
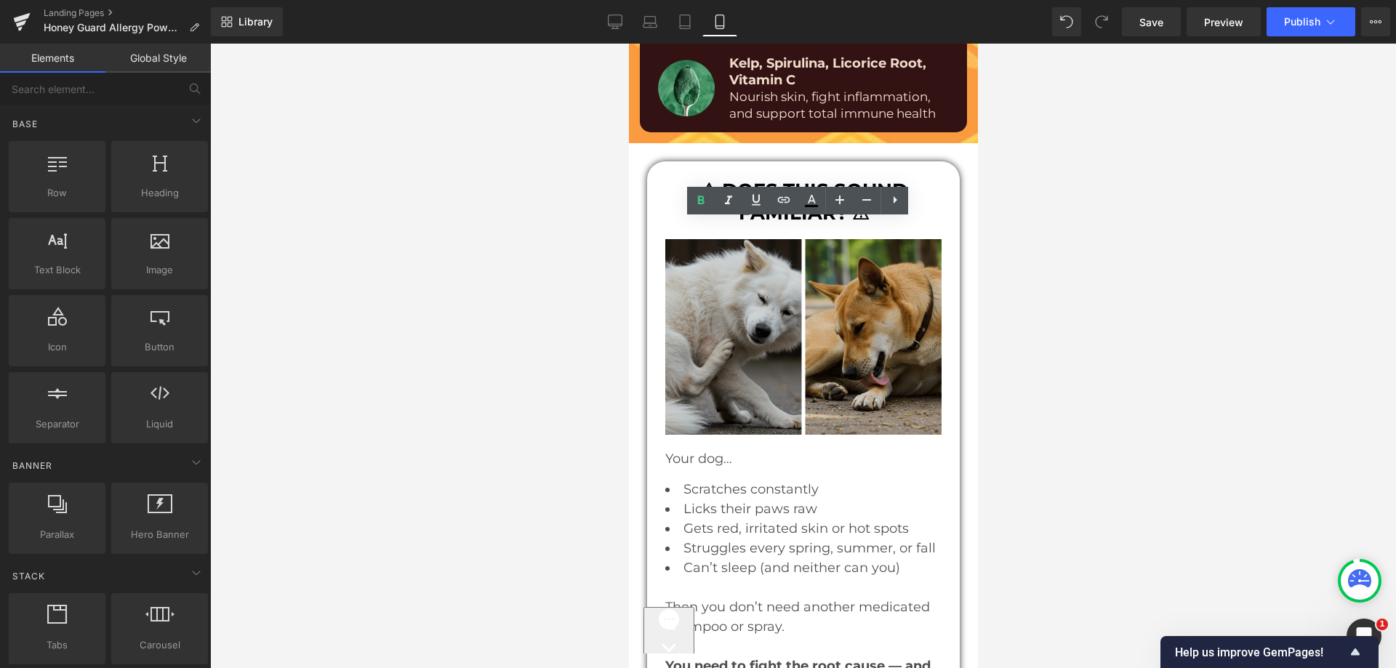
scroll to position [9711, 0]
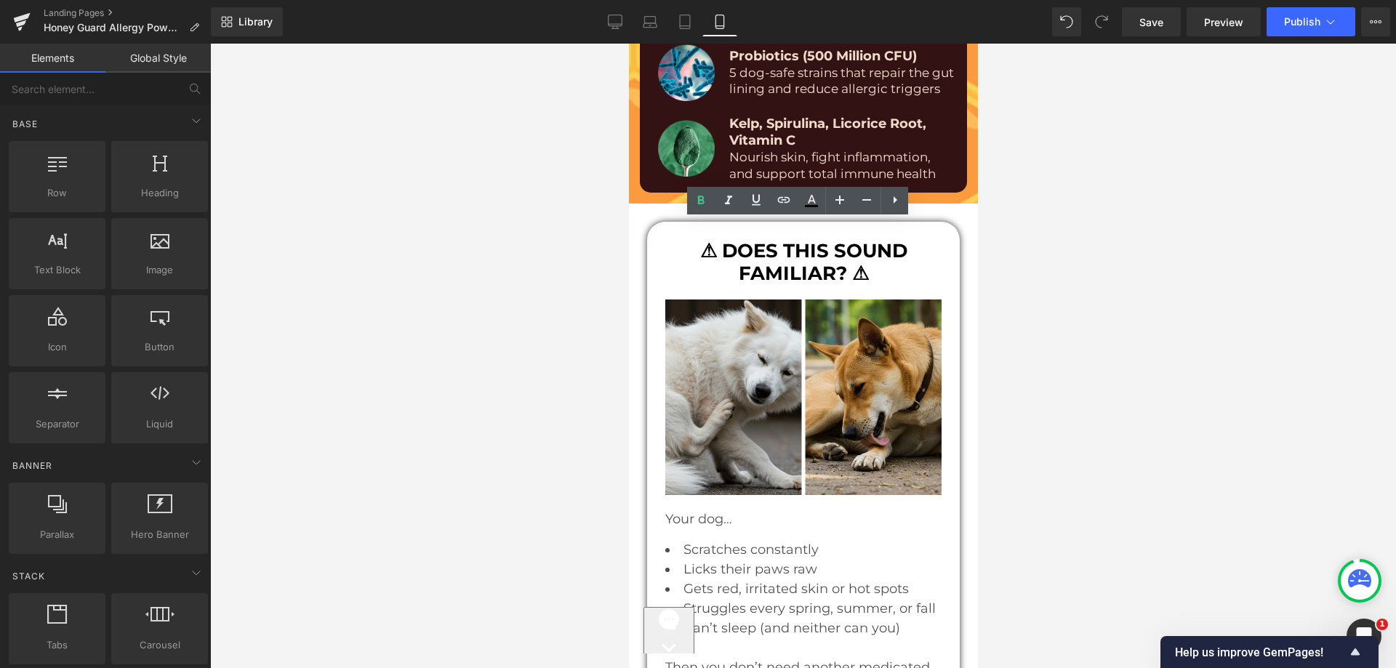
click at [865, 242] on p "⚠ DOES THIS SOUND FAMILIAR? ⚠" at bounding box center [803, 262] width 276 height 45
click at [876, 241] on p "⚠ DOES THIS SOUND FAMILIAR? ⚠" at bounding box center [803, 262] width 276 height 45
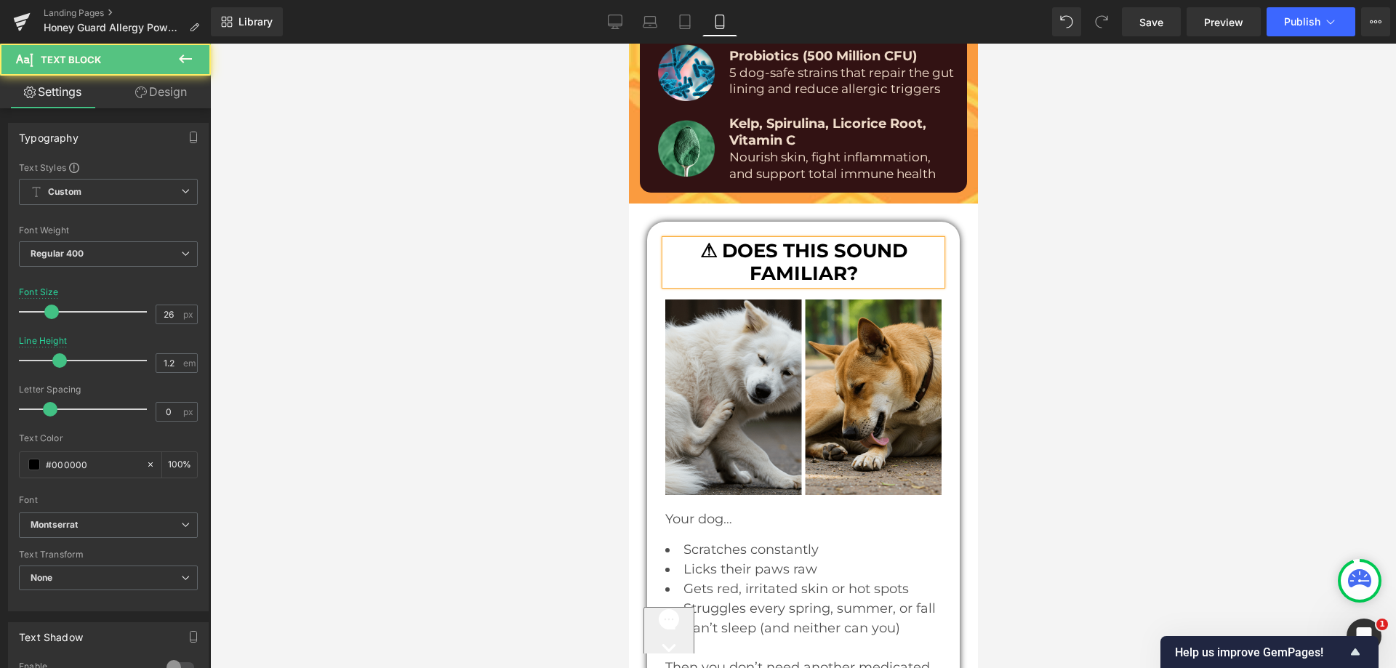
click at [719, 239] on b "⚠ DOES THIS SOUND FAMILIAR?" at bounding box center [803, 262] width 207 height 46
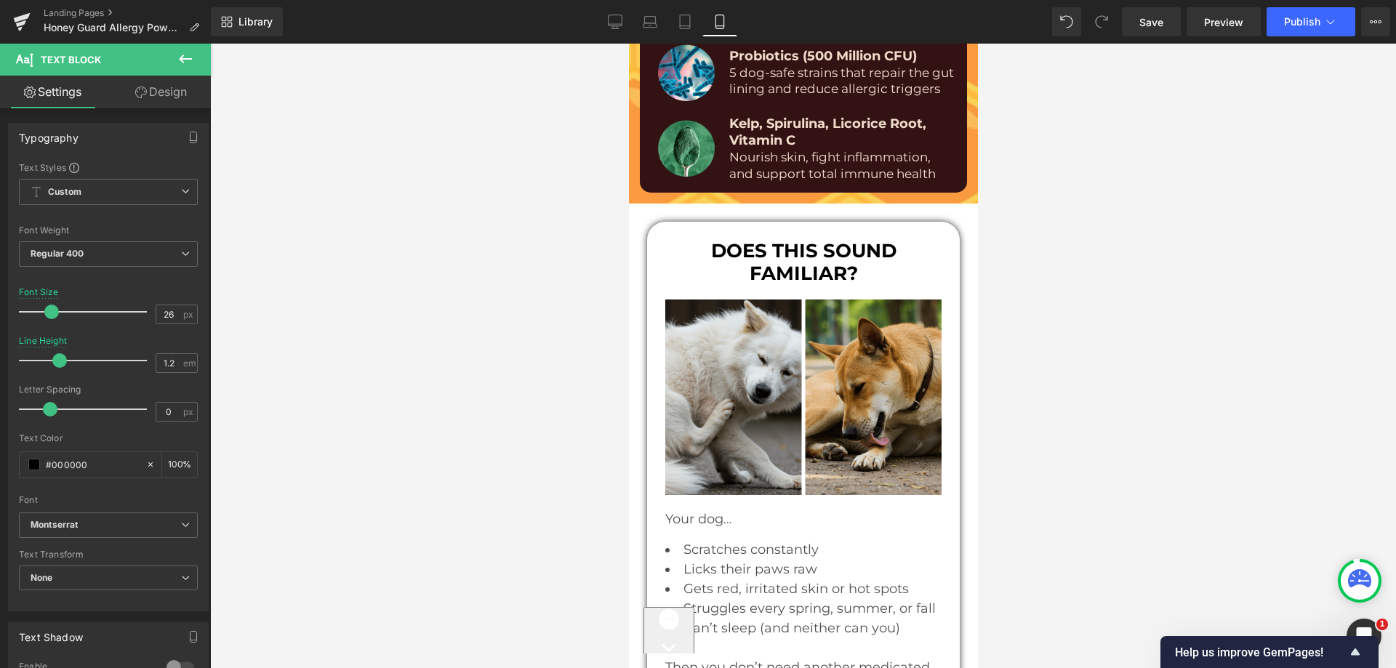
click at [556, 315] on div at bounding box center [803, 356] width 1186 height 625
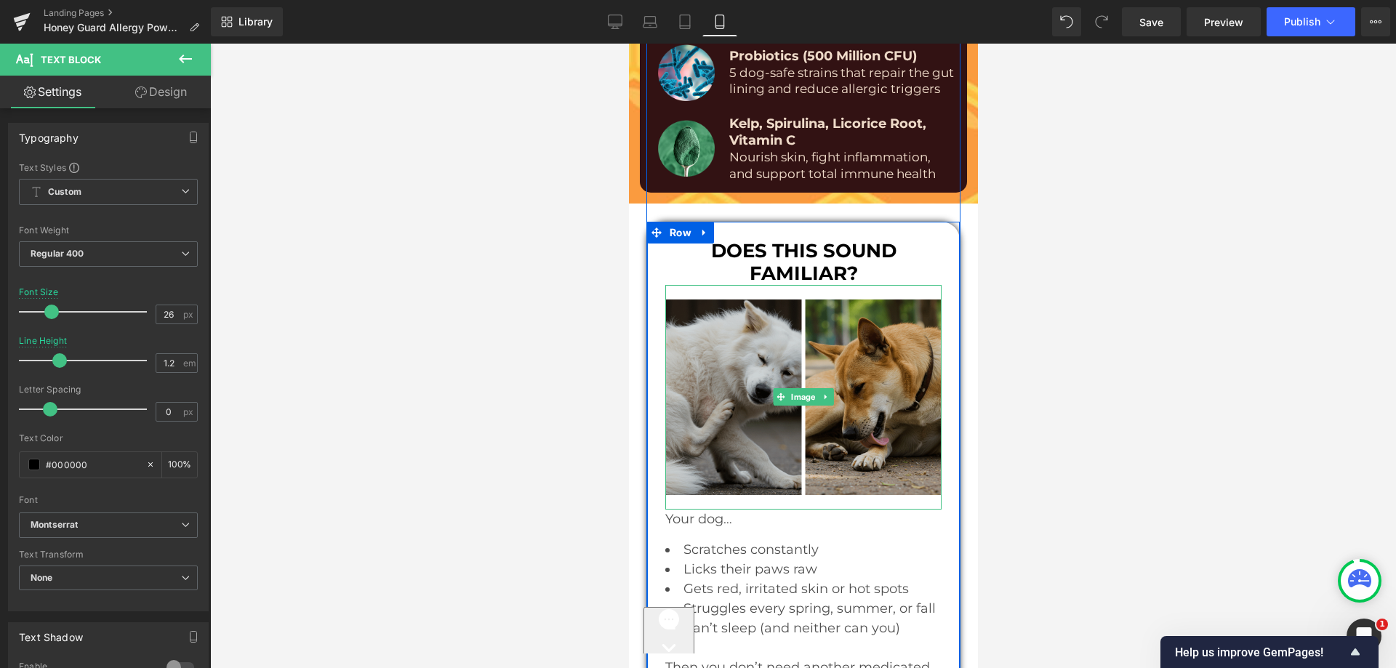
click at [771, 324] on img at bounding box center [803, 397] width 276 height 225
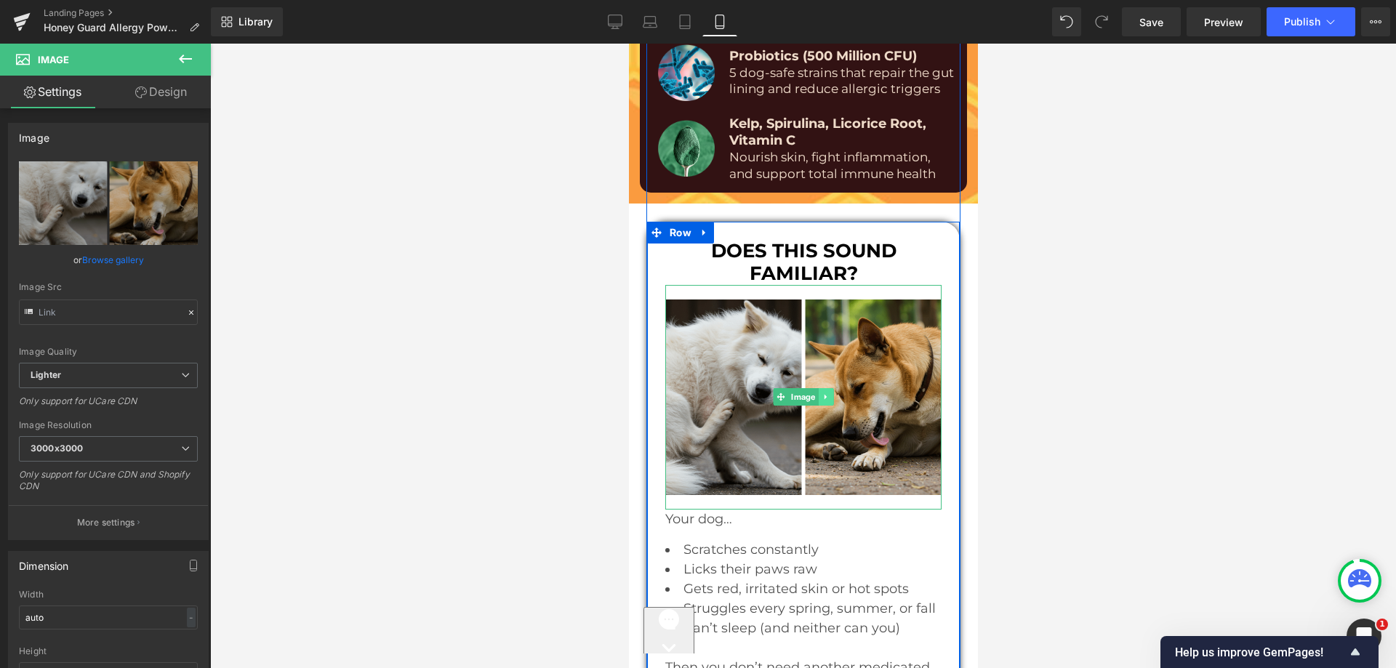
click at [821, 393] on icon at bounding box center [825, 397] width 8 height 9
click at [818, 388] on link at bounding box center [817, 396] width 15 height 17
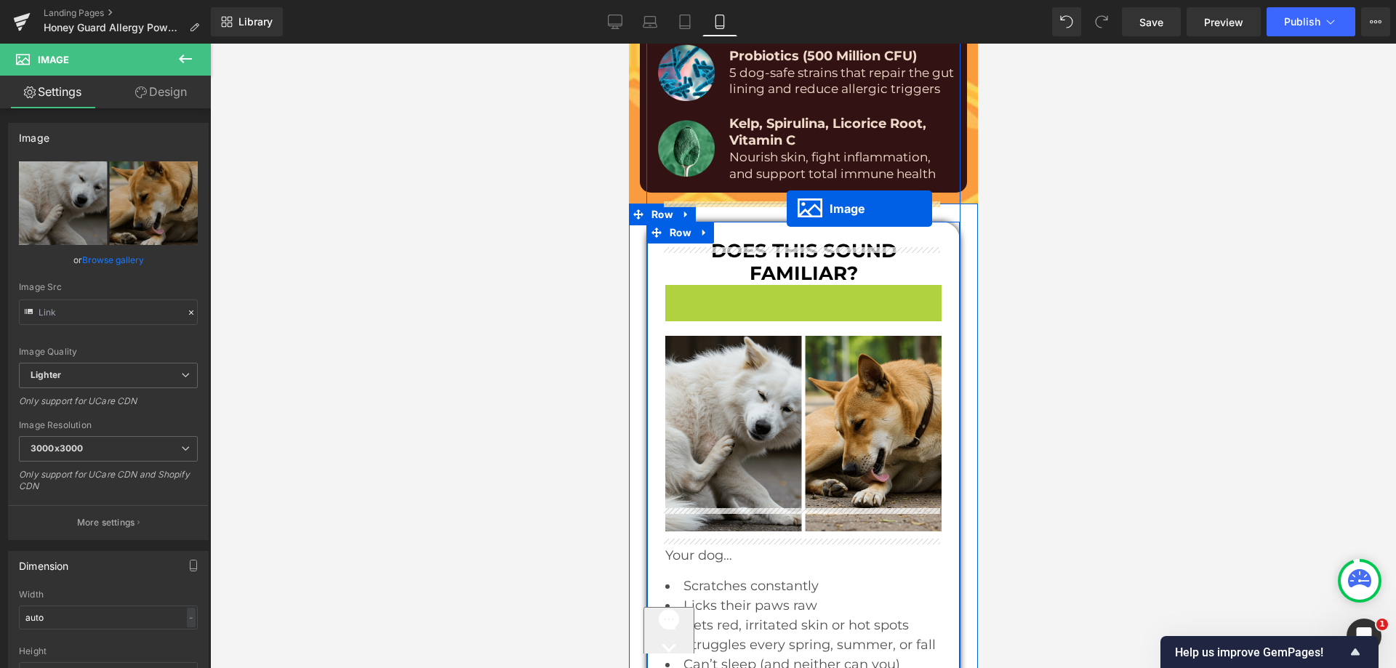
drag, startPoint x: 755, startPoint y: 360, endPoint x: 786, endPoint y: 209, distance: 154.5
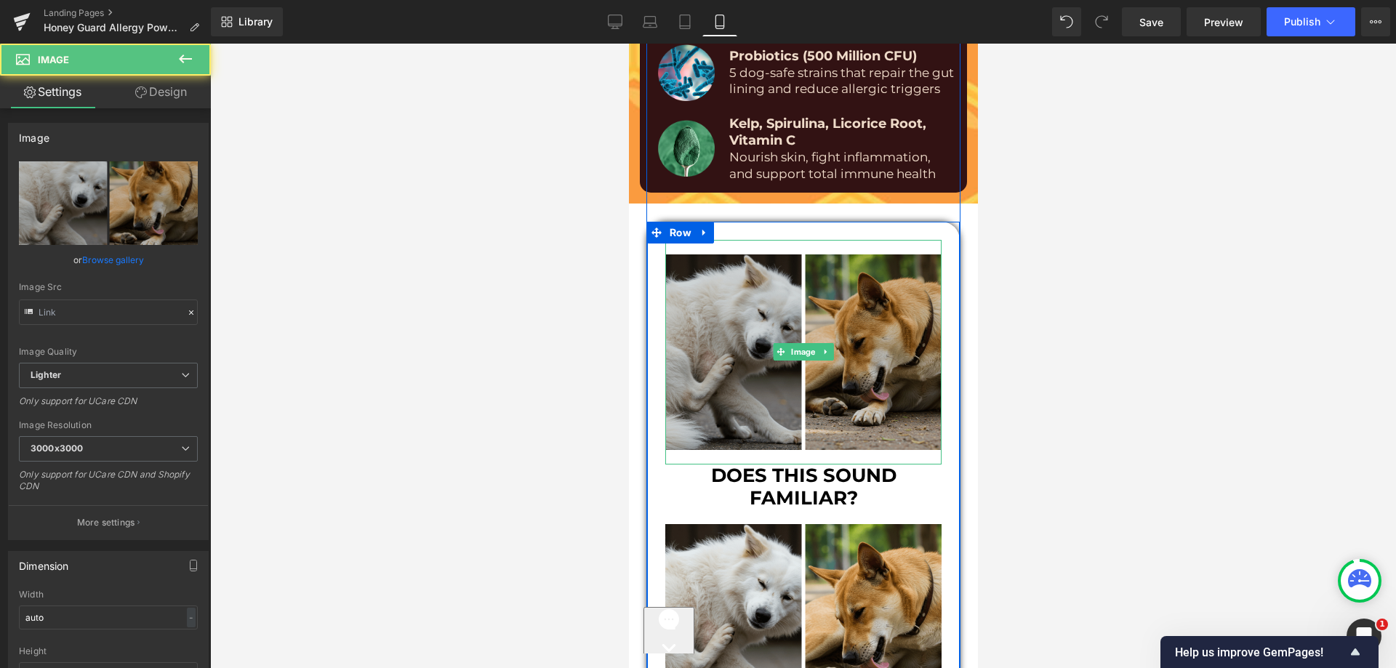
click at [788, 271] on img at bounding box center [803, 352] width 276 height 225
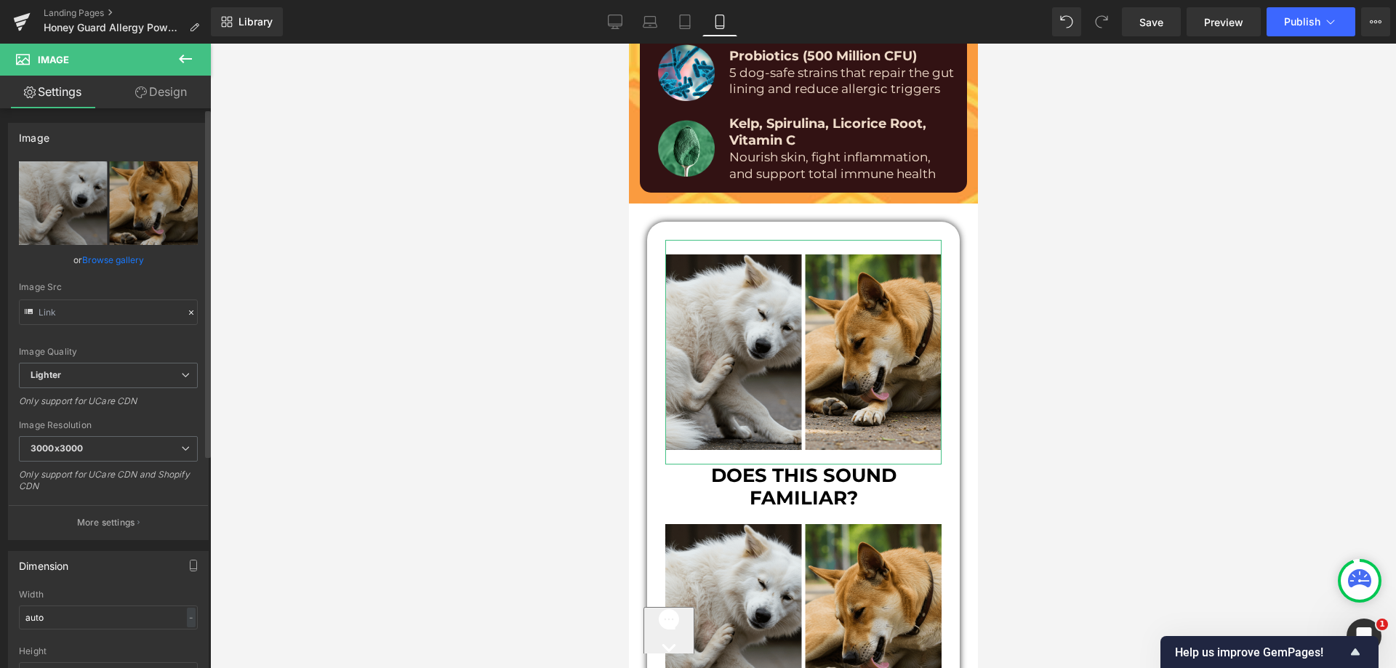
click at [91, 257] on link "Browse gallery" at bounding box center [113, 259] width 62 height 25
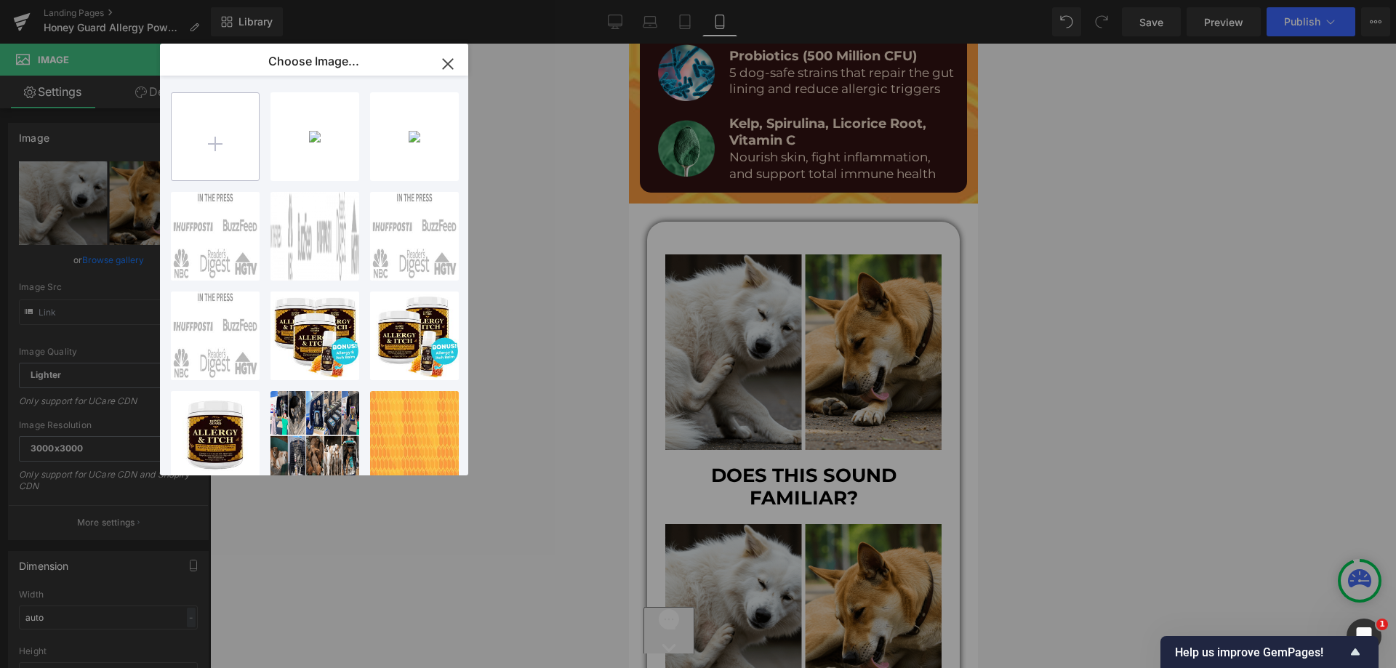
click at [222, 130] on input "file" at bounding box center [215, 136] width 87 height 87
type input "C:\fakepath\icon-park-outline_caution.png"
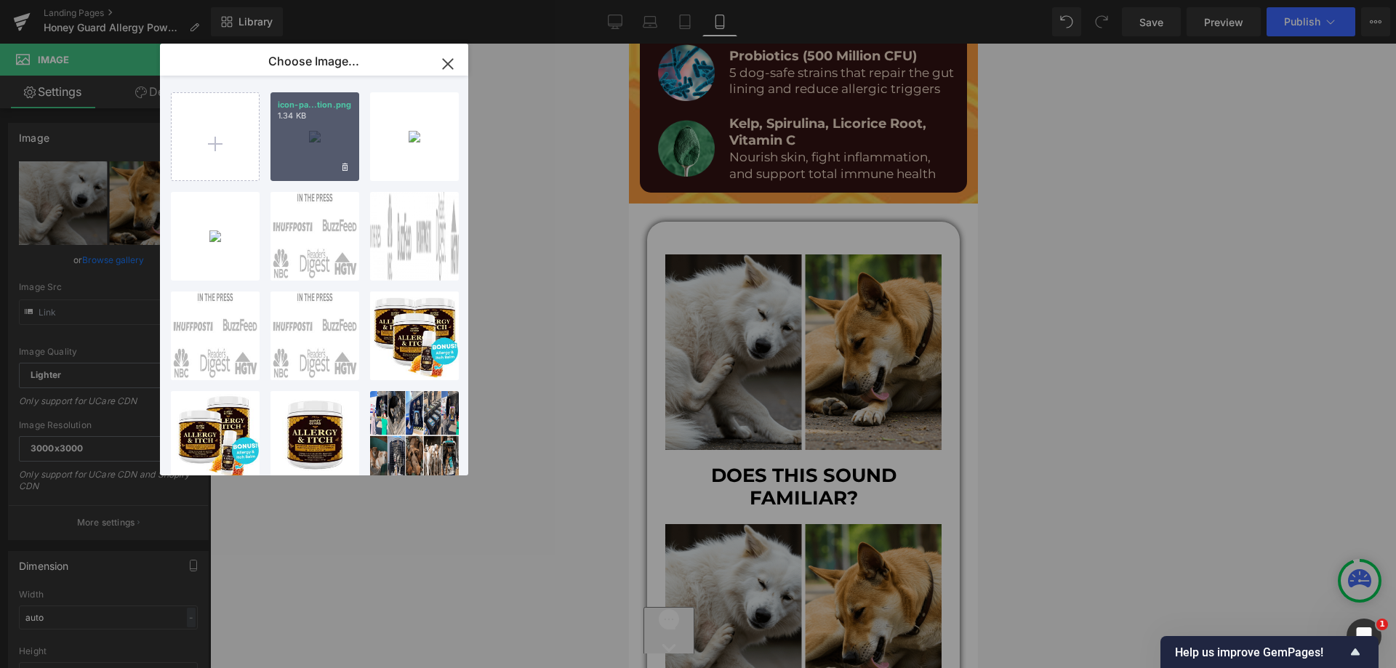
click at [308, 133] on div "icon-pa...tion.png 1.34 KB" at bounding box center [315, 136] width 89 height 89
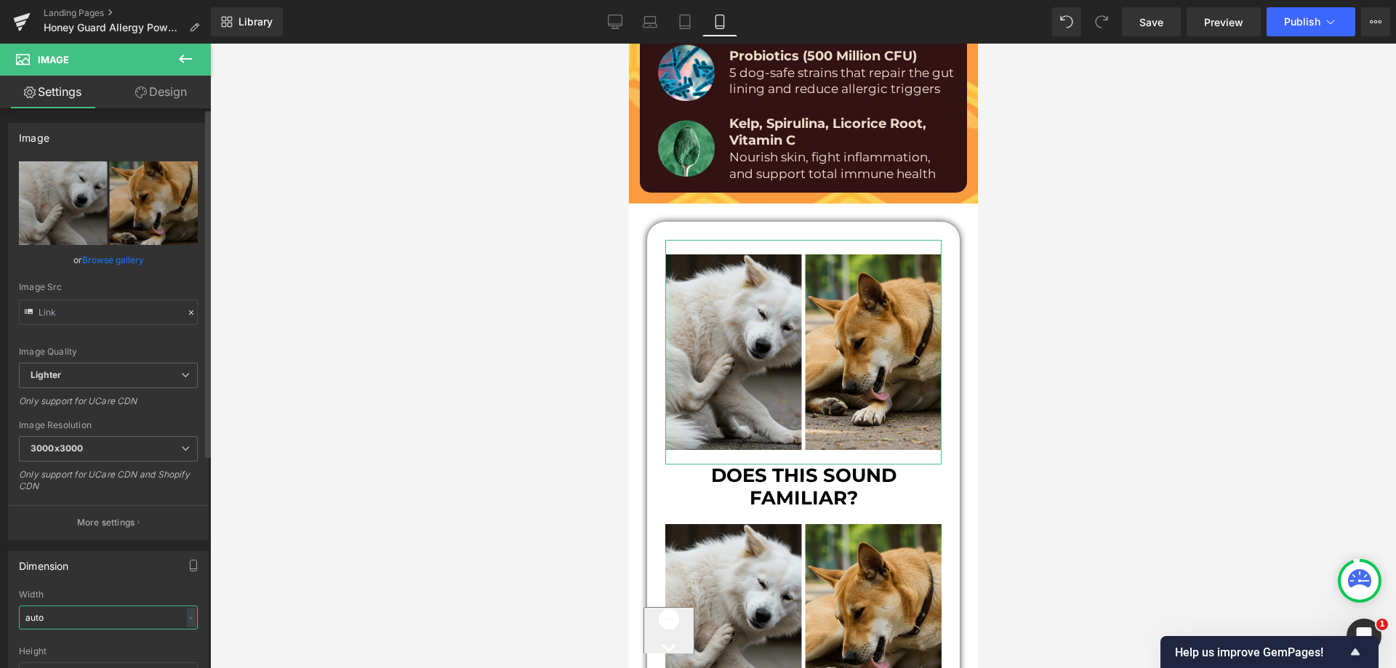
click at [95, 615] on input "auto" at bounding box center [108, 618] width 179 height 24
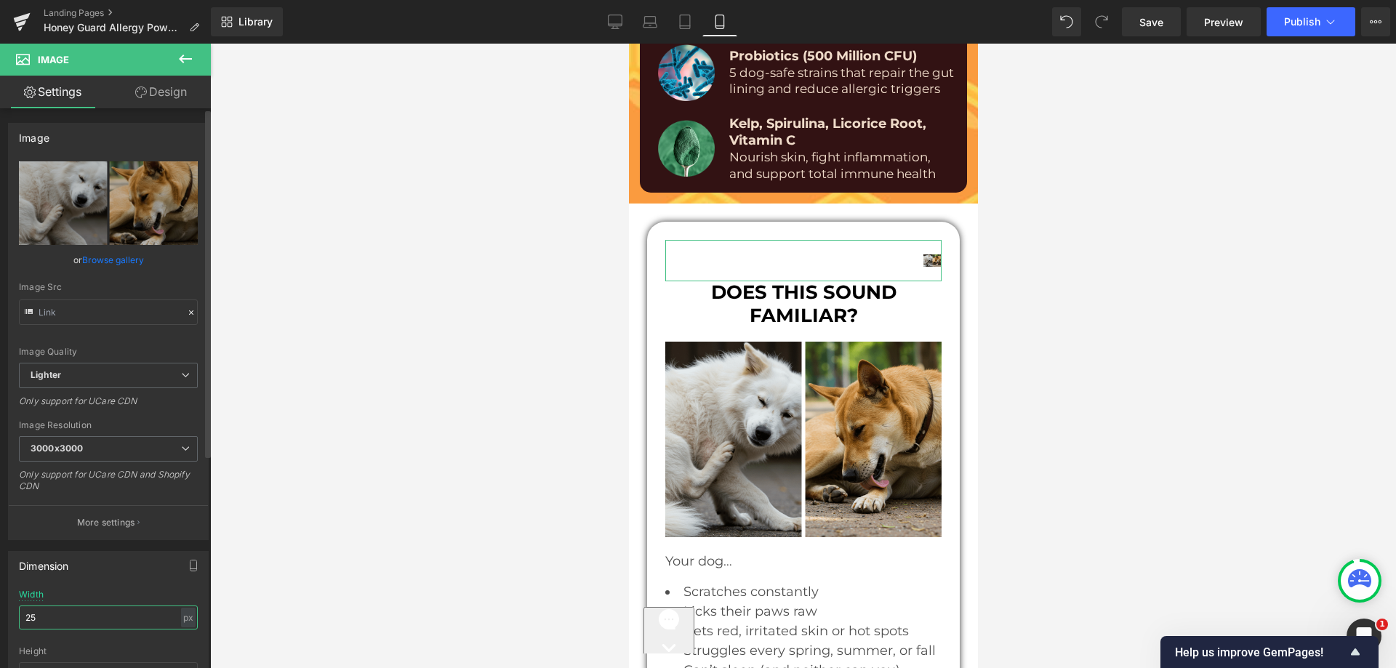
click at [67, 617] on input "25" at bounding box center [108, 618] width 179 height 24
click at [65, 617] on input "25" at bounding box center [108, 618] width 179 height 24
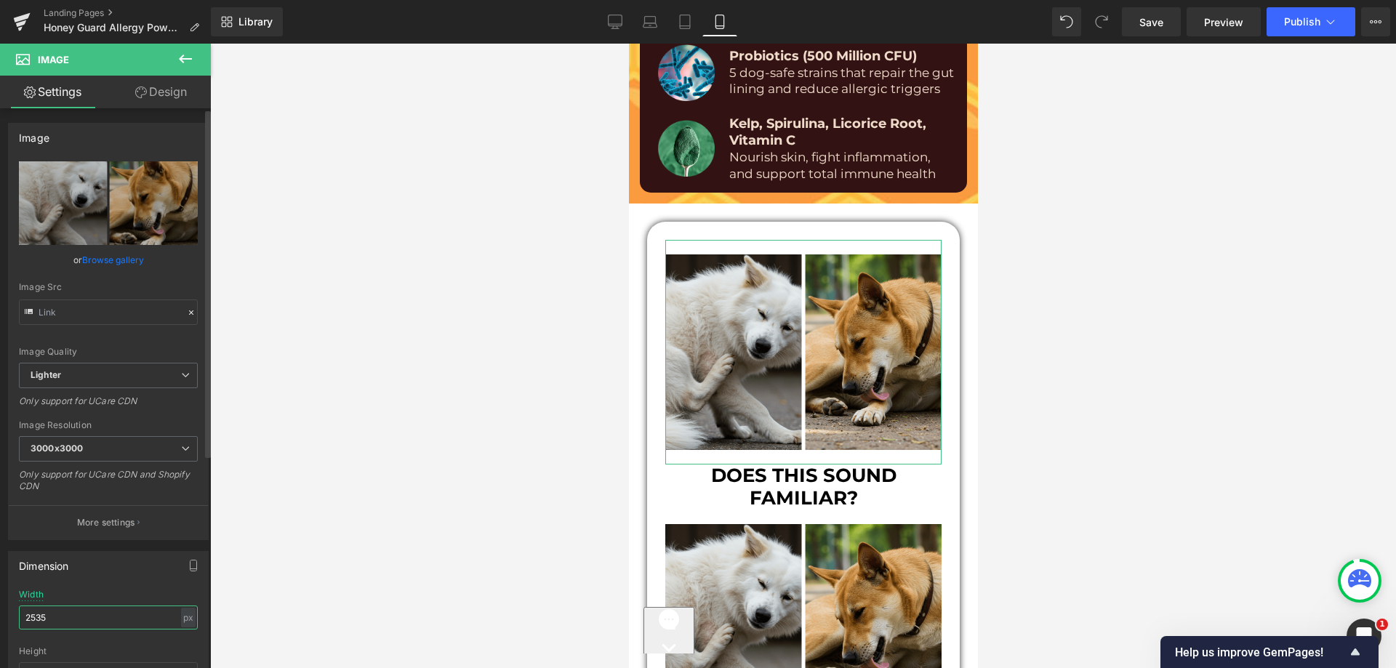
click at [35, 612] on input "2535" at bounding box center [108, 618] width 179 height 24
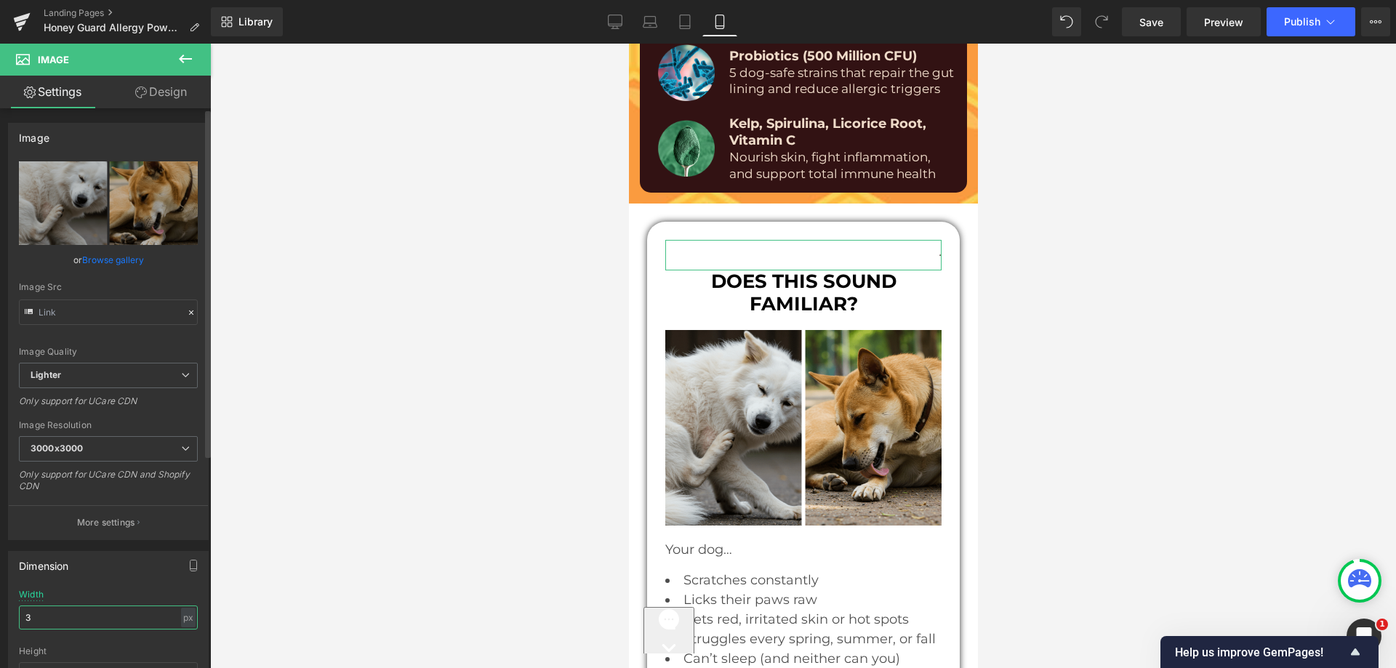
click at [33, 612] on input "3" at bounding box center [108, 618] width 179 height 24
click at [32, 612] on input "3" at bounding box center [108, 618] width 179 height 24
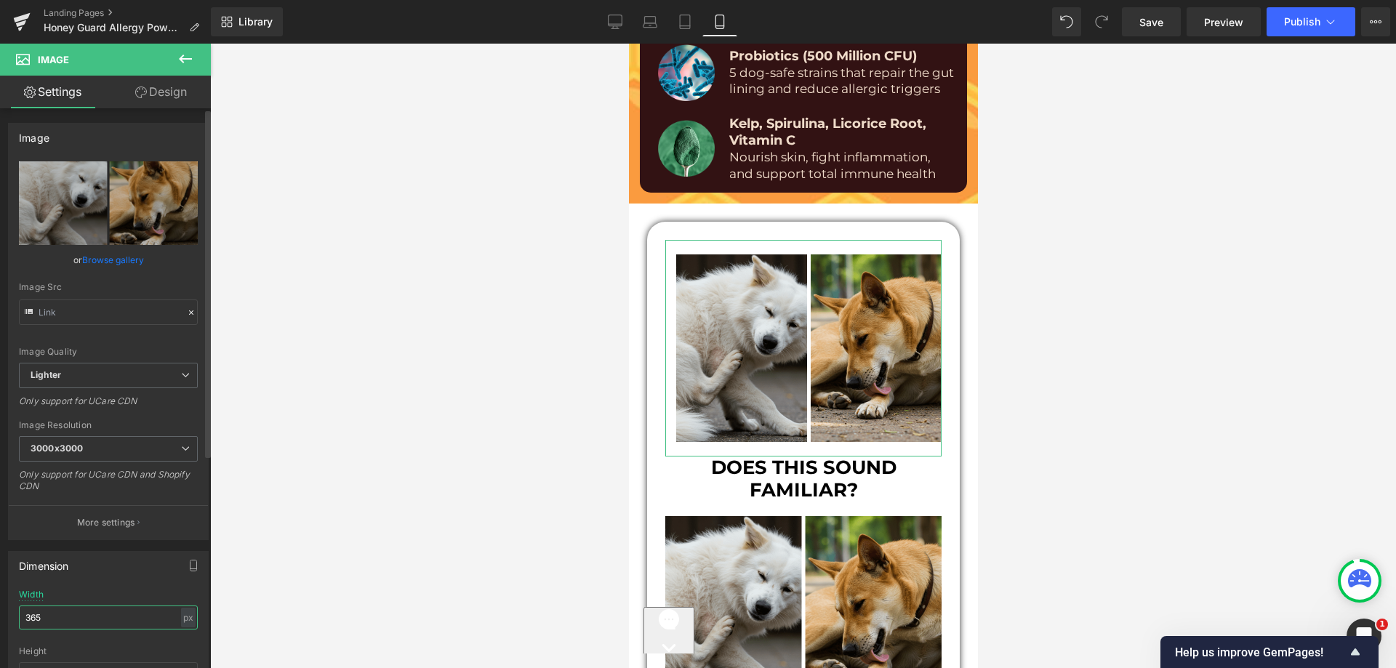
click at [33, 613] on input "365" at bounding box center [108, 618] width 179 height 24
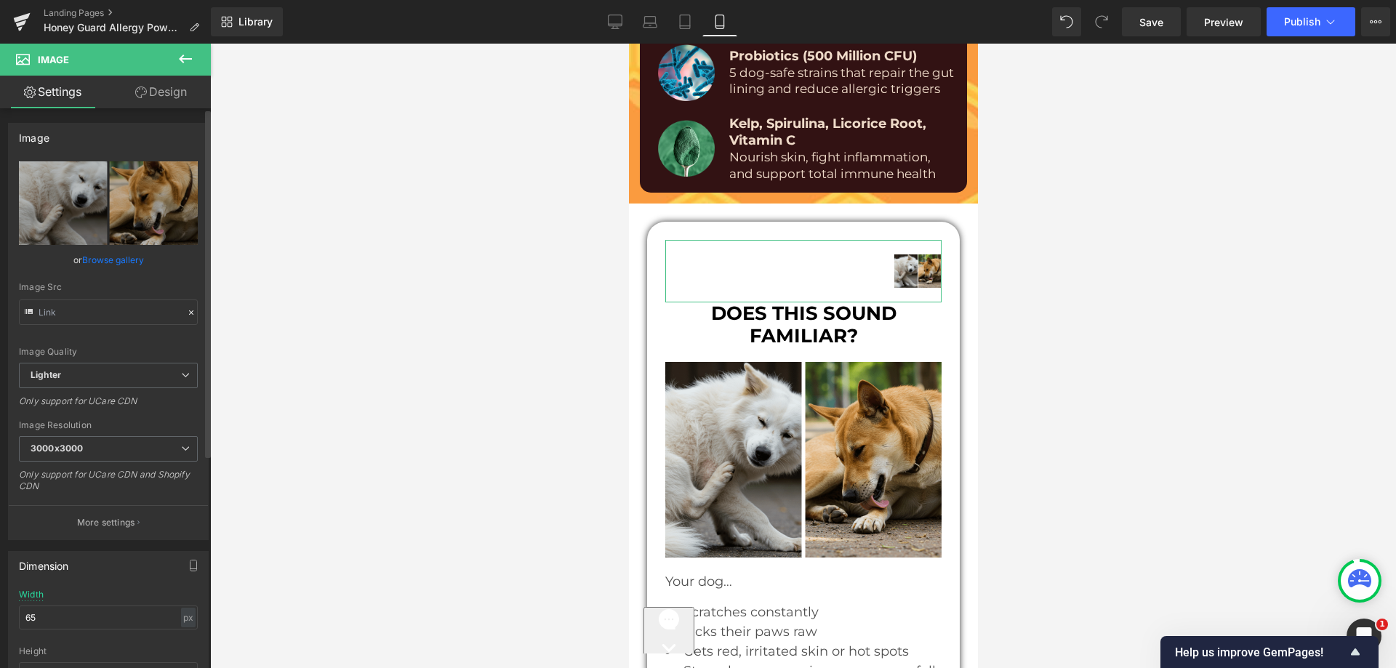
click at [139, 253] on link "Browse gallery" at bounding box center [113, 259] width 62 height 25
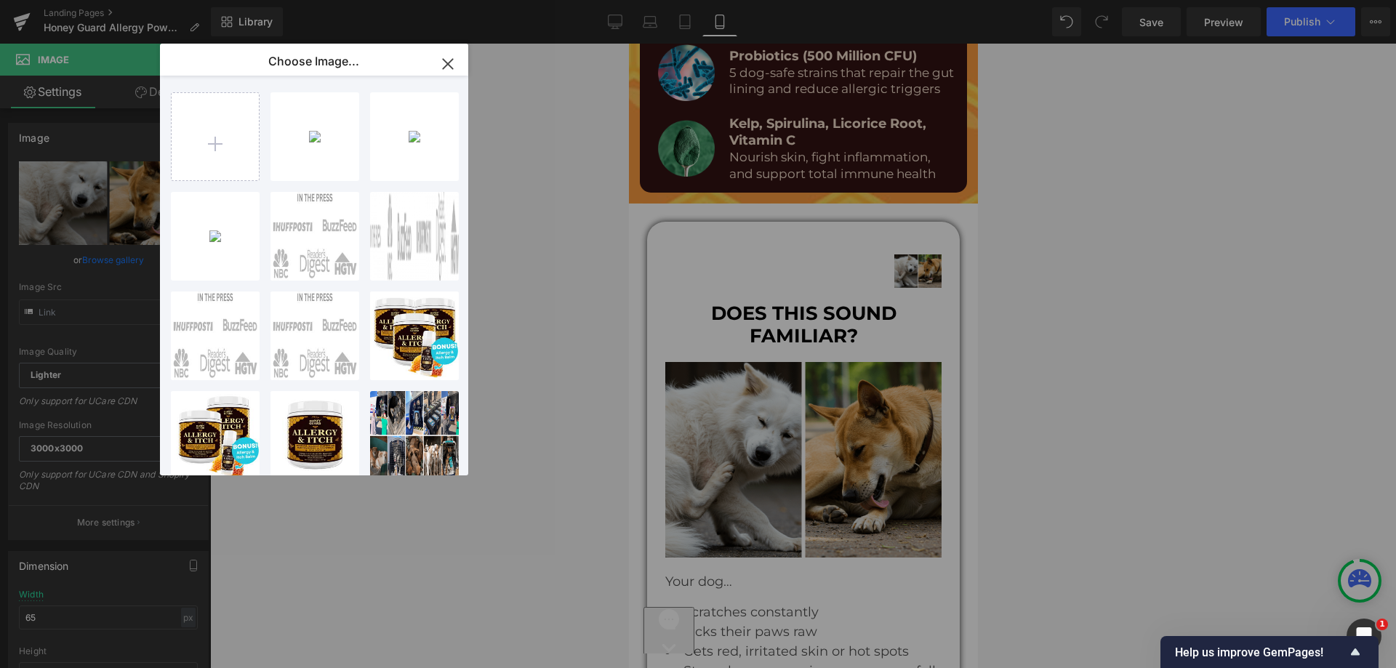
click at [0, 0] on div "icon-pa...tion.png 1.34 KB" at bounding box center [0, 0] width 0 height 0
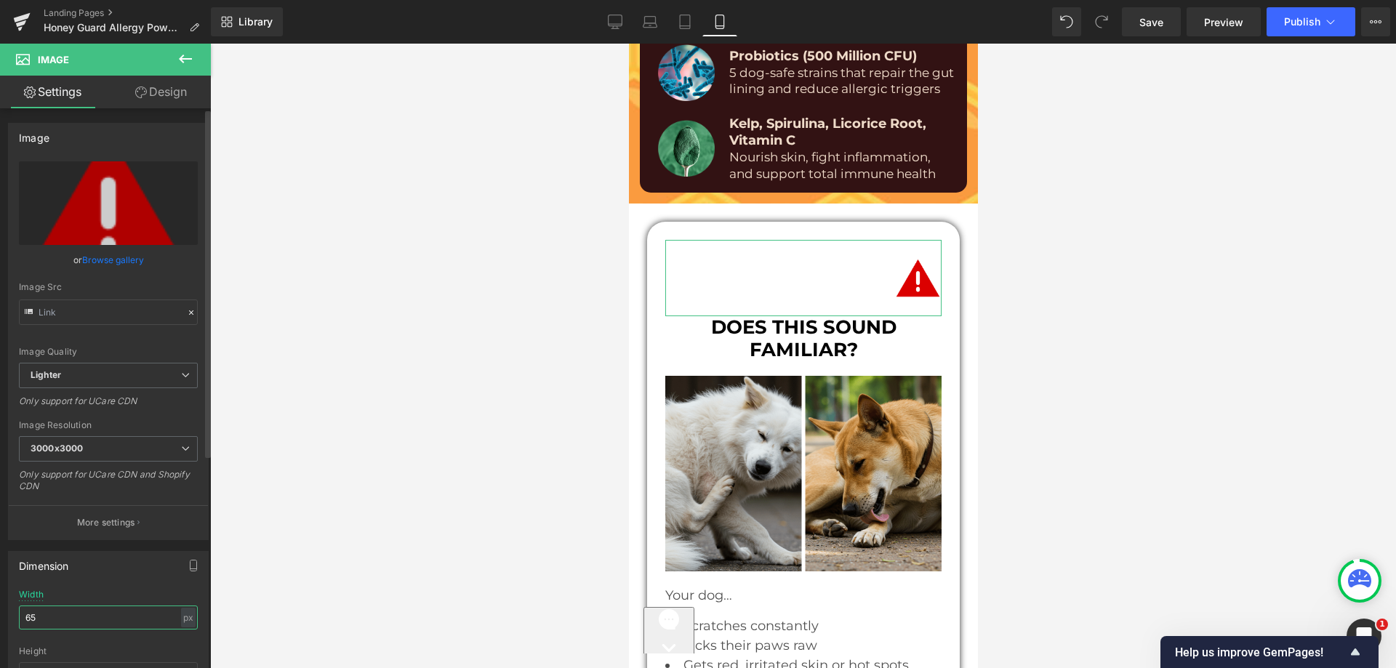
click at [87, 614] on input "65" at bounding box center [108, 618] width 179 height 24
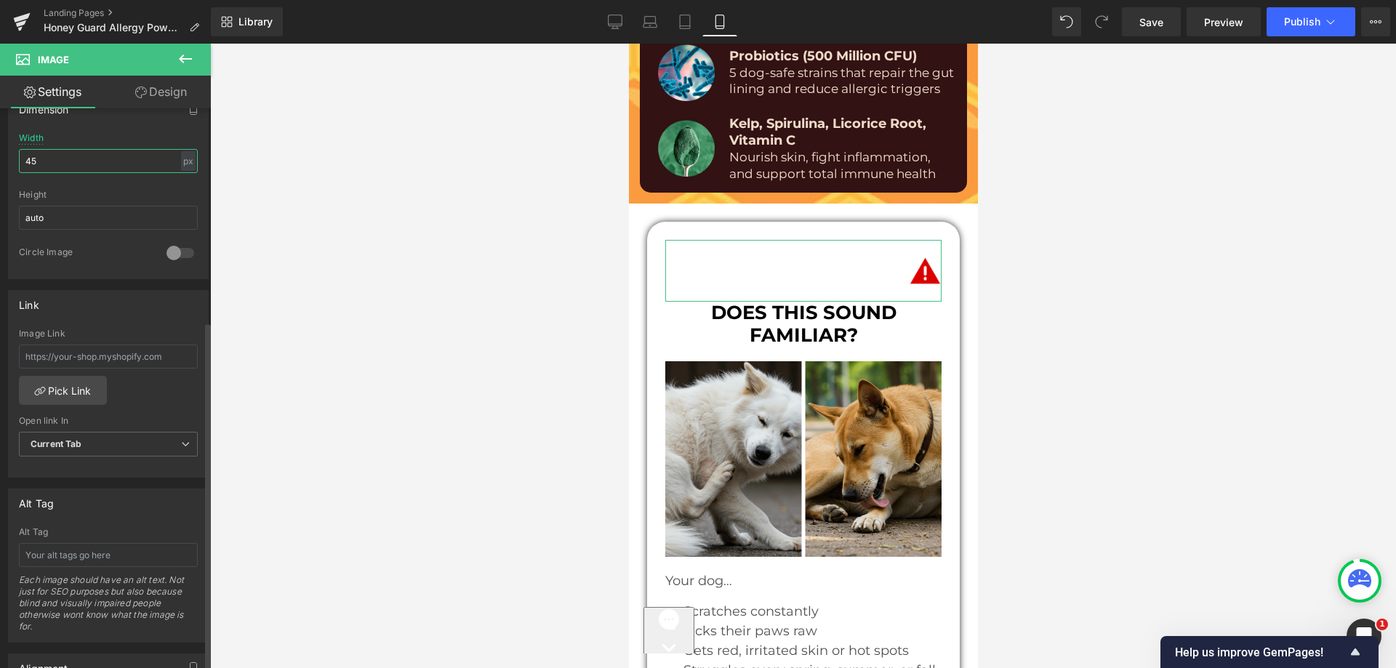
scroll to position [655, 0]
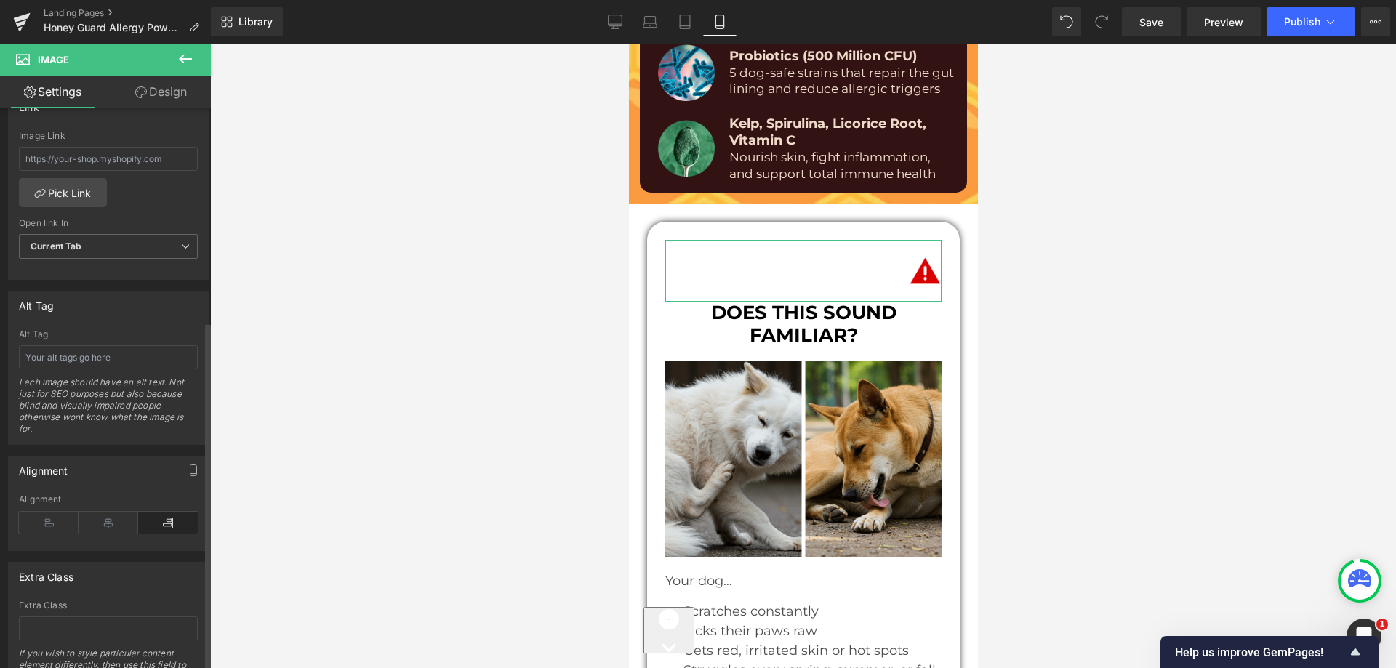
type input "45"
click at [104, 519] on icon at bounding box center [109, 523] width 60 height 22
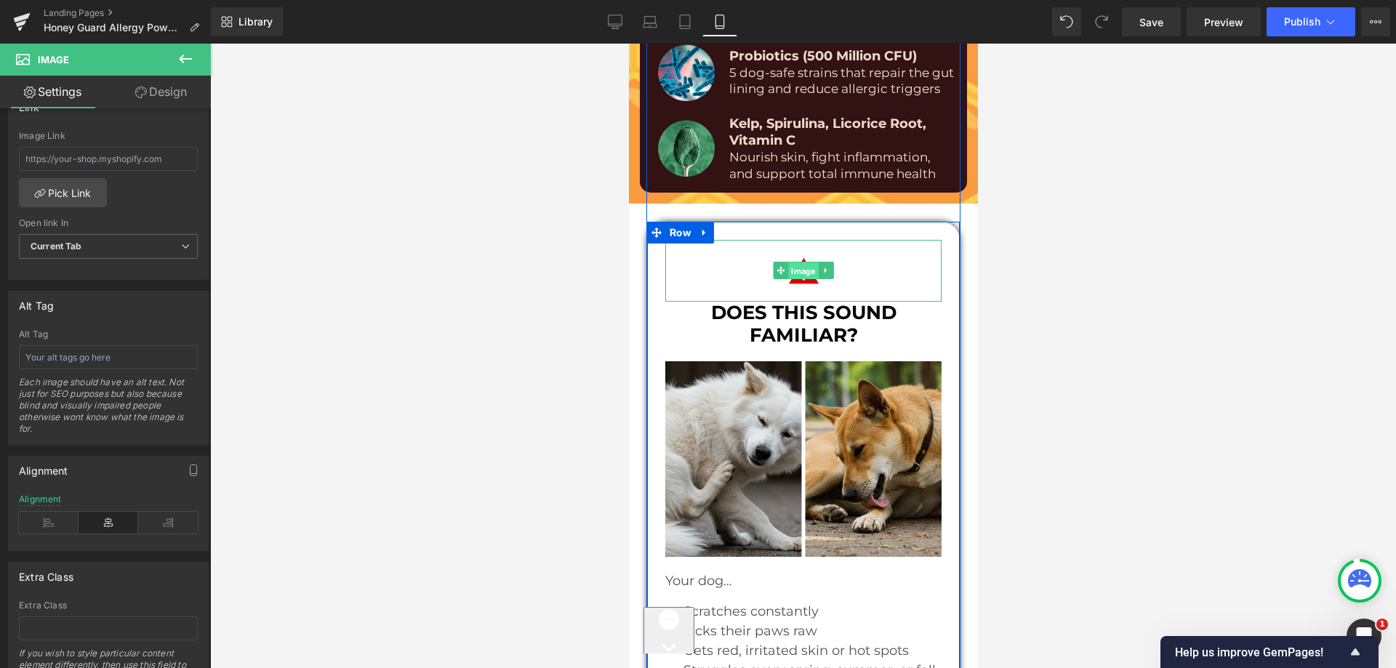
click at [788, 263] on span "Image" at bounding box center [803, 271] width 30 height 17
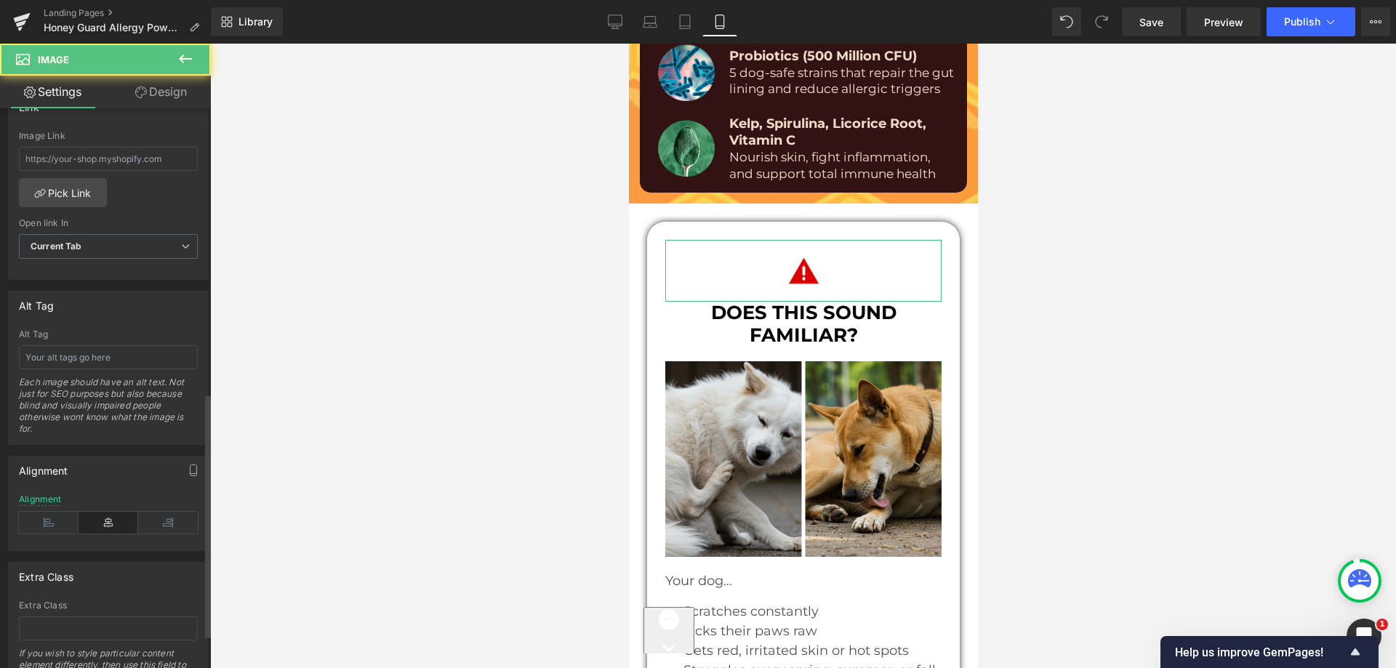
click at [175, 118] on div "Link" at bounding box center [108, 107] width 199 height 28
click at [161, 91] on link "Design" at bounding box center [160, 92] width 105 height 33
click at [0, 0] on div "Spacing" at bounding box center [0, 0] width 0 height 0
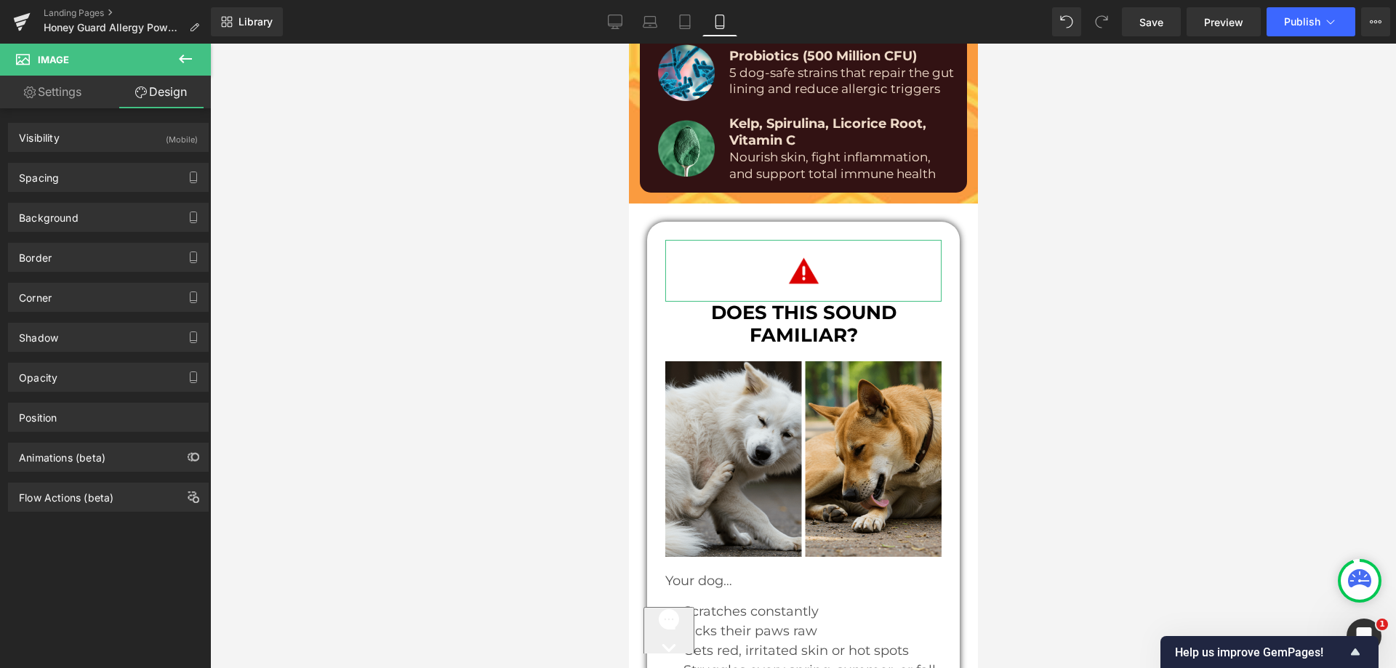
drag, startPoint x: 100, startPoint y: 168, endPoint x: 100, endPoint y: 194, distance: 26.2
click at [100, 168] on div "Spacing" at bounding box center [108, 178] width 199 height 28
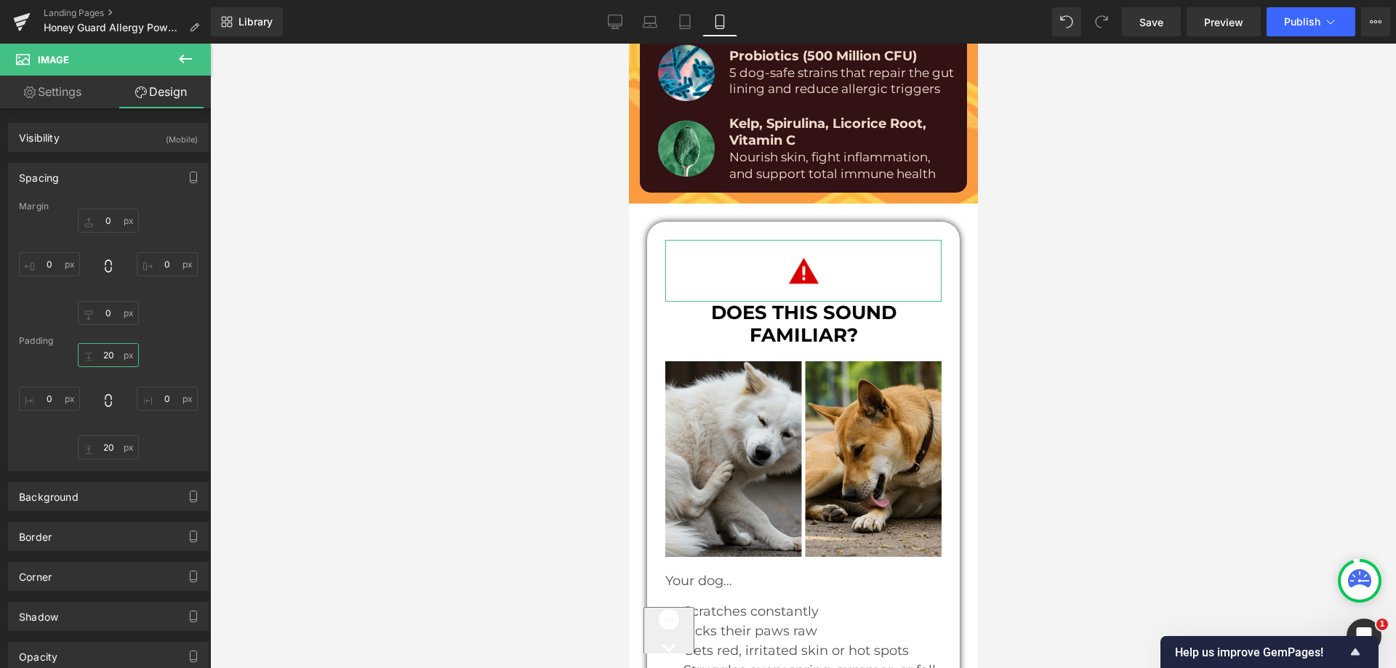
click at [116, 356] on input "text" at bounding box center [108, 355] width 61 height 24
type input "20"
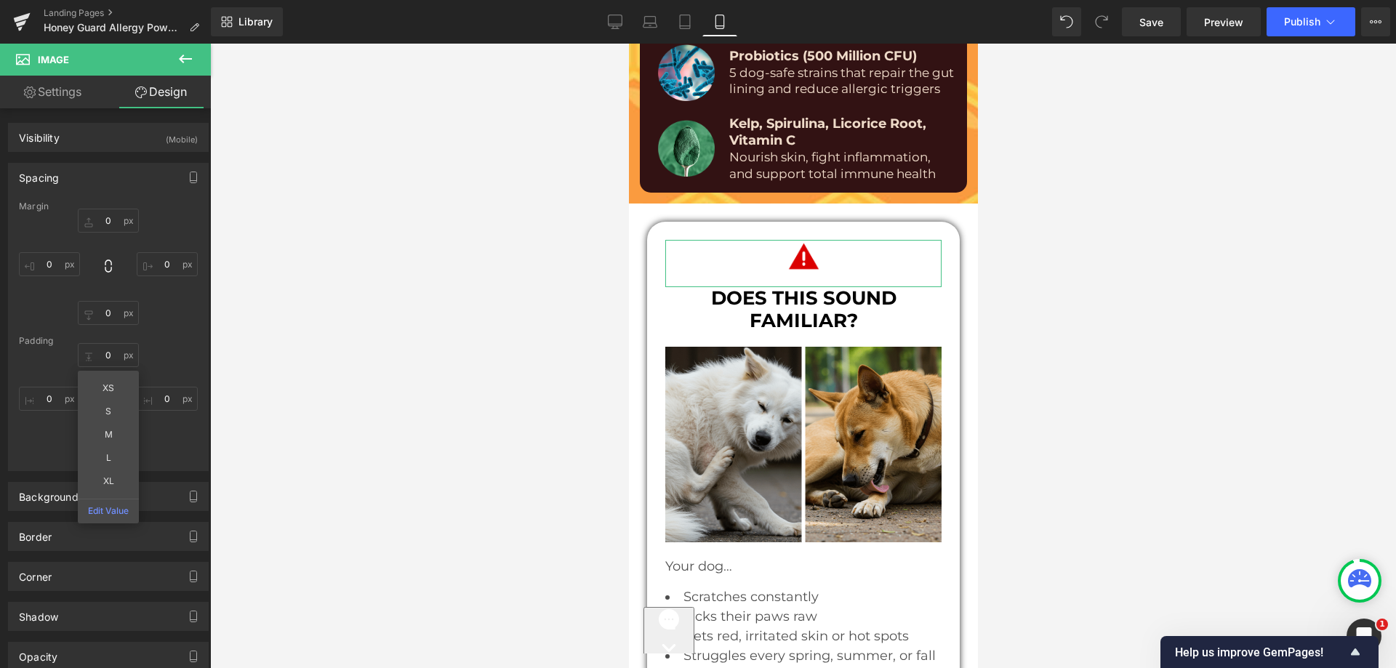
click at [146, 447] on div "XS S M L XL Edit Value" at bounding box center [108, 401] width 179 height 116
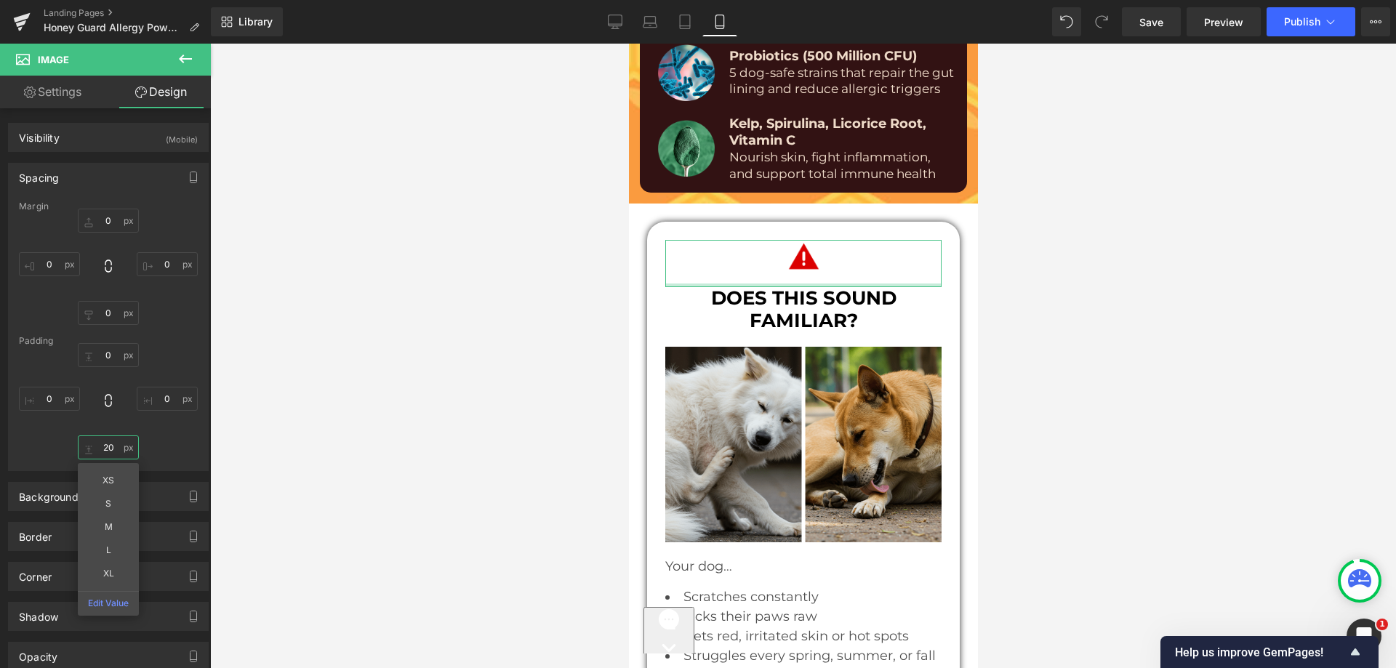
click at [100, 451] on input "text" at bounding box center [108, 448] width 61 height 24
type input "20"
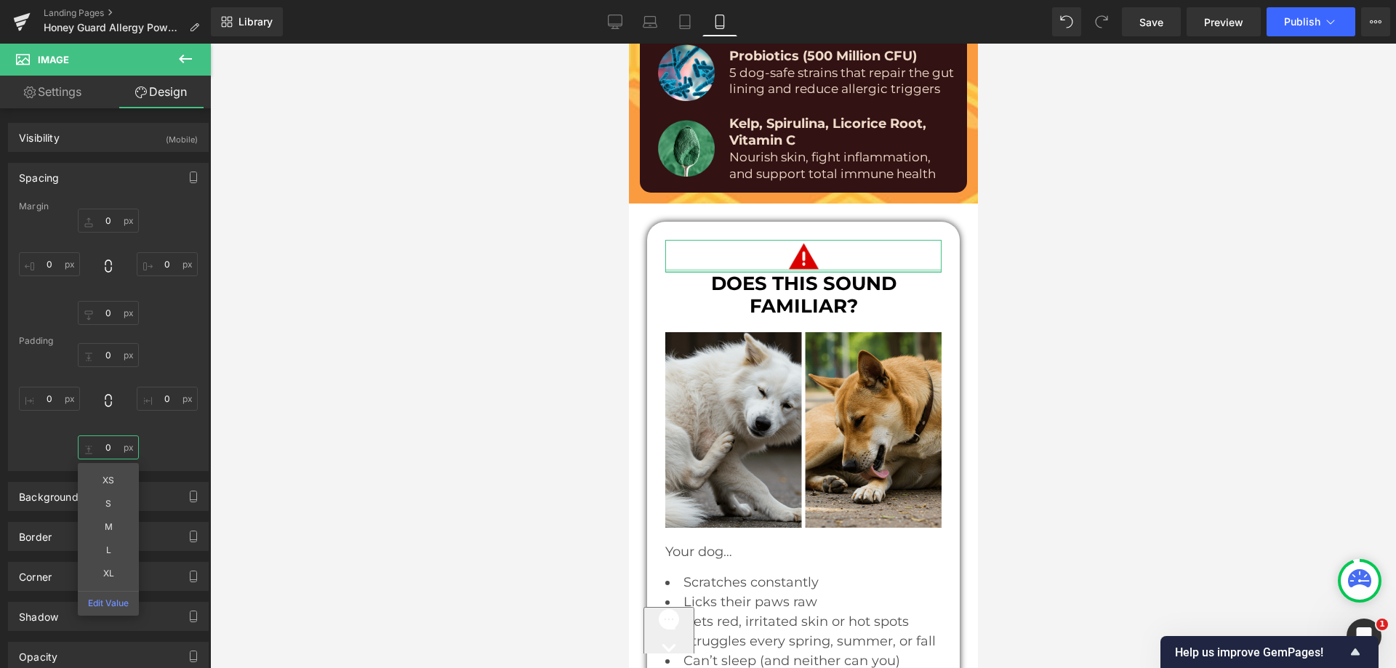
click at [95, 448] on input "text" at bounding box center [108, 448] width 61 height 24
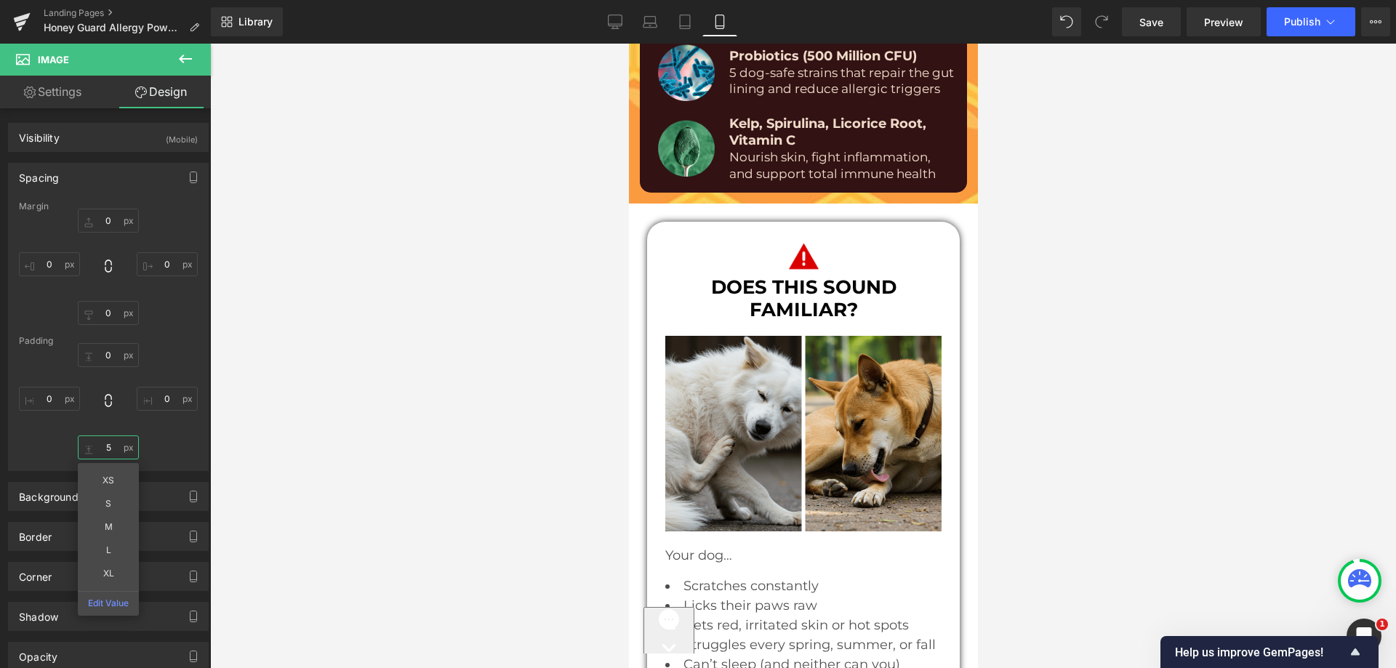
type input "5"
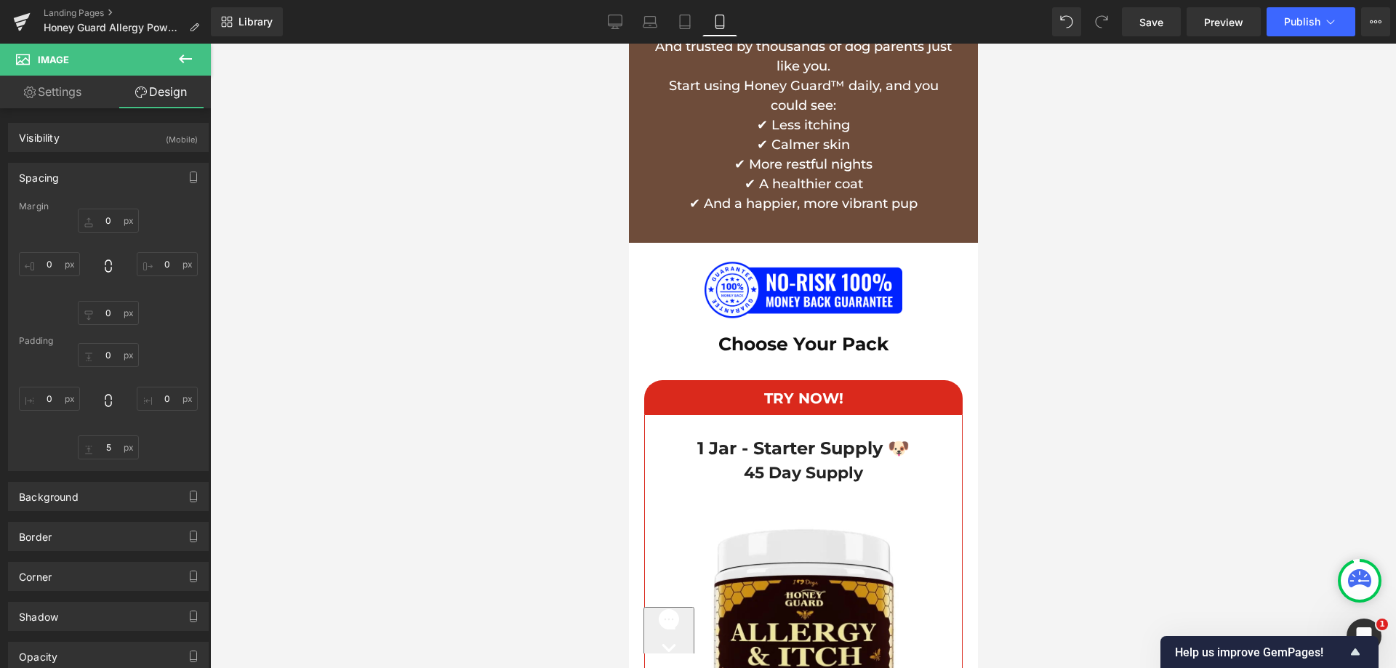
scroll to position [11092, 0]
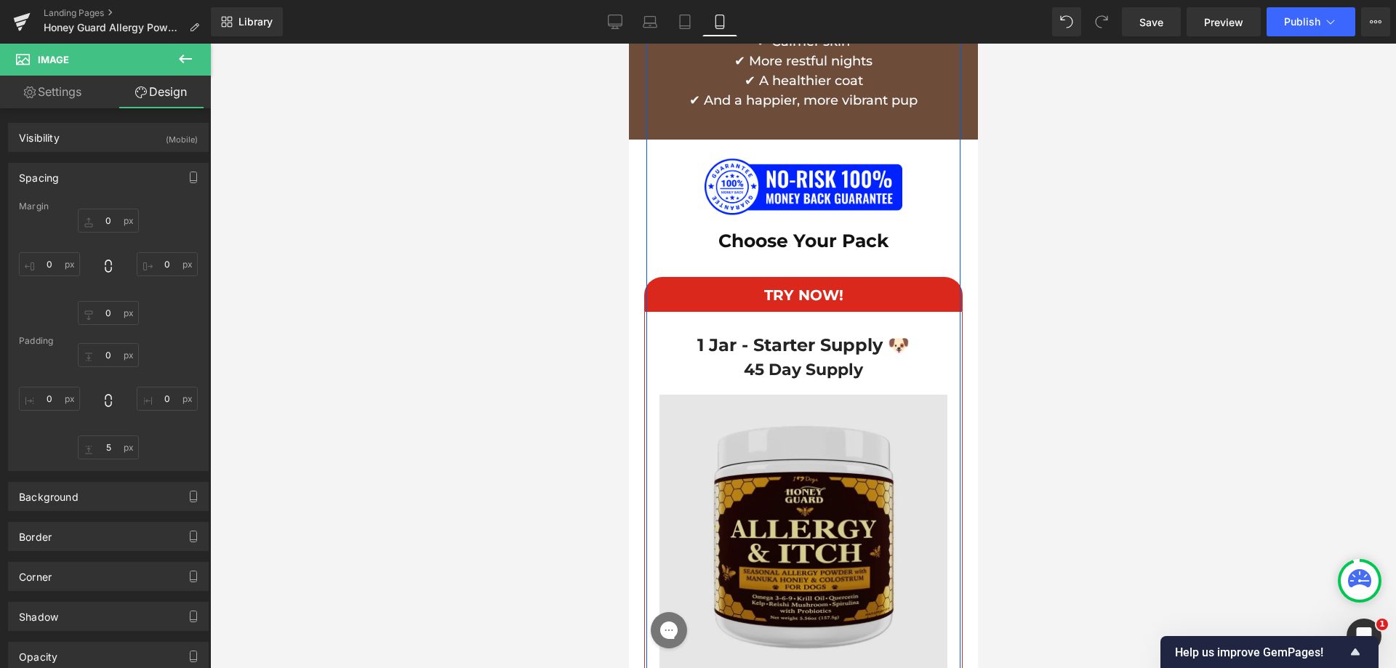
scroll to position [11383, 0]
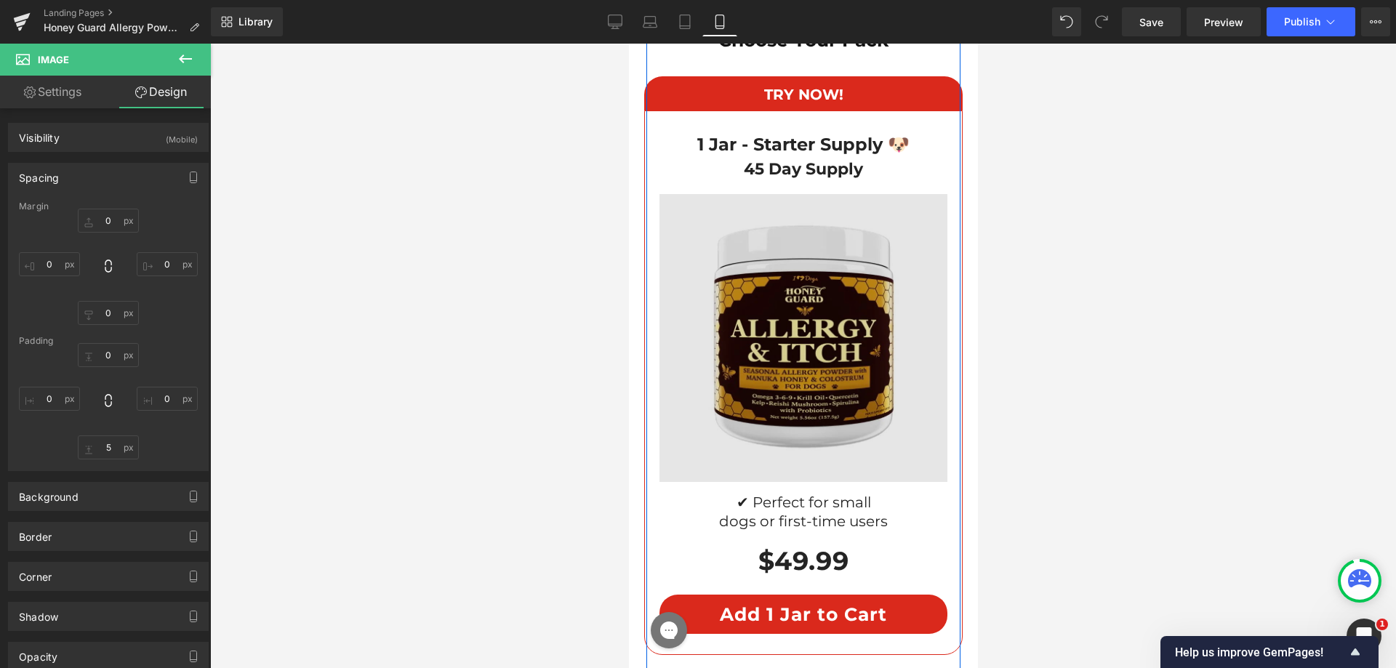
click at [730, 310] on img at bounding box center [803, 338] width 288 height 288
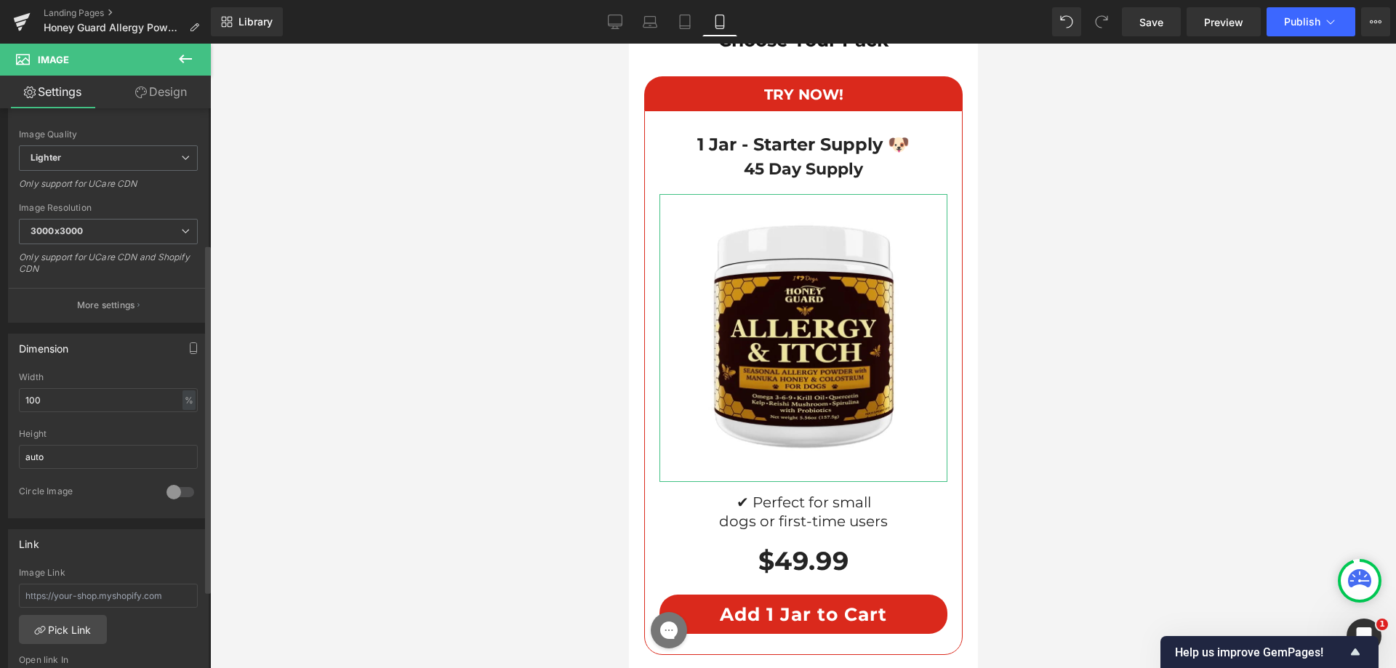
scroll to position [218, 0]
click at [53, 402] on input "100" at bounding box center [108, 400] width 179 height 24
type input "85"
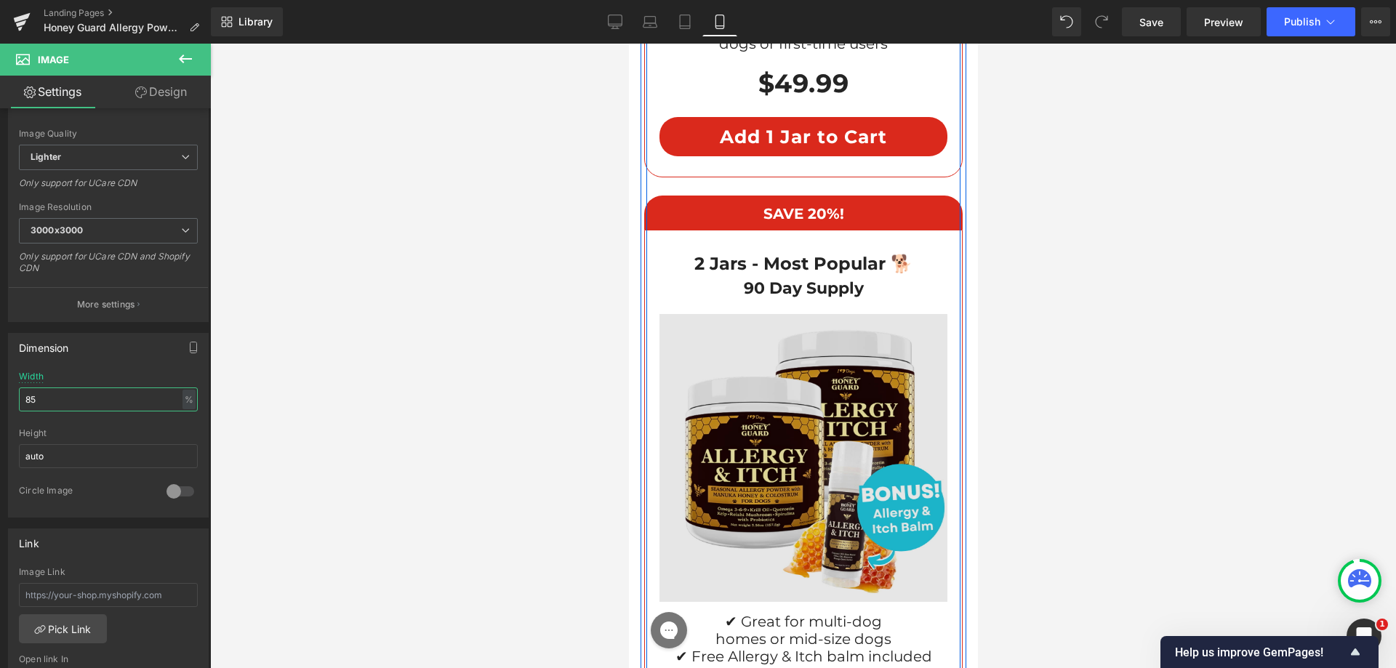
scroll to position [11820, 0]
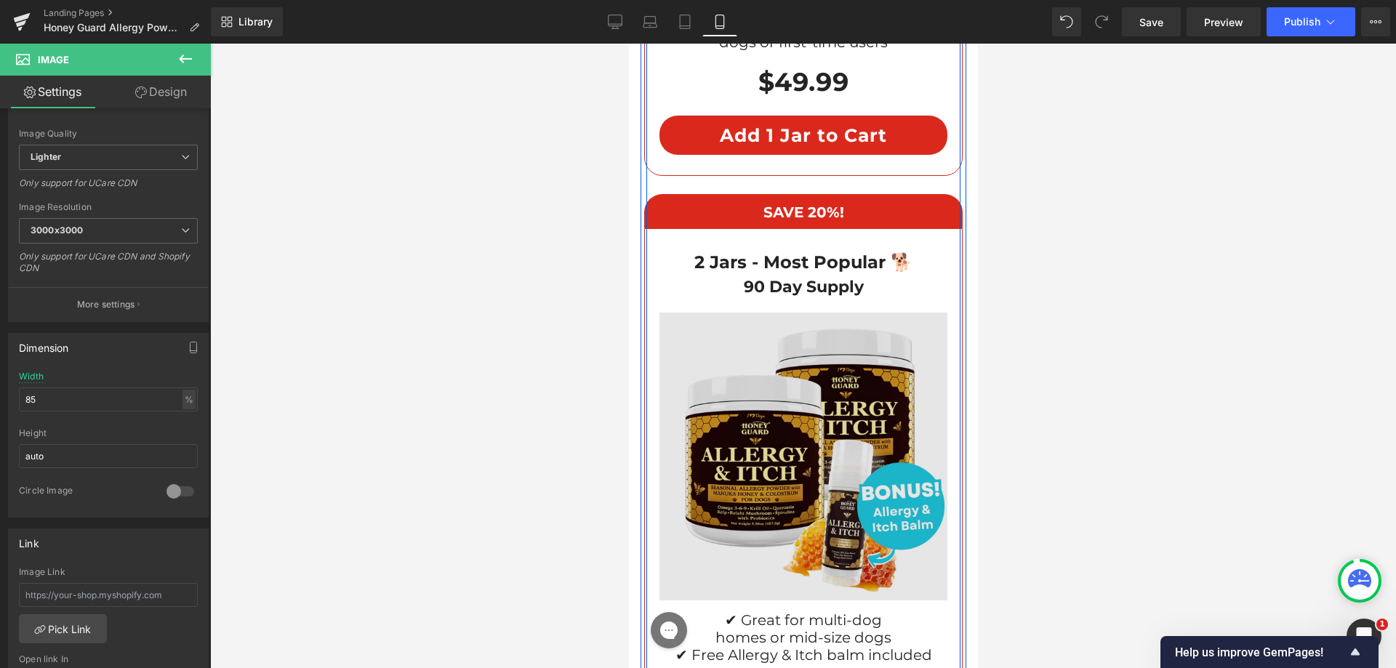
click at [791, 412] on div "Image" at bounding box center [803, 457] width 288 height 288
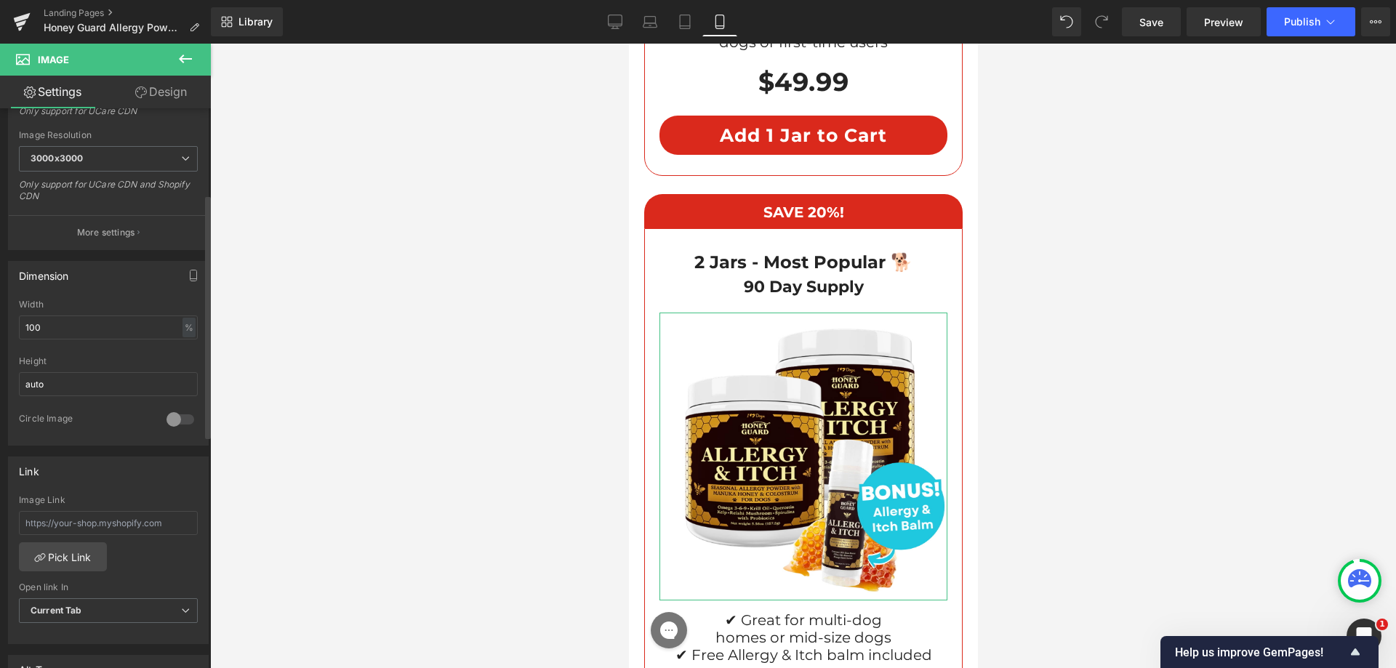
scroll to position [364, 0]
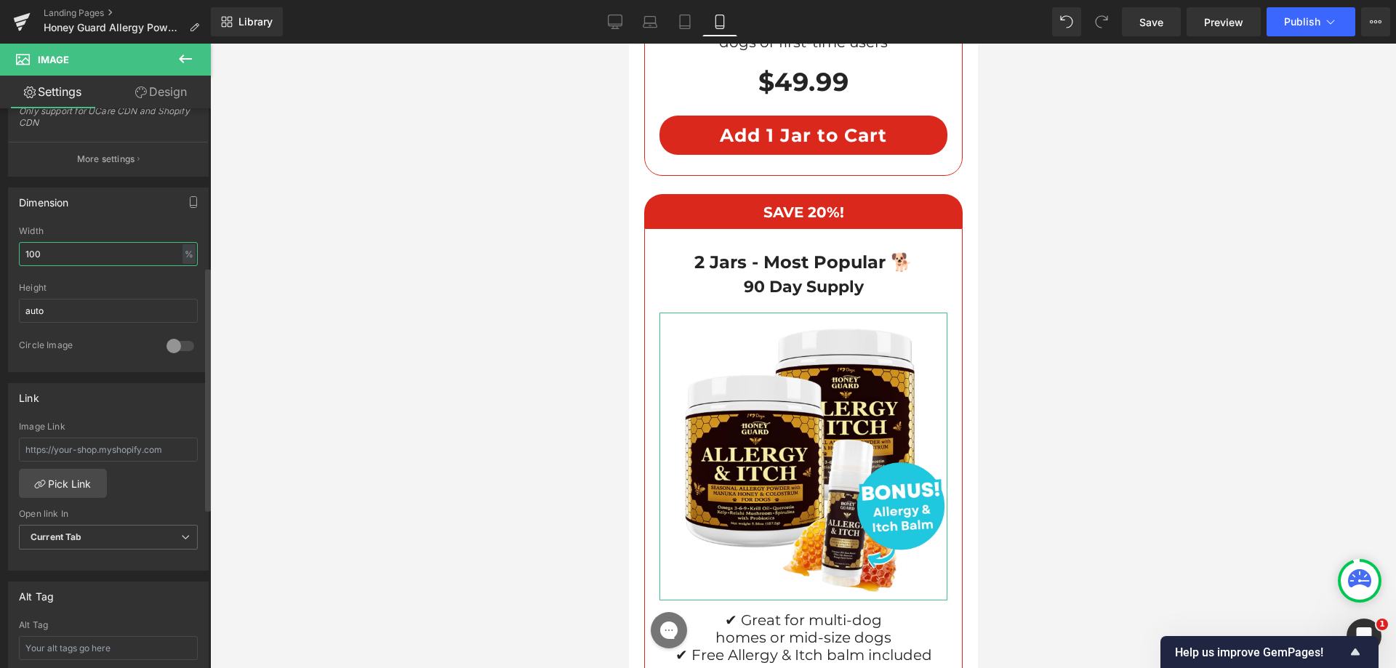
click at [81, 255] on input "100" at bounding box center [108, 254] width 179 height 24
type input "85"
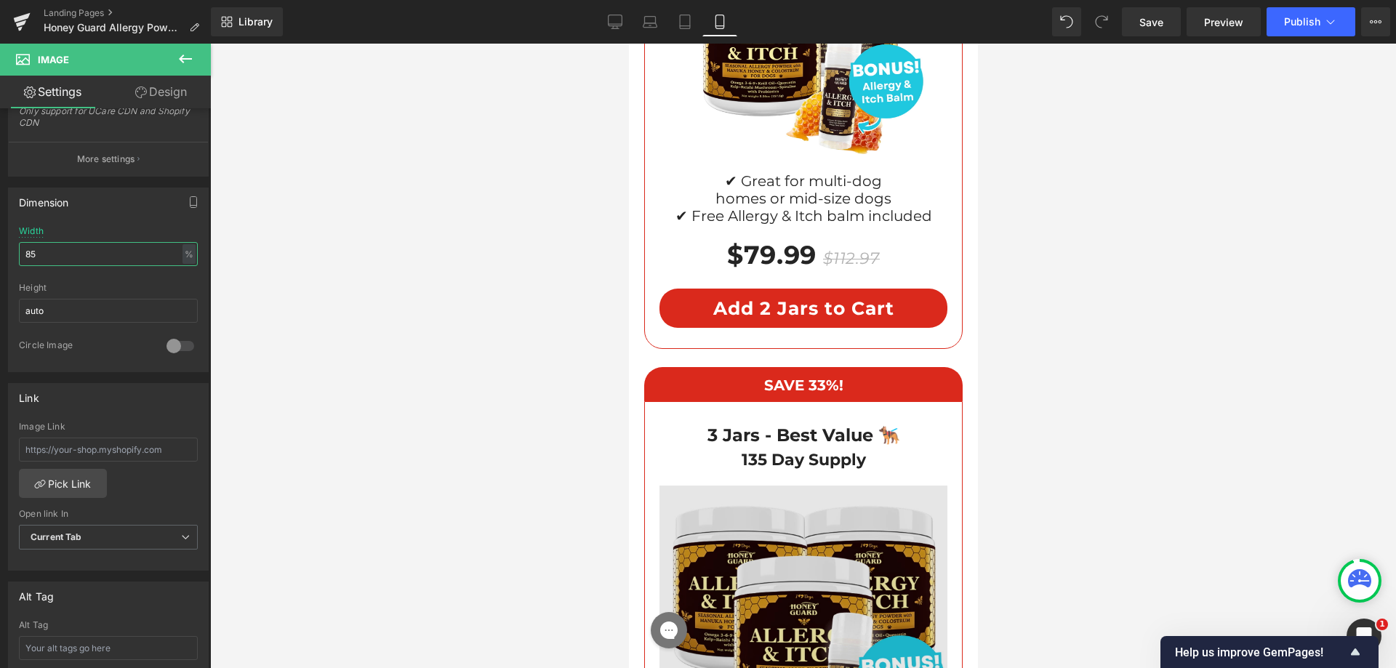
scroll to position [12256, 0]
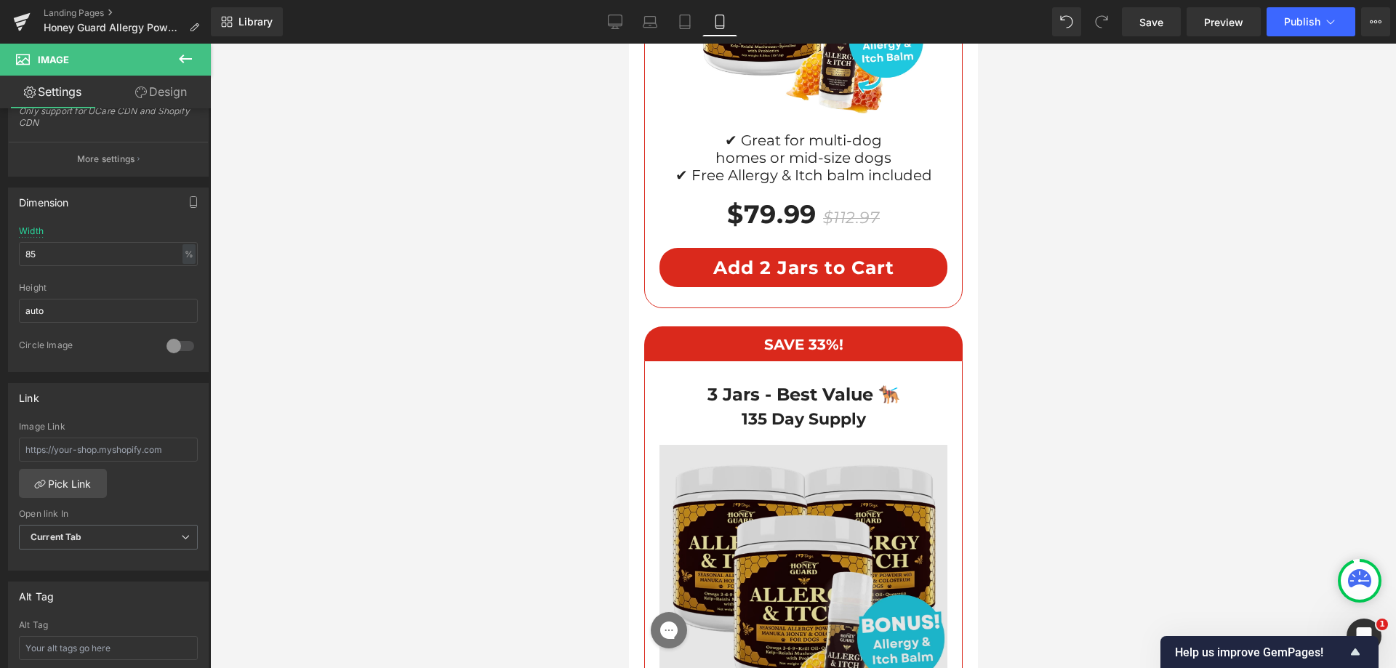
click at [769, 492] on img at bounding box center [803, 589] width 288 height 288
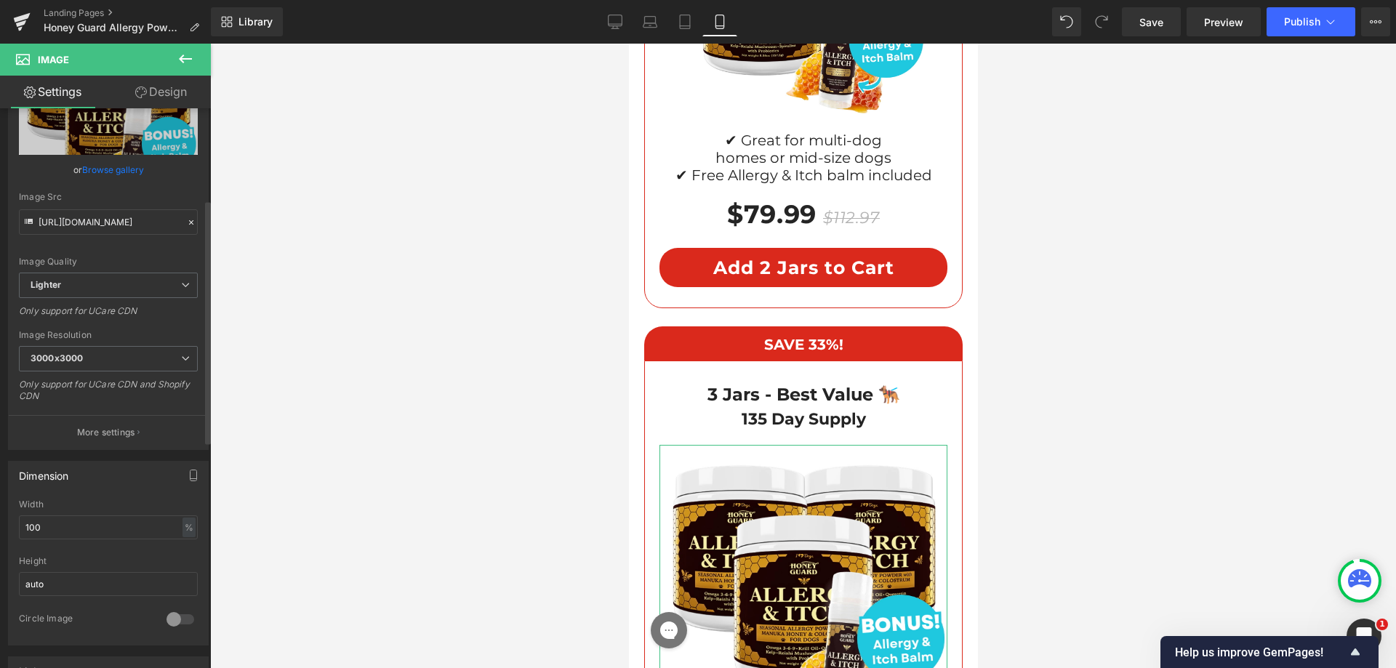
scroll to position [291, 0]
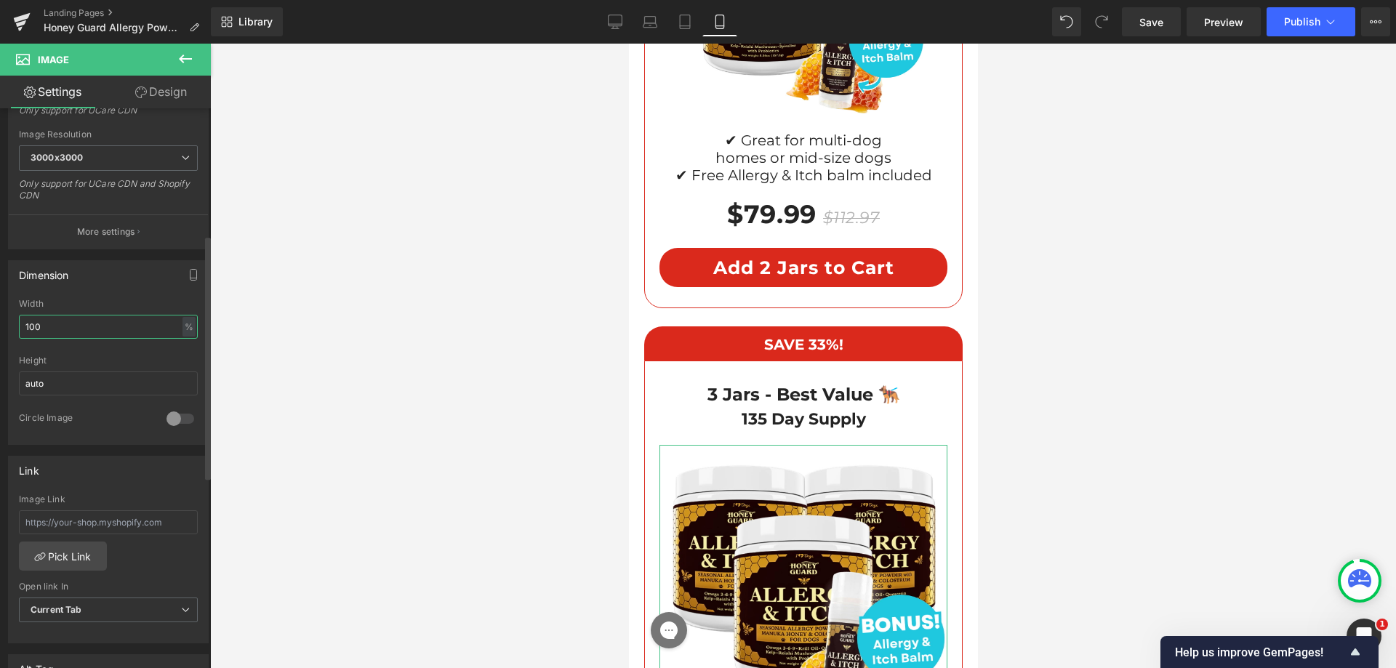
click at [57, 335] on input "100" at bounding box center [108, 327] width 179 height 24
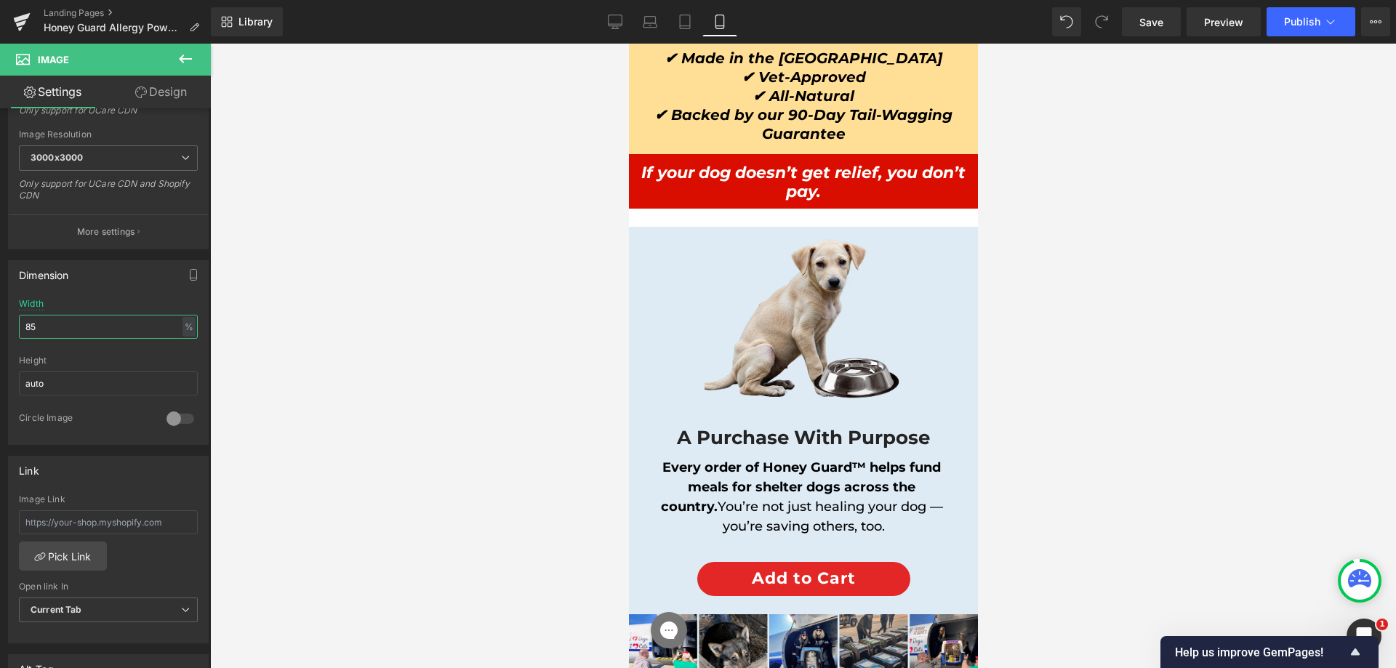
scroll to position [13129, 0]
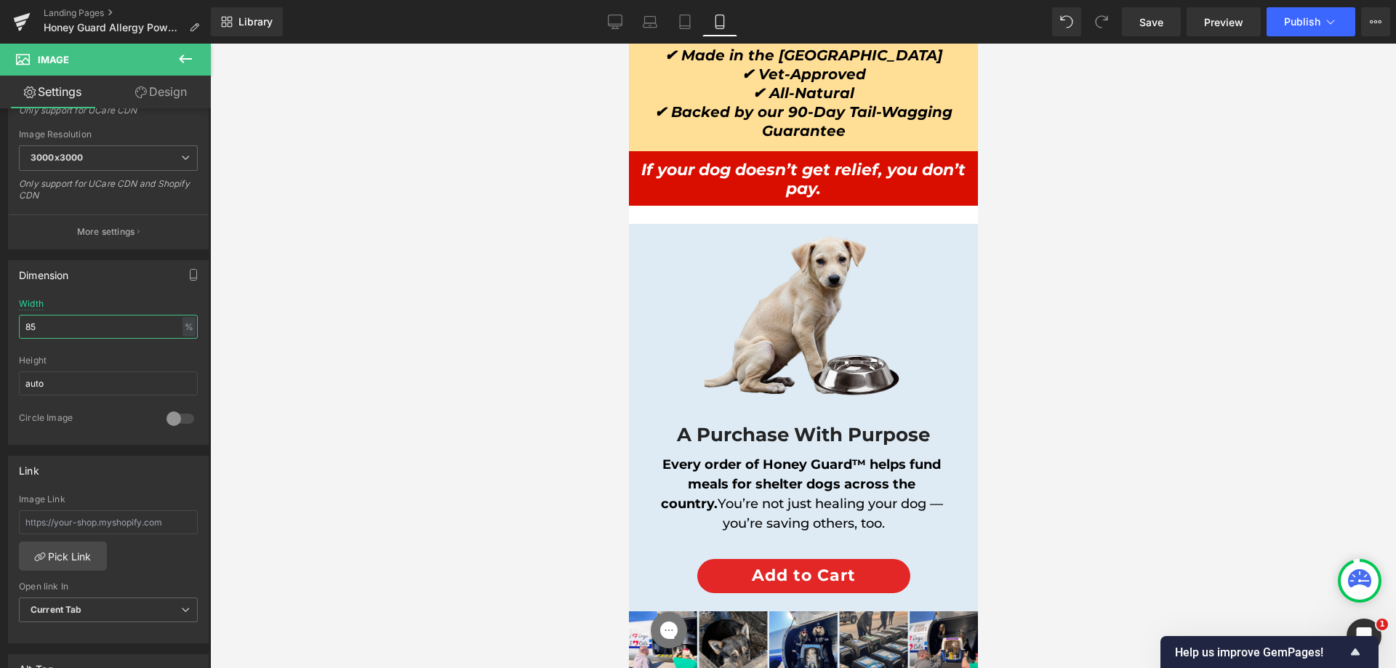
type input "85"
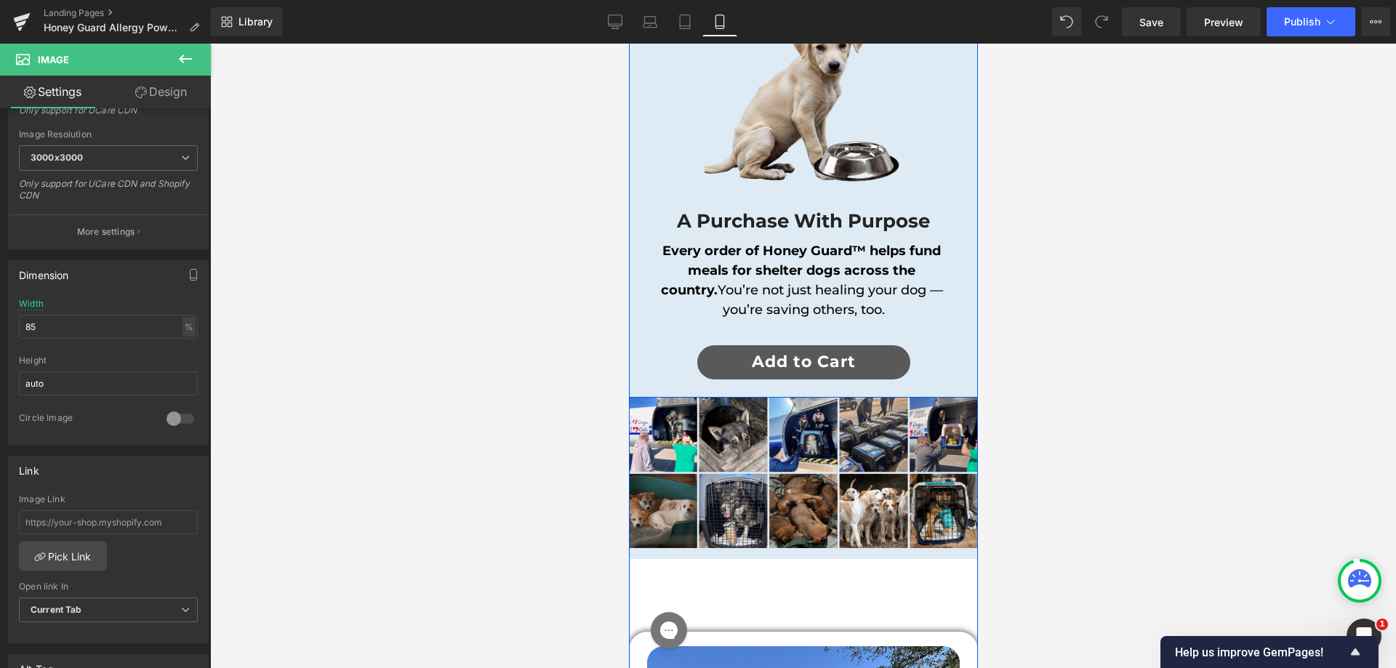
scroll to position [13347, 0]
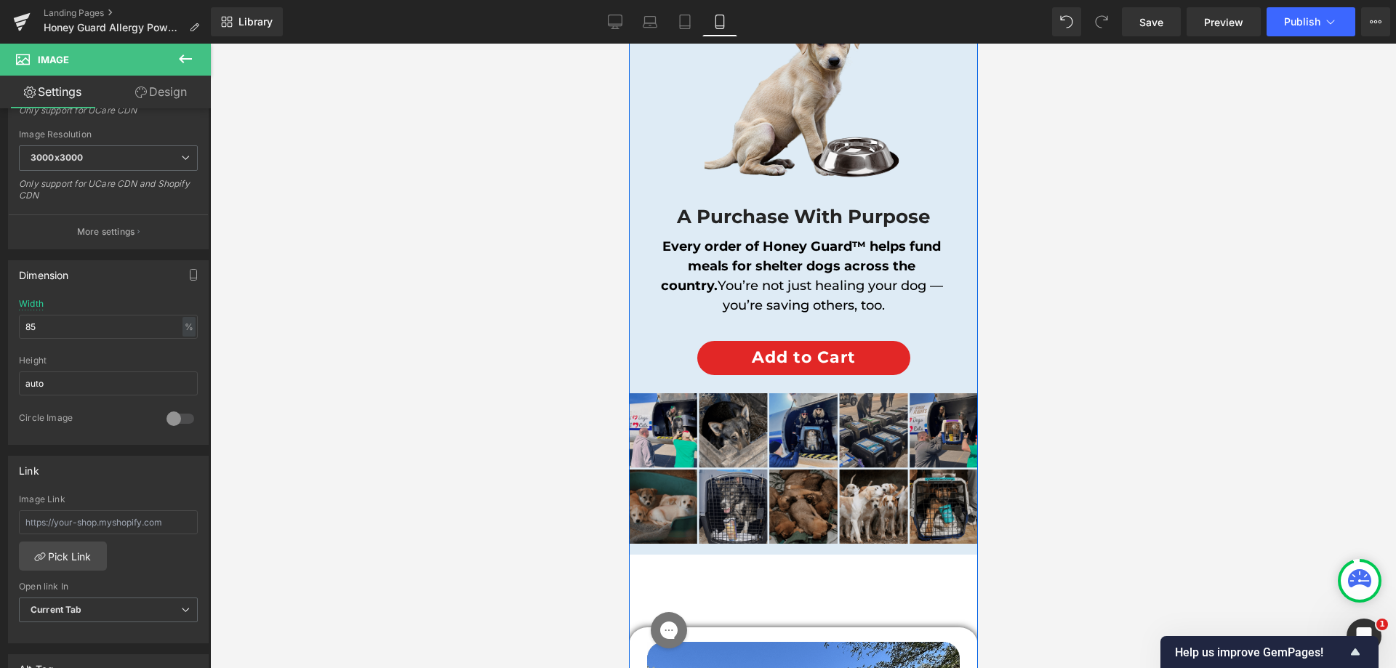
drag, startPoint x: 661, startPoint y: 391, endPoint x: 736, endPoint y: 388, distance: 75.0
click at [661, 393] on img at bounding box center [802, 468] width 349 height 151
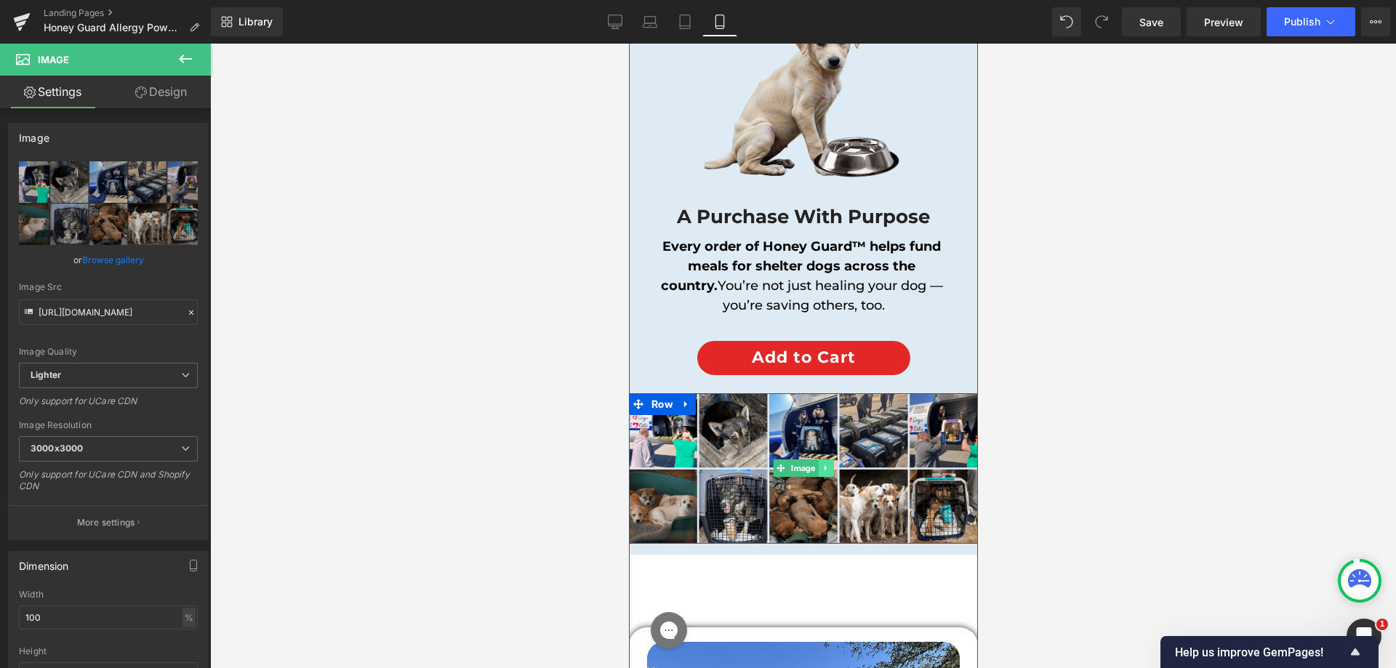
click at [821, 464] on icon at bounding box center [825, 468] width 8 height 9
click at [814, 465] on icon at bounding box center [818, 469] width 8 height 8
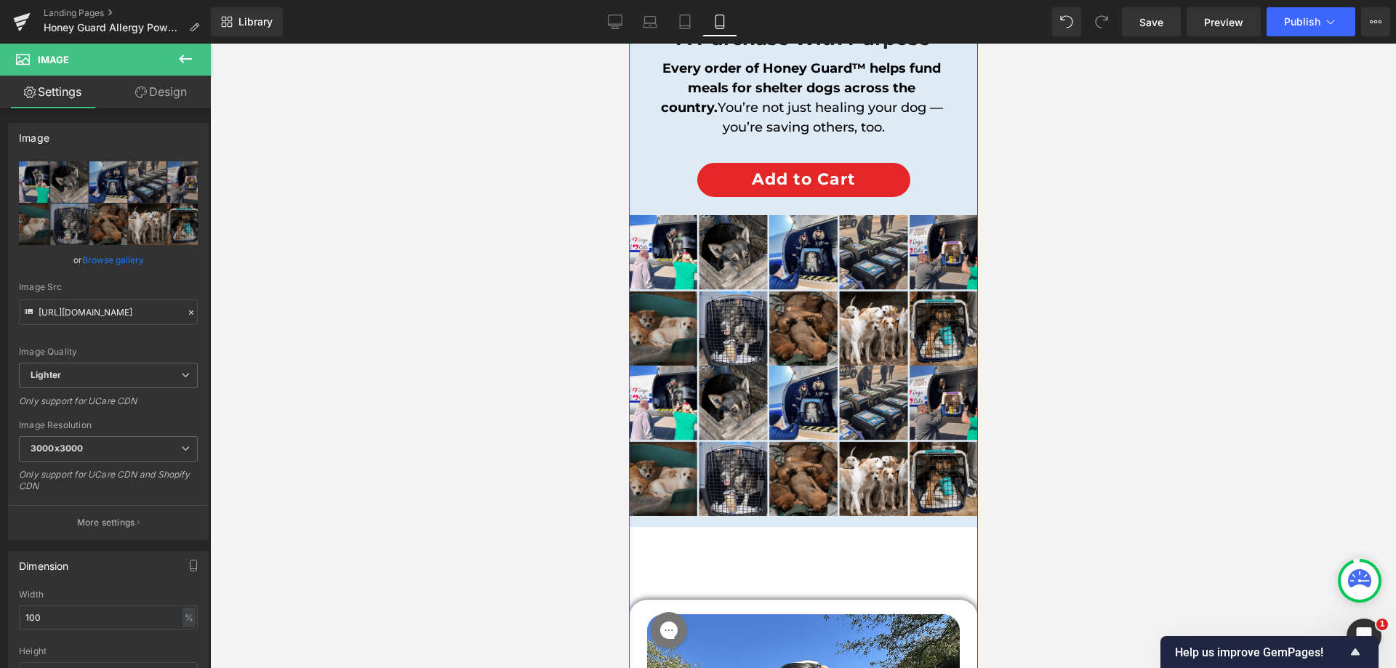
scroll to position [13307, 0]
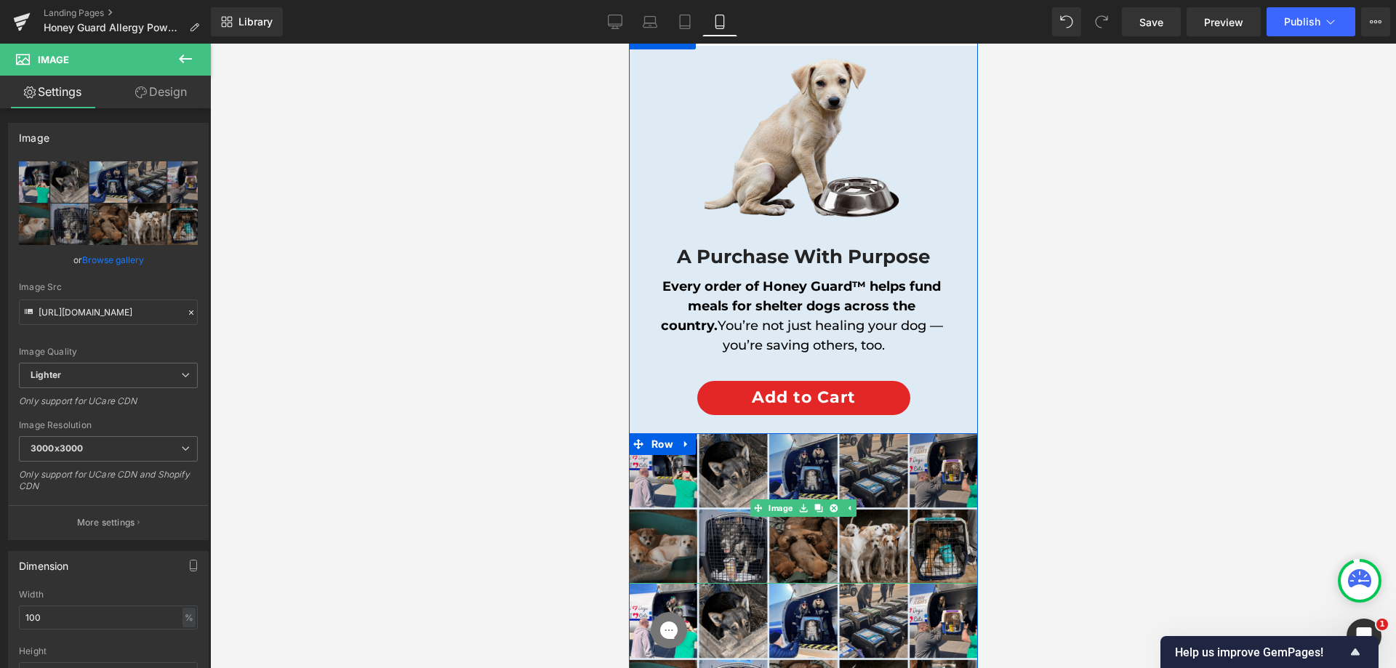
click at [756, 466] on div "Image" at bounding box center [802, 508] width 349 height 151
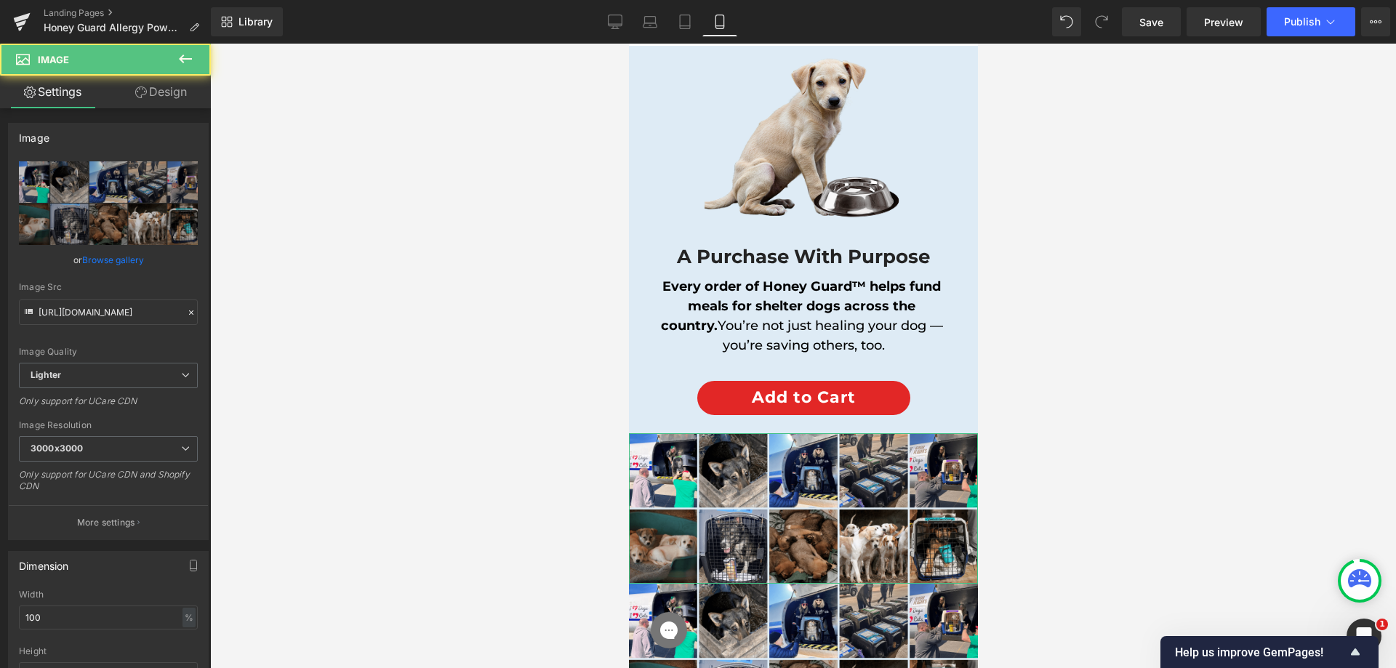
click at [169, 99] on link "Design" at bounding box center [160, 92] width 105 height 33
click at [0, 0] on div "Visibility" at bounding box center [0, 0] width 0 height 0
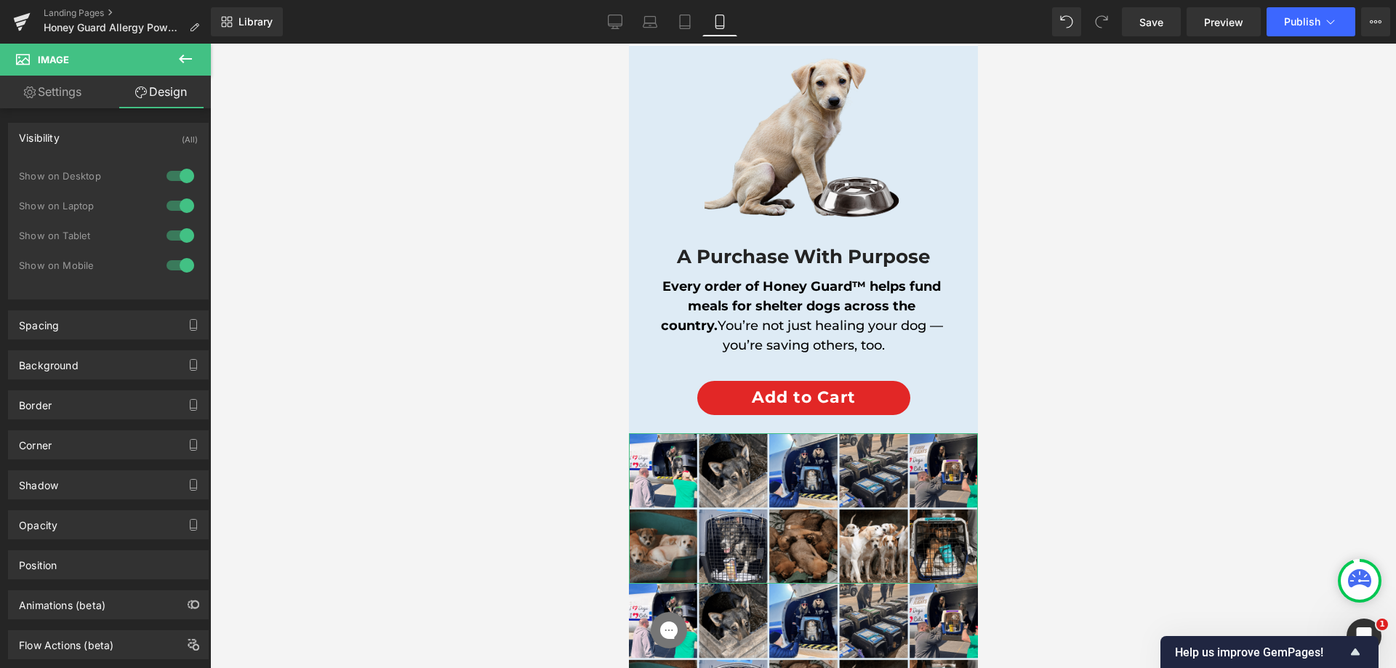
click at [171, 270] on div at bounding box center [180, 265] width 35 height 23
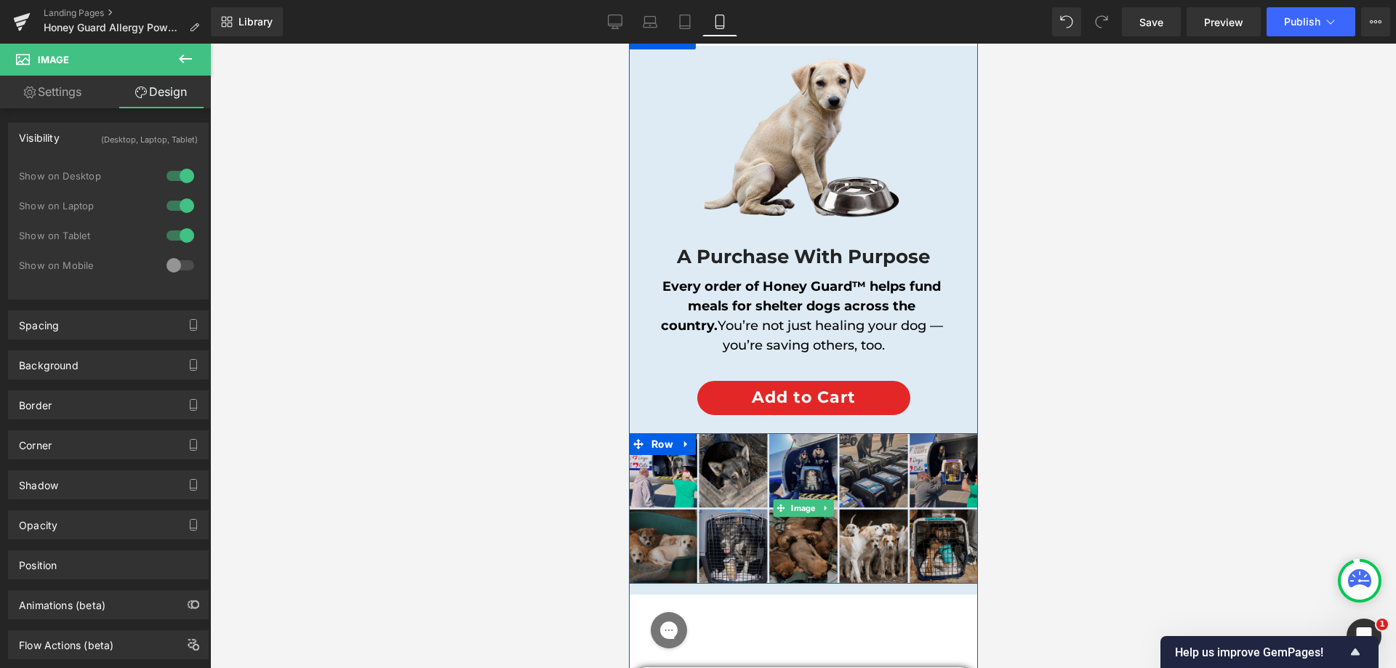
click at [857, 481] on img at bounding box center [802, 508] width 349 height 151
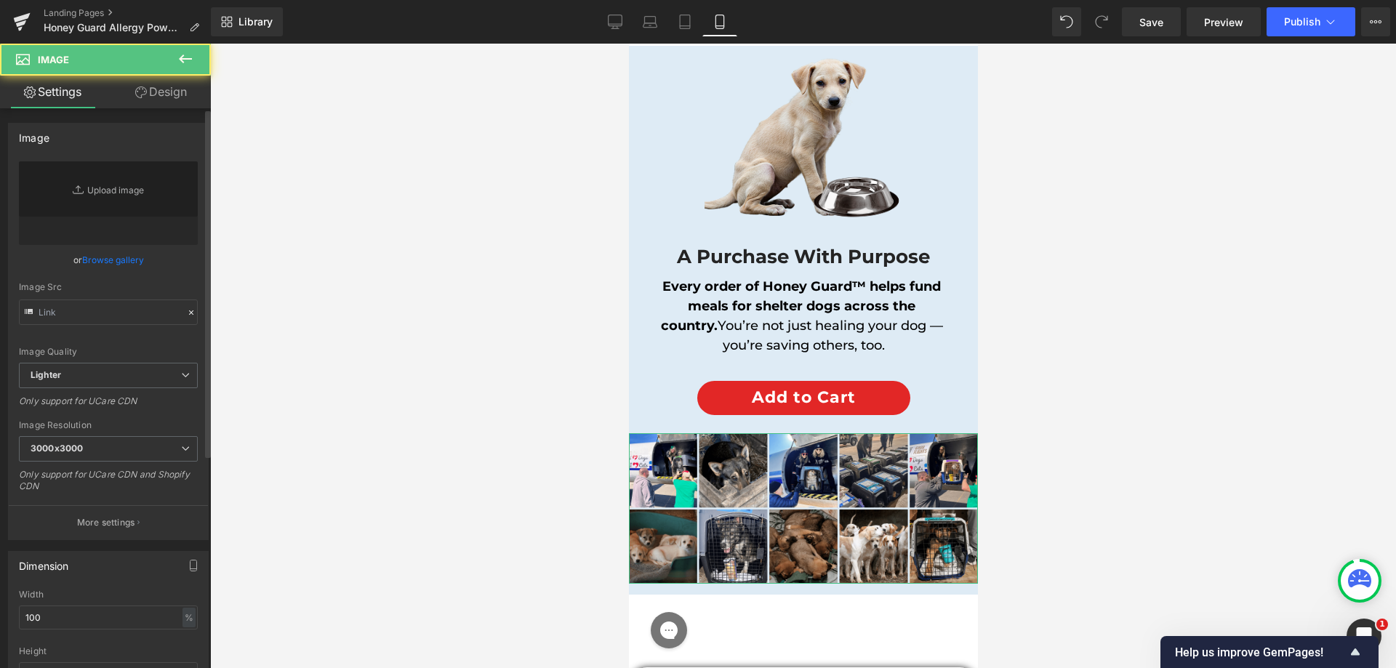
type input "[URL][DOMAIN_NAME]"
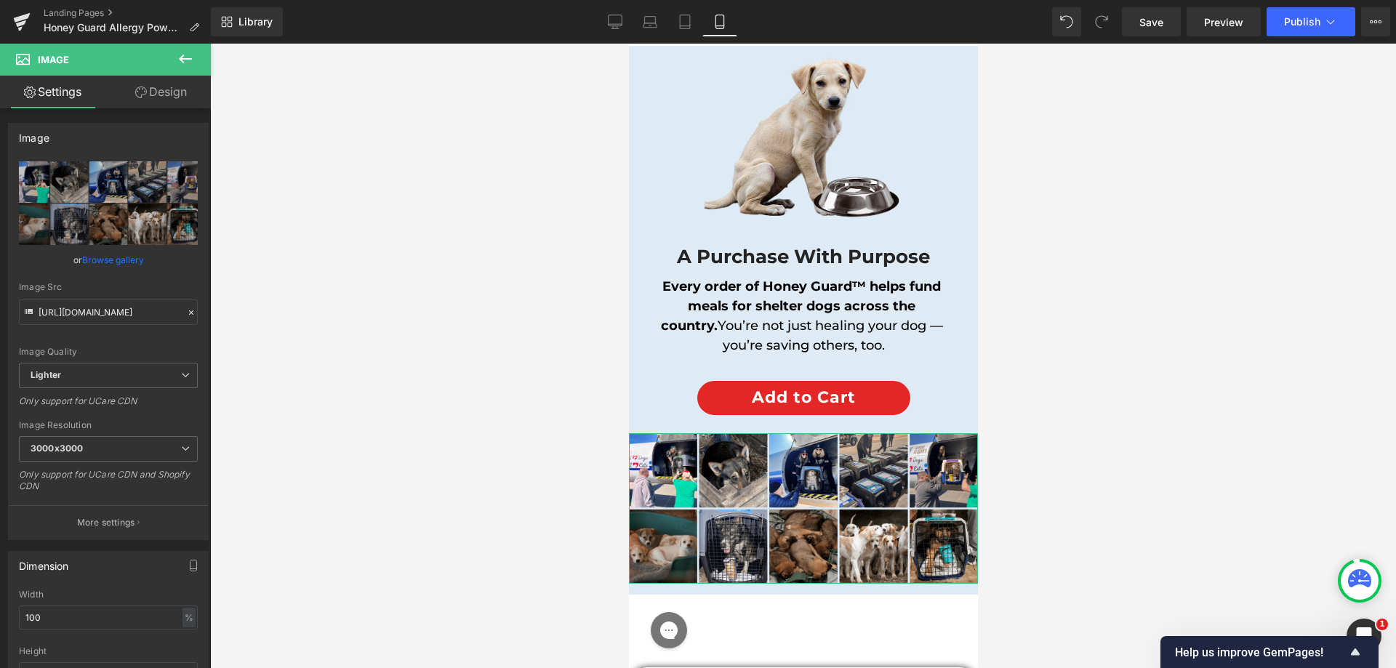
click at [164, 95] on link "Design" at bounding box center [160, 92] width 105 height 33
click at [0, 0] on div "Visibility" at bounding box center [0, 0] width 0 height 0
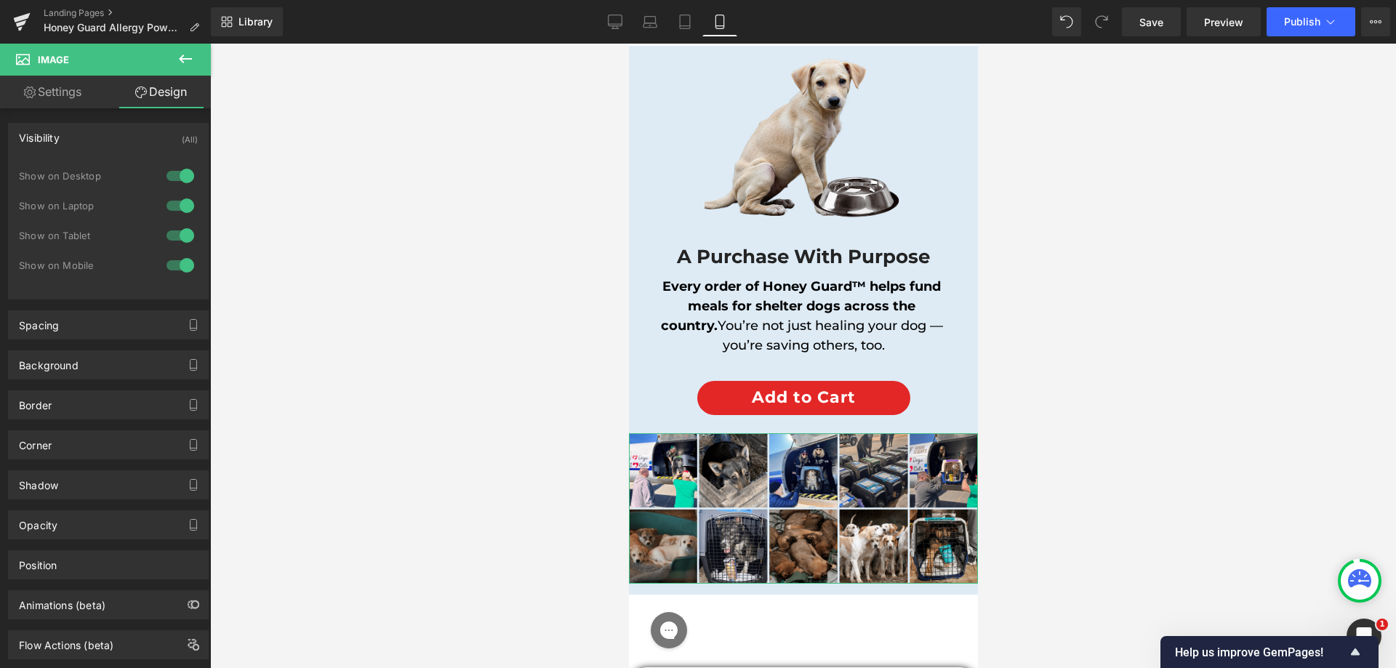
click at [183, 171] on div at bounding box center [180, 175] width 35 height 23
click at [170, 201] on div at bounding box center [180, 205] width 35 height 23
click at [167, 239] on div at bounding box center [180, 235] width 35 height 23
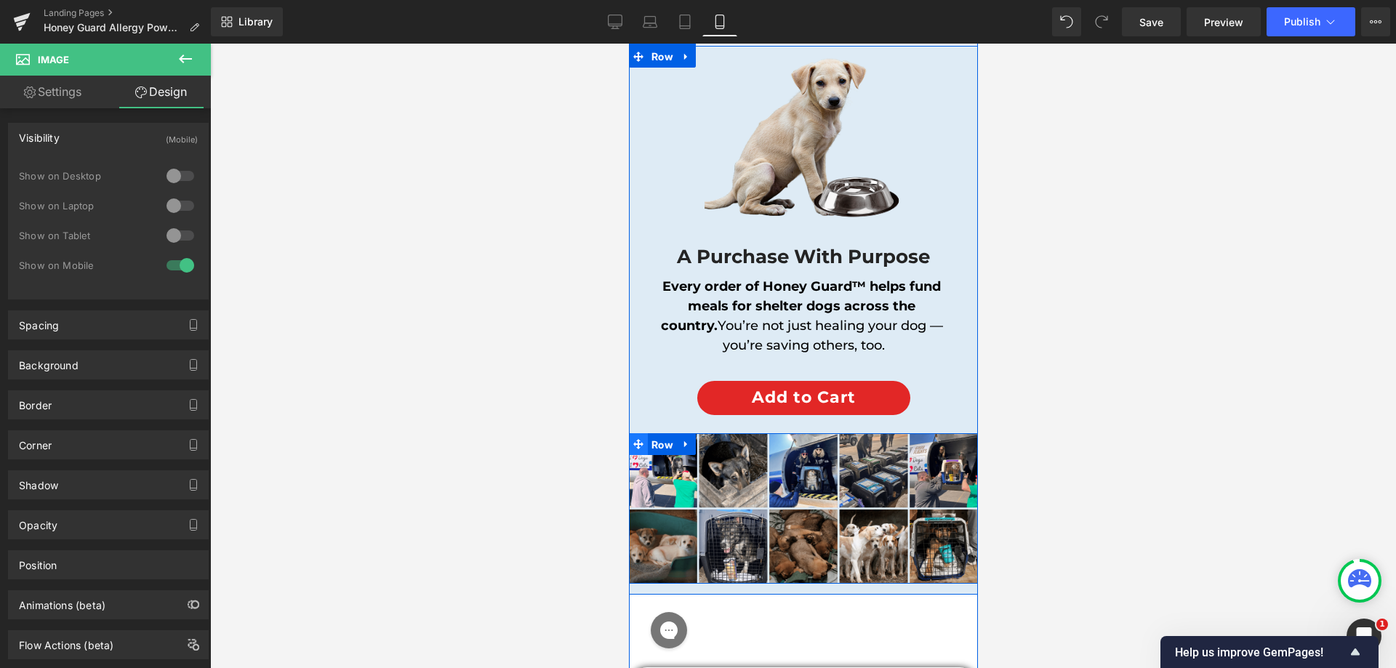
click at [647, 434] on span "Row" at bounding box center [661, 445] width 29 height 22
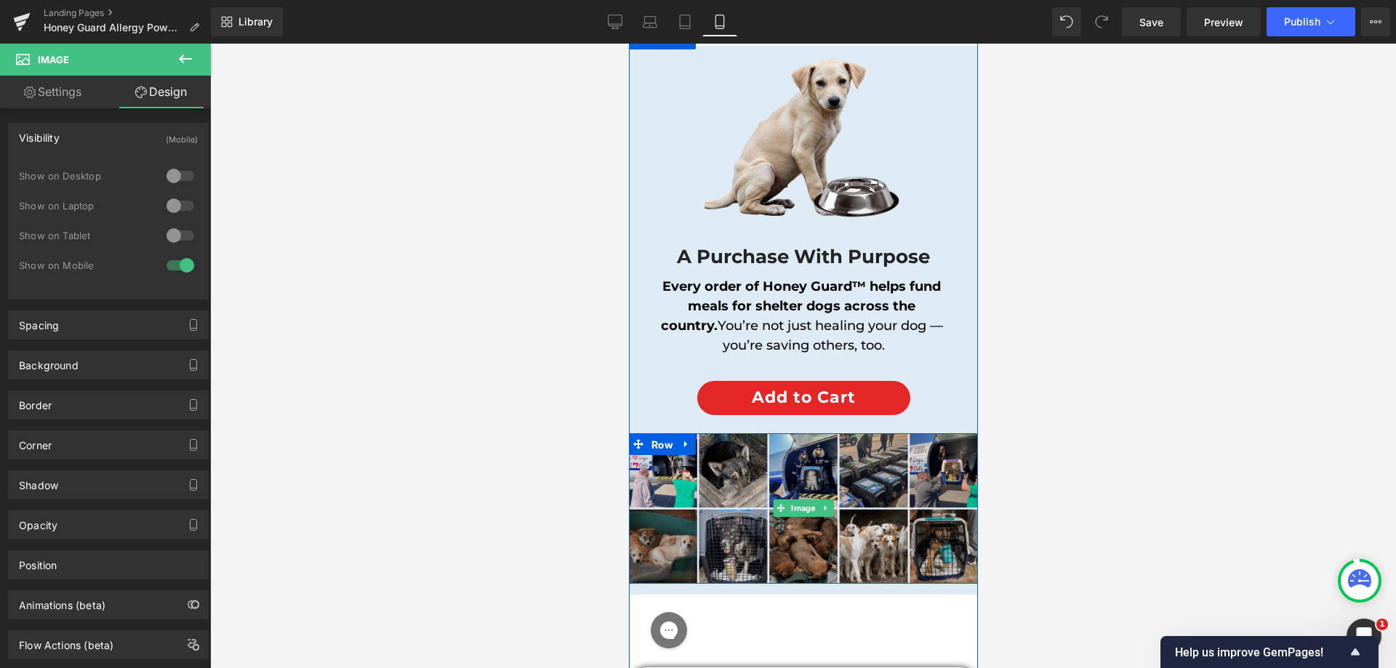
drag, startPoint x: 693, startPoint y: 449, endPoint x: 1145, endPoint y: 511, distance: 456.4
click at [693, 449] on img at bounding box center [802, 508] width 349 height 151
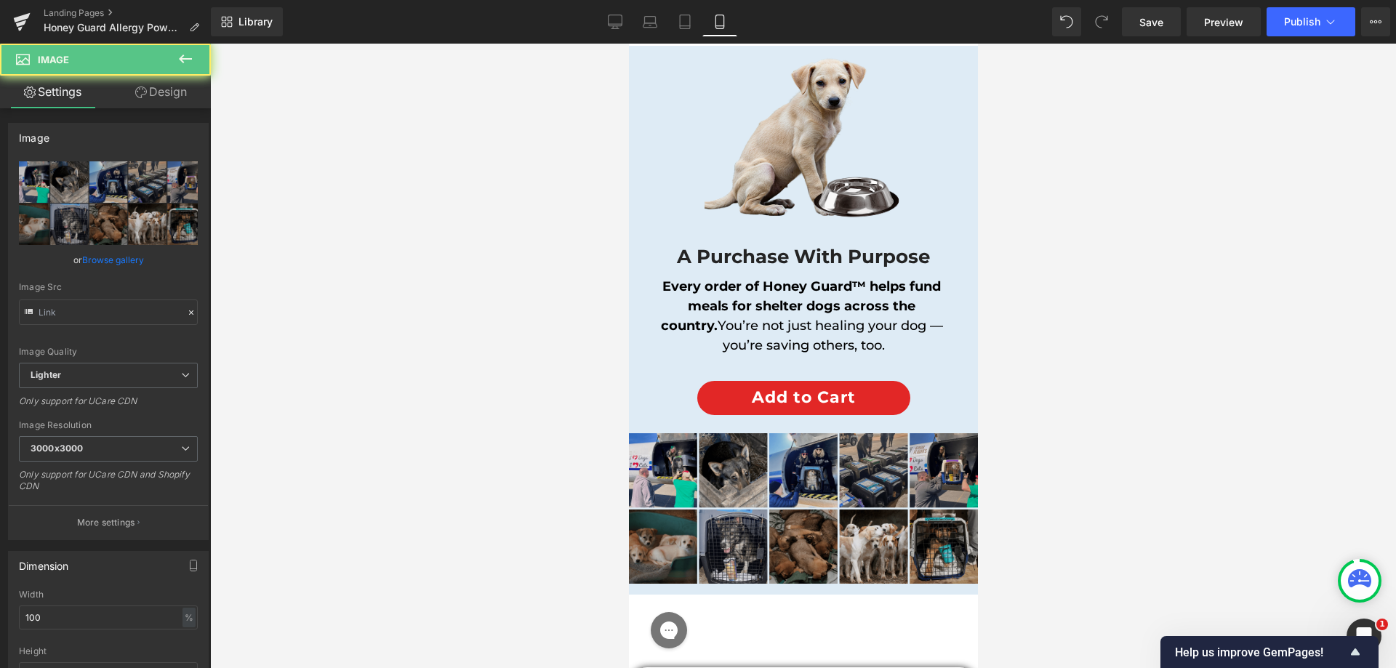
type input "[URL][DOMAIN_NAME]"
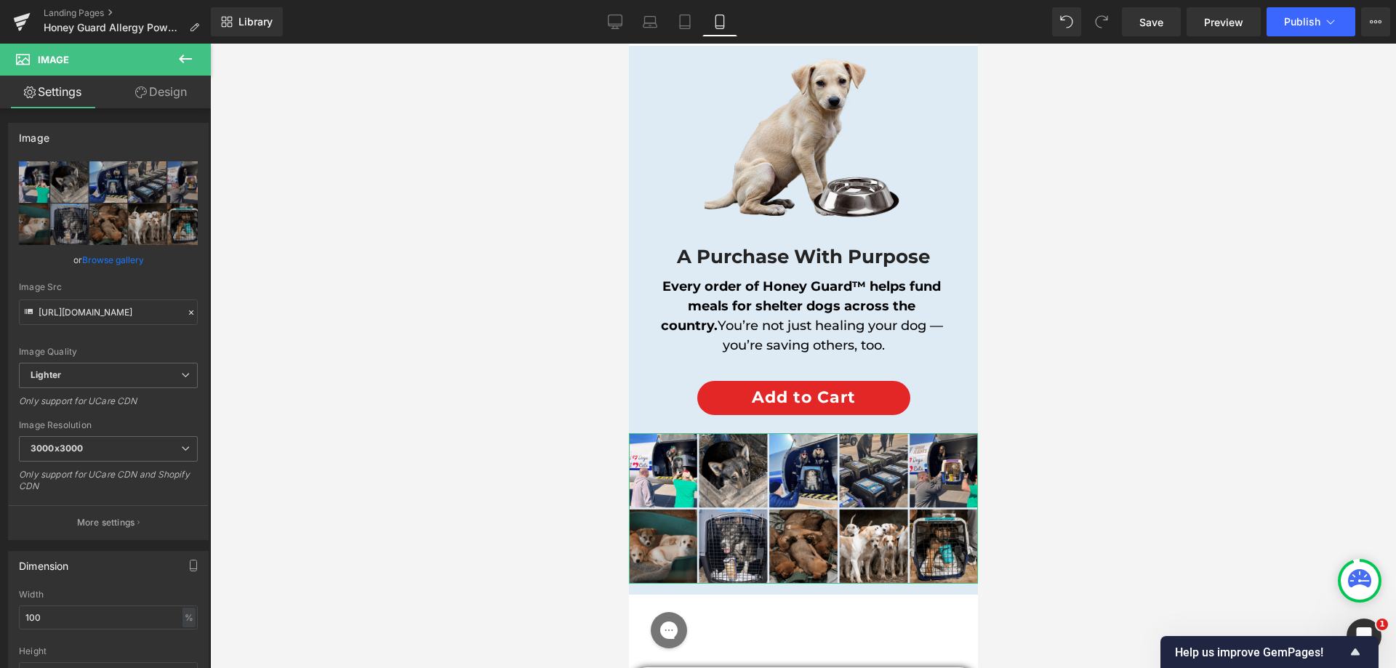
click at [99, 260] on link "Browse gallery" at bounding box center [113, 259] width 62 height 25
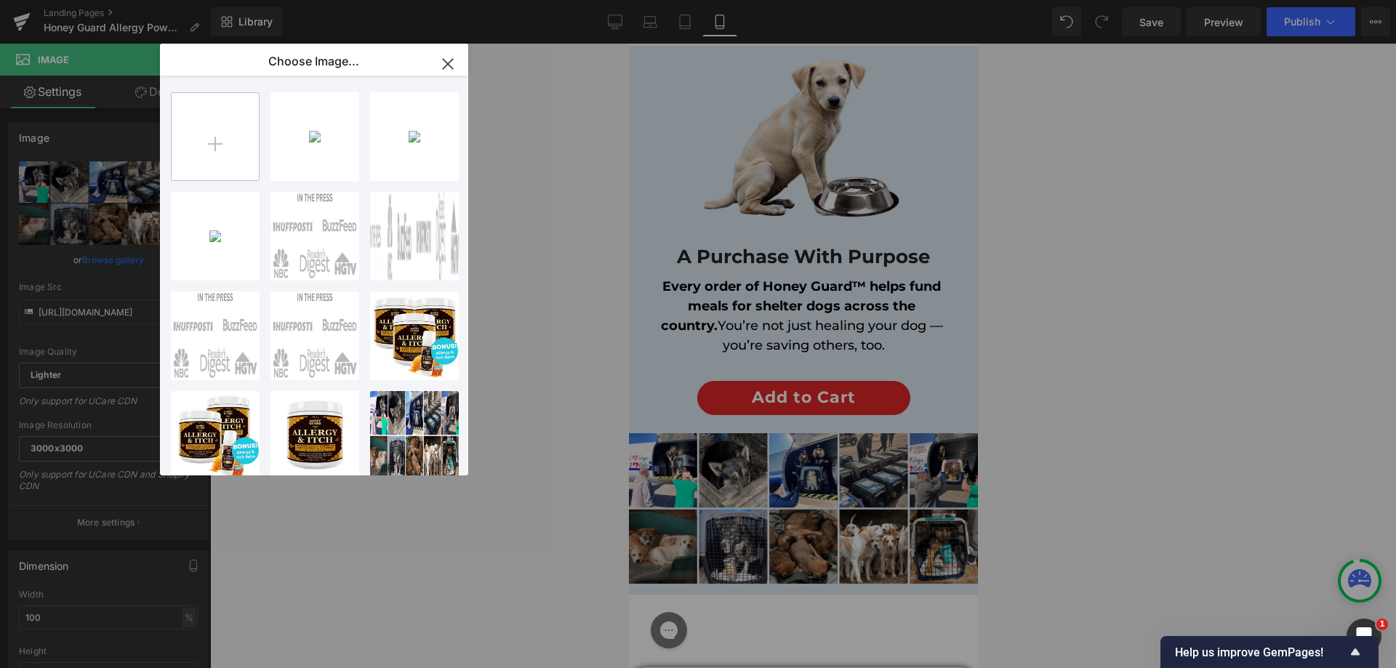
click at [211, 161] on input "file" at bounding box center [215, 136] width 87 height 87
type input "C:\fakepath\Group 85.png"
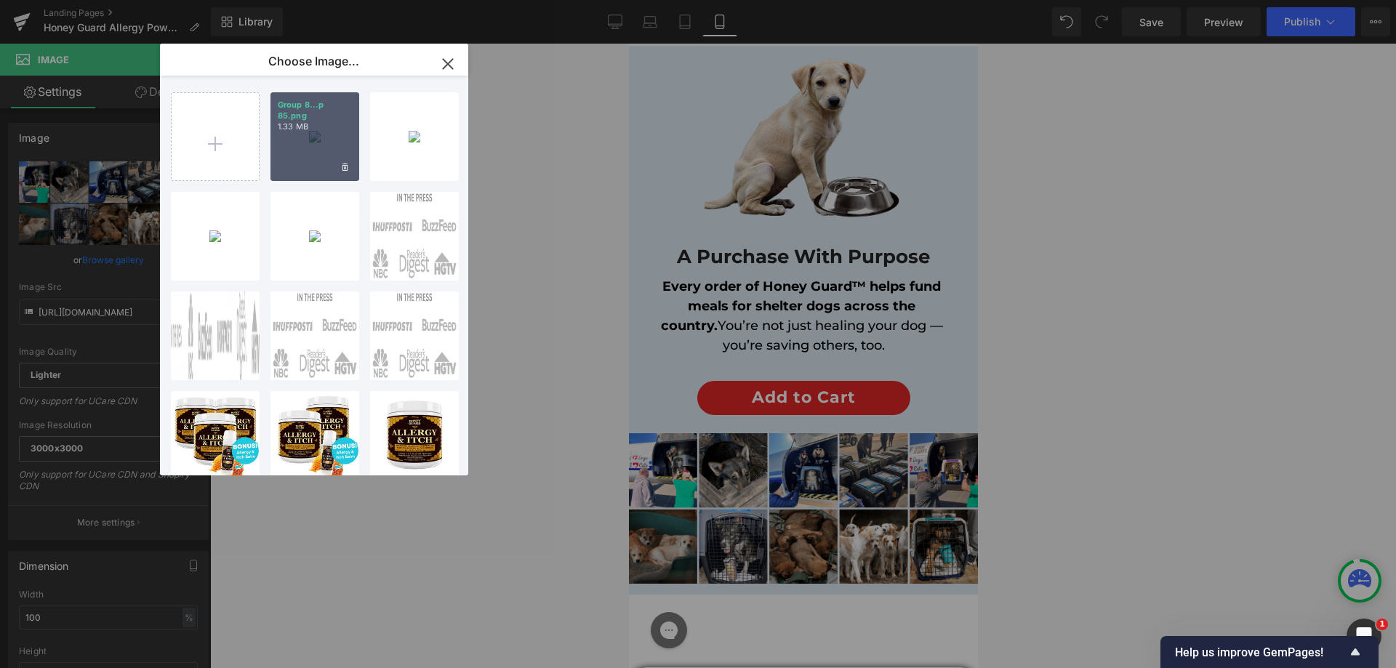
click at [329, 123] on p "1.33 MB" at bounding box center [315, 126] width 74 height 11
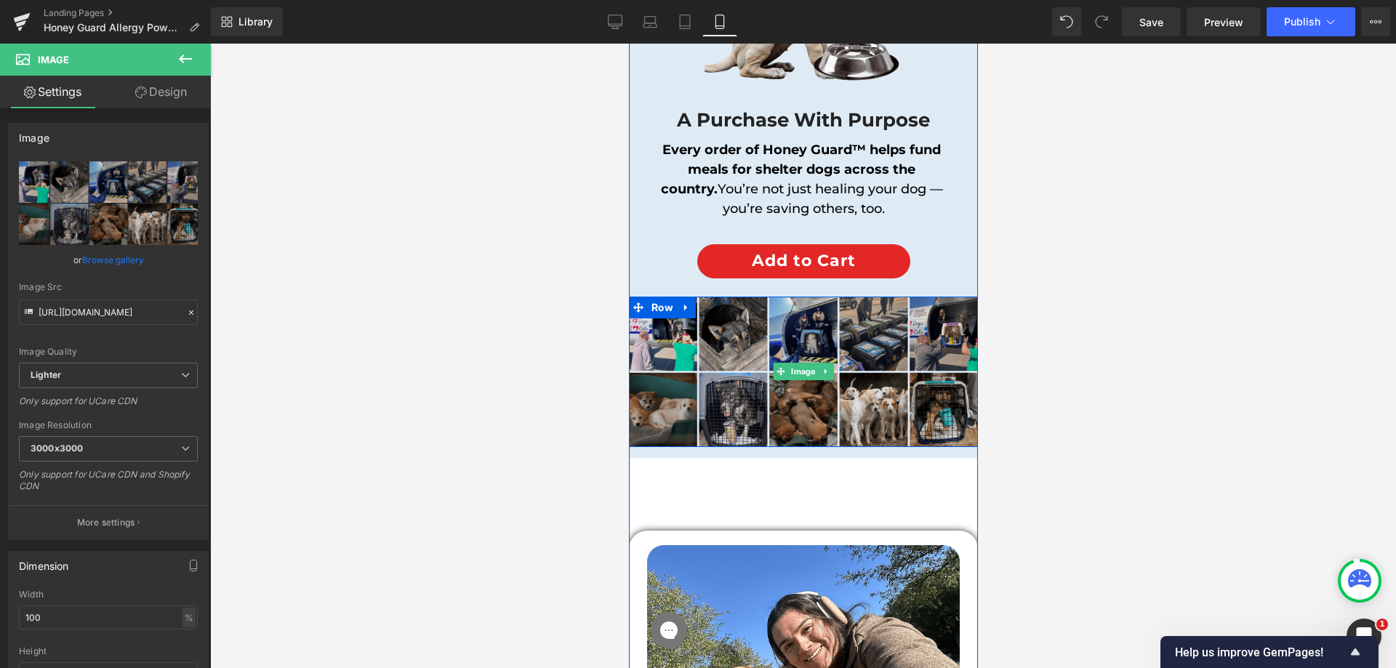
scroll to position [13452, 0]
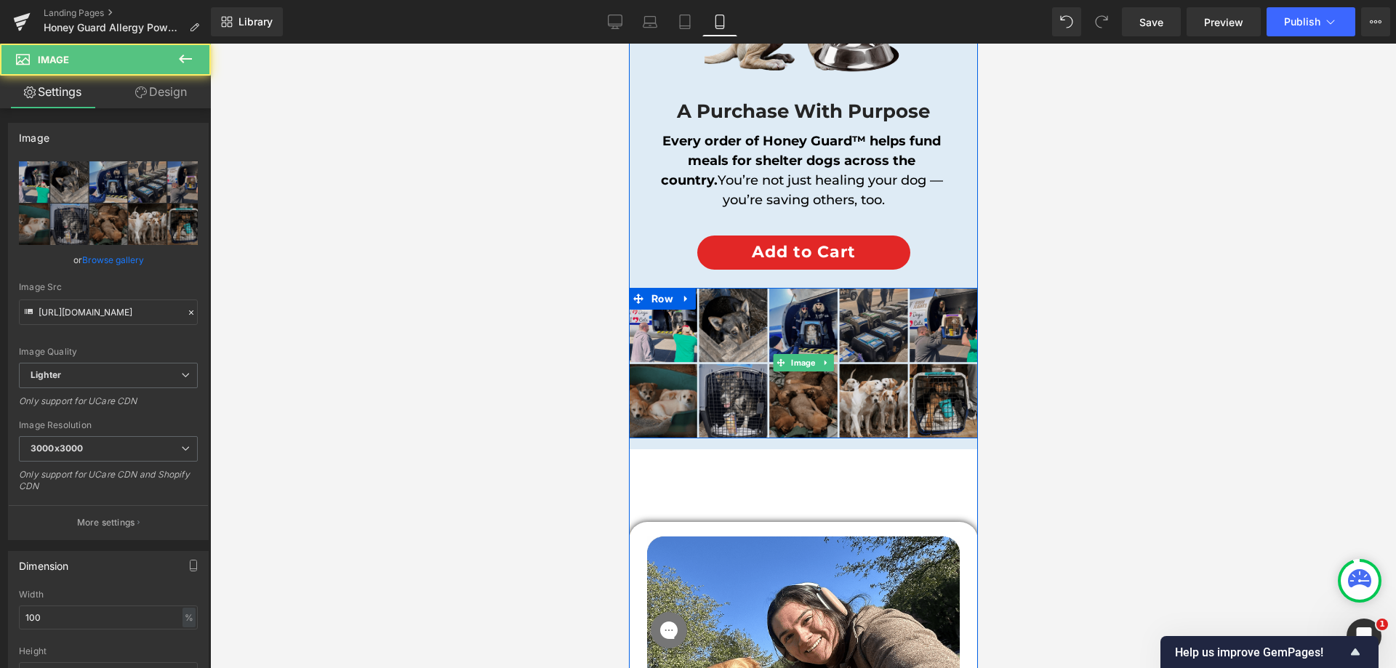
click at [804, 334] on img at bounding box center [802, 363] width 349 height 151
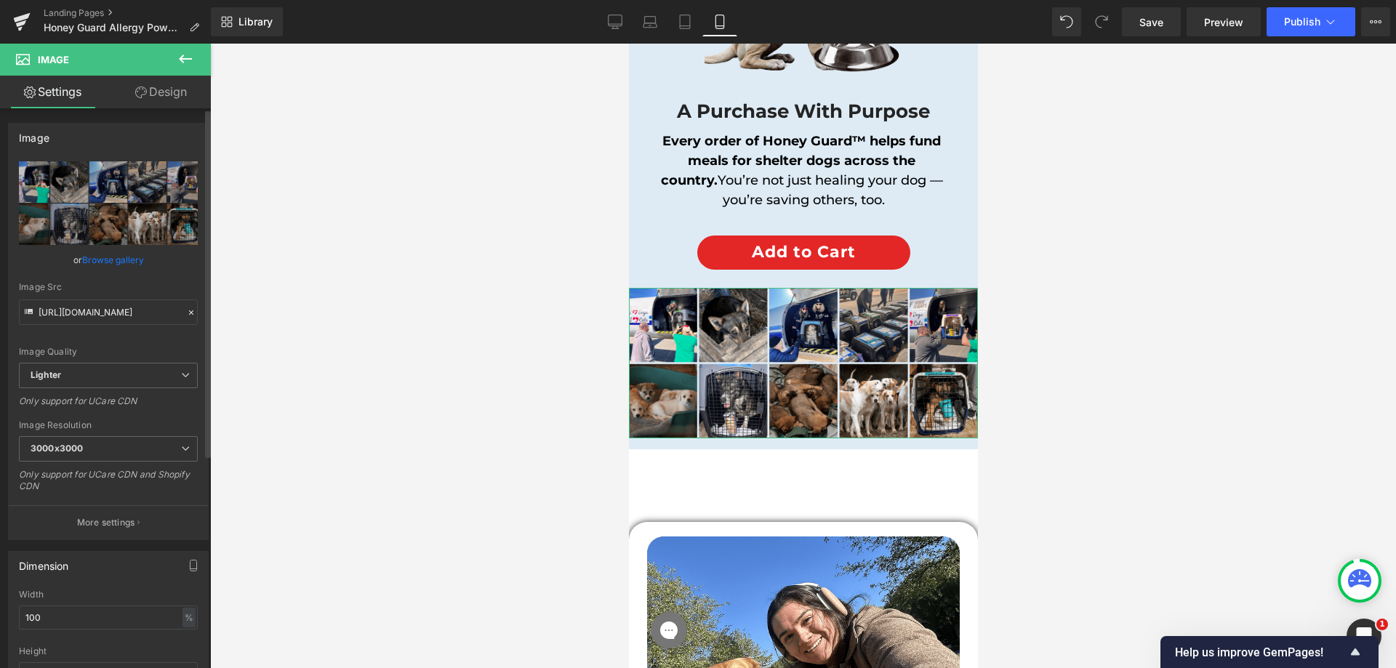
click at [119, 268] on link "Browse gallery" at bounding box center [113, 259] width 62 height 25
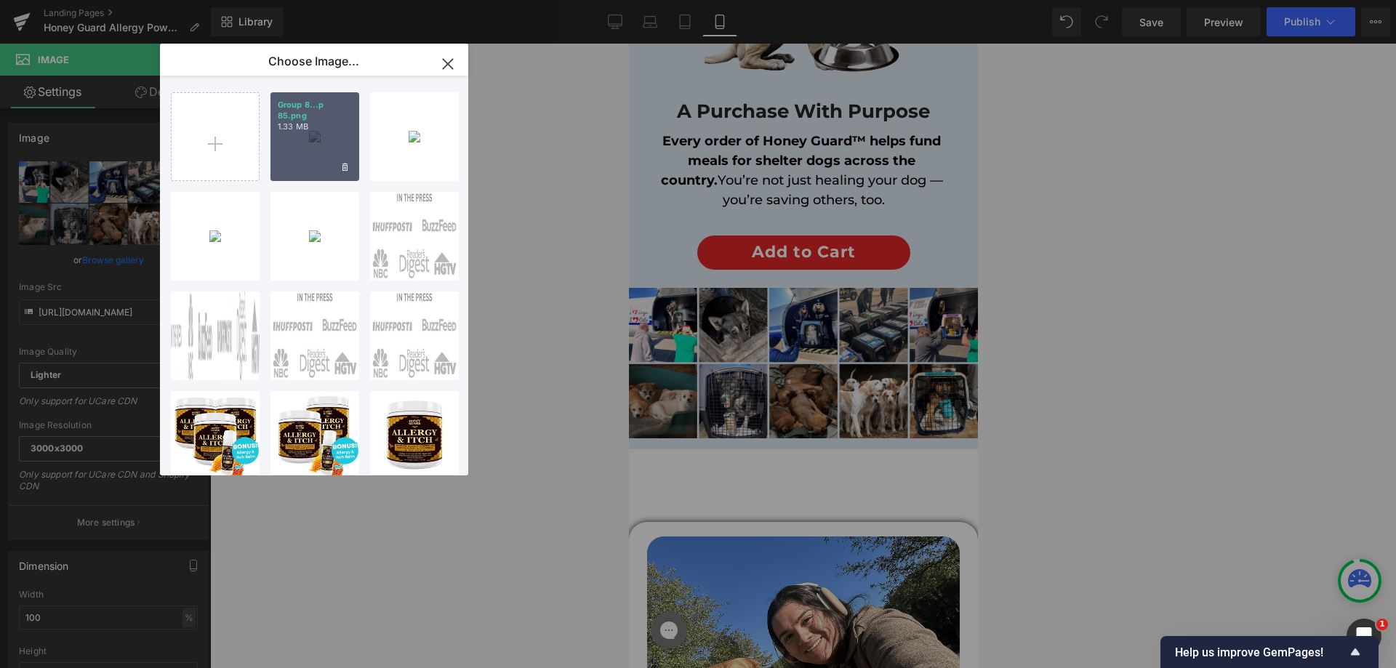
click at [290, 149] on div "Group 8...p 85.png 1.33 MB" at bounding box center [315, 136] width 89 height 89
type input "[URL][DOMAIN_NAME]"
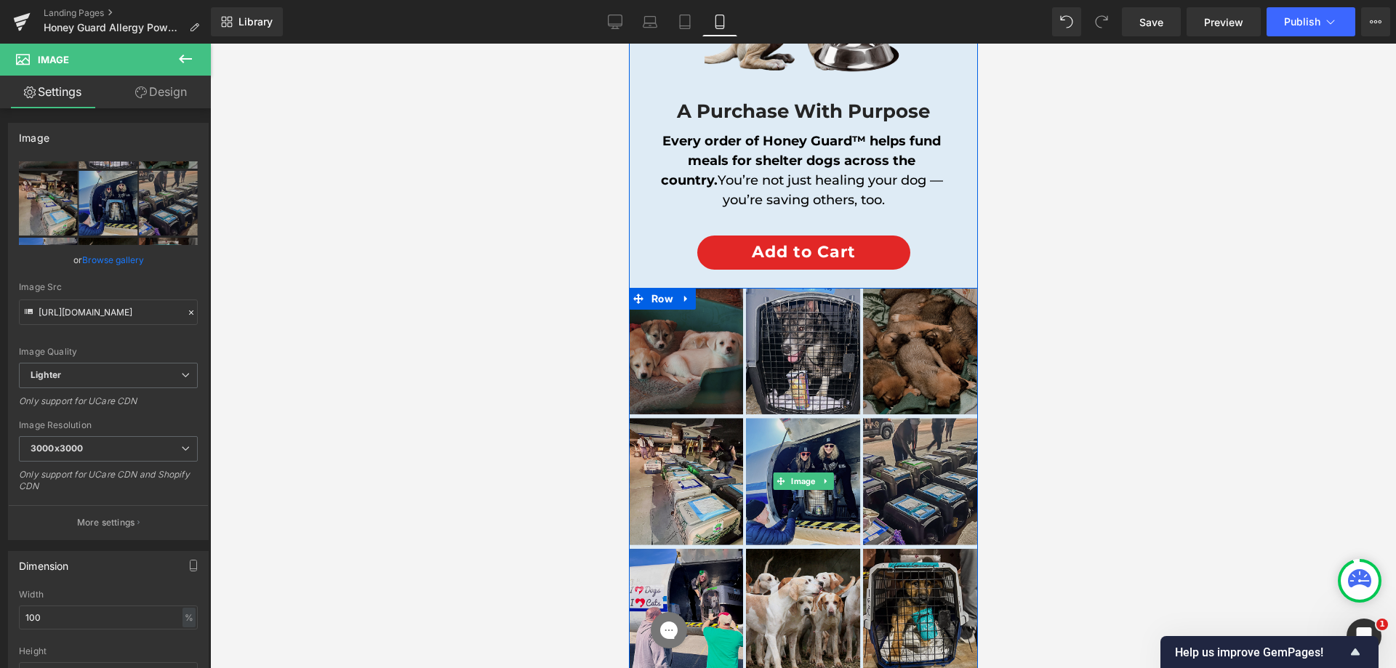
click at [838, 343] on img at bounding box center [802, 482] width 349 height 388
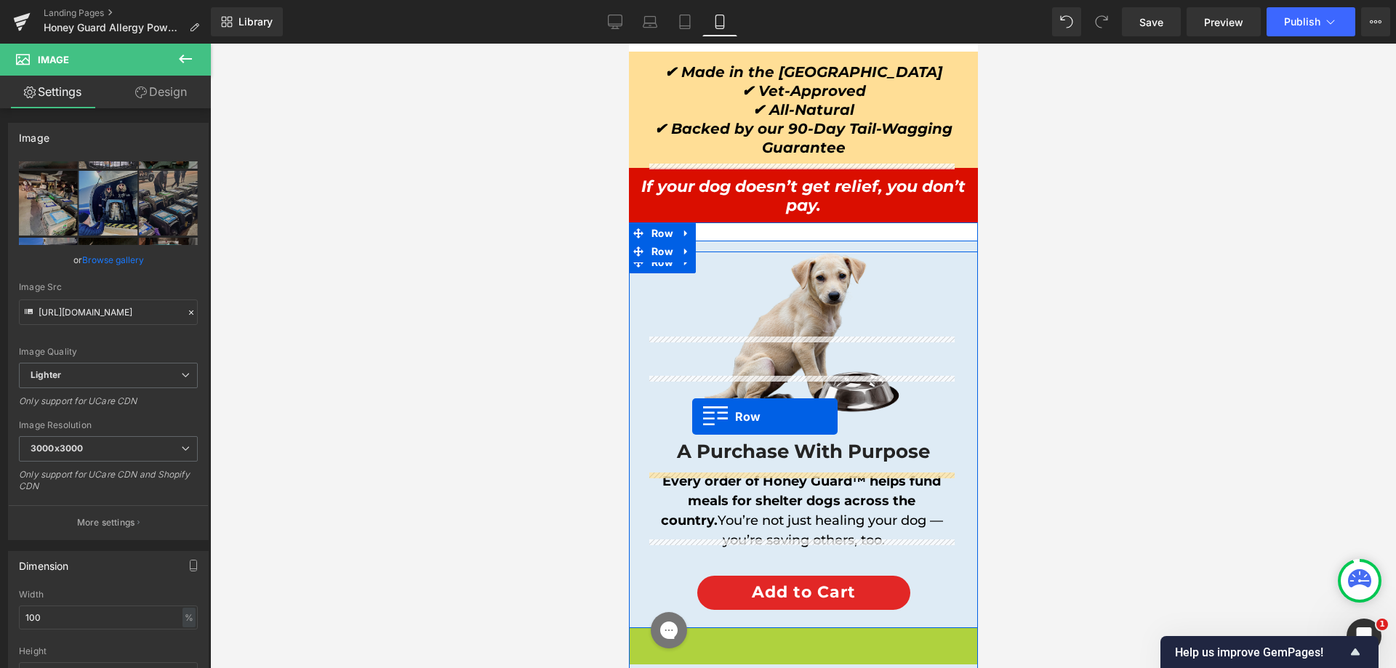
scroll to position [13089, 0]
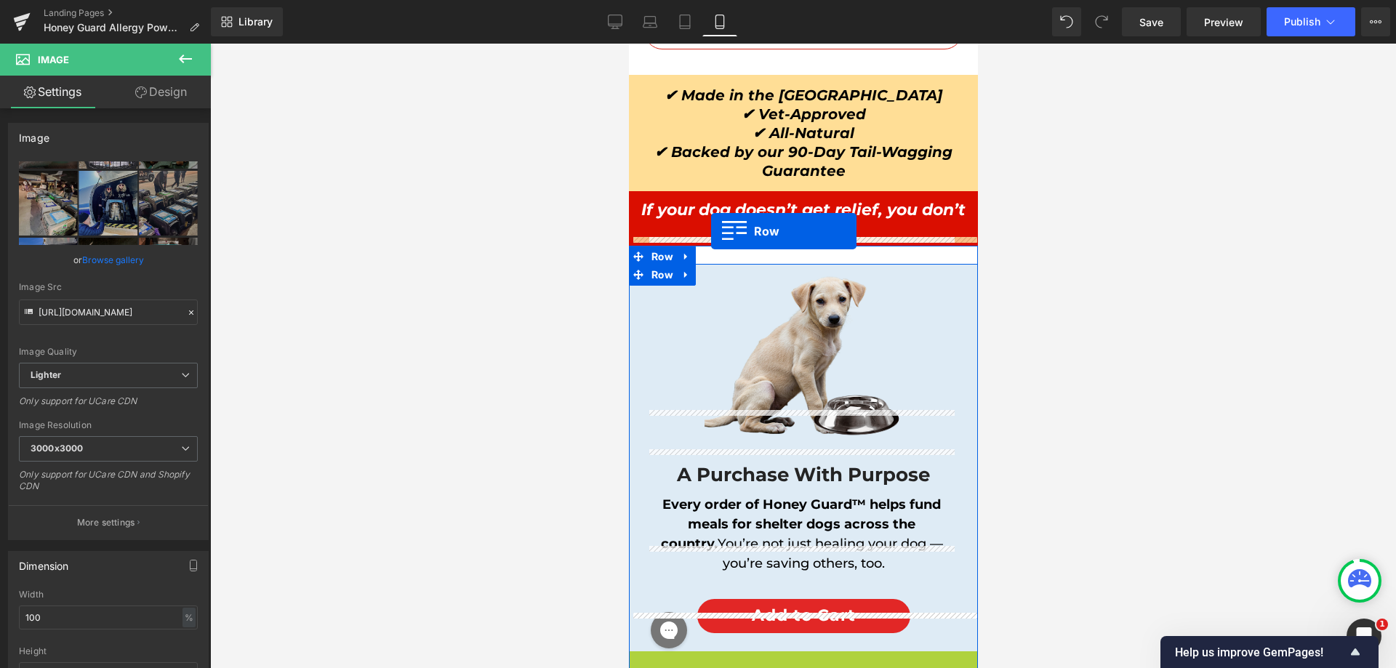
drag, startPoint x: 636, startPoint y: 262, endPoint x: 710, endPoint y: 231, distance: 80.9
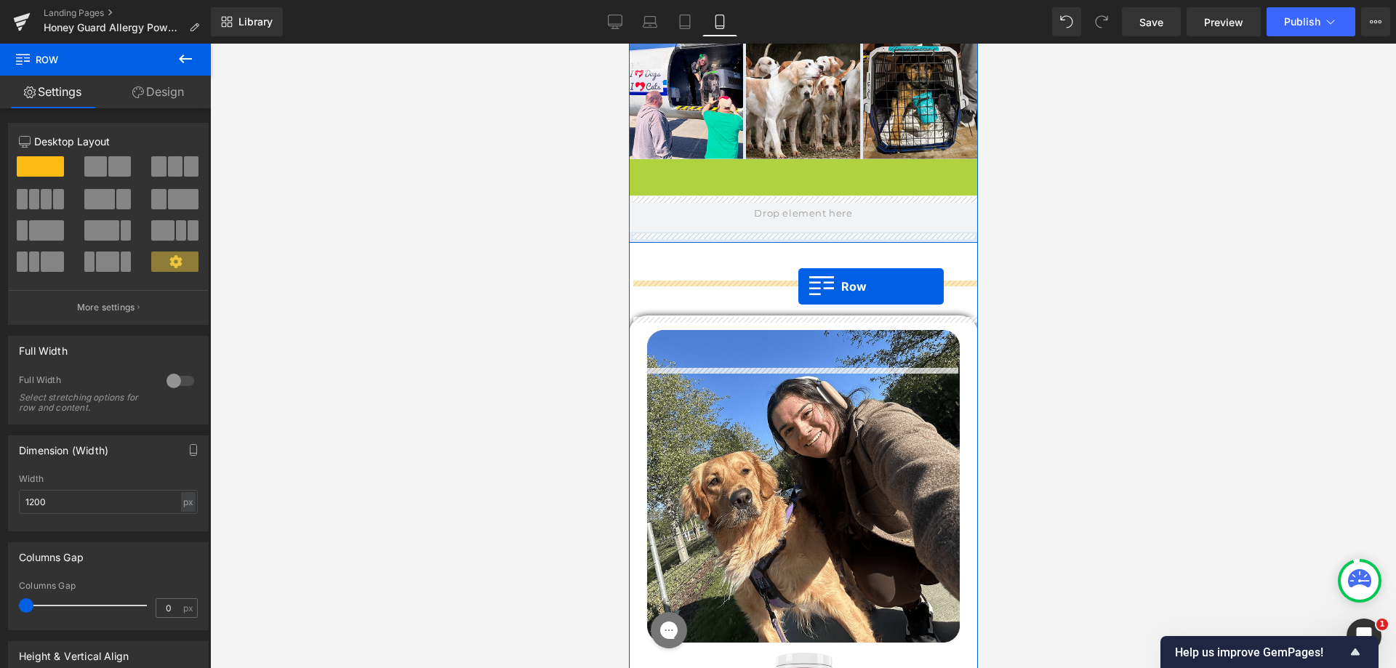
scroll to position [13598, 0]
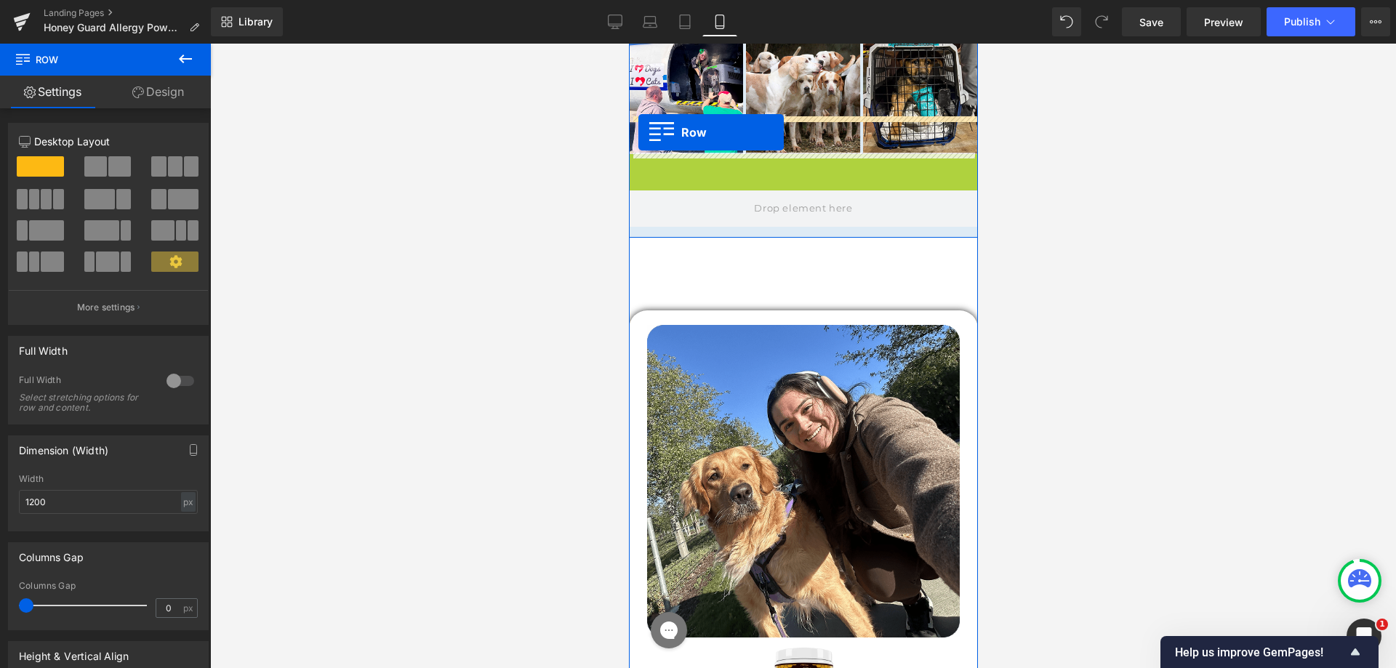
drag, startPoint x: 636, startPoint y: 273, endPoint x: 312, endPoint y: 198, distance: 332.9
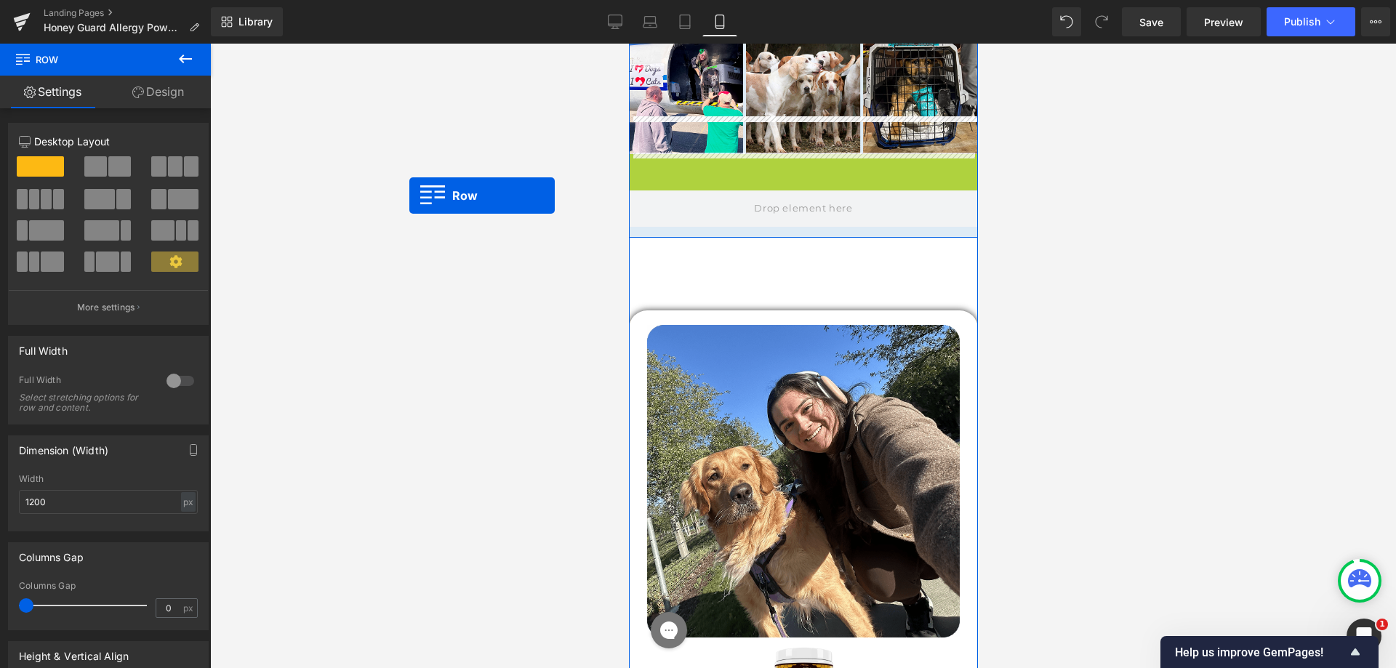
drag, startPoint x: 409, startPoint y: 196, endPoint x: 565, endPoint y: 238, distance: 161.2
click at [409, 195] on div at bounding box center [803, 356] width 1186 height 625
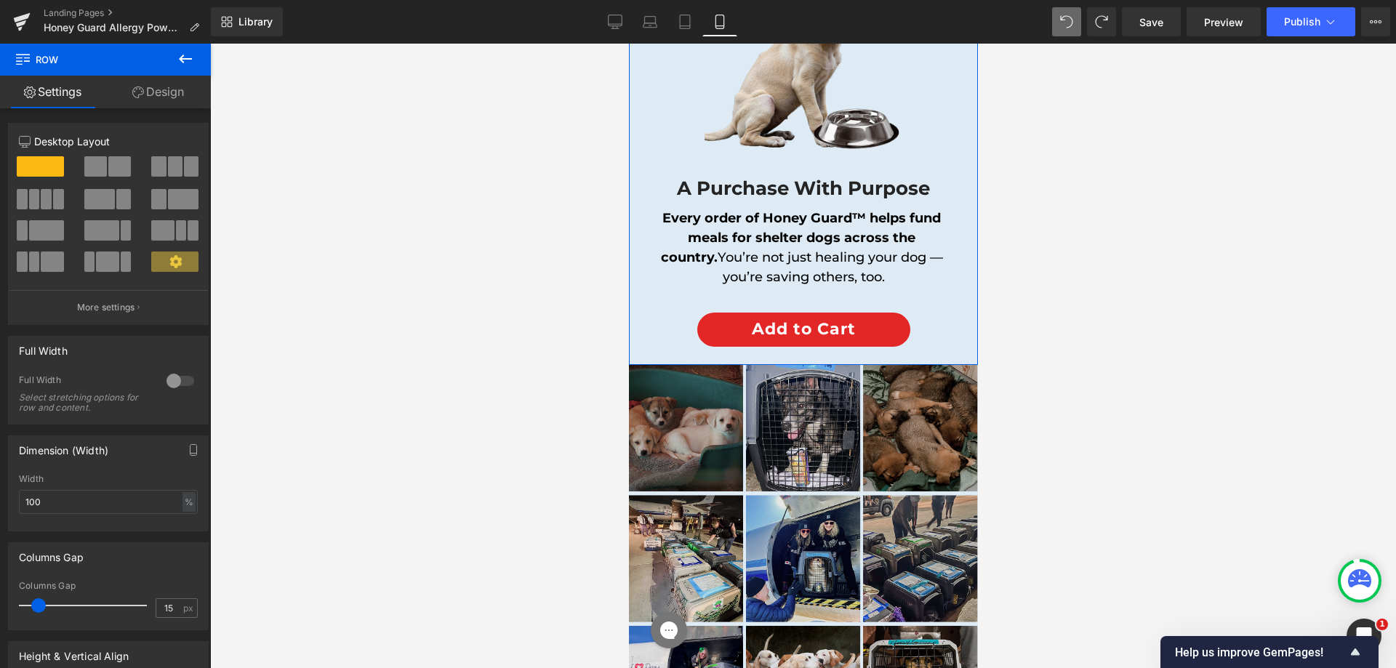
scroll to position [13428, 0]
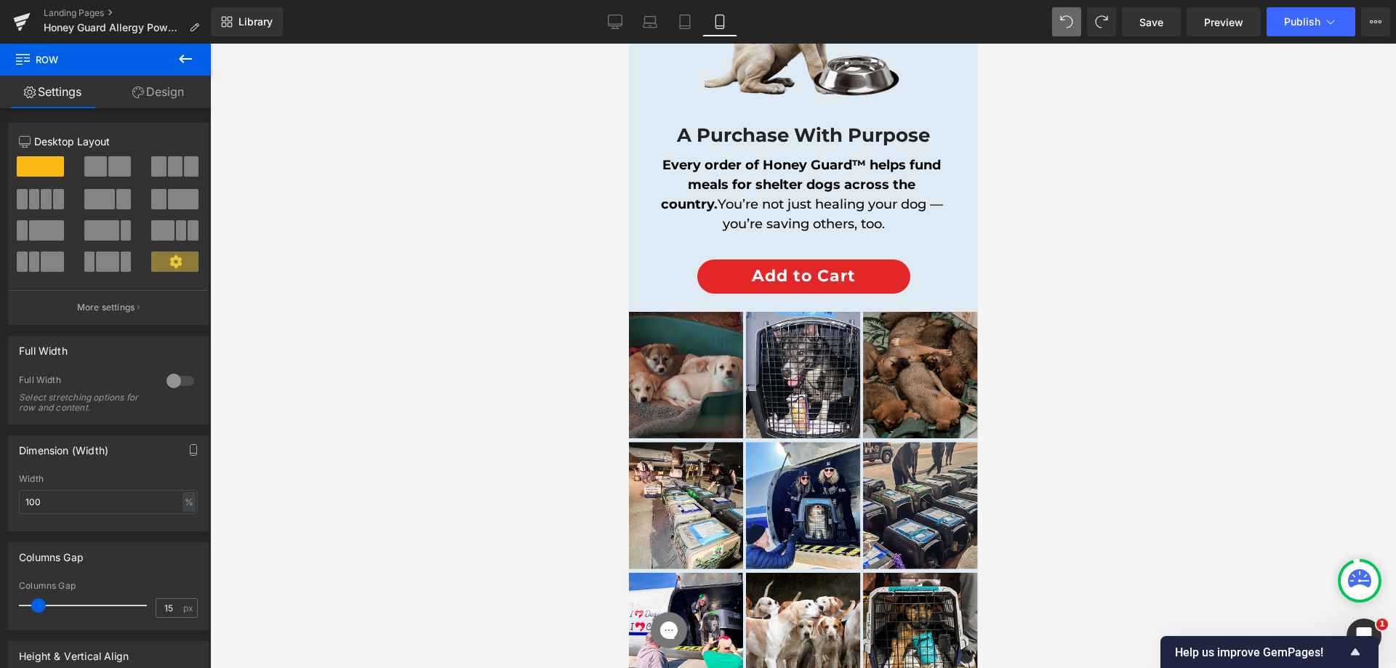
click at [702, 325] on img at bounding box center [802, 506] width 349 height 388
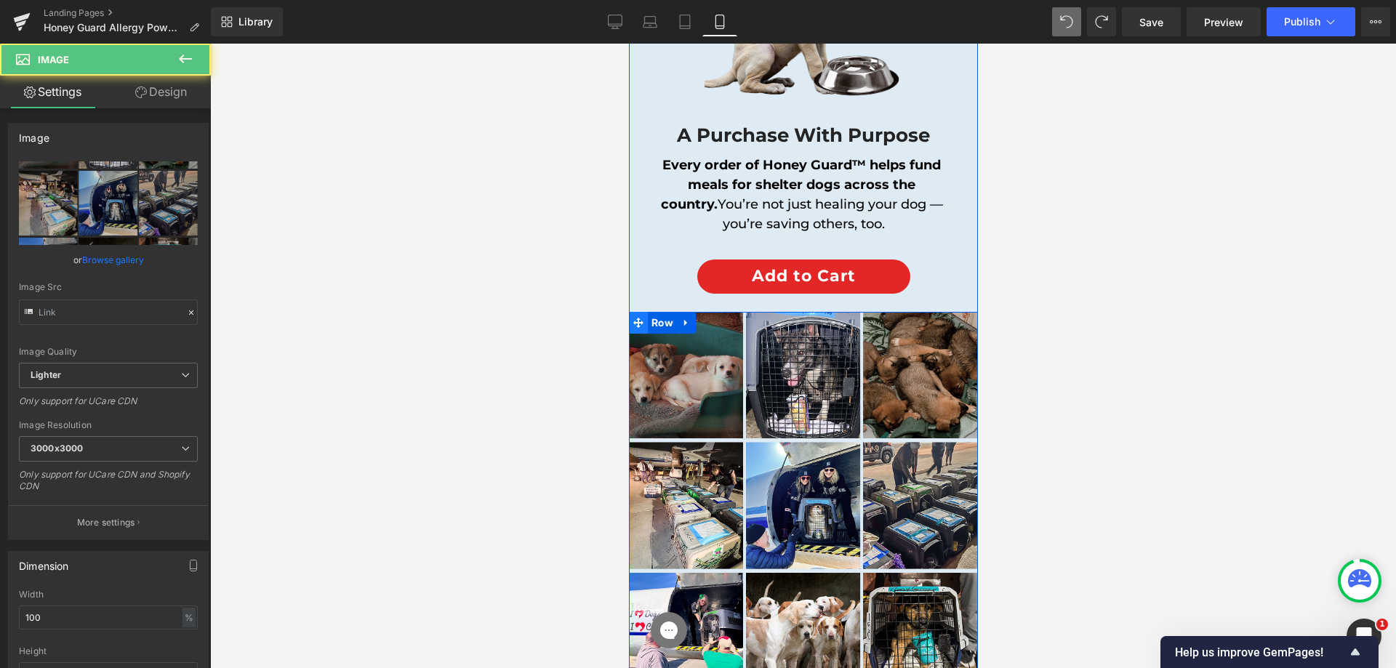
type input "[URL][DOMAIN_NAME]"
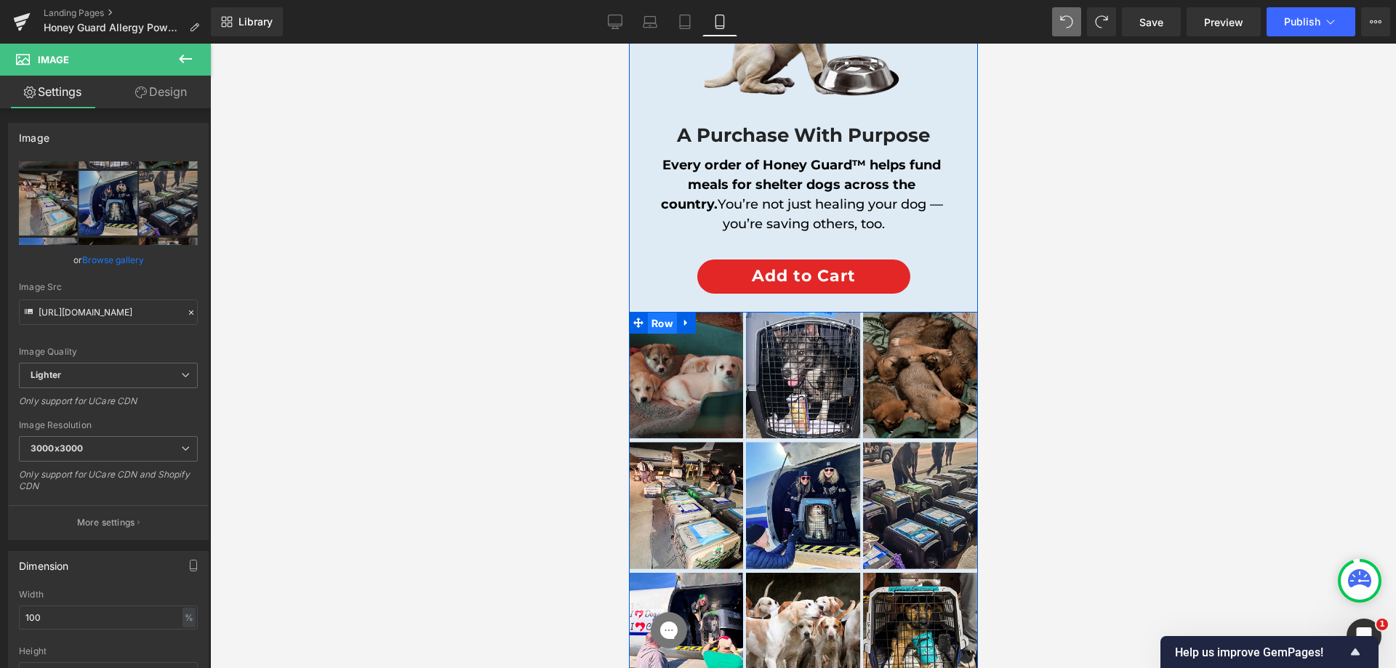
click at [660, 313] on span "Row" at bounding box center [661, 324] width 29 height 22
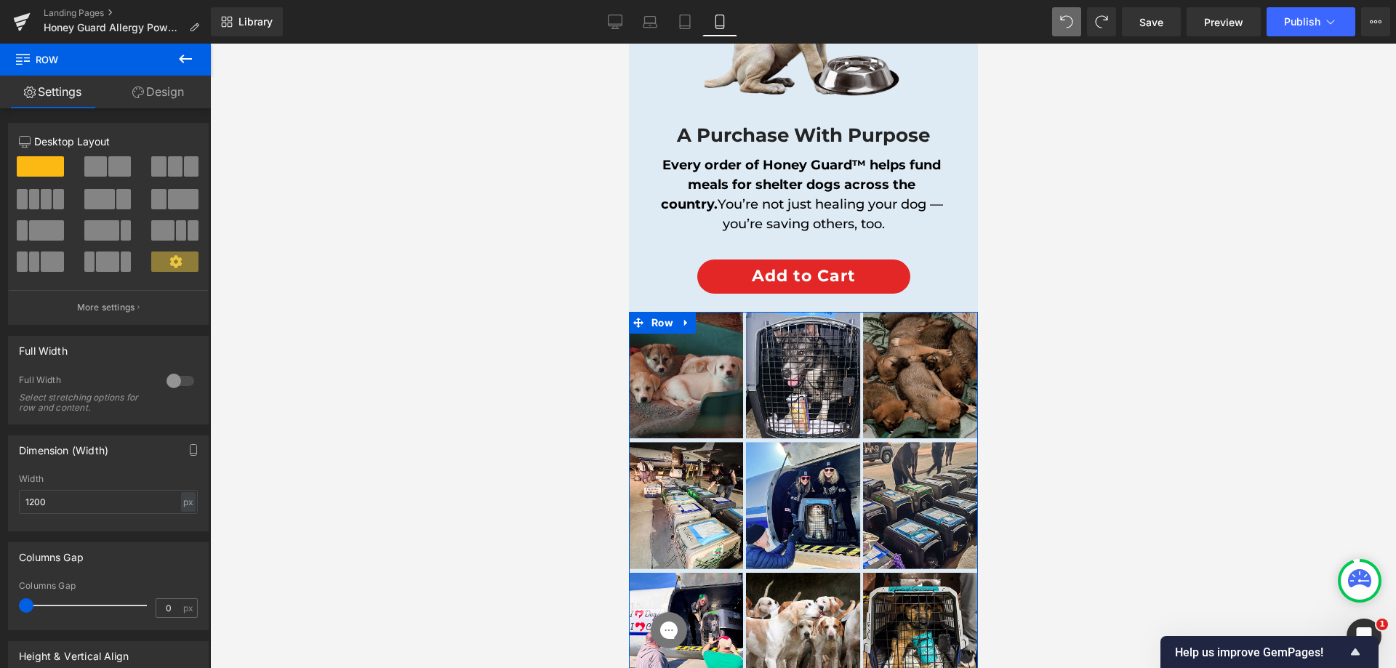
click at [149, 84] on link "Design" at bounding box center [157, 92] width 105 height 33
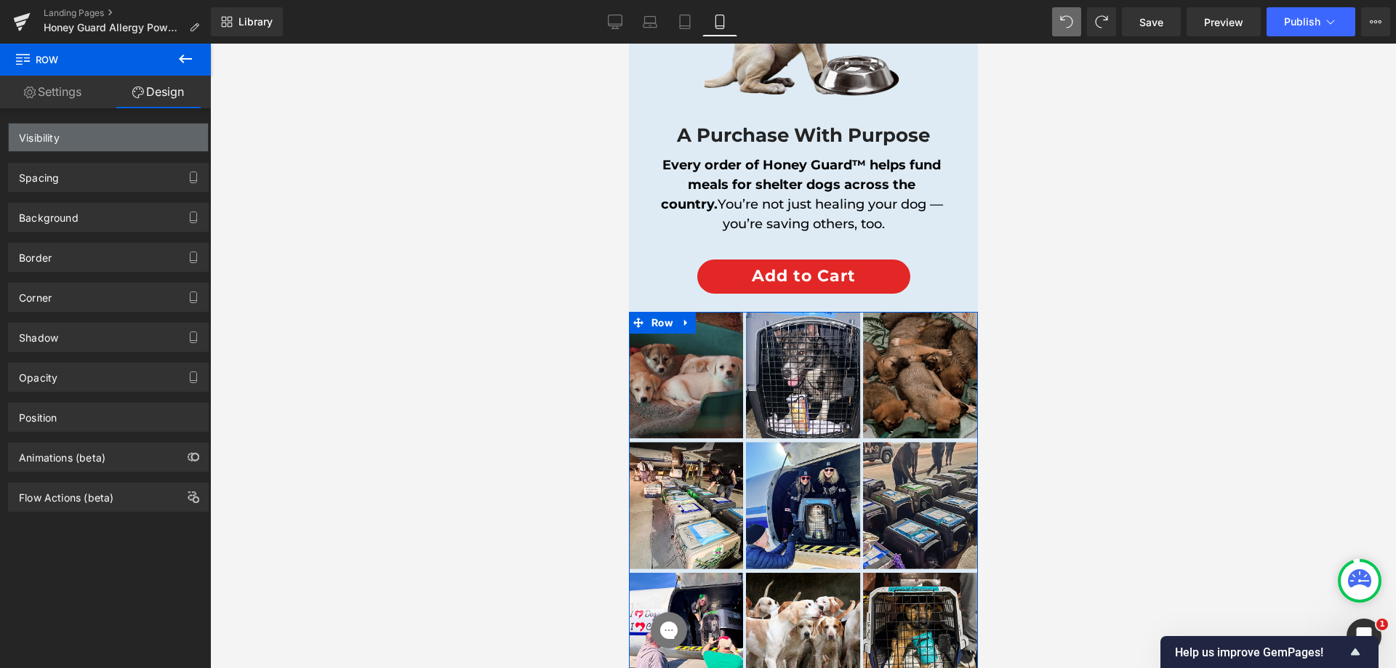
click at [121, 157] on div "Spacing [GEOGRAPHIC_DATA] [GEOGRAPHIC_DATA]" at bounding box center [108, 172] width 217 height 40
click at [124, 136] on div "Visibility" at bounding box center [108, 138] width 199 height 28
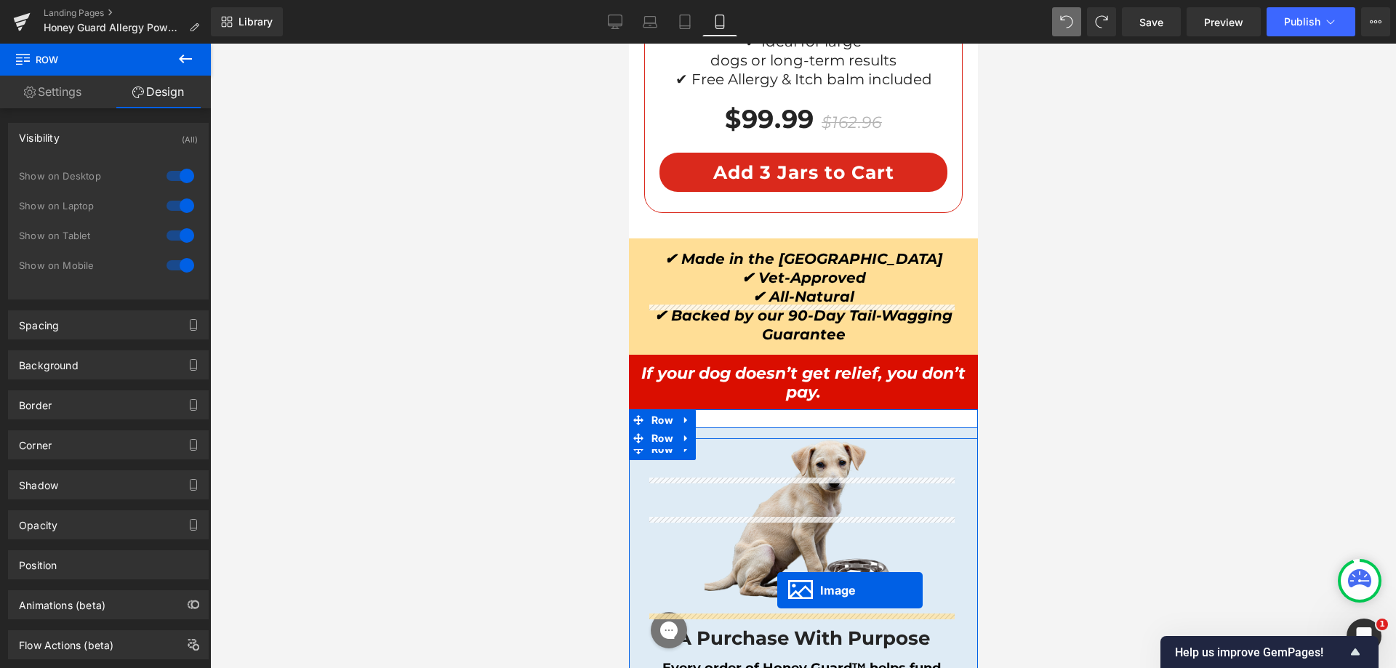
scroll to position [12919, 0]
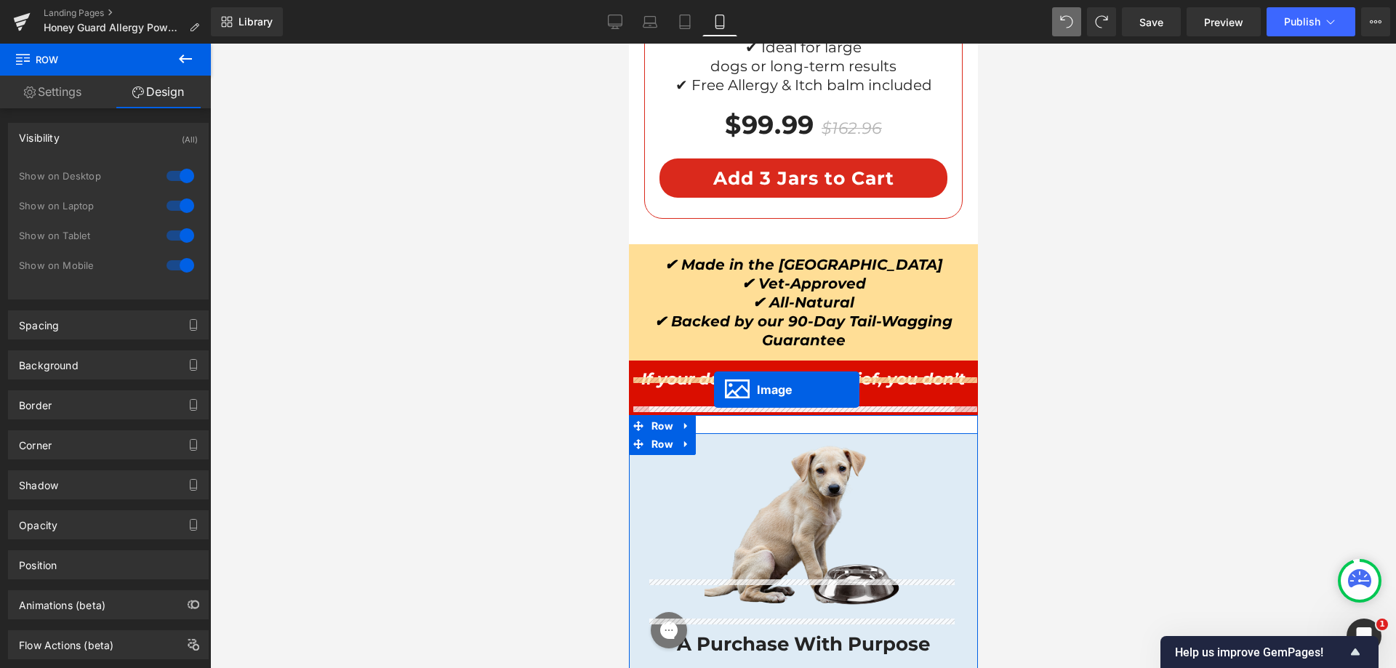
drag, startPoint x: 772, startPoint y: 468, endPoint x: 713, endPoint y: 390, distance: 97.7
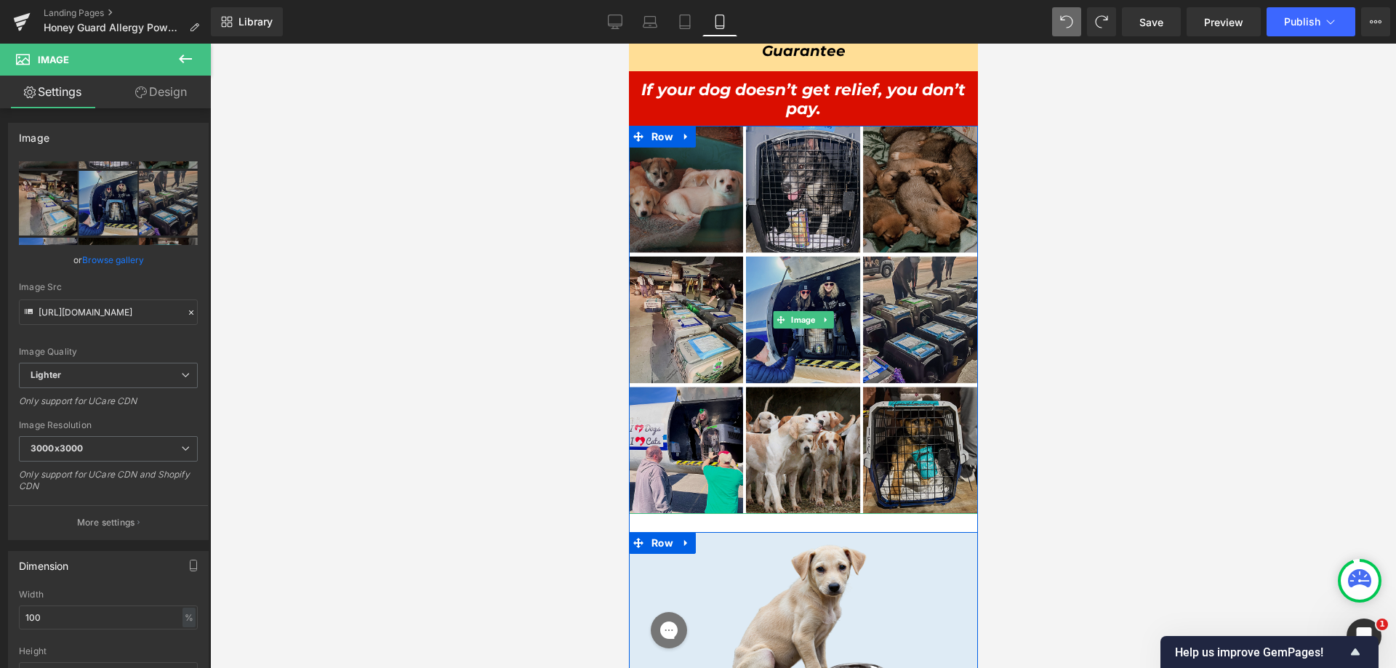
scroll to position [13210, 0]
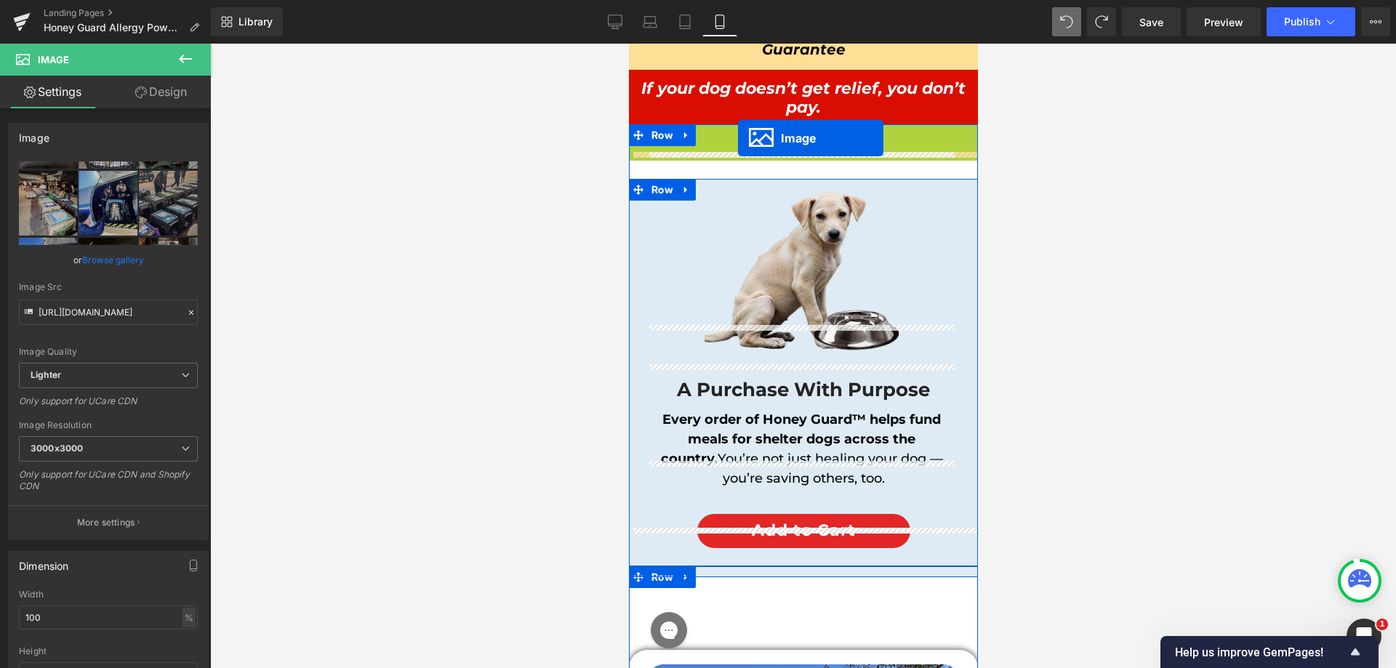
drag, startPoint x: 772, startPoint y: 280, endPoint x: 737, endPoint y: 138, distance: 145.9
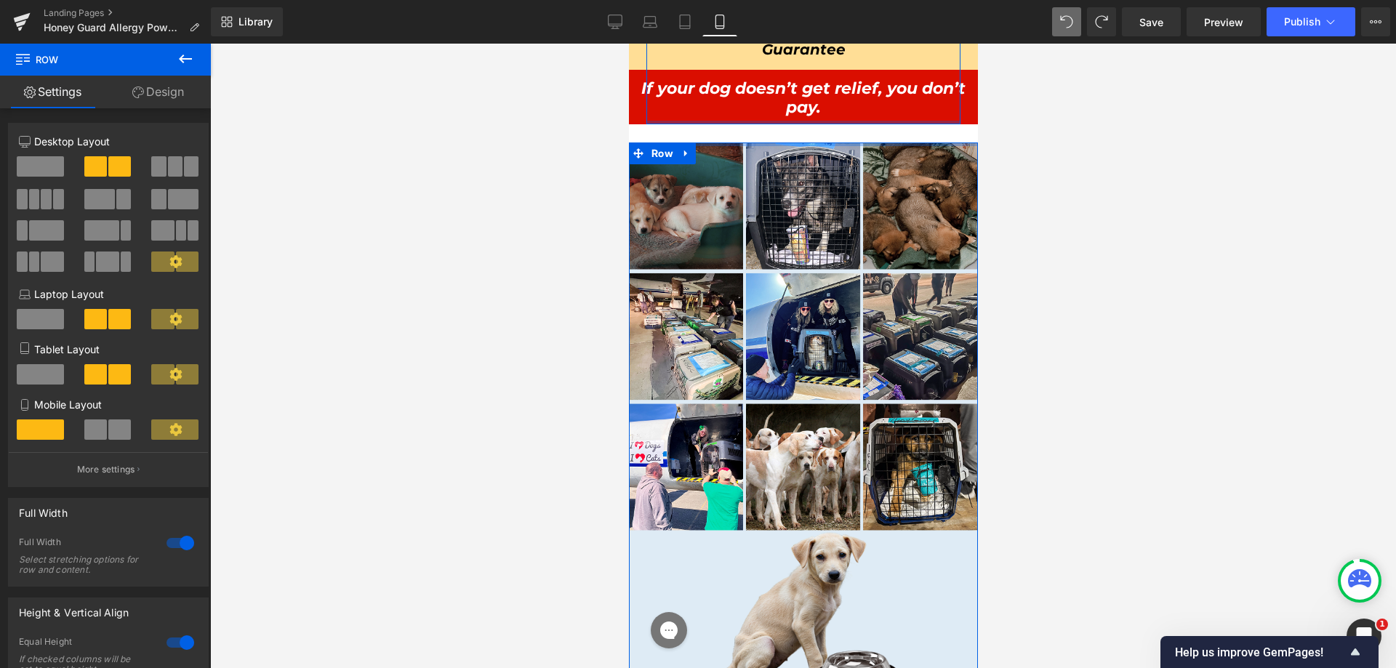
drag, startPoint x: 750, startPoint y: 108, endPoint x: 754, endPoint y: 86, distance: 23.0
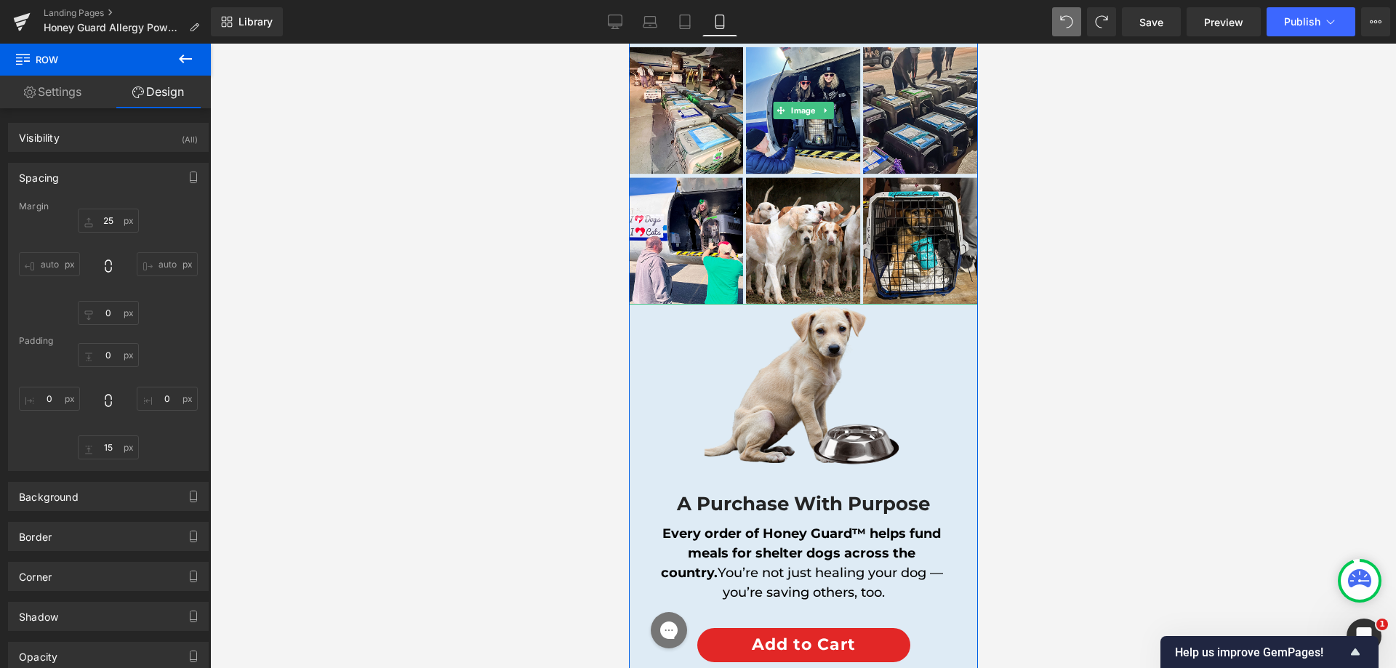
scroll to position [13501, 0]
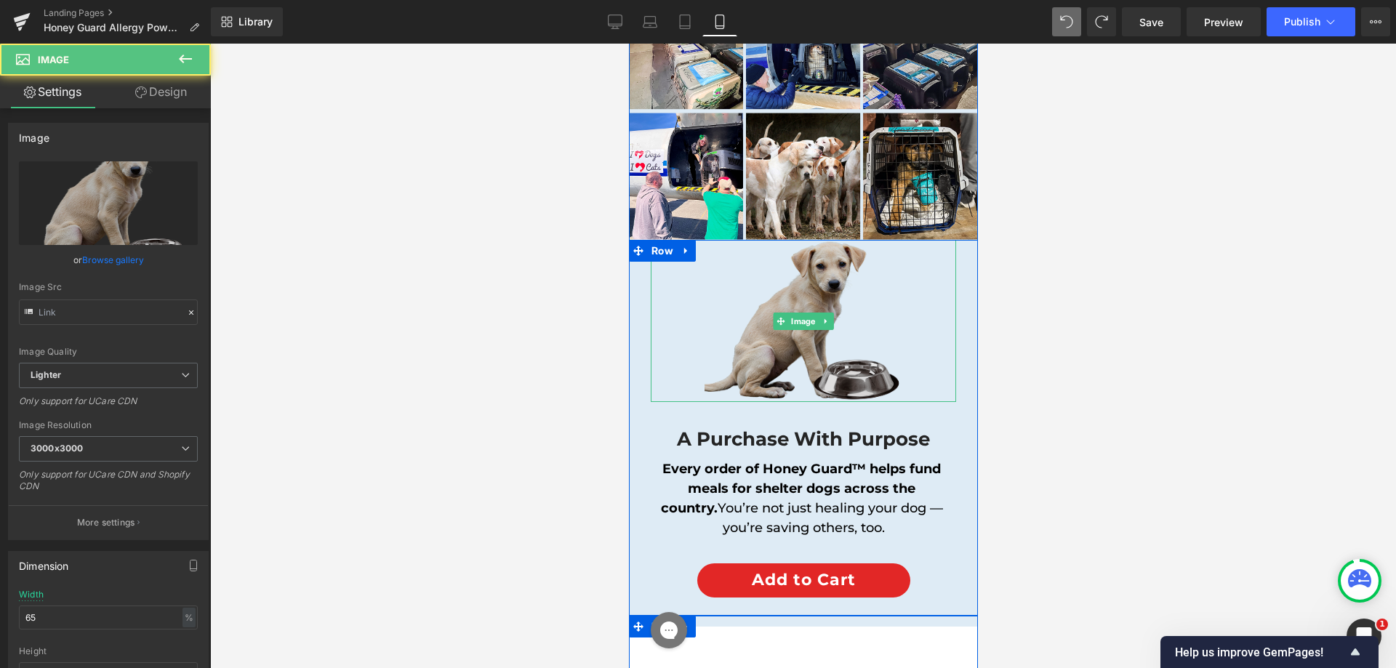
type input "[URL][DOMAIN_NAME]"
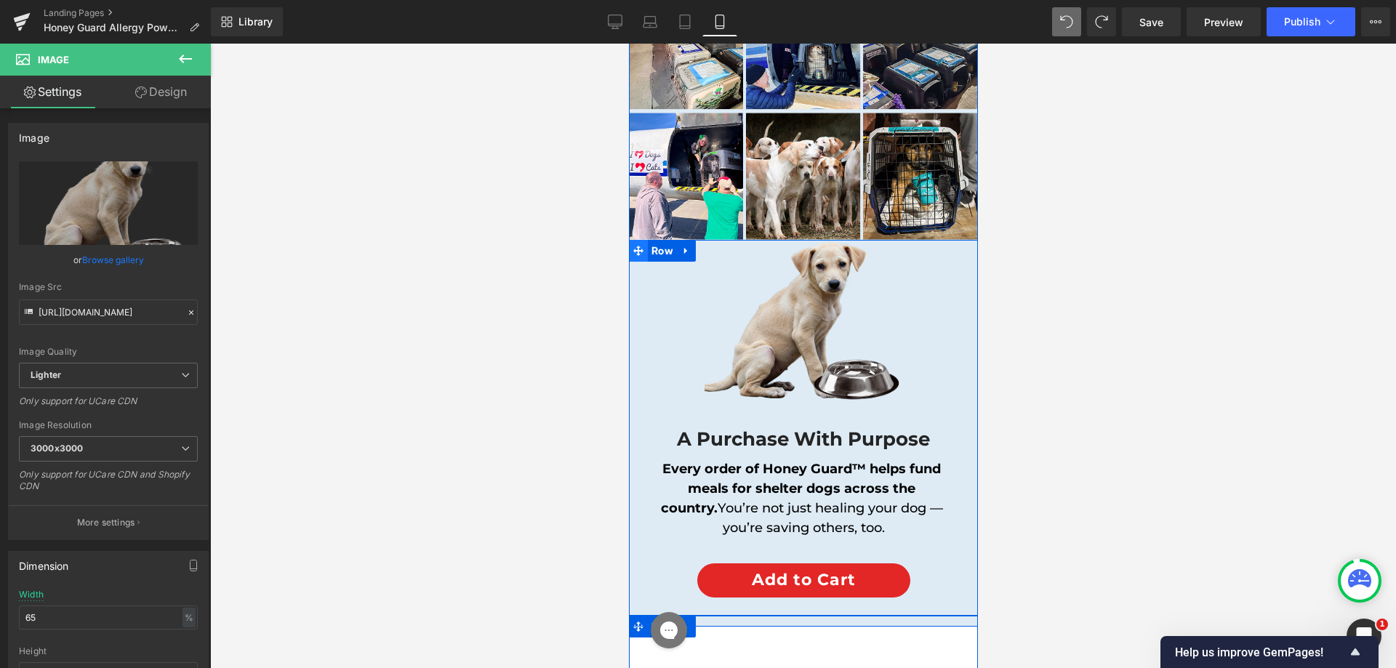
click at [639, 240] on span at bounding box center [637, 251] width 19 height 22
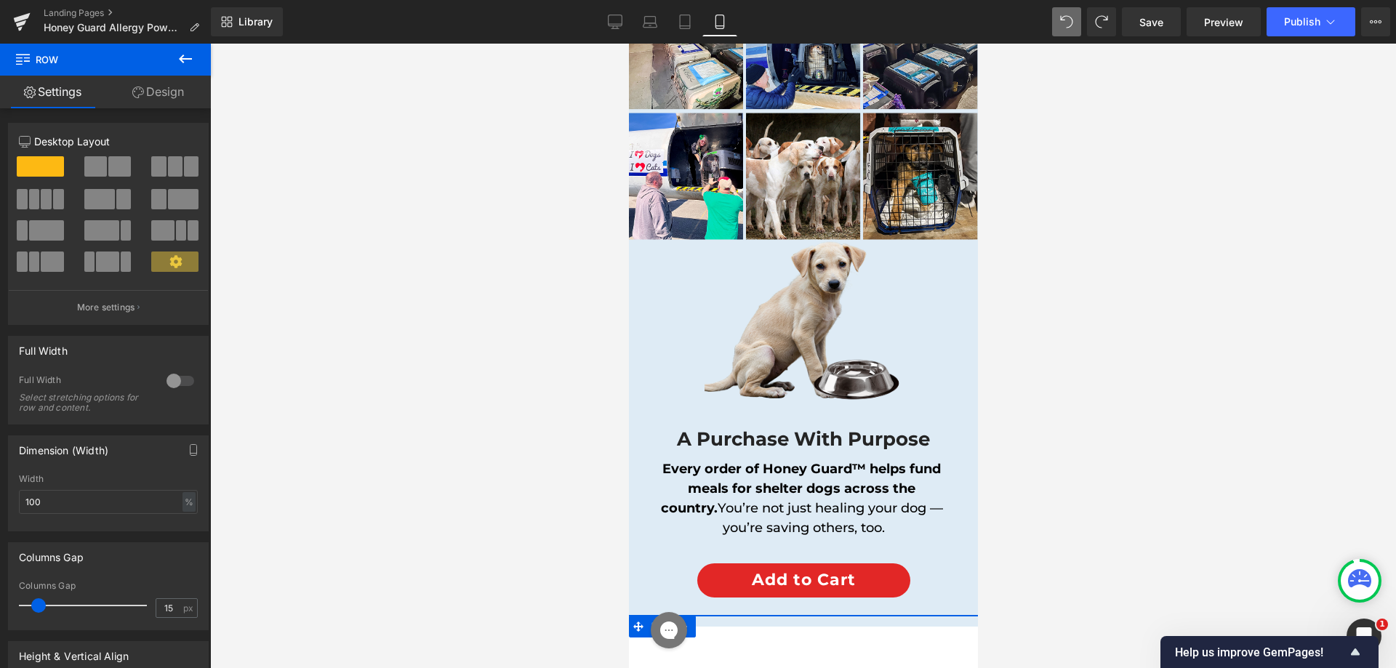
click at [143, 97] on link "Design" at bounding box center [157, 92] width 105 height 33
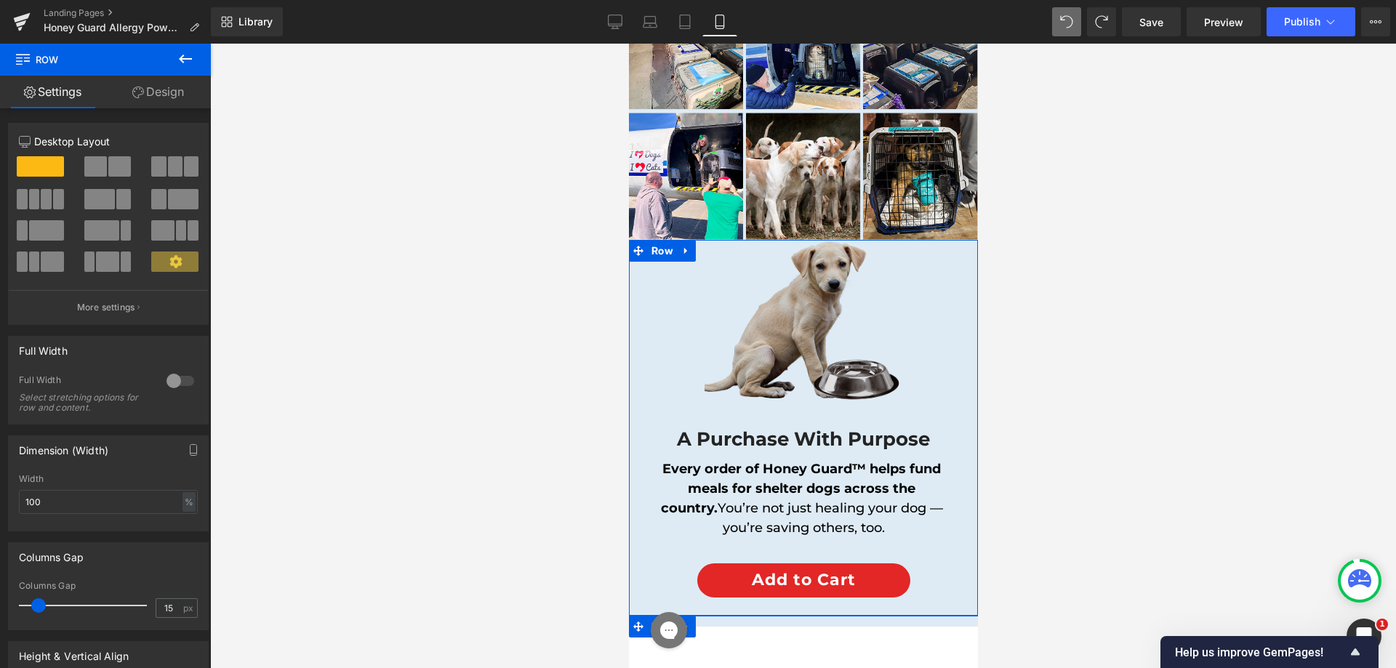
click at [774, 253] on img at bounding box center [803, 321] width 199 height 162
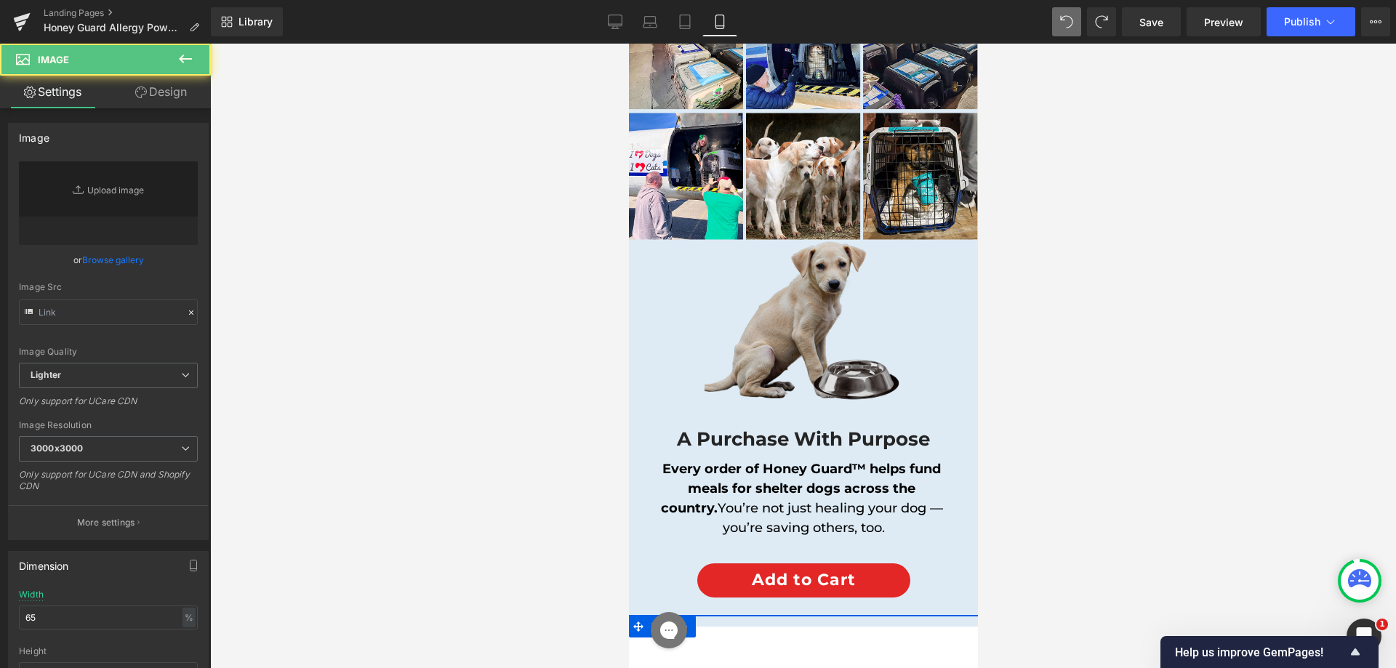
click at [680, 19] on icon at bounding box center [685, 22] width 15 height 15
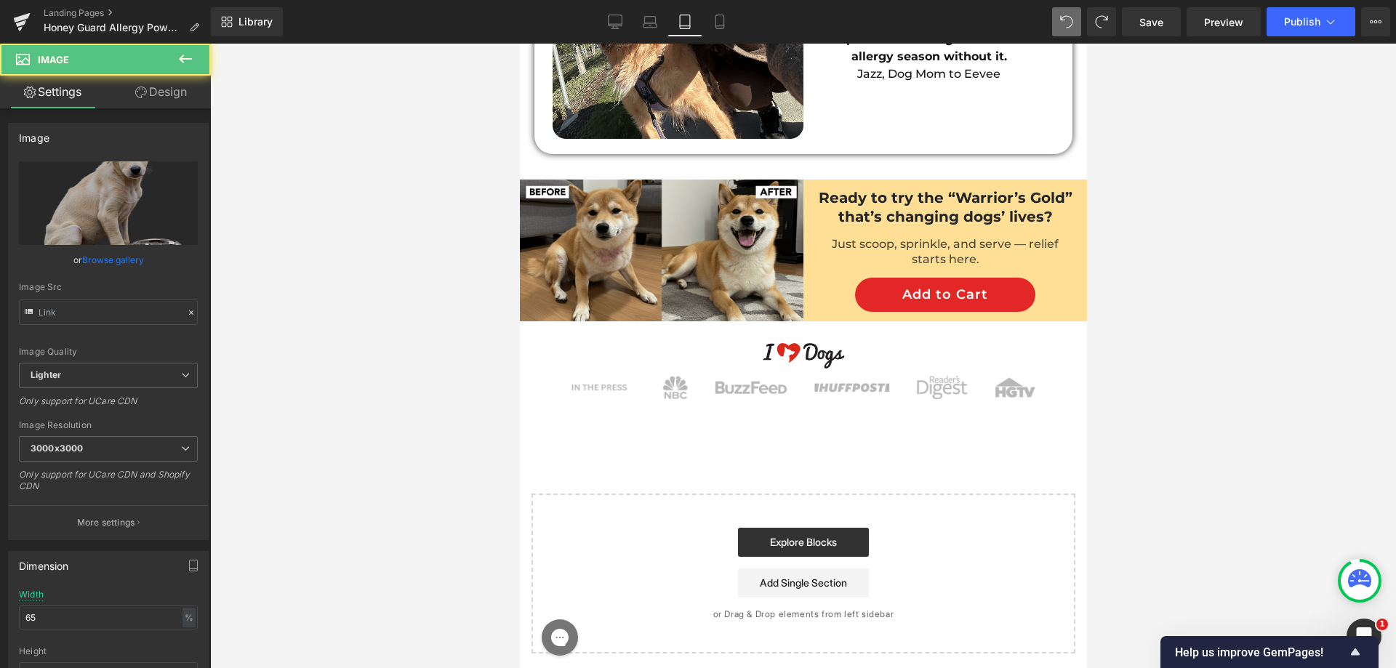
type input "[URL][DOMAIN_NAME]"
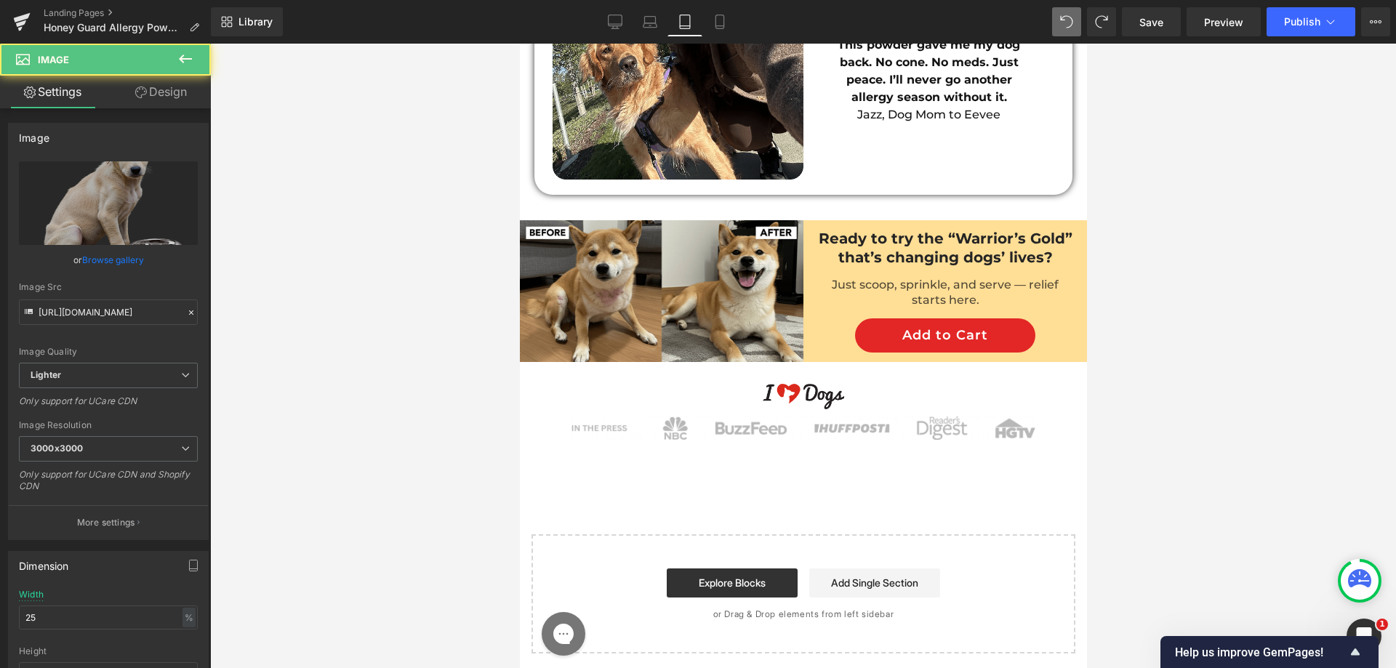
scroll to position [6605, 0]
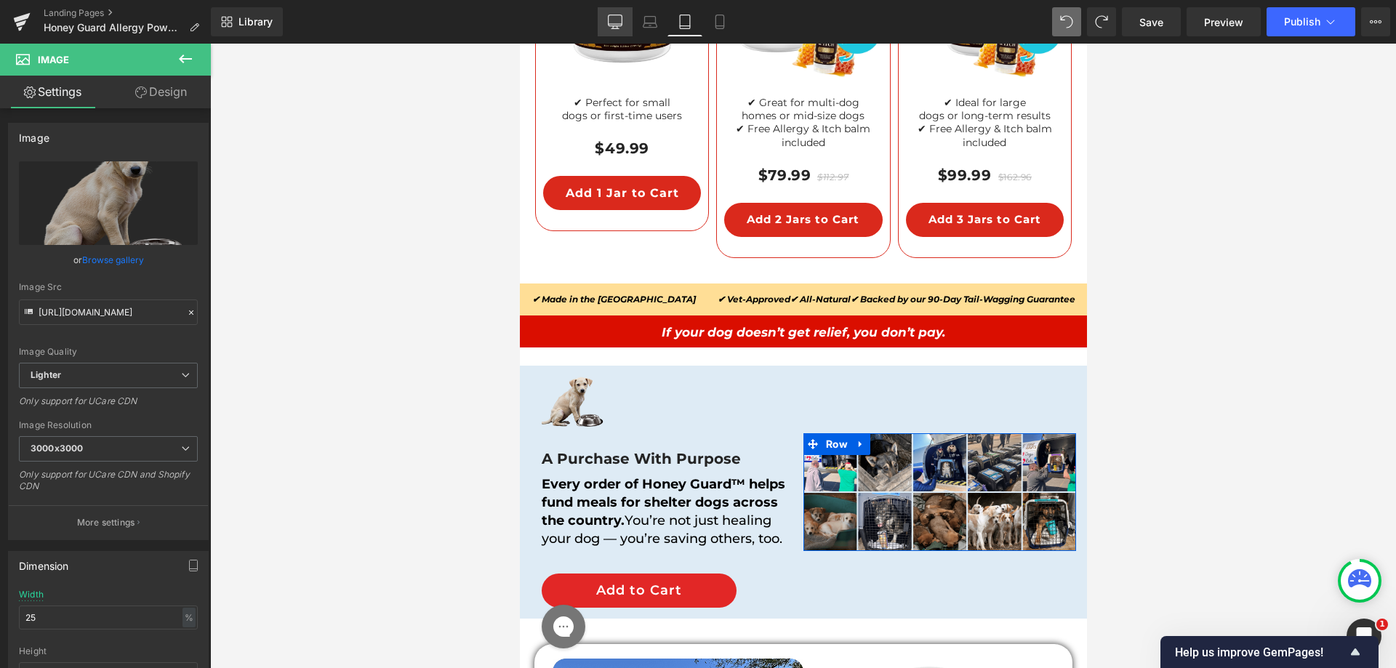
click at [632, 27] on link "Desktop" at bounding box center [615, 21] width 35 height 29
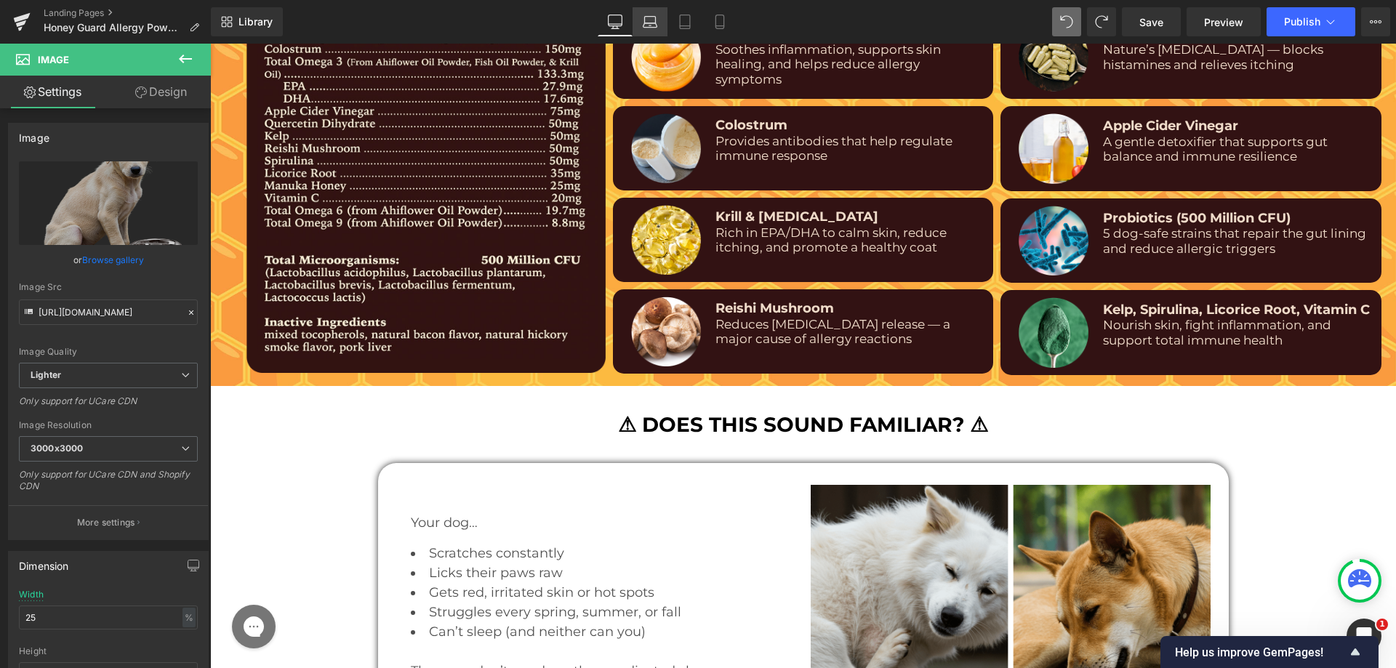
scroll to position [8212, 0]
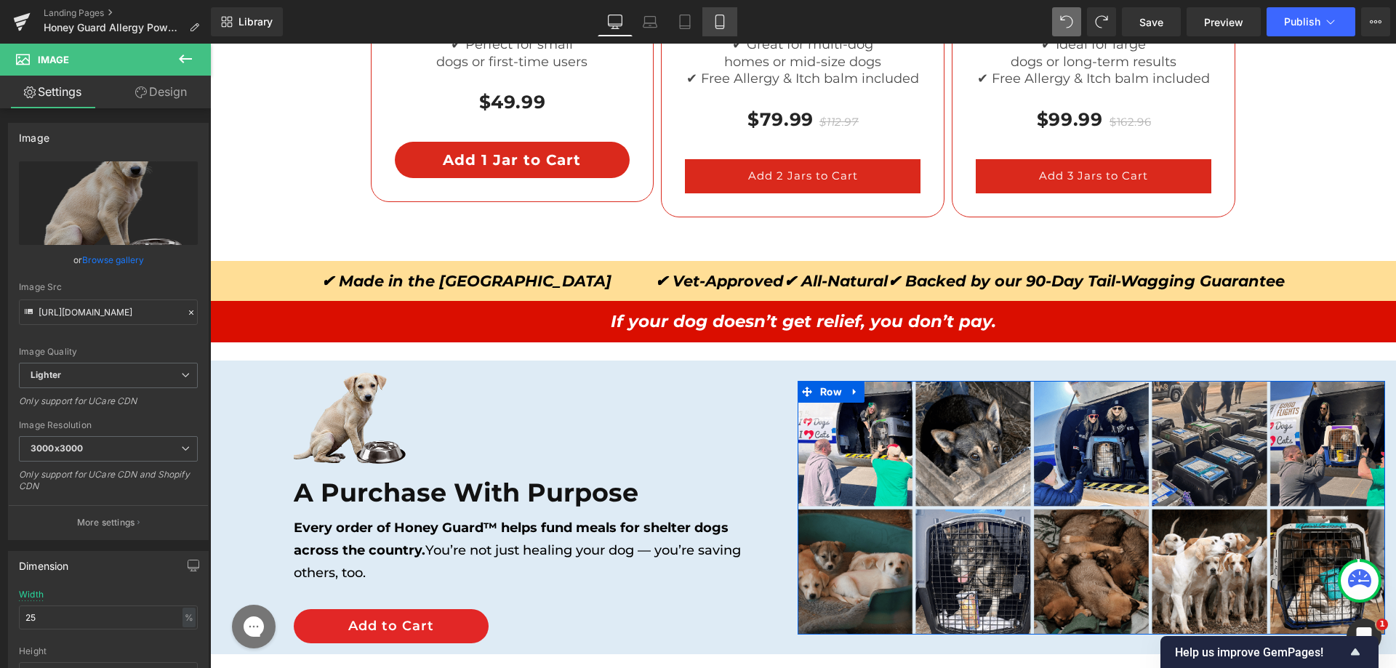
click at [715, 20] on icon at bounding box center [720, 22] width 15 height 15
type input "65"
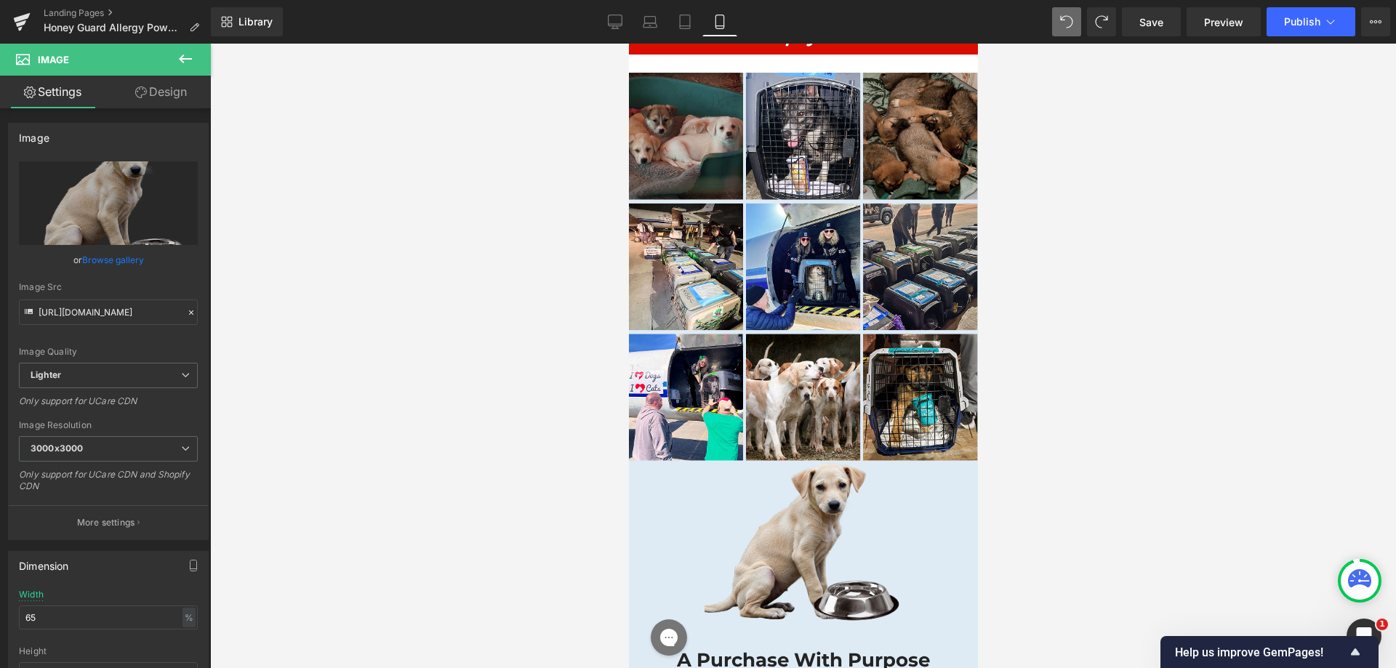
scroll to position [13356, 0]
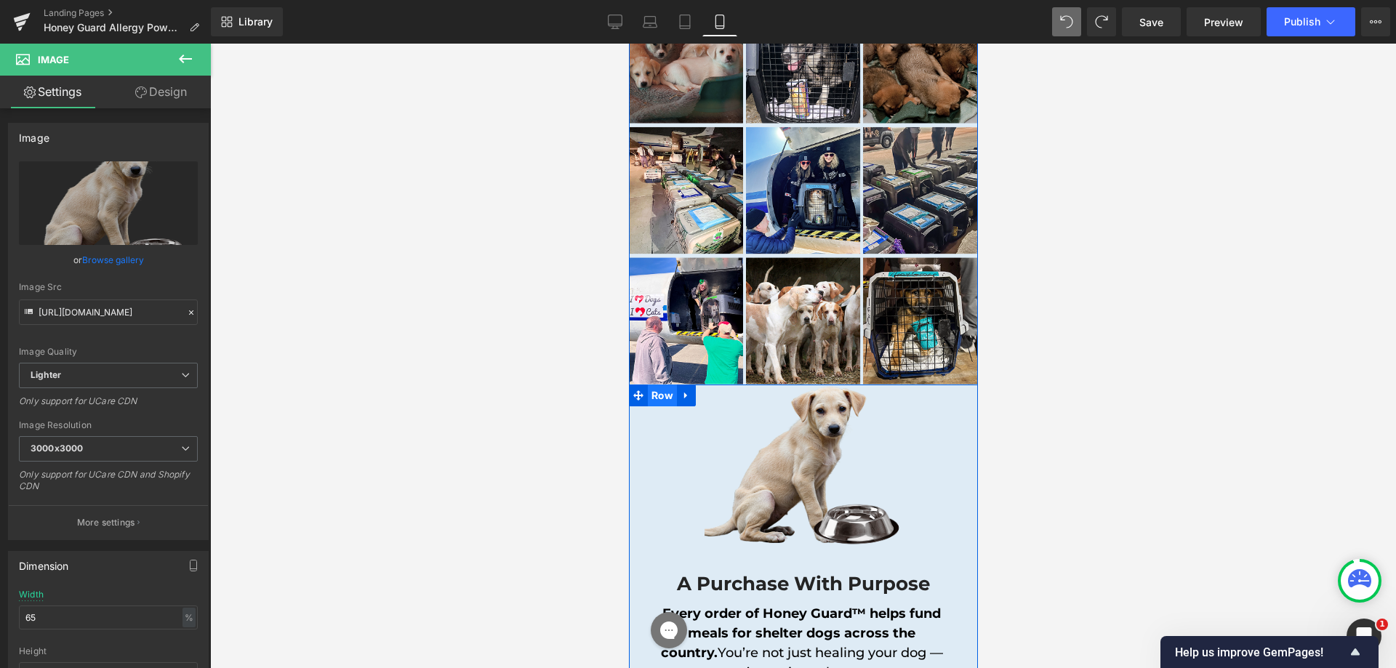
click at [653, 385] on span "Row" at bounding box center [661, 396] width 29 height 22
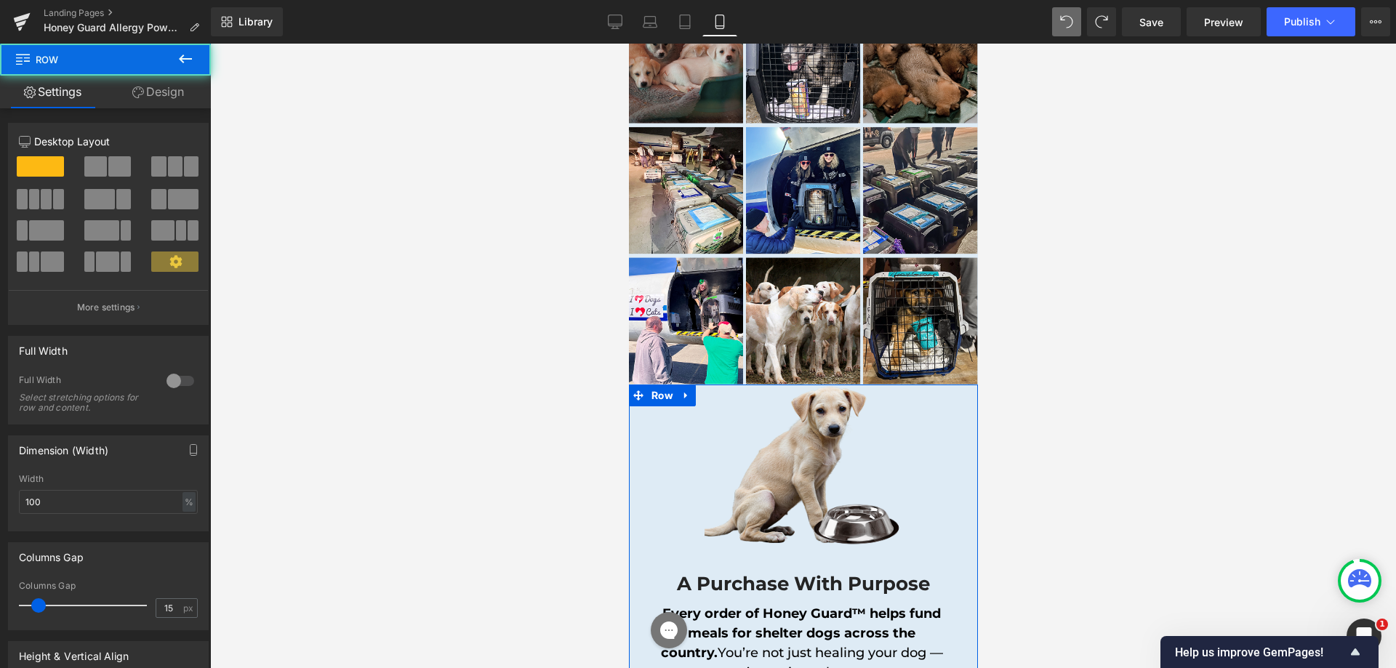
click at [156, 89] on link "Design" at bounding box center [157, 92] width 105 height 33
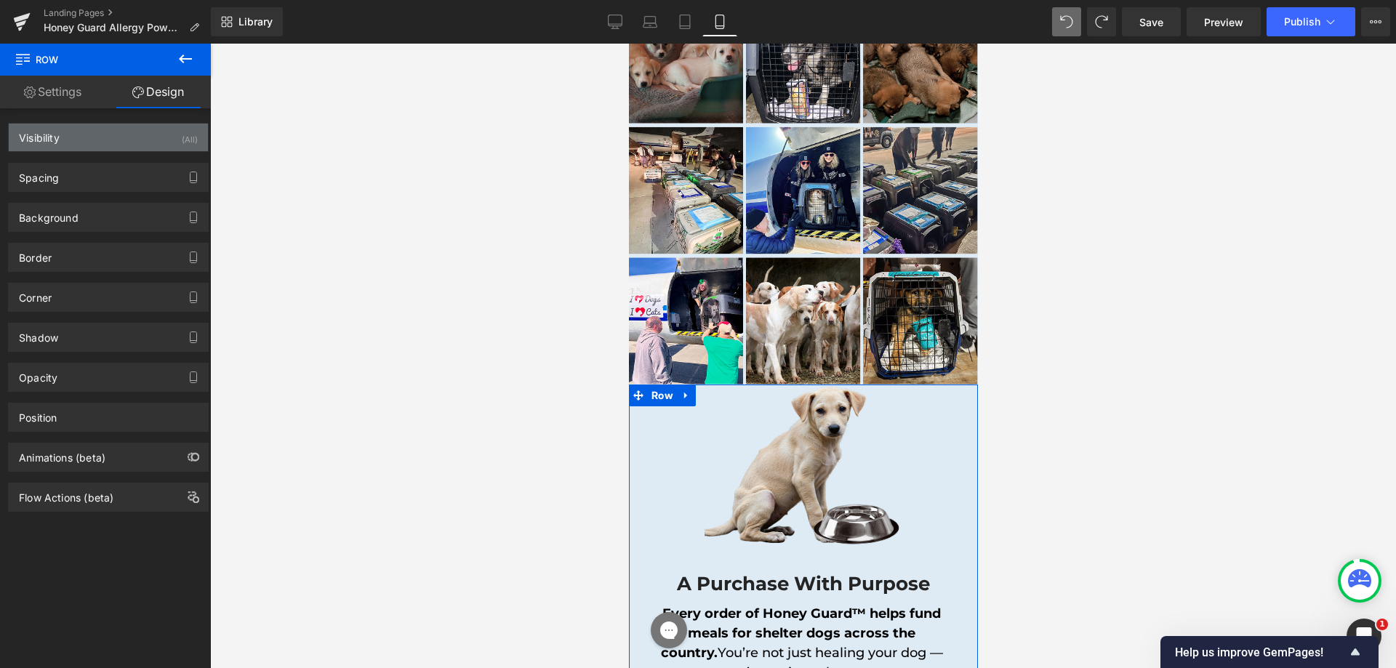
click at [82, 145] on div "Visibility (All)" at bounding box center [108, 138] width 199 height 28
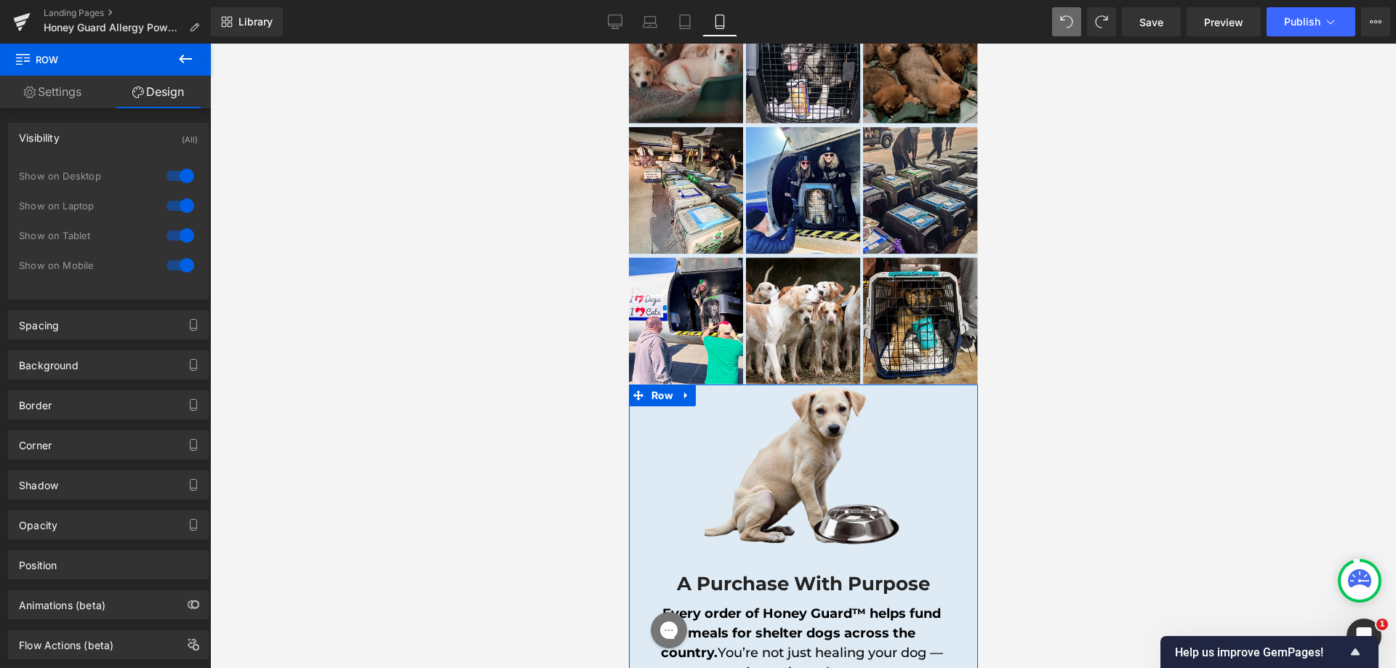
click at [90, 139] on div "Visibility (All)" at bounding box center [108, 138] width 199 height 28
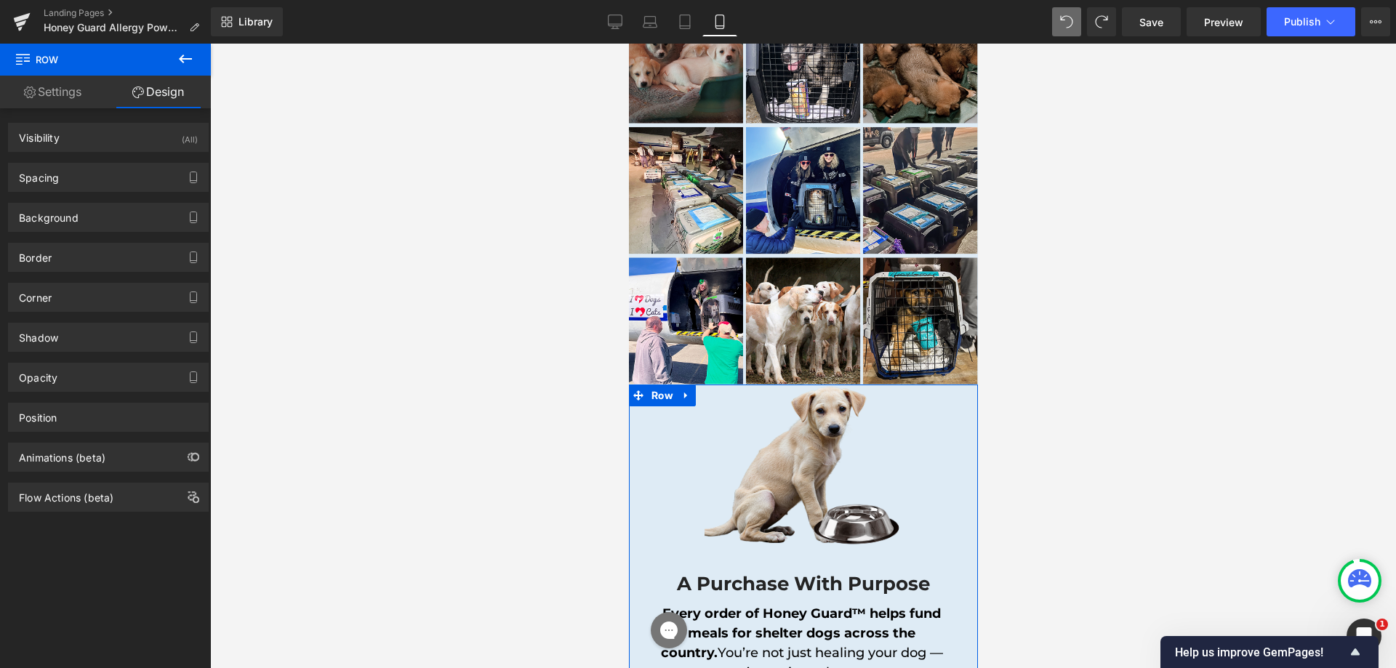
click at [80, 196] on div "Background Color & Image color transparent Color transparent 0 % Image Replace …" at bounding box center [108, 212] width 217 height 40
drag, startPoint x: 84, startPoint y: 173, endPoint x: 76, endPoint y: 179, distance: 9.9
click at [81, 175] on div "Spacing" at bounding box center [108, 178] width 199 height 28
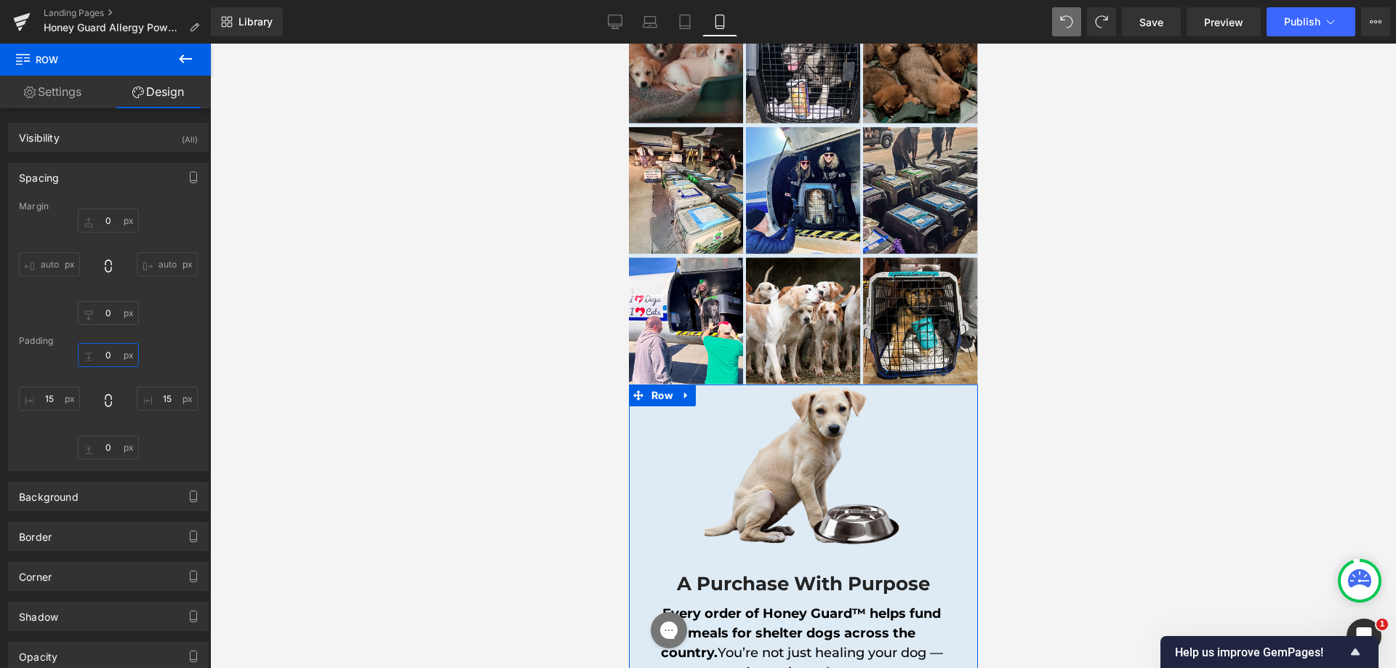
click at [95, 364] on input "0" at bounding box center [108, 355] width 61 height 24
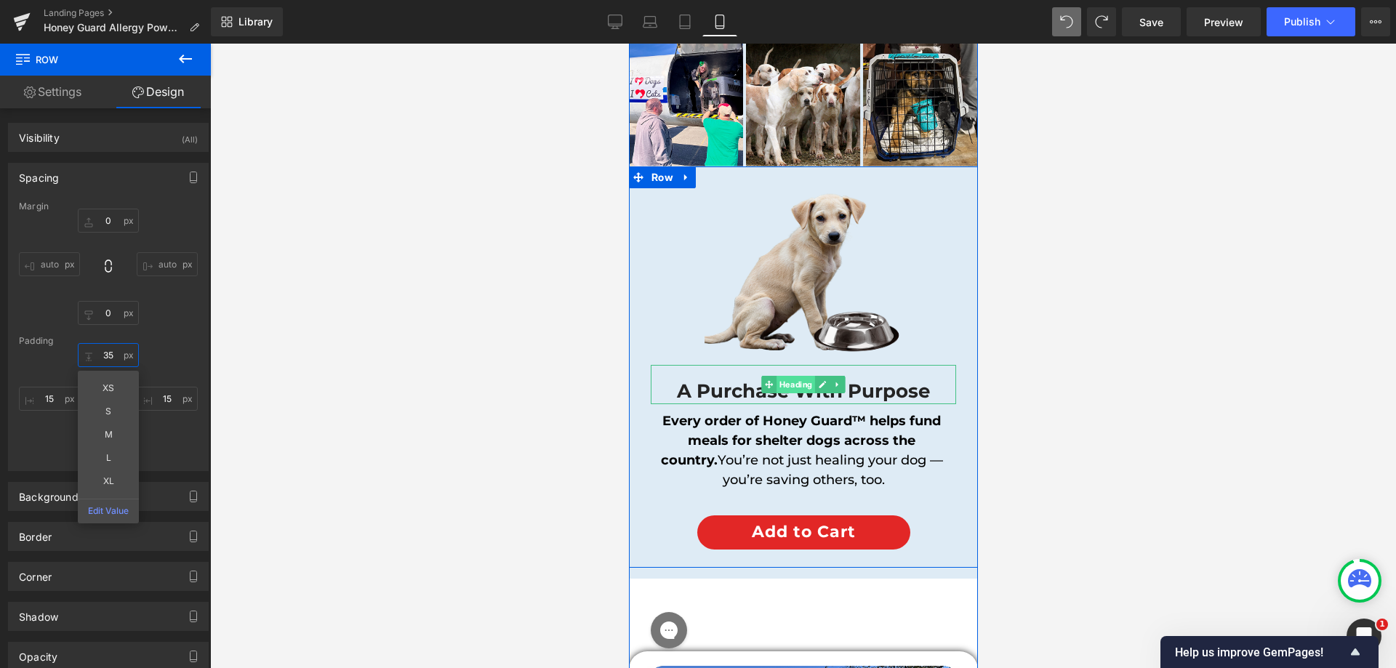
scroll to position [13865, 0]
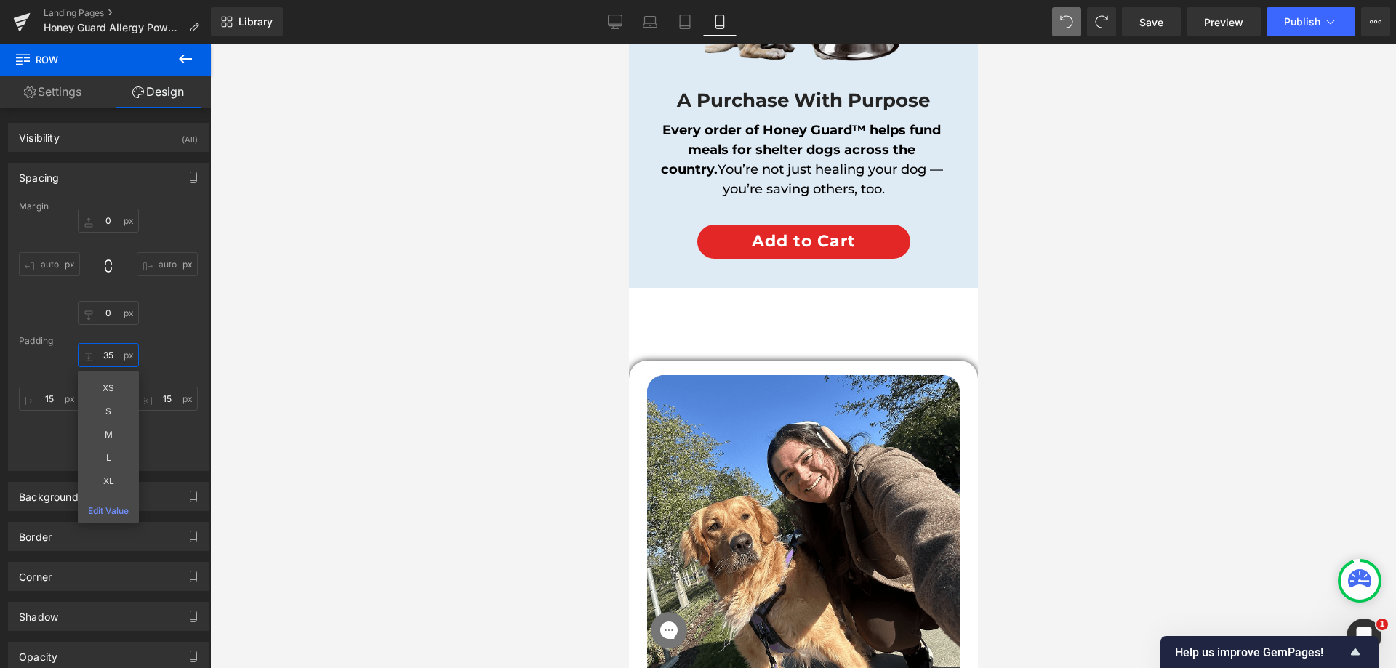
type input "35"
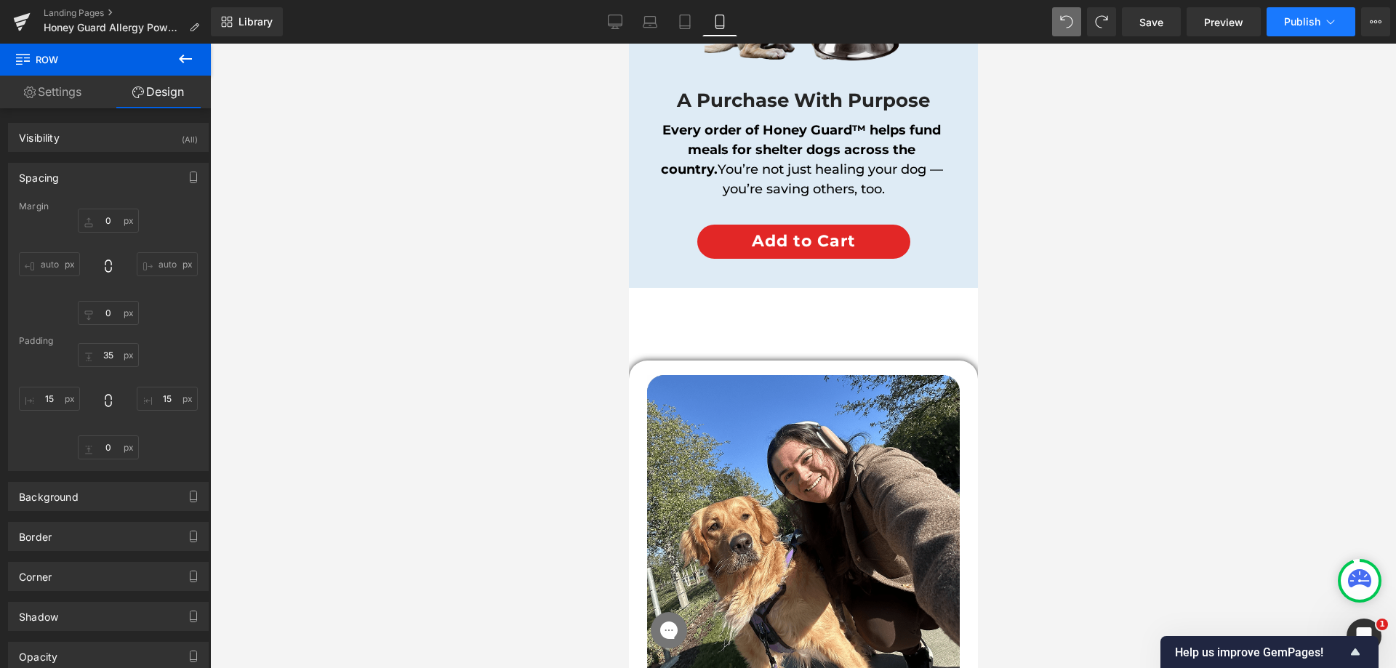
click at [1323, 21] on button "Publish" at bounding box center [1311, 21] width 89 height 29
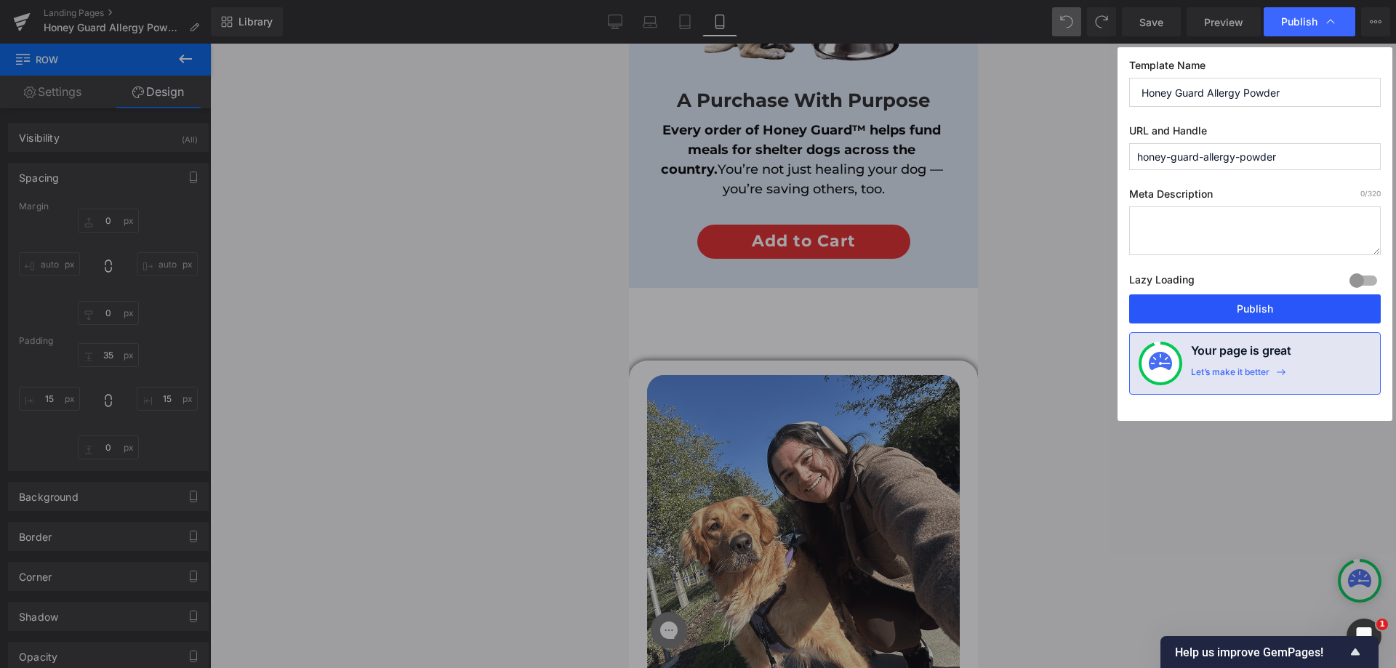
click at [1221, 297] on button "Publish" at bounding box center [1255, 309] width 252 height 29
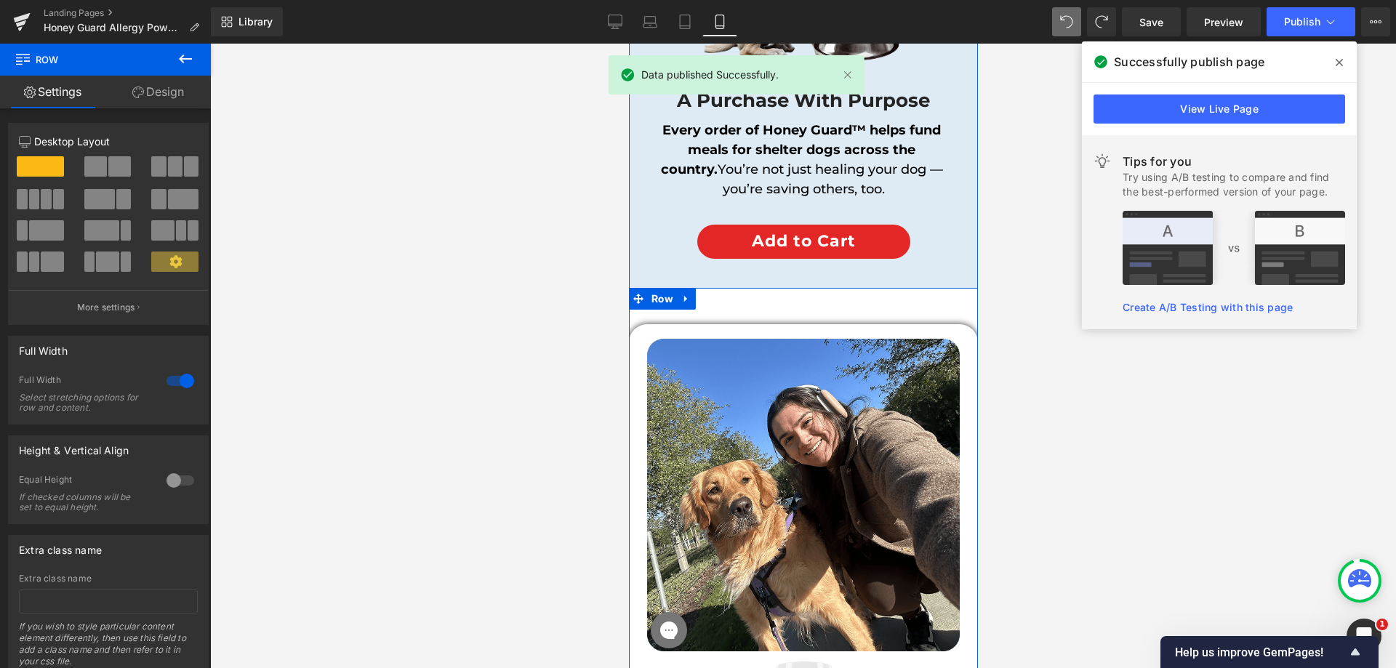
drag, startPoint x: 818, startPoint y: 265, endPoint x: 793, endPoint y: 277, distance: 27.6
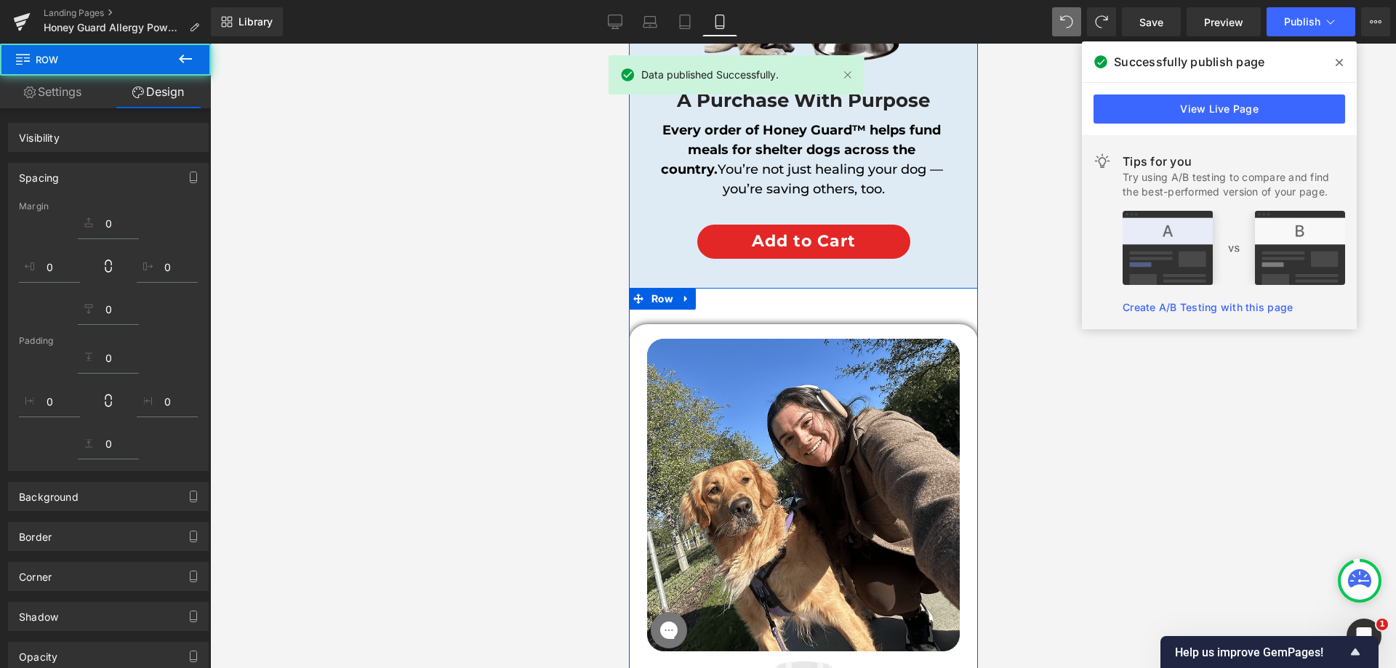
click at [753, 324] on div "Image Image Image This powder gave me my dog back. No cone. No meds. Just peace…" at bounding box center [802, 668] width 349 height 689
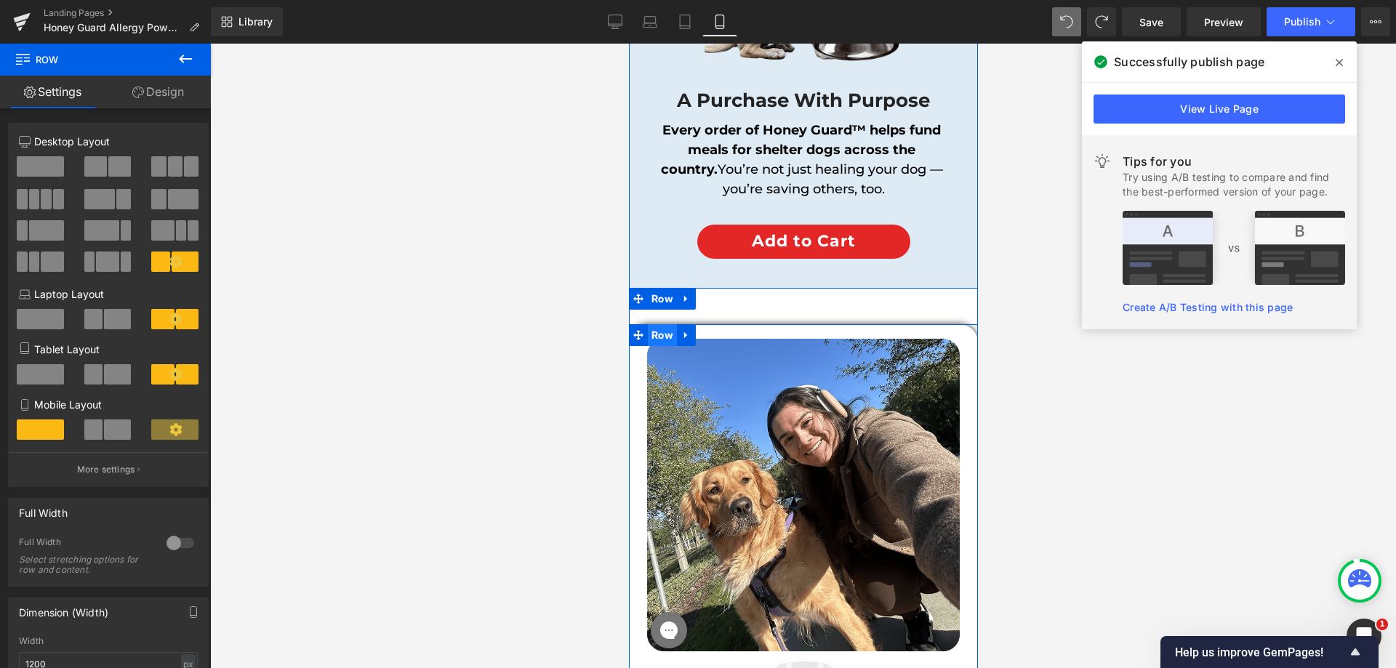
click at [656, 324] on span "Row" at bounding box center [661, 335] width 29 height 22
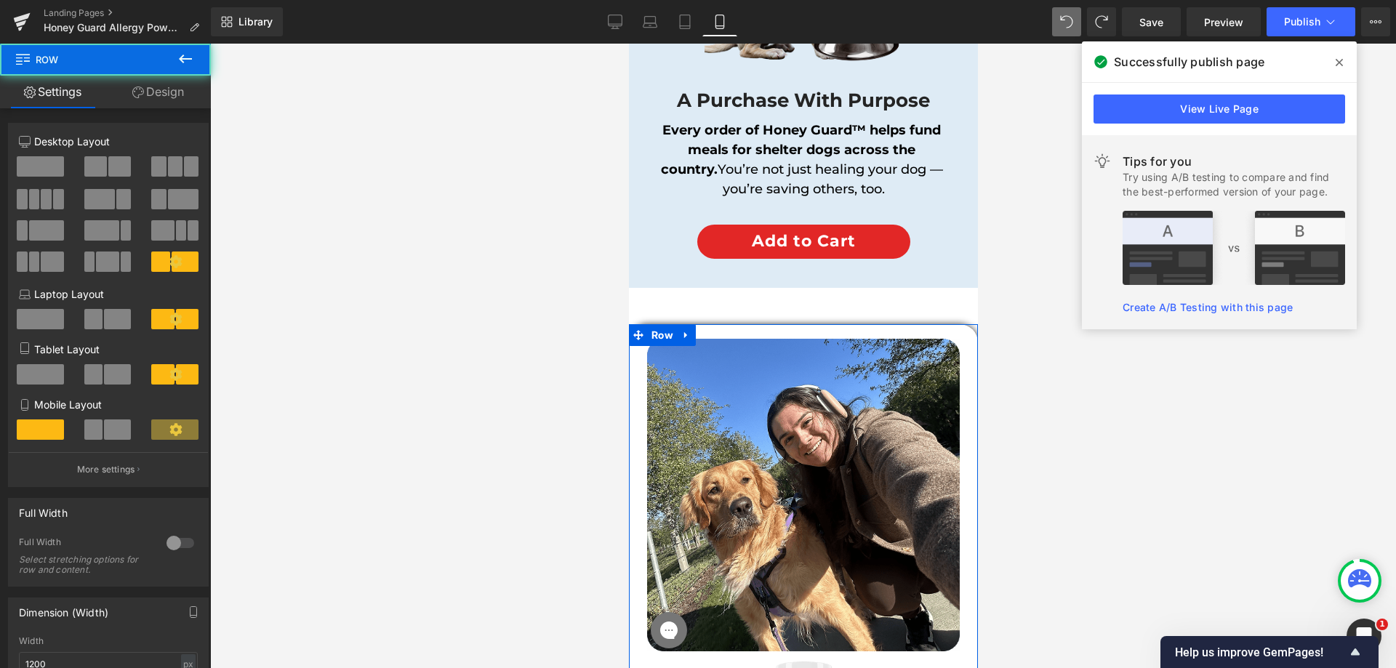
click at [149, 92] on link "Design" at bounding box center [157, 92] width 105 height 33
click at [0, 0] on div "Spacing" at bounding box center [0, 0] width 0 height 0
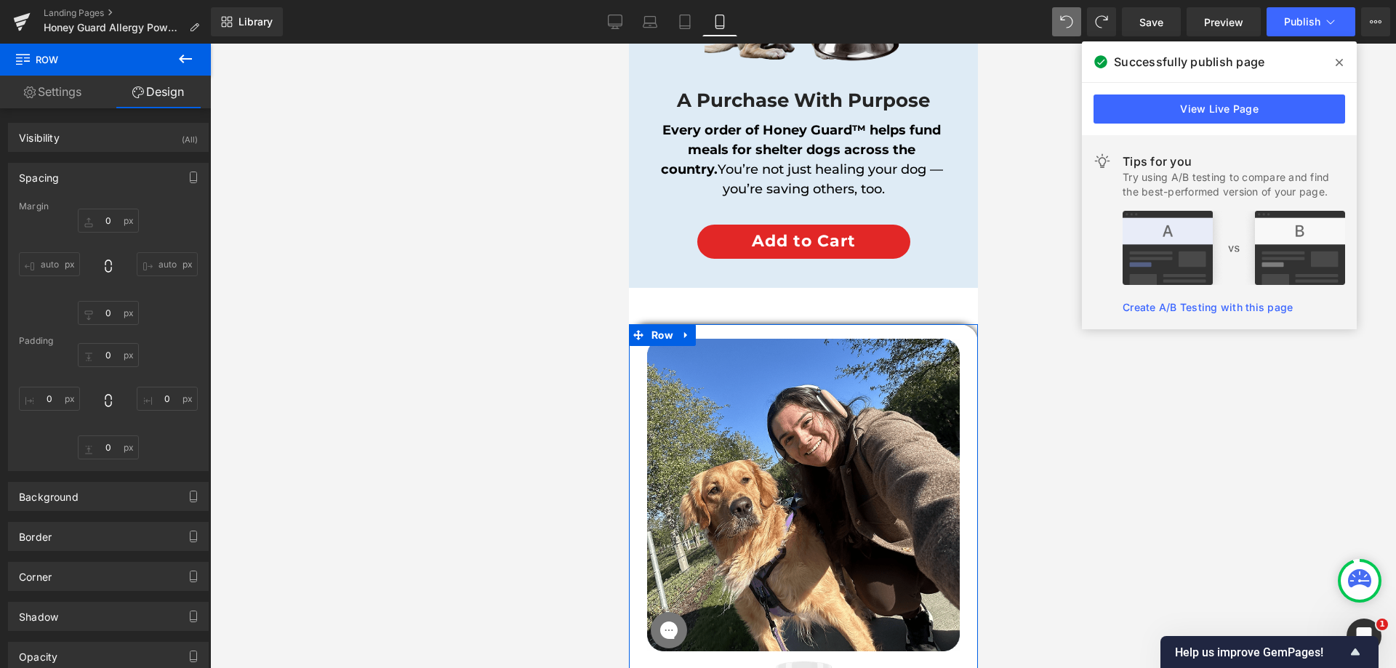
type input "50"
type input "20"
type input "25"
type input "20"
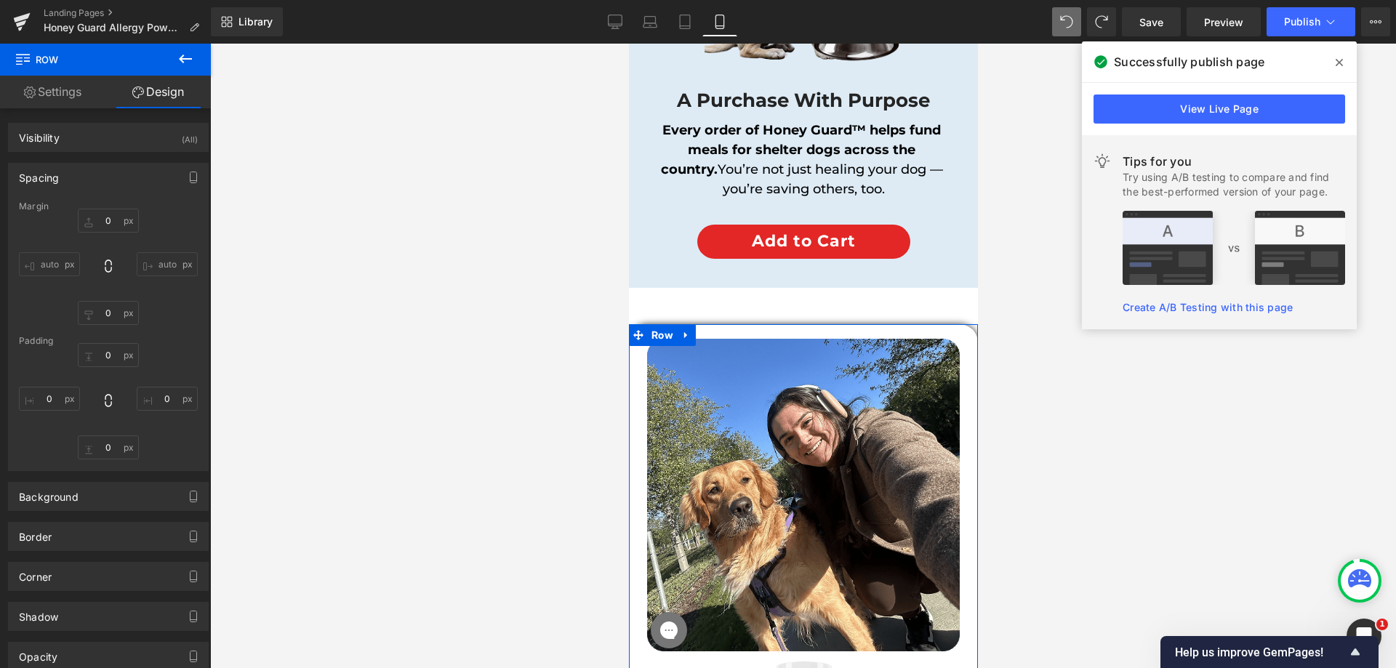
type input "25"
click at [101, 218] on input "50" at bounding box center [108, 221] width 61 height 24
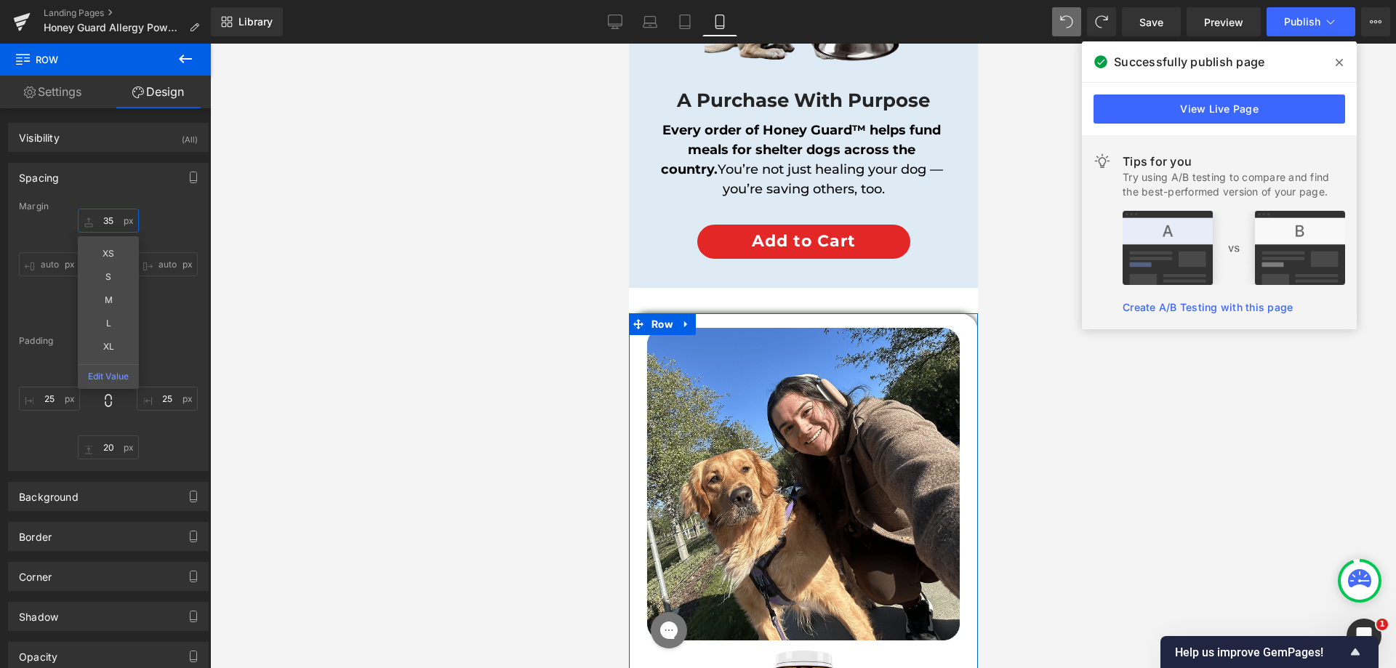
type input "35"
click at [185, 351] on div "20px 20 25px 25 20px 20 25px 25" at bounding box center [108, 401] width 179 height 116
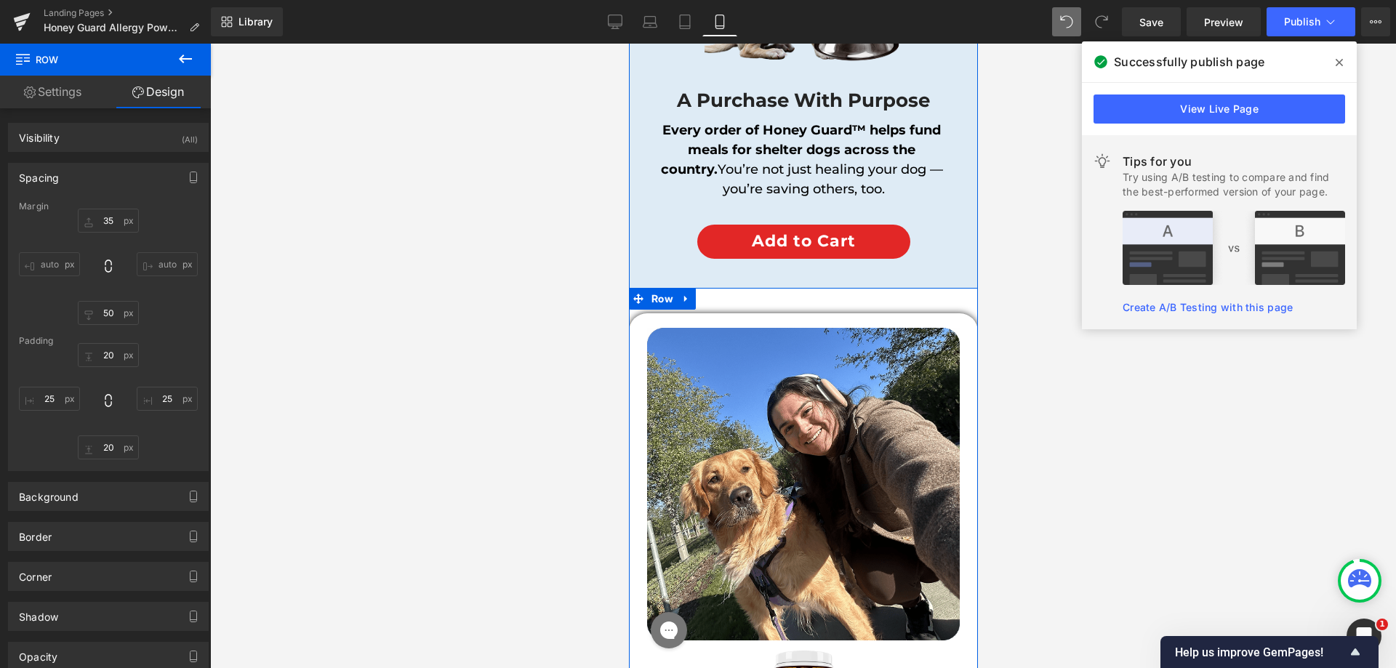
click at [788, 288] on div "Image Image Image This powder gave me my dog back. No cone. No meds. Just peace…" at bounding box center [802, 663] width 349 height 751
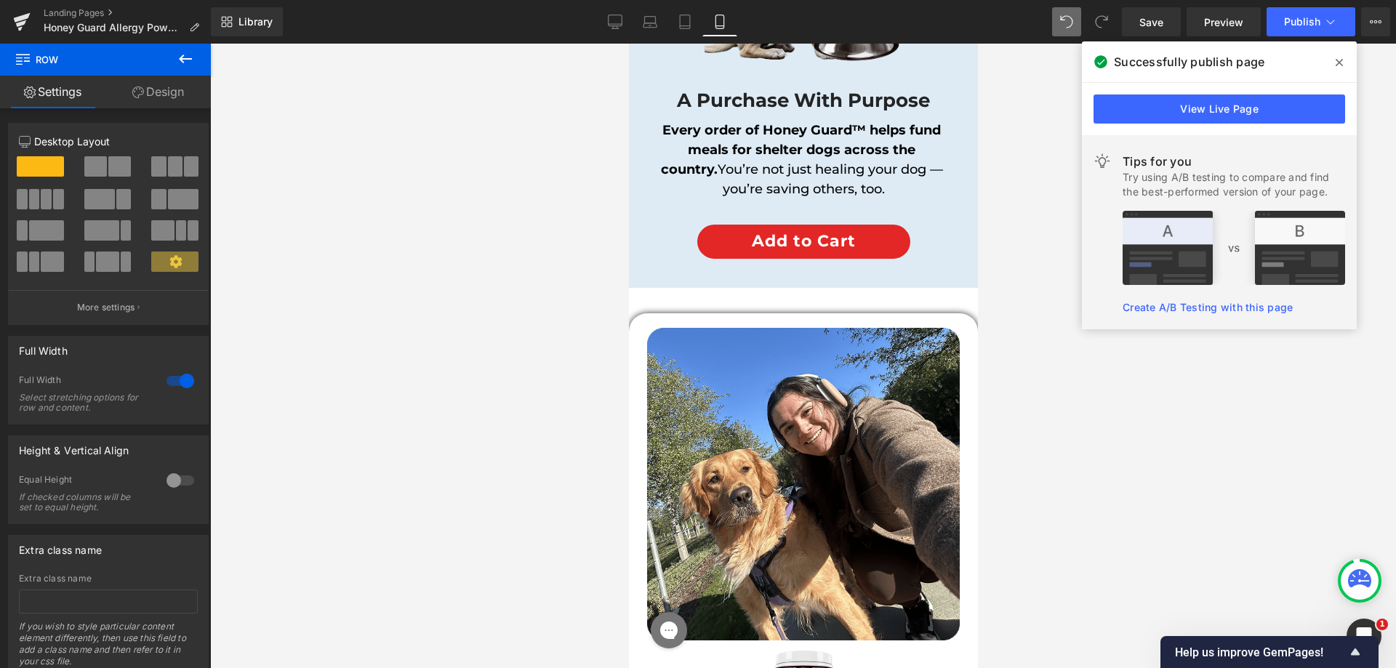
click at [164, 74] on button at bounding box center [185, 60] width 51 height 32
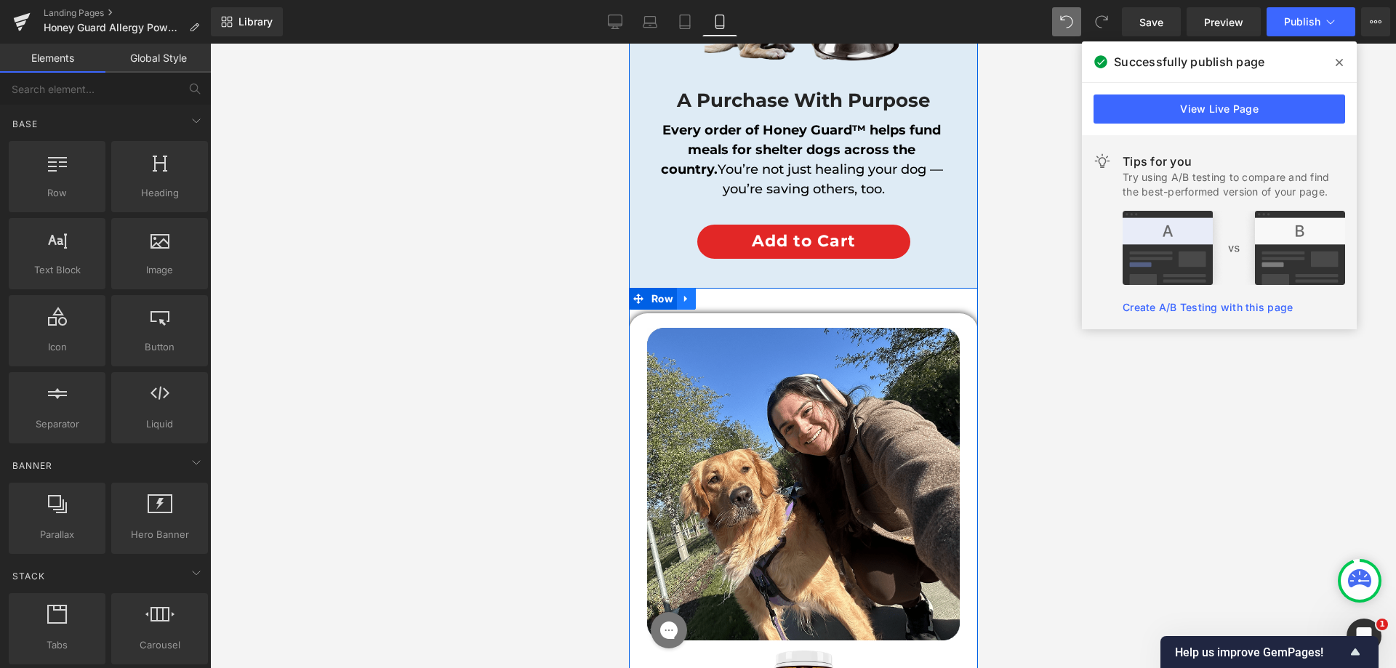
click at [678, 288] on link at bounding box center [685, 299] width 19 height 22
click at [647, 289] on span "Row" at bounding box center [661, 300] width 29 height 22
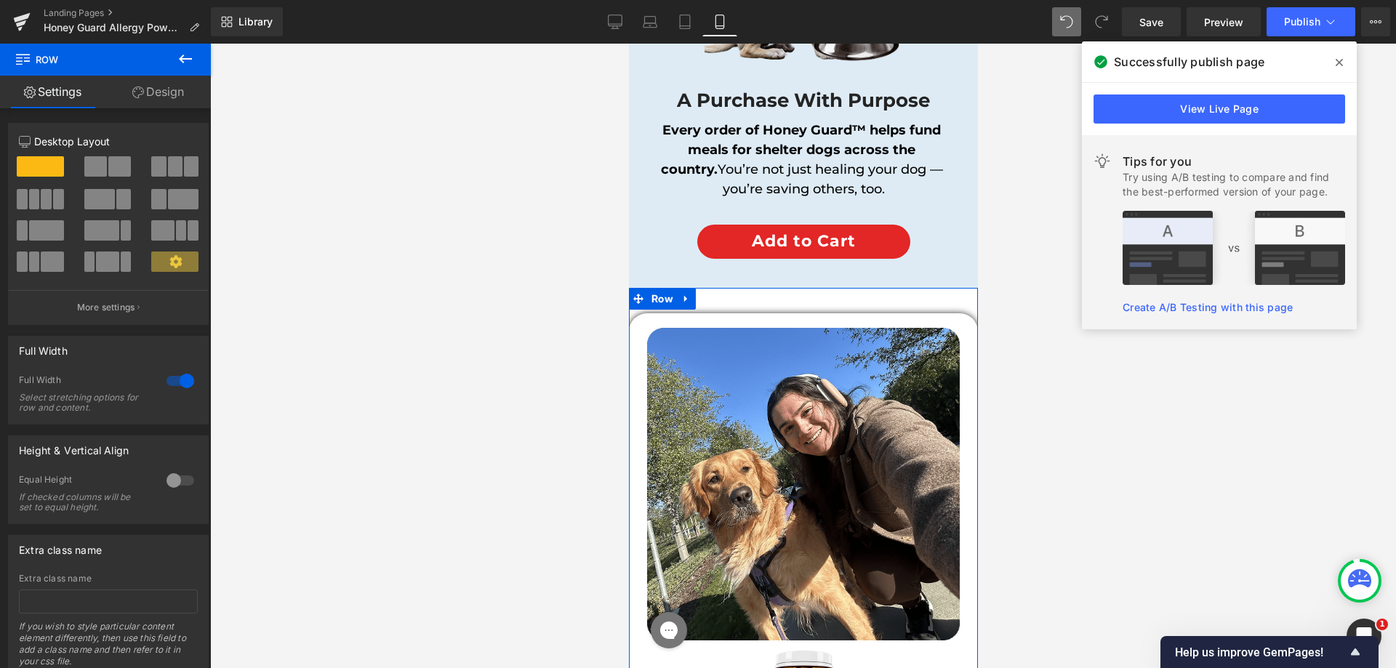
click at [145, 87] on link "Design" at bounding box center [157, 92] width 105 height 33
click at [0, 0] on div "Spacing" at bounding box center [0, 0] width 0 height 0
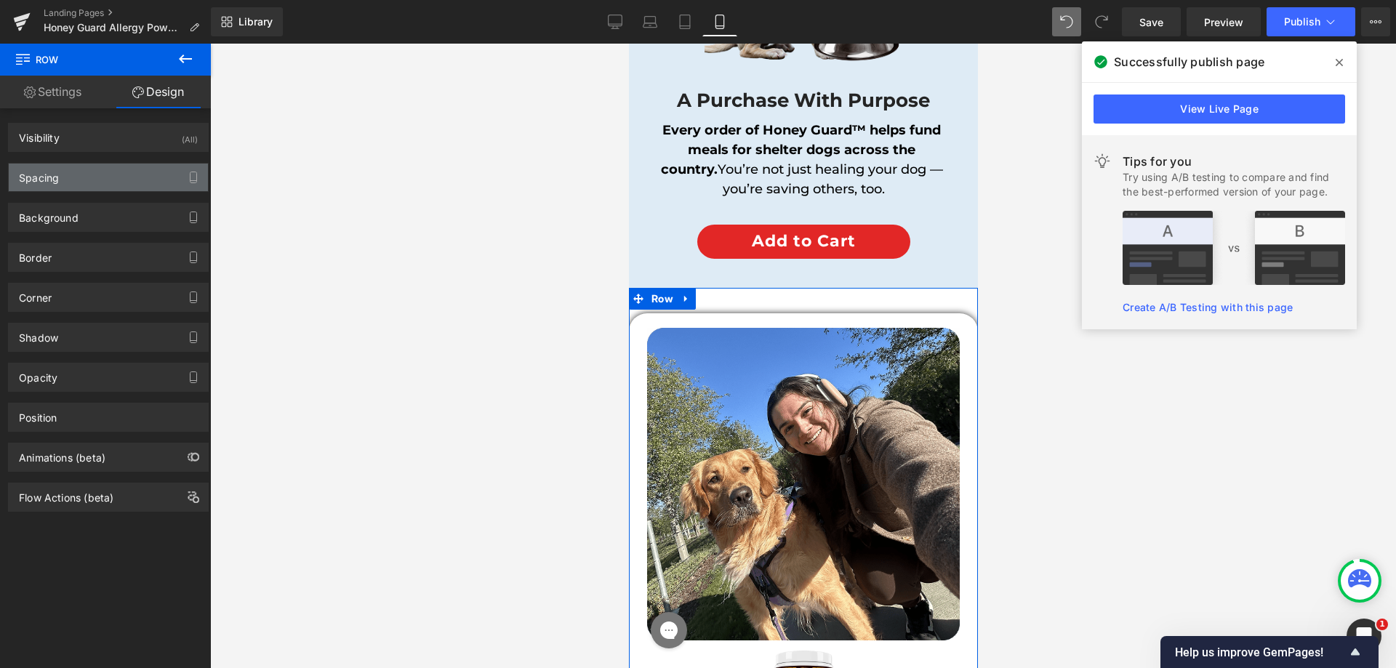
click at [33, 175] on div "Spacing" at bounding box center [39, 174] width 40 height 20
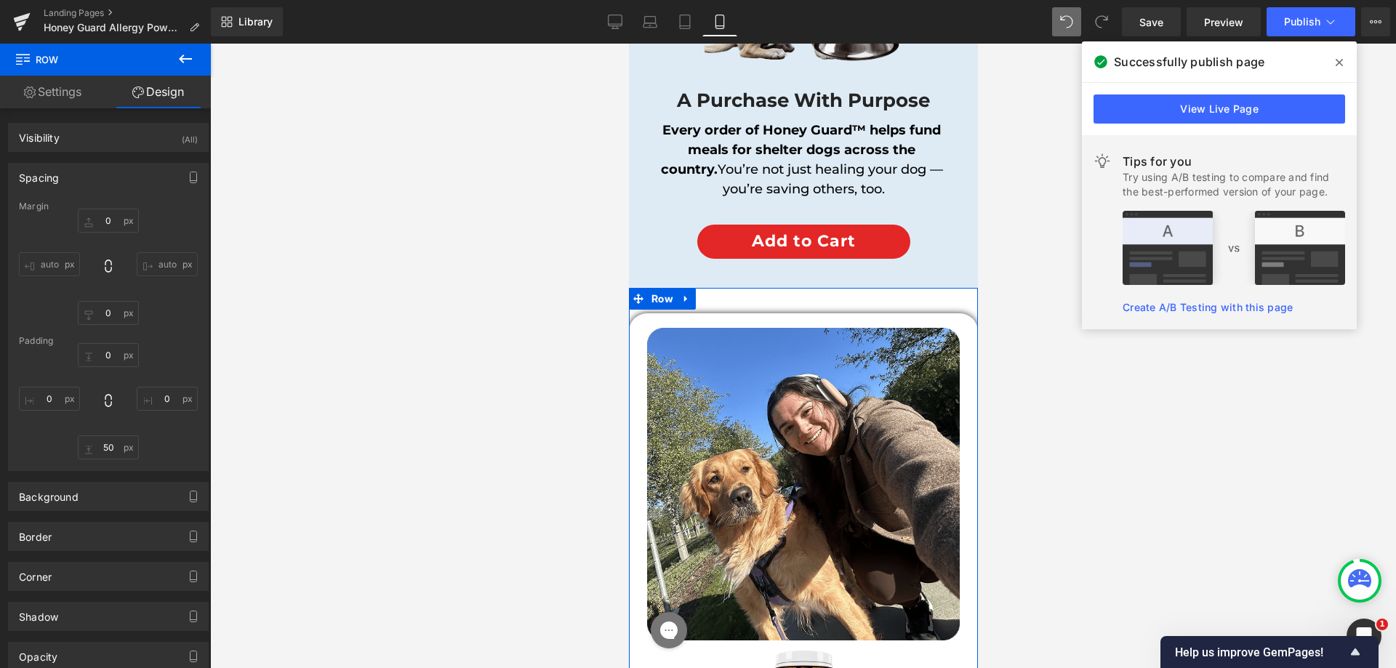
click at [37, 383] on div "0px 0 0px 0 50px 50 0px 0" at bounding box center [108, 401] width 179 height 116
click at [42, 407] on input "0" at bounding box center [49, 399] width 61 height 24
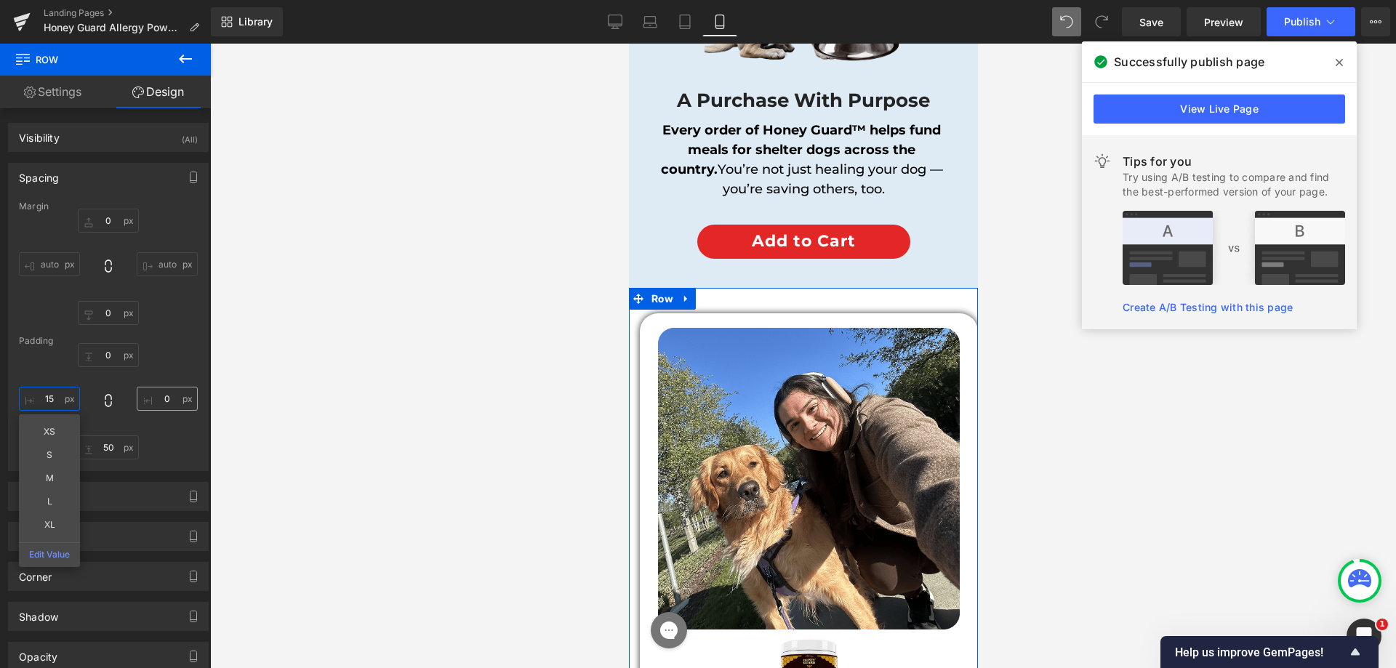
type input "15"
click at [170, 391] on input "0" at bounding box center [167, 399] width 61 height 24
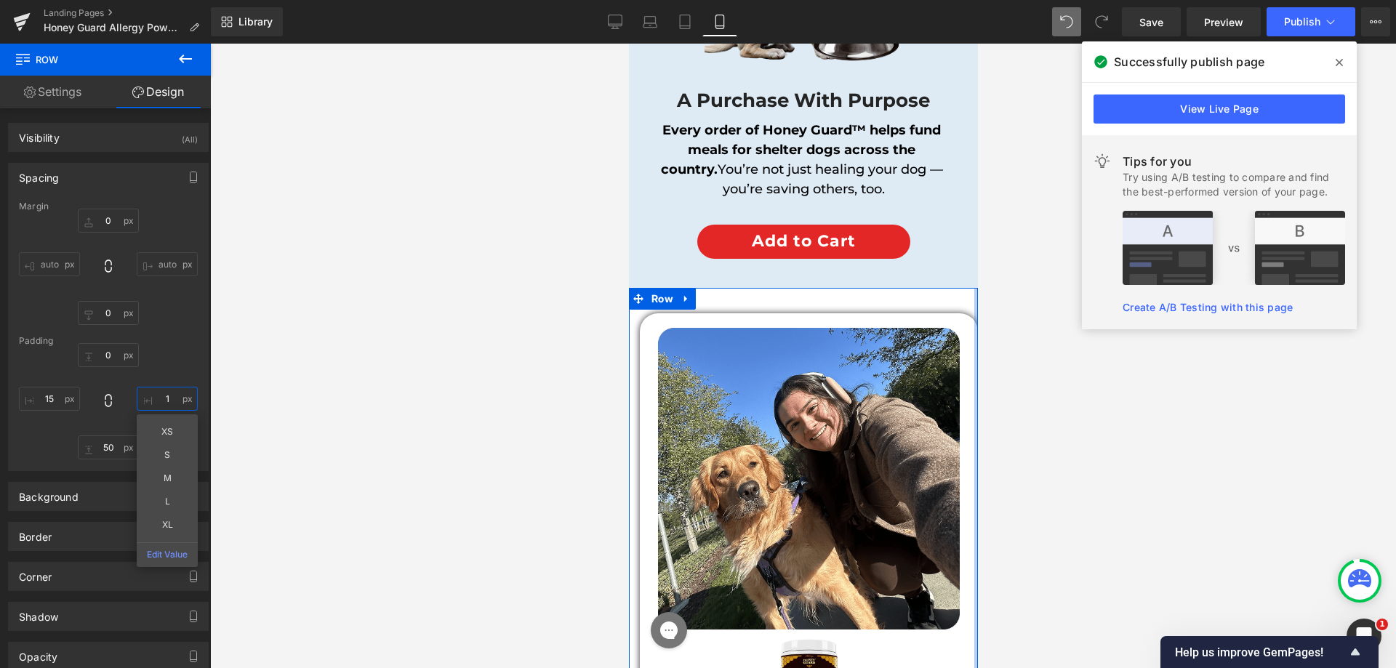
type input "15"
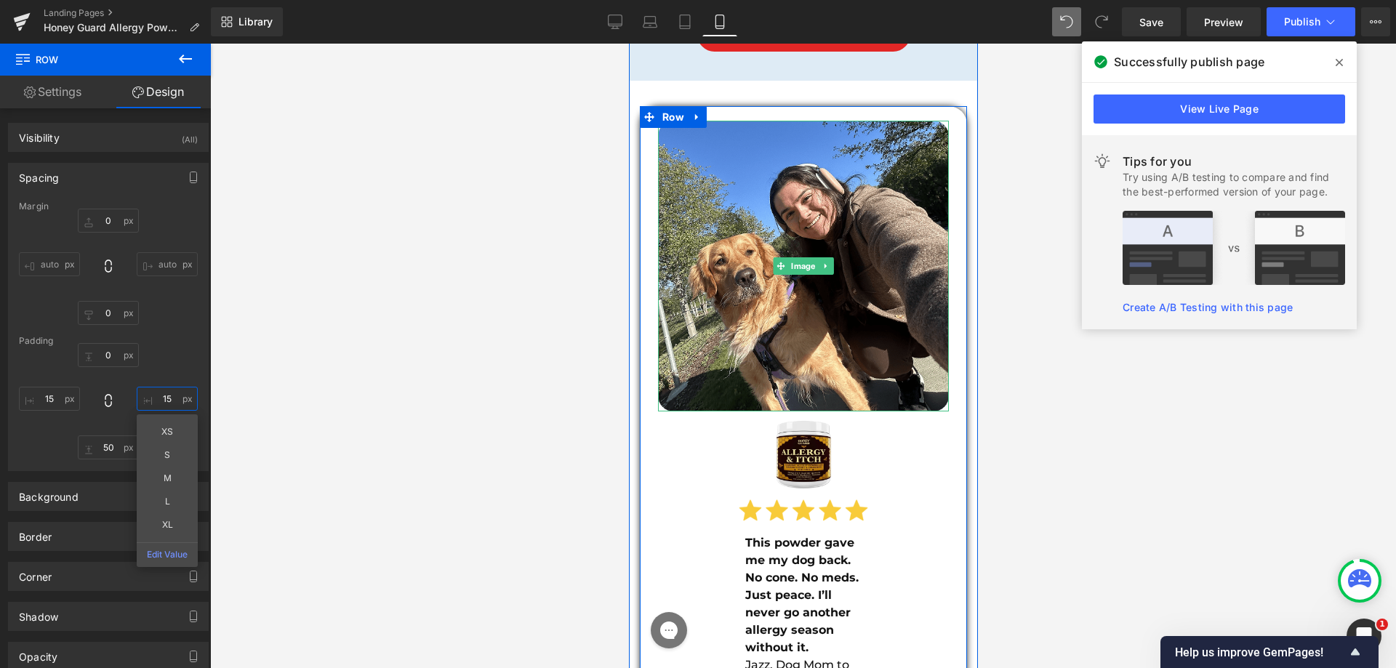
scroll to position [14229, 0]
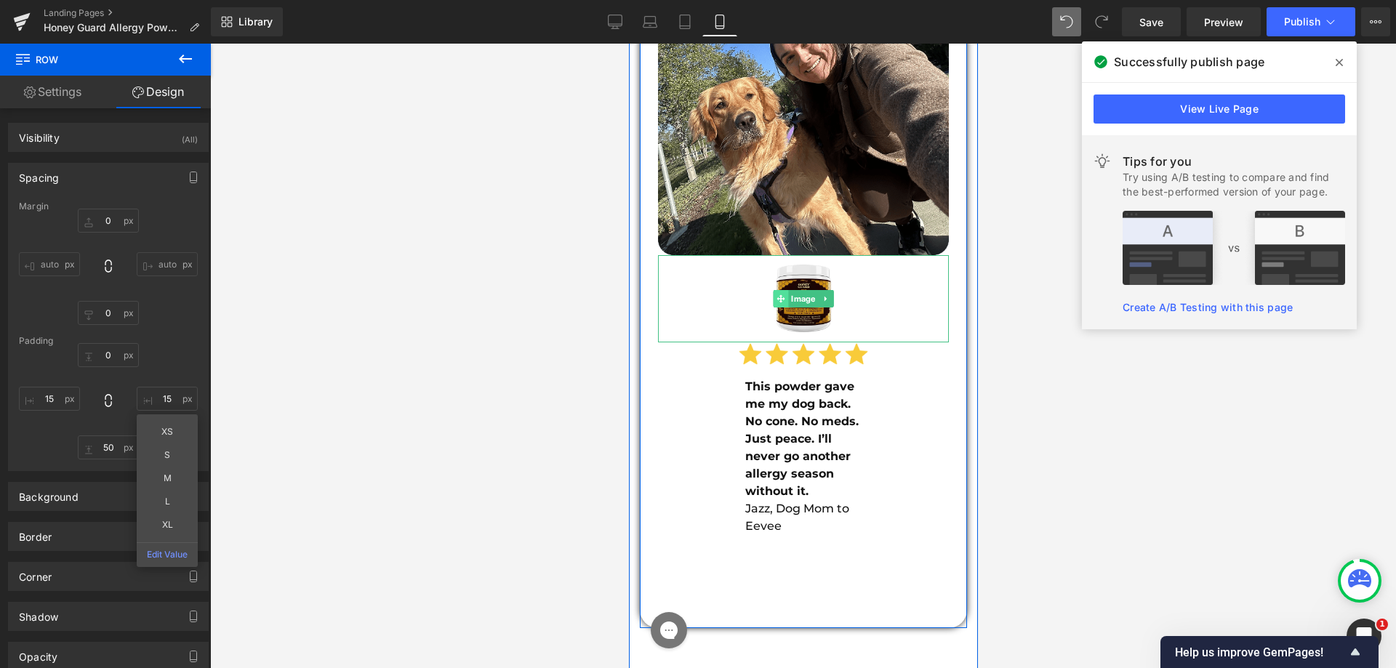
click at [776, 295] on icon at bounding box center [780, 299] width 8 height 9
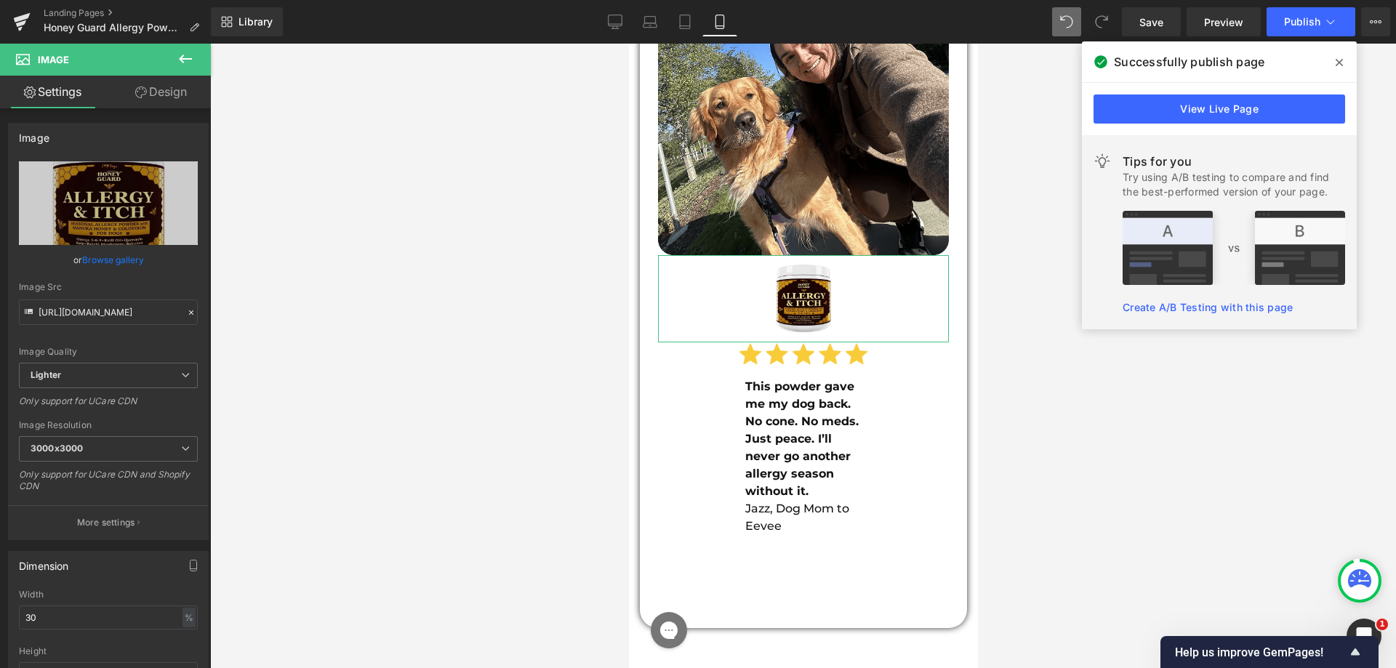
click at [145, 90] on icon at bounding box center [141, 93] width 12 height 12
click at [0, 0] on div "Spacing" at bounding box center [0, 0] width 0 height 0
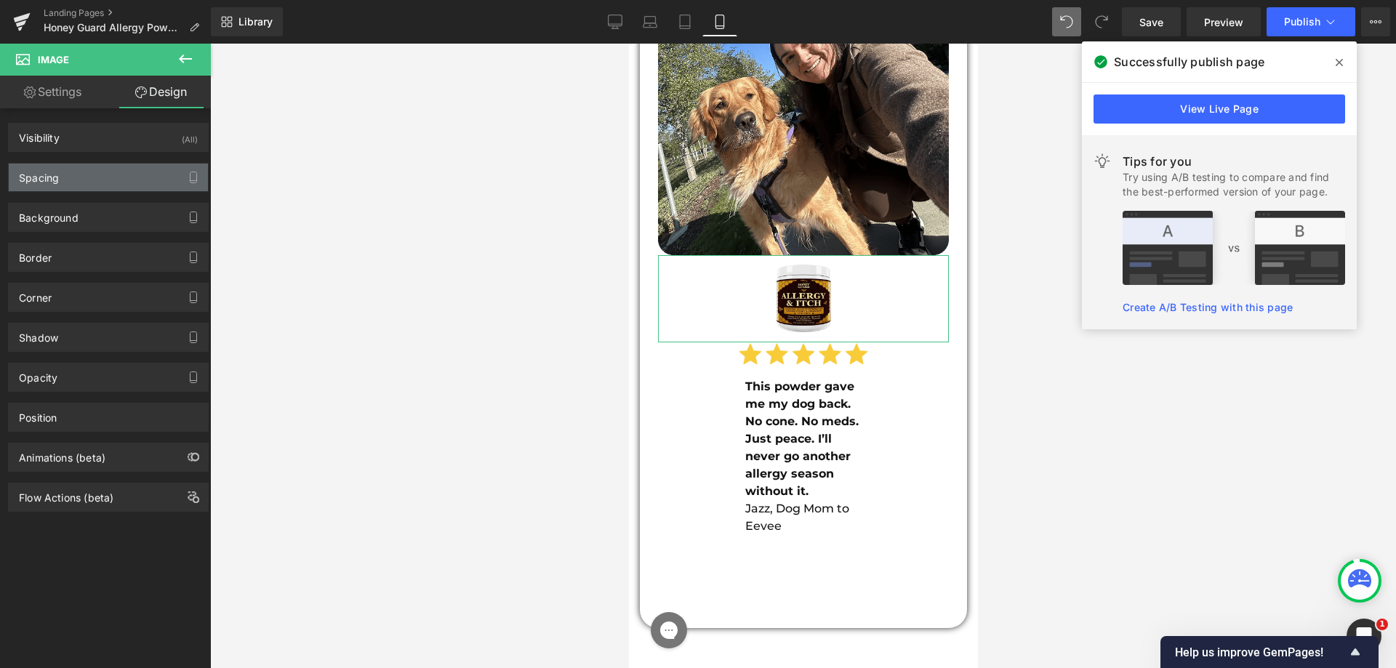
click at [102, 172] on div "Spacing" at bounding box center [108, 178] width 199 height 28
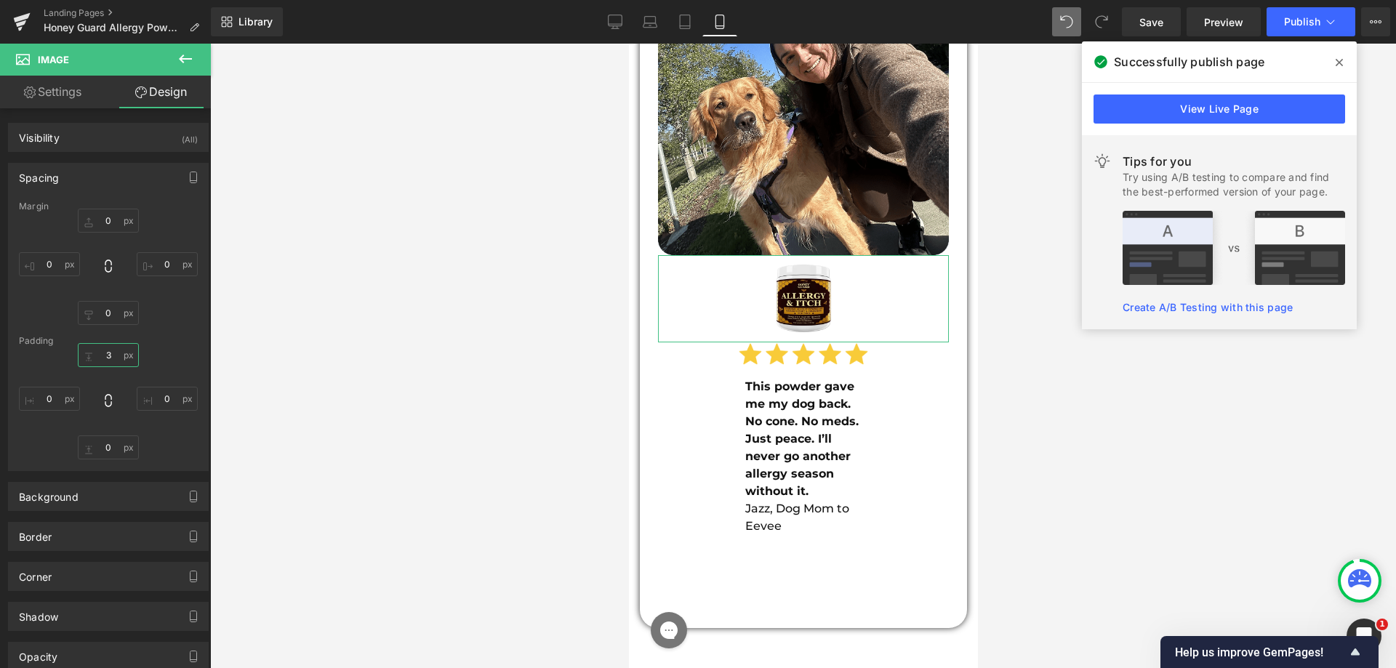
click at [103, 350] on input "3" at bounding box center [108, 355] width 61 height 24
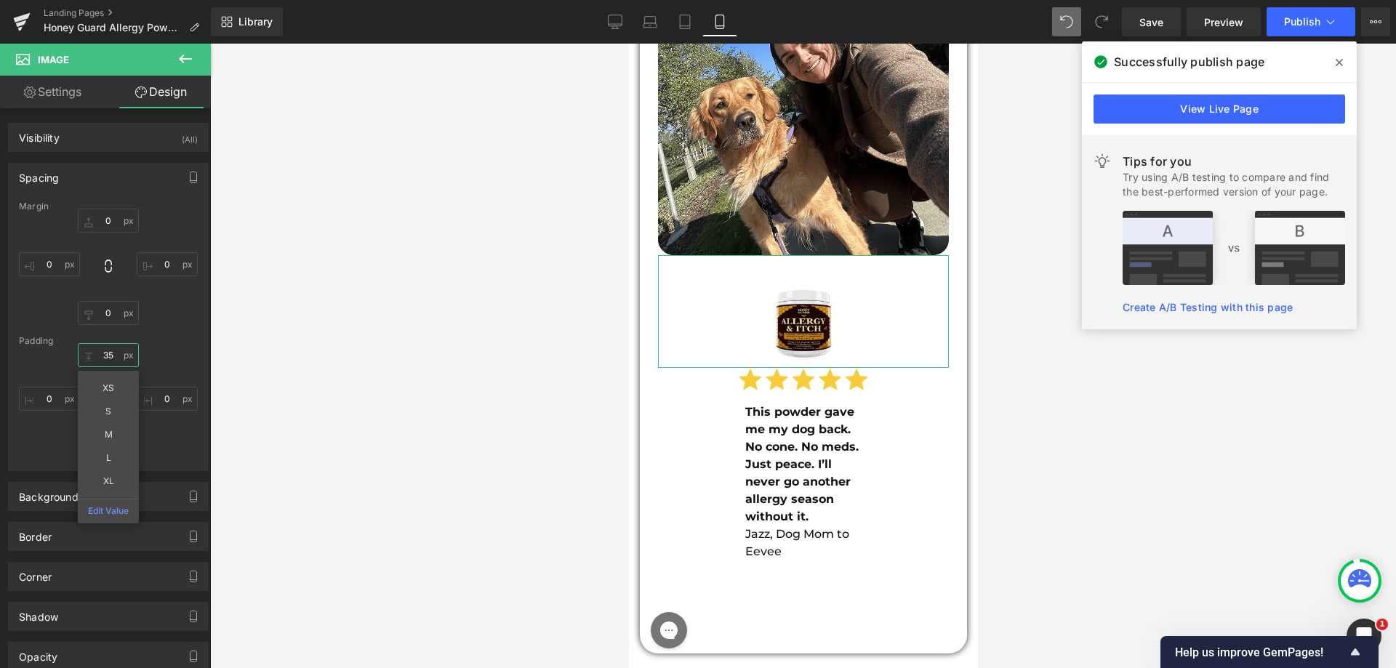
click at [101, 355] on input "35" at bounding box center [108, 355] width 61 height 24
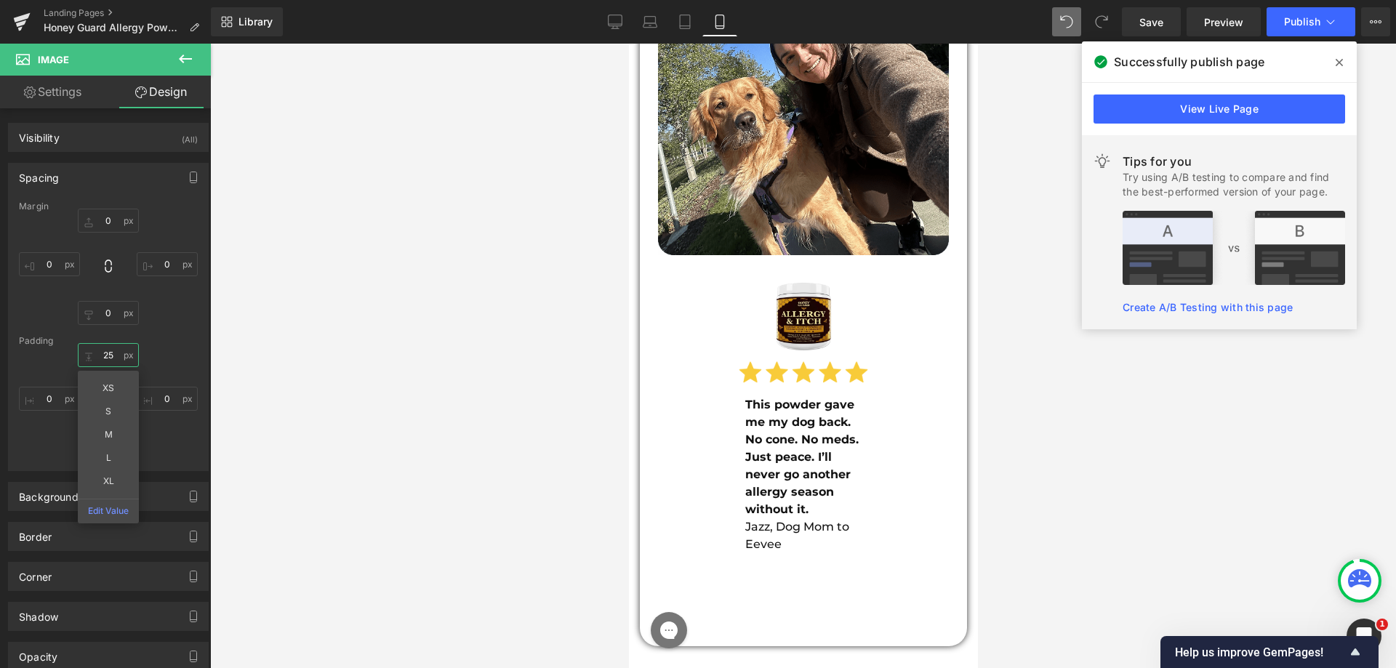
type input "25"
click at [52, 79] on link "Settings" at bounding box center [52, 92] width 105 height 33
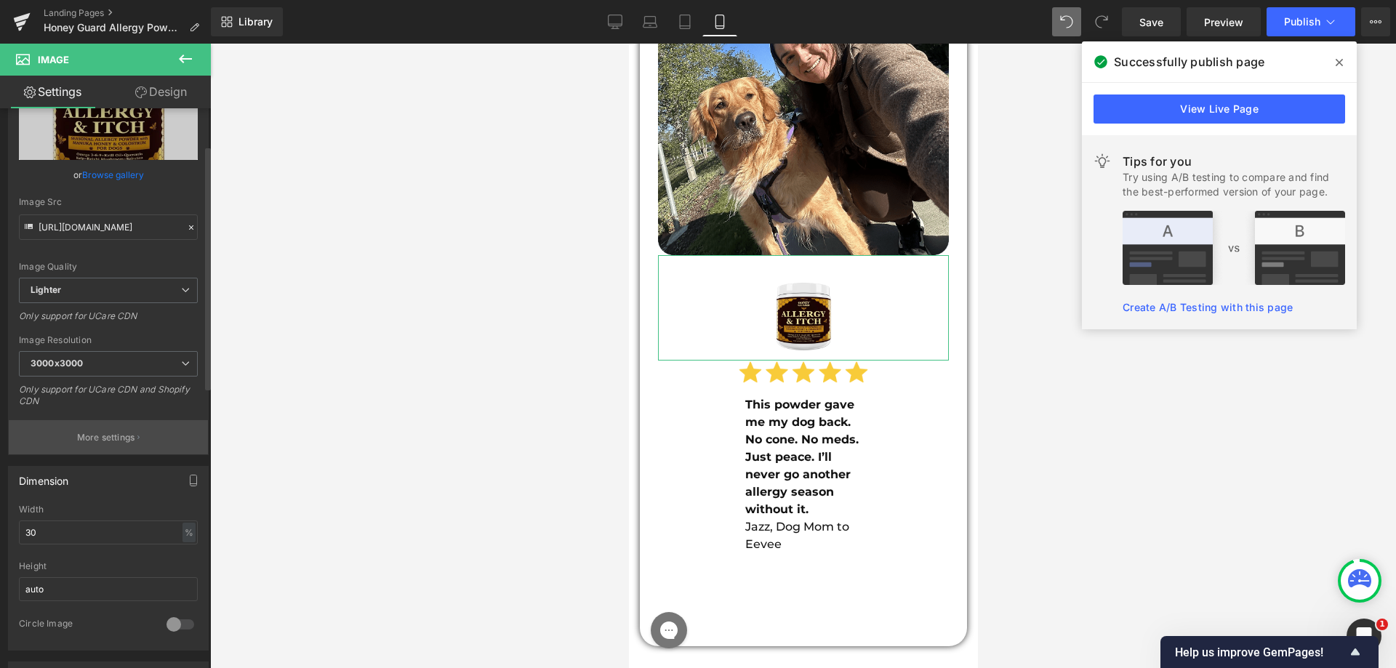
scroll to position [291, 0]
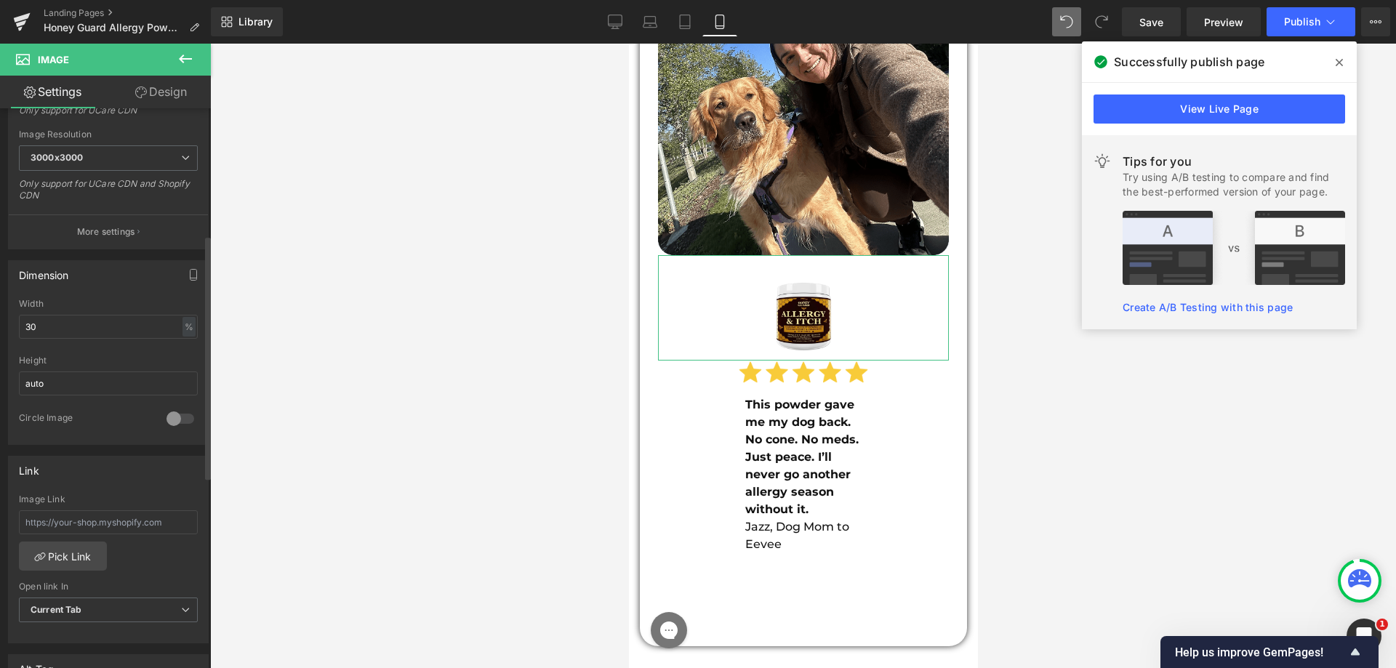
click at [70, 351] on div at bounding box center [108, 350] width 179 height 9
click at [75, 319] on input "30" at bounding box center [108, 327] width 179 height 24
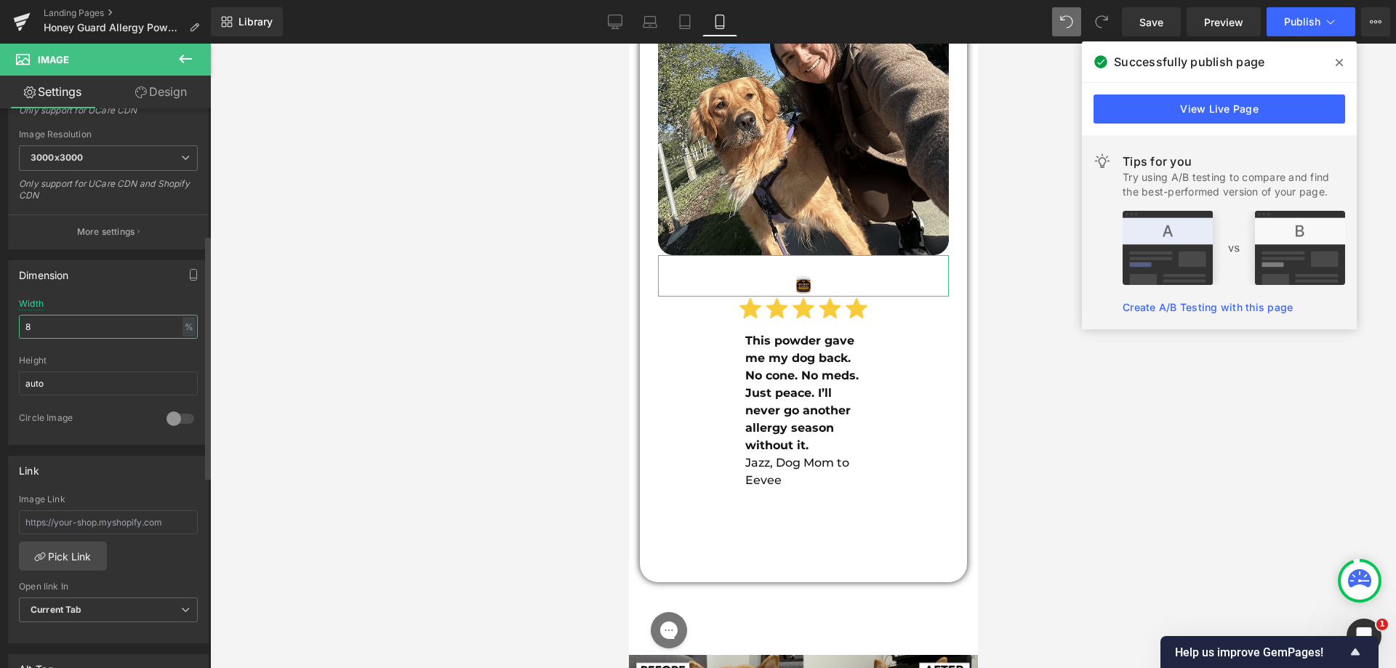
type input "85"
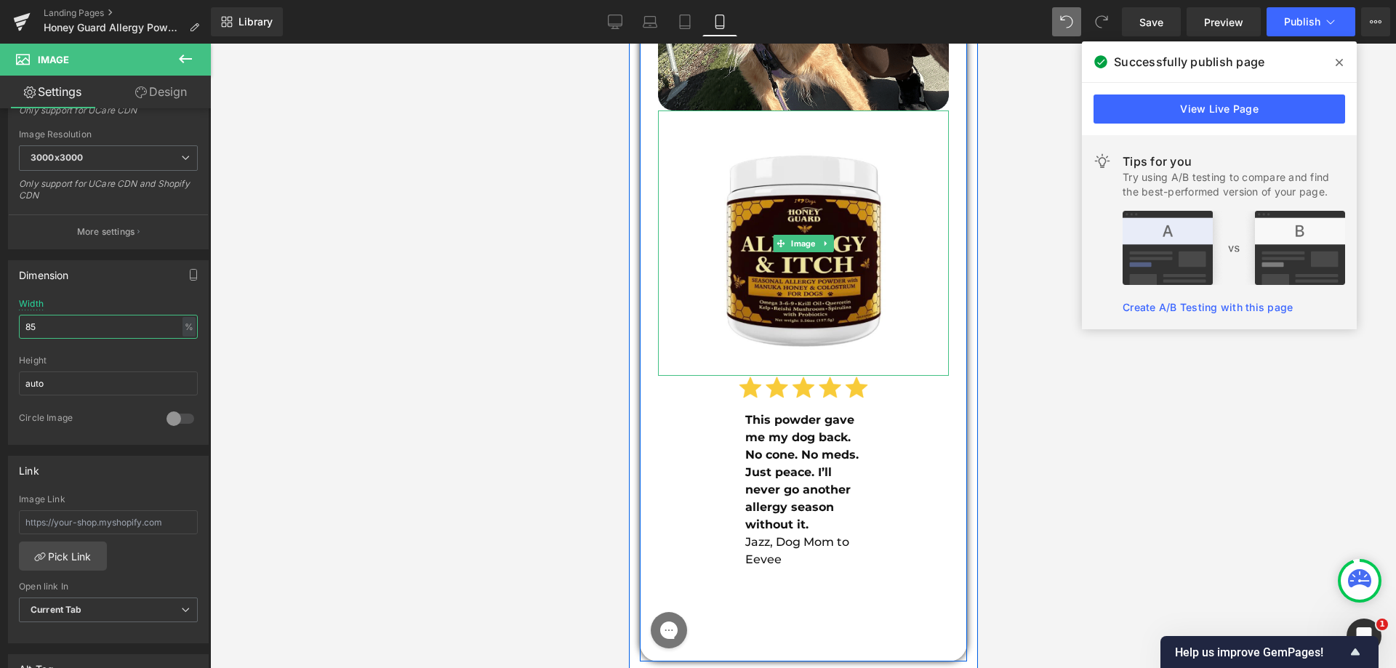
scroll to position [14374, 0]
click at [780, 379] on span at bounding box center [780, 387] width 15 height 17
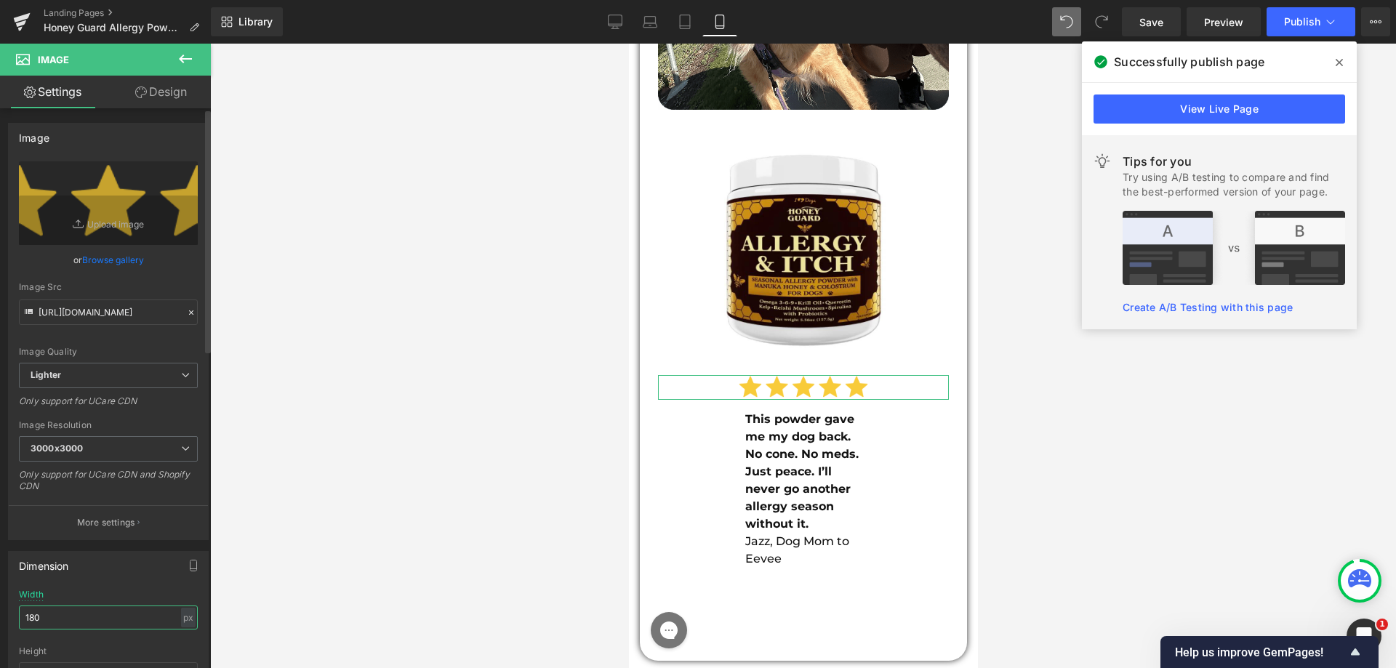
click at [73, 622] on input "180" at bounding box center [108, 618] width 179 height 24
type input "250"
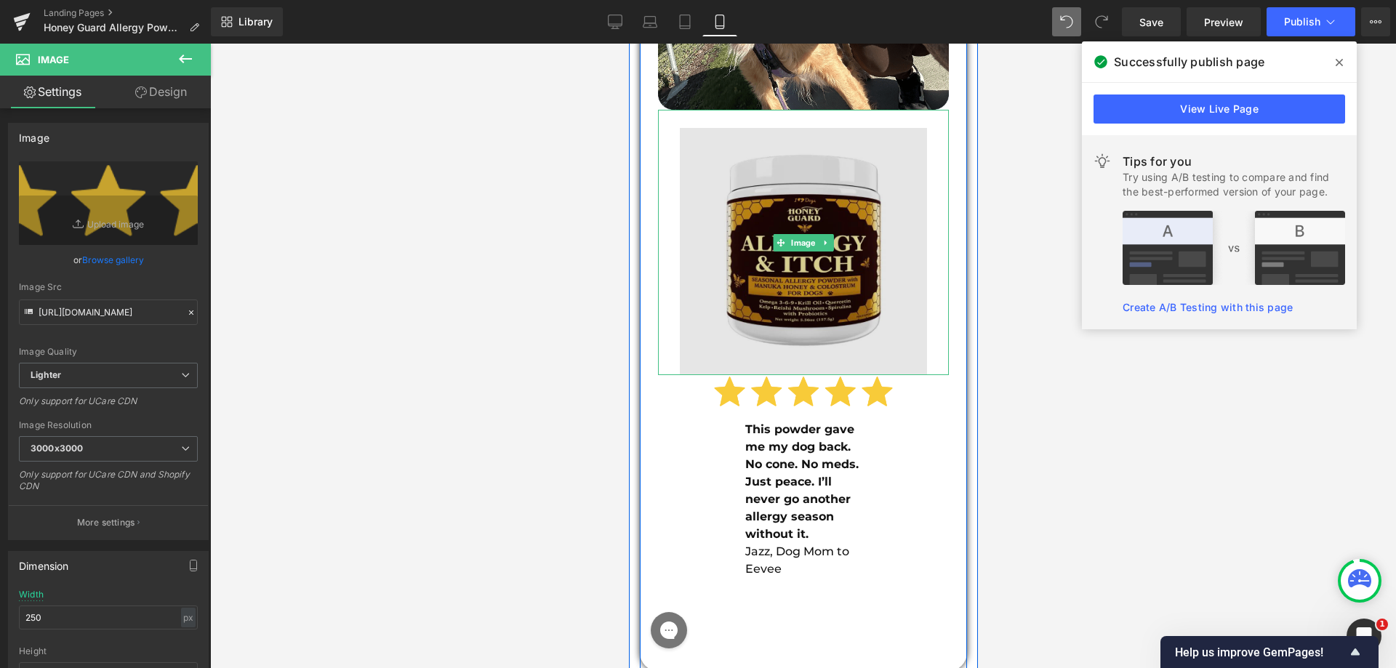
click at [783, 325] on img at bounding box center [802, 242] width 247 height 265
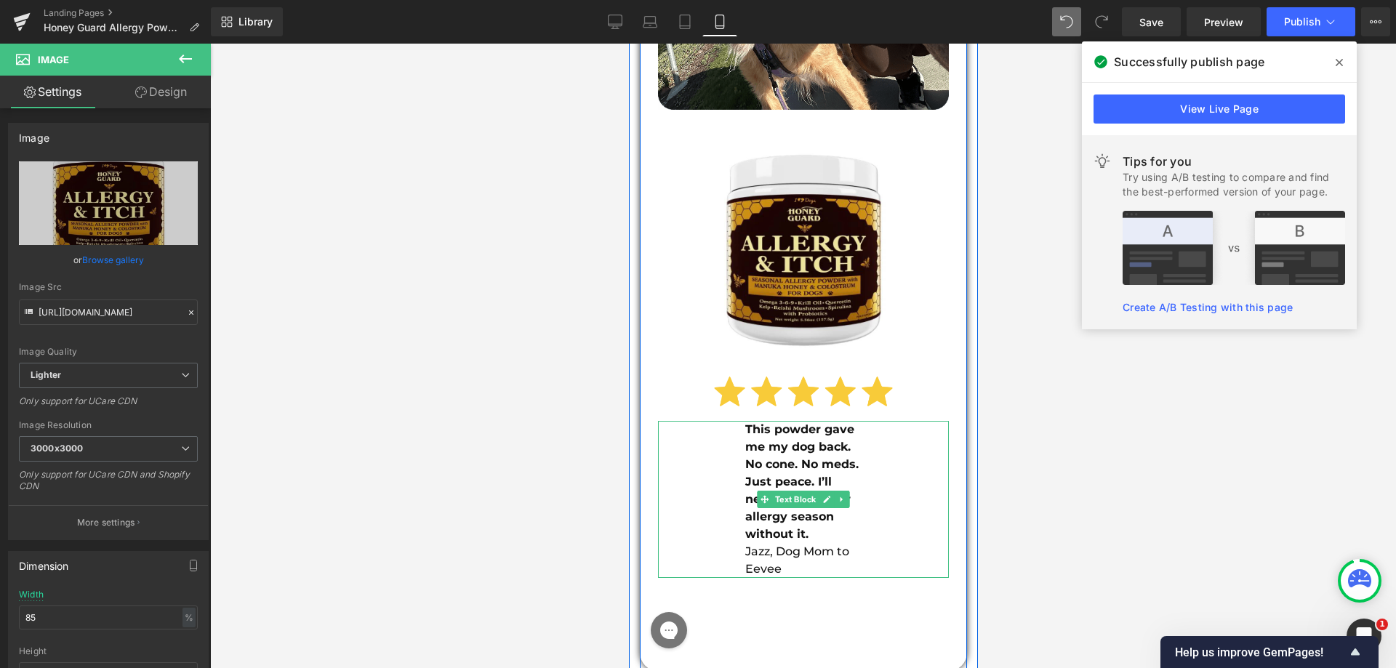
click at [796, 423] on strong "This powder gave me my dog back. No cone. No meds. Just peace. I’ll never go an…" at bounding box center [803, 482] width 117 height 119
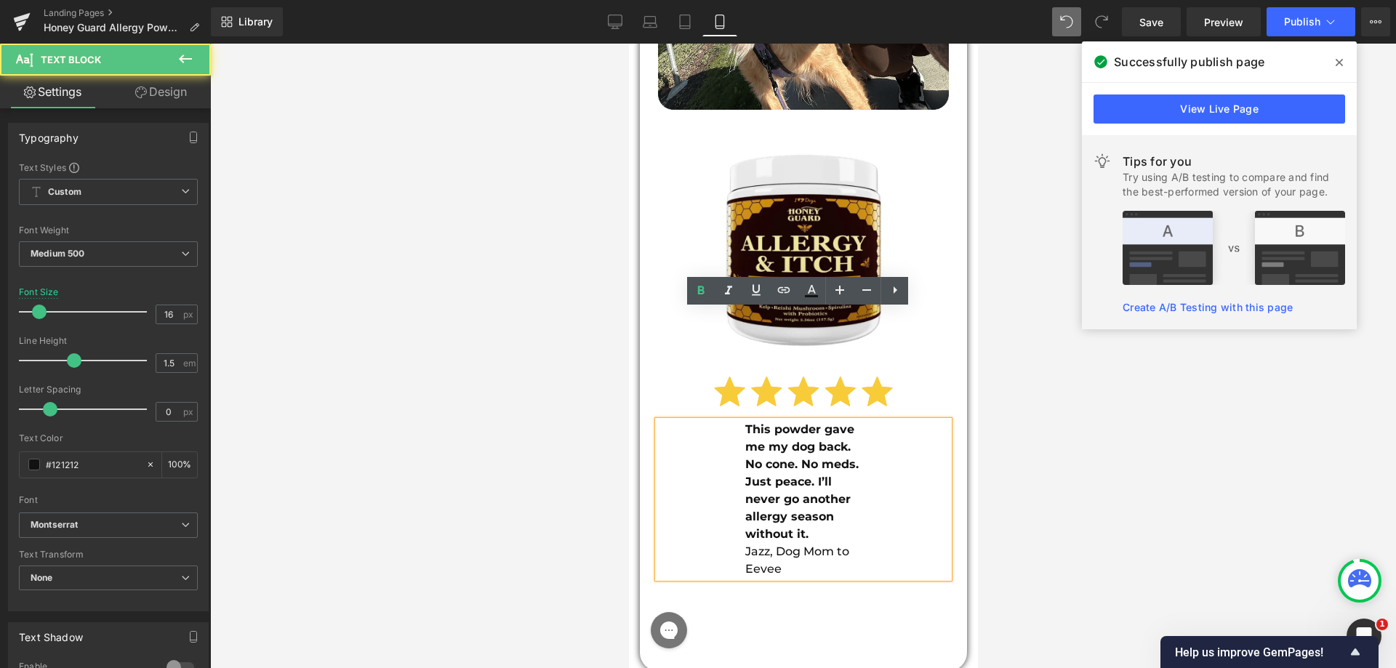
scroll to position [14447, 0]
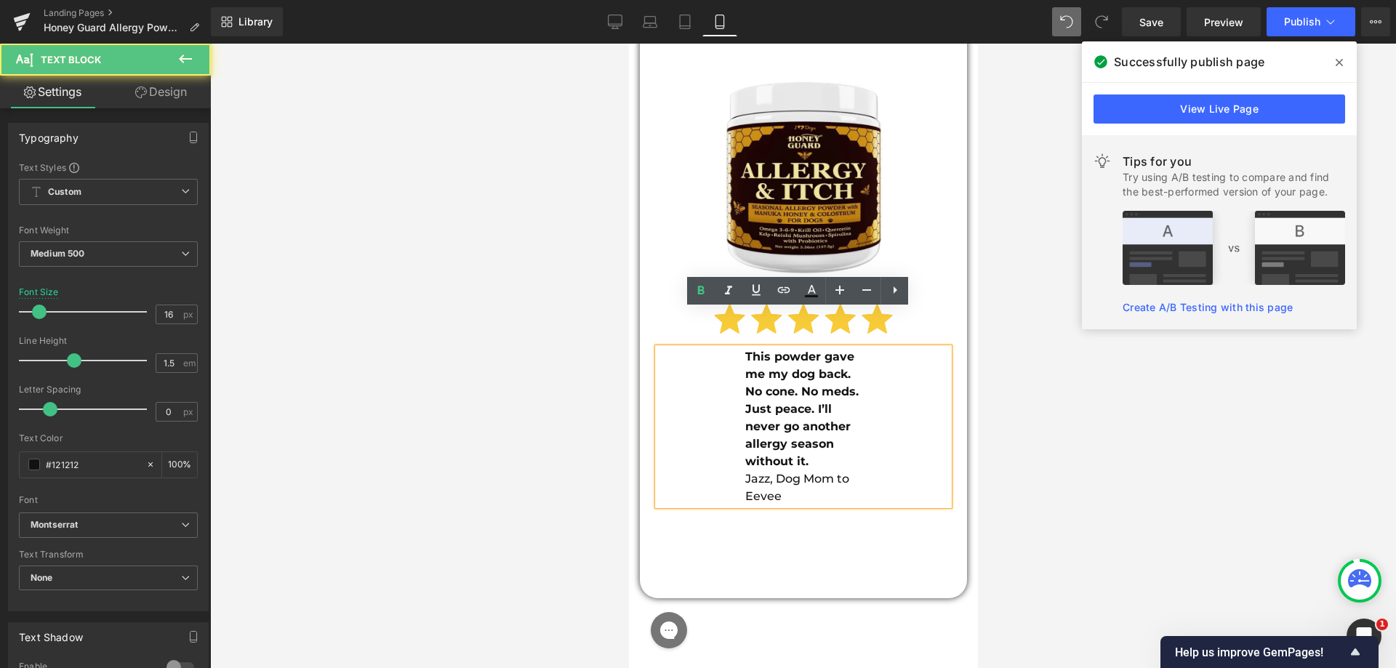
drag, startPoint x: 1345, startPoint y: 409, endPoint x: 716, endPoint y: 365, distance: 630.6
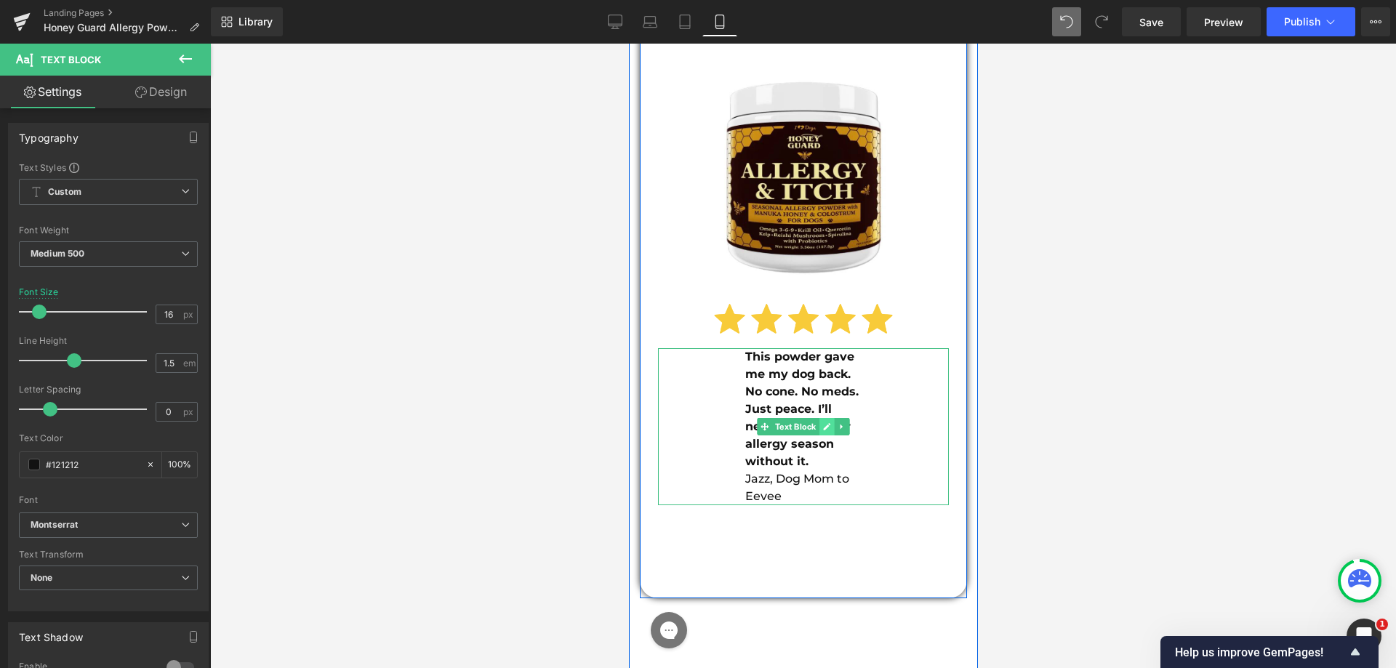
click at [825, 418] on link at bounding box center [826, 426] width 15 height 17
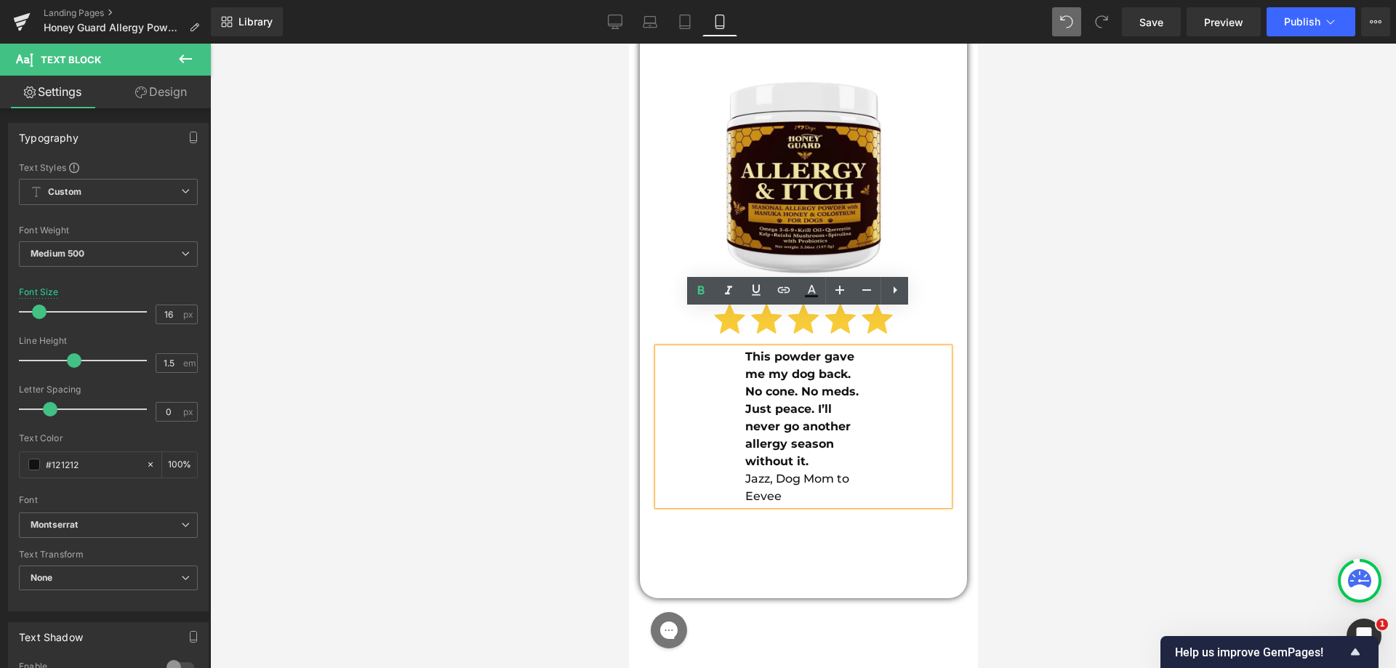
click at [745, 368] on strong "This powder gave me my dog back. No cone. No meds. Just peace. I’ll never go an…" at bounding box center [803, 409] width 117 height 119
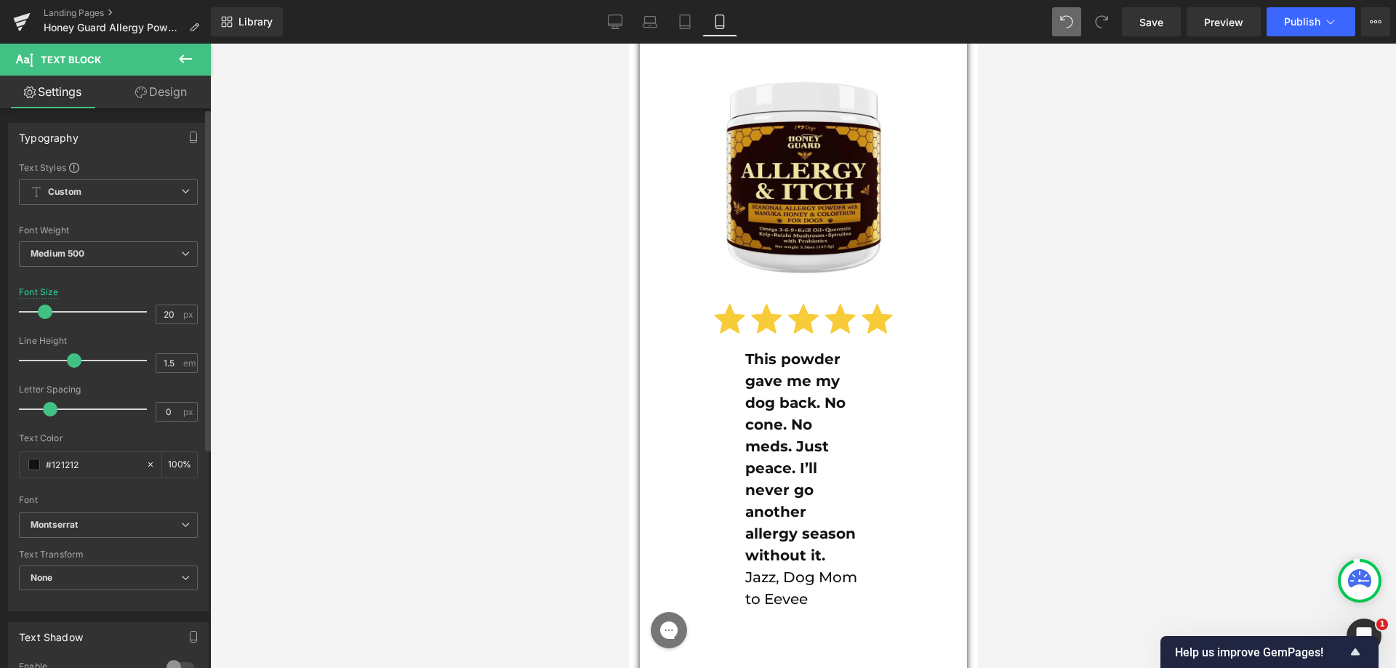
type input "18"
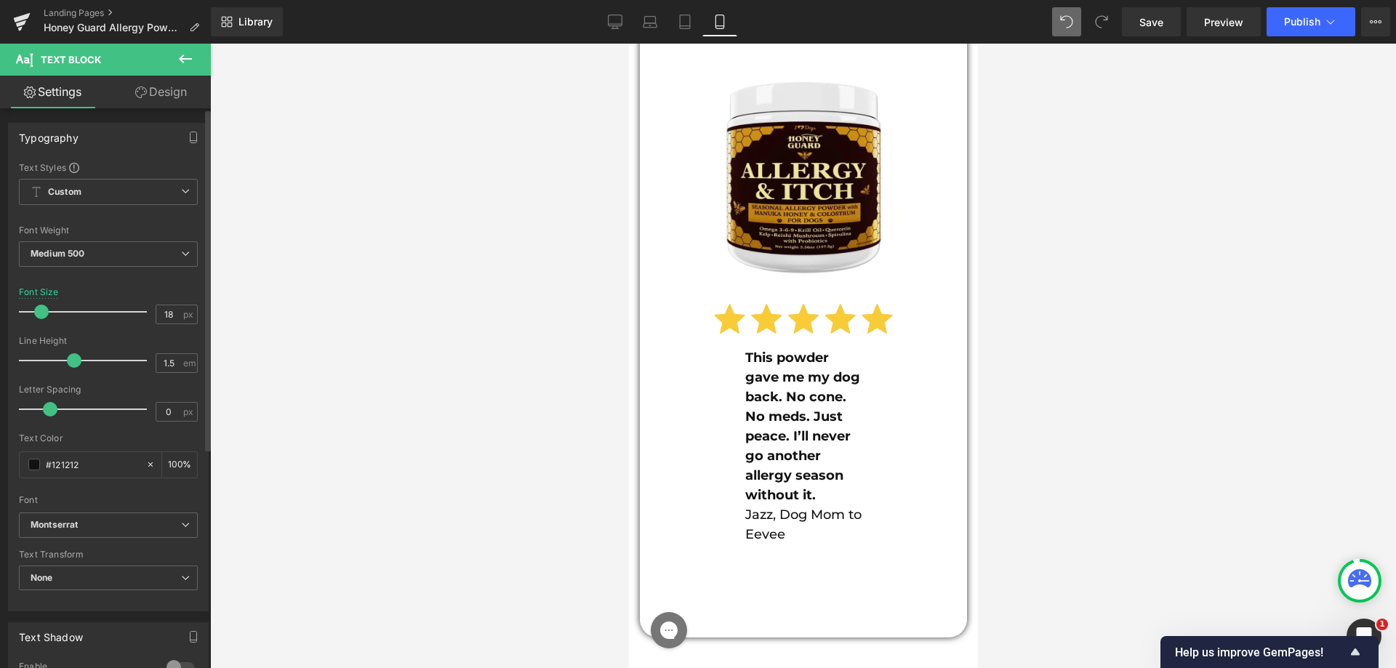
drag, startPoint x: 49, startPoint y: 308, endPoint x: 41, endPoint y: 305, distance: 9.5
click at [41, 305] on div at bounding box center [86, 311] width 121 height 29
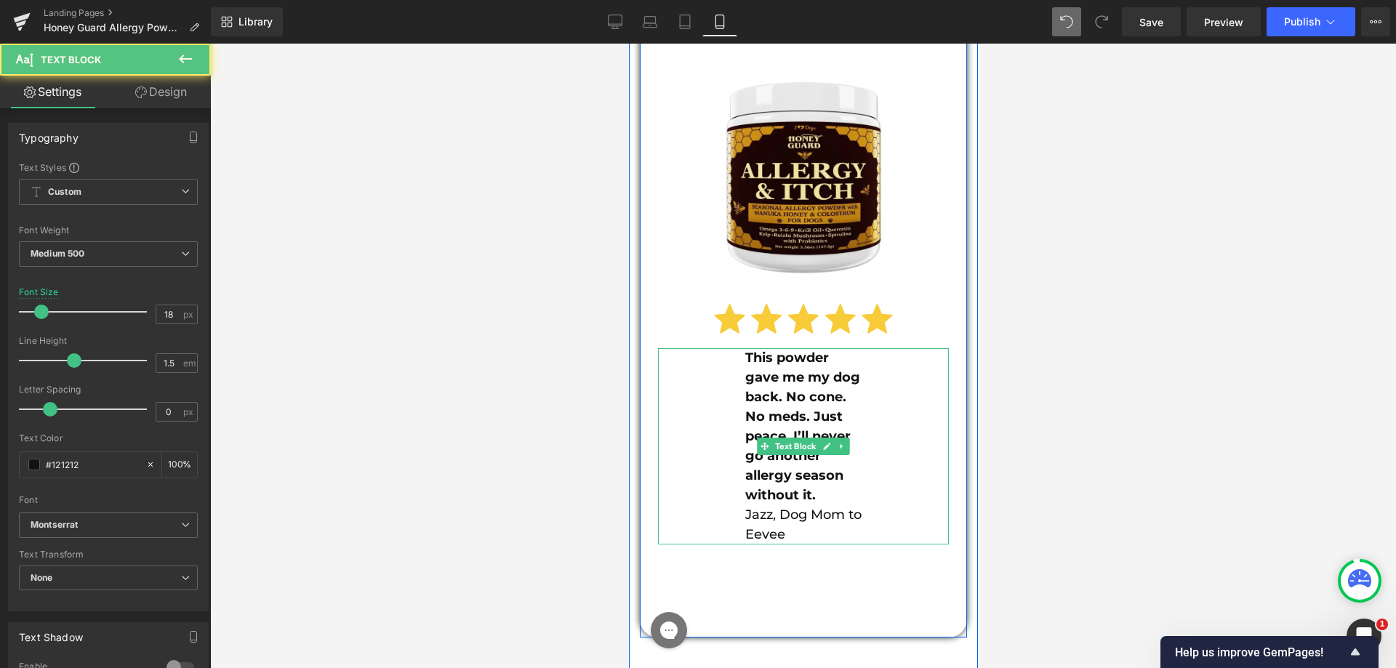
click at [730, 348] on div "This powder gave me my dog back. No cone. No meds. Just peace. I’ll never go an…" at bounding box center [802, 446] width 291 height 196
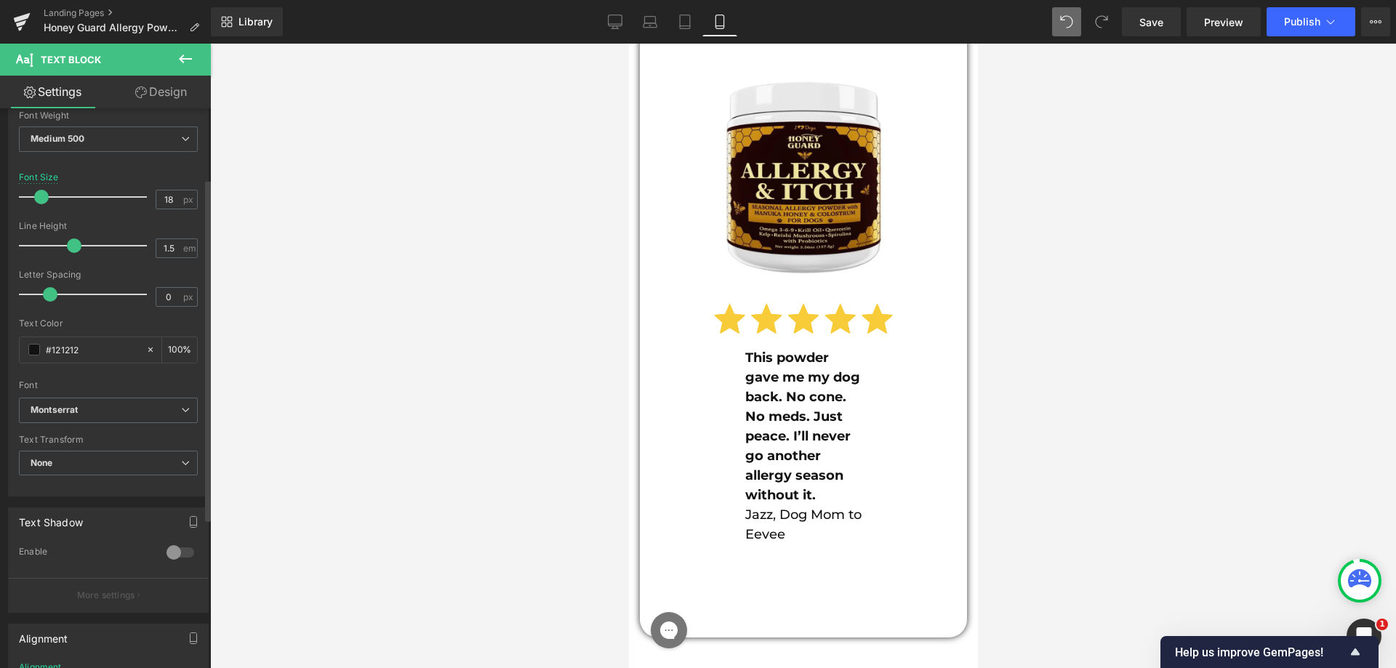
scroll to position [360, 0]
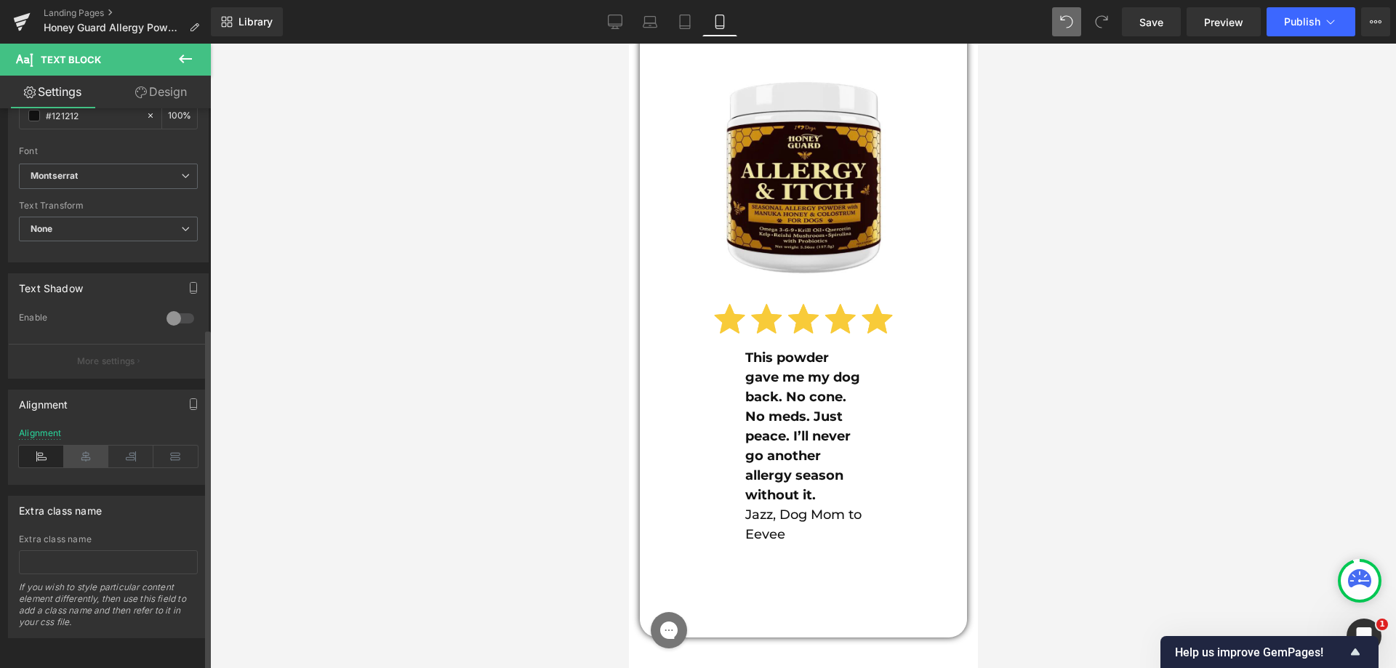
click at [95, 446] on icon at bounding box center [86, 457] width 45 height 22
click at [162, 94] on link "Design" at bounding box center [160, 92] width 105 height 33
click at [0, 0] on div "Spacing" at bounding box center [0, 0] width 0 height 0
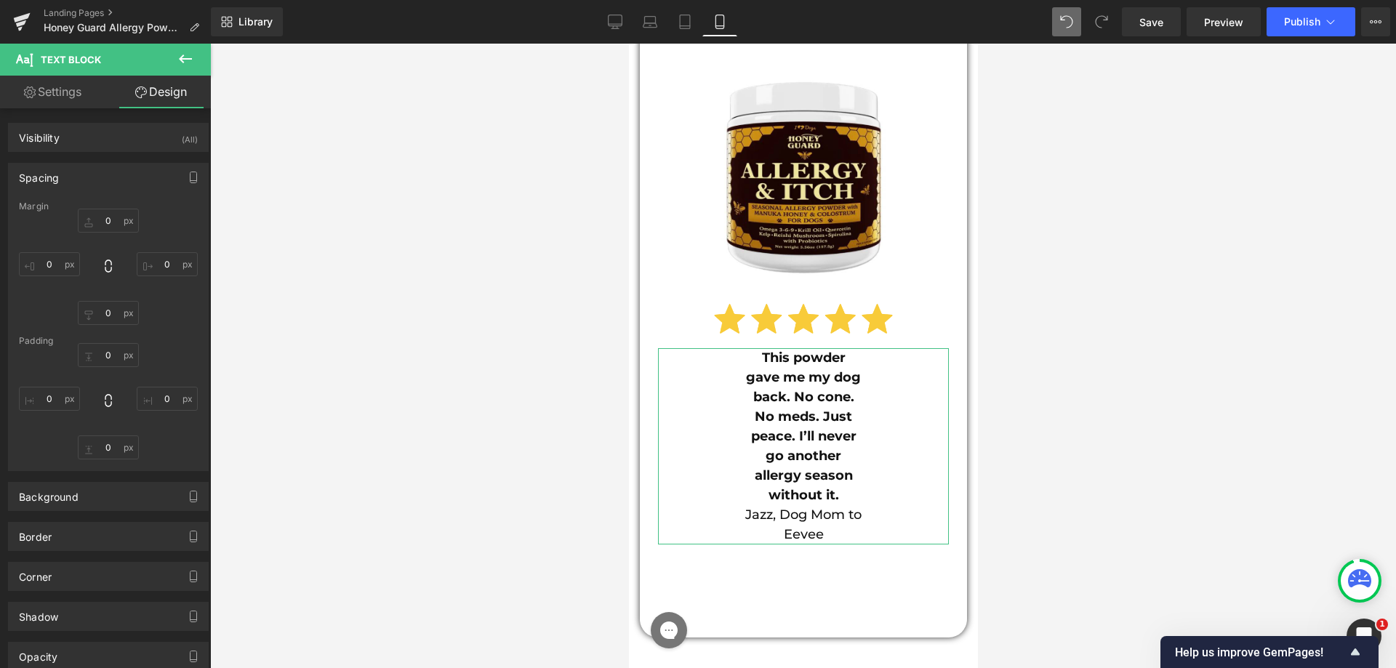
type input "15"
type input "0"
type input "15"
type input "0"
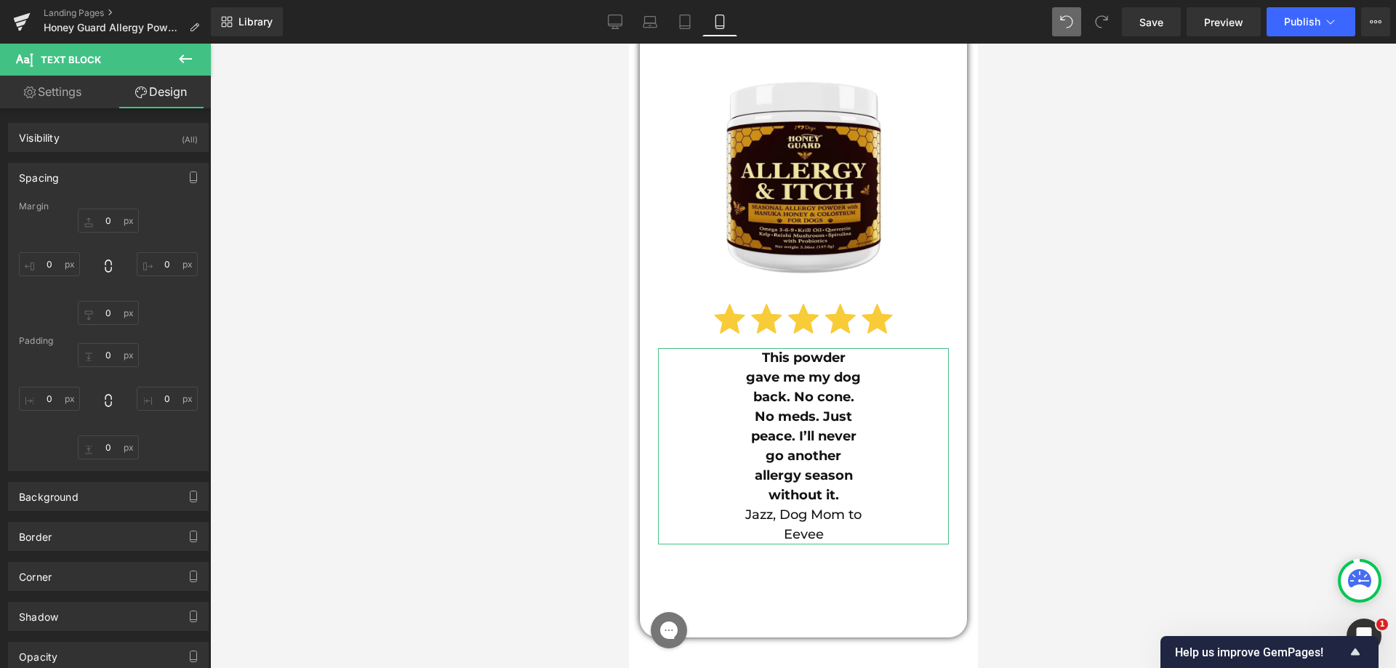
type input "120"
type input "0"
type input "120"
click at [63, 396] on input "120" at bounding box center [49, 399] width 61 height 24
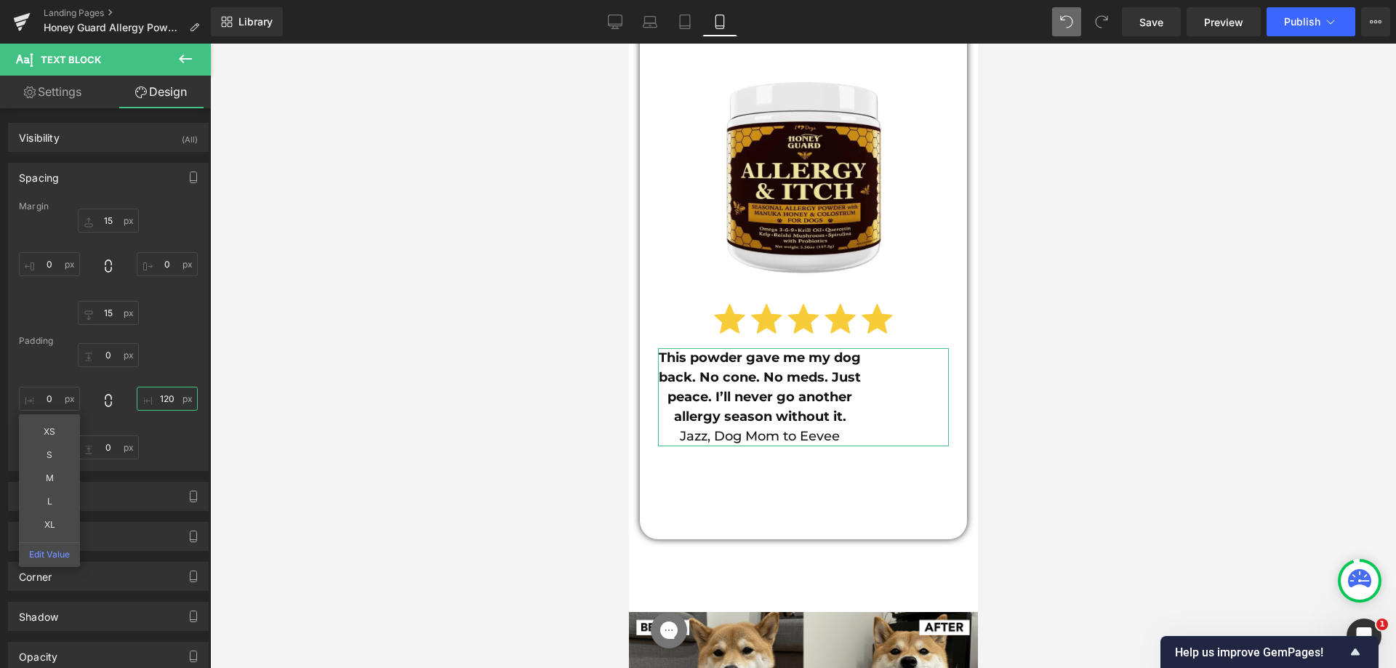
click at [153, 399] on input "120" at bounding box center [167, 399] width 61 height 24
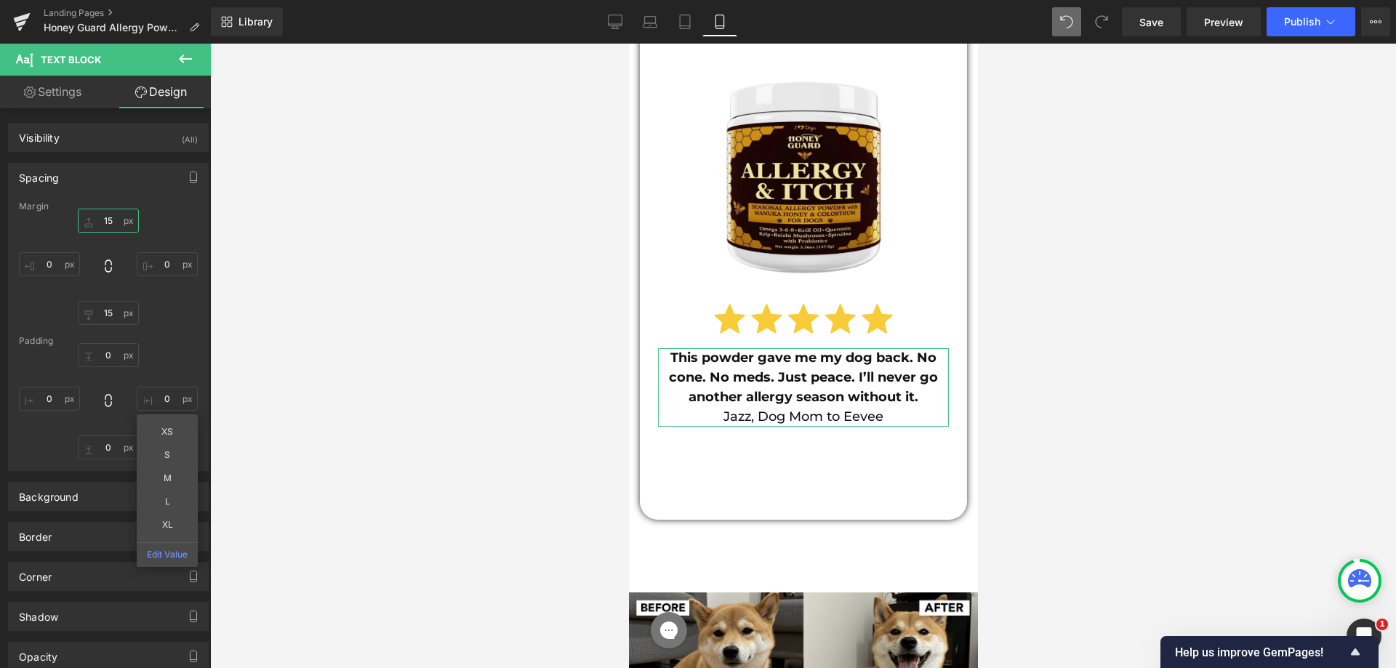
click at [106, 223] on input "15" at bounding box center [108, 221] width 61 height 24
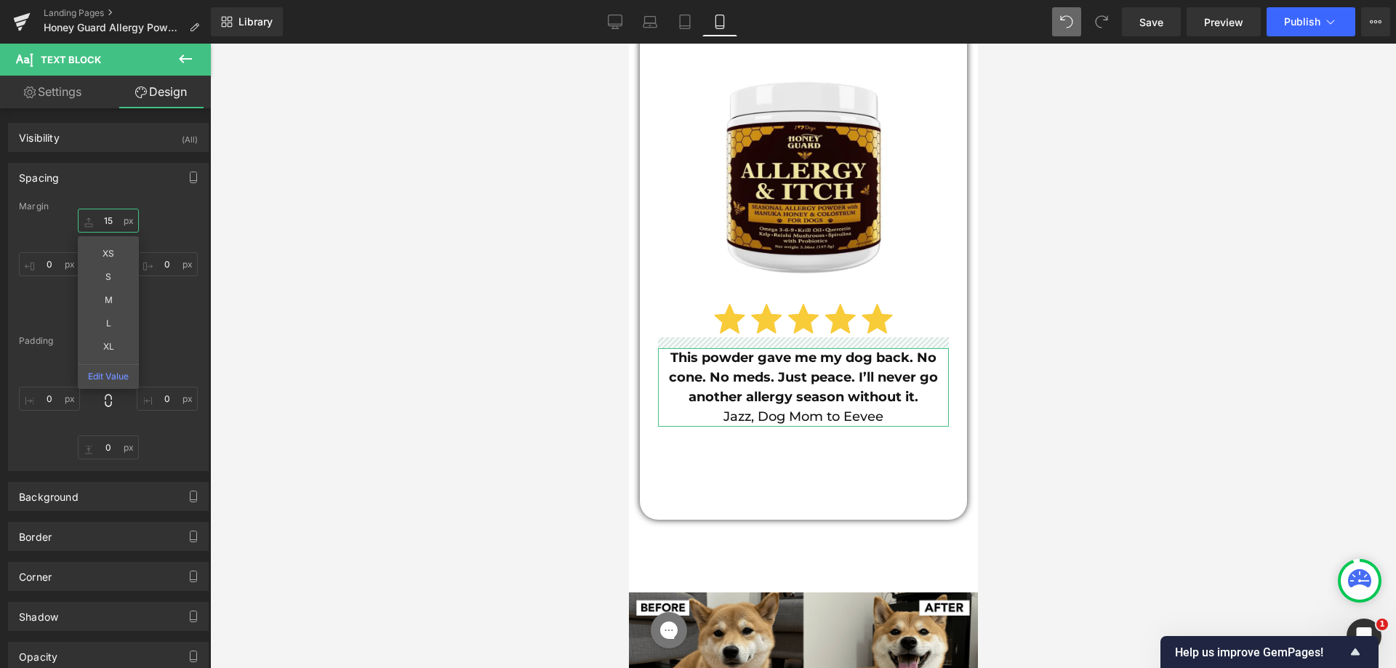
click at [106, 223] on input "15" at bounding box center [108, 221] width 61 height 24
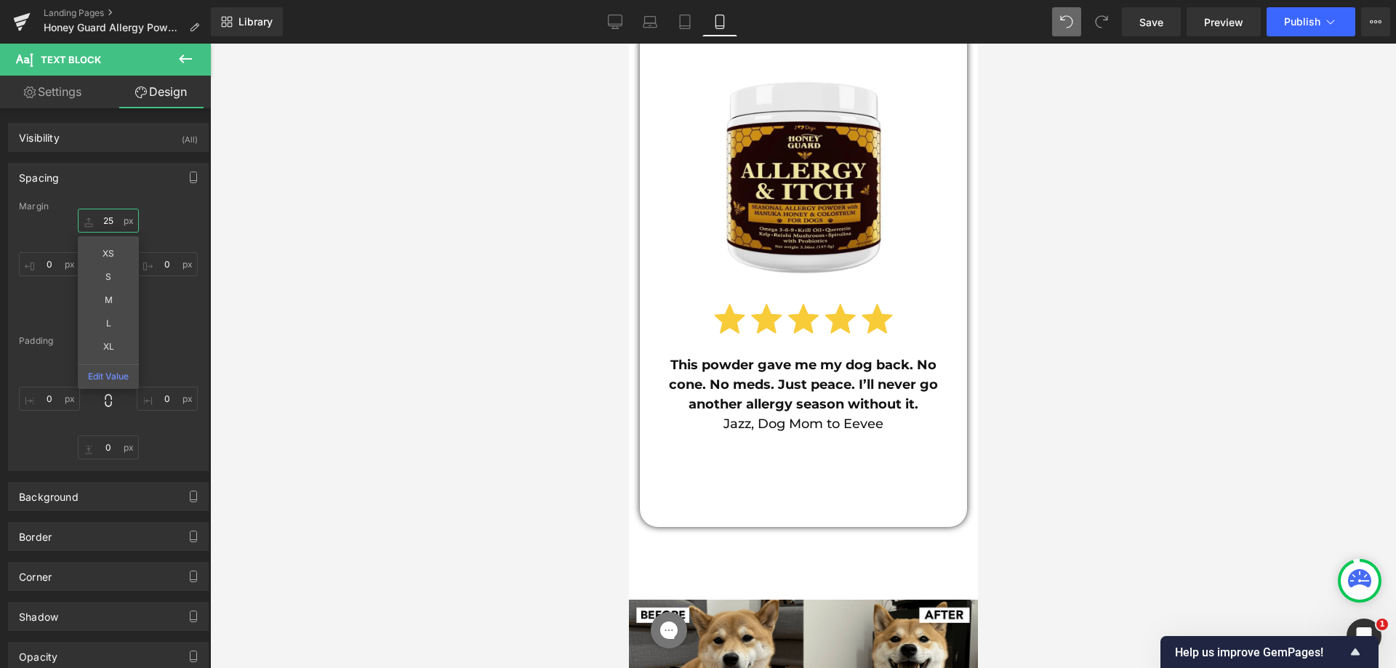
type input "25"
click at [183, 335] on div "Margin 25 25 XS S M L XL Edit Value 0px 0 15px 15 0px 0 [GEOGRAPHIC_DATA] 0px 0…" at bounding box center [108, 335] width 199 height 269
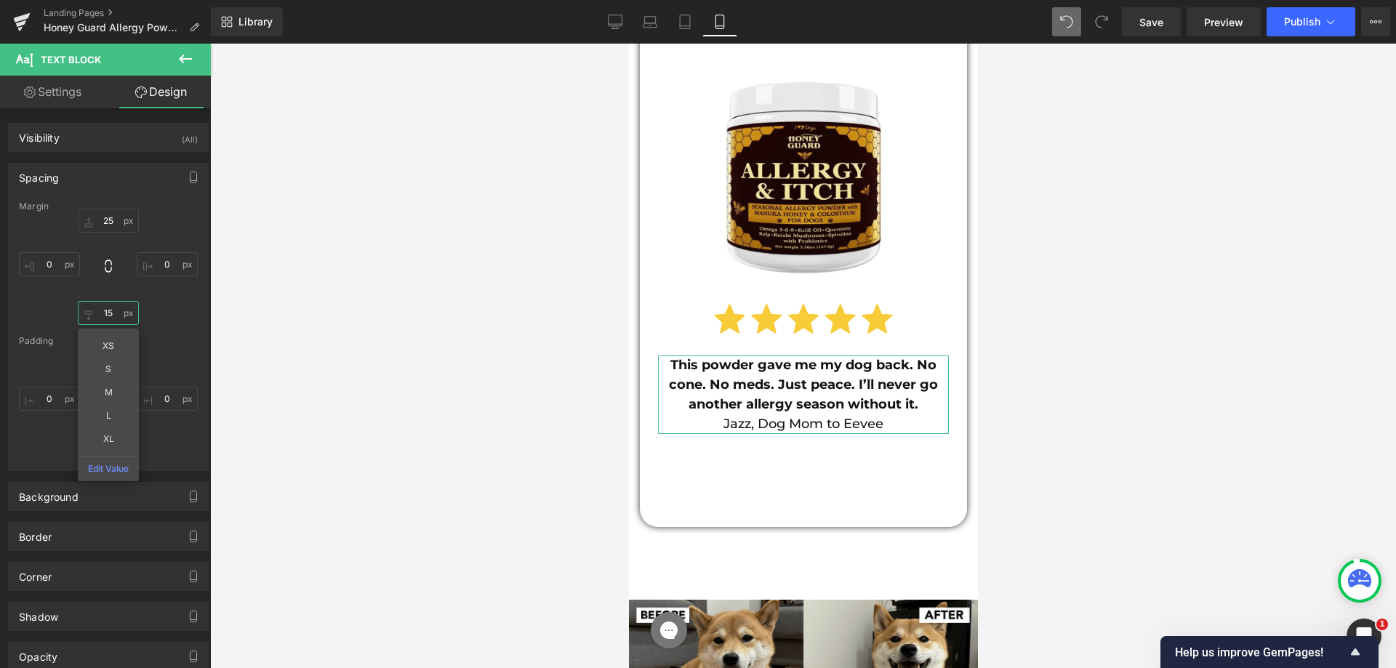
click at [89, 309] on input "15" at bounding box center [108, 313] width 61 height 24
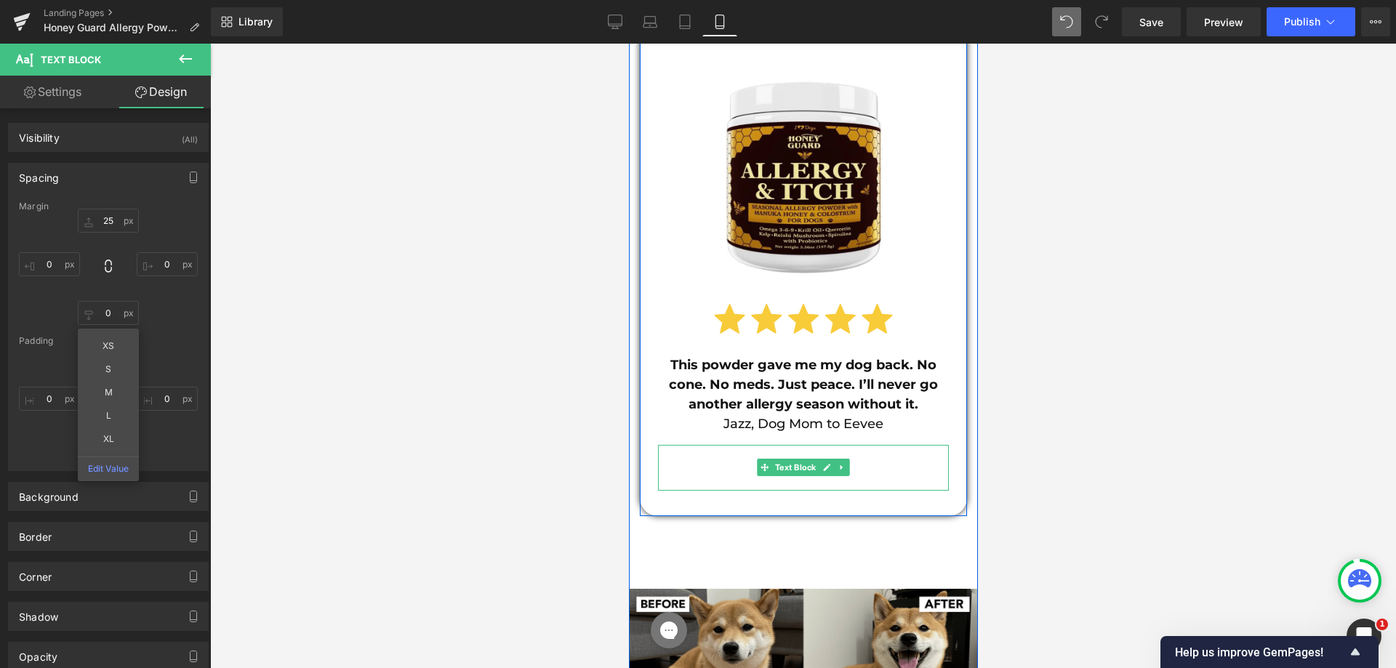
click at [760, 463] on icon at bounding box center [764, 467] width 8 height 9
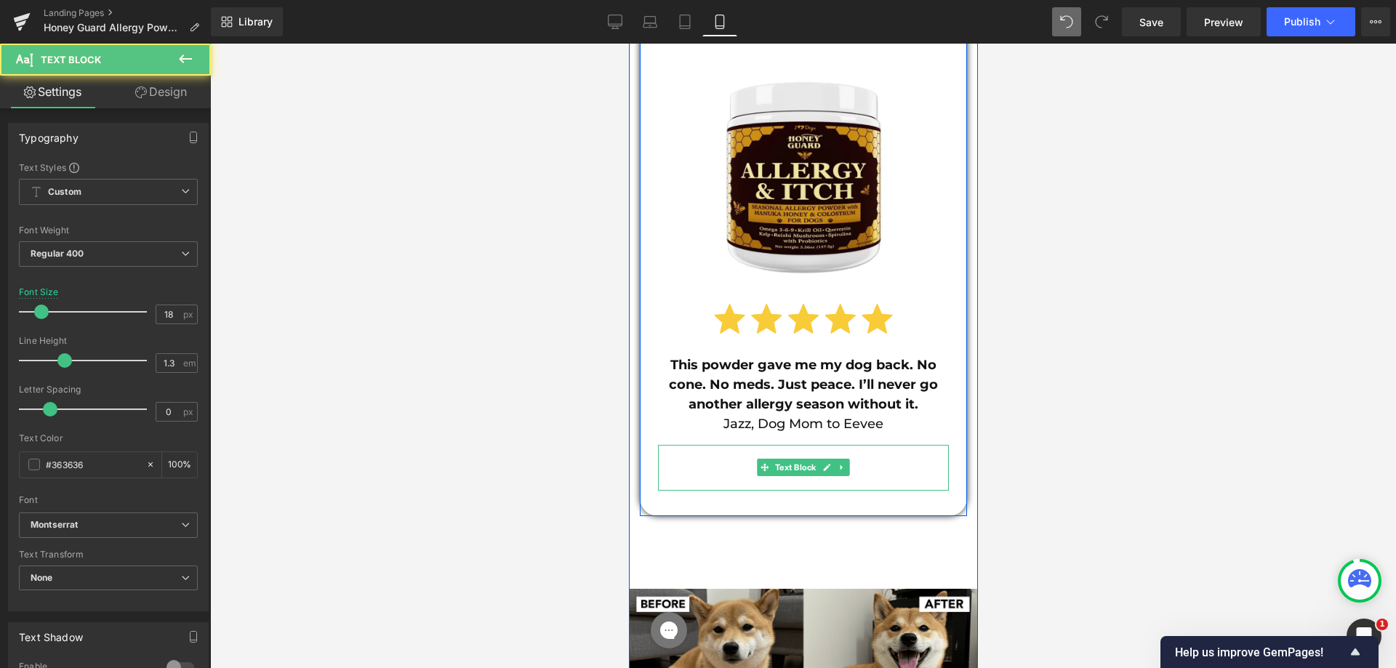
click at [731, 456] on p at bounding box center [797, 468] width 305 height 24
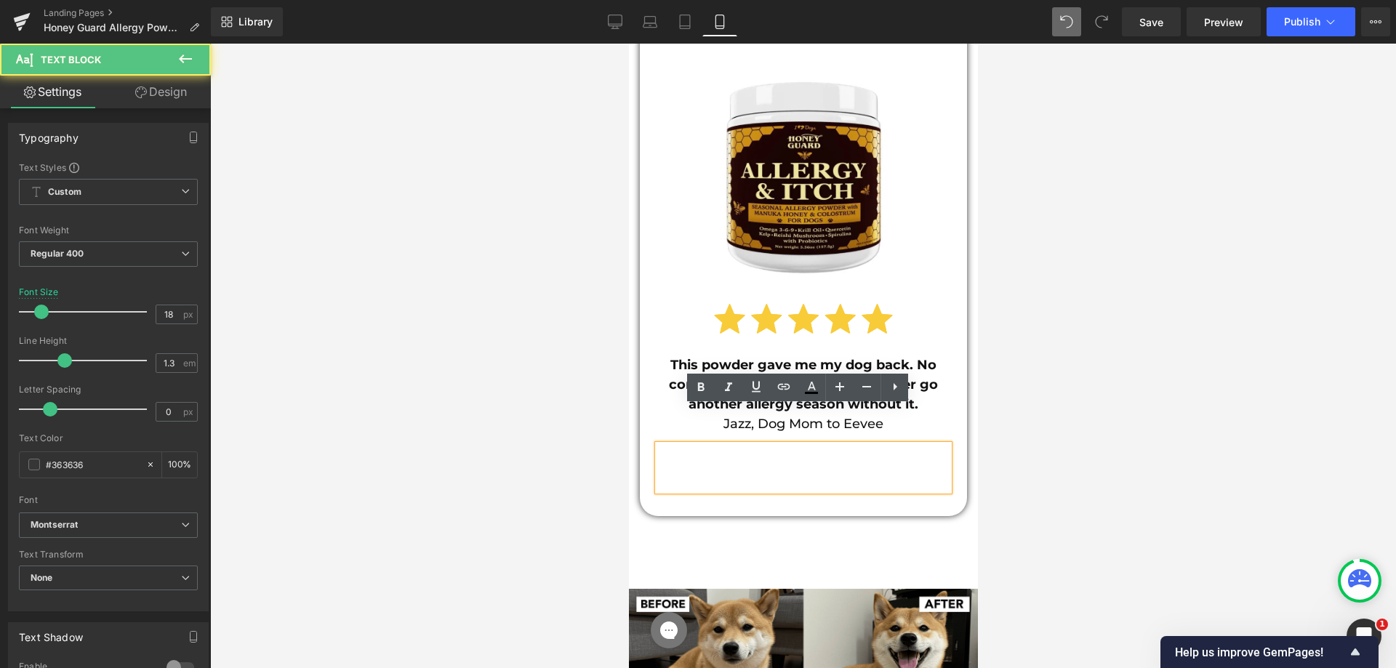
click at [731, 456] on p at bounding box center [797, 468] width 305 height 24
click at [659, 415] on p "Jazz, Dog Mom to Eevee" at bounding box center [802, 425] width 291 height 20
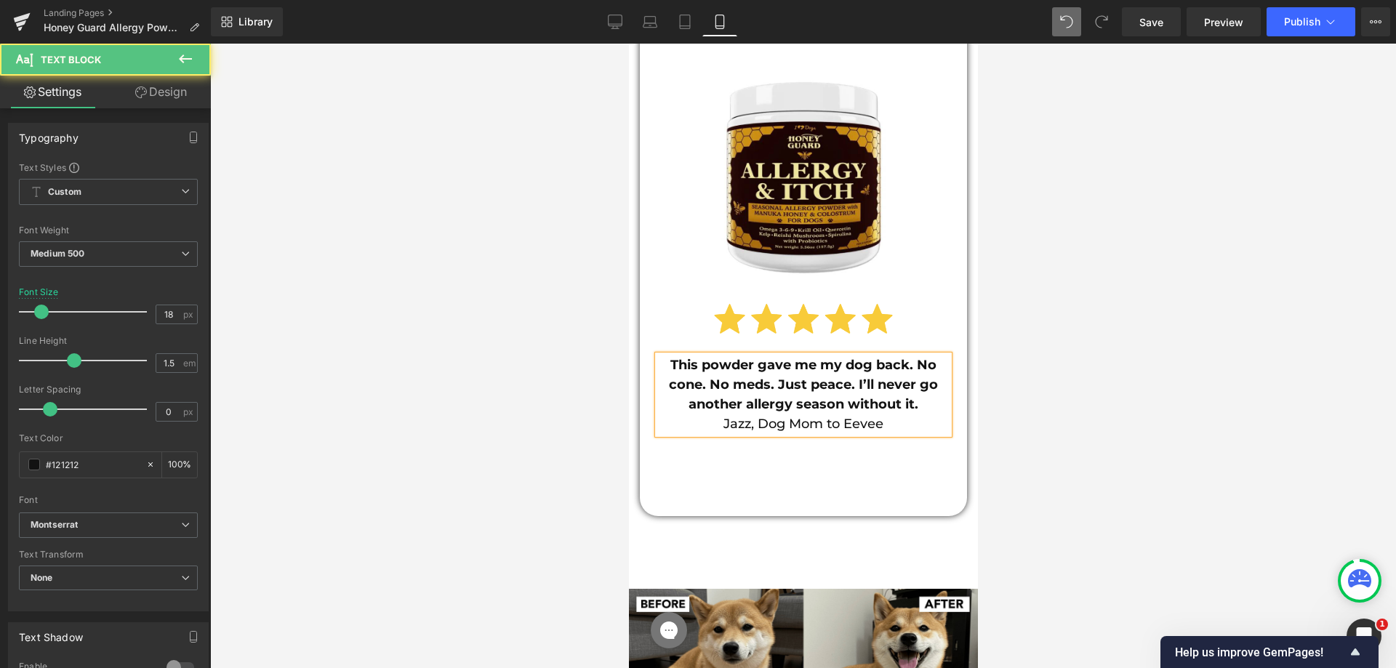
click at [406, 303] on div at bounding box center [803, 356] width 1186 height 625
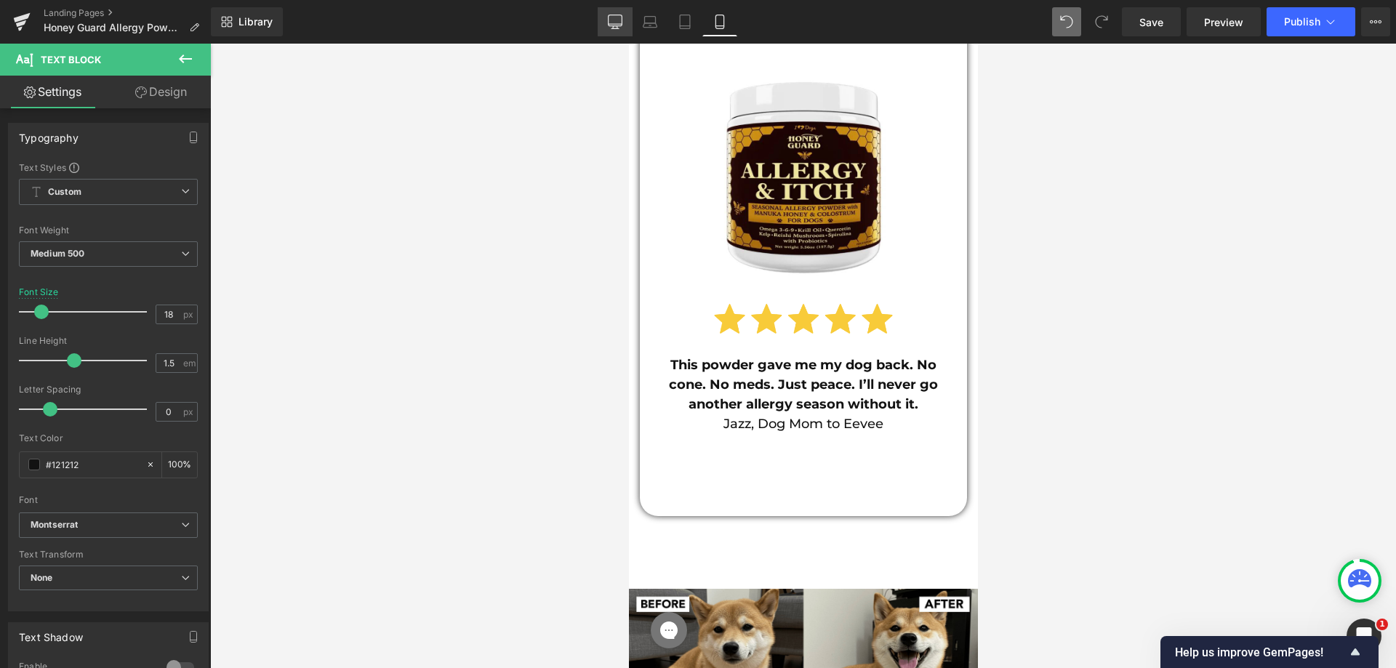
click at [621, 31] on link "Desktop" at bounding box center [615, 21] width 35 height 29
type input "20"
type input "100"
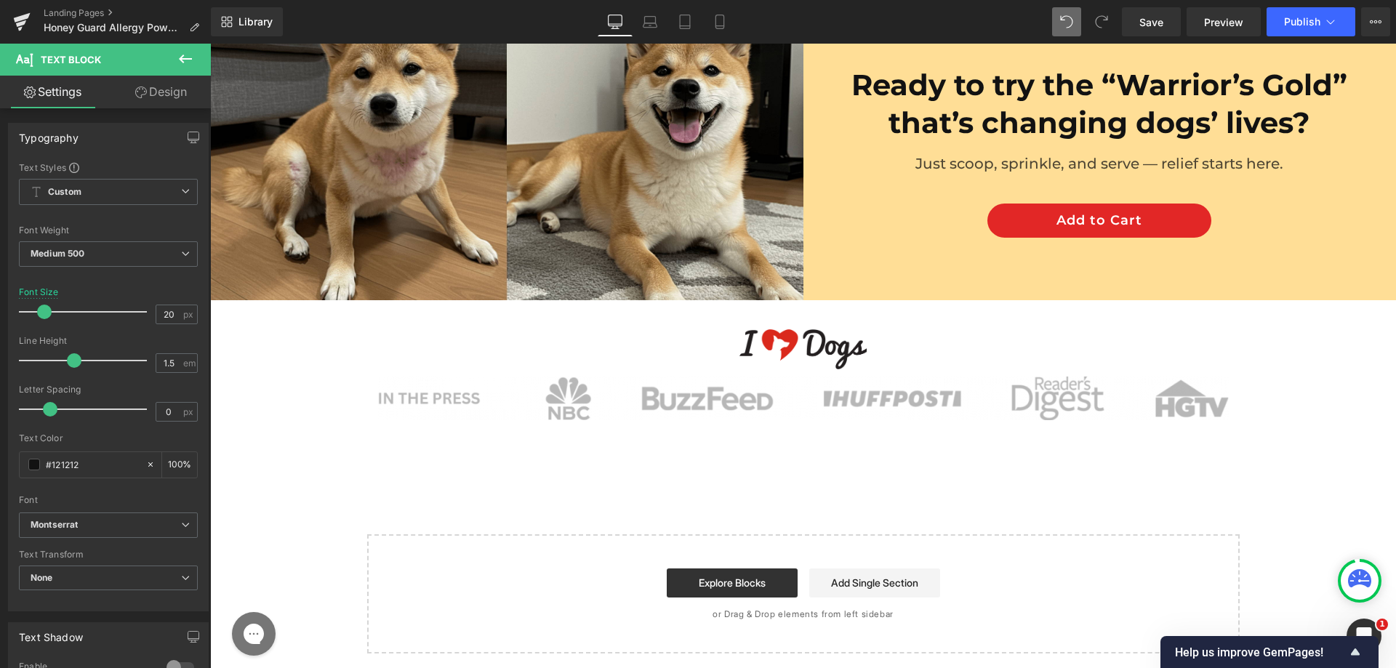
scroll to position [8911, 0]
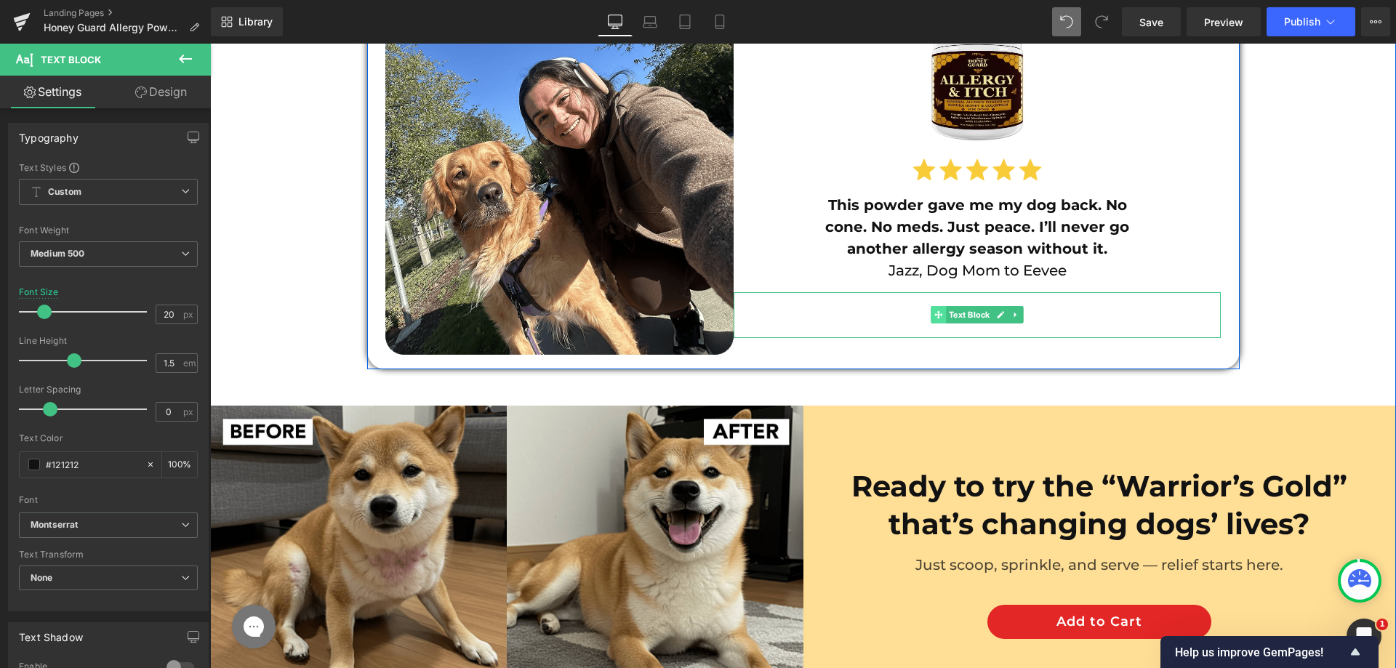
click at [931, 306] on span at bounding box center [938, 314] width 15 height 17
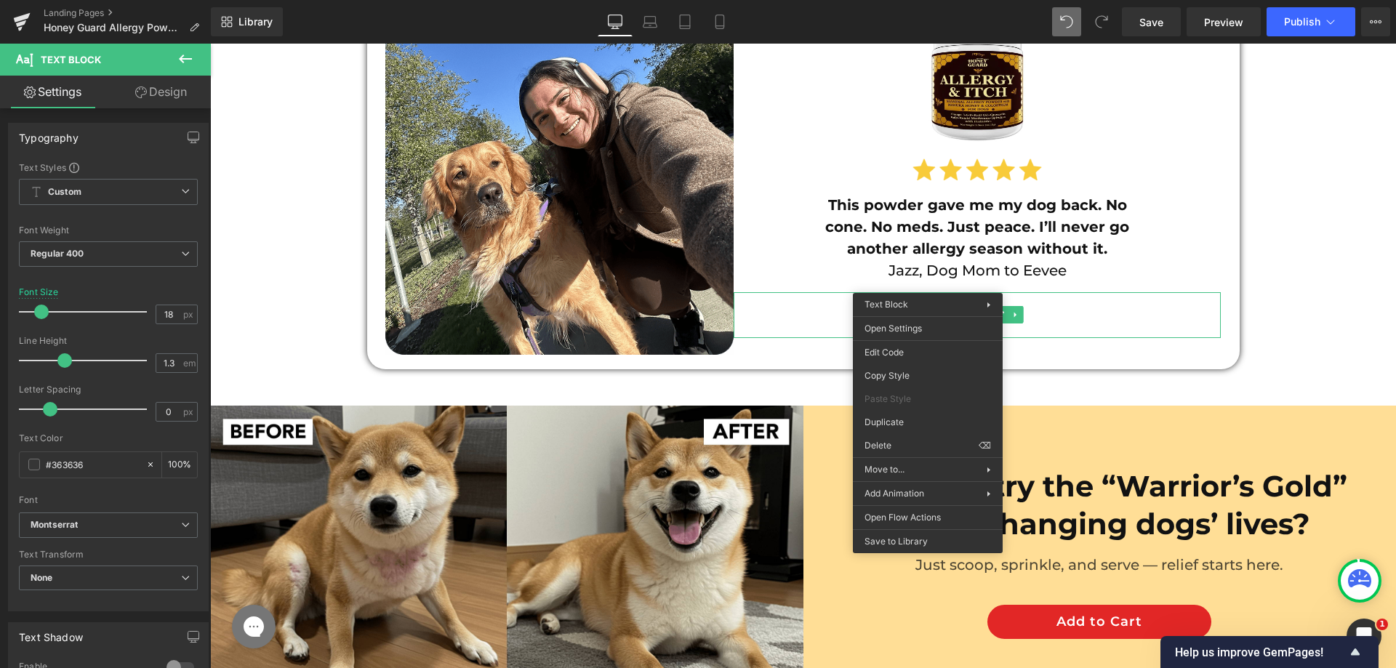
drag, startPoint x: 1104, startPoint y: 490, endPoint x: 894, endPoint y: 444, distance: 215.3
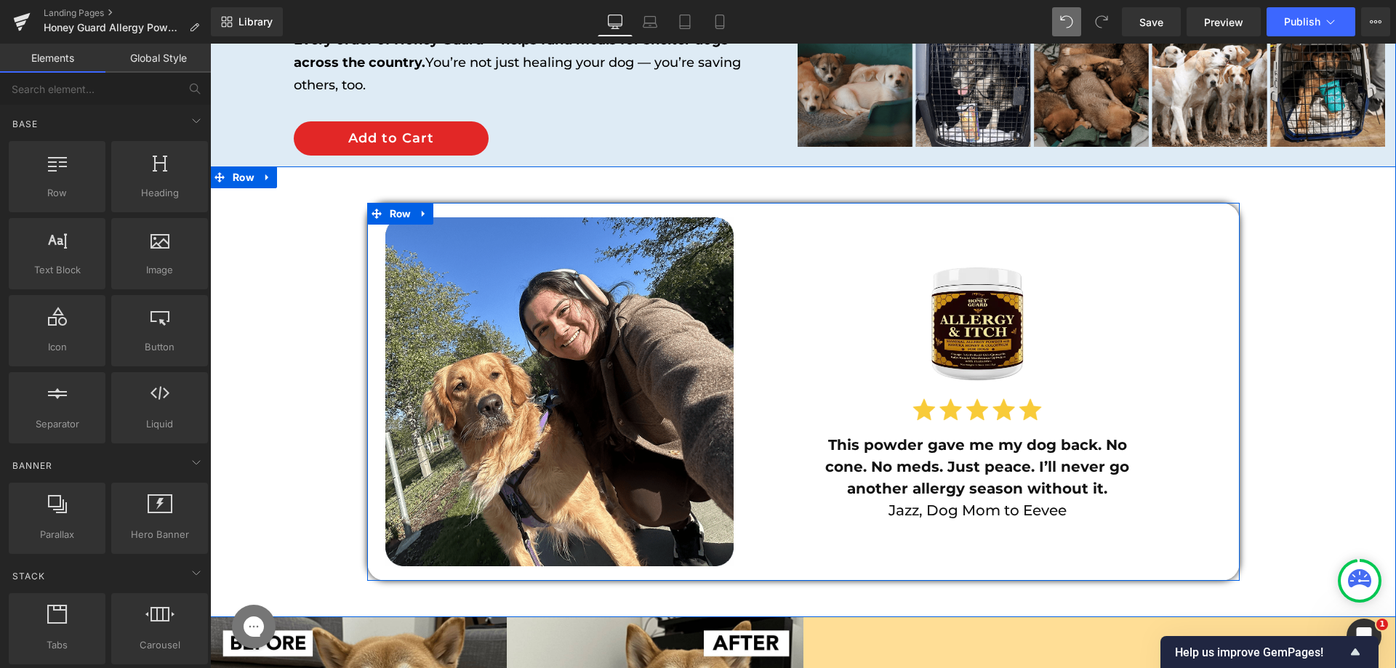
scroll to position [8693, 0]
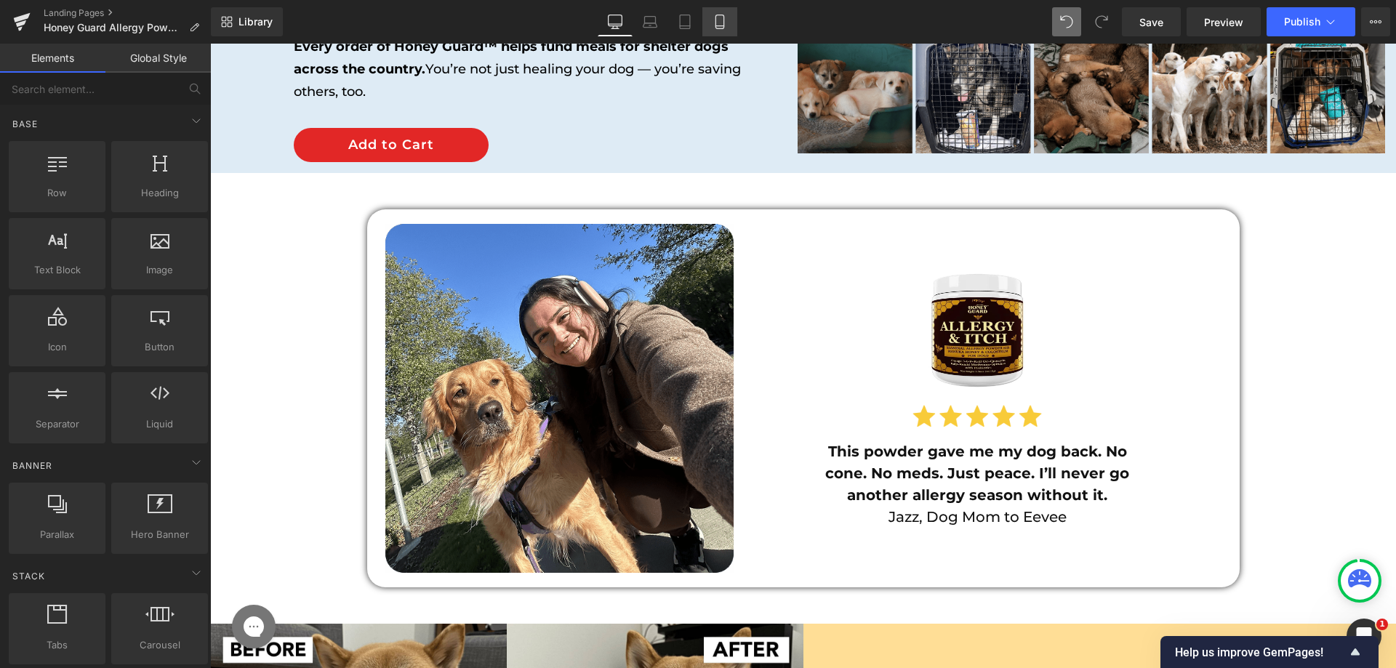
drag, startPoint x: 716, startPoint y: 15, endPoint x: 143, endPoint y: 281, distance: 632.2
click at [716, 15] on icon at bounding box center [720, 22] width 15 height 15
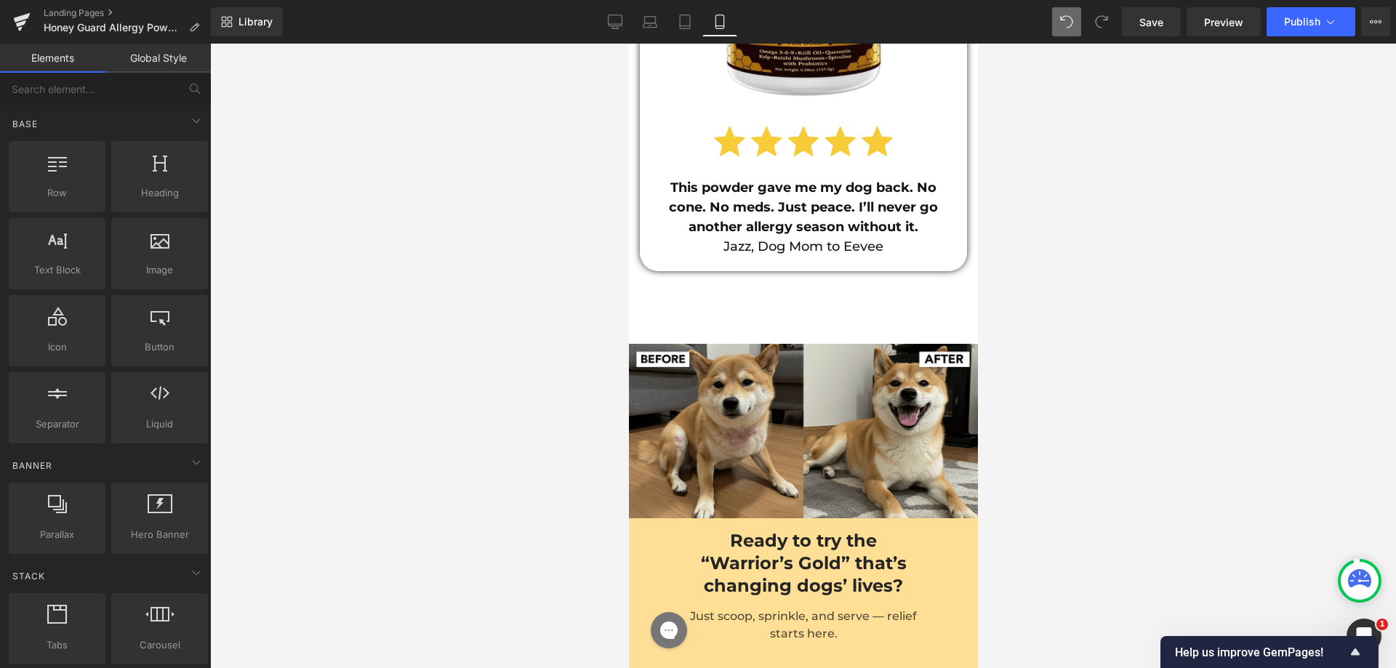
scroll to position [14390, 0]
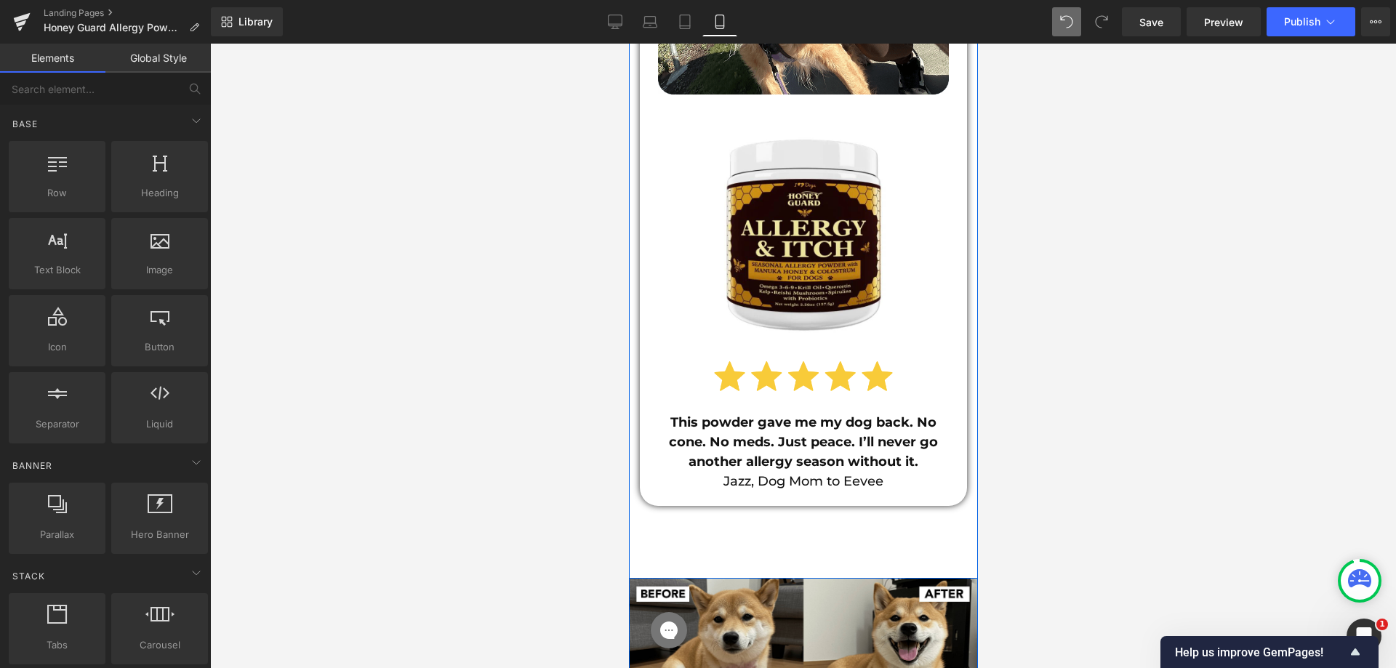
click at [724, 479] on div "Image Image Image This powder gave me my dog back. No cone. No meds. Just peace…" at bounding box center [802, 153] width 327 height 779
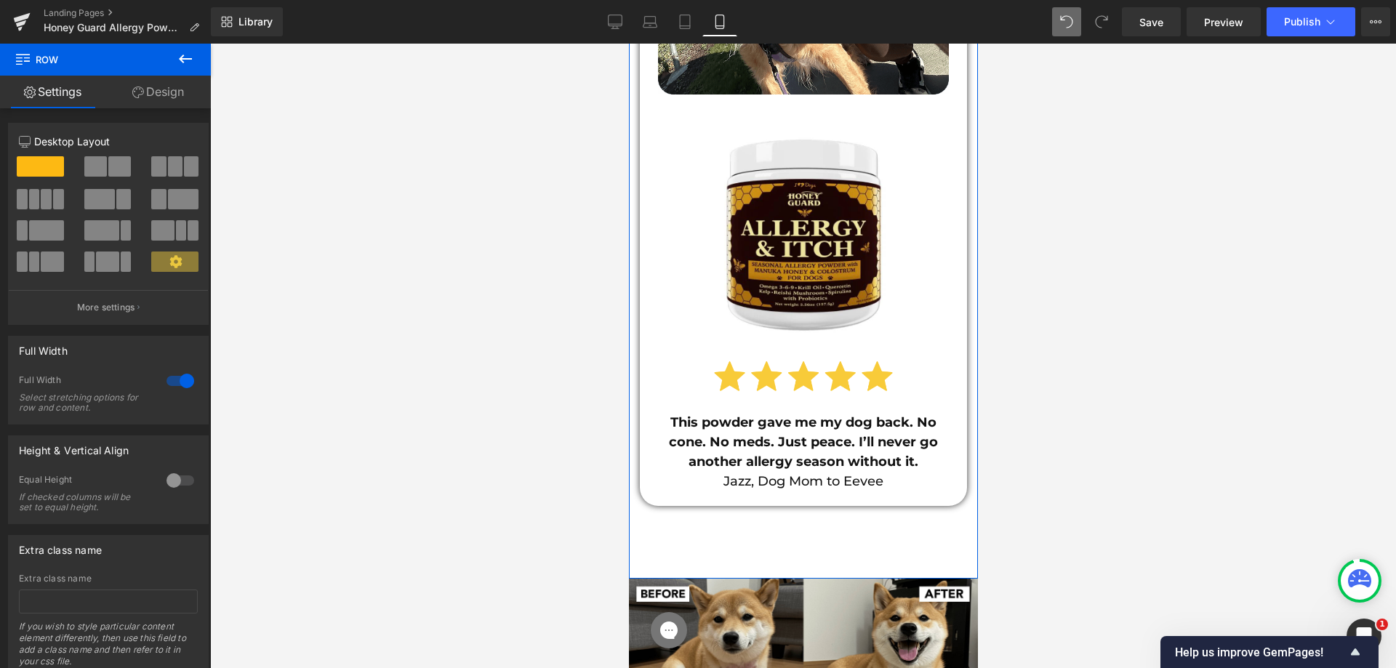
click at [172, 92] on link "Design" at bounding box center [157, 92] width 105 height 33
click at [0, 0] on div "Spacing" at bounding box center [0, 0] width 0 height 0
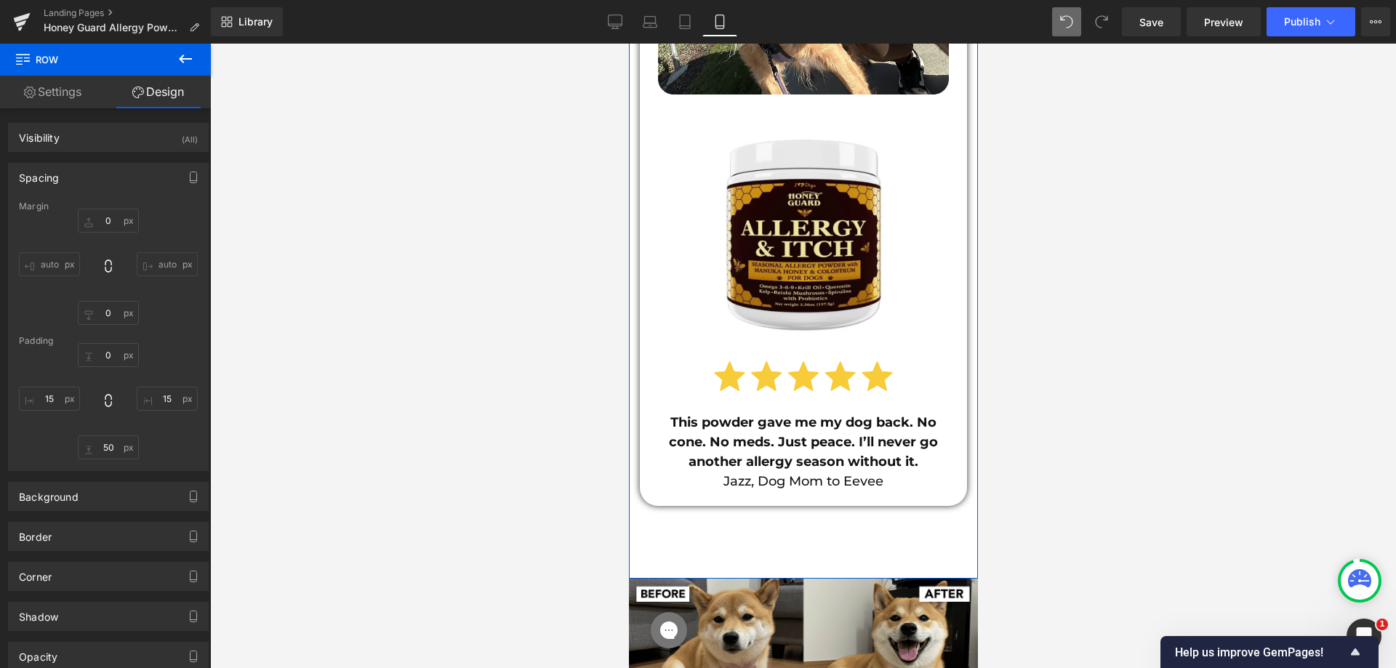
type input "0"
type input "15"
type input "50"
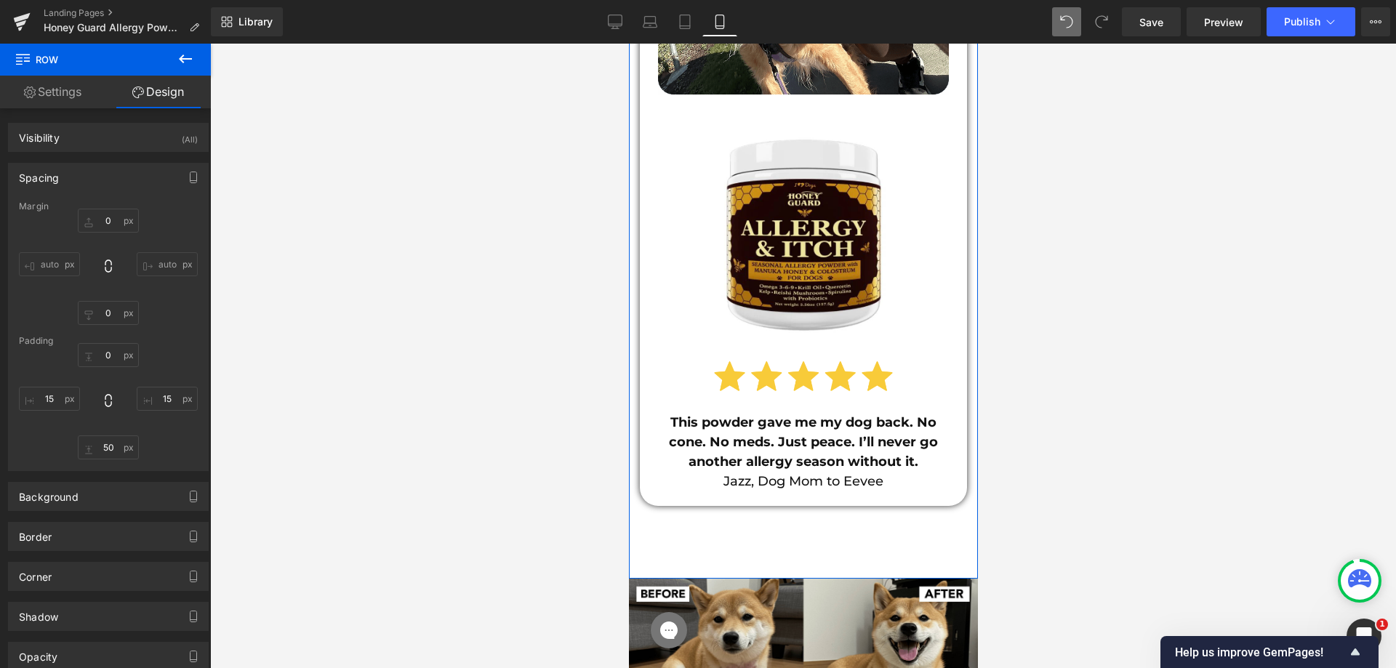
type input "15"
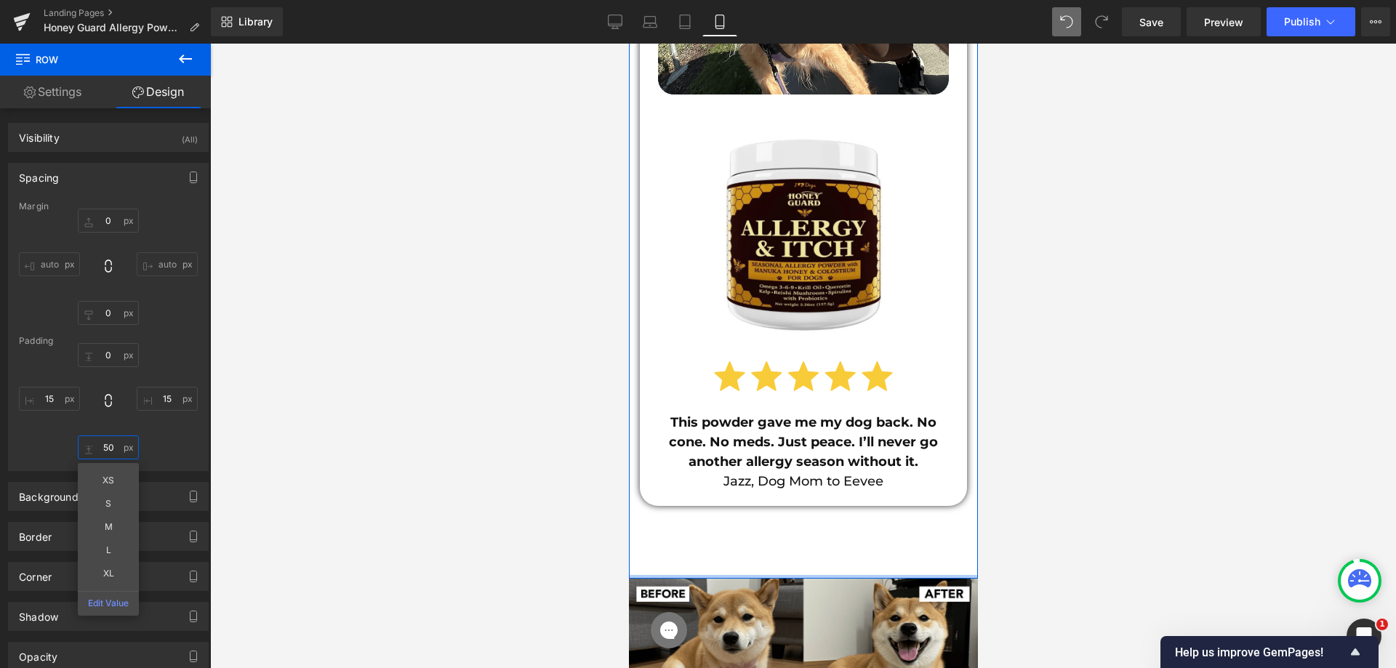
click at [103, 446] on input "50" at bounding box center [108, 448] width 61 height 24
type input "35"
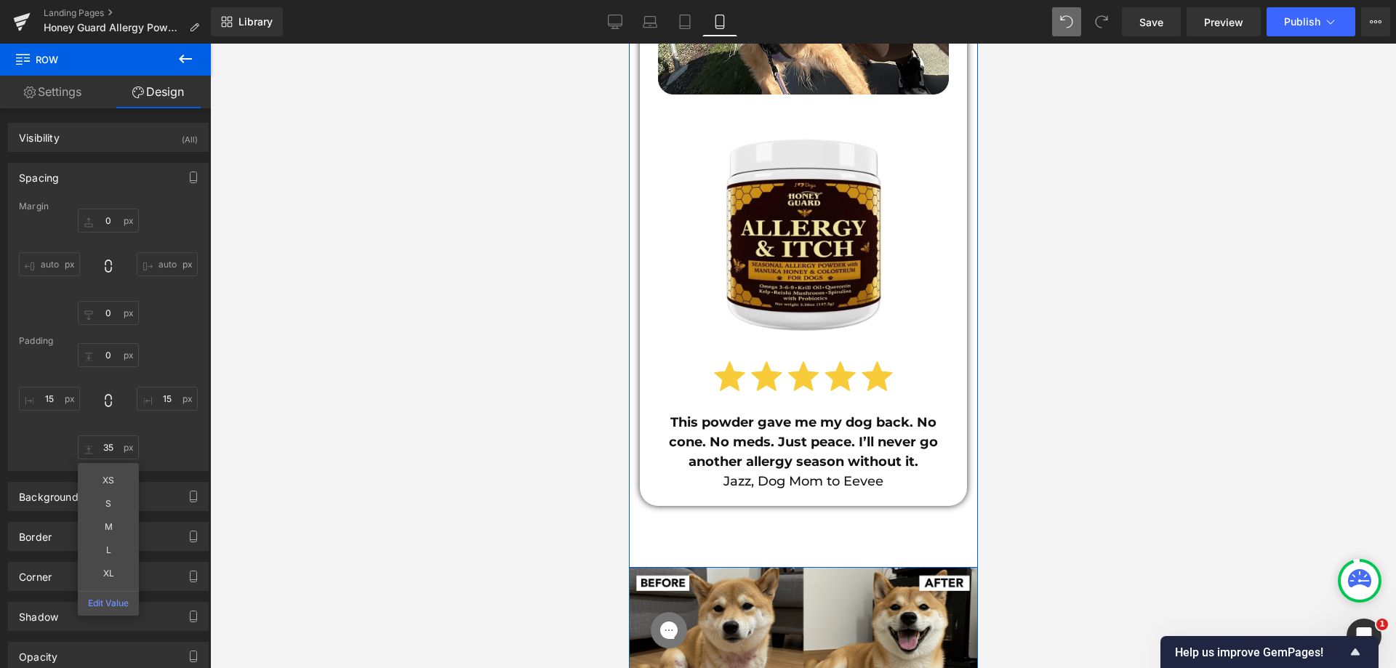
click at [774, 487] on div "Image Image Image This powder gave me my dog back. No cone. No meds. Just peace…" at bounding box center [802, 153] width 327 height 779
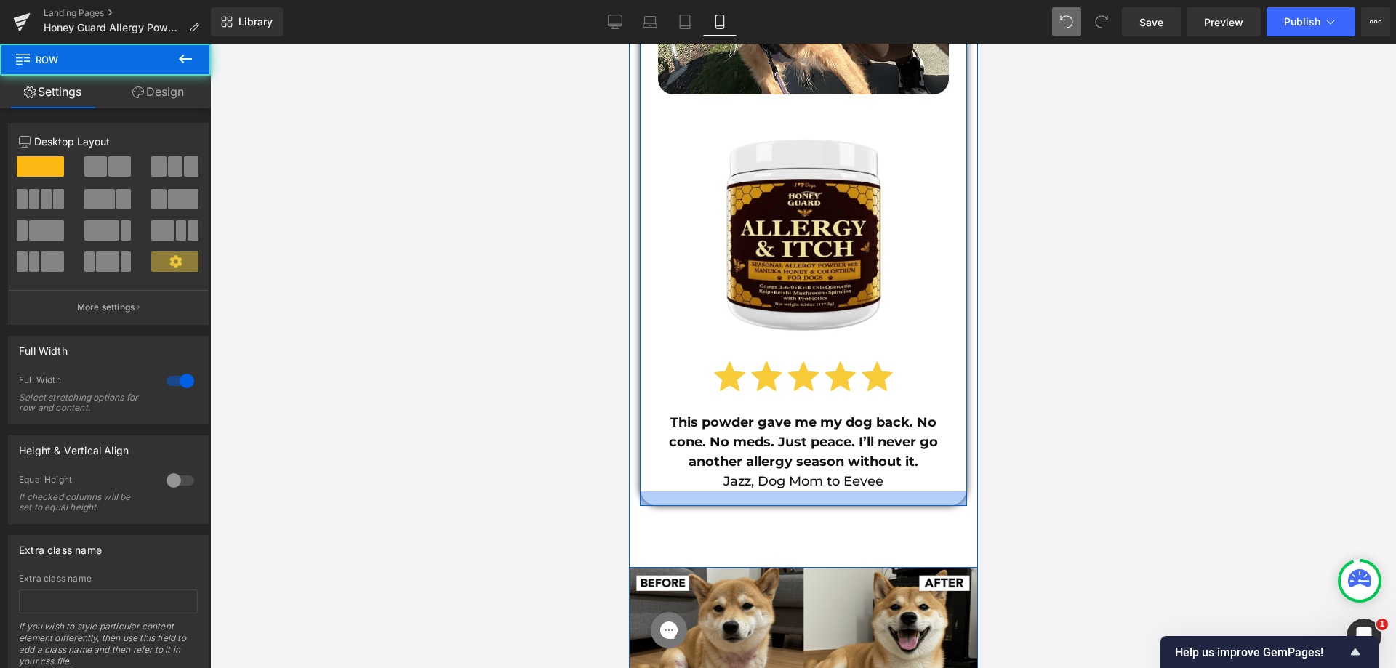
click at [702, 492] on div at bounding box center [802, 499] width 327 height 15
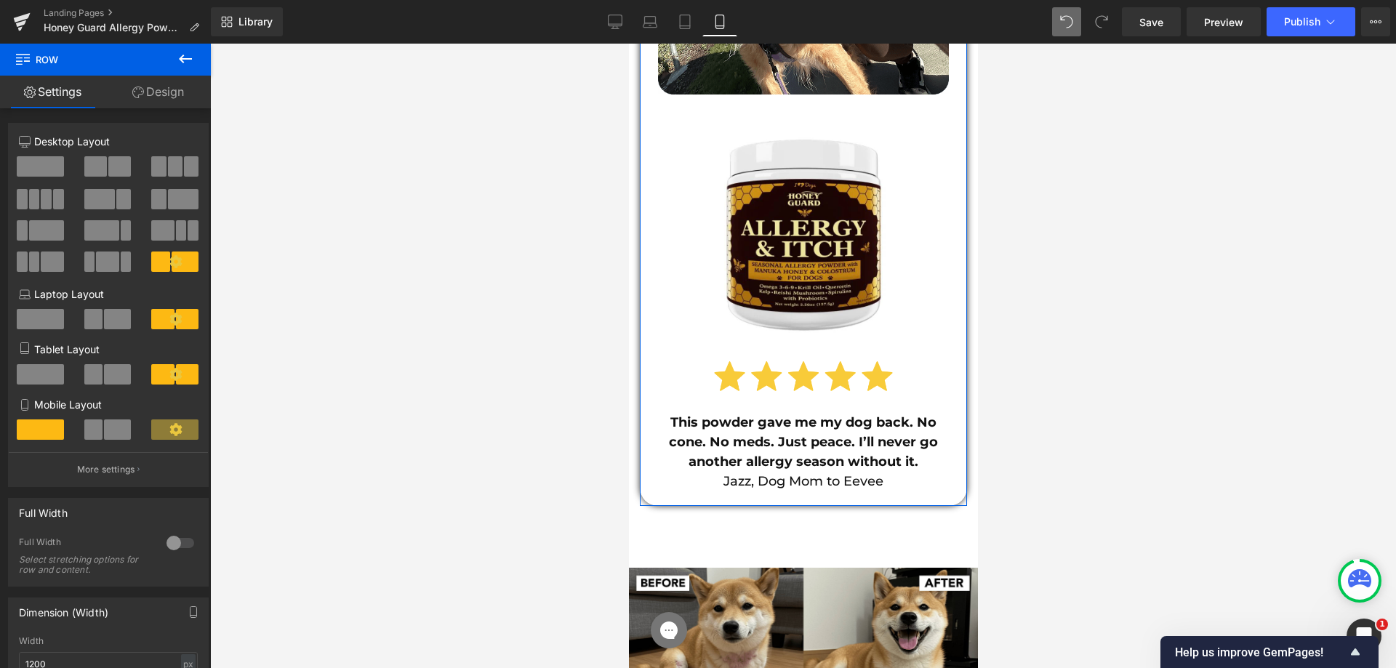
click at [147, 103] on link "Design" at bounding box center [157, 92] width 105 height 33
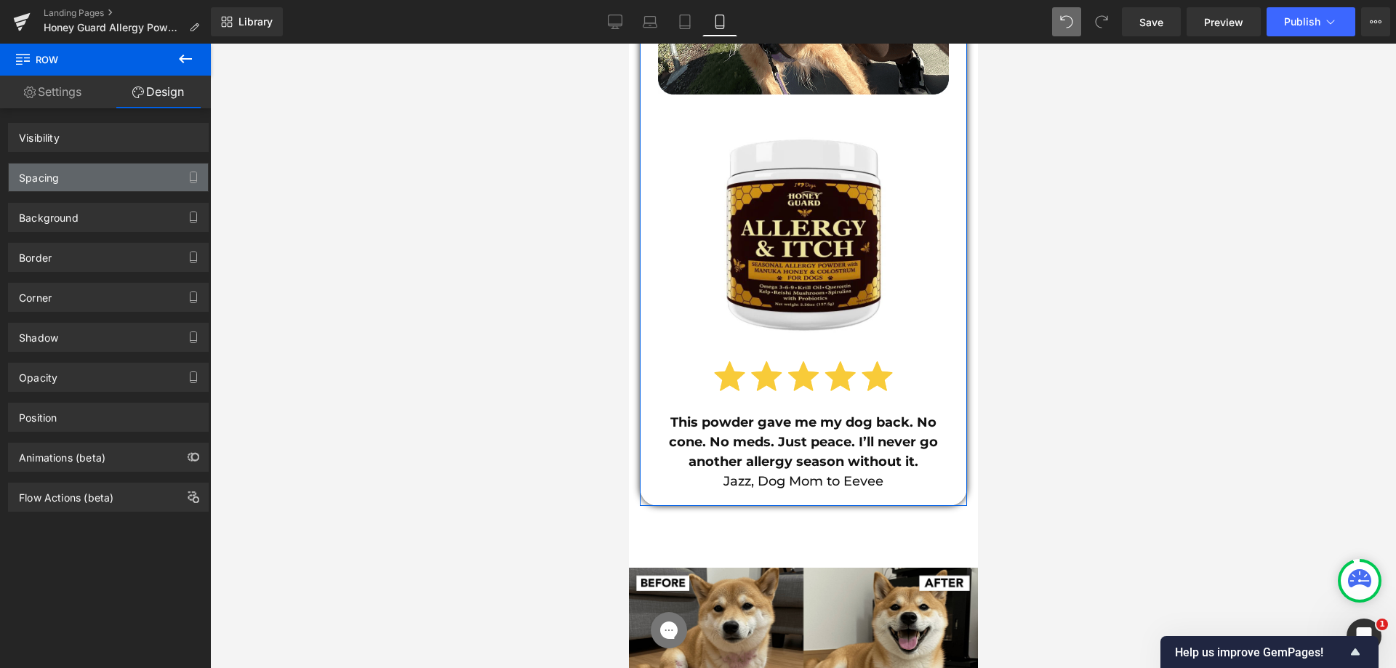
click at [51, 181] on div "Spacing" at bounding box center [39, 174] width 40 height 20
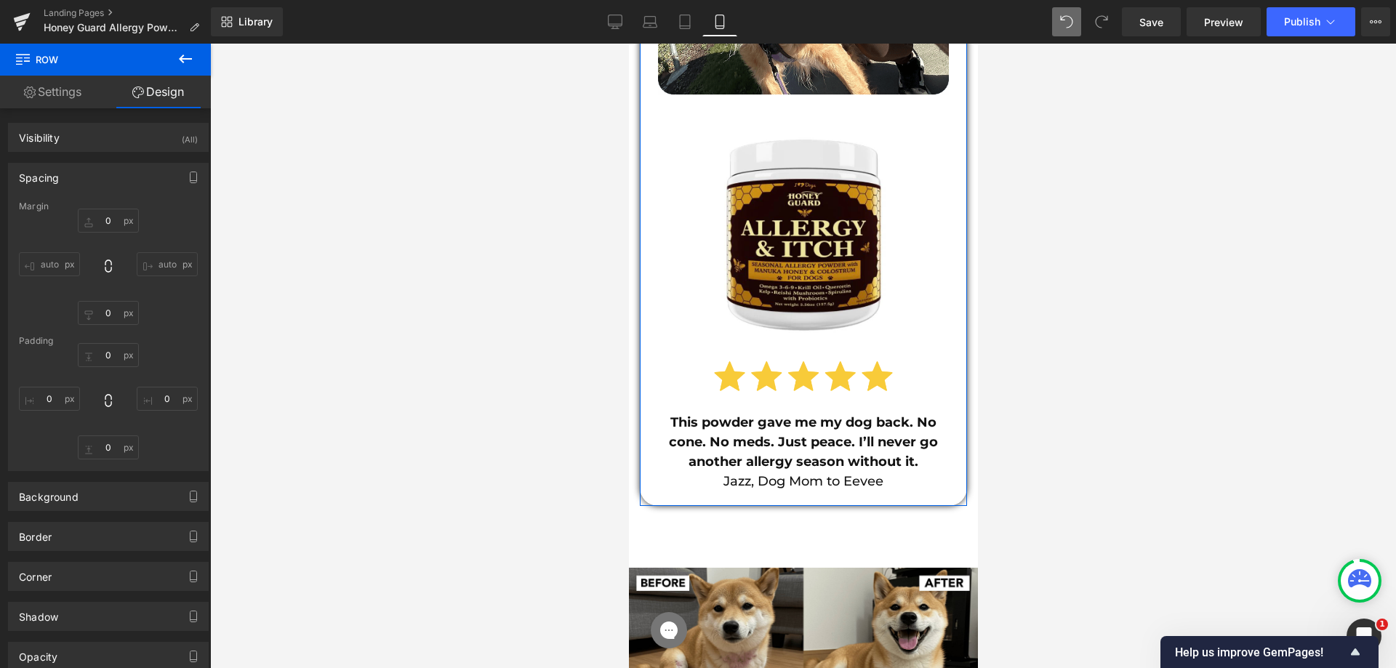
type input "35"
type input "50"
type input "20"
type input "25"
type input "20"
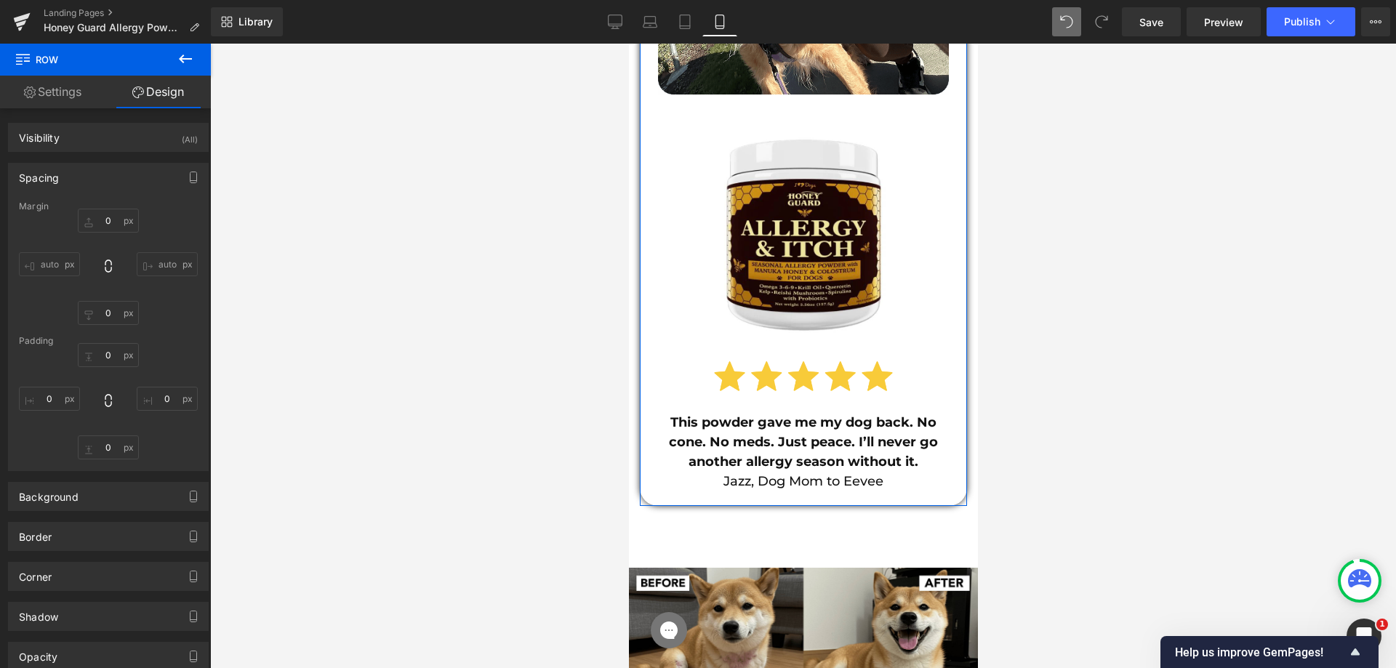
type input "25"
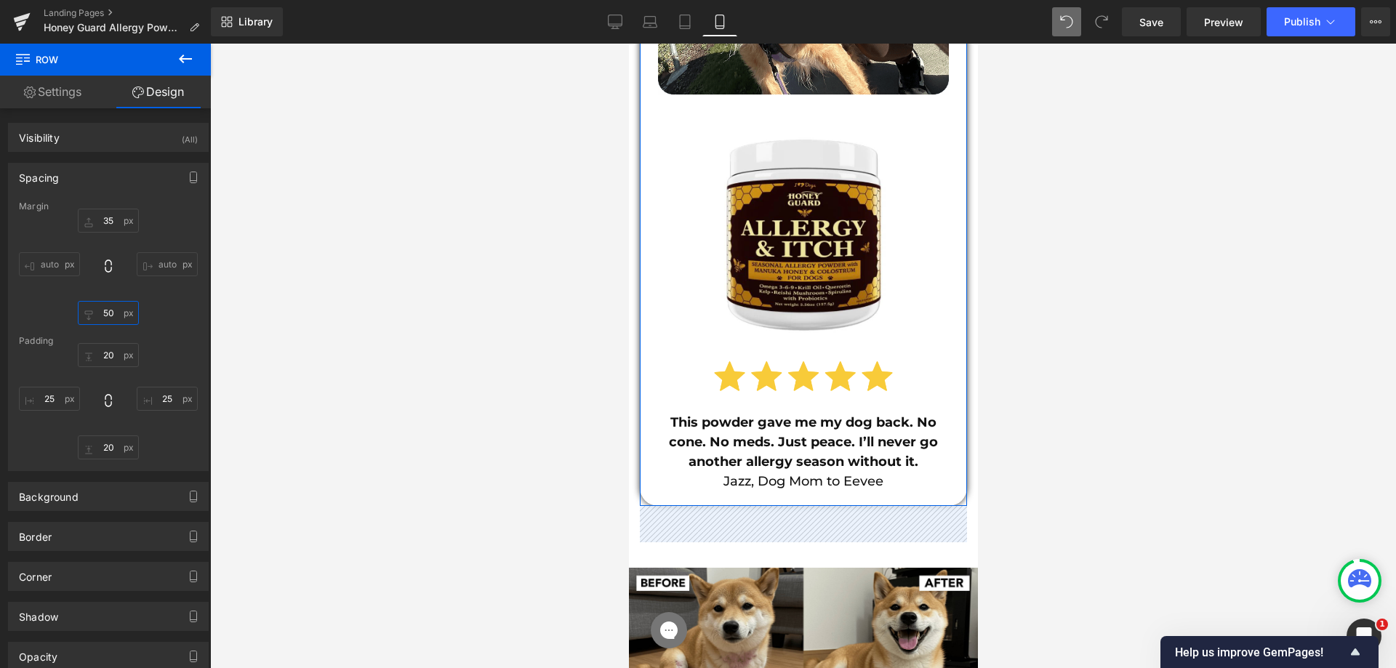
click at [108, 311] on input "50" at bounding box center [108, 313] width 61 height 24
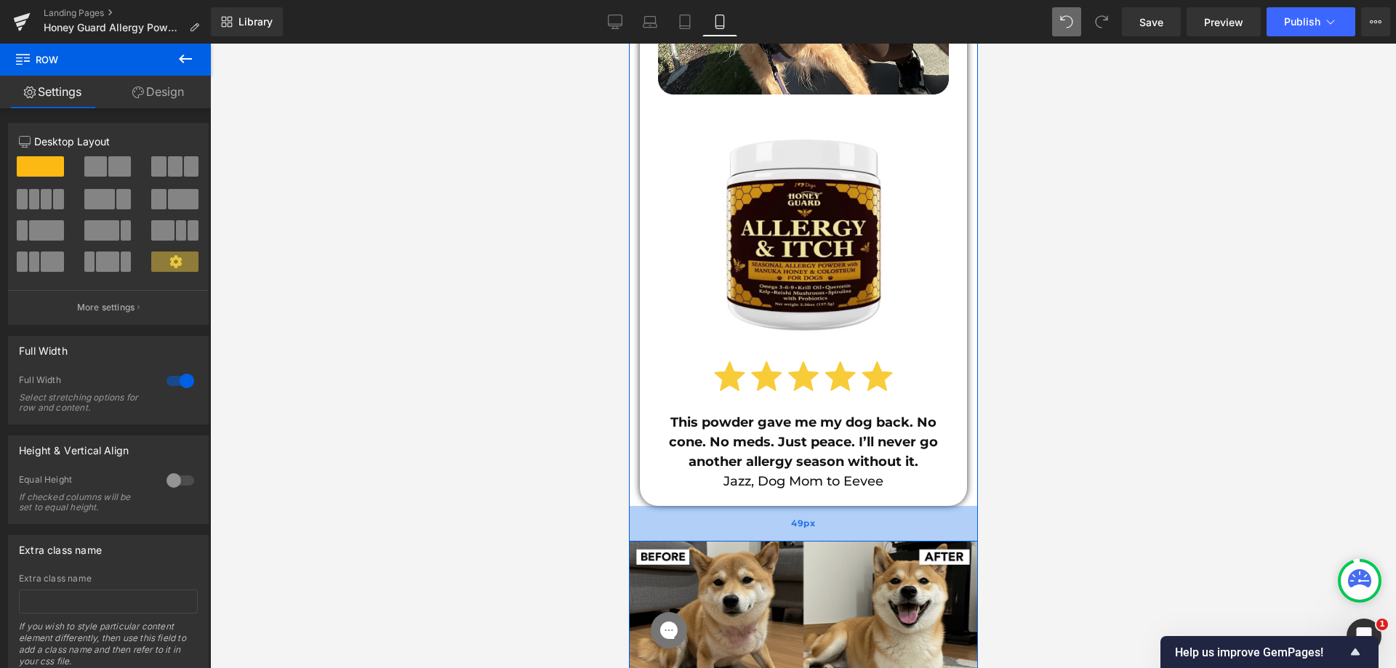
drag, startPoint x: 699, startPoint y: 481, endPoint x: 694, endPoint y: 492, distance: 11.1
click at [694, 506] on div "49px" at bounding box center [802, 524] width 349 height 36
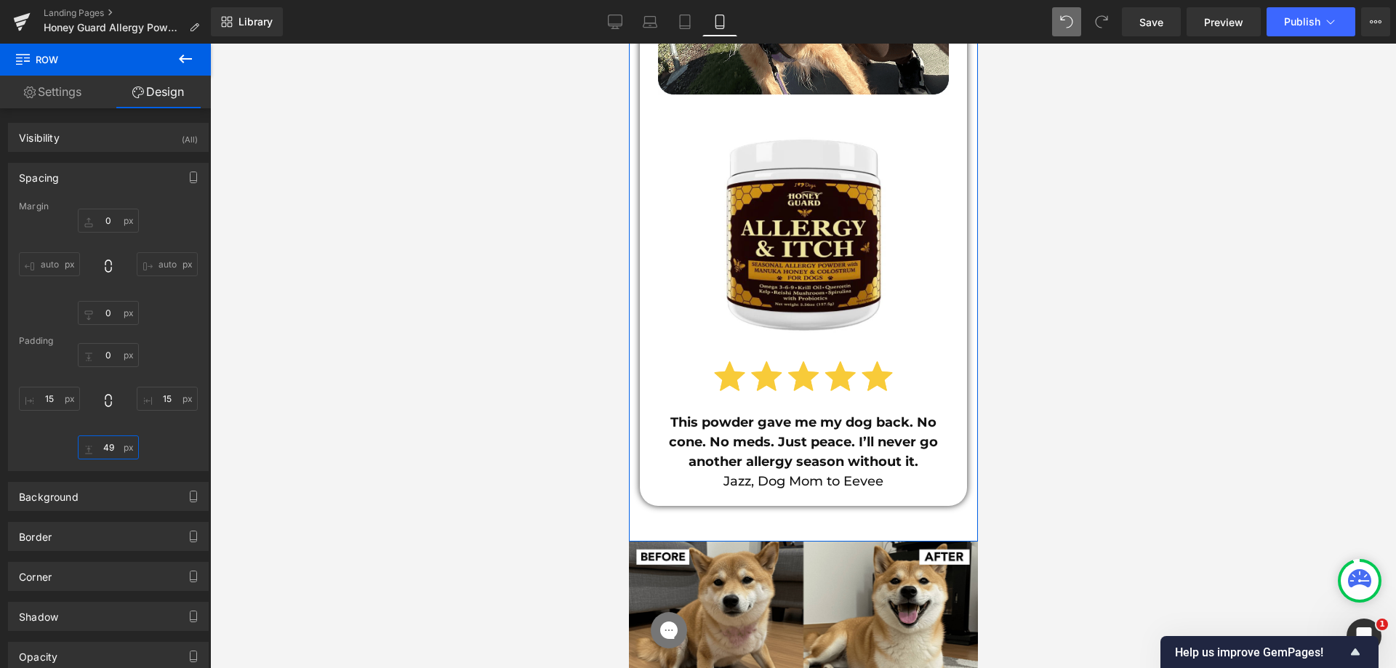
click at [93, 449] on input "49" at bounding box center [108, 448] width 61 height 24
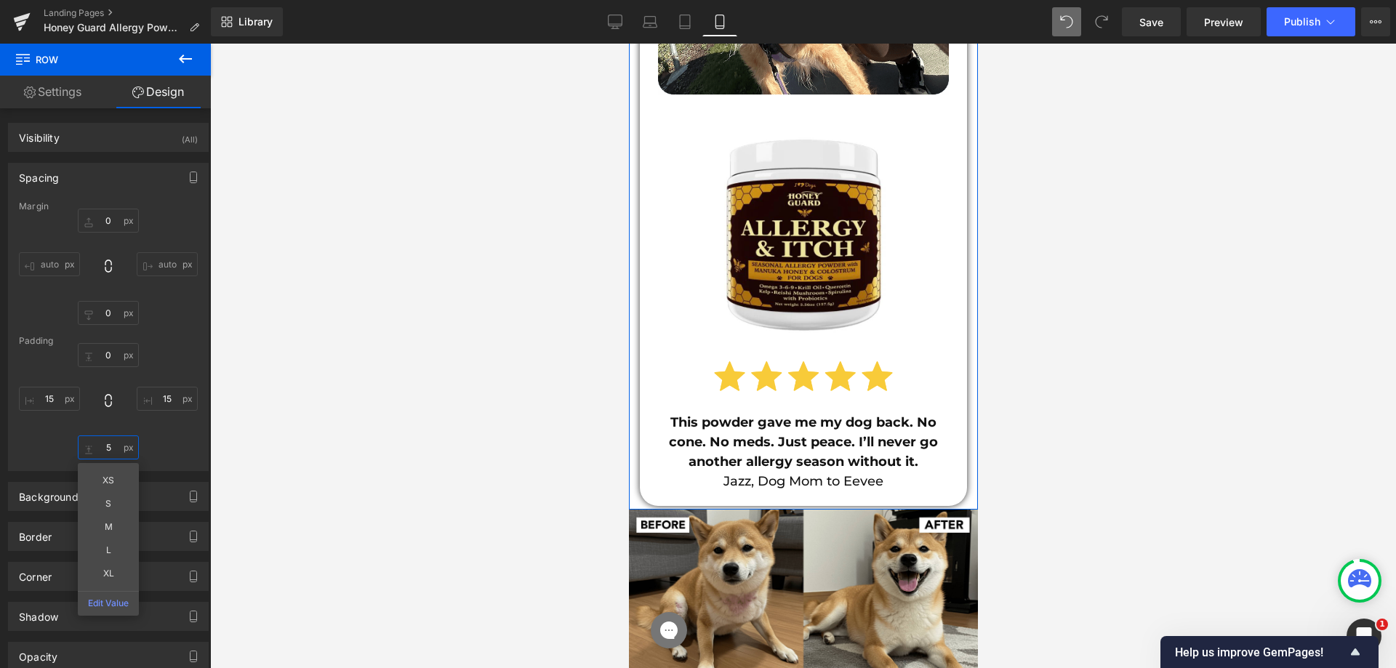
type input "50"
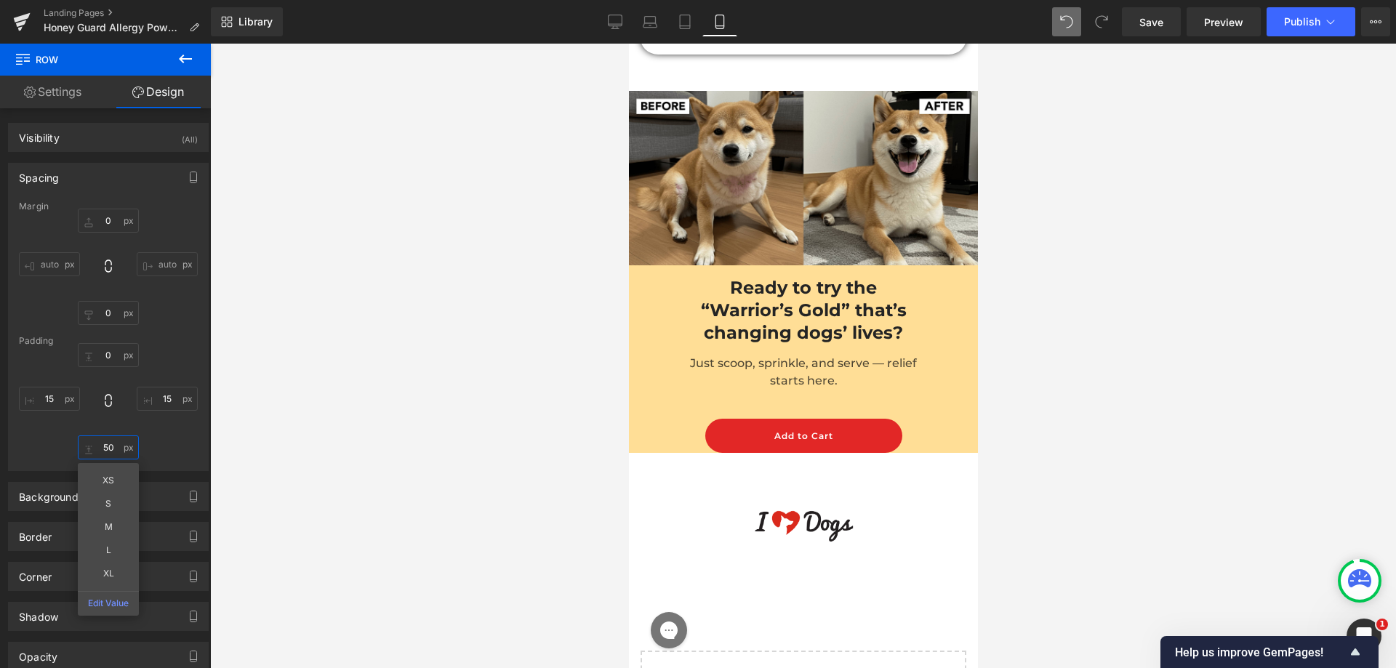
scroll to position [14979, 0]
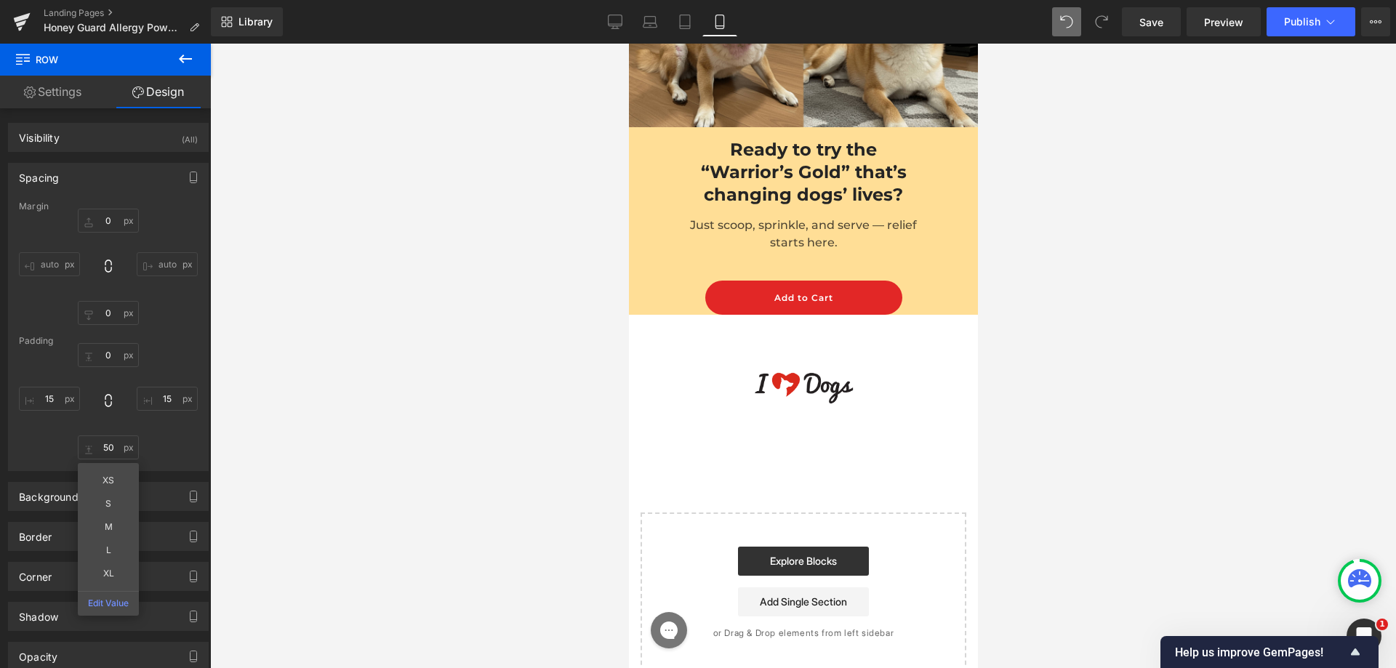
click at [818, 378] on div "Image Image Row Row" at bounding box center [802, 377] width 349 height 125
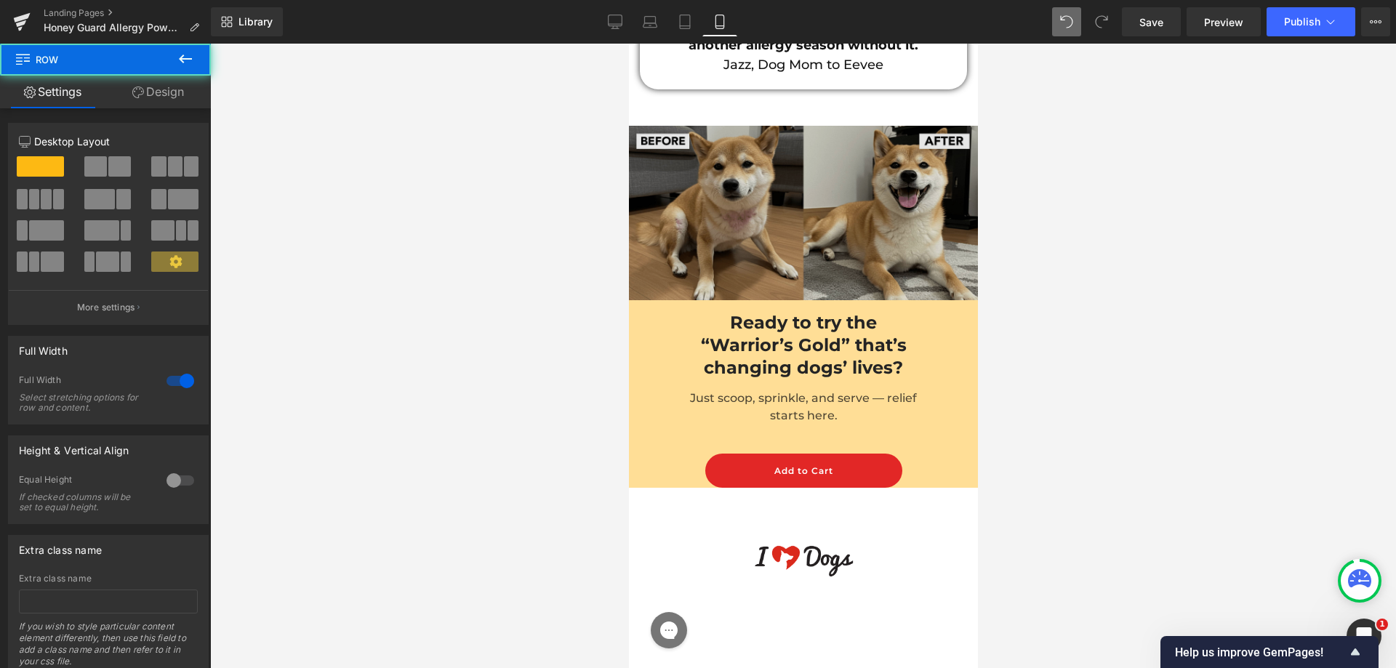
scroll to position [14761, 0]
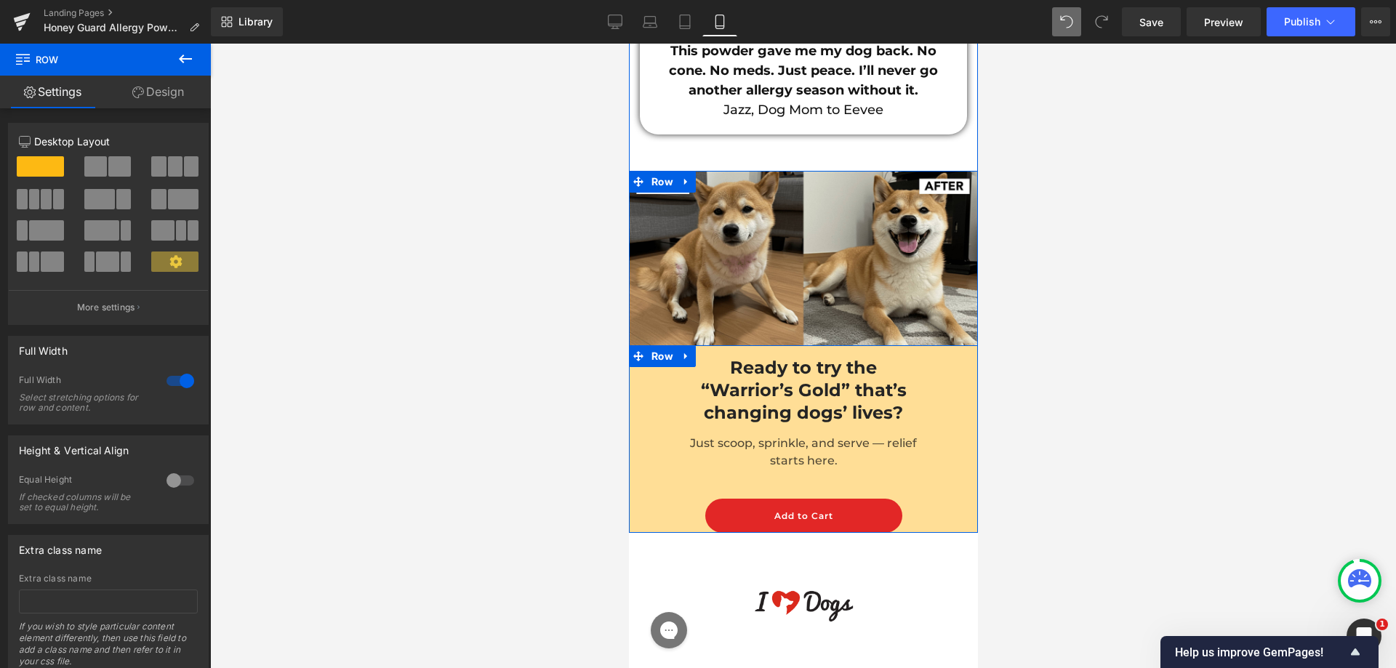
click at [769, 376] on span at bounding box center [768, 384] width 15 height 17
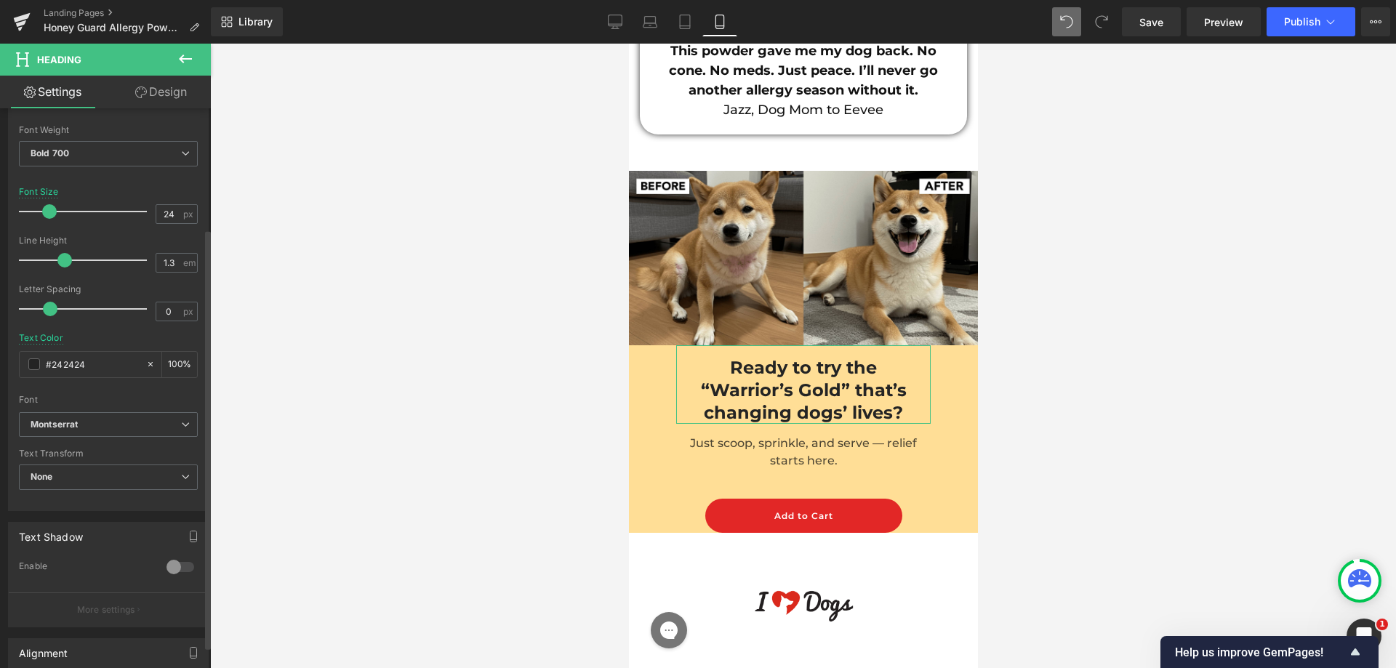
scroll to position [218, 0]
click at [76, 203] on div at bounding box center [86, 205] width 121 height 29
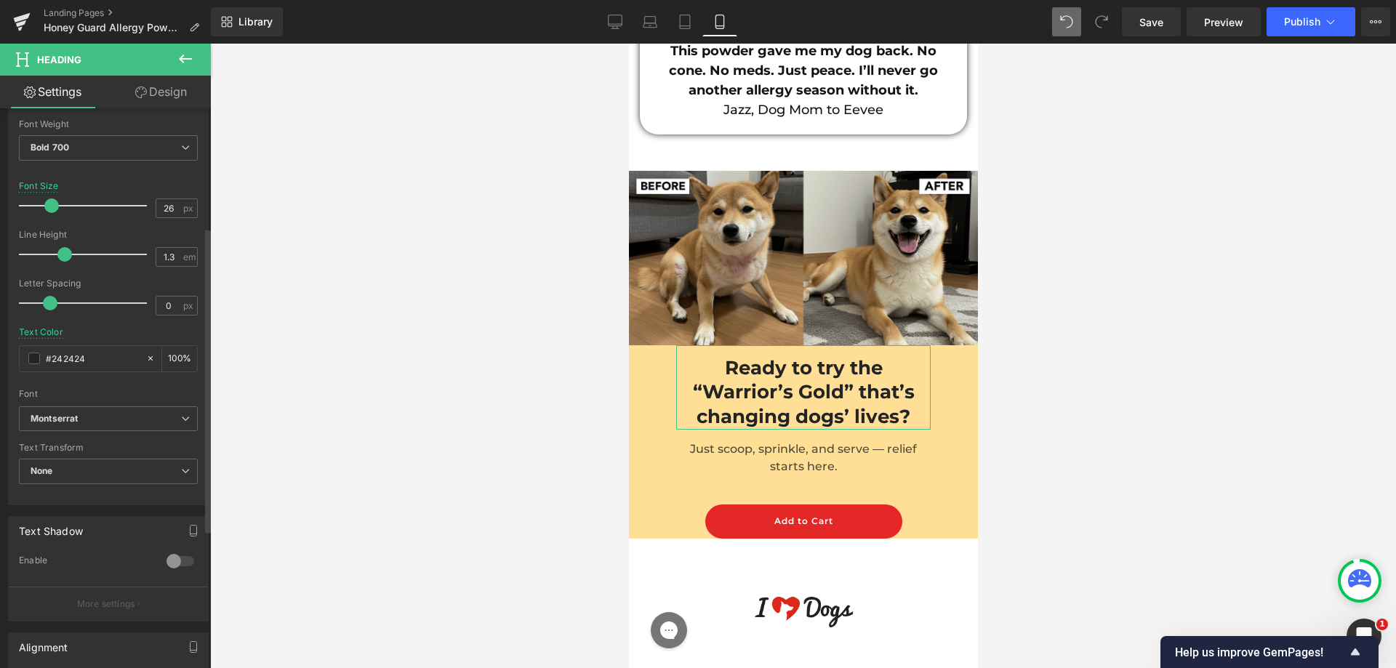
drag, startPoint x: 74, startPoint y: 203, endPoint x: 49, endPoint y: 202, distance: 25.5
click at [49, 202] on span at bounding box center [51, 206] width 15 height 15
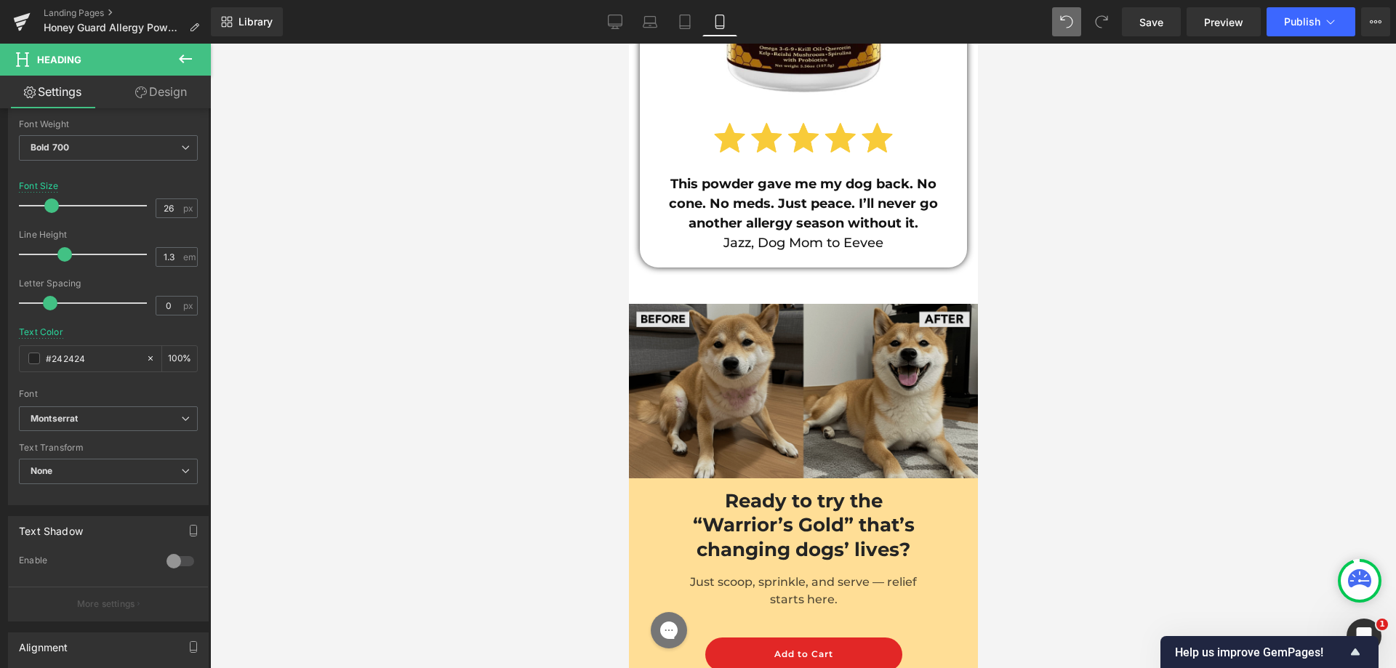
scroll to position [14616, 0]
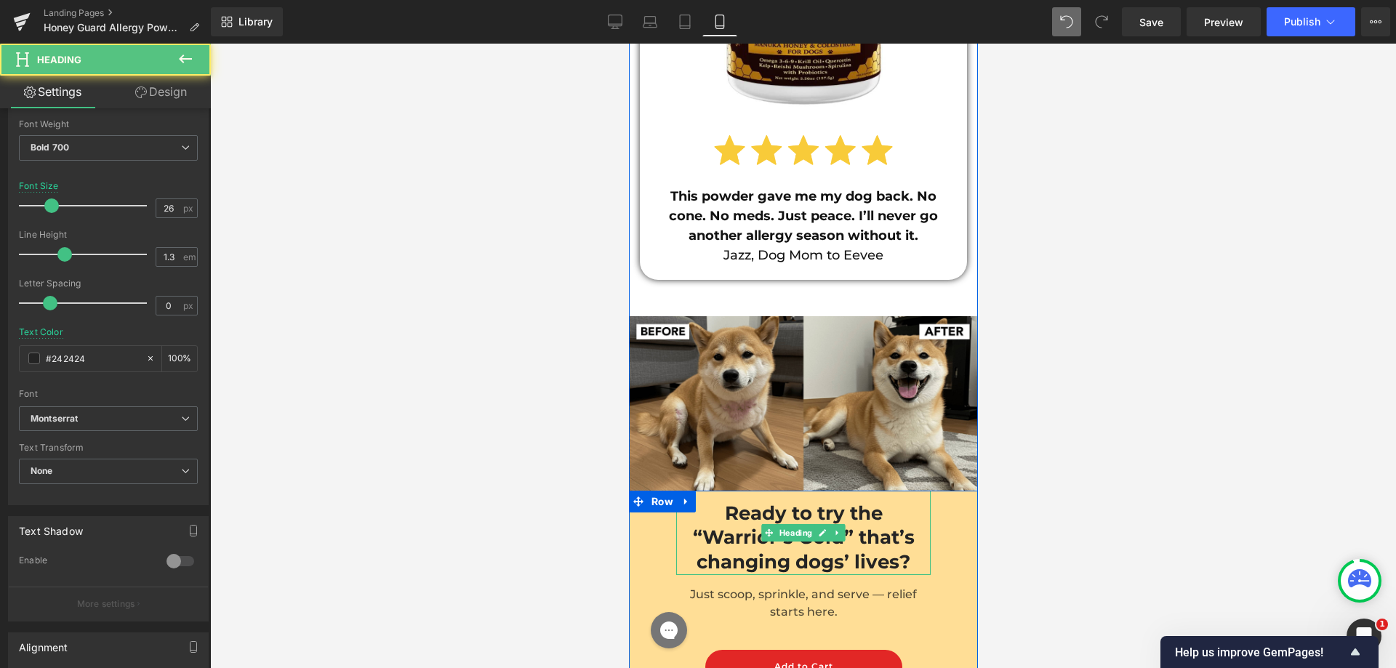
click at [776, 502] on h1 "Ready to try the “Warrior’s Gold” that’s changing dogs’ lives?" at bounding box center [803, 538] width 240 height 73
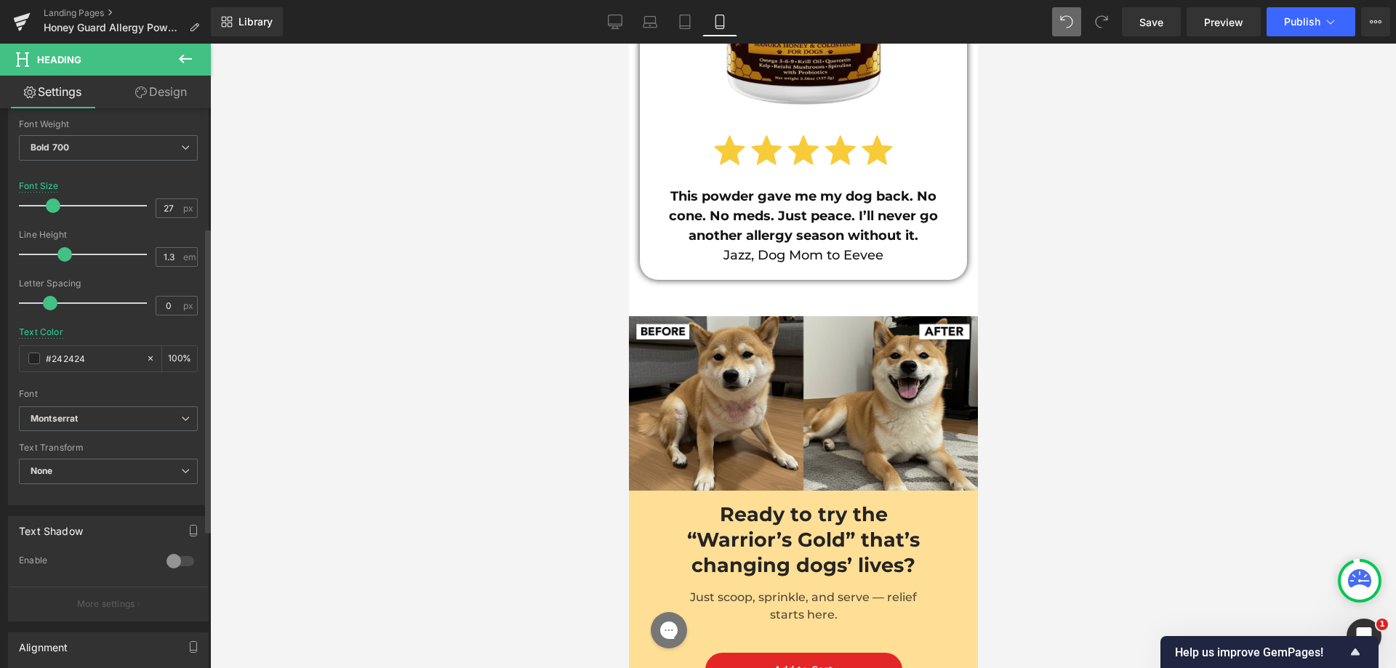
type input "28"
click at [54, 209] on span at bounding box center [54, 206] width 15 height 15
click at [154, 90] on link "Design" at bounding box center [160, 92] width 105 height 33
click at [0, 0] on div "Spacing" at bounding box center [0, 0] width 0 height 0
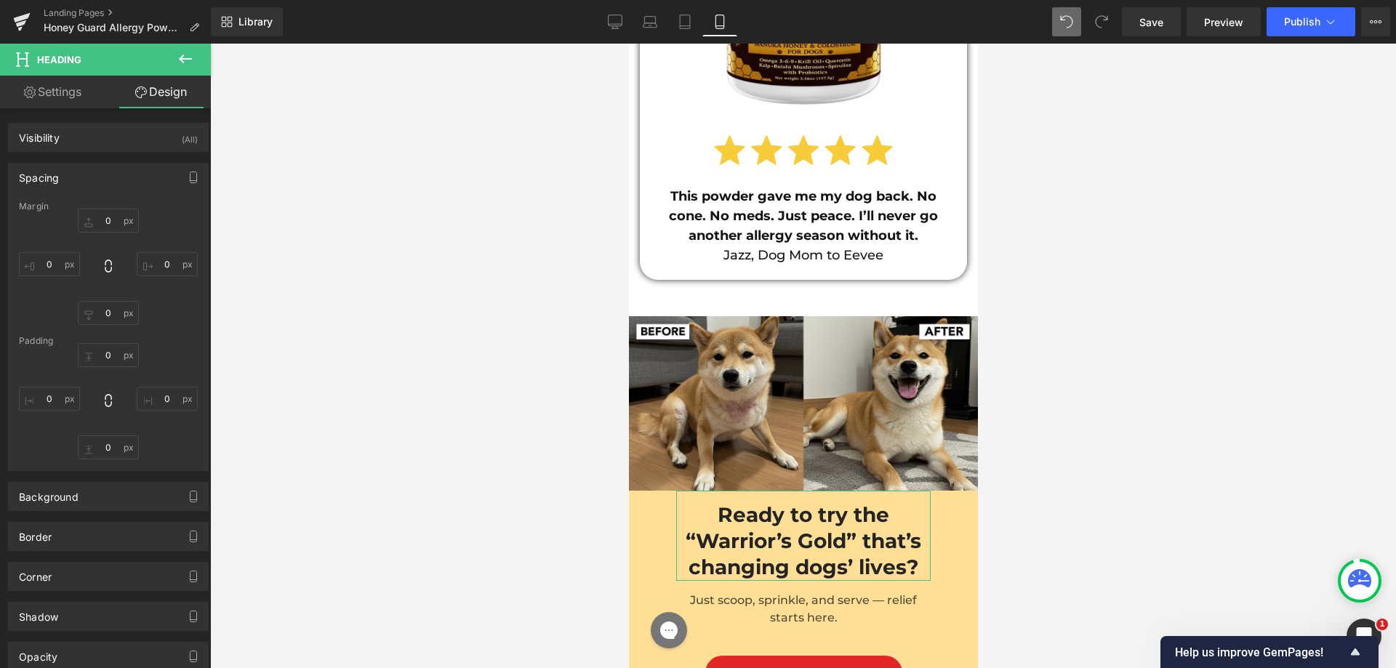
type input "0"
type input "15"
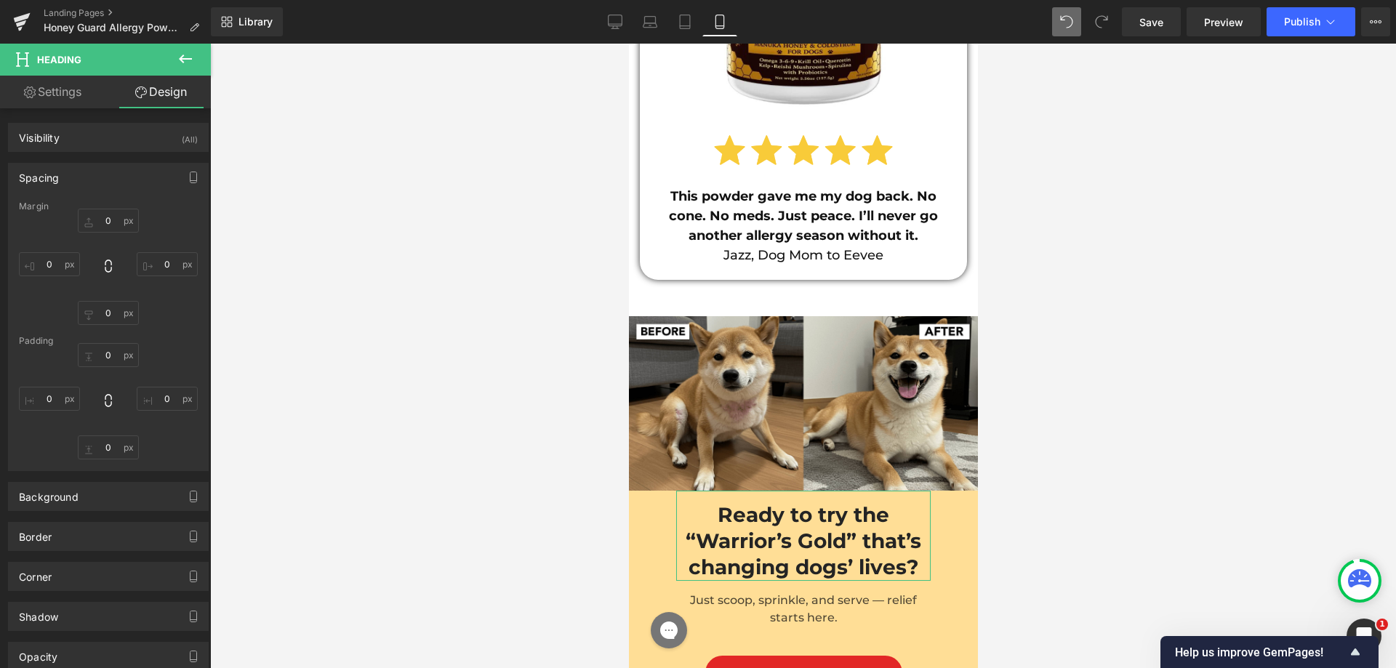
type input "10"
type input "0"
type input "10"
click at [114, 353] on input "15" at bounding box center [108, 355] width 61 height 24
type input "25"
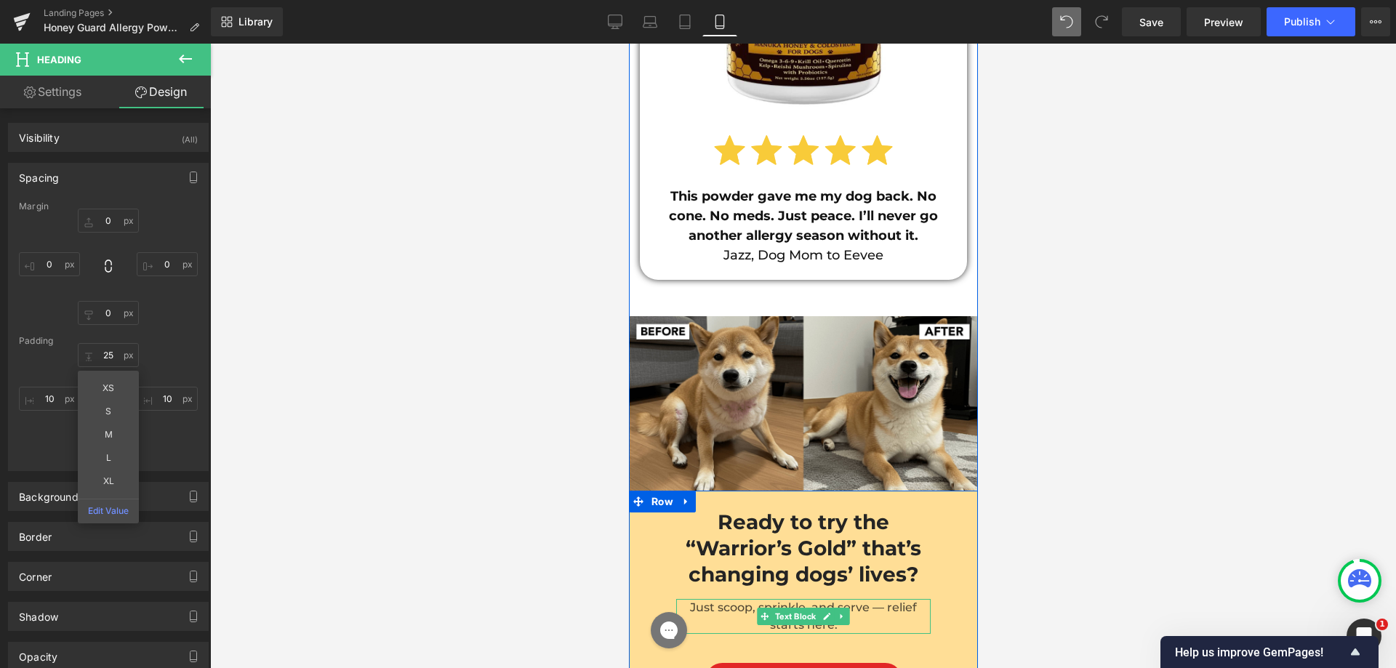
click at [719, 601] on span "Just scoop, sprinkle, and serve — relief starts here." at bounding box center [804, 616] width 230 height 31
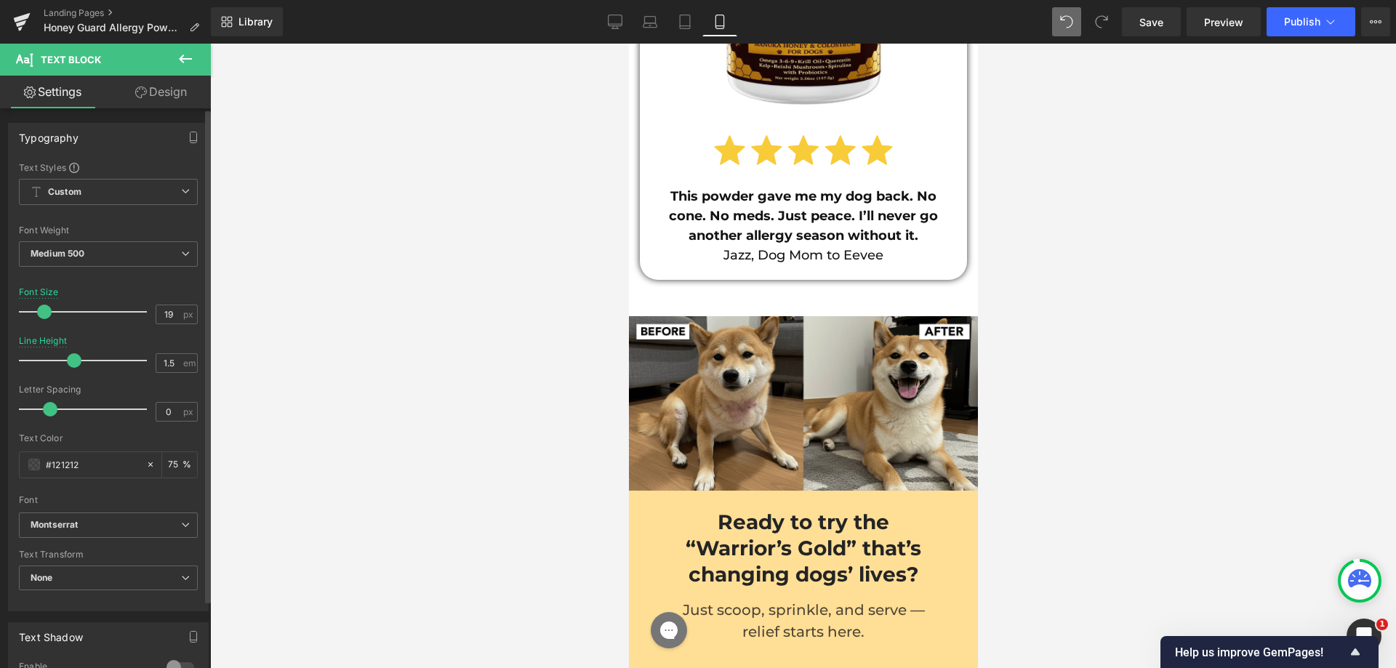
type input "18"
click at [36, 311] on span at bounding box center [41, 312] width 15 height 15
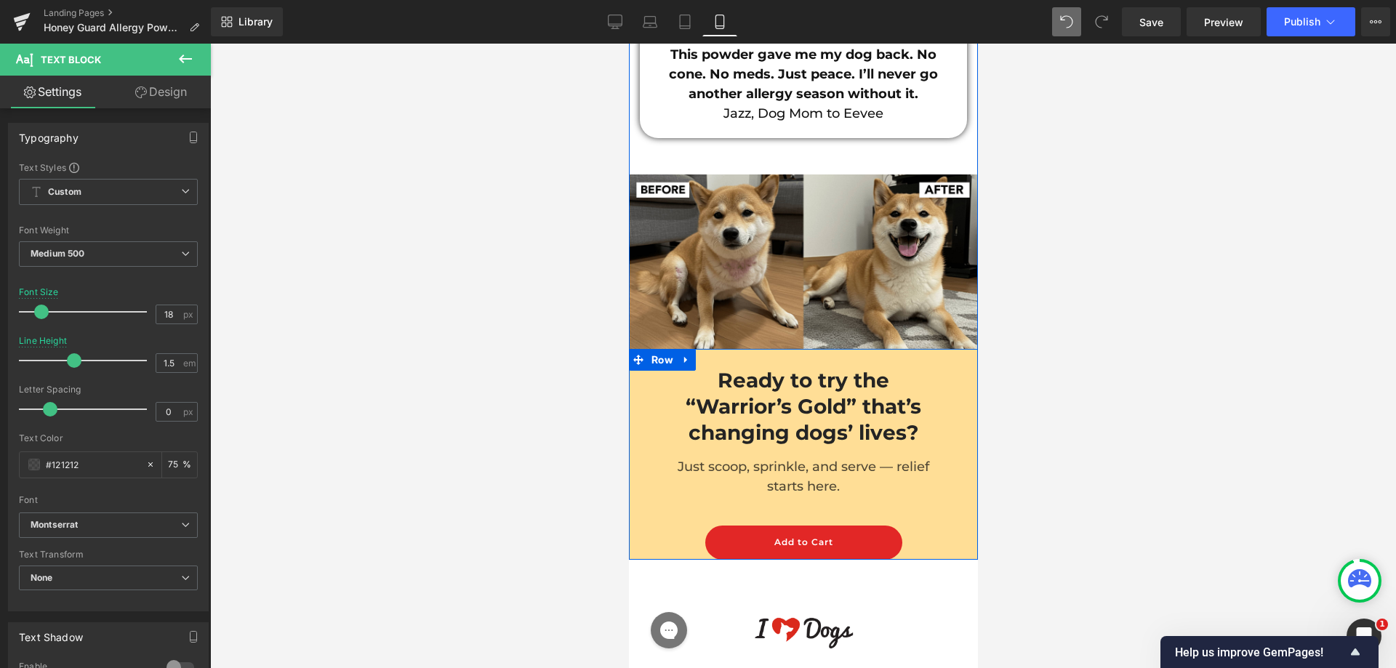
scroll to position [14761, 0]
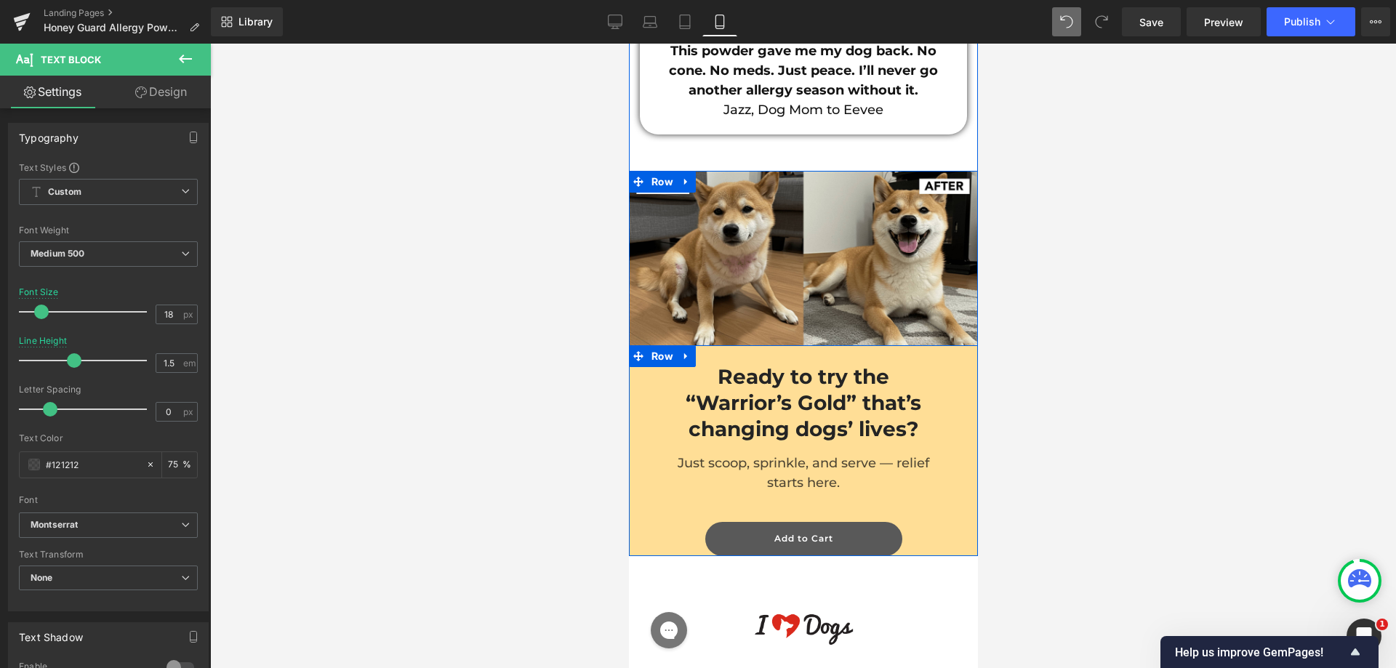
click at [739, 522] on link "Add to Cart" at bounding box center [803, 539] width 197 height 34
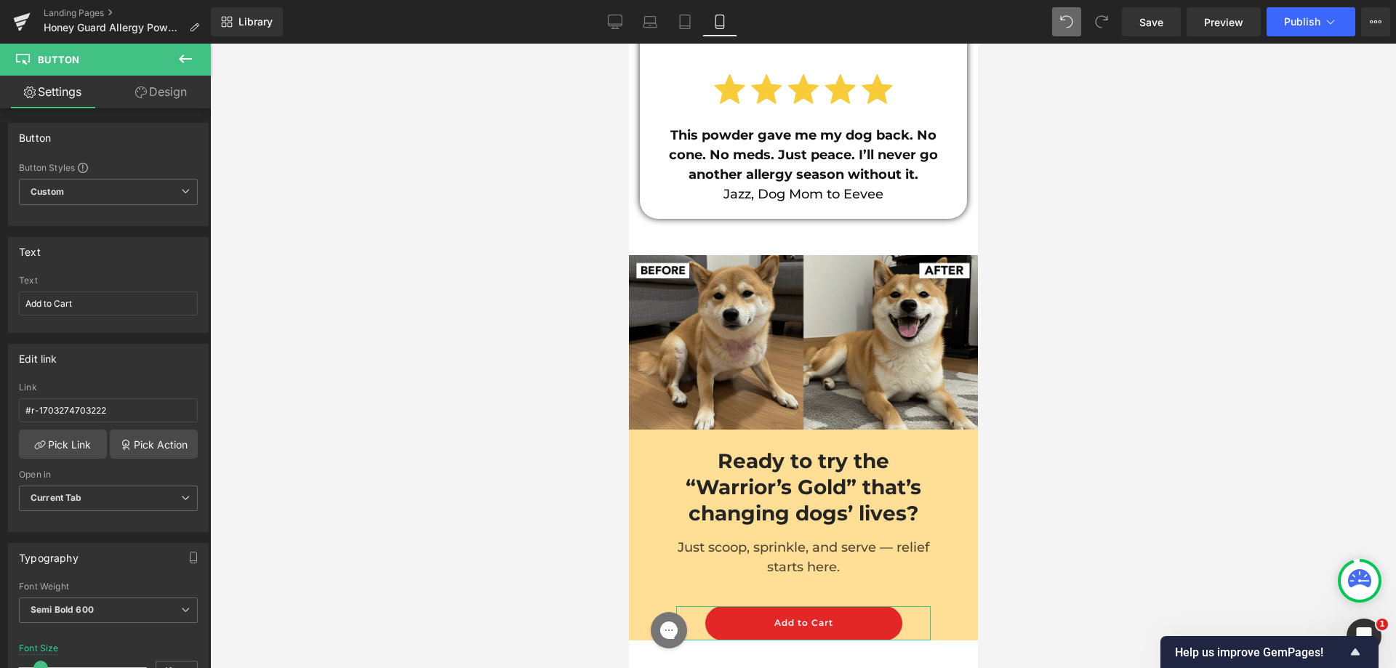
scroll to position [14552, 0]
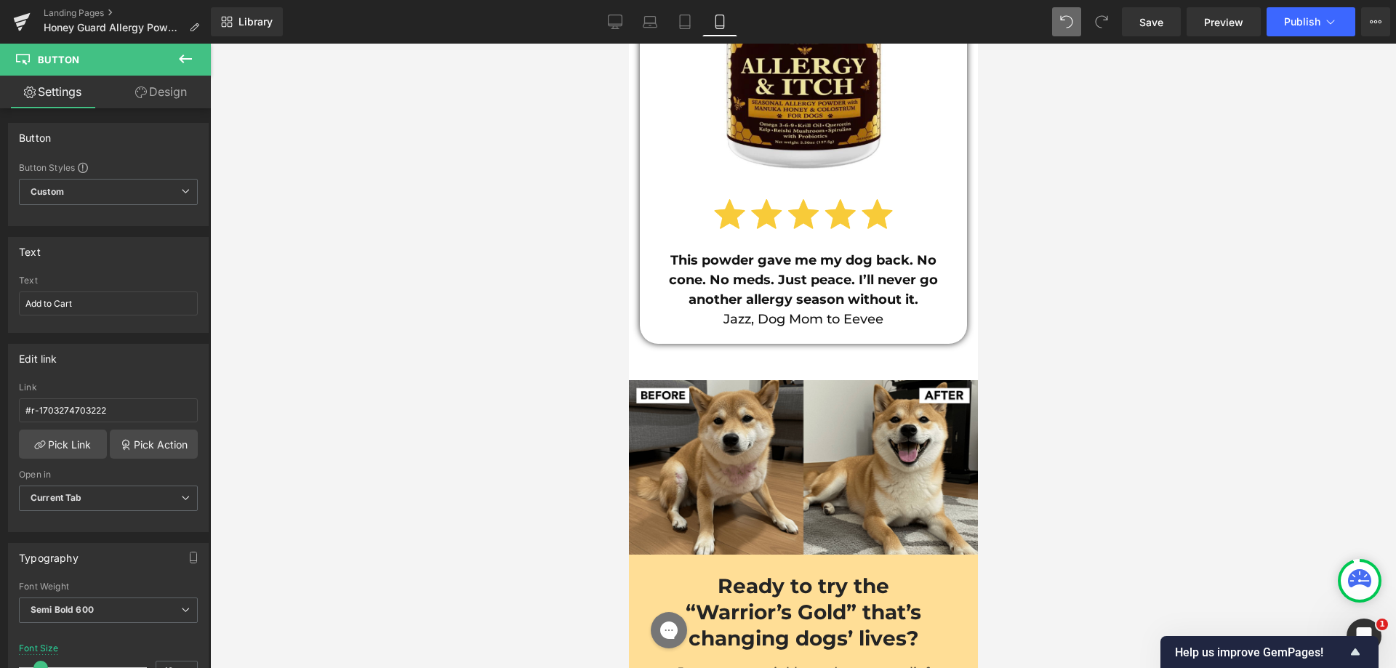
click at [163, 90] on link "Design" at bounding box center [160, 92] width 105 height 33
click at [0, 0] on div "Spacing" at bounding box center [0, 0] width 0 height 0
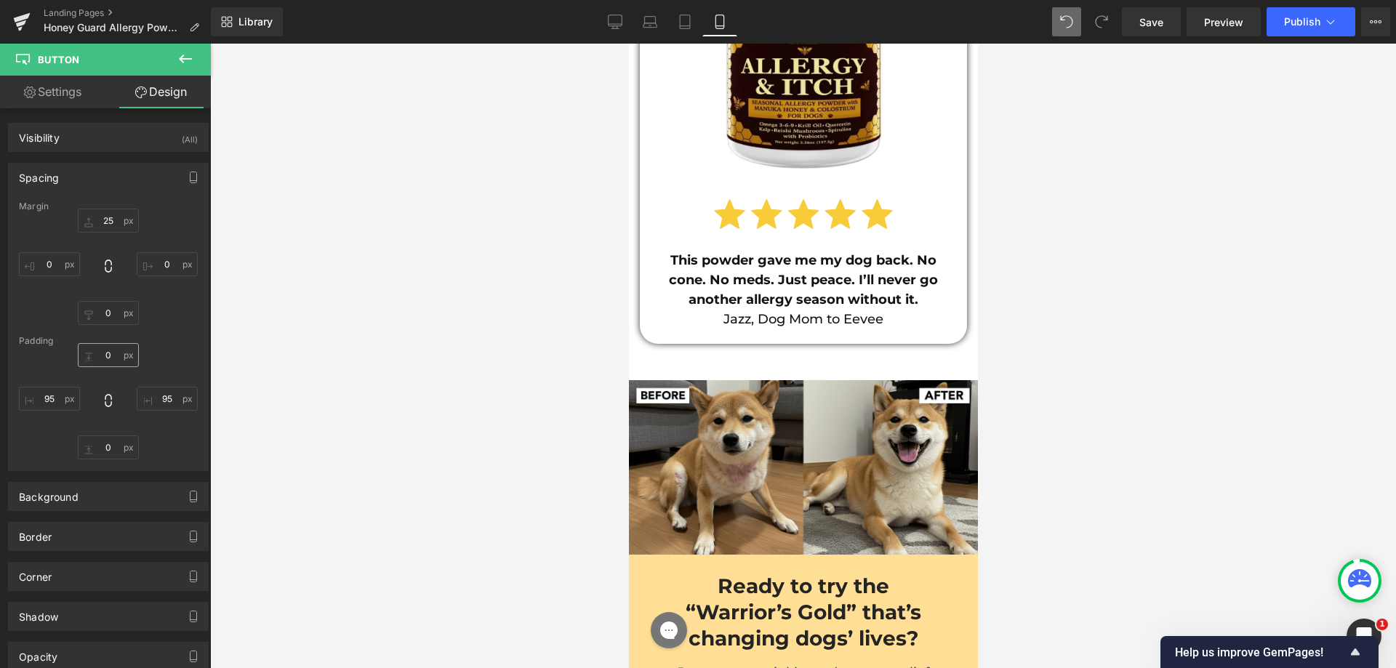
type input "25"
type input "0"
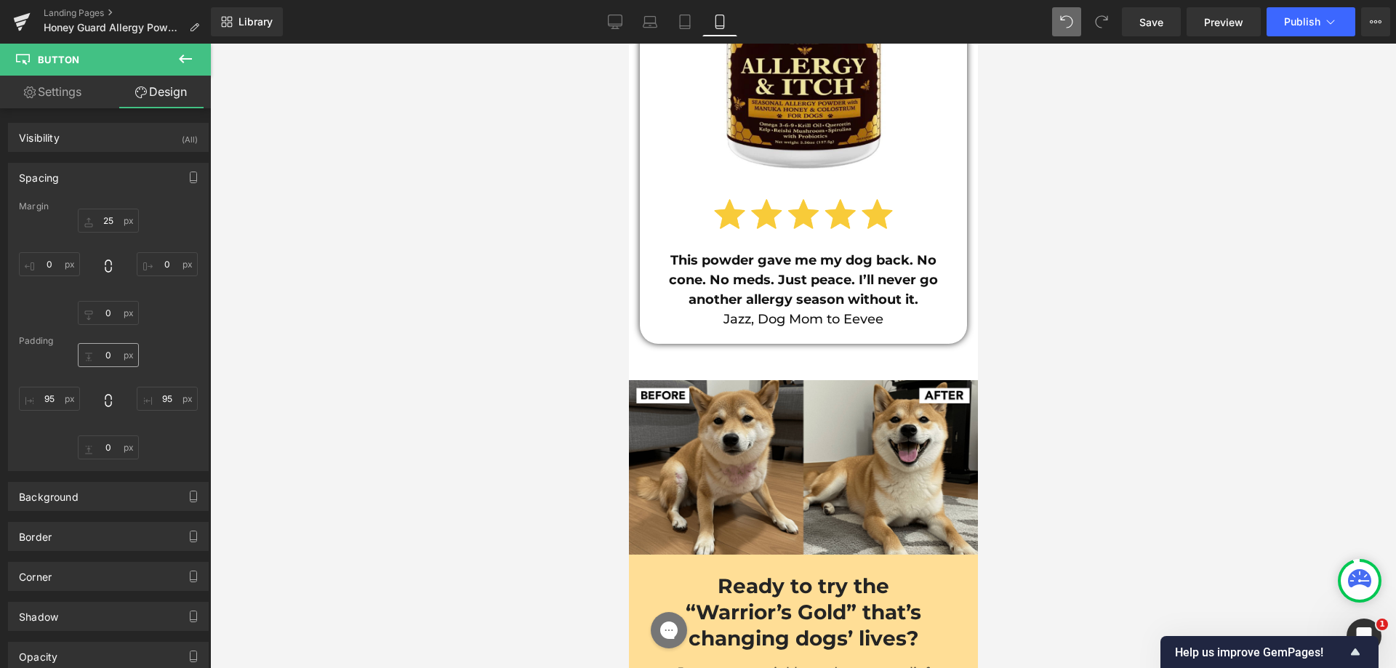
type input "95"
type input "0"
type input "95"
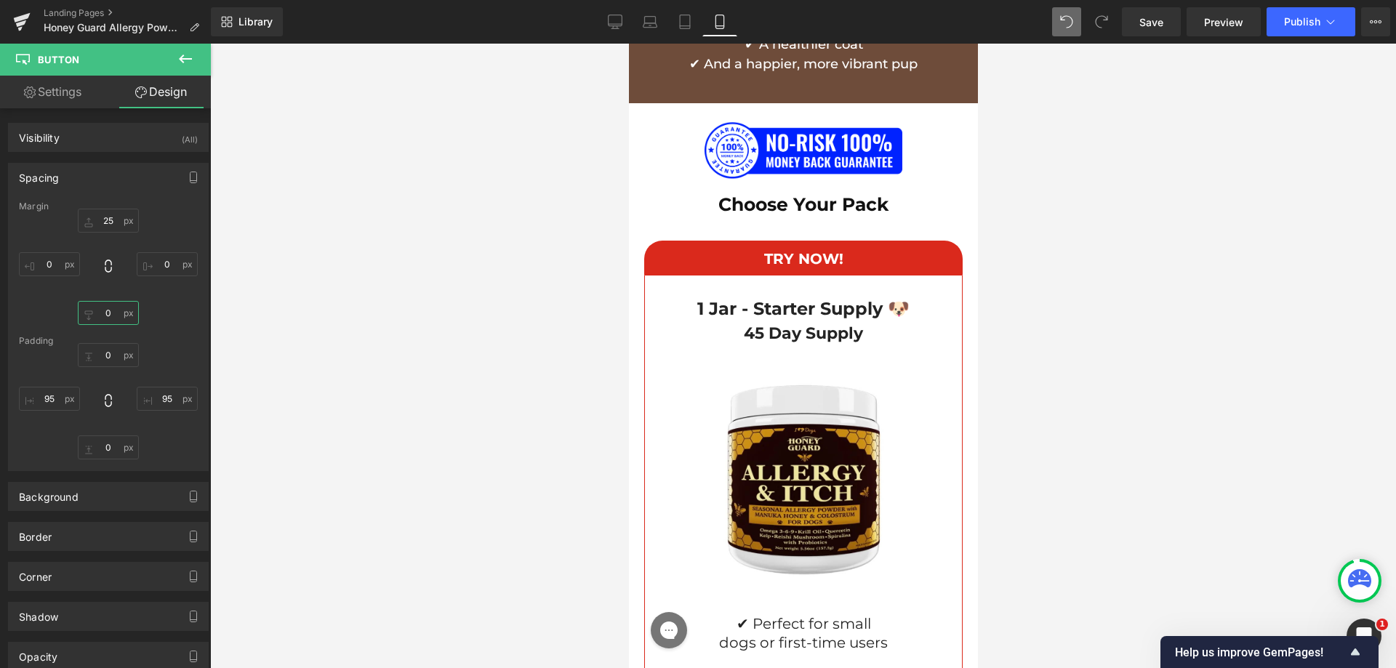
click at [95, 319] on input "0" at bounding box center [108, 313] width 61 height 24
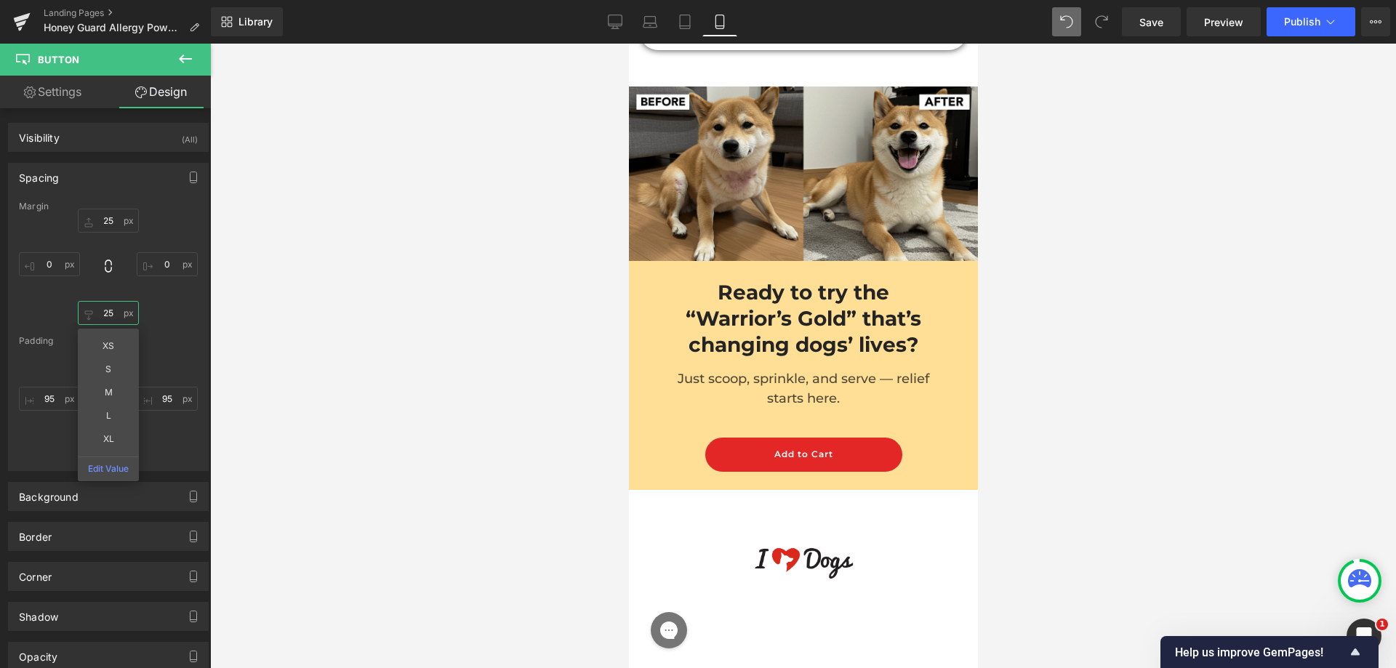
scroll to position [14782, 0]
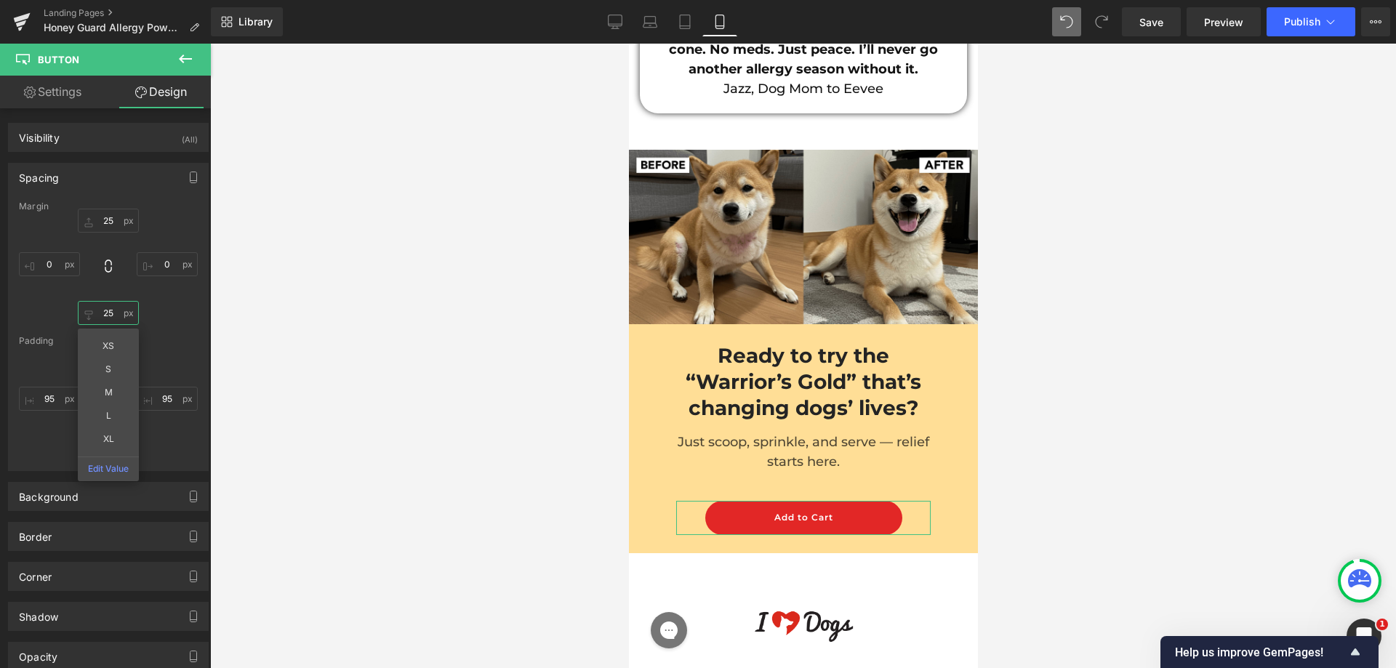
click at [97, 313] on input "25" at bounding box center [108, 313] width 61 height 24
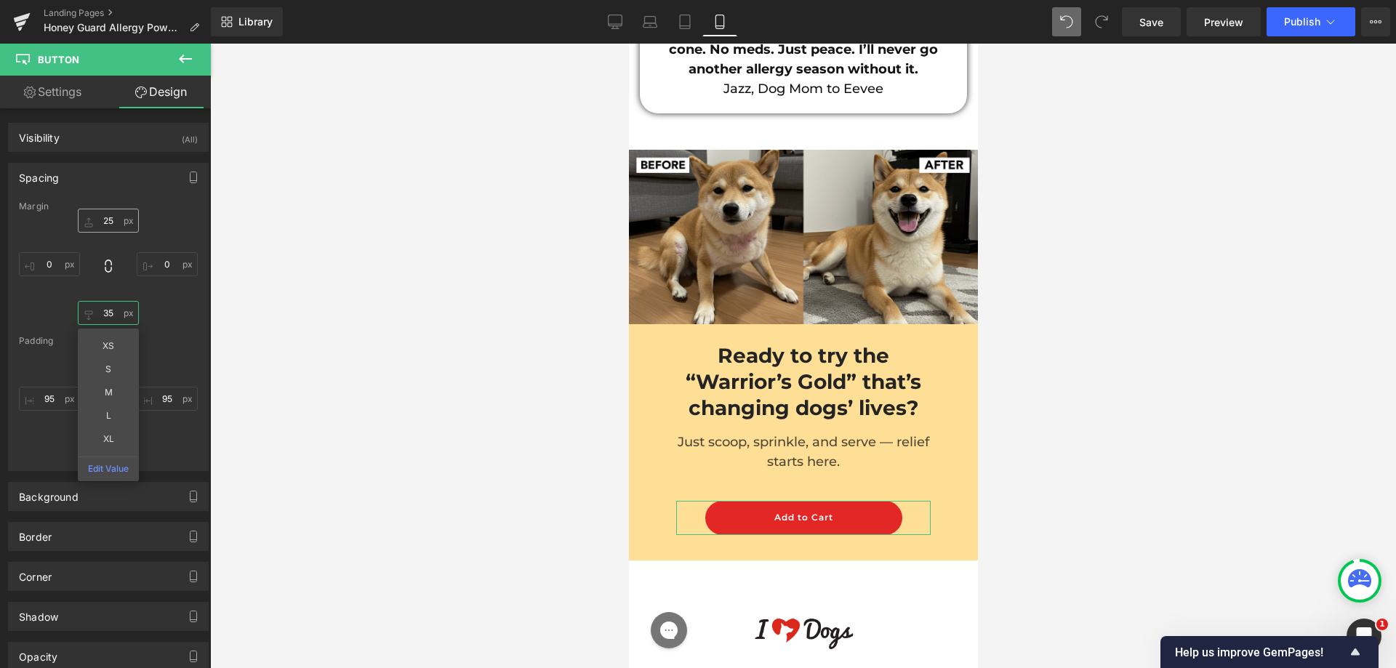
type input "35"
click at [100, 227] on input "25" at bounding box center [108, 221] width 61 height 24
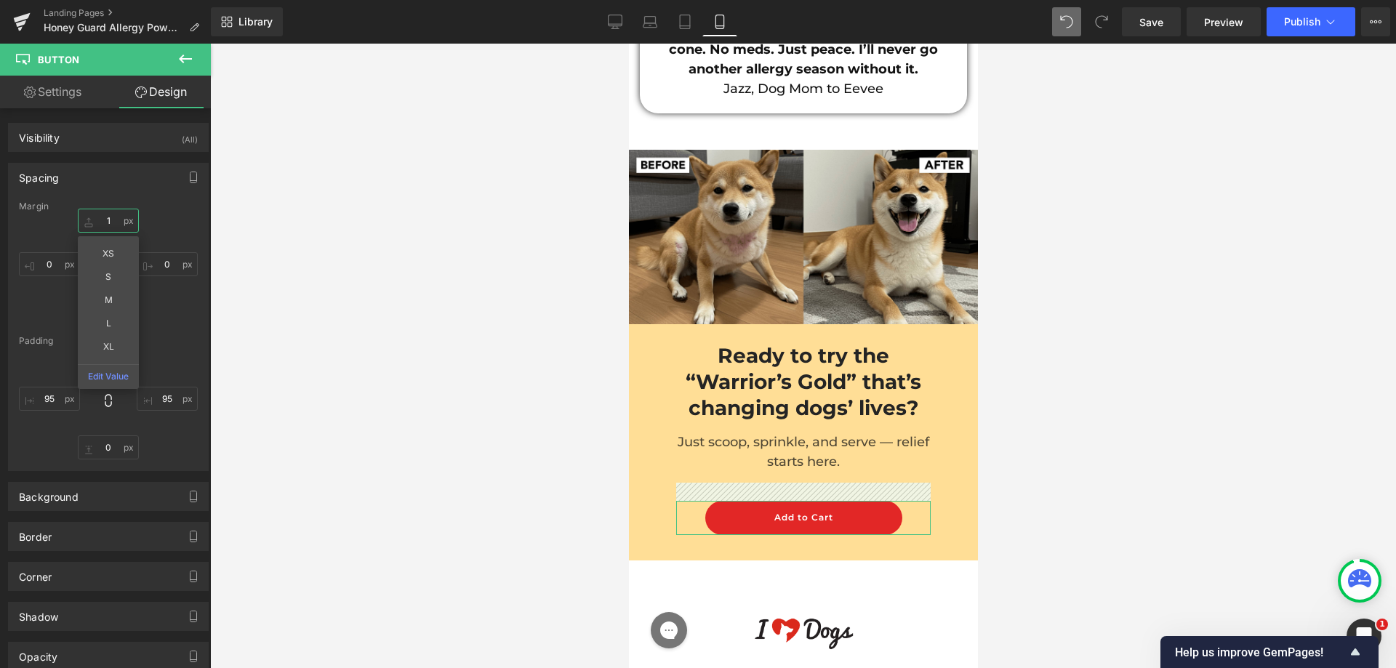
type input "15"
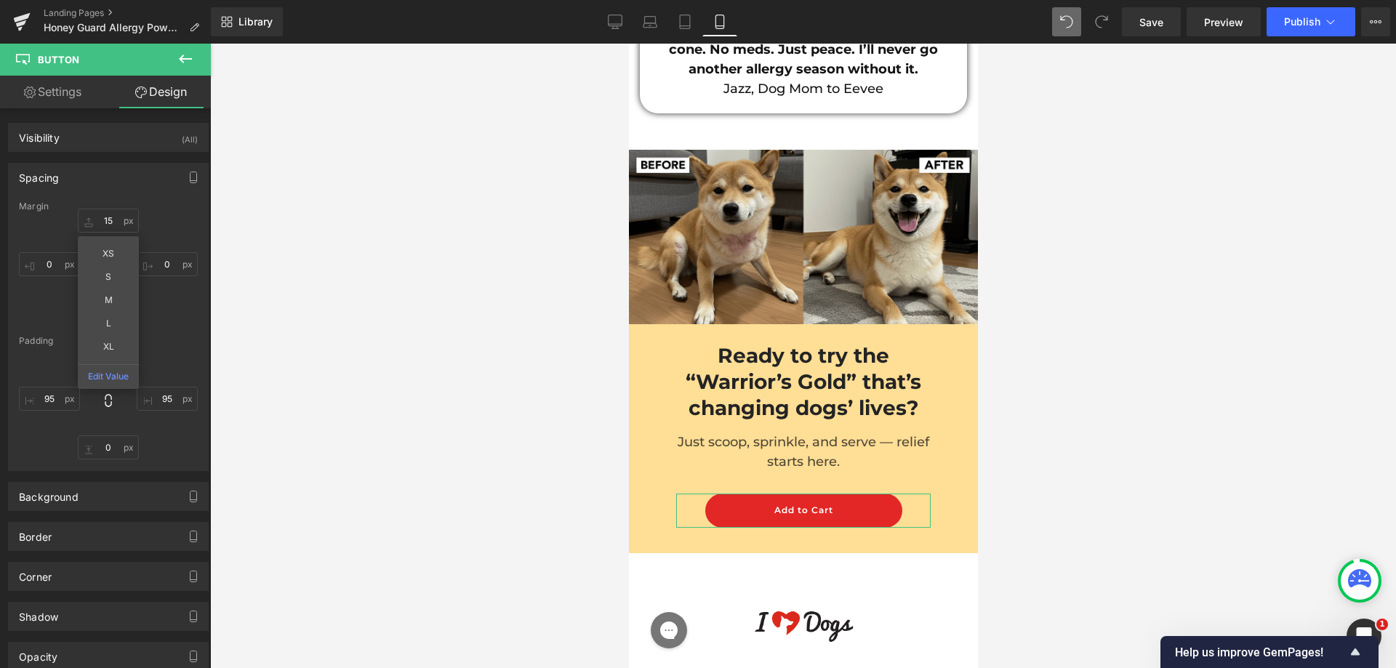
click at [27, 92] on icon at bounding box center [29, 92] width 5 height 5
type input "100"
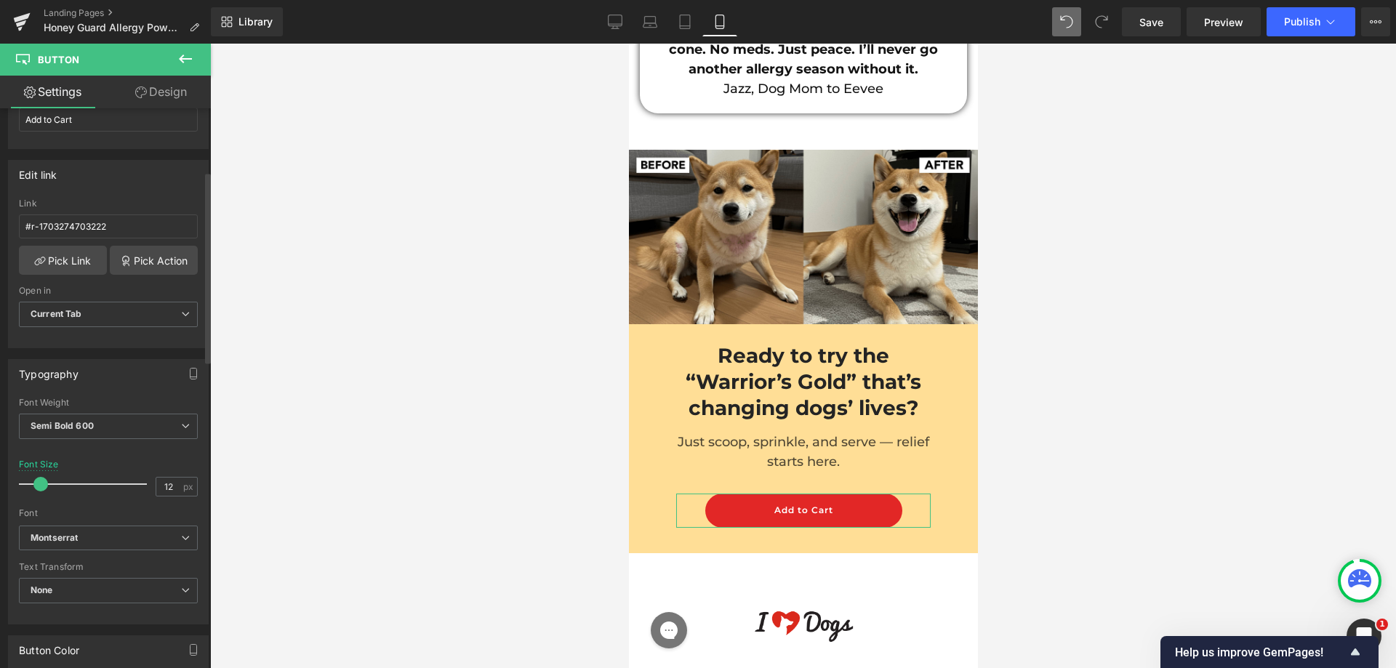
scroll to position [291, 0]
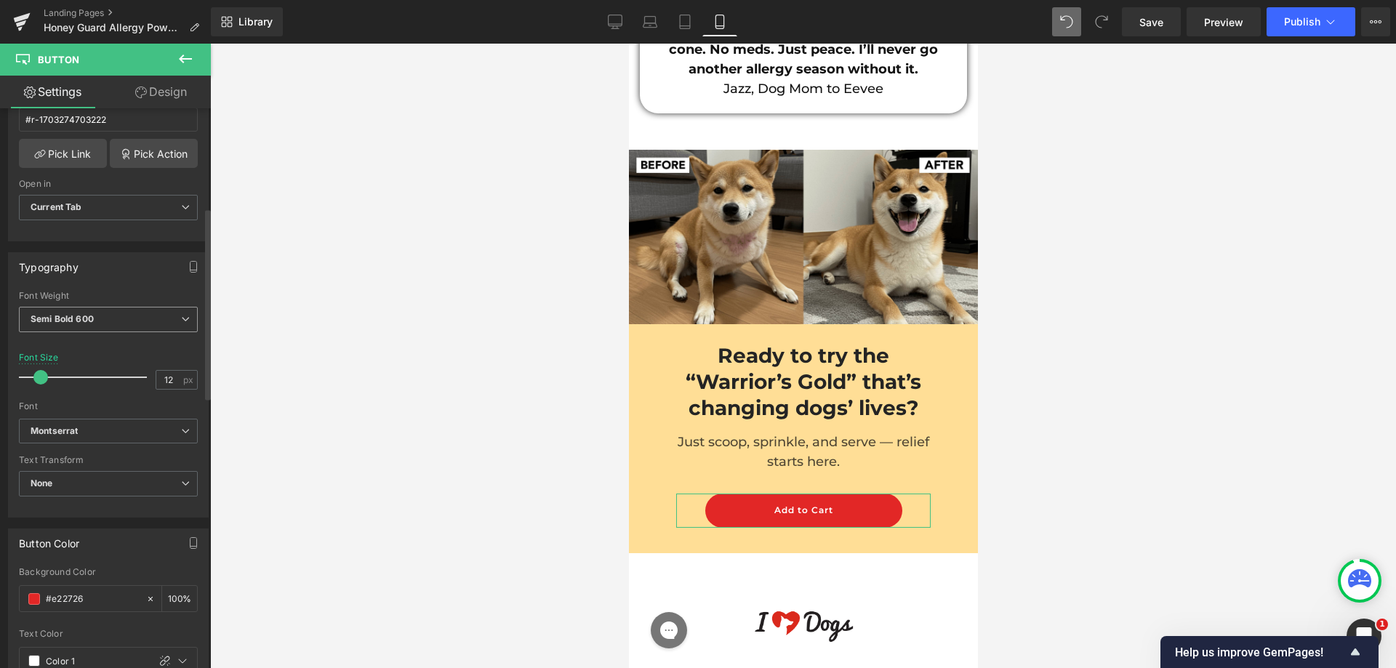
click at [82, 320] on b "Semi Bold 600" at bounding box center [62, 318] width 63 height 11
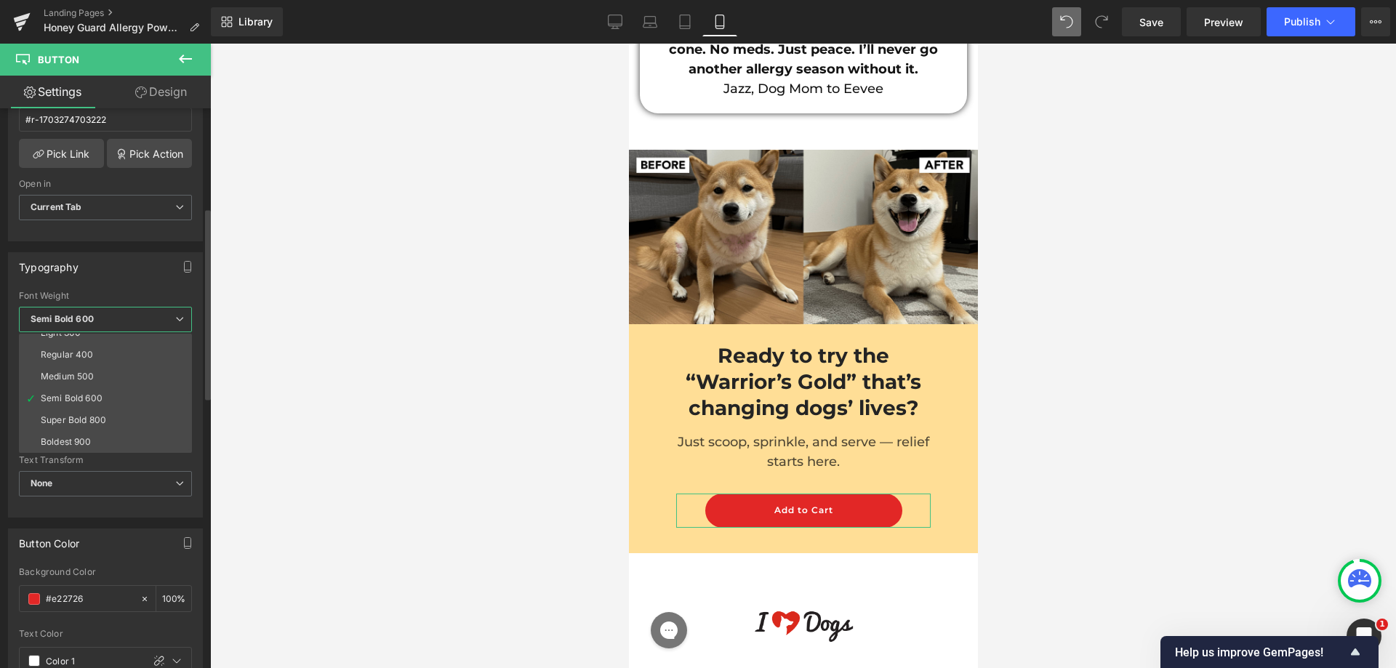
scroll to position [121, 0]
click at [84, 401] on li "Bold 700" at bounding box center [109, 399] width 180 height 22
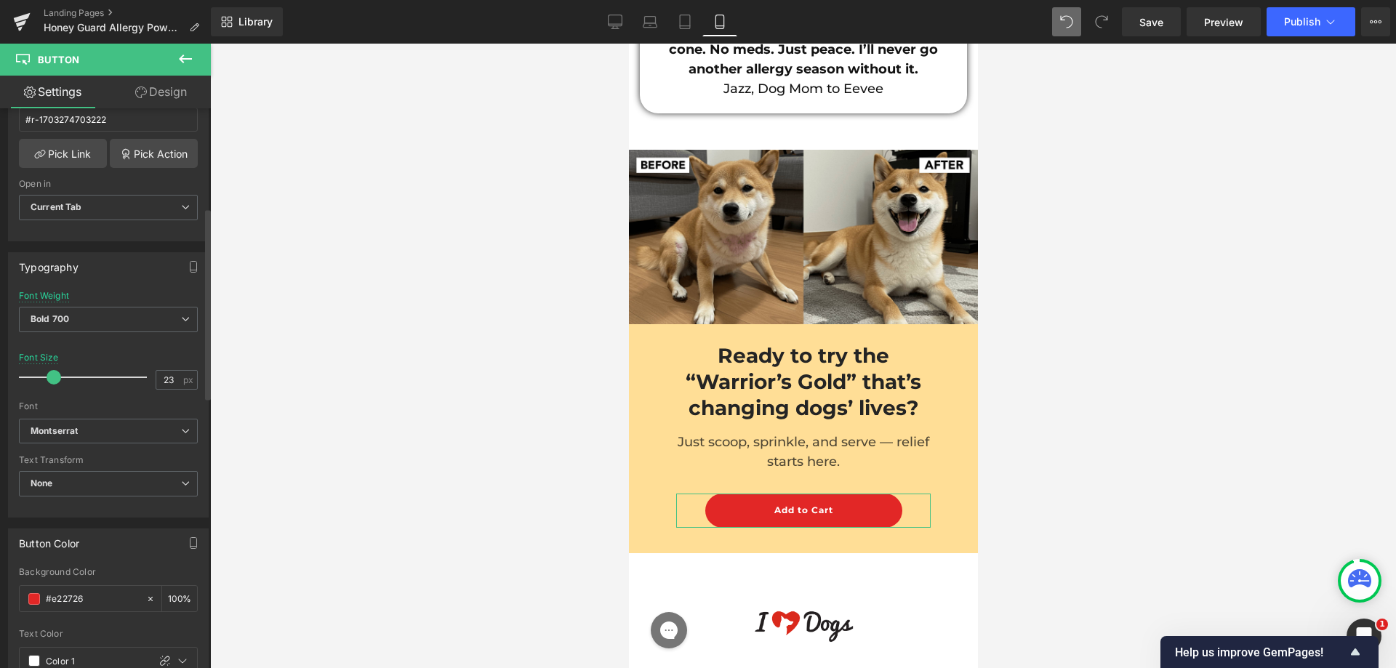
click at [52, 380] on div at bounding box center [86, 377] width 121 height 29
click at [51, 378] on span at bounding box center [53, 377] width 15 height 15
type input "24"
drag, startPoint x: 42, startPoint y: 378, endPoint x: 54, endPoint y: 385, distance: 13.7
click at [54, 385] on div at bounding box center [86, 377] width 121 height 29
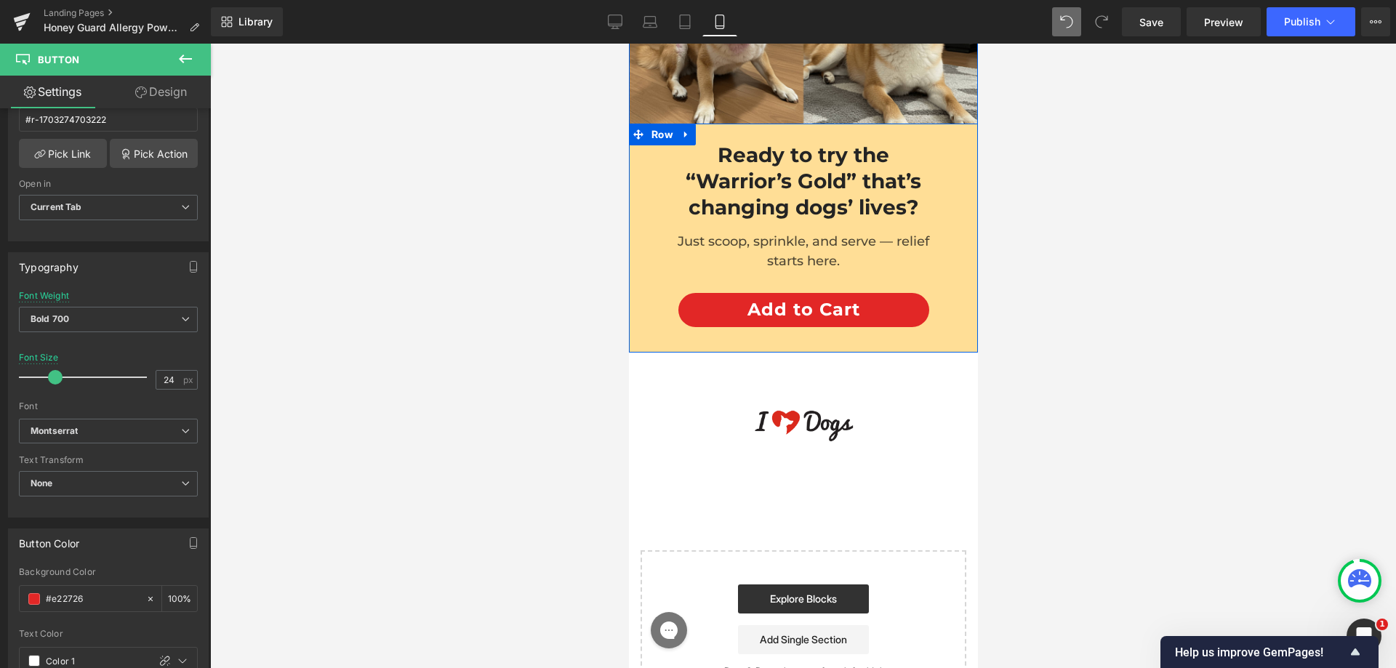
scroll to position [15000, 0]
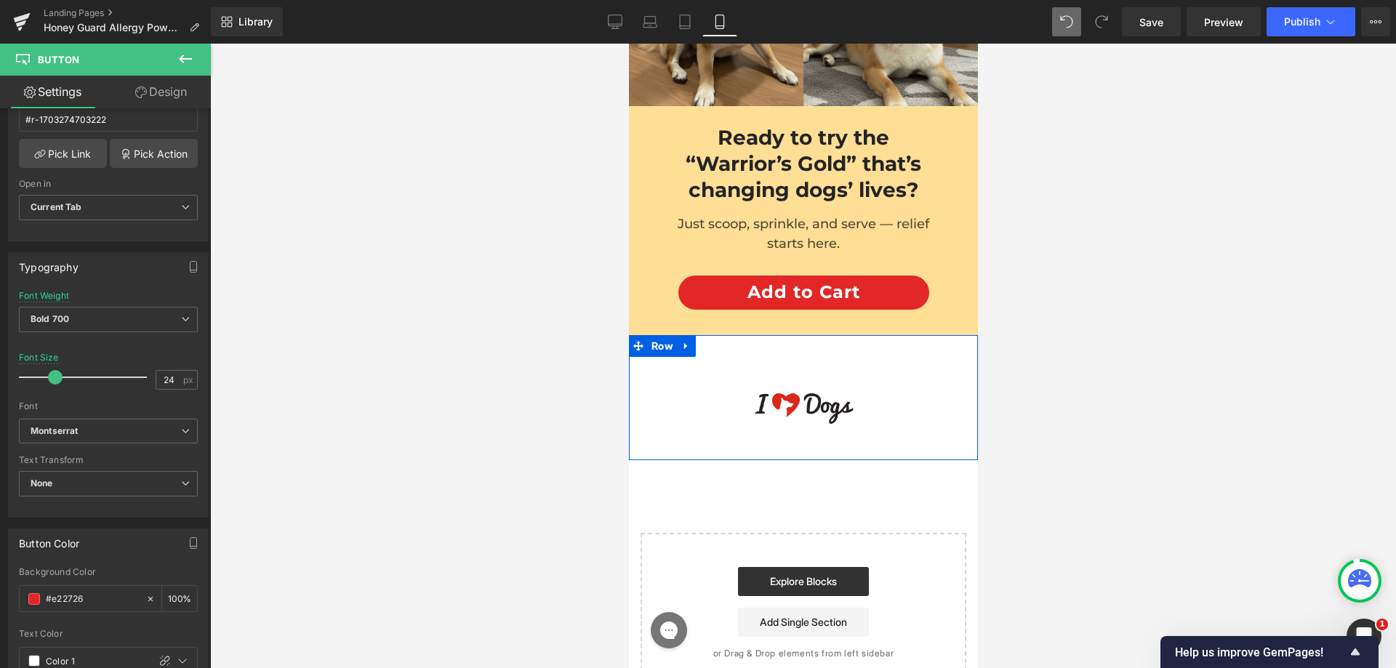
click at [762, 335] on div "Image Image Row Row" at bounding box center [802, 397] width 349 height 125
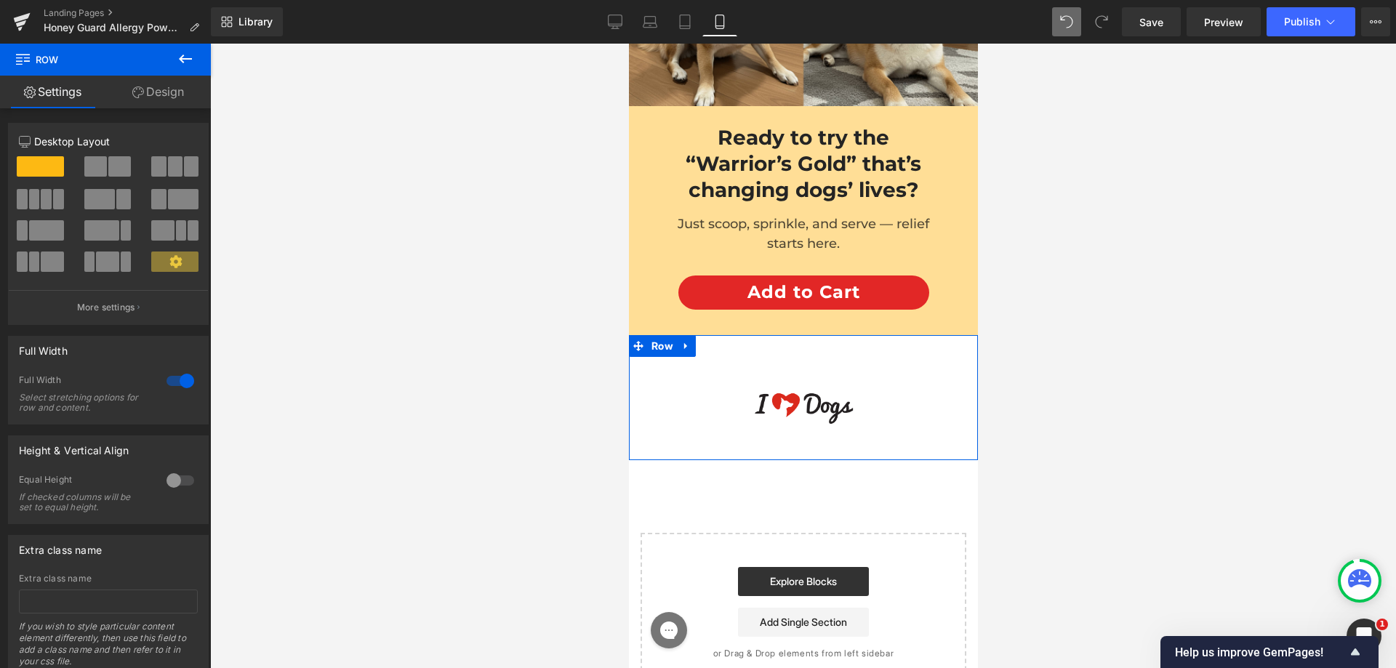
click at [159, 84] on link "Design" at bounding box center [157, 92] width 105 height 33
click at [0, 0] on div "Spacing" at bounding box center [0, 0] width 0 height 0
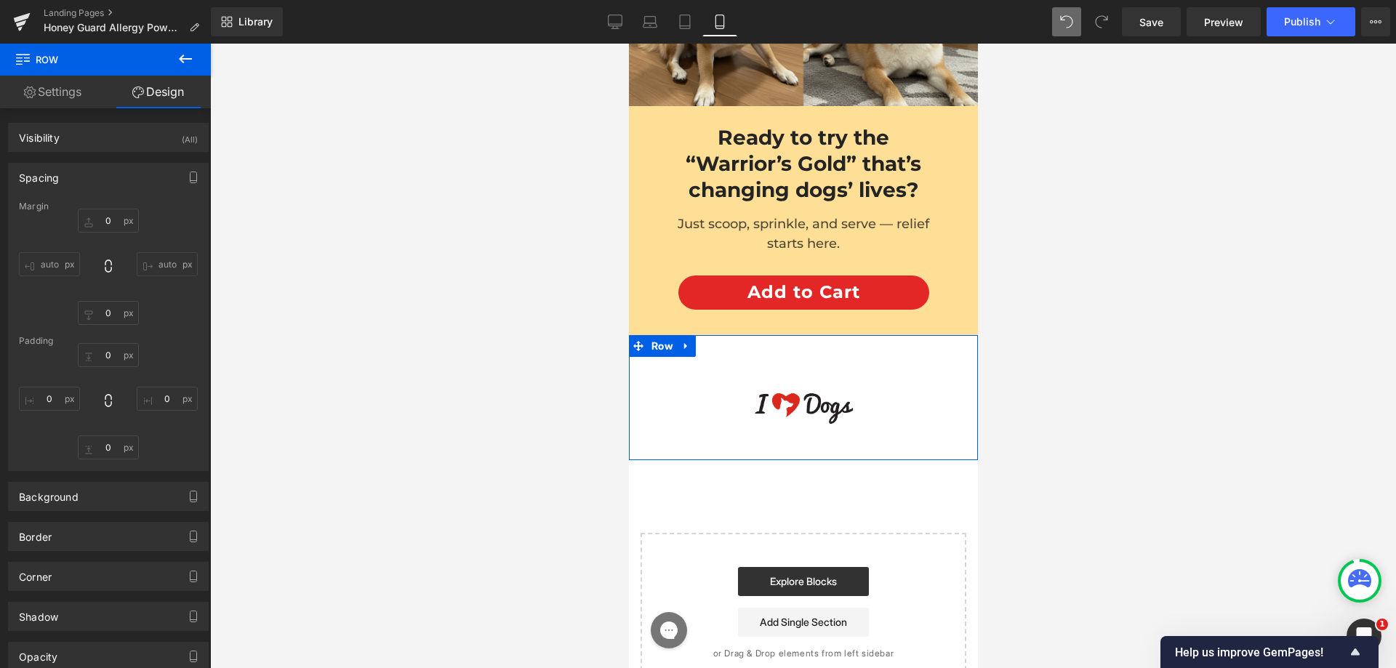
type input "0"
type input "50"
type input "0"
type input "40"
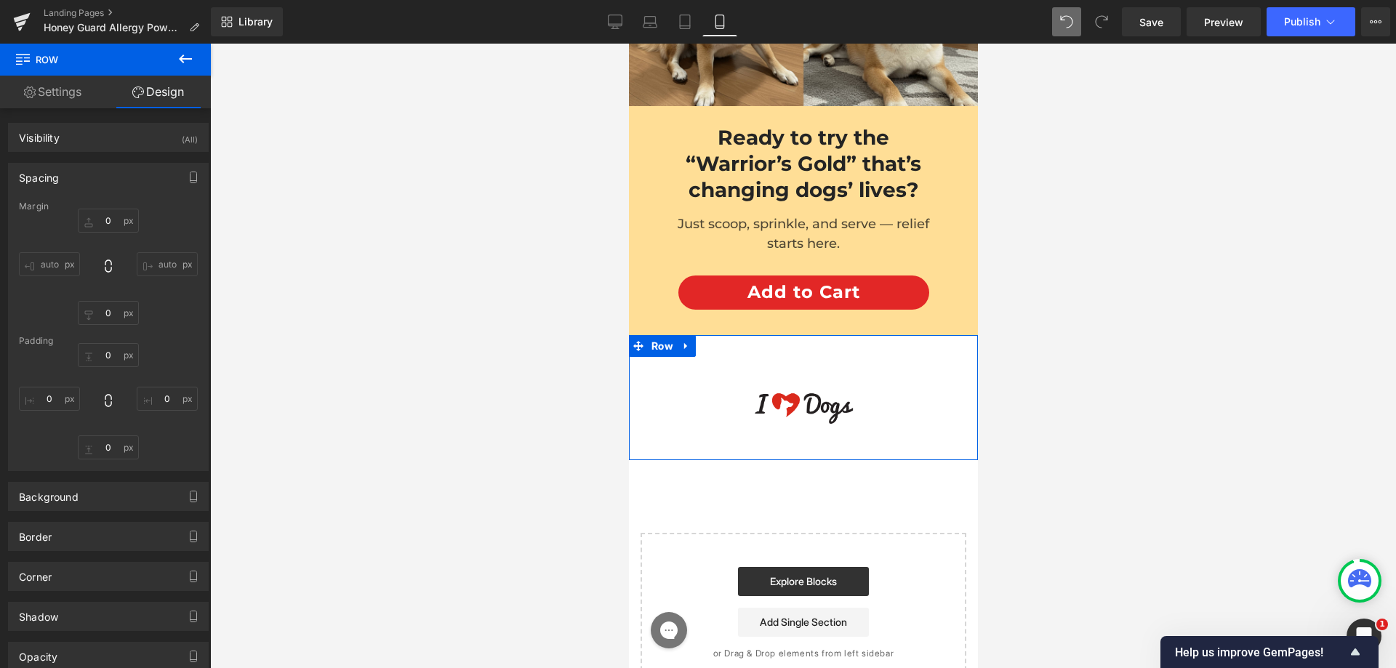
type input "0"
click at [113, 356] on input "50" at bounding box center [108, 355] width 61 height 24
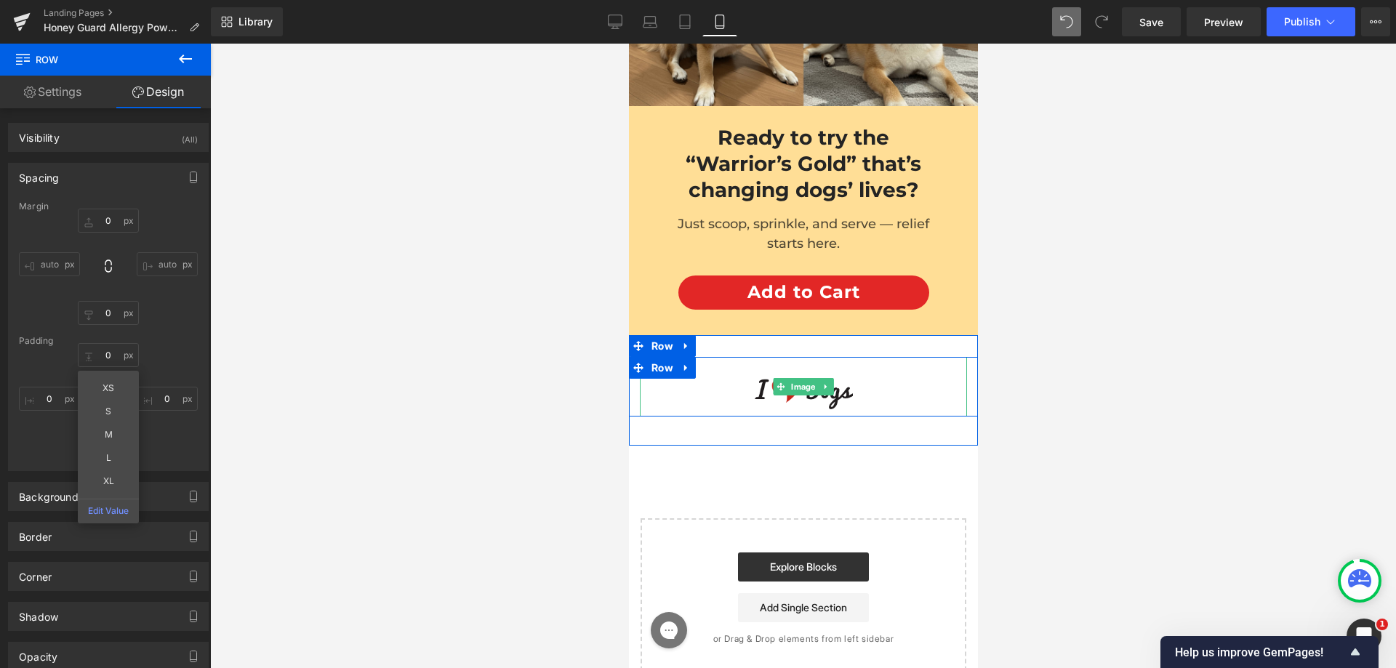
click at [801, 357] on img at bounding box center [803, 387] width 98 height 60
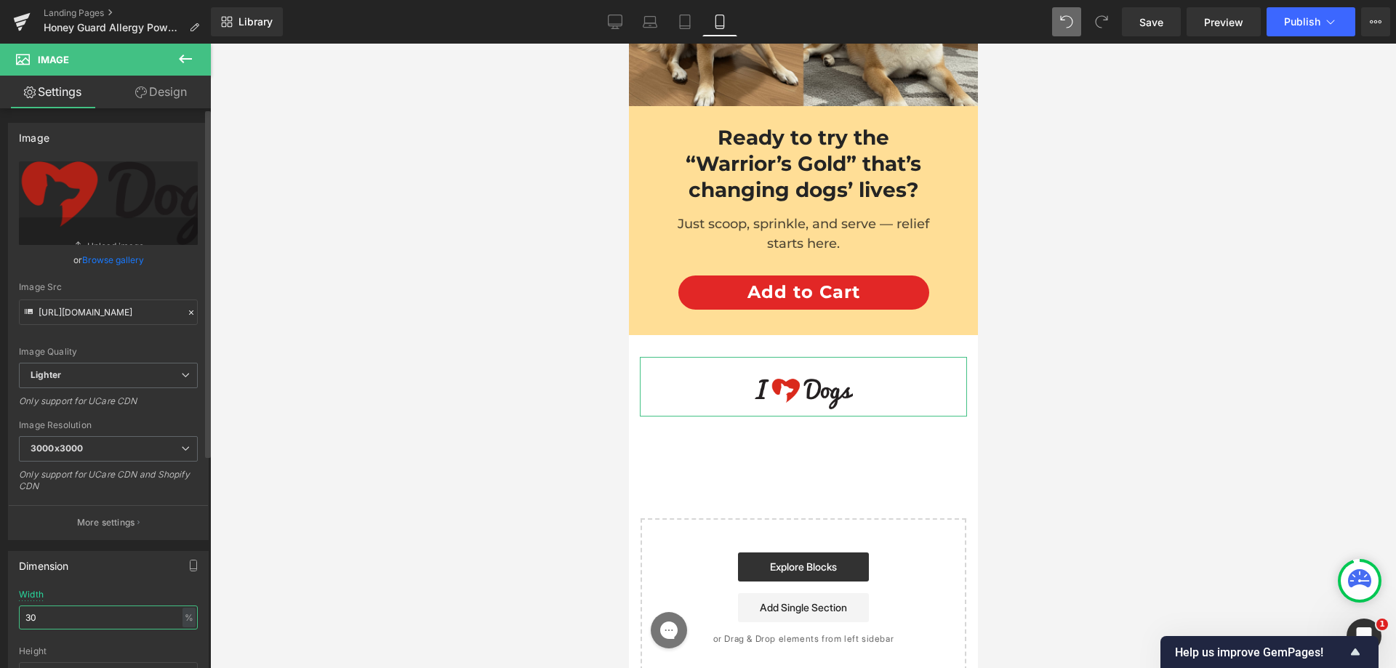
click at [63, 609] on input "30" at bounding box center [108, 618] width 179 height 24
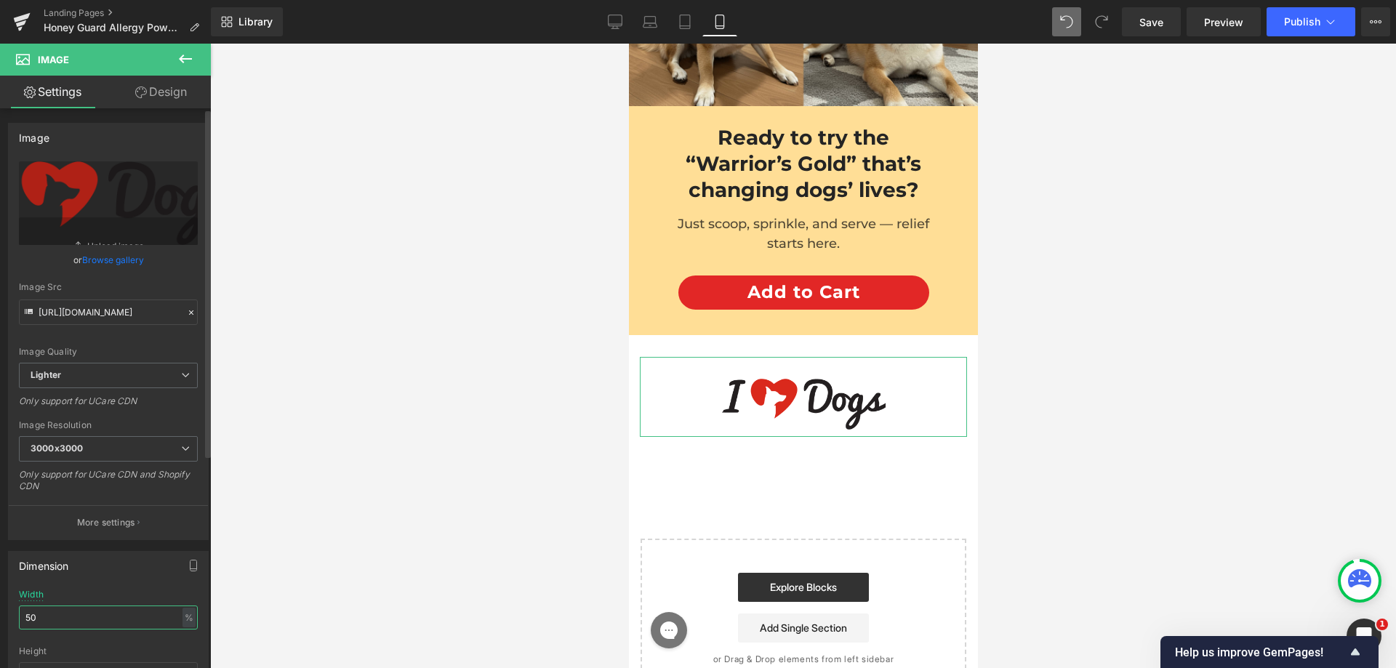
click at [55, 625] on input "50" at bounding box center [108, 618] width 179 height 24
click at [56, 623] on input "50" at bounding box center [108, 618] width 179 height 24
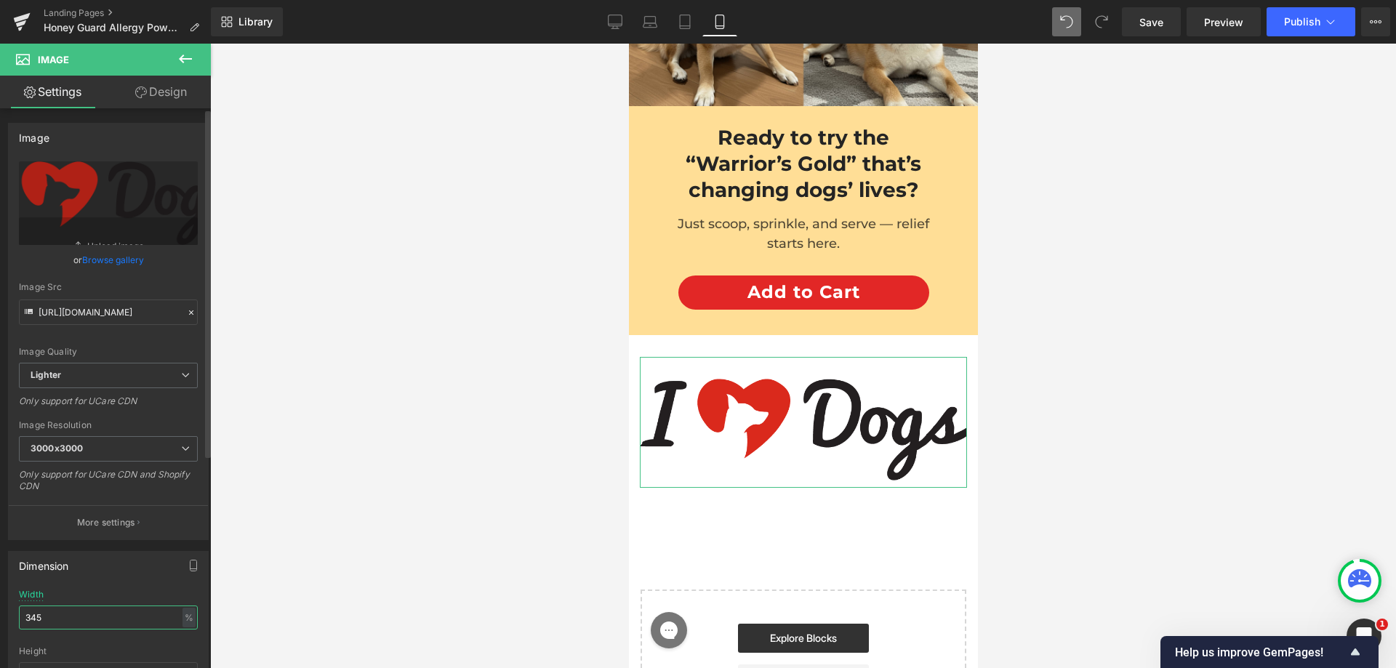
click at [58, 618] on input "345" at bounding box center [108, 618] width 179 height 24
click at [58, 618] on input "4" at bounding box center [108, 618] width 179 height 24
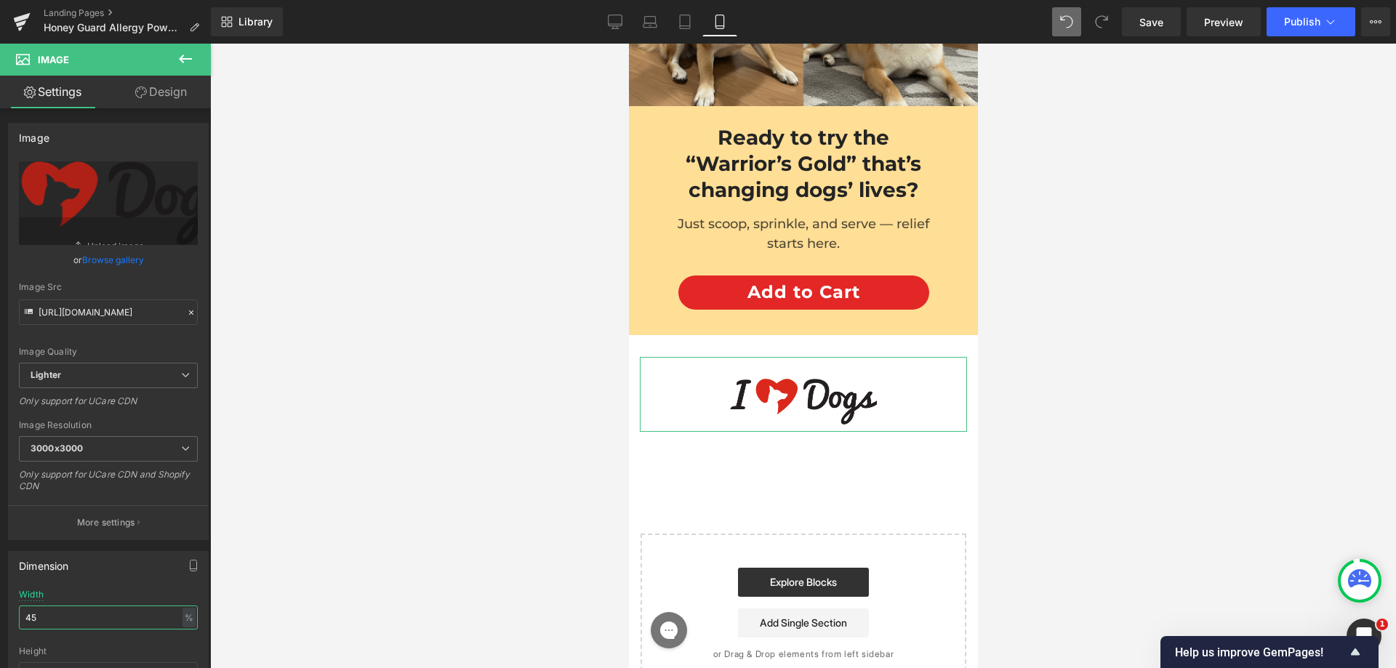
type input "45"
click at [173, 80] on link "Design" at bounding box center [160, 92] width 105 height 33
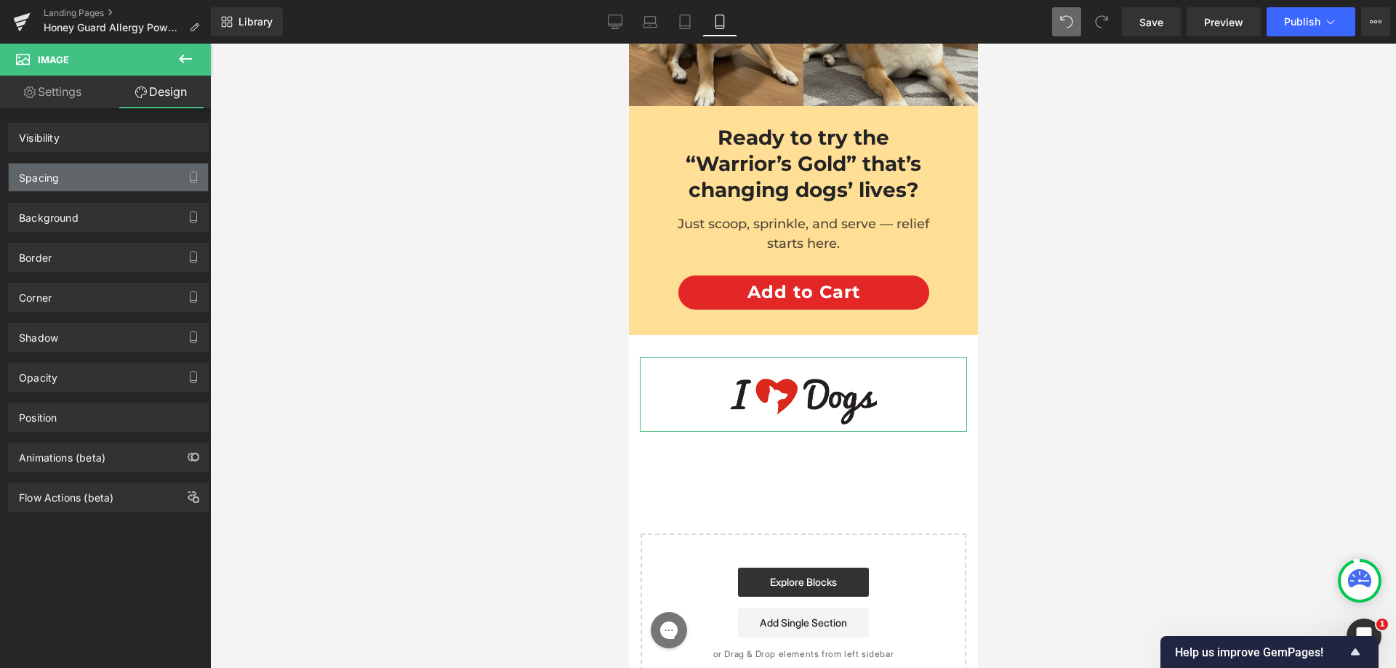
click at [100, 178] on div "Spacing" at bounding box center [108, 178] width 199 height 28
click at [92, 178] on div "Spacing" at bounding box center [108, 178] width 199 height 28
type input "0"
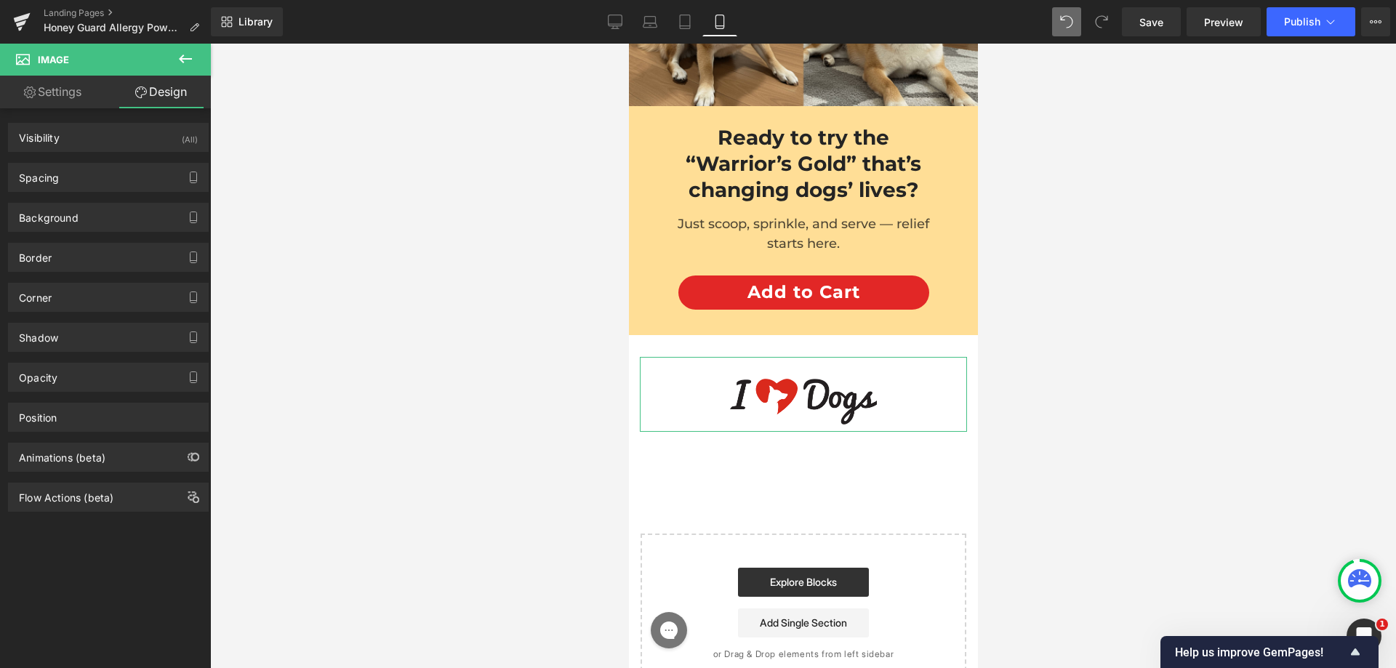
type input "0"
type input "30"
type input "0"
type input "10"
type input "0"
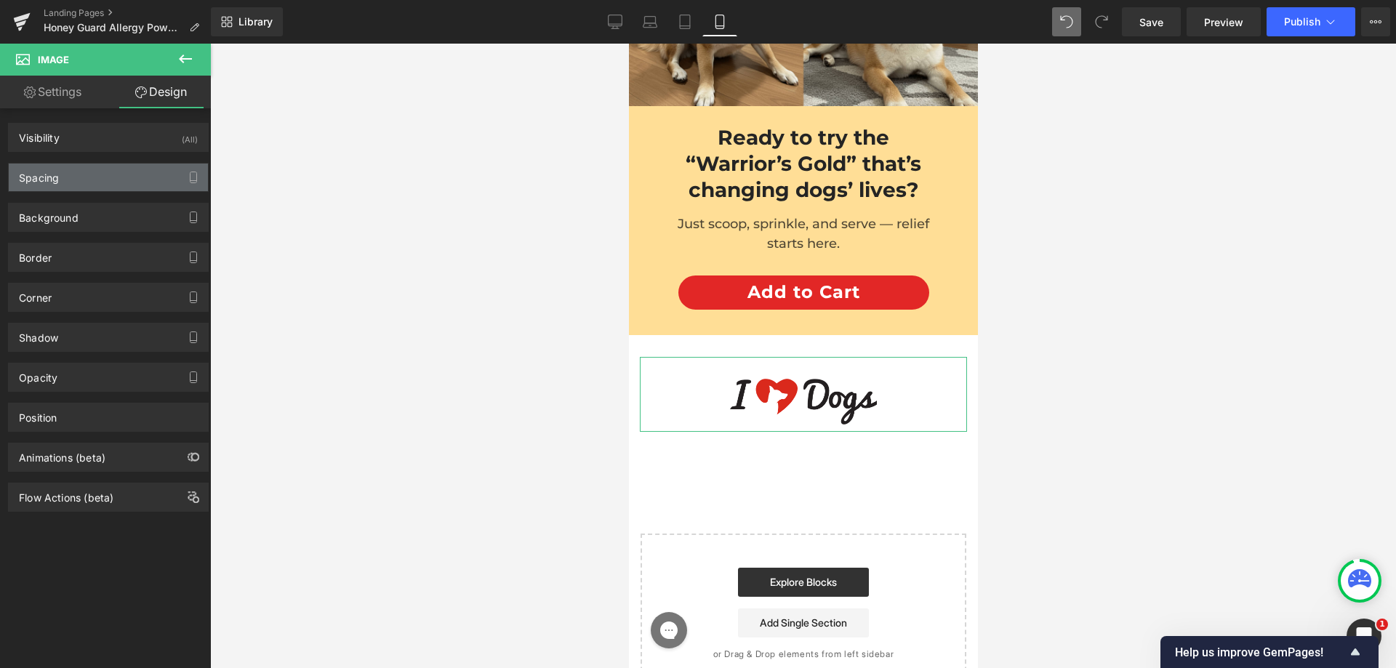
click at [100, 157] on div "Spacing [GEOGRAPHIC_DATA] 0px 0 0px 0 0px 0 0px 0 [GEOGRAPHIC_DATA] 30px 30 0px…" at bounding box center [108, 172] width 217 height 40
click at [89, 177] on div "Spacing" at bounding box center [108, 178] width 199 height 28
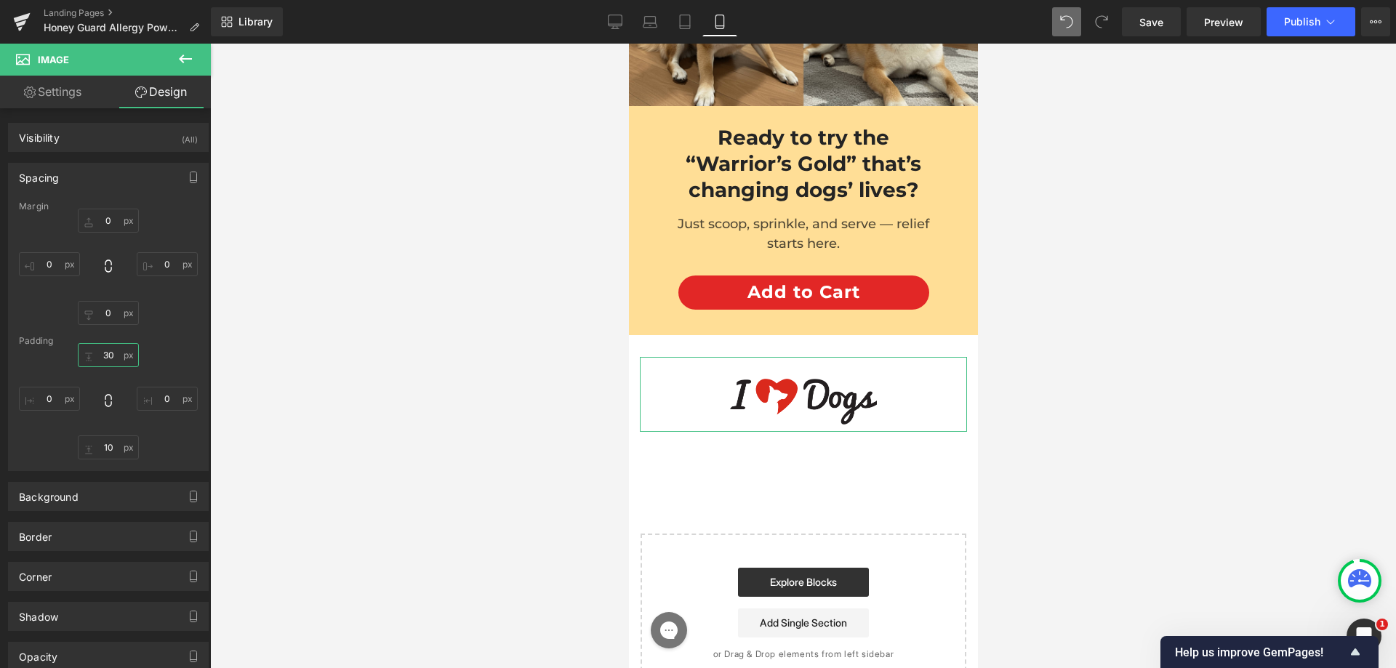
click at [106, 357] on input "30" at bounding box center [108, 355] width 61 height 24
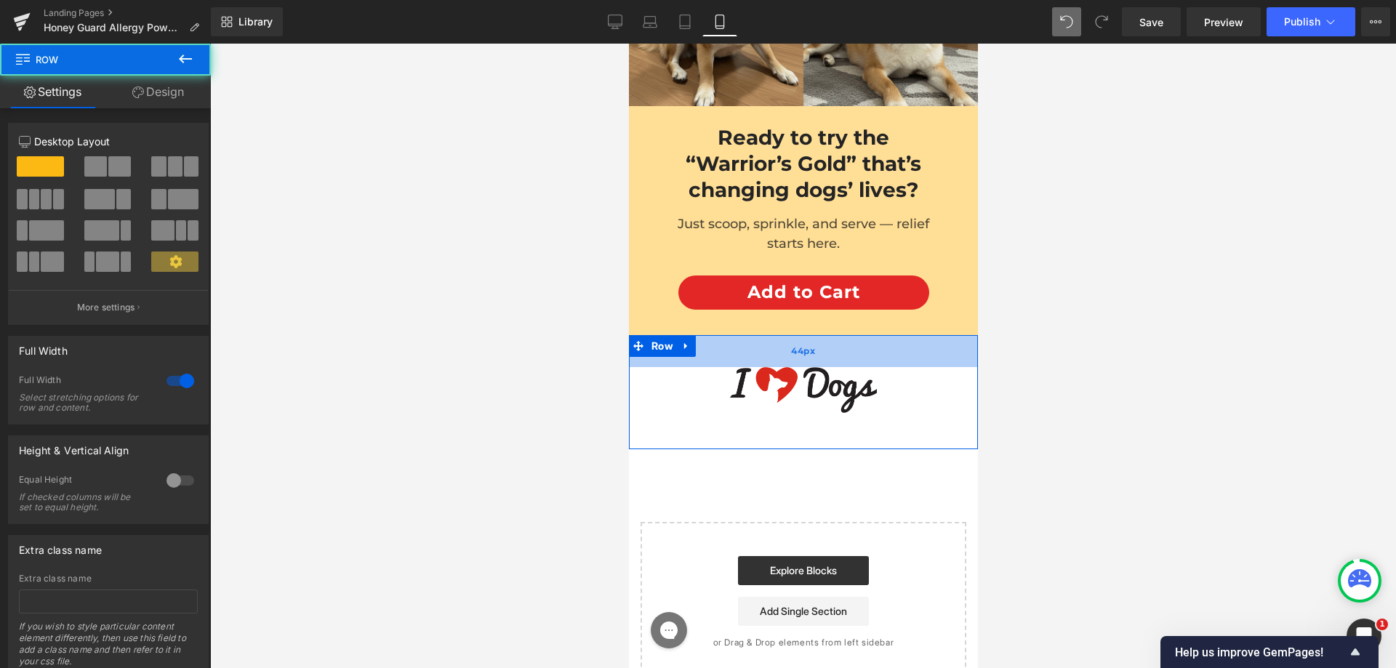
drag, startPoint x: 734, startPoint y: 314, endPoint x: 1193, endPoint y: 329, distance: 459.1
click at [730, 335] on div "44px" at bounding box center [802, 351] width 349 height 32
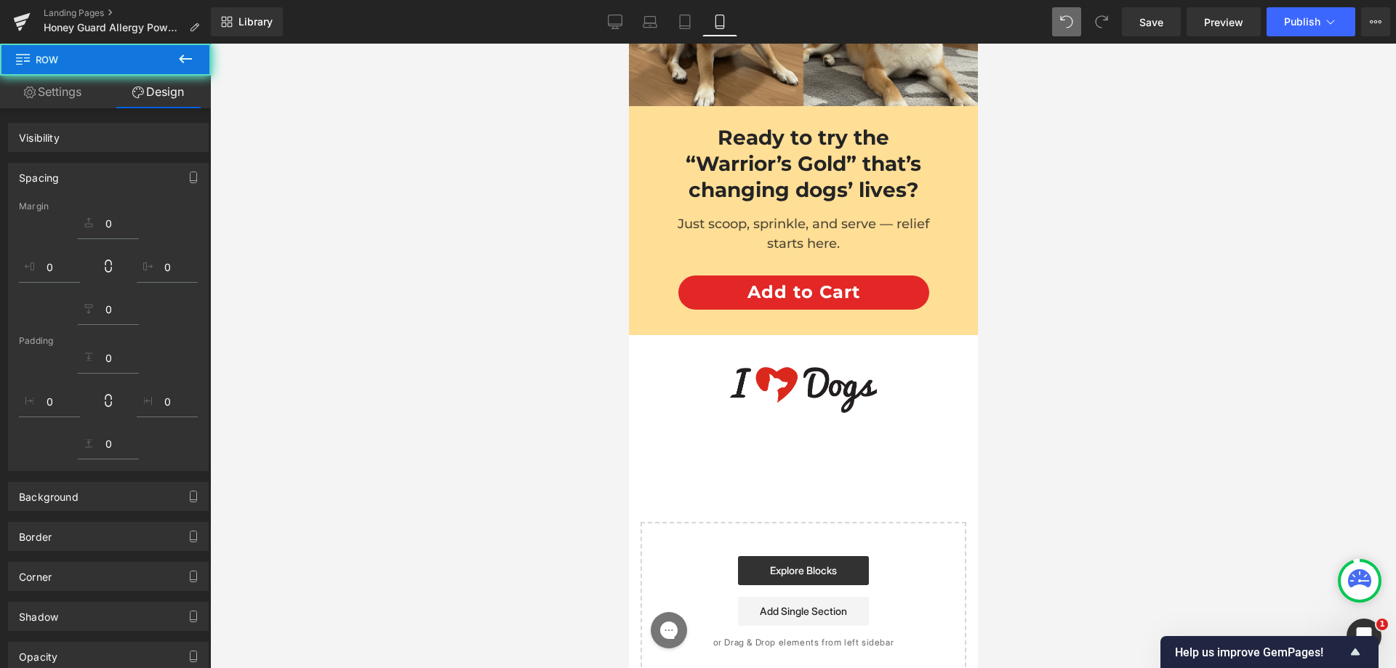
click at [729, 335] on div "Image NaNpx Image Row Row 44px" at bounding box center [802, 392] width 349 height 114
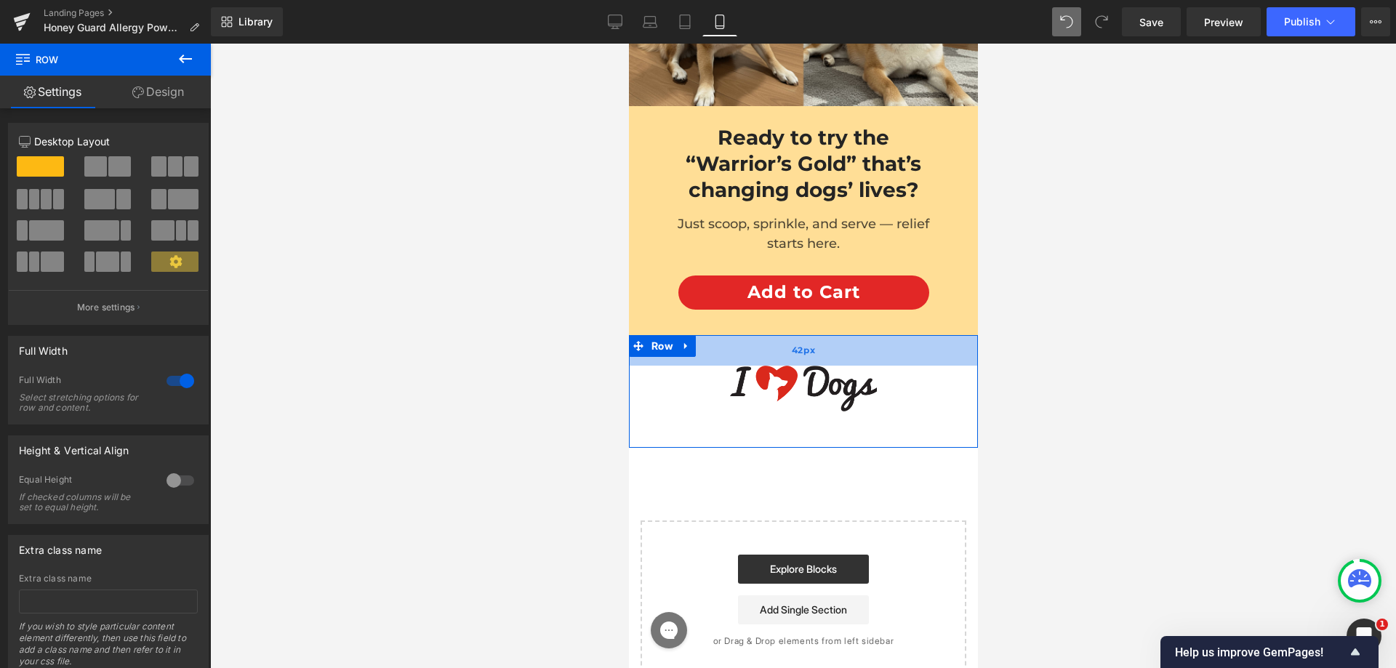
drag, startPoint x: 699, startPoint y: 319, endPoint x: 1035, endPoint y: 362, distance: 338.8
click at [690, 335] on div "42px" at bounding box center [802, 350] width 349 height 31
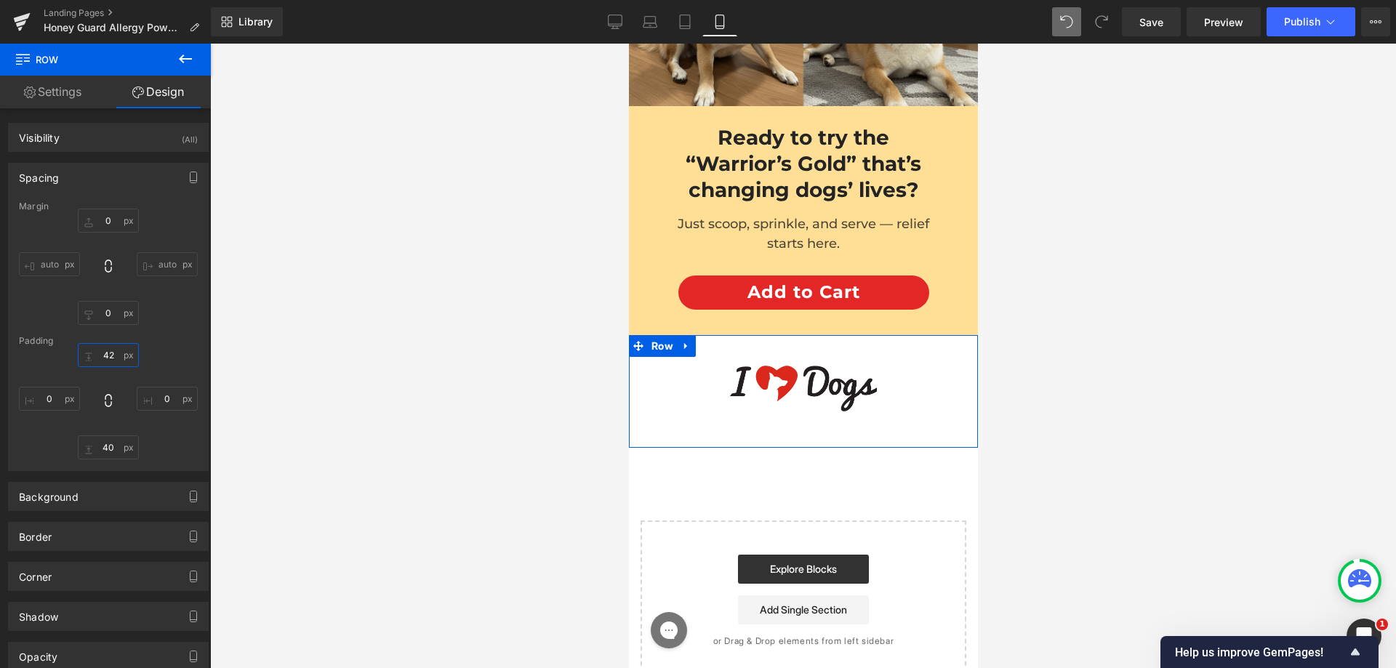
click at [111, 353] on input "42" at bounding box center [108, 355] width 61 height 24
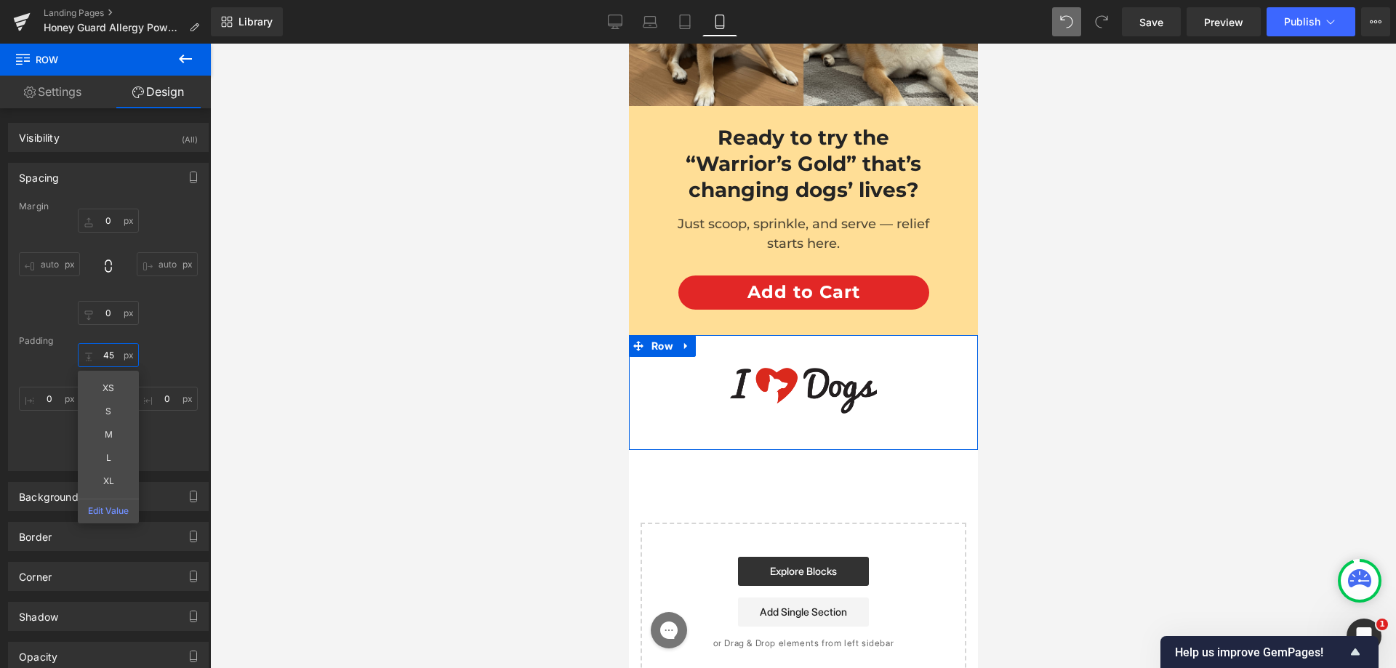
type input "45"
click at [178, 333] on div "Margin 0px 0 auto auto 0px 0 auto auto [GEOGRAPHIC_DATA] 45 45 XS S M L XL Edit…" at bounding box center [108, 335] width 199 height 269
click at [103, 460] on div "Margin 0px 0 auto auto 0px 0 auto auto [GEOGRAPHIC_DATA] 45 45 0px 0 40px 40 0p…" at bounding box center [108, 335] width 199 height 269
click at [106, 442] on input "40" at bounding box center [108, 448] width 61 height 24
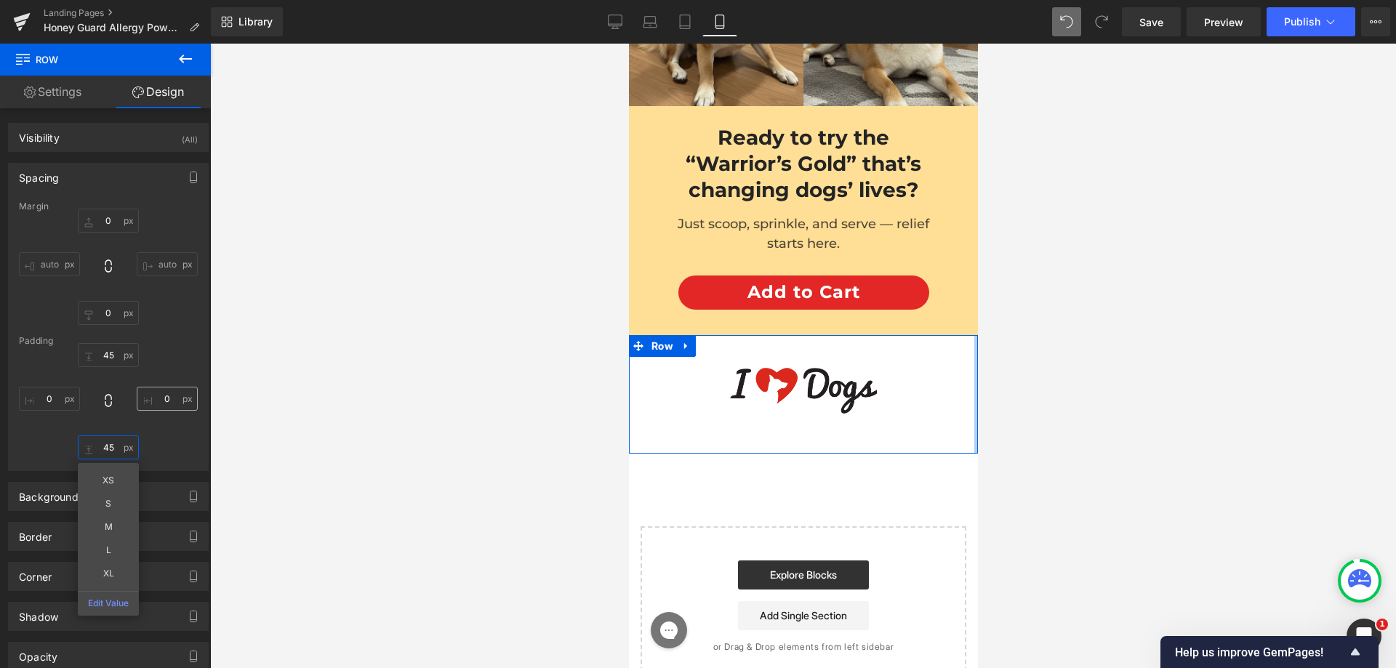
type input "4"
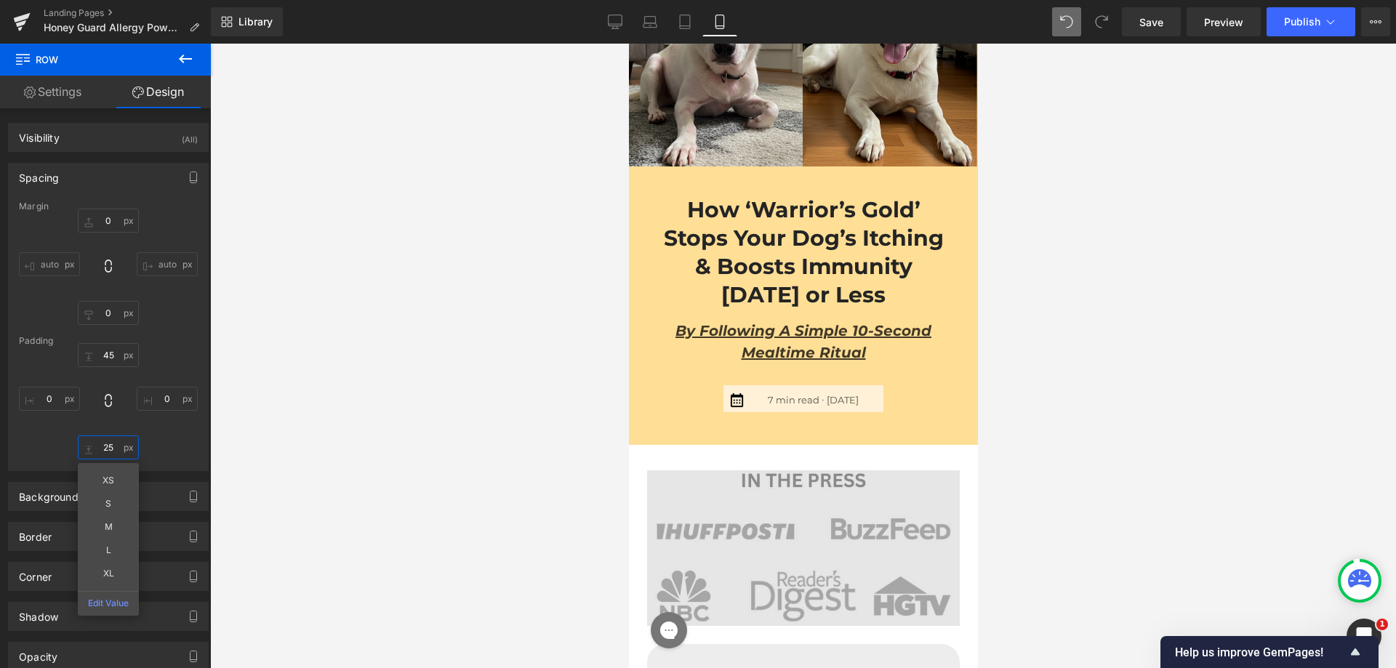
scroll to position [364, 0]
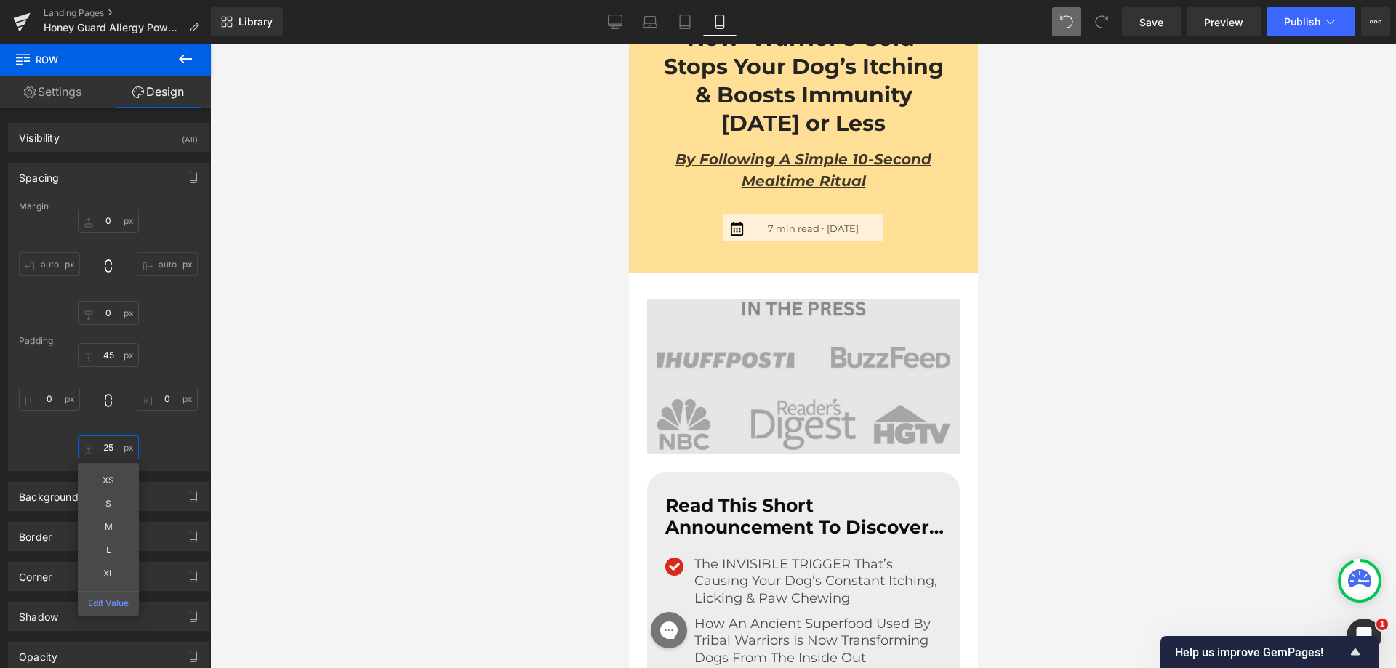
type input "25"
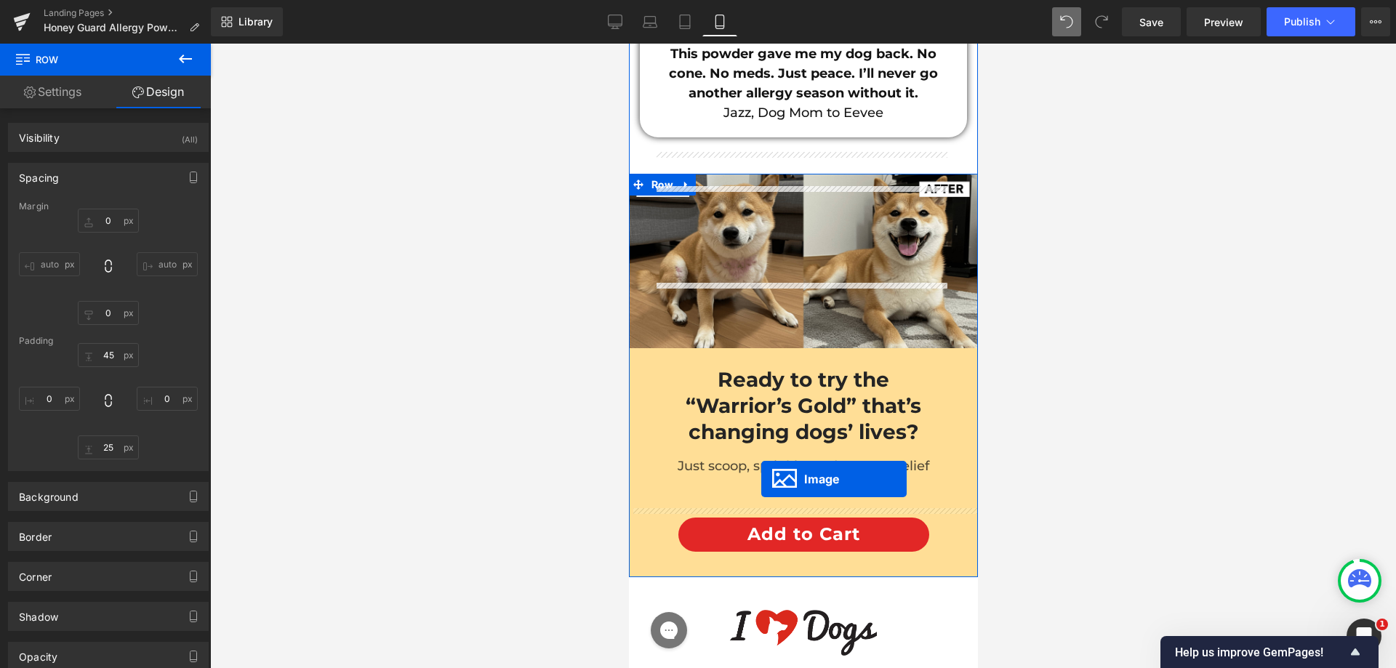
scroll to position [15061, 0]
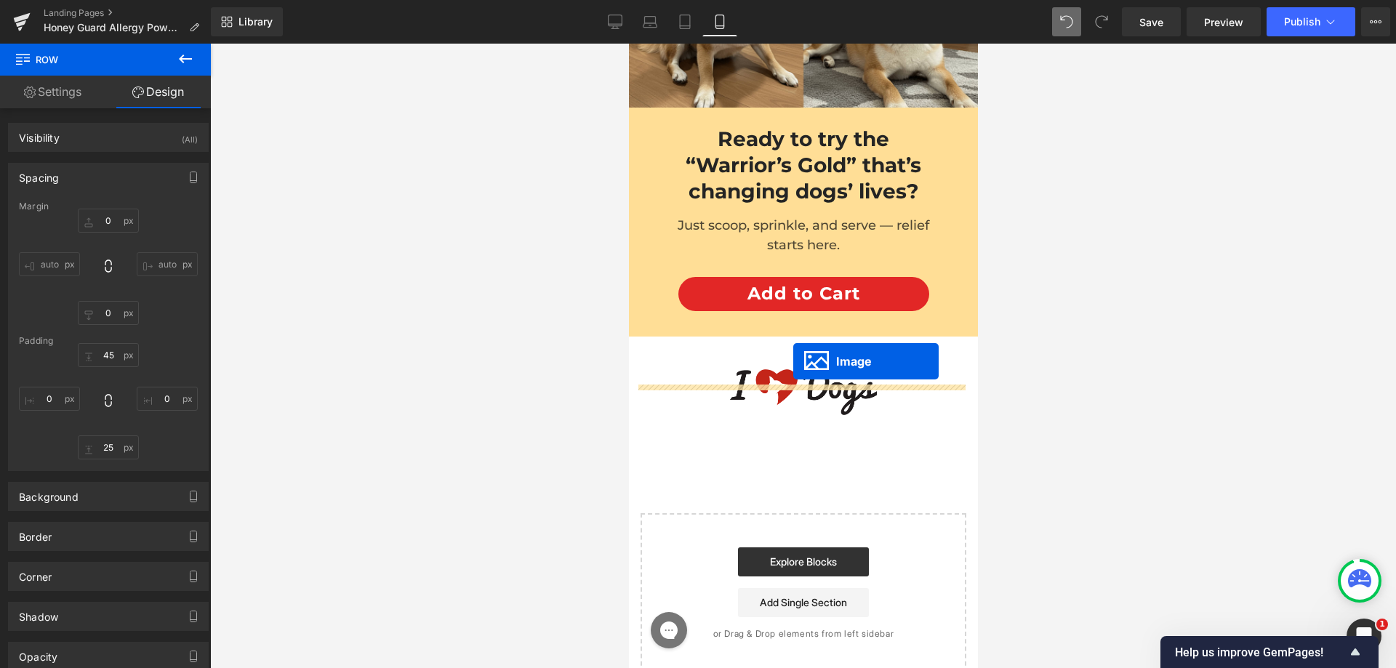
drag, startPoint x: 774, startPoint y: 550, endPoint x: 793, endPoint y: 361, distance: 189.3
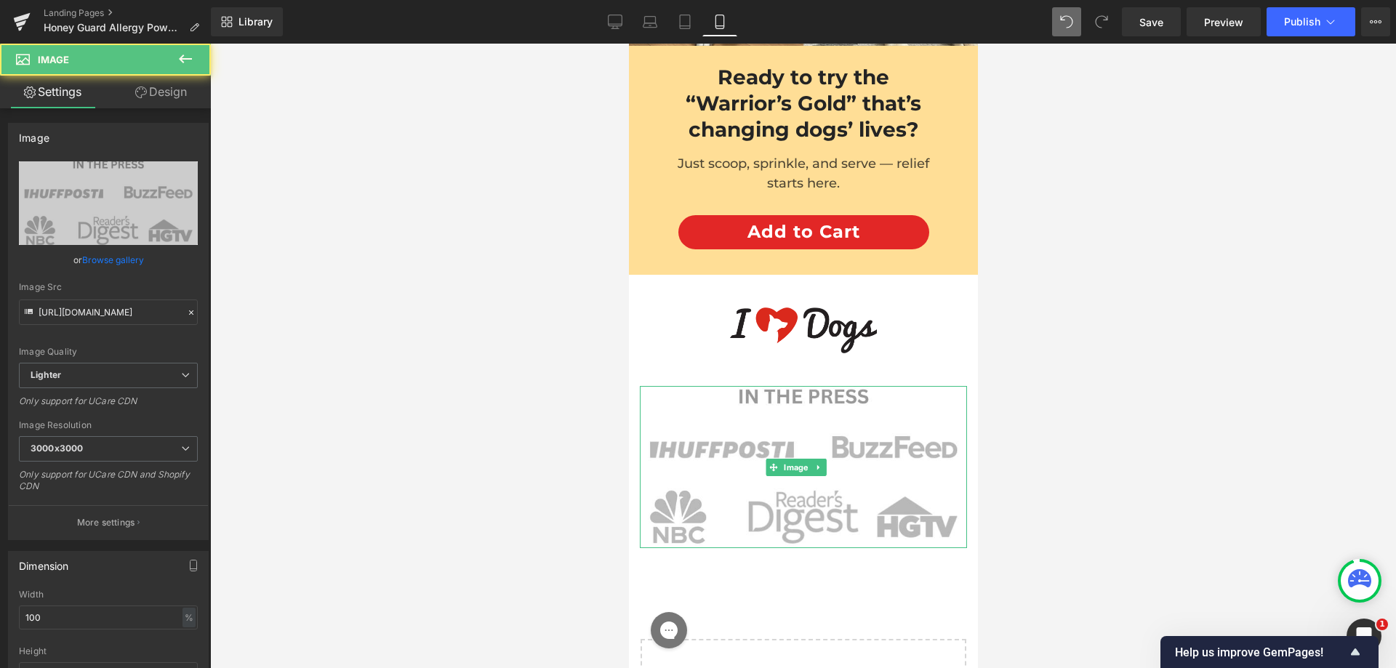
scroll to position [14999, 0]
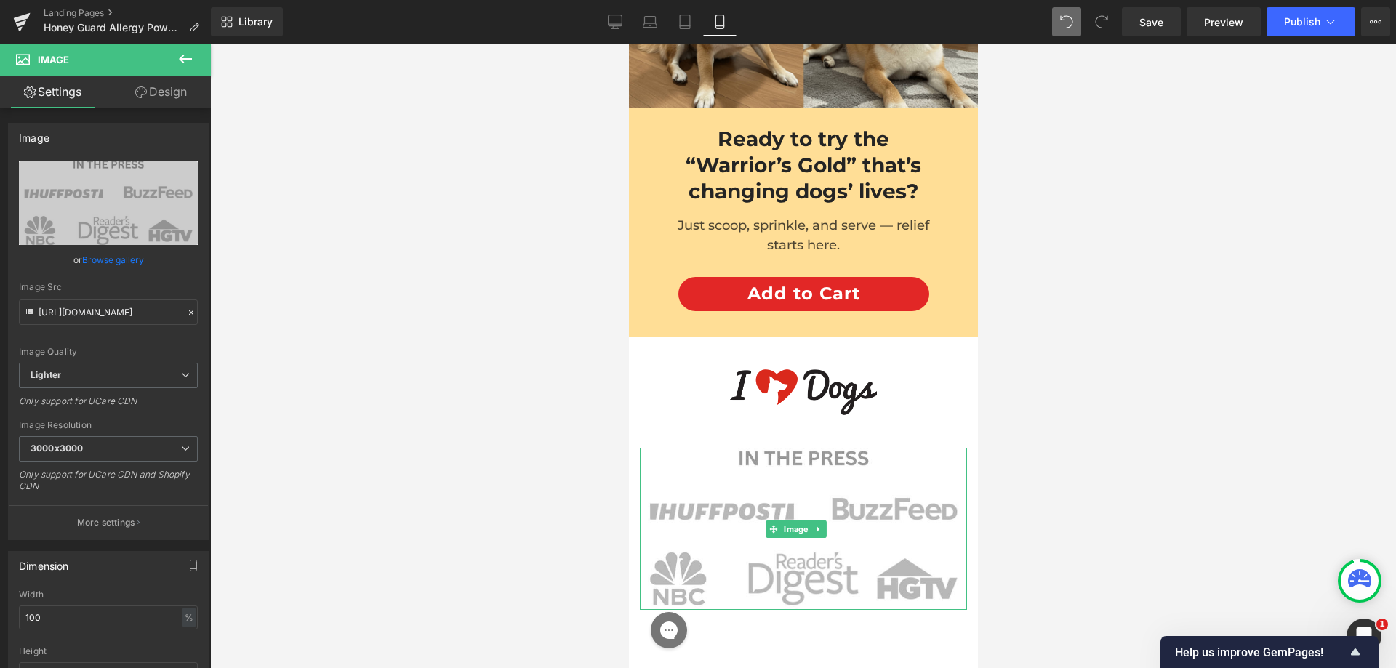
click at [172, 96] on link "Design" at bounding box center [160, 92] width 105 height 33
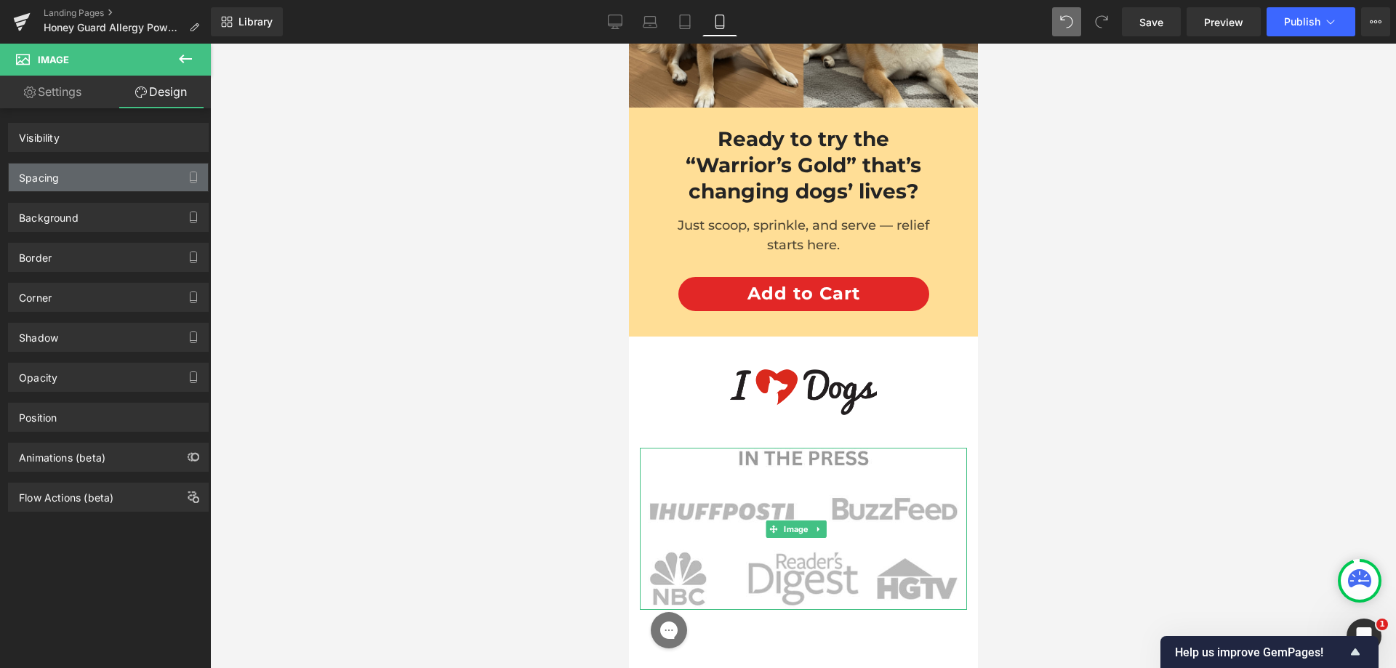
click at [79, 182] on div "Spacing" at bounding box center [108, 178] width 199 height 28
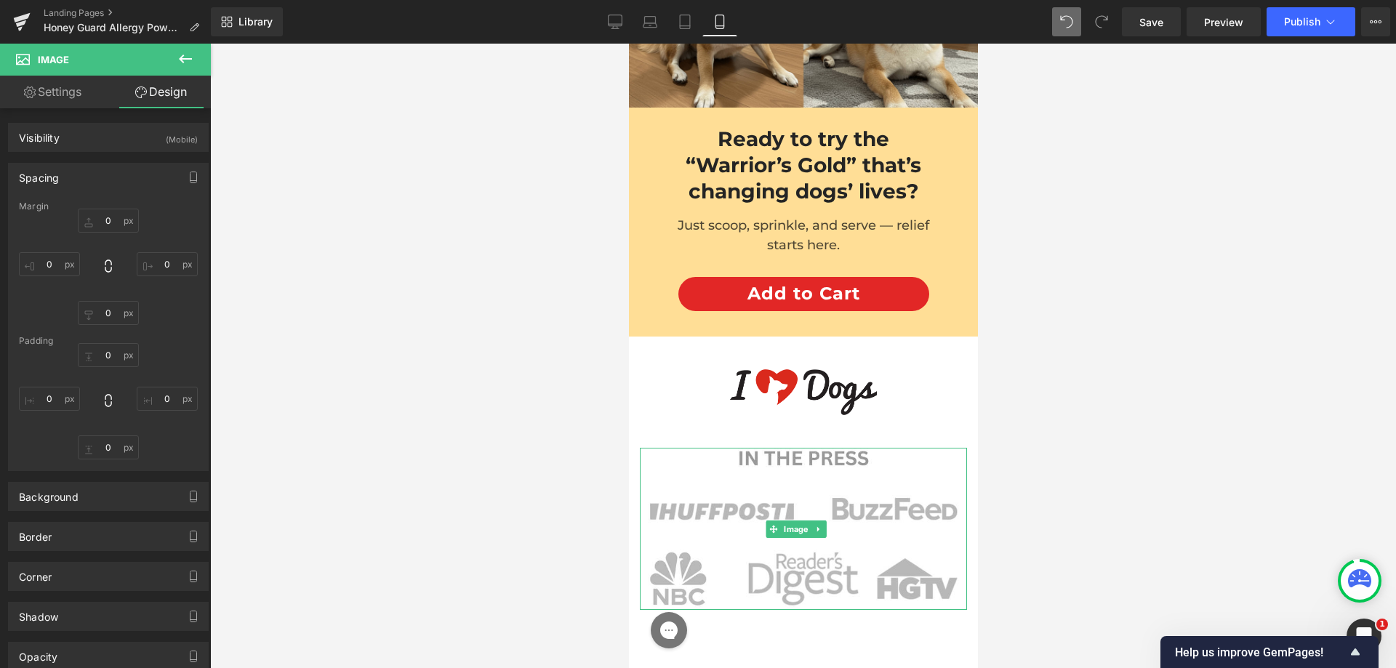
type input "35"
type input "0"
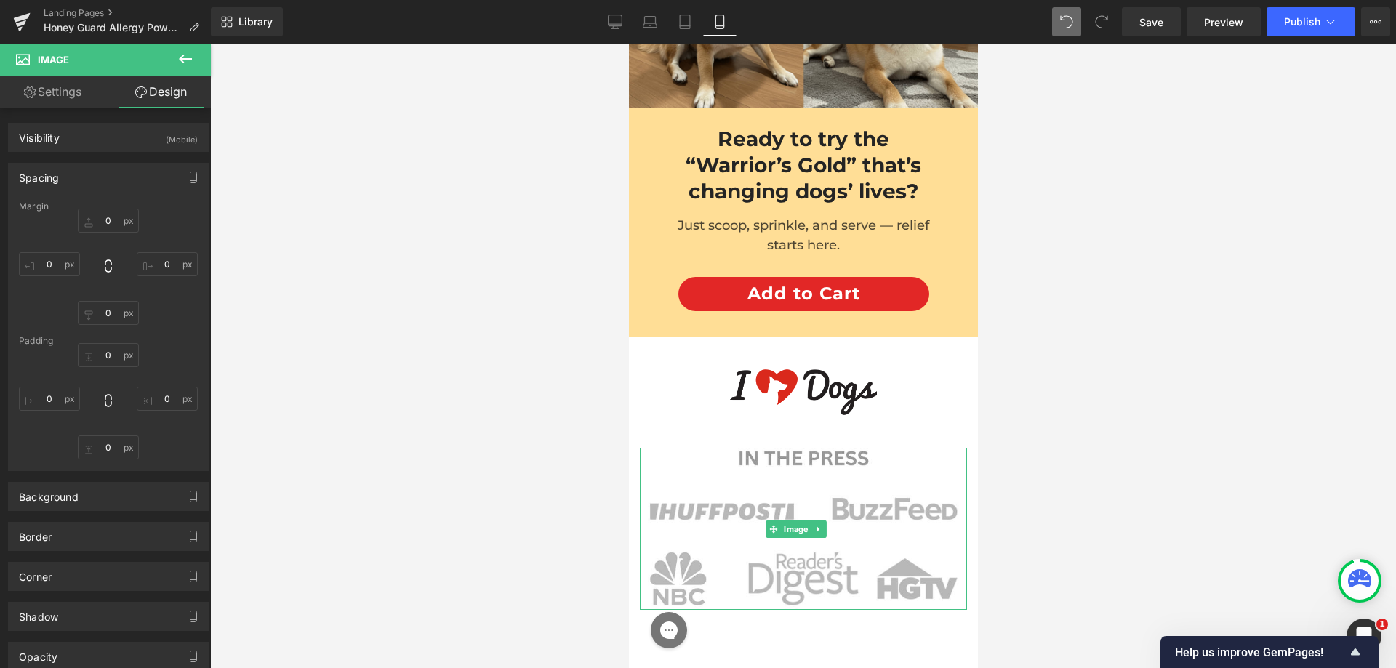
type input "0"
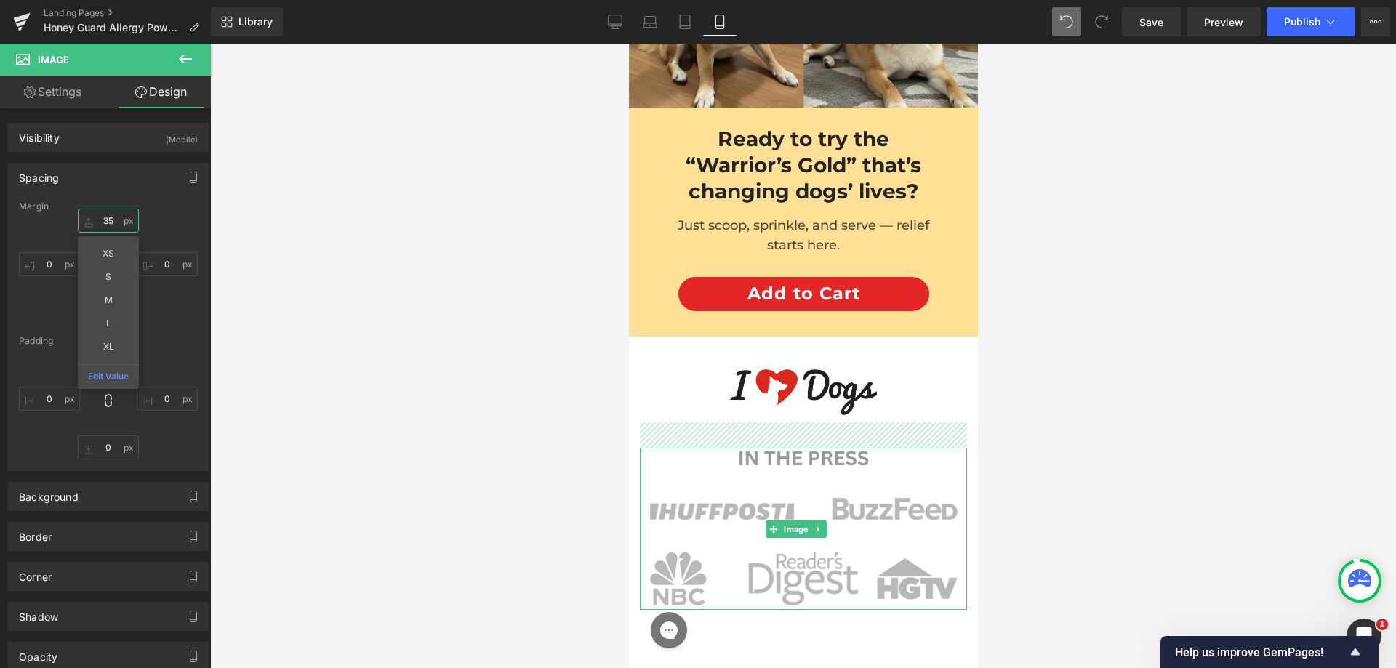
click at [100, 222] on input "35" at bounding box center [108, 221] width 61 height 24
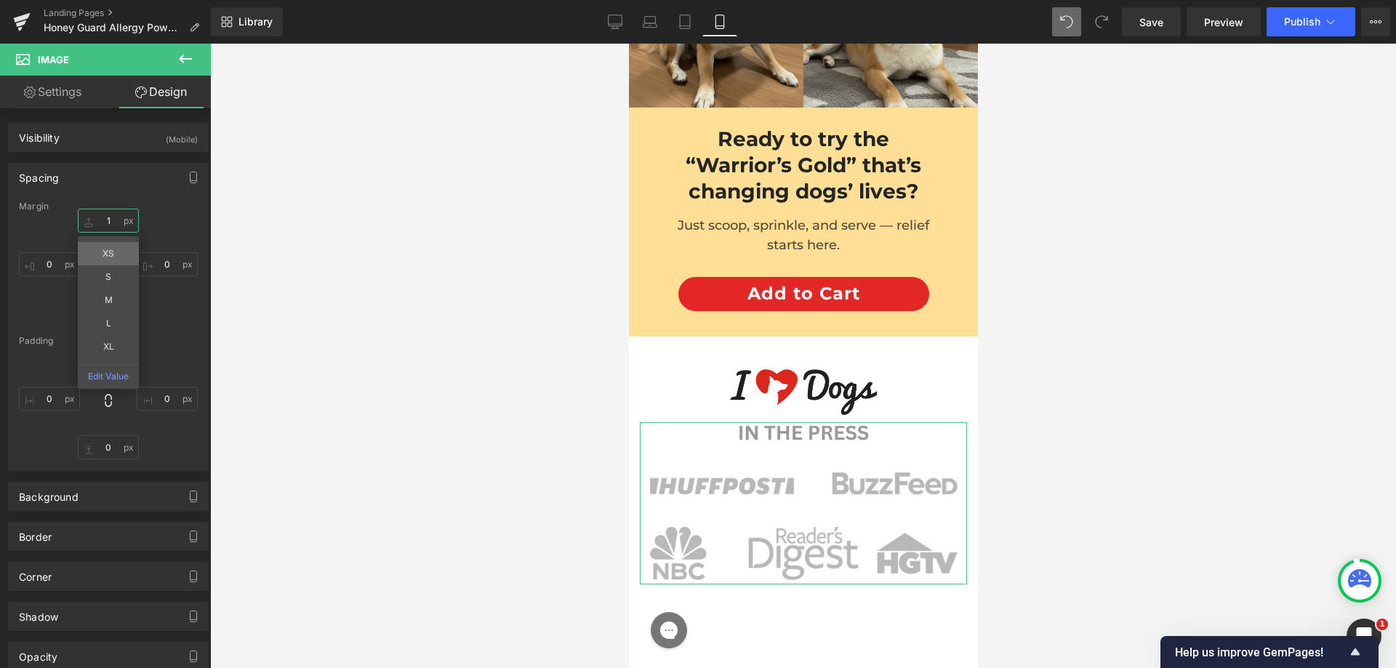
type input "10"
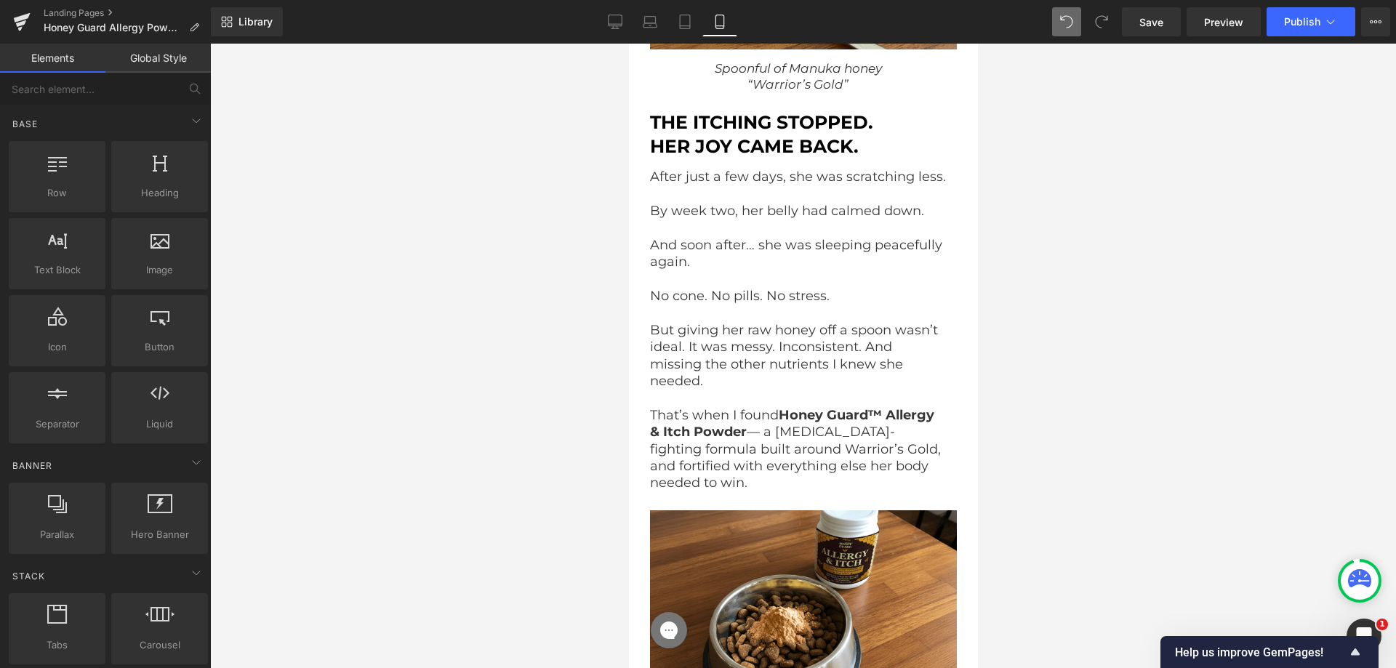
scroll to position [7363, 6]
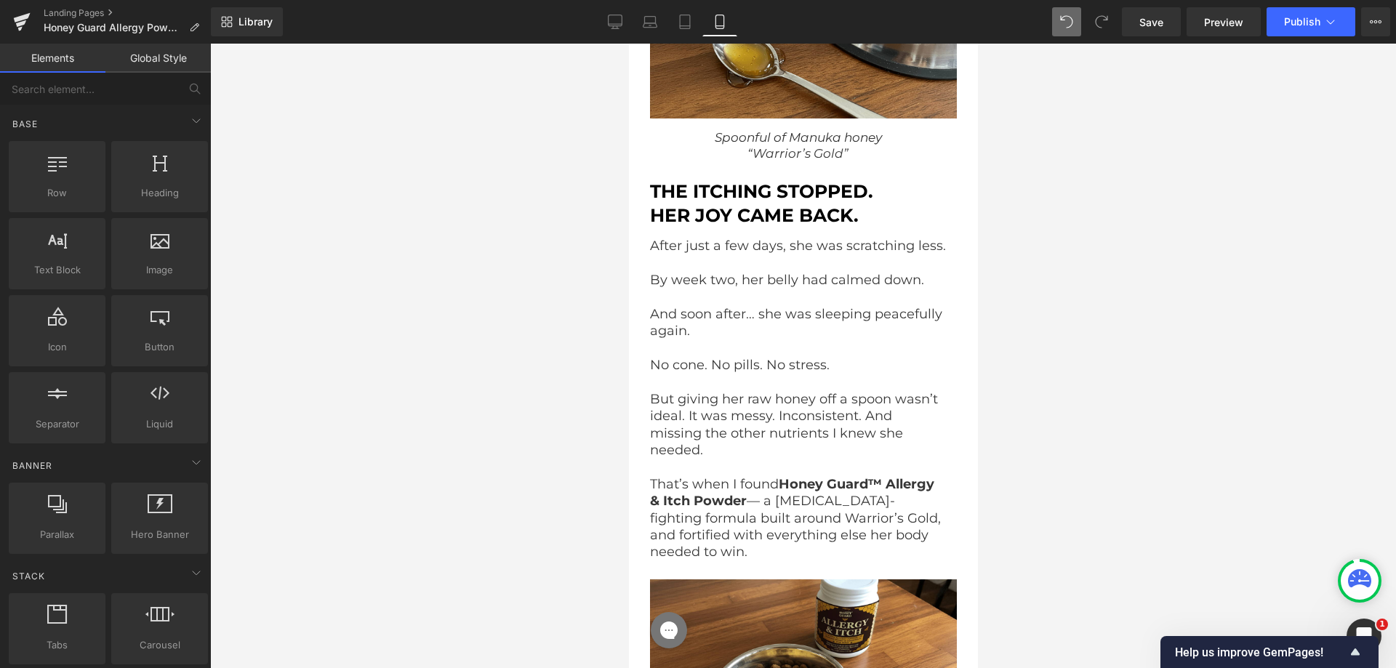
click at [1294, 4] on div "Library Mobile Desktop Laptop Tablet Mobile Save Preview Publish Scheduled View…" at bounding box center [803, 22] width 1185 height 44
click at [1294, 19] on span "Publish" at bounding box center [1302, 22] width 36 height 12
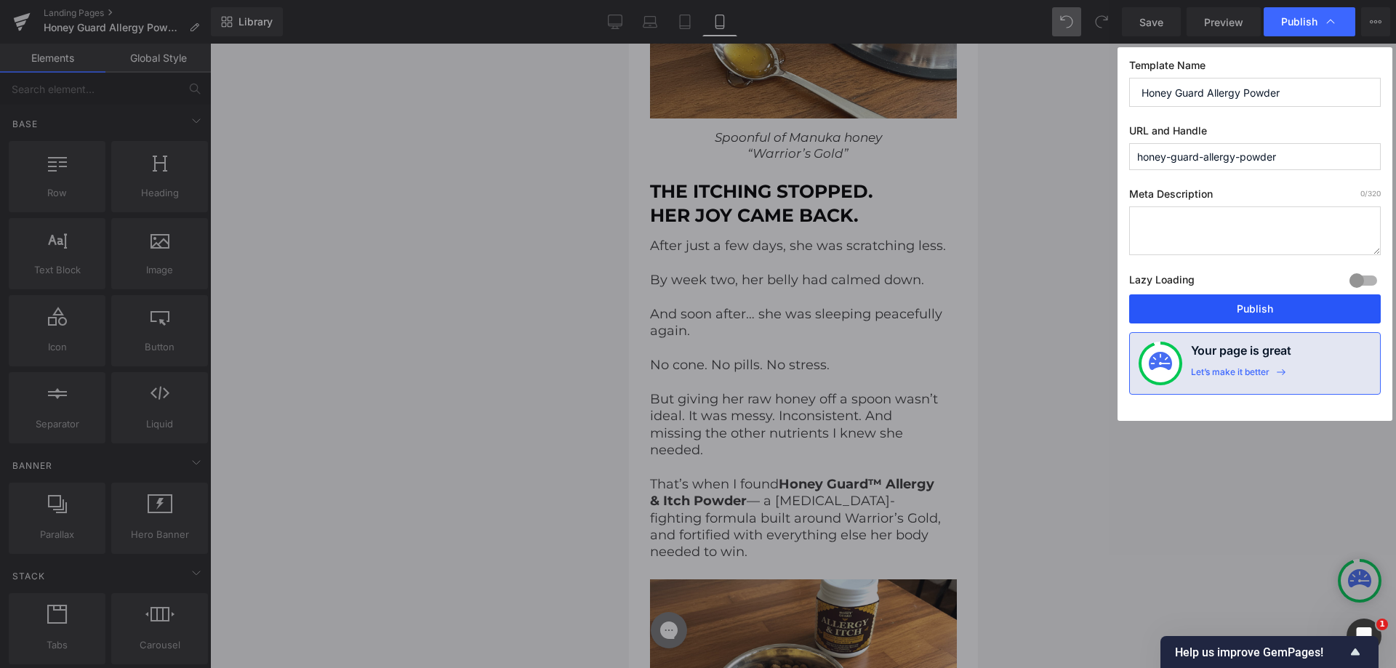
click at [1225, 298] on button "Publish" at bounding box center [1255, 309] width 252 height 29
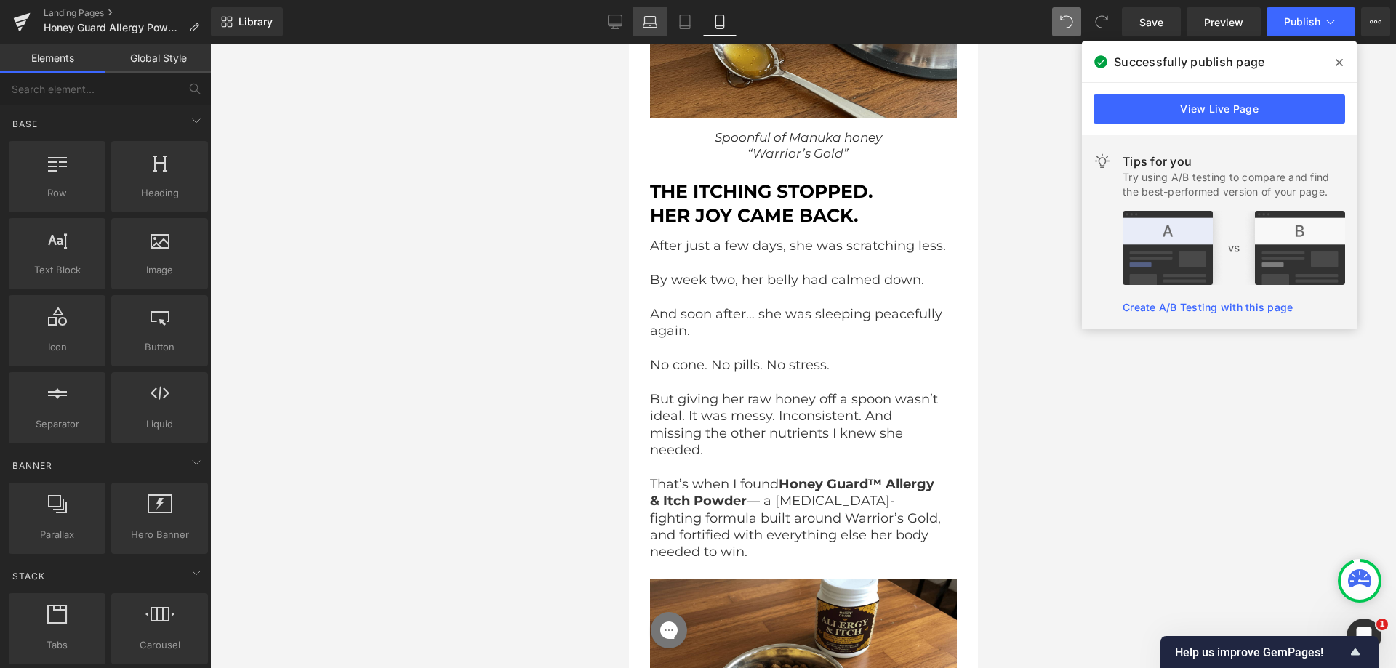
click at [654, 17] on icon at bounding box center [650, 20] width 11 height 7
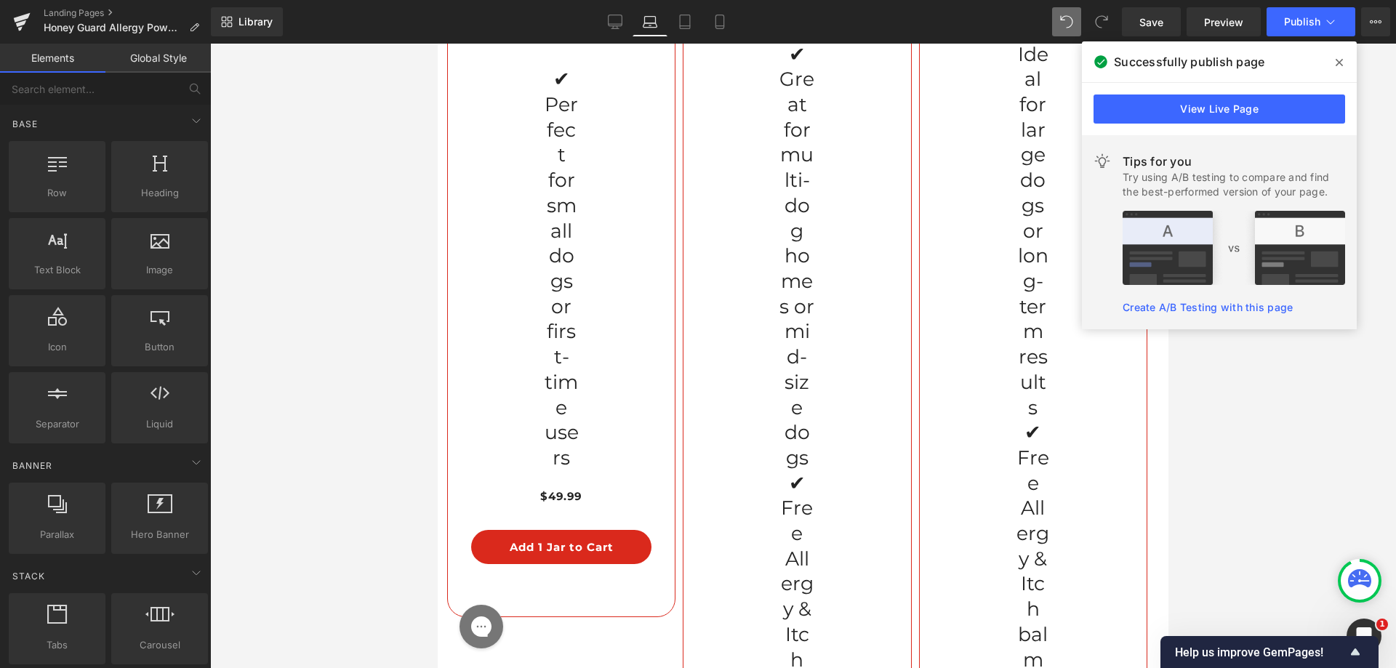
scroll to position [7762, 6]
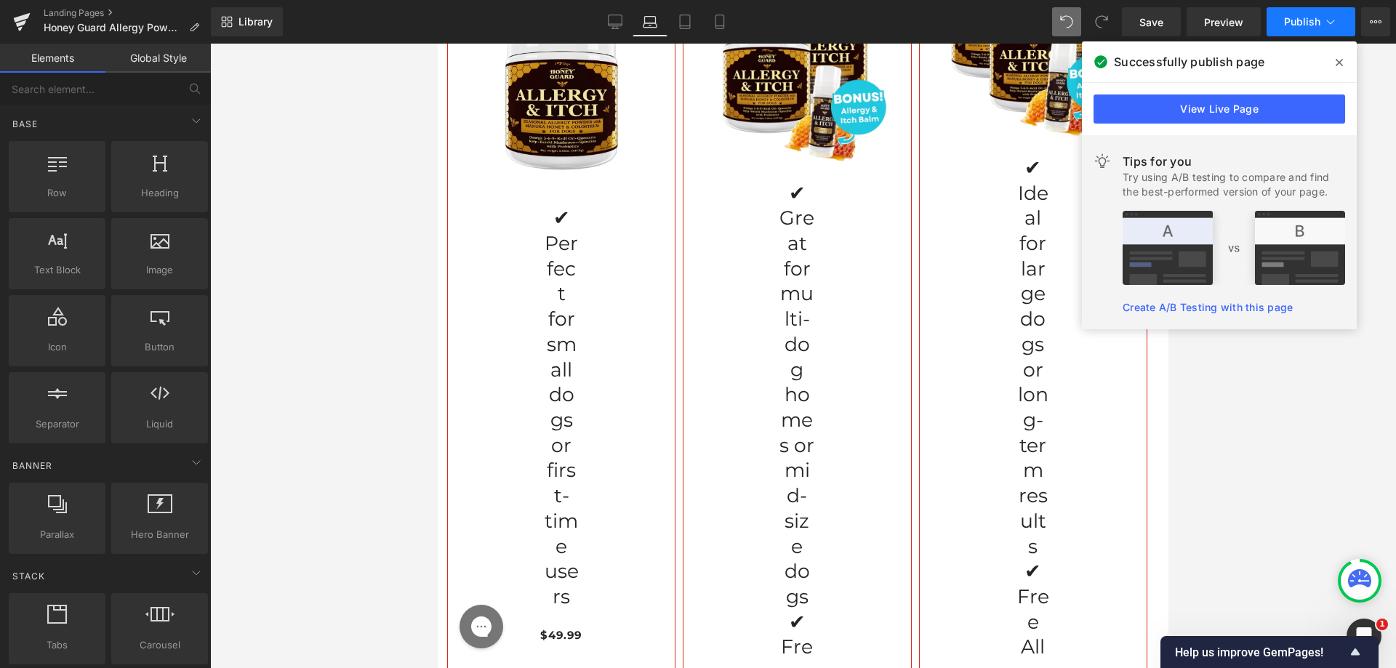
click at [1295, 17] on span "Publish" at bounding box center [1302, 22] width 36 height 12
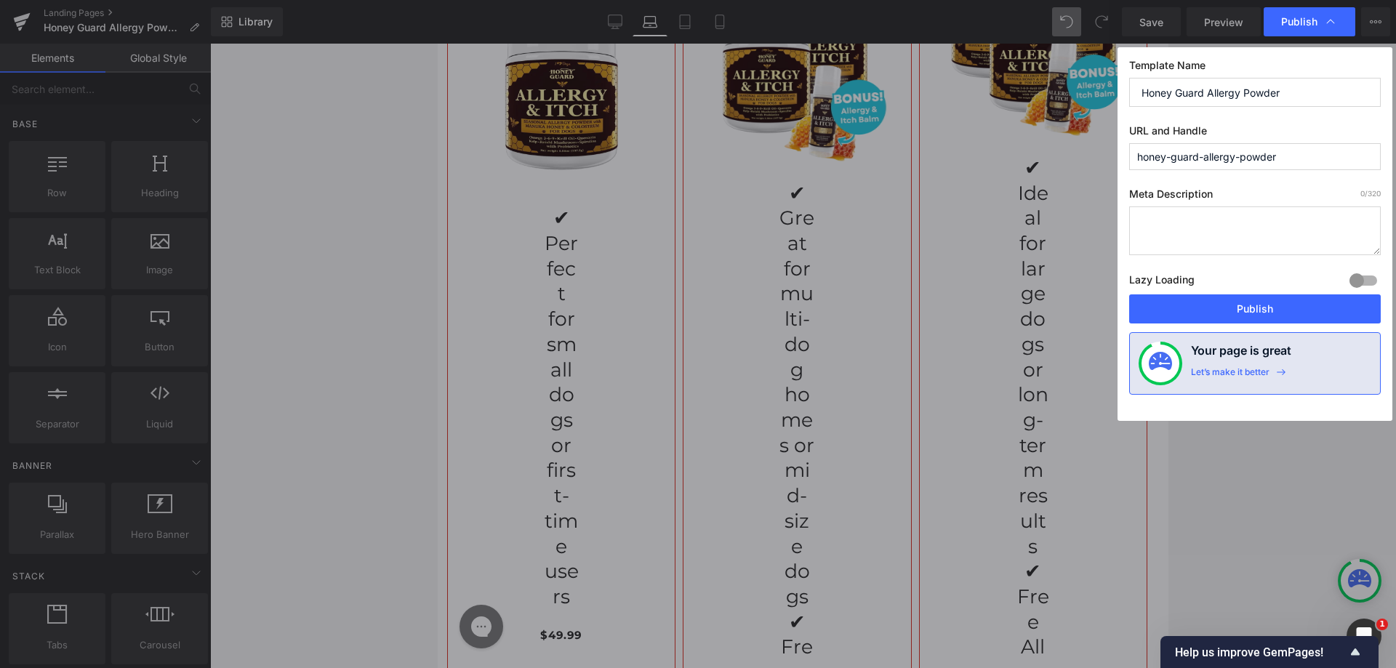
drag, startPoint x: 1222, startPoint y: 311, endPoint x: 1210, endPoint y: 308, distance: 12.7
click at [1222, 308] on button "Publish" at bounding box center [1255, 309] width 252 height 29
click at [678, 25] on icon at bounding box center [685, 22] width 15 height 15
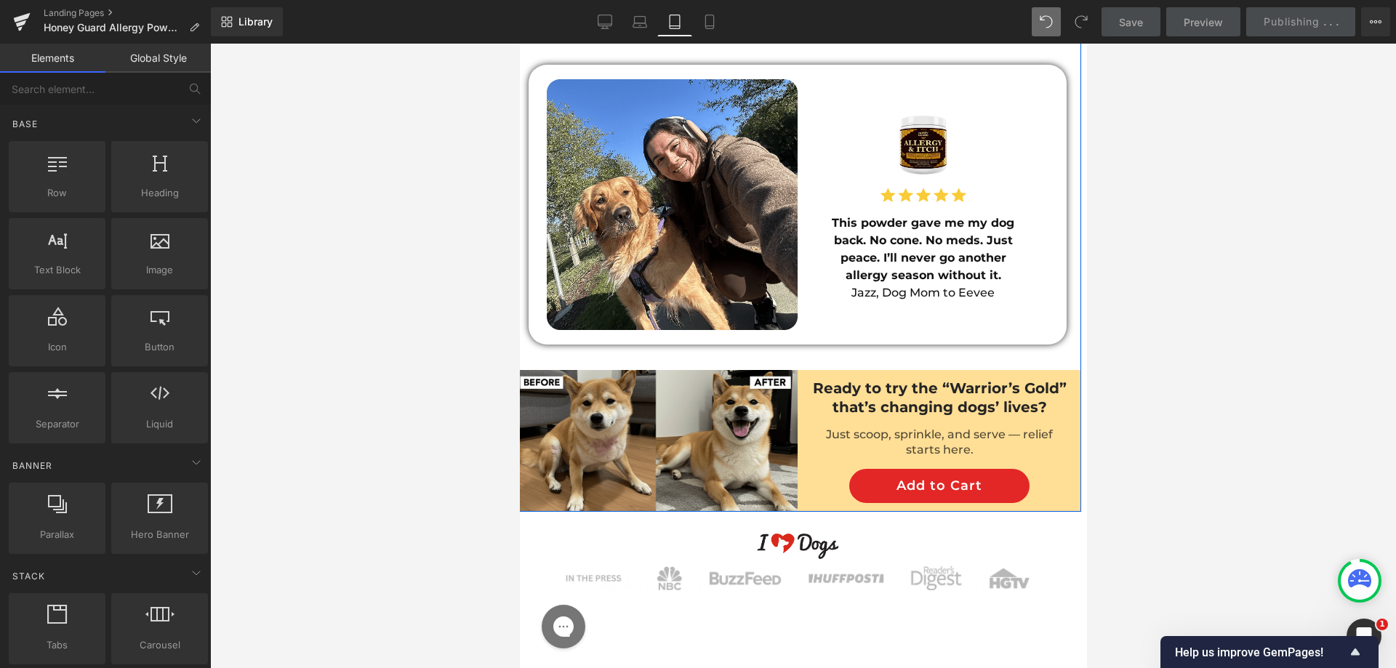
scroll to position [6961, 6]
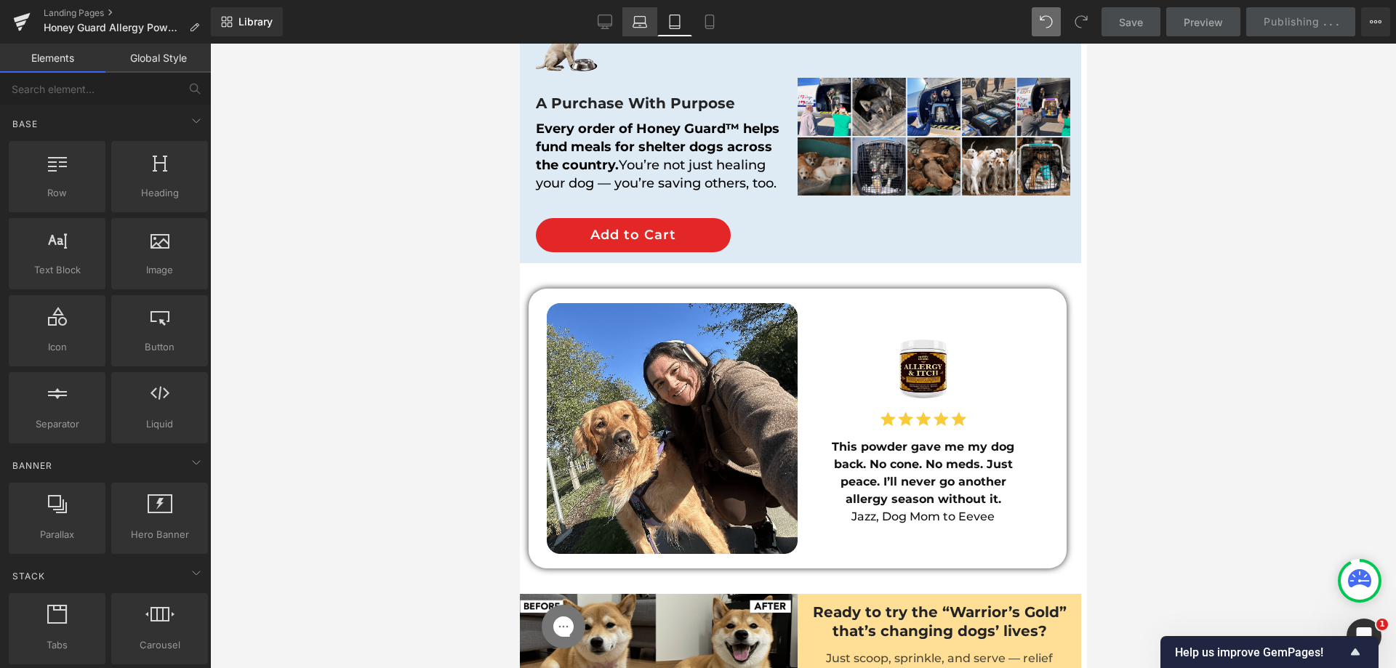
click at [635, 33] on link "Laptop" at bounding box center [640, 21] width 35 height 29
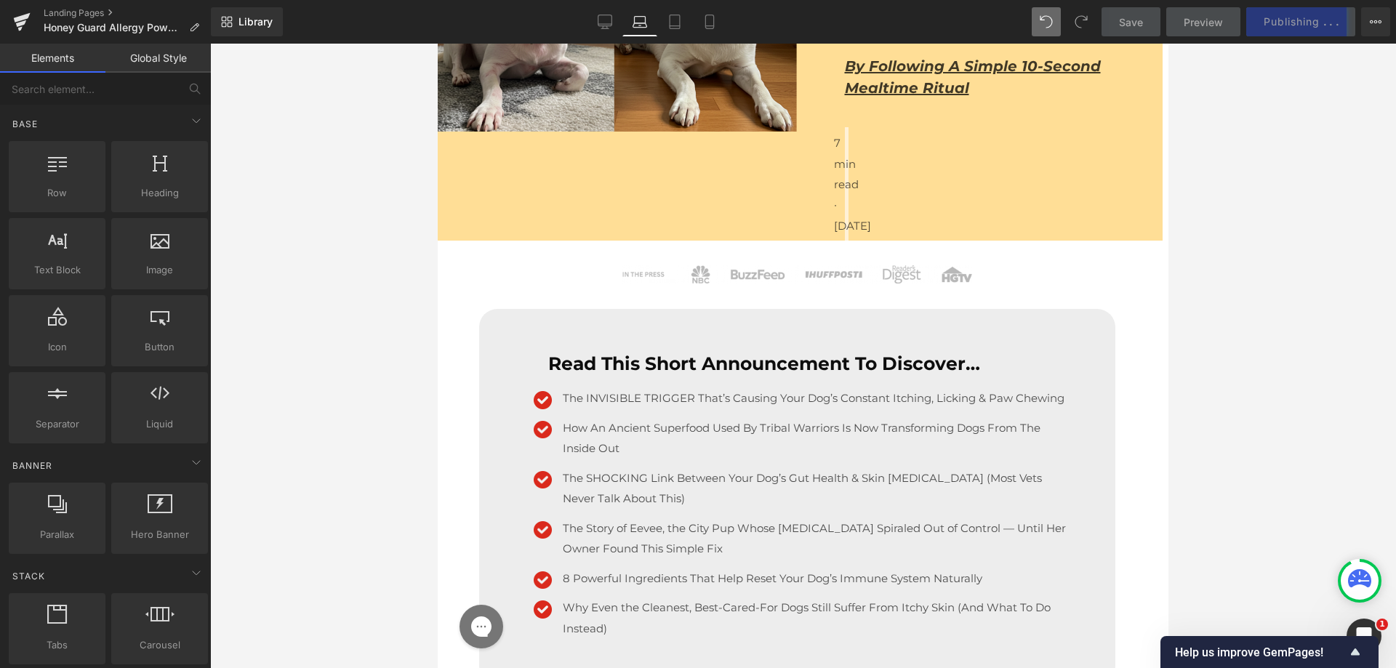
scroll to position [0, 6]
